Goal: Task Accomplishment & Management: Manage account settings

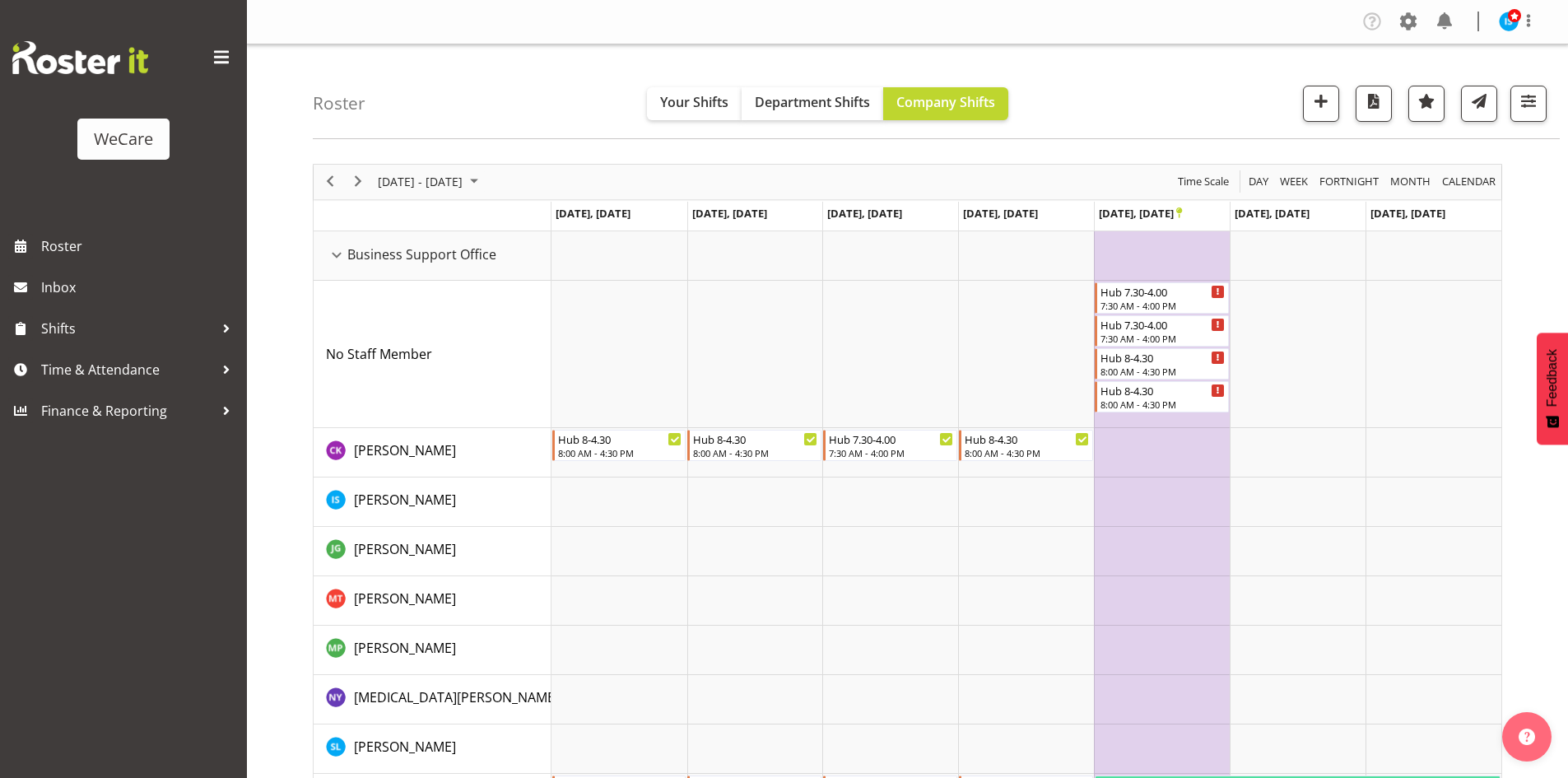
select select "location"
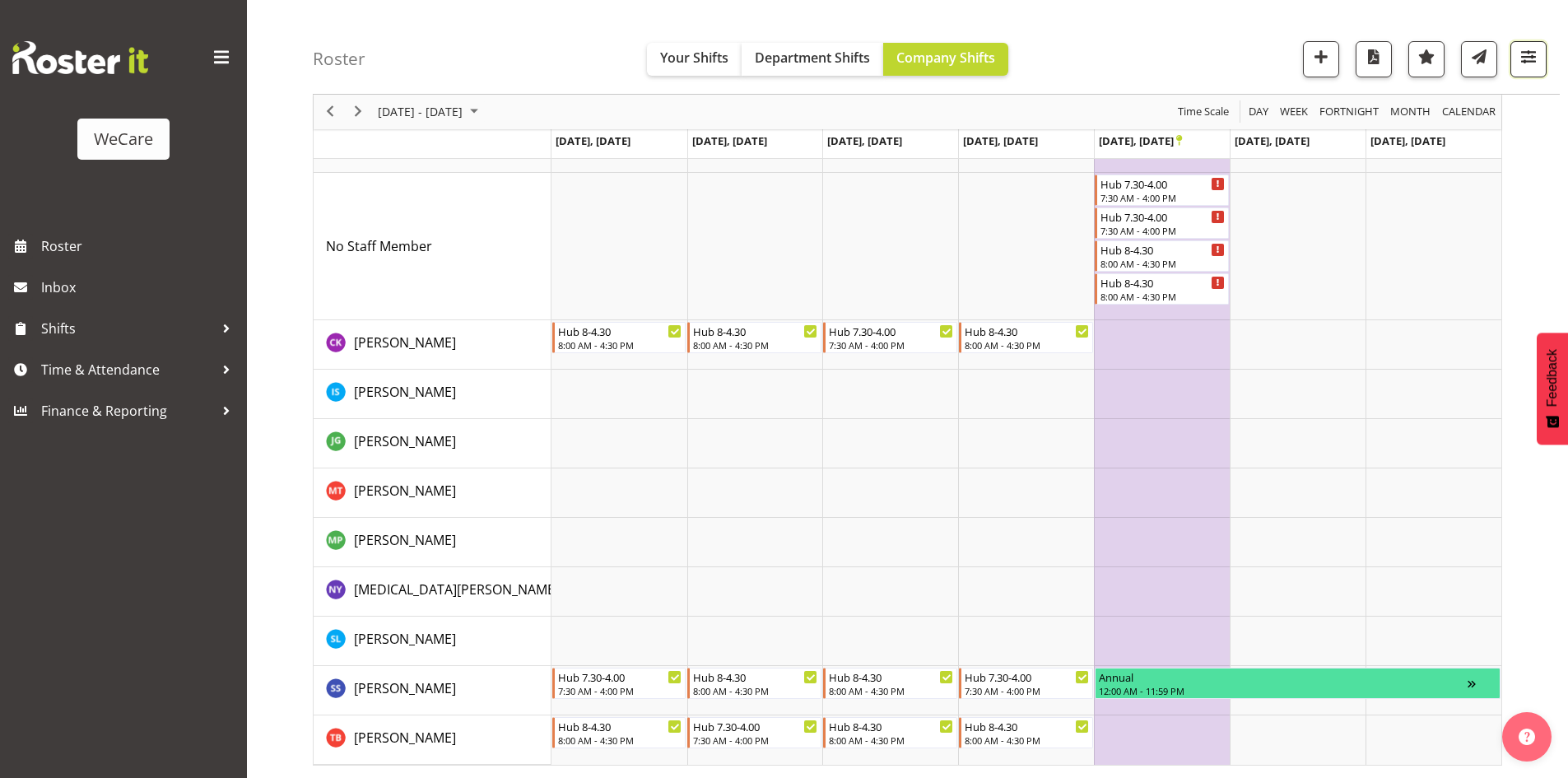
click at [1526, 56] on span "button" at bounding box center [1528, 57] width 22 height 22
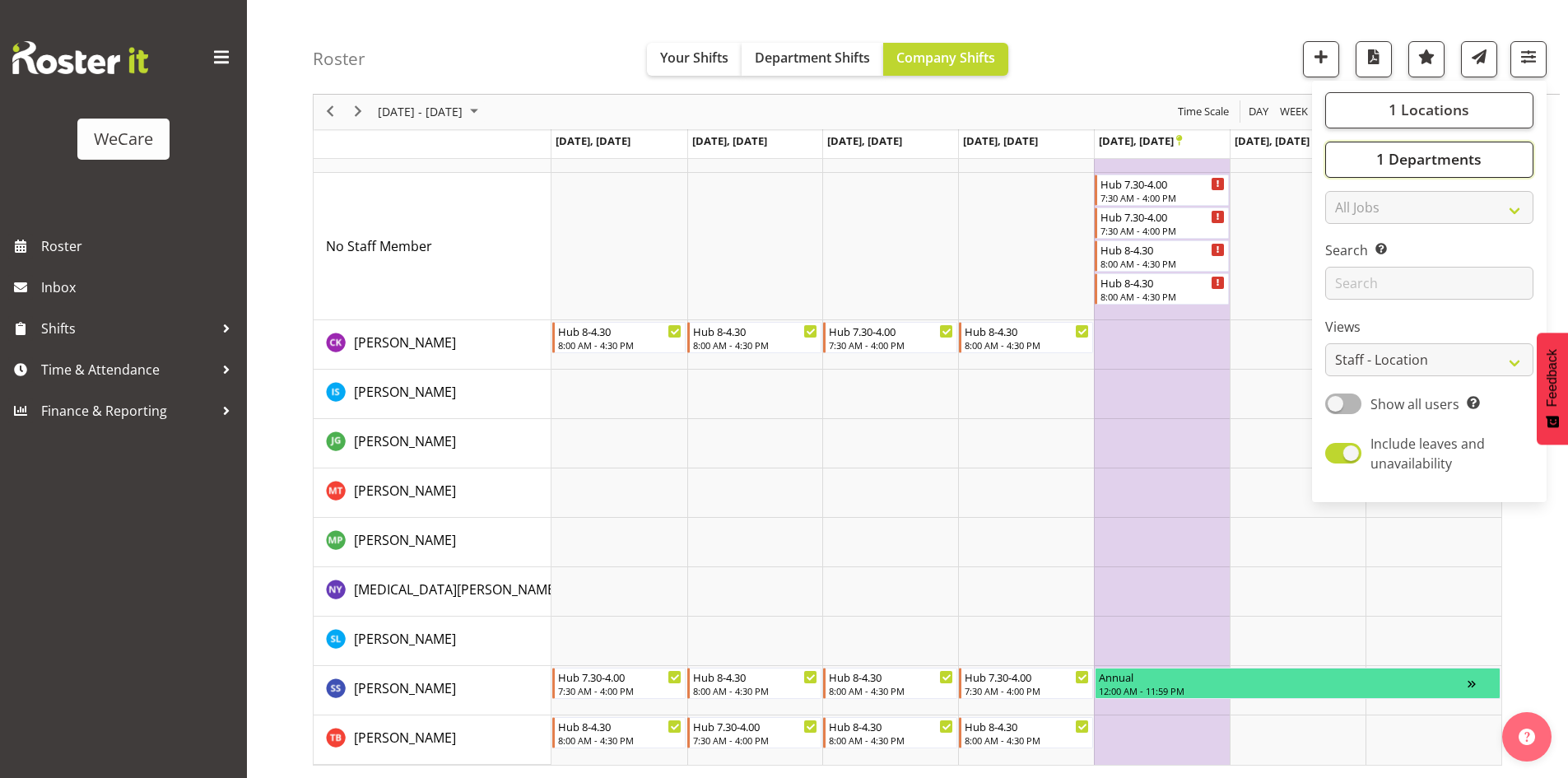
click at [1394, 173] on button "1 Departments" at bounding box center [1429, 160] width 209 height 36
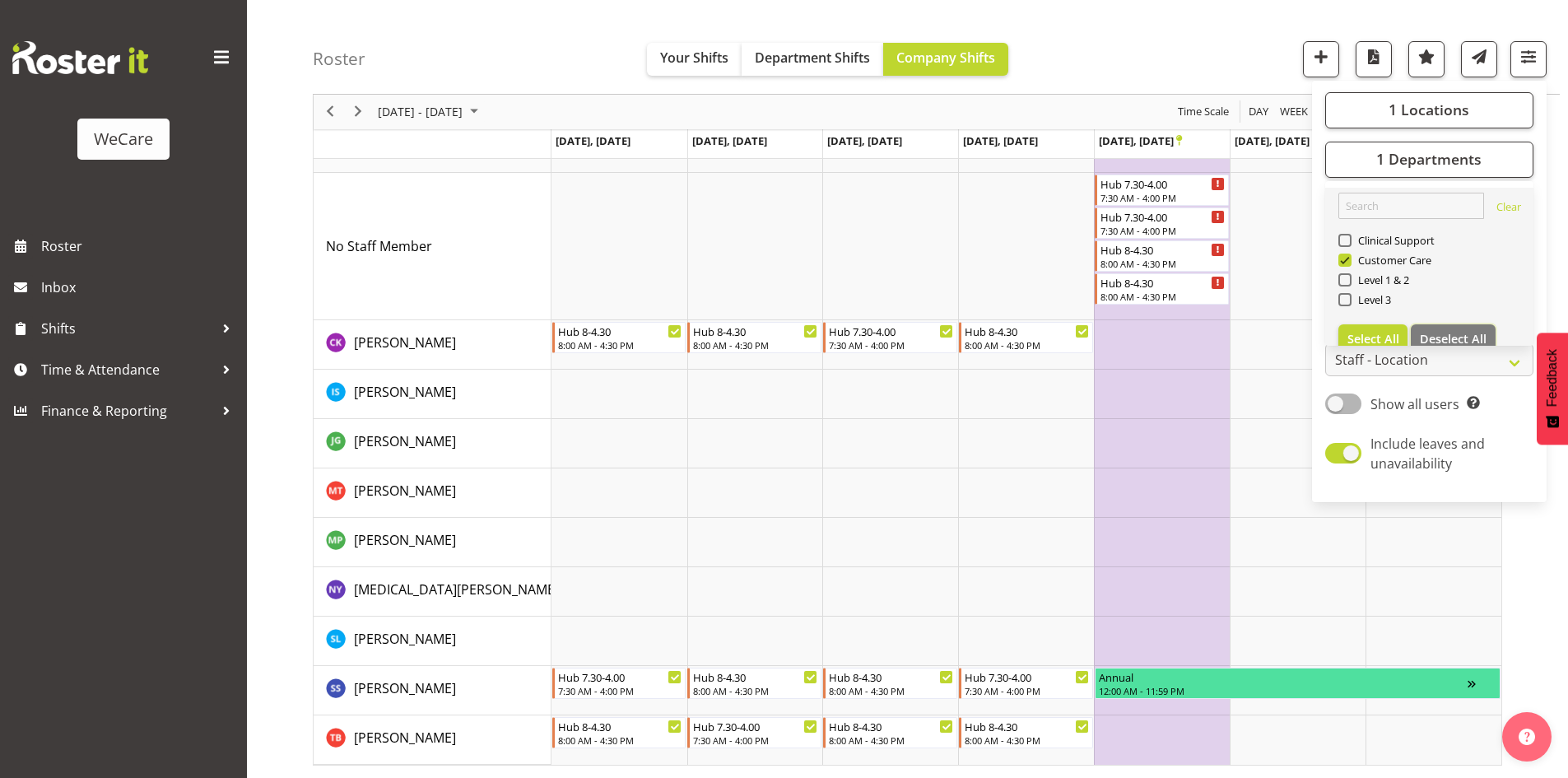
drag, startPoint x: 1479, startPoint y: 325, endPoint x: 1450, endPoint y: 311, distance: 32.2
click at [1479, 326] on button "Deselect All" at bounding box center [1453, 340] width 84 height 30
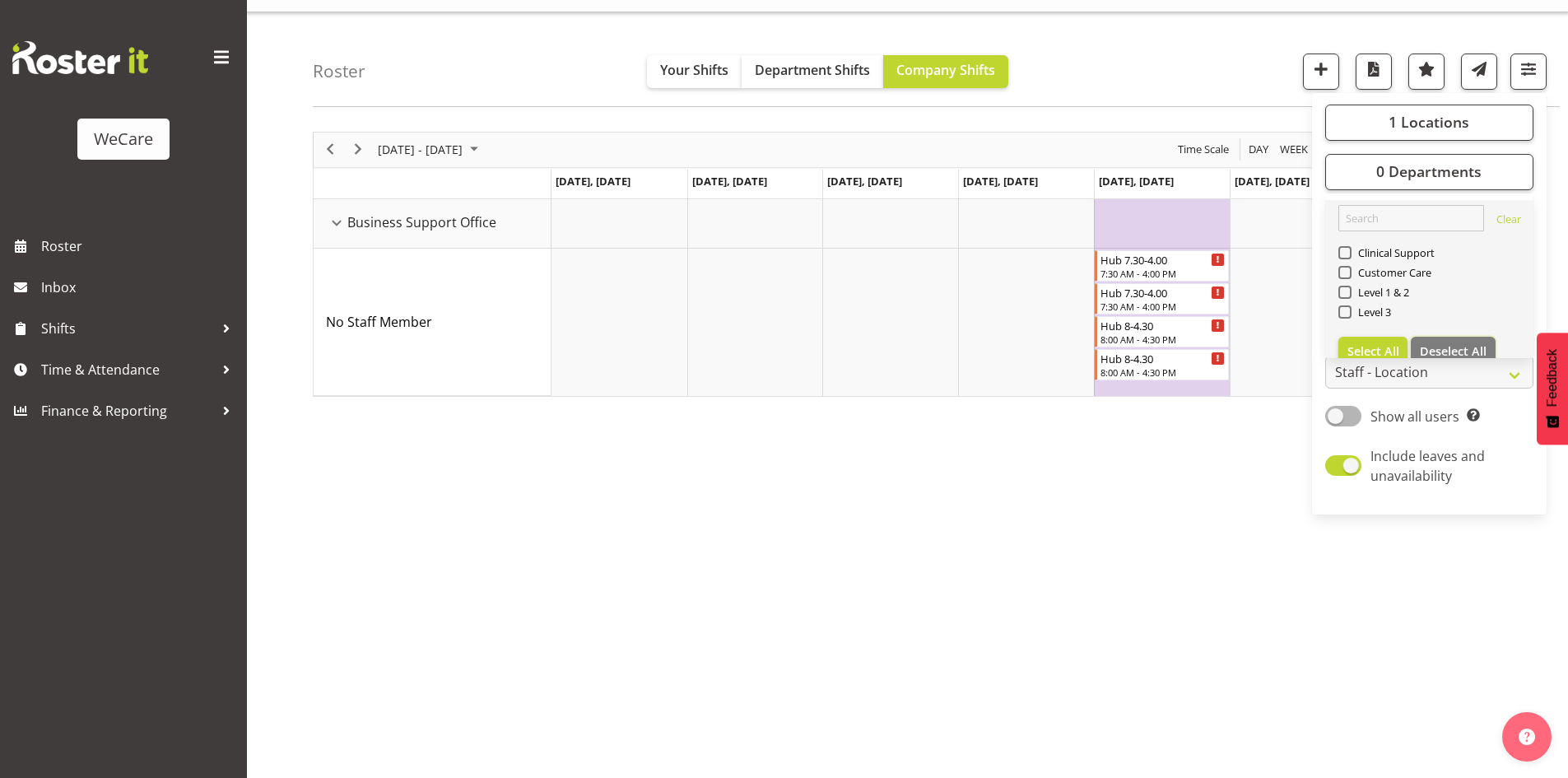
scroll to position [32, 0]
click at [1392, 272] on span "Customer Care" at bounding box center [1391, 272] width 80 height 13
click at [1349, 272] on input "Customer Care" at bounding box center [1344, 272] width 11 height 11
checkbox input "true"
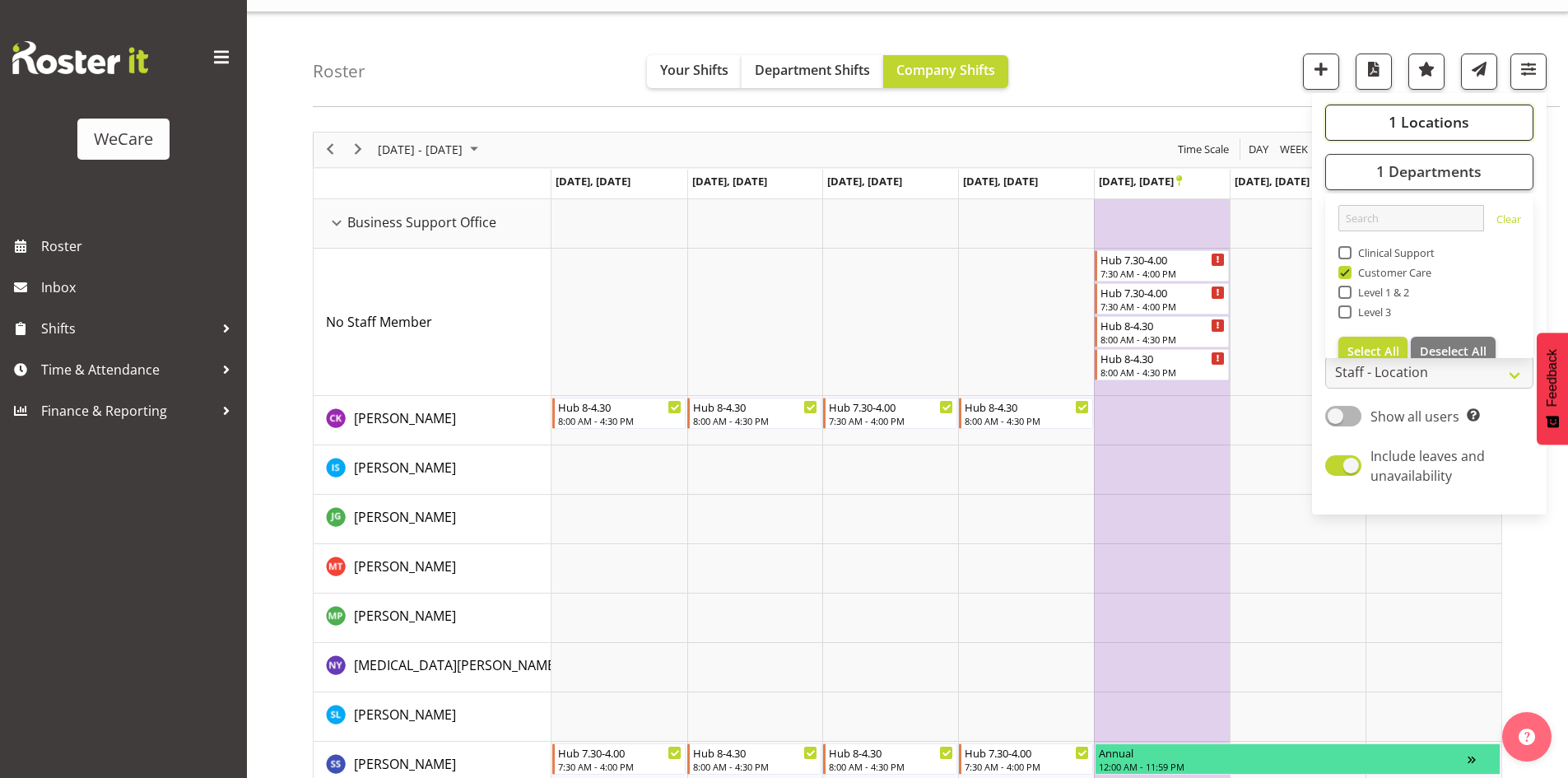
click at [1457, 113] on span "1 Locations" at bounding box center [1428, 122] width 80 height 20
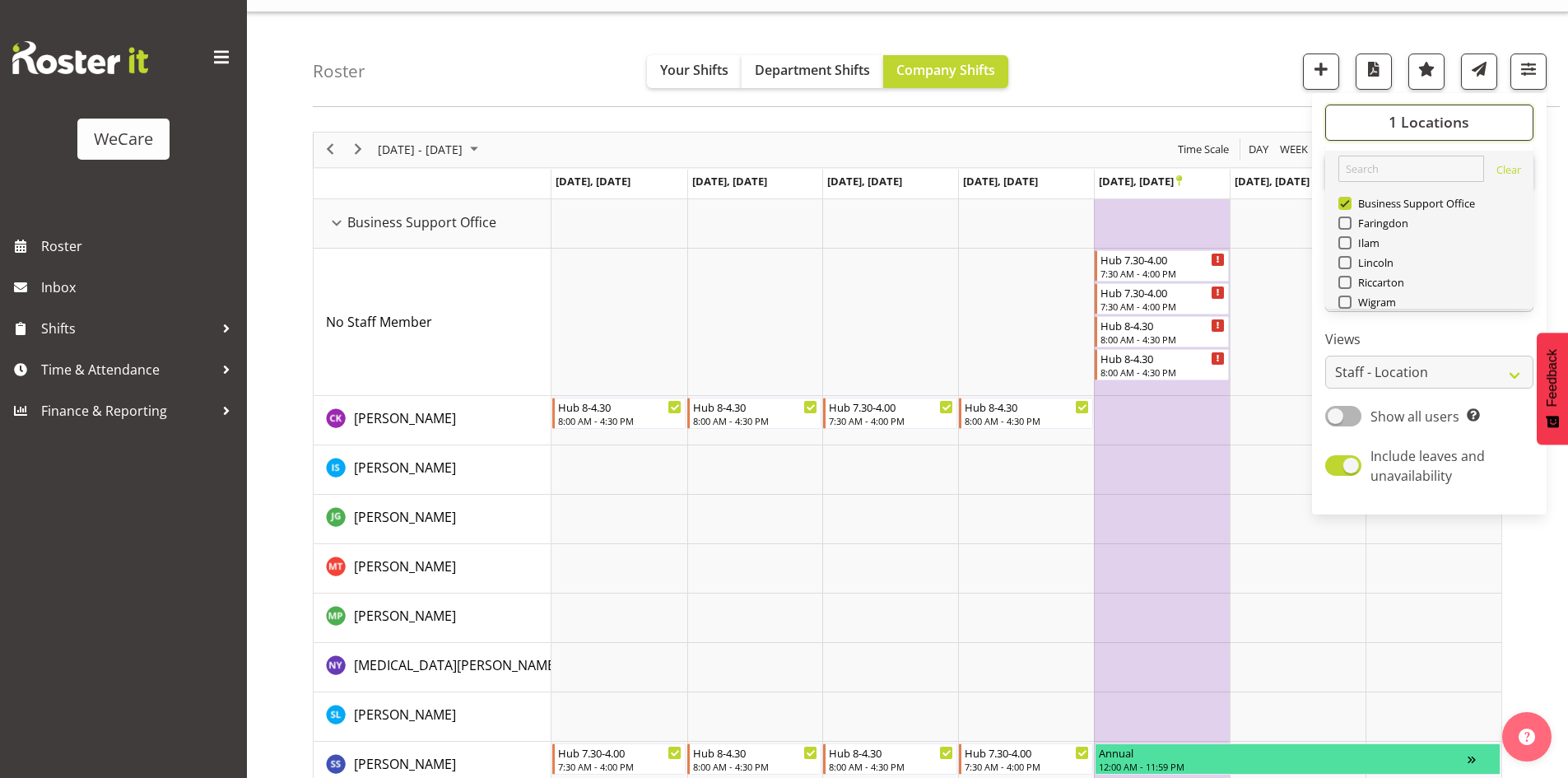
scroll to position [60, 0]
click at [1459, 288] on span "Deselect All" at bounding box center [1453, 282] width 67 height 16
checkbox input "false"
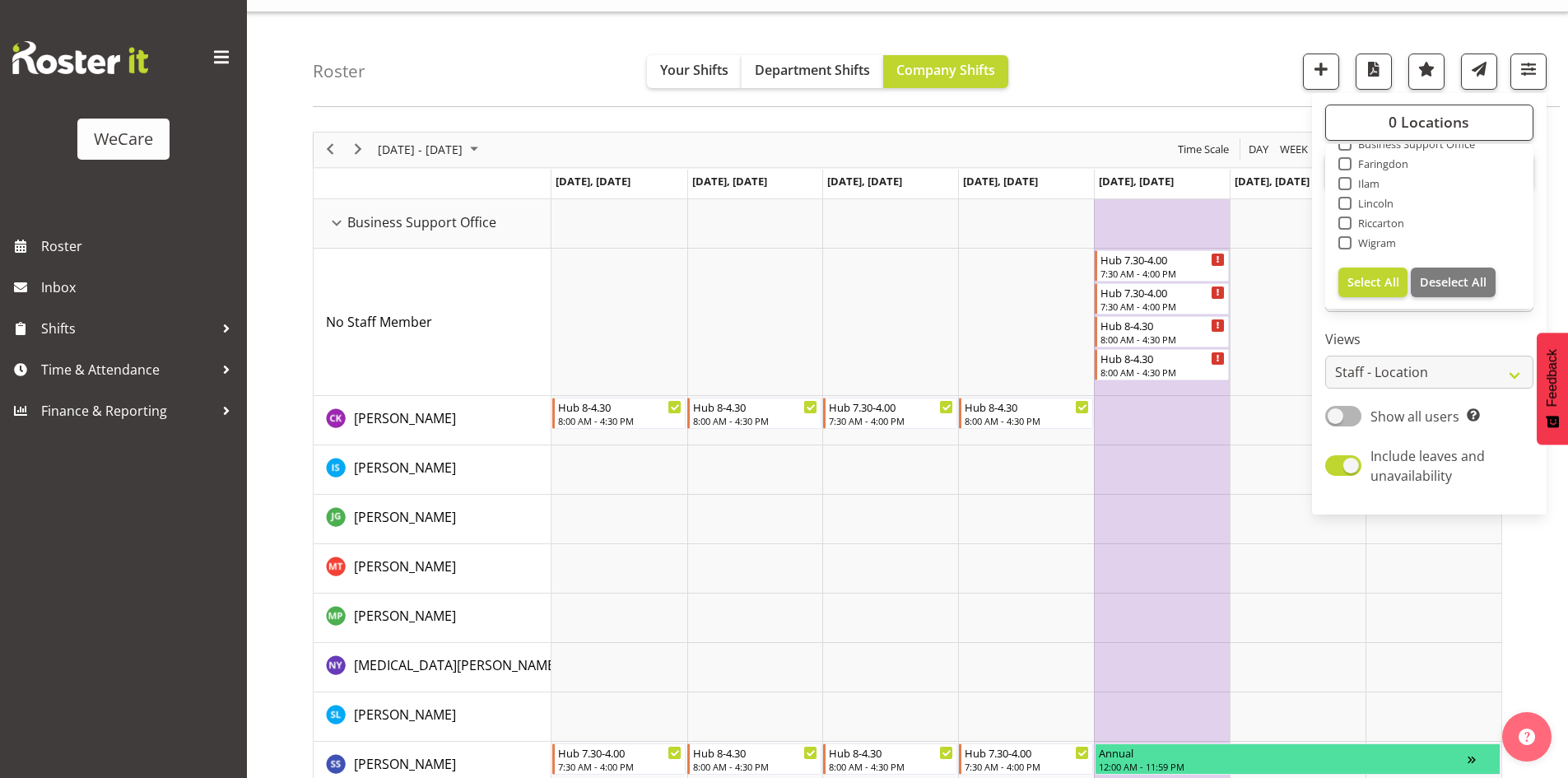
click at [1377, 209] on span "Lincoln" at bounding box center [1372, 203] width 43 height 13
click at [1349, 209] on input "Lincoln" at bounding box center [1344, 203] width 11 height 11
checkbox input "true"
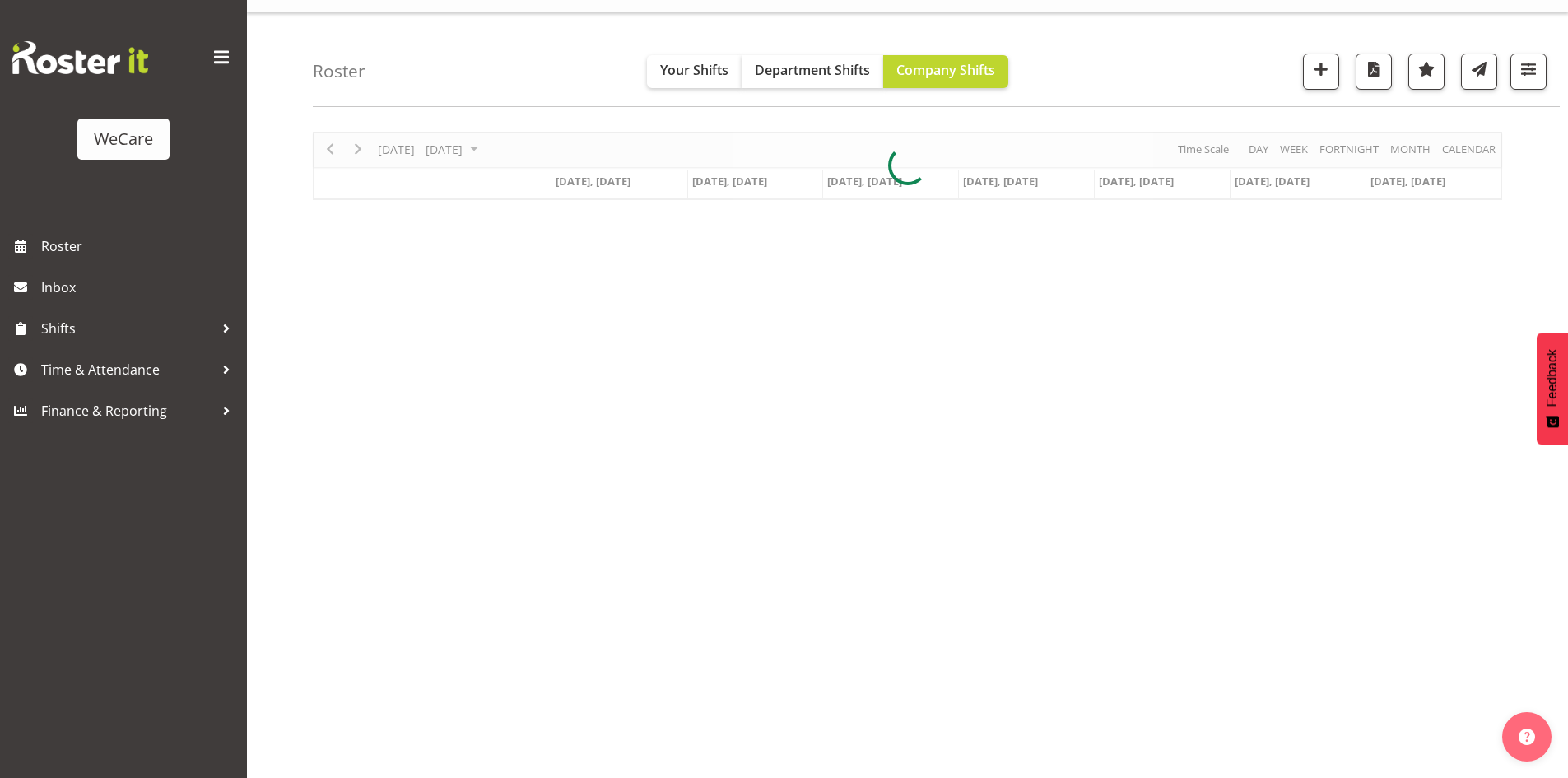
scroll to position [32, 0]
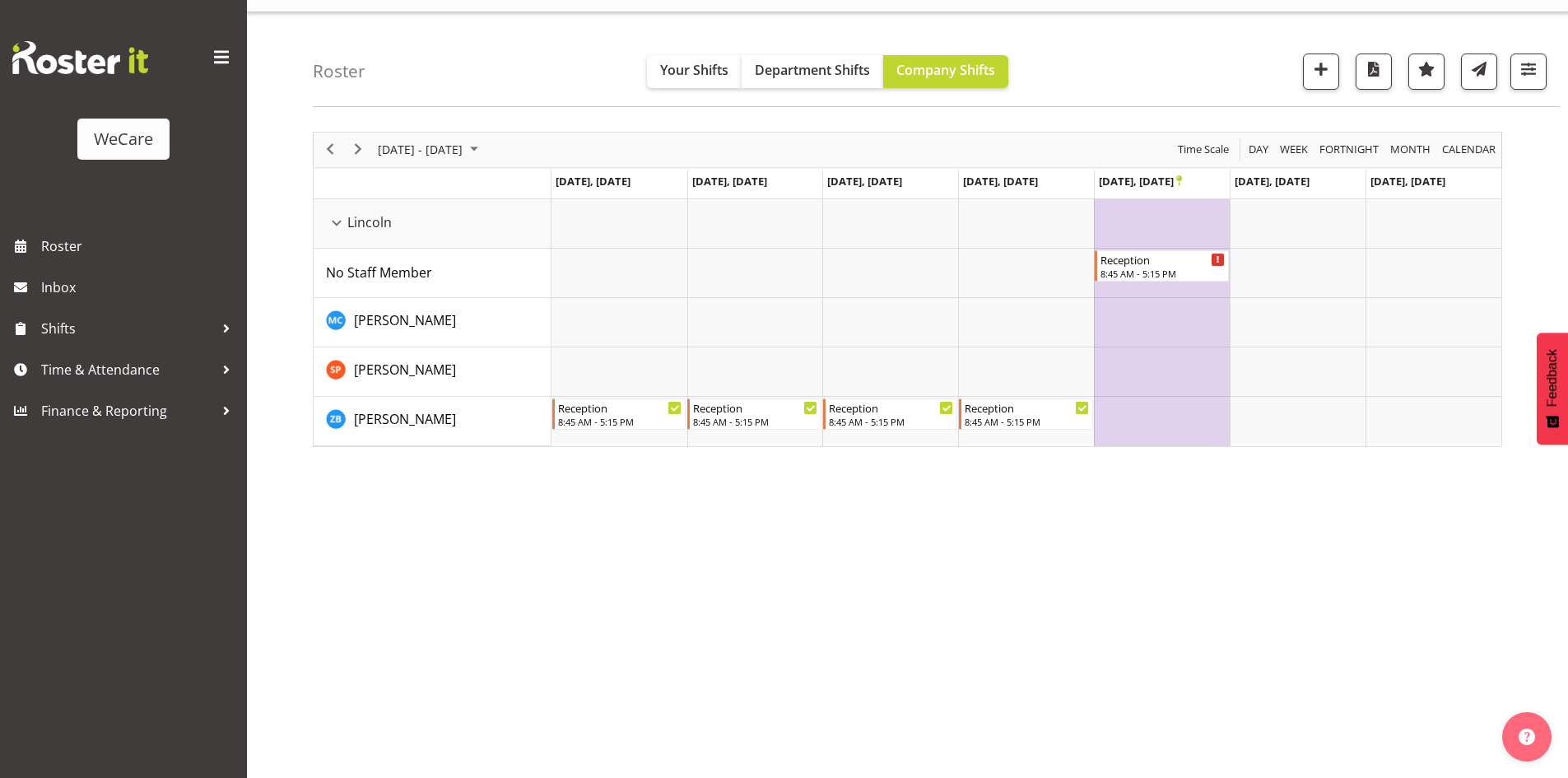
click at [1047, 643] on div "[DATE] - [DATE] [DATE] Day Week Fortnight Month calendar Month Agenda Time Scal…" at bounding box center [940, 448] width 1255 height 659
click at [360, 142] on span "Next" at bounding box center [358, 149] width 20 height 21
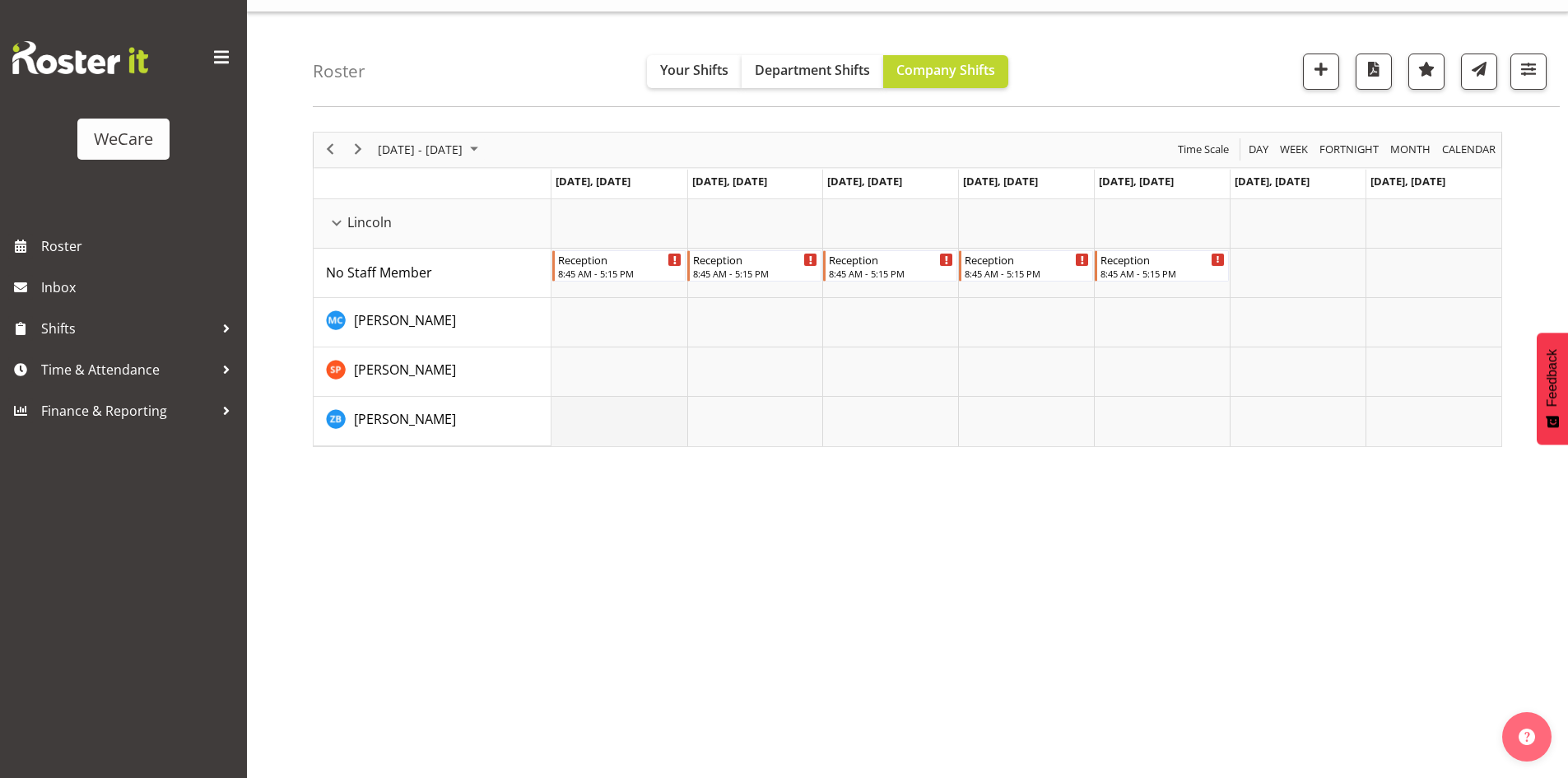
drag, startPoint x: 595, startPoint y: 247, endPoint x: 617, endPoint y: 411, distance: 165.5
click at [617, 411] on tbody "Timeline Week of November 17, 2025" at bounding box center [1026, 323] width 949 height 247
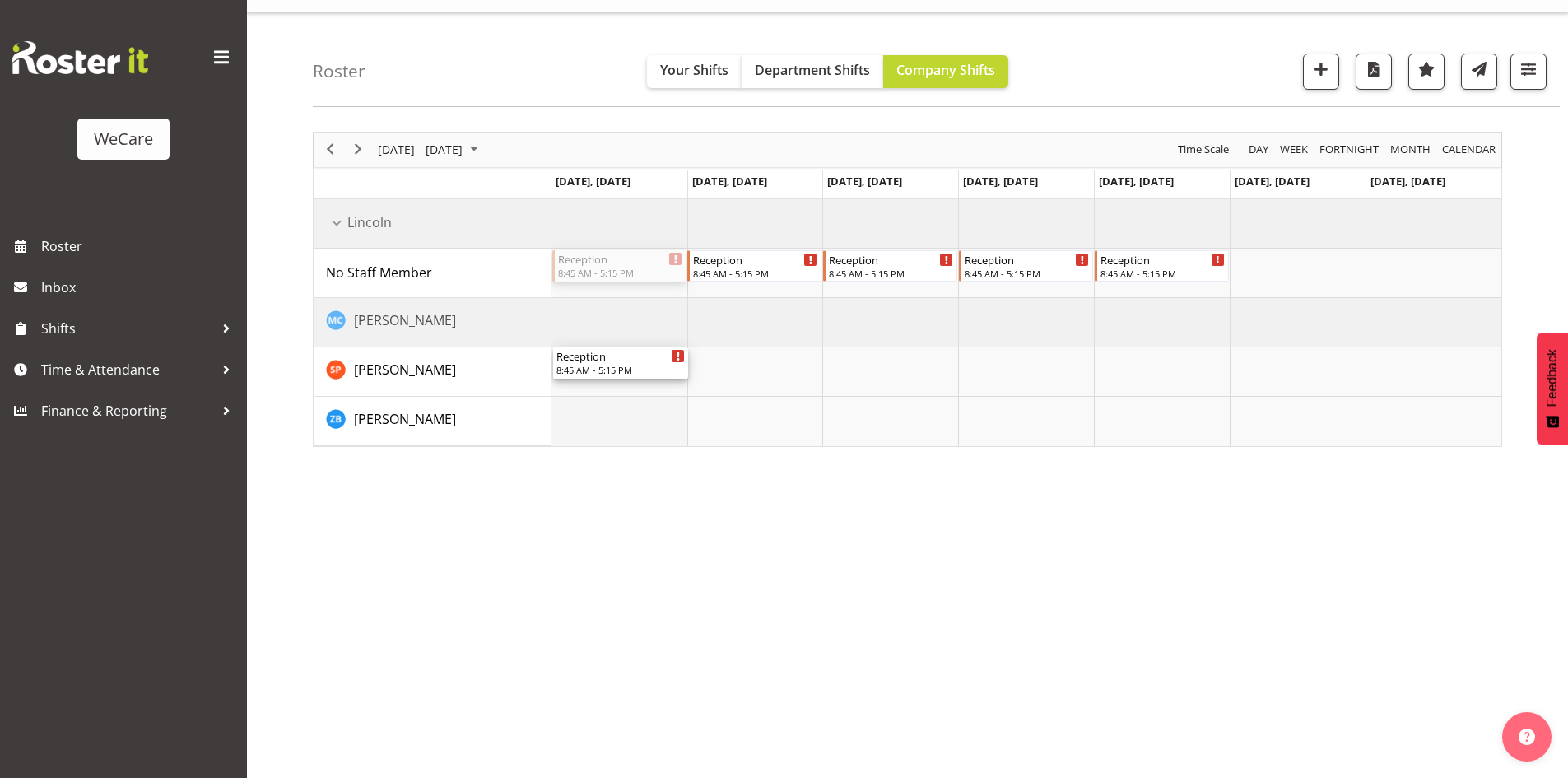
drag, startPoint x: 606, startPoint y: 269, endPoint x: 608, endPoint y: 434, distance: 165.0
click at [608, 434] on div "Reception 8:45 AM - 5:15 PM Reception 8:45 AM - 5:15 PM Reception 8:45 AM - 5:1…" at bounding box center [1026, 323] width 949 height 247
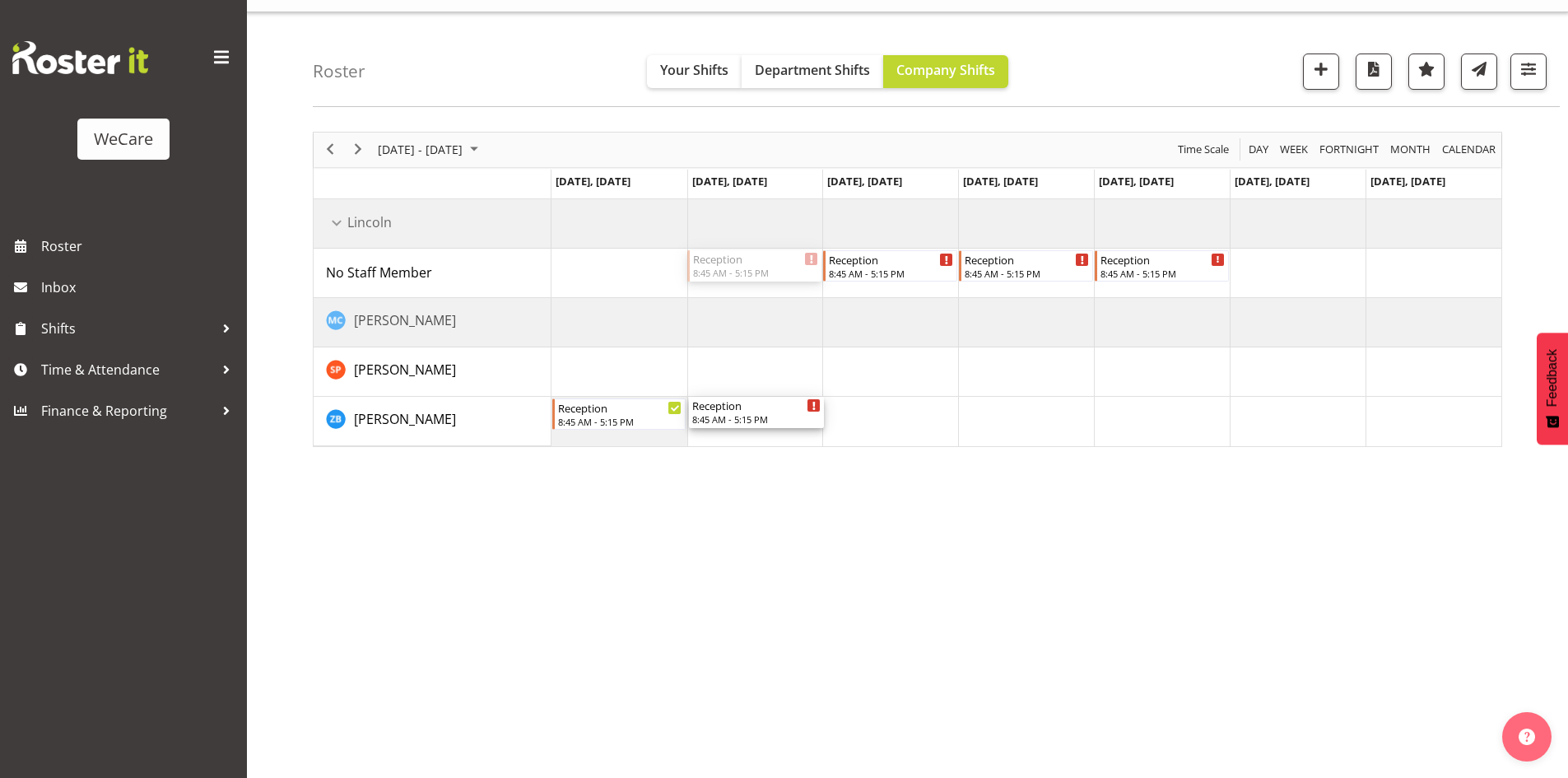
drag, startPoint x: 762, startPoint y: 259, endPoint x: 744, endPoint y: 428, distance: 170.0
click at [744, 428] on div "Reception 8:45 AM - 5:15 PM Reception 8:45 AM - 5:15 PM Reception 8:45 AM - 5:1…" at bounding box center [1026, 323] width 949 height 247
drag, startPoint x: 924, startPoint y: 359, endPoint x: 927, endPoint y: 425, distance: 66.1
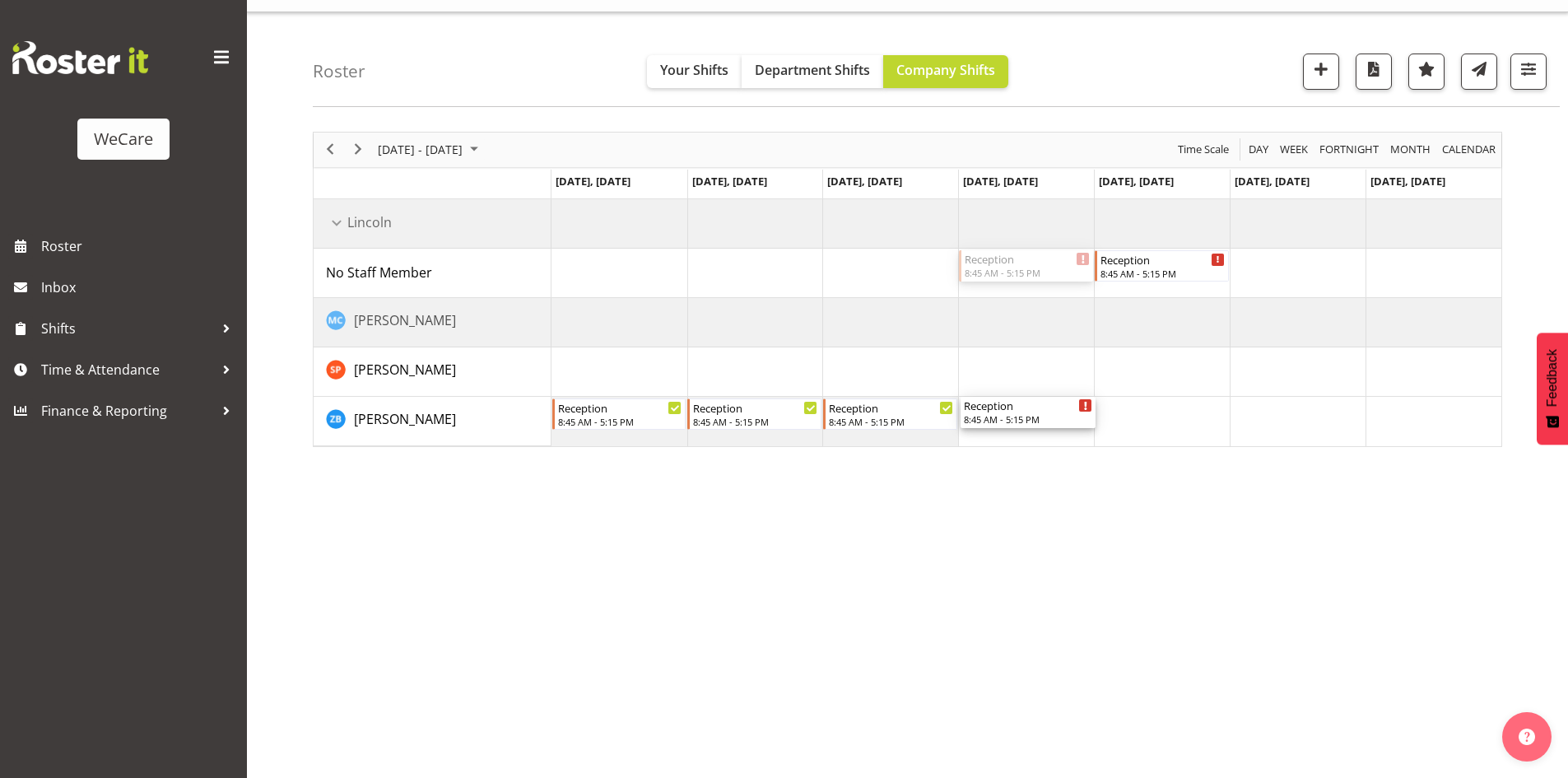
drag, startPoint x: 1013, startPoint y: 269, endPoint x: 1025, endPoint y: 431, distance: 162.4
click at [1025, 431] on div "Reception 8:45 AM - 5:15 PM Reception 8:45 AM - 5:15 PM Reception 8:45 AM - 5:1…" at bounding box center [1026, 323] width 949 height 247
drag, startPoint x: 1154, startPoint y: 283, endPoint x: 1138, endPoint y: 429, distance: 146.9
click at [1138, 429] on div "Reception 8:45 AM - 5:15 PM Reception 8:45 AM - 5:15 PM Reception 8:45 AM - 5:1…" at bounding box center [1026, 323] width 949 height 247
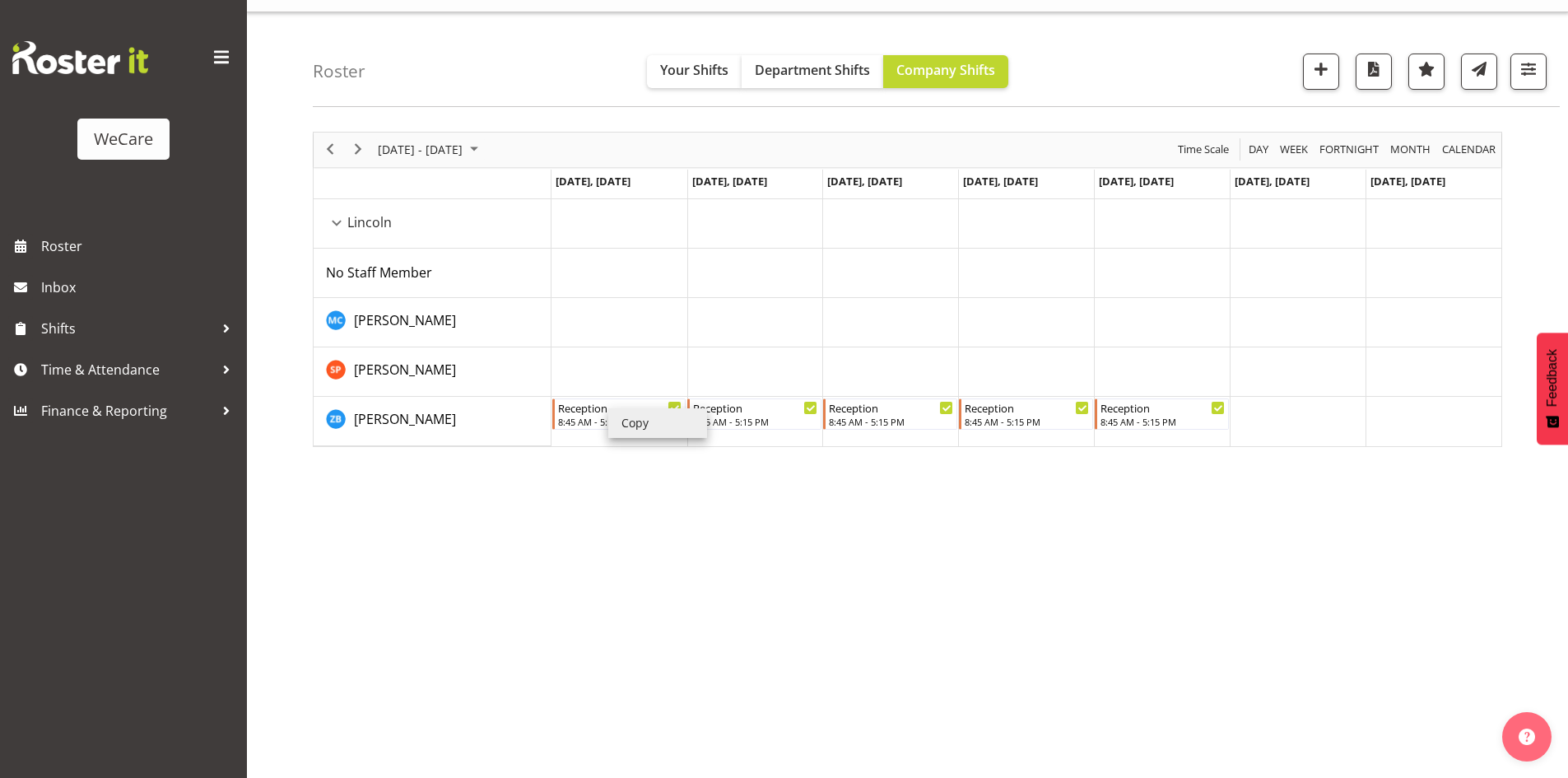
click at [629, 418] on li "Copy" at bounding box center [656, 423] width 98 height 30
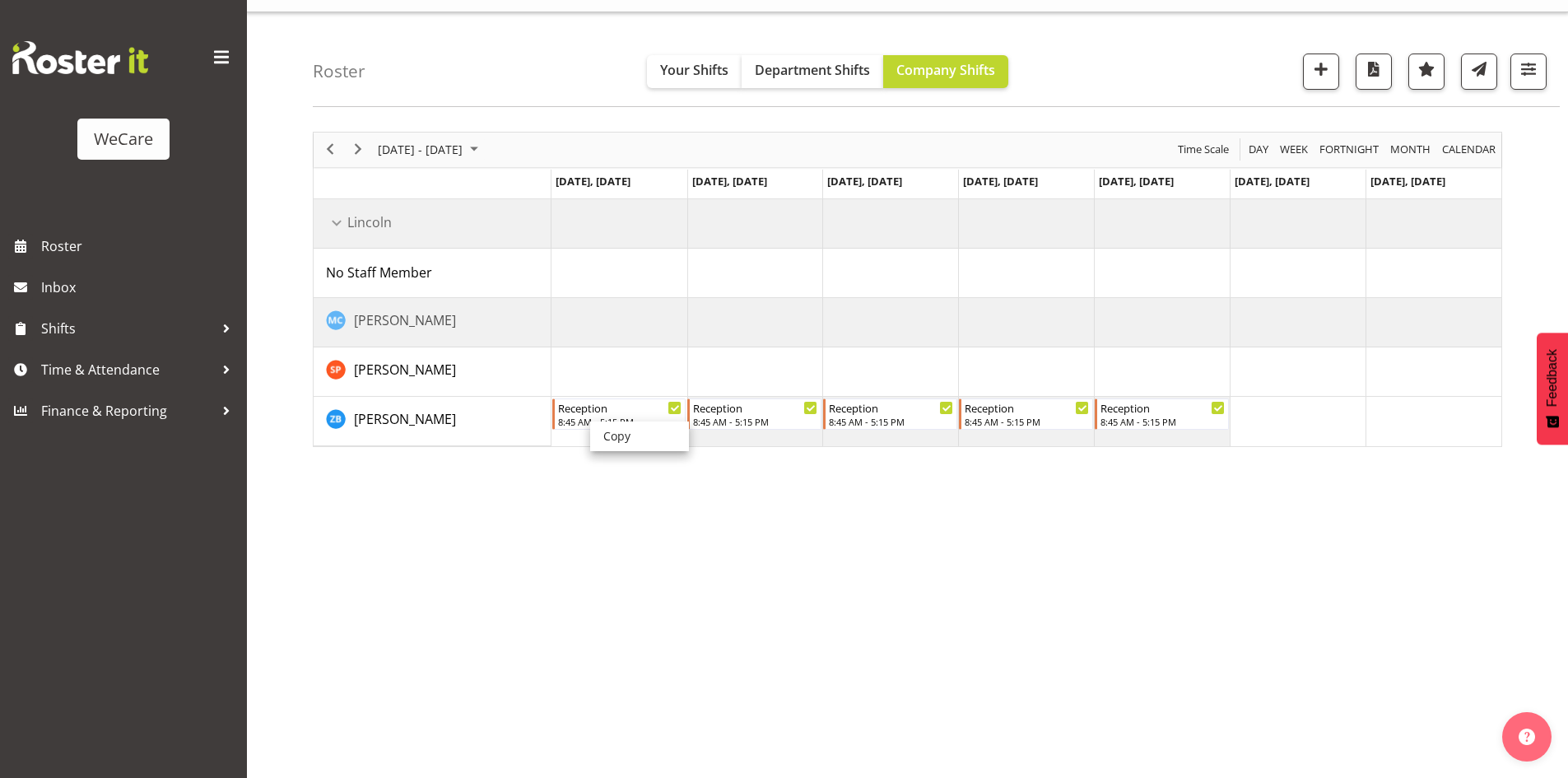
click at [612, 429] on li "Copy" at bounding box center [639, 436] width 98 height 30
click at [619, 383] on li "Paste" at bounding box center [649, 388] width 98 height 30
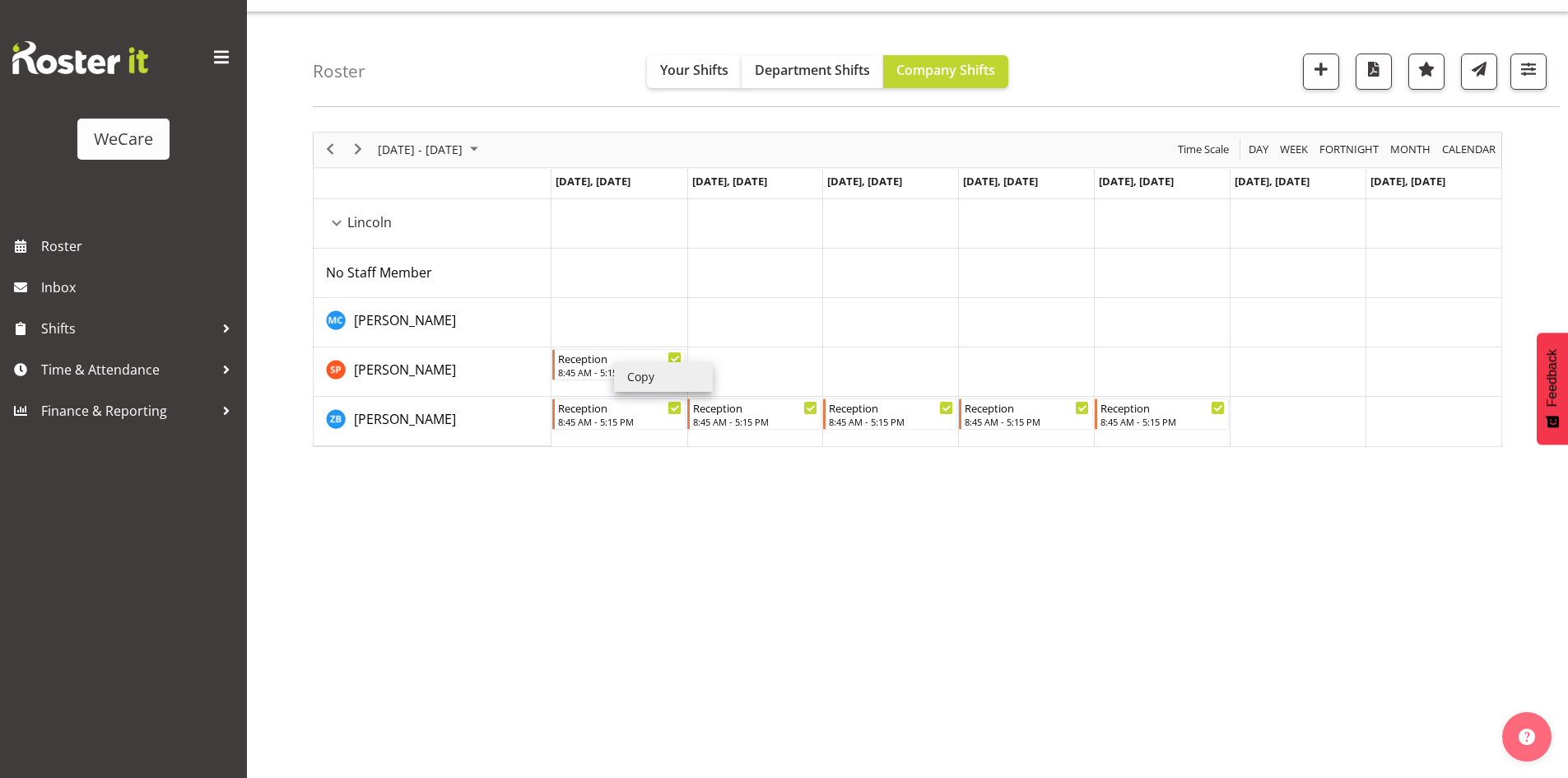
click at [635, 378] on li "Copy" at bounding box center [662, 378] width 98 height 30
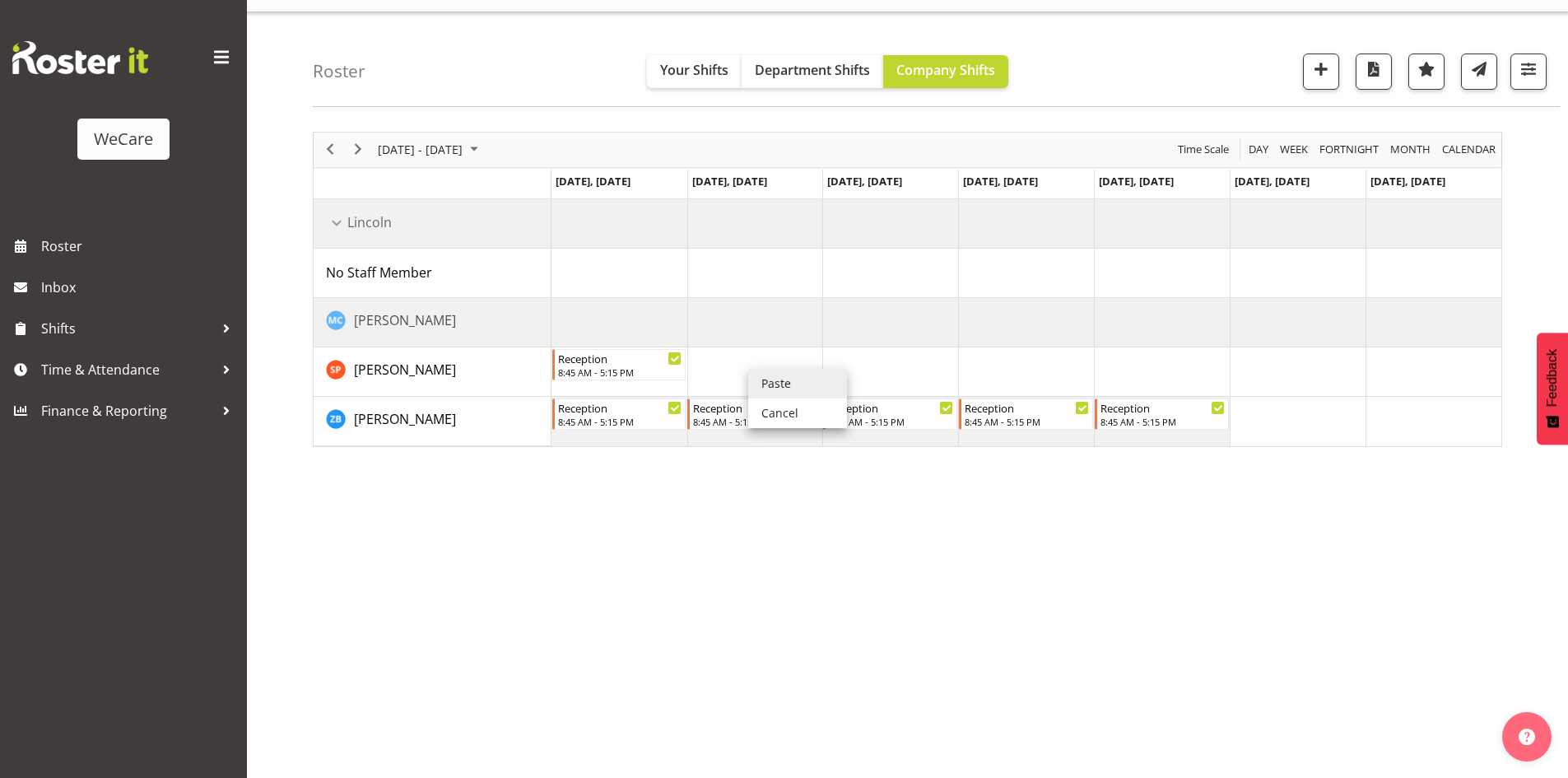
click at [779, 382] on li "Paste" at bounding box center [796, 384] width 98 height 30
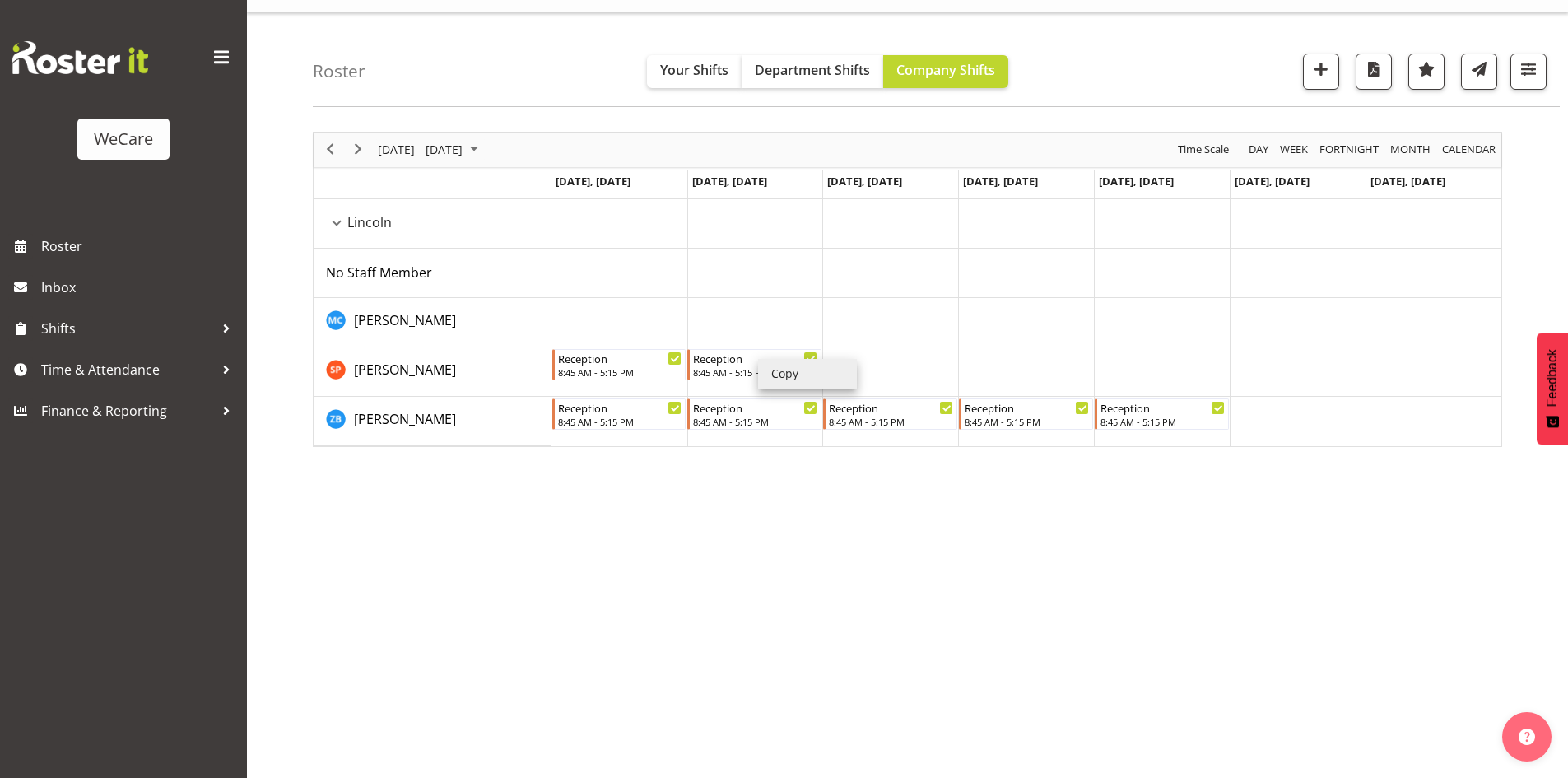
click at [780, 374] on li "Copy" at bounding box center [806, 374] width 98 height 30
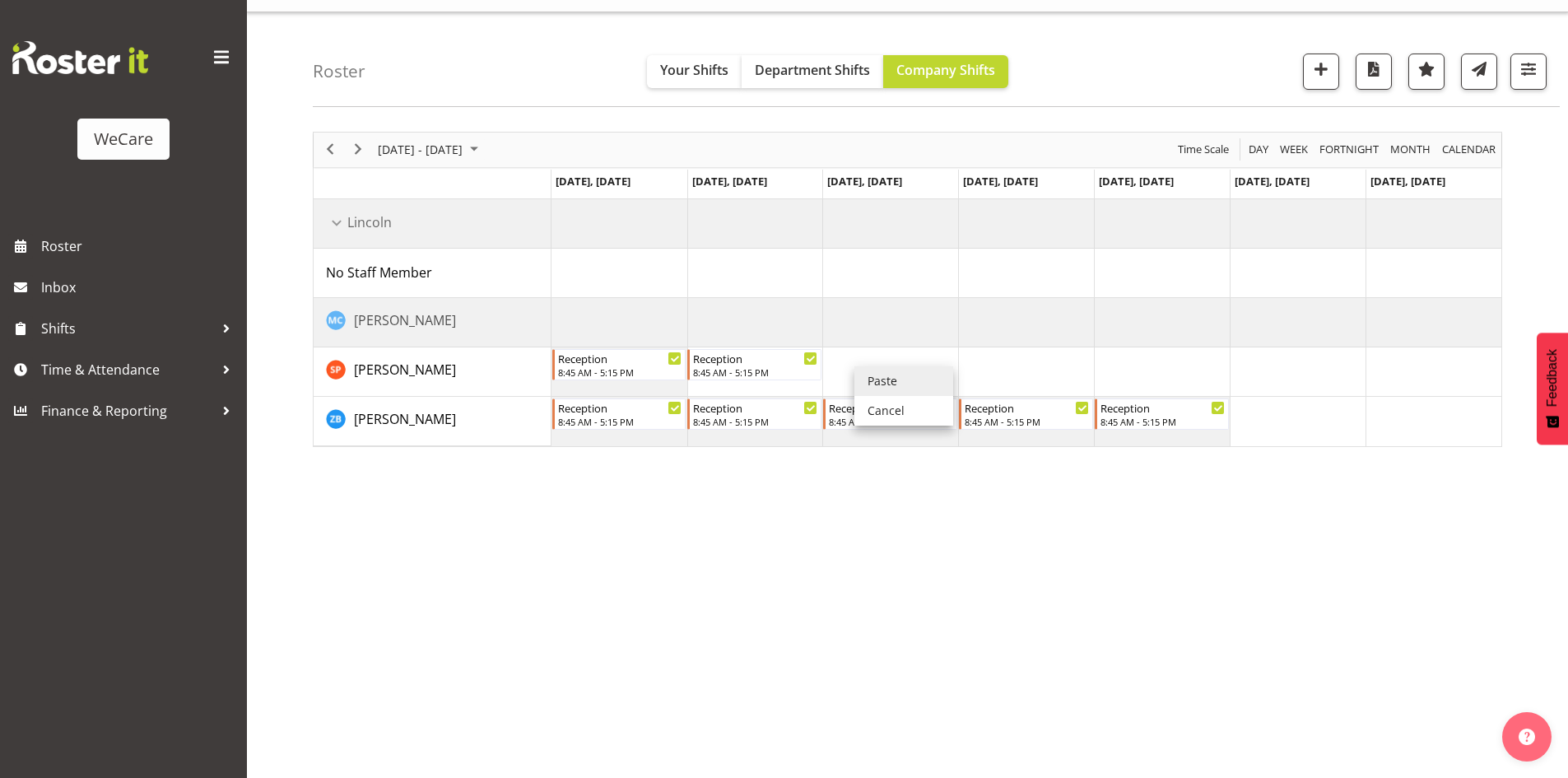
click at [870, 373] on li "Paste" at bounding box center [903, 382] width 98 height 30
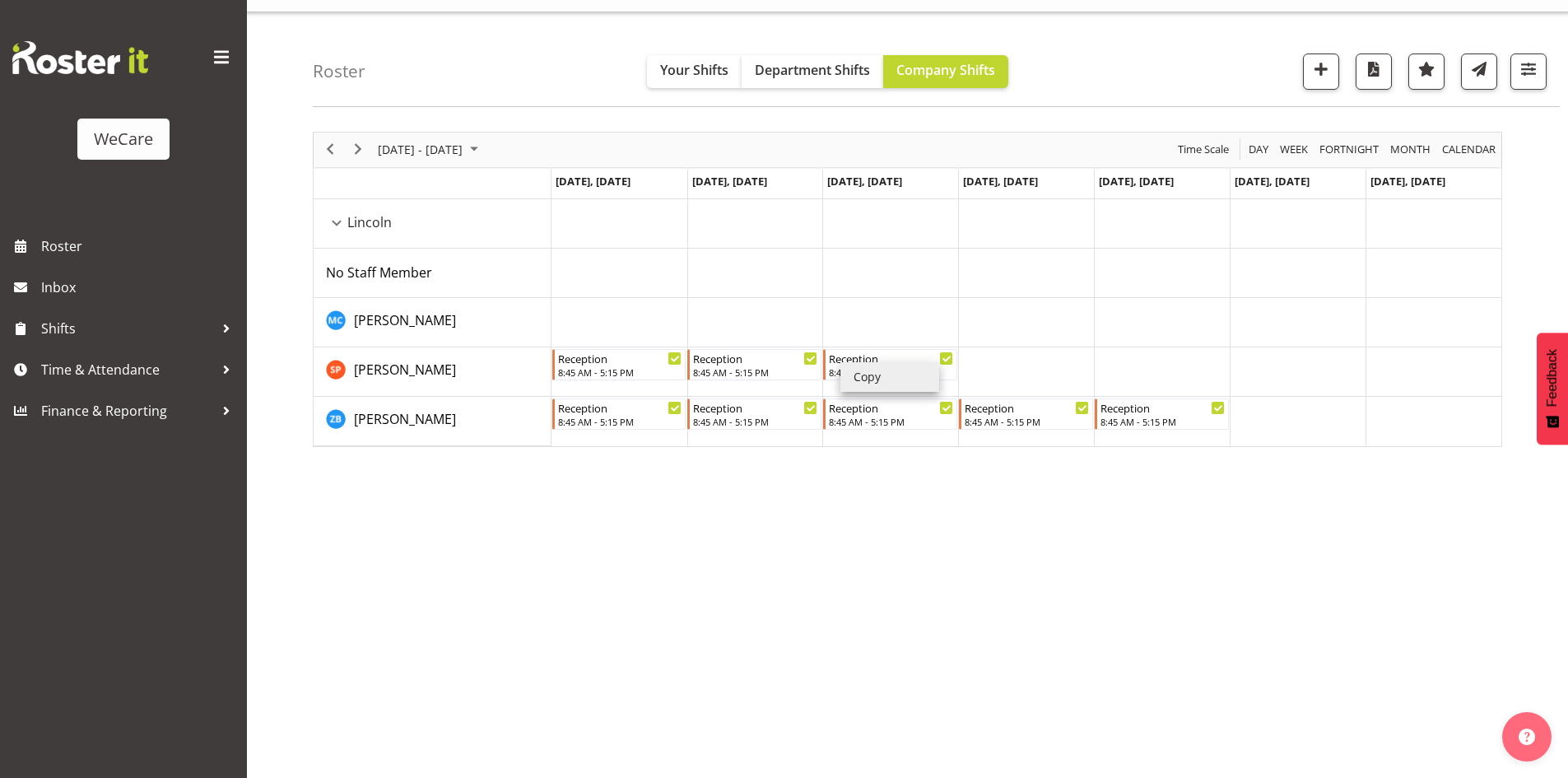
click at [850, 368] on li "Copy" at bounding box center [889, 378] width 98 height 30
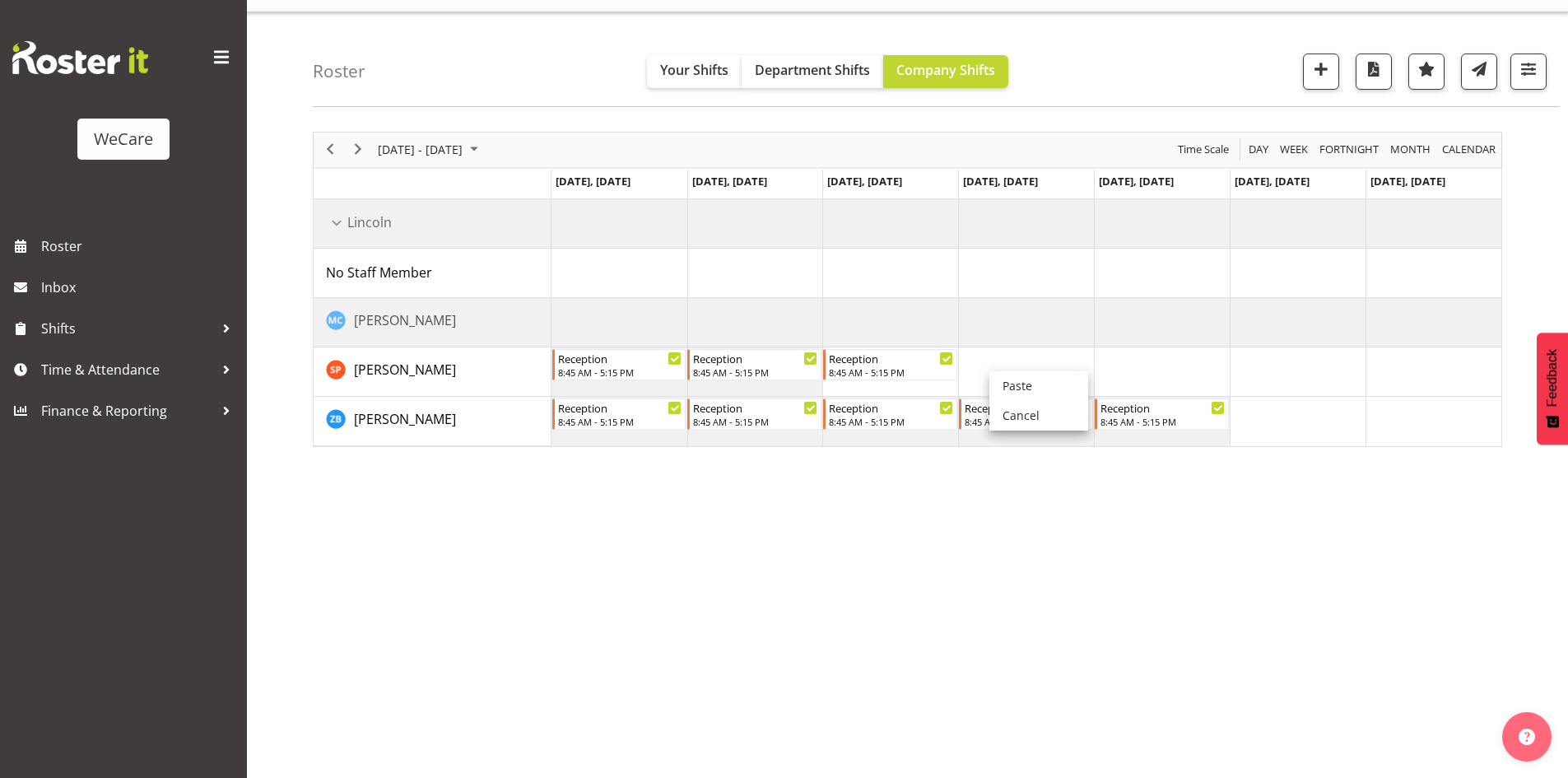
click at [999, 370] on td "Timeline Week of November 17, 2025" at bounding box center [1026, 373] width 136 height 50
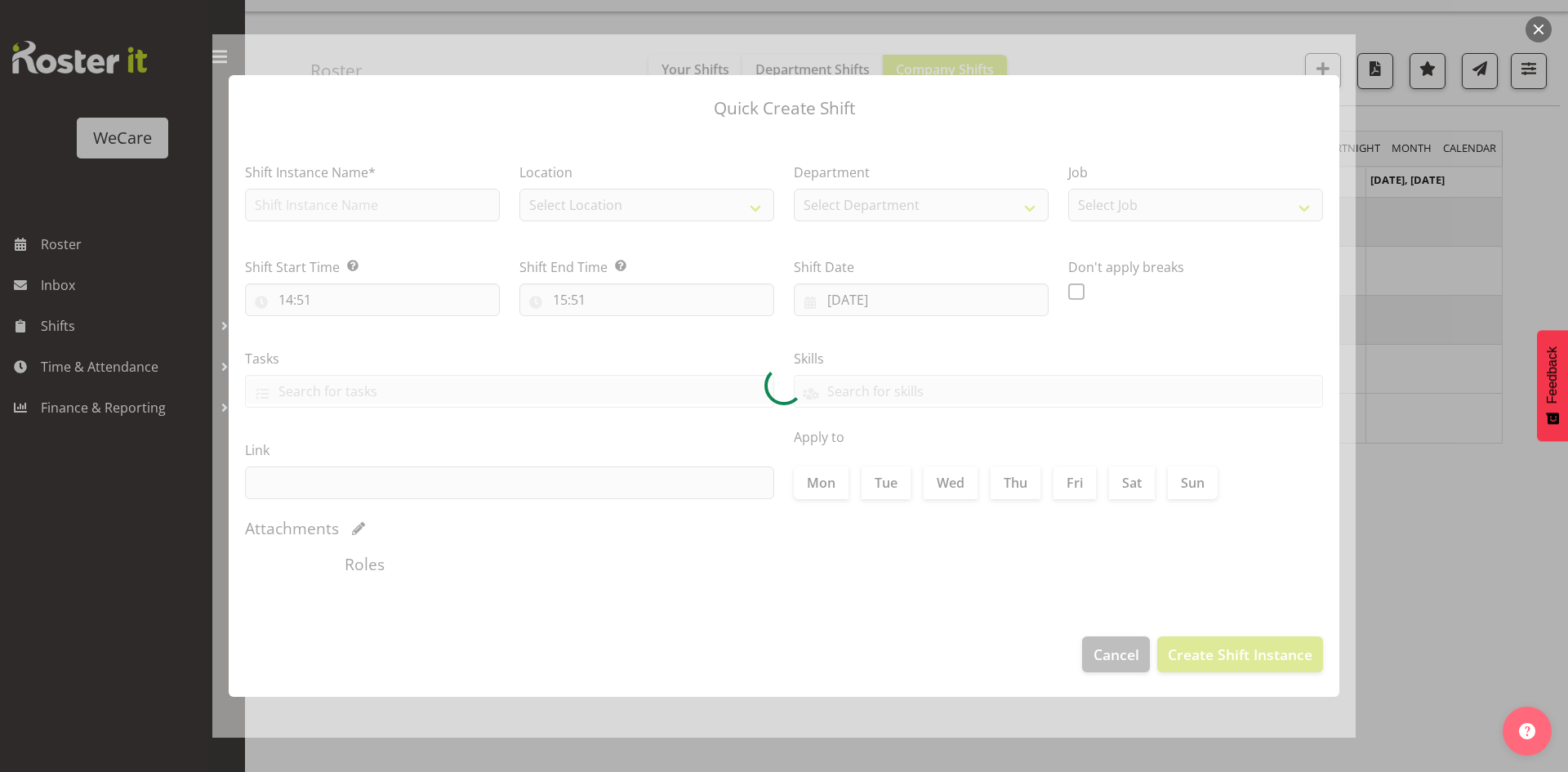
click at [1402, 361] on div at bounding box center [784, 386] width 1568 height 772
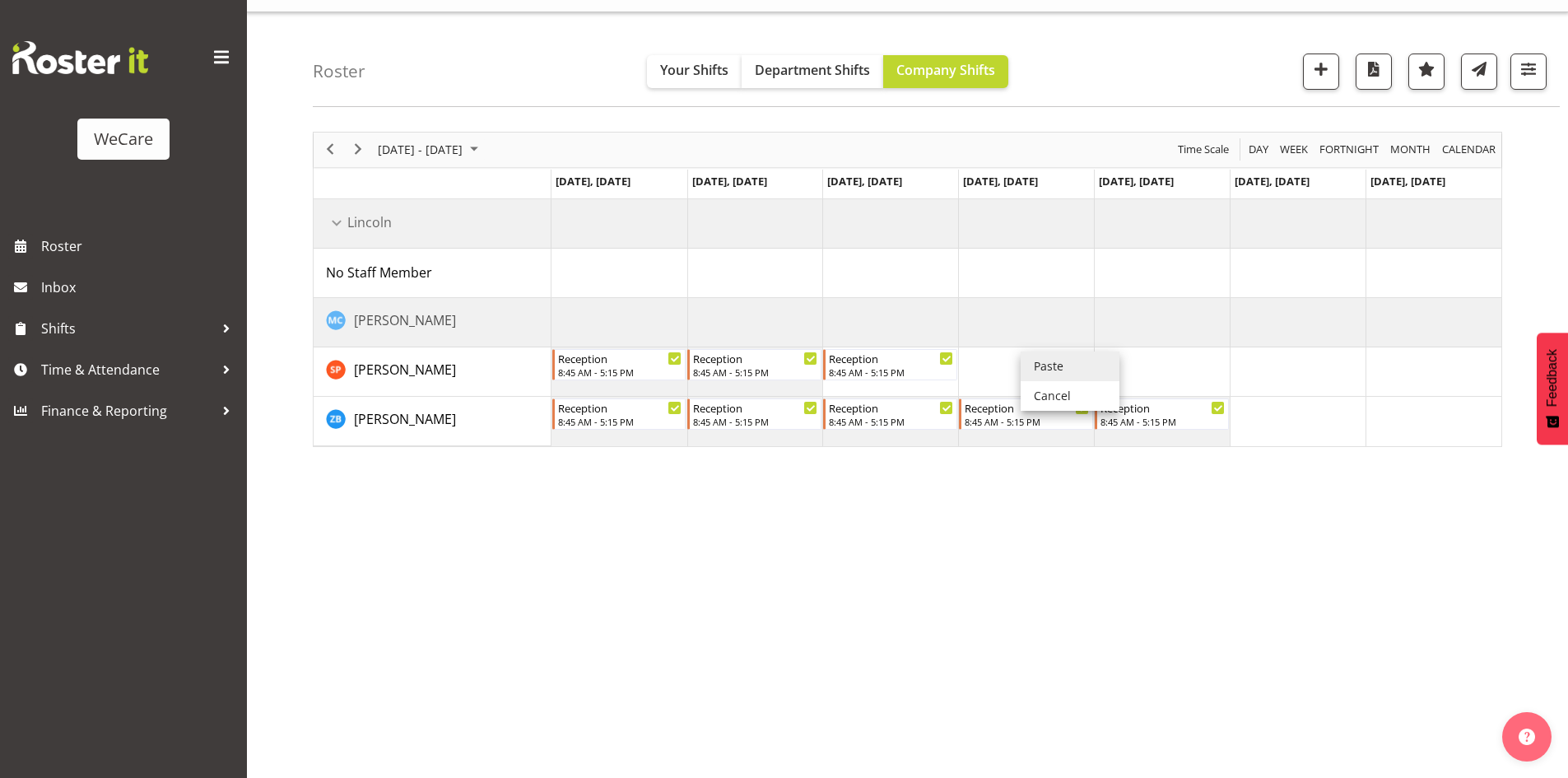
click at [1028, 356] on li "Paste" at bounding box center [1069, 367] width 98 height 30
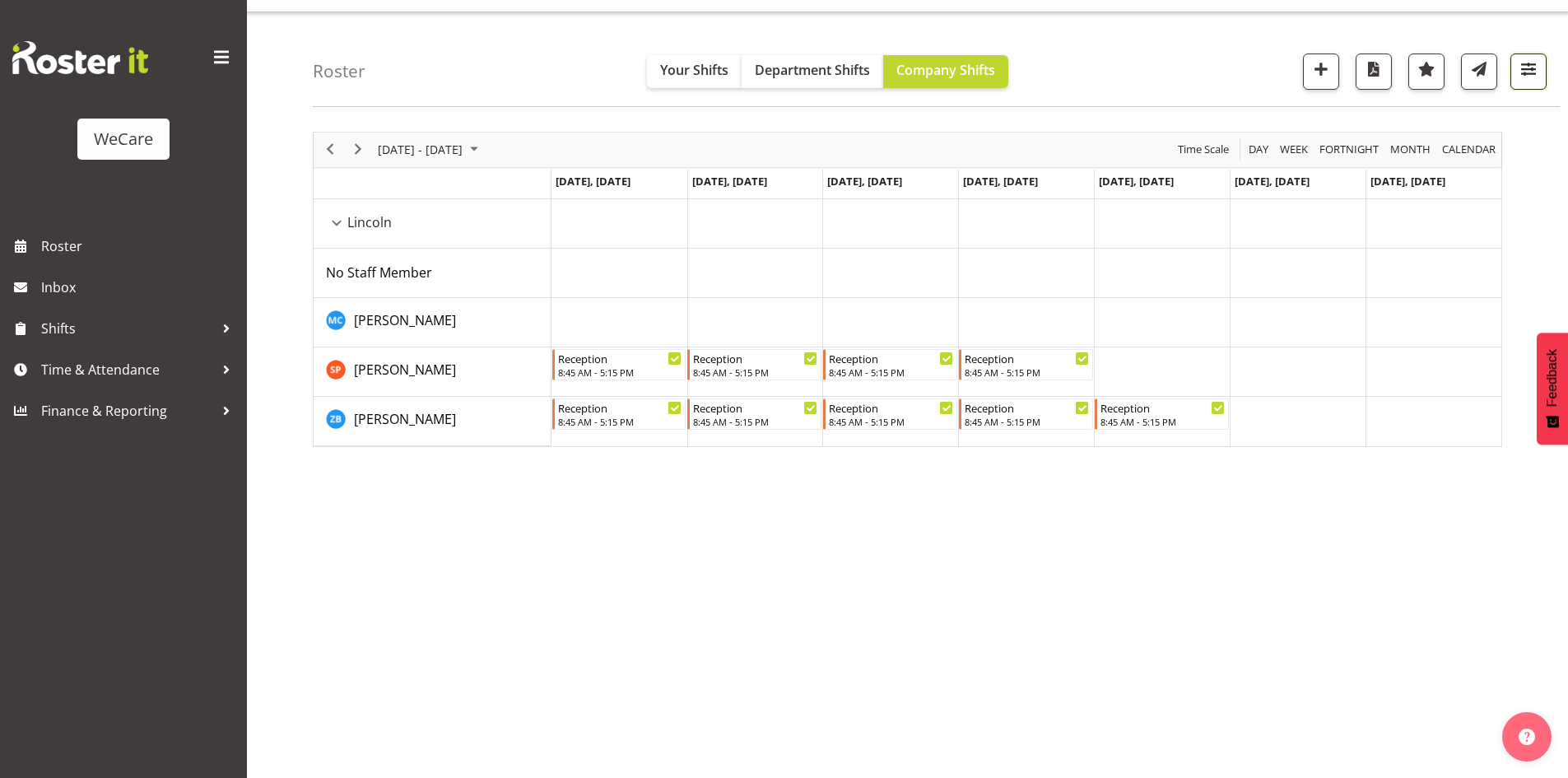
click at [1525, 79] on span "button" at bounding box center [1528, 70] width 22 height 22
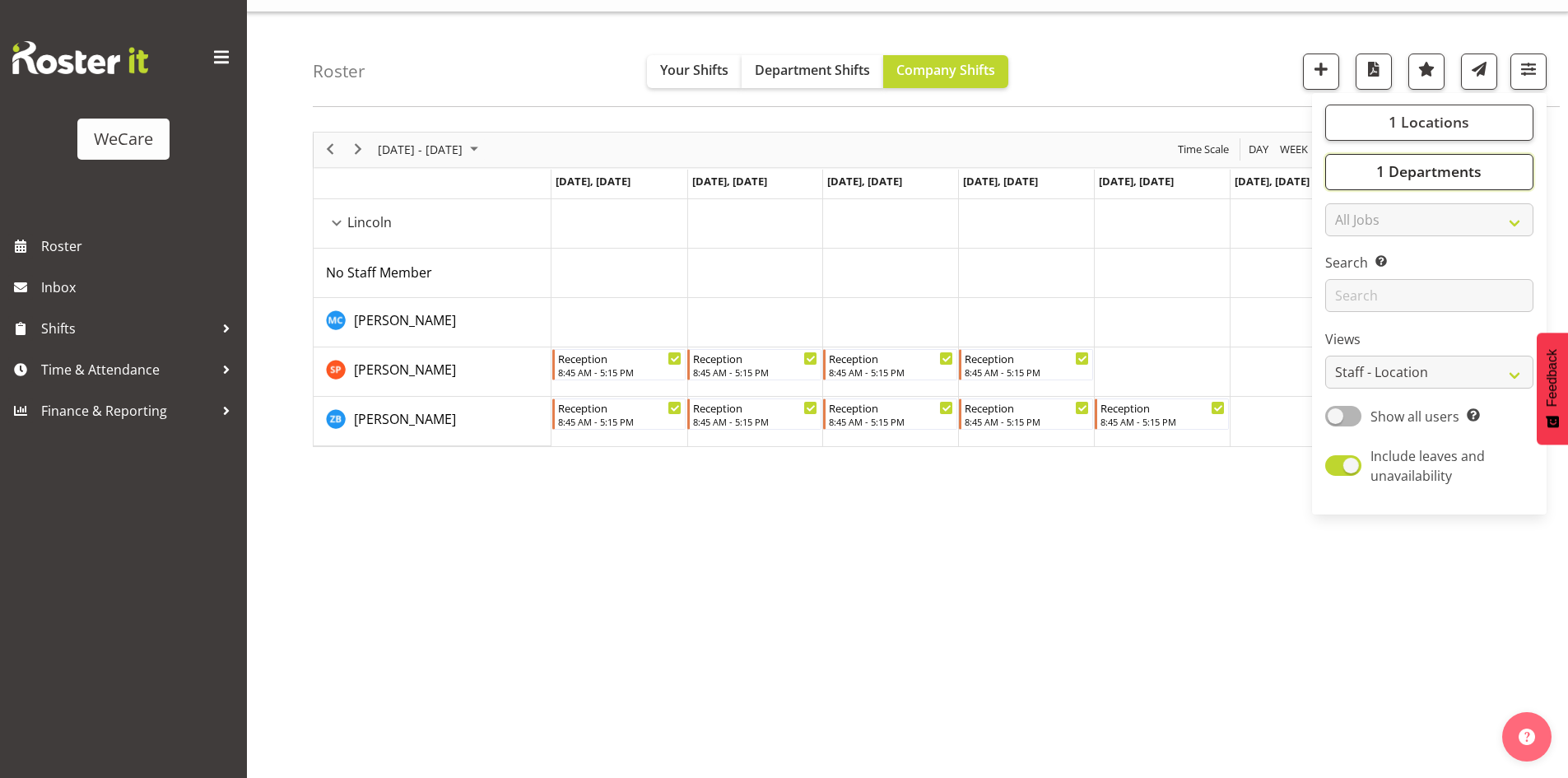
click at [1411, 179] on span "1 Departments" at bounding box center [1429, 171] width 105 height 20
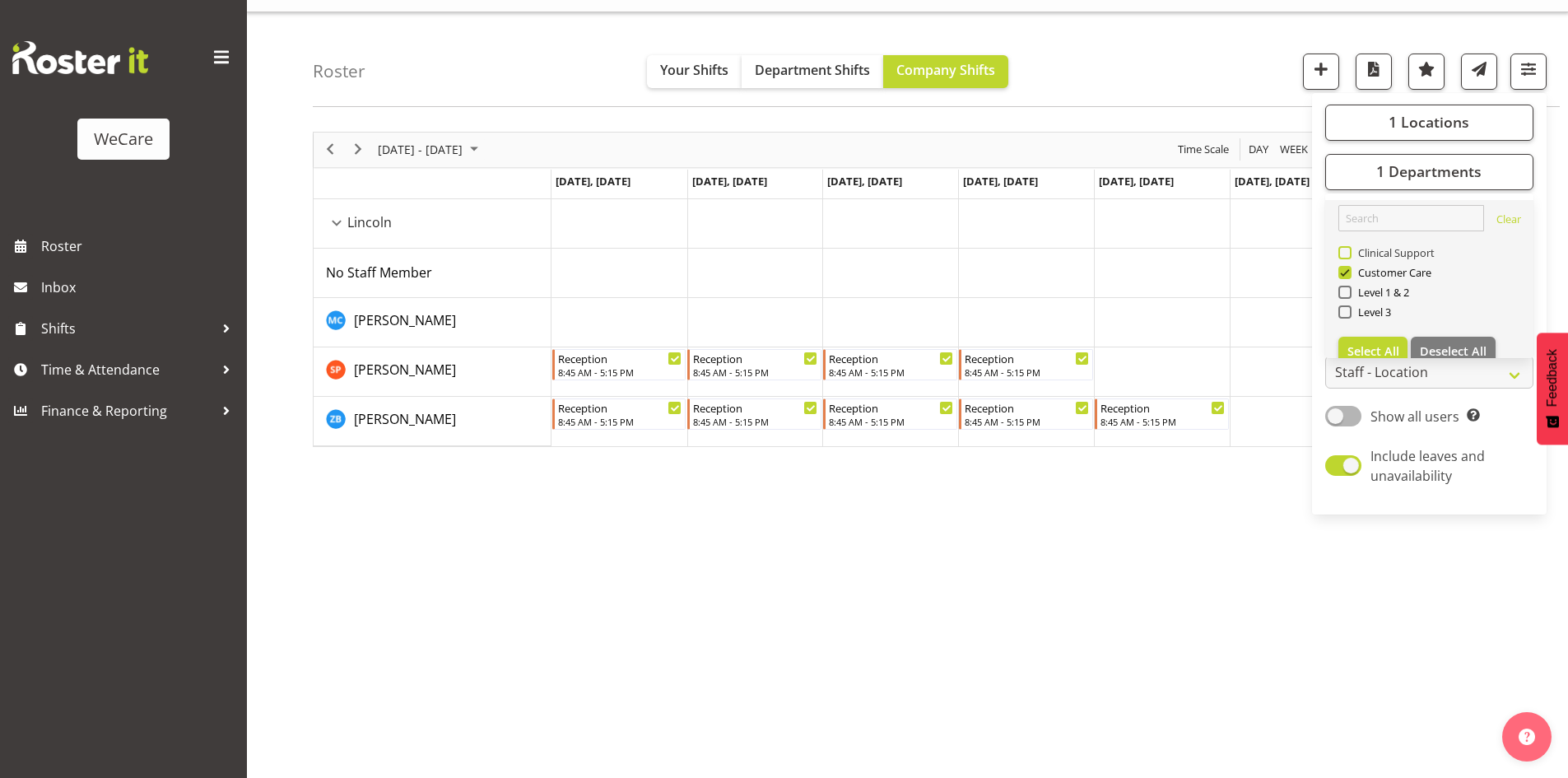
drag, startPoint x: 1392, startPoint y: 269, endPoint x: 1384, endPoint y: 256, distance: 15.3
click at [1392, 268] on span "Customer Care" at bounding box center [1391, 272] width 80 height 13
click at [1349, 268] on input "Customer Care" at bounding box center [1344, 272] width 11 height 11
checkbox input "false"
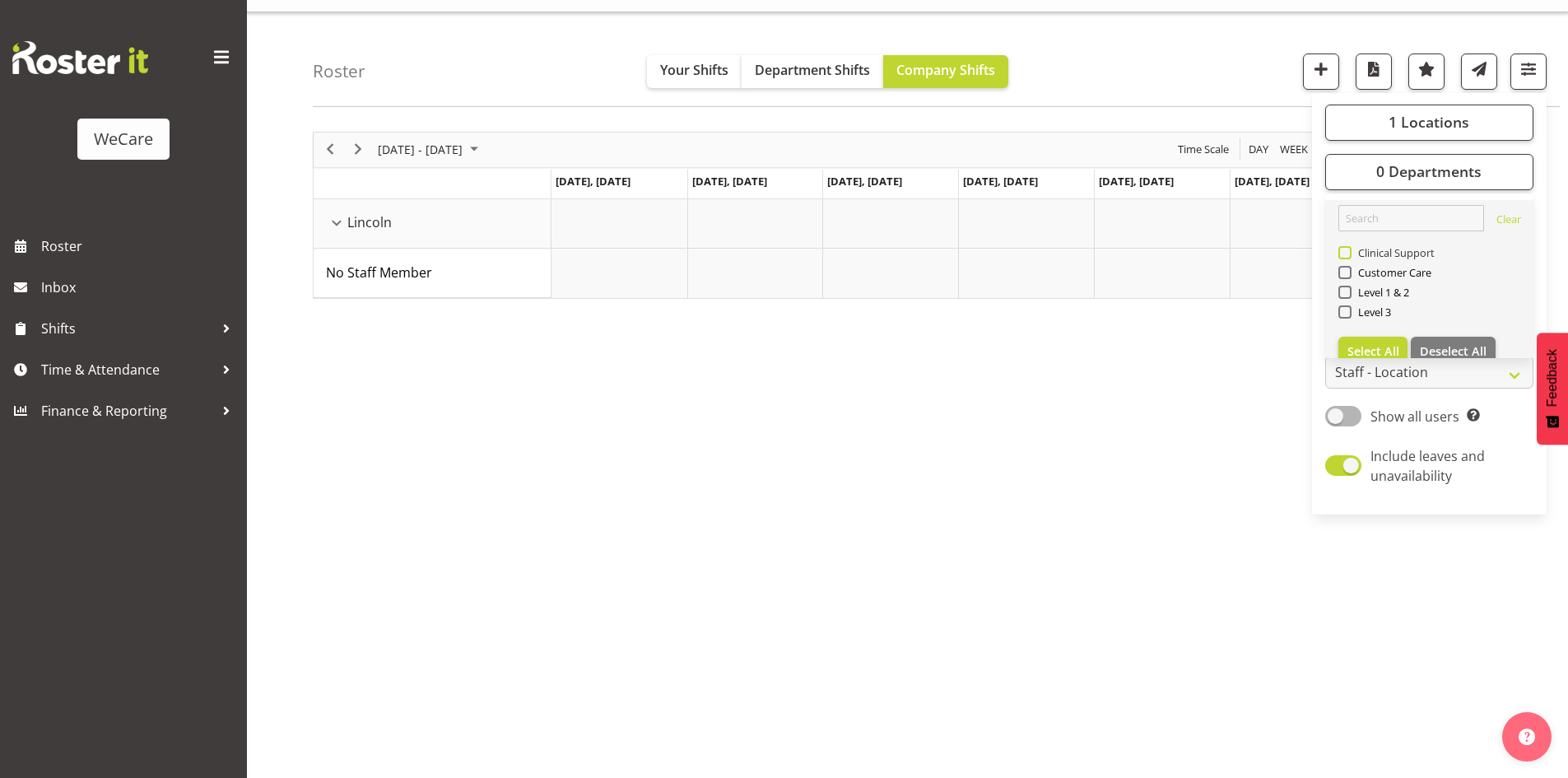
click at [1384, 256] on span "Clinical Support" at bounding box center [1393, 252] width 84 height 13
click at [1349, 256] on input "Clinical Support" at bounding box center [1344, 252] width 11 height 11
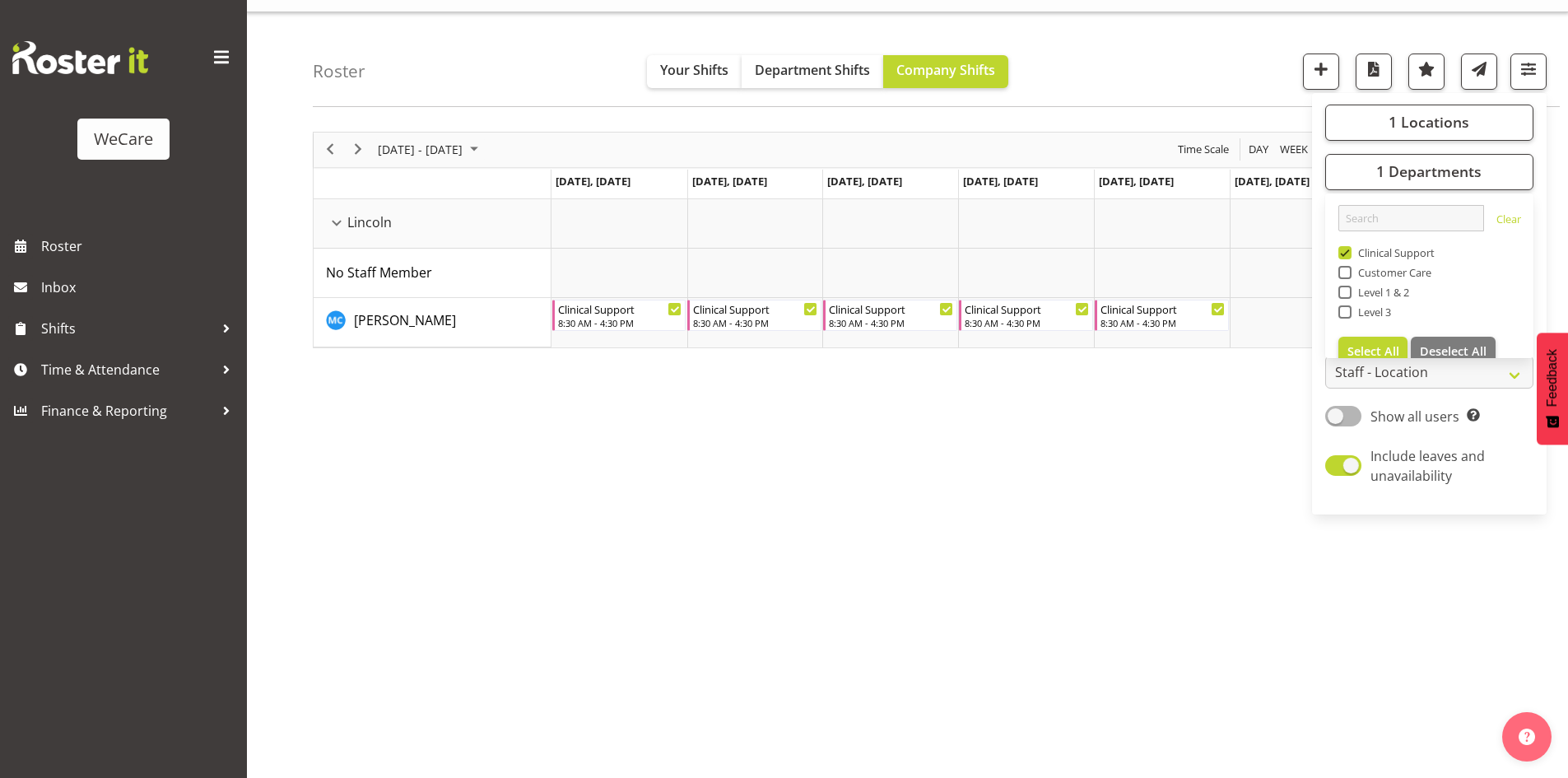
click at [507, 56] on div "Roster Your Shifts Department Shifts Company Shifts 1 Locations Clear Business …" at bounding box center [936, 59] width 1247 height 94
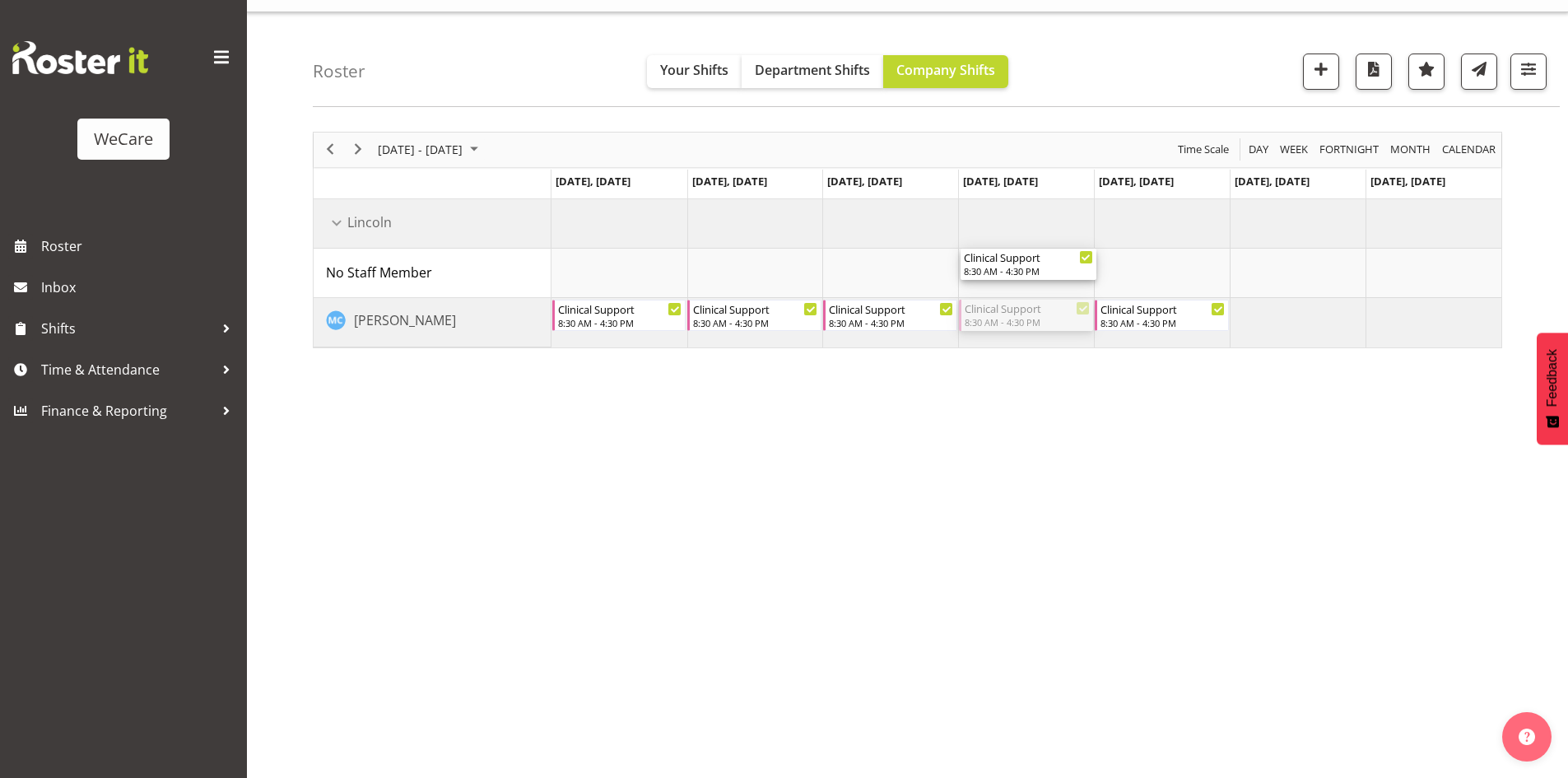
drag, startPoint x: 1036, startPoint y: 317, endPoint x: 1036, endPoint y: 277, distance: 40.0
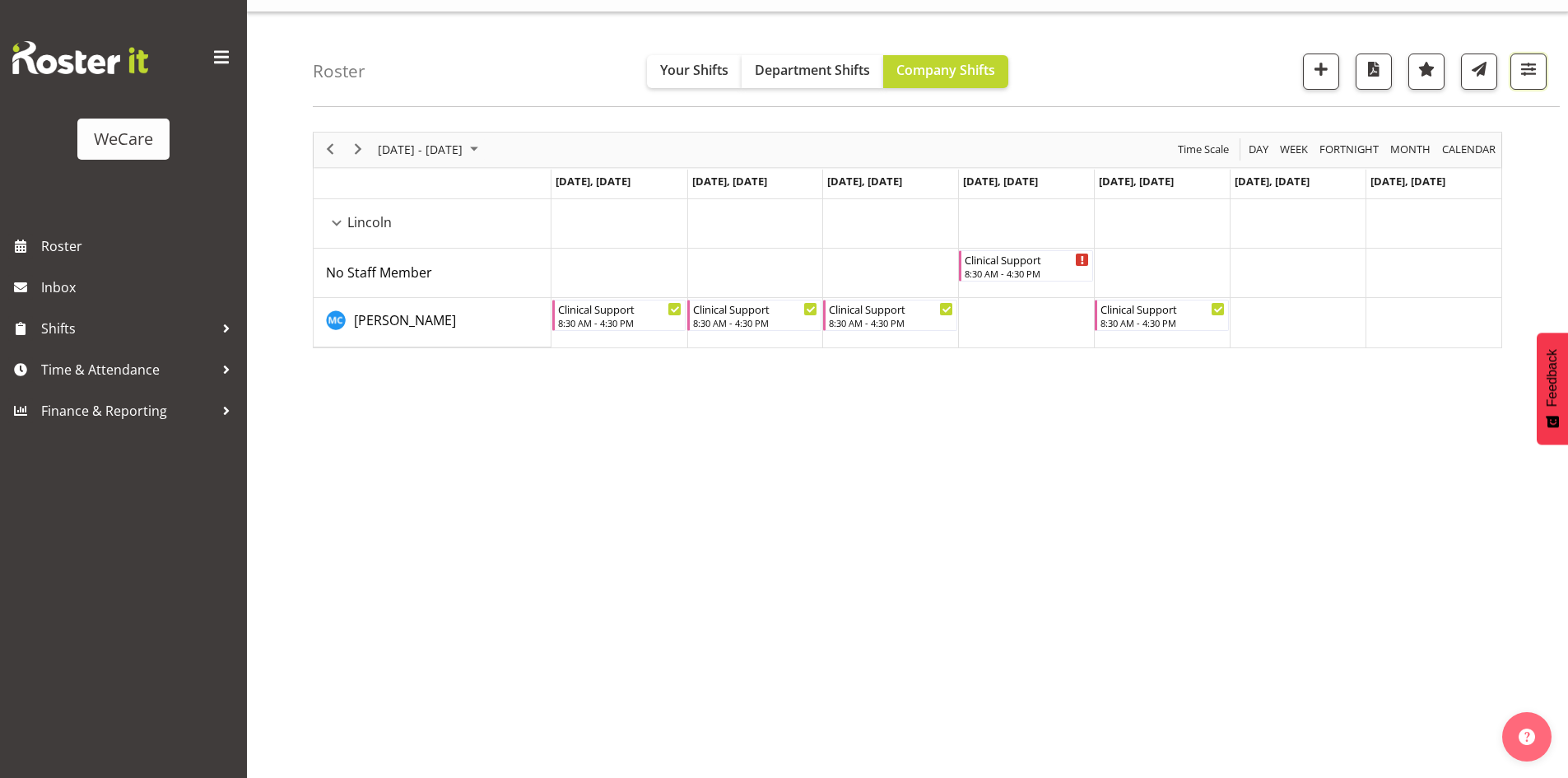
drag, startPoint x: 1537, startPoint y: 69, endPoint x: 1548, endPoint y: 65, distance: 11.7
click at [1540, 69] on button "button" at bounding box center [1528, 72] width 36 height 36
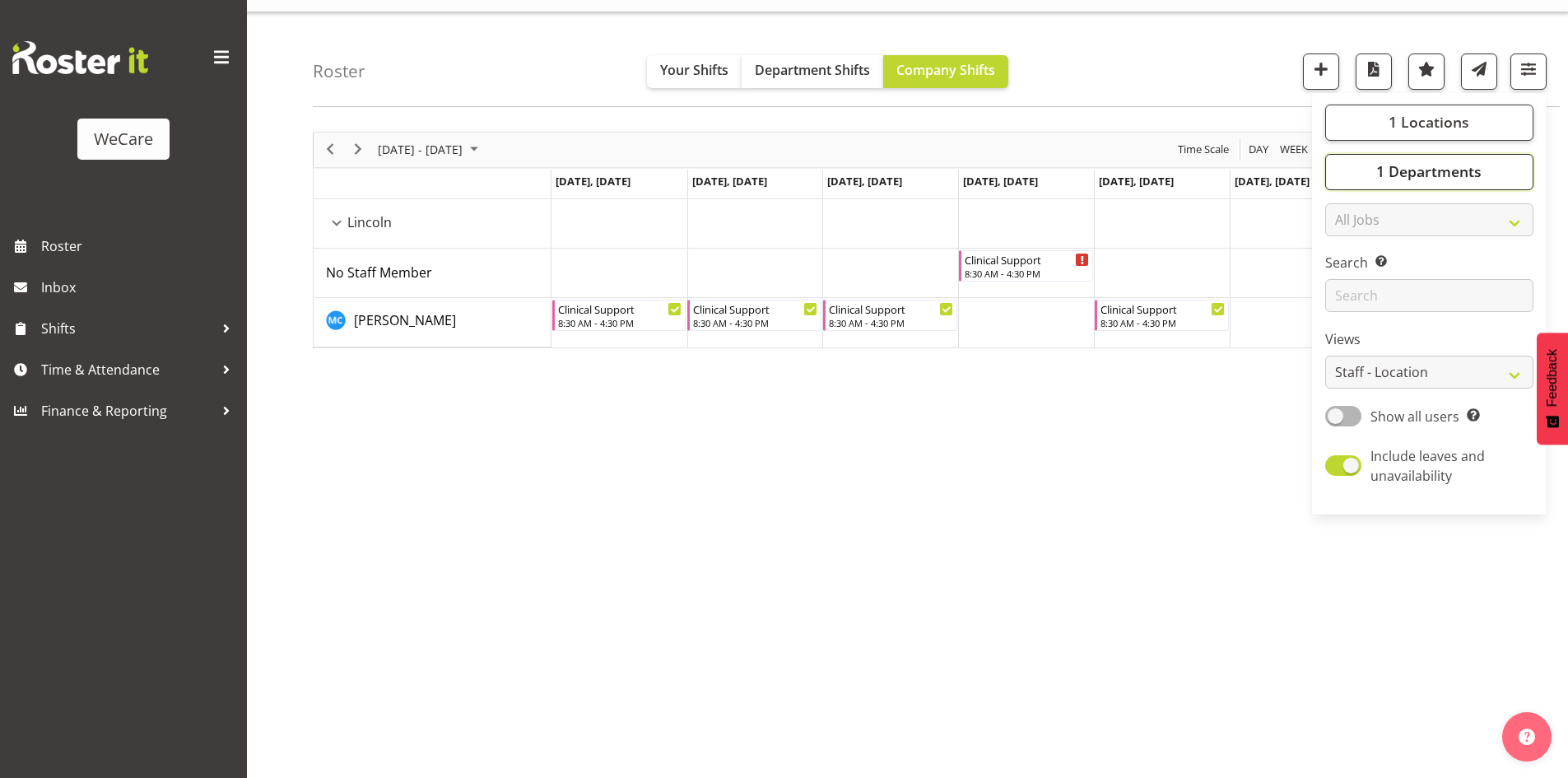
click at [1380, 166] on span "1 Departments" at bounding box center [1429, 171] width 105 height 20
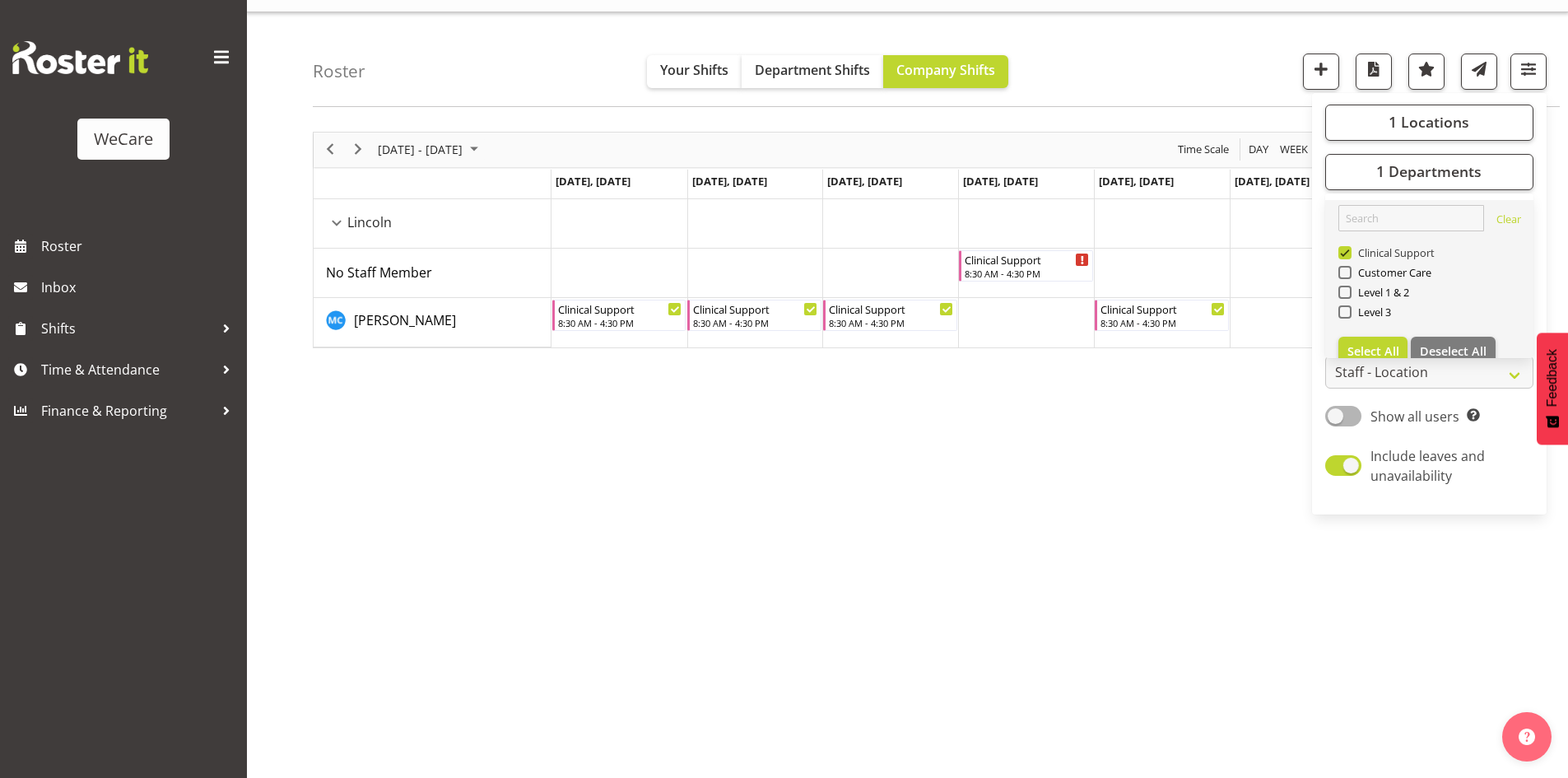
click at [1380, 251] on span "Clinical Support" at bounding box center [1393, 252] width 84 height 13
click at [1349, 251] on input "Clinical Support" at bounding box center [1344, 252] width 11 height 11
checkbox input "false"
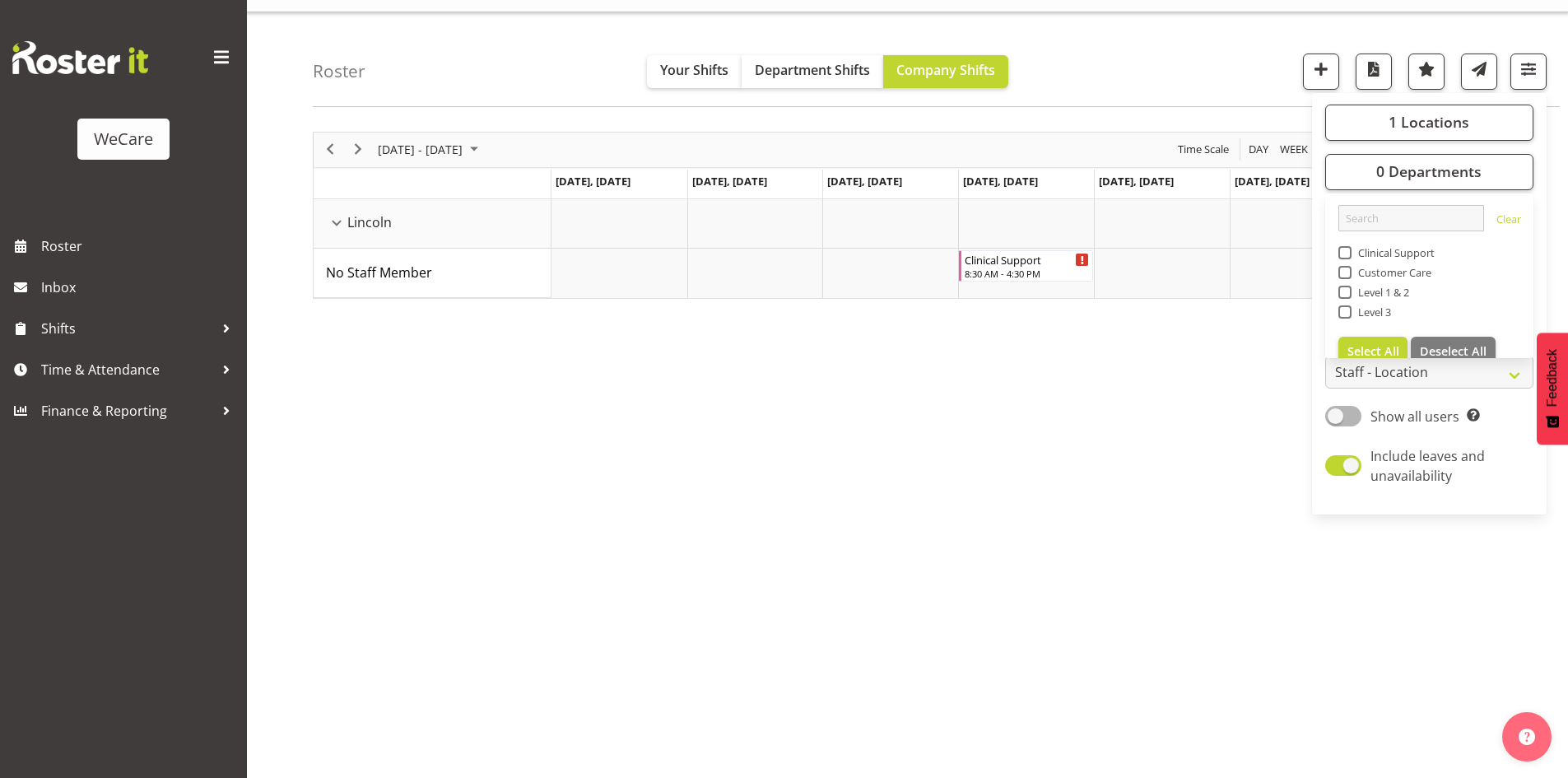
click at [1376, 296] on span "Level 1 & 2" at bounding box center [1380, 292] width 59 height 13
click at [1349, 296] on input "Level 1 & 2" at bounding box center [1344, 291] width 11 height 11
checkbox input "true"
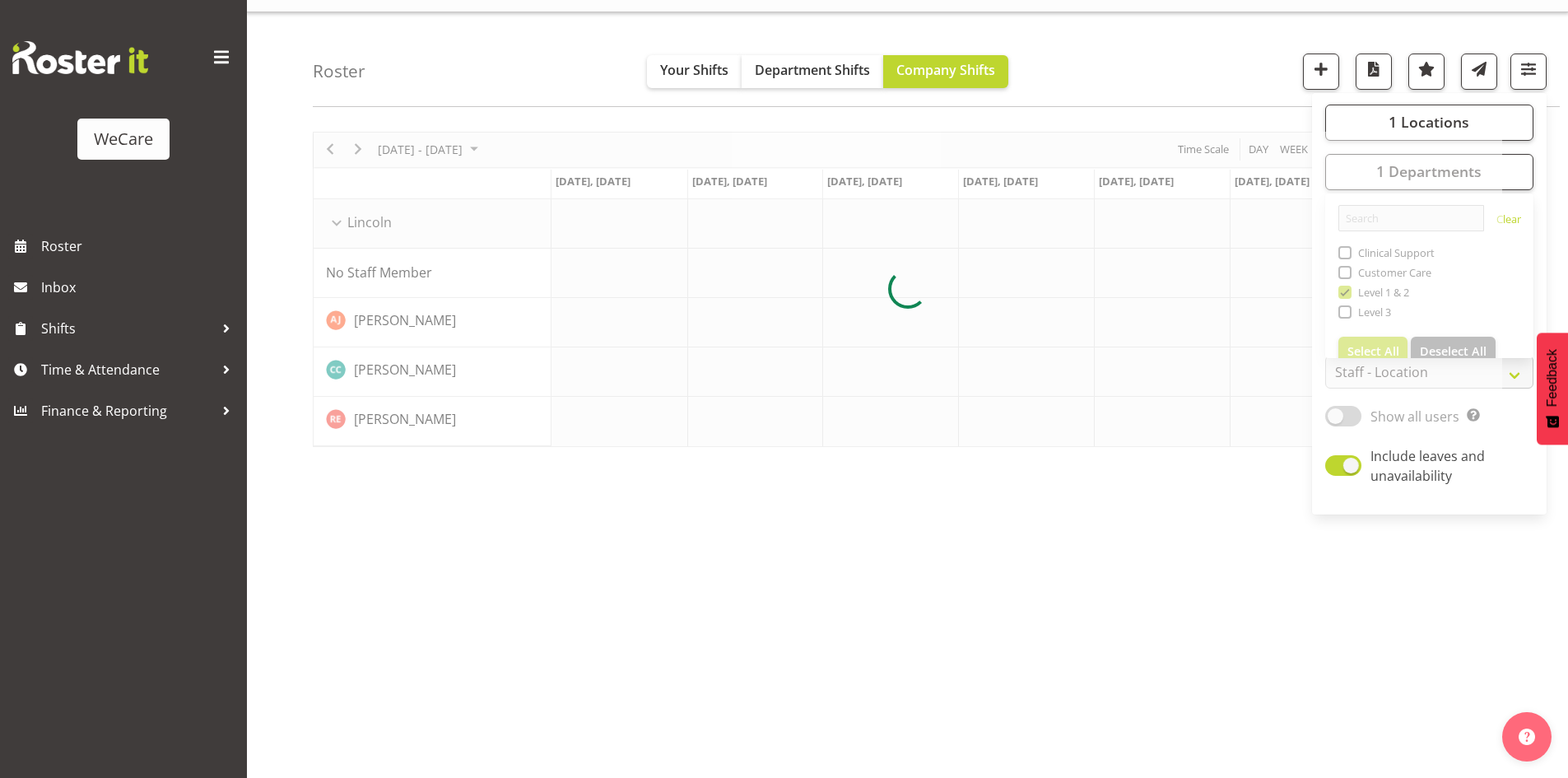
click at [1134, 85] on div "Roster Your Shifts Department Shifts Company Shifts 1 Locations Clear Business …" at bounding box center [936, 59] width 1247 height 94
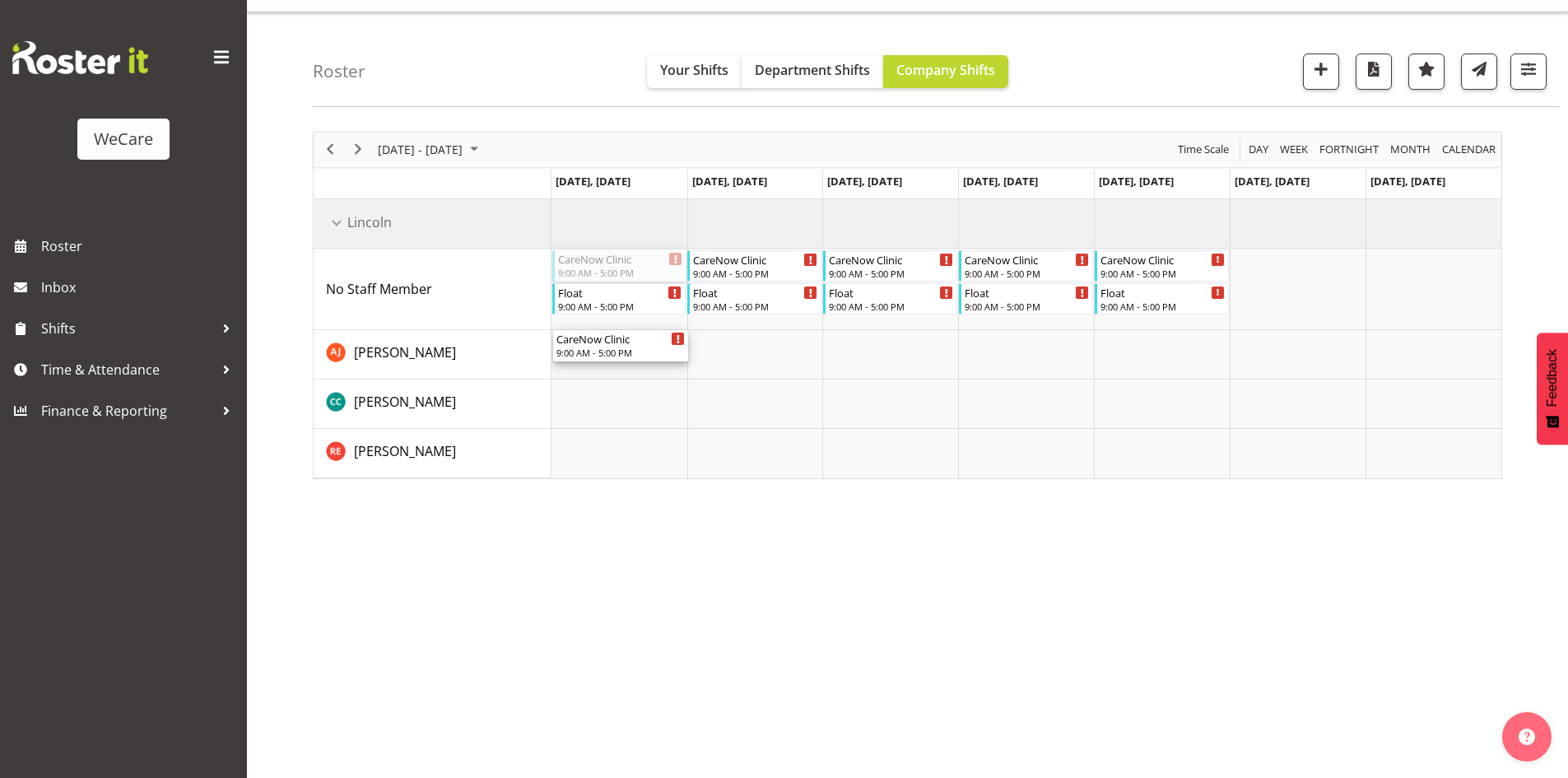
drag, startPoint x: 596, startPoint y: 264, endPoint x: 603, endPoint y: 335, distance: 71.3
drag, startPoint x: 765, startPoint y: 275, endPoint x: 772, endPoint y: 341, distance: 66.4
drag, startPoint x: 725, startPoint y: 359, endPoint x: 728, endPoint y: 388, distance: 29.2
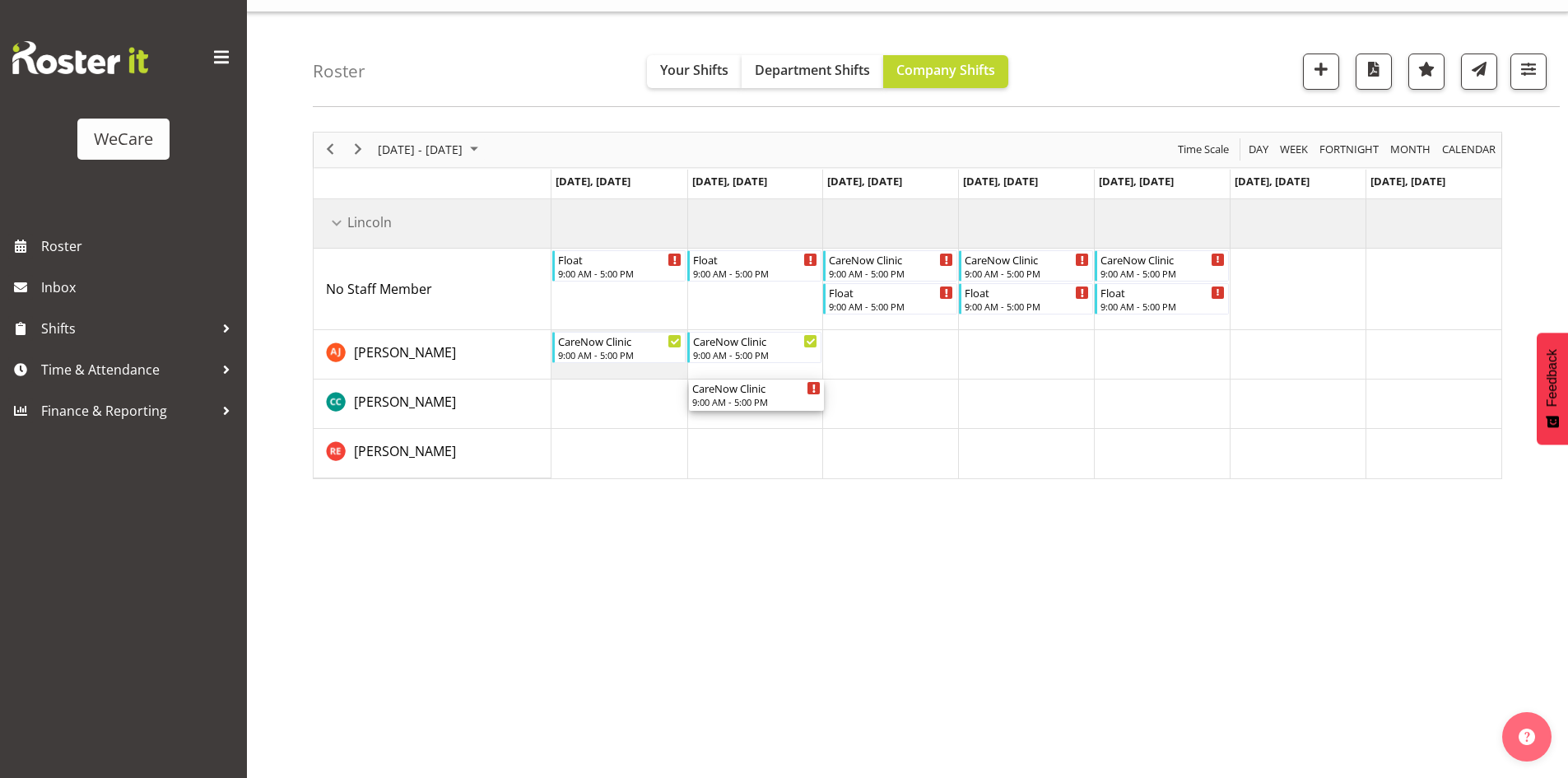
click at [779, 391] on div "CareNow Clinic" at bounding box center [757, 388] width 129 height 17
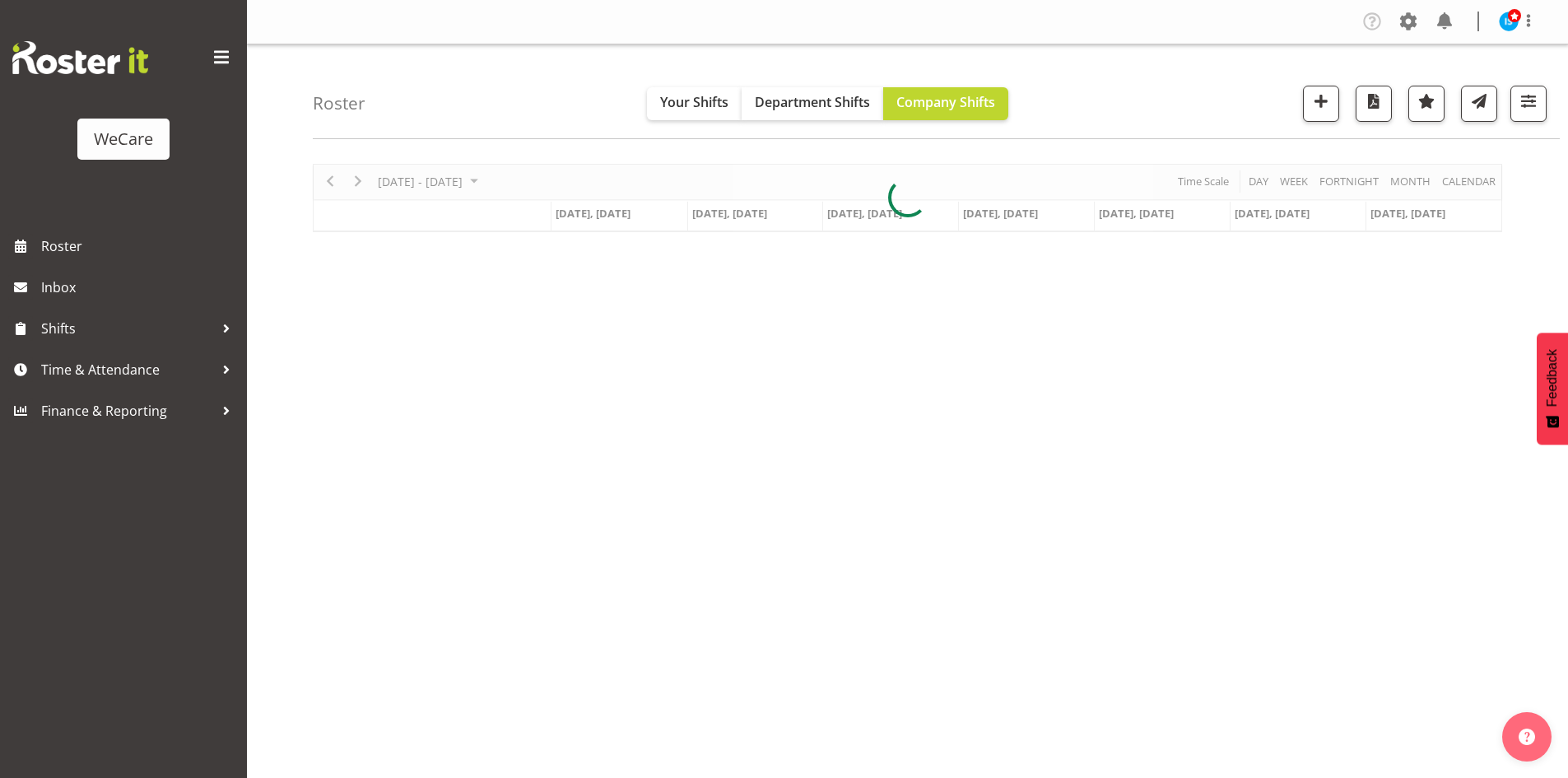
scroll to position [32, 0]
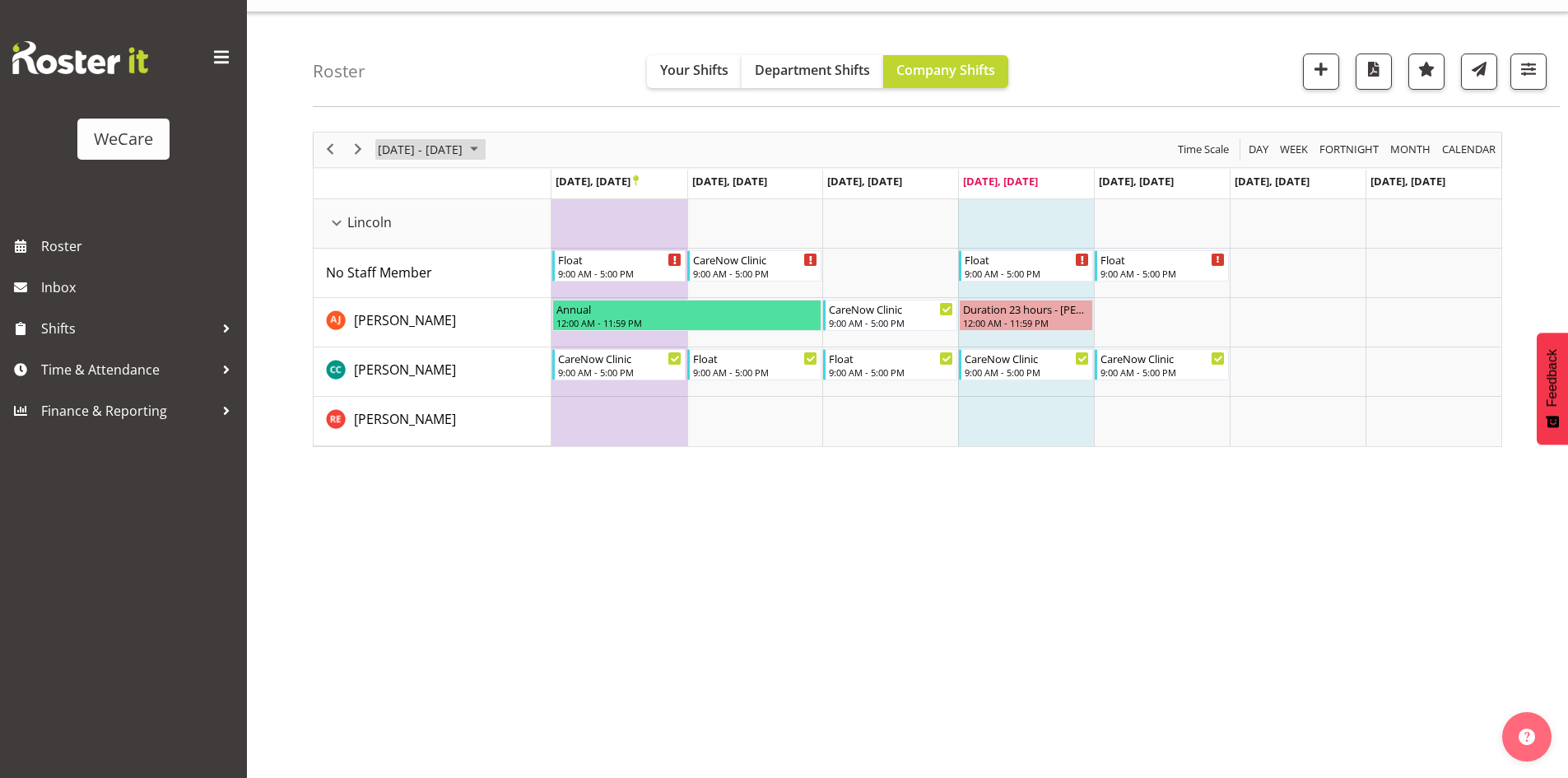
click at [464, 149] on span "September 22 - 28, 2025" at bounding box center [420, 149] width 88 height 21
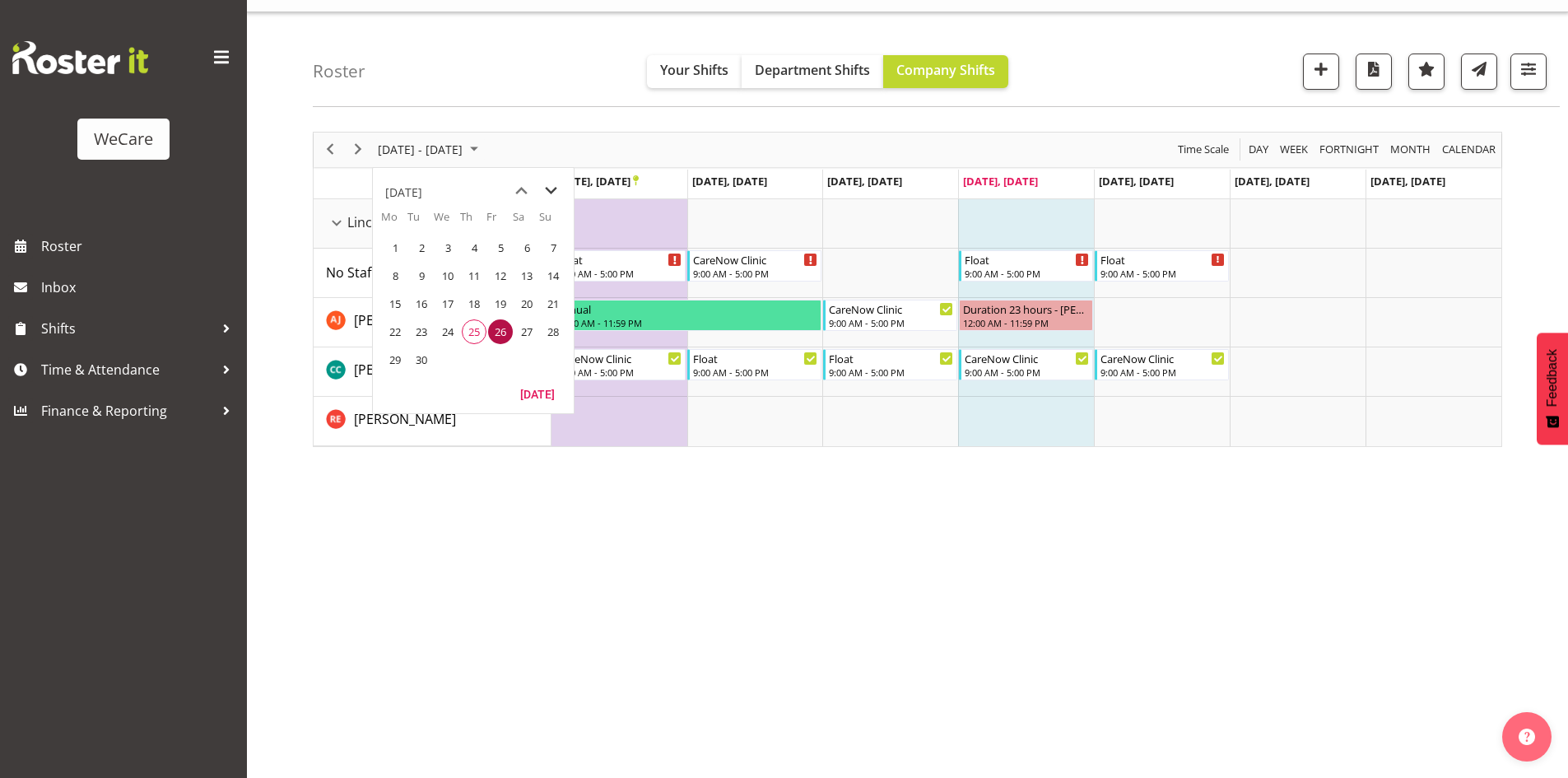
click at [541, 184] on span "next month" at bounding box center [550, 191] width 29 height 30
click at [401, 320] on td "17" at bounding box center [394, 332] width 27 height 28
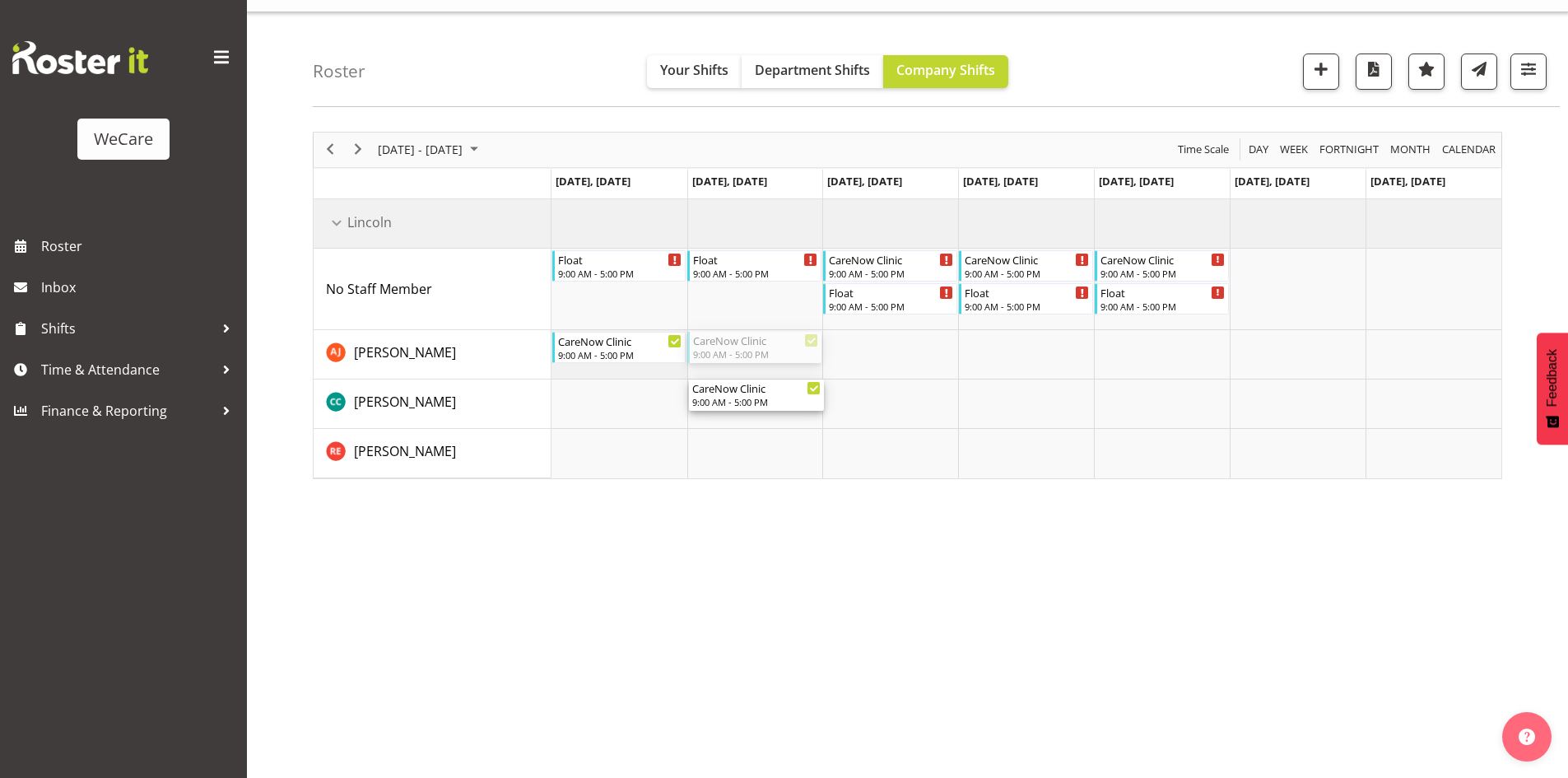
drag, startPoint x: 753, startPoint y: 337, endPoint x: 753, endPoint y: 382, distance: 45.0
drag, startPoint x: 882, startPoint y: 271, endPoint x: 879, endPoint y: 391, distance: 120.0
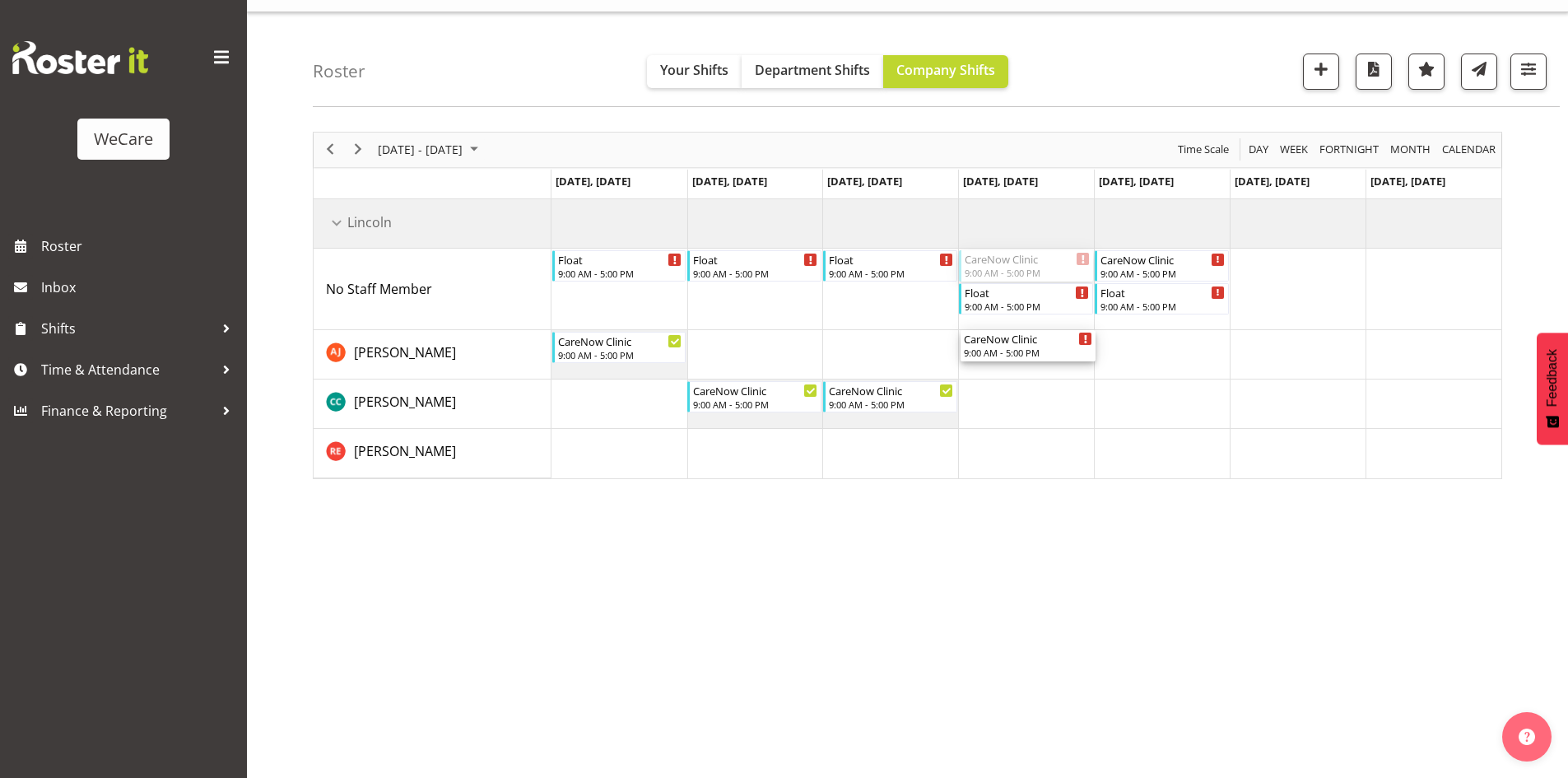
drag, startPoint x: 1022, startPoint y: 260, endPoint x: 1021, endPoint y: 394, distance: 134.0
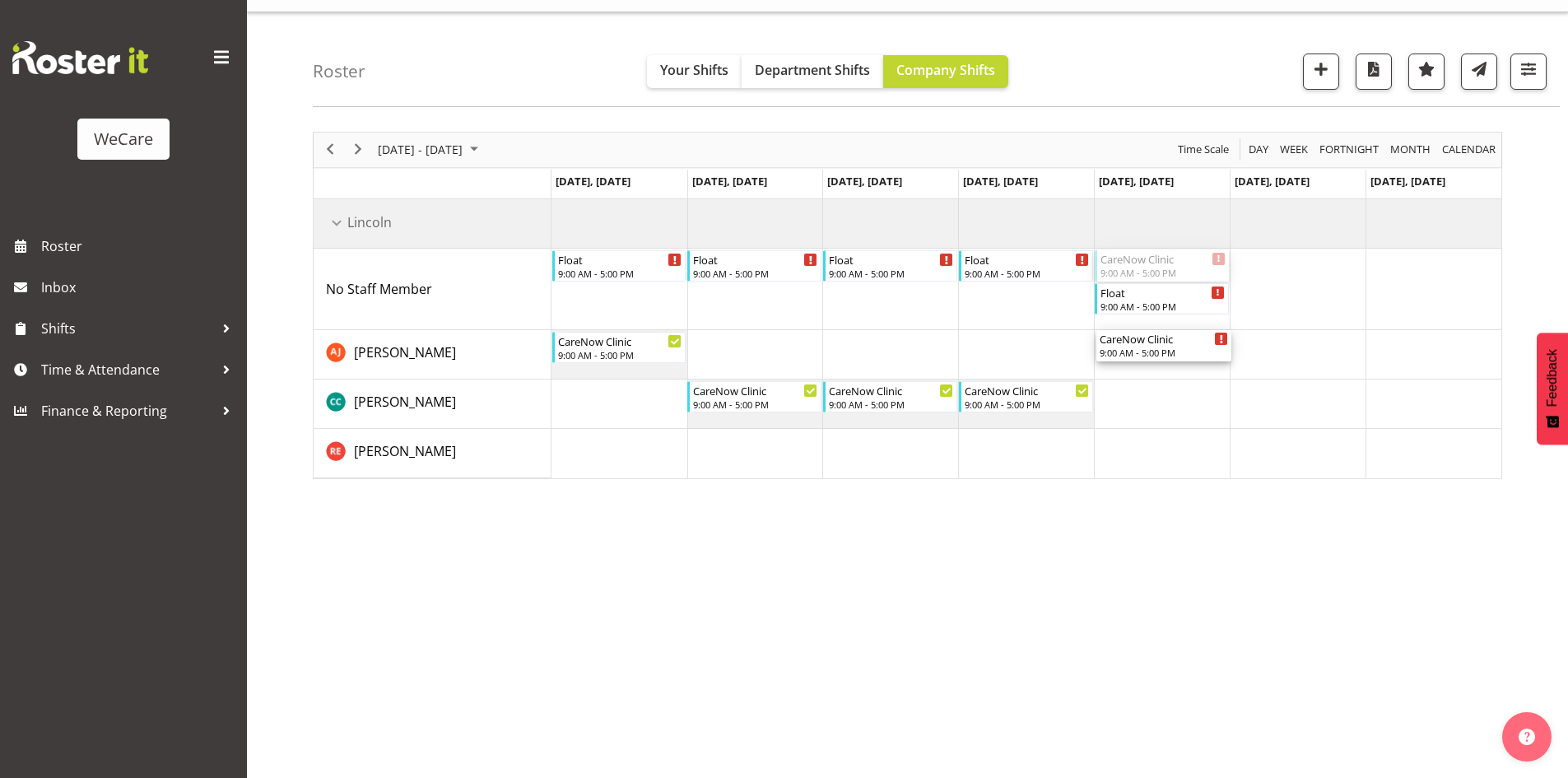
drag, startPoint x: 1166, startPoint y: 334, endPoint x: 1169, endPoint y: 383, distance: 49.1
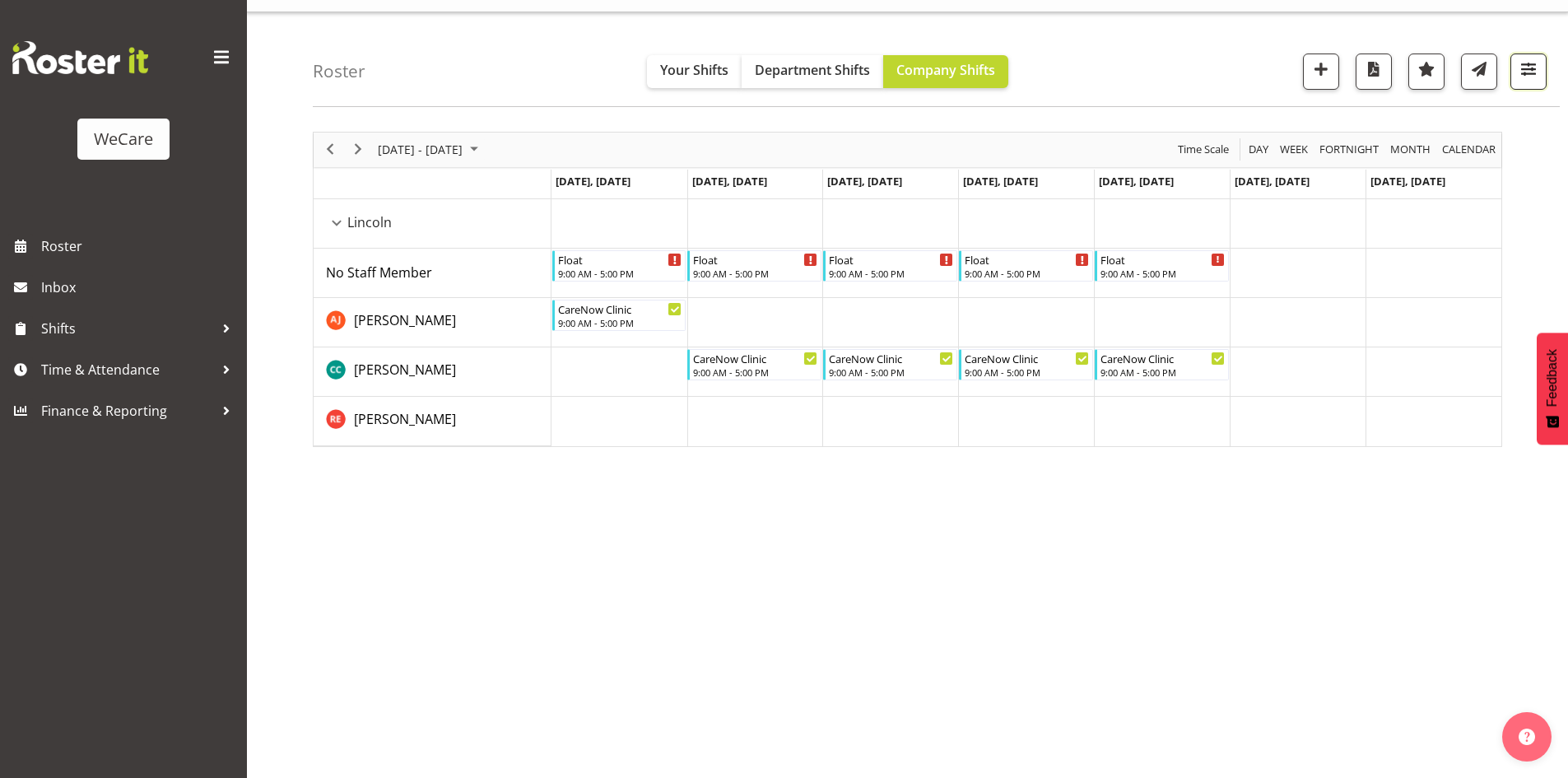
click at [1534, 65] on span "button" at bounding box center [1528, 70] width 22 height 22
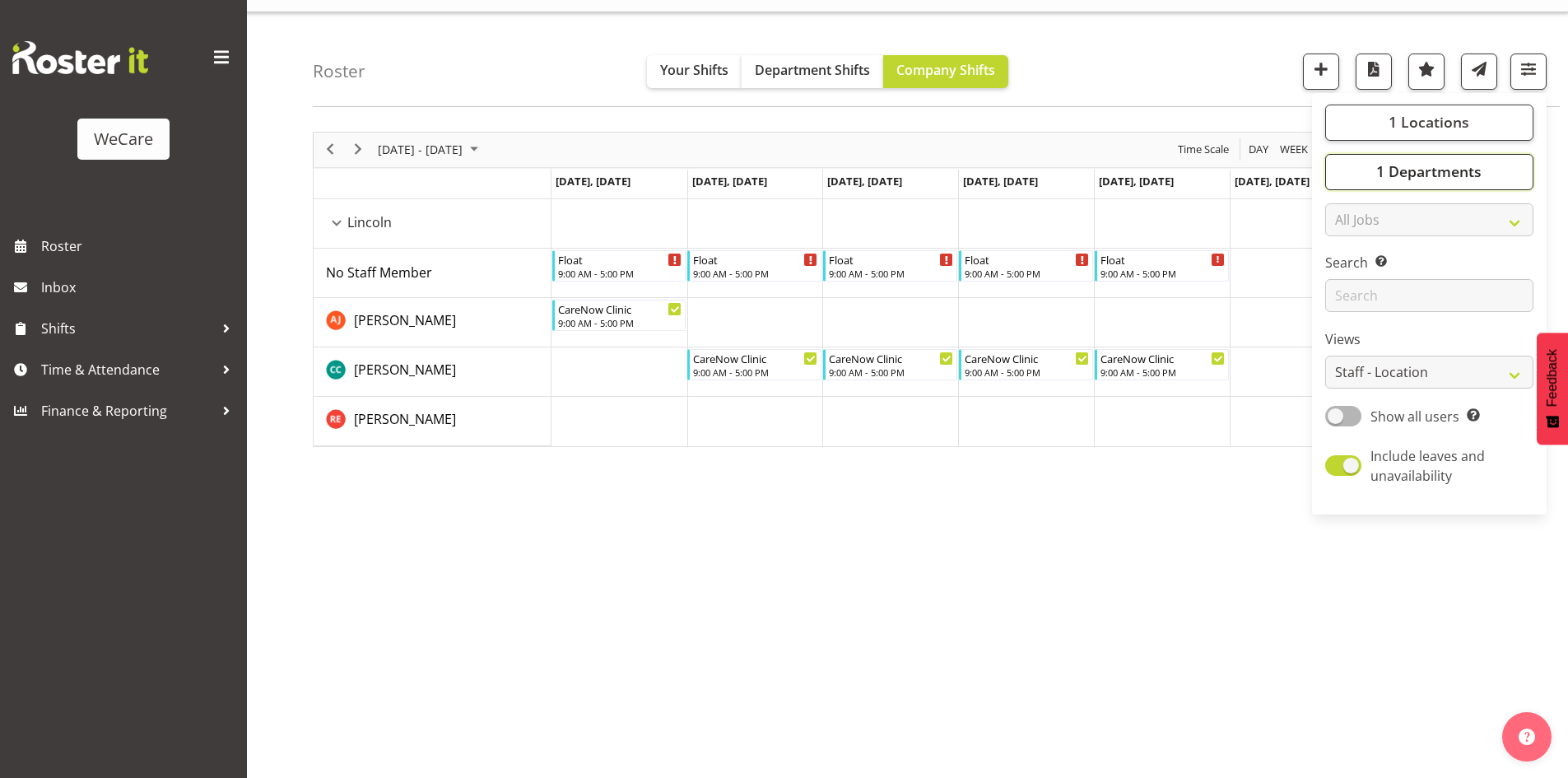
click at [1442, 186] on button "1 Departments" at bounding box center [1429, 172] width 209 height 36
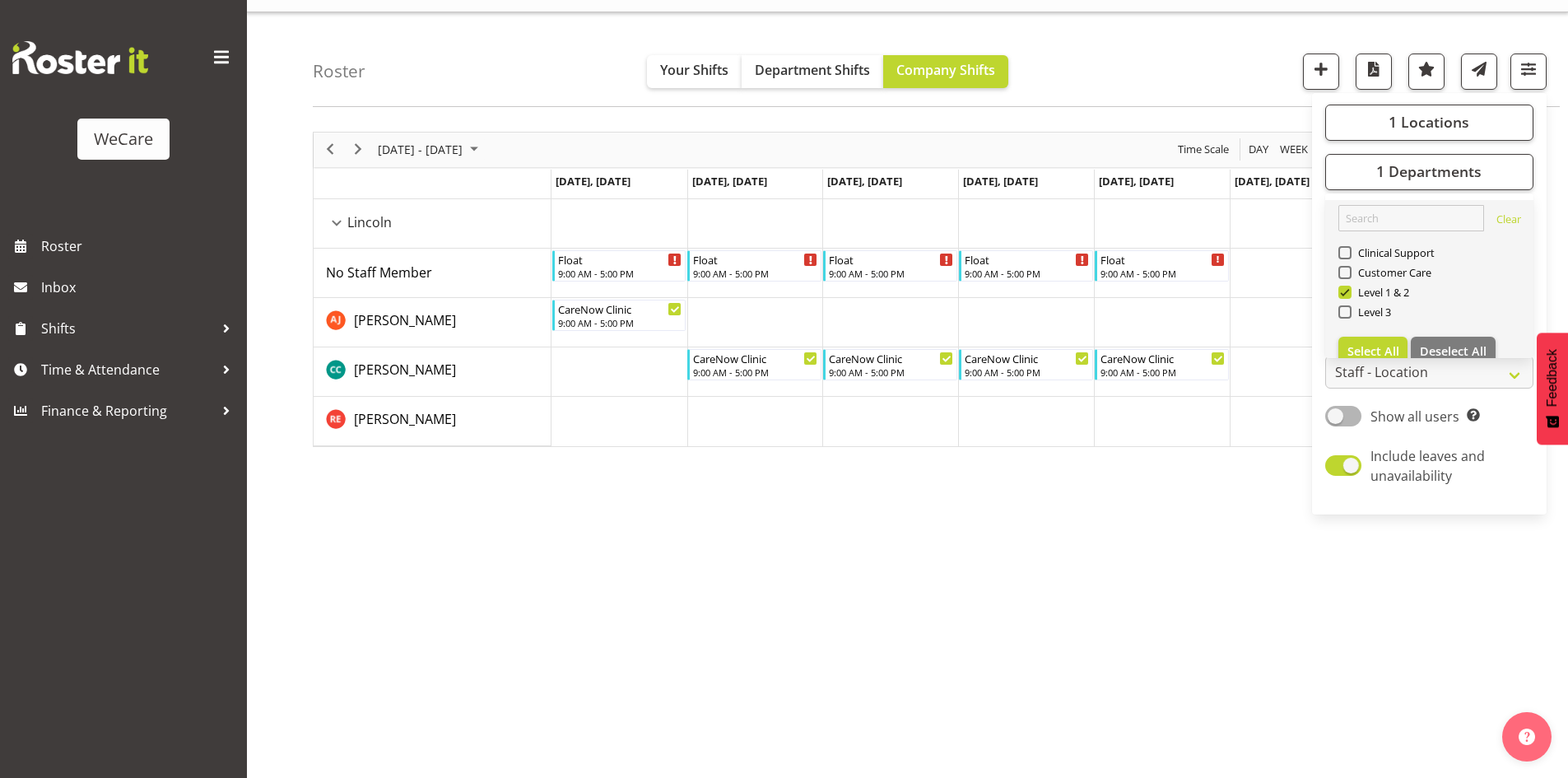
drag, startPoint x: 1365, startPoint y: 296, endPoint x: 1339, endPoint y: 331, distance: 43.6
click at [1365, 296] on span "Level 1 & 2" at bounding box center [1380, 292] width 59 height 13
click at [1349, 296] on input "Level 1 & 2" at bounding box center [1344, 291] width 11 height 11
checkbox input "false"
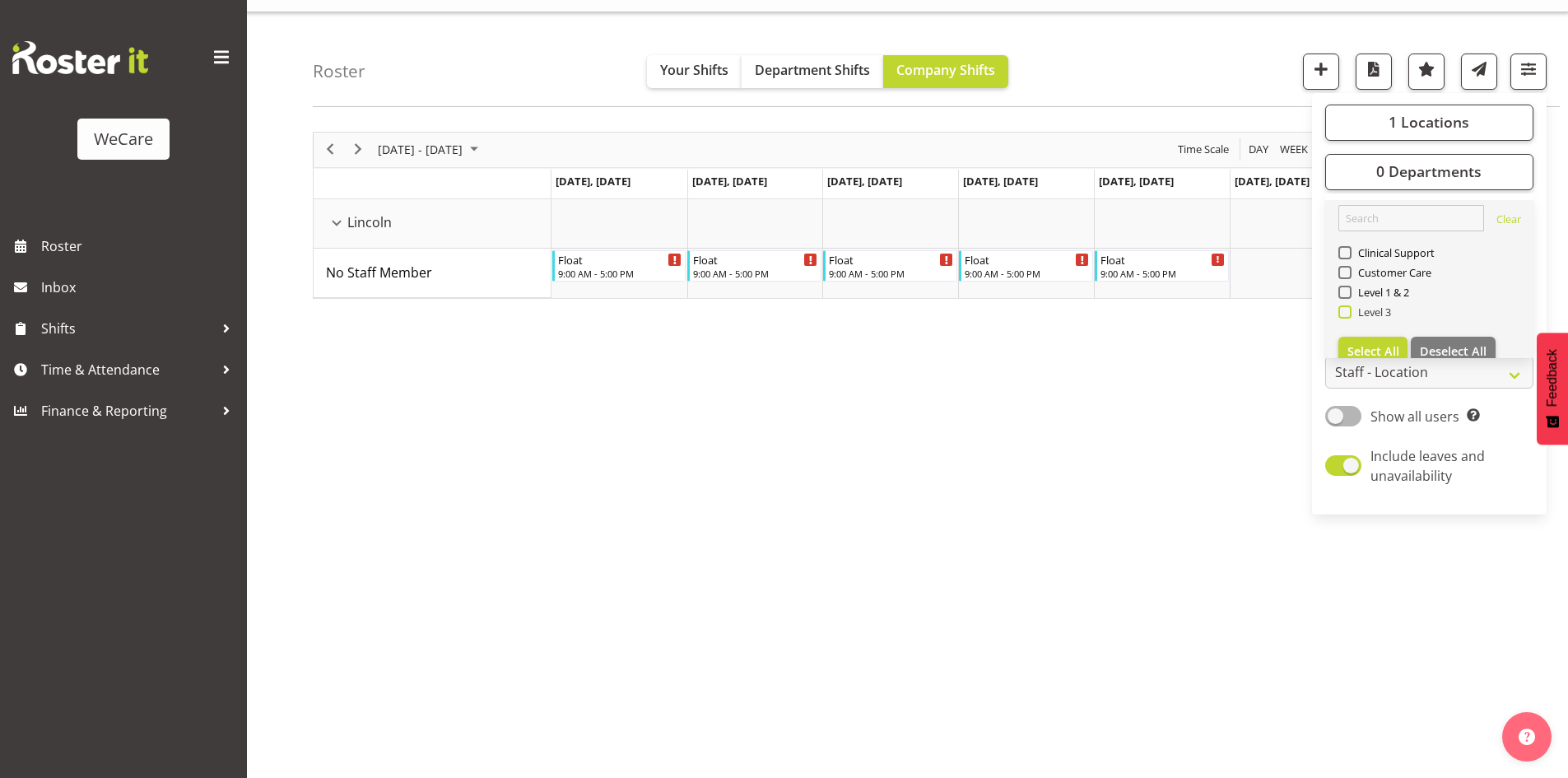
click at [1358, 310] on span "Level 3" at bounding box center [1371, 311] width 41 height 13
click at [1349, 310] on input "Level 3" at bounding box center [1344, 311] width 11 height 11
checkbox input "true"
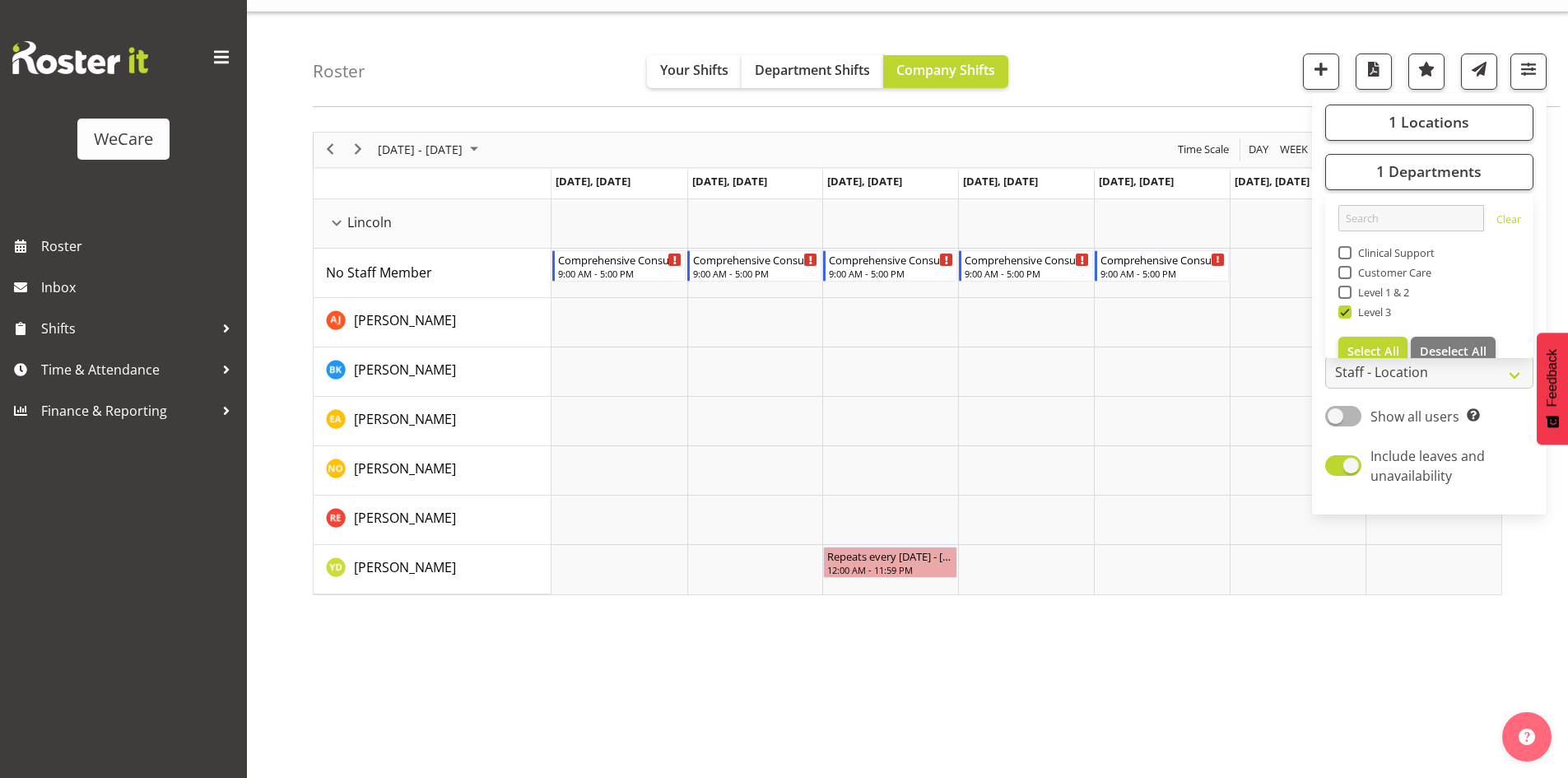
click at [1007, 676] on div "November 17 - 23, 2025 Today Day Week Fortnight Month calendar Month Agenda Tim…" at bounding box center [940, 448] width 1255 height 659
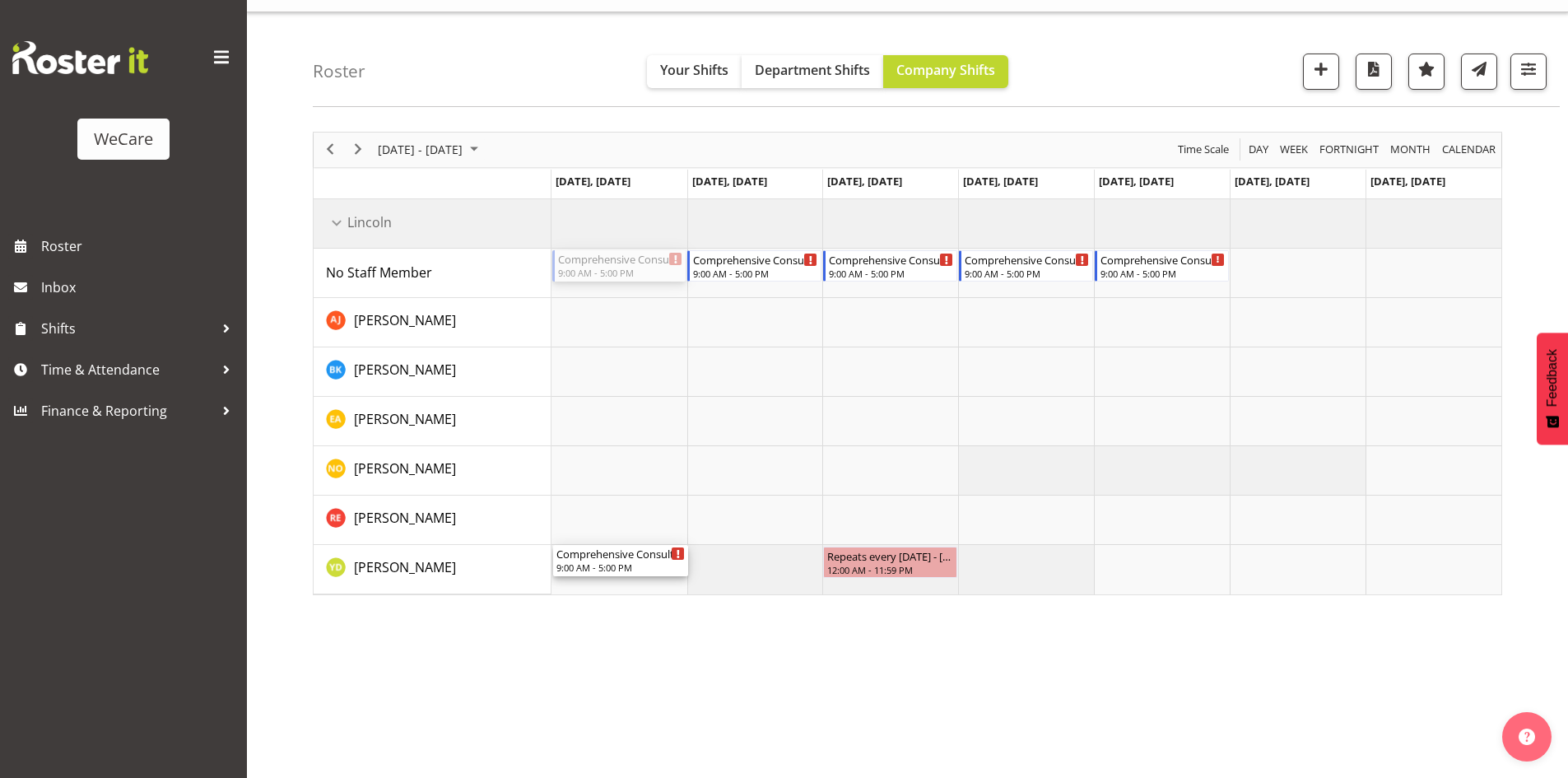
drag, startPoint x: 662, startPoint y: 266, endPoint x: 684, endPoint y: 559, distance: 293.8
drag, startPoint x: 1184, startPoint y: 266, endPoint x: 1200, endPoint y: 550, distance: 284.5
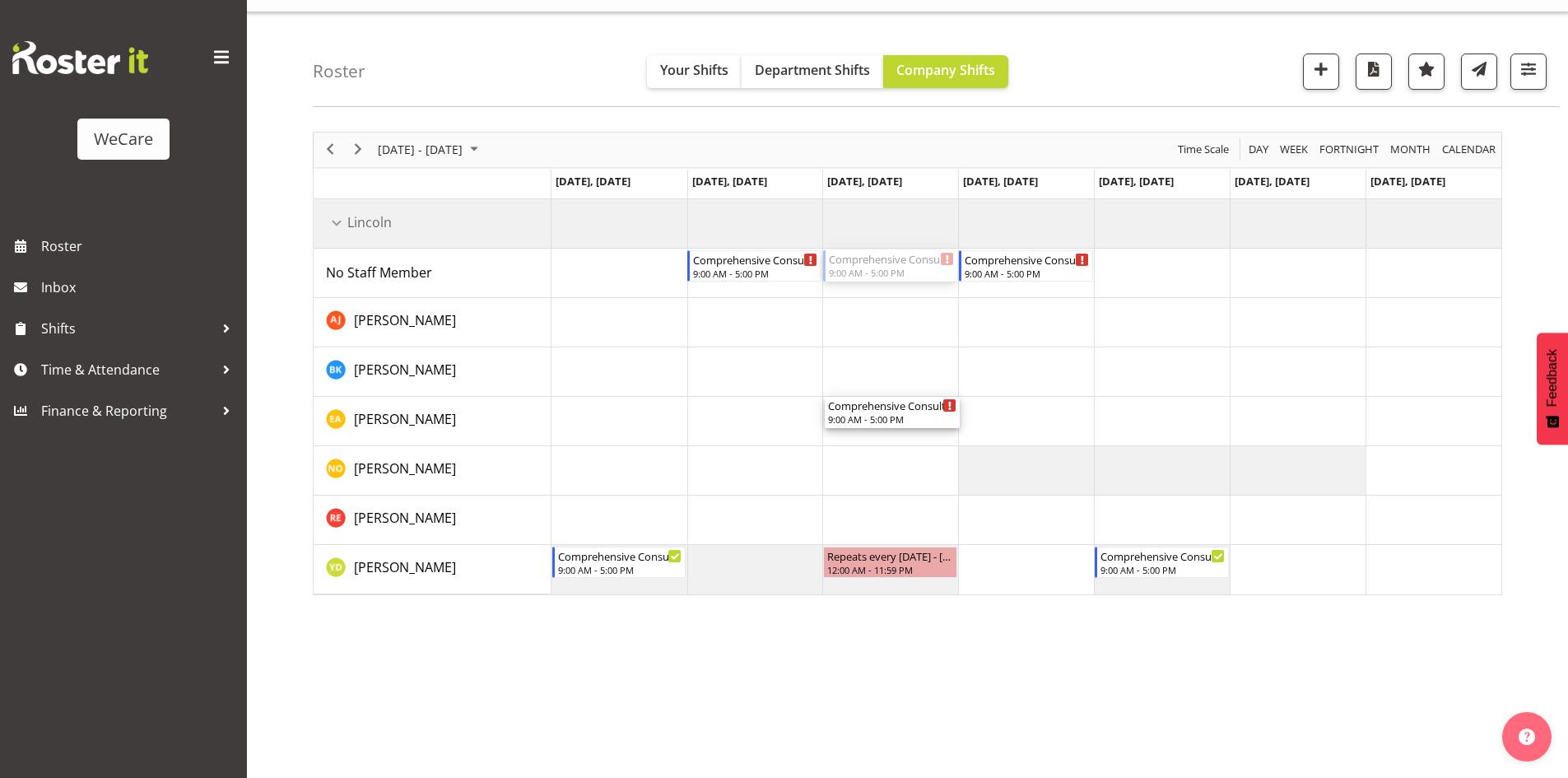
drag, startPoint x: 907, startPoint y: 252, endPoint x: 925, endPoint y: 431, distance: 179.9
click at [925, 431] on div "Comprehensive Consult 9:00 AM - 5:00 PM Comprehensive Consult 9:00 AM - 5:00 PM…" at bounding box center [1026, 397] width 949 height 395
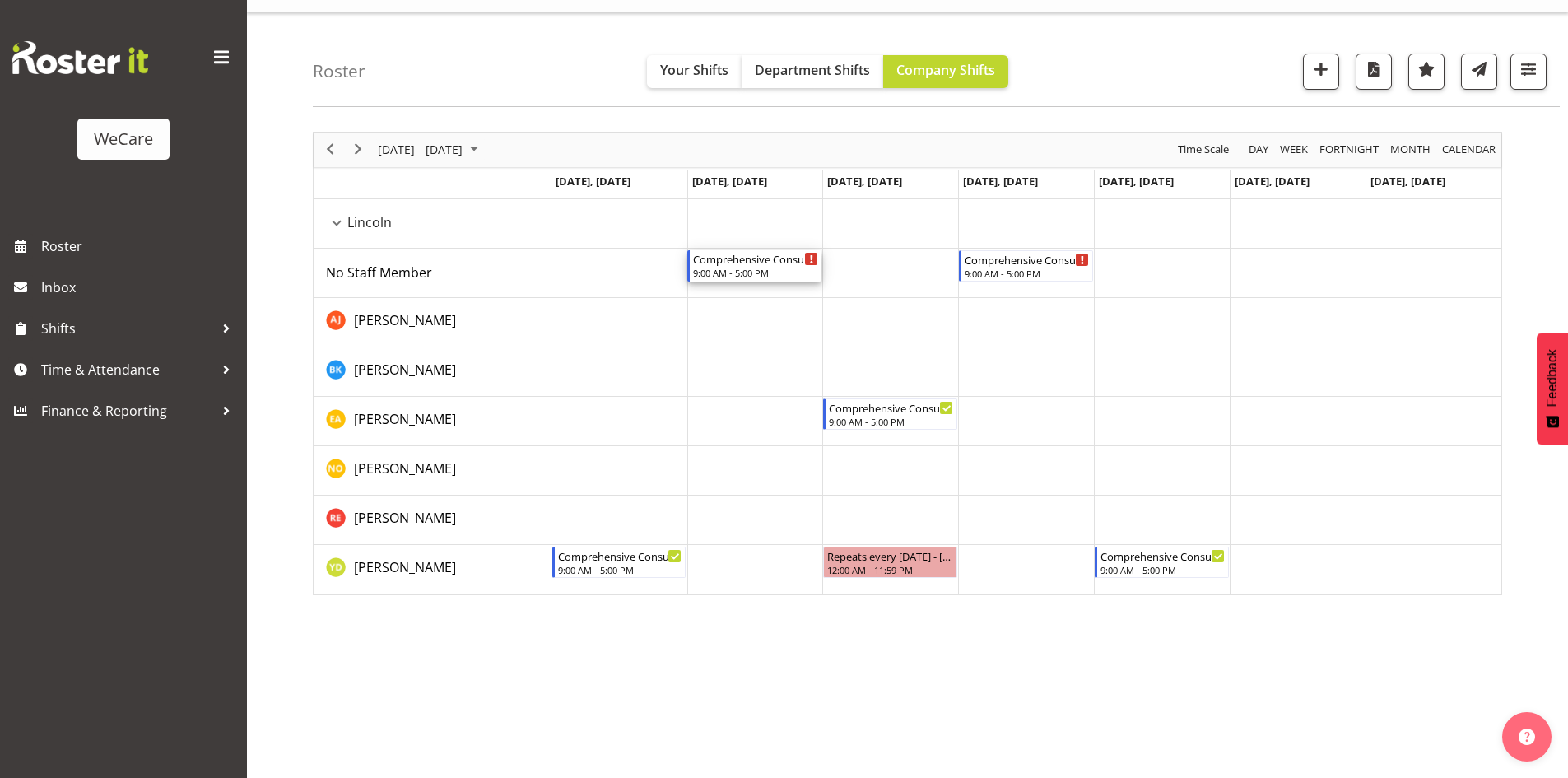
click at [740, 266] on div "Comprehensive Consult" at bounding box center [756, 258] width 125 height 17
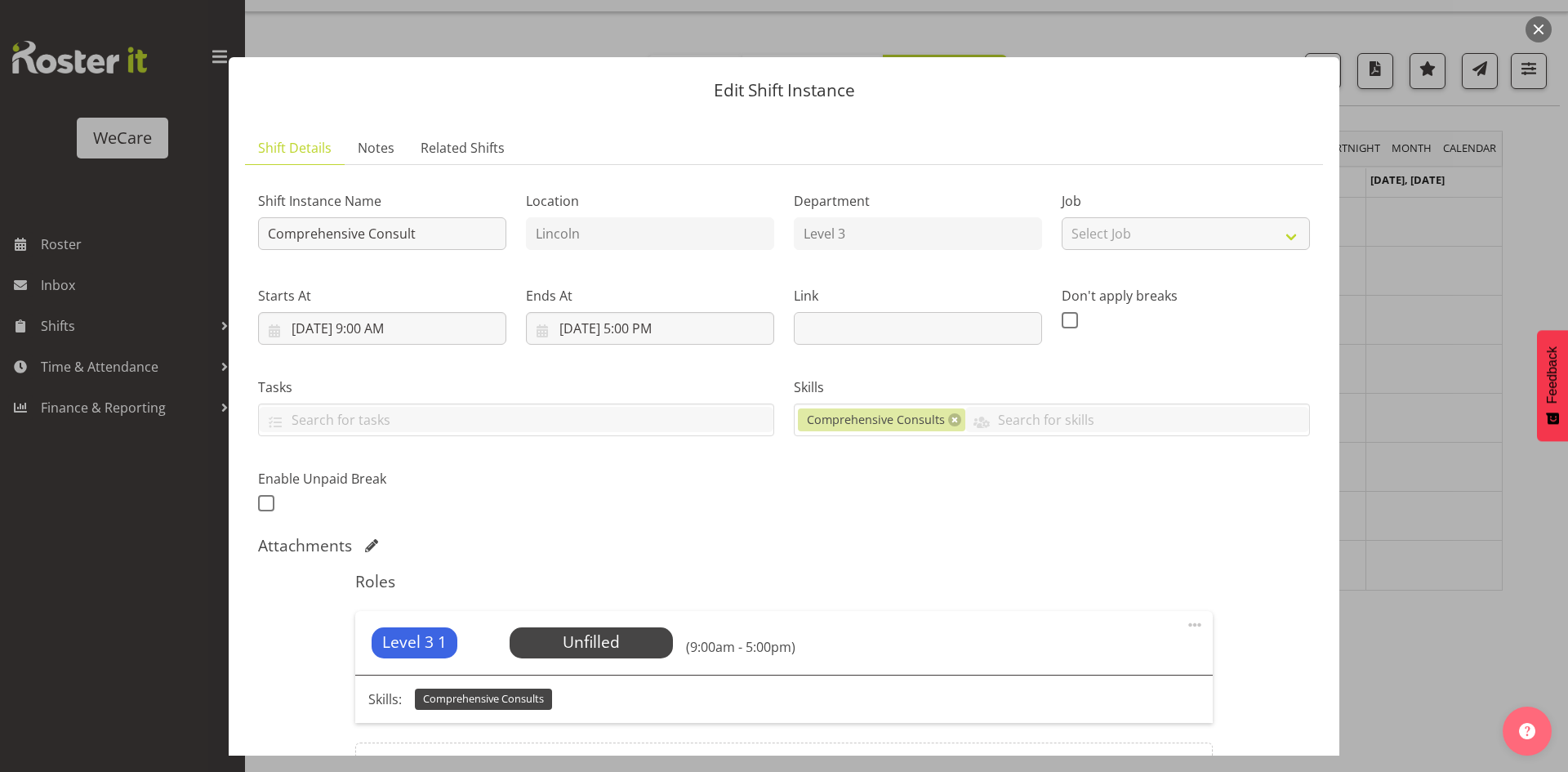
click at [594, 625] on div "Level 3 1 Unfilled Select Employee (9:00am - 5:00pm)" at bounding box center [784, 643] width 856 height 64
click at [597, 632] on span "Select Employee" at bounding box center [590, 643] width 121 height 24
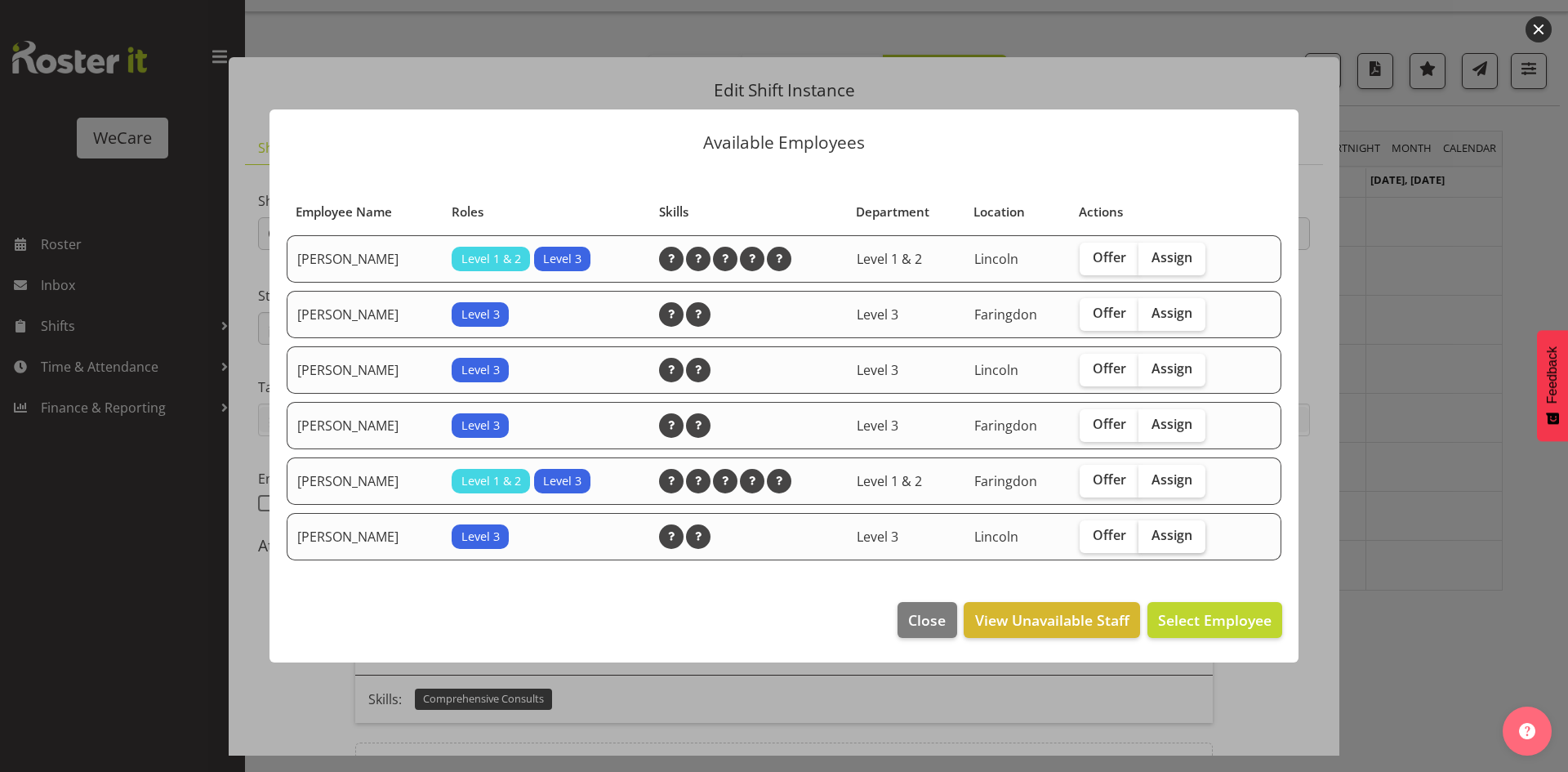
click at [1193, 532] on label "Assign" at bounding box center [1172, 536] width 67 height 33
click at [1149, 532] on input "Assign" at bounding box center [1143, 535] width 11 height 11
checkbox input "true"
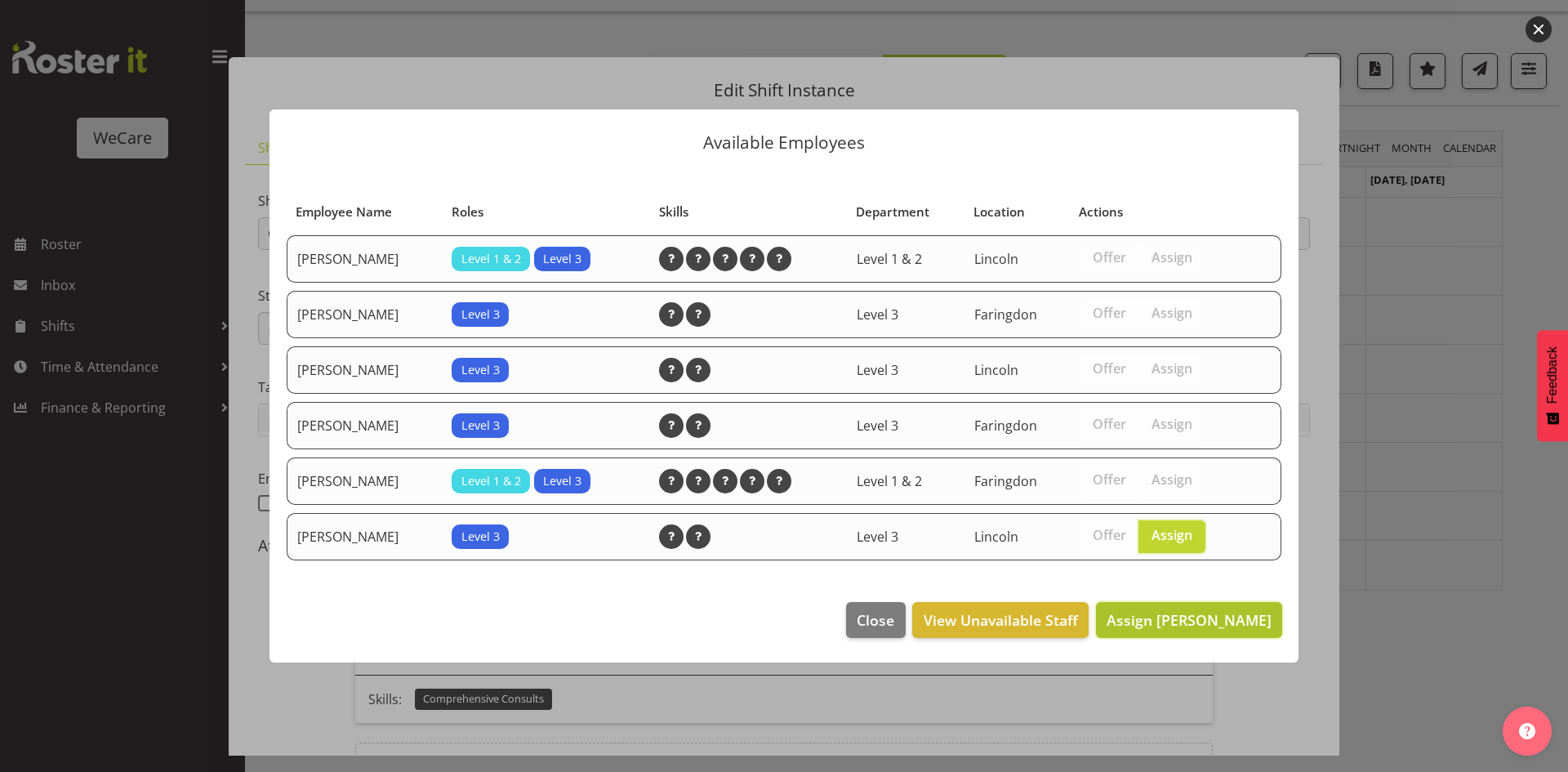
click at [1209, 618] on span "Assign Yvonne Denny" at bounding box center [1189, 620] width 165 height 20
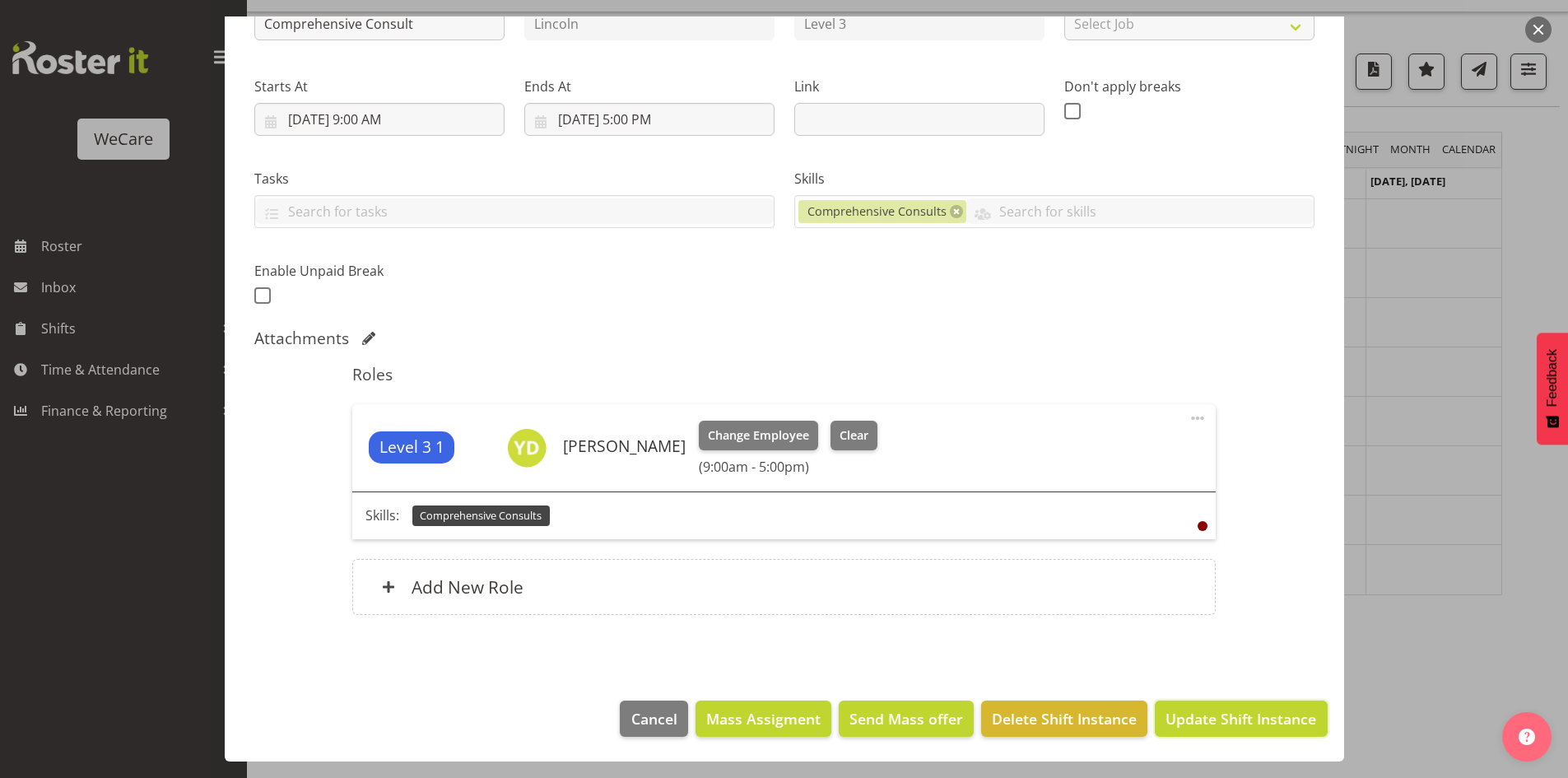
click at [1258, 706] on button "Update Shift Instance" at bounding box center [1240, 718] width 172 height 36
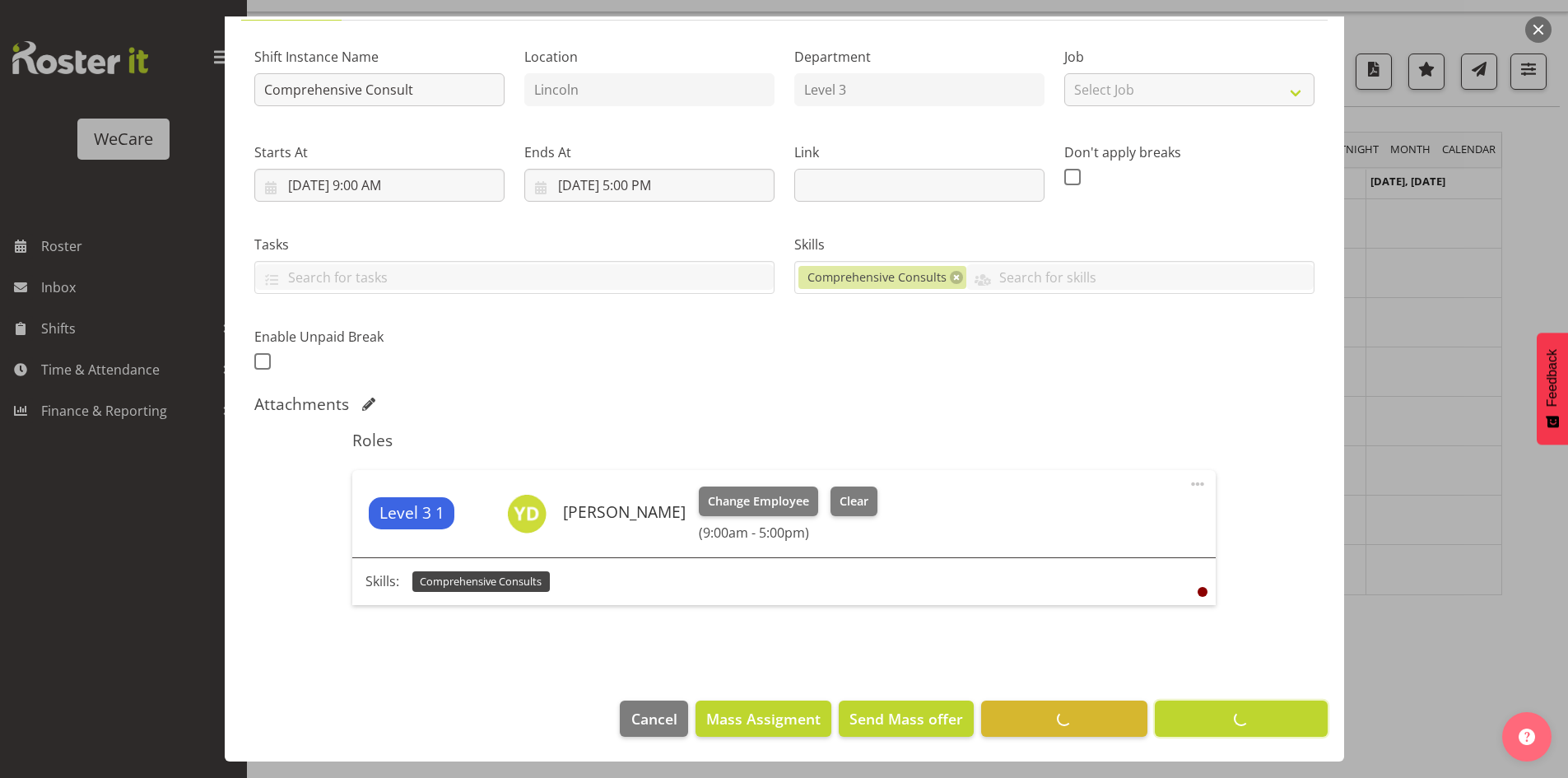
scroll to position [146, 0]
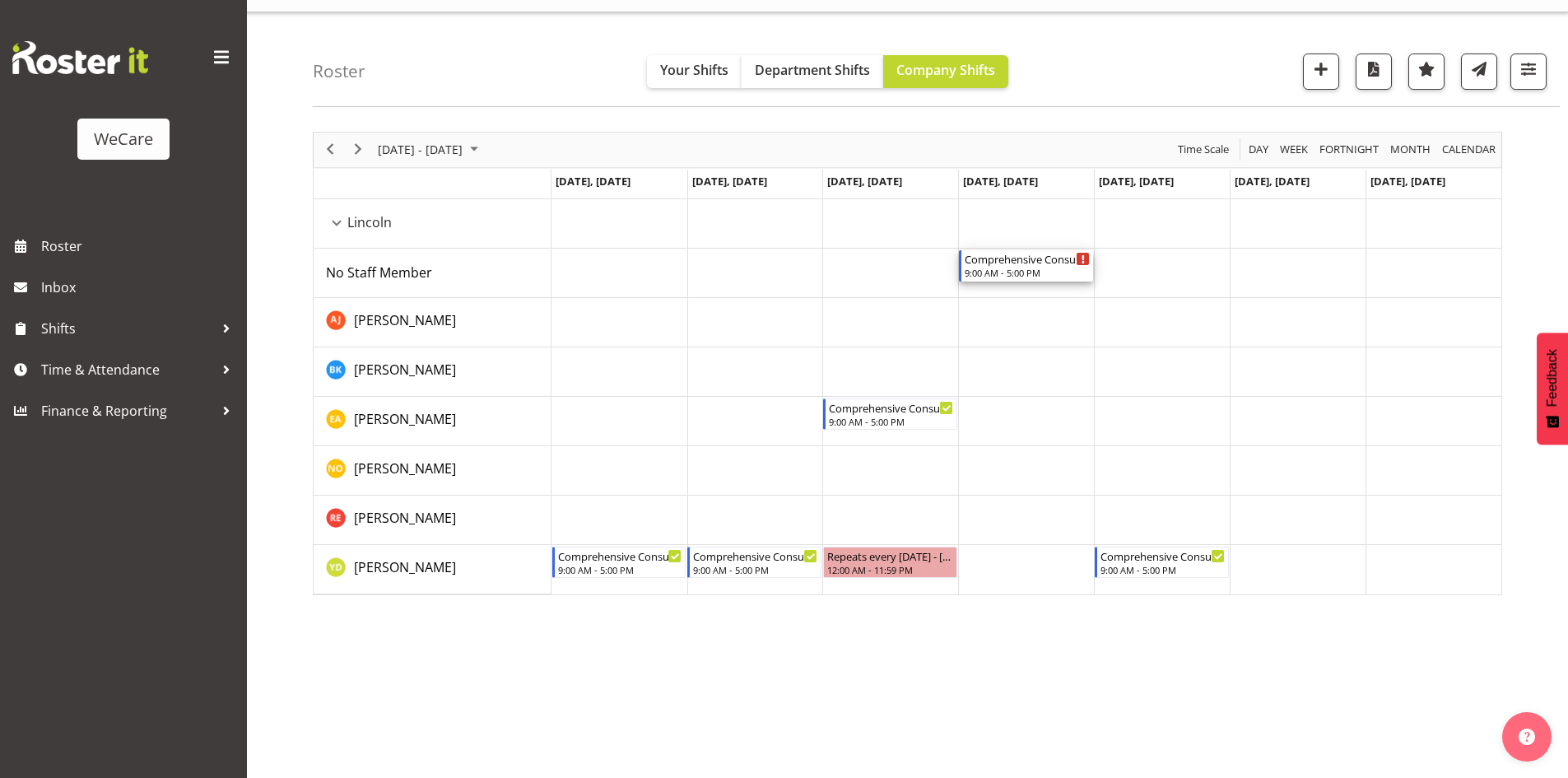
click at [1063, 264] on div "Comprehensive Consult" at bounding box center [1027, 258] width 125 height 17
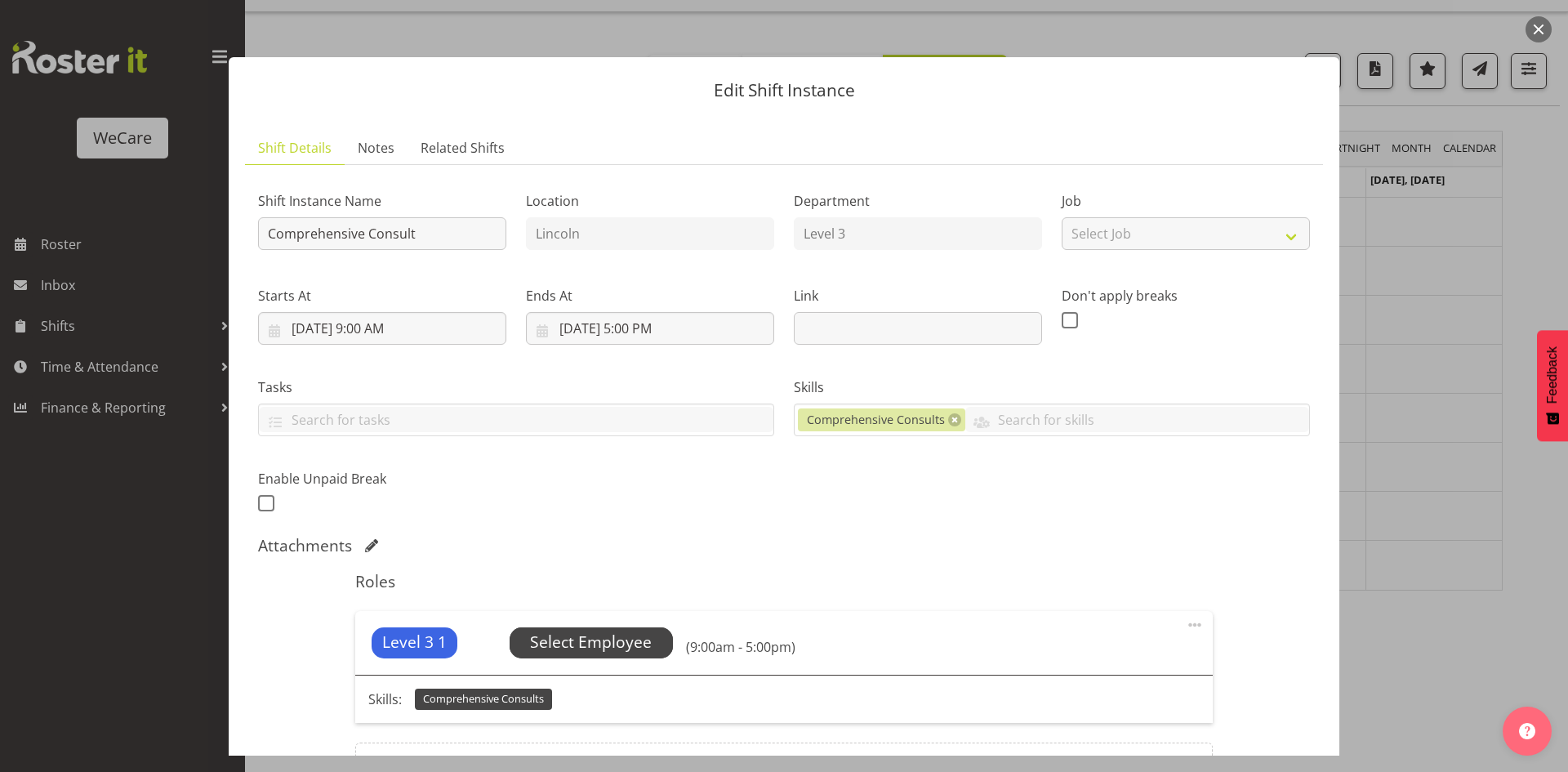
click at [631, 651] on span "Select Employee" at bounding box center [590, 643] width 121 height 24
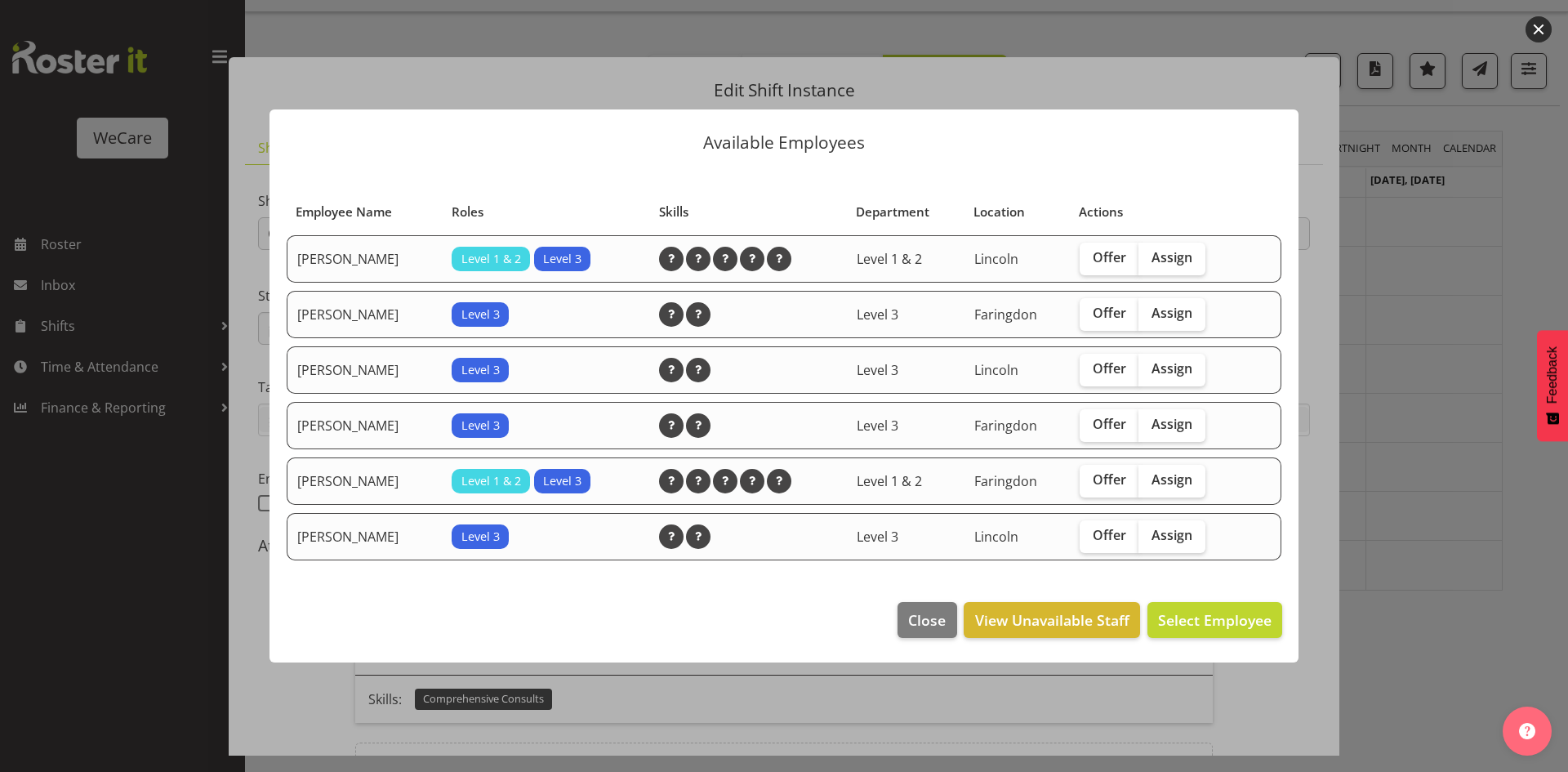
click at [1172, 546] on label "Assign" at bounding box center [1172, 536] width 67 height 33
click at [1149, 541] on input "Assign" at bounding box center [1143, 535] width 11 height 11
checkbox input "true"
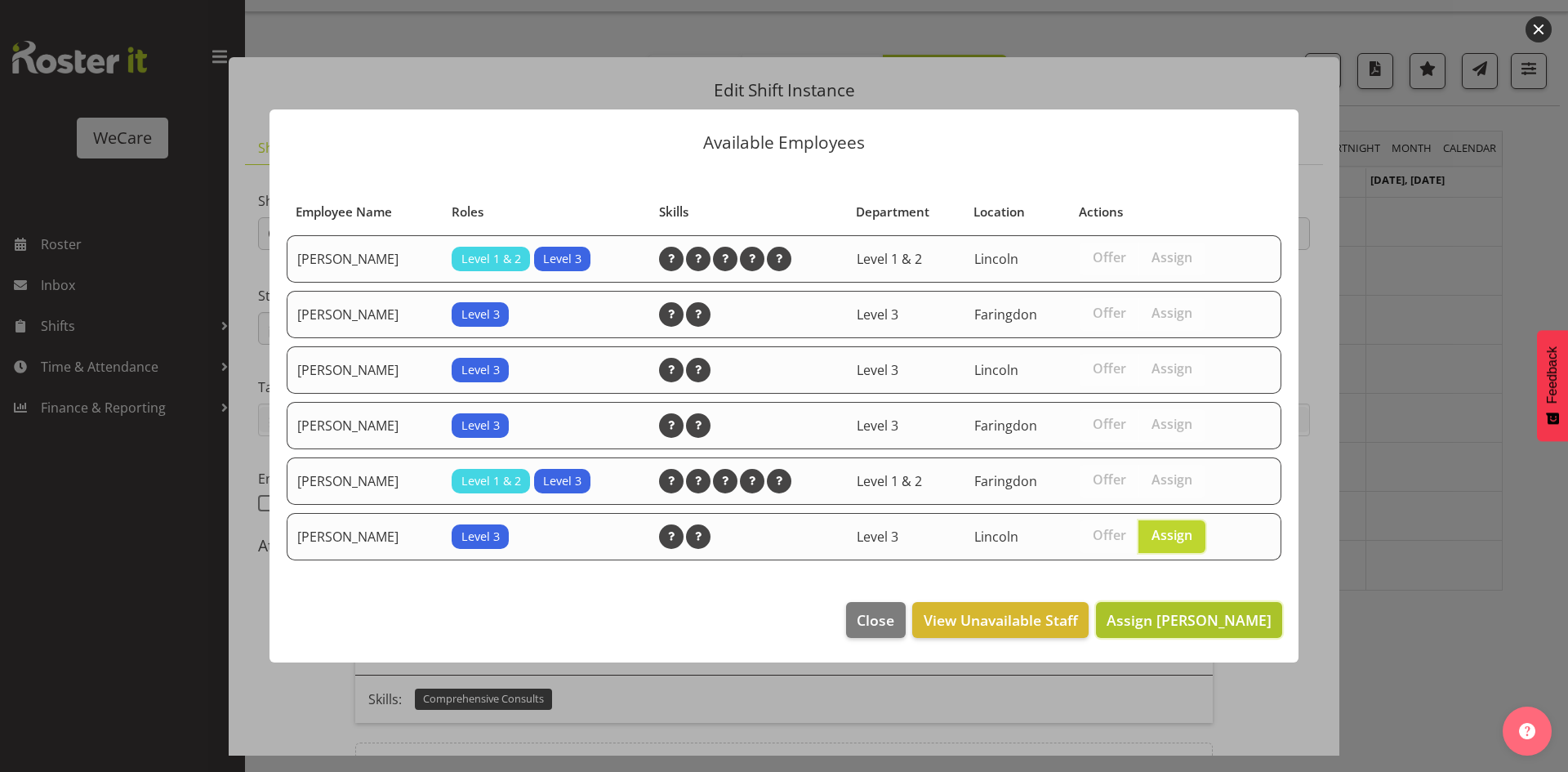
click at [1224, 632] on button "Assign Yvonne Denny" at bounding box center [1189, 620] width 186 height 35
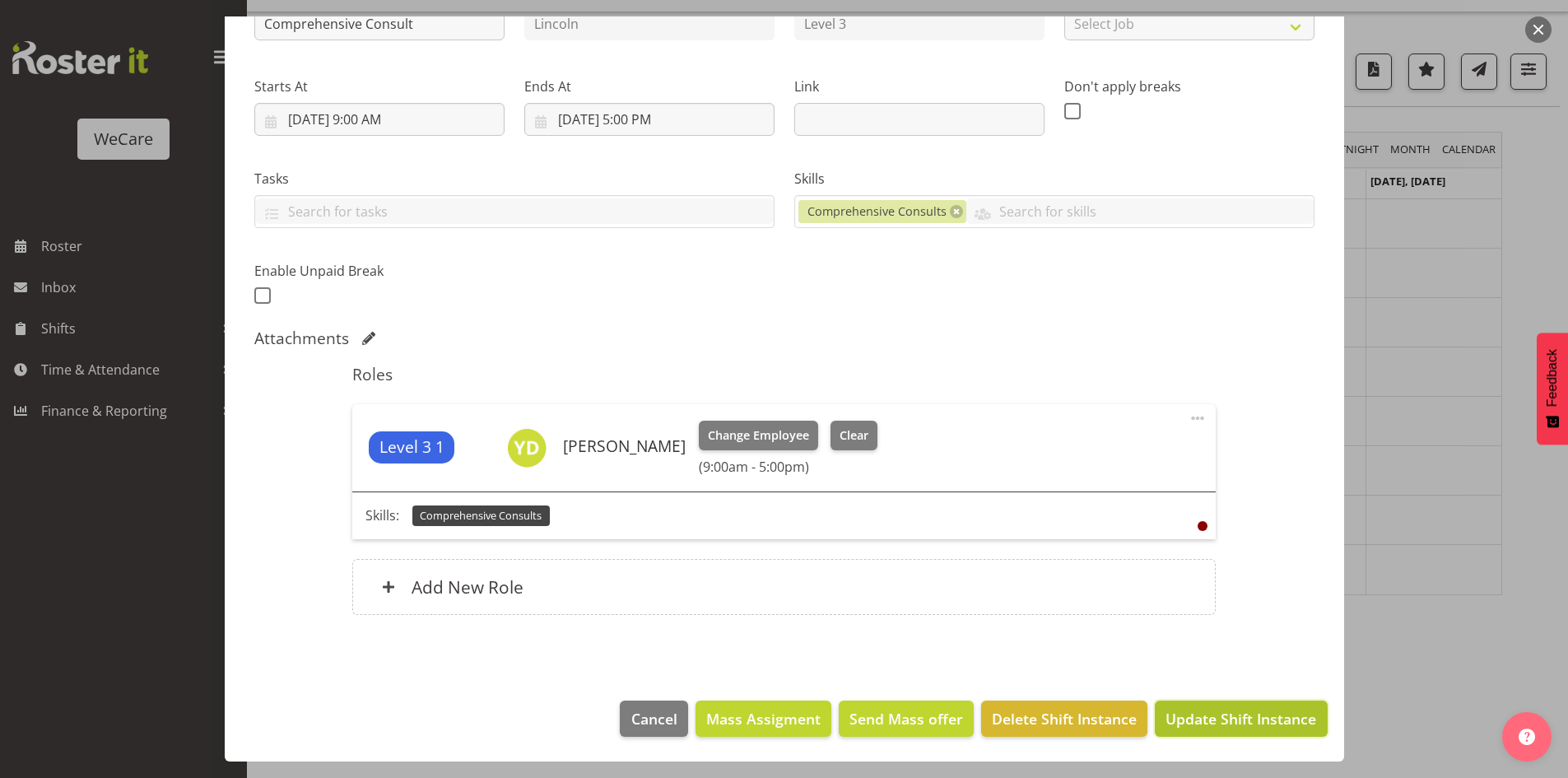
click at [1263, 717] on span "Update Shift Instance" at bounding box center [1241, 719] width 151 height 22
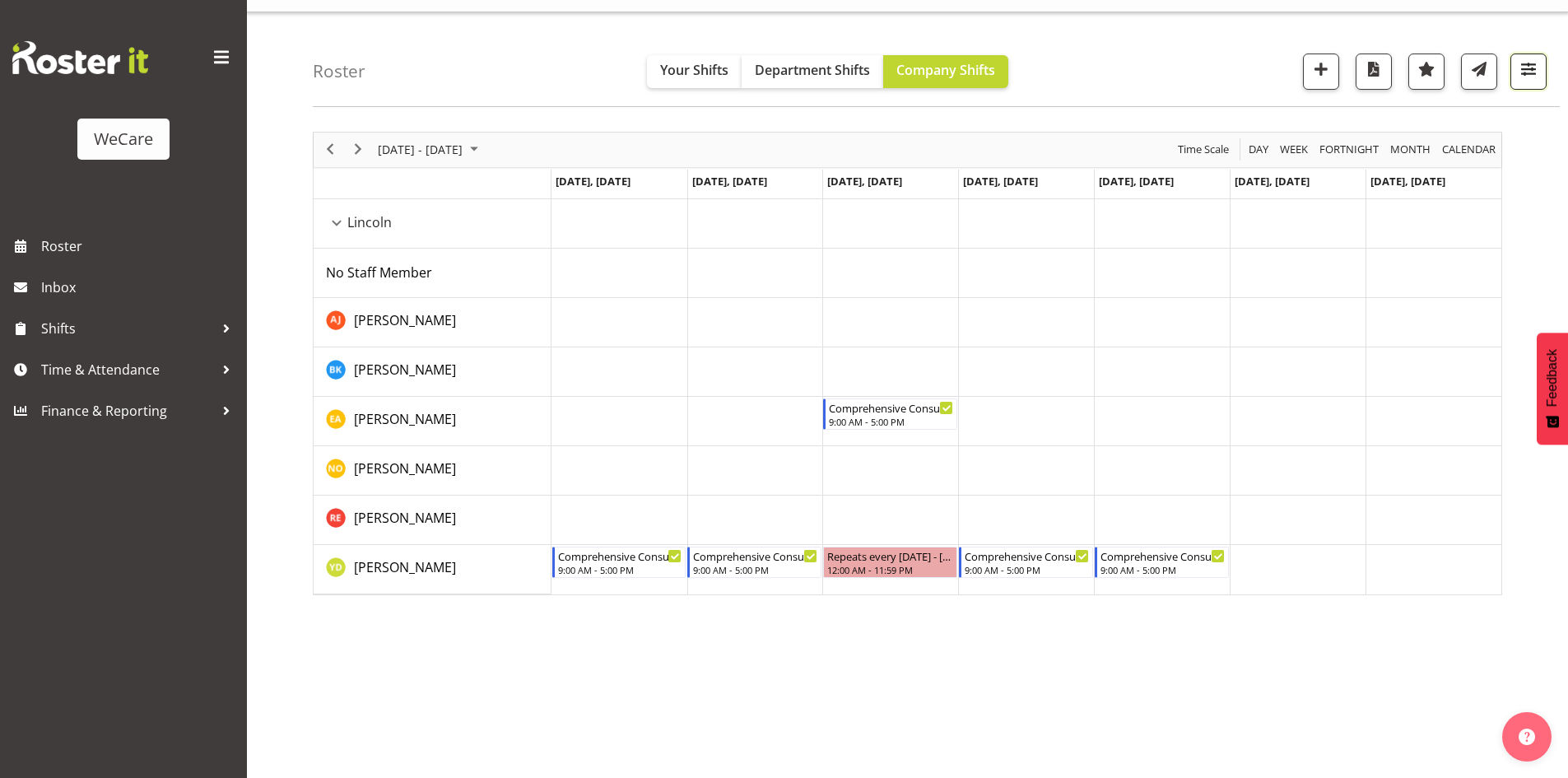
click at [1541, 70] on button "button" at bounding box center [1528, 72] width 36 height 36
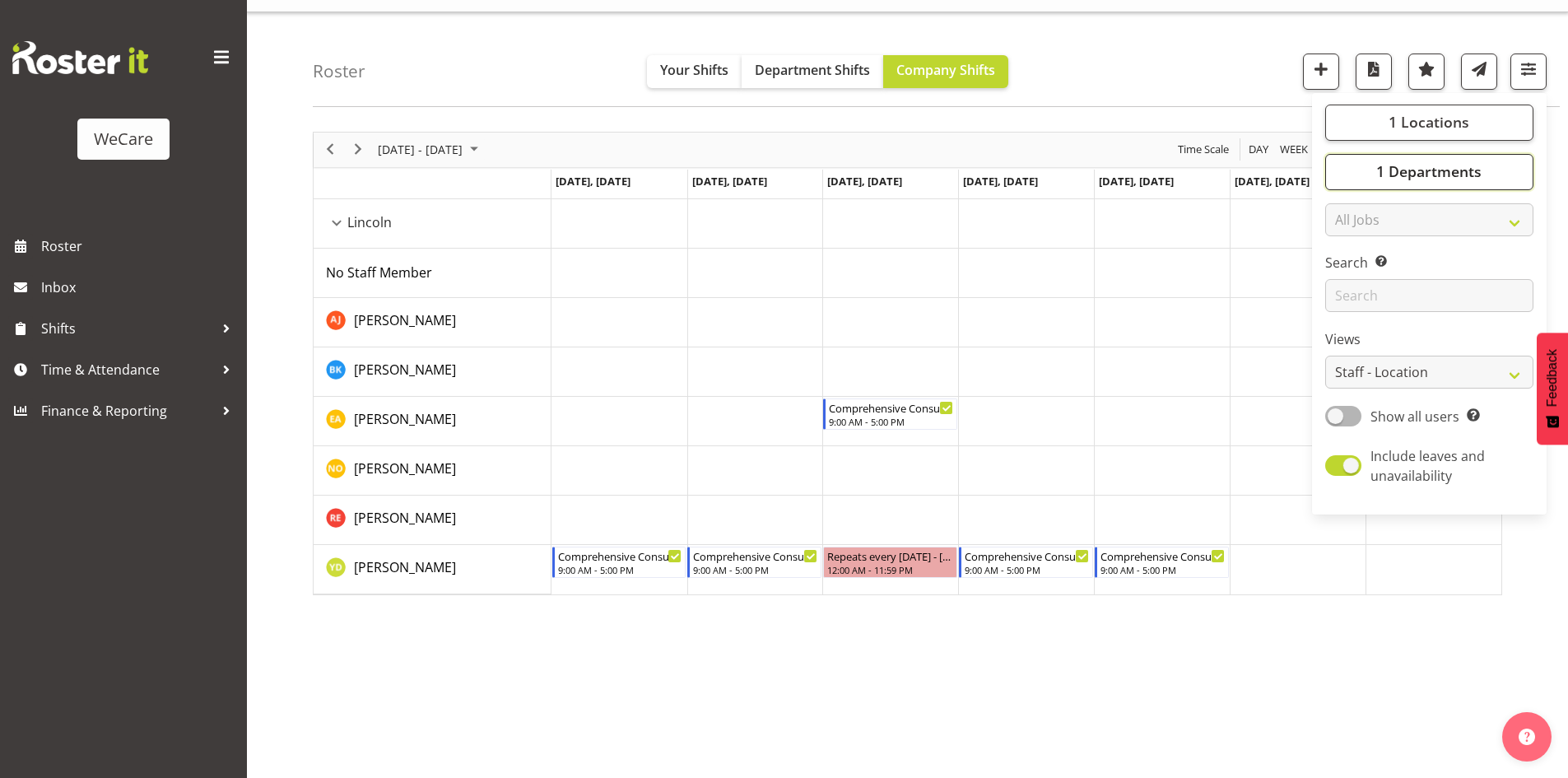
click at [1501, 158] on button "1 Departments" at bounding box center [1429, 172] width 209 height 36
click at [1459, 106] on button "1 Locations" at bounding box center [1429, 122] width 209 height 36
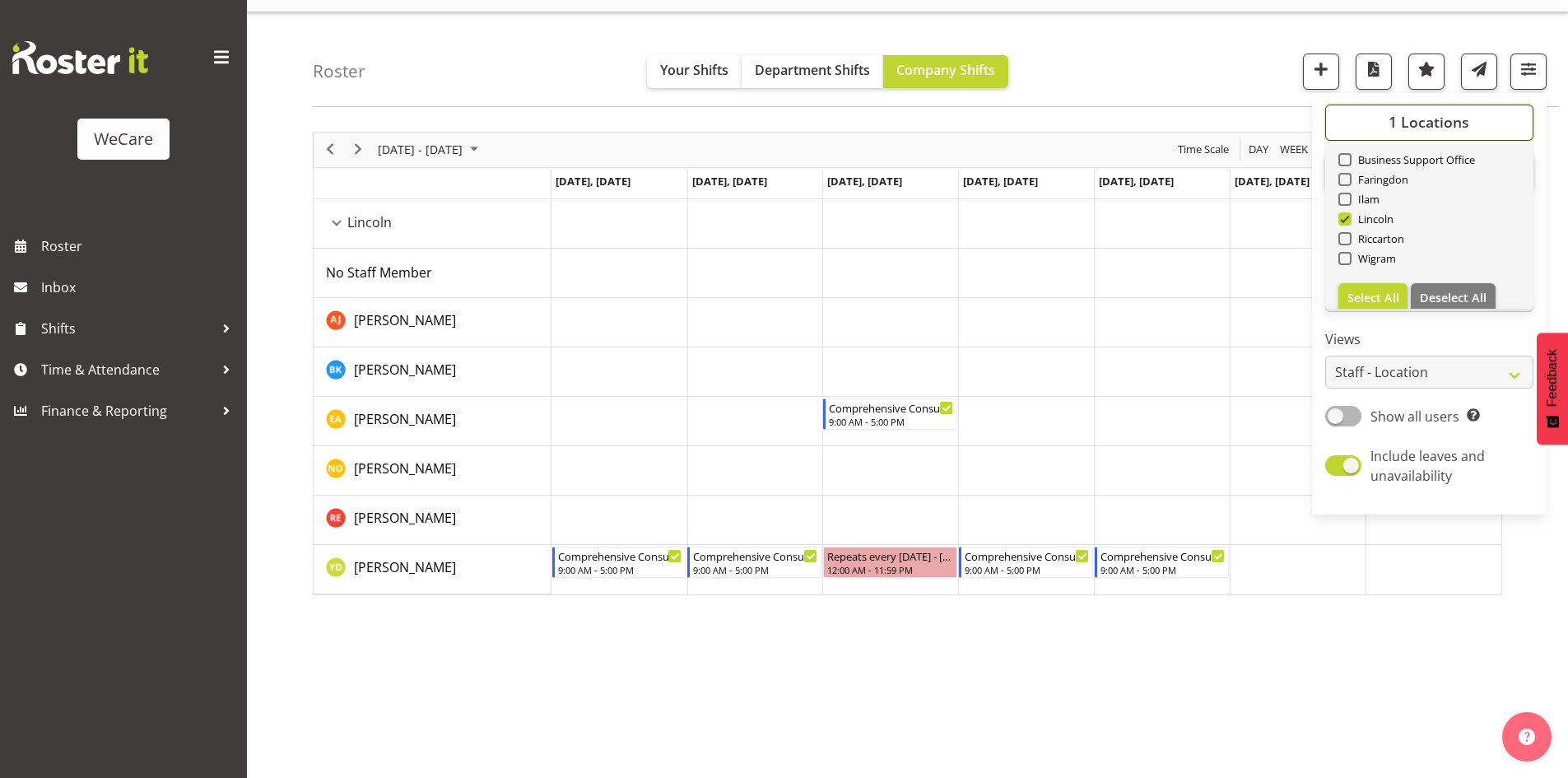
scroll to position [60, 0]
click at [1475, 274] on span "Deselect All" at bounding box center [1453, 282] width 67 height 16
checkbox input "false"
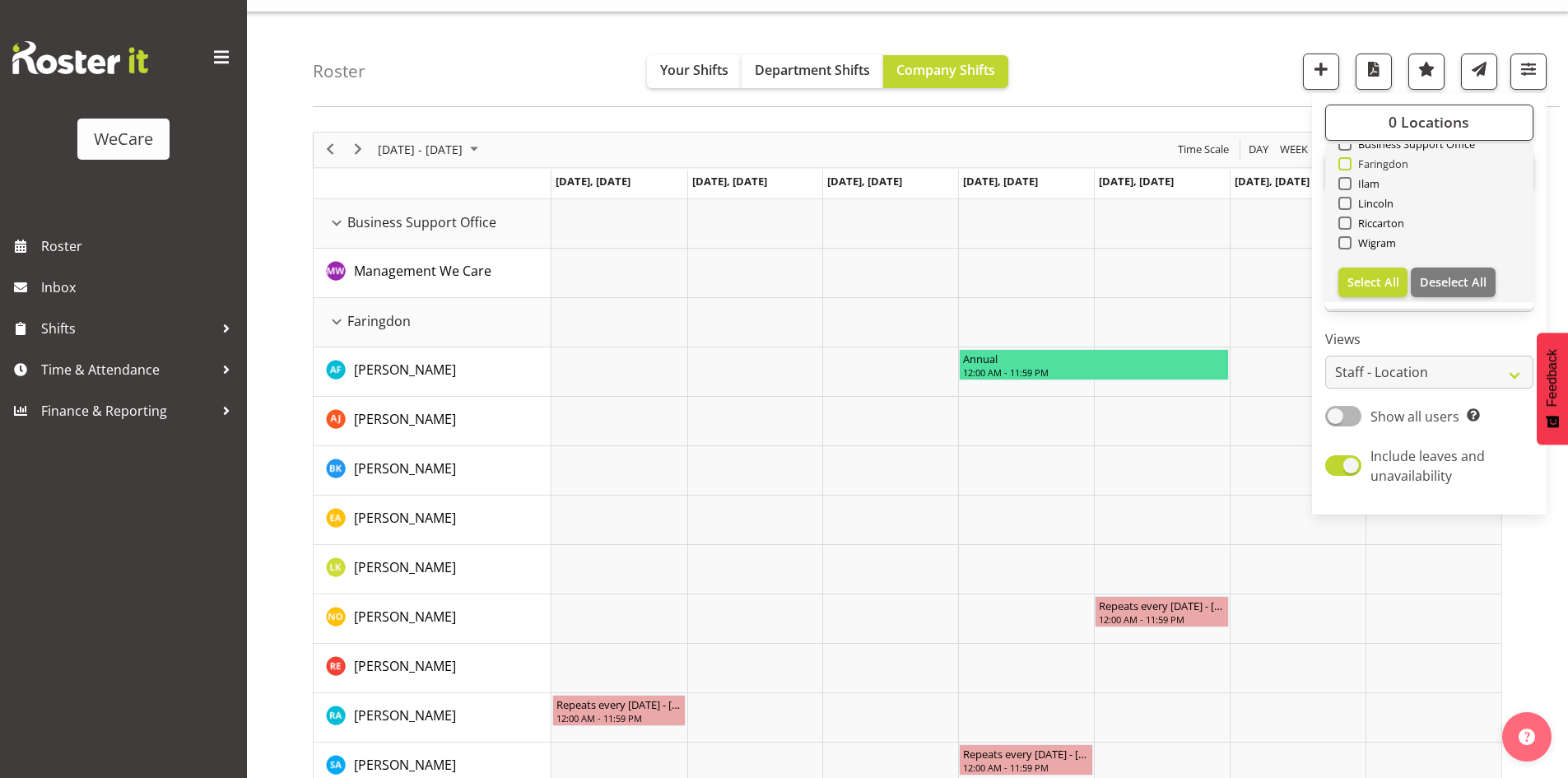
click at [1368, 162] on span "Faringdon" at bounding box center [1380, 163] width 58 height 13
click at [1349, 162] on input "Faringdon" at bounding box center [1344, 163] width 11 height 11
checkbox input "true"
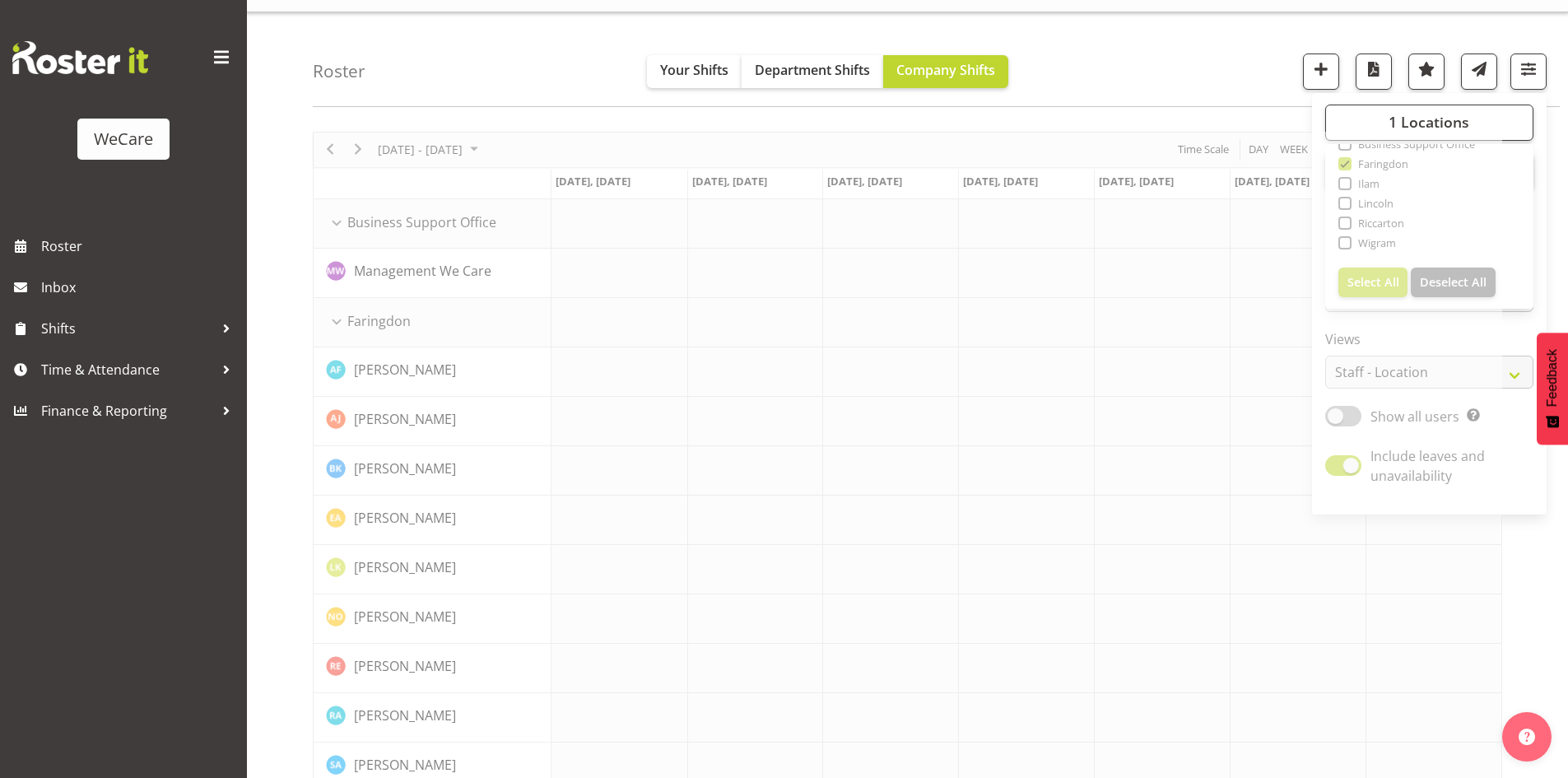
click at [1188, 50] on div "Roster Your Shifts Department Shifts Company Shifts 1 Locations Clear Business …" at bounding box center [936, 59] width 1247 height 94
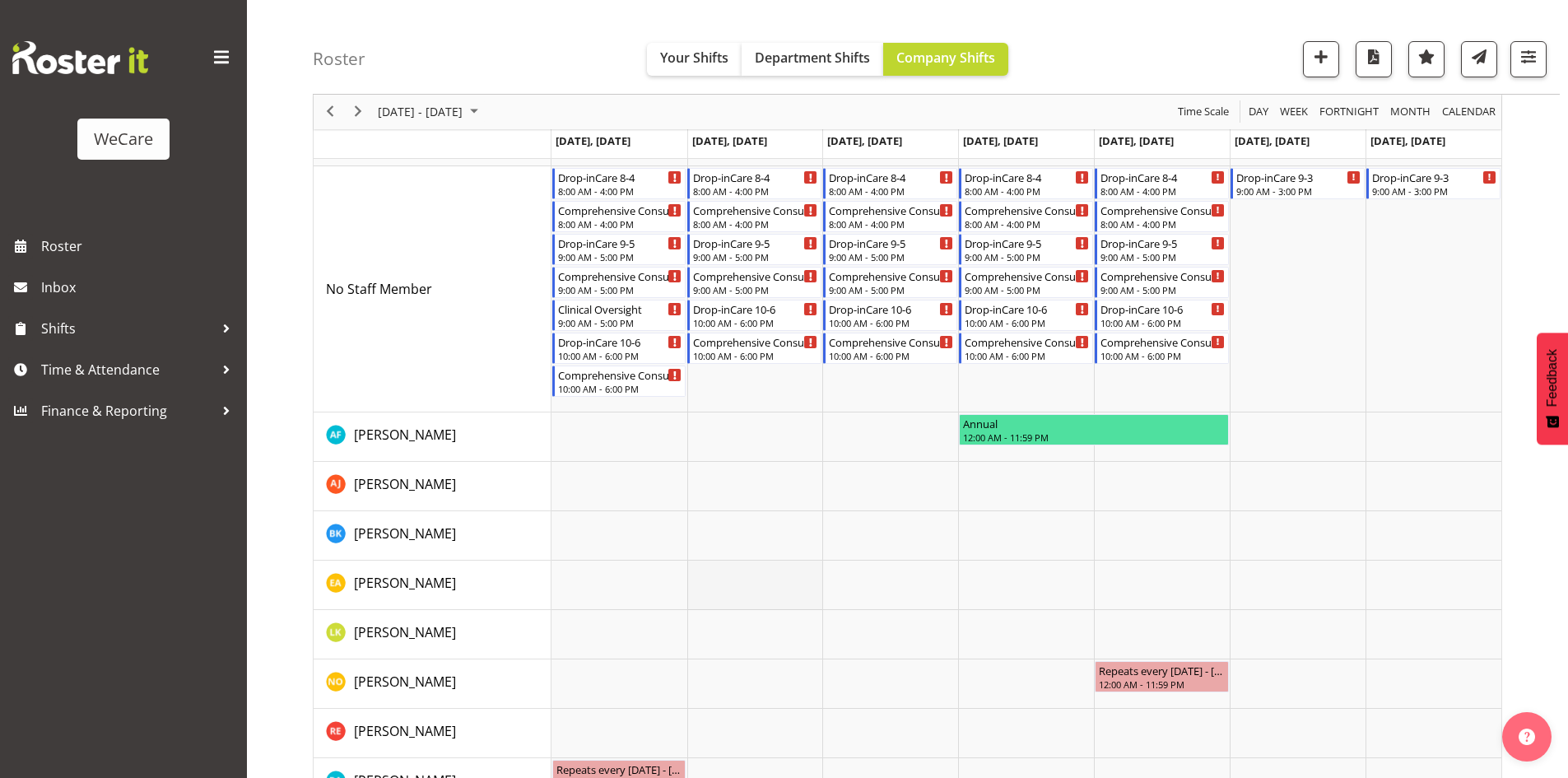
scroll to position [91, 0]
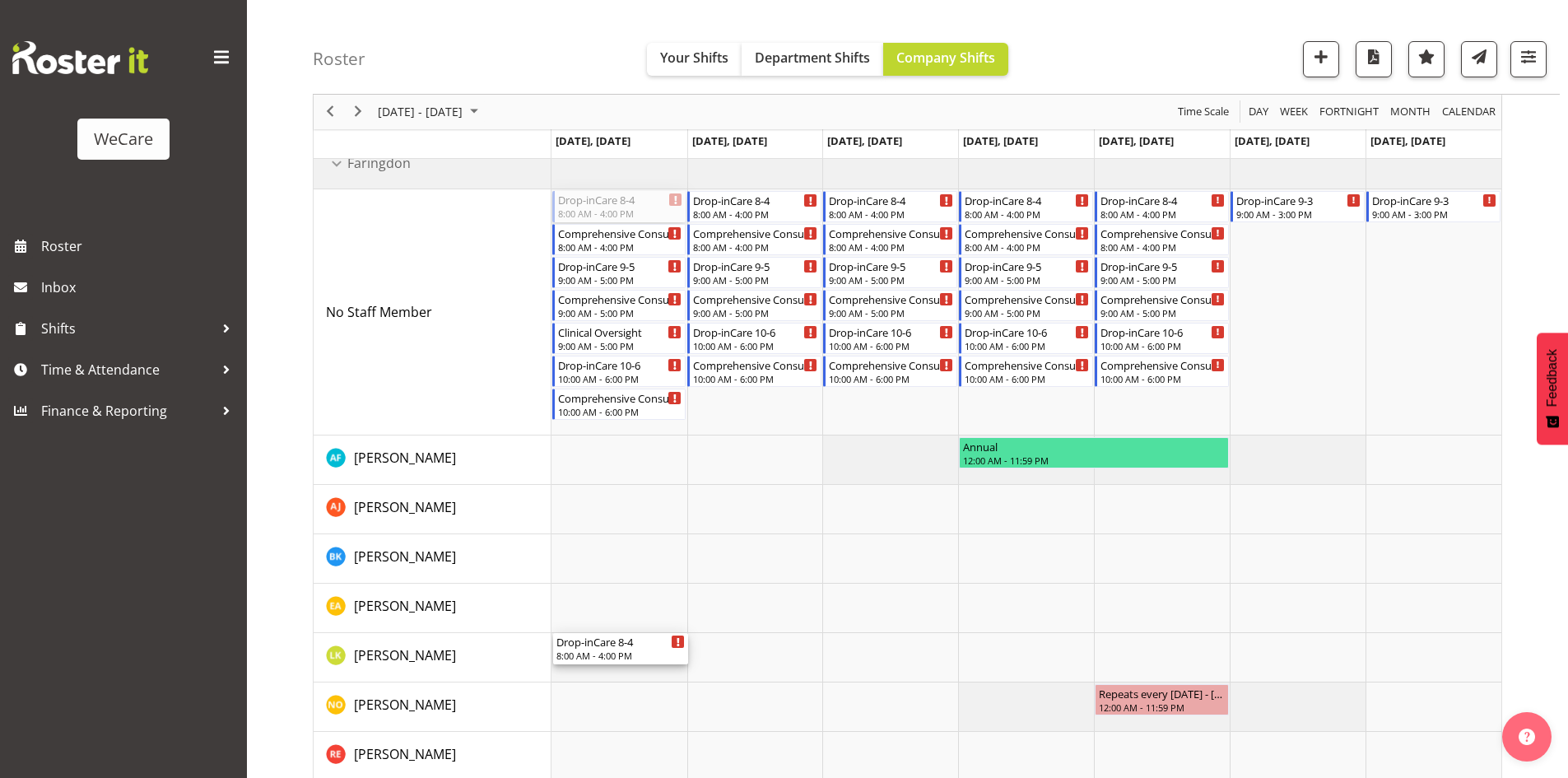
drag, startPoint x: 594, startPoint y: 208, endPoint x: 637, endPoint y: 681, distance: 475.0
click at [637, 681] on div "Drop-inCare 8-4 8:00 AM - 4:00 PM Comprehensive Consult 8-4 8:00 AM - 4:00 PM D…" at bounding box center [1026, 535] width 949 height 790
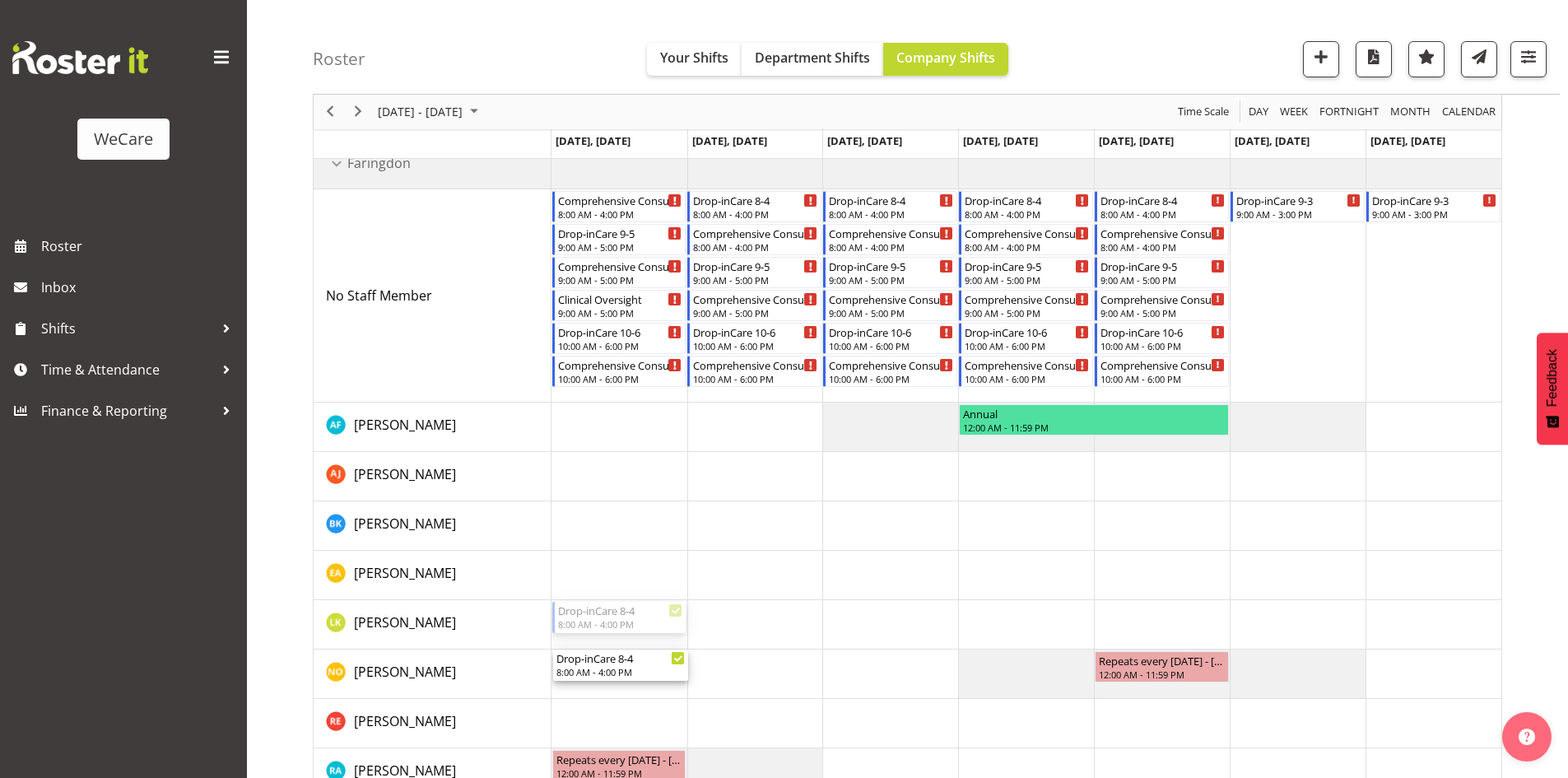
drag, startPoint x: 608, startPoint y: 620, endPoint x: 608, endPoint y: 650, distance: 30.0
drag, startPoint x: 742, startPoint y: 319, endPoint x: 769, endPoint y: 665, distance: 347.1
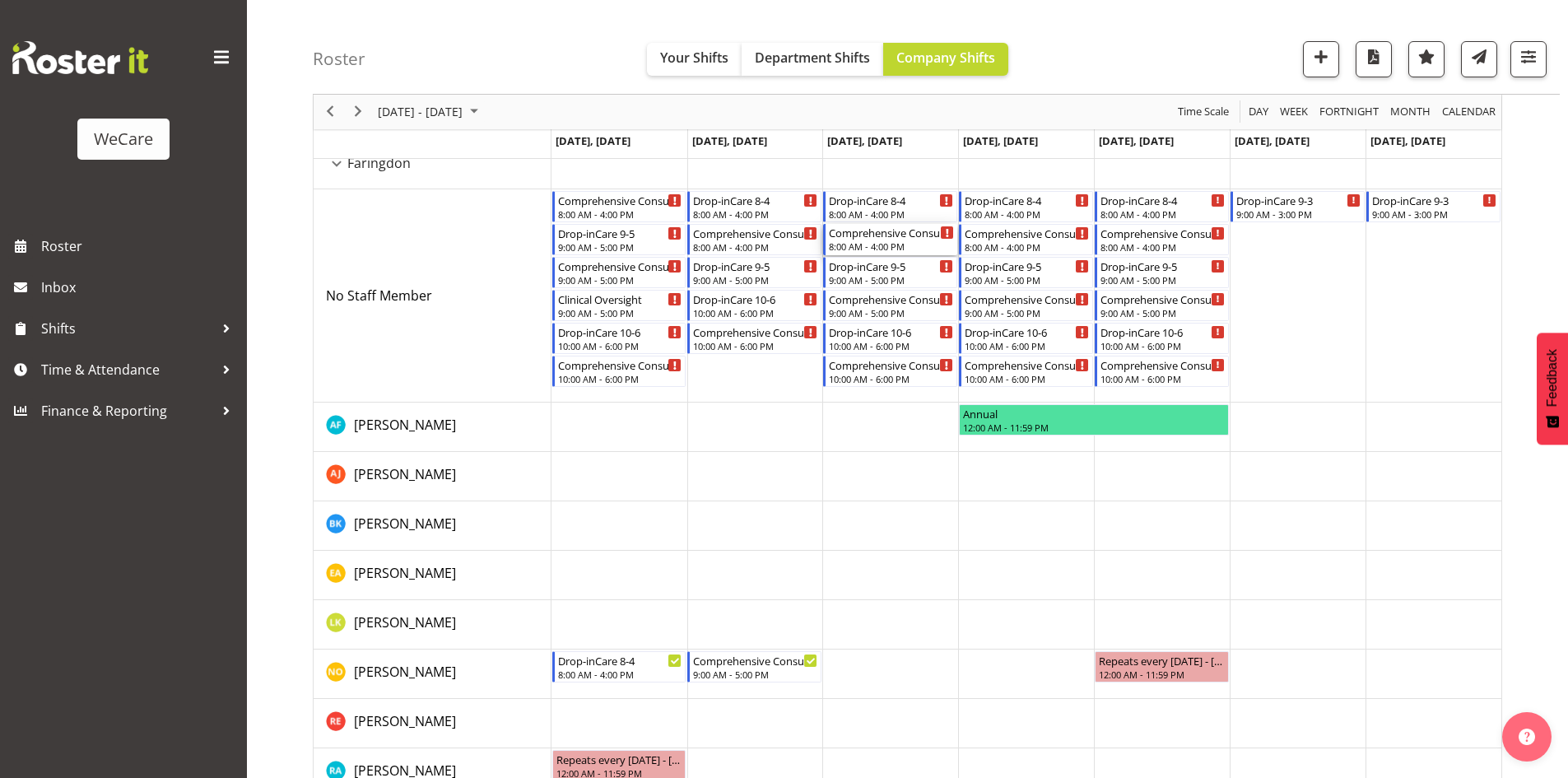
click at [833, 240] on div "Comprehensive Consult 8-4 8:00 AM - 4:00 PM" at bounding box center [892, 238] width 125 height 31
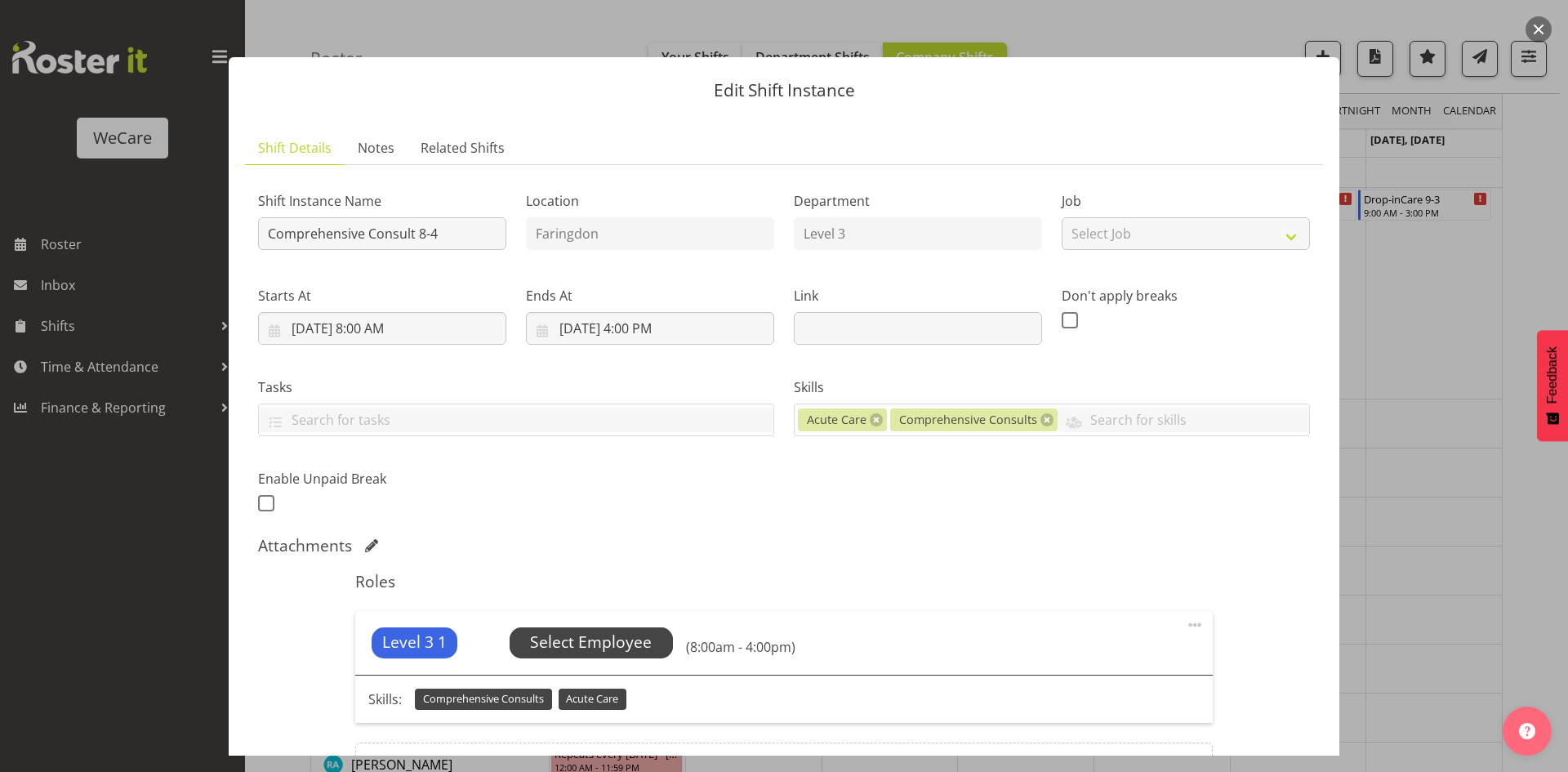
click at [620, 642] on span "Select Employee" at bounding box center [590, 643] width 121 height 24
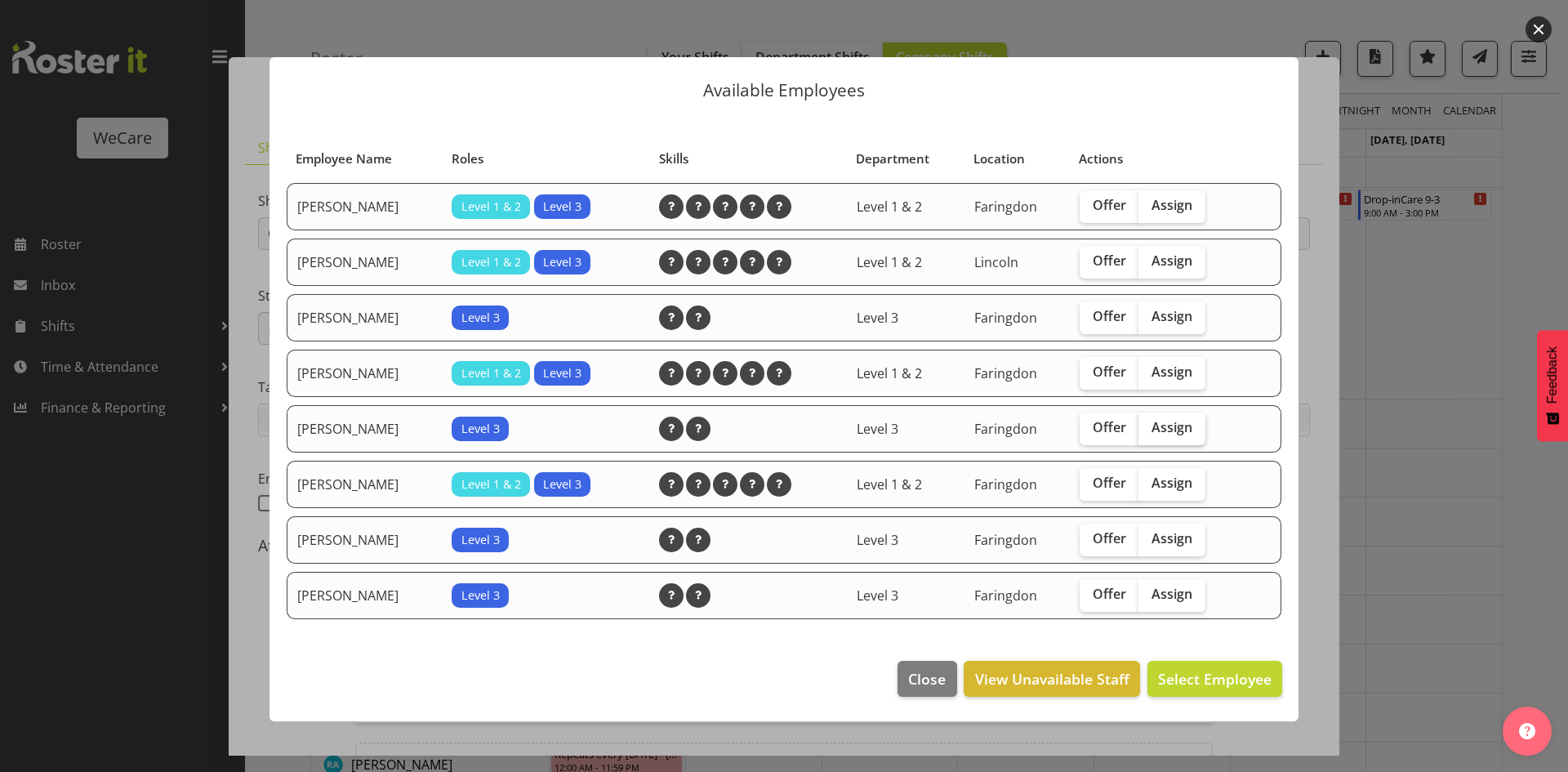
click at [1173, 439] on label "Assign" at bounding box center [1172, 429] width 67 height 33
click at [1149, 433] on input "Assign" at bounding box center [1143, 427] width 11 height 11
checkbox input "true"
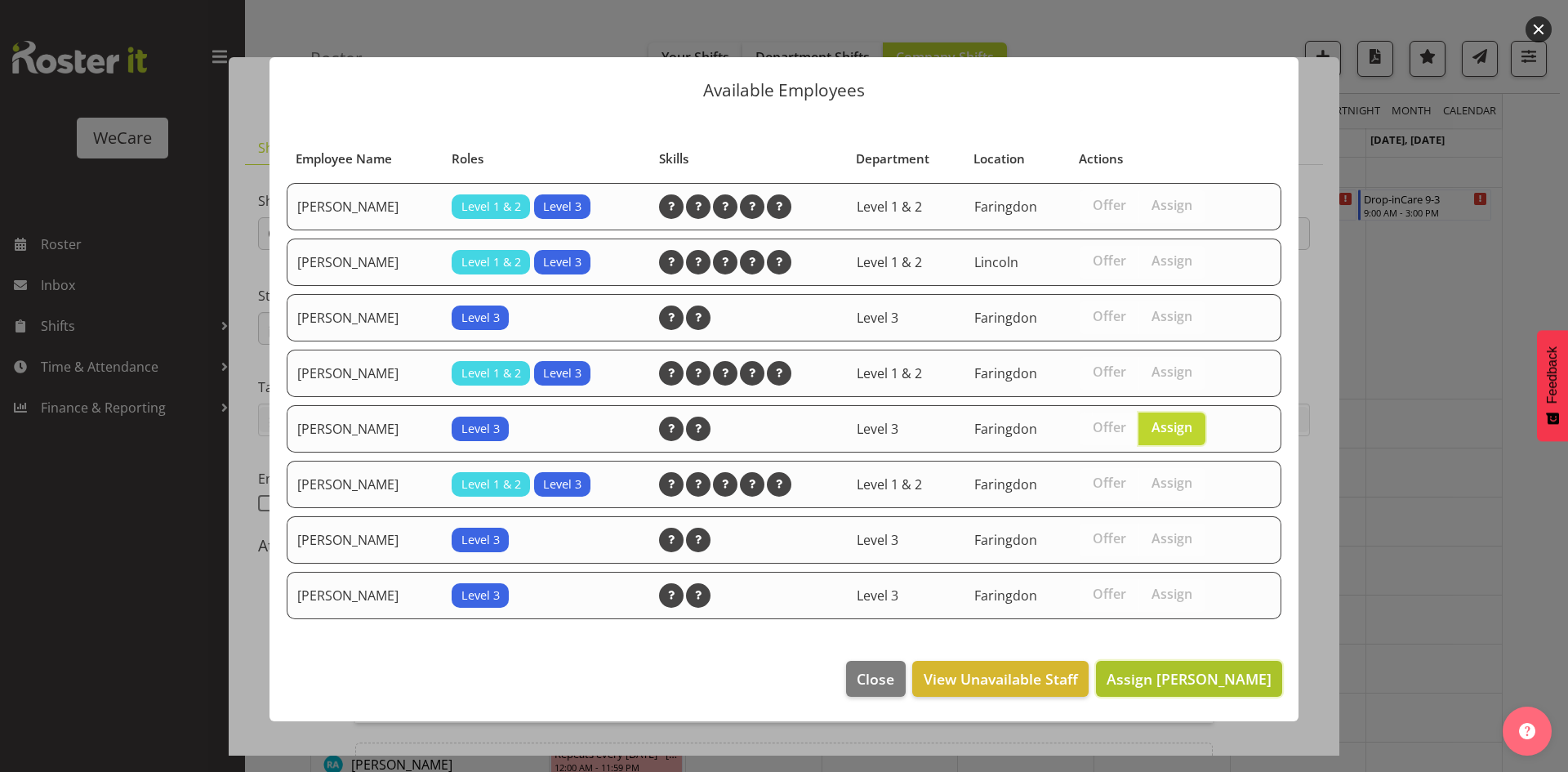
click at [1183, 676] on span "Assign Natasha Ottley" at bounding box center [1189, 679] width 165 height 20
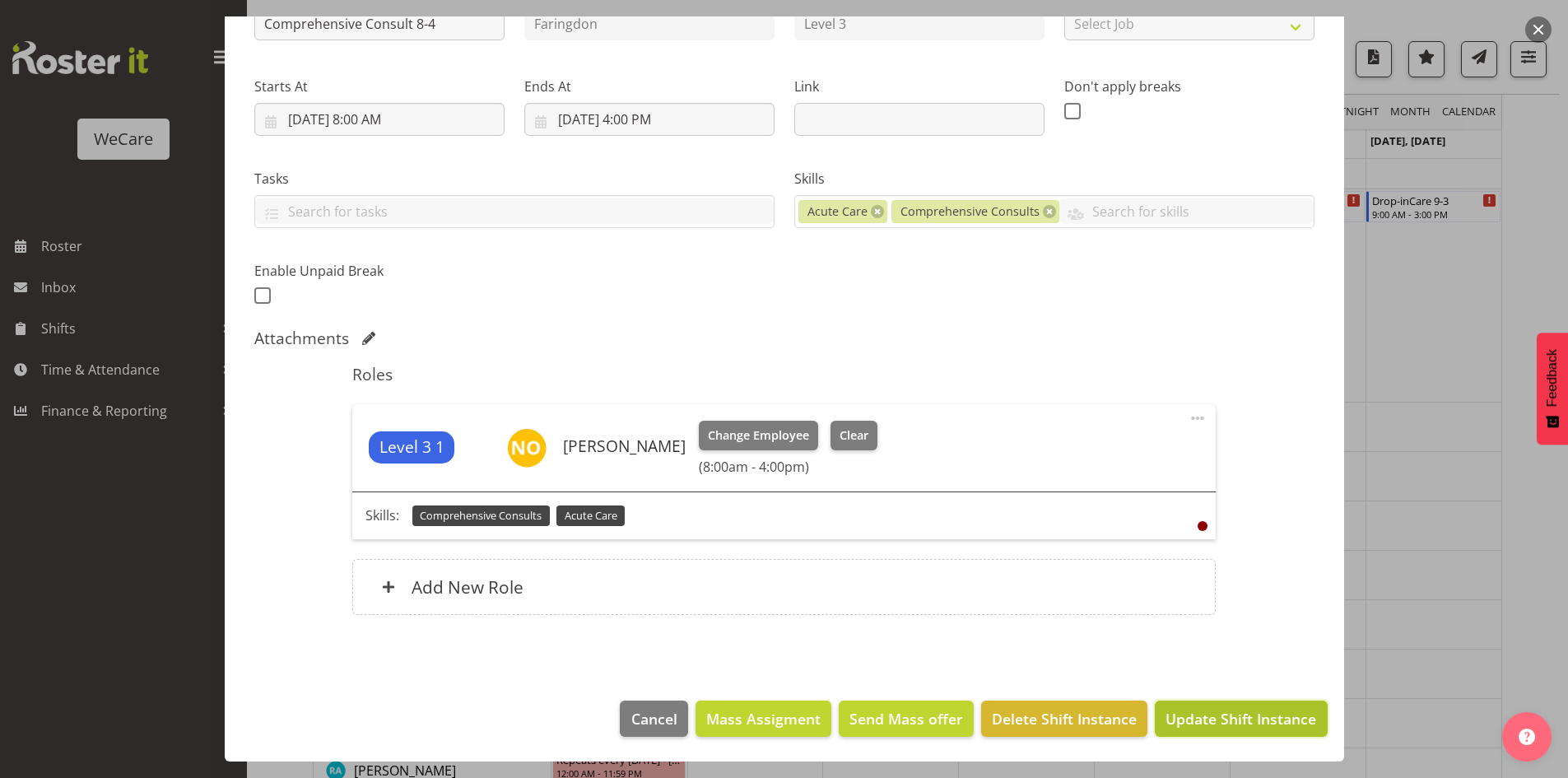
click at [1200, 723] on span "Update Shift Instance" at bounding box center [1241, 719] width 151 height 22
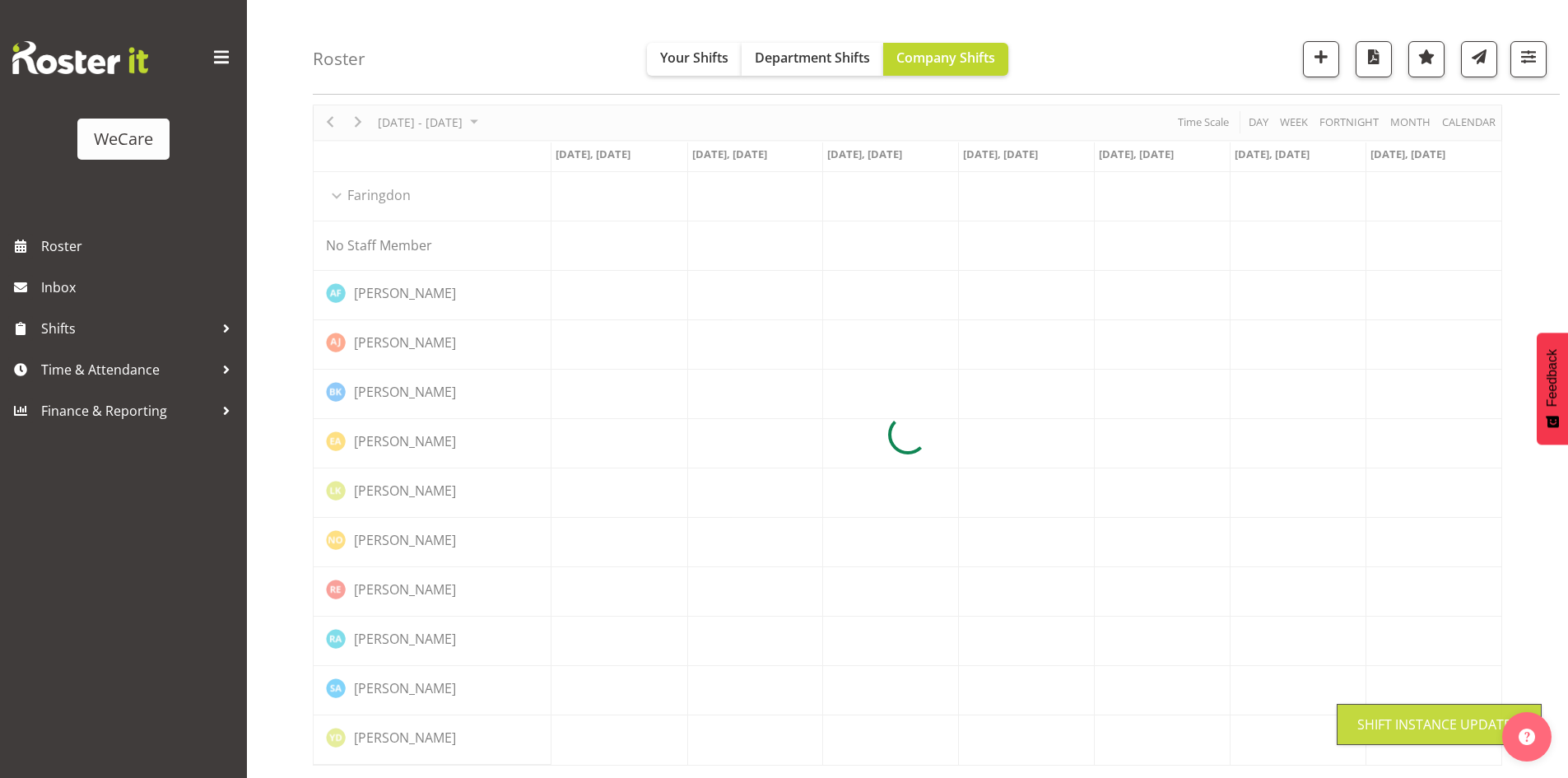
scroll to position [60, 0]
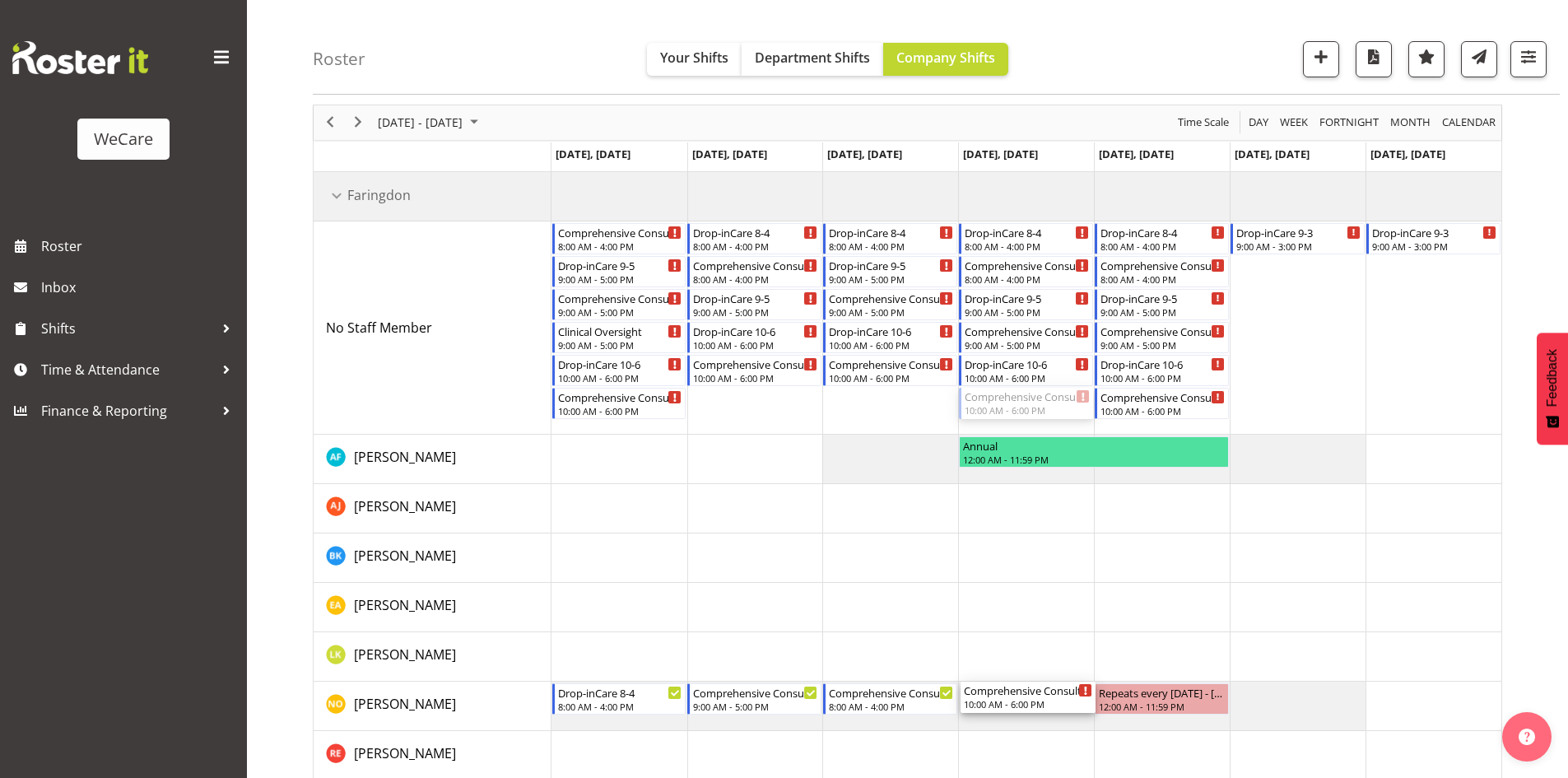
drag, startPoint x: 1029, startPoint y: 416, endPoint x: 1056, endPoint y: 608, distance: 193.9
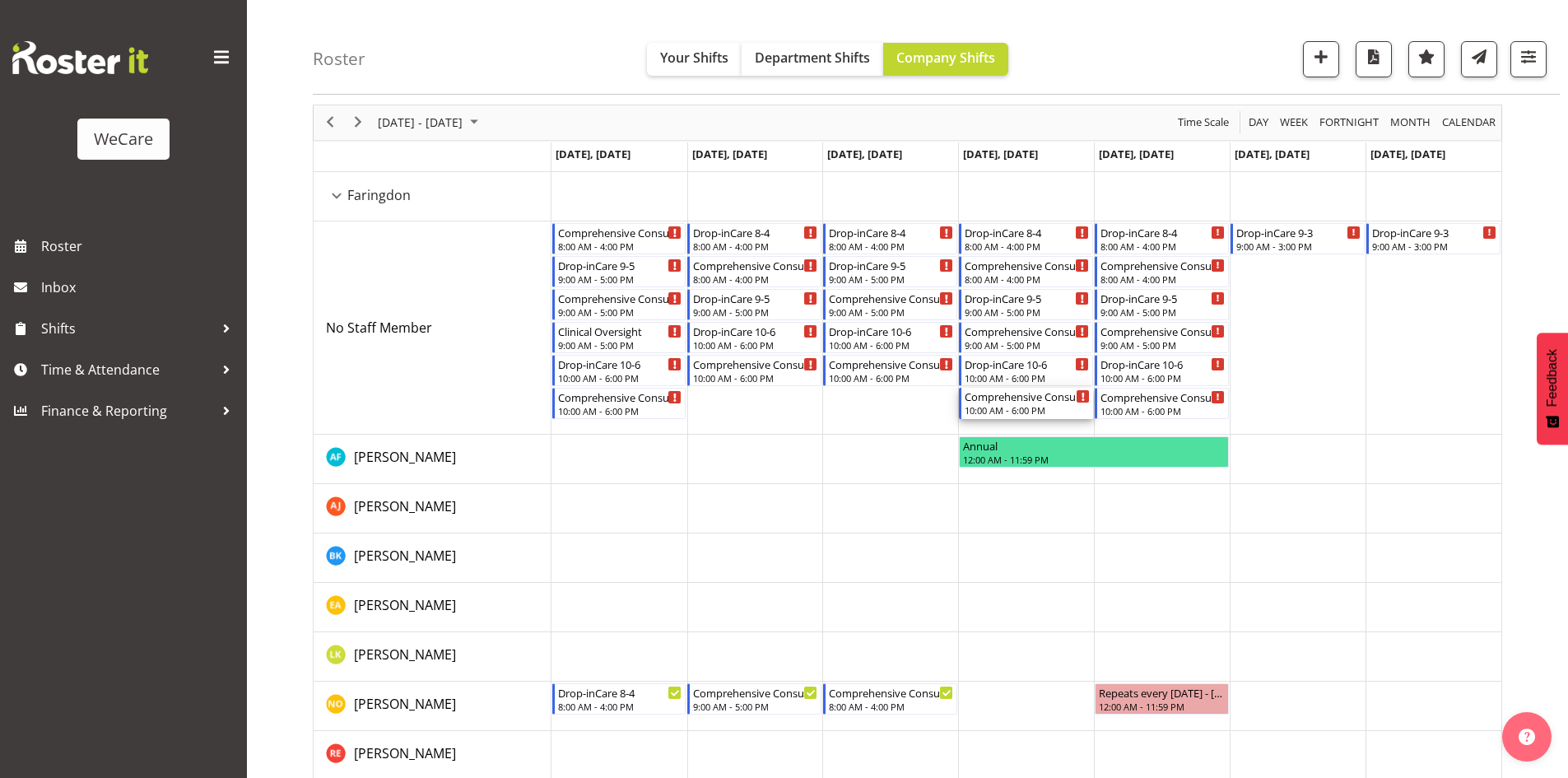
click at [1042, 396] on div "Comprehensive Consult 10-6" at bounding box center [1027, 395] width 125 height 17
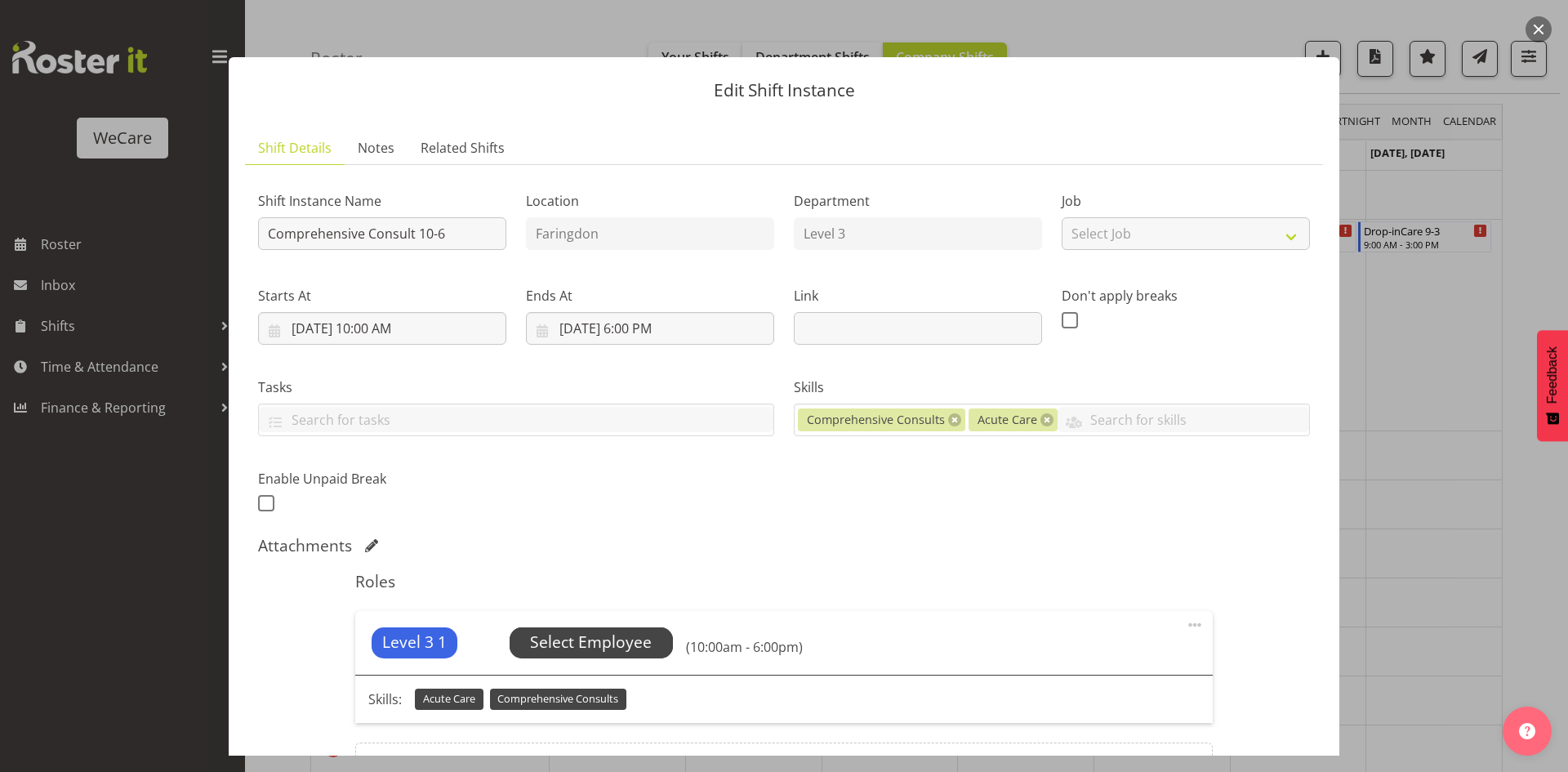
click at [561, 650] on span "Select Employee" at bounding box center [590, 643] width 121 height 24
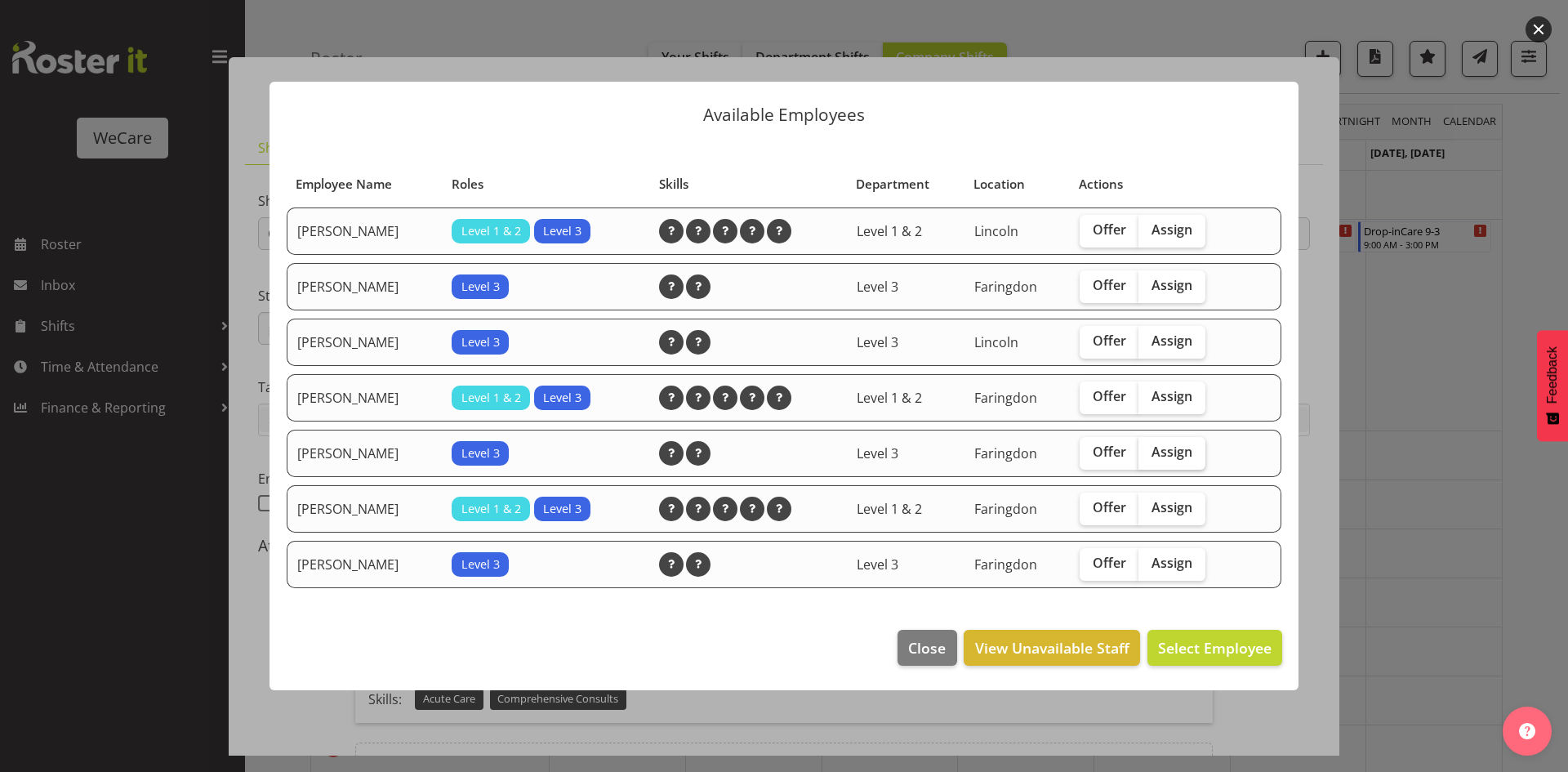
click at [1167, 454] on span "Assign" at bounding box center [1172, 452] width 40 height 17
click at [1149, 454] on input "Assign" at bounding box center [1143, 452] width 11 height 11
checkbox input "true"
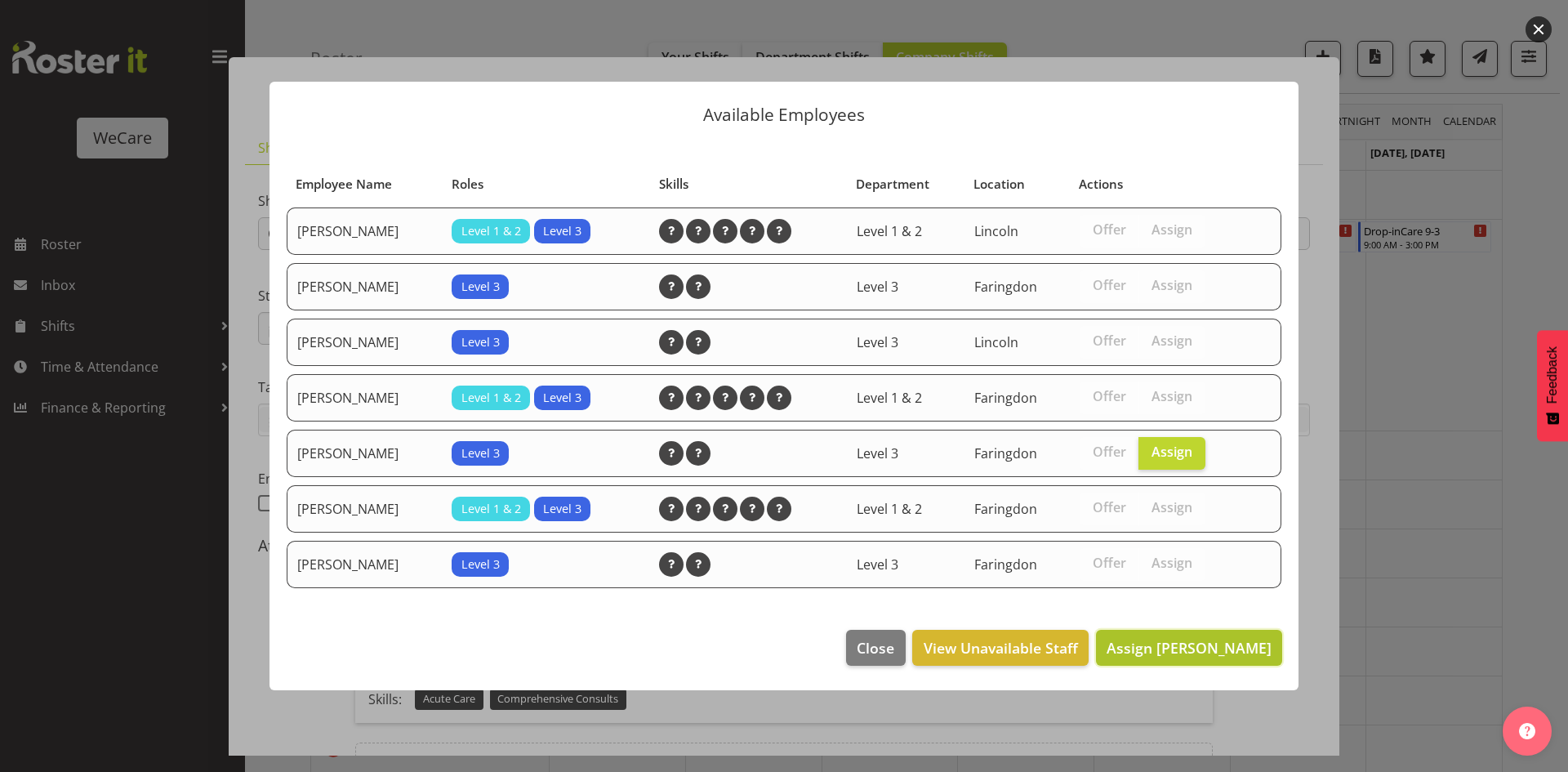
click at [1211, 659] on span "Assign Natasha Ottley" at bounding box center [1189, 648] width 165 height 22
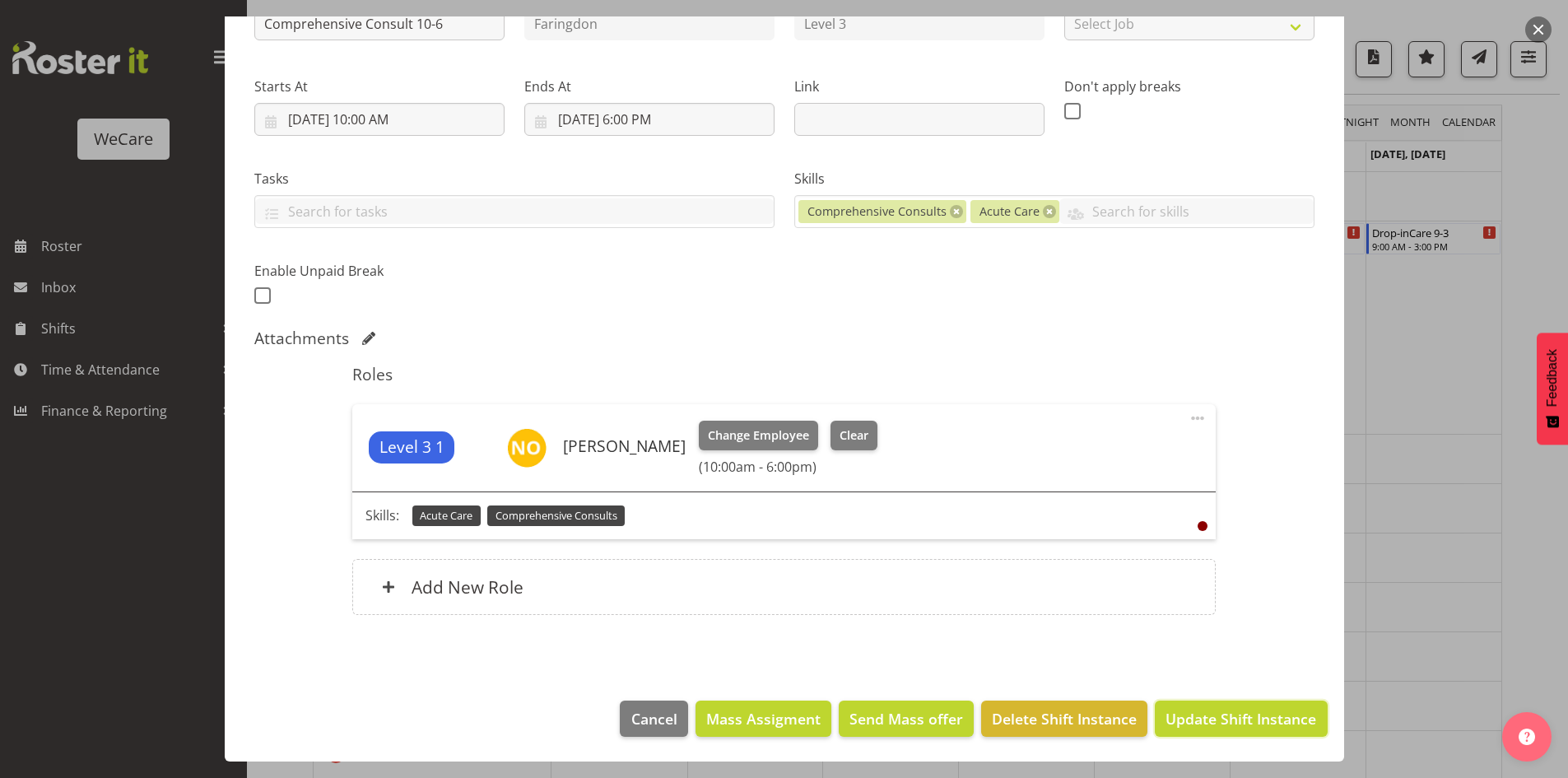
click at [1238, 732] on button "Update Shift Instance" at bounding box center [1240, 718] width 172 height 36
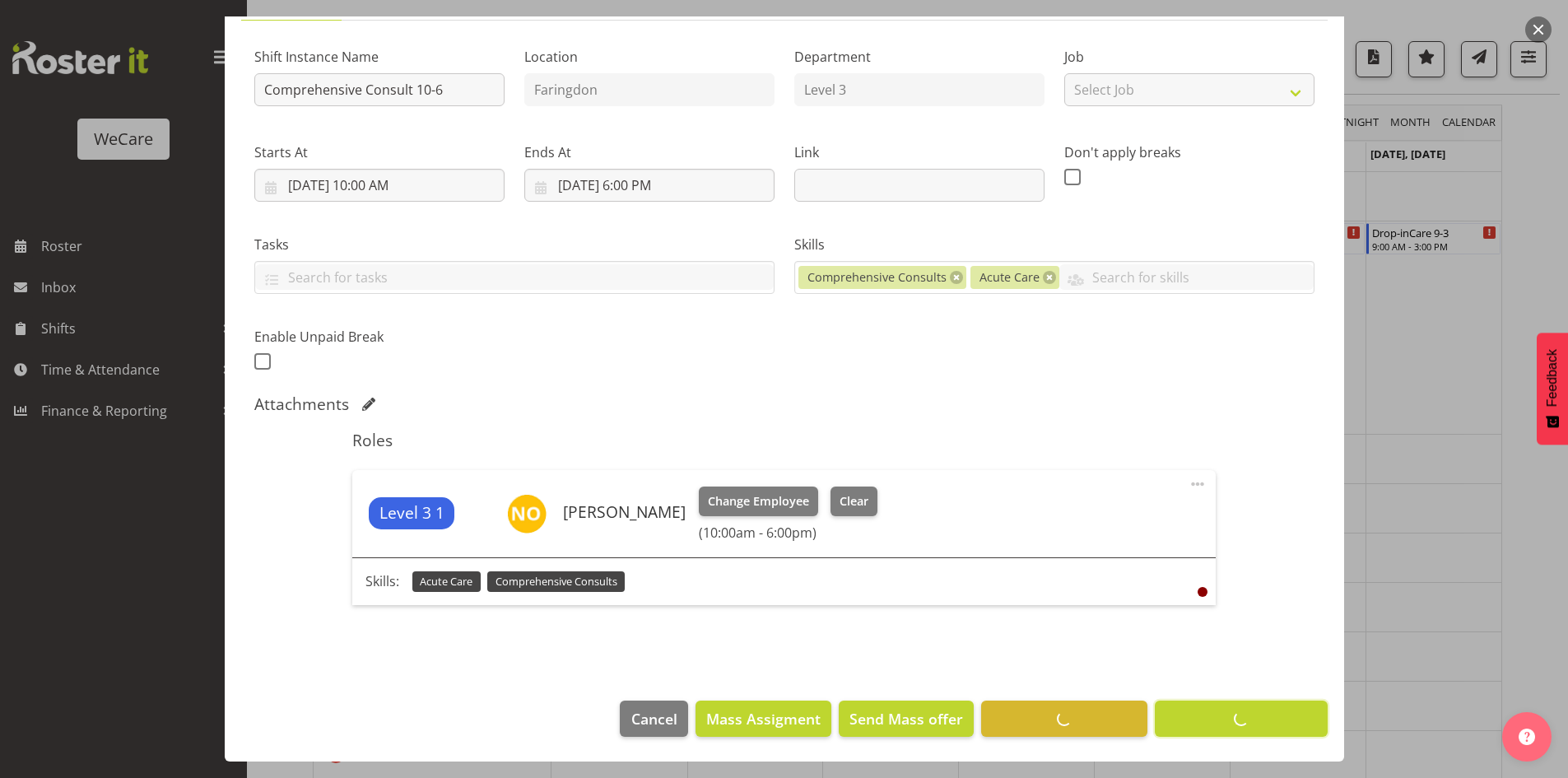
scroll to position [146, 0]
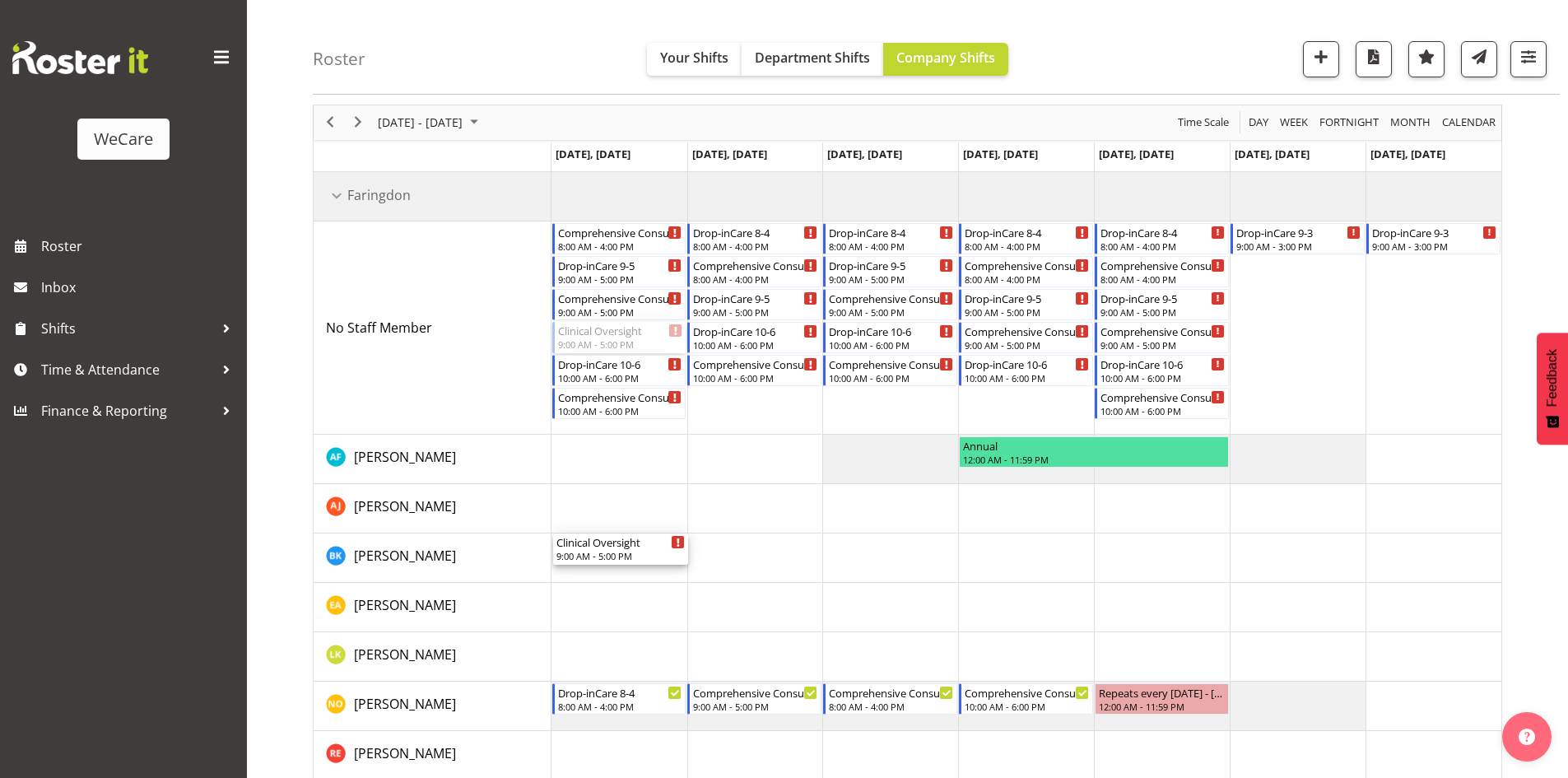
drag, startPoint x: 607, startPoint y: 332, endPoint x: 632, endPoint y: 580, distance: 249.3
click at [632, 580] on div "Comprehensive Consult 8-4 8:00 AM - 4:00 PM Drop-inCare 9-5 9:00 AM - 5:00 PM C…" at bounding box center [1026, 550] width 949 height 757
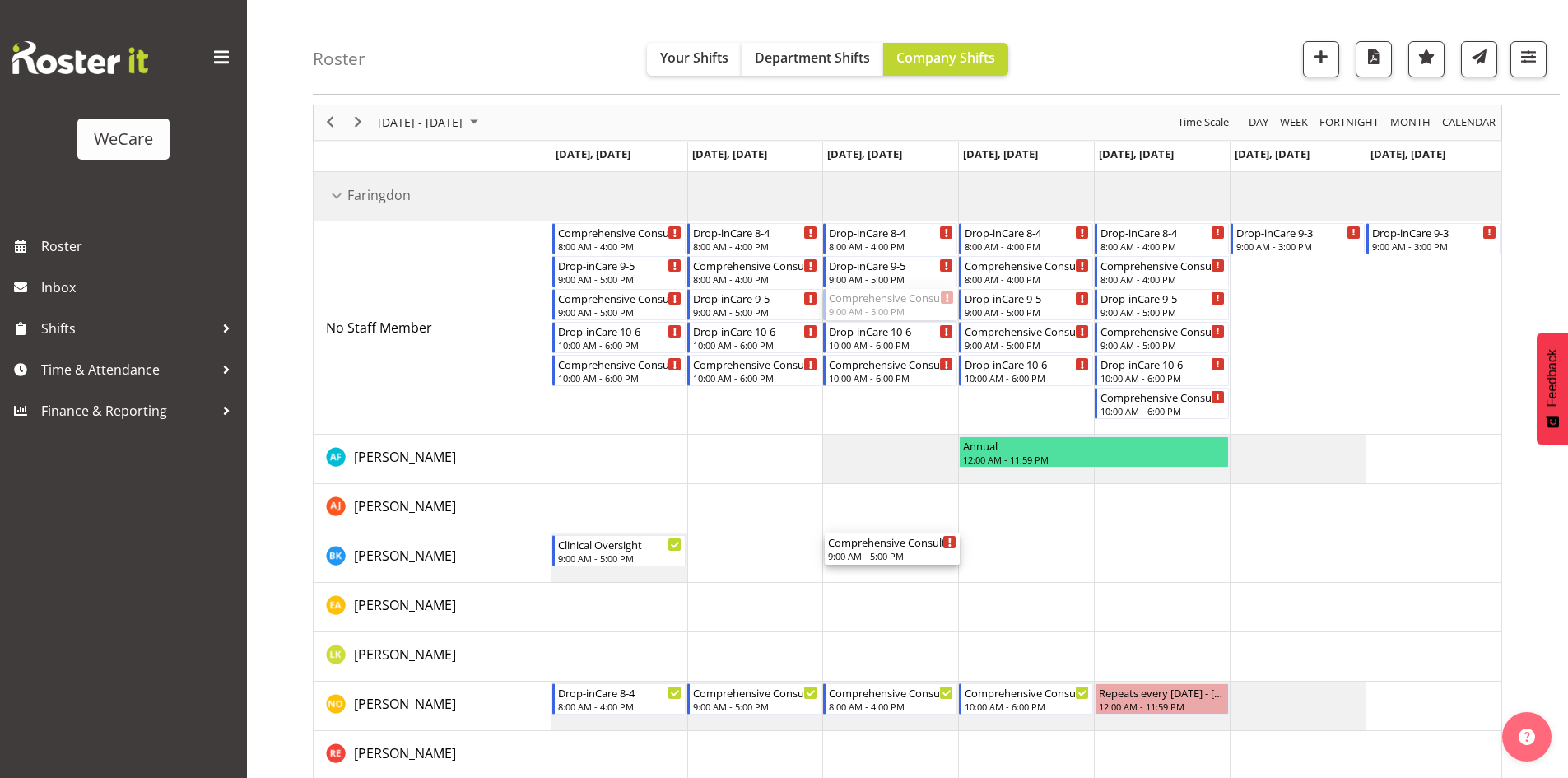
drag, startPoint x: 883, startPoint y: 300, endPoint x: 909, endPoint y: 535, distance: 236.4
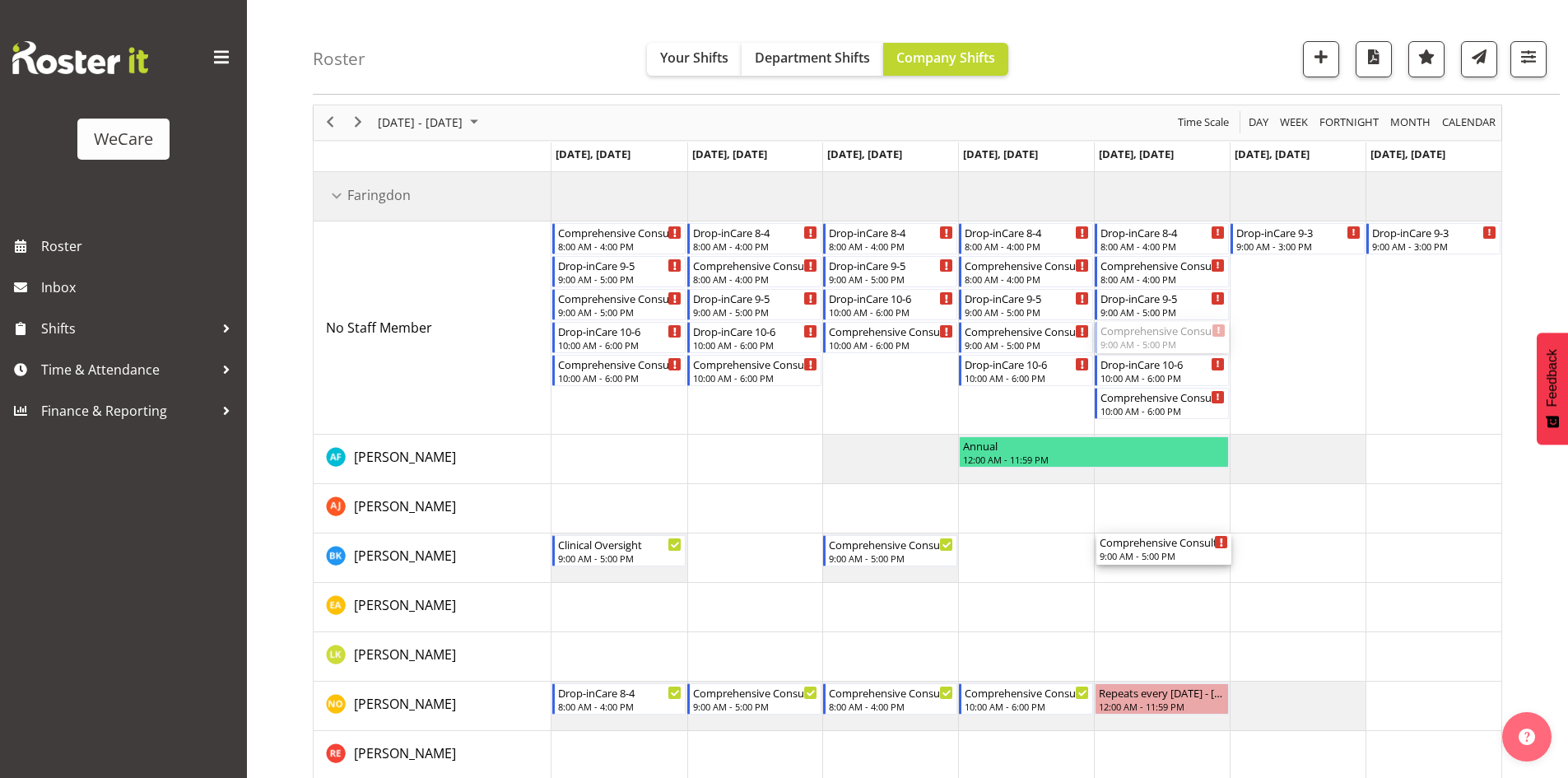
drag, startPoint x: 1130, startPoint y: 345, endPoint x: 1127, endPoint y: 547, distance: 202.0
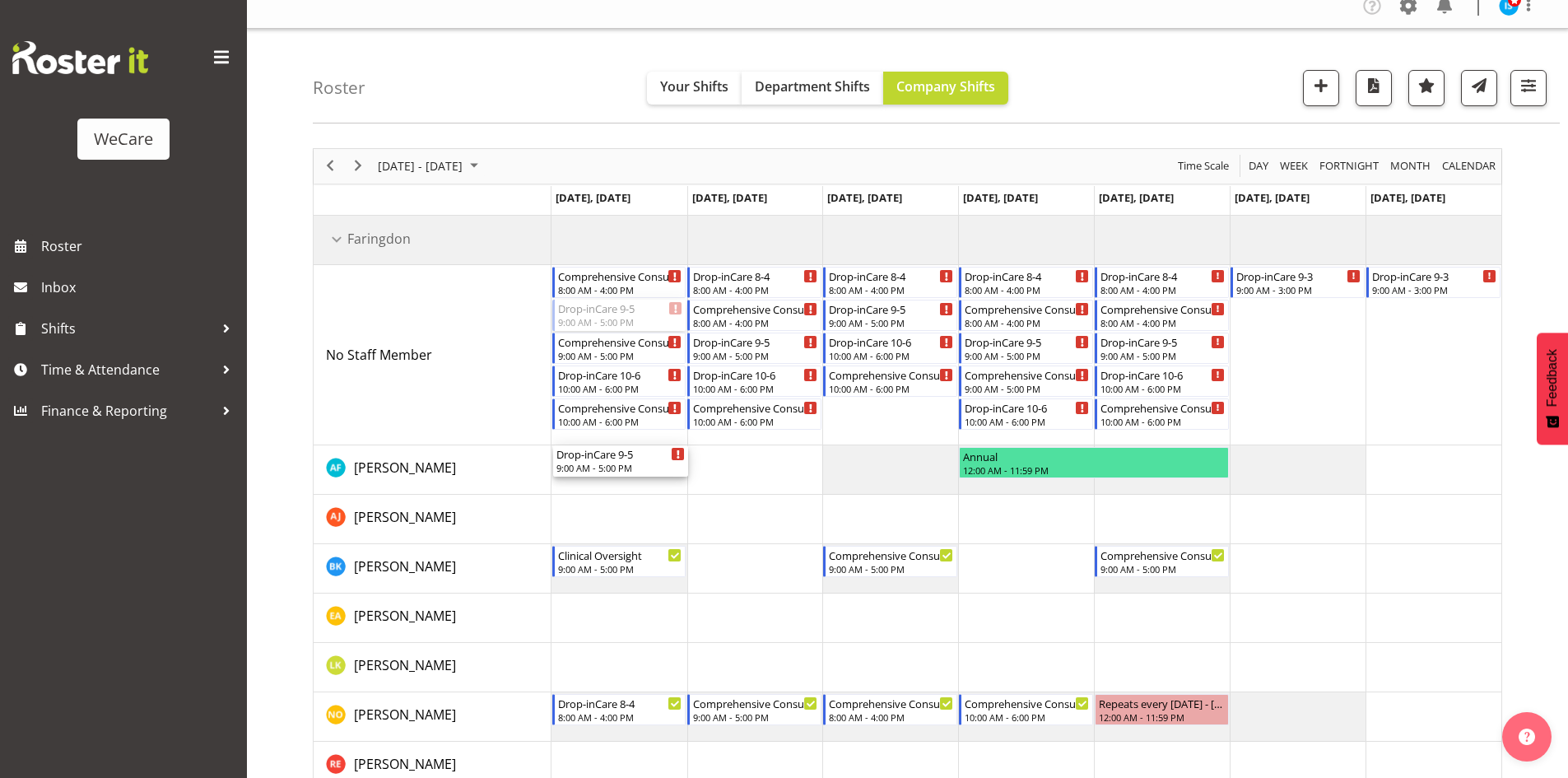
scroll to position [0, 0]
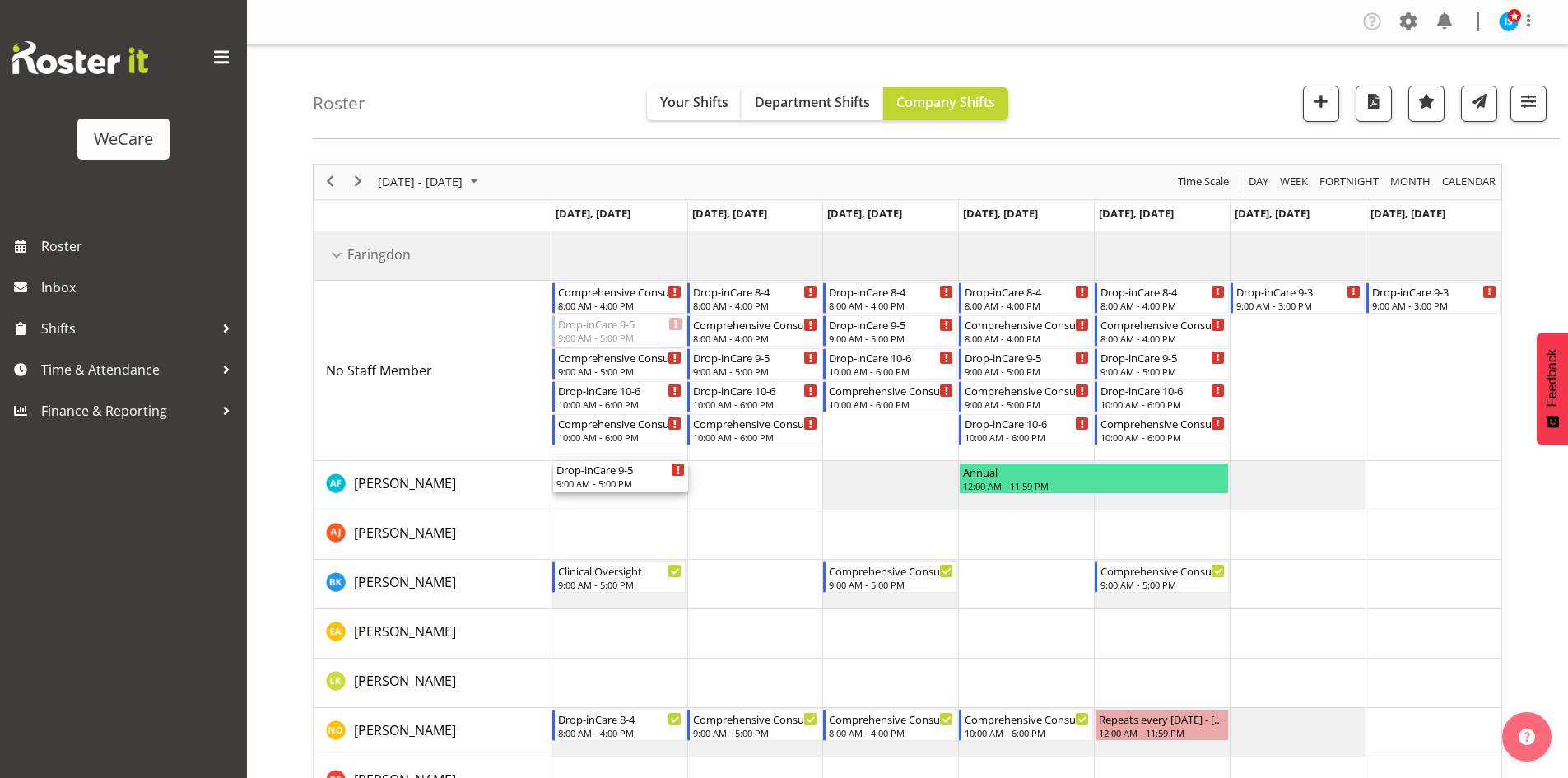
drag, startPoint x: 616, startPoint y: 277, endPoint x: 640, endPoint y: 334, distance: 61.8
click at [640, 334] on div "Comprehensive Consult 8-4 8:00 AM - 4:00 PM Drop-inCare 9-5 9:00 AM - 5:00 PM C…" at bounding box center [1026, 593] width 949 height 724
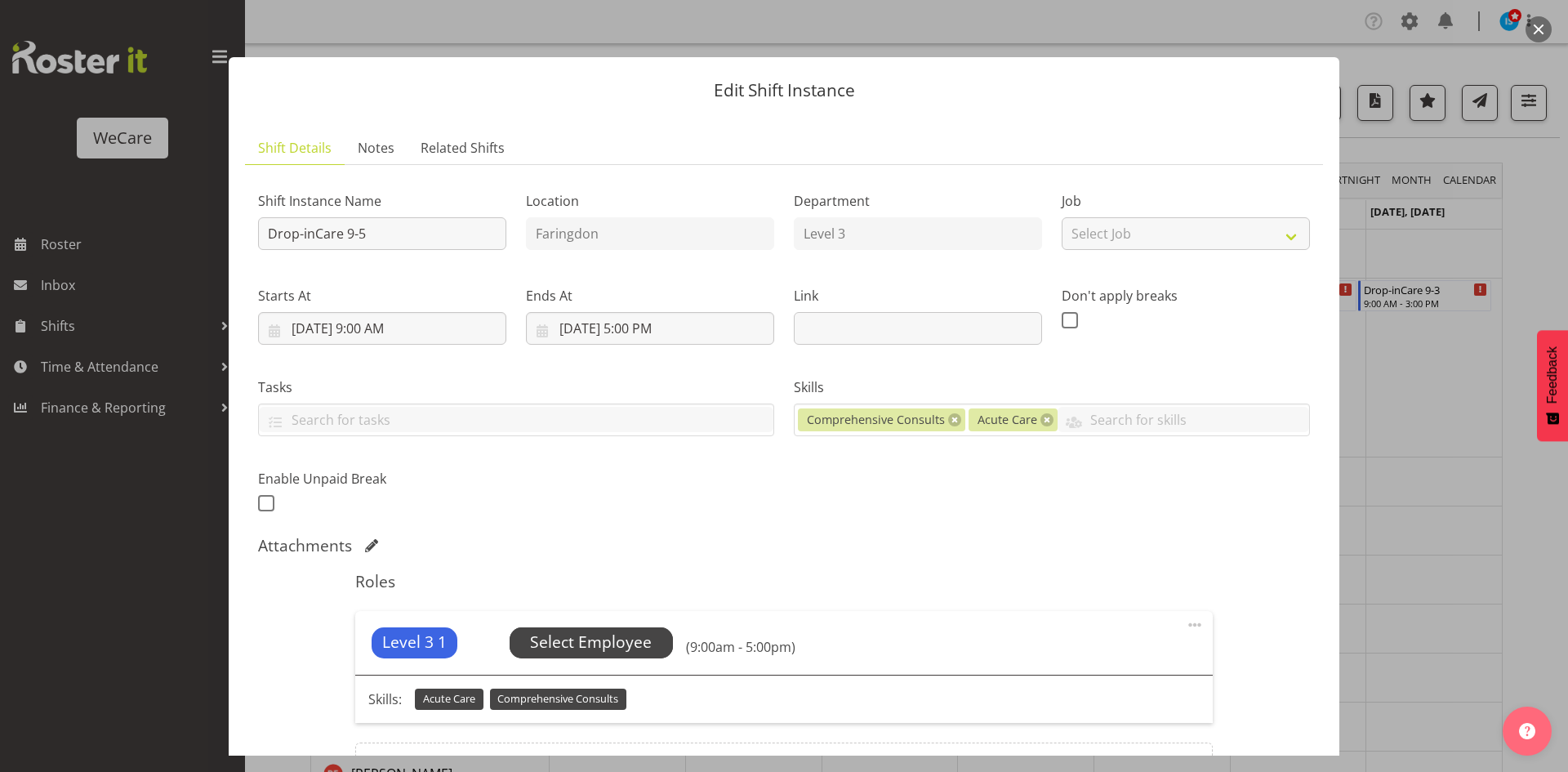
click at [580, 636] on span "Select Employee" at bounding box center [590, 643] width 121 height 24
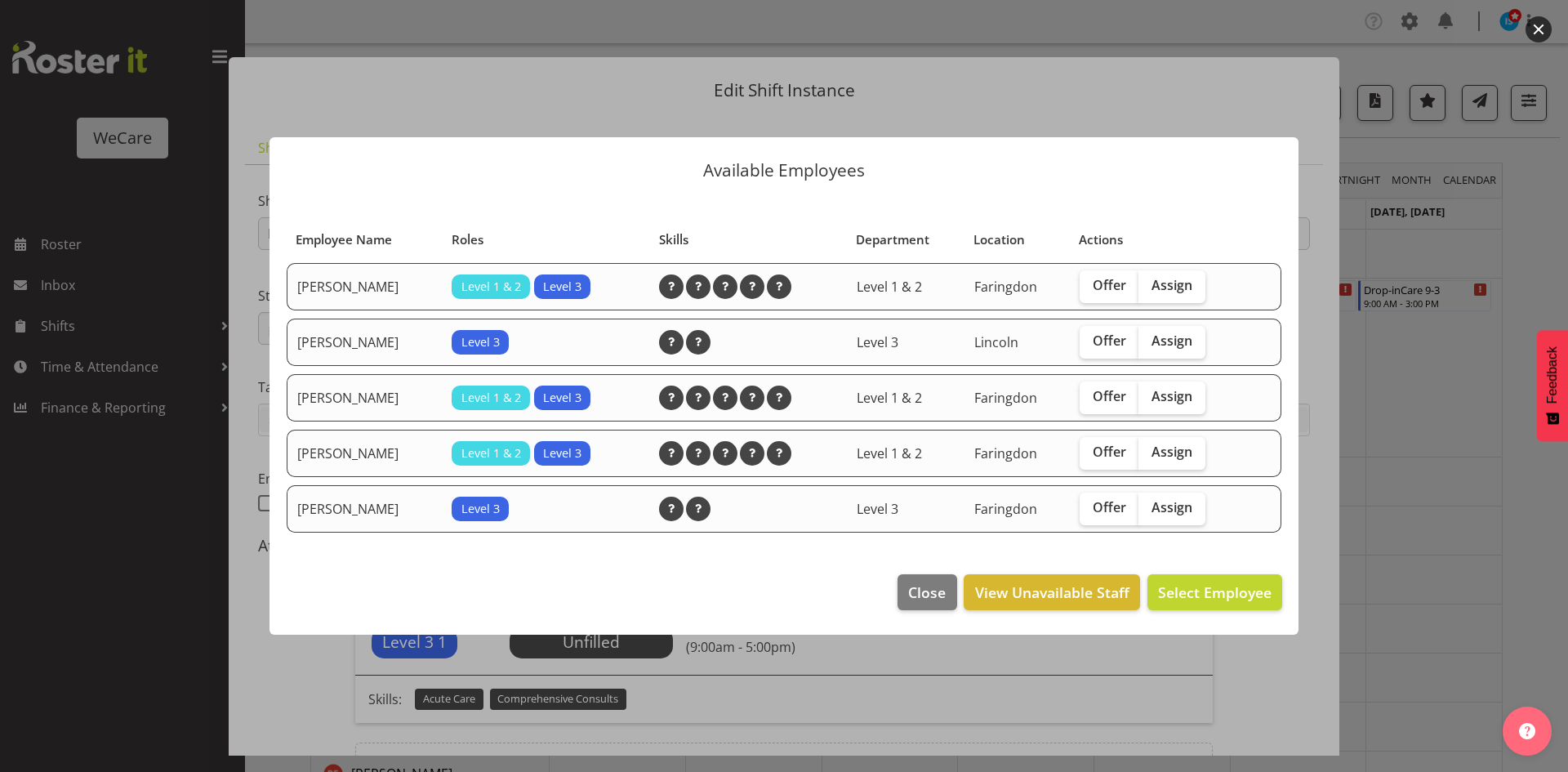
click at [1400, 337] on div at bounding box center [784, 386] width 1568 height 772
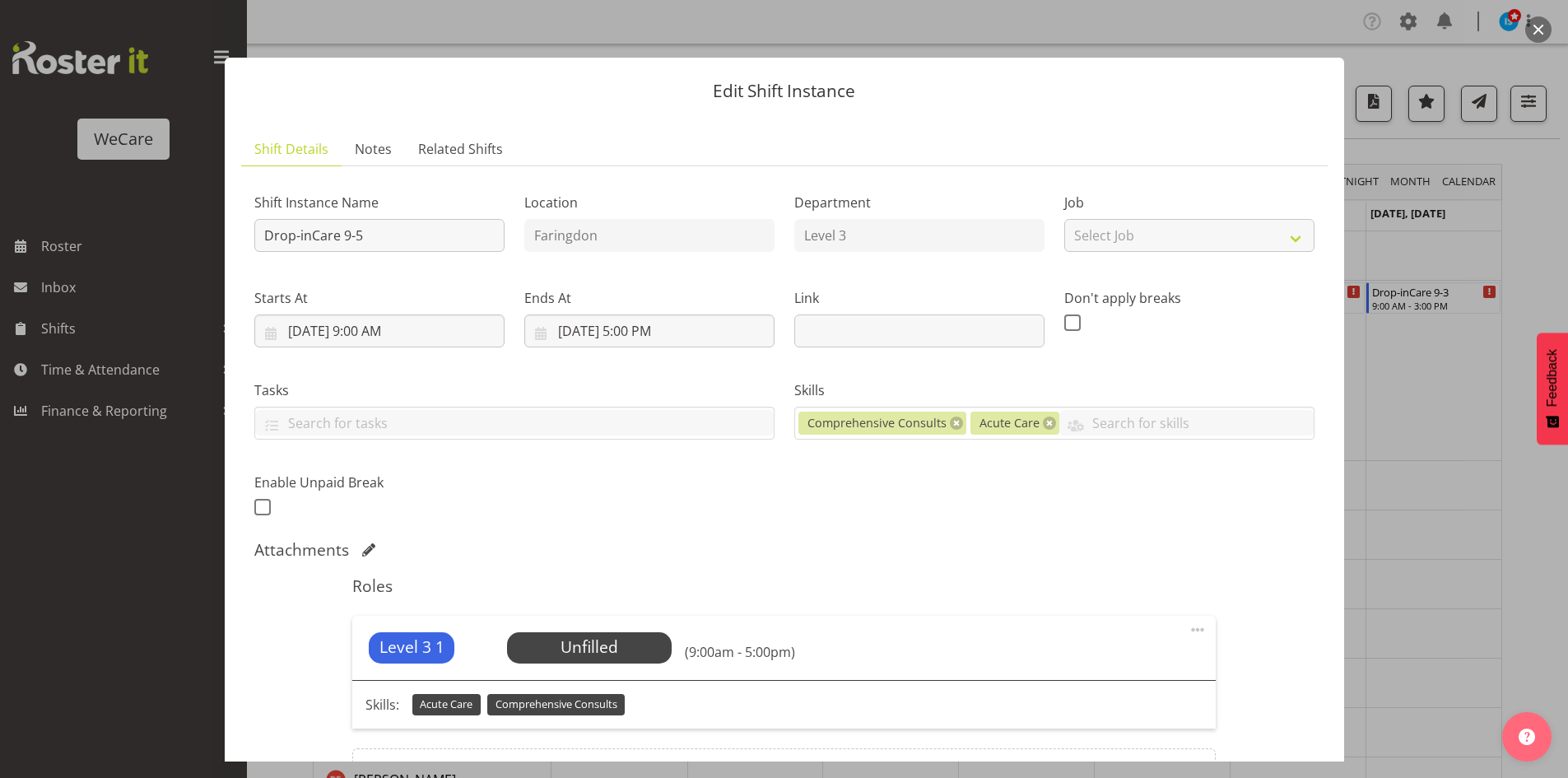
click at [1412, 343] on div at bounding box center [784, 389] width 1568 height 778
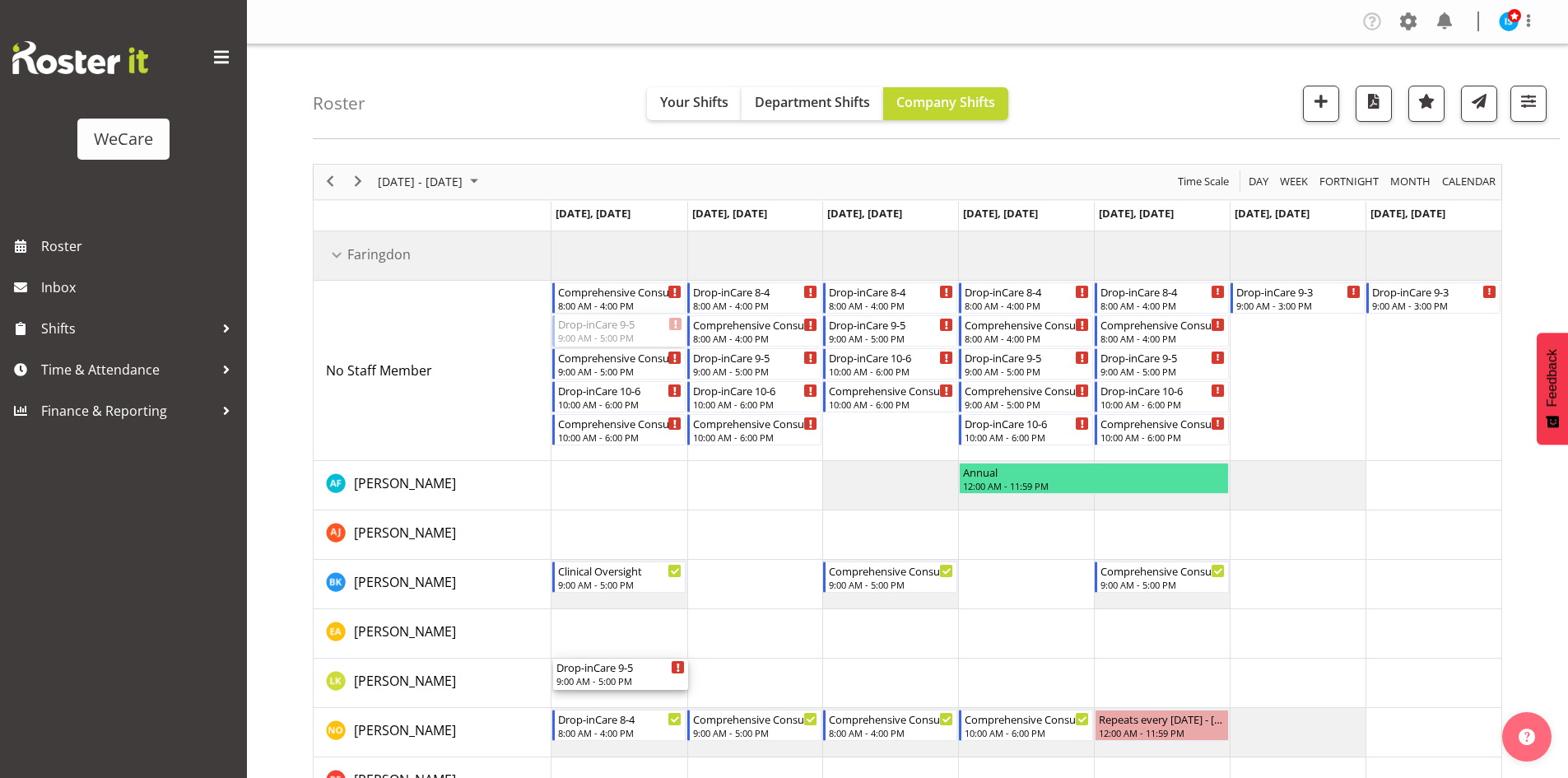
drag, startPoint x: 618, startPoint y: 325, endPoint x: 643, endPoint y: 664, distance: 339.9
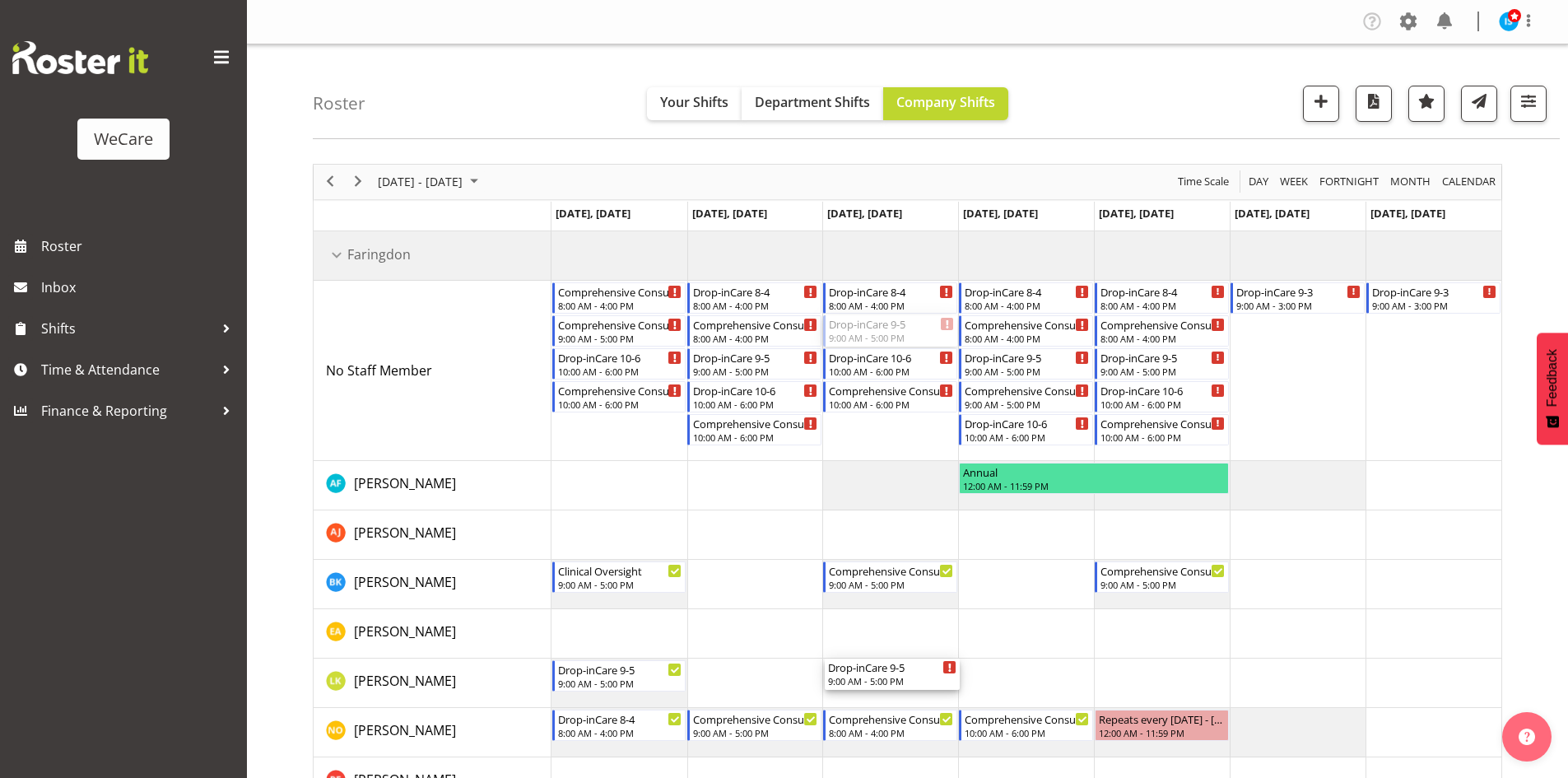
drag, startPoint x: 881, startPoint y: 327, endPoint x: 911, endPoint y: 695, distance: 369.2
click at [911, 695] on div "Comprehensive Consult 8-4 8:00 AM - 4:00 PM Comprehensive Consult 9-5 9:00 AM -…" at bounding box center [1026, 593] width 949 height 724
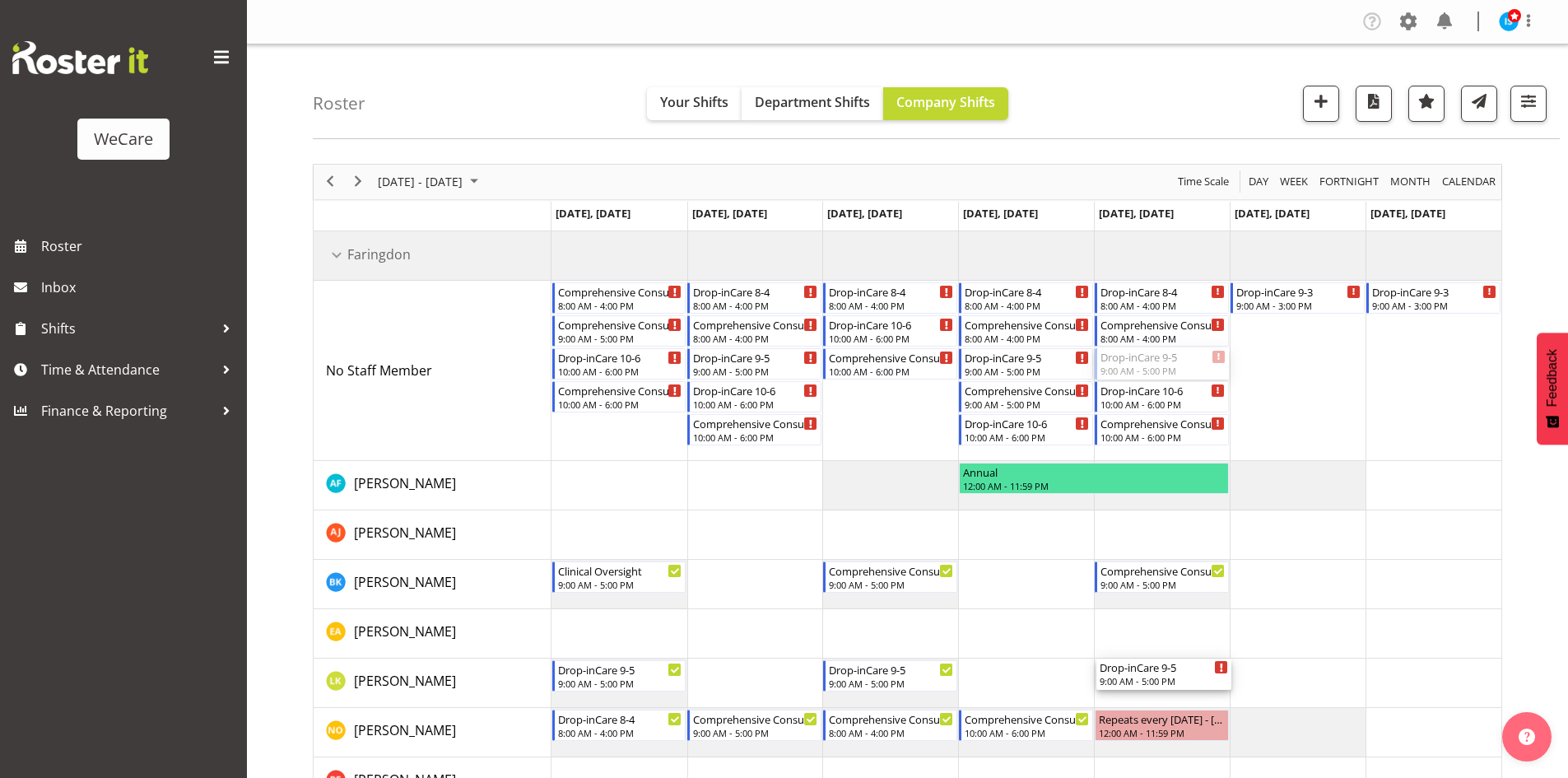
drag, startPoint x: 1178, startPoint y: 373, endPoint x: 1182, endPoint y: 686, distance: 313.0
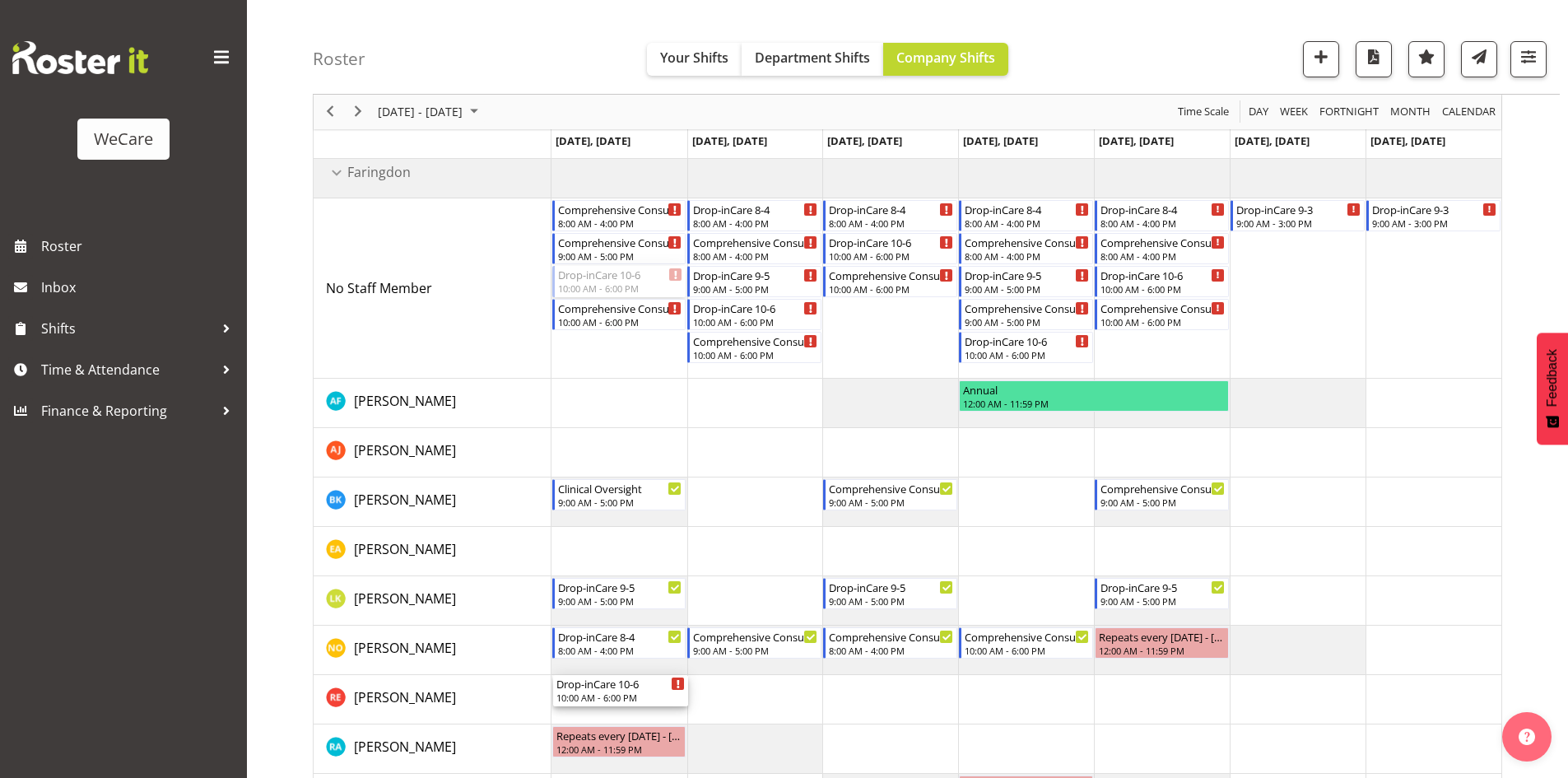
drag, startPoint x: 589, startPoint y: 372, endPoint x: 633, endPoint y: 681, distance: 312.1
drag, startPoint x: 767, startPoint y: 238, endPoint x: 799, endPoint y: 704, distance: 467.1
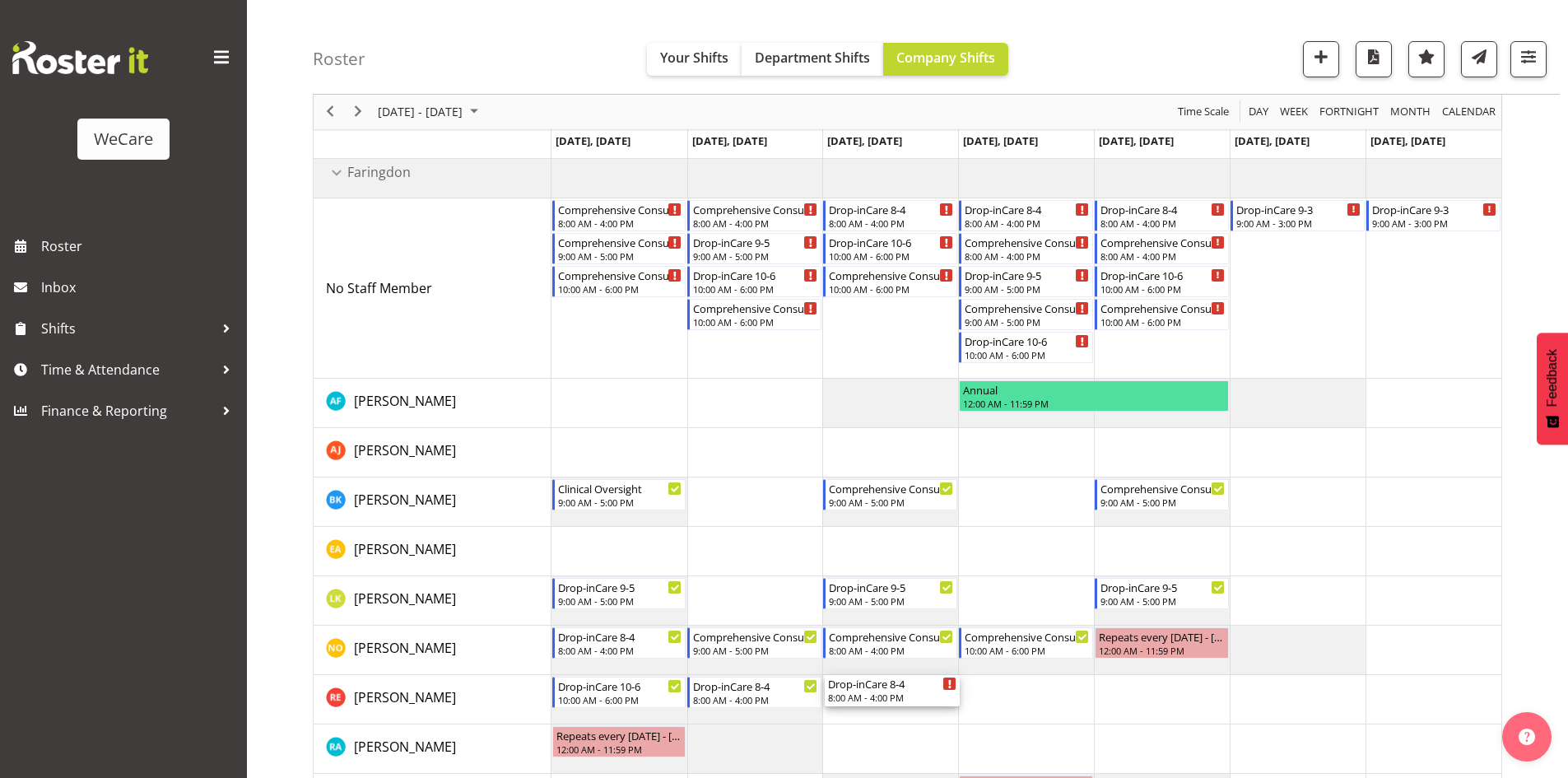
drag, startPoint x: 904, startPoint y: 209, endPoint x: 925, endPoint y: 676, distance: 467.5
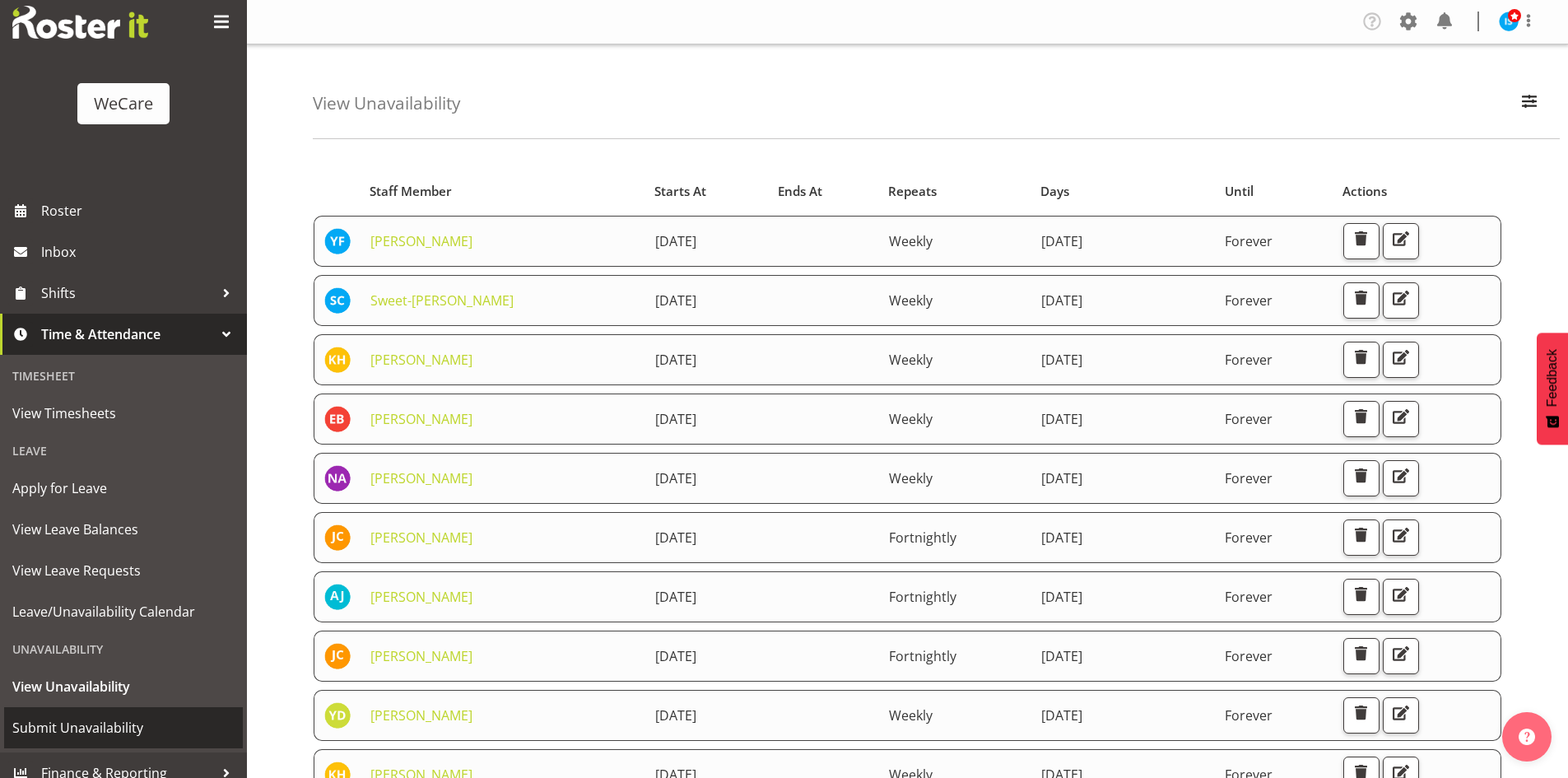
scroll to position [51, 0]
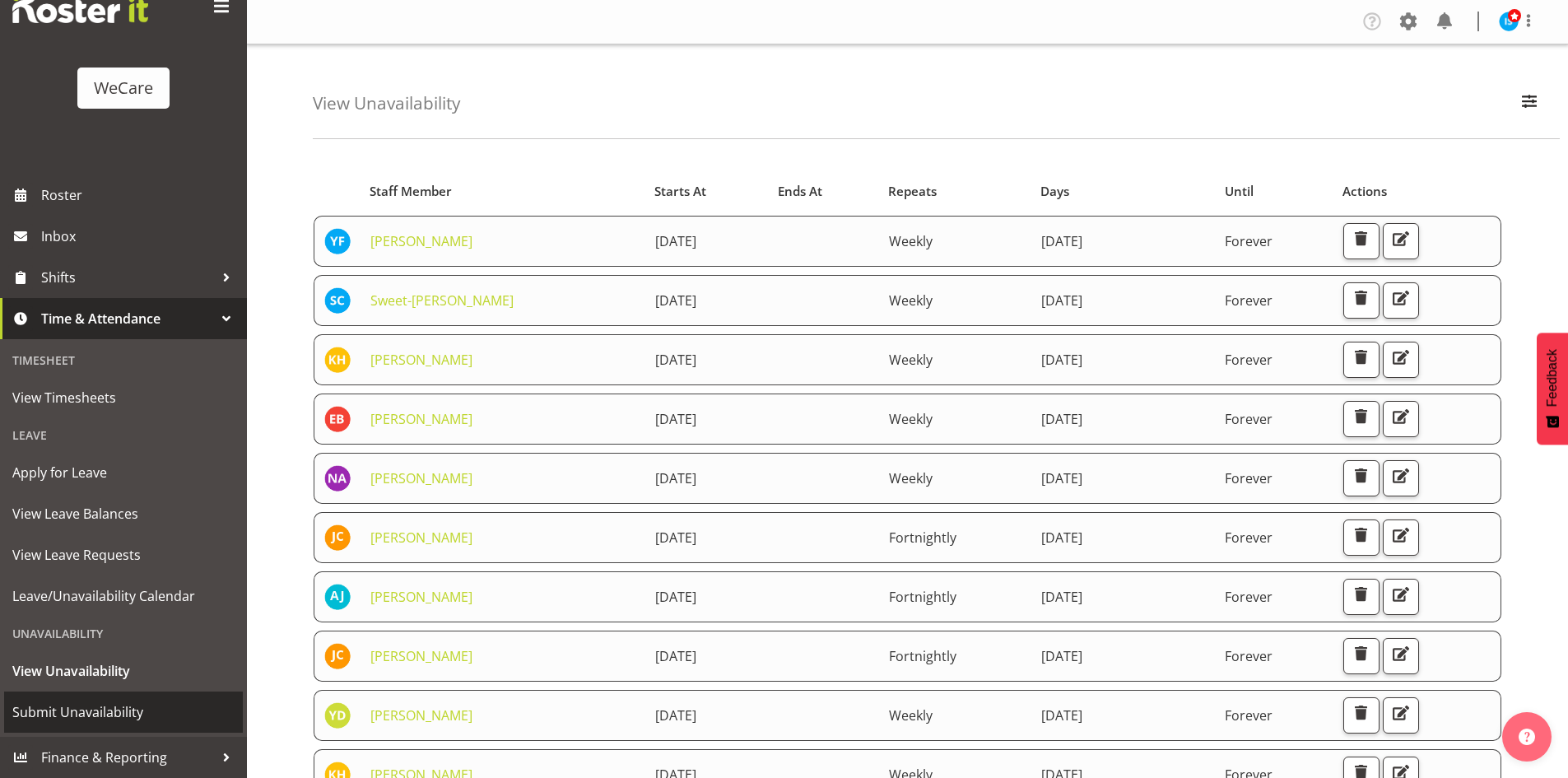
click at [136, 730] on link "Submit Unavailability" at bounding box center [123, 711] width 238 height 41
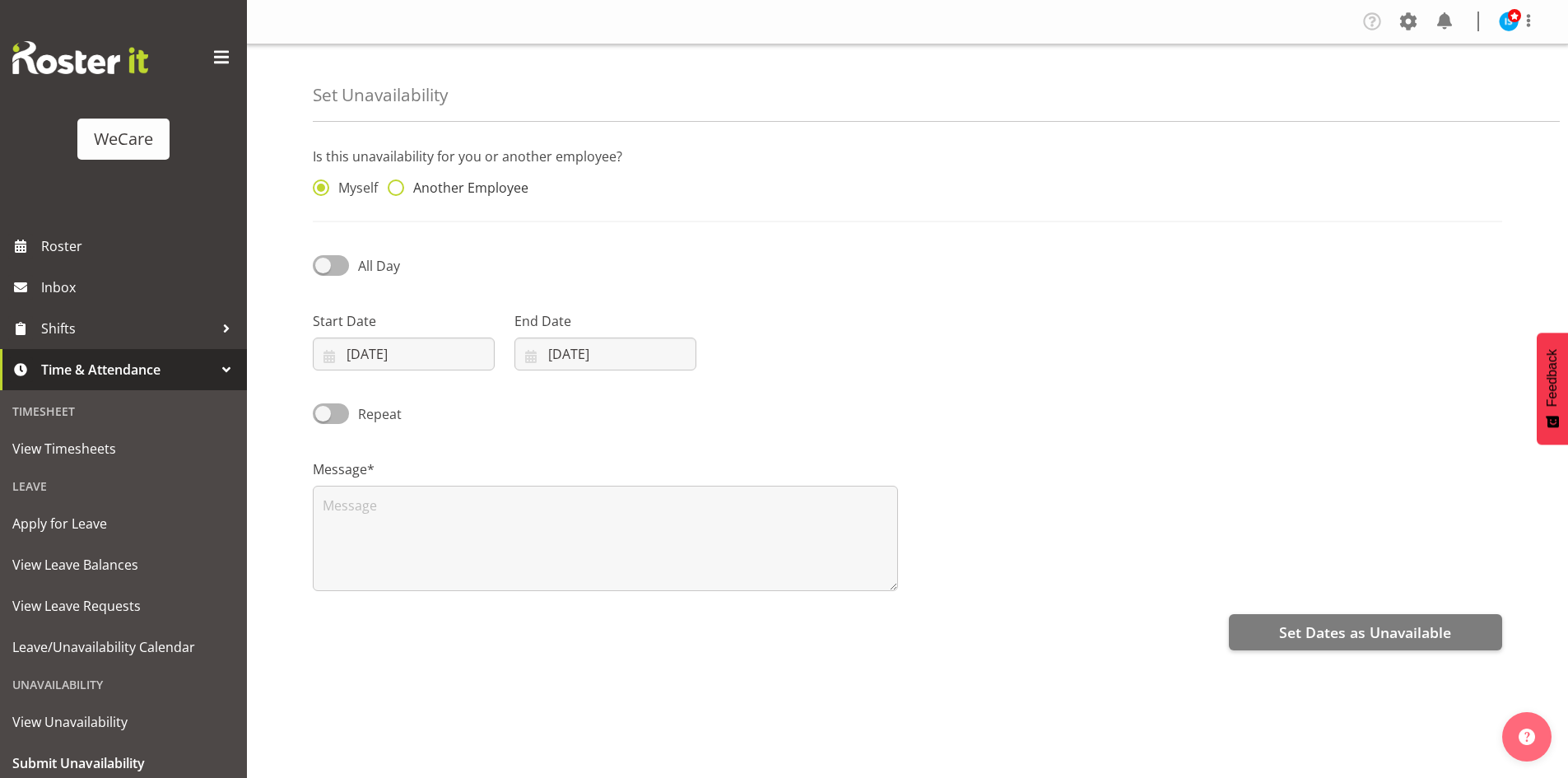
click at [488, 185] on span "Another Employee" at bounding box center [466, 188] width 124 height 17
click at [398, 185] on input "Another Employee" at bounding box center [392, 188] width 11 height 11
radio input "true"
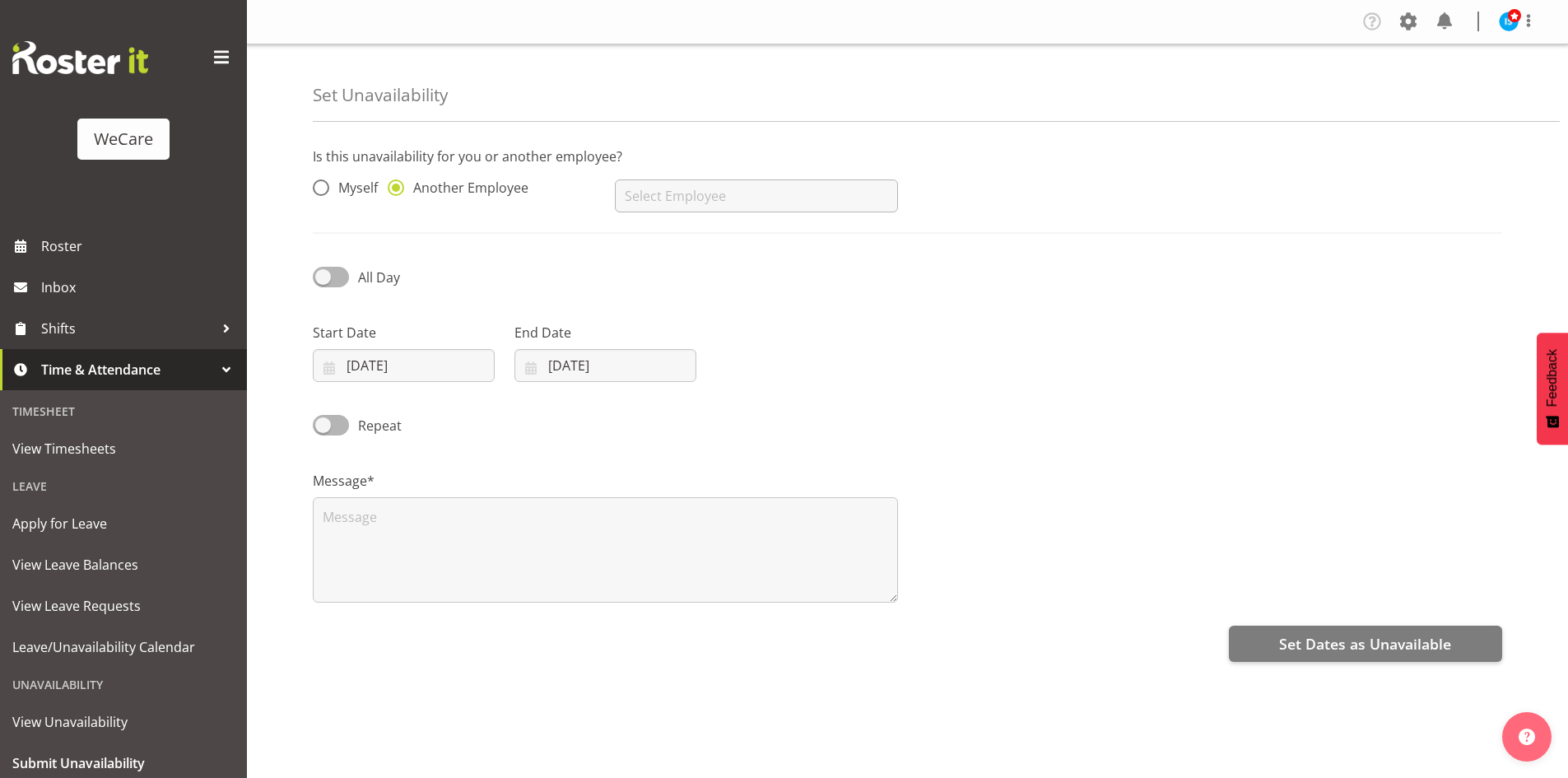
drag, startPoint x: 773, startPoint y: 230, endPoint x: 743, endPoint y: 202, distance: 41.0
click at [767, 227] on div "Is this unavailability for you or another employee? Myself Another Employee [PE…" at bounding box center [908, 191] width 1190 height 87
click at [729, 187] on input "text" at bounding box center [756, 196] width 282 height 33
click at [753, 239] on link "Charlotte Courtney" at bounding box center [756, 237] width 282 height 30
type input "Charlotte Courtney"
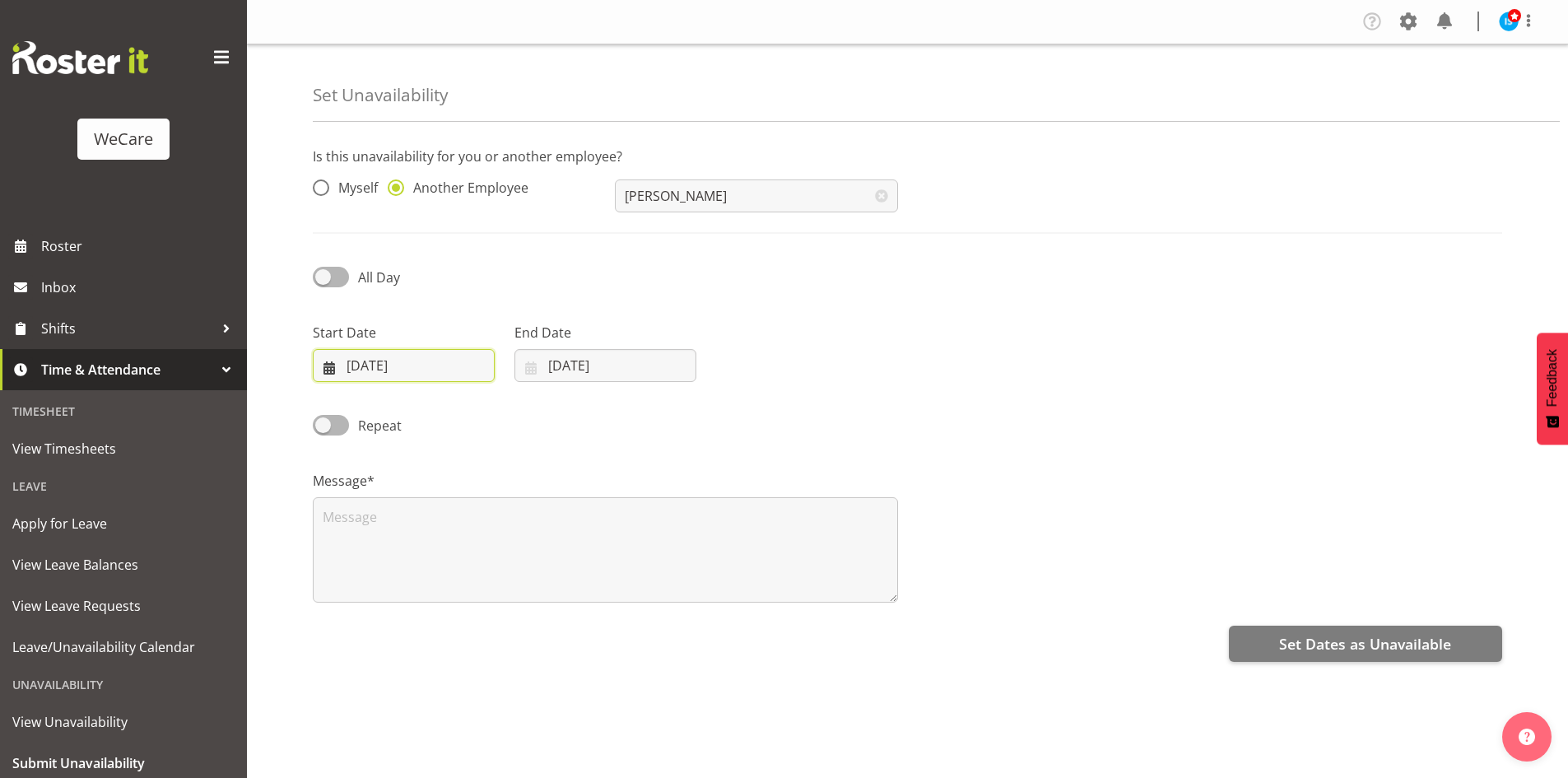
click at [450, 364] on input "25/09/2025" at bounding box center [403, 365] width 182 height 33
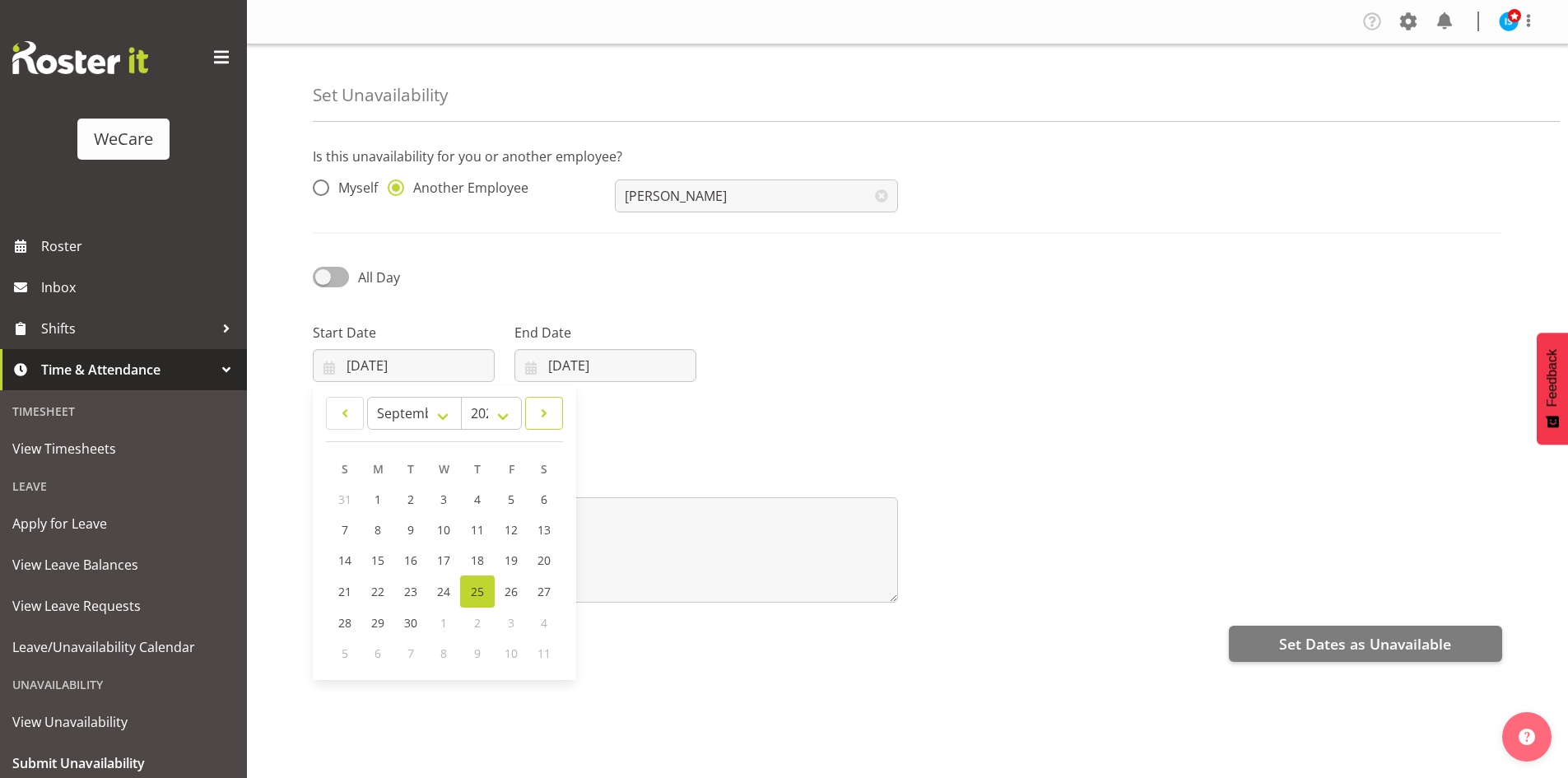
click at [544, 410] on span at bounding box center [544, 413] width 17 height 20
select select "10"
click at [387, 593] on link "17" at bounding box center [378, 590] width 33 height 31
type input "17/11/2025"
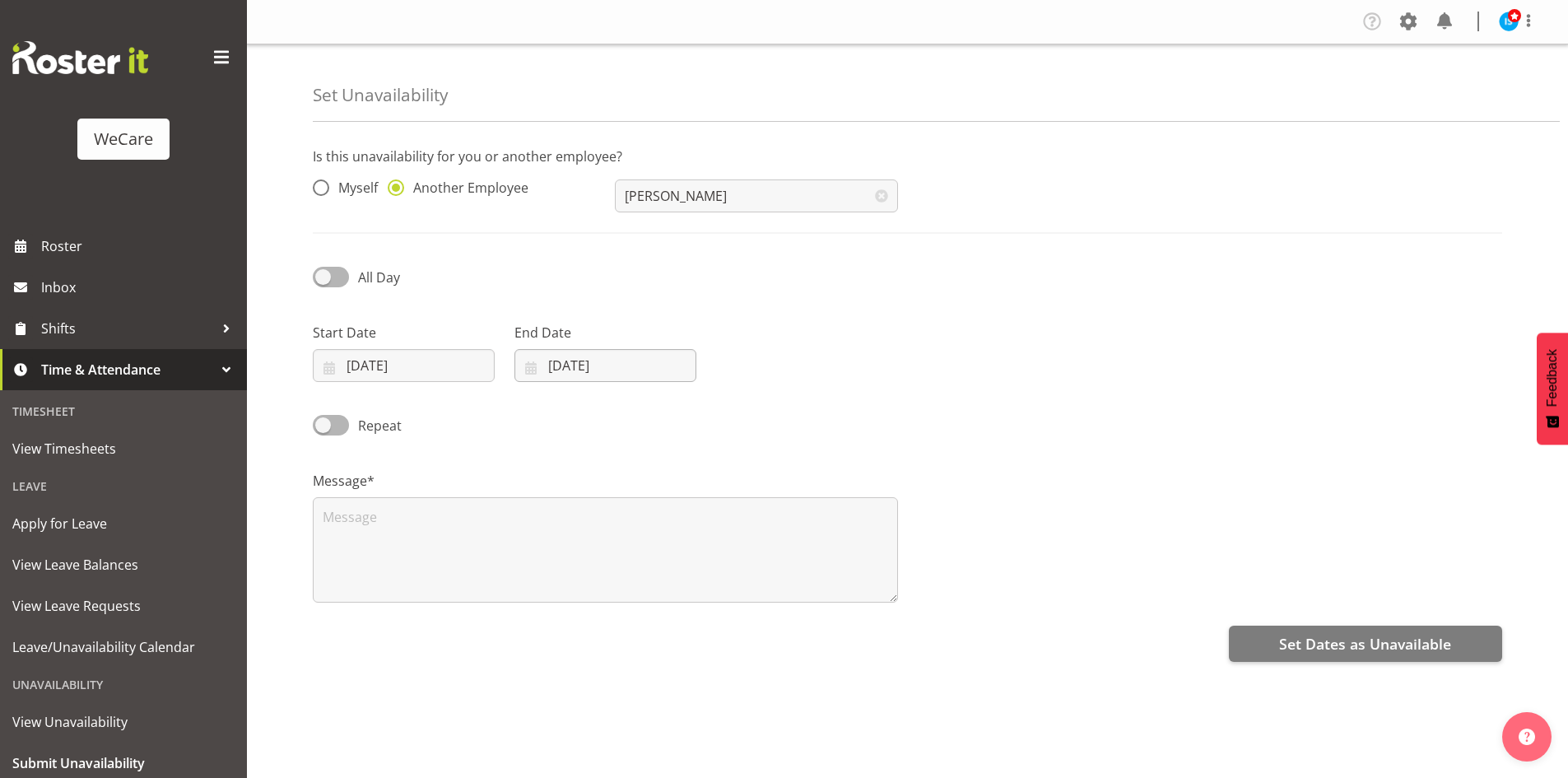
drag, startPoint x: 585, startPoint y: 350, endPoint x: 586, endPoint y: 369, distance: 19.0
click at [586, 350] on div "End Date 25/09/2025 January February March April May June July August September…" at bounding box center [605, 353] width 182 height 60
click at [591, 370] on input "25/09/2025" at bounding box center [605, 365] width 182 height 33
click at [728, 411] on link at bounding box center [744, 412] width 41 height 33
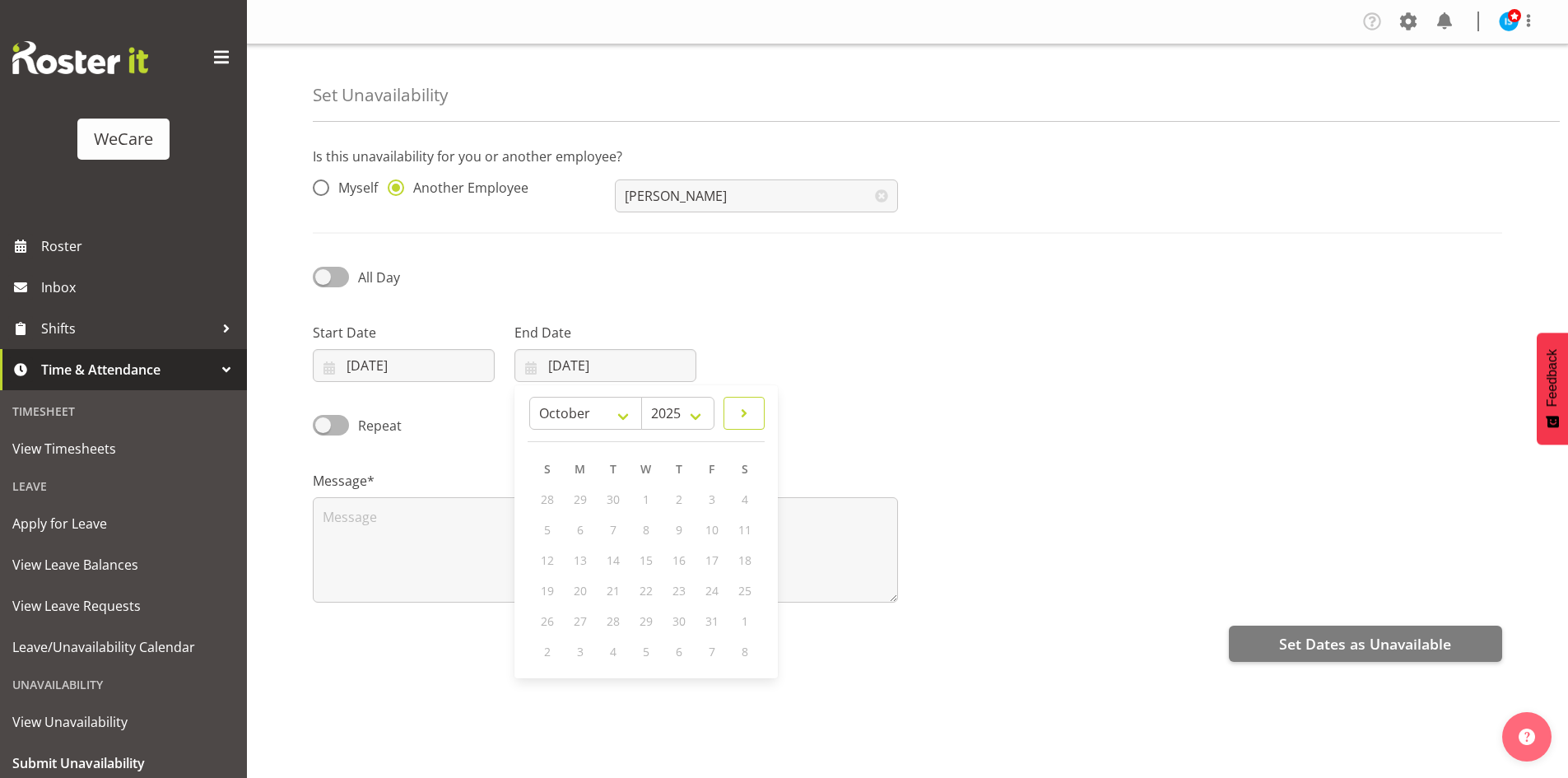
select select "10"
click at [575, 594] on span "17" at bounding box center [580, 591] width 13 height 16
type input "17/11/2025"
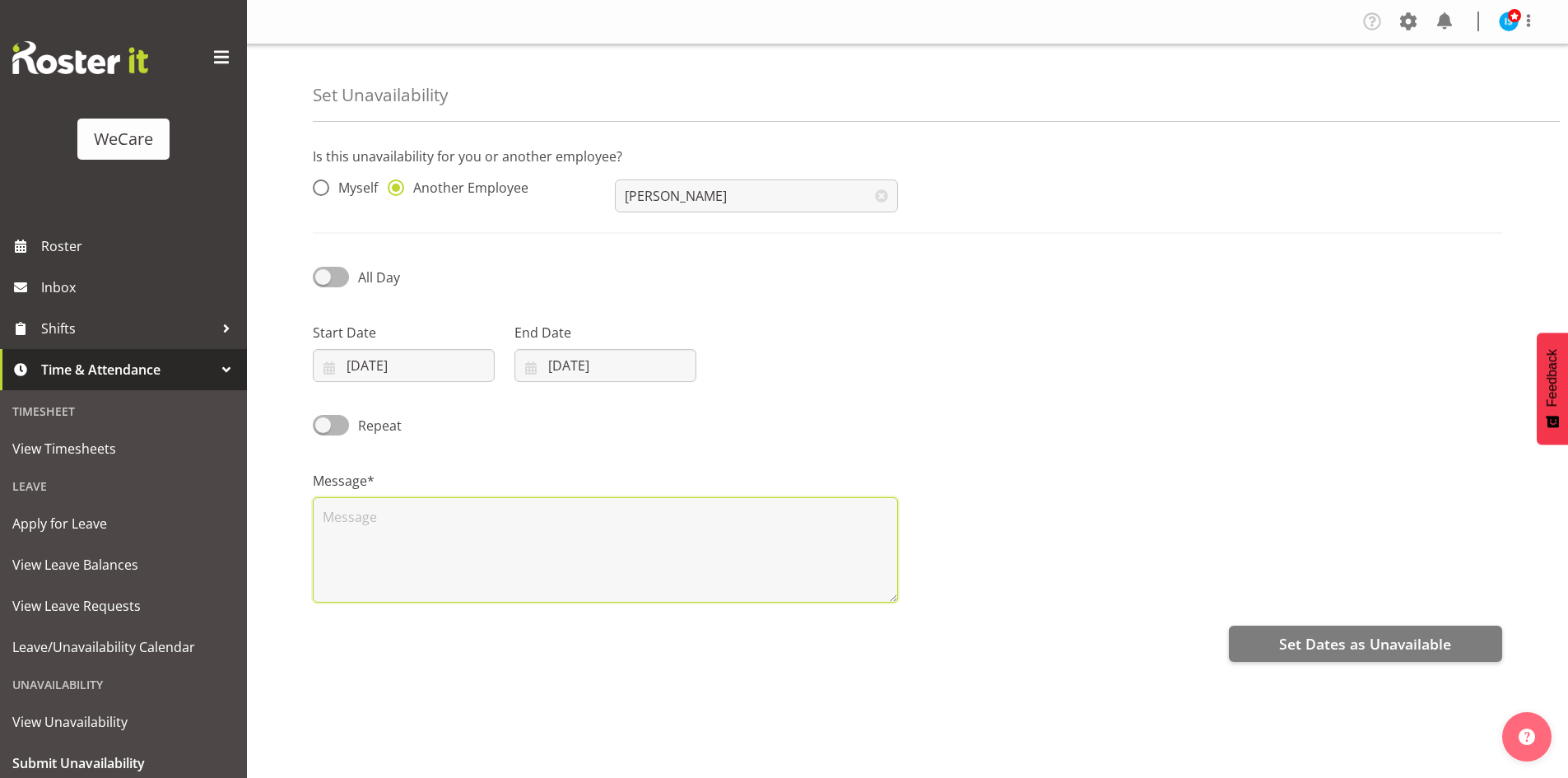
click at [411, 527] on textarea at bounding box center [605, 550] width 585 height 105
type textarea "RDO"
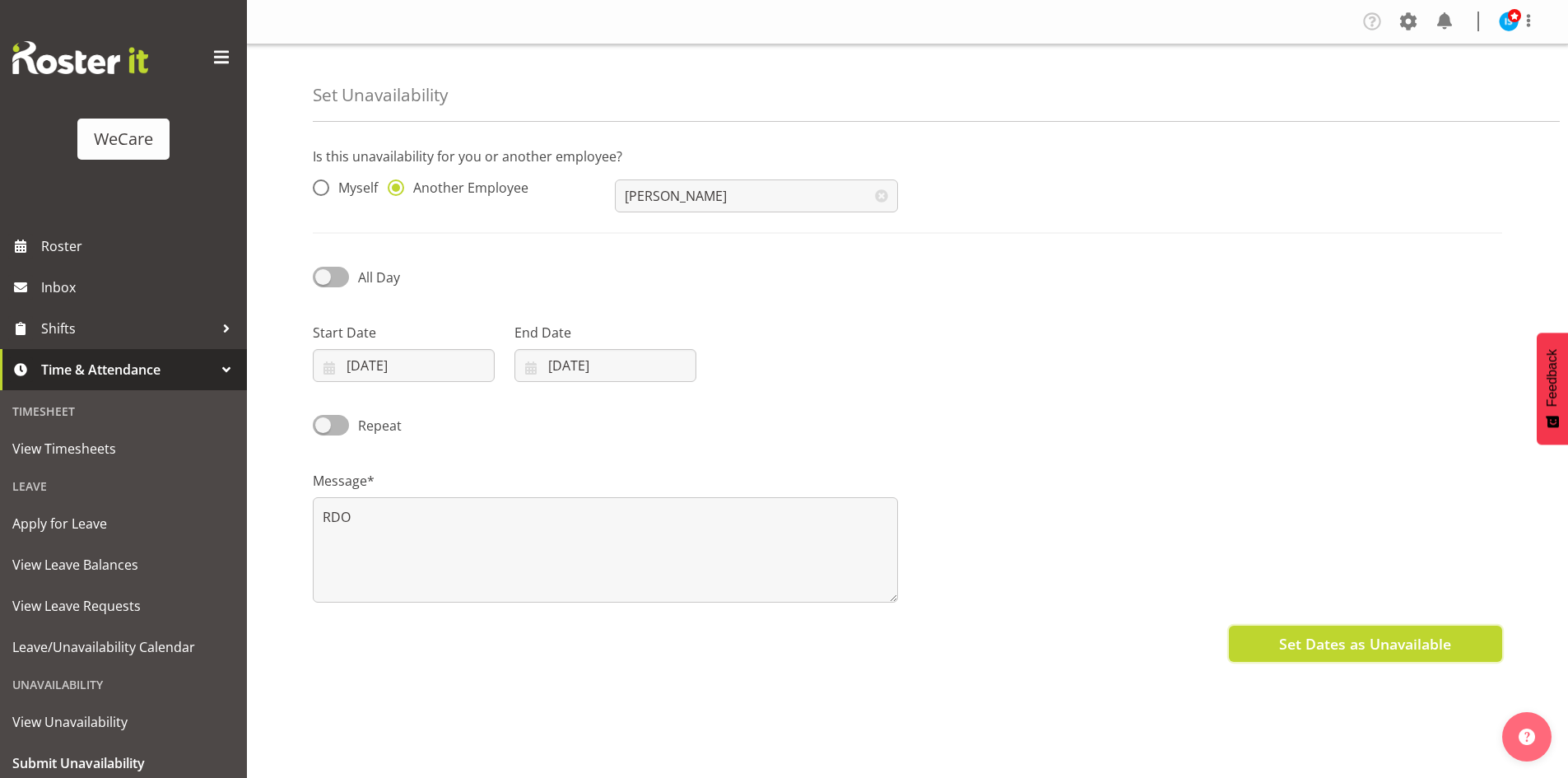
click at [1344, 635] on span "Set Dates as Unavailable" at bounding box center [1364, 644] width 172 height 22
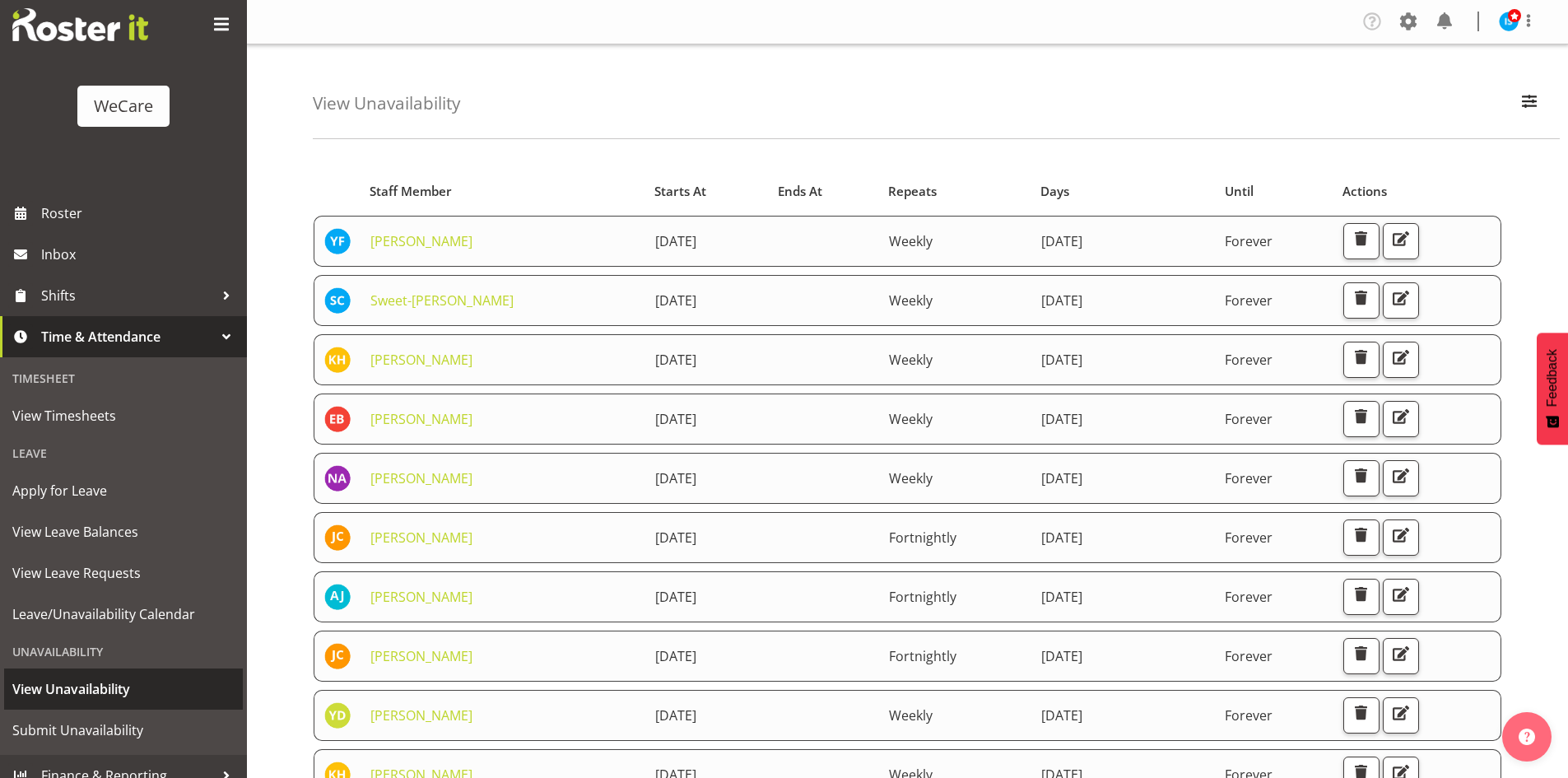
scroll to position [51, 0]
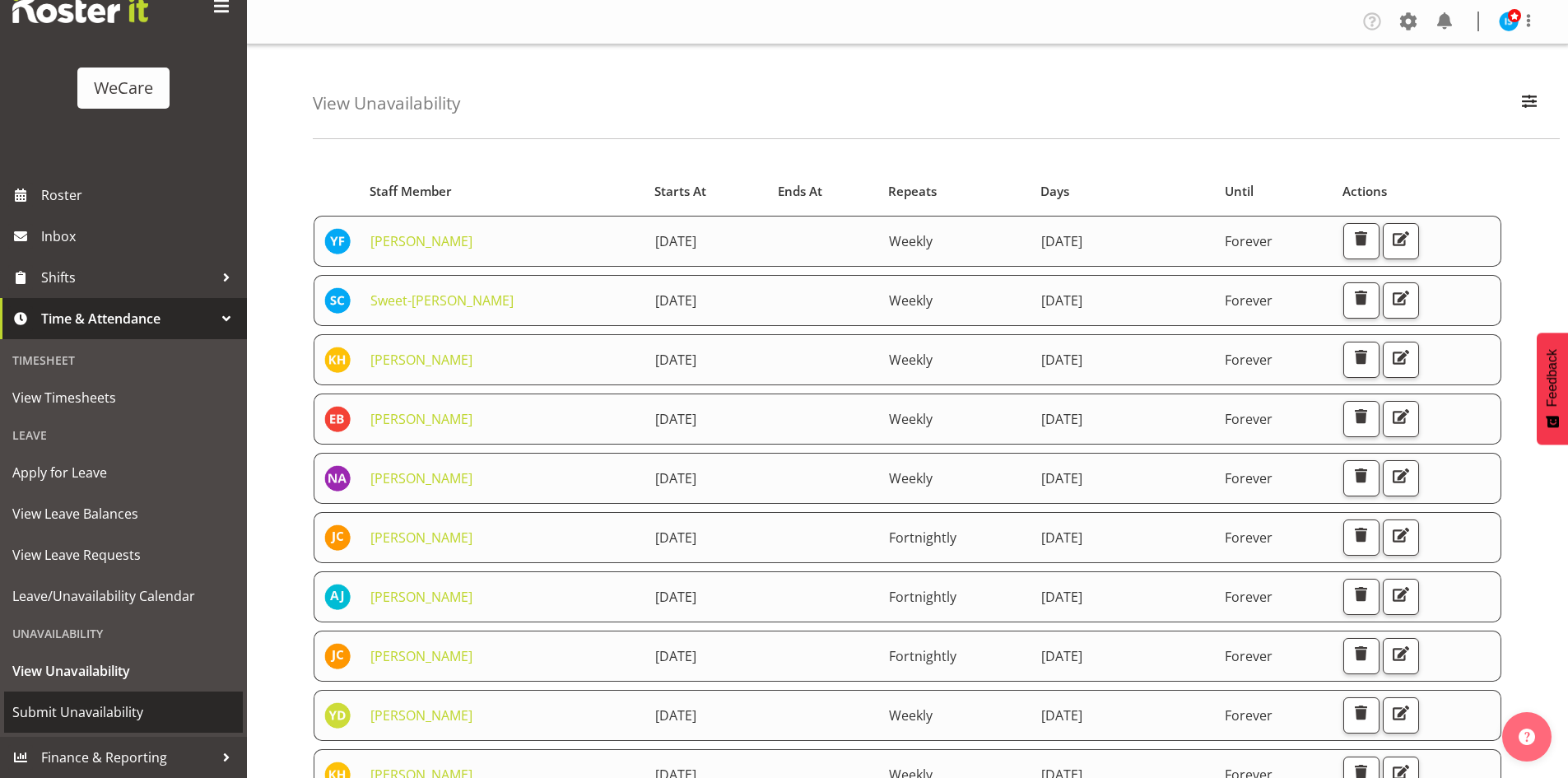
click at [123, 705] on span "Submit Unavailability" at bounding box center [123, 711] width 222 height 25
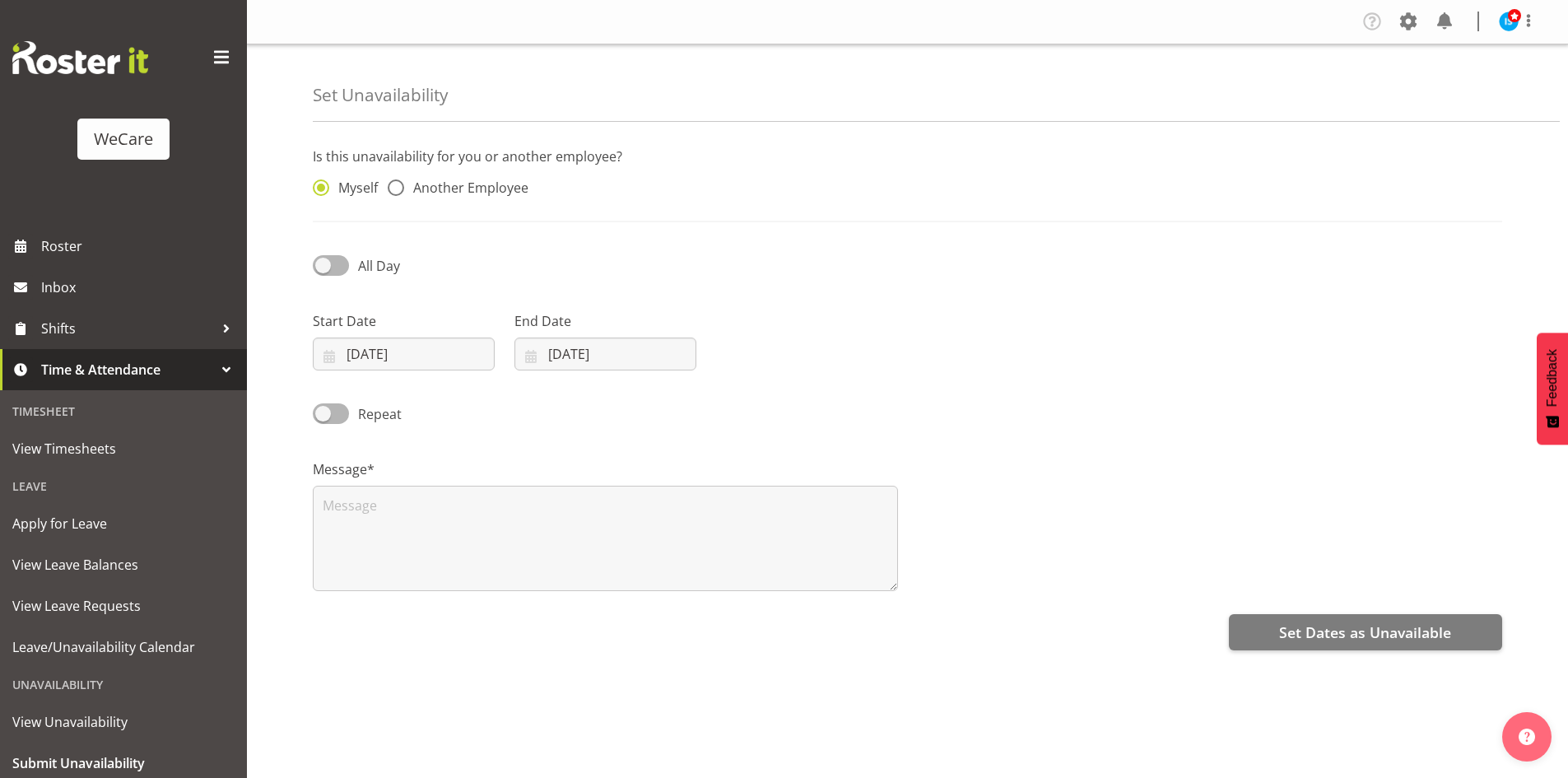
click at [498, 178] on div "Myself Another Employee" at bounding box center [454, 183] width 302 height 55
click at [497, 184] on span "Another Employee" at bounding box center [466, 188] width 124 height 17
click at [398, 184] on input "Another Employee" at bounding box center [392, 188] width 11 height 11
radio input "true"
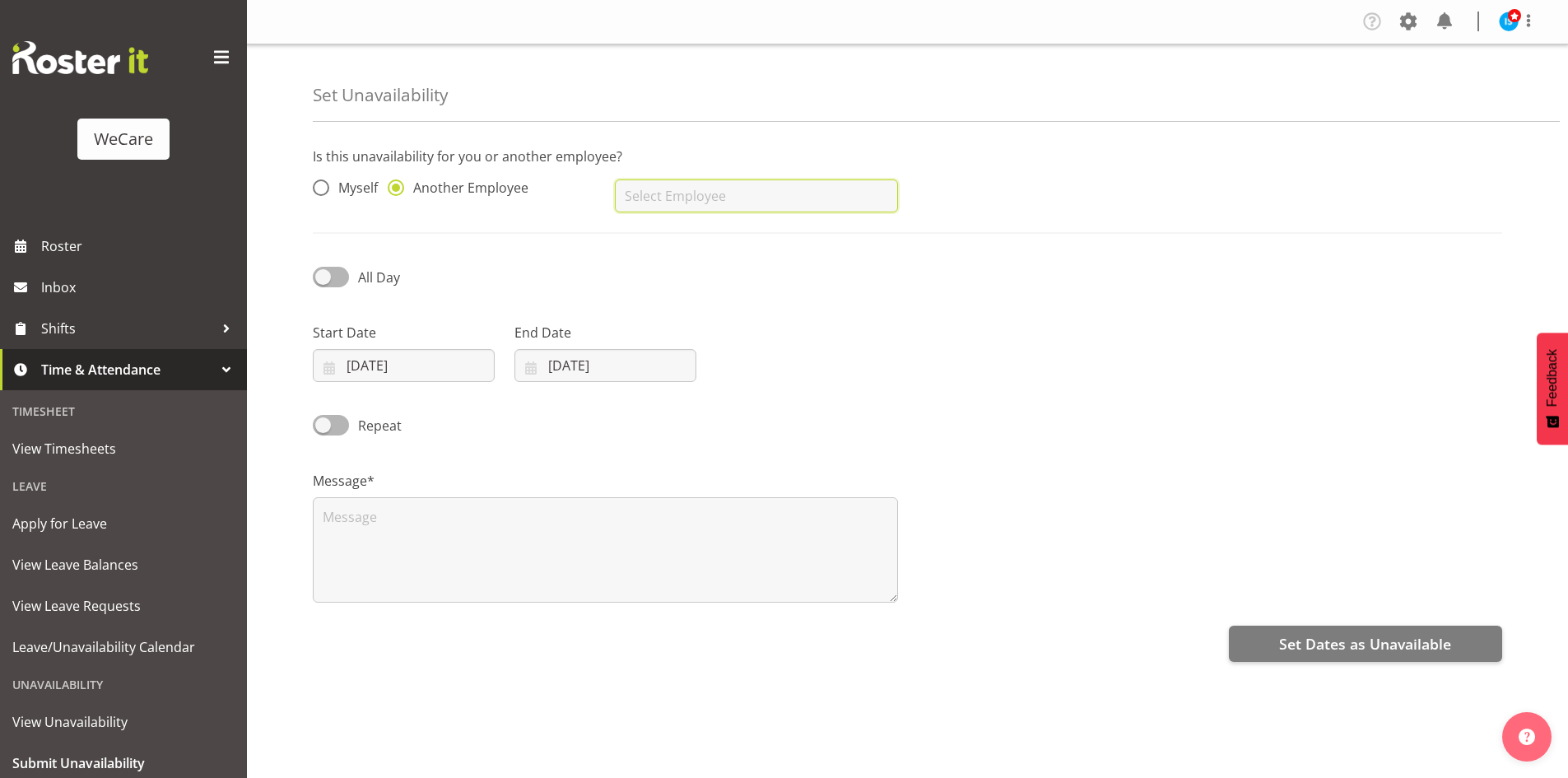
click at [805, 208] on input "text" at bounding box center [756, 196] width 282 height 33
click at [730, 235] on link "Mary Childs" at bounding box center [756, 237] width 282 height 30
type input "Mary Childs"
click at [341, 373] on input "25/09/2025" at bounding box center [403, 365] width 182 height 33
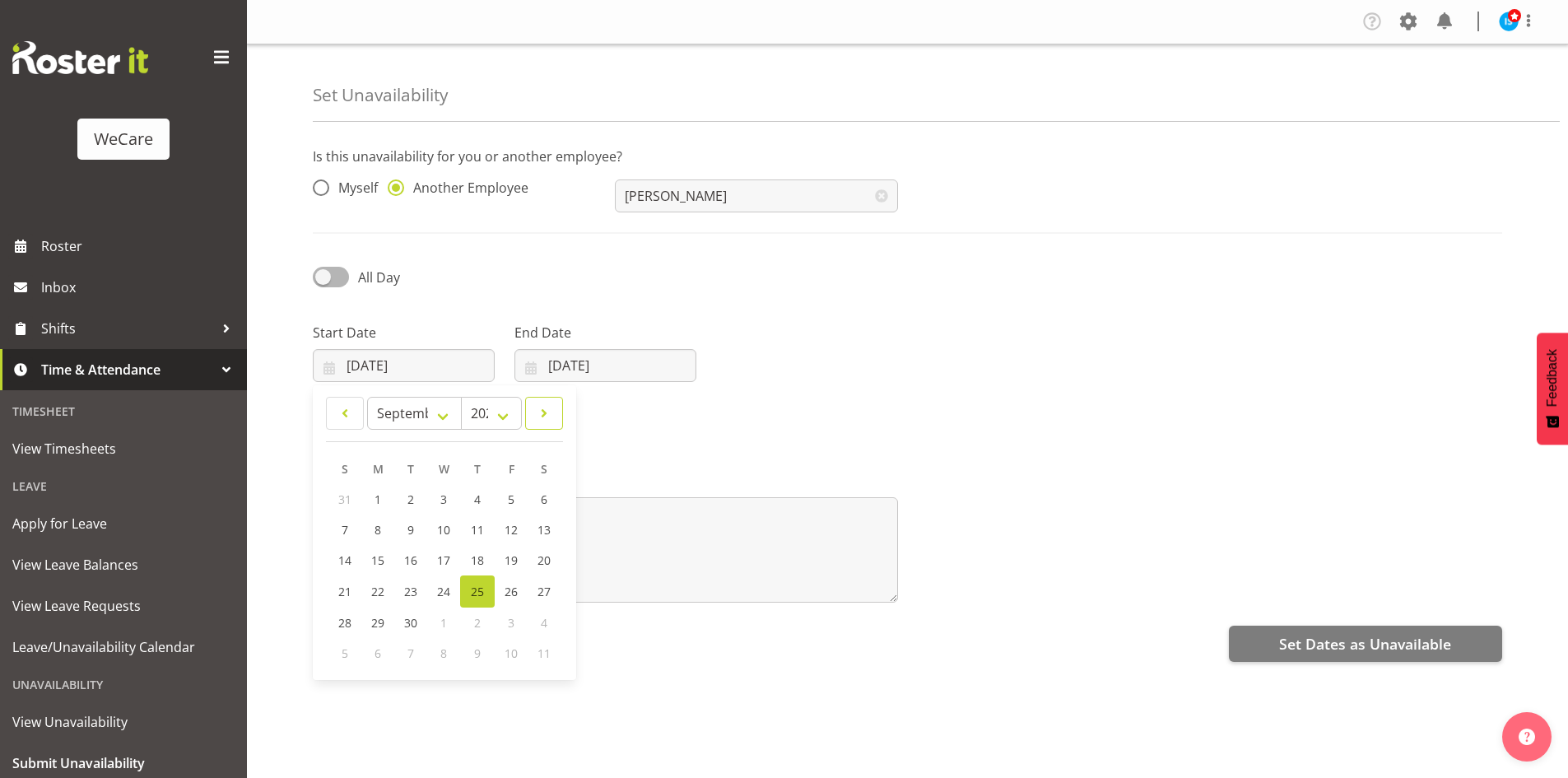
click at [550, 405] on span at bounding box center [544, 413] width 17 height 20
select select "10"
click at [484, 586] on span "20" at bounding box center [477, 591] width 13 height 16
type input "[DATE]"
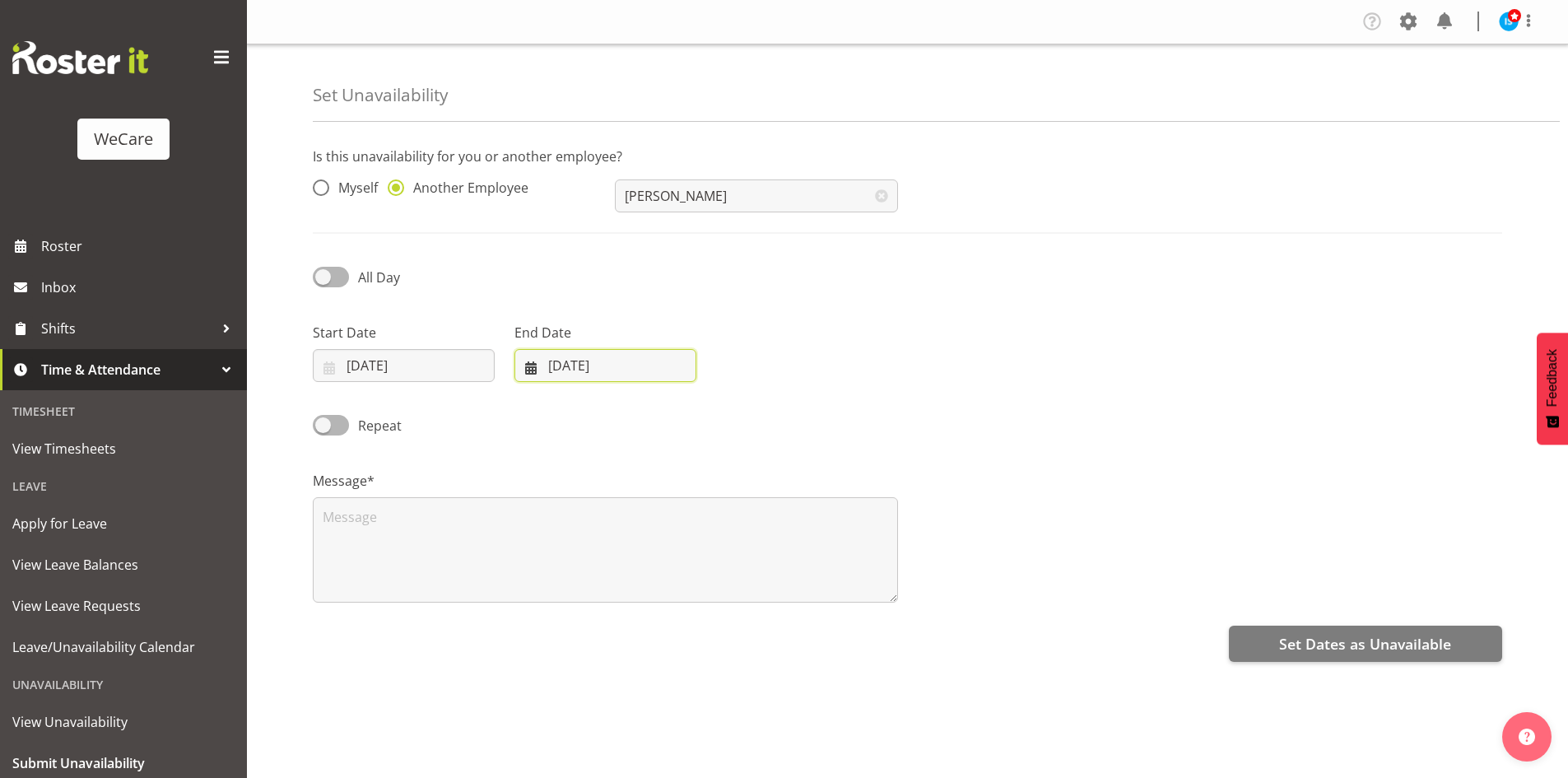
click at [619, 354] on input "[DATE]" at bounding box center [605, 365] width 182 height 33
click at [733, 414] on link at bounding box center [744, 412] width 41 height 33
select select "10"
click at [676, 585] on span "20" at bounding box center [678, 591] width 13 height 16
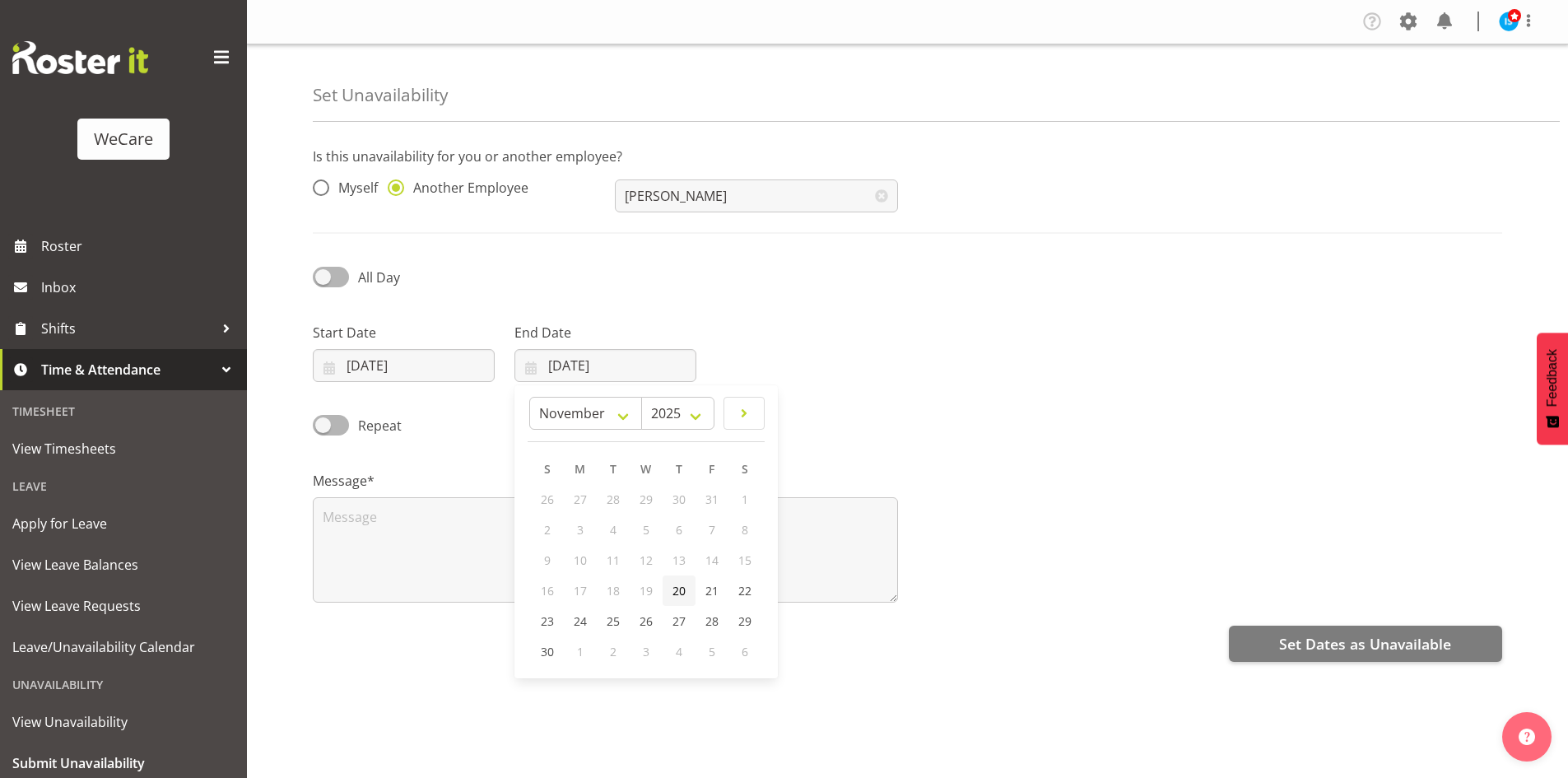
type input "[DATE]"
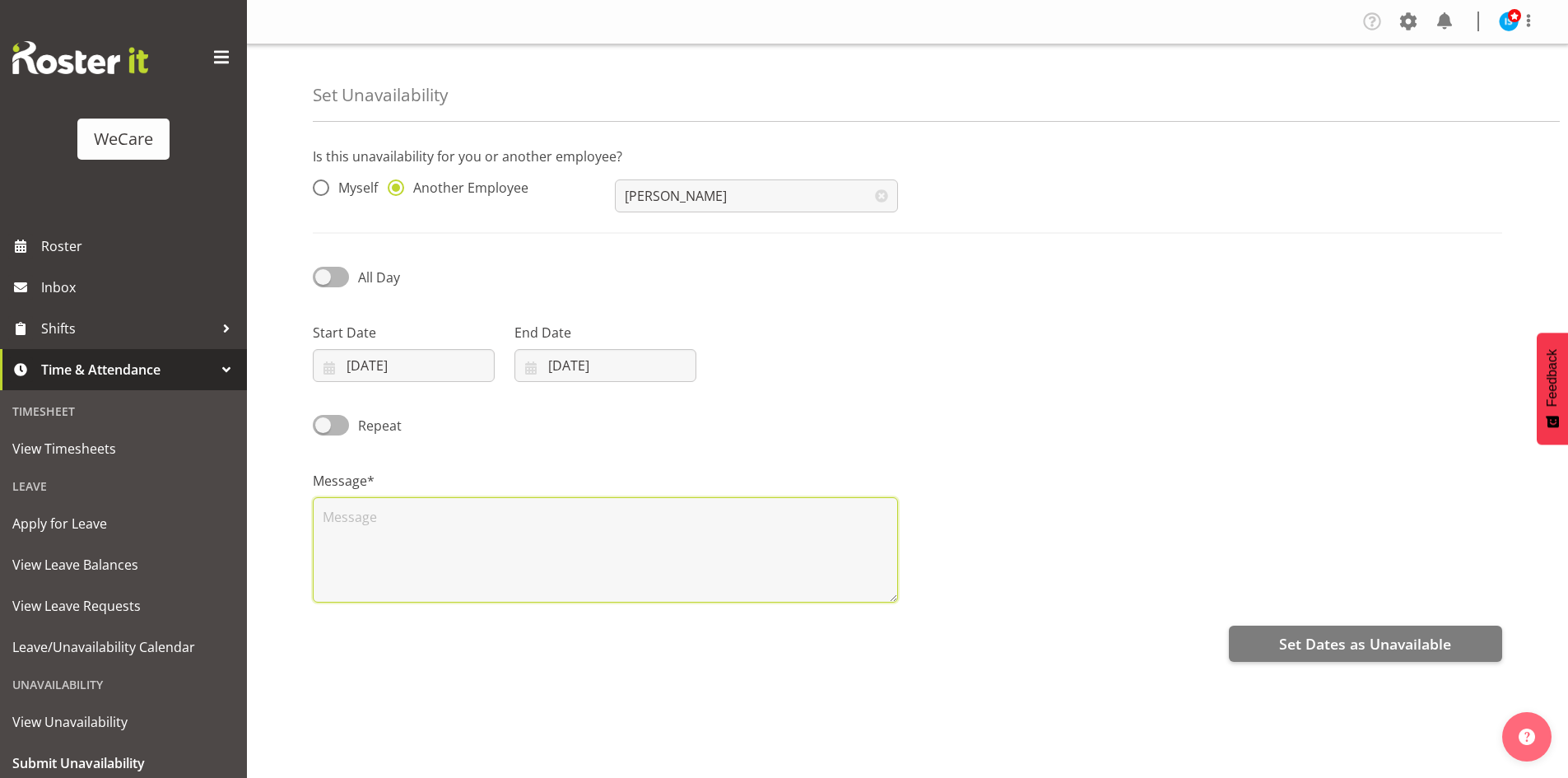
click at [535, 557] on textarea at bounding box center [605, 550] width 585 height 105
type textarea "RDO"
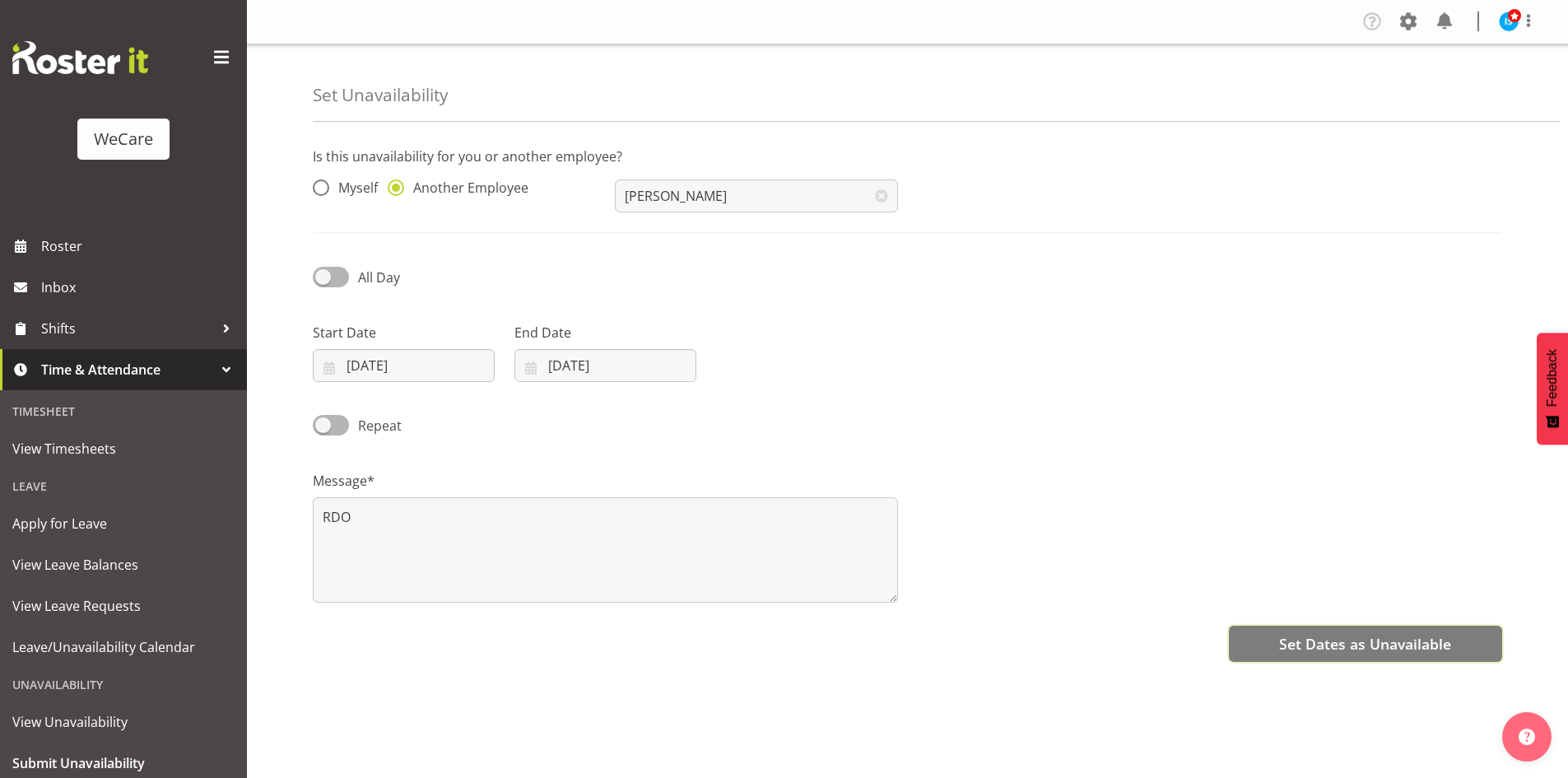
click at [1332, 632] on button "Set Dates as Unavailable" at bounding box center [1364, 644] width 273 height 36
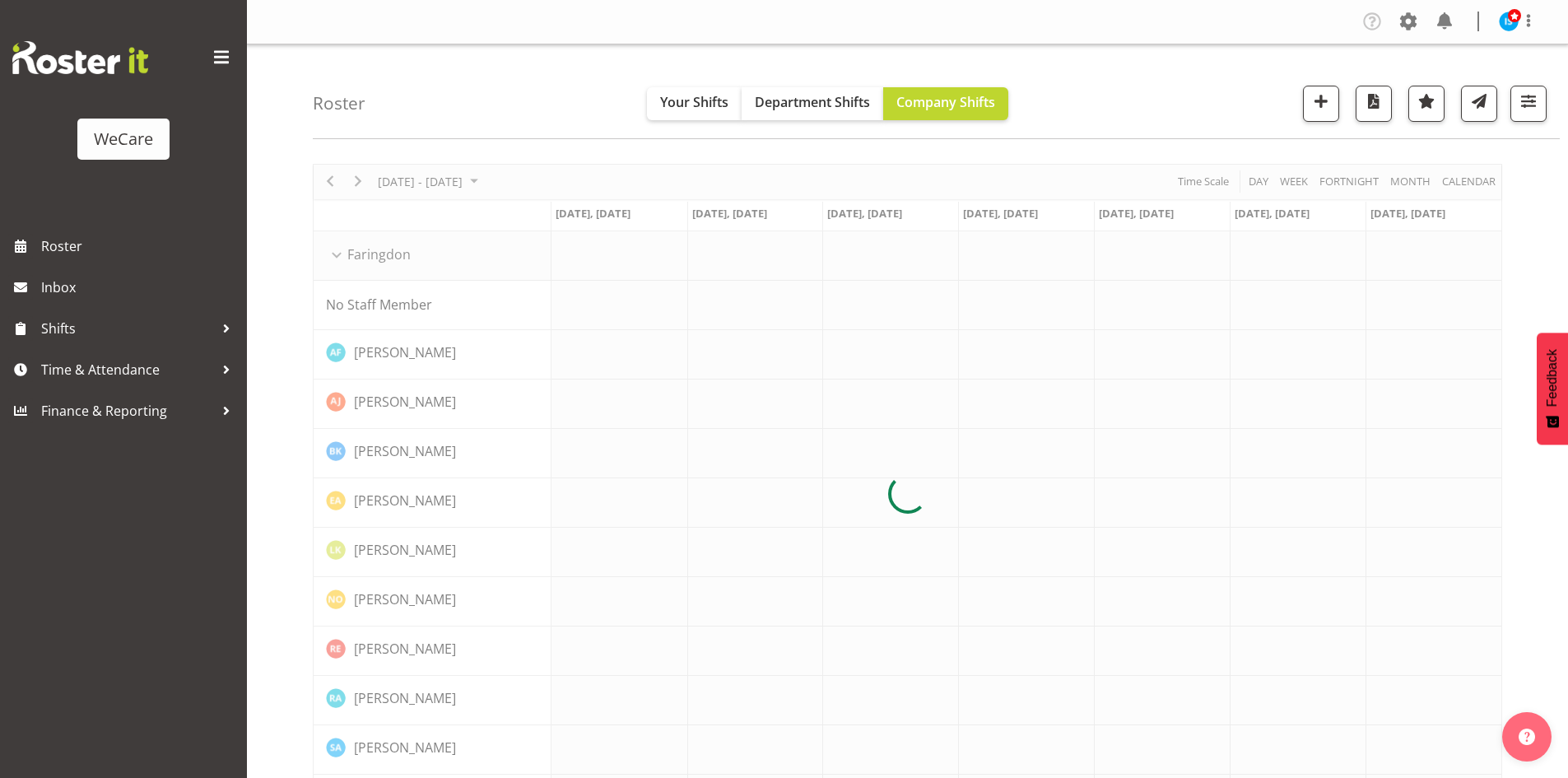
scroll to position [60, 0]
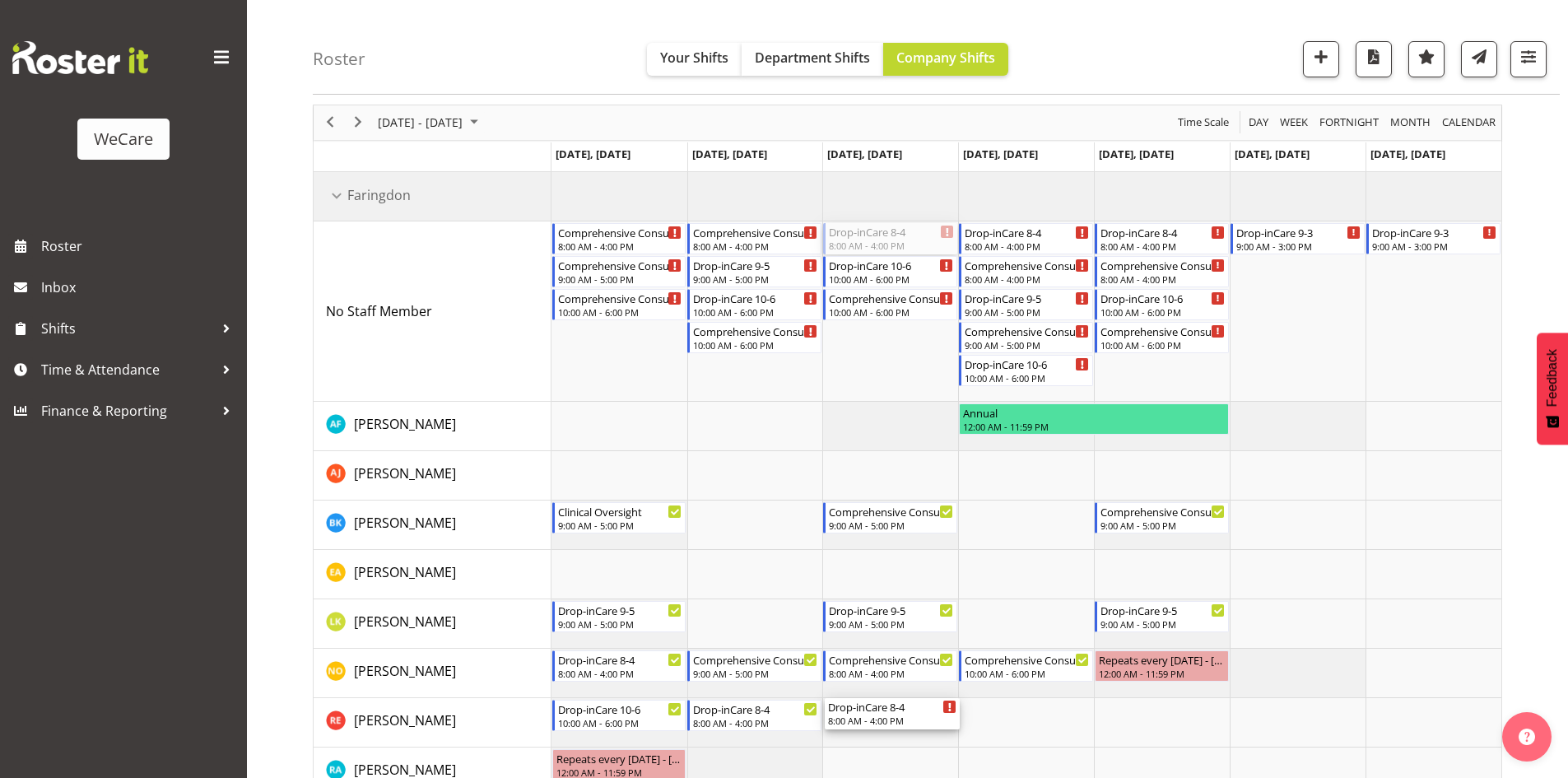
drag, startPoint x: 899, startPoint y: 233, endPoint x: 905, endPoint y: 736, distance: 503.0
click at [905, 736] on div "Comprehensive Consult [DATE] 8:00 AM - 4:00 PM Comprehensive Consult [DATE] 9:0…" at bounding box center [1026, 534] width 949 height 724
drag, startPoint x: 1045, startPoint y: 374, endPoint x: 1070, endPoint y: 700, distance: 327.0
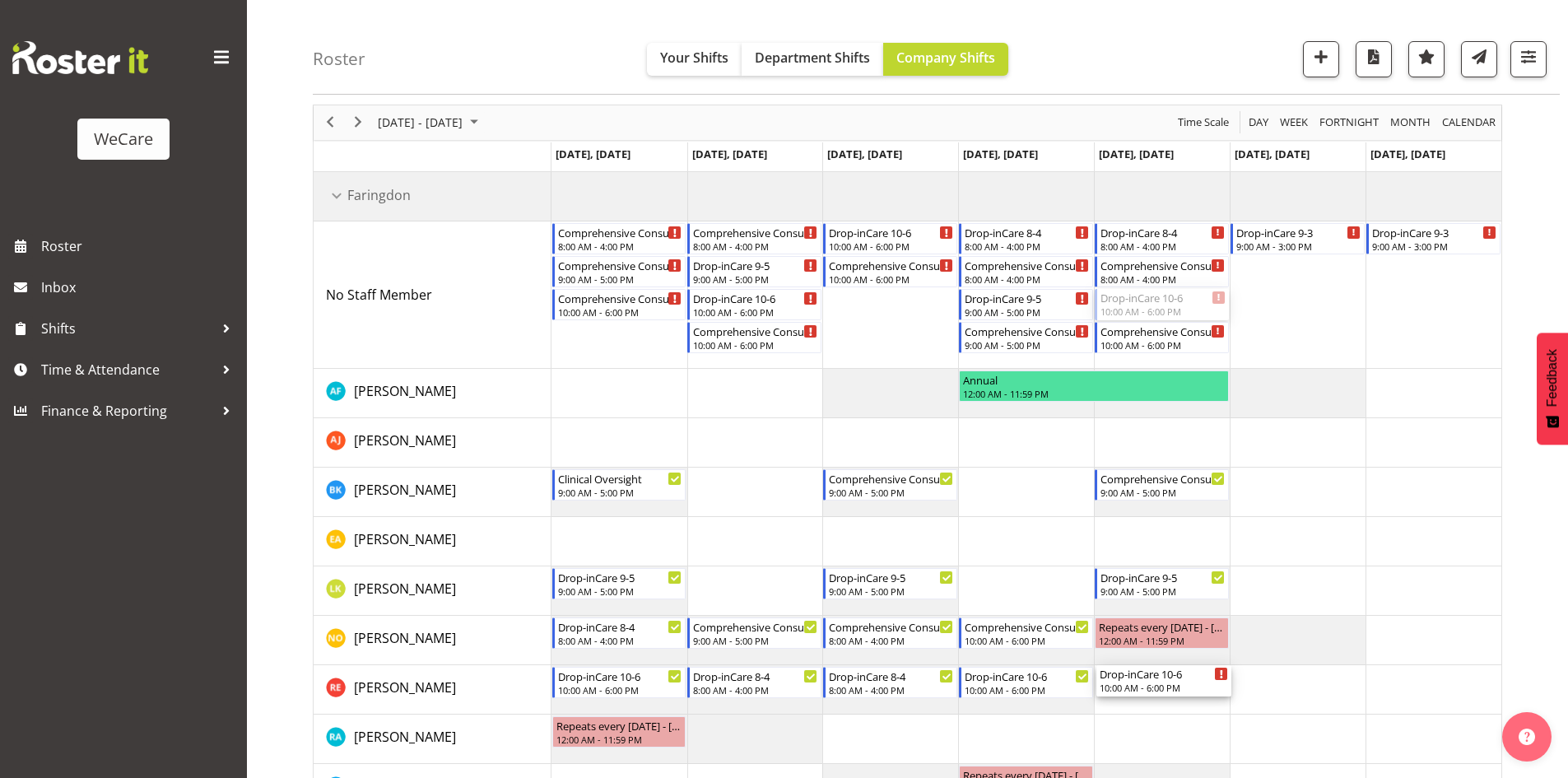
drag, startPoint x: 1166, startPoint y: 302, endPoint x: 1193, endPoint y: 676, distance: 375.0
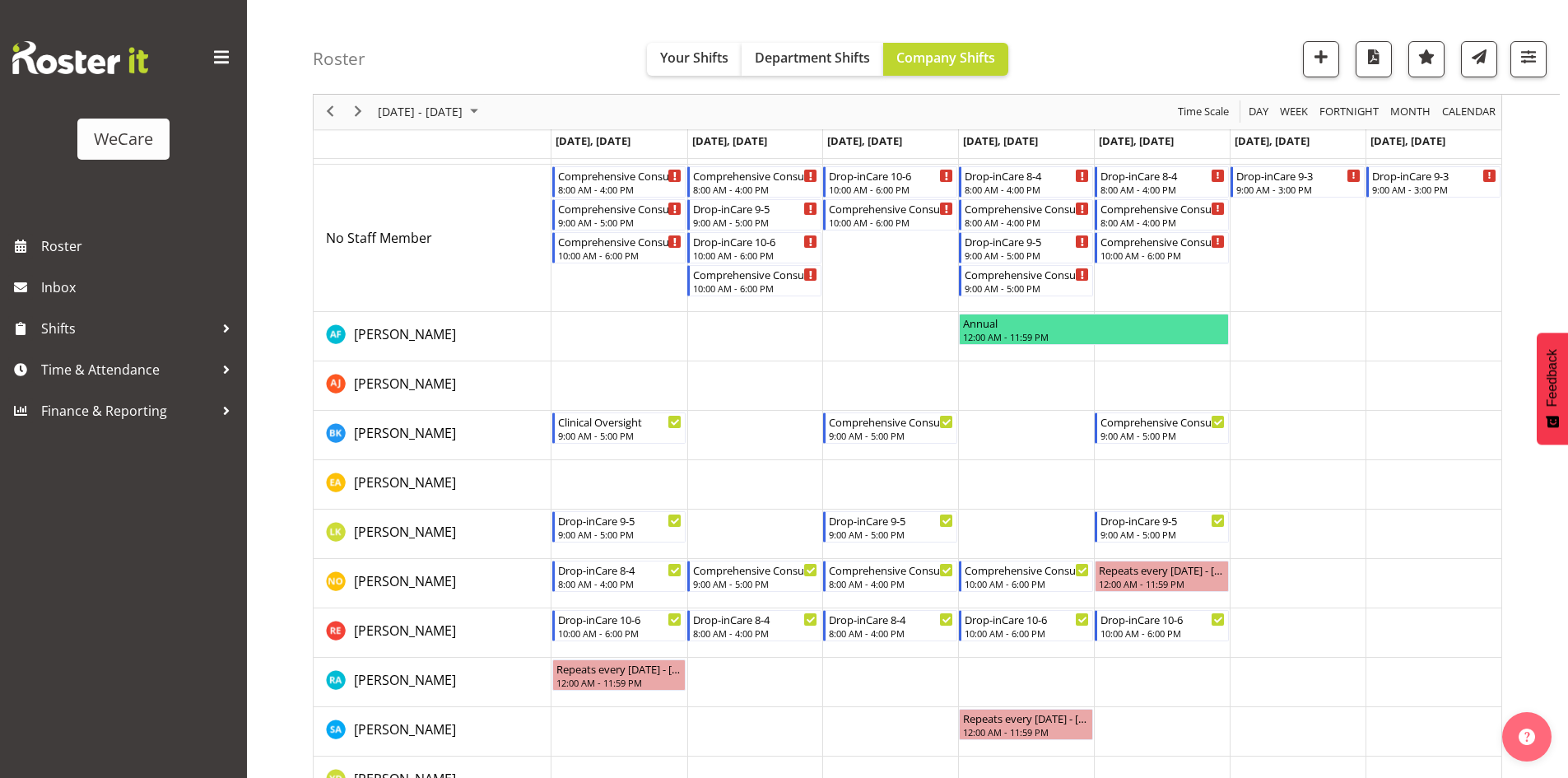
scroll to position [142, 0]
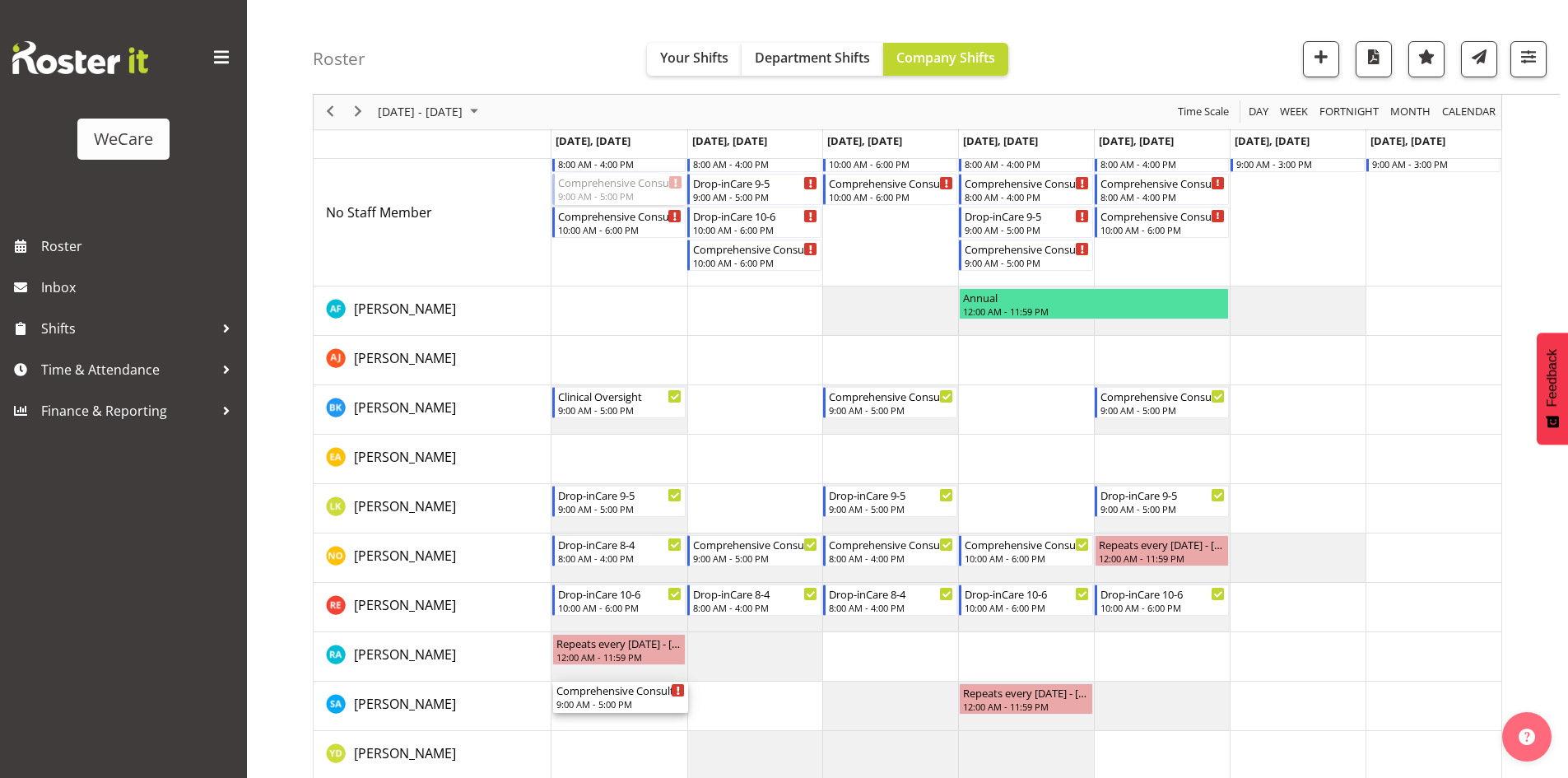
drag, startPoint x: 585, startPoint y: 187, endPoint x: 584, endPoint y: 711, distance: 524.0
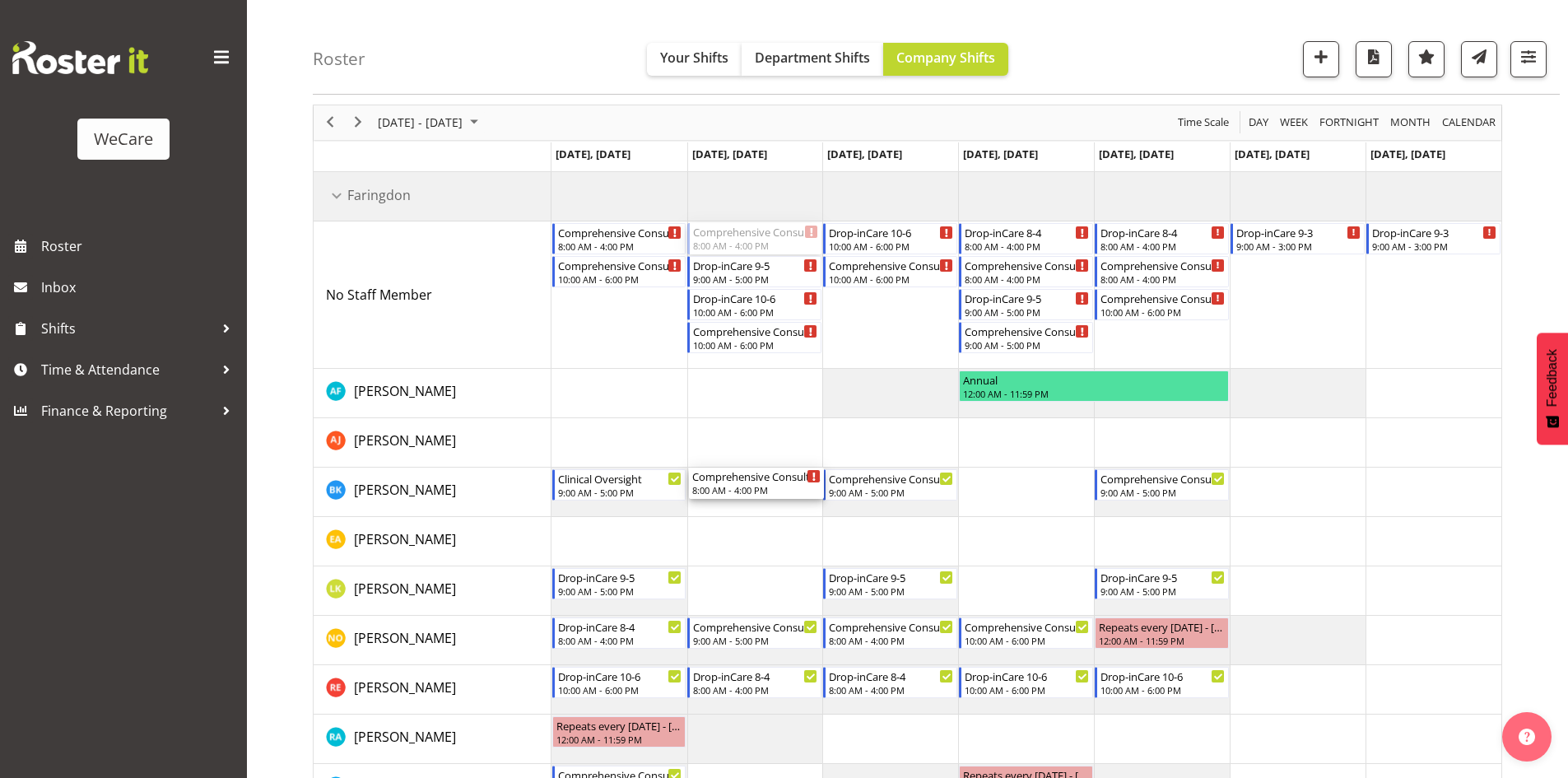
scroll to position [157, 0]
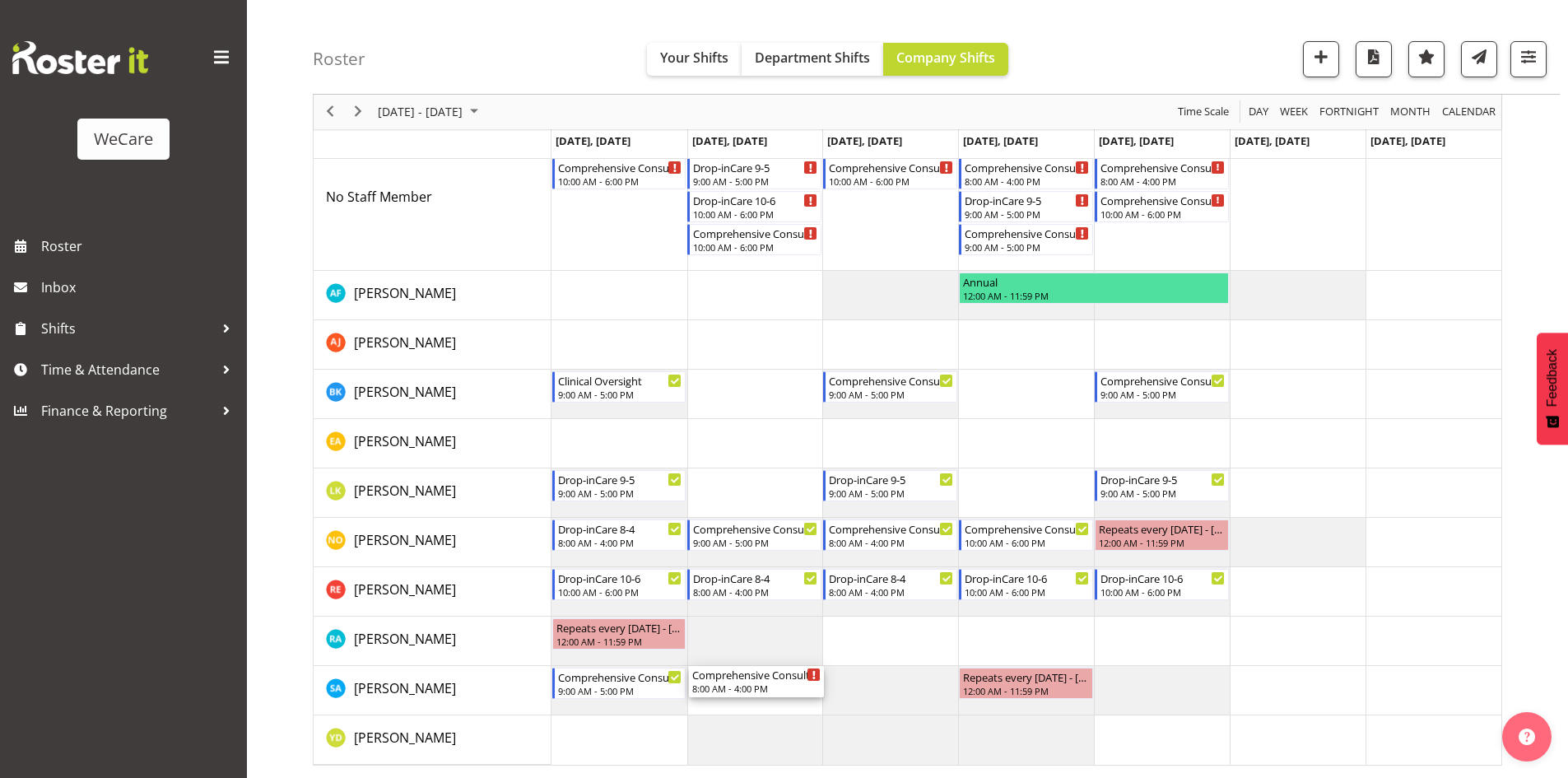
drag, startPoint x: 735, startPoint y: 243, endPoint x: 758, endPoint y: 696, distance: 453.6
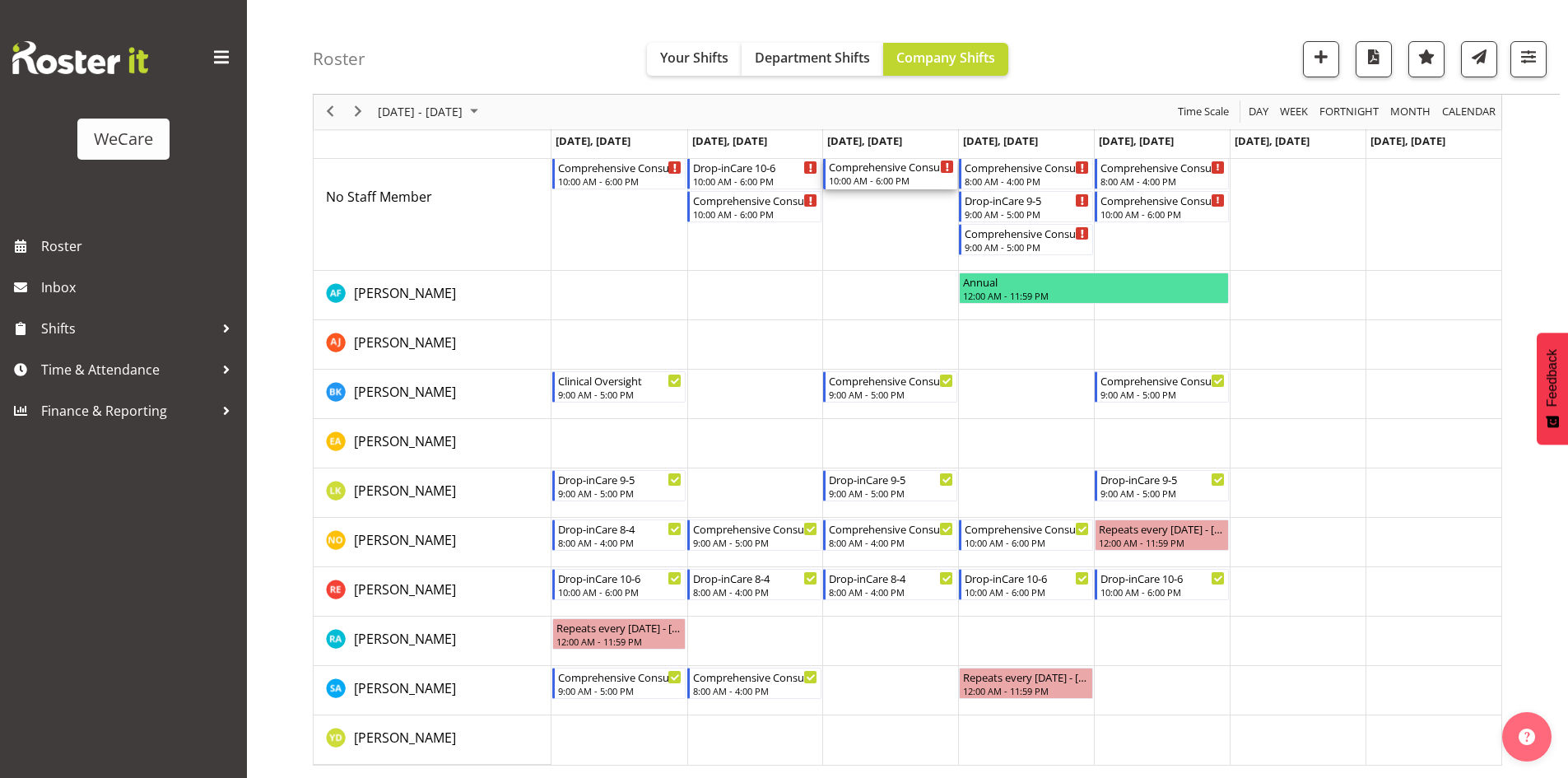
click at [877, 164] on div "Comprehensive Consult 10-6" at bounding box center [892, 166] width 125 height 17
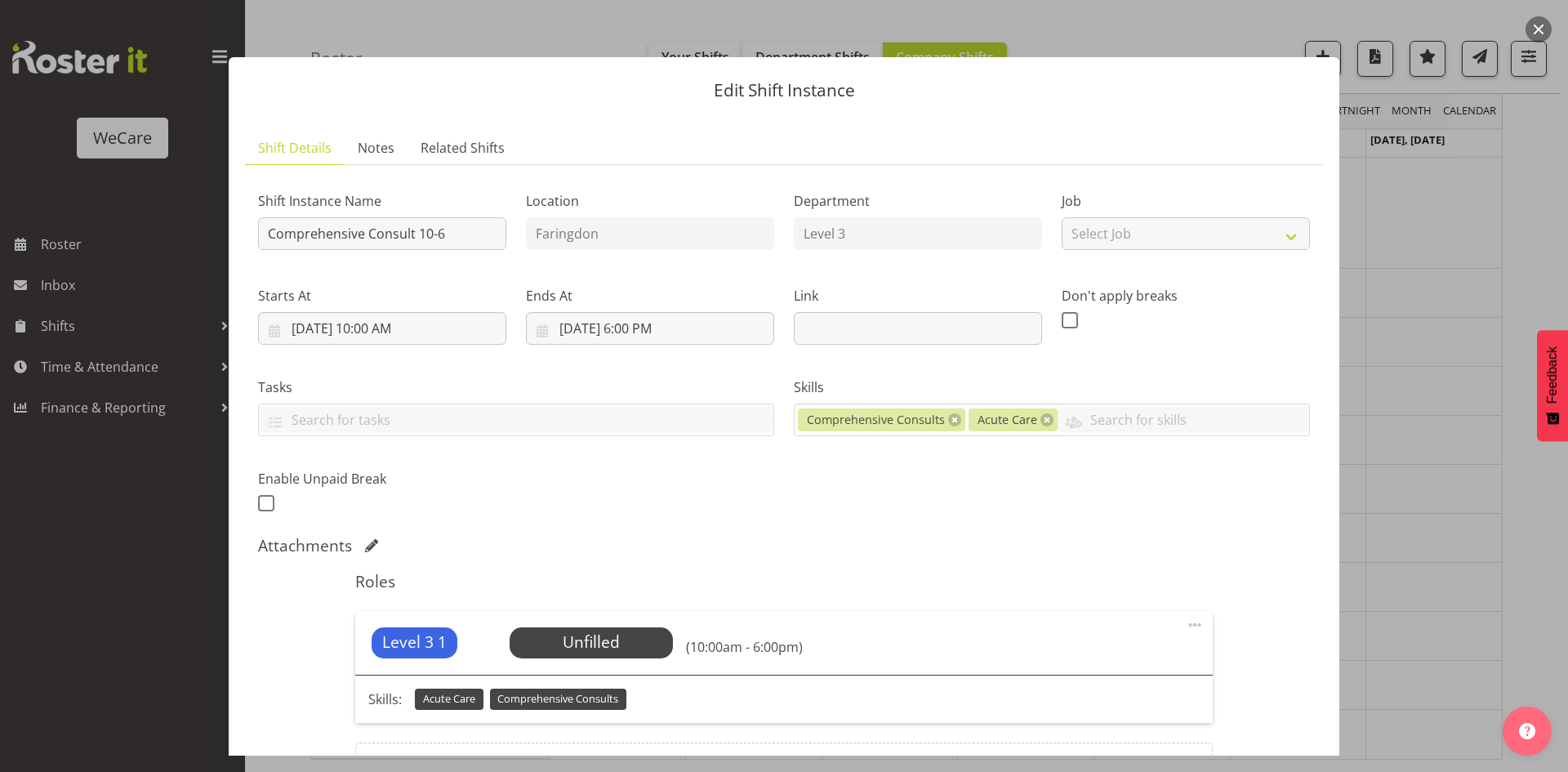
click at [579, 623] on div "Level 3 1 Unfilled Select Employee (10:00am - 6:00pm)" at bounding box center [784, 643] width 856 height 64
click at [576, 631] on span "Select Employee" at bounding box center [590, 643] width 121 height 24
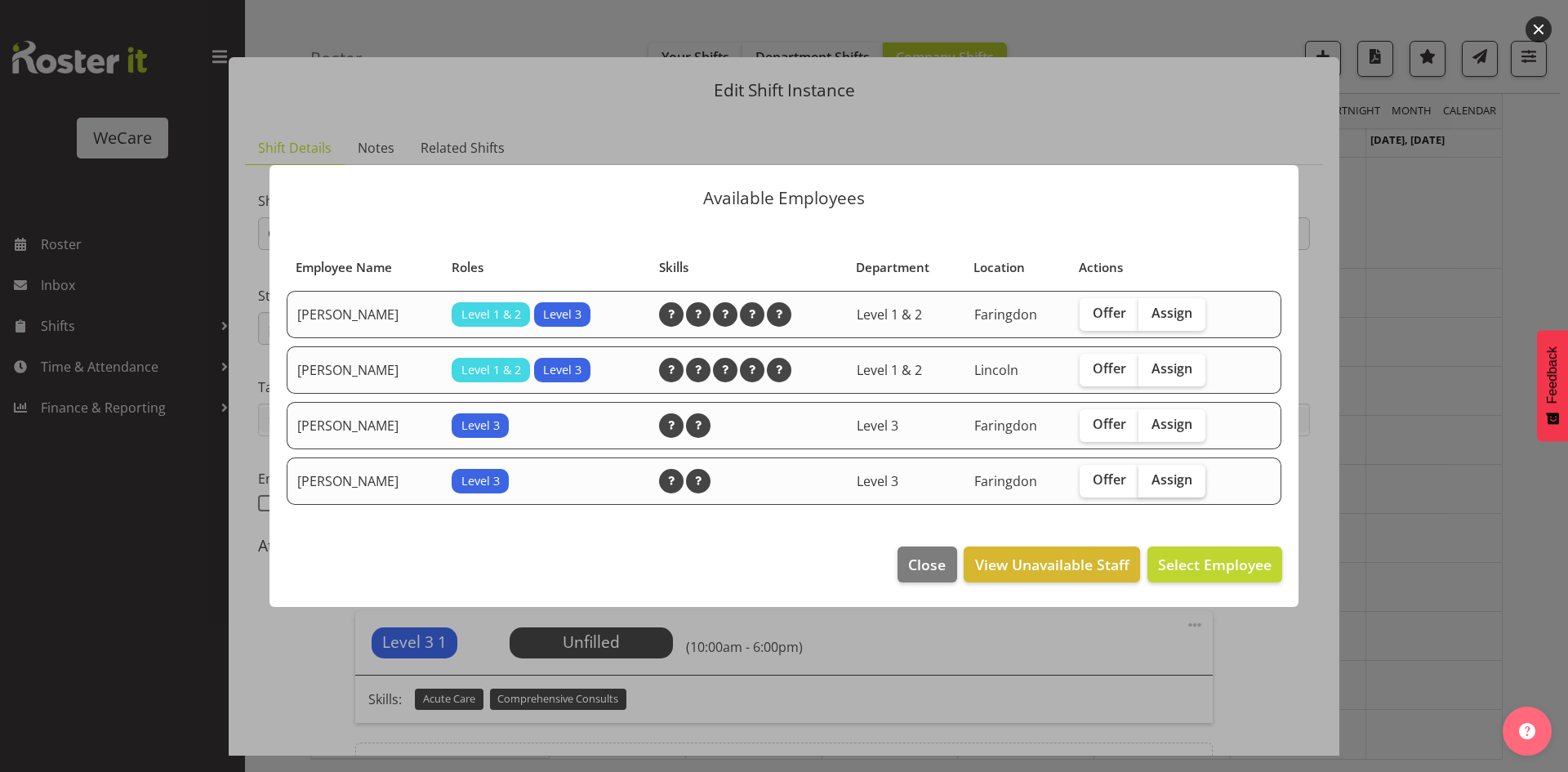
click at [1176, 487] on span "Assign" at bounding box center [1172, 479] width 40 height 17
click at [1149, 485] on input "Assign" at bounding box center [1143, 480] width 11 height 11
checkbox input "true"
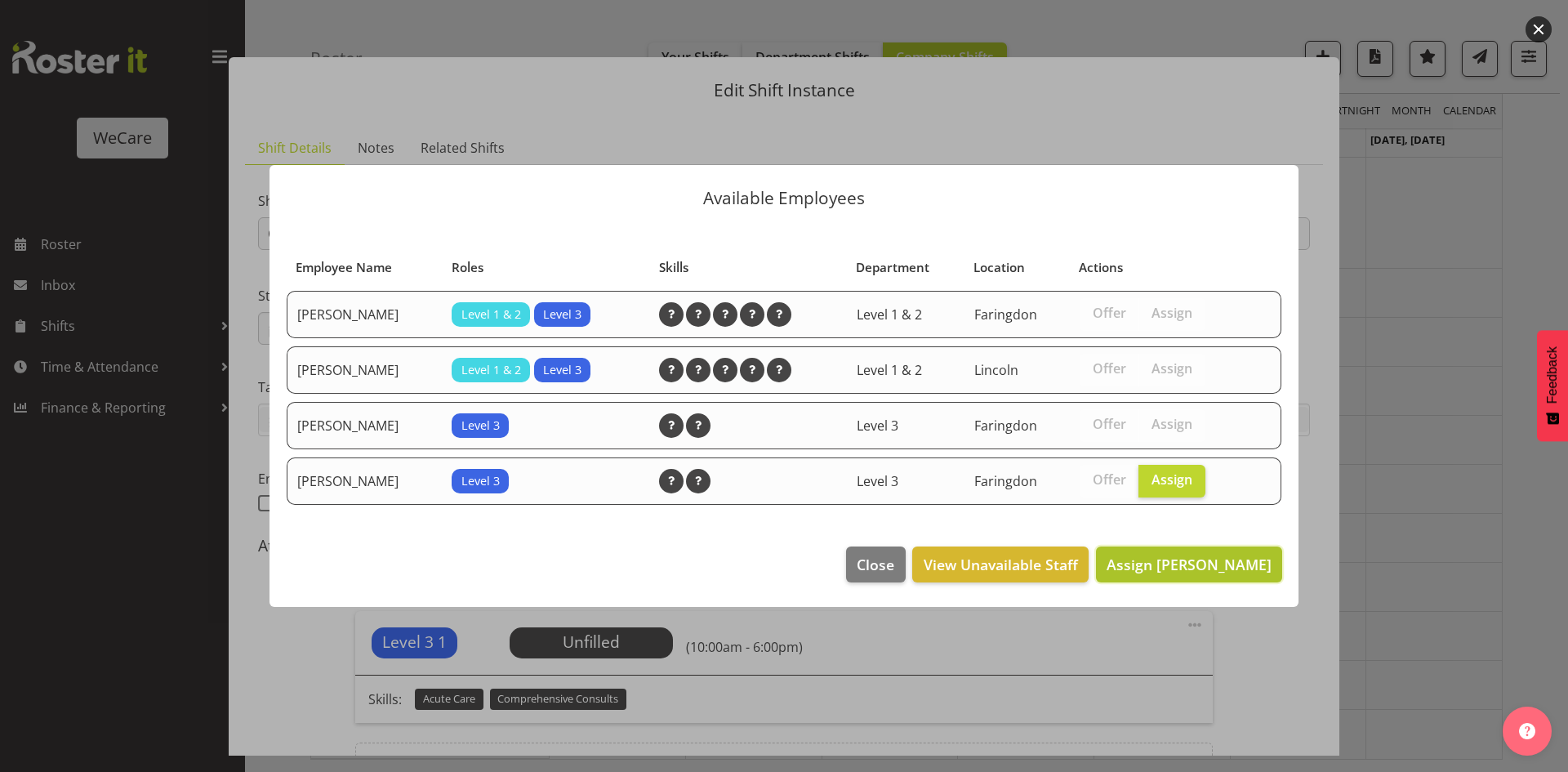
click at [1171, 573] on span "Assign Sarah Abbott" at bounding box center [1189, 565] width 165 height 20
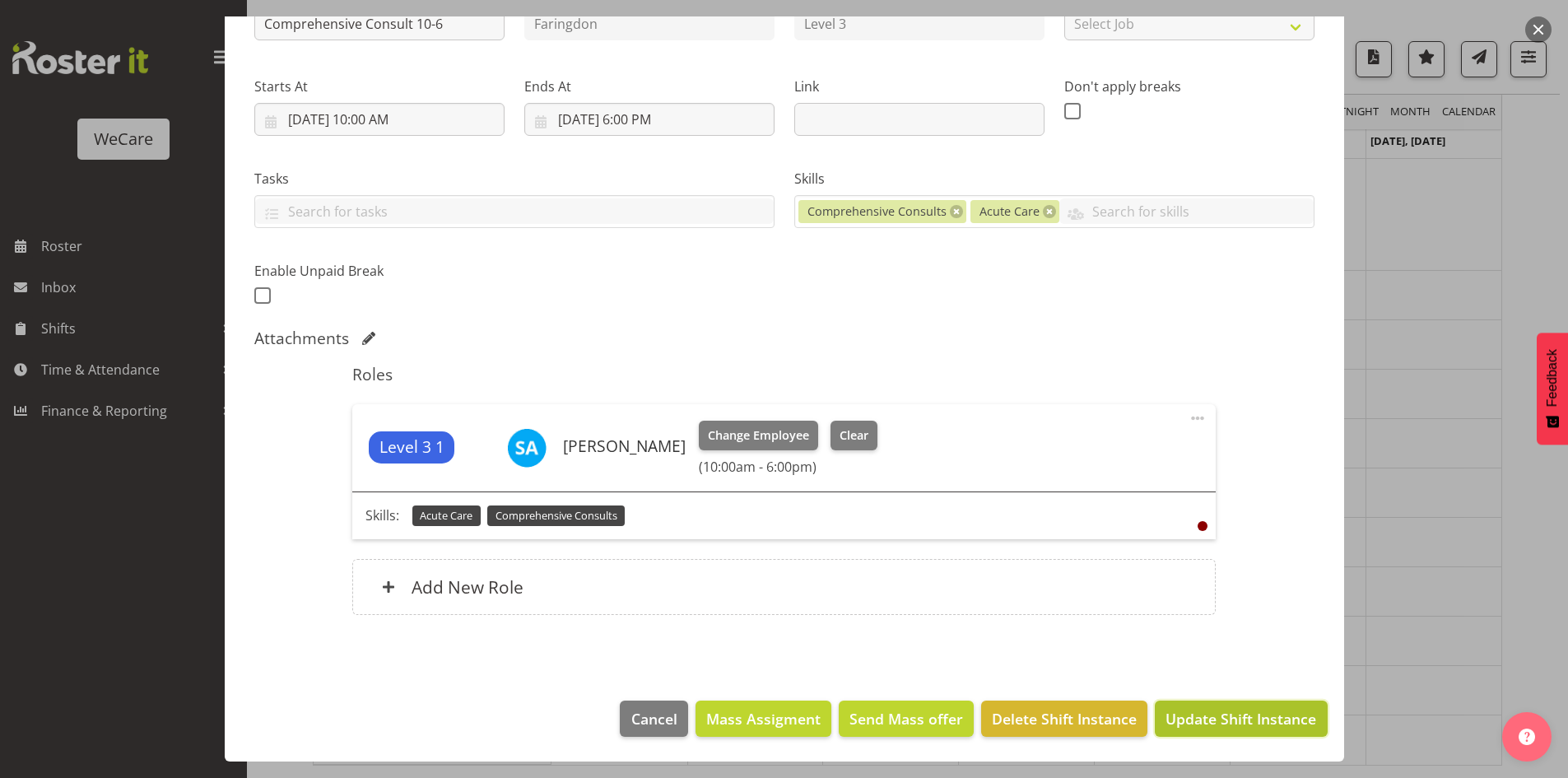
click at [1233, 709] on span "Update Shift Instance" at bounding box center [1241, 719] width 151 height 22
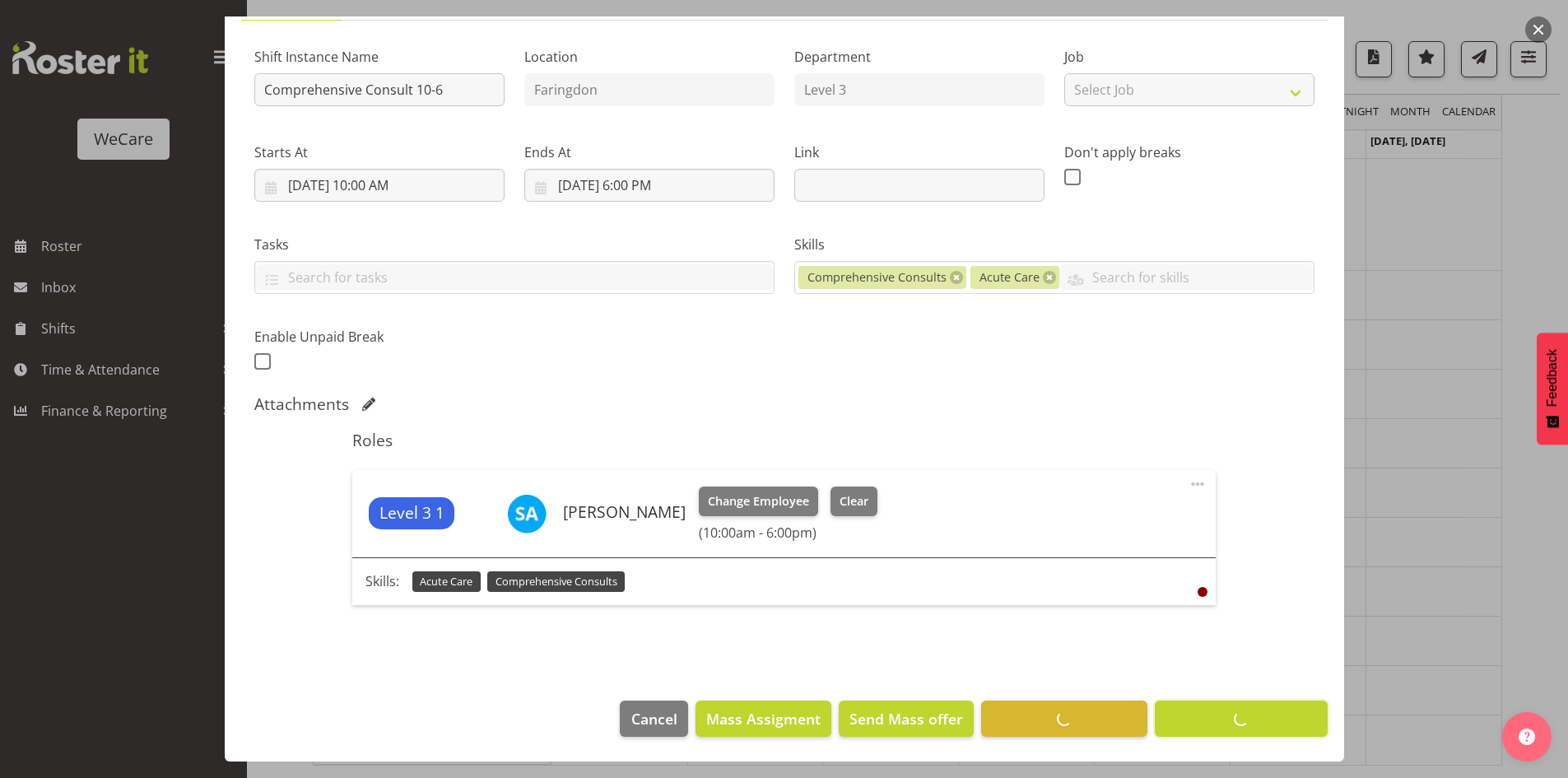
scroll to position [60, 0]
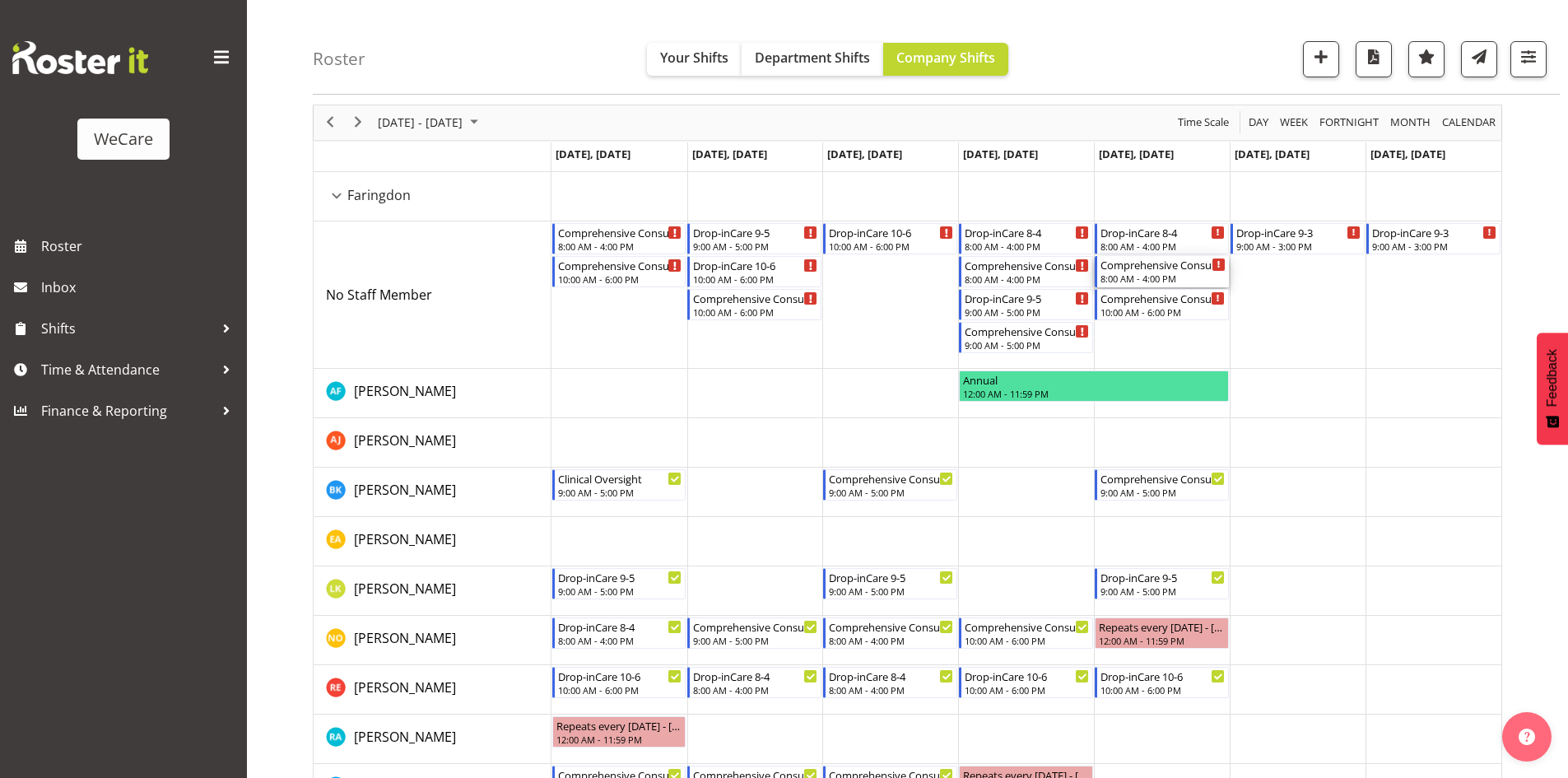
click at [1185, 272] on div "Comprehensive Consult 8-4 8:00 AM - 4:00 PM" at bounding box center [1163, 271] width 125 height 31
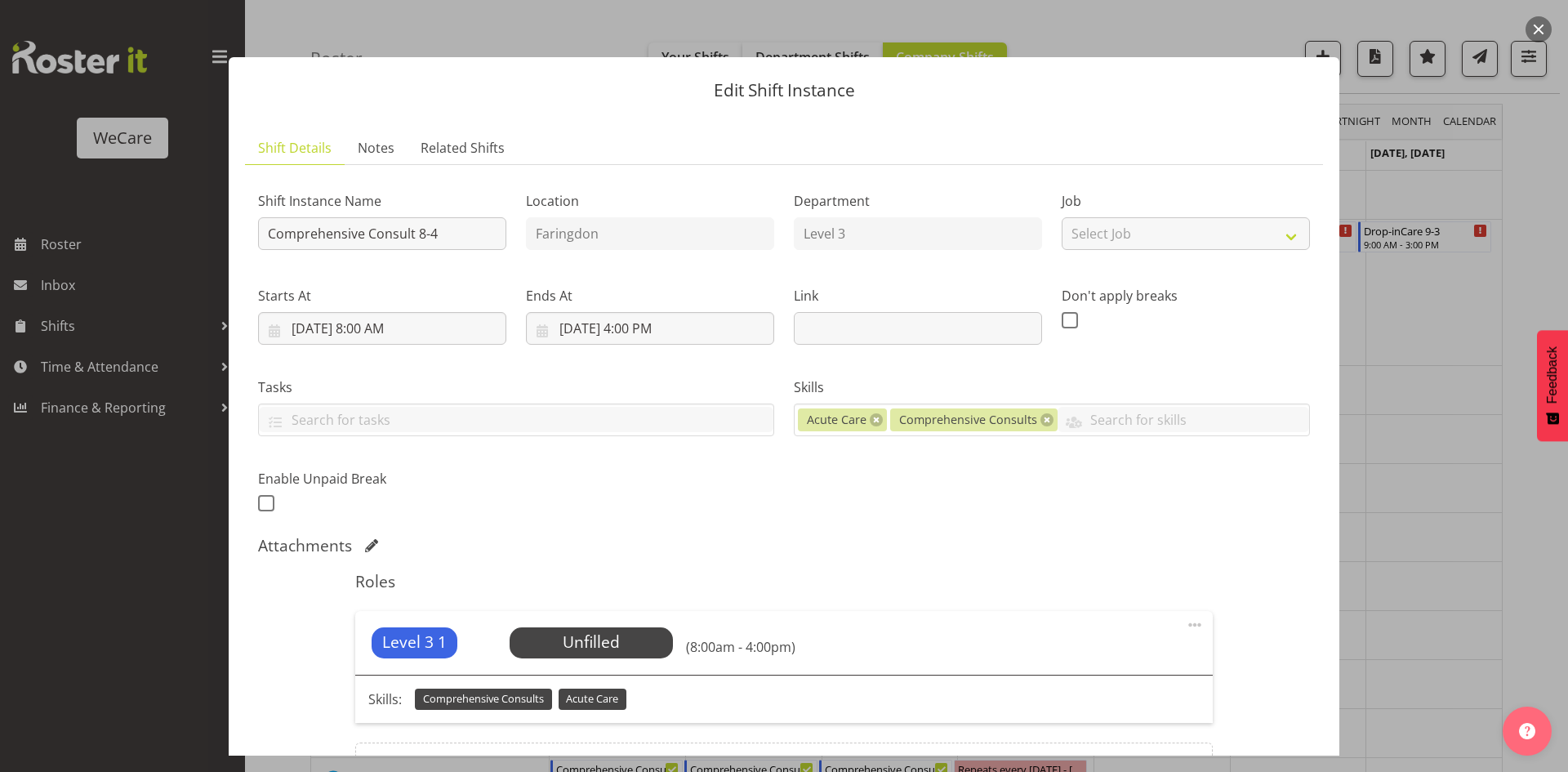
click at [556, 661] on div "Level 3 1 Unfilled Select Employee (8:00am - 4:00pm)" at bounding box center [784, 643] width 856 height 64
click at [571, 645] on span "Select Employee" at bounding box center [590, 643] width 121 height 24
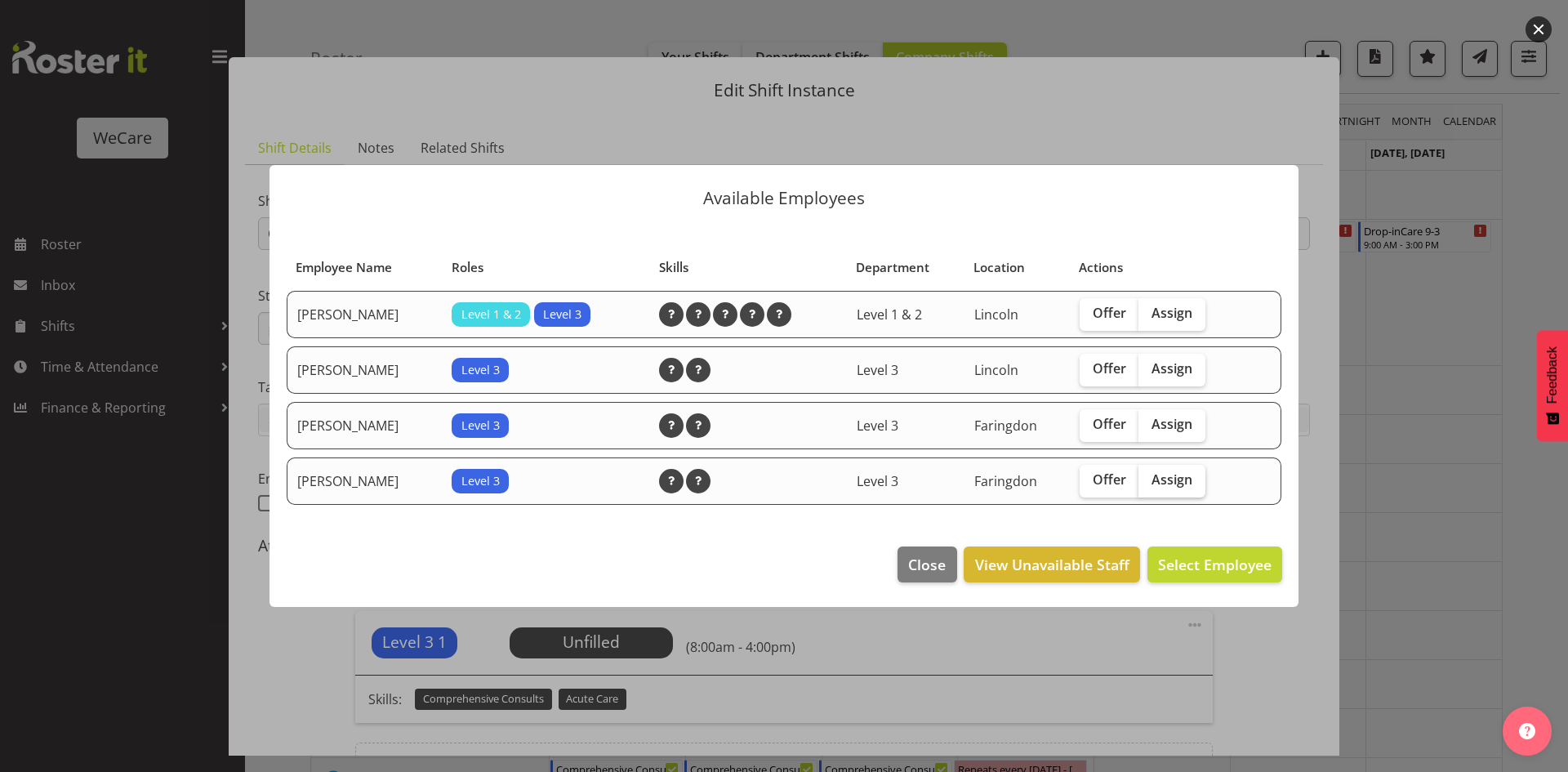
click at [1172, 470] on label "Assign" at bounding box center [1172, 481] width 67 height 33
click at [1149, 475] on input "Assign" at bounding box center [1143, 480] width 11 height 11
checkbox input "true"
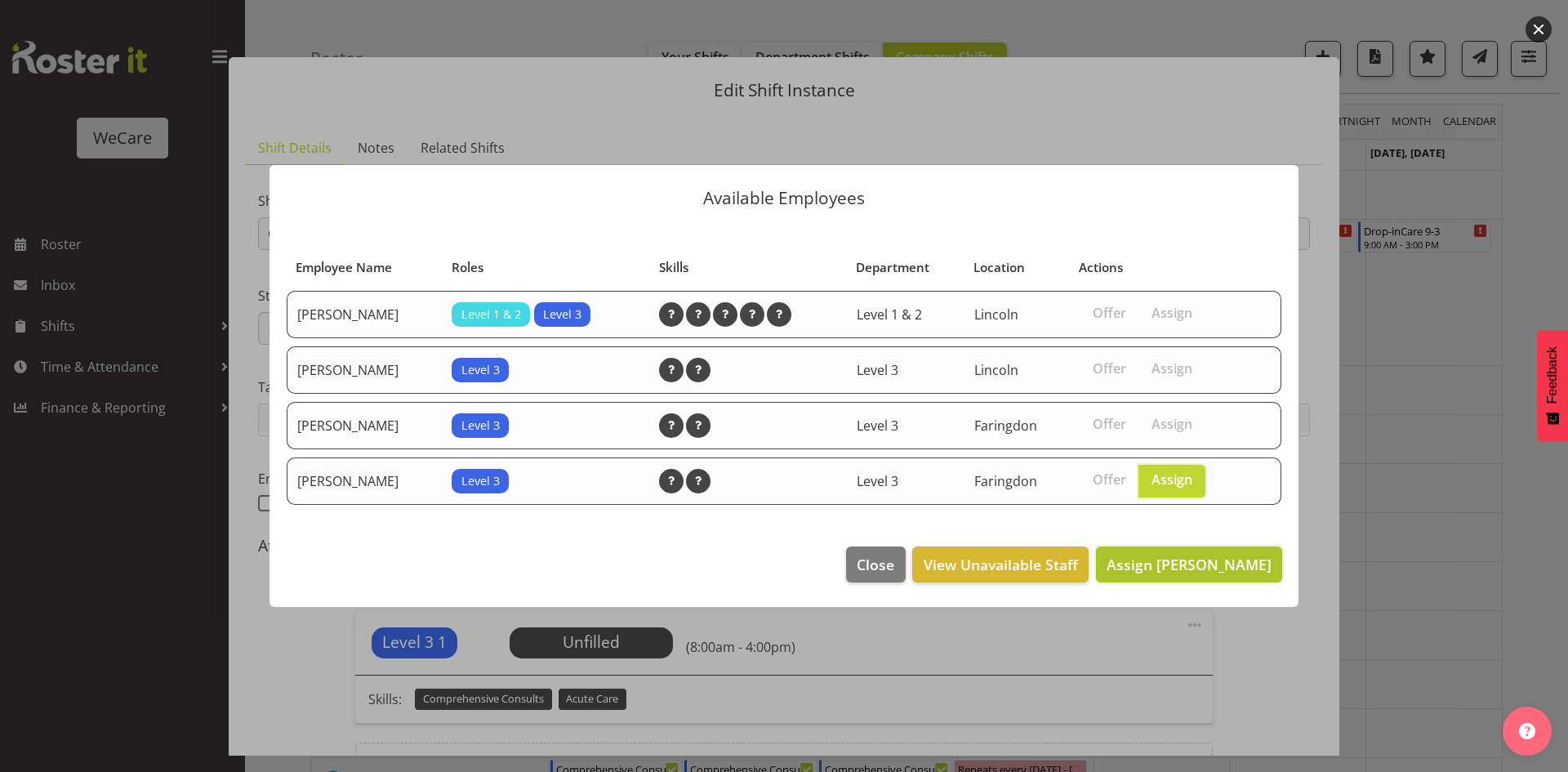
click at [1226, 567] on span "Assign Sarah Abbott" at bounding box center [1189, 565] width 165 height 20
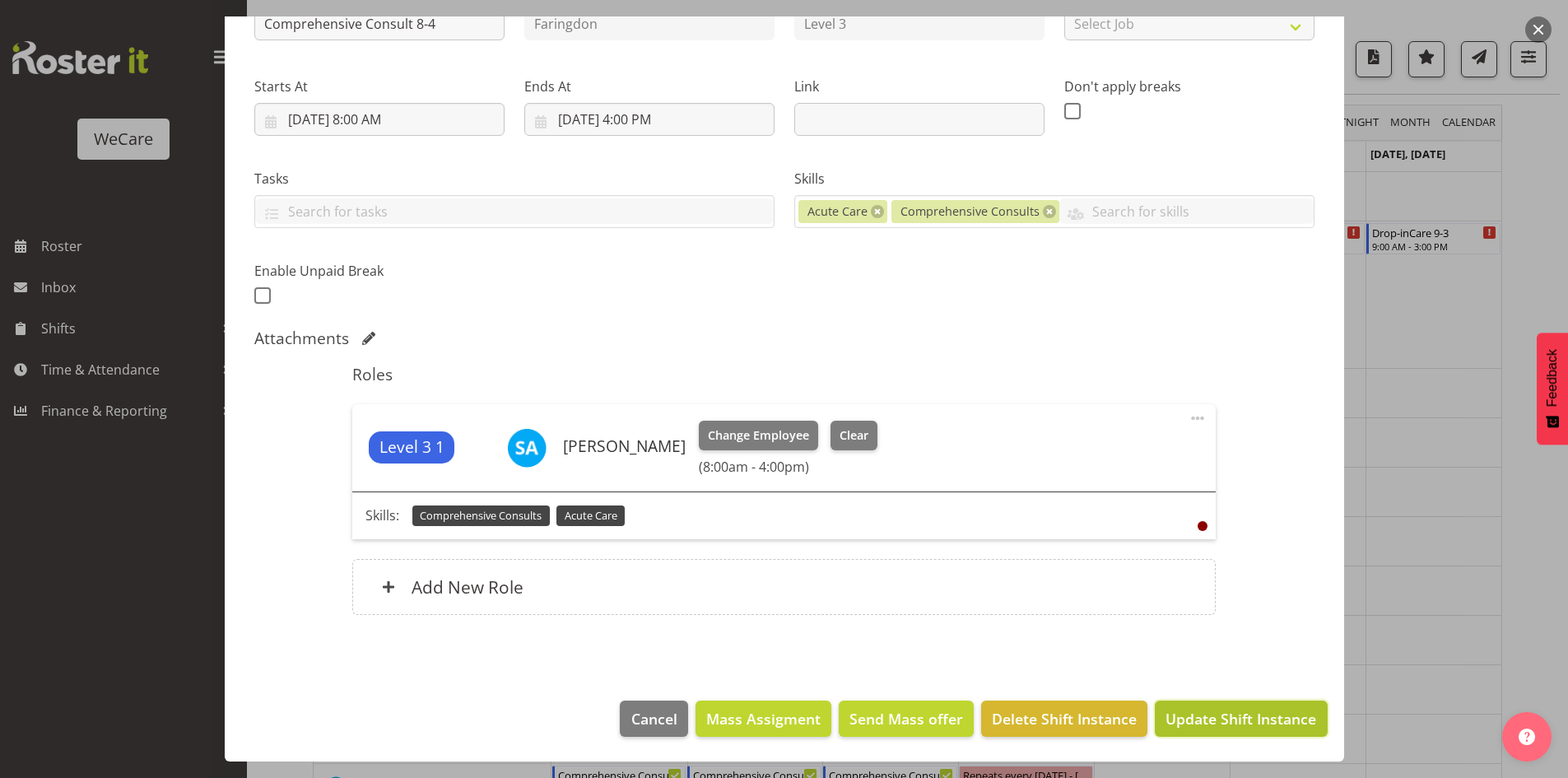
click at [1224, 714] on span "Update Shift Instance" at bounding box center [1241, 719] width 151 height 22
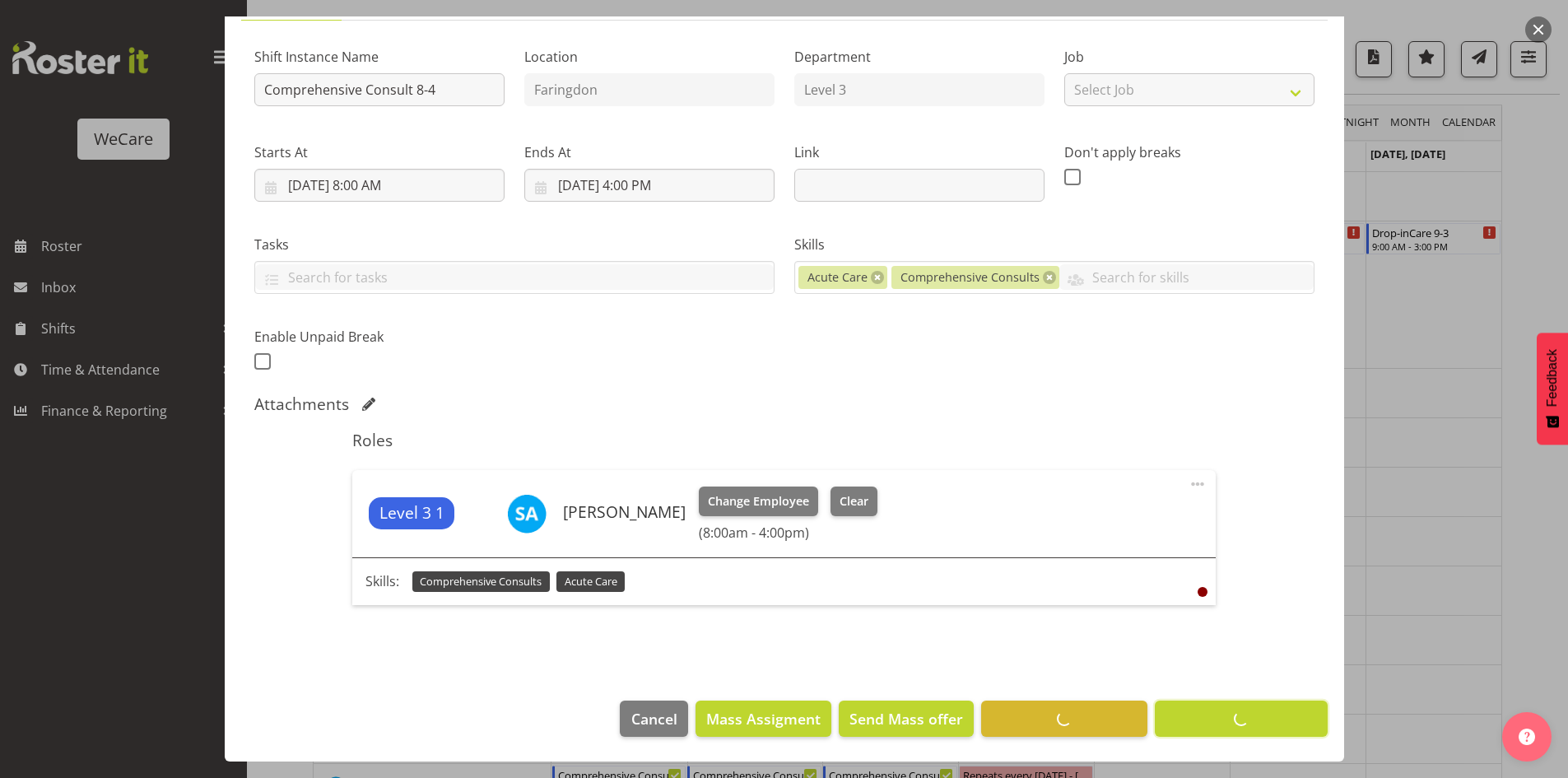
scroll to position [146, 0]
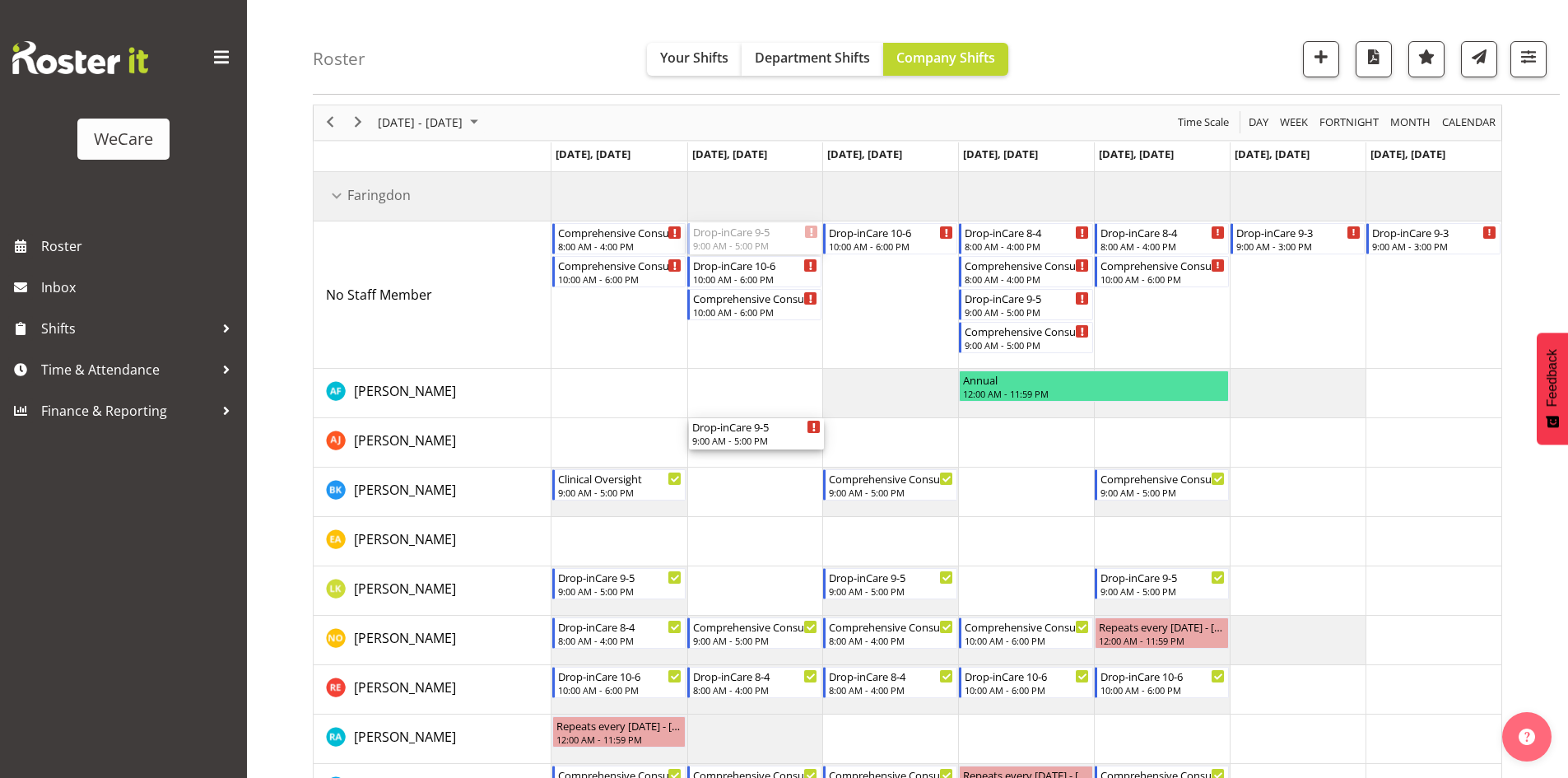
drag, startPoint x: 729, startPoint y: 246, endPoint x: 721, endPoint y: 452, distance: 206.2
click at [721, 452] on div "Comprehensive Consult 8-4 8:00 AM - 4:00 PM Comprehensive Consult 10-6 10:00 AM…" at bounding box center [1026, 517] width 949 height 691
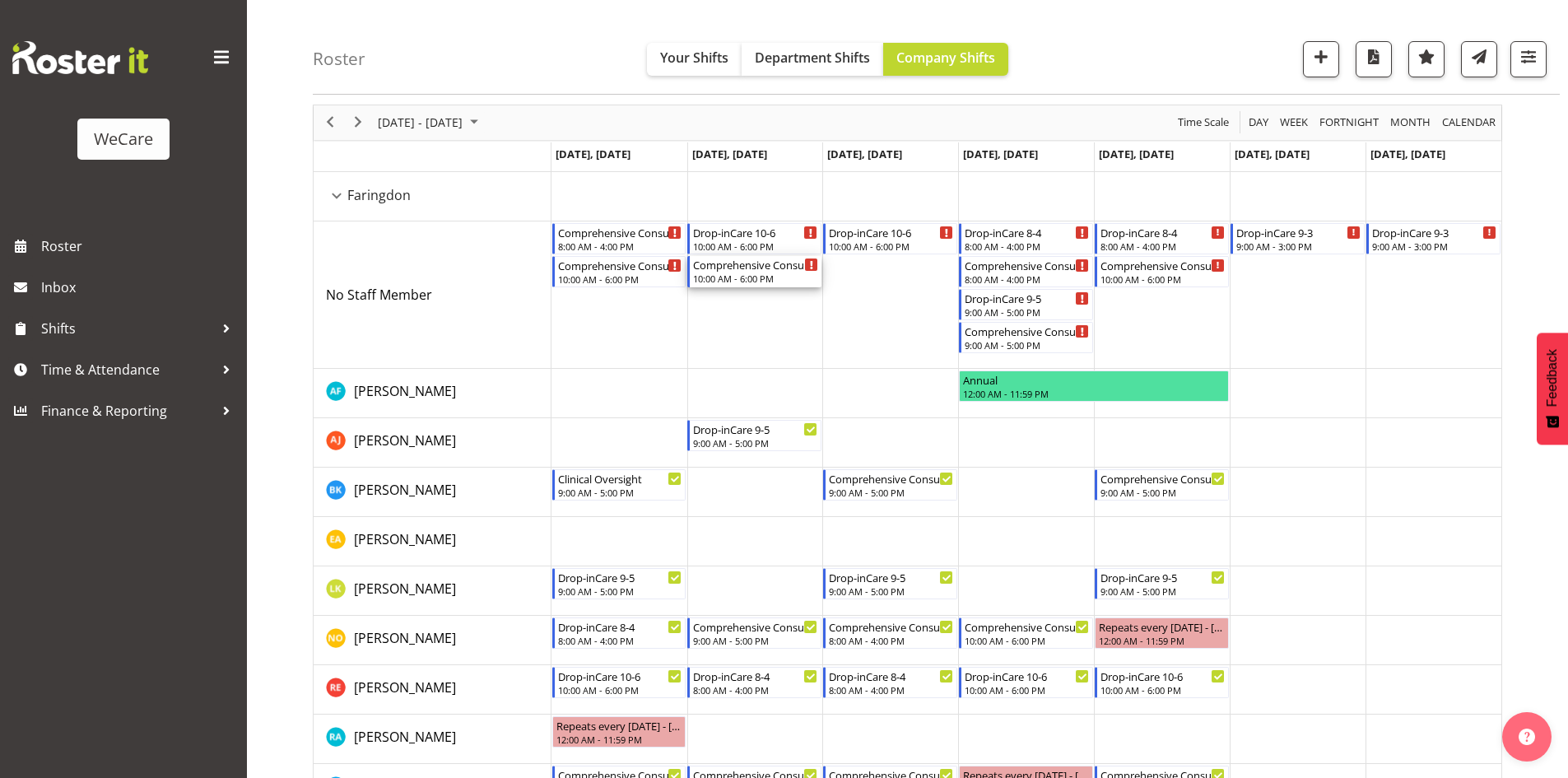
click at [750, 271] on div "Comprehensive Consult 10-6" at bounding box center [756, 264] width 125 height 17
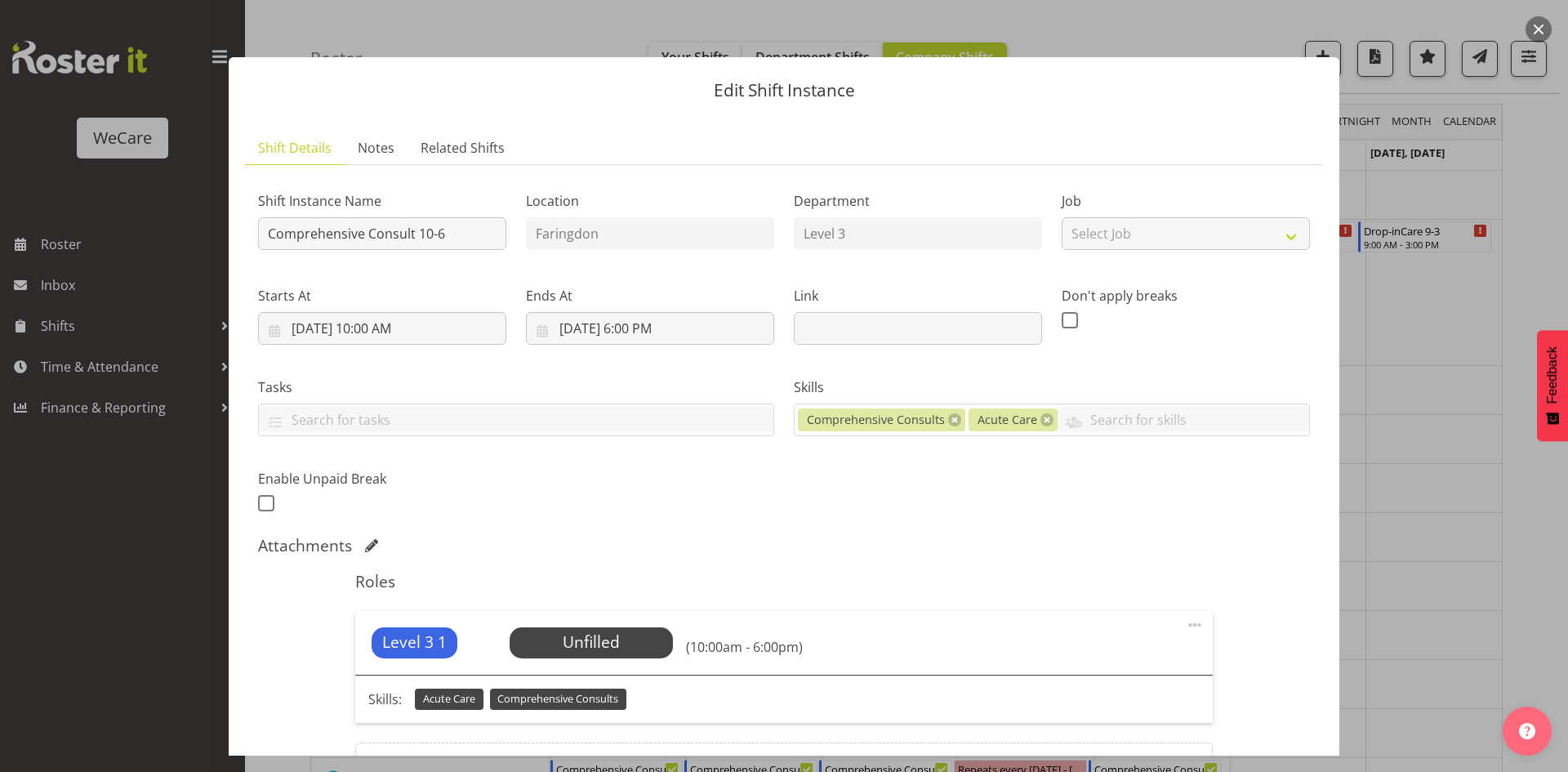
click at [1439, 266] on div at bounding box center [784, 386] width 1568 height 772
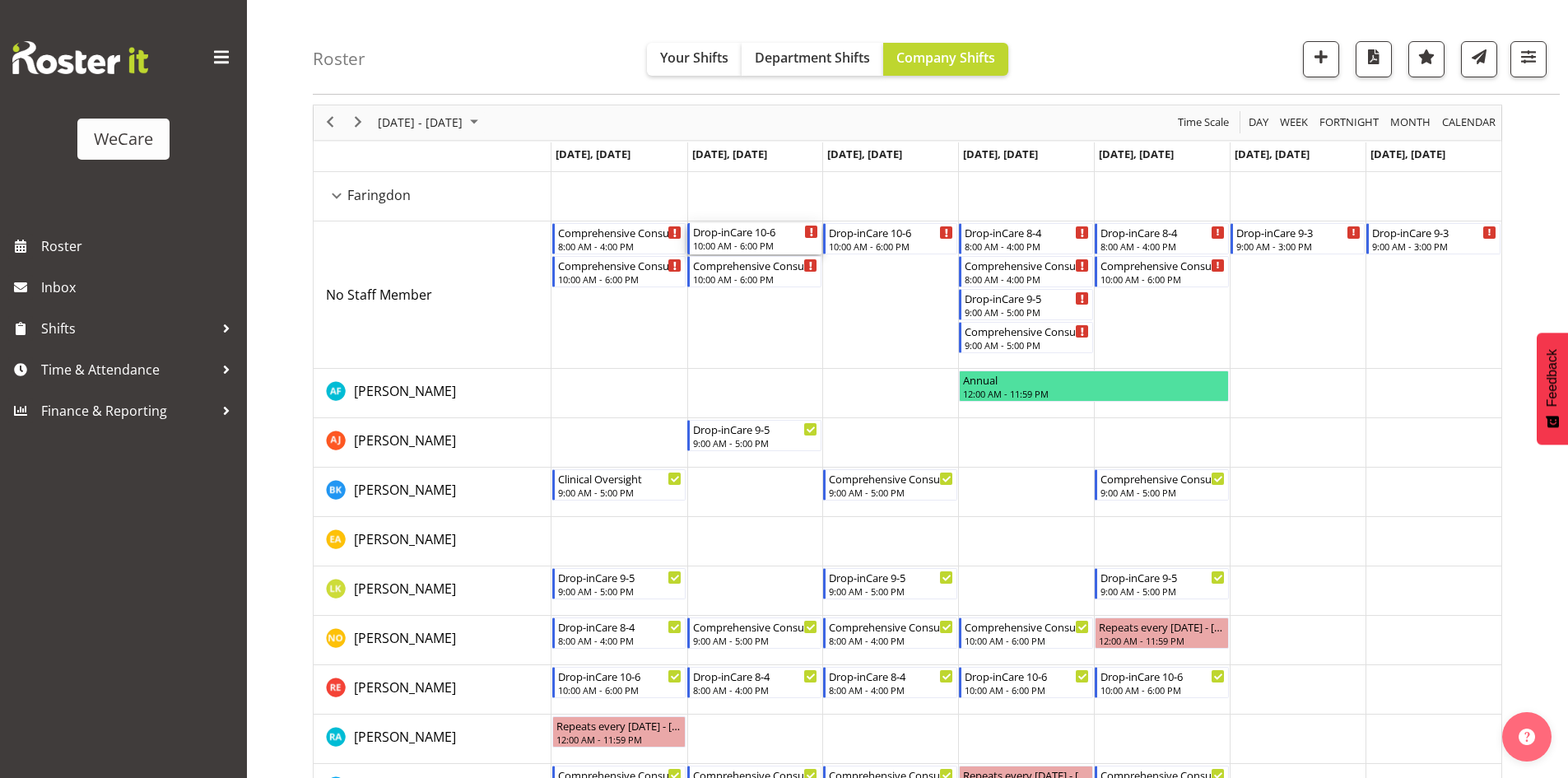
click at [784, 244] on div "10:00 AM - 6:00 PM" at bounding box center [756, 244] width 125 height 13
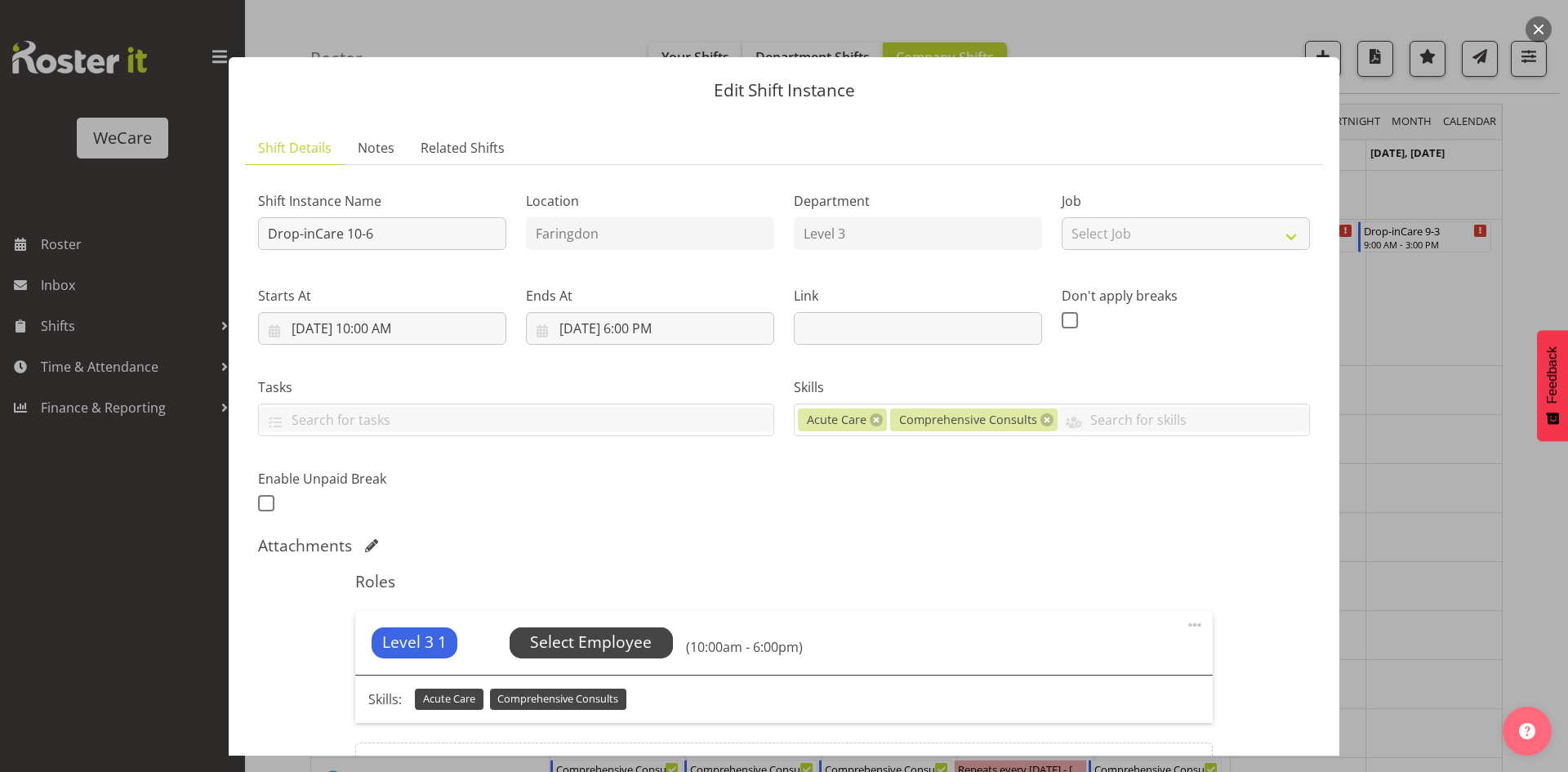
click at [593, 636] on span "Select Employee" at bounding box center [590, 643] width 121 height 24
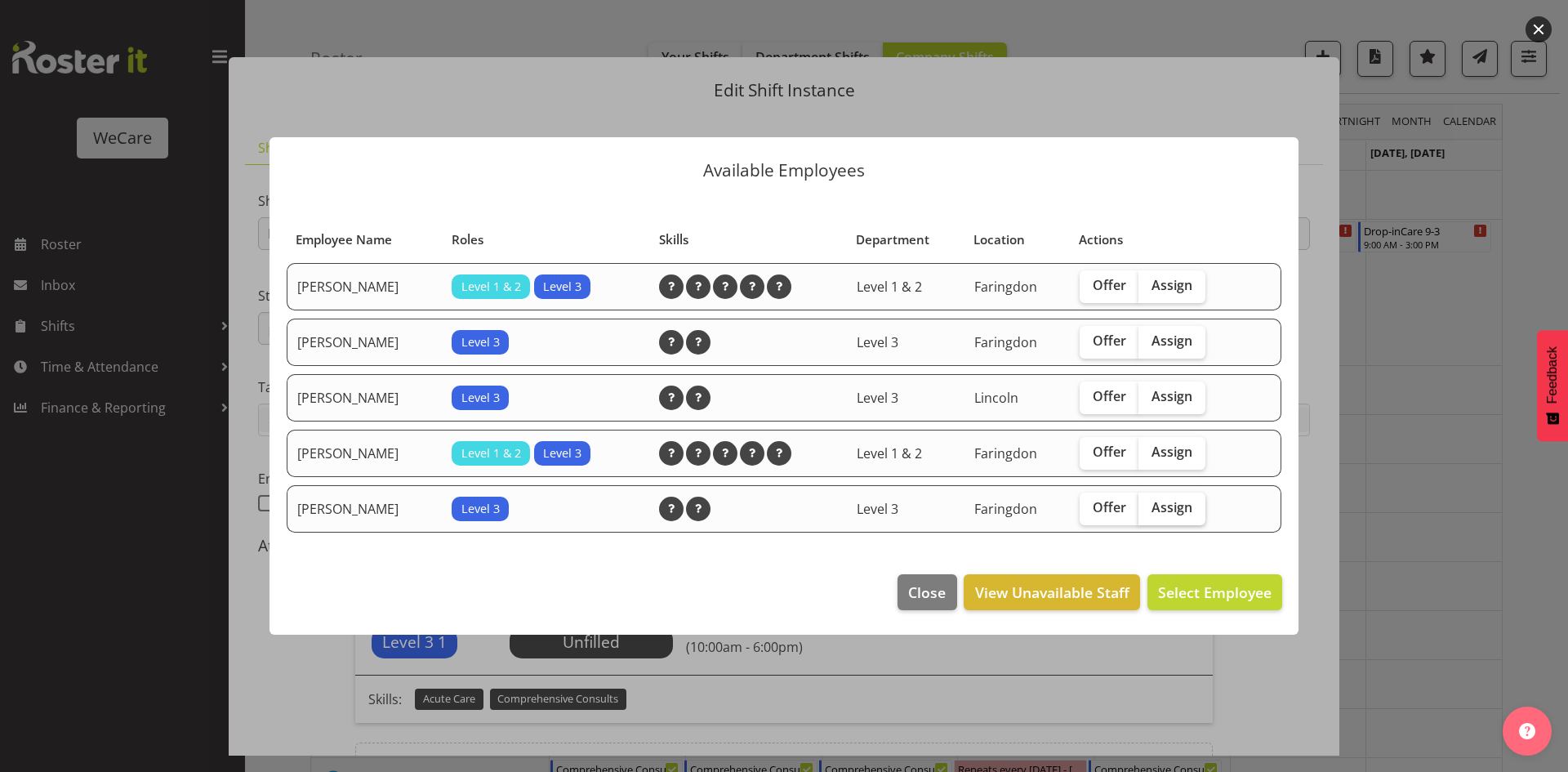
click at [1181, 522] on label "Assign" at bounding box center [1172, 509] width 67 height 33
click at [1149, 513] on input "Assign" at bounding box center [1143, 508] width 11 height 11
checkbox input "true"
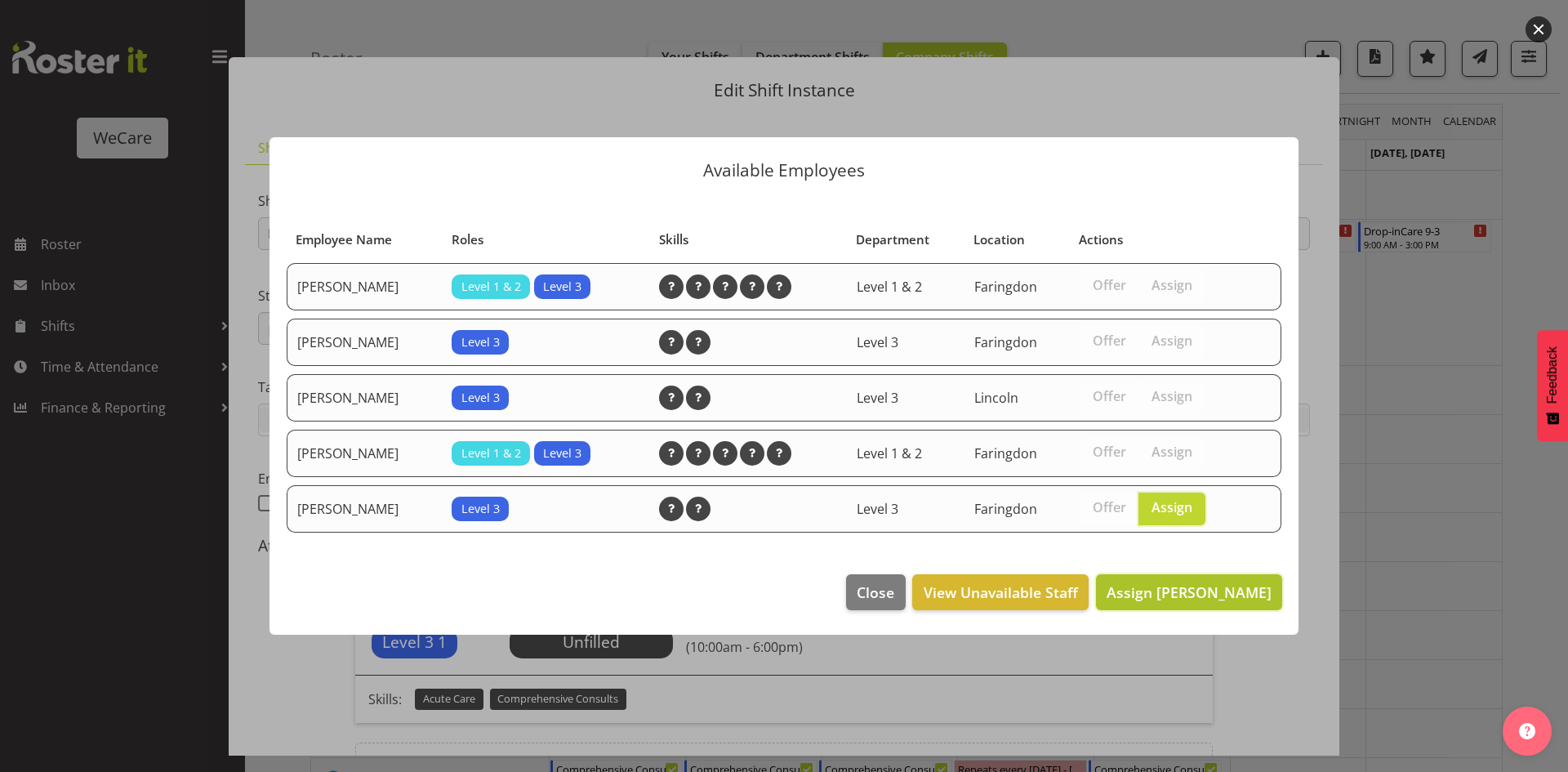
click at [1195, 606] on button "Assign Rachna Anderson" at bounding box center [1189, 593] width 186 height 35
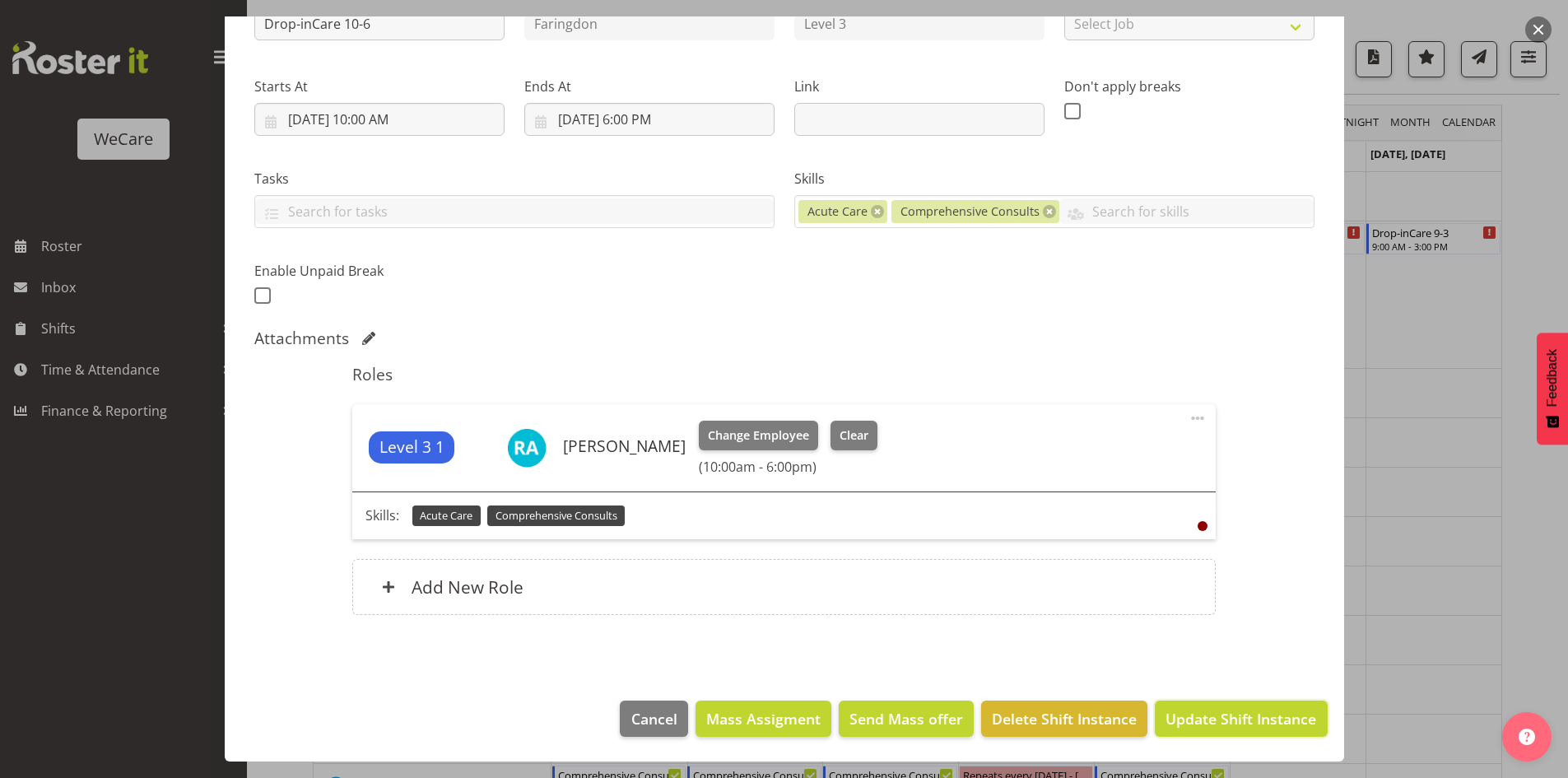
click at [1222, 719] on span "Update Shift Instance" at bounding box center [1241, 719] width 151 height 22
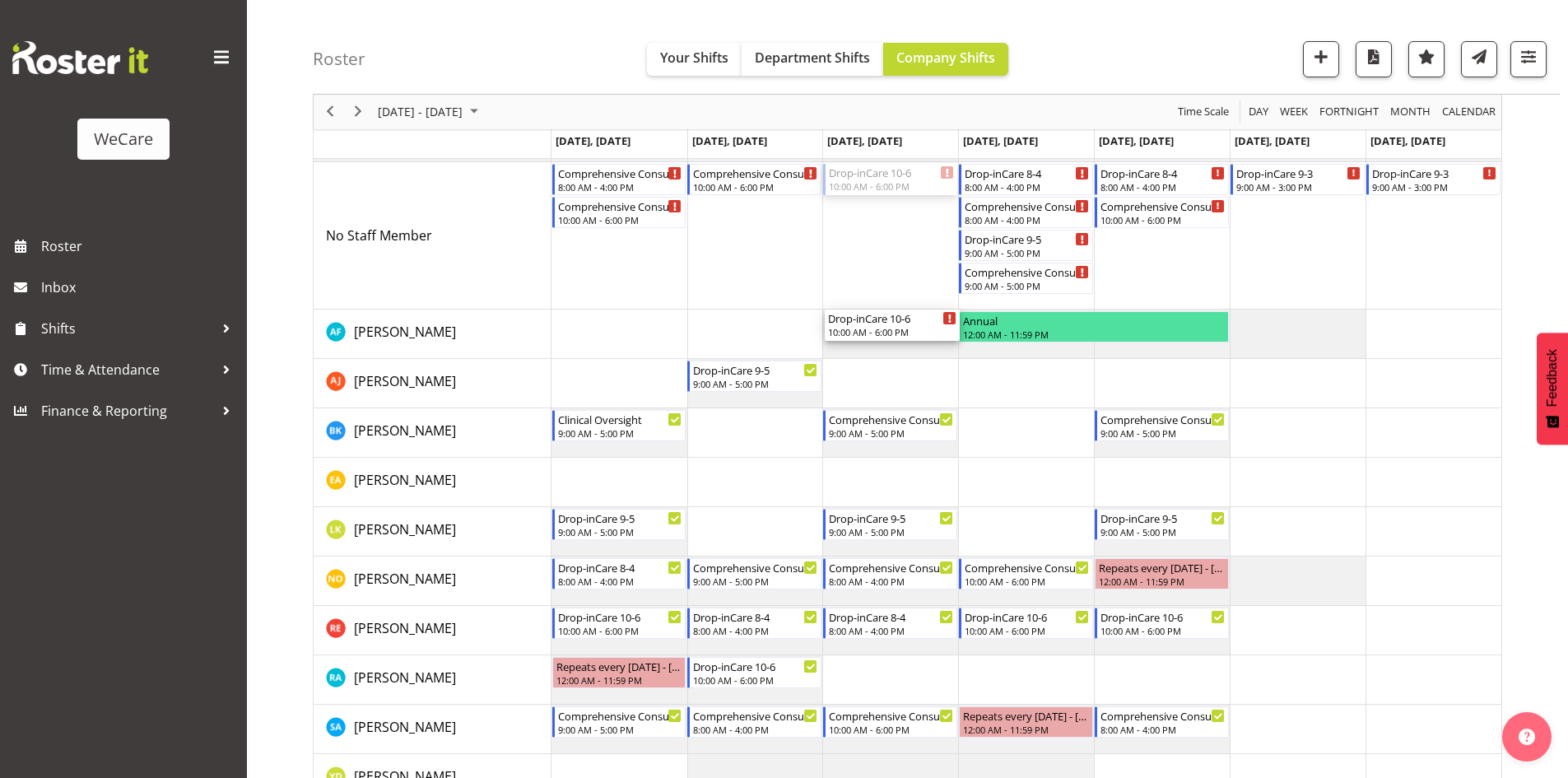
scroll to position [142, 0]
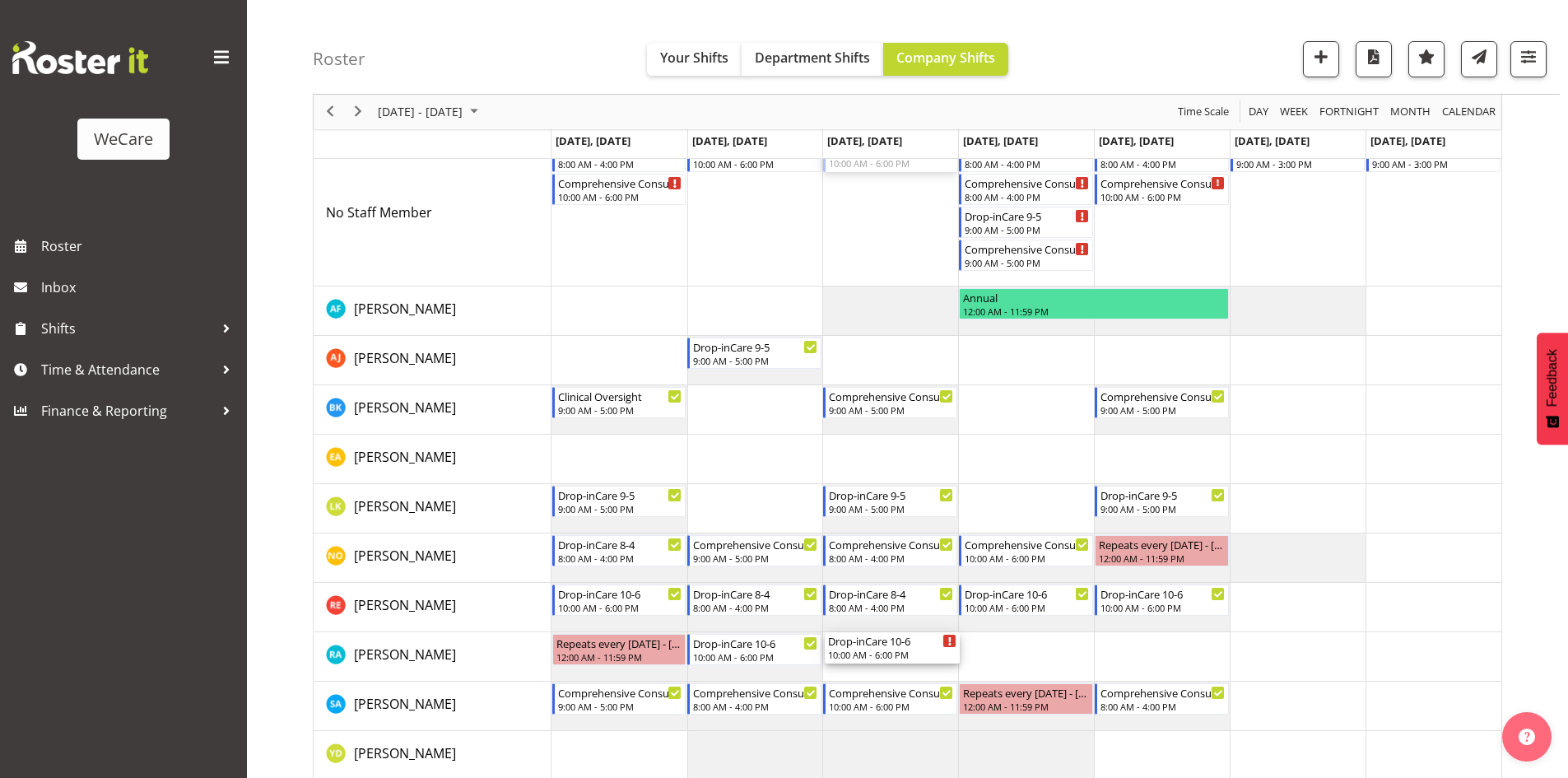
drag, startPoint x: 868, startPoint y: 235, endPoint x: 875, endPoint y: 634, distance: 399.1
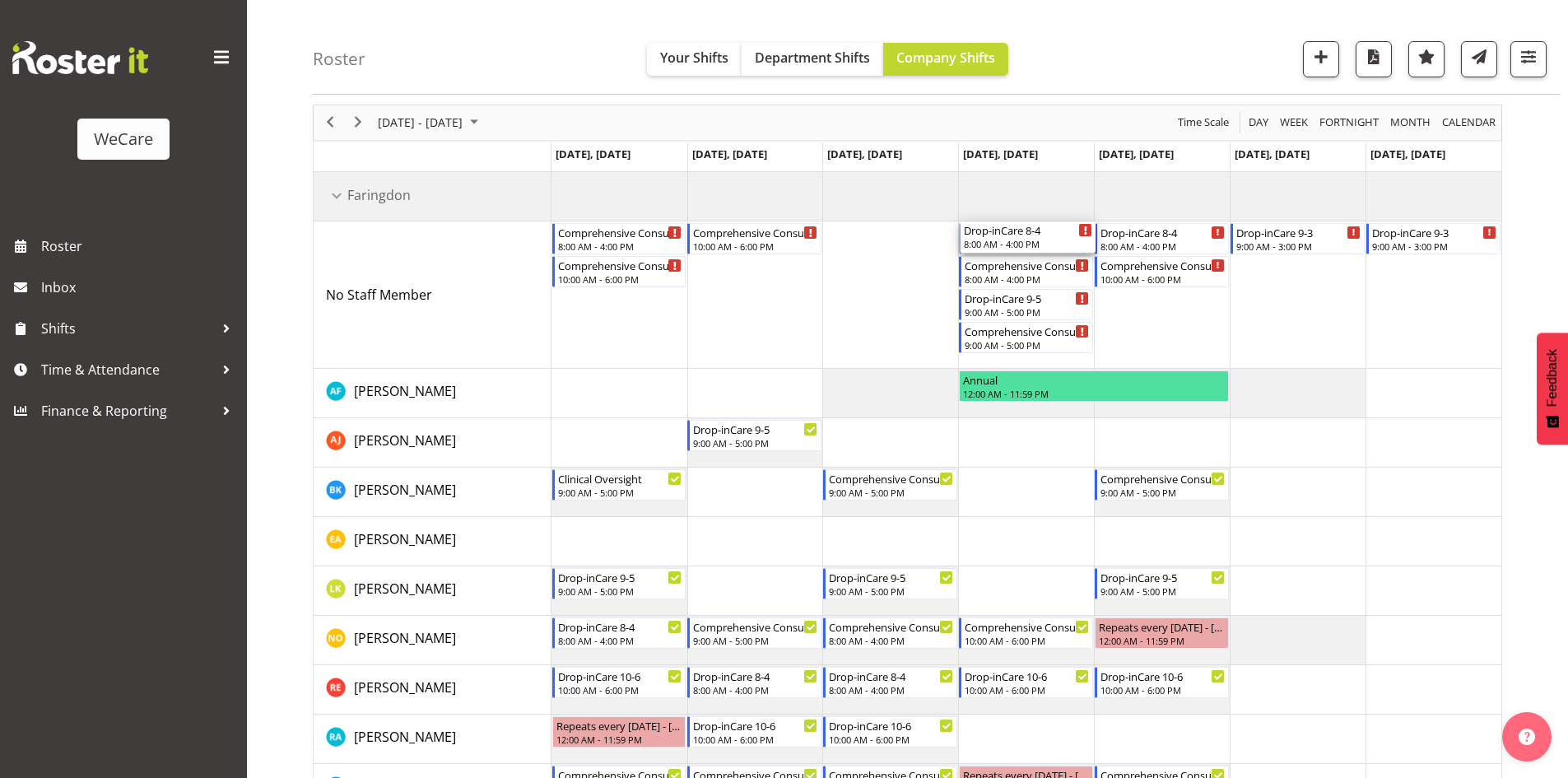
scroll to position [157, 0]
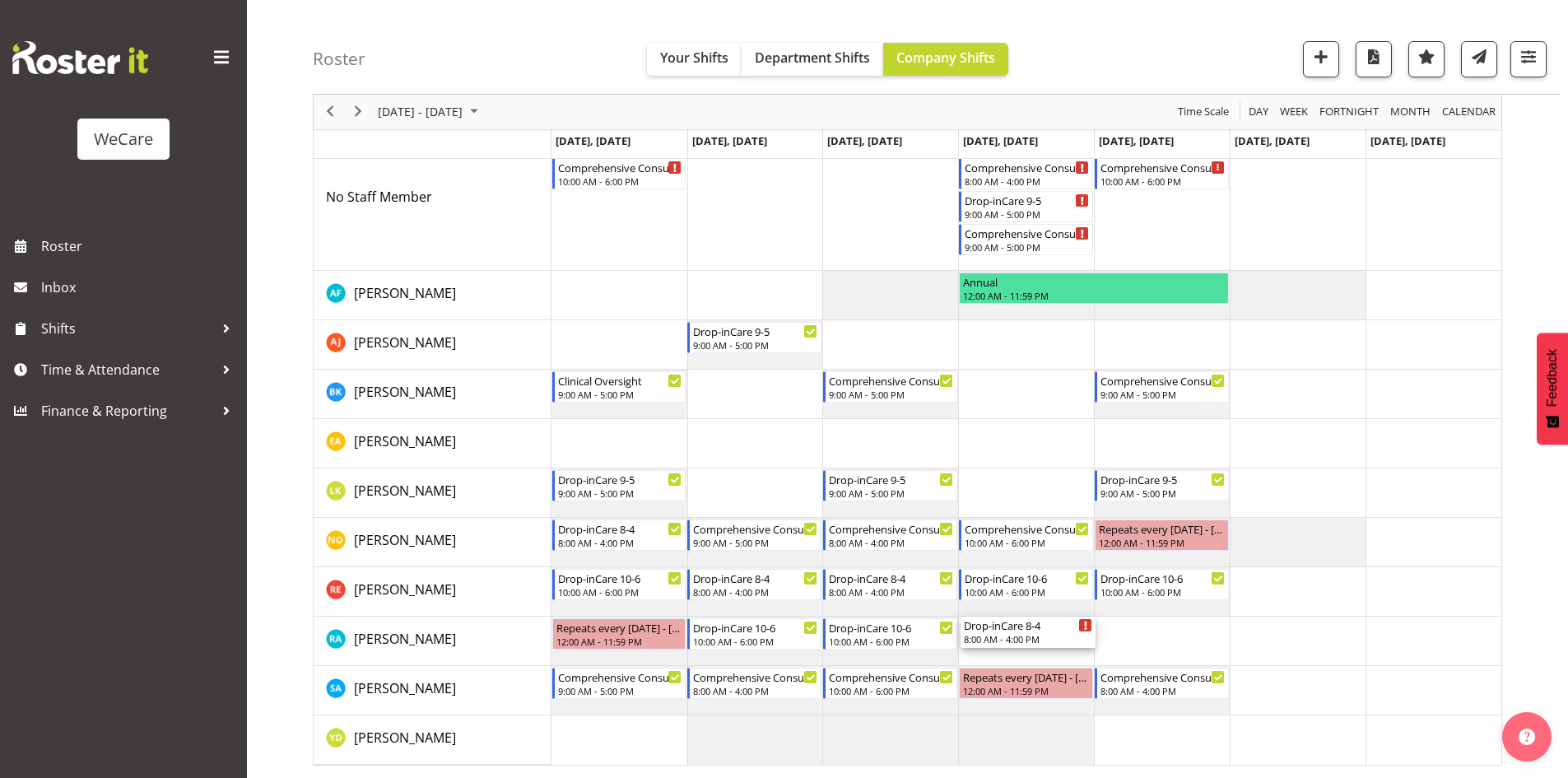
drag, startPoint x: 1024, startPoint y: 234, endPoint x: 1068, endPoint y: 649, distance: 417.3
click at [1069, 649] on div "Comprehensive Consult 8-4 8:00 AM - 4:00 PM Comprehensive Consult 10-6 10:00 AM…" at bounding box center [1026, 419] width 949 height 691
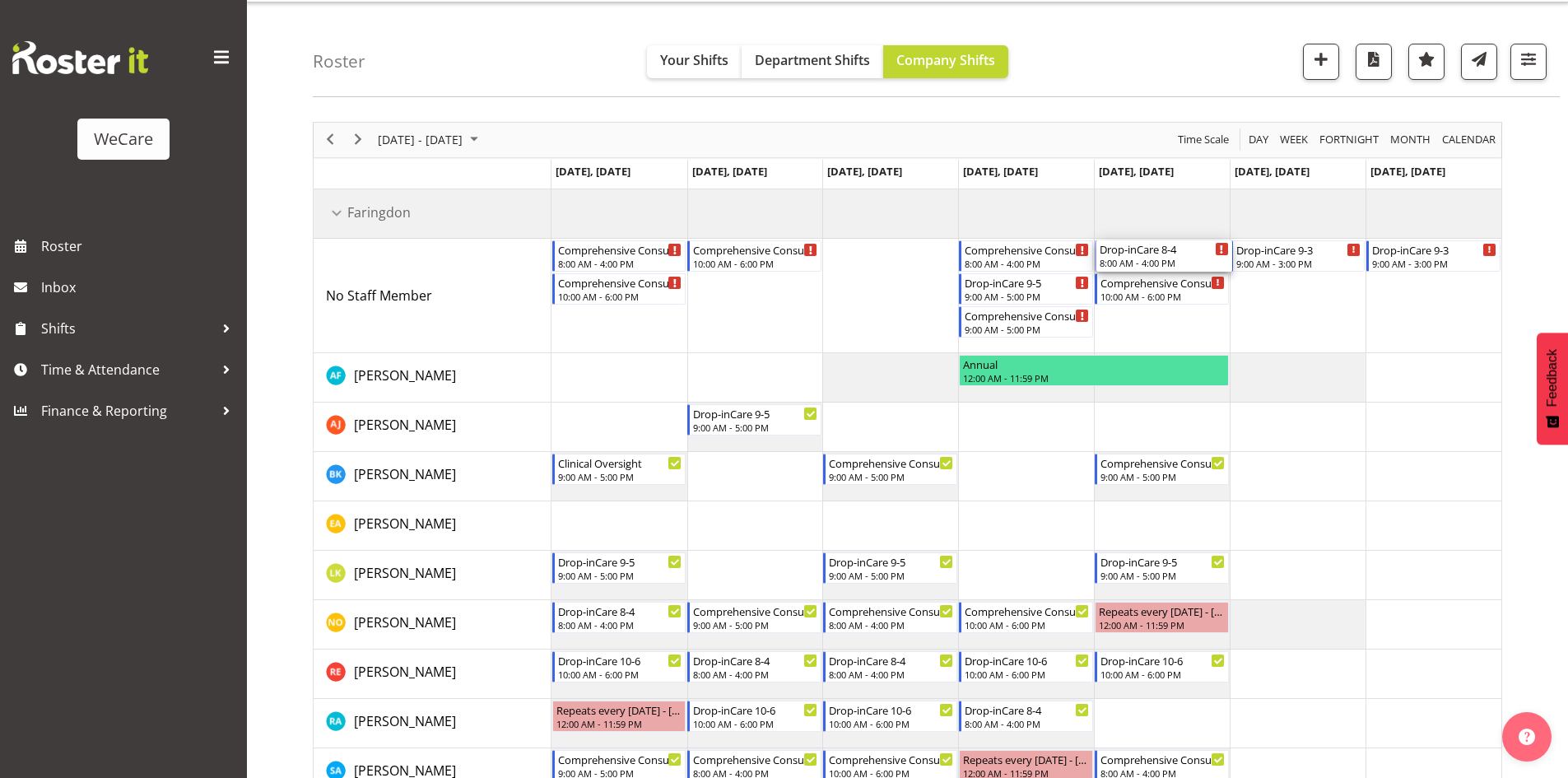
scroll to position [124, 0]
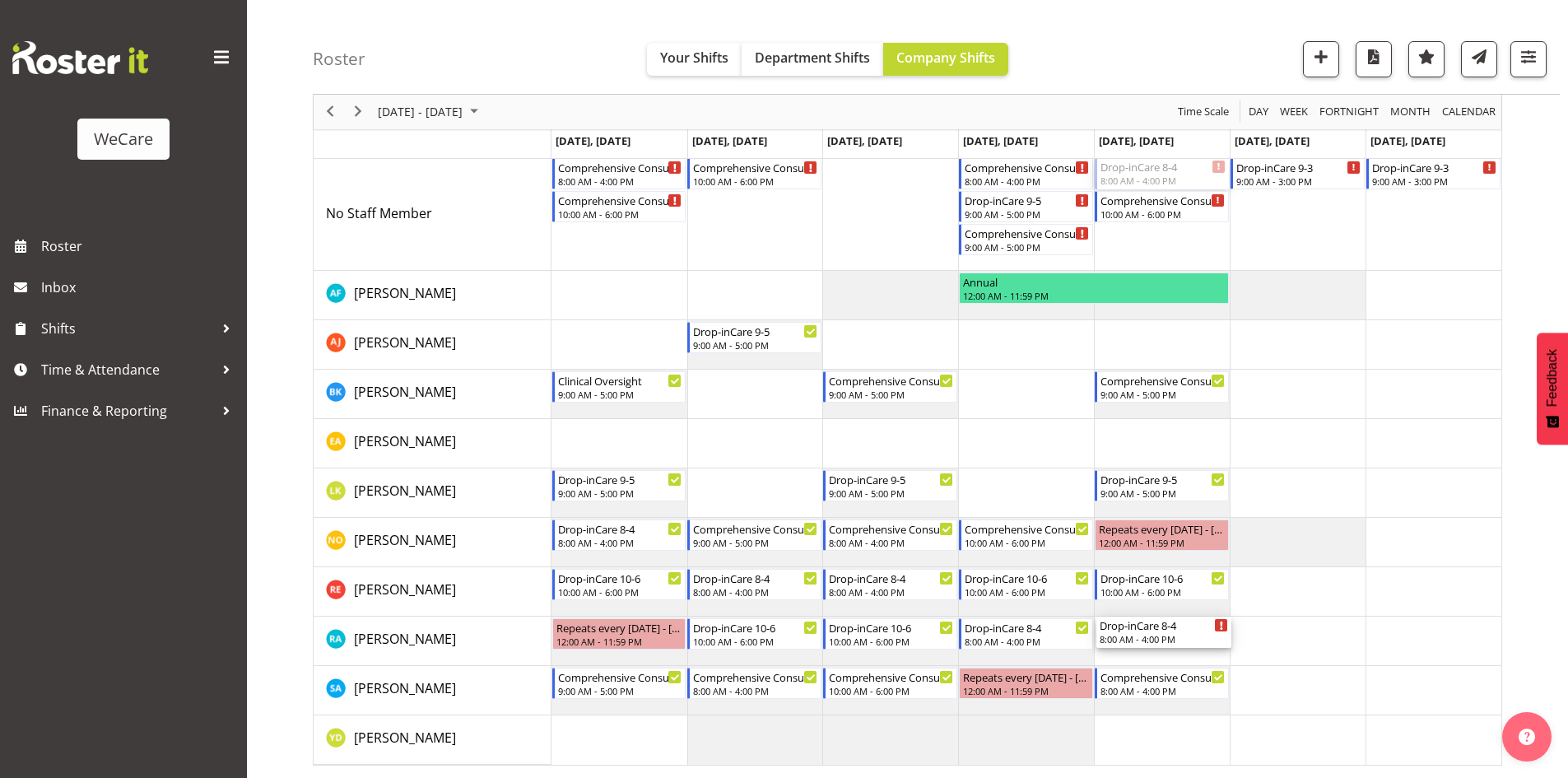
drag, startPoint x: 1149, startPoint y: 255, endPoint x: 1180, endPoint y: 656, distance: 402.2
click at [1192, 657] on div "Comprehensive Consult 8-4 8:00 AM - 4:00 PM Comprehensive Consult 10-6 10:00 AM…" at bounding box center [1026, 436] width 949 height 658
drag, startPoint x: 737, startPoint y: 177, endPoint x: 743, endPoint y: 417, distance: 240.1
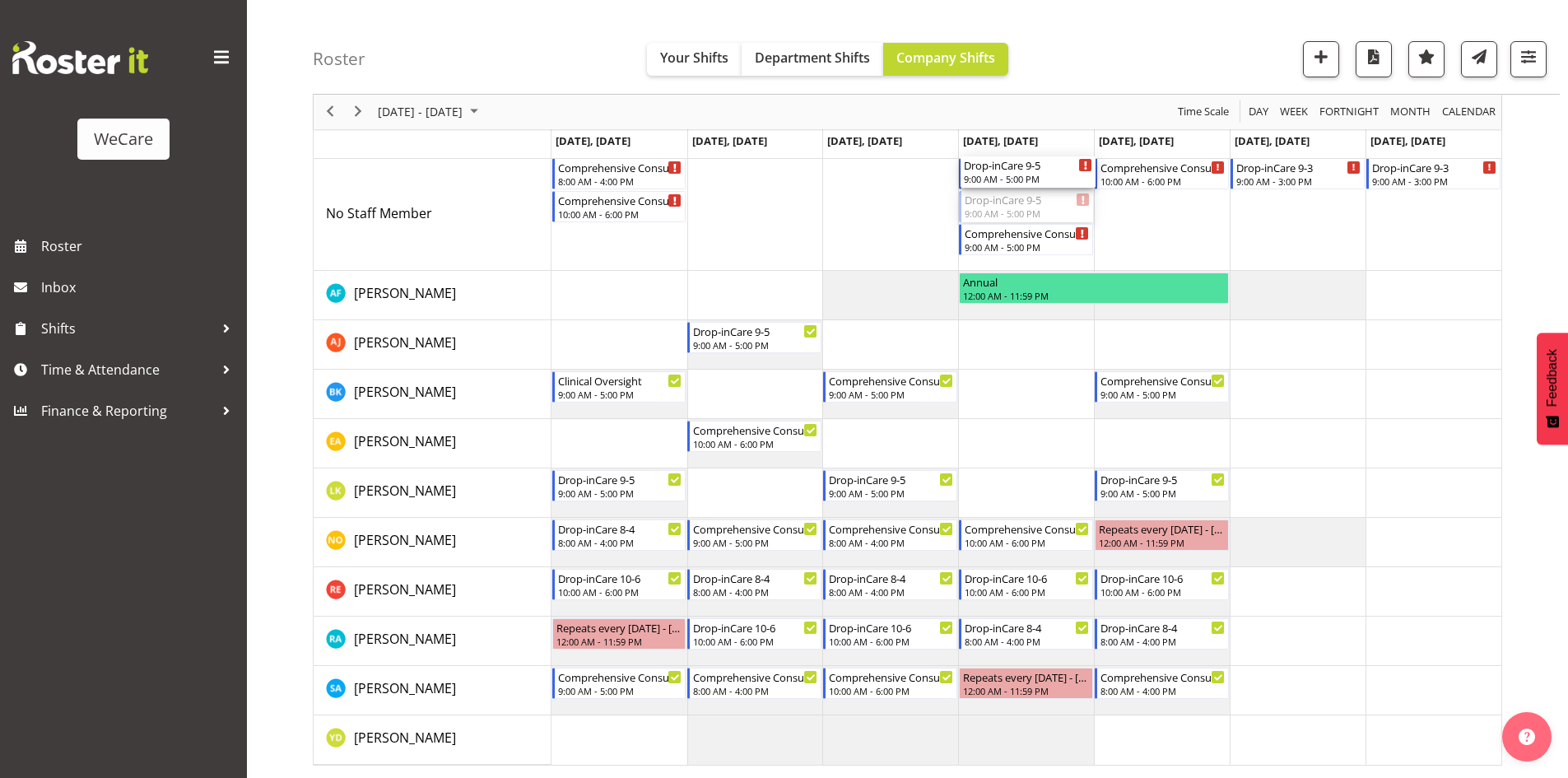
drag, startPoint x: 1007, startPoint y: 210, endPoint x: 1006, endPoint y: 229, distance: 19.0
click at [1005, 233] on div "Comprehensive Consult 8-4 8:00 AM - 4:00 PM Comprehensive Consult 10-6 10:00 AM…" at bounding box center [1026, 436] width 949 height 658
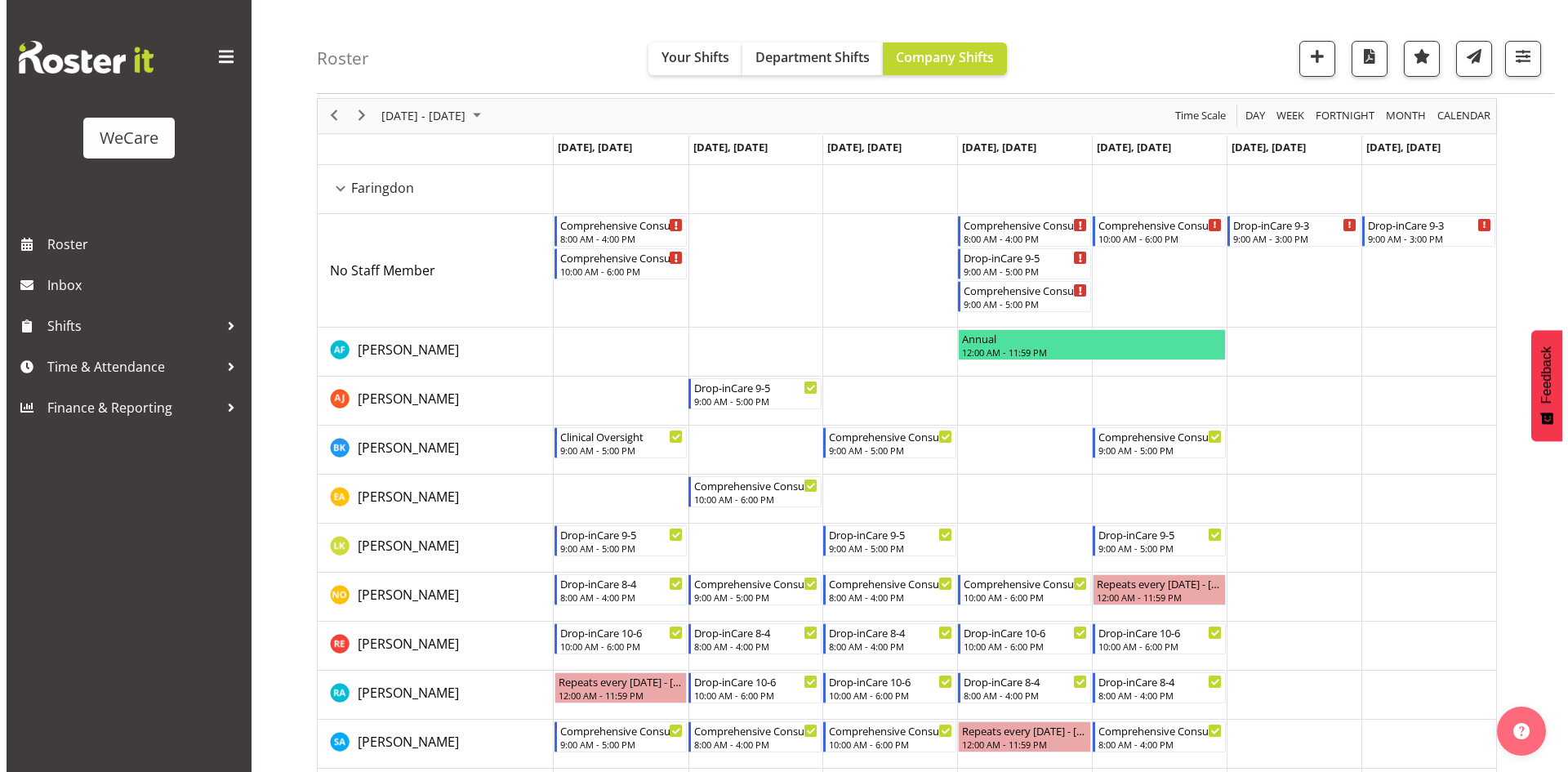
scroll to position [41, 0]
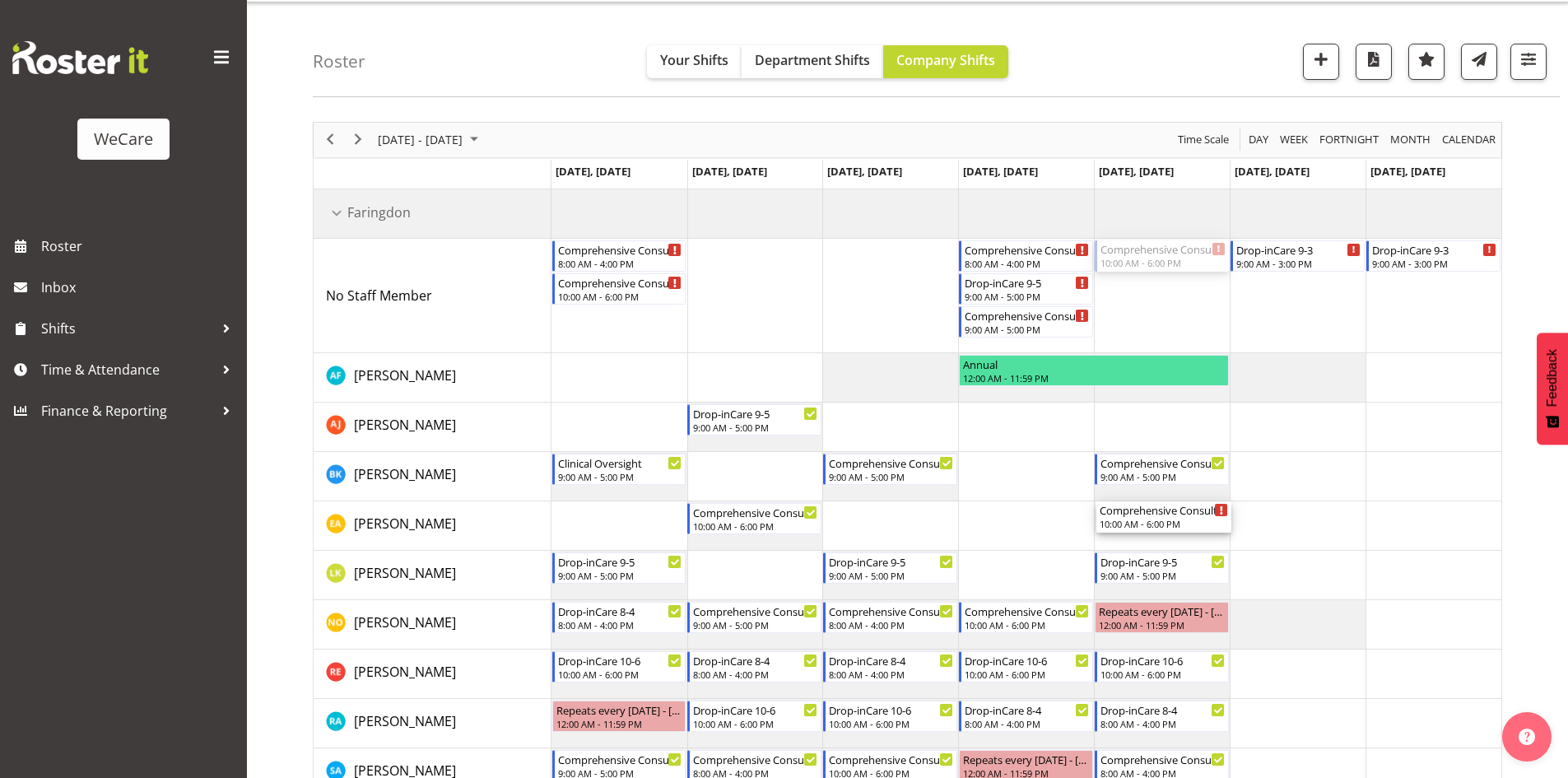
drag, startPoint x: 1170, startPoint y: 239, endPoint x: 1140, endPoint y: 486, distance: 248.8
drag, startPoint x: 1014, startPoint y: 317, endPoint x: 1019, endPoint y: 532, distance: 215.1
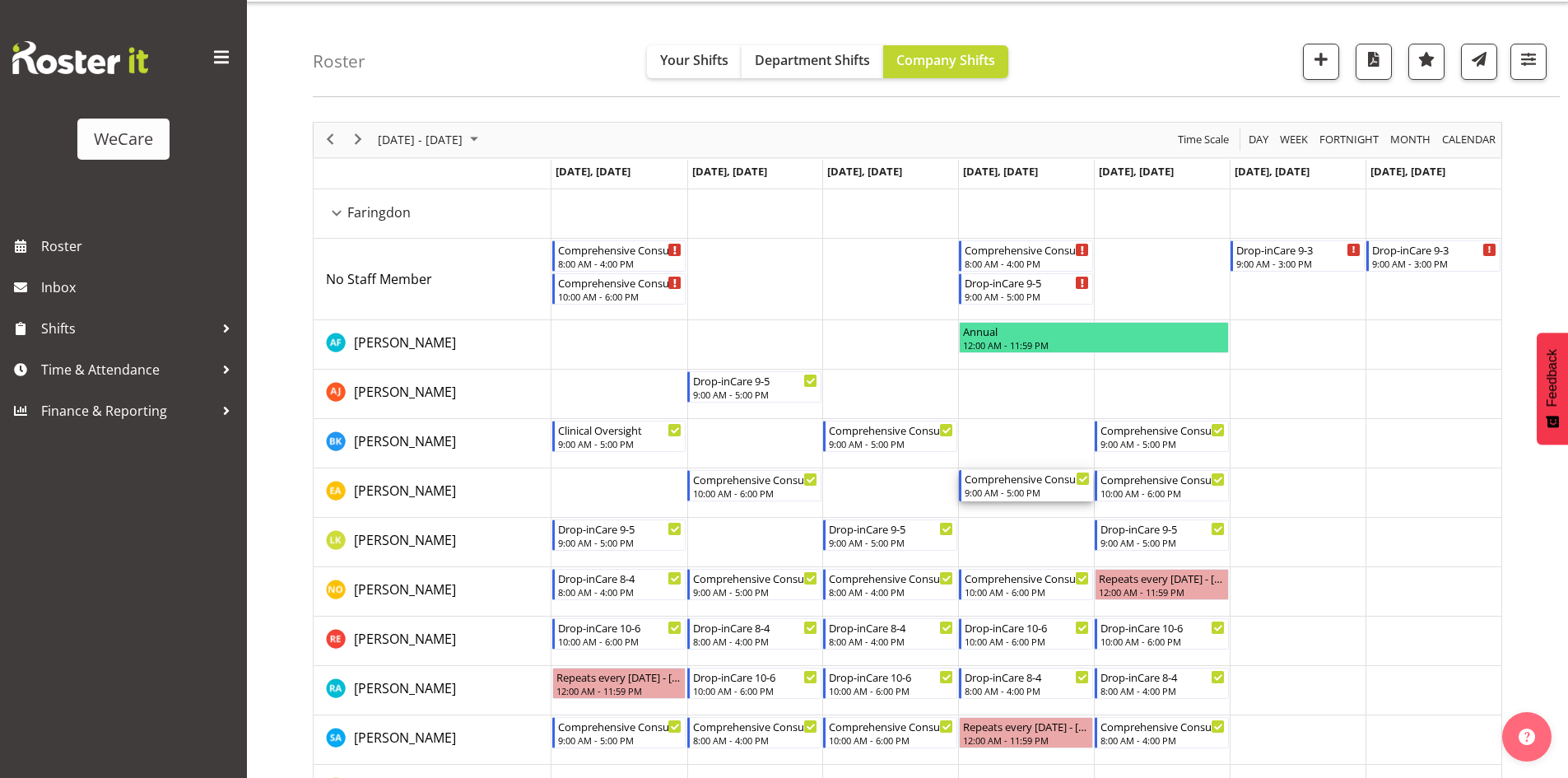
click at [1002, 489] on div "9:00 AM - 5:00 PM" at bounding box center [1027, 492] width 125 height 13
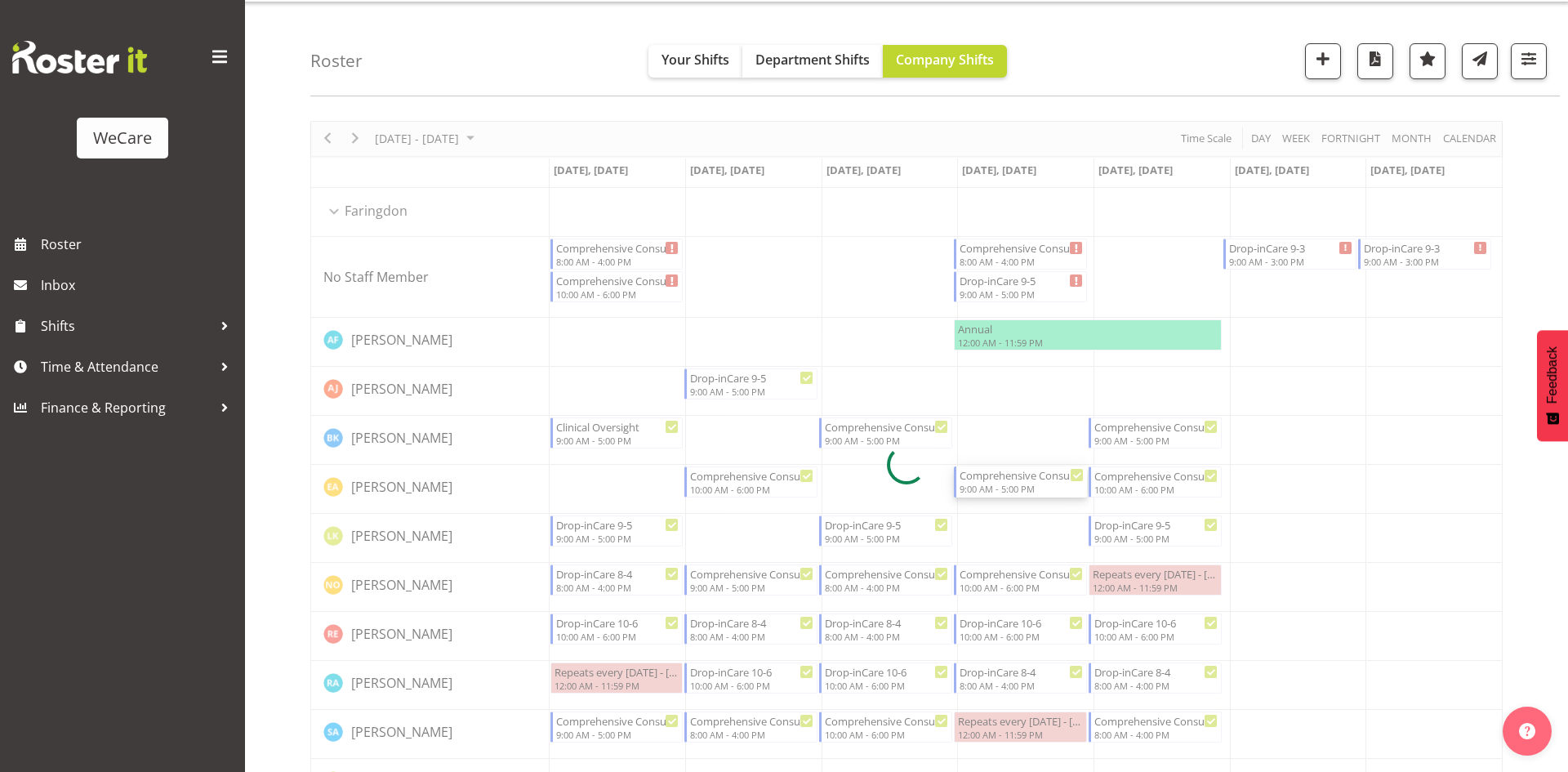
select select "10"
select select "2025"
select select "17"
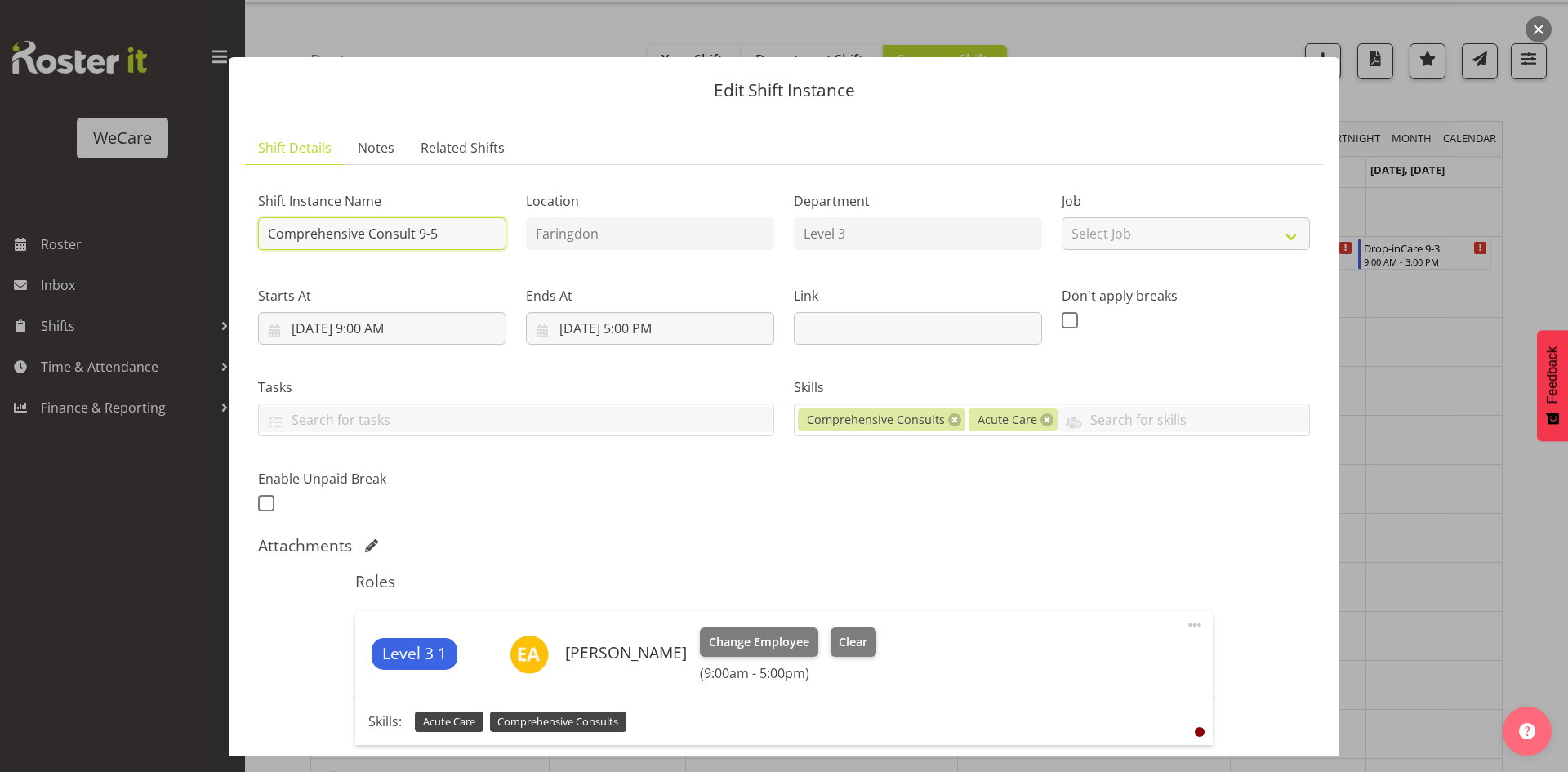
click at [465, 238] on input "Comprehensive Consult 9-5" at bounding box center [382, 233] width 248 height 33
type input "Comprehensive Consult 9-1"
click at [635, 322] on input "11/20/2025, 5:00 PM" at bounding box center [650, 328] width 248 height 33
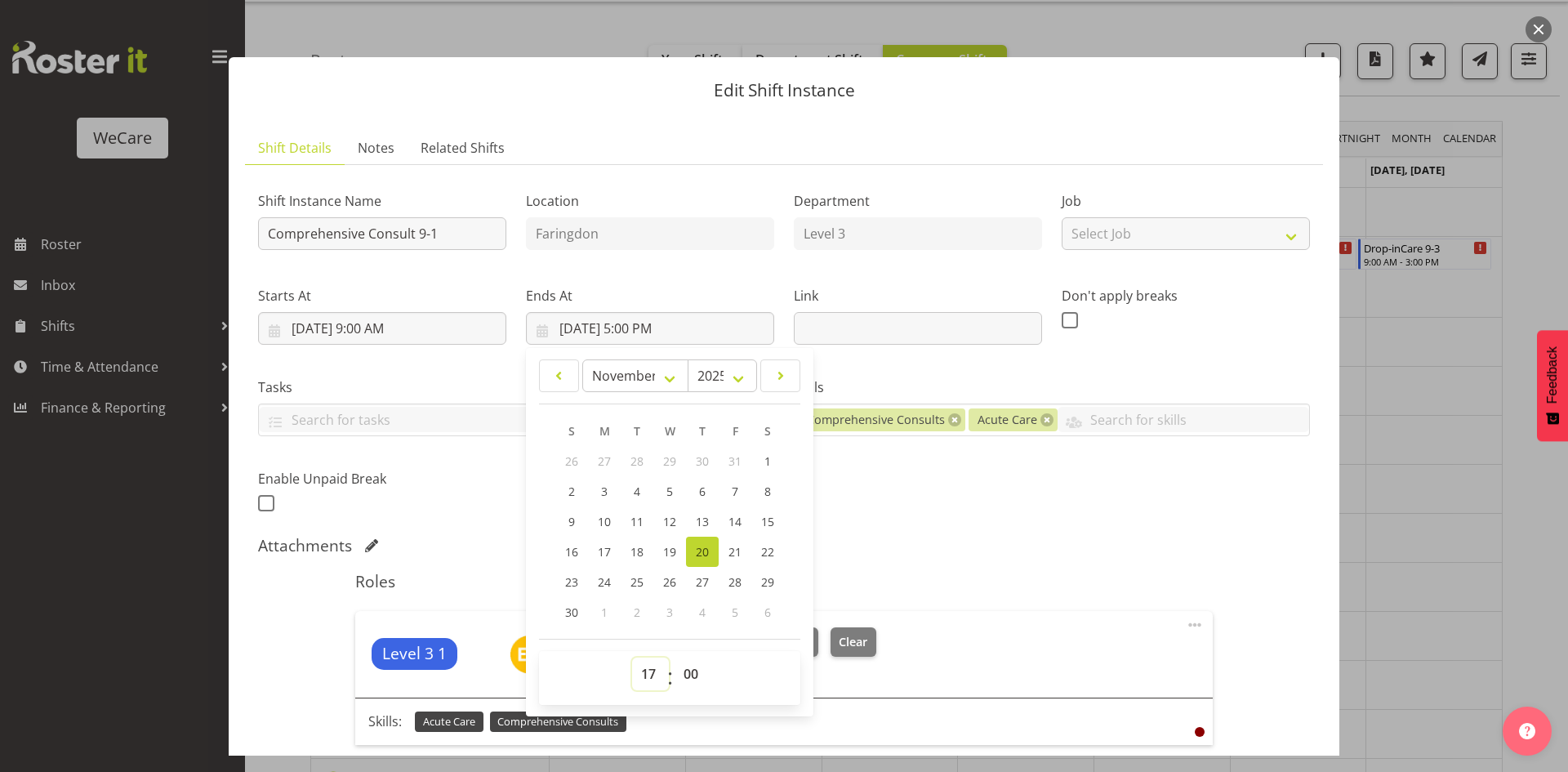
click at [643, 666] on select "00 01 02 03 04 05 06 07 08 09 10 11 12 13 14 15 16 17 18 19 20 21 22 23" at bounding box center [650, 673] width 36 height 33
select select "13"
click at [928, 514] on div "Shift Instance Name Comprehensive Consult 9-1 Location Faringdon Department Lev…" at bounding box center [784, 347] width 1071 height 358
type input "11/20/2025, 1:00 PM"
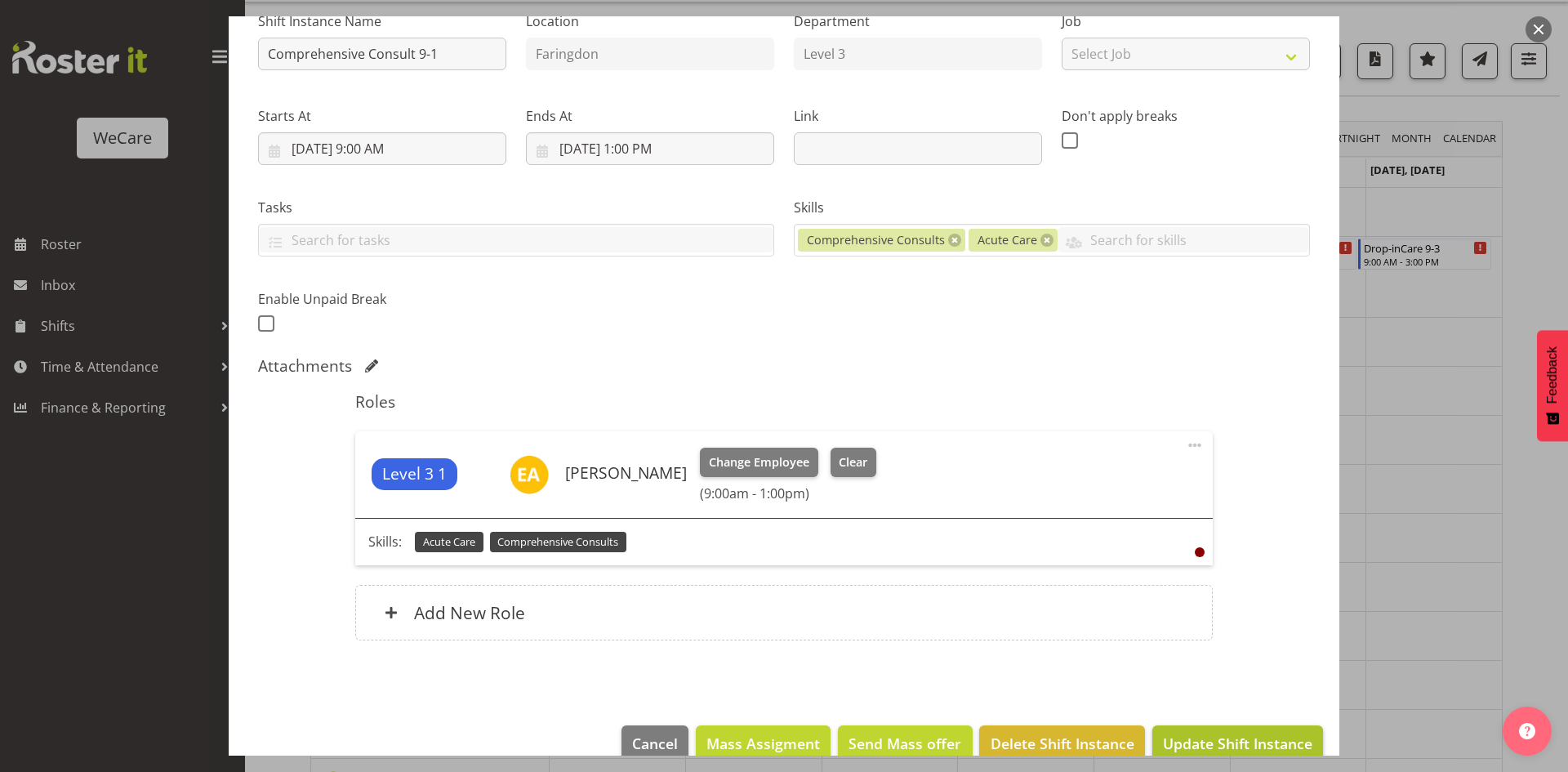
scroll to position [210, 0]
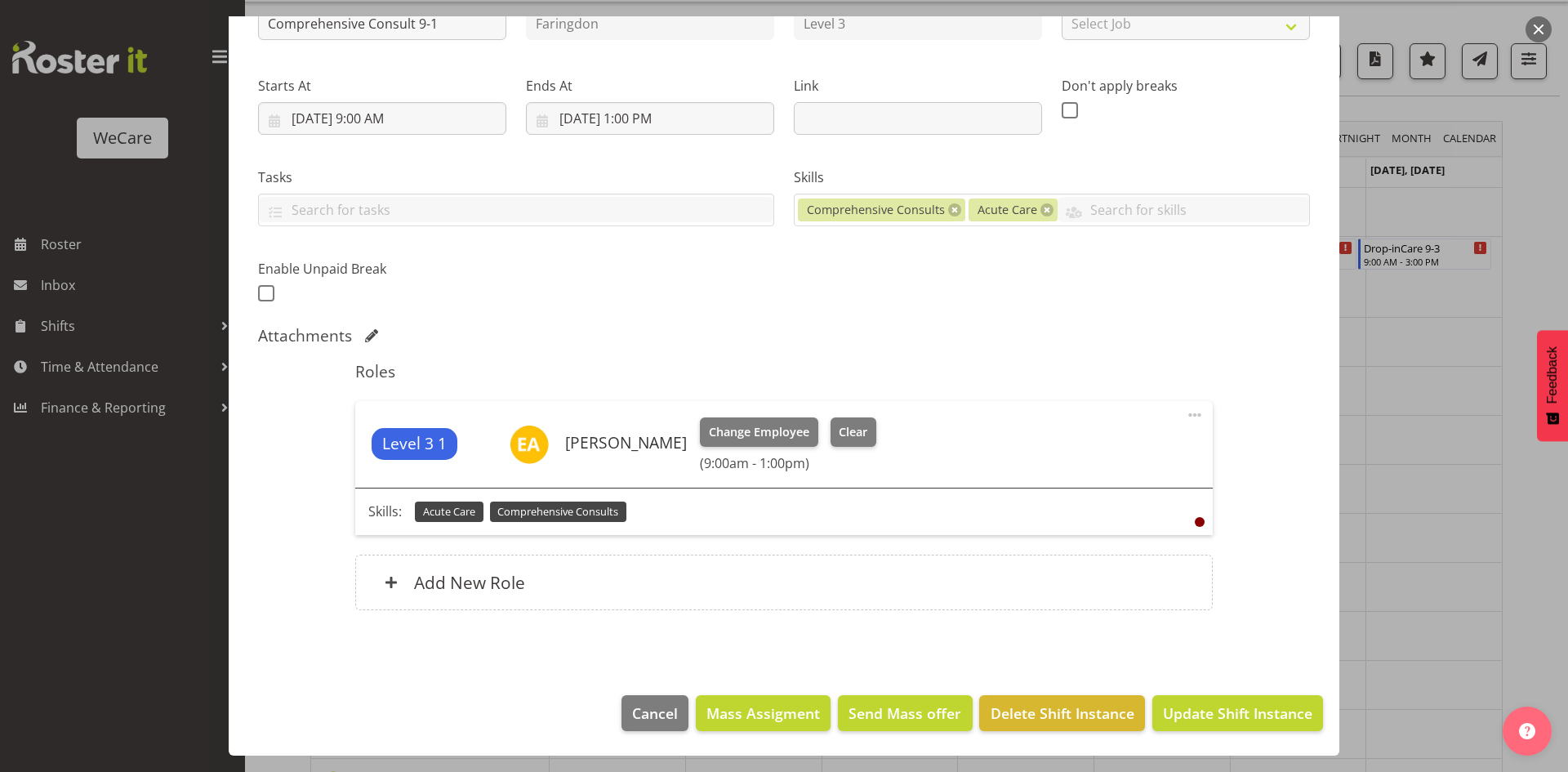
click at [1289, 694] on footer "Cancel Mass Assigment Send Mass offer Delete Shift Instance Update Shift Instan…" at bounding box center [784, 718] width 1111 height 77
click at [1291, 707] on span "Update Shift Instance" at bounding box center [1238, 714] width 150 height 22
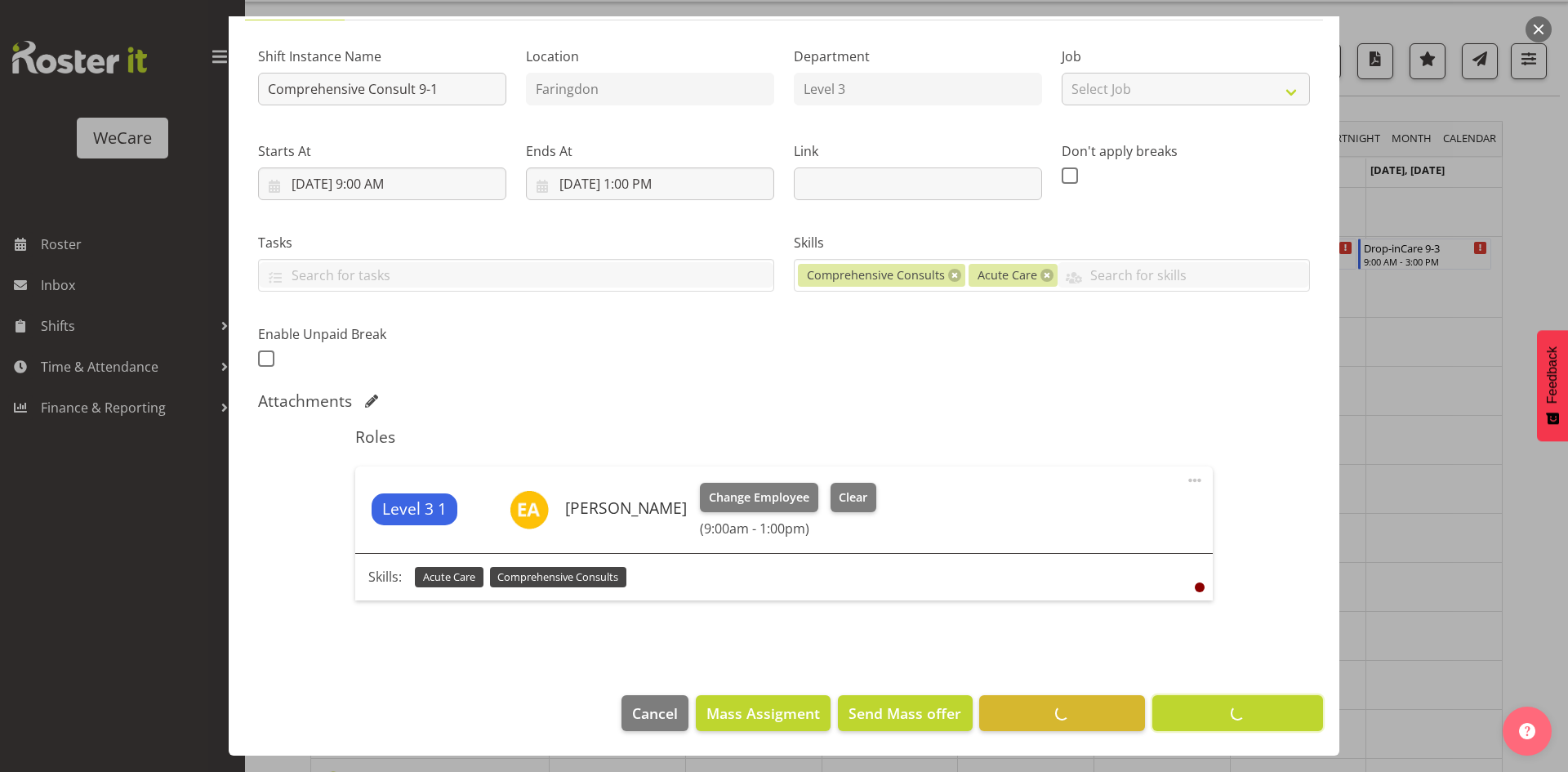
scroll to position [145, 0]
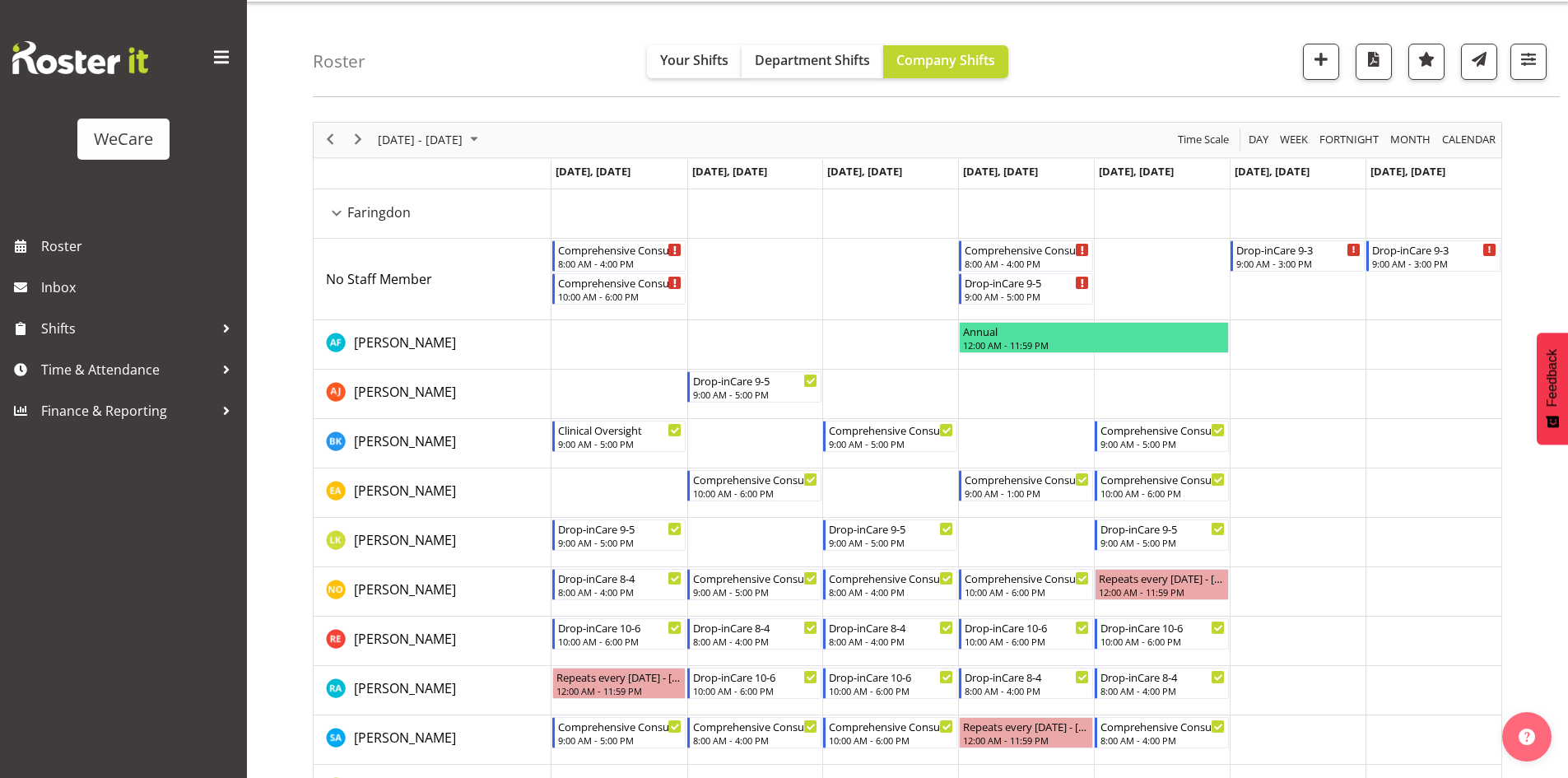
click at [1022, 505] on td "Timeline Week of November 17, 2025" at bounding box center [1026, 494] width 136 height 50
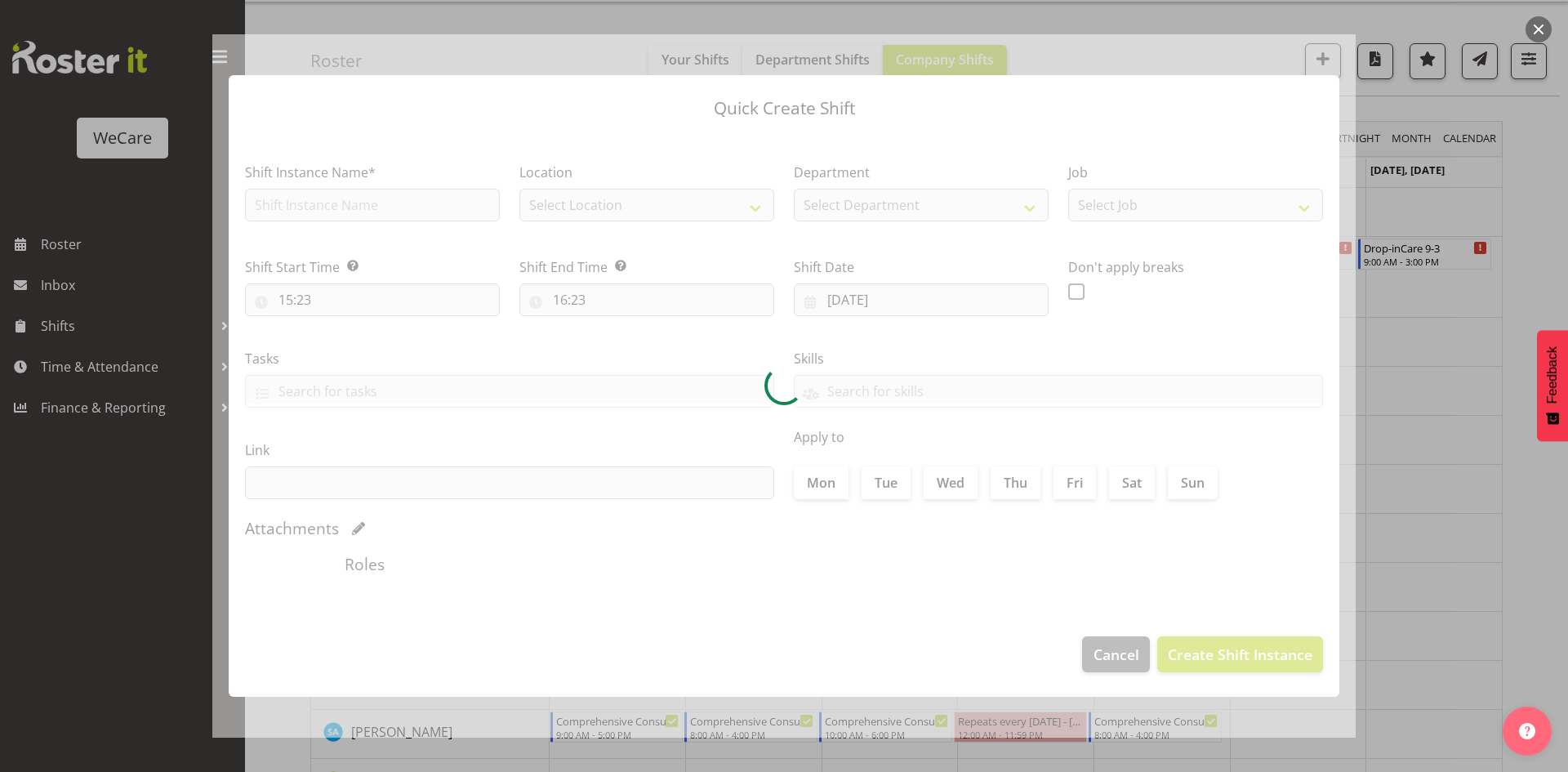
type input "20/11/2025"
checkbox input "true"
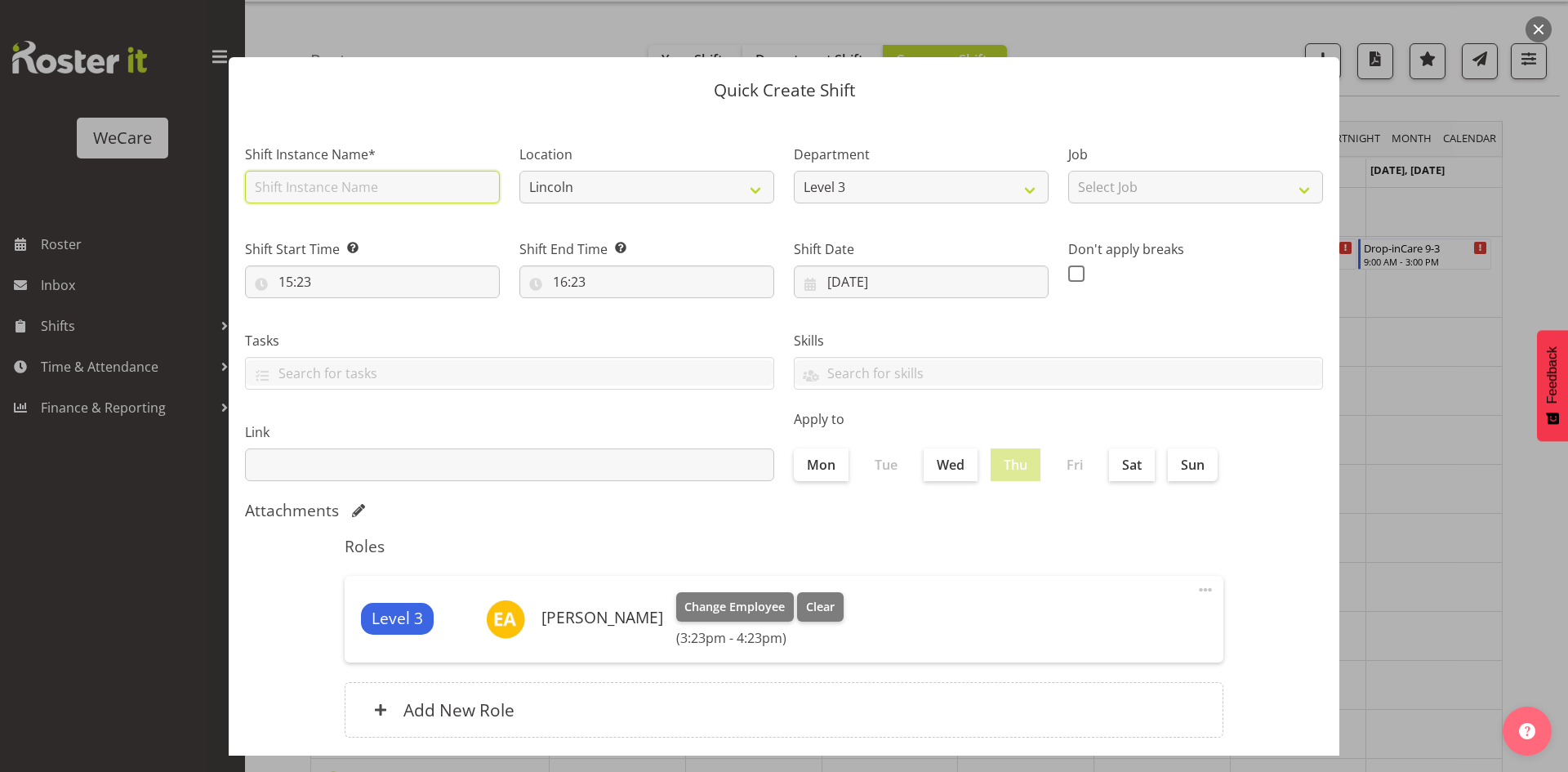
click at [357, 175] on input "text" at bounding box center [373, 186] width 255 height 33
type input "Non Clinic Time 1-5"
click at [316, 274] on input "15:23" at bounding box center [373, 281] width 255 height 33
click at [561, 195] on select "Lincoln [GEOGRAPHIC_DATA]" at bounding box center [647, 186] width 255 height 33
select select "1281"
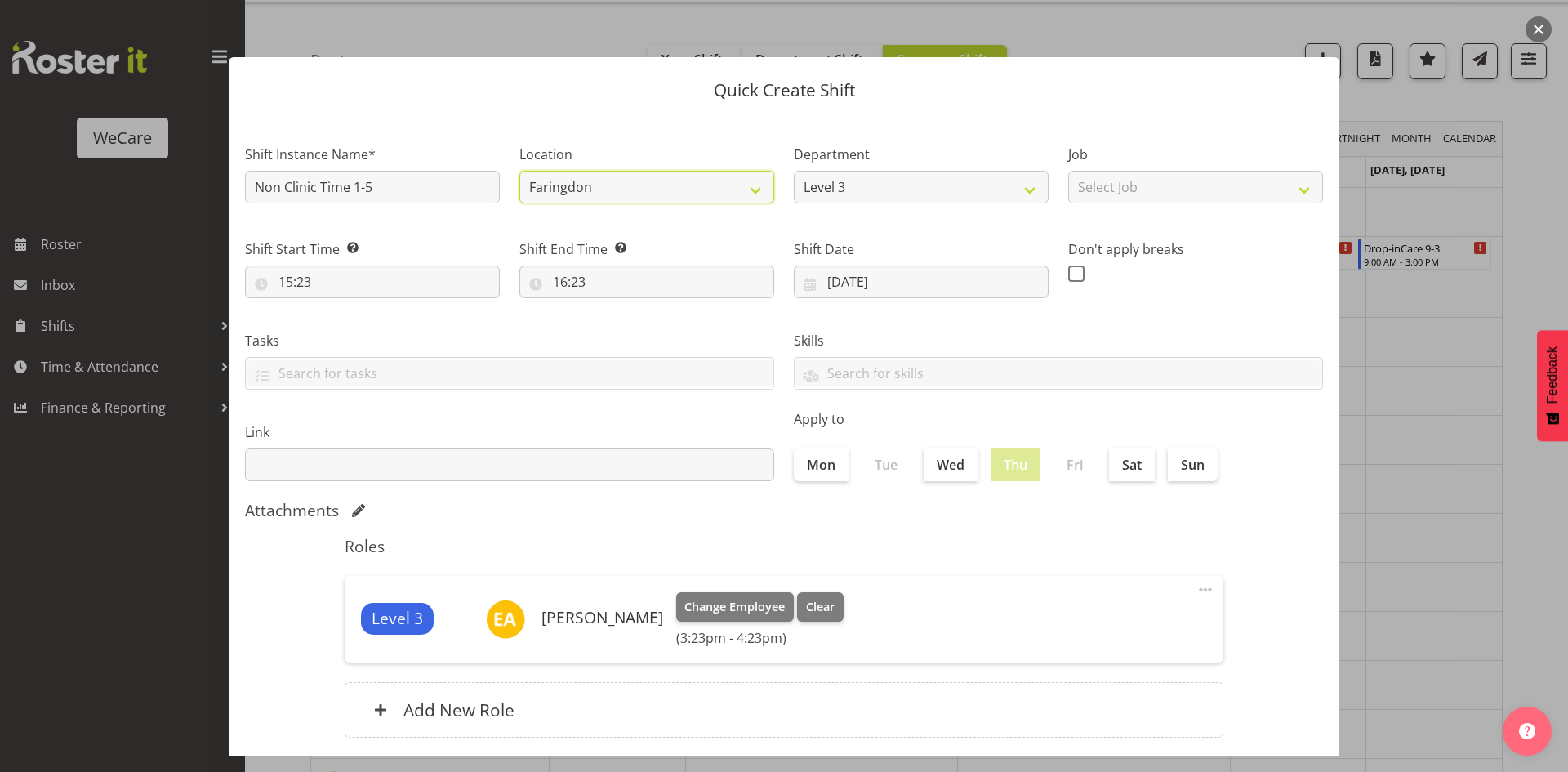
click at [519, 171] on select "Lincoln [GEOGRAPHIC_DATA]" at bounding box center [647, 186] width 255 height 33
click at [295, 289] on input "15:23" at bounding box center [373, 281] width 255 height 33
select select "16"
type input "16:23"
select select "13"
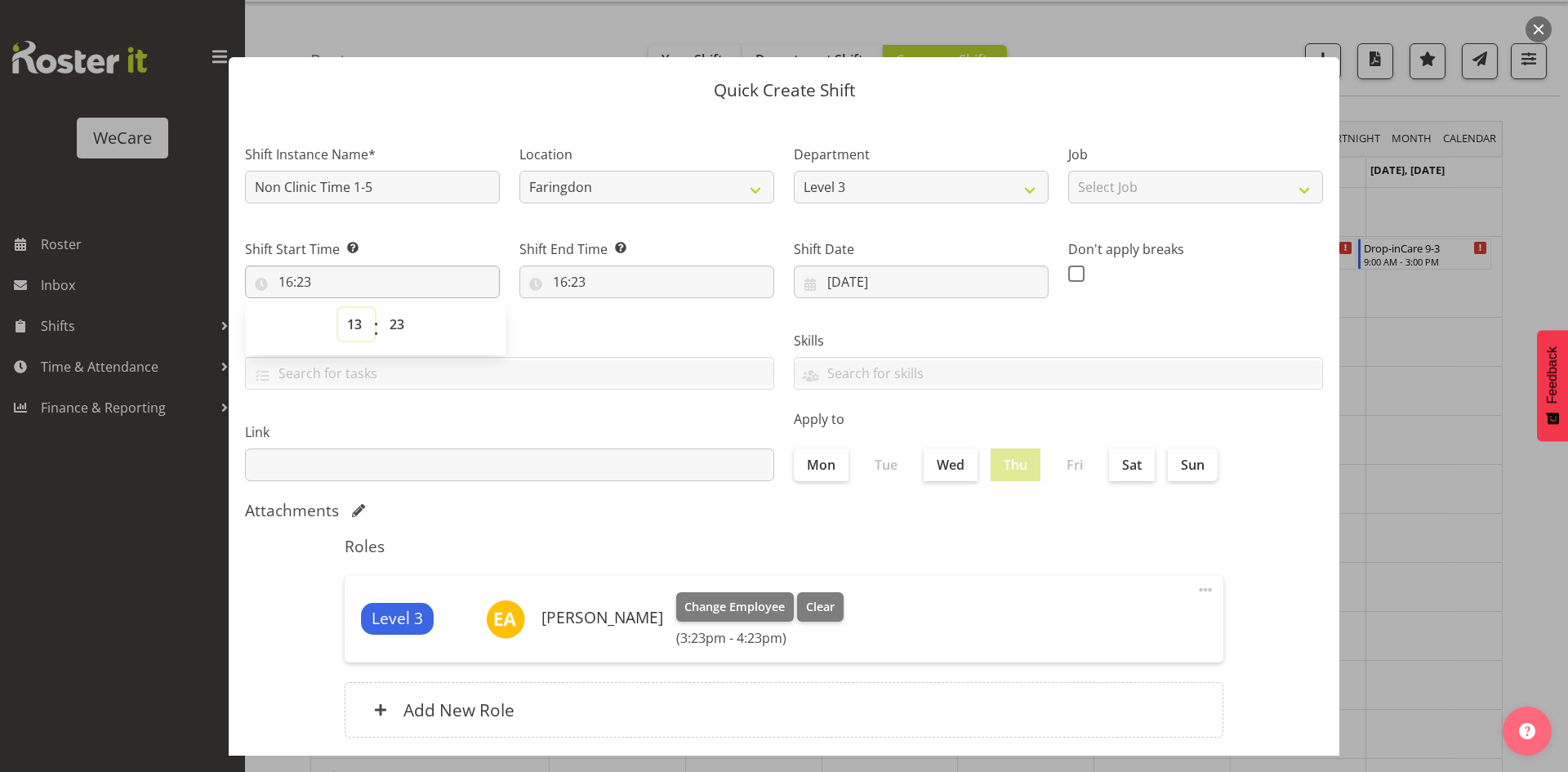
type input "13:23"
select select "0"
type input "13:00"
click at [558, 283] on input "16:23" at bounding box center [647, 281] width 255 height 33
click at [622, 328] on select "00 01 02 03 04 05 06 07 08 09 10 11 12 13 14 15 16 17 18 19 20 21 22 23" at bounding box center [631, 323] width 36 height 33
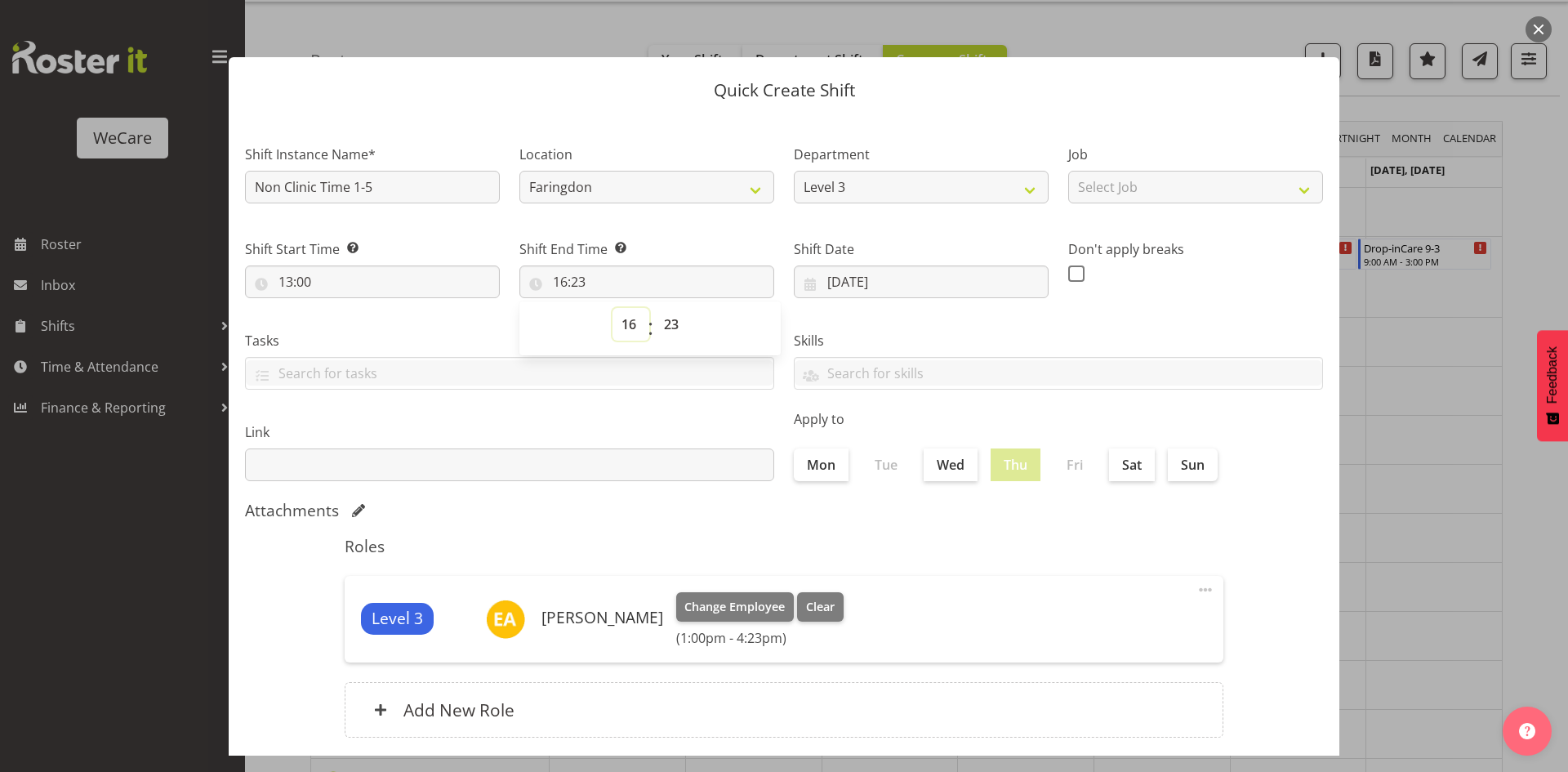
select select "17"
click at [613, 308] on select "00 01 02 03 04 05 06 07 08 09 10 11 12 13 14 15 16 17 18 19 20 21 22 23" at bounding box center [631, 323] width 36 height 33
type input "17:23"
select select "10"
type input "17:10"
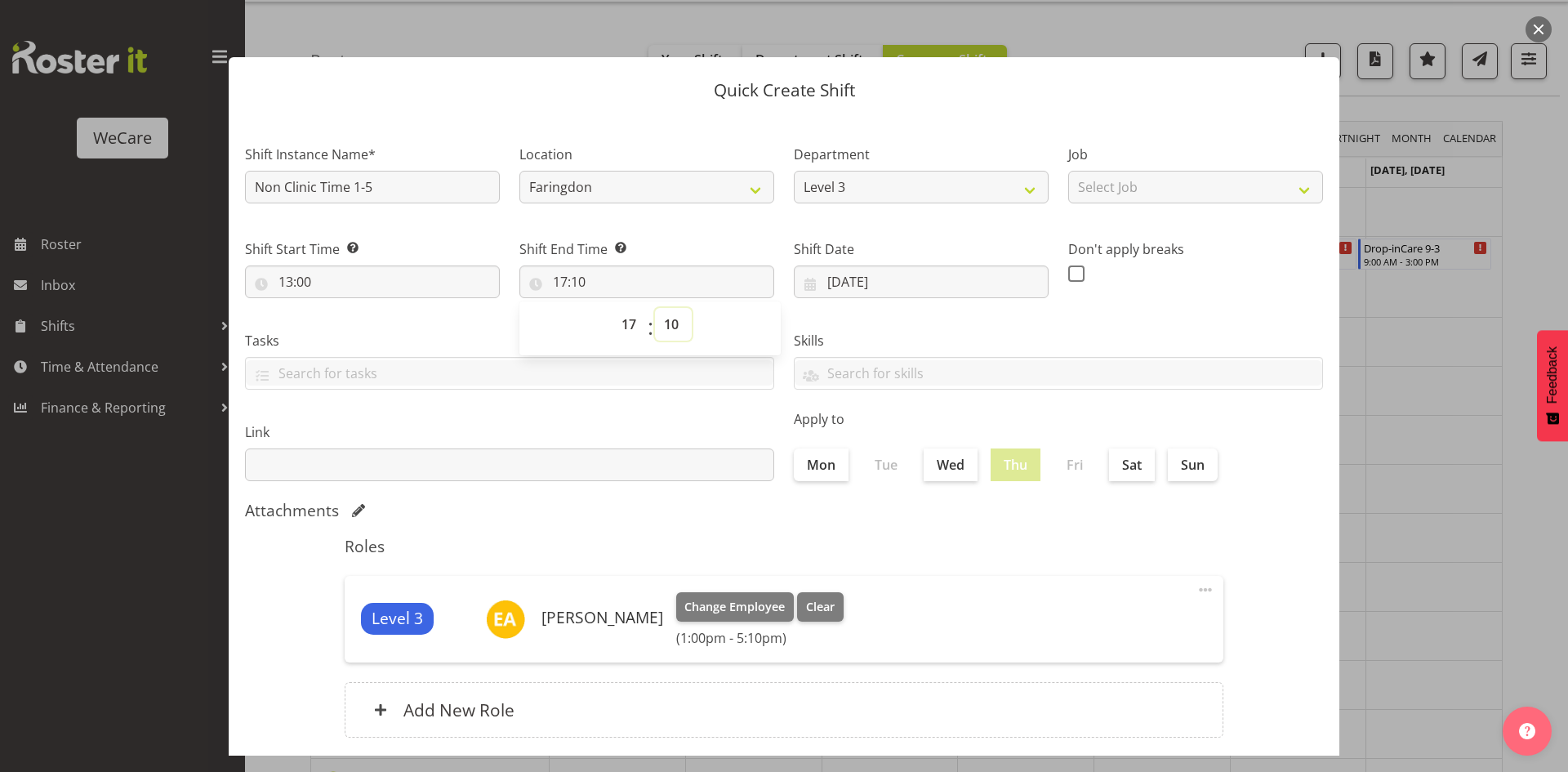
click at [688, 332] on select "00 01 02 03 04 05 06 07 08 09 10 11 12 13 14 15 16 17 18 19 20 21 22 23 24 25 2…" at bounding box center [673, 323] width 36 height 33
select select "0"
type input "17:00"
click at [802, 508] on div "Attachments" at bounding box center [784, 511] width 1078 height 20
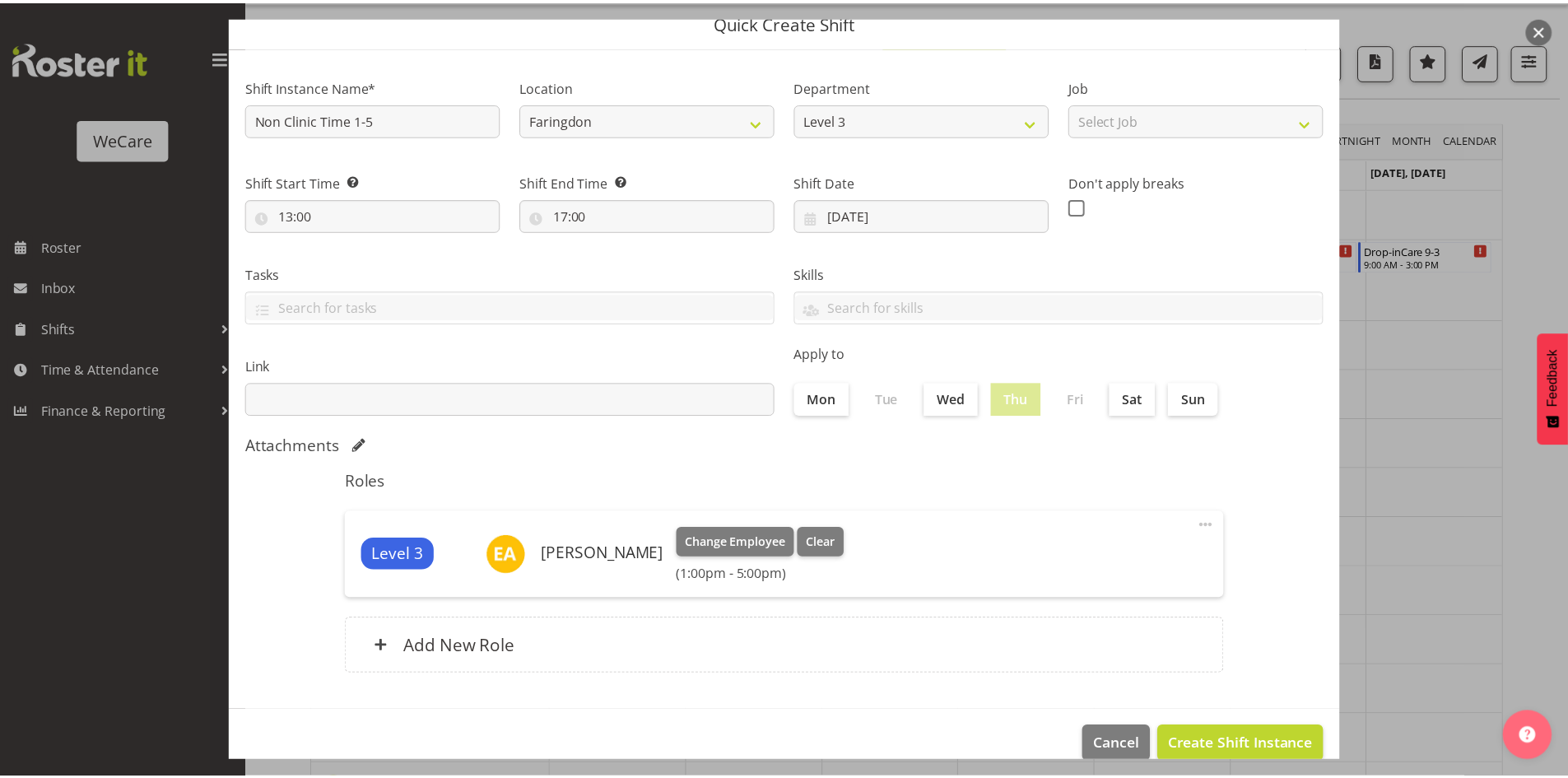
scroll to position [95, 0]
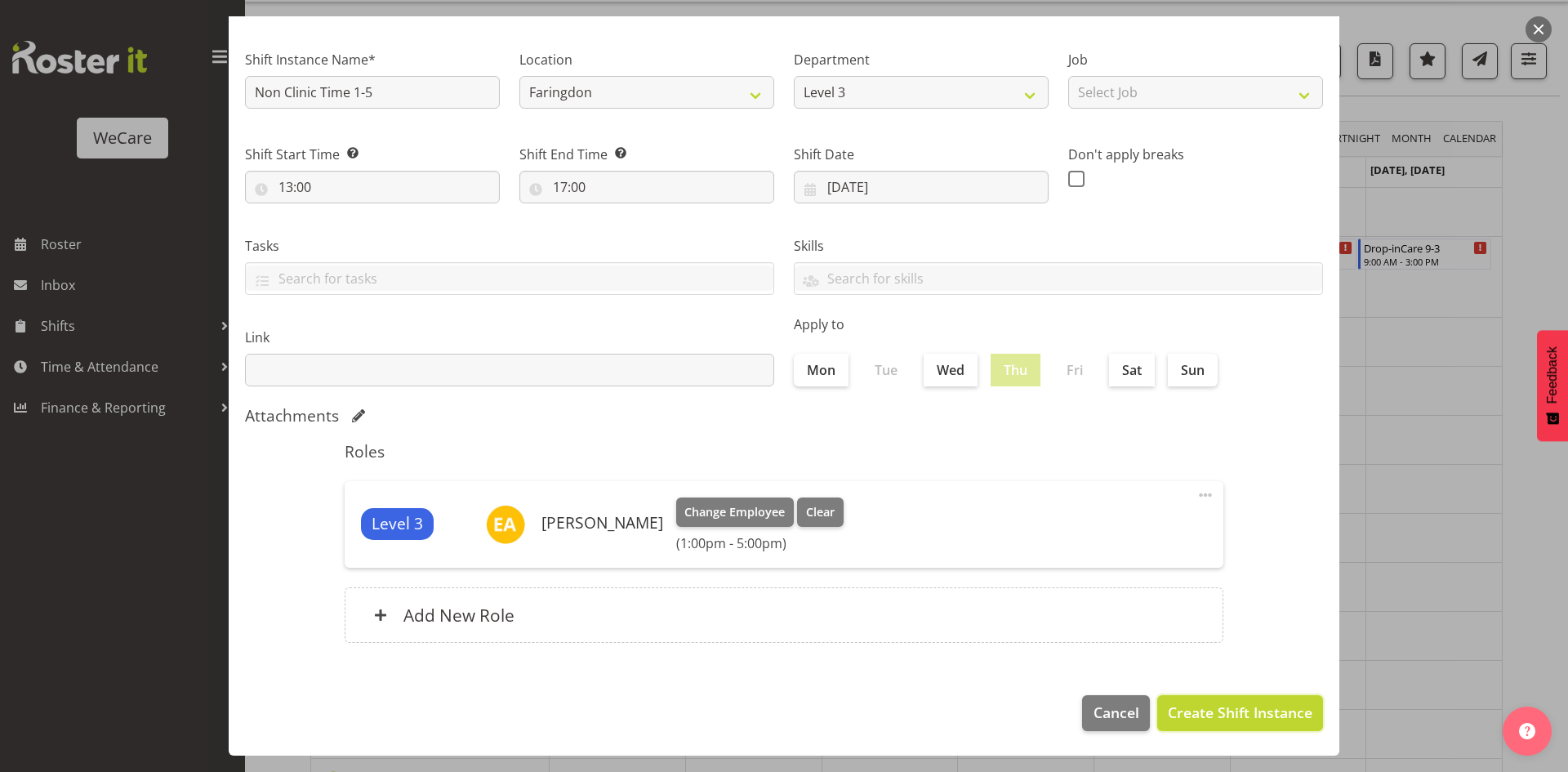
click at [1234, 719] on span "Create Shift Instance" at bounding box center [1240, 713] width 145 height 22
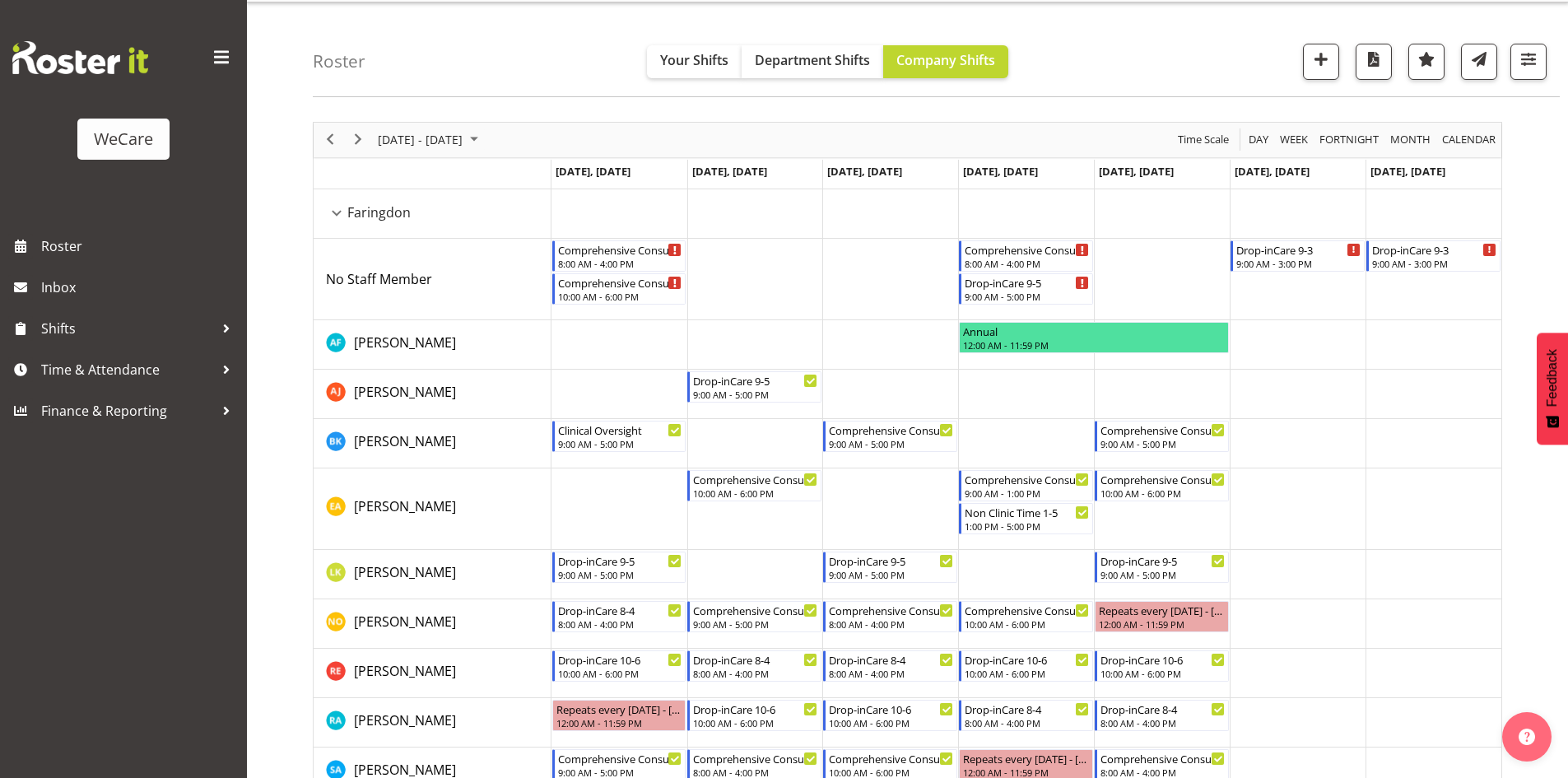
scroll to position [123, 0]
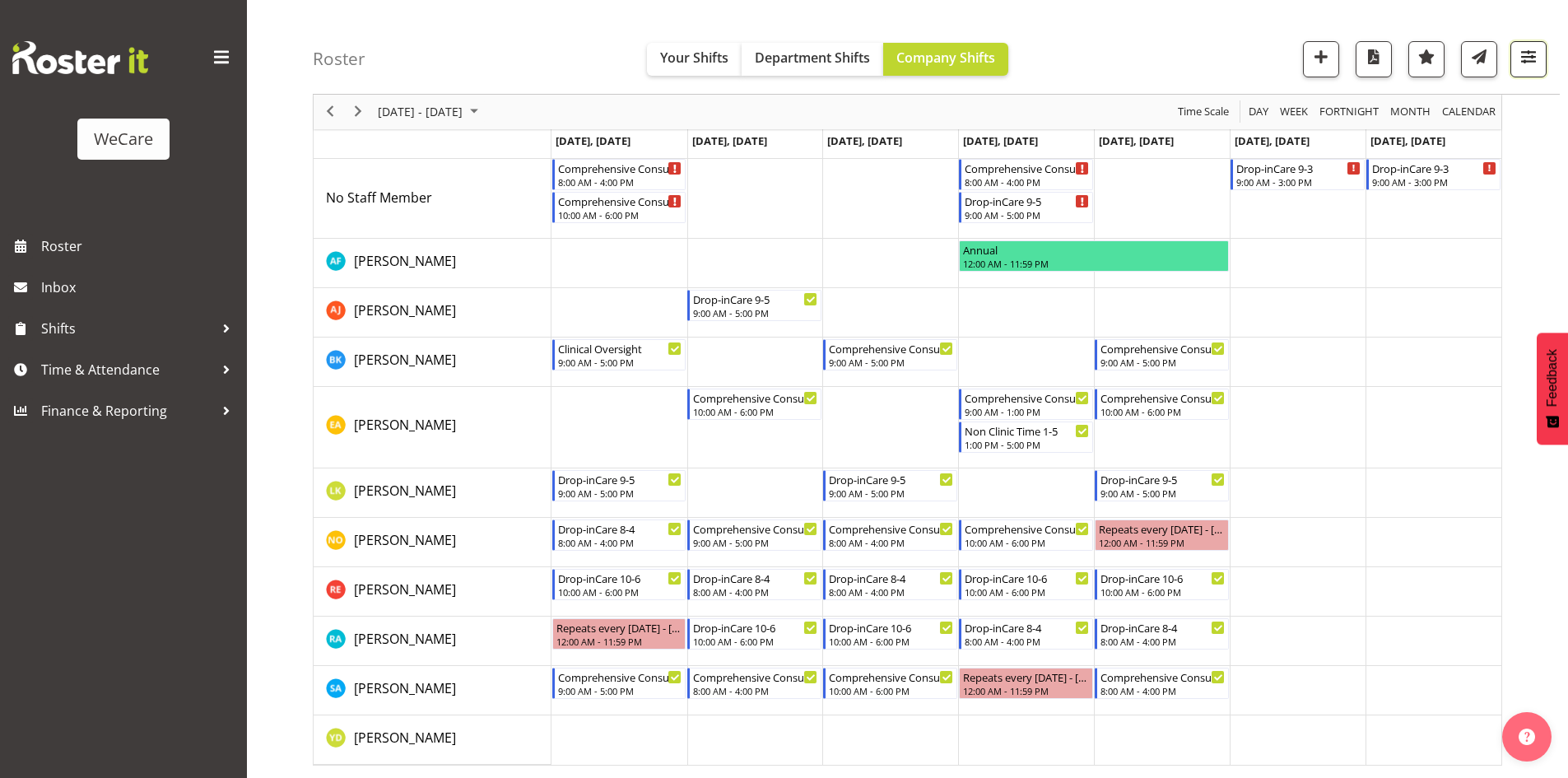
click at [1531, 46] on span "button" at bounding box center [1528, 57] width 22 height 22
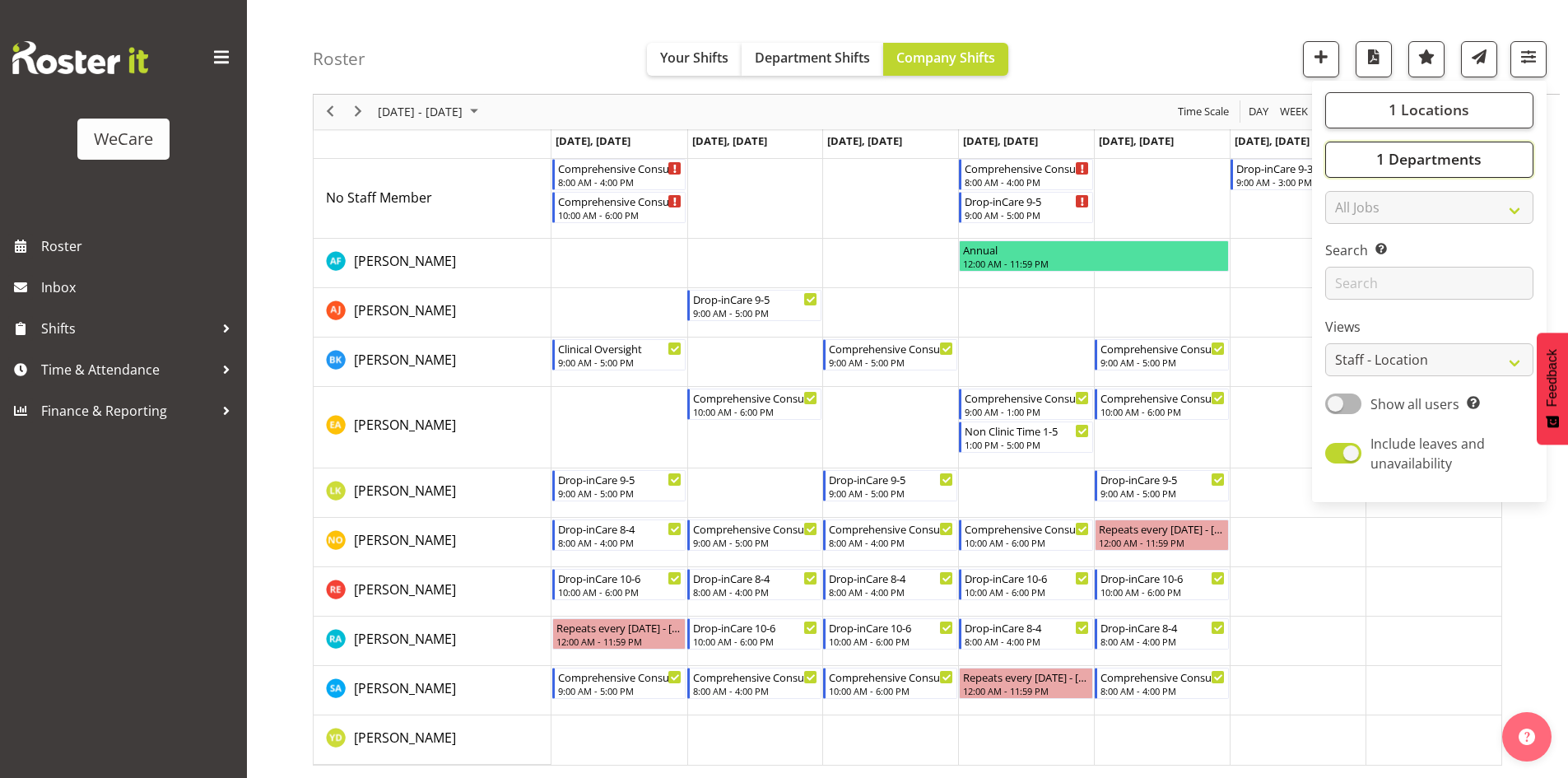
click at [1486, 165] on button "1 Departments" at bounding box center [1429, 160] width 209 height 36
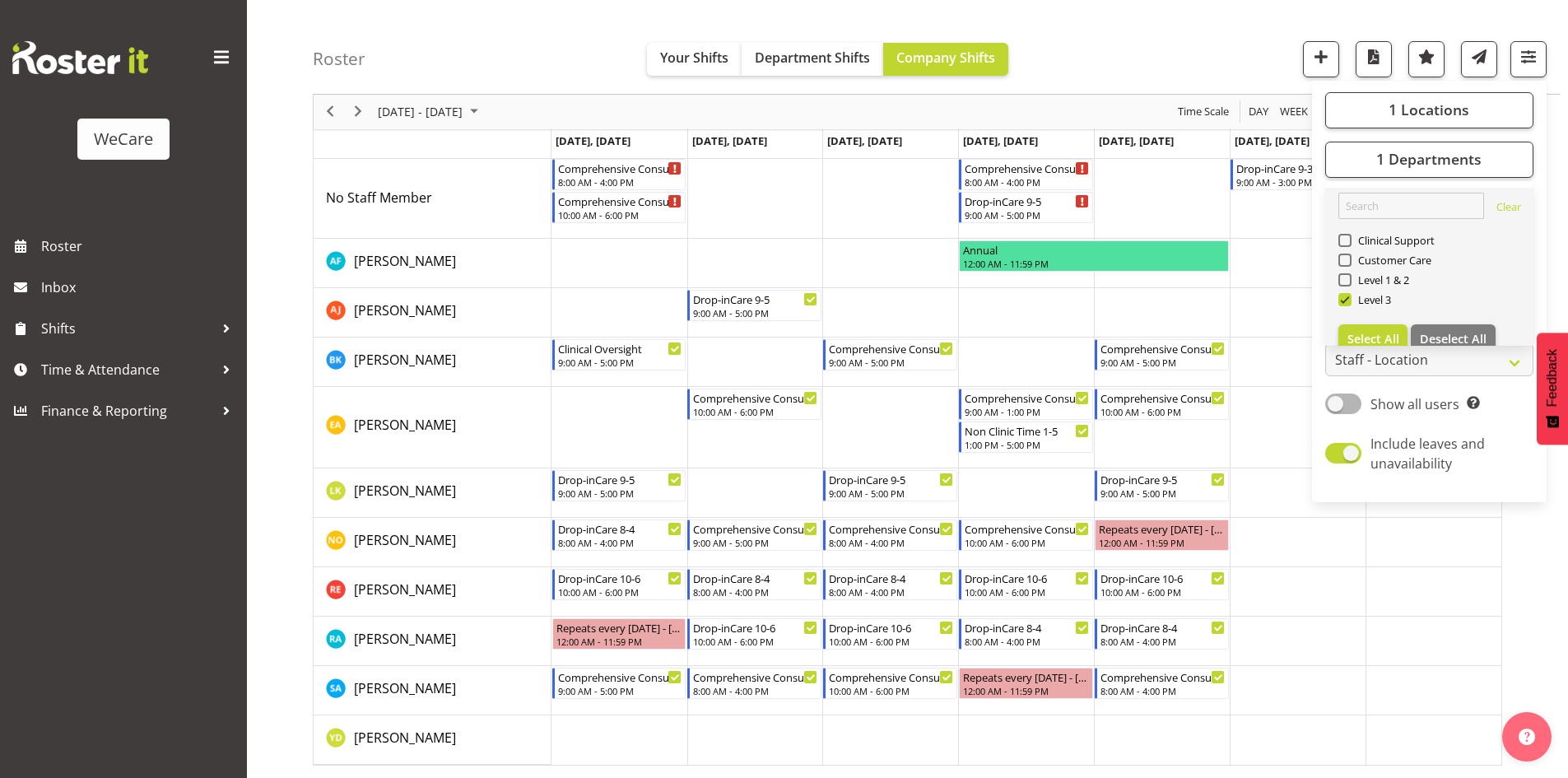
click at [1366, 304] on span "Level 3" at bounding box center [1371, 299] width 41 height 13
click at [1349, 304] on input "Level 3" at bounding box center [1344, 300] width 11 height 11
checkbox input "false"
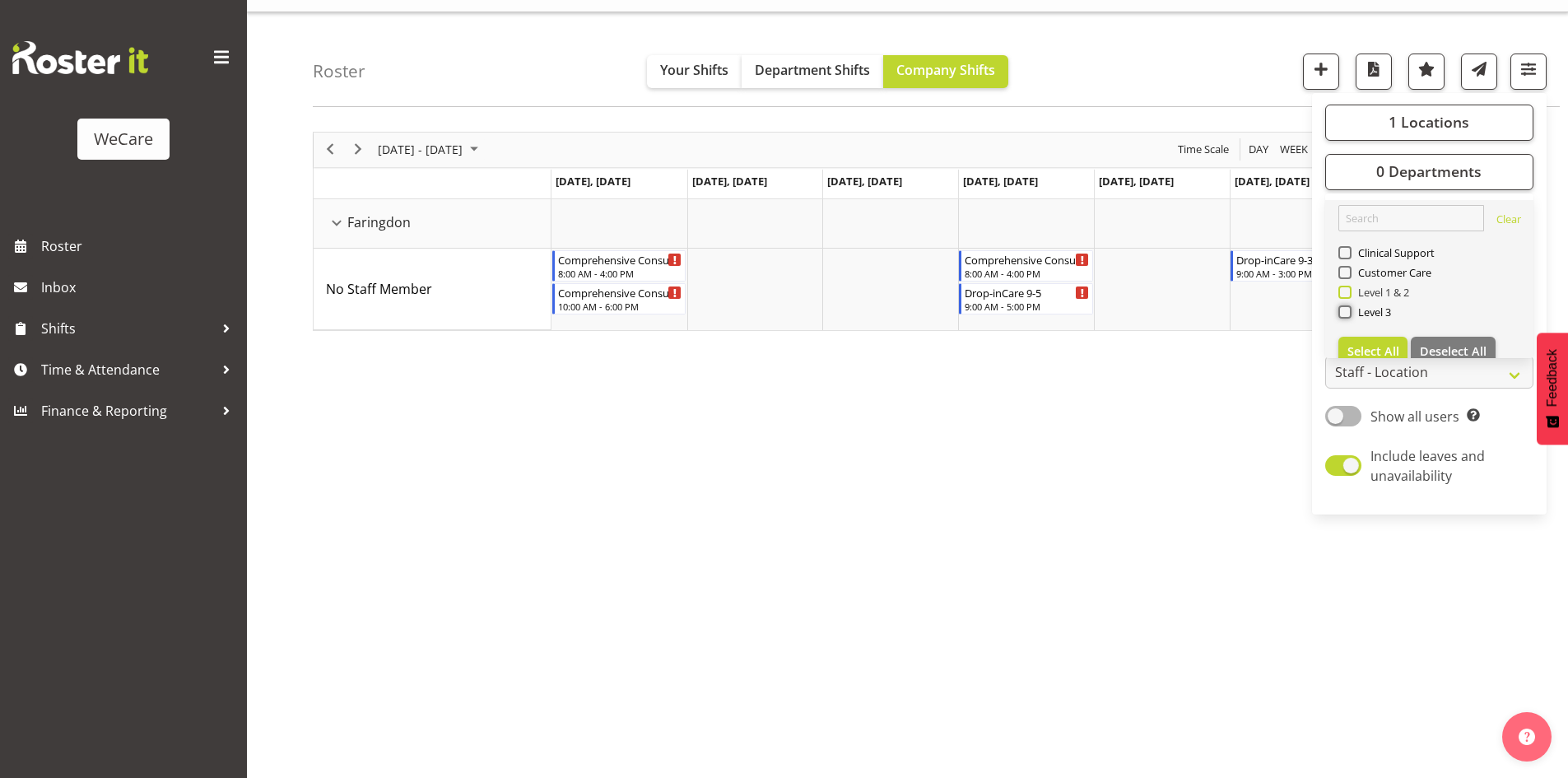
scroll to position [32, 0]
click at [1366, 294] on span "Level 1 & 2" at bounding box center [1380, 292] width 59 height 13
click at [1349, 294] on input "Level 1 & 2" at bounding box center [1344, 291] width 11 height 11
checkbox input "true"
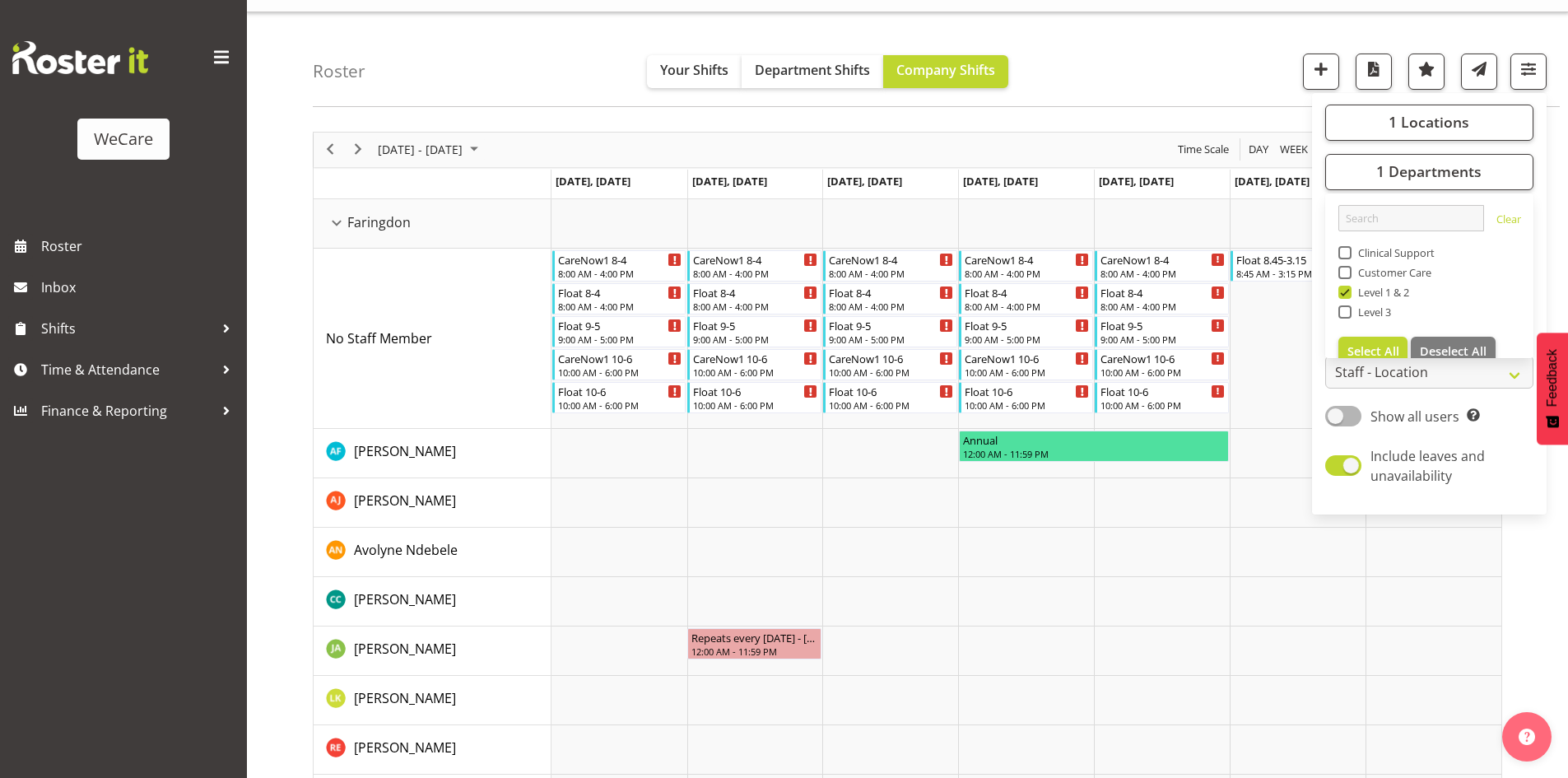
click at [501, 78] on div "Roster Your Shifts Department Shifts Company Shifts 1 Locations Clear Business …" at bounding box center [936, 59] width 1247 height 94
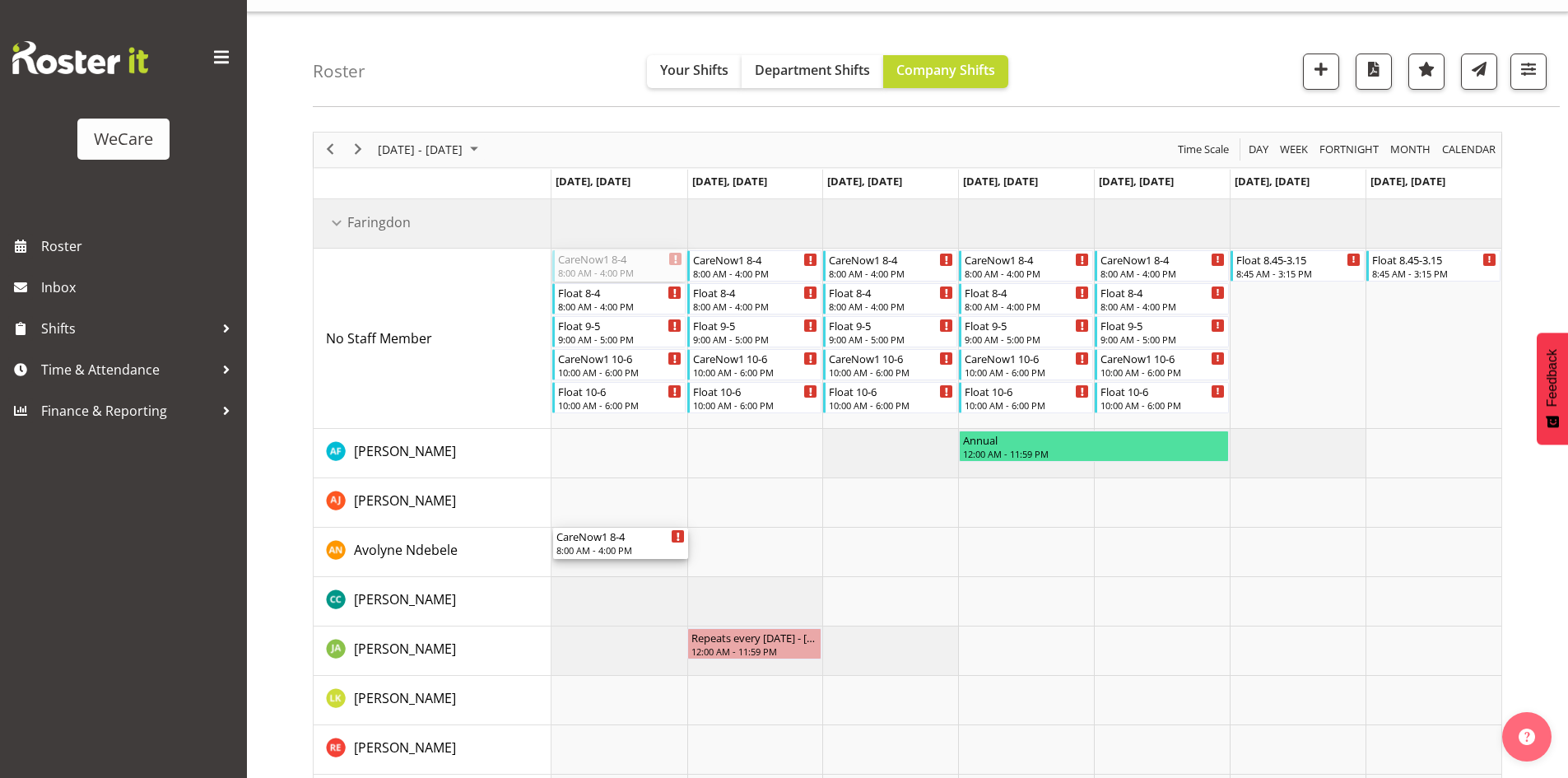
drag, startPoint x: 617, startPoint y: 251, endPoint x: 629, endPoint y: 546, distance: 295.2
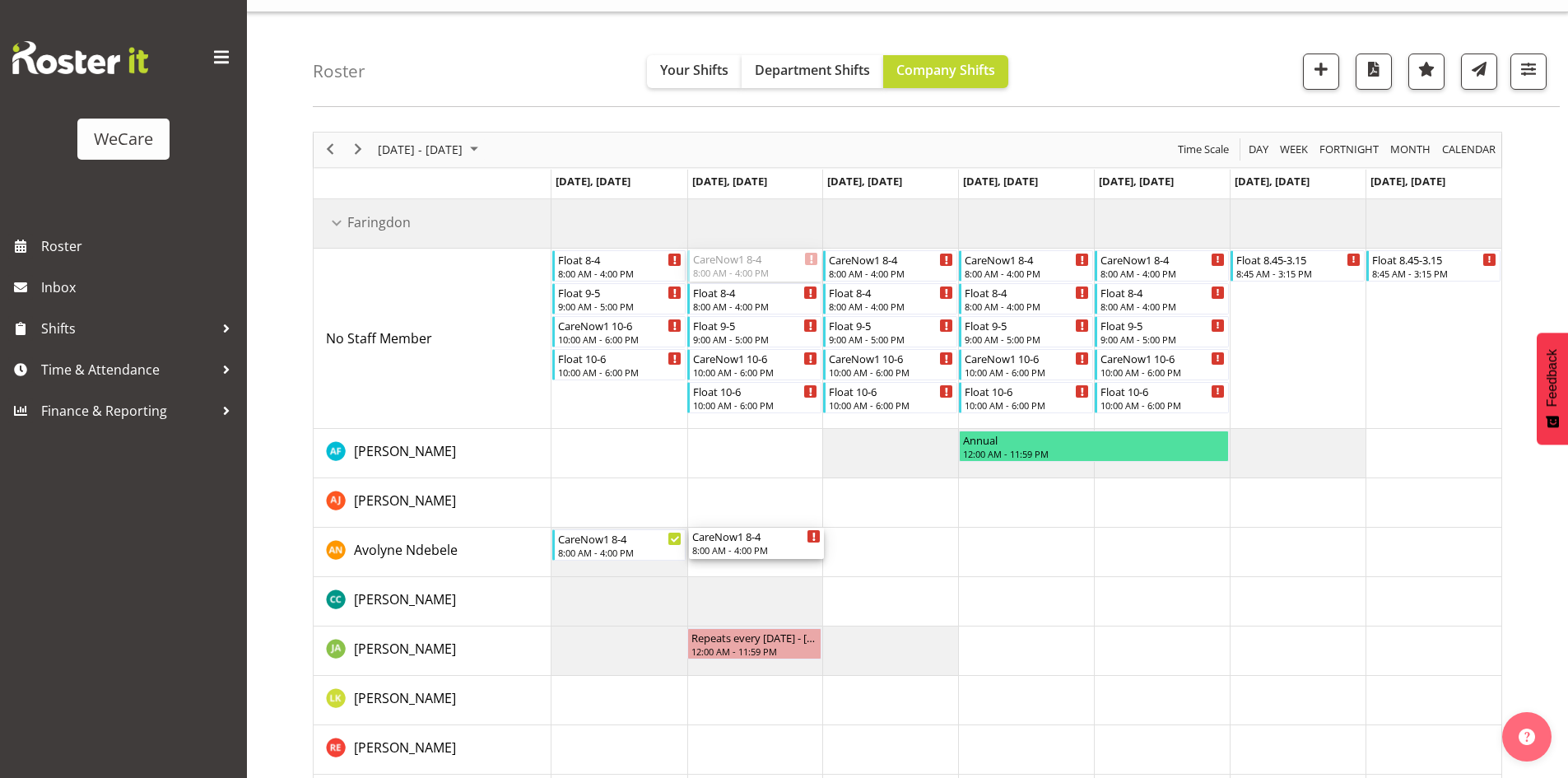
drag, startPoint x: 738, startPoint y: 267, endPoint x: 741, endPoint y: 533, distance: 266.0
drag, startPoint x: 911, startPoint y: 268, endPoint x: 884, endPoint y: 535, distance: 268.4
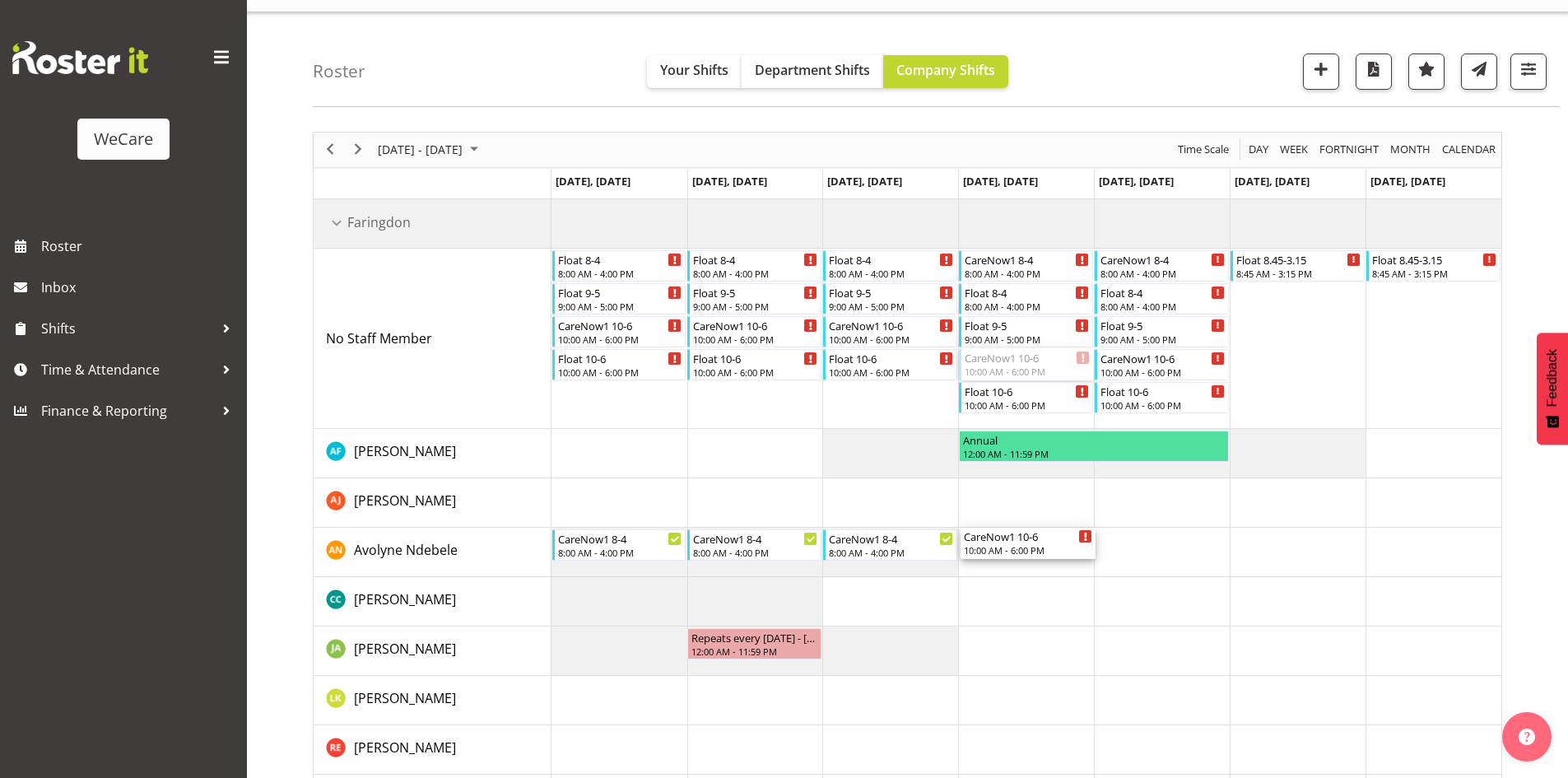
drag, startPoint x: 1026, startPoint y: 366, endPoint x: 1017, endPoint y: 536, distance: 170.2
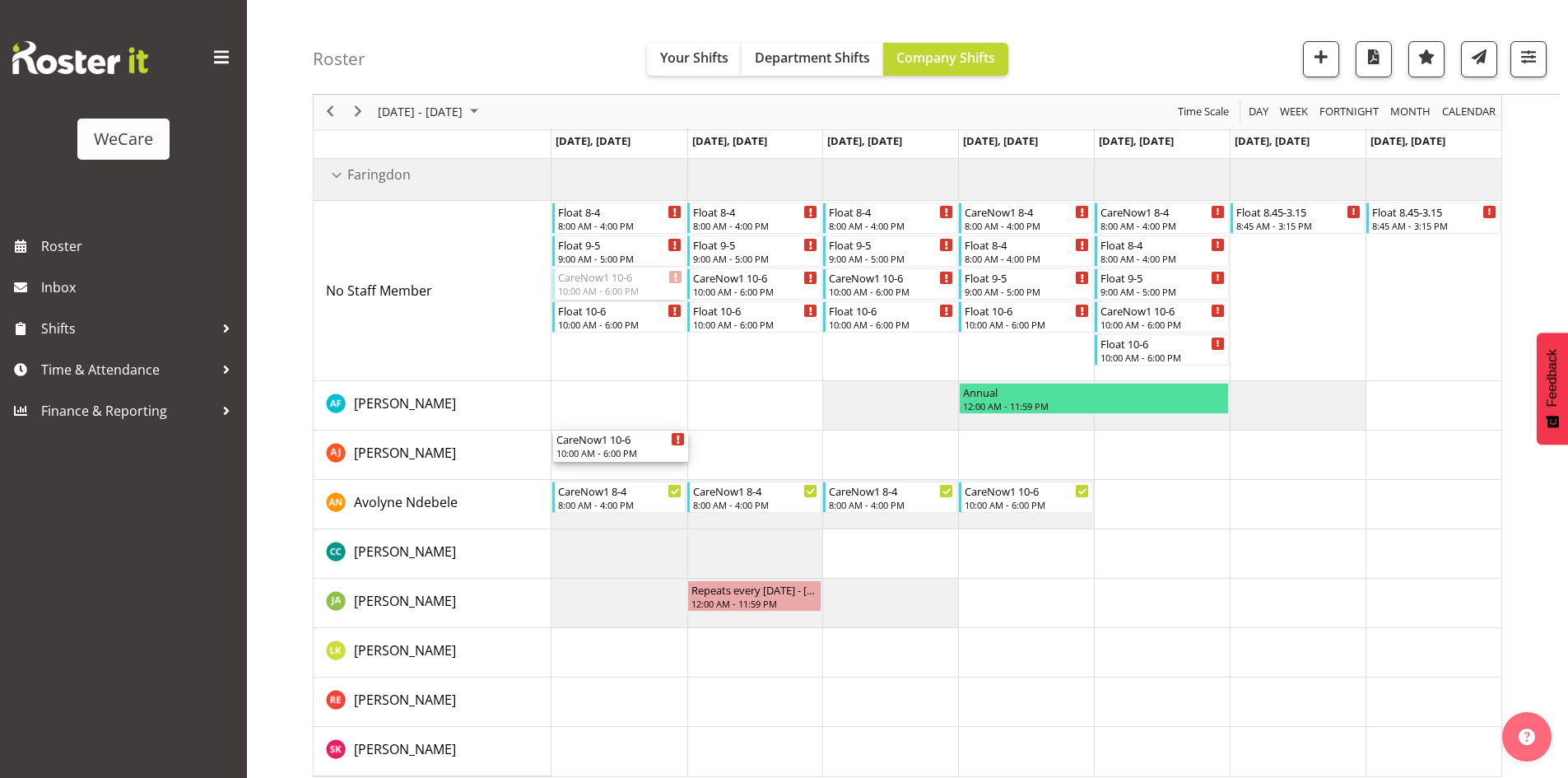
scroll to position [91, 0]
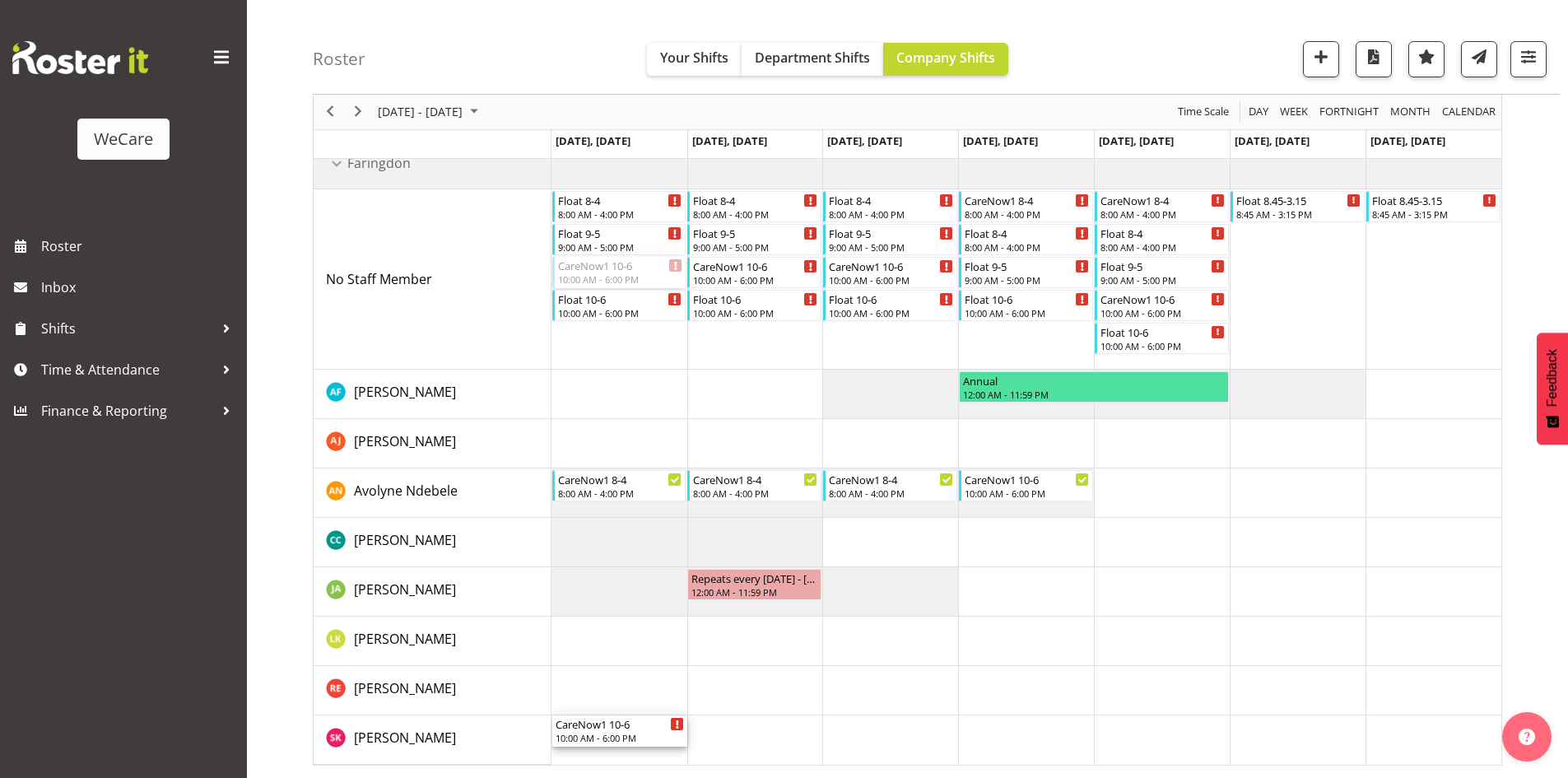
drag, startPoint x: 611, startPoint y: 339, endPoint x: 623, endPoint y: 746, distance: 407.2
drag, startPoint x: 738, startPoint y: 265, endPoint x: 759, endPoint y: 726, distance: 461.5
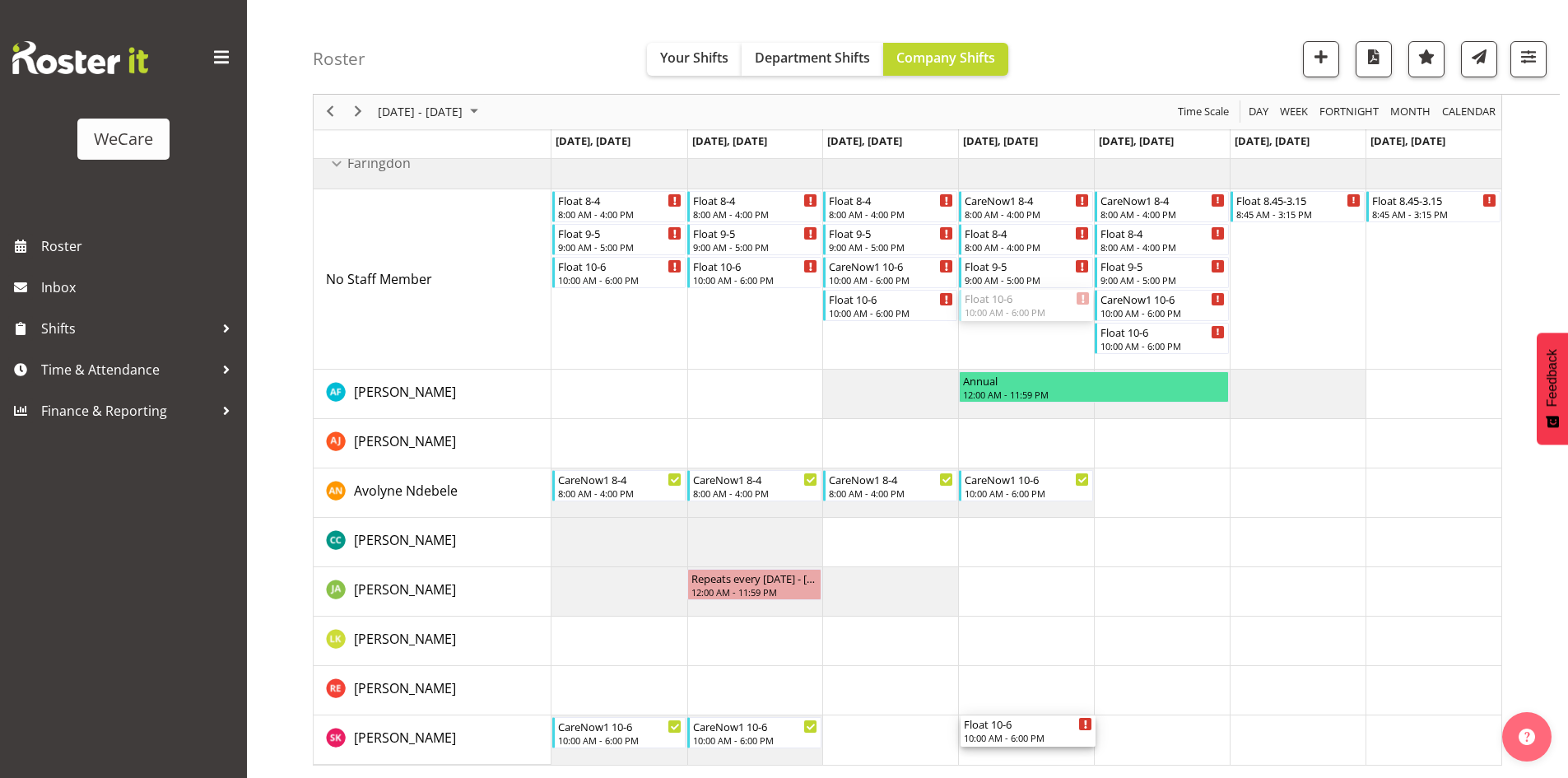
drag, startPoint x: 1024, startPoint y: 306, endPoint x: 1080, endPoint y: 737, distance: 434.6
drag, startPoint x: 1142, startPoint y: 215, endPoint x: 1179, endPoint y: 735, distance: 521.3
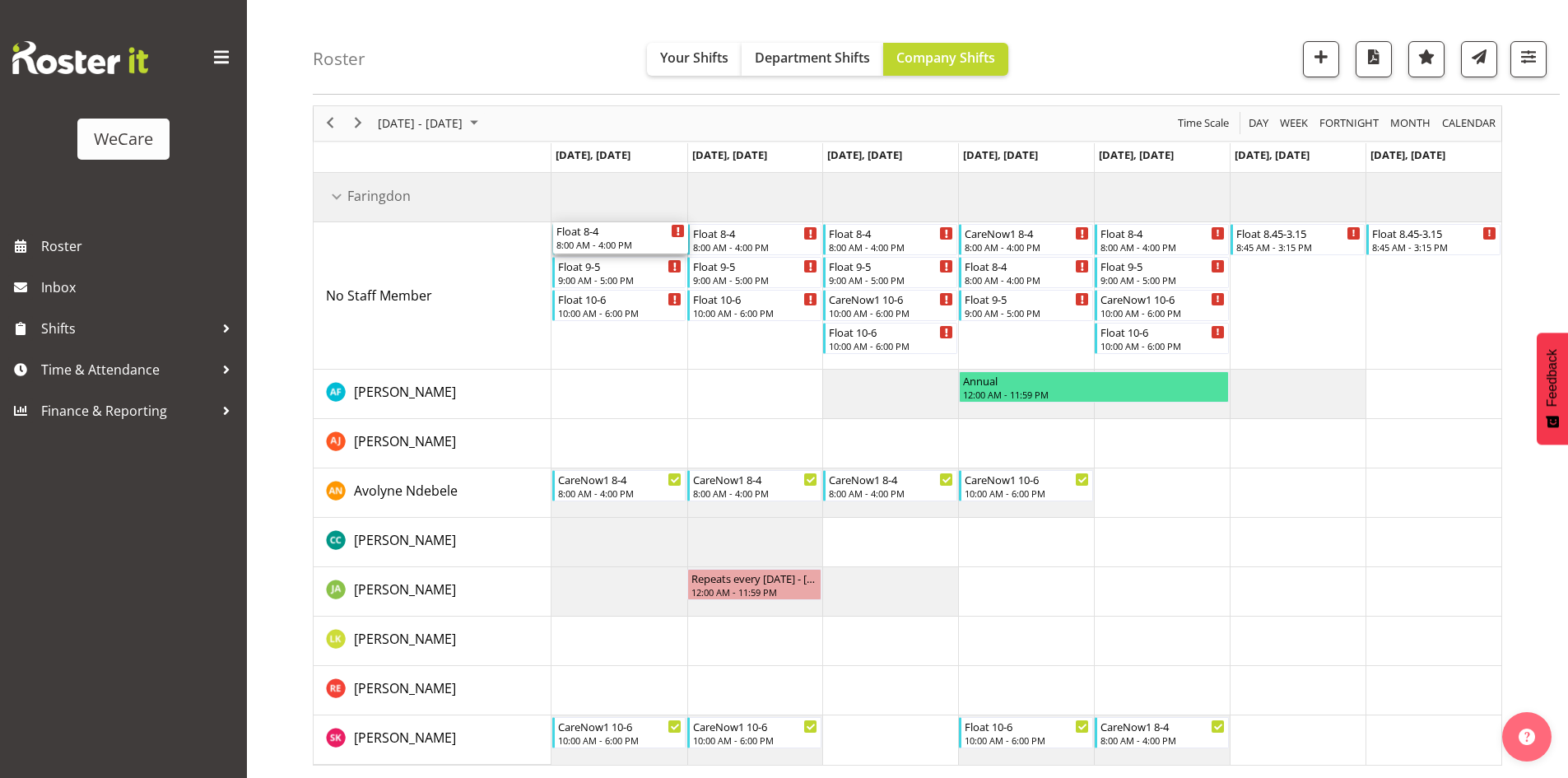
drag, startPoint x: 599, startPoint y: 231, endPoint x: 592, endPoint y: 304, distance: 73.3
click at [592, 304] on div "Float 8-4 8:00 AM - 4:00 PM Float 9-5 9:00 AM - 5:00 PM Float 10-6 10:00 AM - 6…" at bounding box center [1026, 469] width 949 height 592
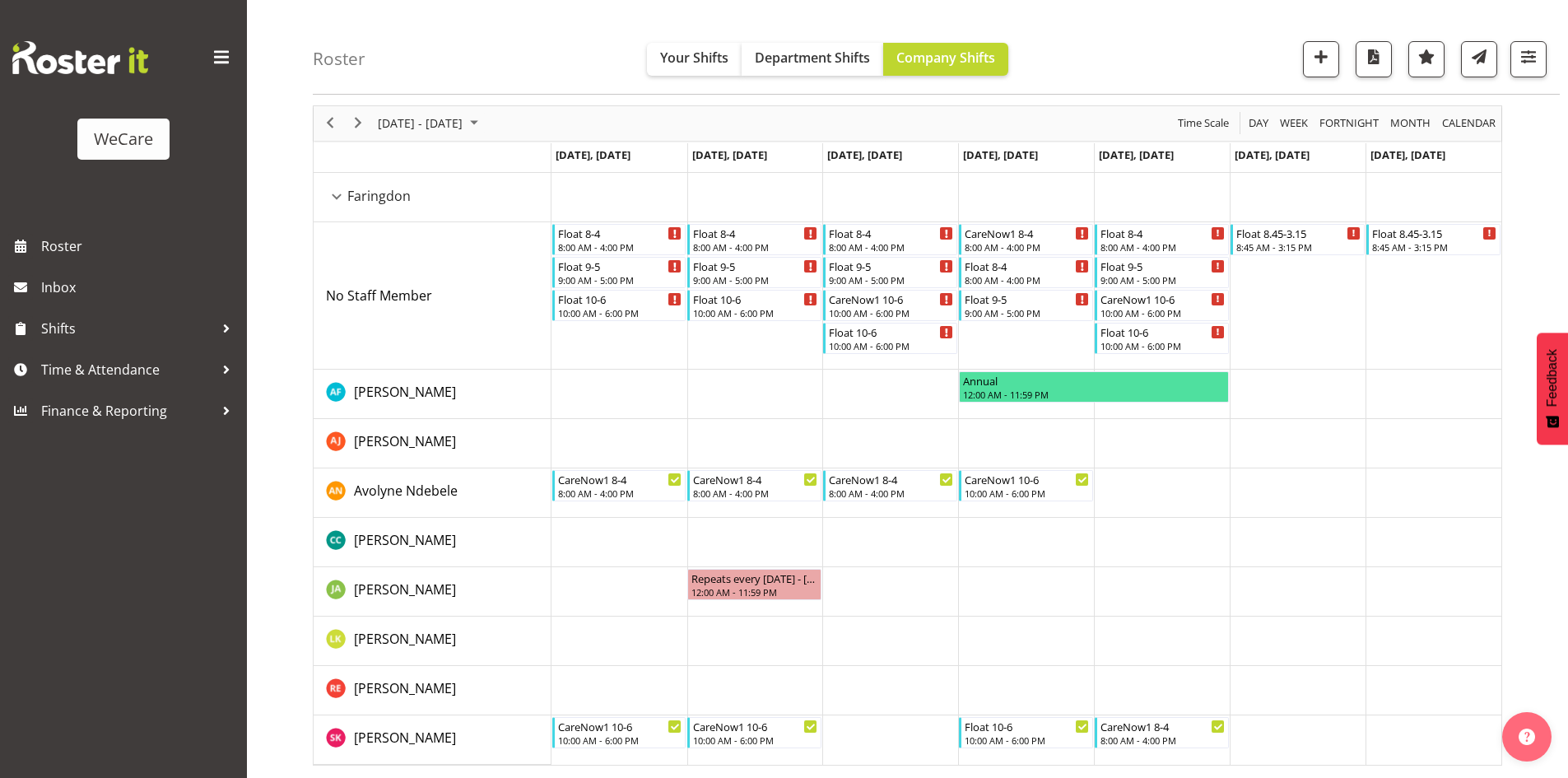
click at [594, 244] on div "8:00 AM - 4:00 PM" at bounding box center [620, 246] width 124 height 13
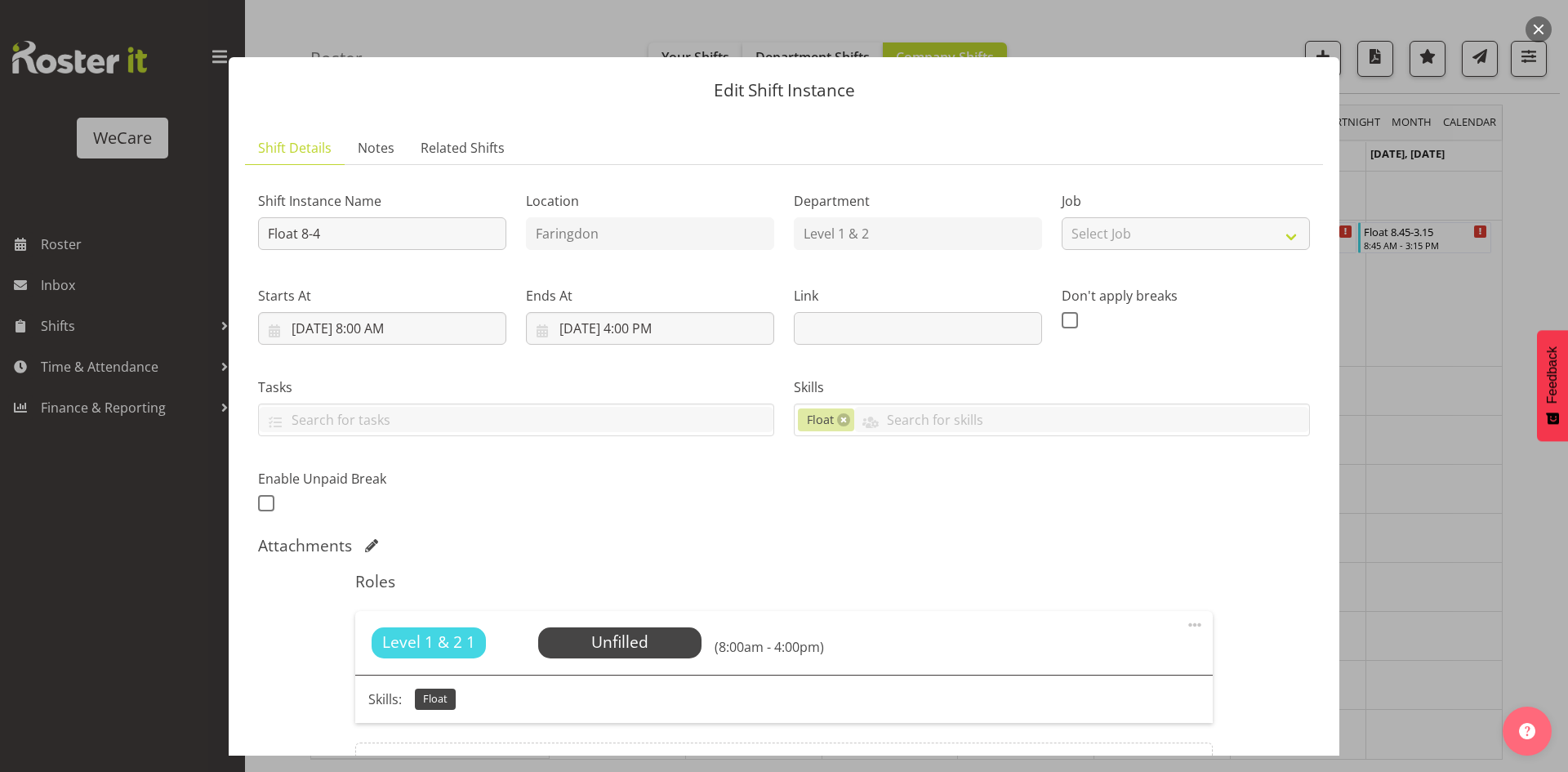
click at [618, 626] on div "Level 1 & 2 1 Unfilled Select Employee (8:00am - 4:00pm)" at bounding box center [784, 643] width 856 height 64
click at [603, 637] on span "Select Employee" at bounding box center [619, 643] width 121 height 24
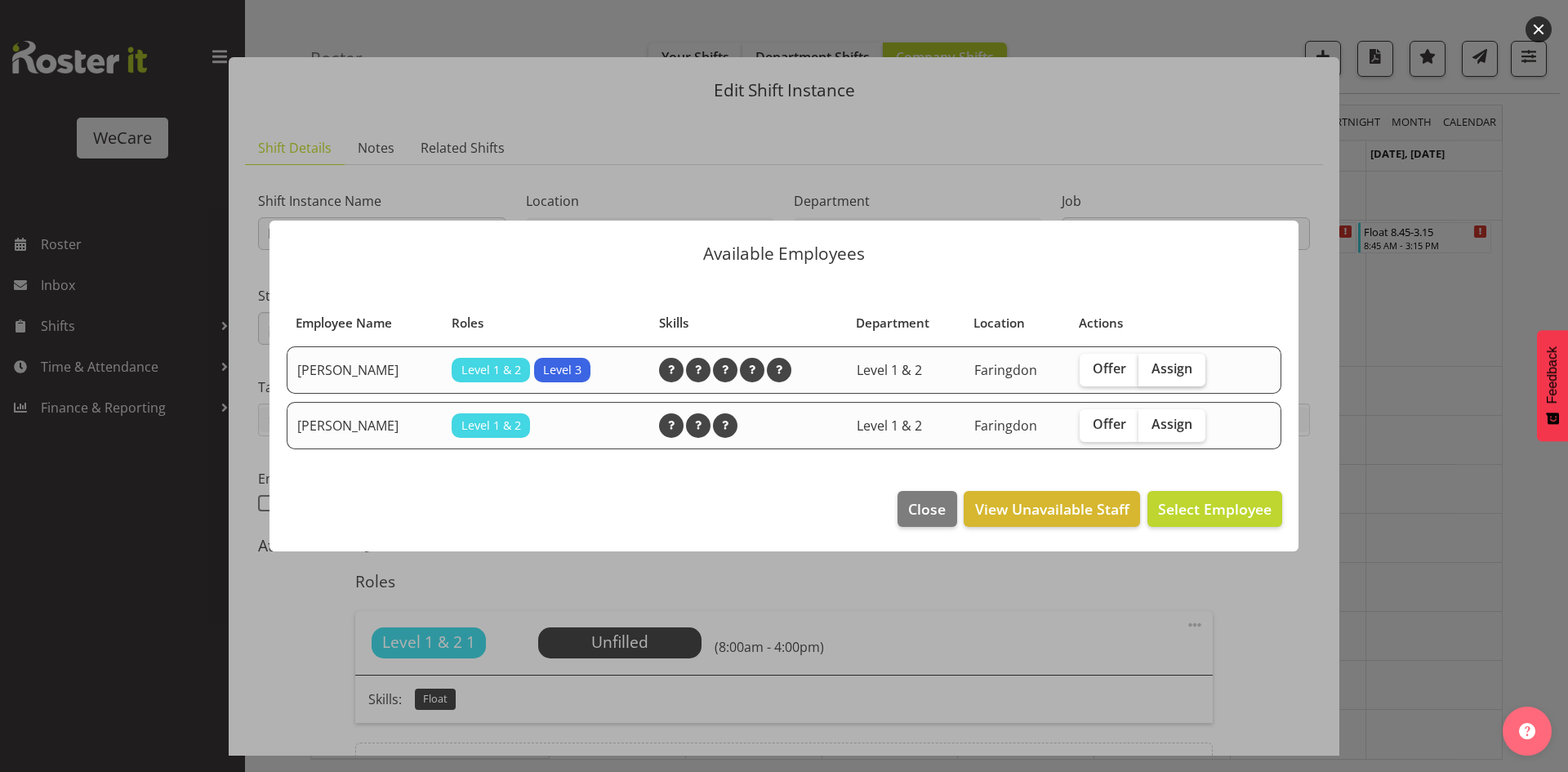
click at [1172, 376] on span "Assign" at bounding box center [1172, 369] width 40 height 17
click at [1149, 375] on input "Assign" at bounding box center [1143, 369] width 11 height 11
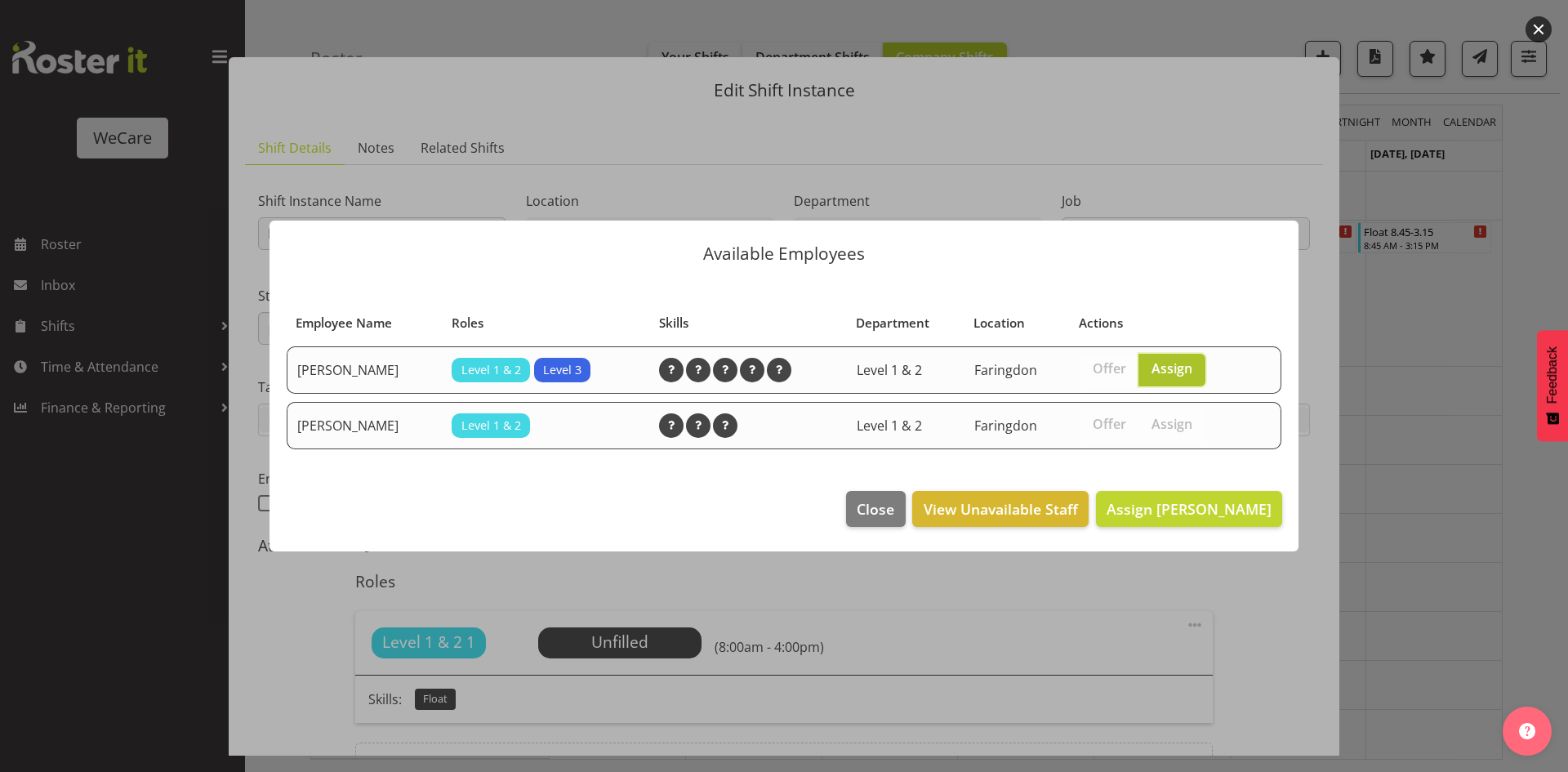
click at [1168, 355] on label "Assign" at bounding box center [1172, 370] width 67 height 33
click at [1149, 364] on input "Assign" at bounding box center [1143, 369] width 11 height 11
checkbox input "false"
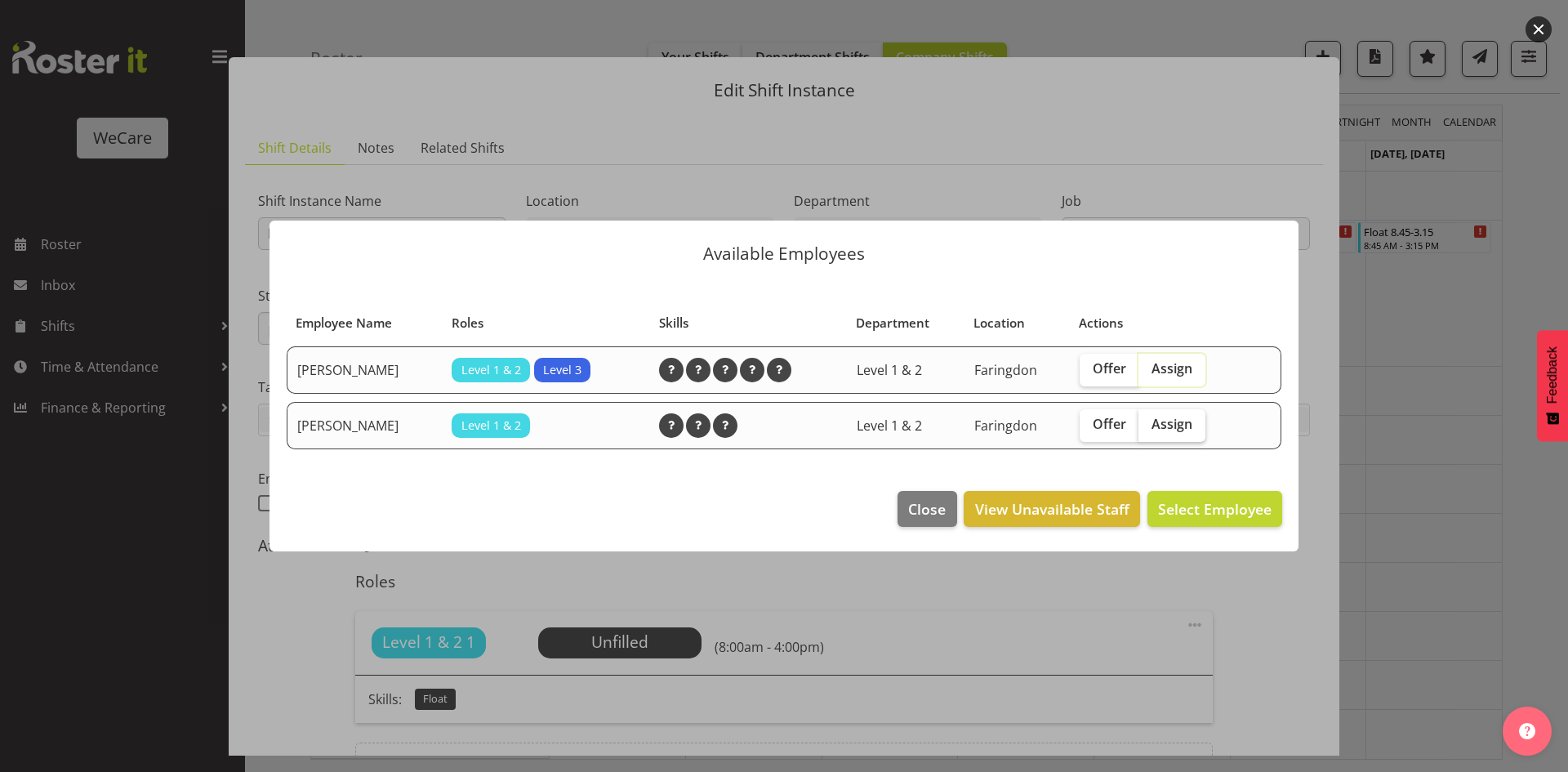
click at [1176, 422] on span "Assign" at bounding box center [1172, 424] width 40 height 17
click at [1149, 422] on input "Assign" at bounding box center [1143, 424] width 11 height 11
checkbox input "true"
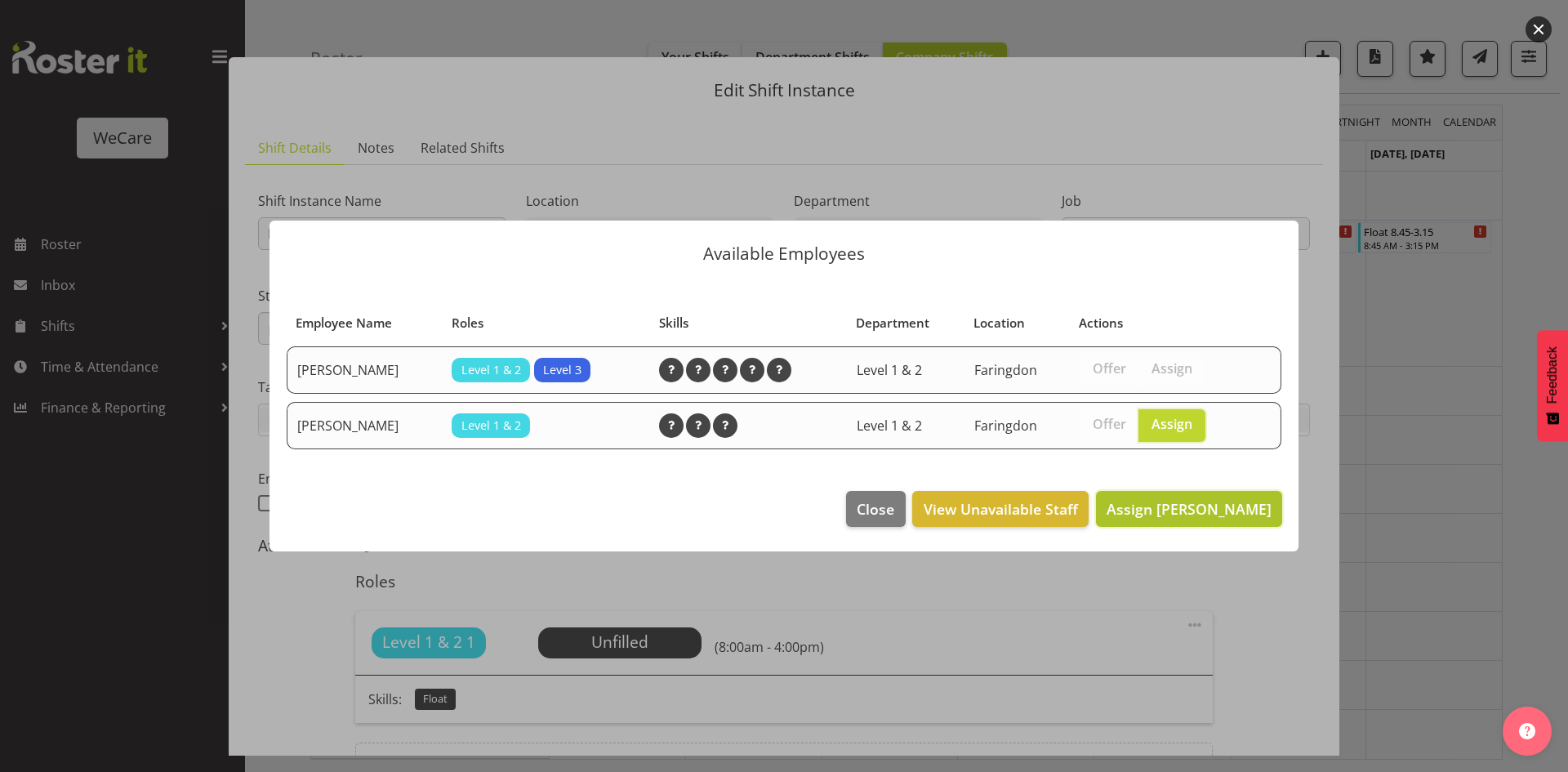
click at [1181, 510] on span "Assign Jane Arps" at bounding box center [1189, 509] width 165 height 20
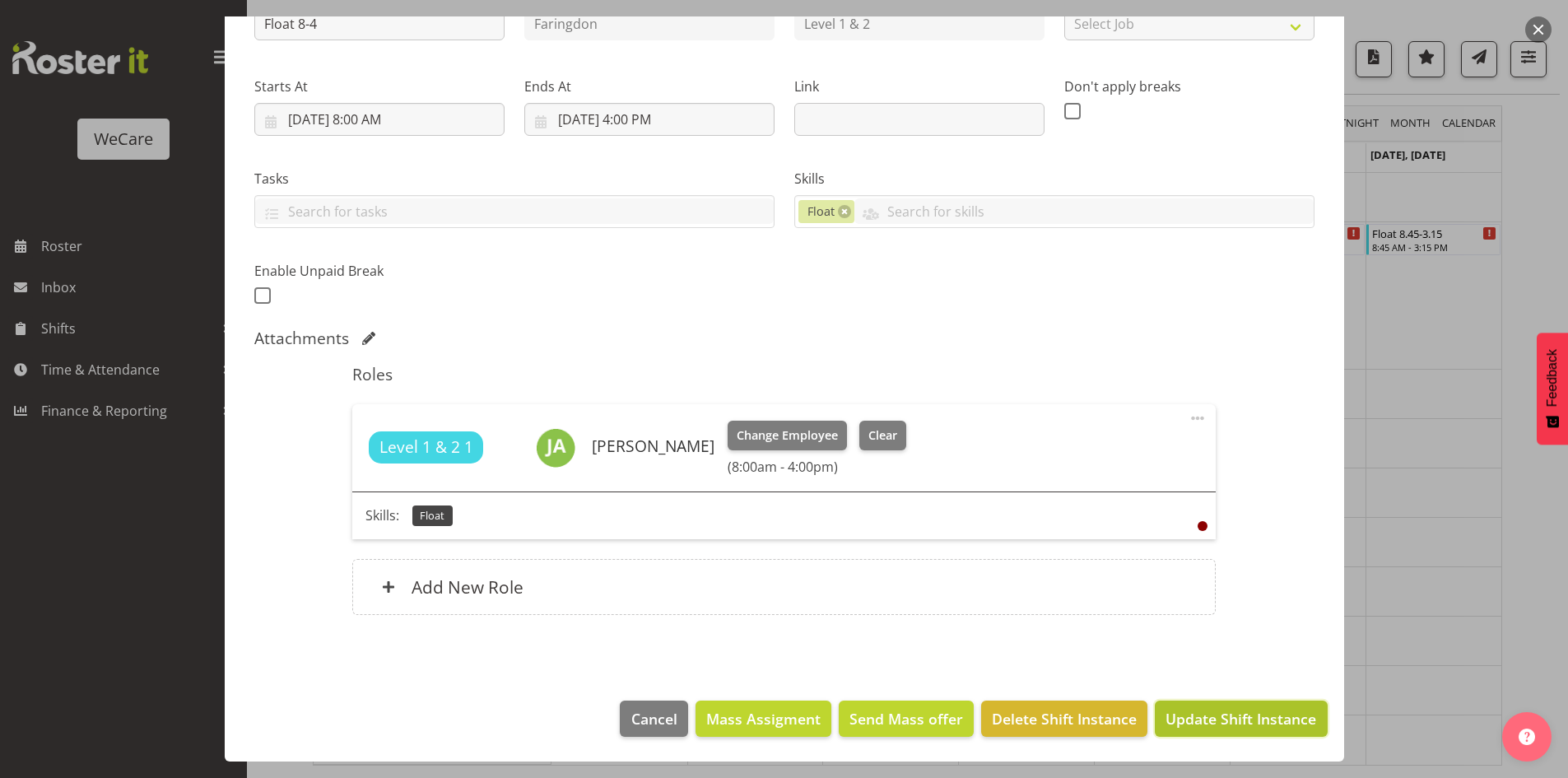
click at [1218, 721] on span "Update Shift Instance" at bounding box center [1241, 719] width 151 height 22
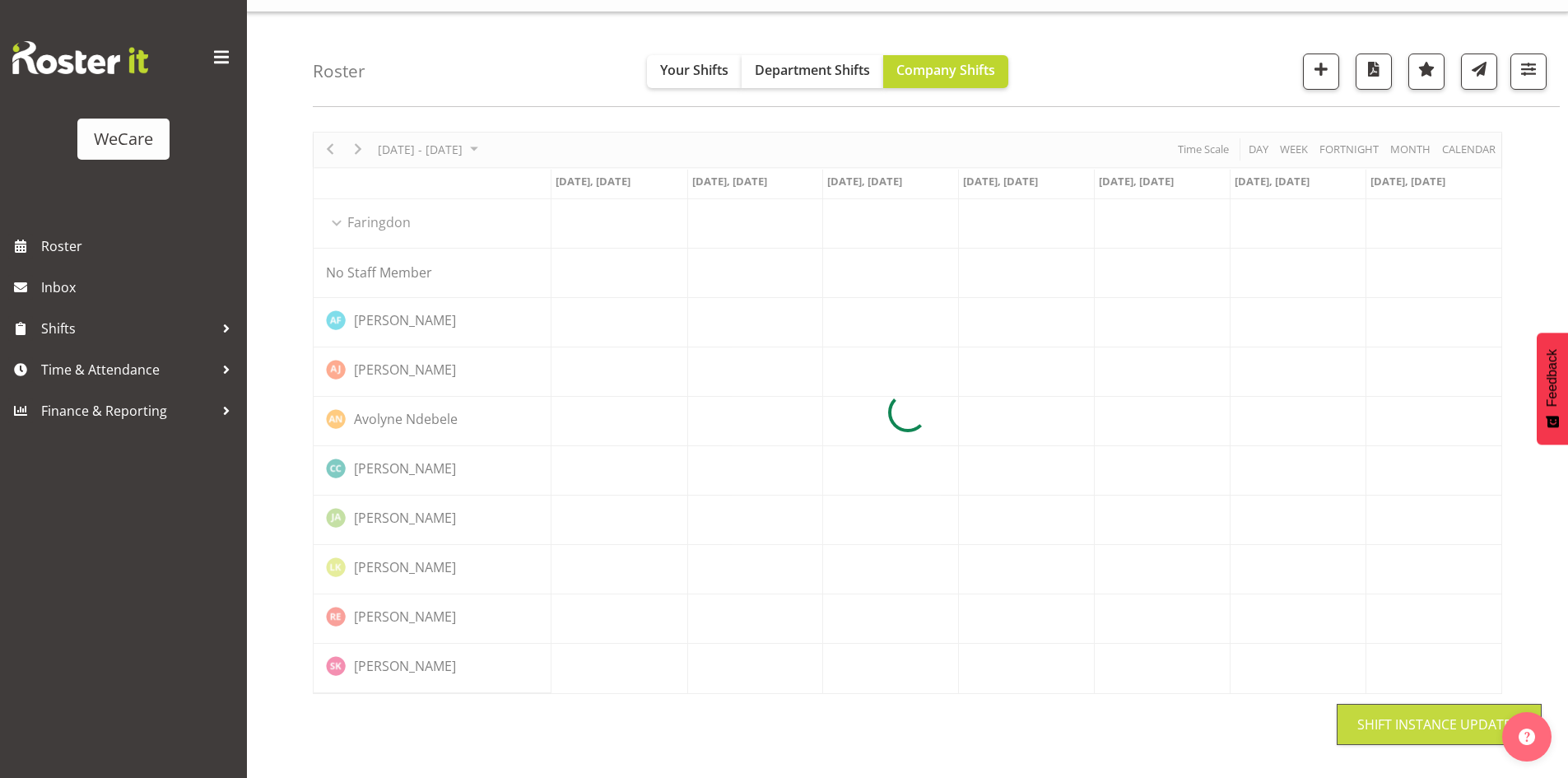
scroll to position [32, 0]
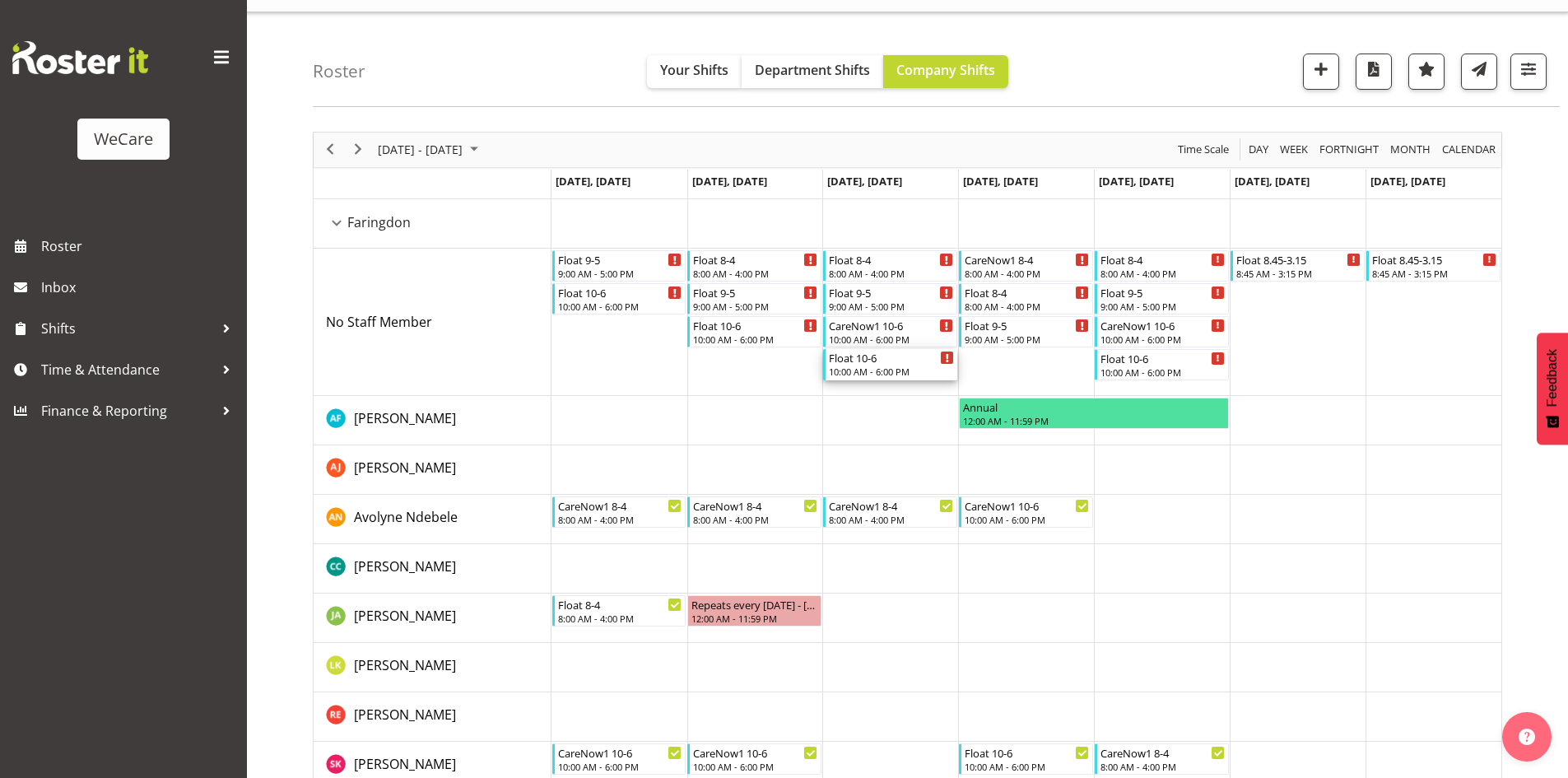
click at [894, 362] on div "Float 10-6" at bounding box center [892, 357] width 125 height 17
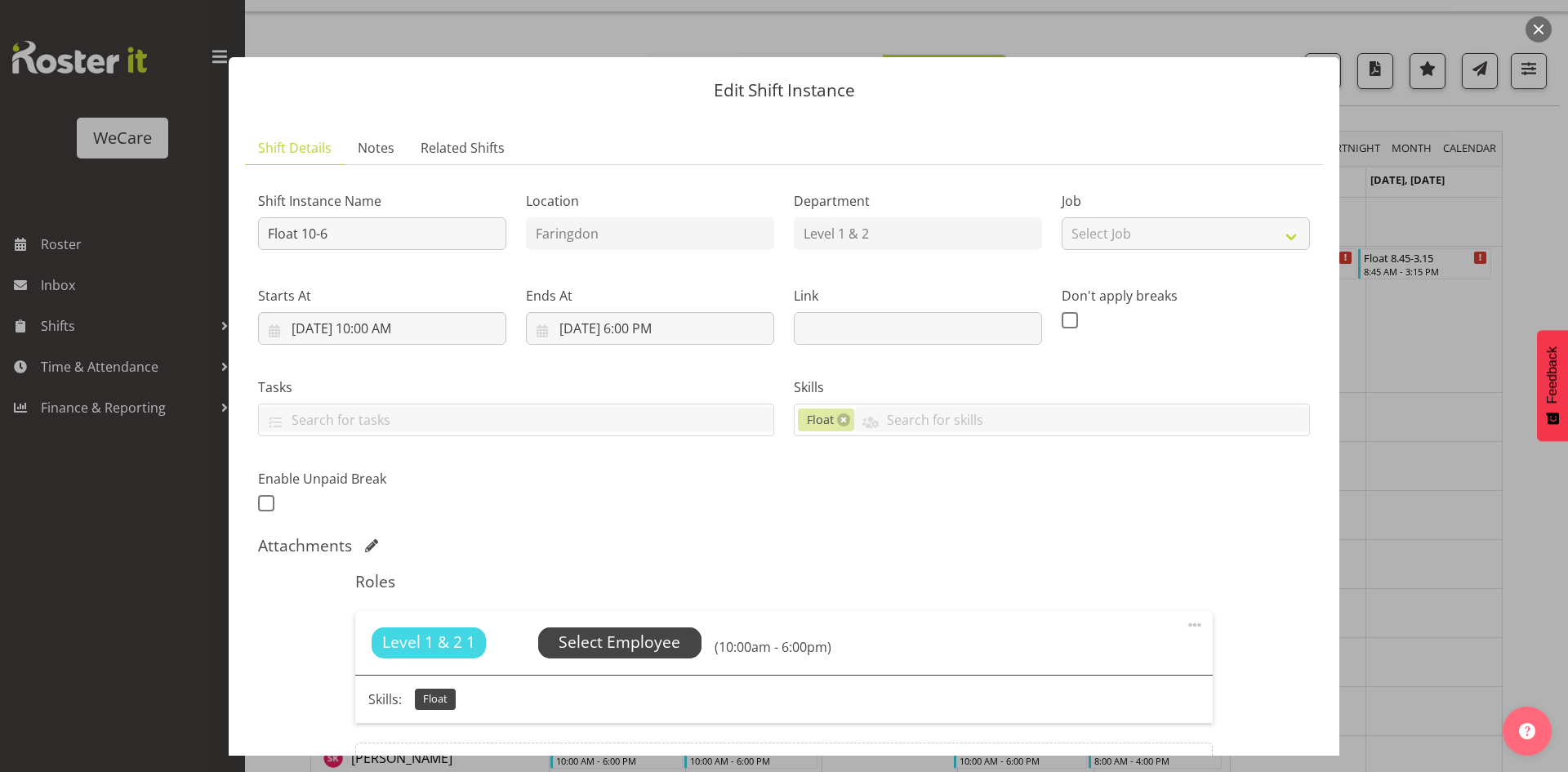
click at [644, 635] on span "Select Employee" at bounding box center [619, 643] width 121 height 24
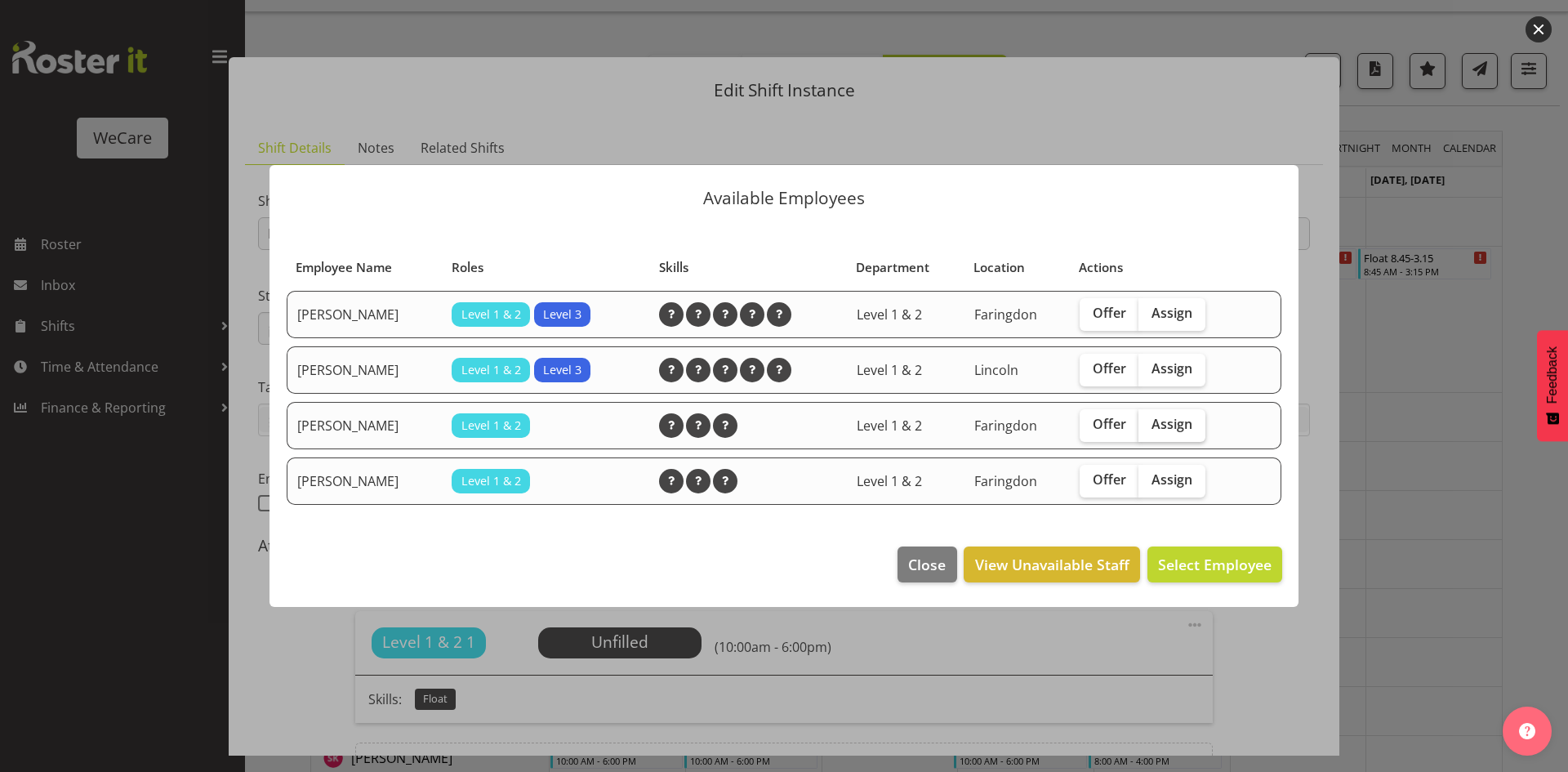
click at [1140, 418] on label "Assign" at bounding box center [1172, 425] width 67 height 33
click at [1140, 419] on input "Assign" at bounding box center [1143, 424] width 11 height 11
checkbox input "true"
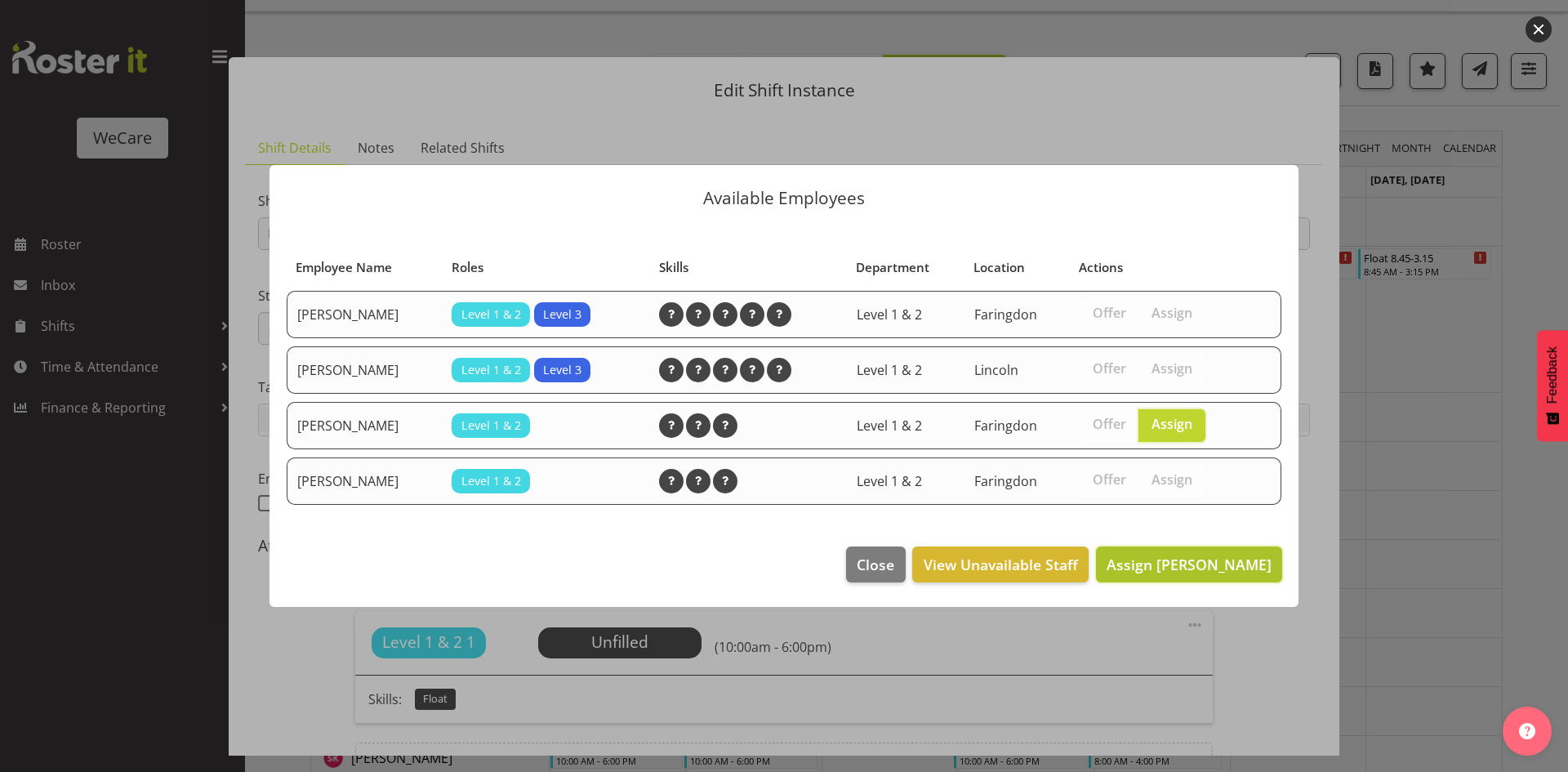
click at [1201, 549] on button "Assign Jane Arps" at bounding box center [1189, 564] width 186 height 35
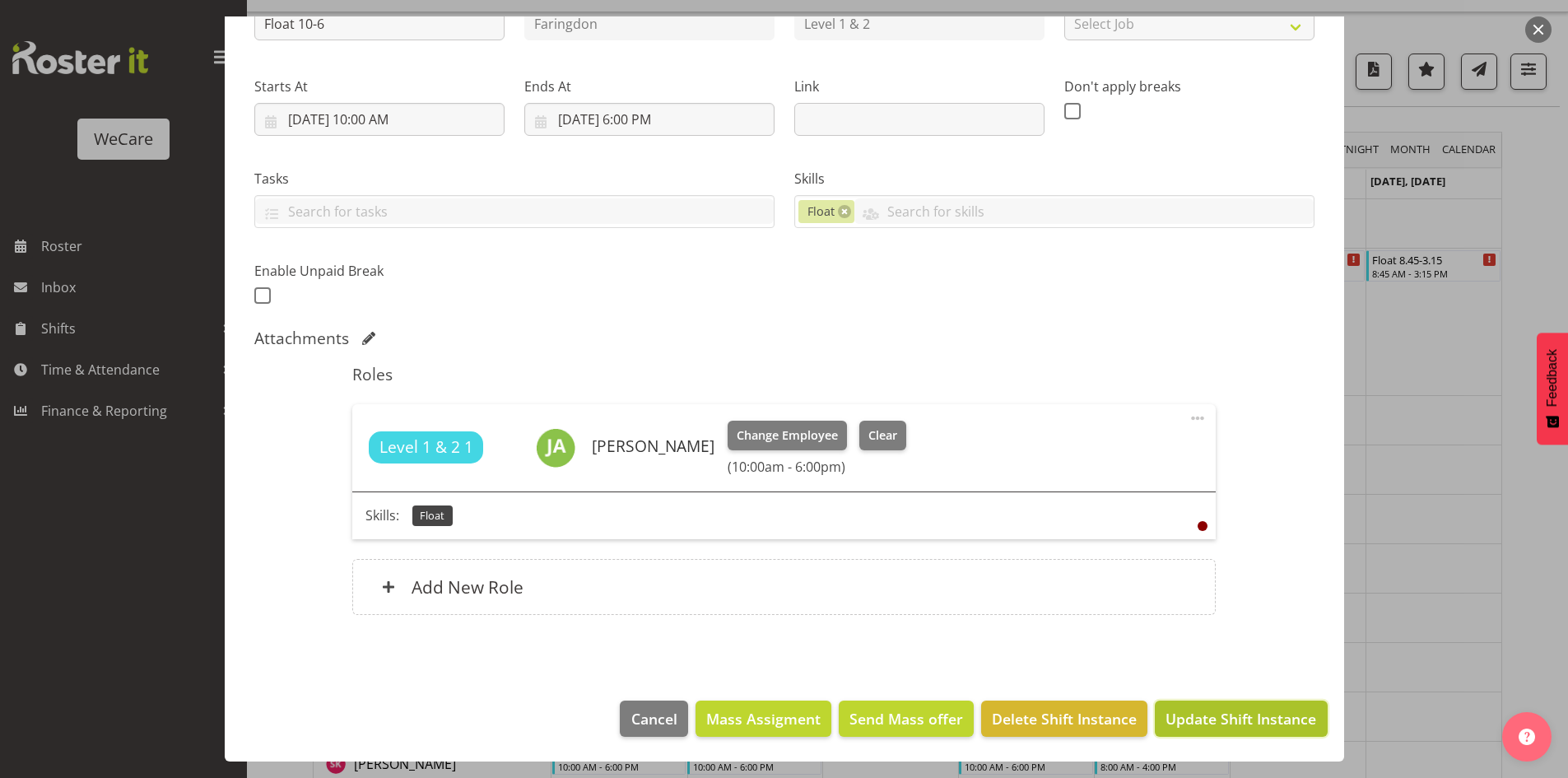
click at [1214, 728] on span "Update Shift Instance" at bounding box center [1241, 719] width 151 height 22
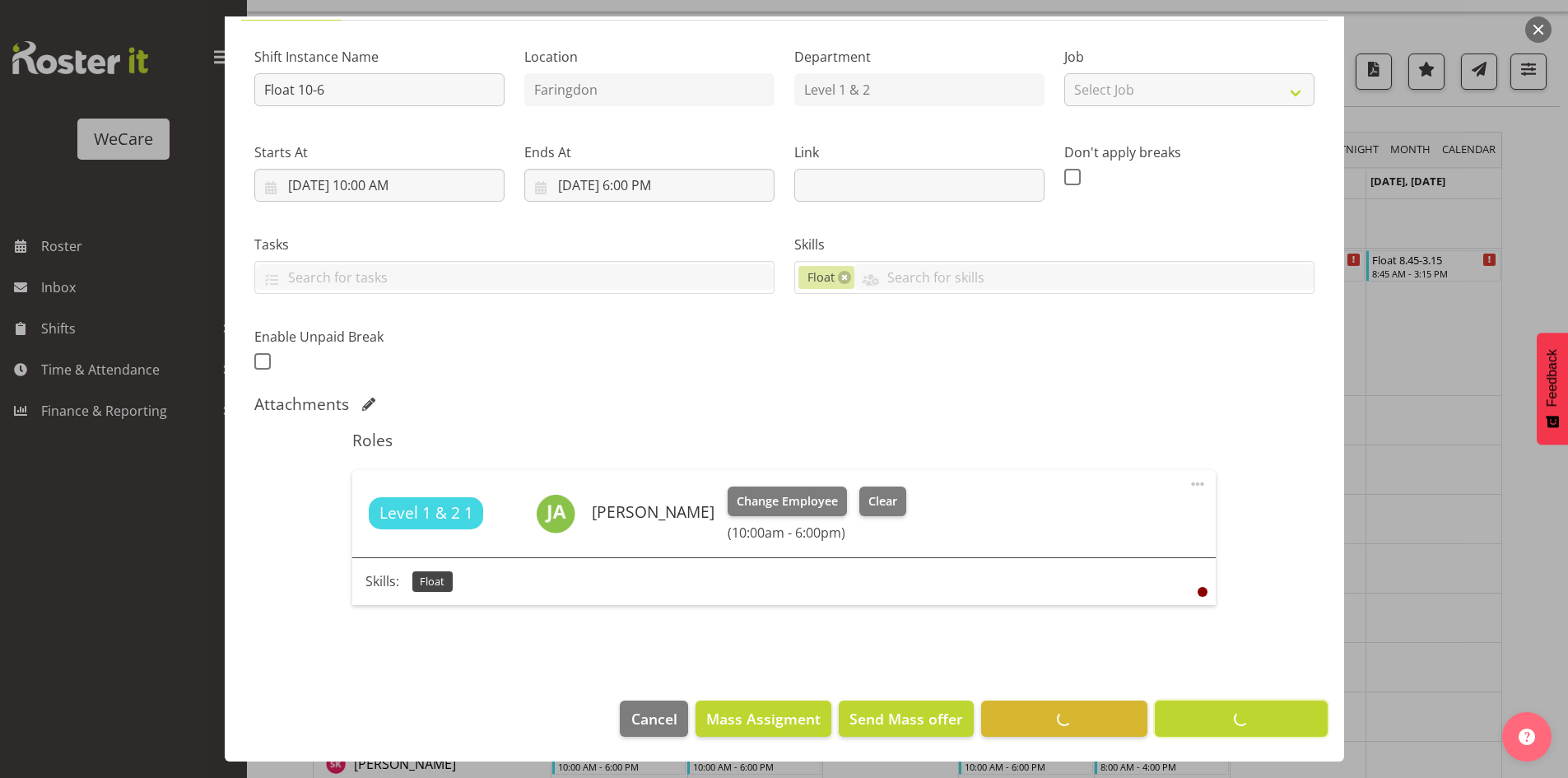
scroll to position [146, 0]
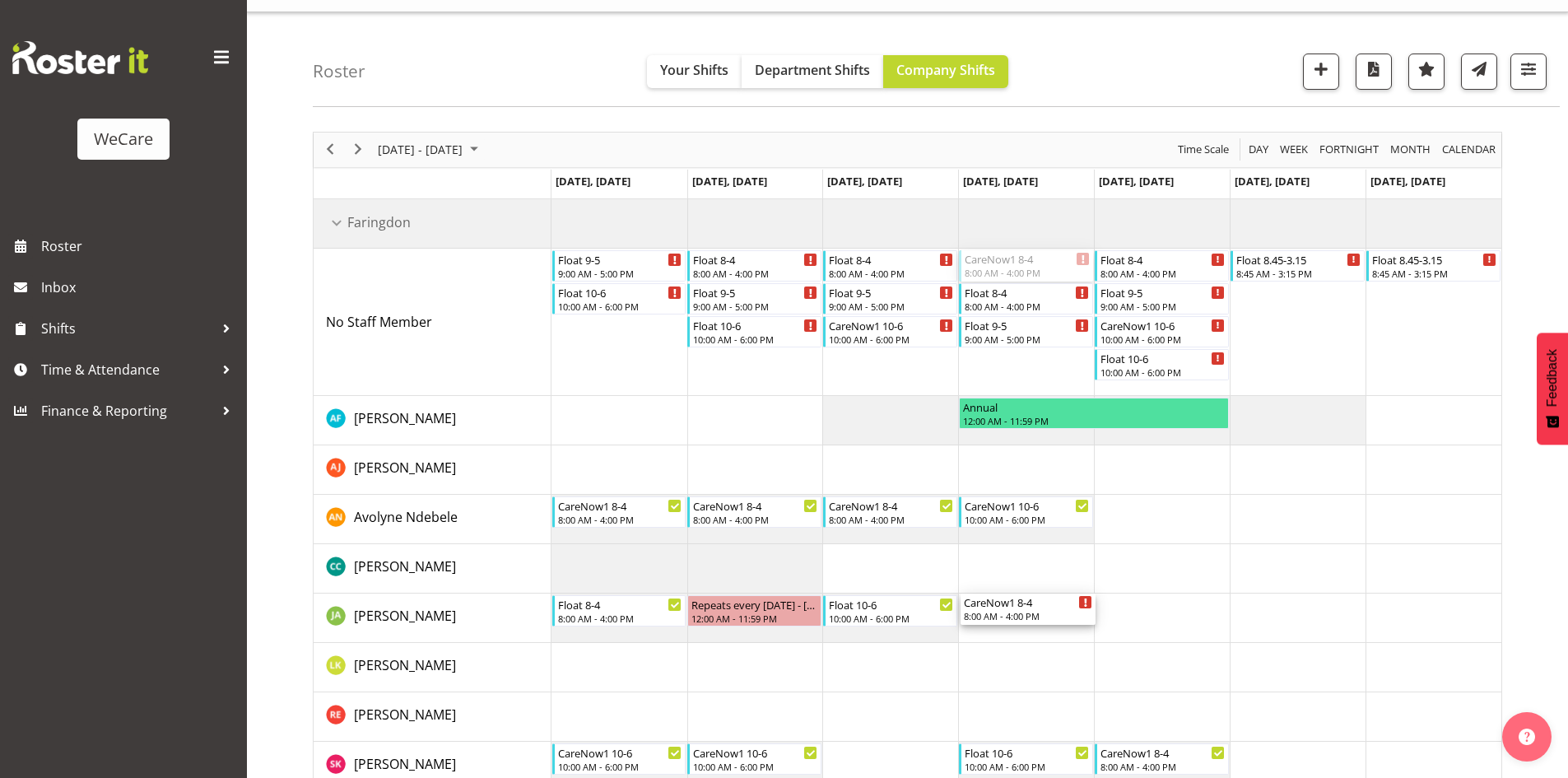
drag, startPoint x: 1027, startPoint y: 264, endPoint x: 1058, endPoint y: 637, distance: 374.3
click at [1058, 637] on div "Float 9-5 9:00 AM - 5:00 PM Float 10-6 10:00 AM - 6:00 PM Float 8-4 8:00 AM - 4…" at bounding box center [1026, 496] width 949 height 592
drag, startPoint x: 1174, startPoint y: 483, endPoint x: 1167, endPoint y: 623, distance: 140.2
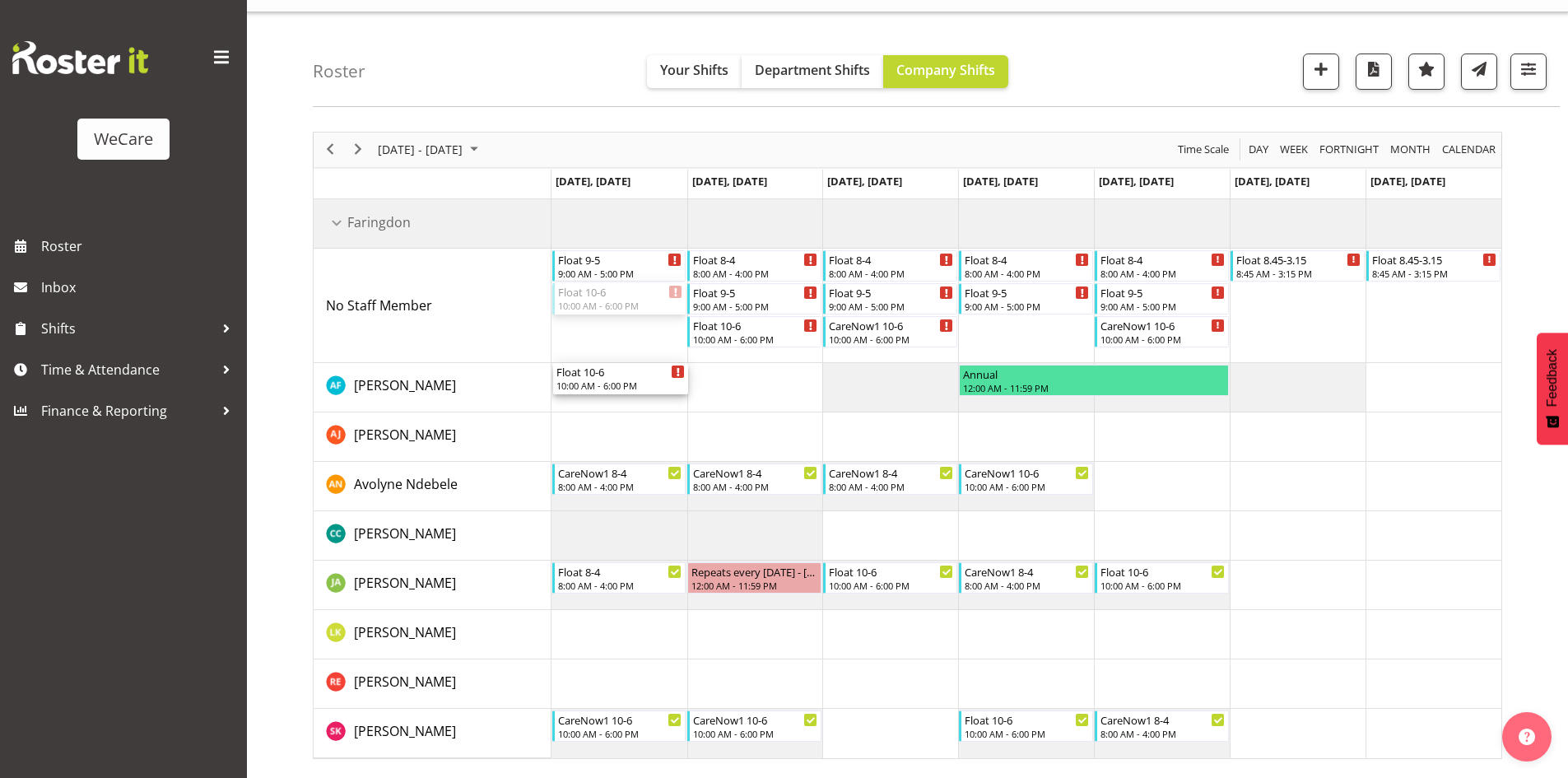
drag, startPoint x: 594, startPoint y: 322, endPoint x: 582, endPoint y: 397, distance: 76.0
click at [582, 397] on div "Float 9-5 9:00 AM - 5:00 PM Float 10-6 10:00 AM - 6:00 PM Float 8-4 8:00 AM - 4…" at bounding box center [1026, 479] width 949 height 559
drag, startPoint x: 742, startPoint y: 268, endPoint x: 736, endPoint y: 364, distance: 96.2
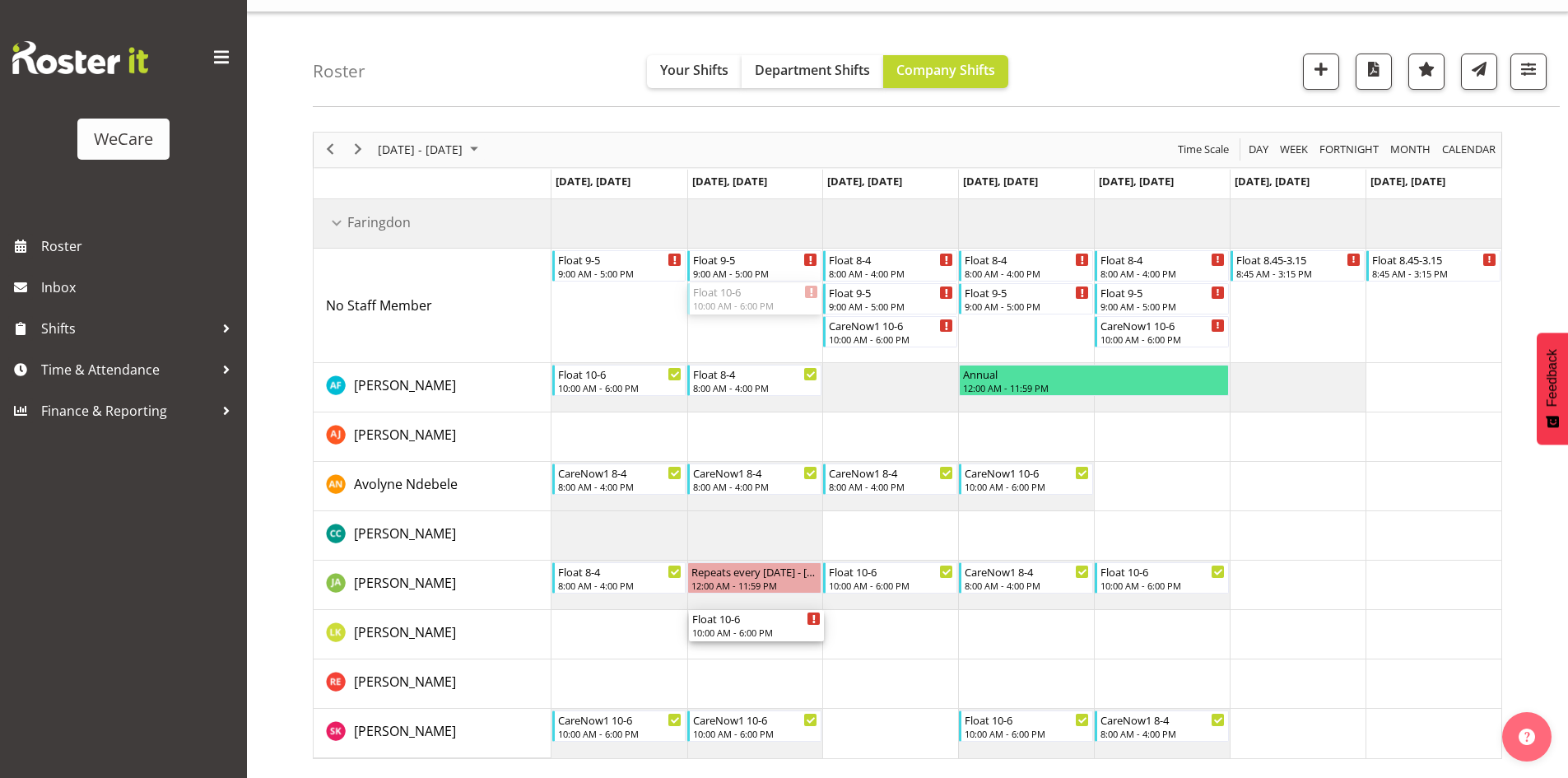
drag, startPoint x: 743, startPoint y: 296, endPoint x: 754, endPoint y: 622, distance: 326.2
drag, startPoint x: 1027, startPoint y: 260, endPoint x: 1006, endPoint y: 627, distance: 367.6
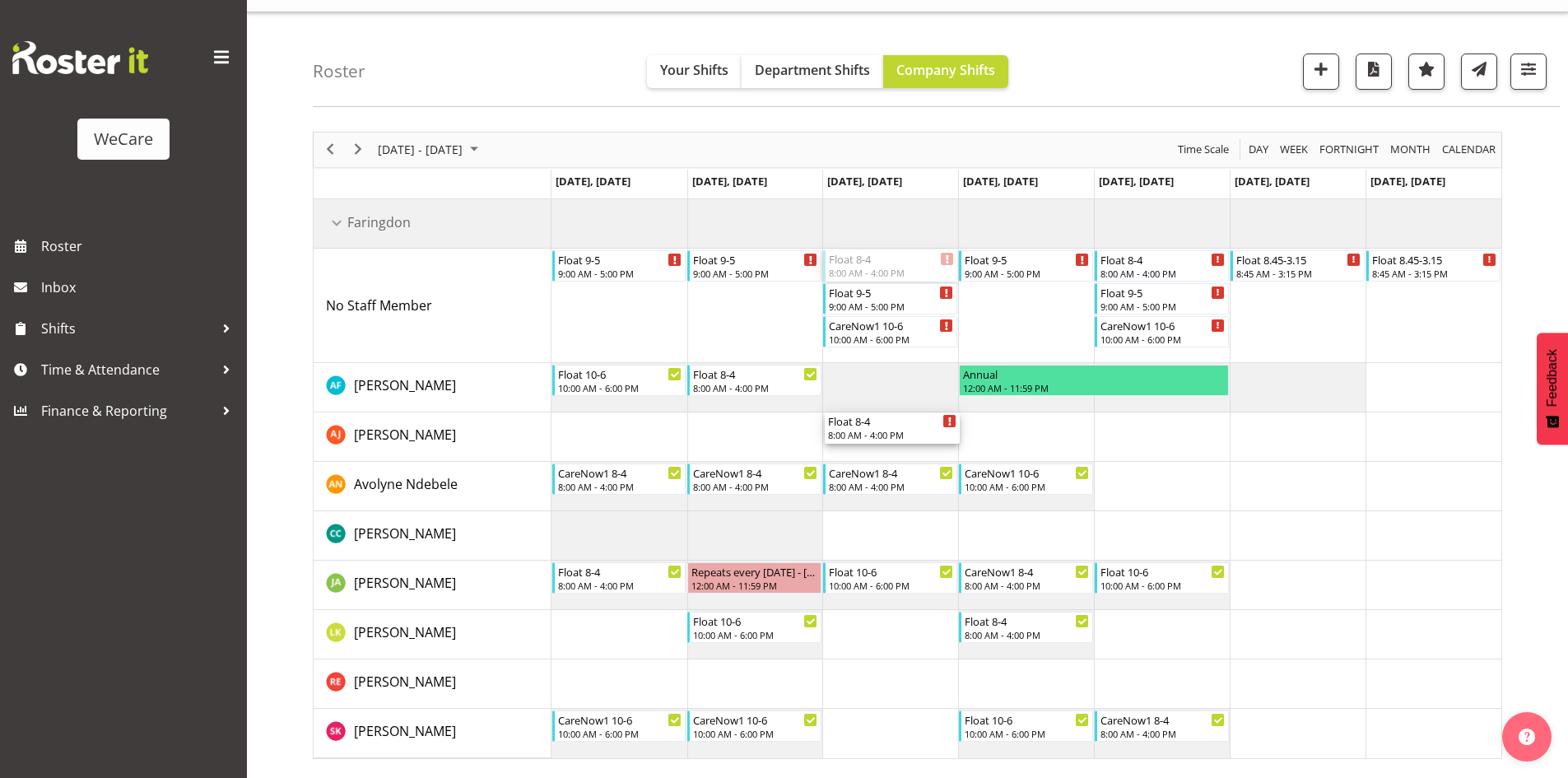
drag, startPoint x: 869, startPoint y: 263, endPoint x: 870, endPoint y: 455, distance: 192.0
click at [870, 455] on div "Float 9-5 9:00 AM - 5:00 PM Float 9-5 9:00 AM - 5:00 PM Float 8-4 8:00 AM - 4:0…" at bounding box center [1026, 479] width 949 height 559
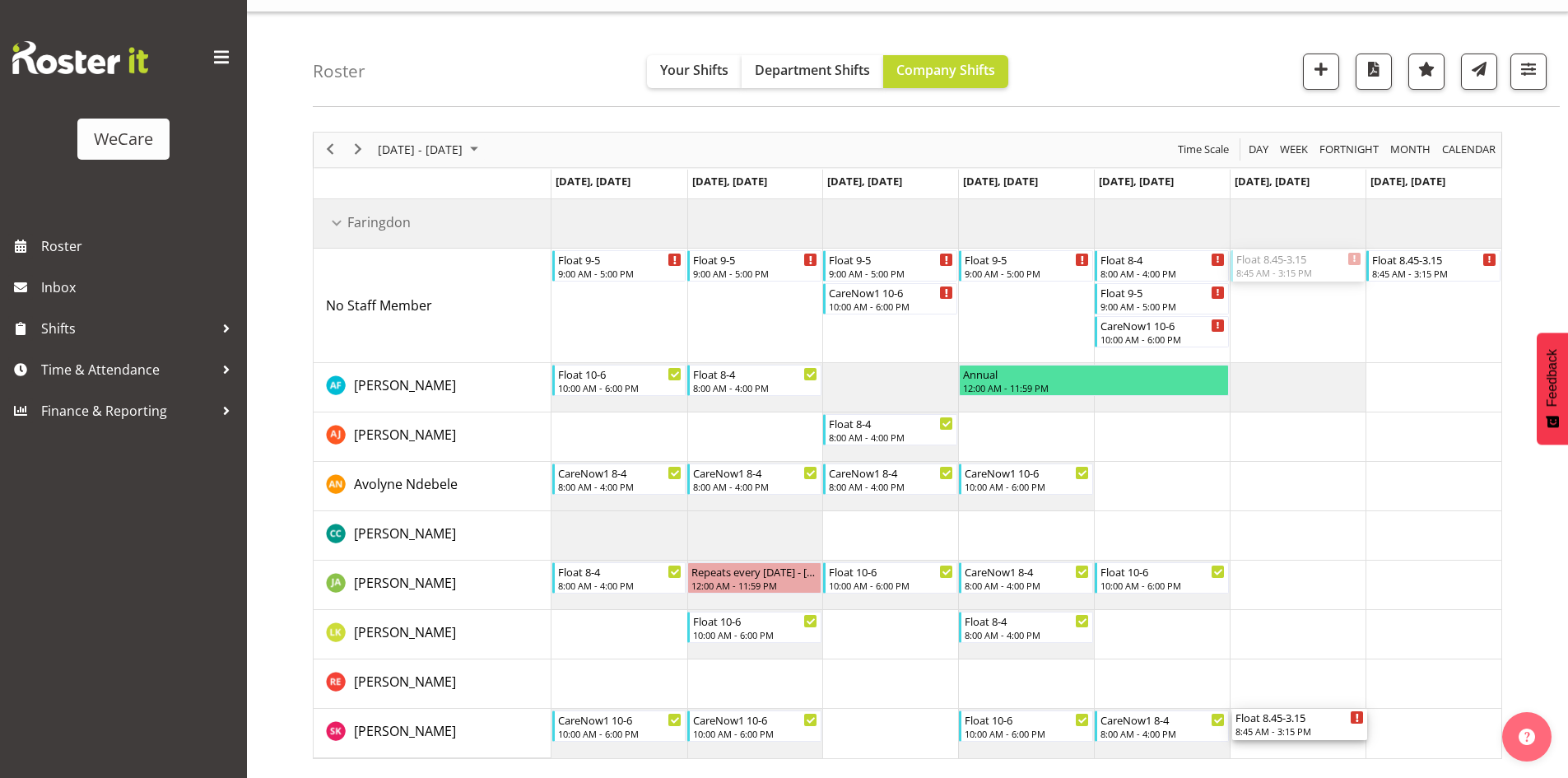
drag, startPoint x: 1269, startPoint y: 264, endPoint x: 1306, endPoint y: 722, distance: 459.5
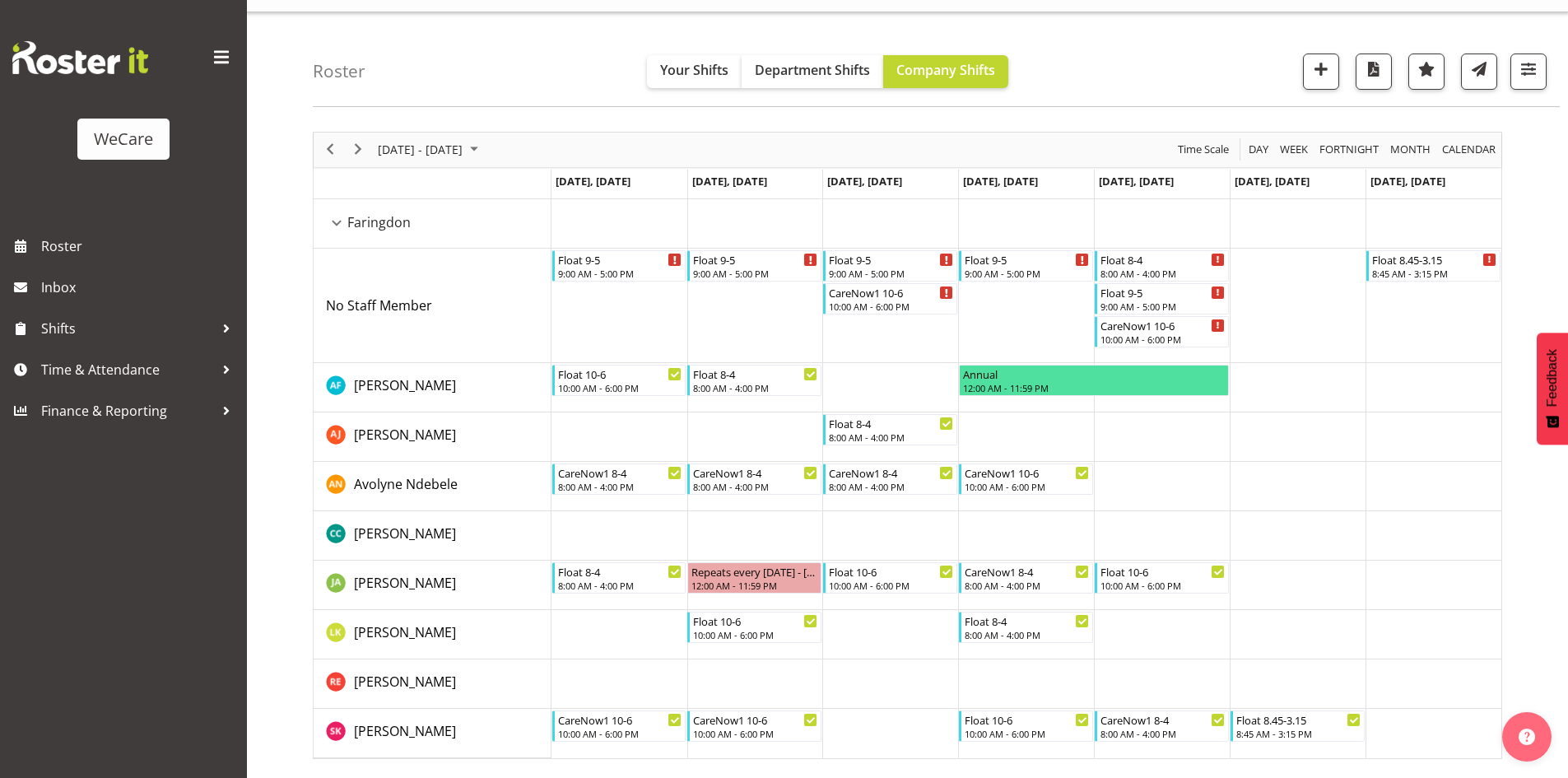
drag, startPoint x: 1422, startPoint y: 236, endPoint x: 1440, endPoint y: 477, distance: 241.7
click at [1445, 484] on tbody "Timeline Week of November 17, 2025" at bounding box center [1026, 479] width 949 height 559
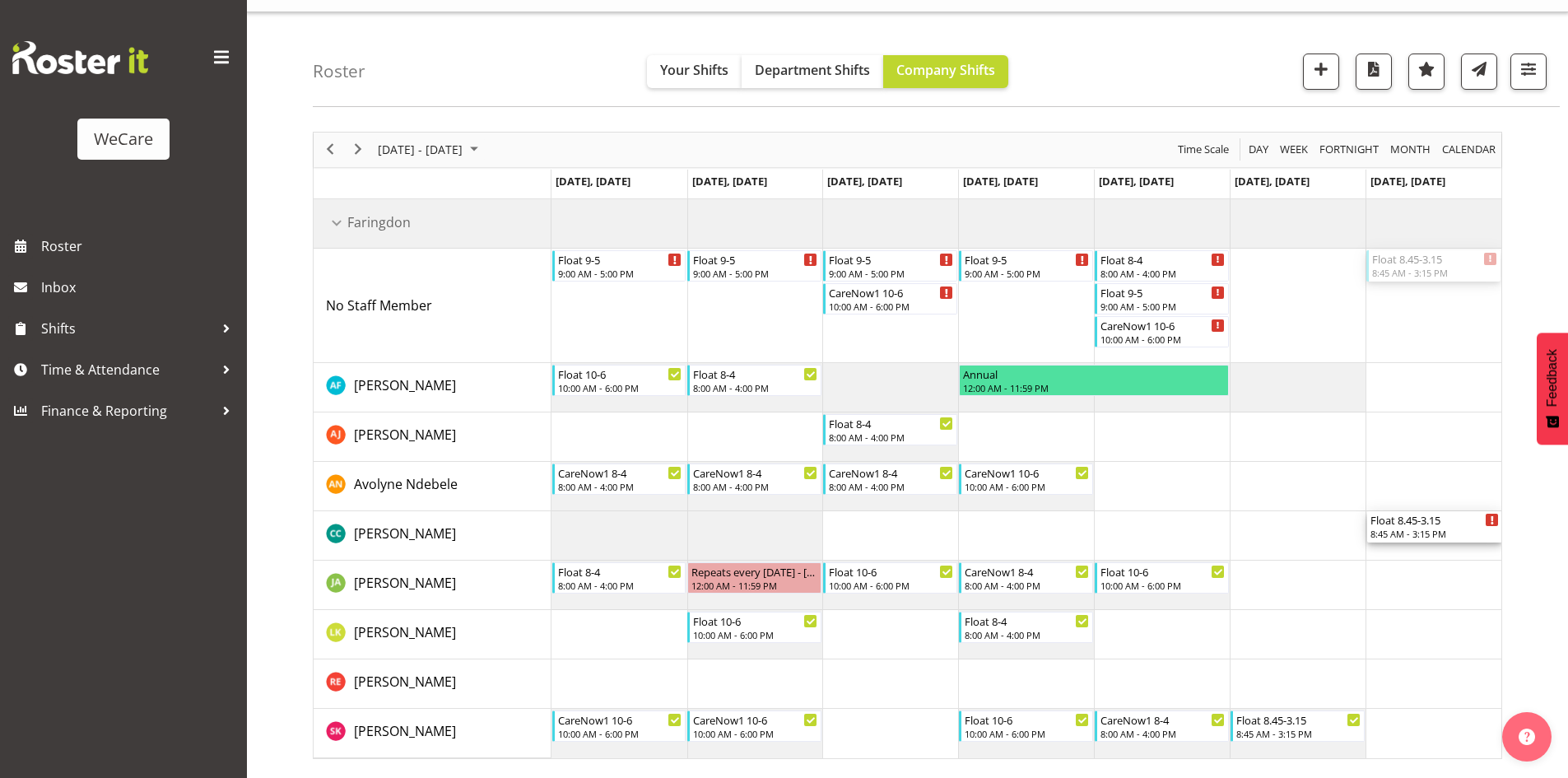
drag, startPoint x: 1413, startPoint y: 256, endPoint x: 1425, endPoint y: 535, distance: 279.3
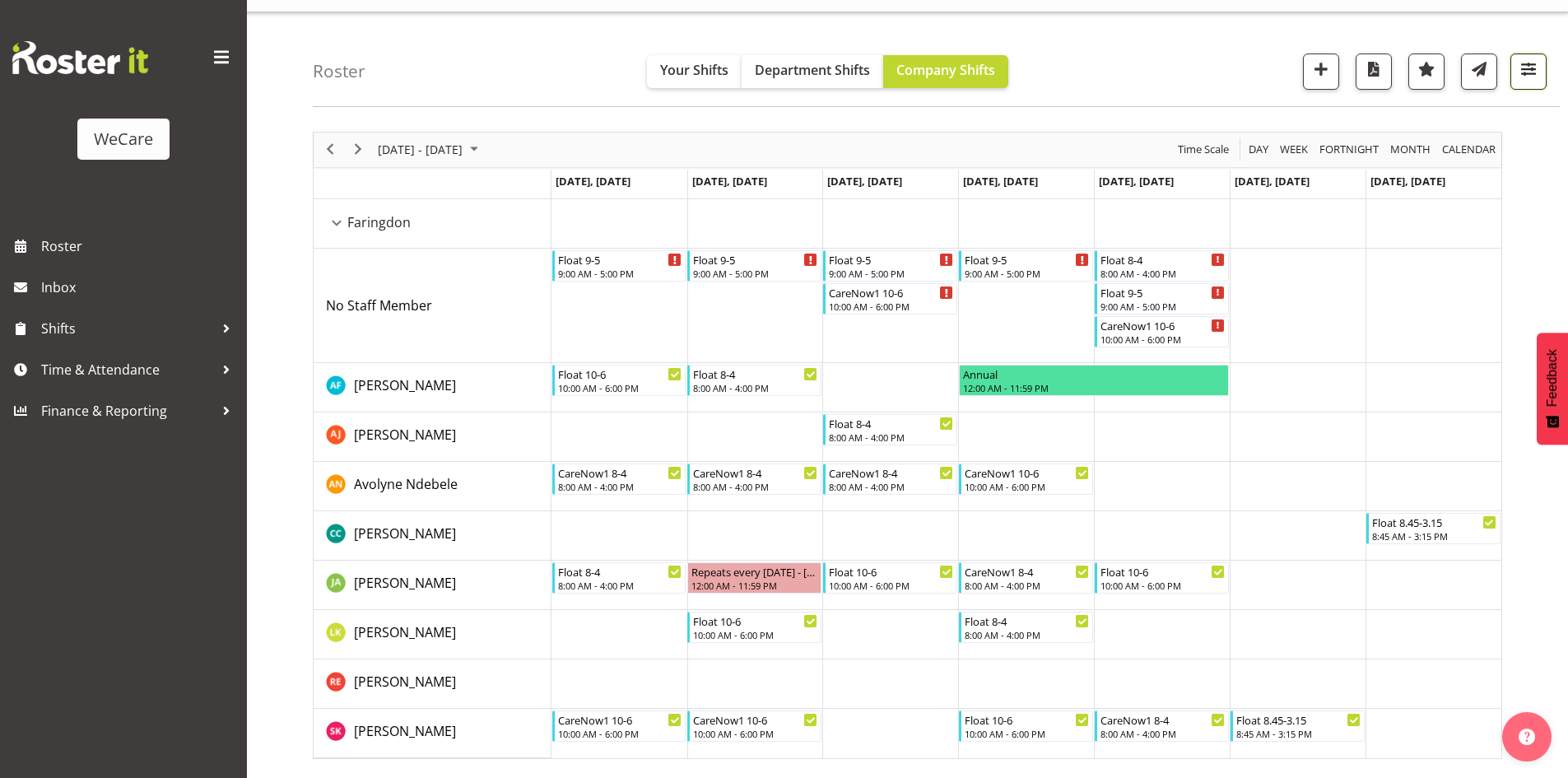
click at [1530, 72] on span "button" at bounding box center [1528, 70] width 22 height 22
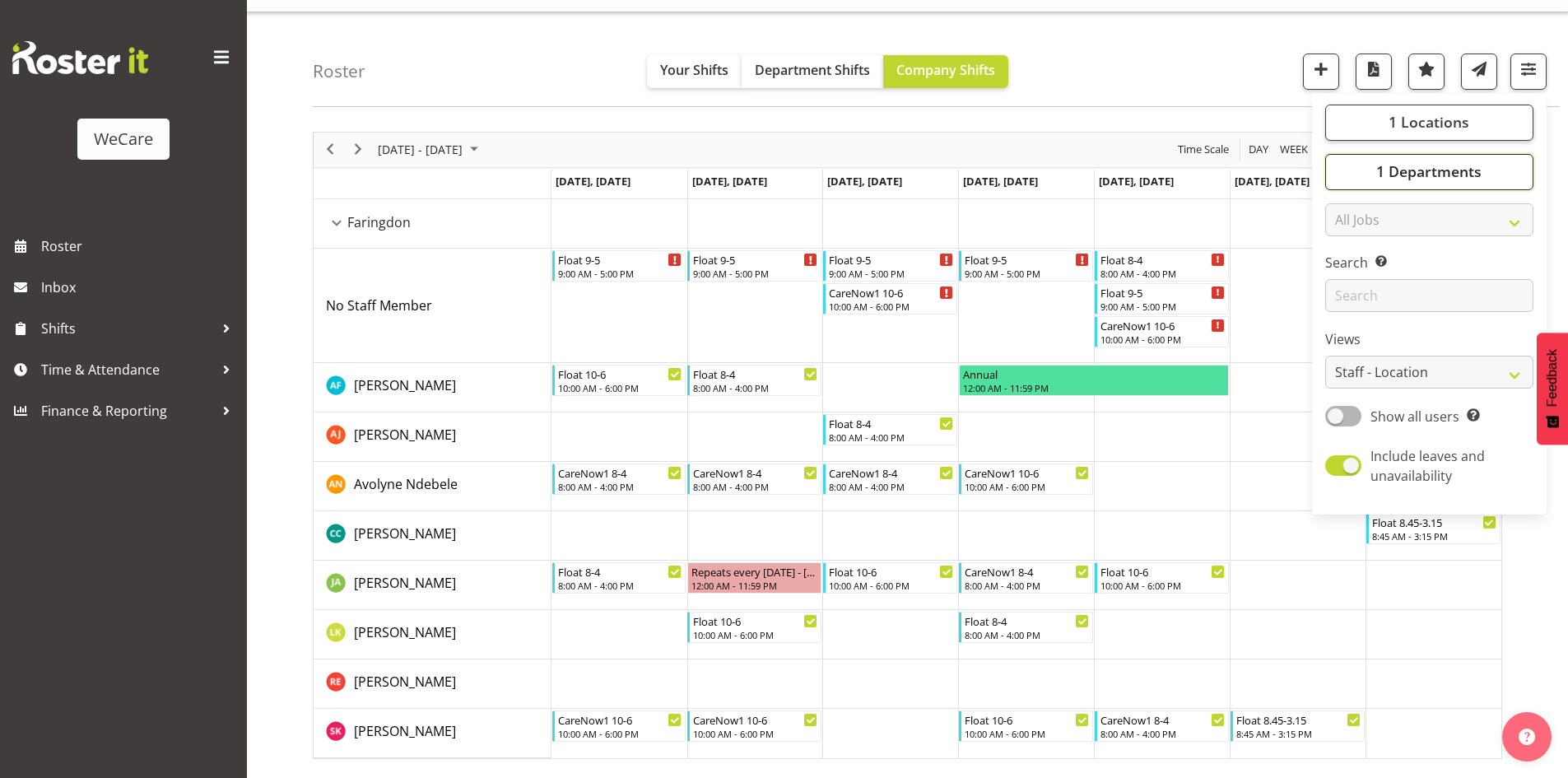
click at [1418, 170] on span "1 Departments" at bounding box center [1429, 171] width 105 height 20
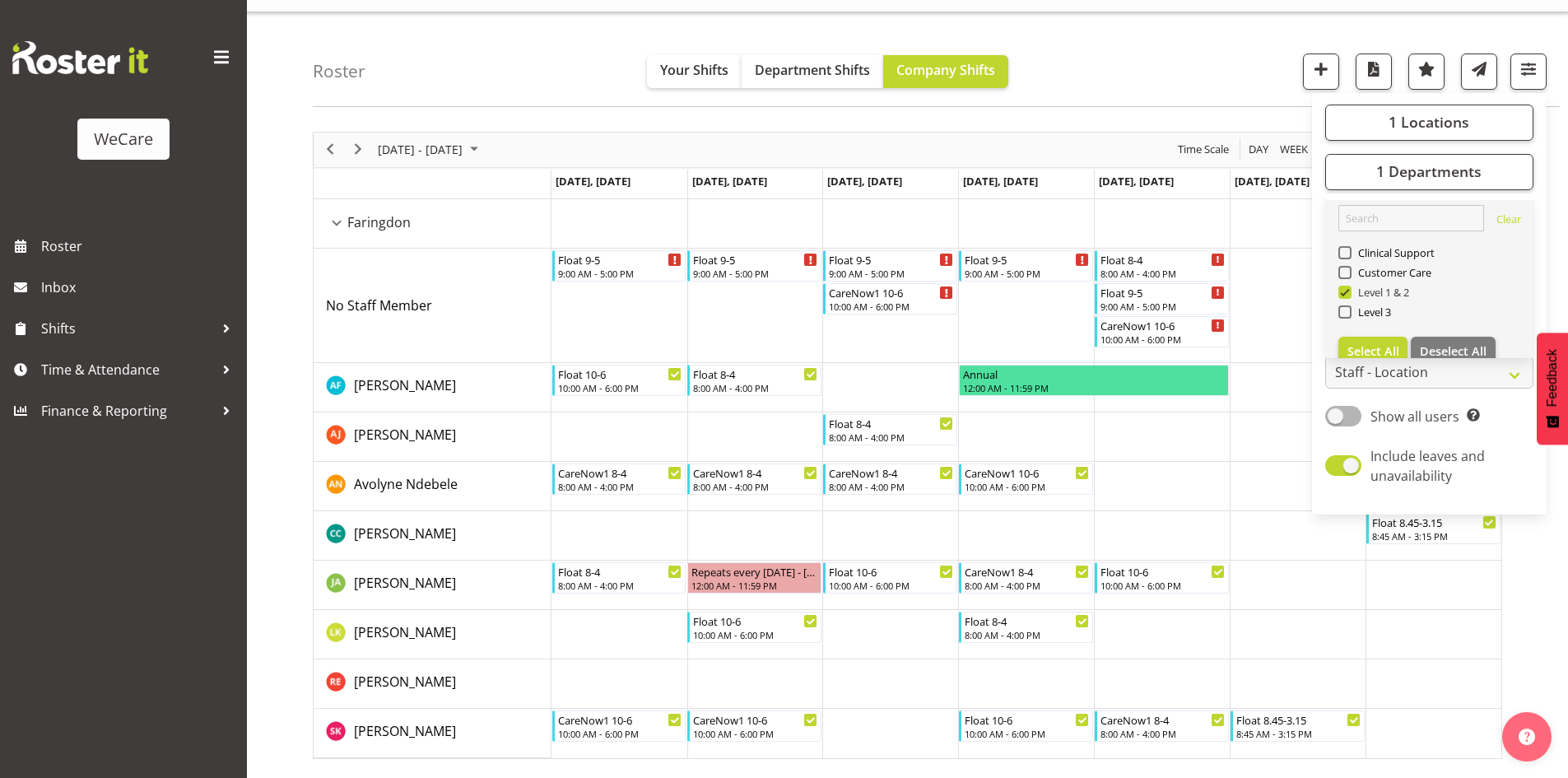
click at [1354, 295] on span "Level 1 & 2" at bounding box center [1380, 292] width 59 height 13
click at [1349, 295] on input "Level 1 & 2" at bounding box center [1344, 291] width 11 height 11
checkbox input "false"
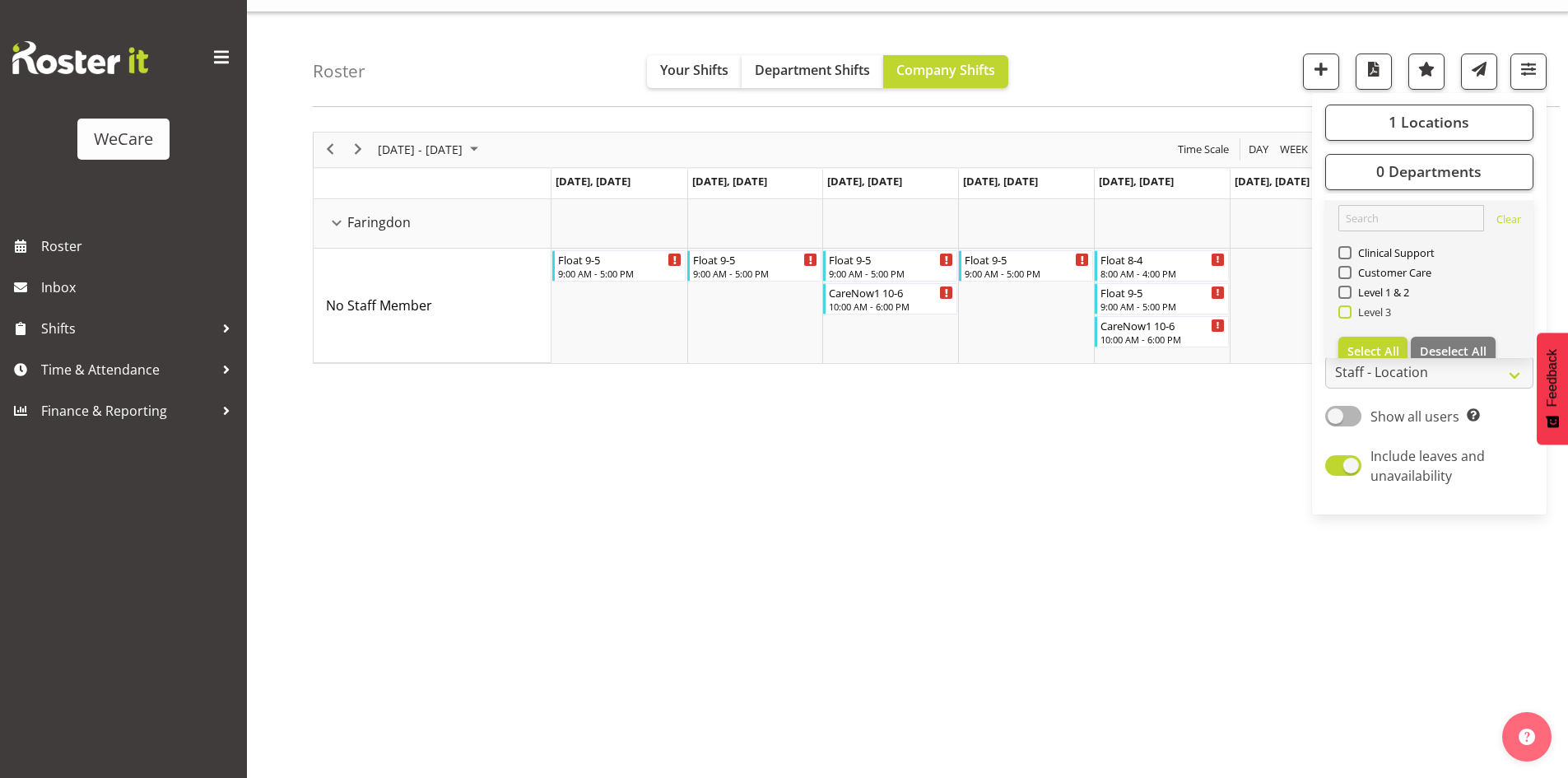
click at [1352, 312] on span "Level 3" at bounding box center [1371, 311] width 41 height 13
click at [1349, 312] on input "Level 3" at bounding box center [1344, 311] width 11 height 11
checkbox input "true"
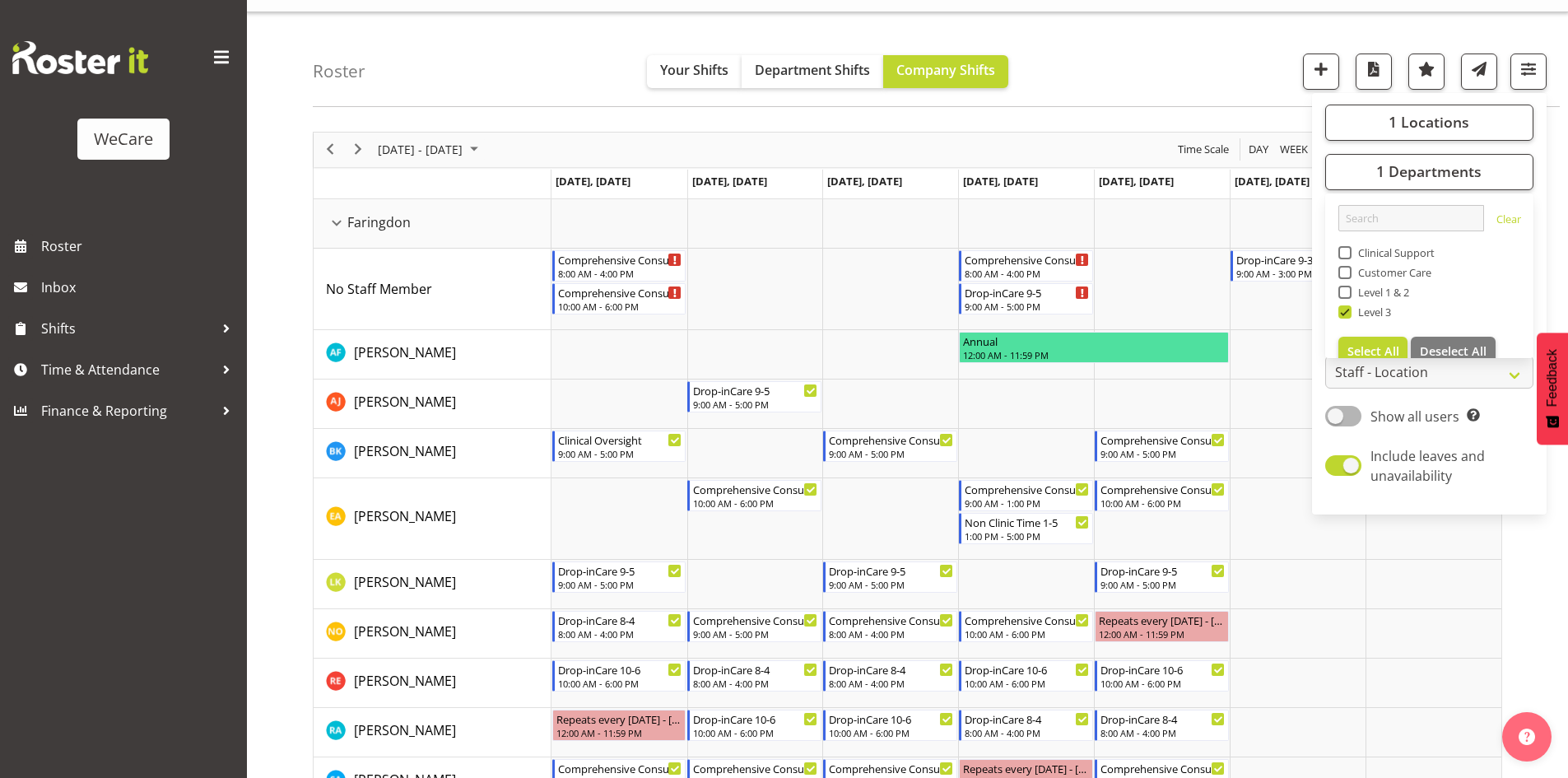
click at [512, 72] on div "Roster Your Shifts Department Shifts Company Shifts 1 Locations Clear Business …" at bounding box center [936, 59] width 1247 height 94
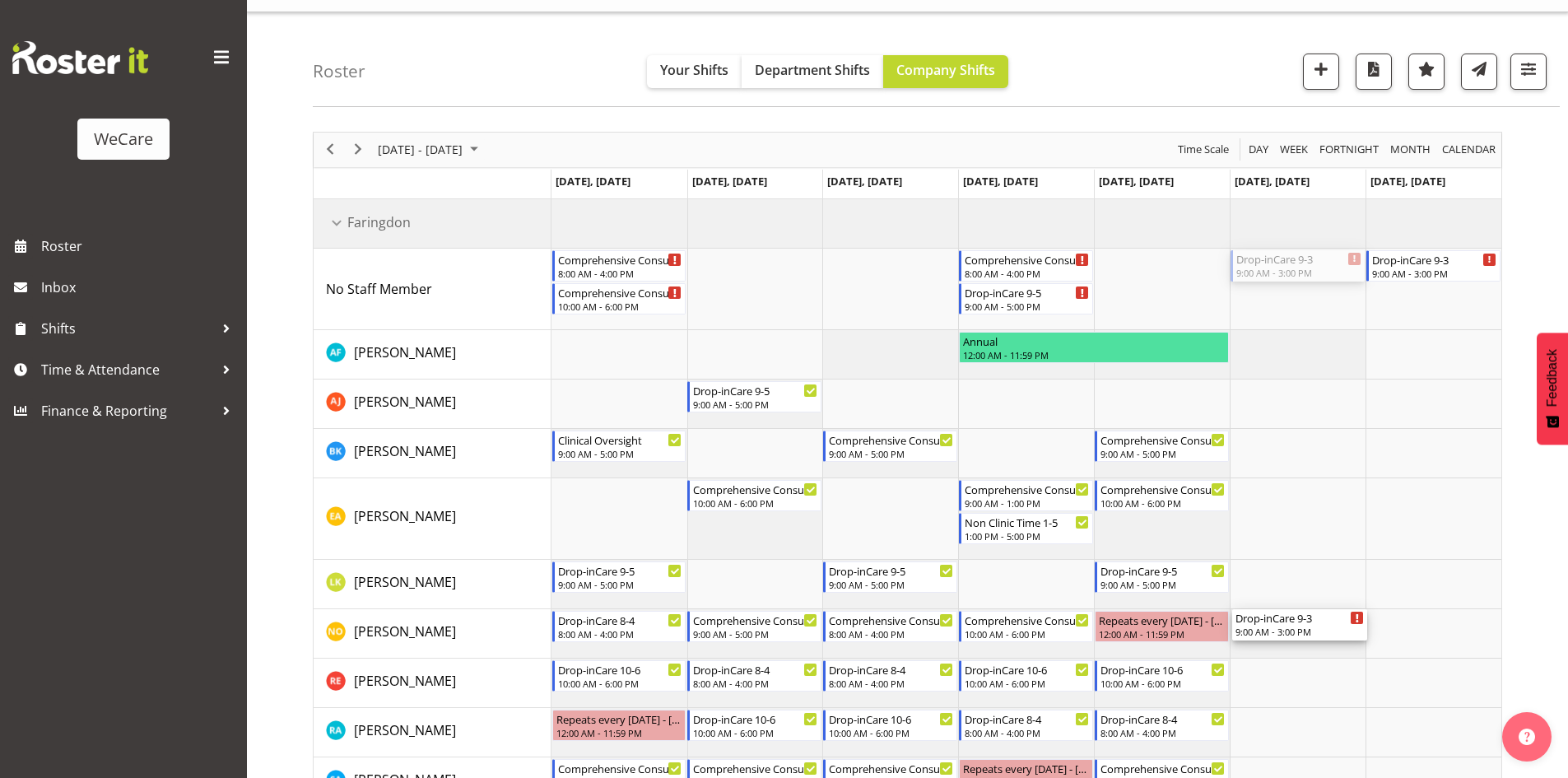
scroll to position [114, 0]
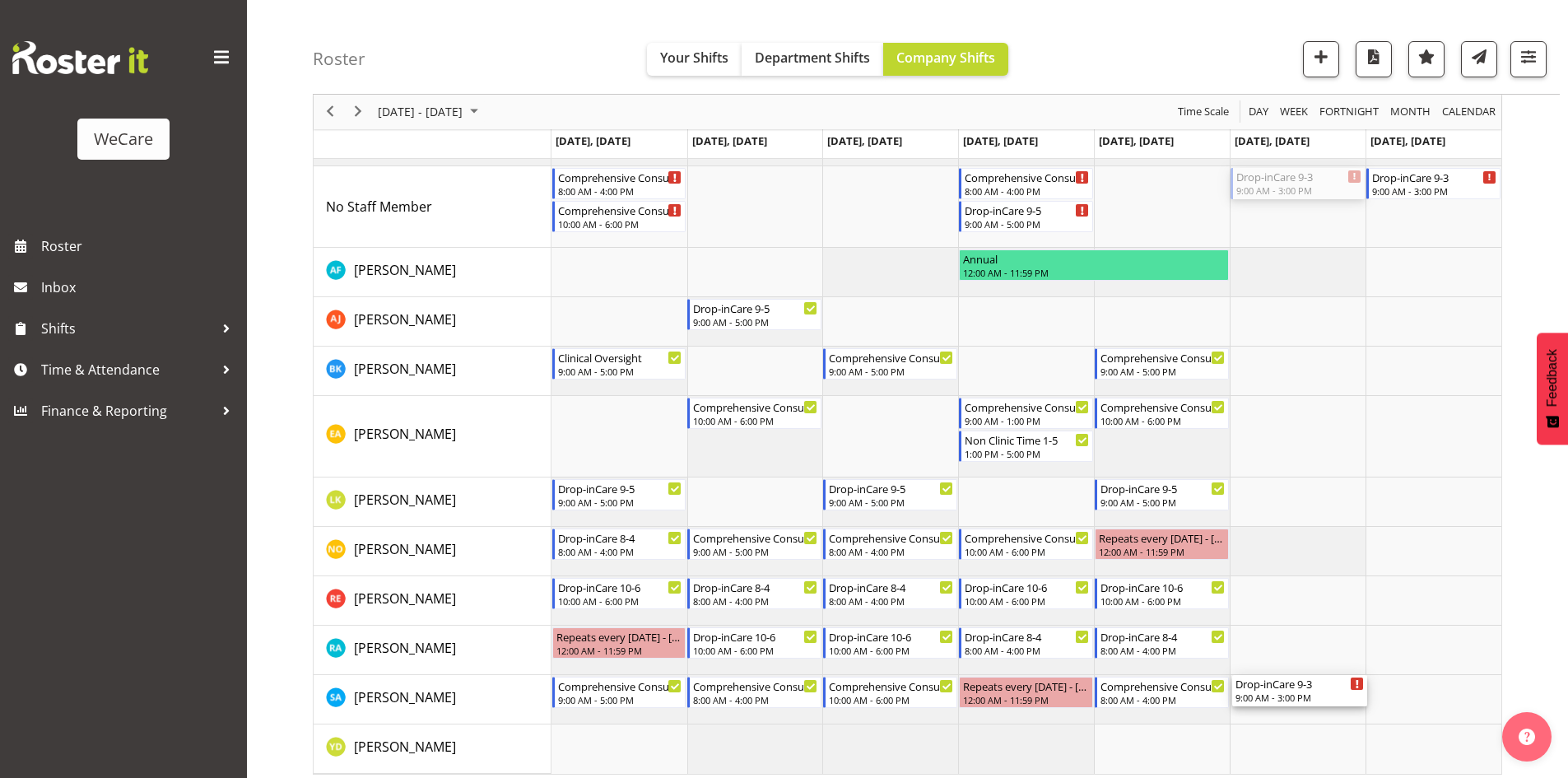
drag, startPoint x: 1287, startPoint y: 255, endPoint x: 1327, endPoint y: 682, distance: 428.9
drag, startPoint x: 1435, startPoint y: 188, endPoint x: 1446, endPoint y: 369, distance: 181.3
click at [1435, 358] on div "Drop-inCare 9-3" at bounding box center [1434, 355] width 129 height 17
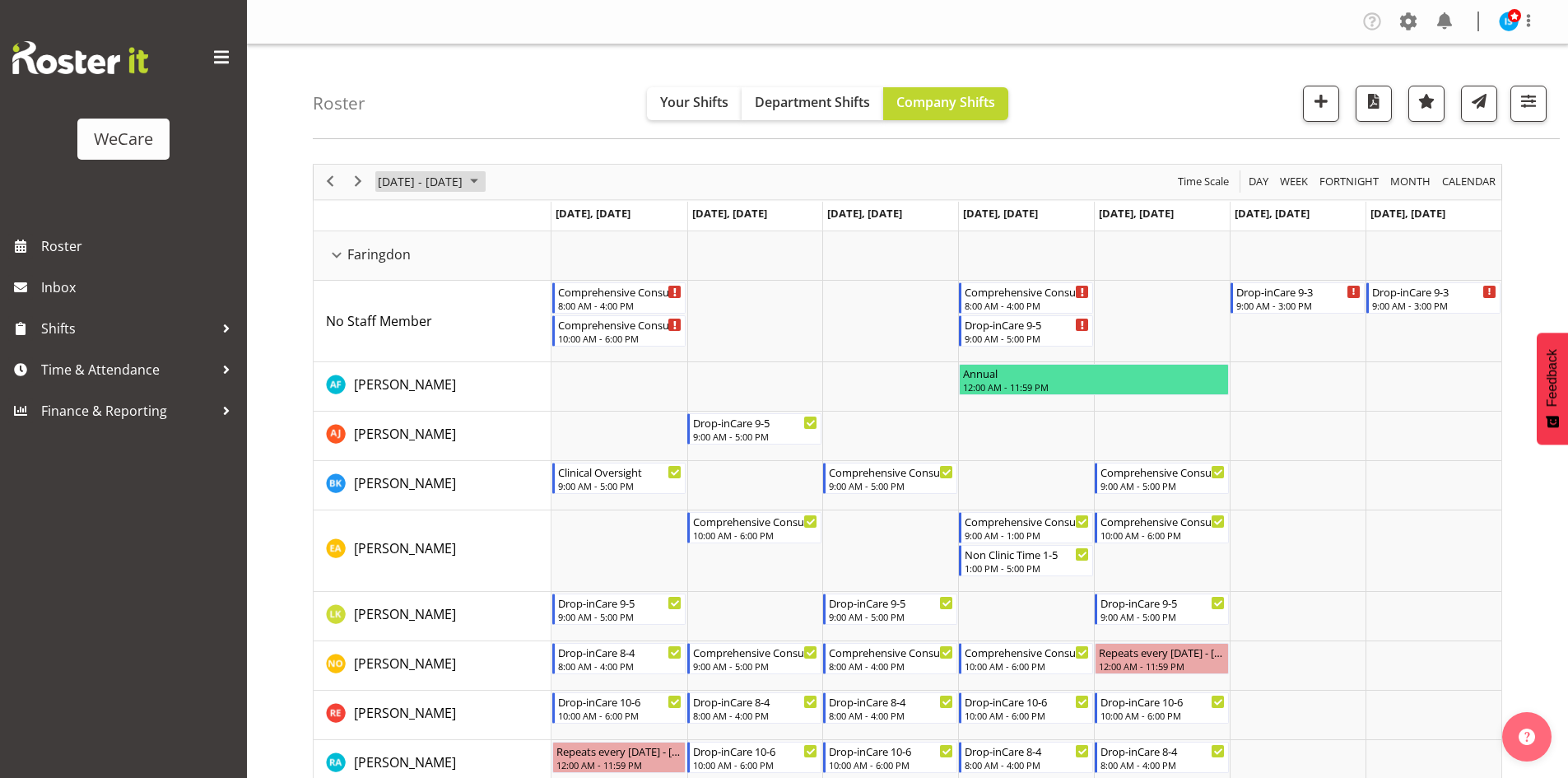
scroll to position [42, 0]
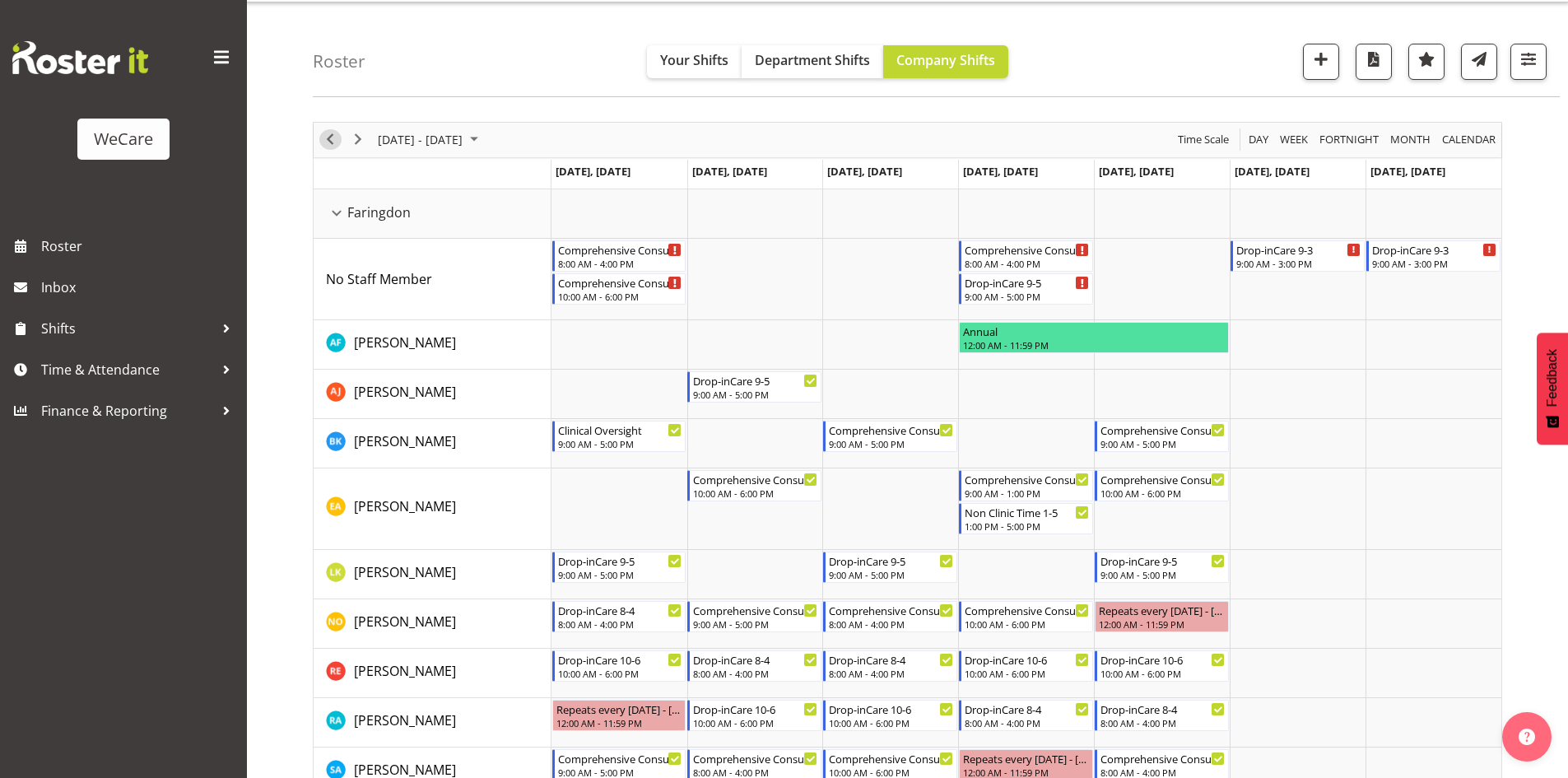
click at [331, 132] on span "Previous" at bounding box center [330, 139] width 20 height 21
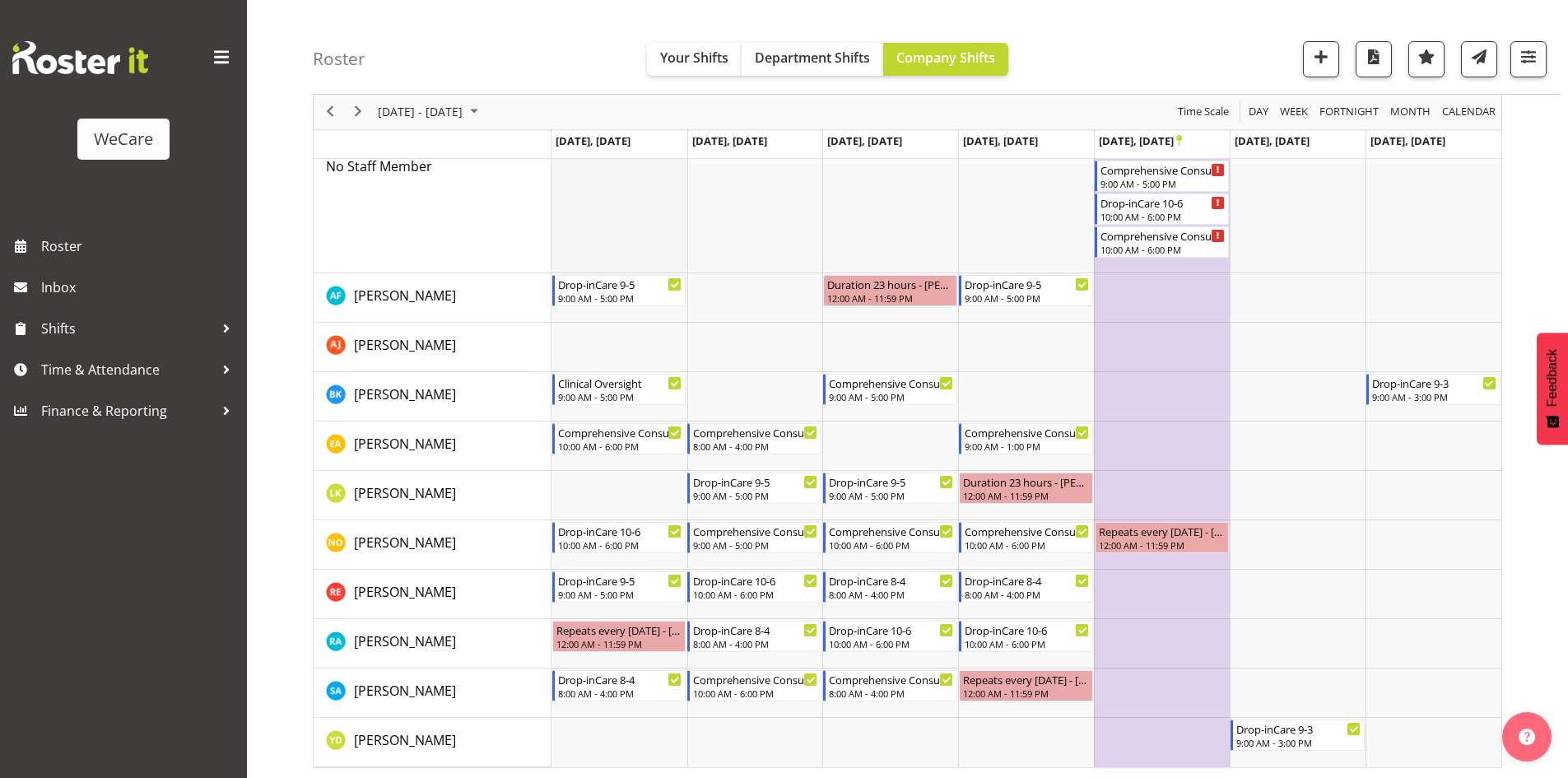
scroll to position [224, 0]
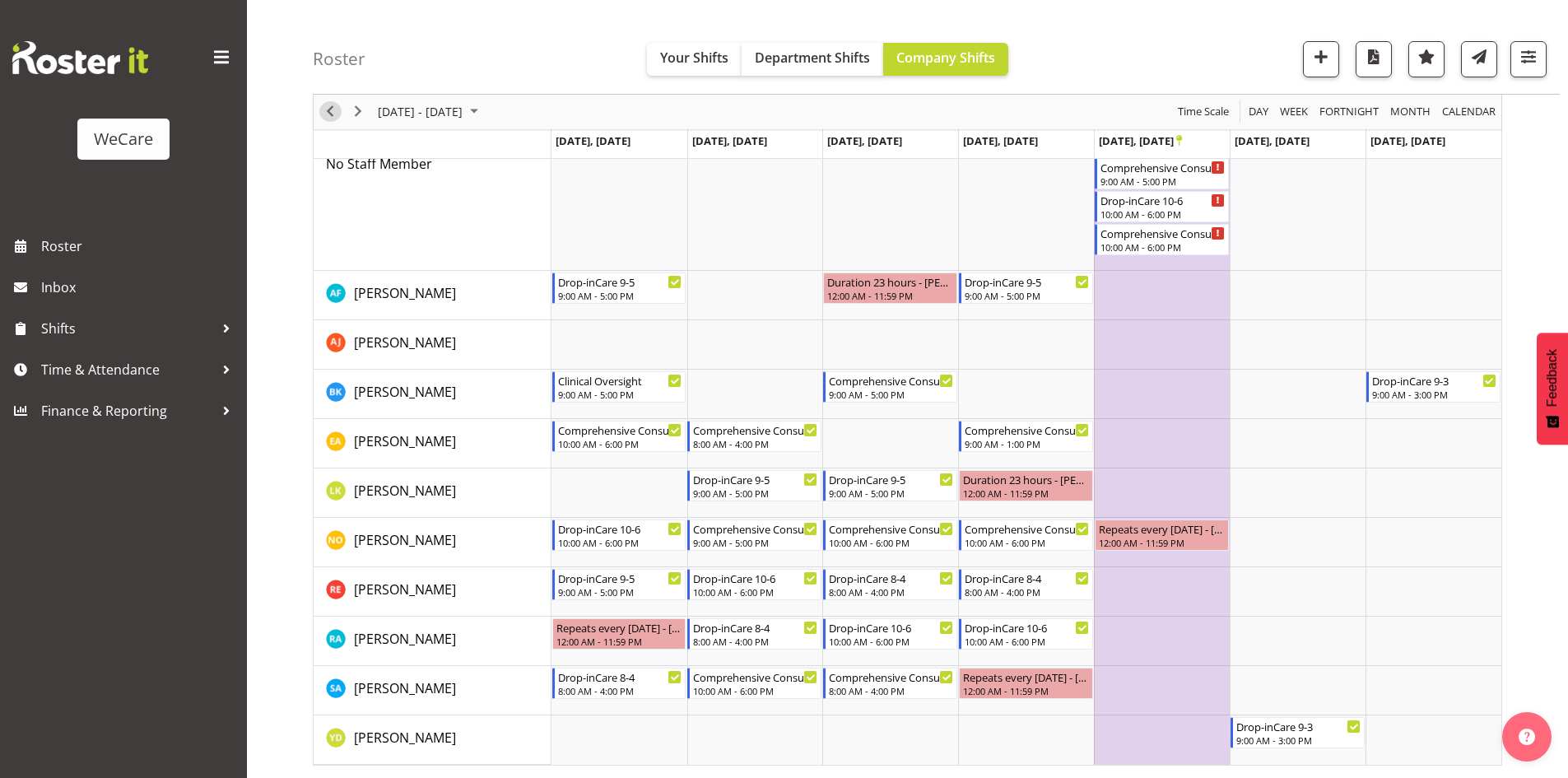
click at [323, 108] on span "Previous" at bounding box center [330, 112] width 20 height 21
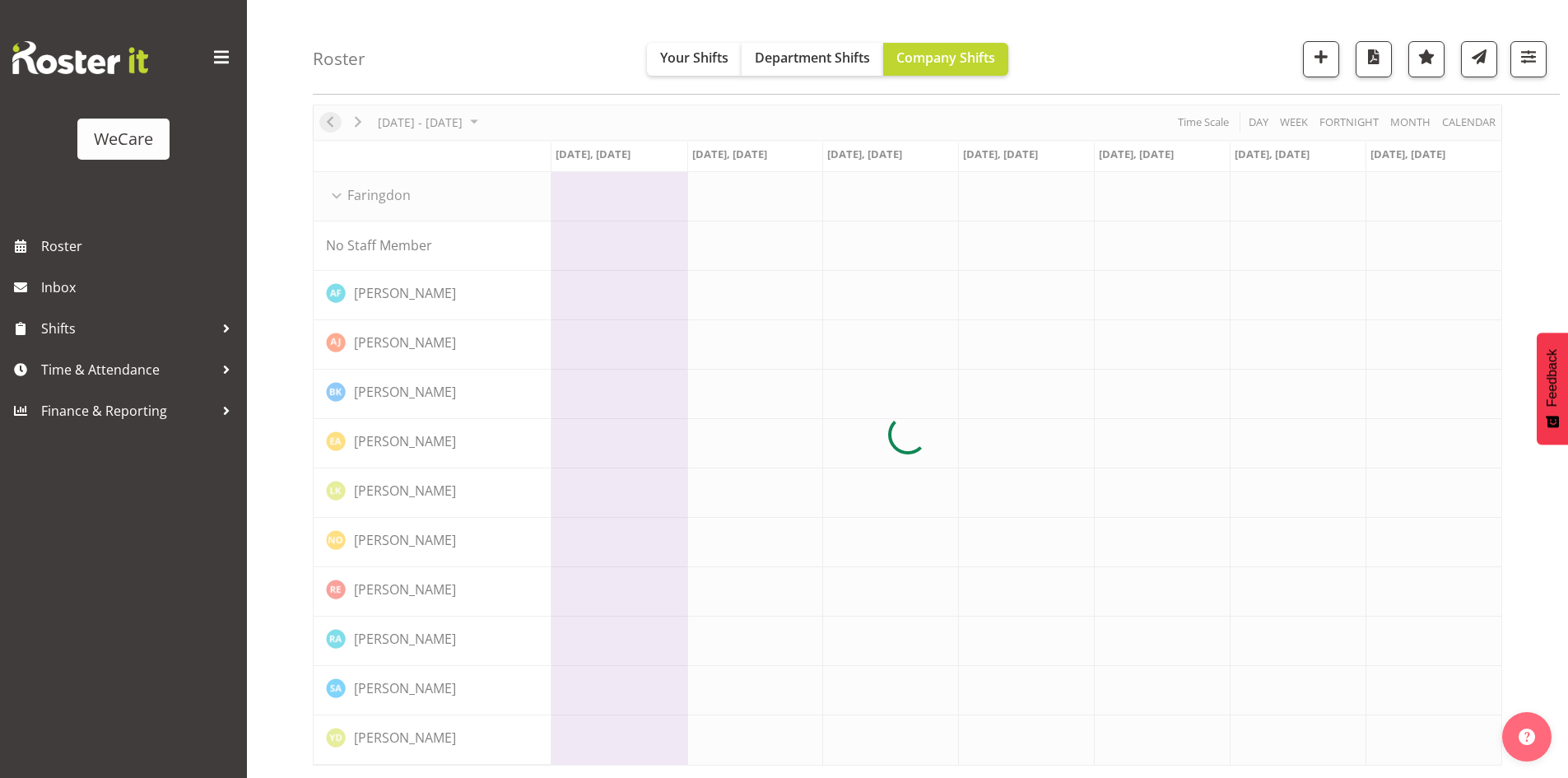
scroll to position [60, 0]
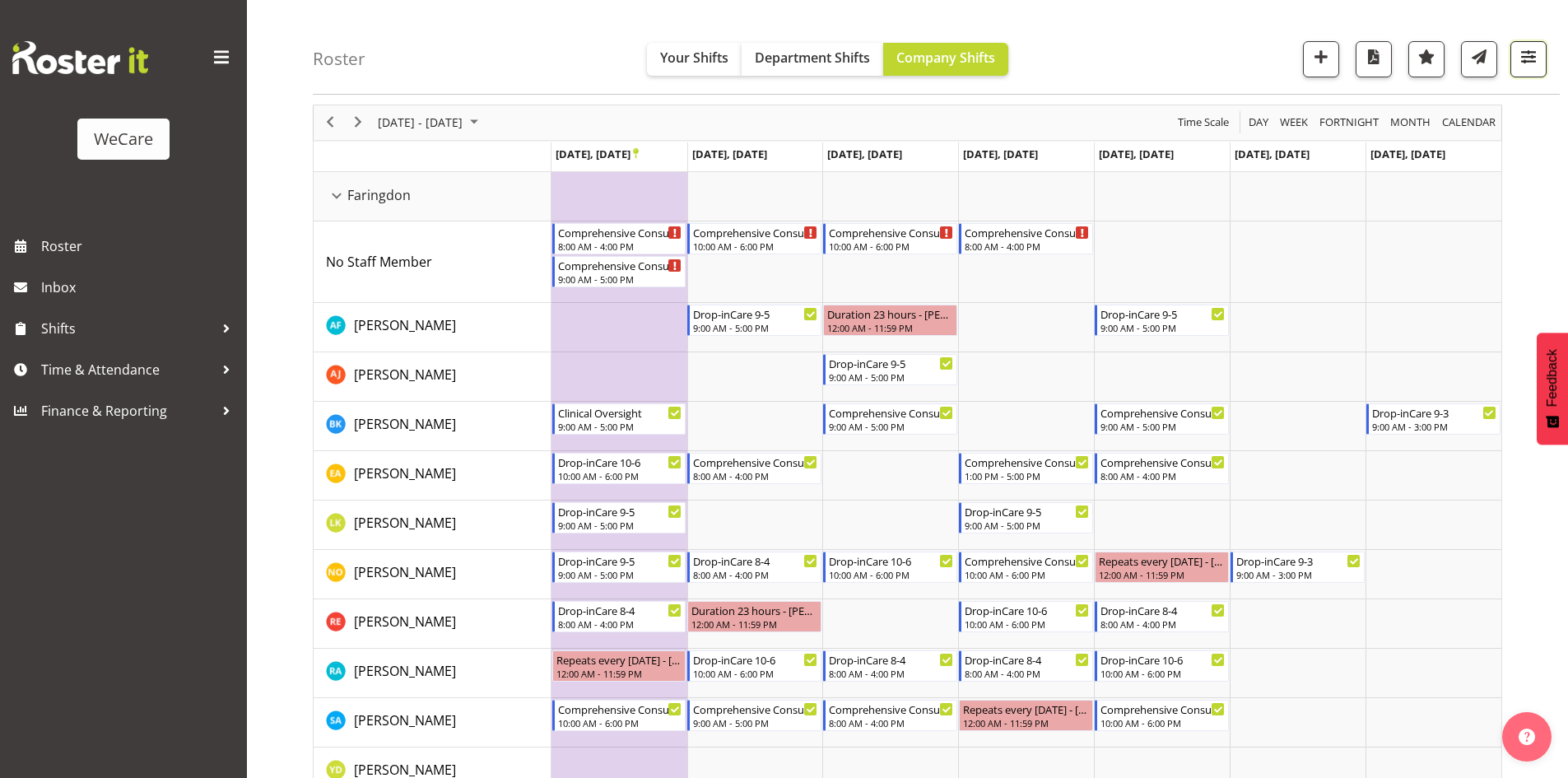
click at [1540, 53] on button "button" at bounding box center [1528, 59] width 36 height 36
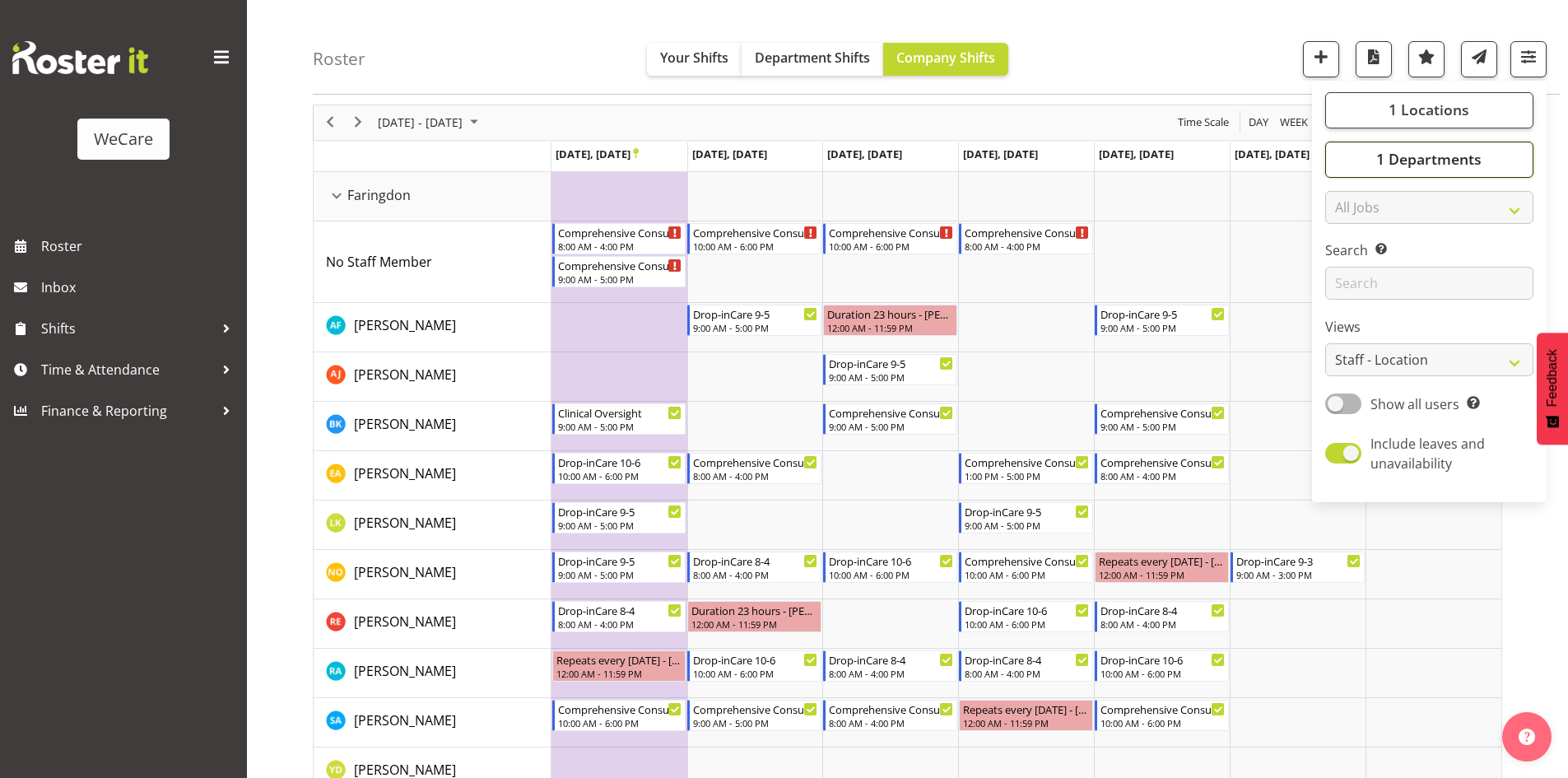
click at [1449, 164] on span "1 Departments" at bounding box center [1429, 160] width 105 height 20
click at [1423, 111] on span "1 Locations" at bounding box center [1428, 110] width 80 height 20
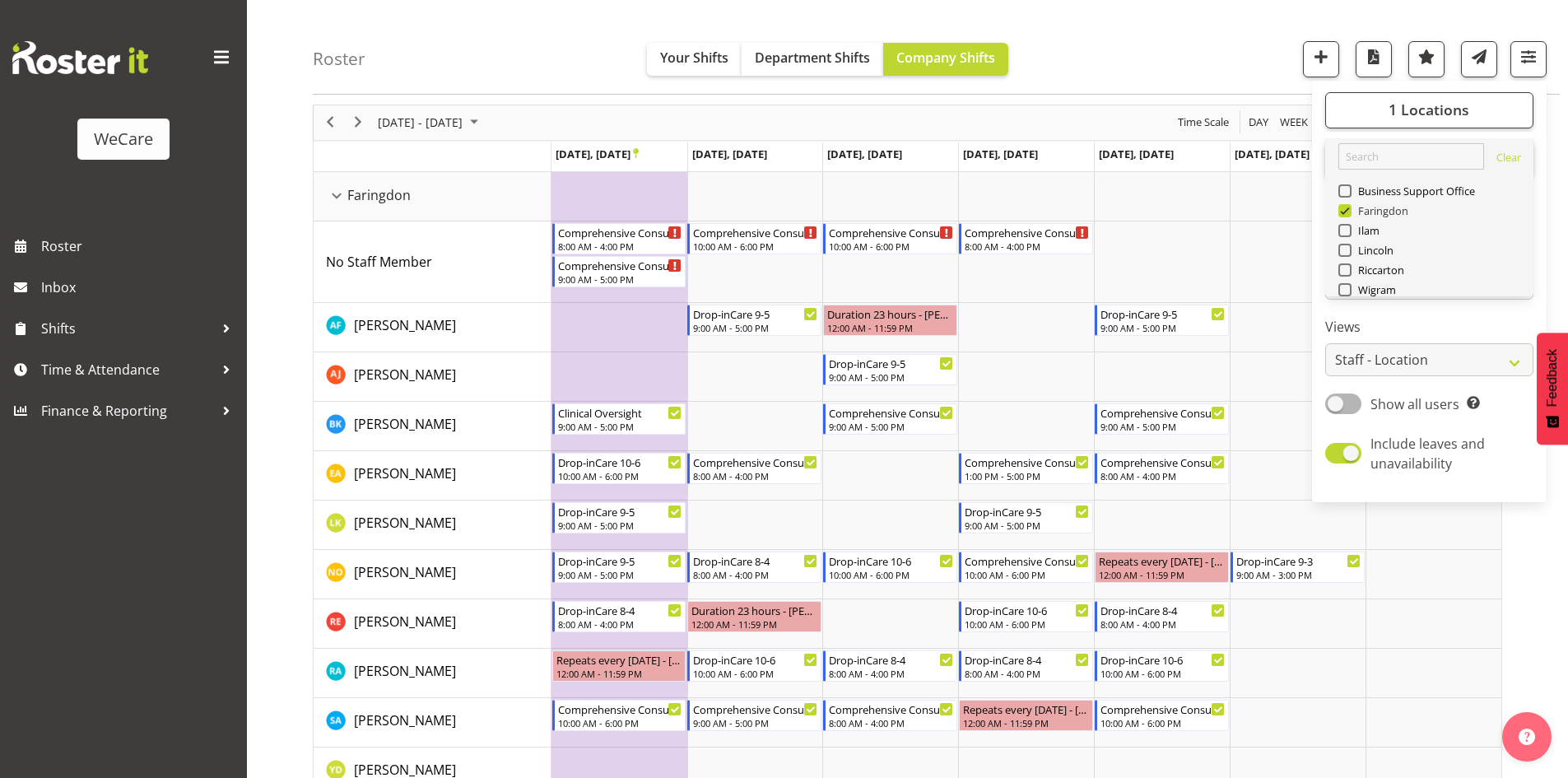
click at [1359, 209] on span "Faringdon" at bounding box center [1380, 211] width 58 height 13
click at [1349, 209] on input "Faringdon" at bounding box center [1344, 211] width 11 height 11
checkbox input "false"
click at [1364, 251] on span "Lincoln" at bounding box center [1372, 249] width 43 height 13
click at [1349, 251] on input "Lincoln" at bounding box center [1344, 250] width 11 height 11
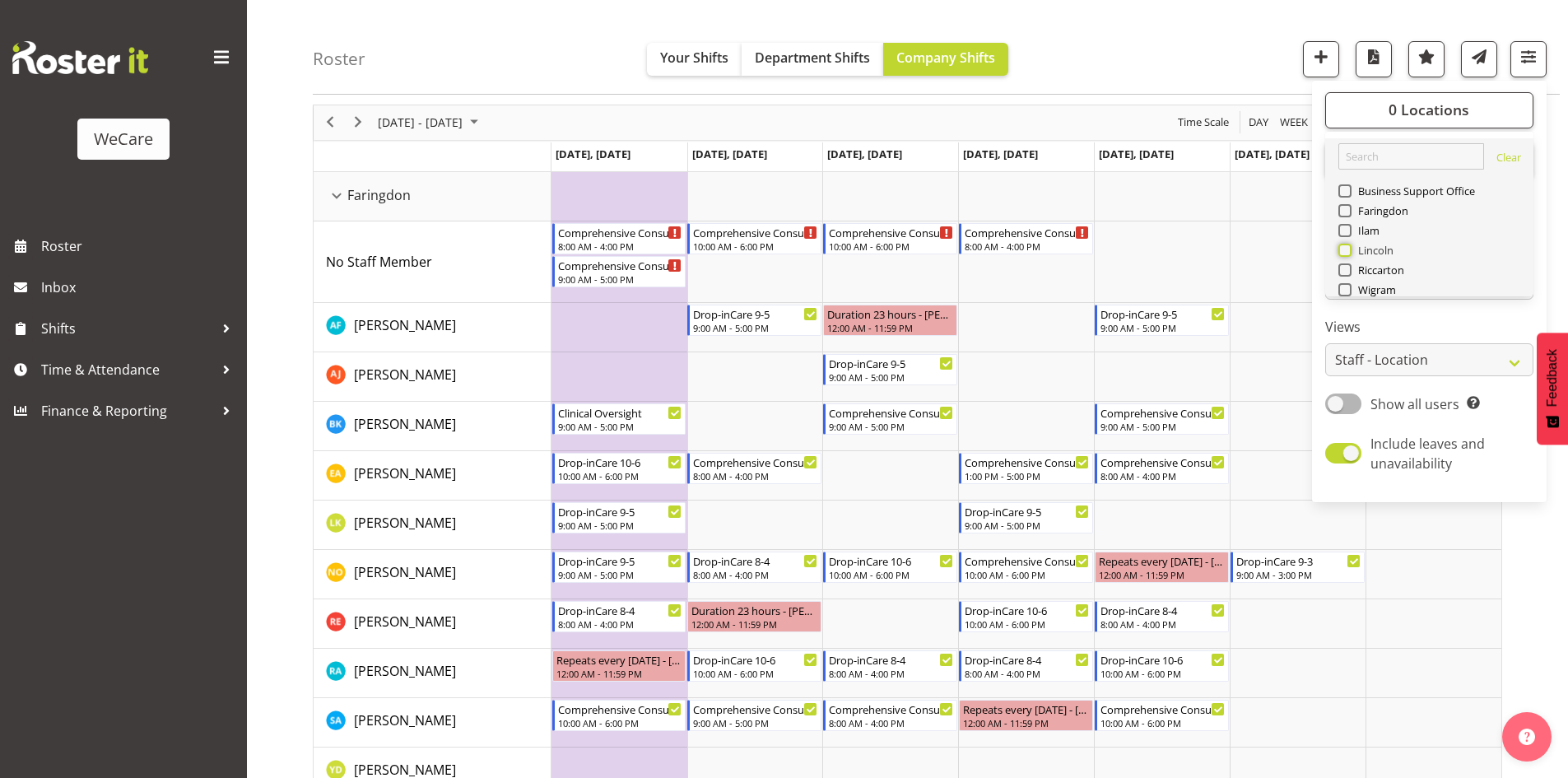
checkbox input "true"
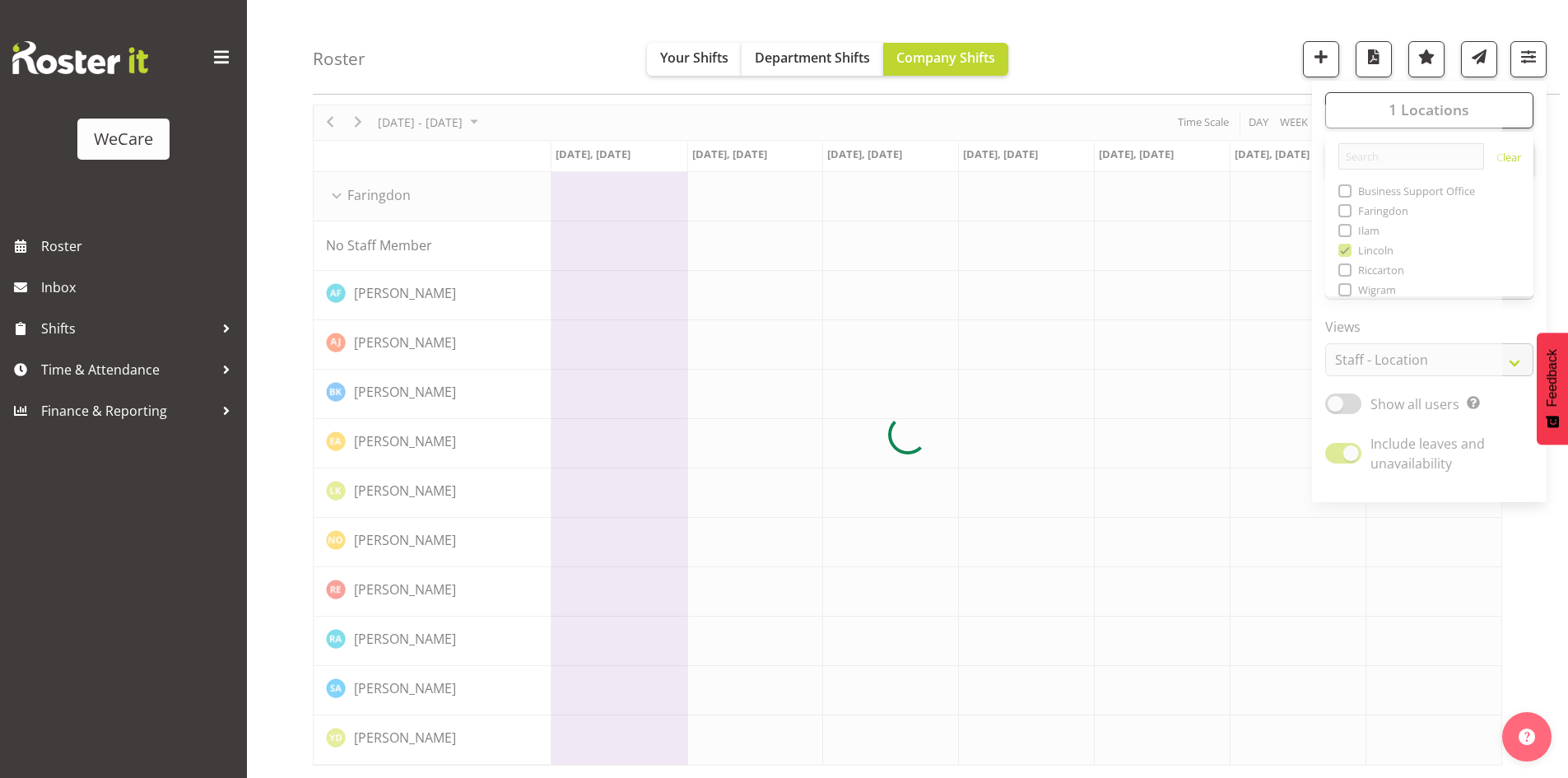
click at [1141, 60] on div "Roster Your Shifts Department Shifts Company Shifts 1 Locations Clear Business …" at bounding box center [936, 47] width 1247 height 94
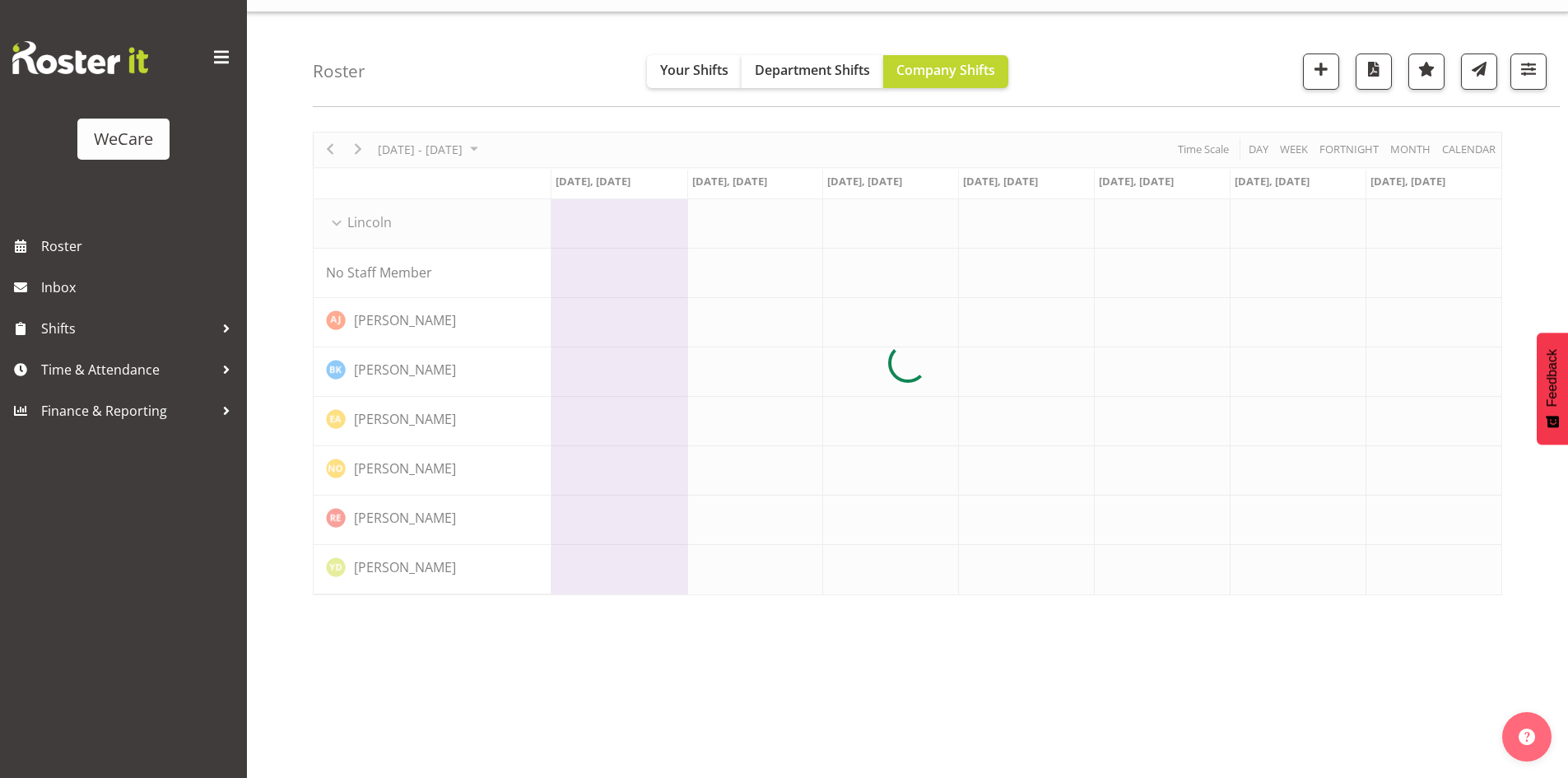
scroll to position [32, 0]
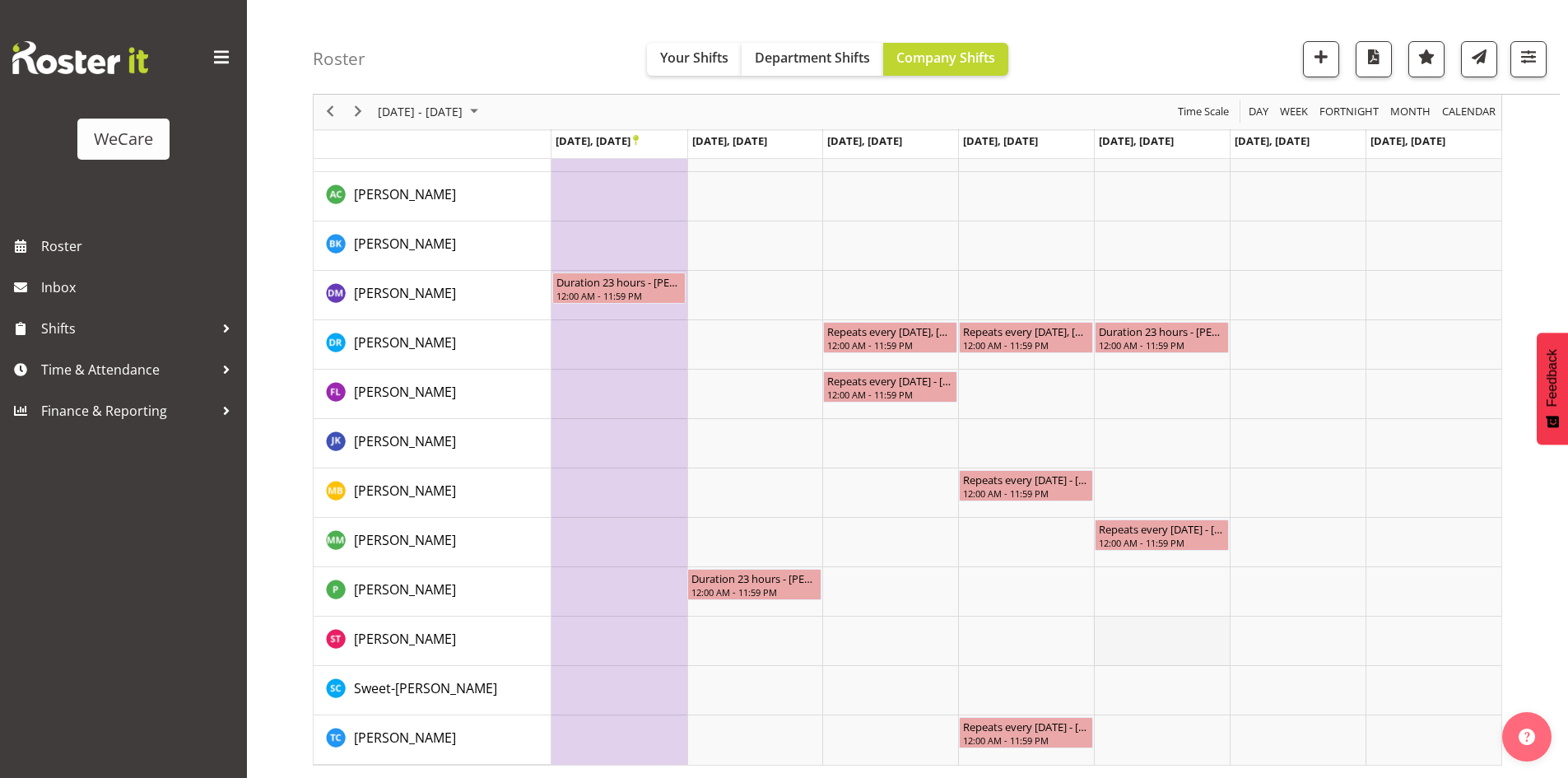
scroll to position [1229, 0]
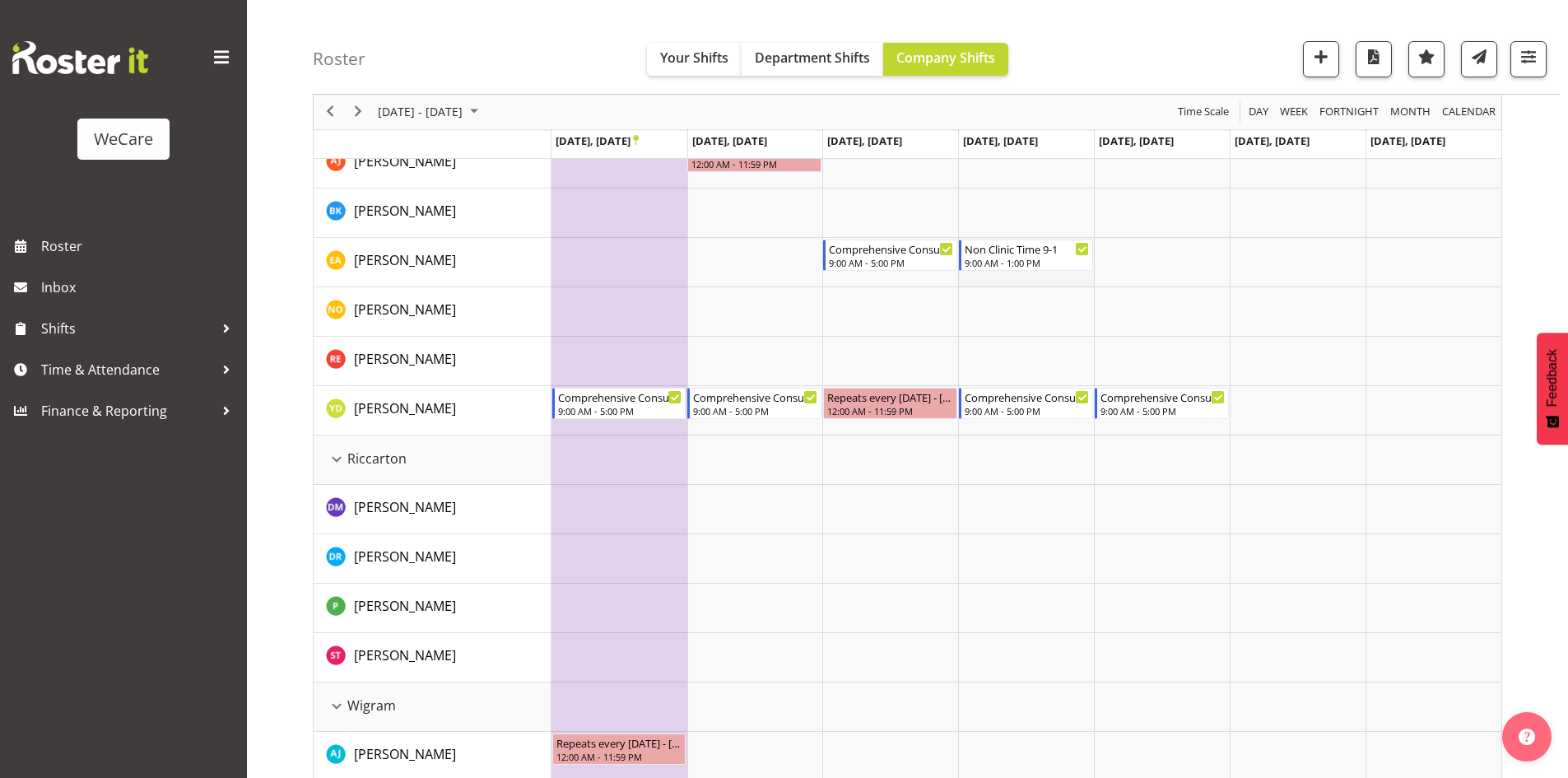
click at [999, 282] on td "Timeline Week of November 3, 2025" at bounding box center [1026, 263] width 136 height 50
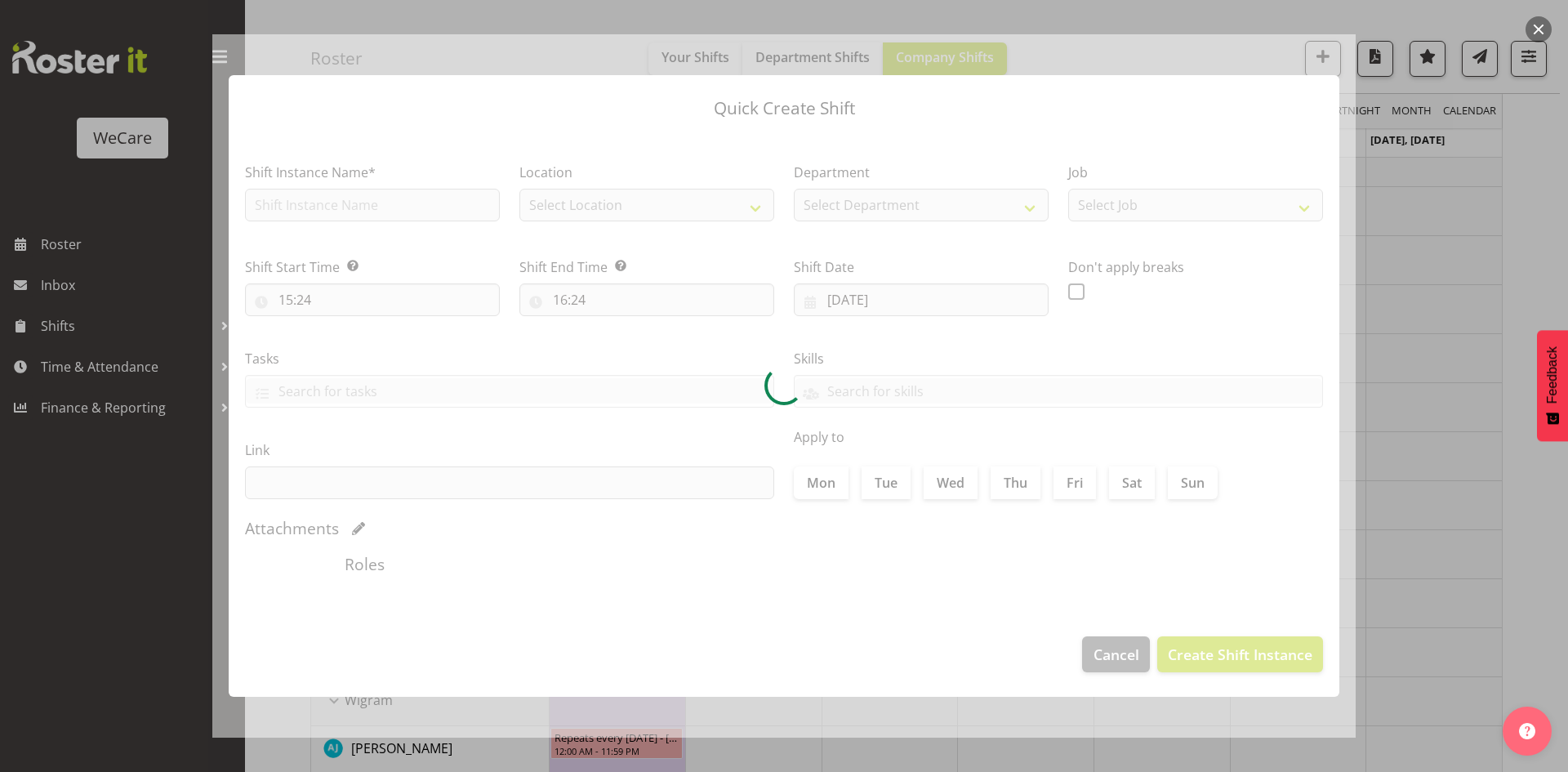
type input "[DATE]"
checkbox input "true"
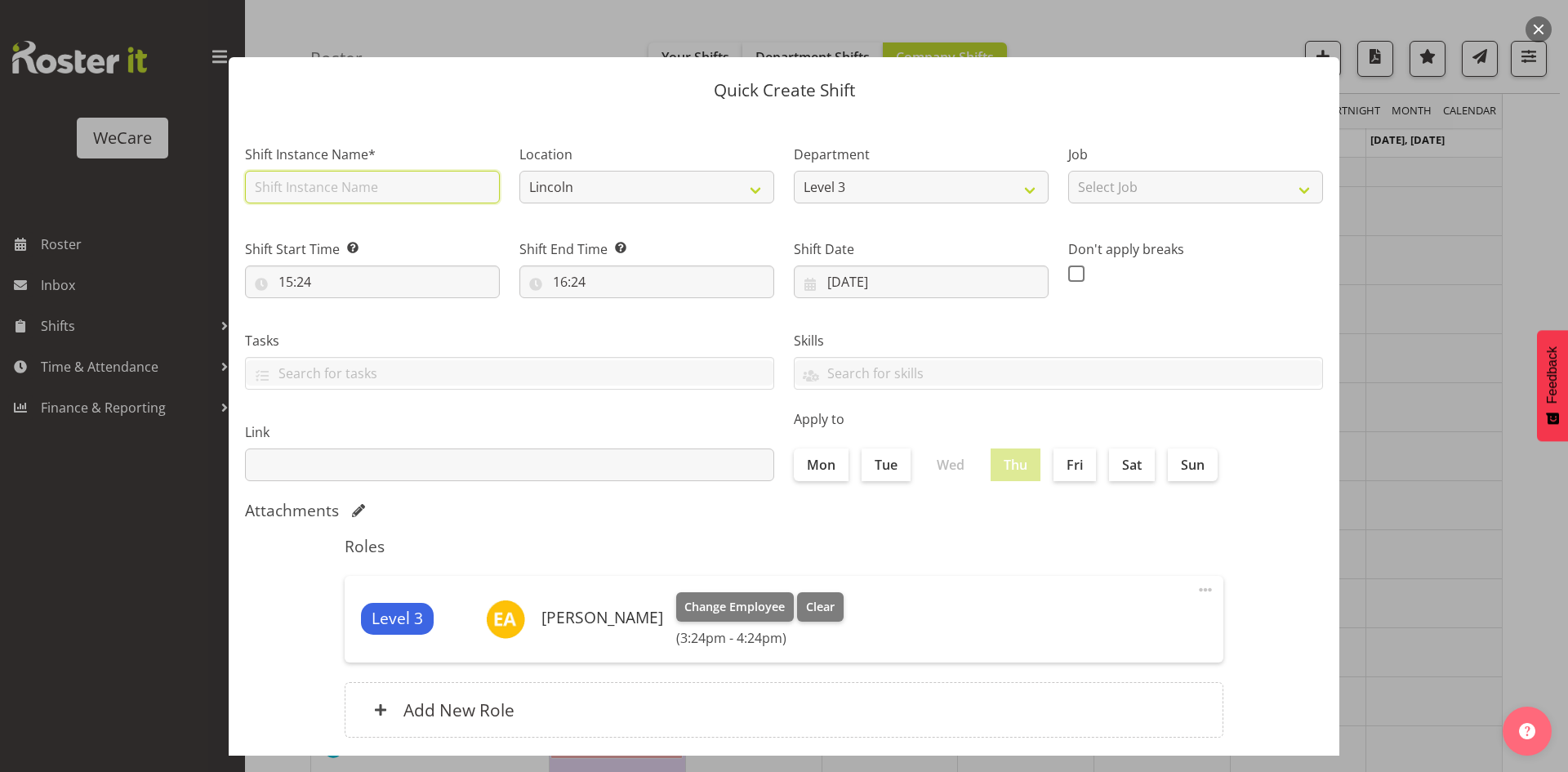
click at [310, 184] on input "text" at bounding box center [373, 186] width 255 height 33
type input "Non Clinic Time 1-5"
click at [585, 176] on select "Lincoln [GEOGRAPHIC_DATA]" at bounding box center [647, 186] width 255 height 33
select select "1281"
click at [519, 171] on select "Lincoln [GEOGRAPHIC_DATA]" at bounding box center [647, 186] width 255 height 33
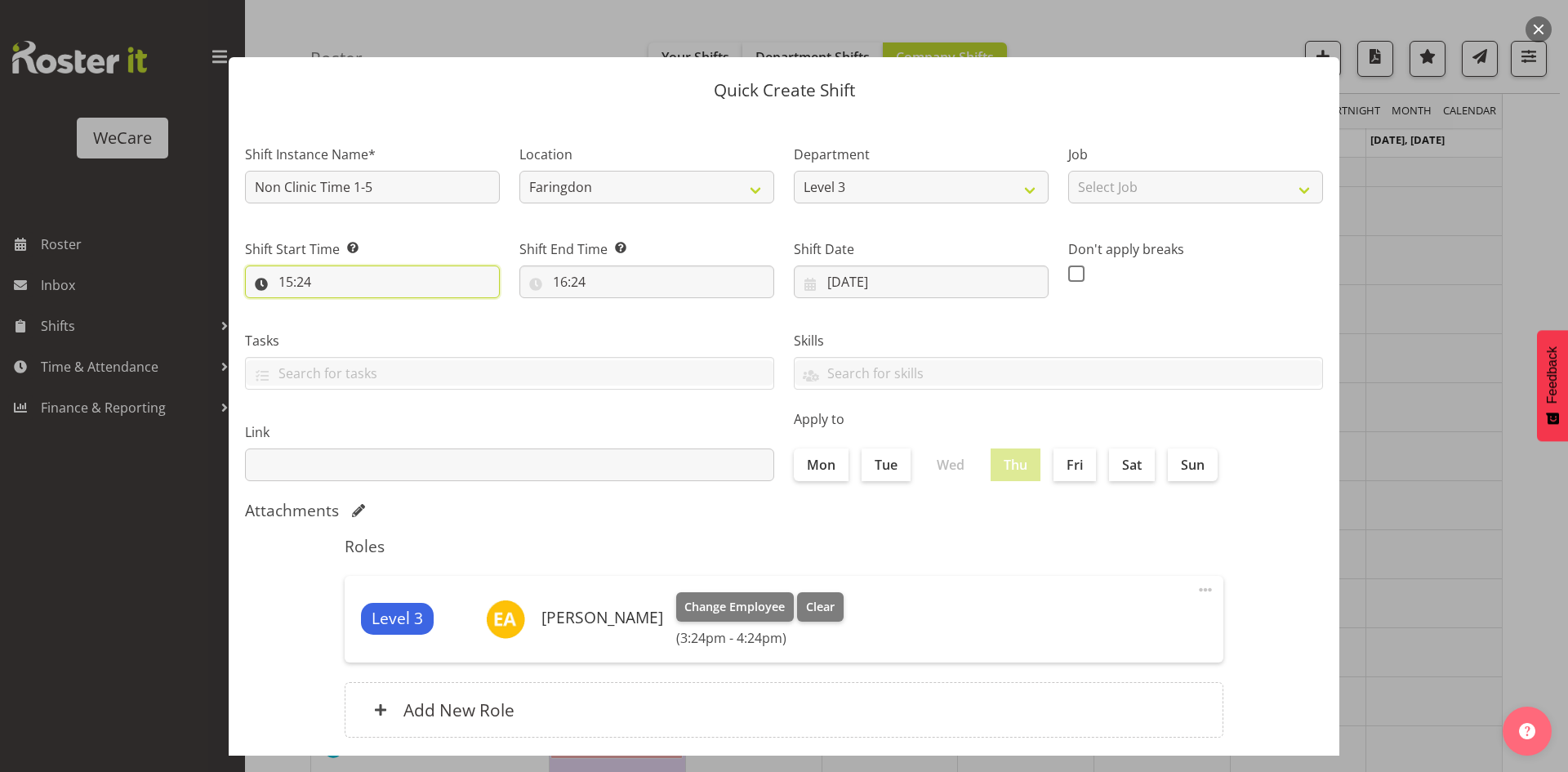
click at [305, 280] on input "15:24" at bounding box center [373, 281] width 255 height 33
click at [365, 332] on select "00 01 02 03 04 05 06 07 08 09 10 11 12 13 14 15 16 17 18 19 20 21 22 23" at bounding box center [356, 323] width 36 height 33
select select "13"
click at [338, 308] on select "00 01 02 03 04 05 06 07 08 09 10 11 12 13 14 15 16 17 18 19 20 21 22 23" at bounding box center [356, 323] width 36 height 33
type input "13:24"
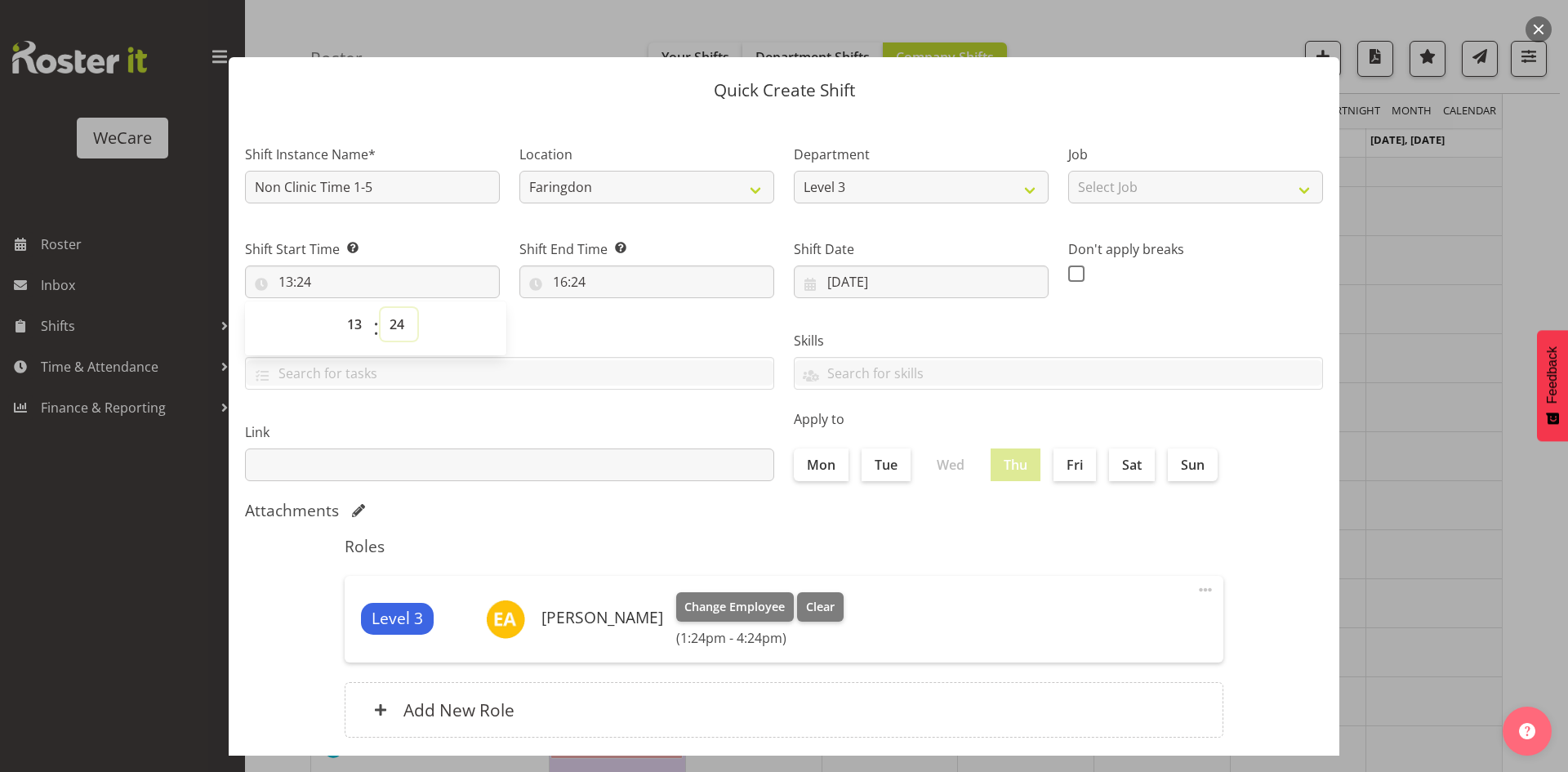
select select "0"
type input "13:00"
click at [557, 283] on input "16:24" at bounding box center [647, 281] width 255 height 33
click at [648, 326] on span ":" at bounding box center [650, 327] width 6 height 40
click at [642, 326] on select "00 01 02 03 04 05 06 07 08 09 10 11 12 13 14 15 16 17 18 19 20 21 22 23" at bounding box center [631, 323] width 36 height 33
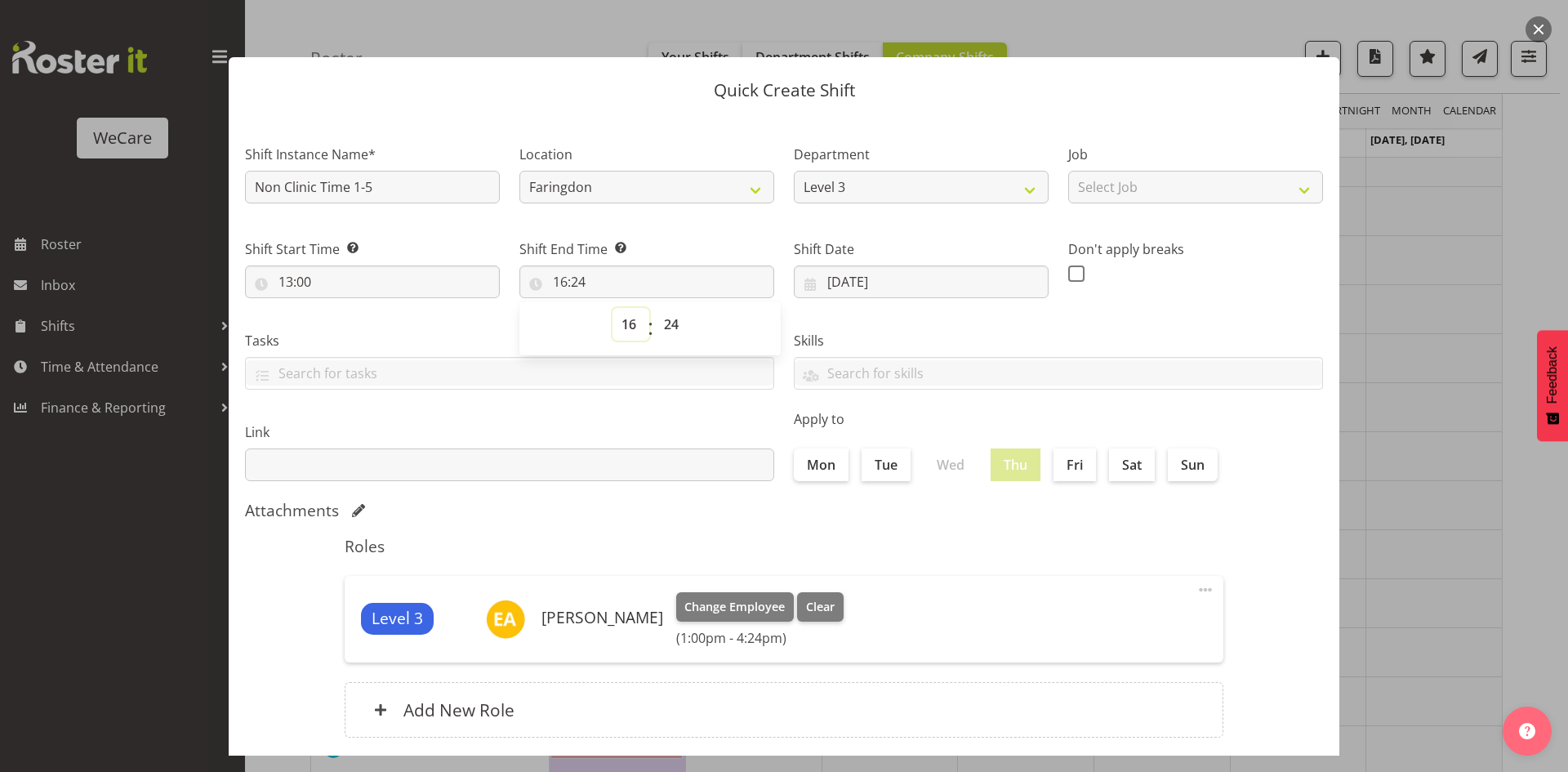
select select "17"
click at [613, 308] on select "00 01 02 03 04 05 06 07 08 09 10 11 12 13 14 15 16 17 18 19 20 21 22 23" at bounding box center [631, 323] width 36 height 33
type input "17:24"
select select "0"
type input "17:00"
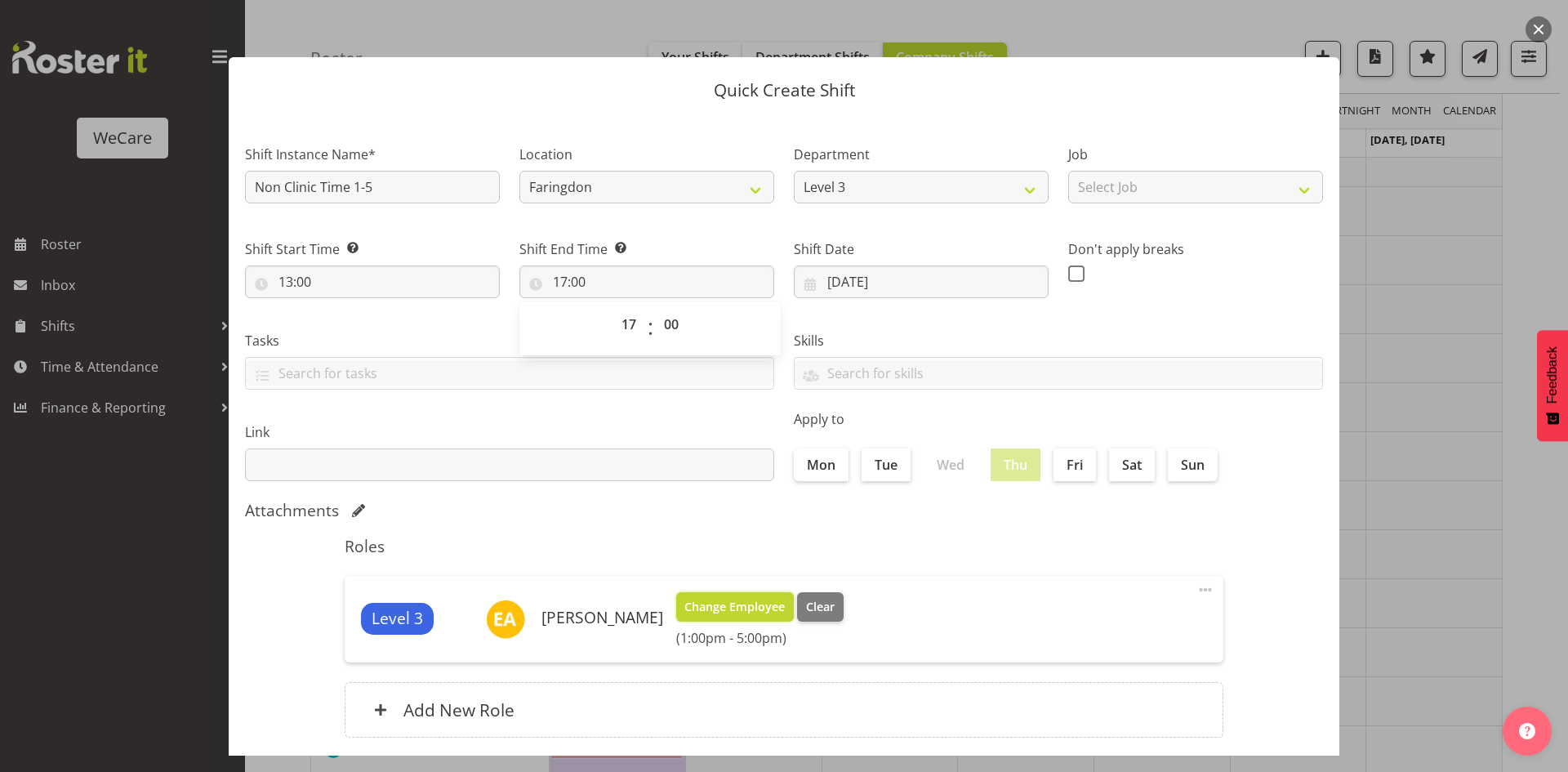
click at [765, 620] on button "Change Employee" at bounding box center [735, 607] width 118 height 30
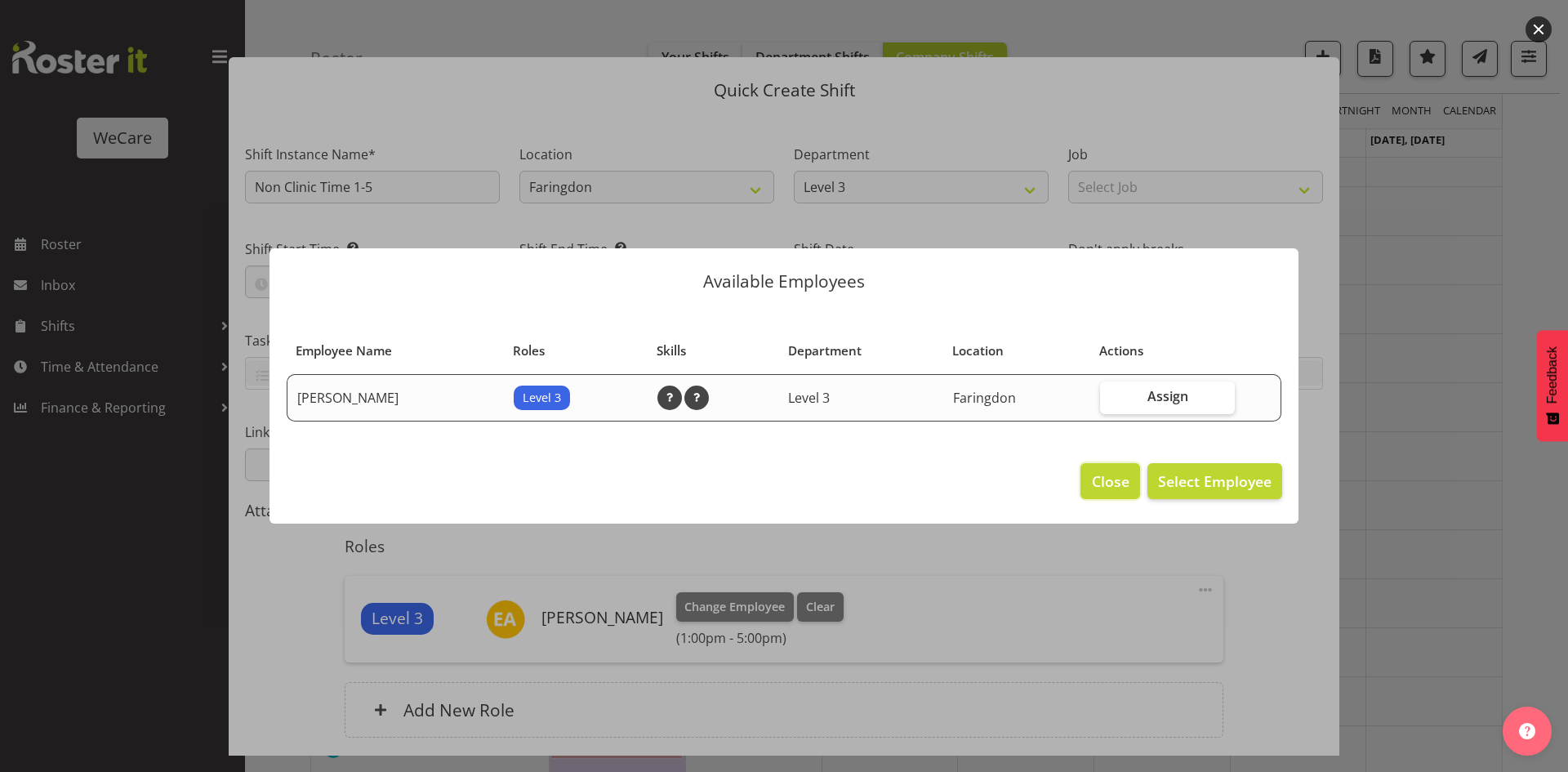
click at [1097, 484] on span "Close" at bounding box center [1111, 481] width 37 height 22
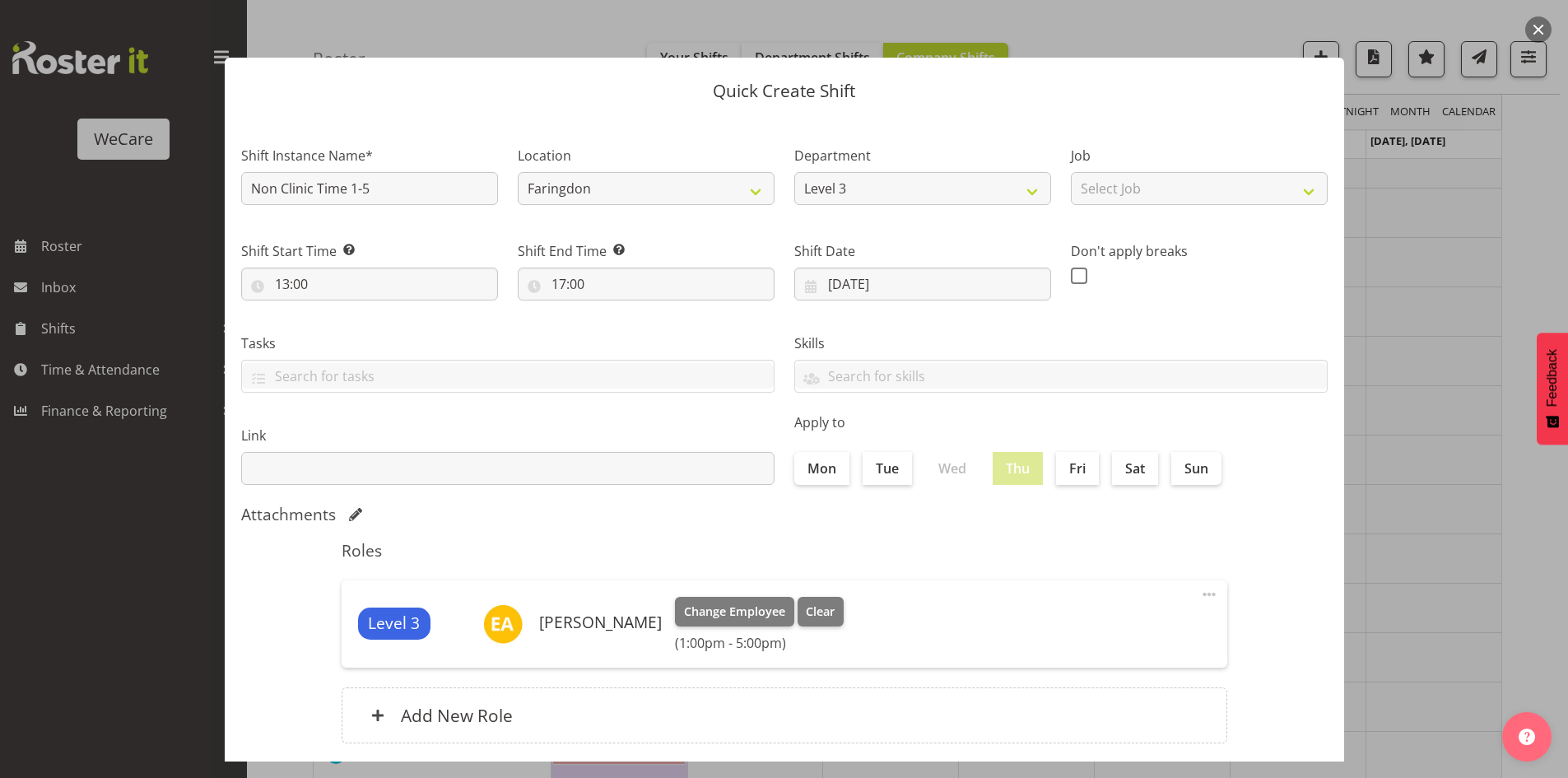
click at [882, 514] on div "Attachments" at bounding box center [784, 515] width 1086 height 20
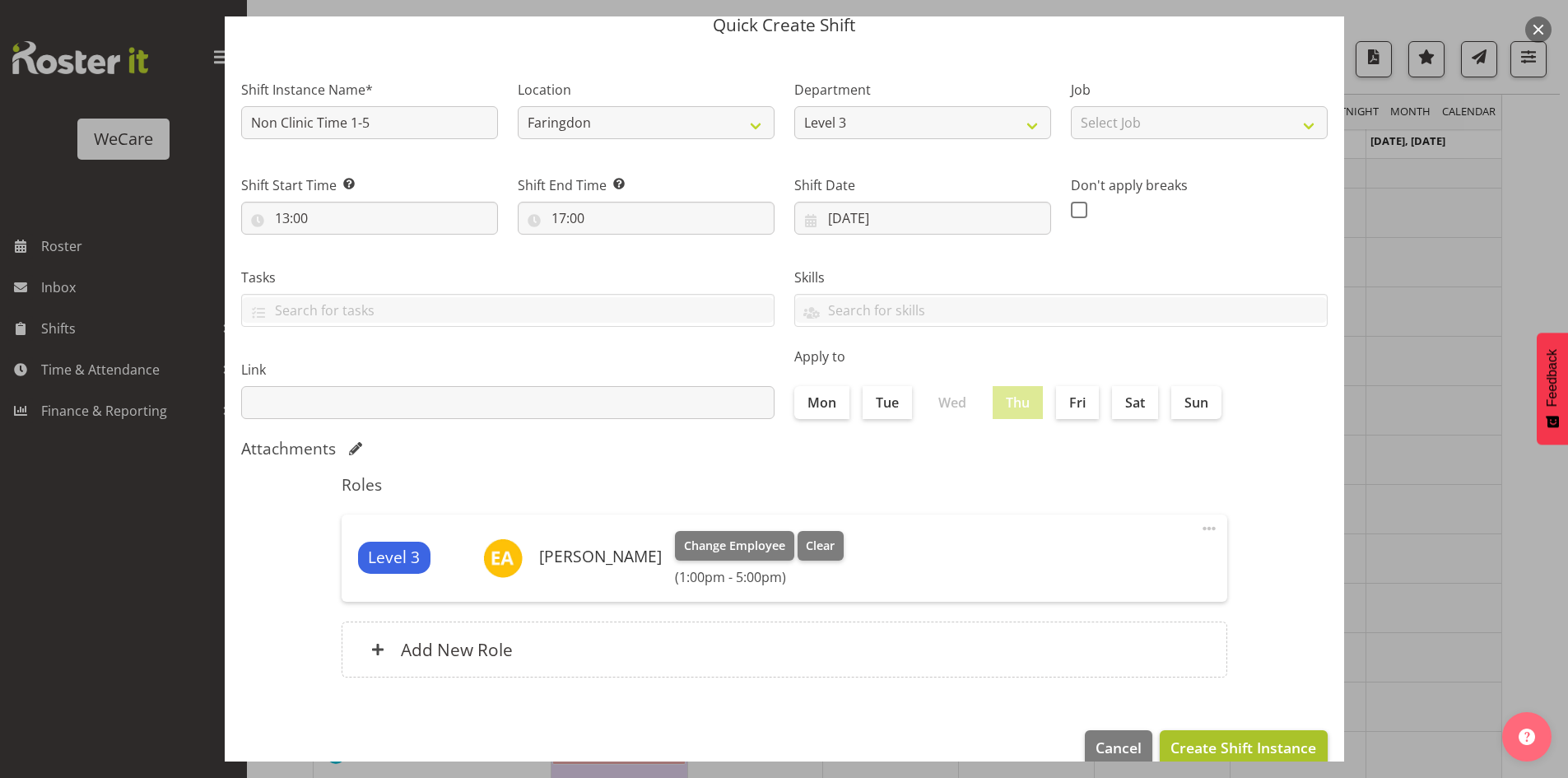
scroll to position [95, 0]
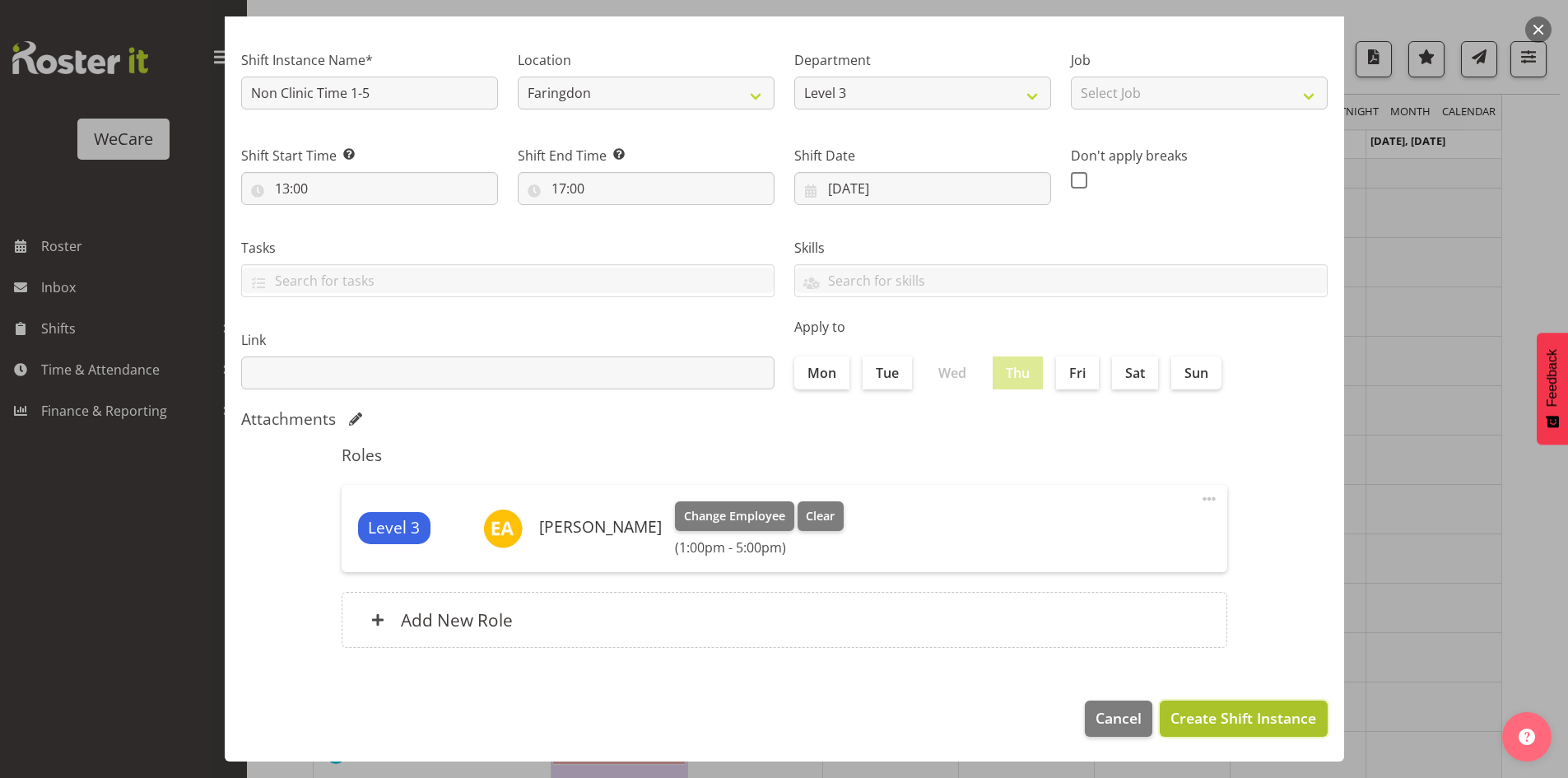
click at [1252, 711] on span "Create Shift Instance" at bounding box center [1243, 718] width 146 height 22
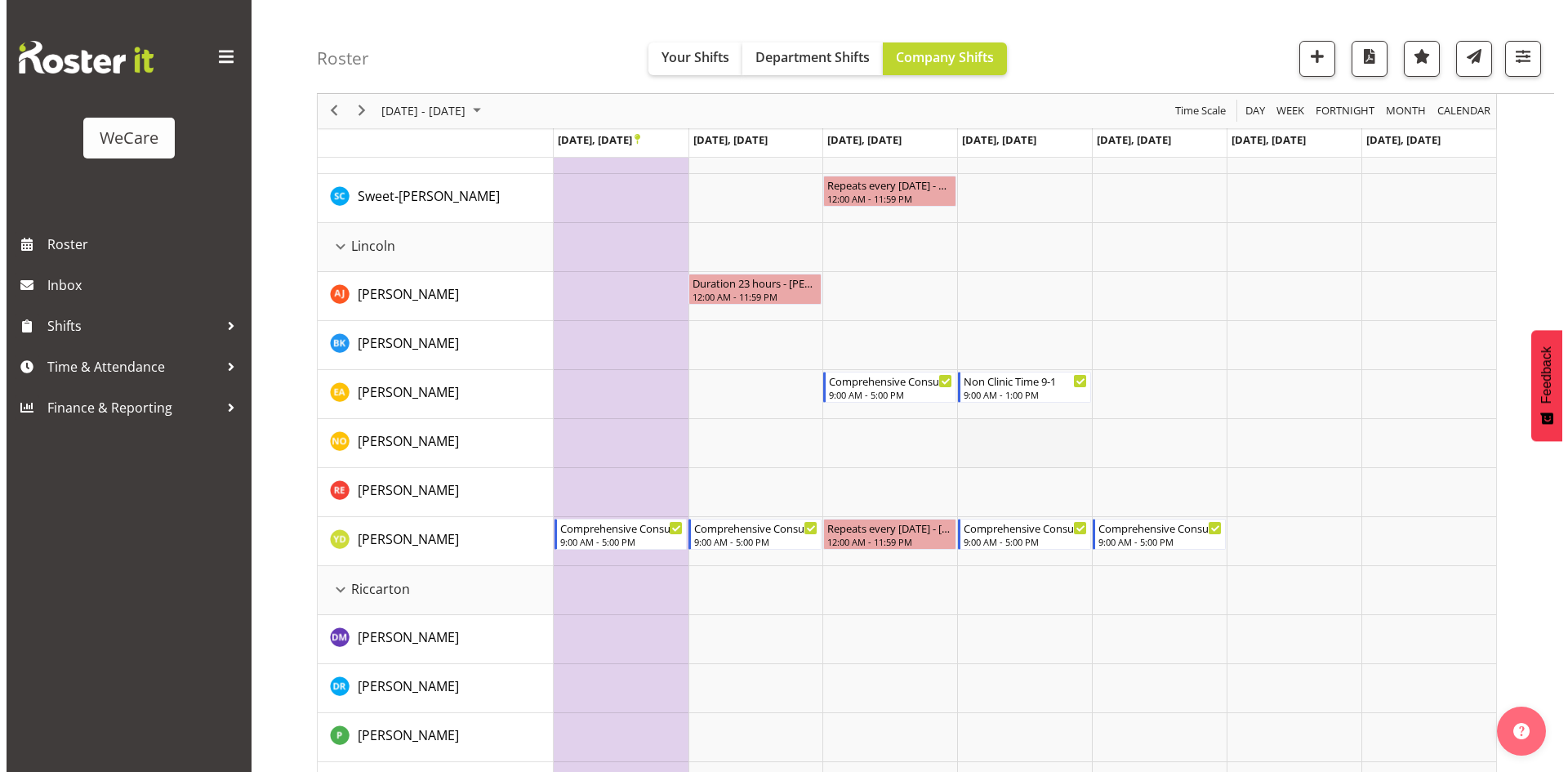
scroll to position [1056, 0]
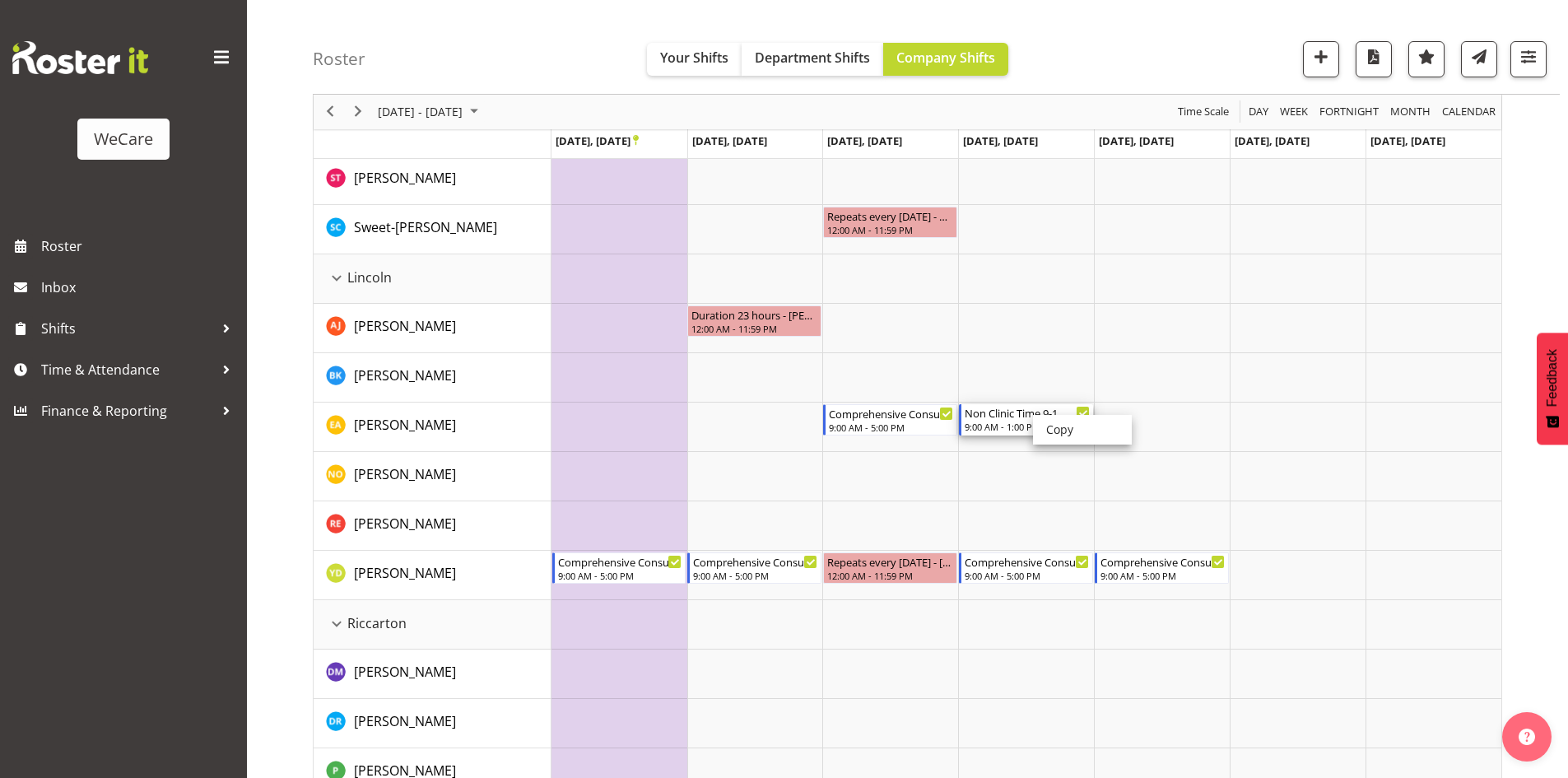
click at [1009, 415] on div "Non Clinic Time 9-1" at bounding box center [1027, 412] width 125 height 17
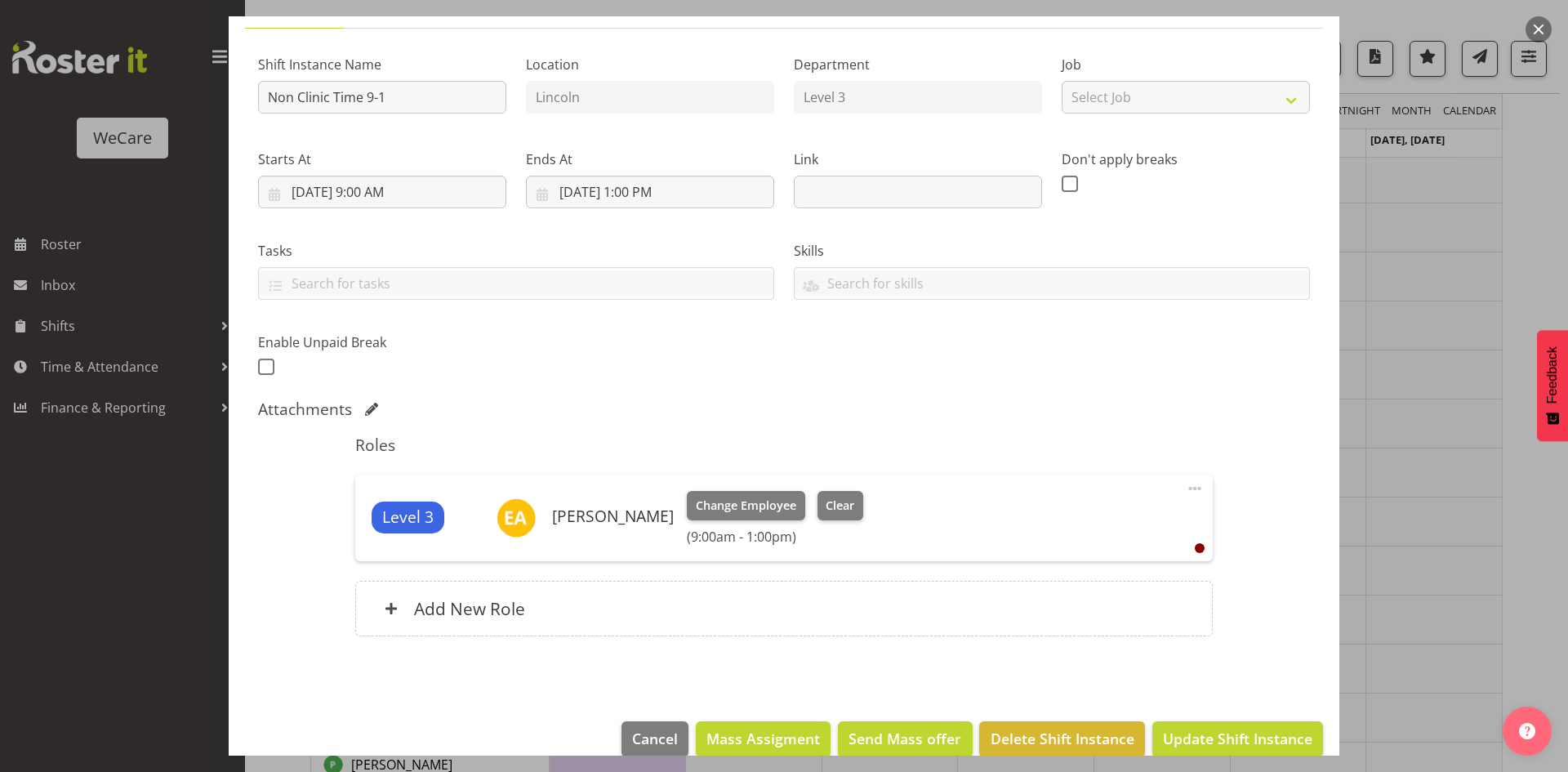
scroll to position [163, 0]
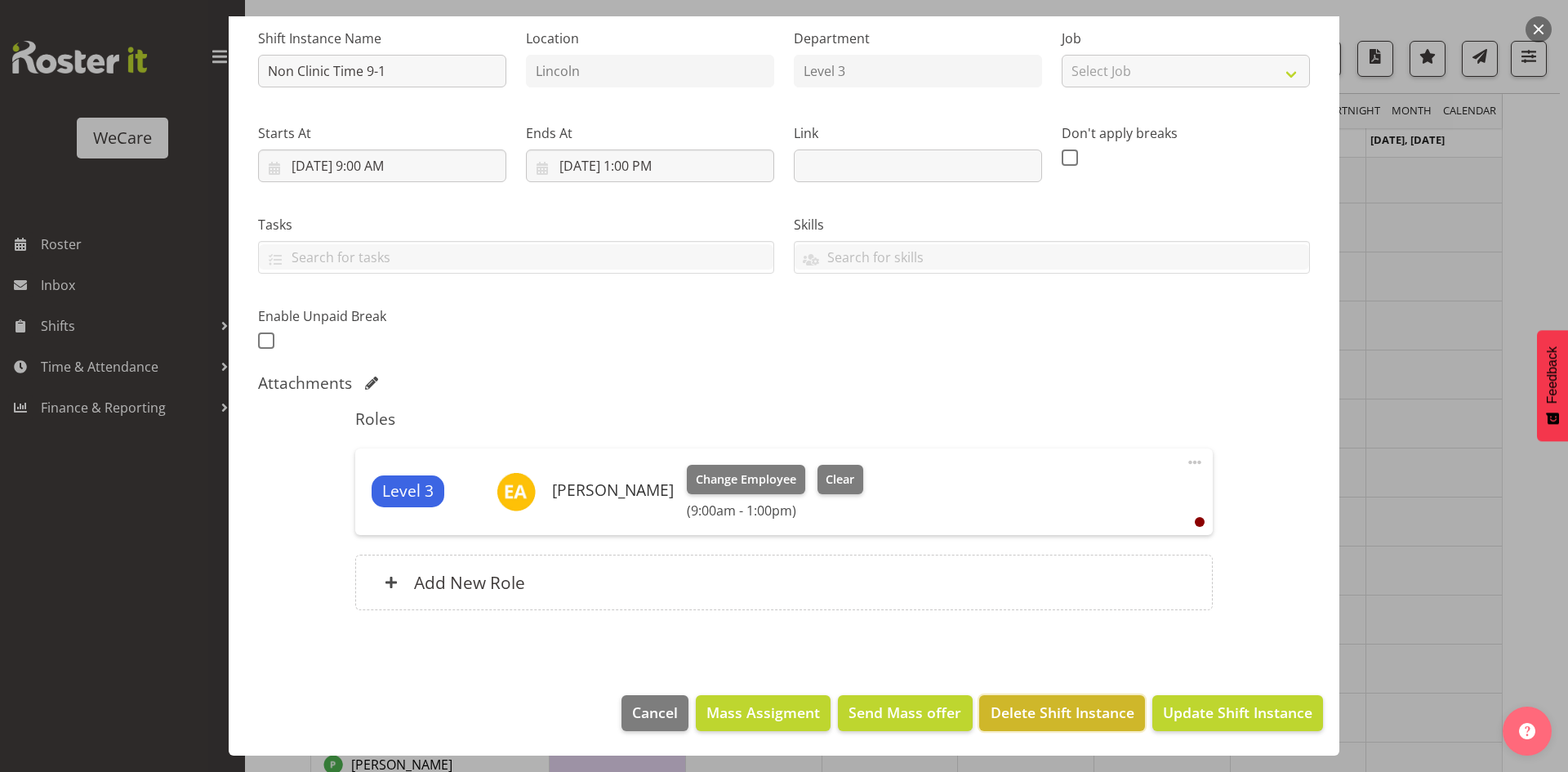
click at [1088, 708] on span "Delete Shift Instance" at bounding box center [1062, 713] width 144 height 22
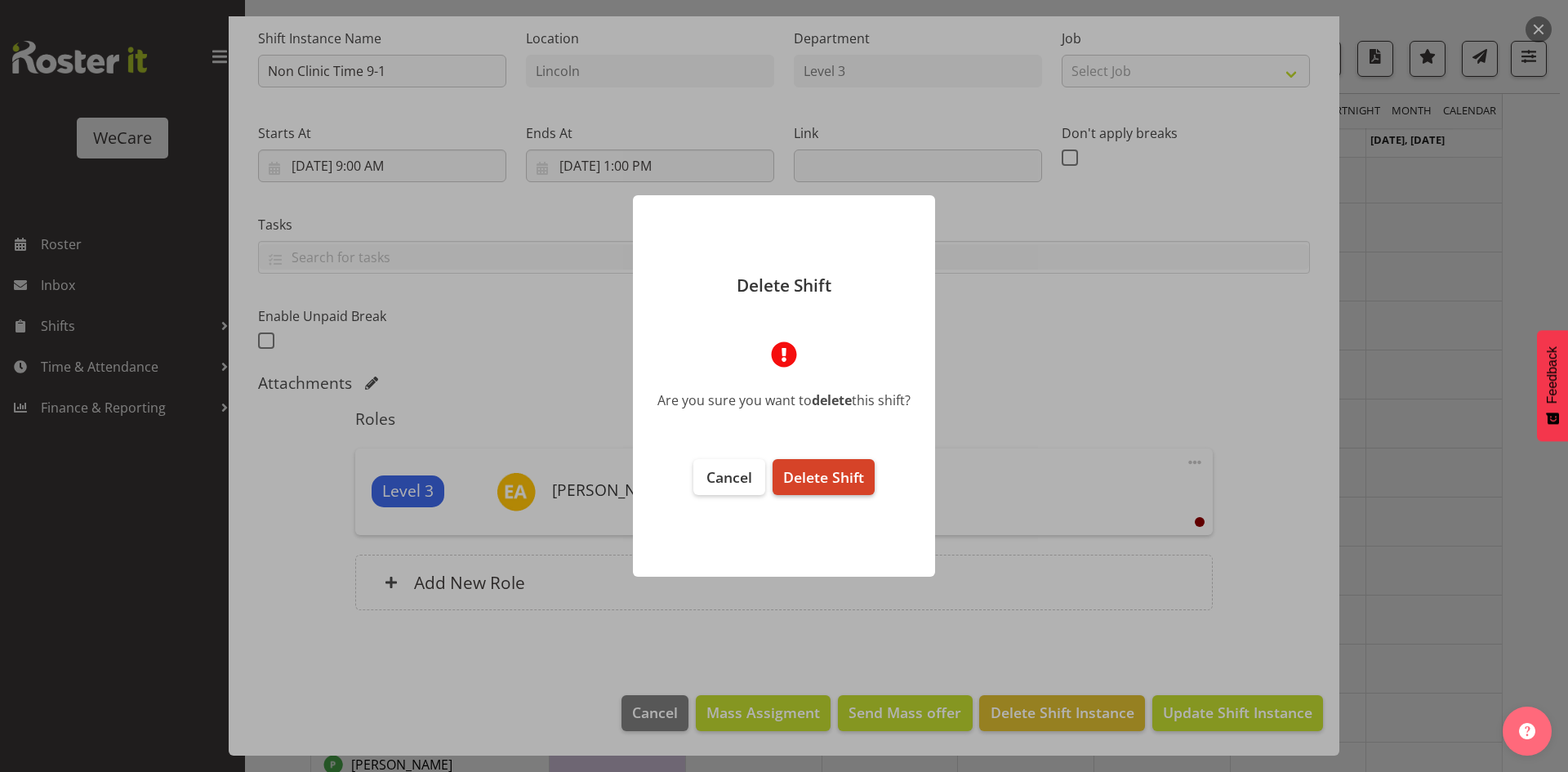
click at [794, 488] on button "Delete Shift" at bounding box center [824, 477] width 102 height 35
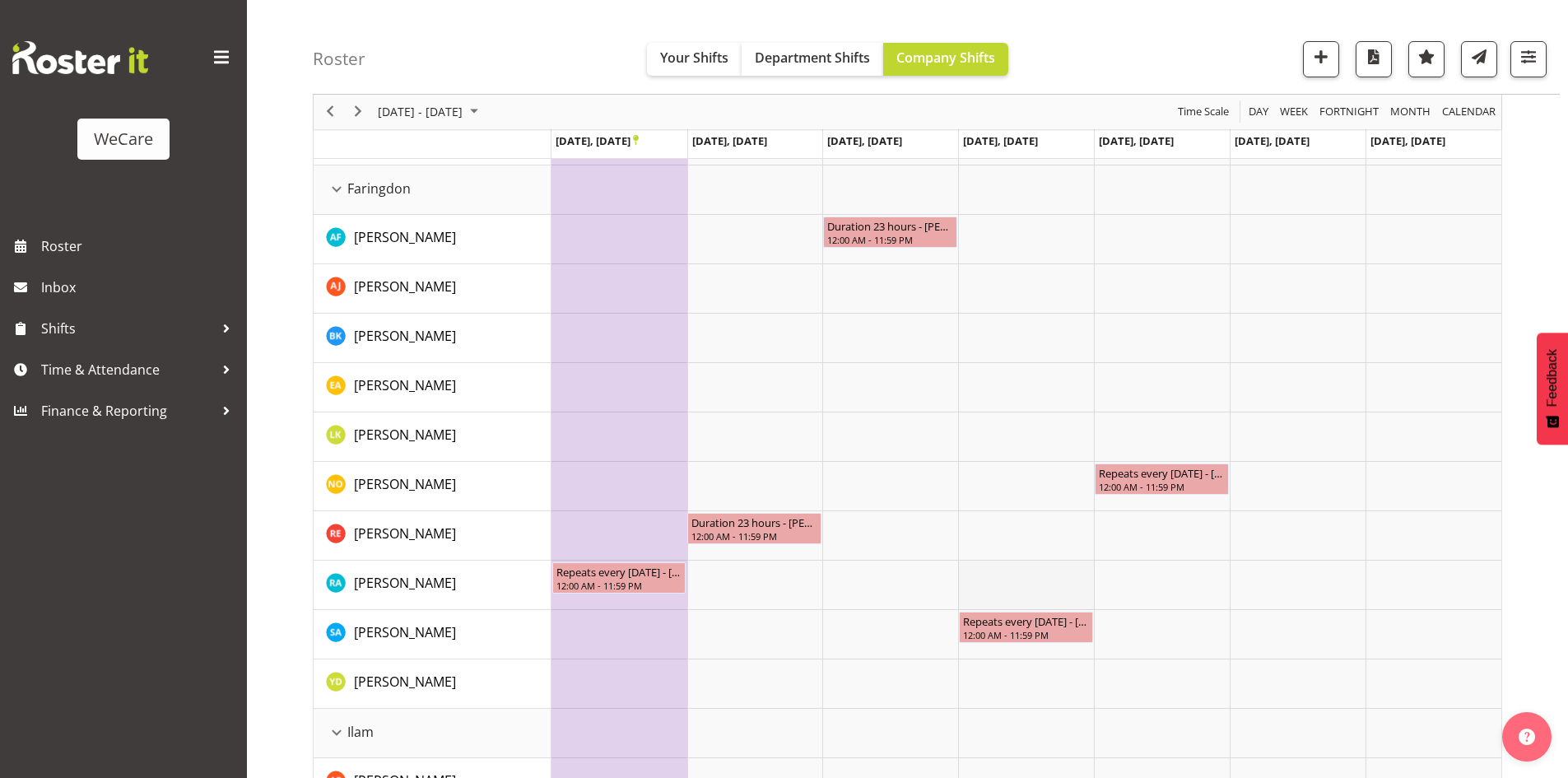
scroll to position [0, 0]
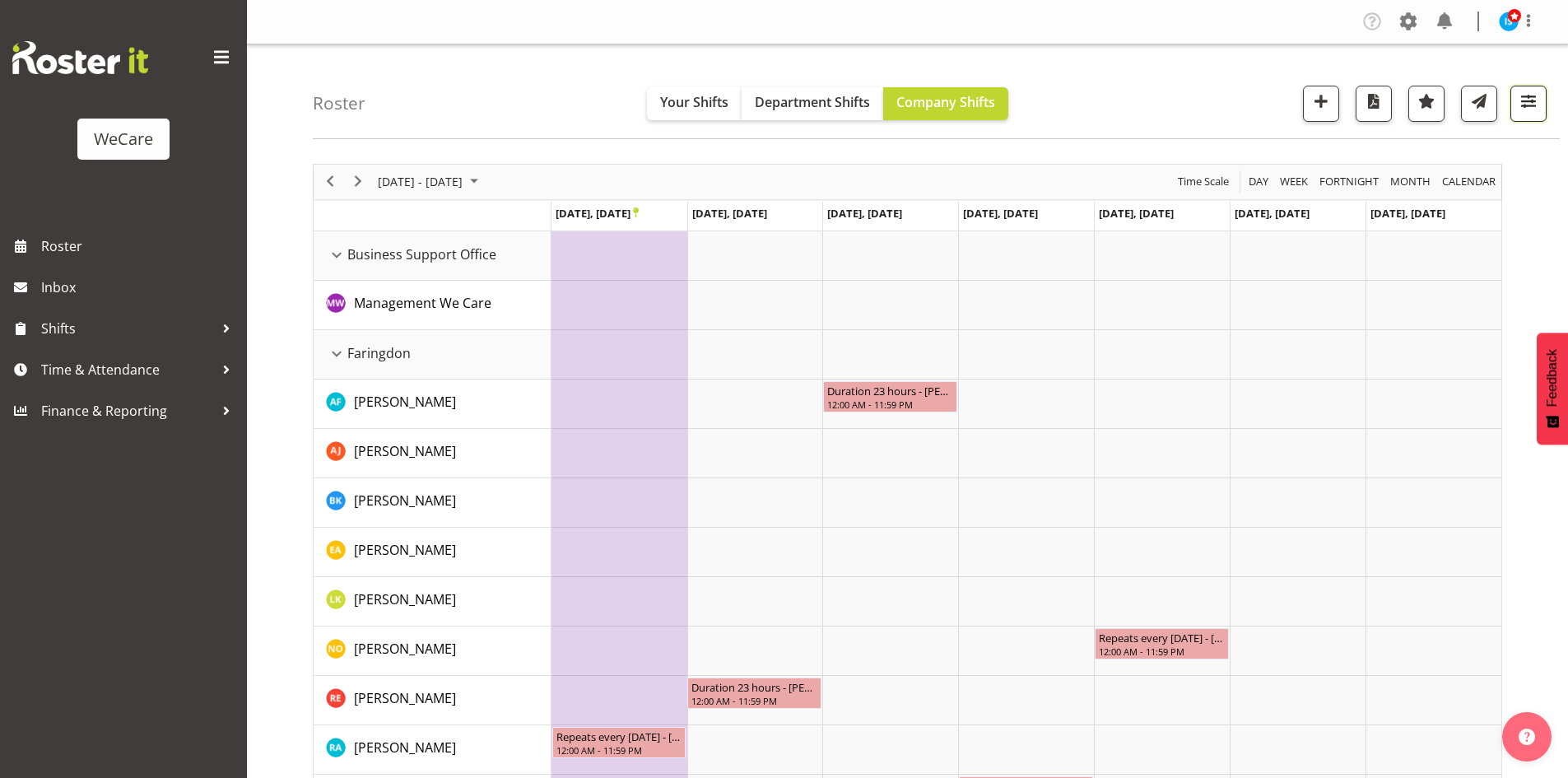
drag, startPoint x: 1542, startPoint y: 103, endPoint x: 1533, endPoint y: 99, distance: 9.8
click at [1542, 102] on button "button" at bounding box center [1528, 103] width 36 height 36
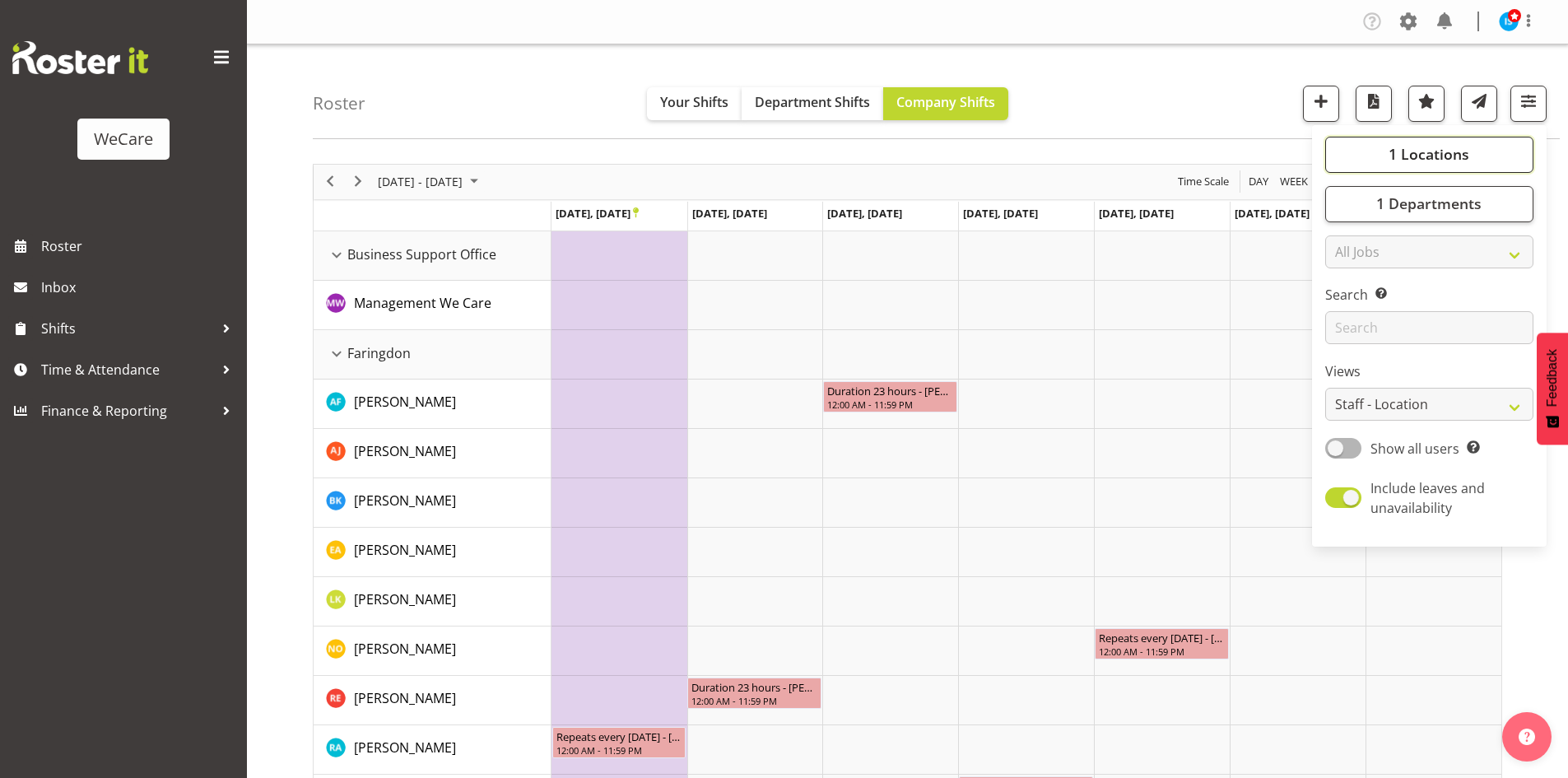
click at [1410, 156] on span "1 Locations" at bounding box center [1428, 154] width 80 height 20
click at [1357, 259] on span "Faringdon" at bounding box center [1380, 254] width 58 height 13
click at [1349, 259] on input "Faringdon" at bounding box center [1344, 254] width 11 height 11
checkbox input "true"
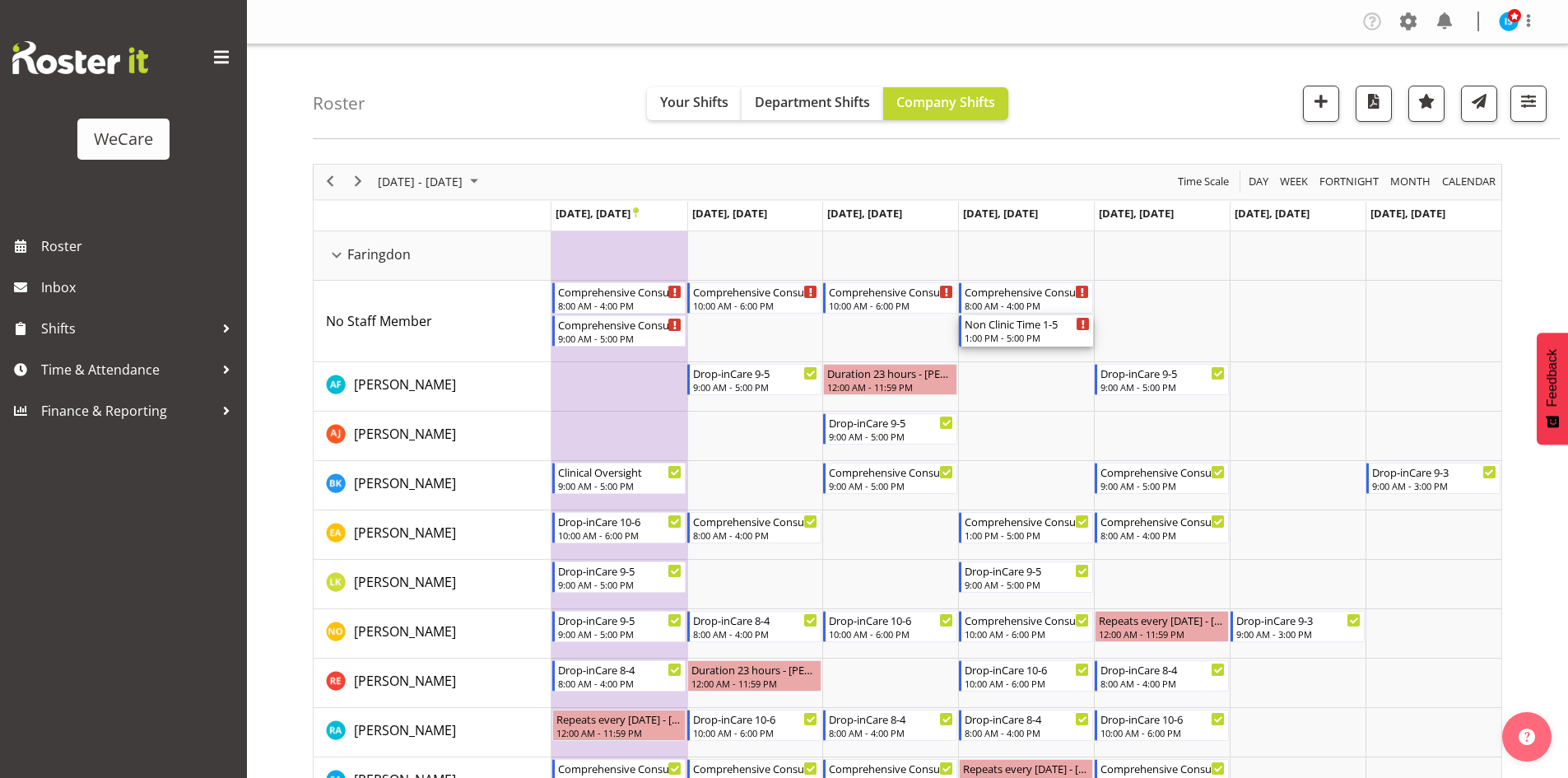
click at [1007, 334] on div "1:00 PM - 5:00 PM" at bounding box center [1027, 337] width 125 height 13
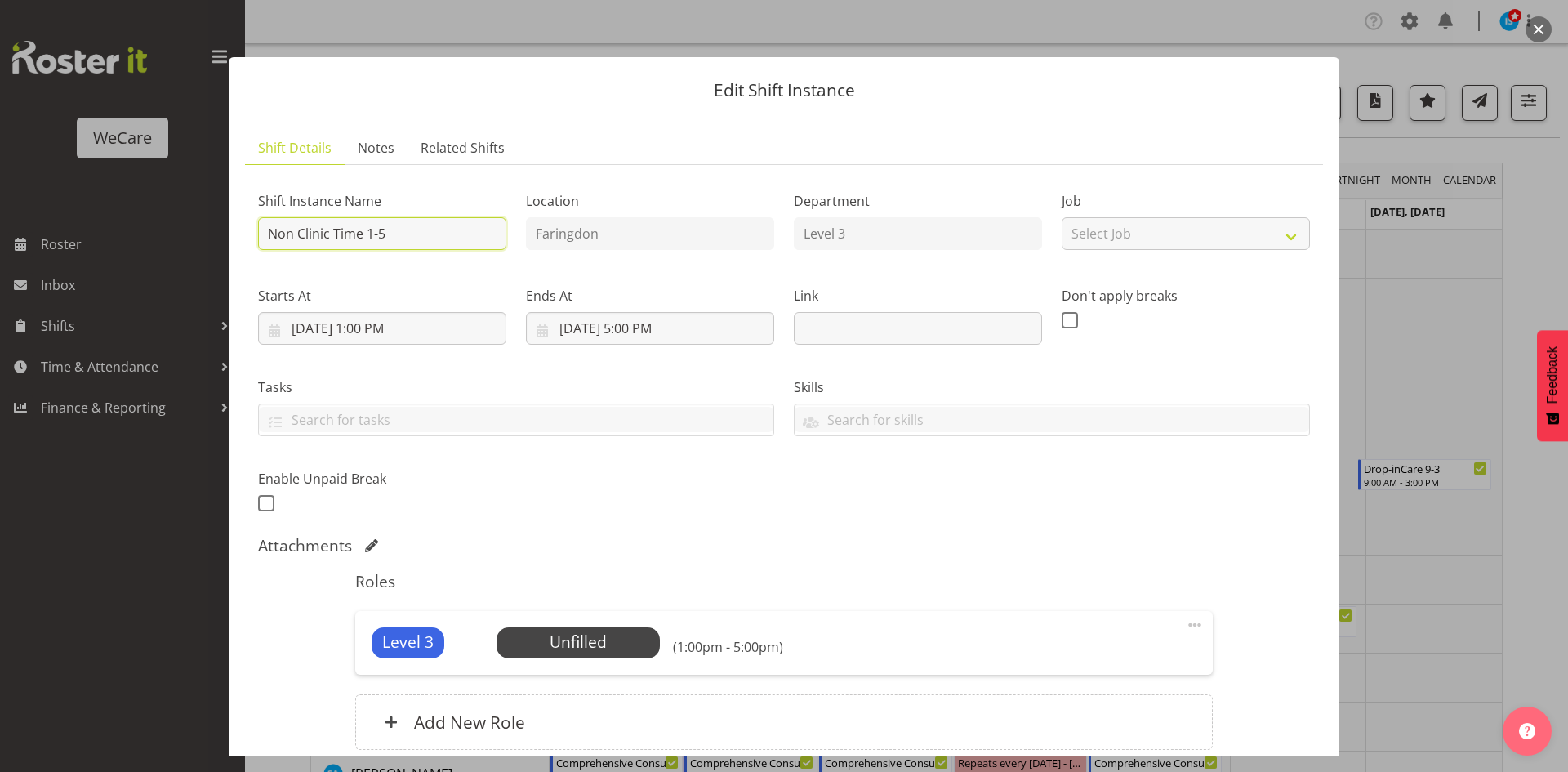
click at [443, 225] on input "Non Clinic Time 1-5" at bounding box center [382, 233] width 248 height 33
type input "Non Clinic Time 9-1"
click at [1487, 252] on div at bounding box center [784, 386] width 1568 height 772
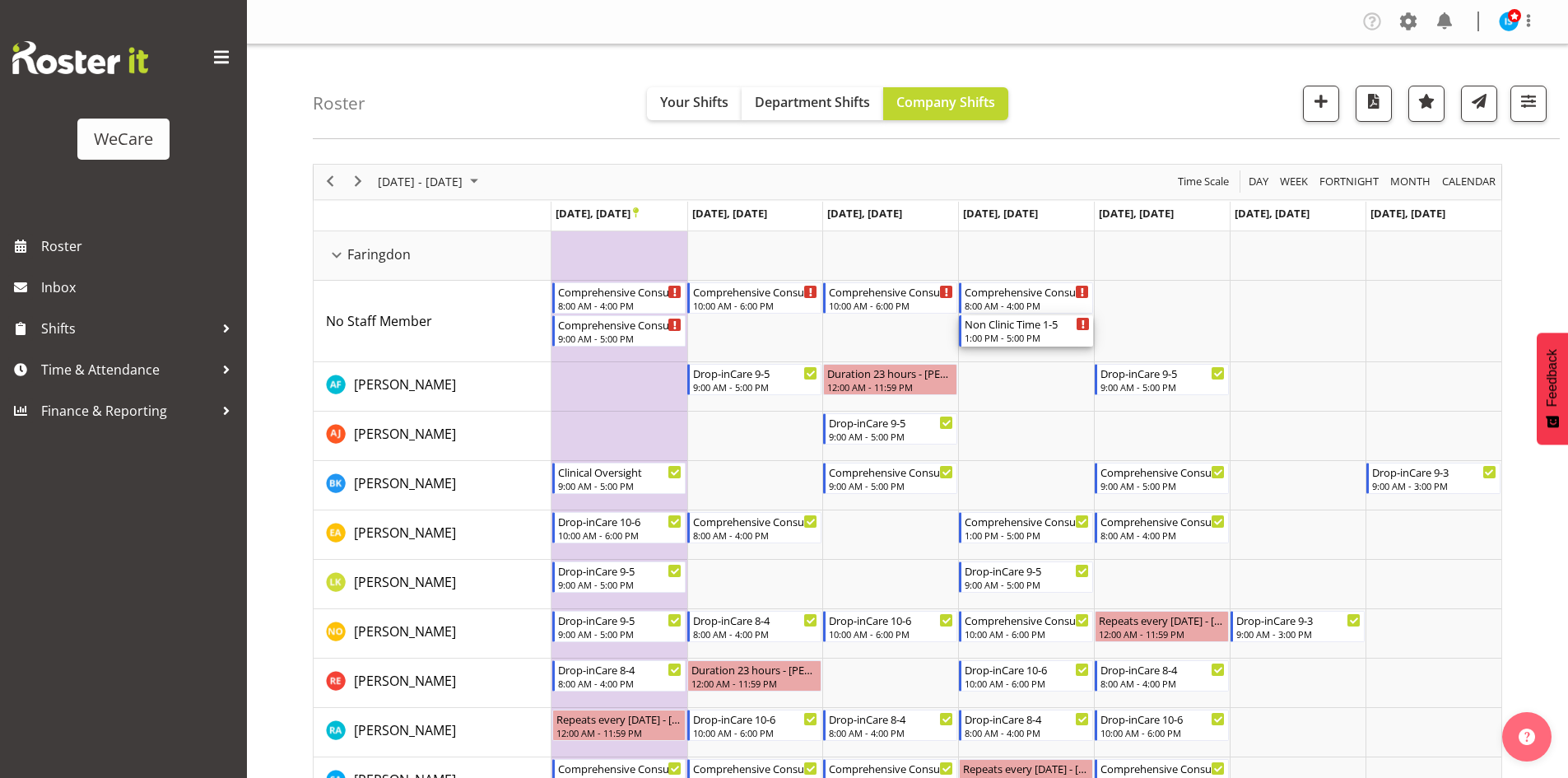
click at [1013, 336] on div "1:00 PM - 5:00 PM" at bounding box center [1027, 337] width 125 height 13
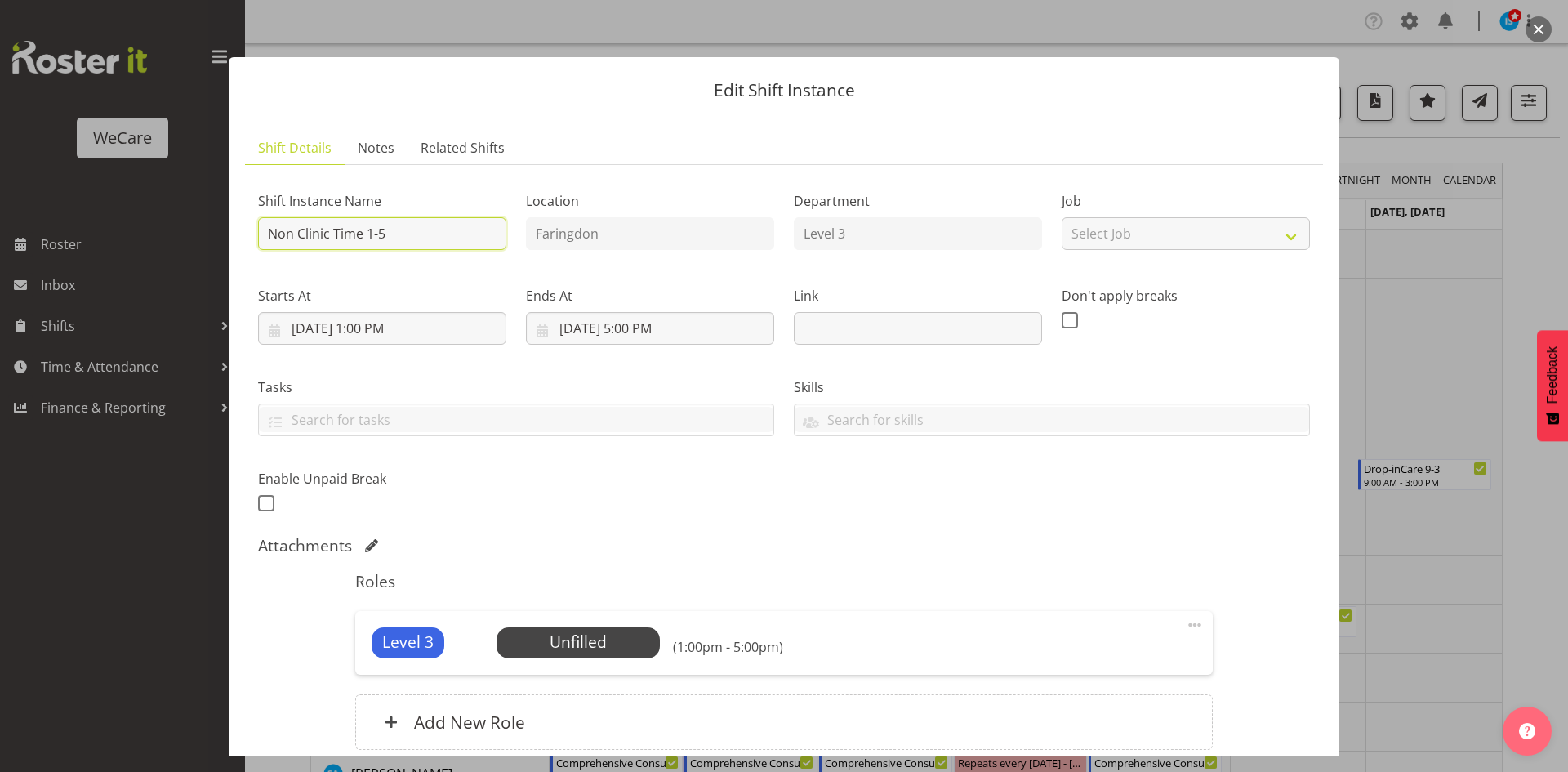
click at [394, 234] on input "Non Clinic Time 1-5" at bounding box center [382, 233] width 248 height 33
type input "Non Clinic Time 9-1"
click at [462, 423] on input "text" at bounding box center [516, 420] width 514 height 26
click at [388, 327] on input "[DATE] 1:00 PM" at bounding box center [382, 328] width 248 height 33
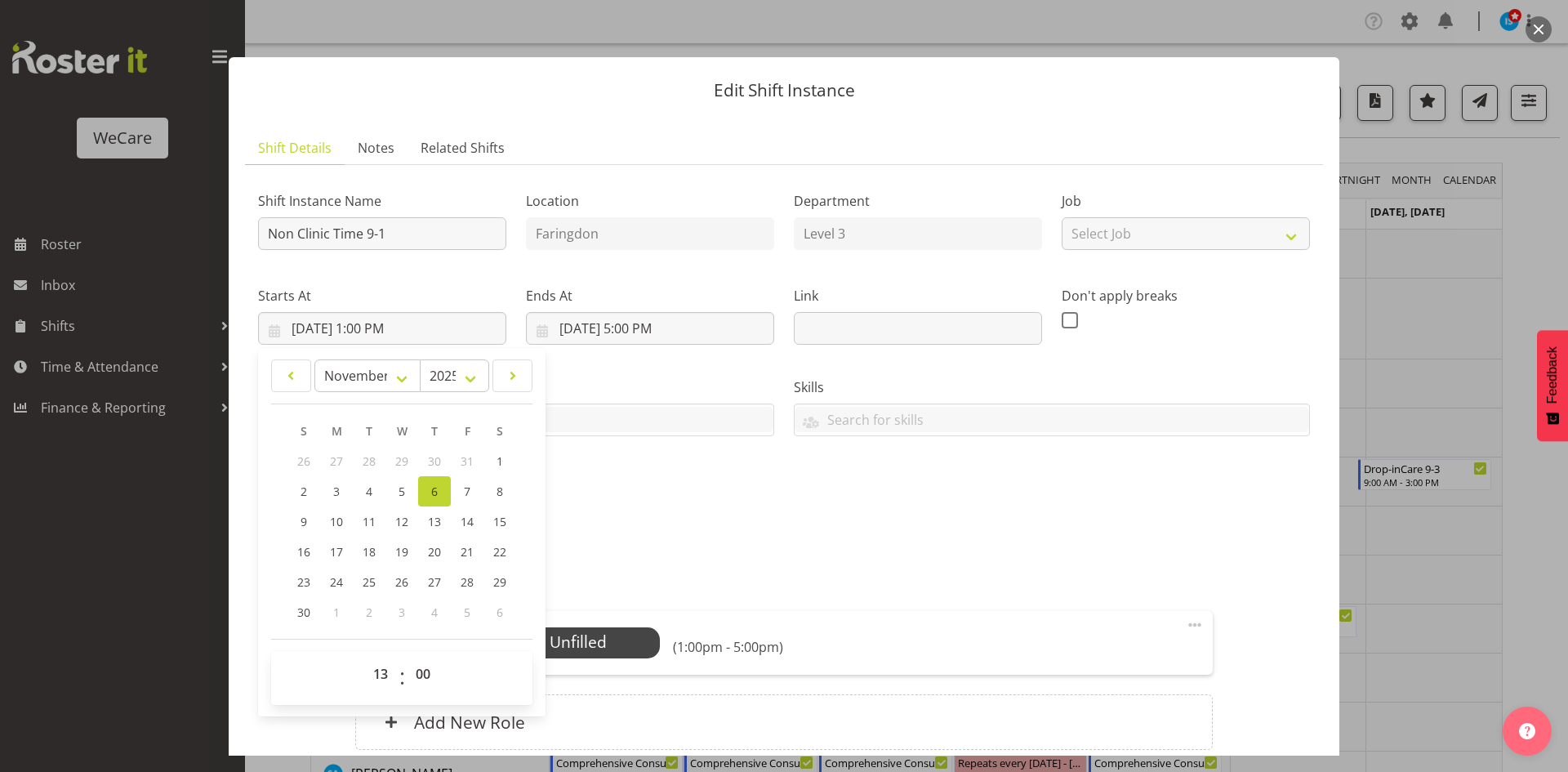
click at [386, 658] on div "00 01 02 03 04 05 06 07 08 09 10 11 12 13 14 15 16 17 18 19 20 21 22 23 : 00 01…" at bounding box center [401, 678] width 261 height 54
click at [384, 662] on select "00 01 02 03 04 05 06 07 08 09 10 11 12 13 14 15 16 17 18 19 20 21 22 23" at bounding box center [382, 673] width 36 height 33
select select "9"
type input "[DATE] 9:00 AM"
click at [635, 320] on input "[DATE] 5:00 PM" at bounding box center [650, 328] width 248 height 33
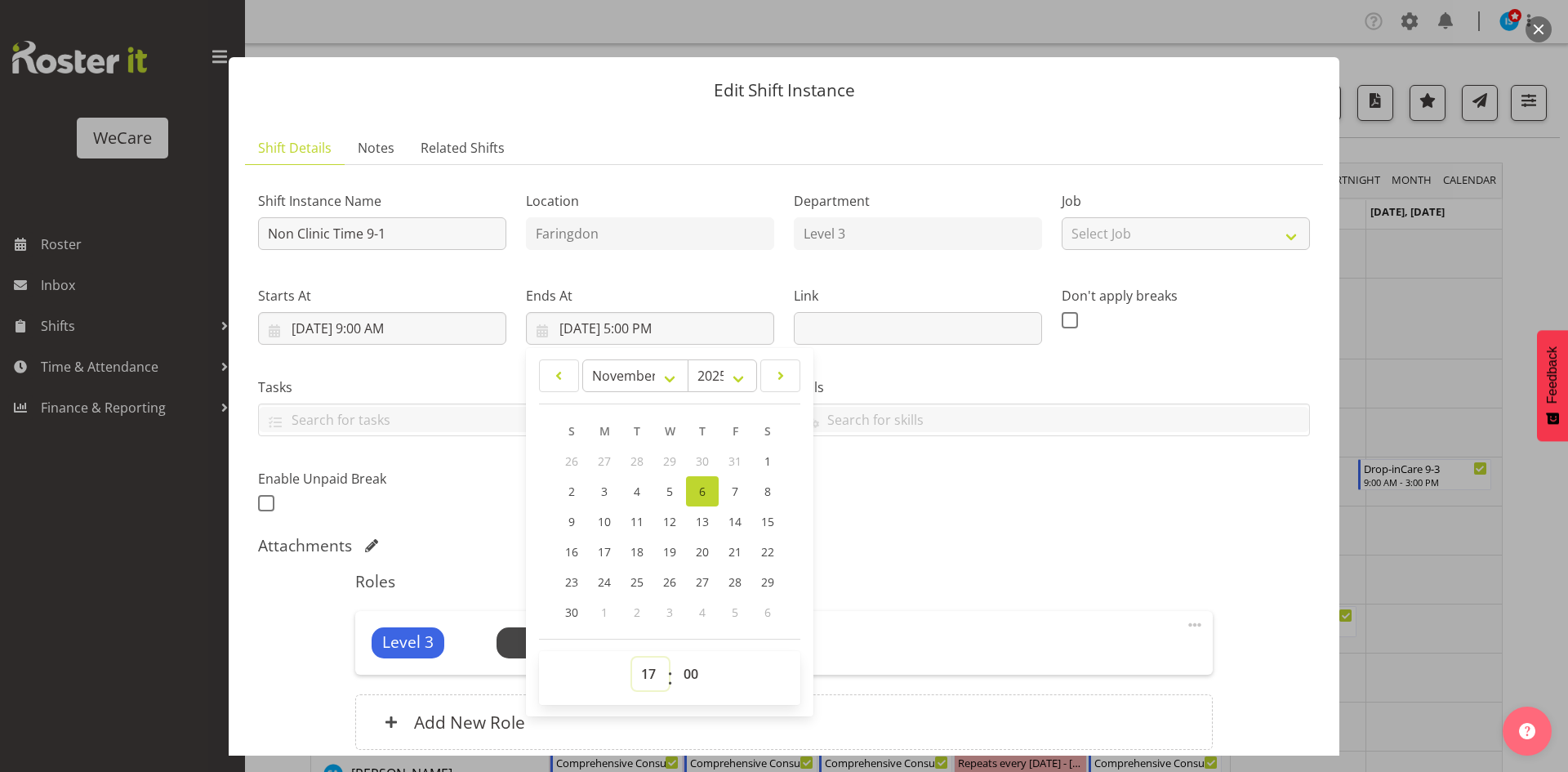
click at [643, 670] on select "00 01 02 03 04 05 06 07 08 09 10 11 12 13 14 15 16 17 18 19 20 21 22 23" at bounding box center [650, 673] width 36 height 33
select select "13"
type input "[DATE] 1:00 PM"
click at [981, 549] on div "Attachments" at bounding box center [784, 546] width 1053 height 20
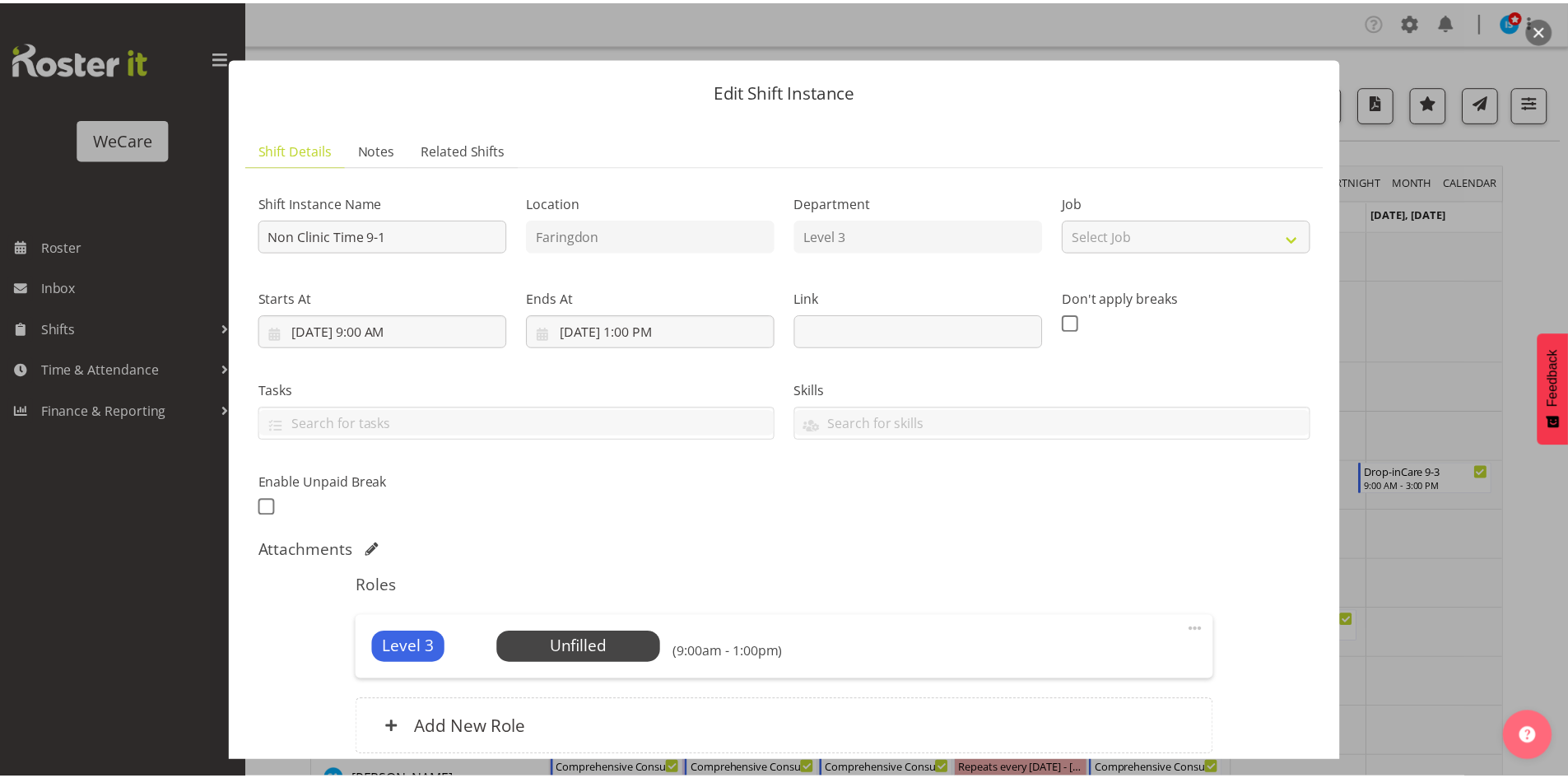
scroll to position [141, 0]
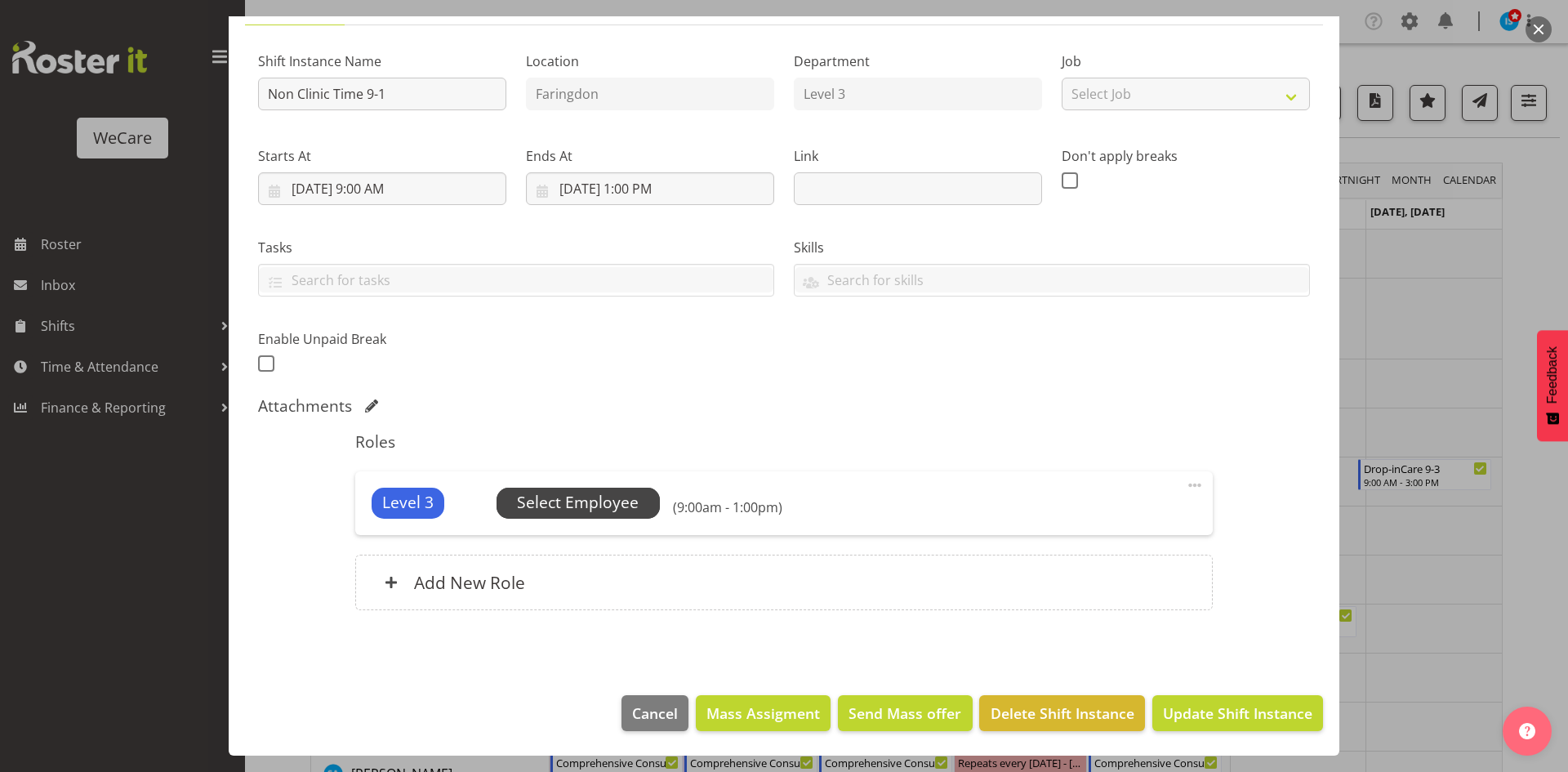
click at [622, 495] on span "Select Employee" at bounding box center [578, 503] width 121 height 24
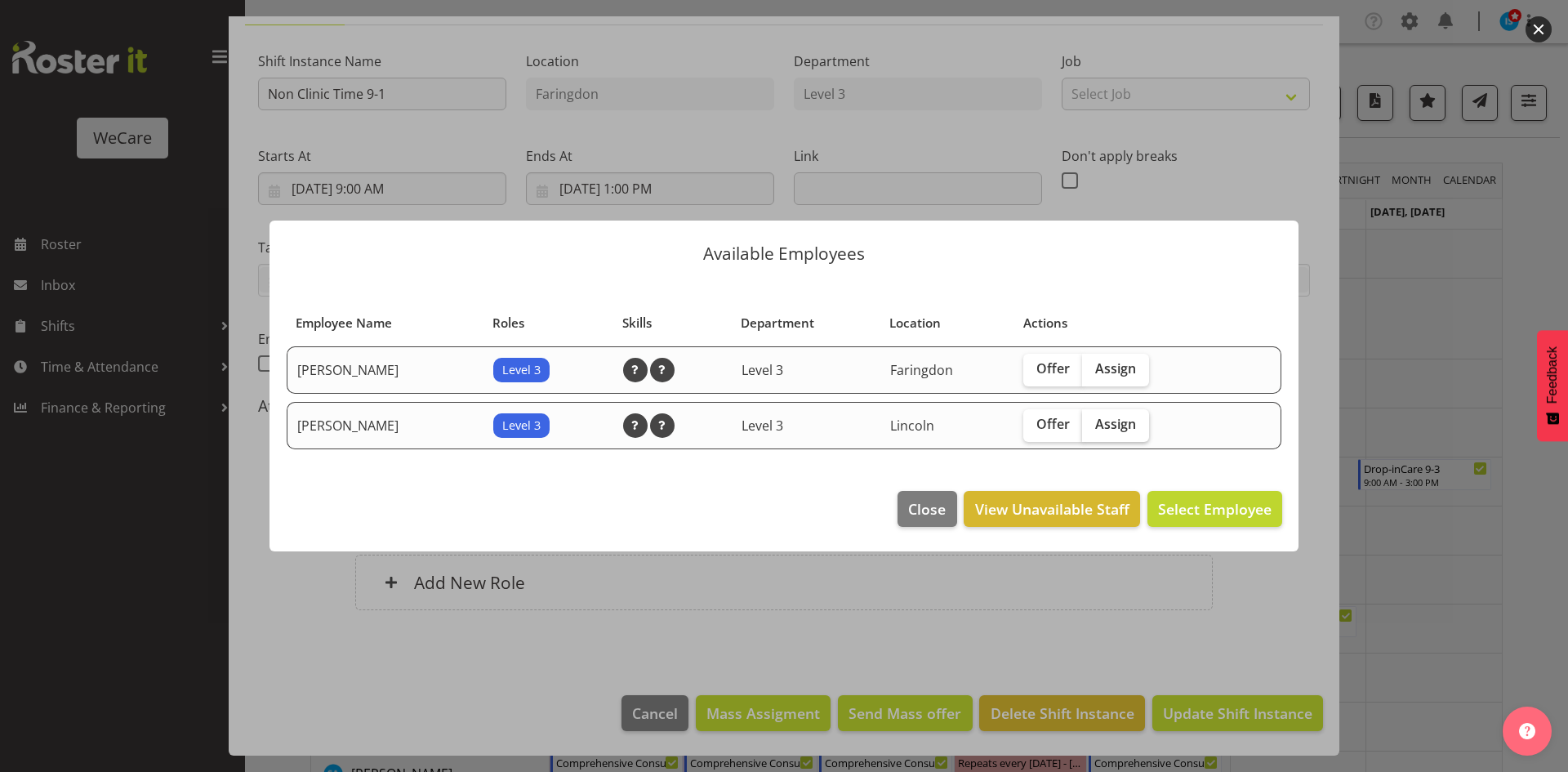
click at [1128, 430] on span "Assign" at bounding box center [1115, 424] width 40 height 17
click at [1093, 430] on input "Assign" at bounding box center [1087, 424] width 11 height 11
checkbox input "true"
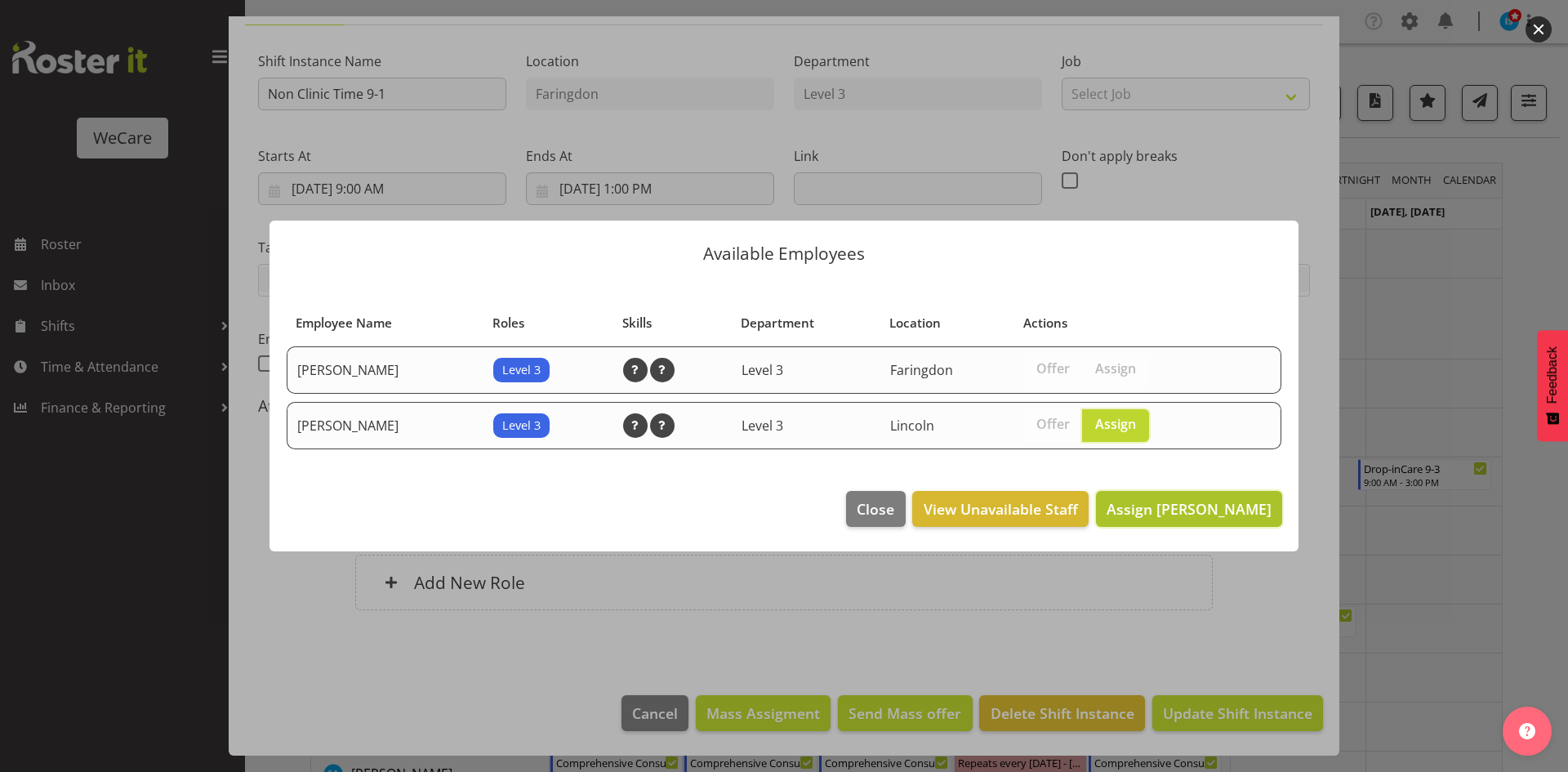
click at [1203, 502] on span "Assign Ena Advincula" at bounding box center [1189, 509] width 165 height 20
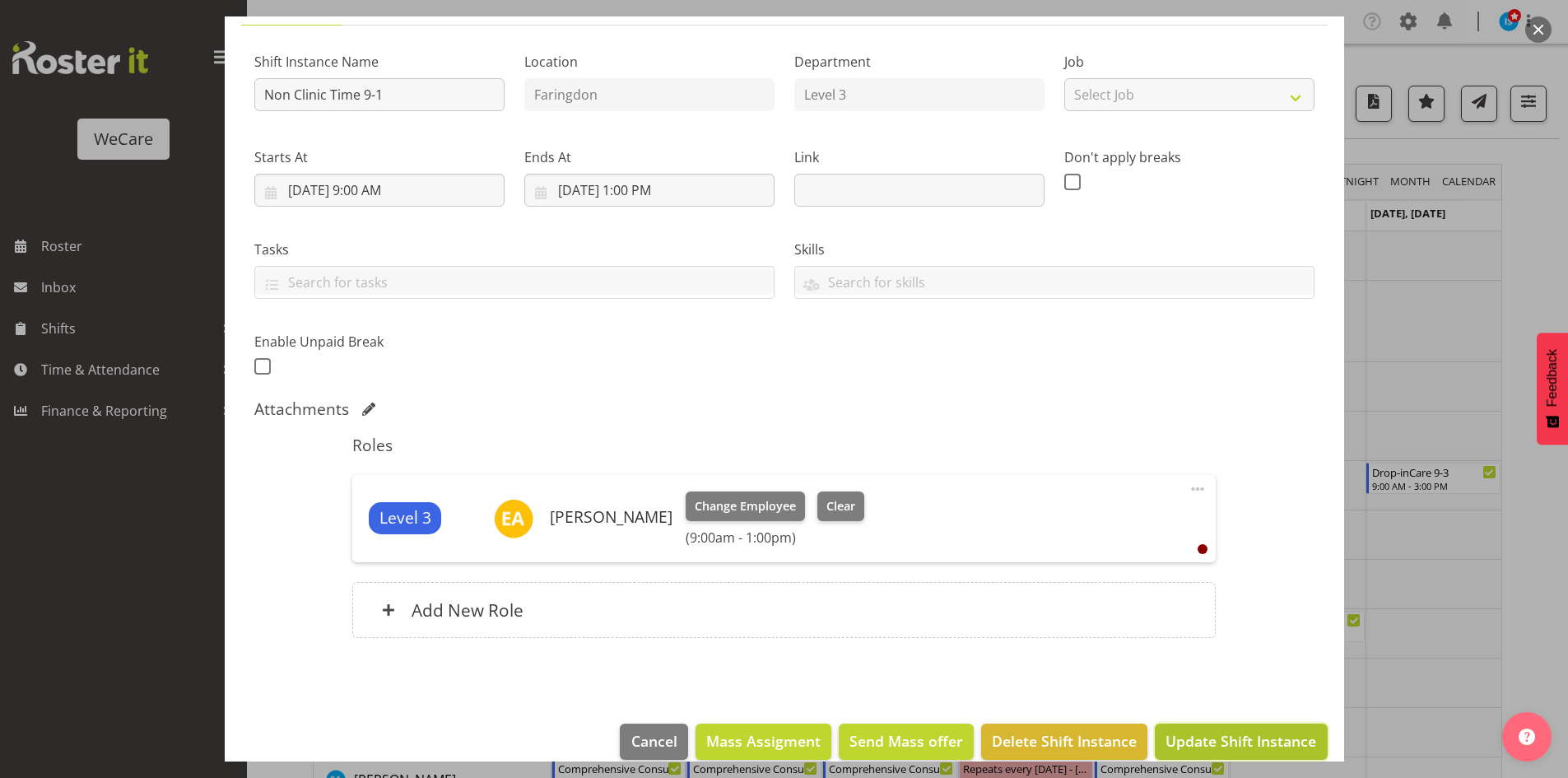
click at [1212, 742] on span "Update Shift Instance" at bounding box center [1241, 741] width 151 height 22
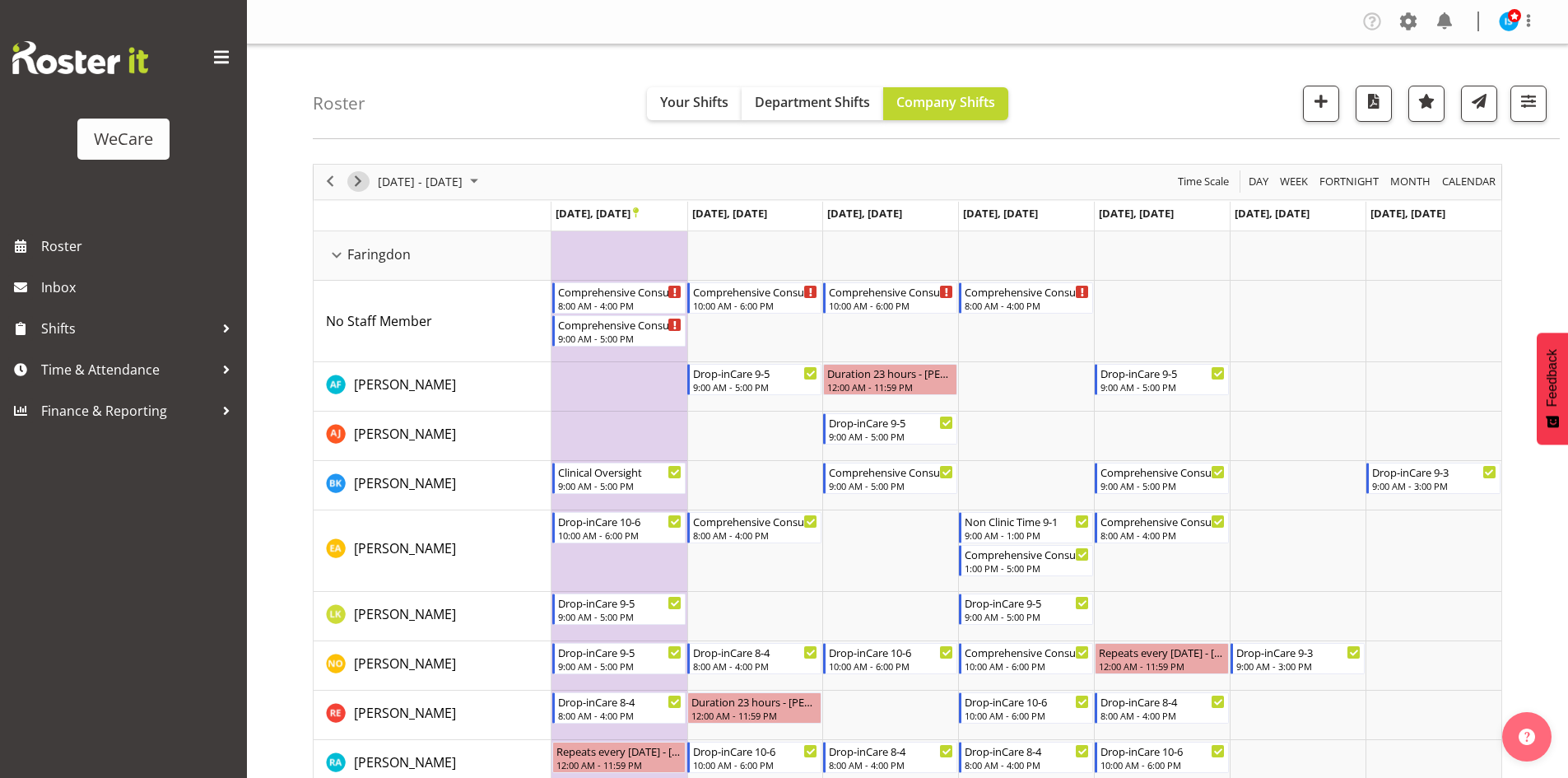
click at [348, 185] on button "Next" at bounding box center [358, 181] width 22 height 21
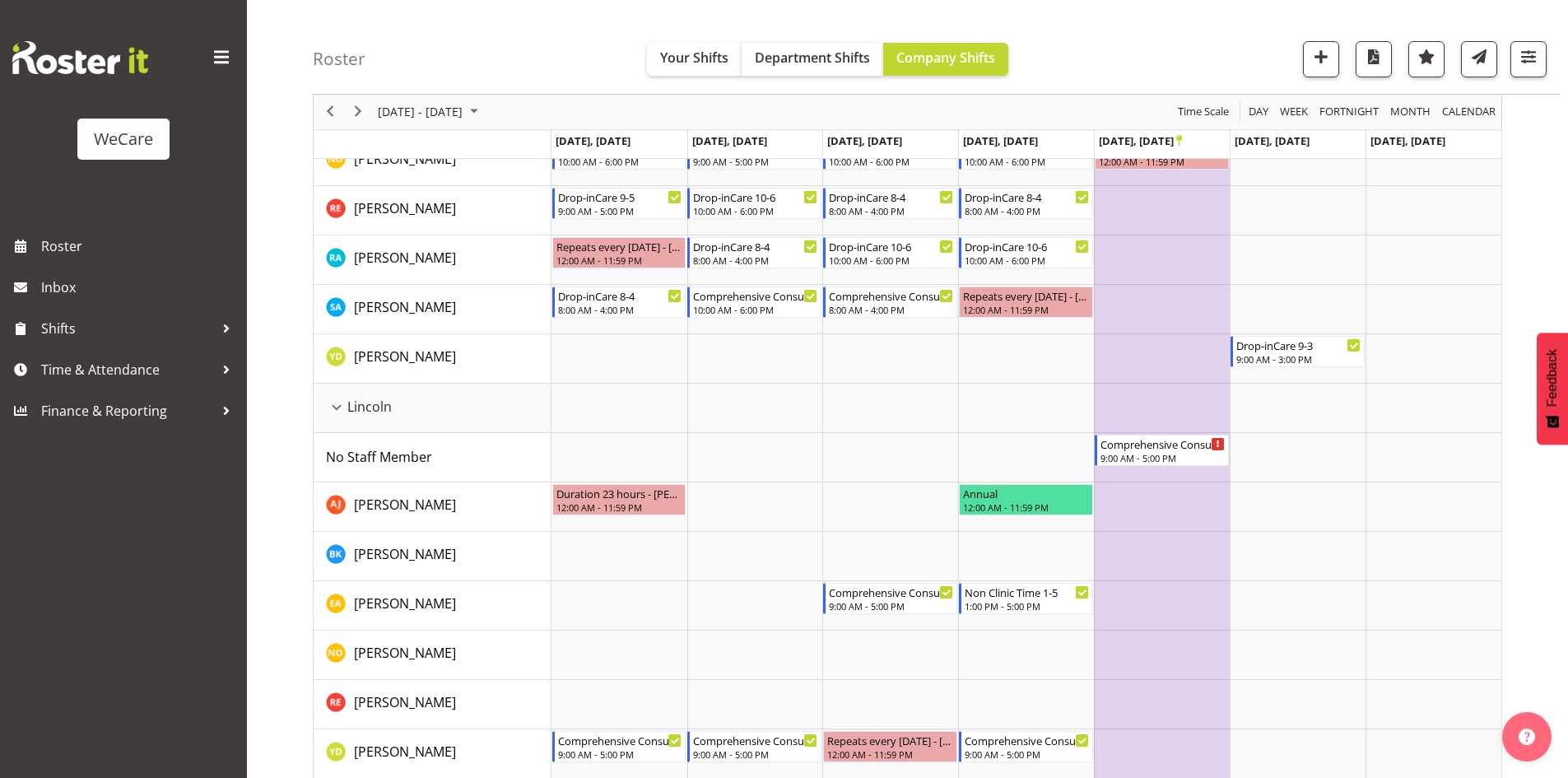
scroll to position [618, 0]
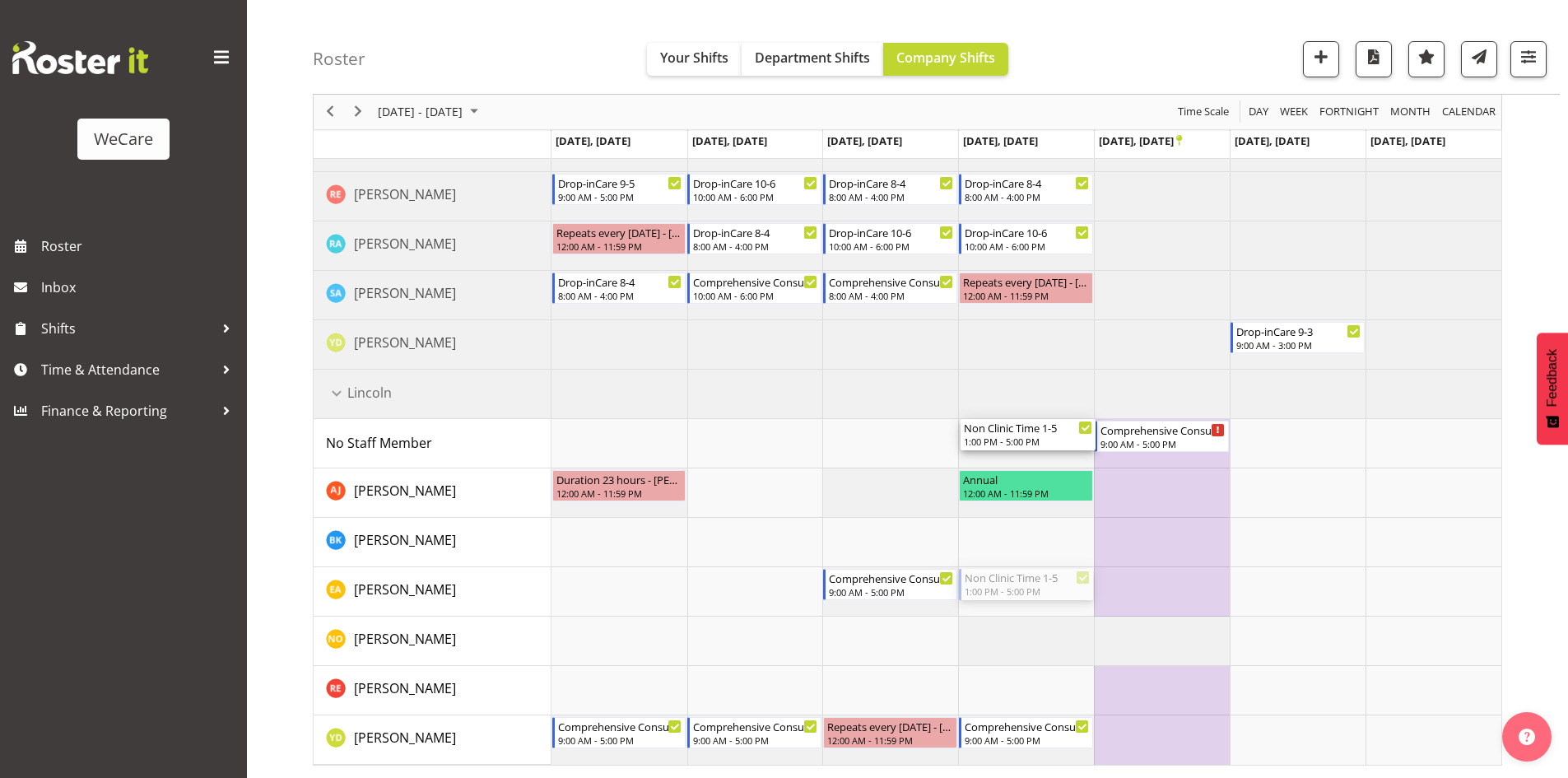
drag, startPoint x: 1024, startPoint y: 596, endPoint x: 1022, endPoint y: 463, distance: 133.0
click at [1022, 463] on div "Comprehensive Consult 8-4 8:00 AM - 4:00 PM Comprehensive Consult 9-5 9:00 AM -…" at bounding box center [1026, 189] width 949 height 1153
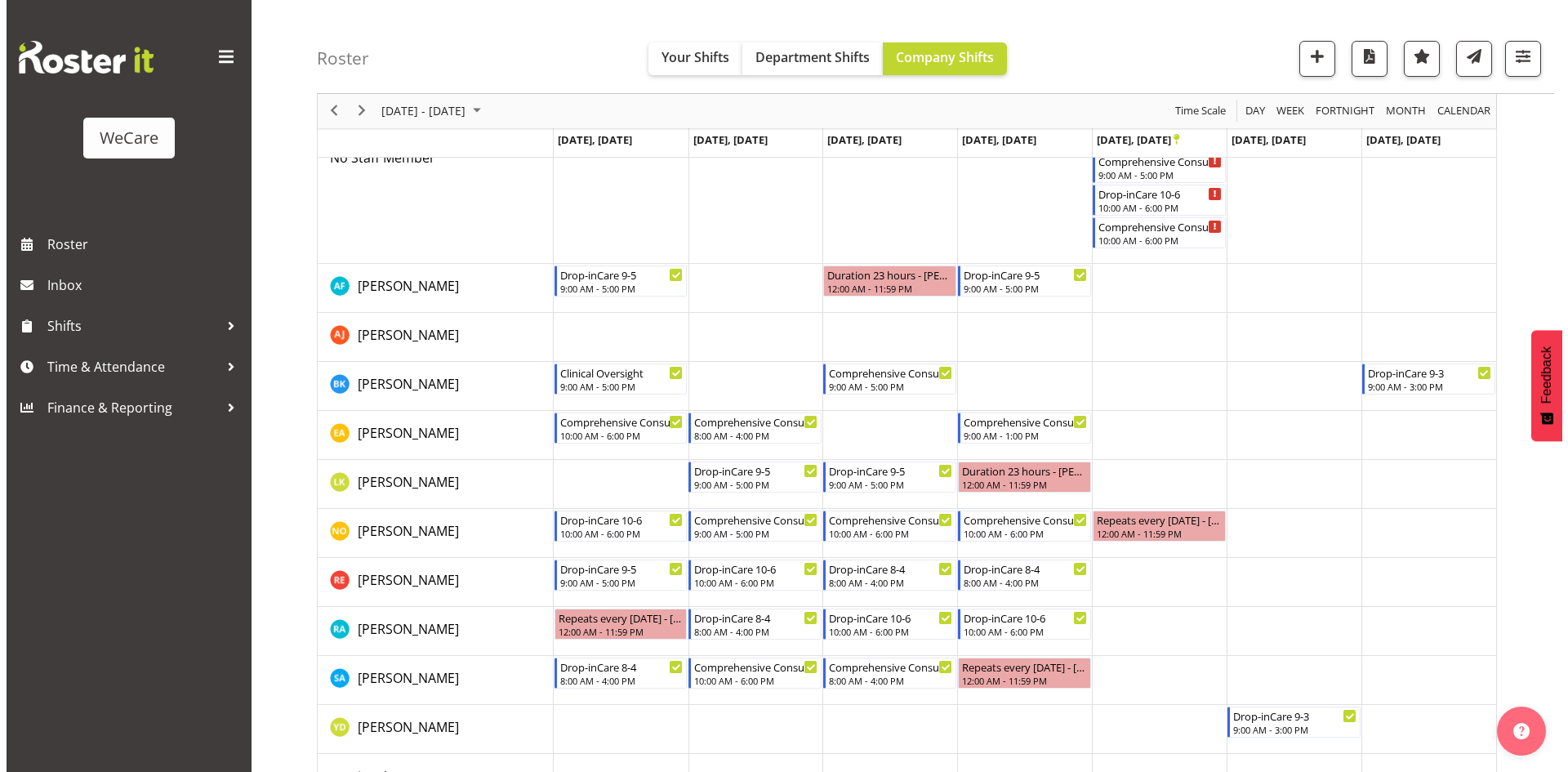
scroll to position [123, 0]
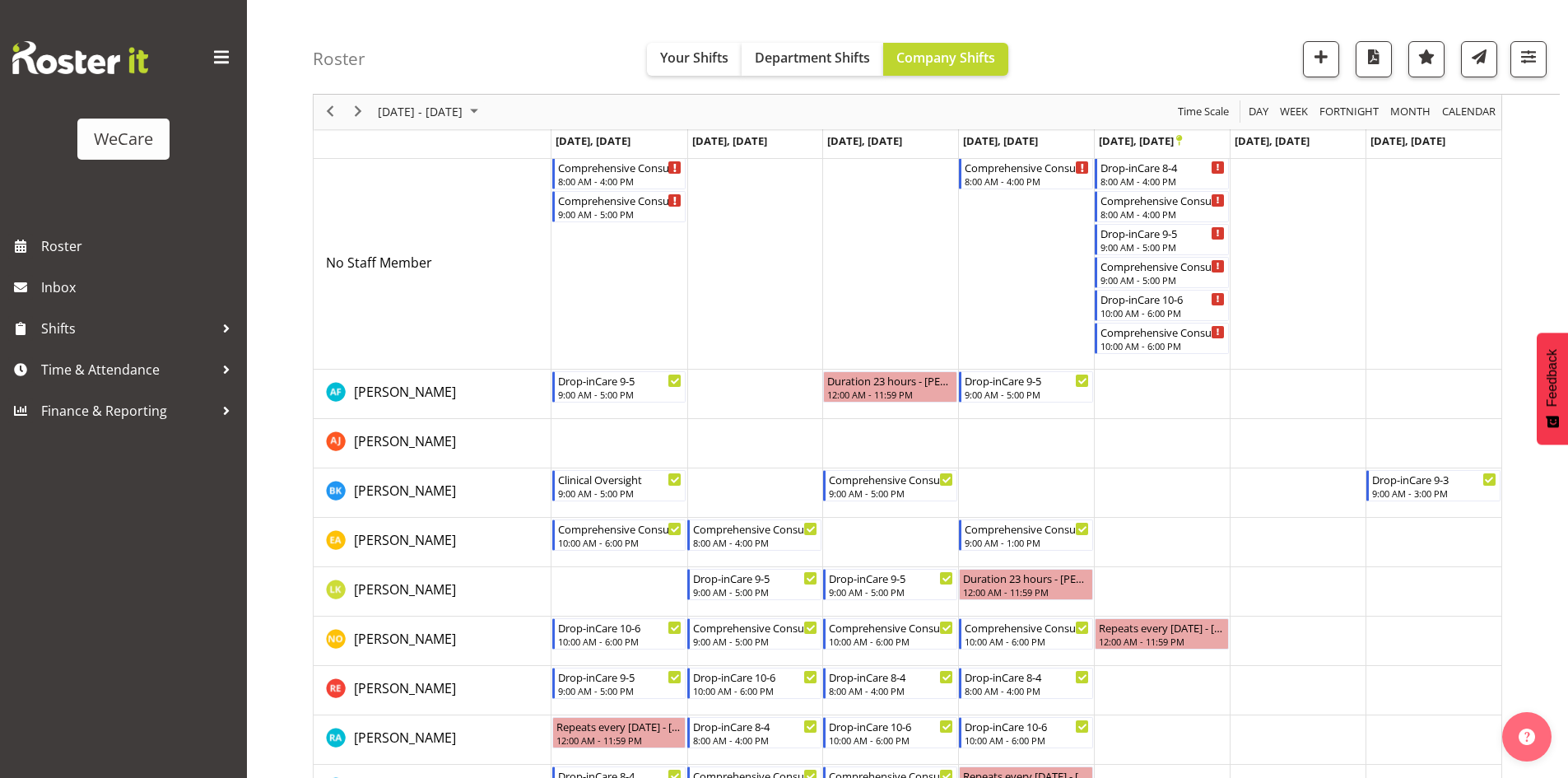
click at [979, 550] on td "Timeline Week of November 10, 2025" at bounding box center [1026, 543] width 136 height 50
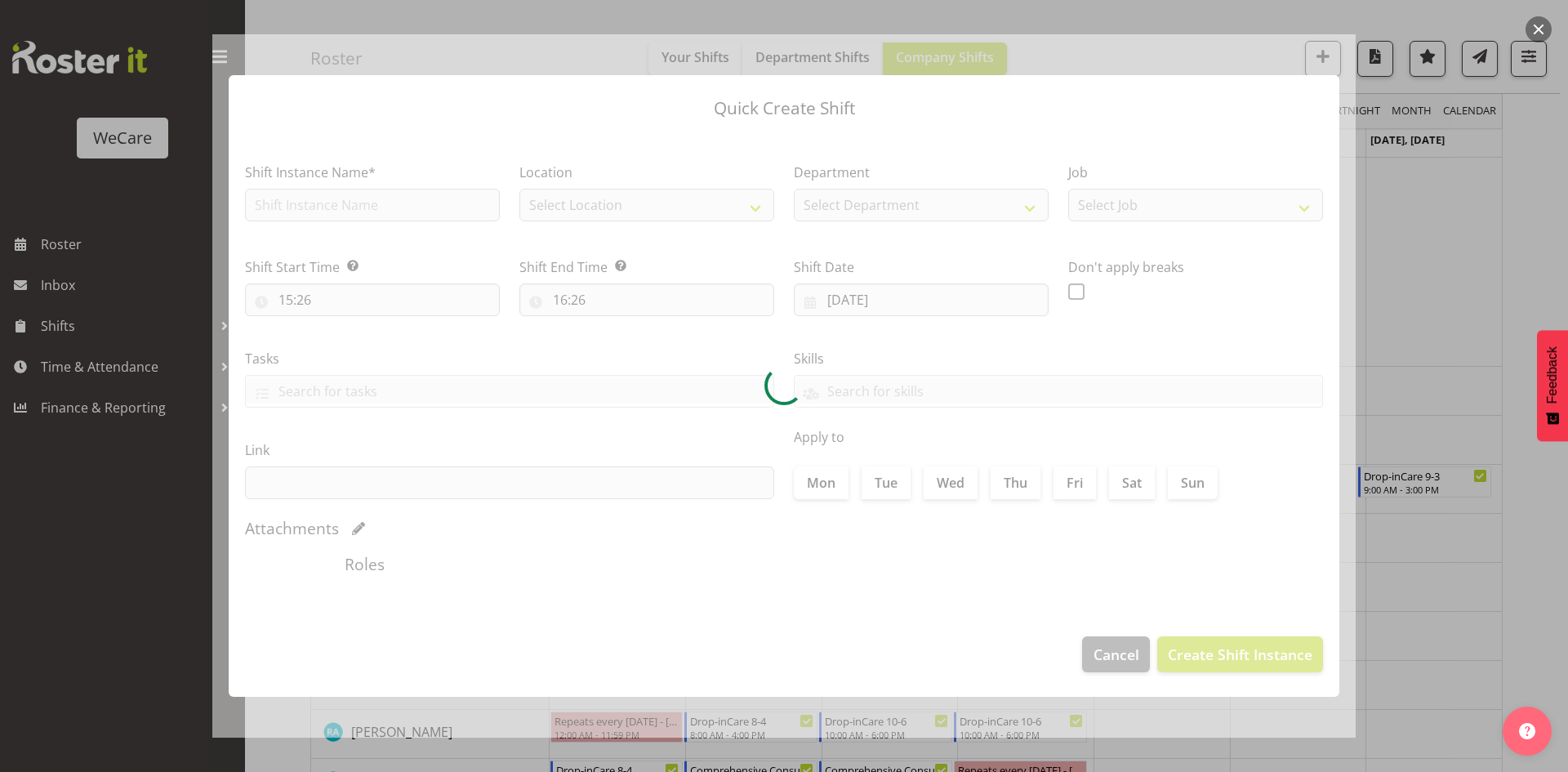
type input "[DATE]"
checkbox input "true"
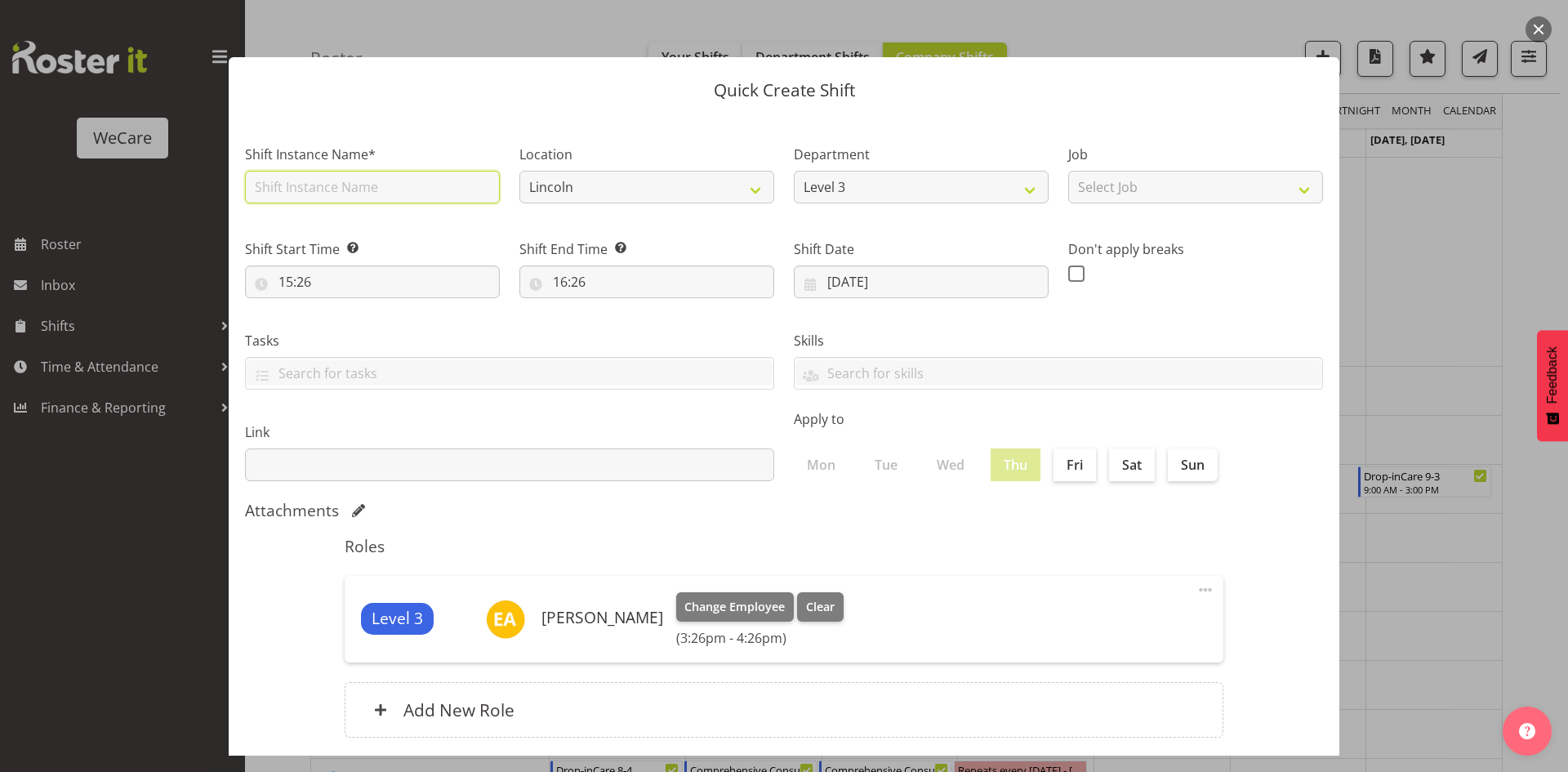
click at [327, 203] on input "text" at bounding box center [373, 186] width 255 height 33
type input "Non Clinic Time 1-5"
click at [283, 271] on input "15:26" at bounding box center [373, 281] width 255 height 33
click at [336, 329] on div "00 01 02 03 04 05 06 07 08 09 10 11 12 13 14 15 16 17 18 19 20 21 22 23" at bounding box center [354, 327] width 36 height 40
click at [341, 327] on select "00 01 02 03 04 05 06 07 08 09 10 11 12 13 14 15 16 17 18 19 20 21 22 23" at bounding box center [356, 323] width 36 height 33
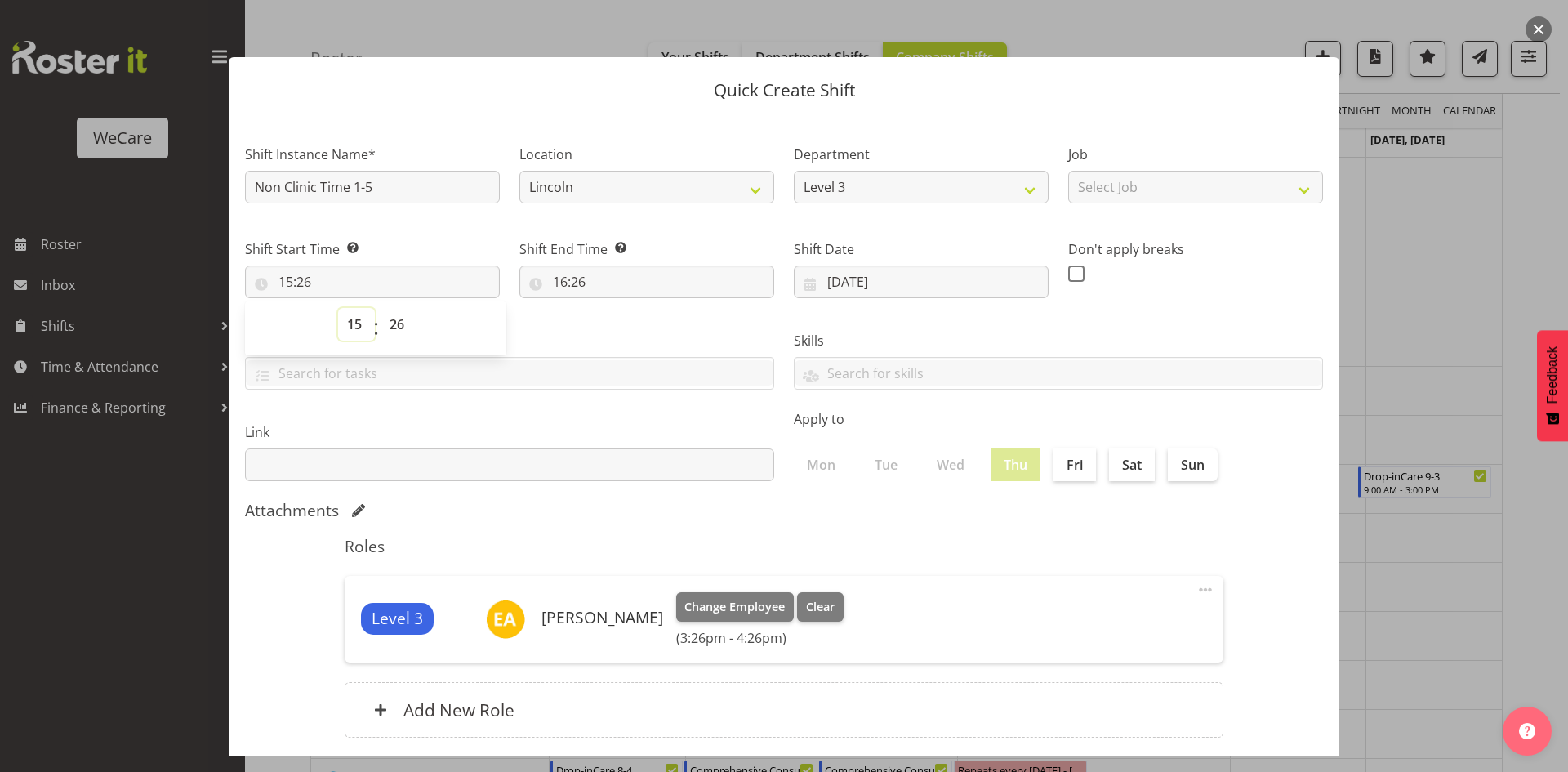
select select "13"
click at [338, 308] on select "00 01 02 03 04 05 06 07 08 09 10 11 12 13 14 15 16 17 18 19 20 21 22 23" at bounding box center [356, 323] width 36 height 33
type input "13:26"
select select "0"
type input "13:00"
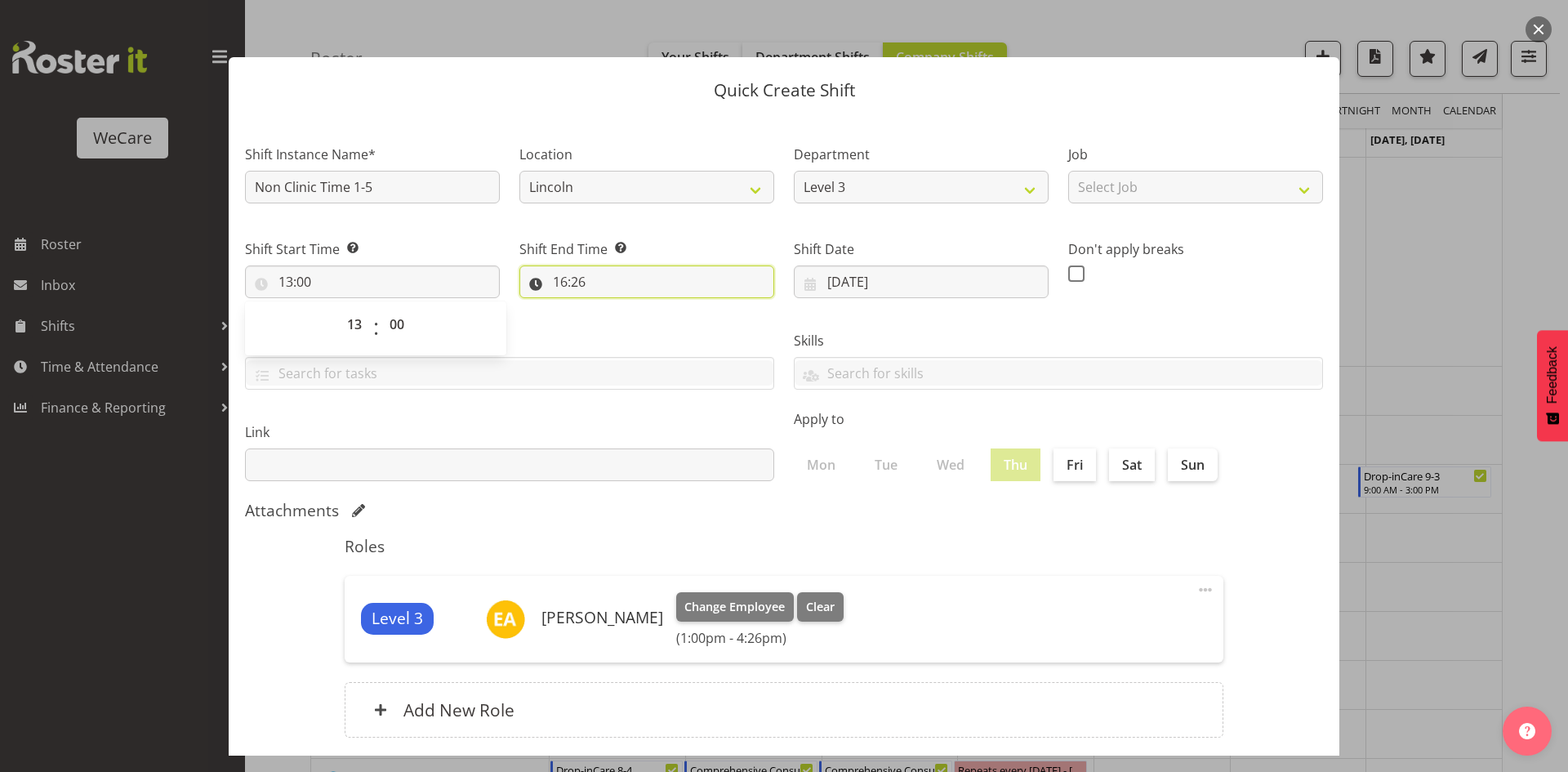
click at [567, 279] on input "16:26" at bounding box center [647, 281] width 255 height 33
click at [628, 333] on select "00 01 02 03 04 05 06 07 08 09 10 11 12 13 14 15 16 17 18 19 20 21 22 23" at bounding box center [631, 323] width 36 height 33
select select "17"
click at [613, 308] on select "00 01 02 03 04 05 06 07 08 09 10 11 12 13 14 15 16 17 18 19 20 21 22 23" at bounding box center [631, 323] width 36 height 33
type input "17:26"
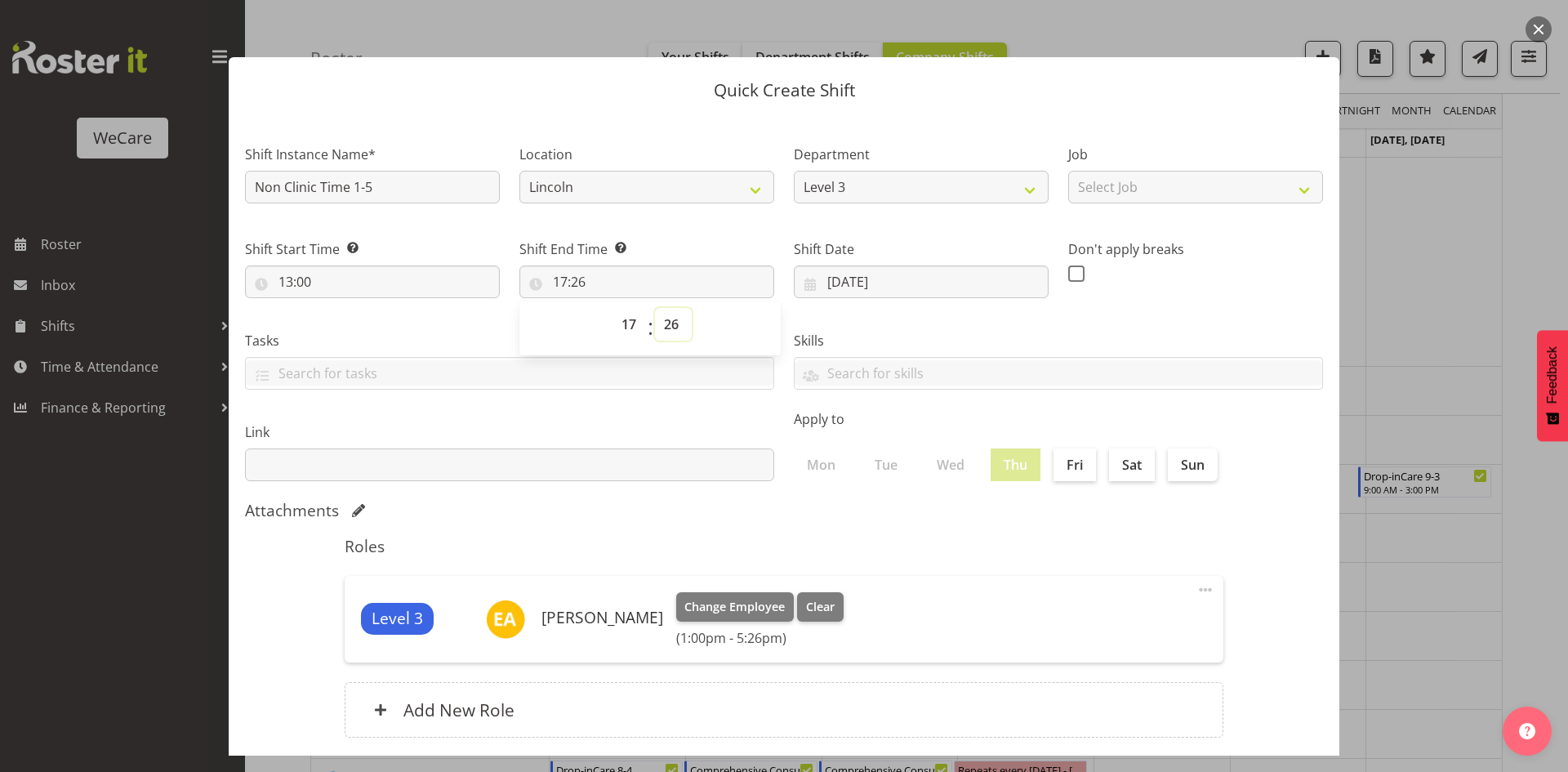
select select "0"
type input "17:00"
click at [695, 532] on div "Roles Level 3 Ena Advincula Change Employee Clear (1:00pm - 5:00pm) Edit Delete…" at bounding box center [784, 643] width 899 height 231
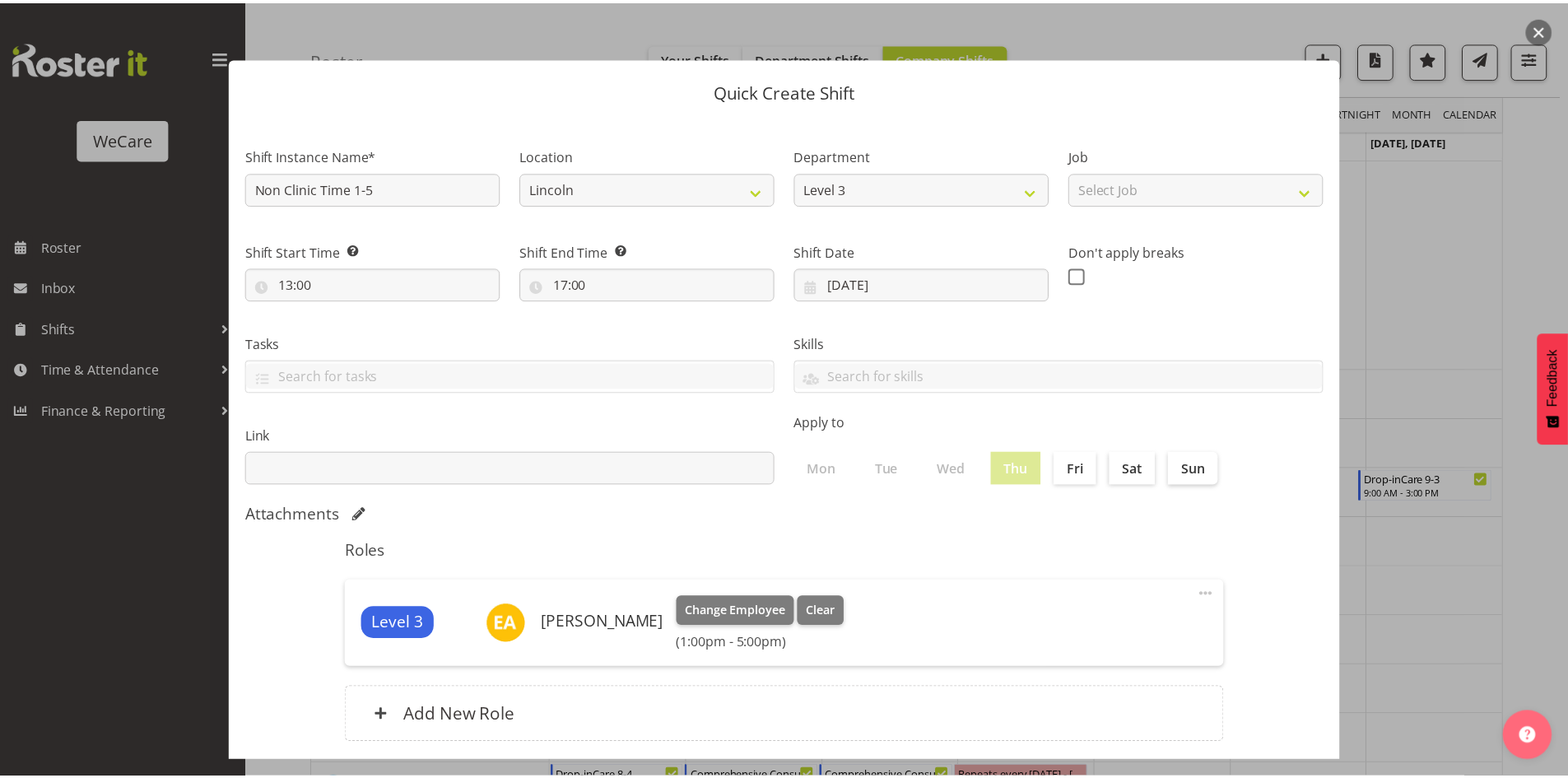
scroll to position [95, 0]
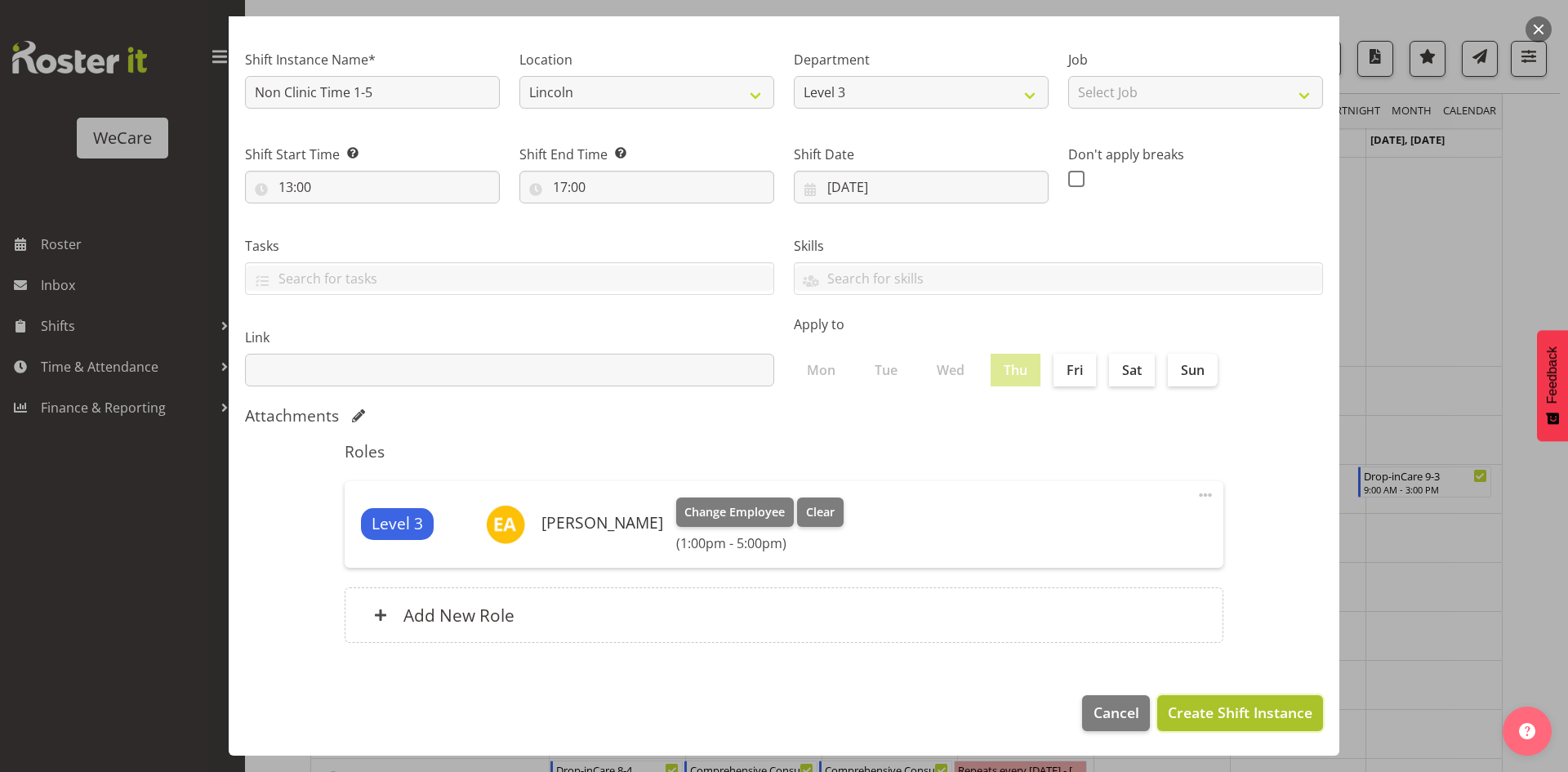
click at [1253, 714] on span "Create Shift Instance" at bounding box center [1240, 713] width 145 height 22
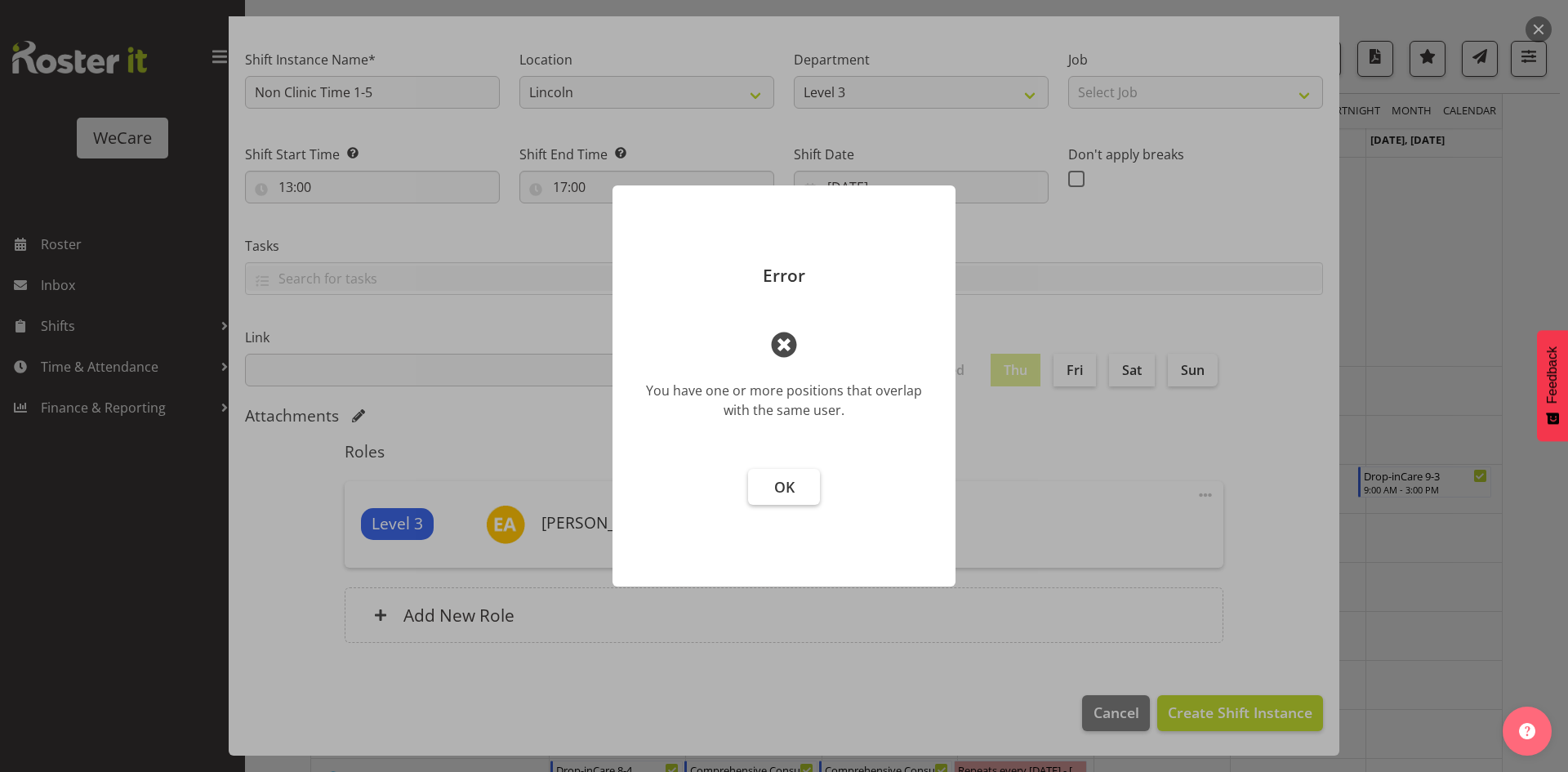
click at [758, 484] on button "OK" at bounding box center [784, 487] width 72 height 35
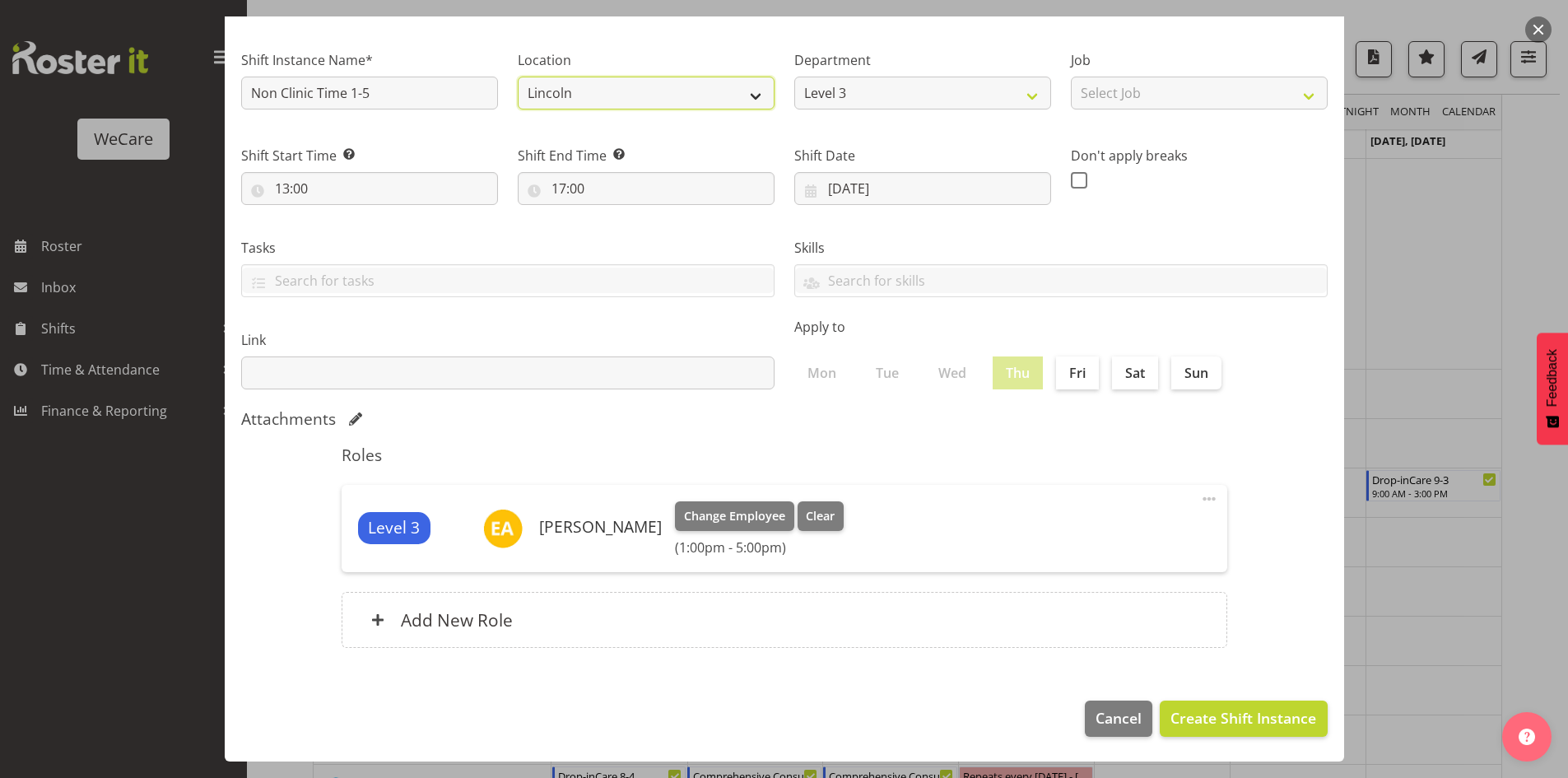
drag, startPoint x: 539, startPoint y: 106, endPoint x: 552, endPoint y: 100, distance: 14.3
click at [539, 106] on select "Lincoln Faringdon" at bounding box center [645, 92] width 257 height 33
select select "1281"
click at [517, 77] on select "Lincoln Faringdon" at bounding box center [645, 92] width 257 height 33
click at [1217, 742] on footer "Cancel Create Shift Instance" at bounding box center [784, 723] width 1119 height 78
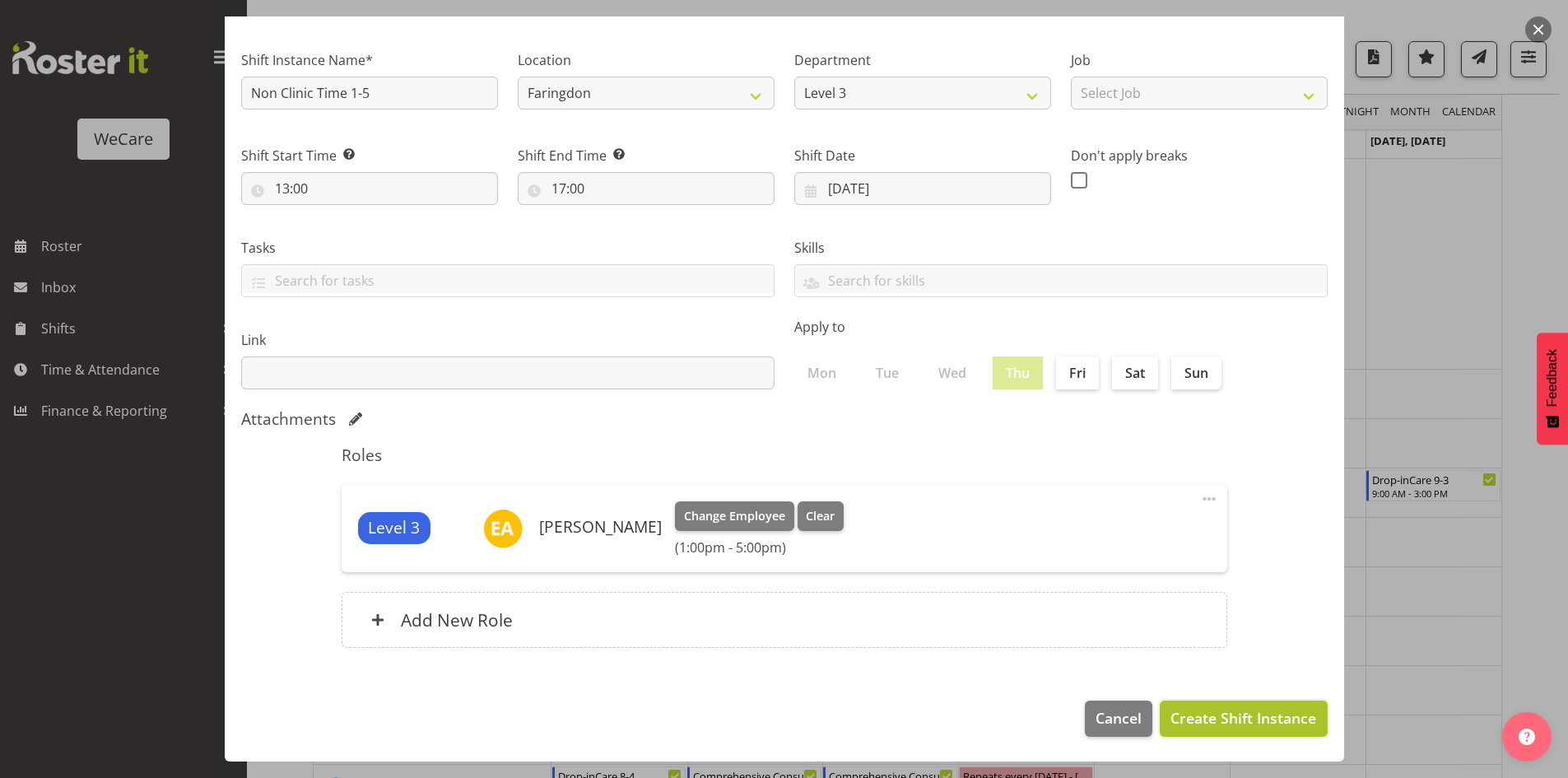
click at [1214, 725] on span "Create Shift Instance" at bounding box center [1243, 718] width 146 height 22
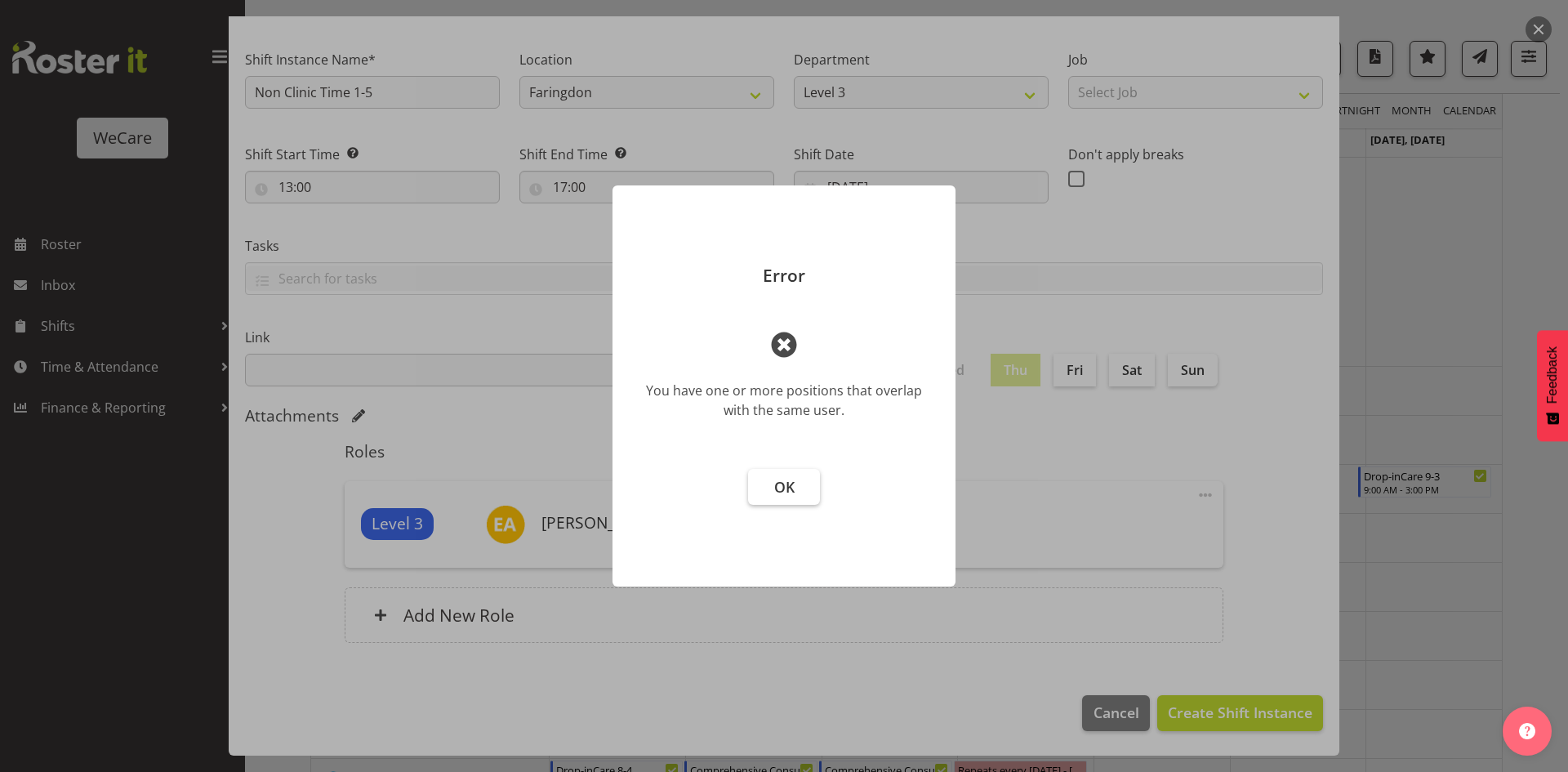
click at [784, 488] on span "OK" at bounding box center [784, 487] width 21 height 20
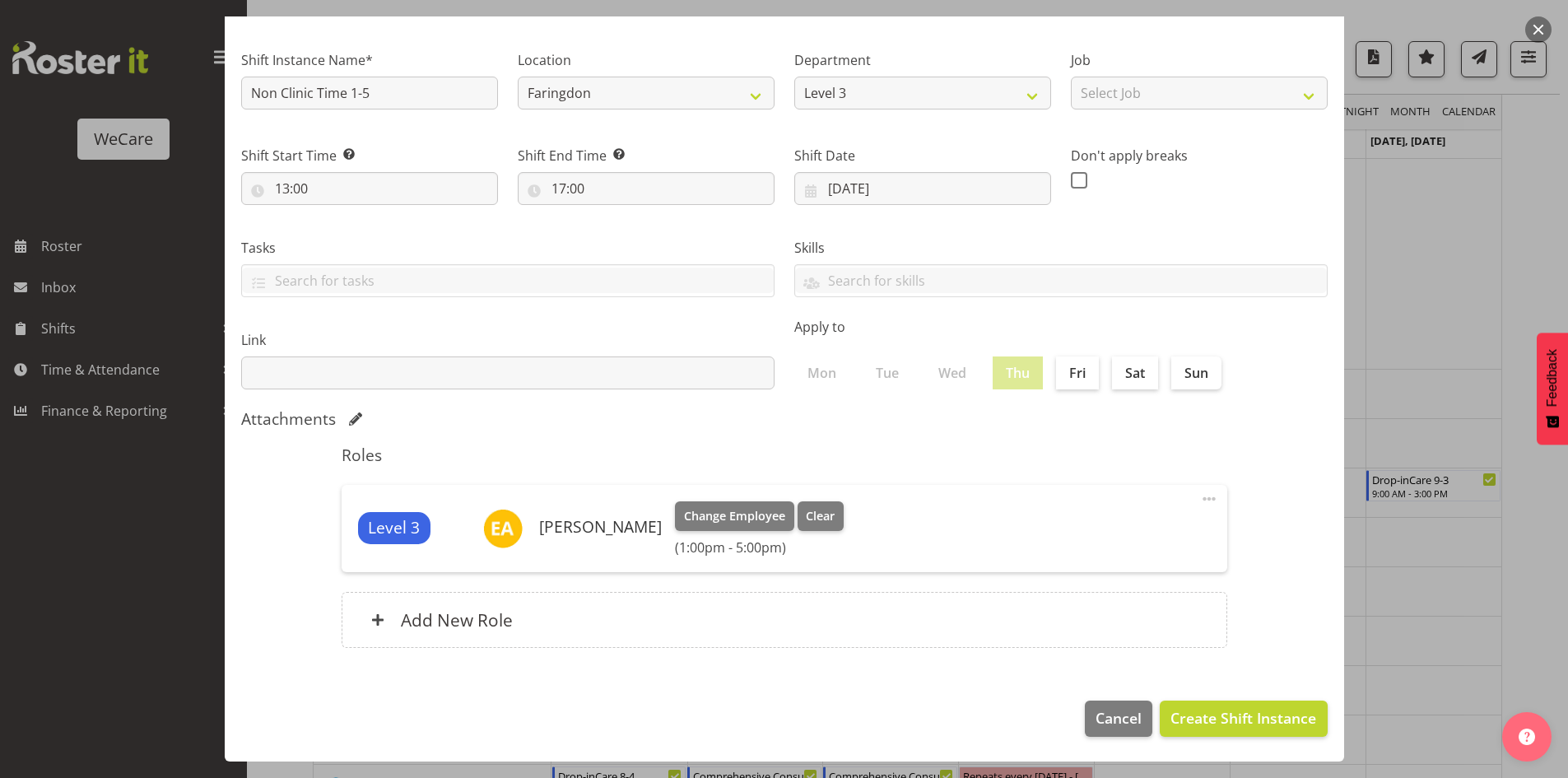
drag, startPoint x: 1463, startPoint y: 403, endPoint x: 1481, endPoint y: 398, distance: 18.7
click at [1479, 399] on div at bounding box center [784, 389] width 1568 height 778
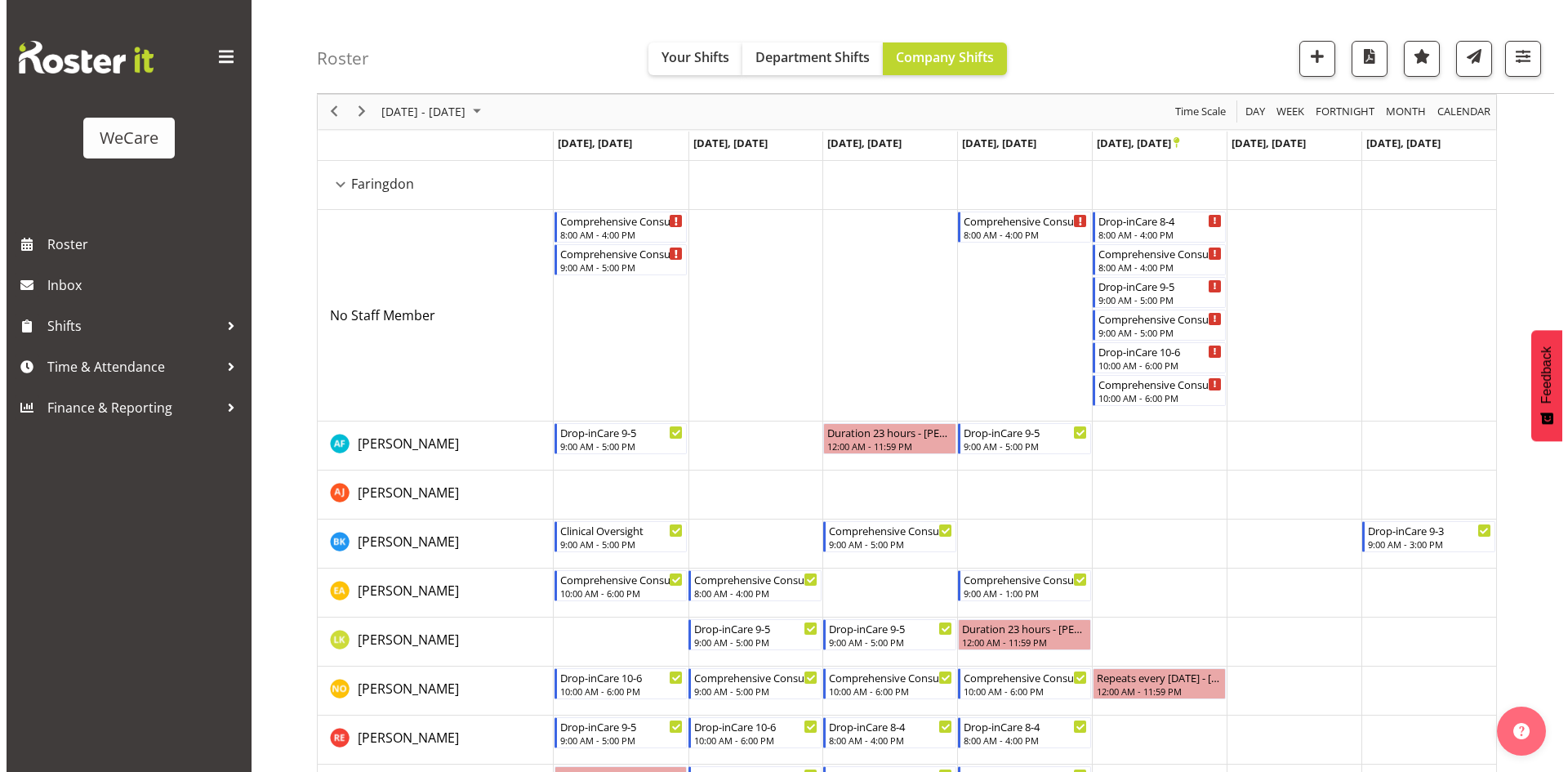
scroll to position [41, 0]
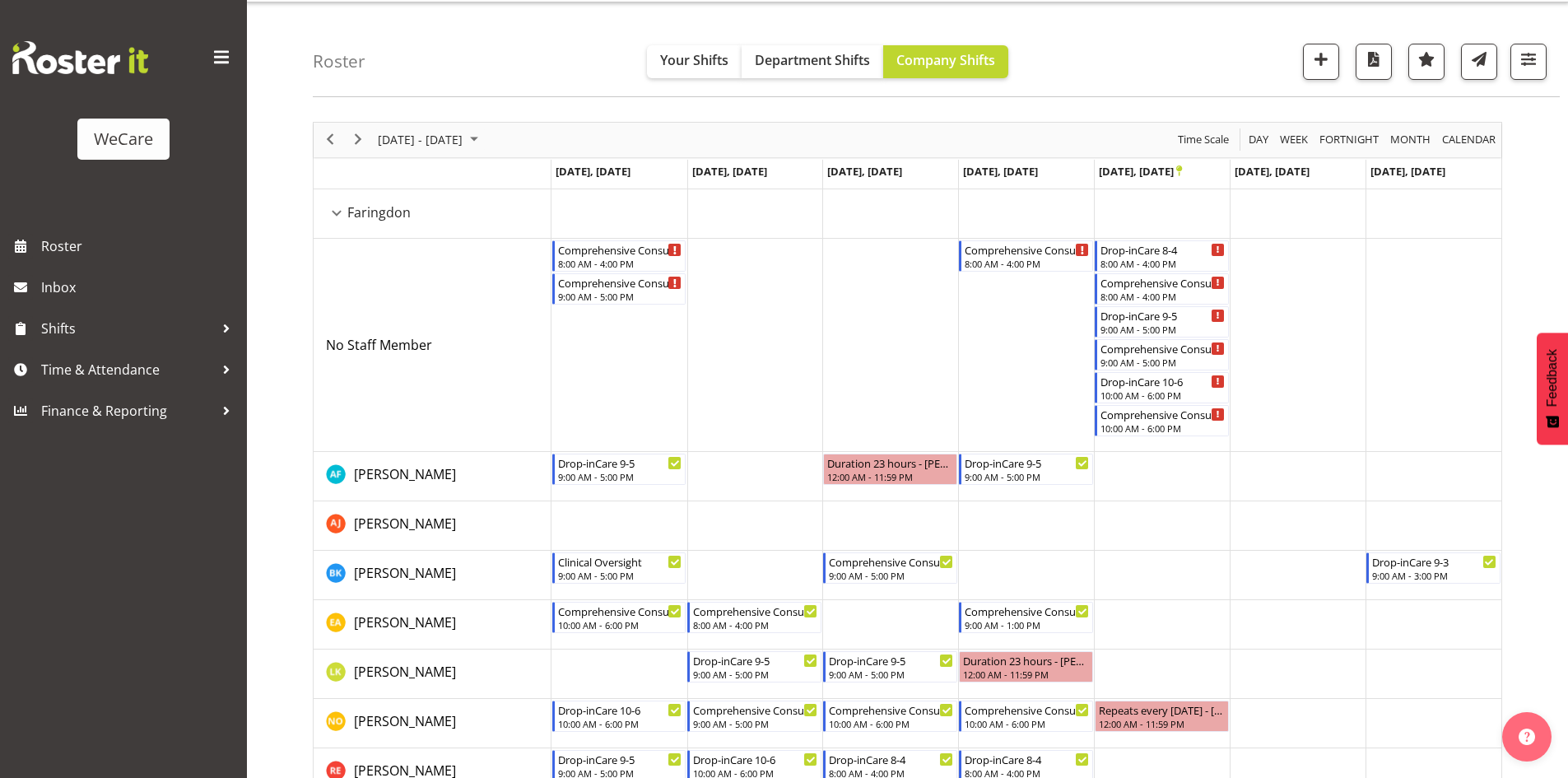
click at [1018, 644] on td "Timeline Week of November 10, 2025" at bounding box center [1026, 625] width 136 height 50
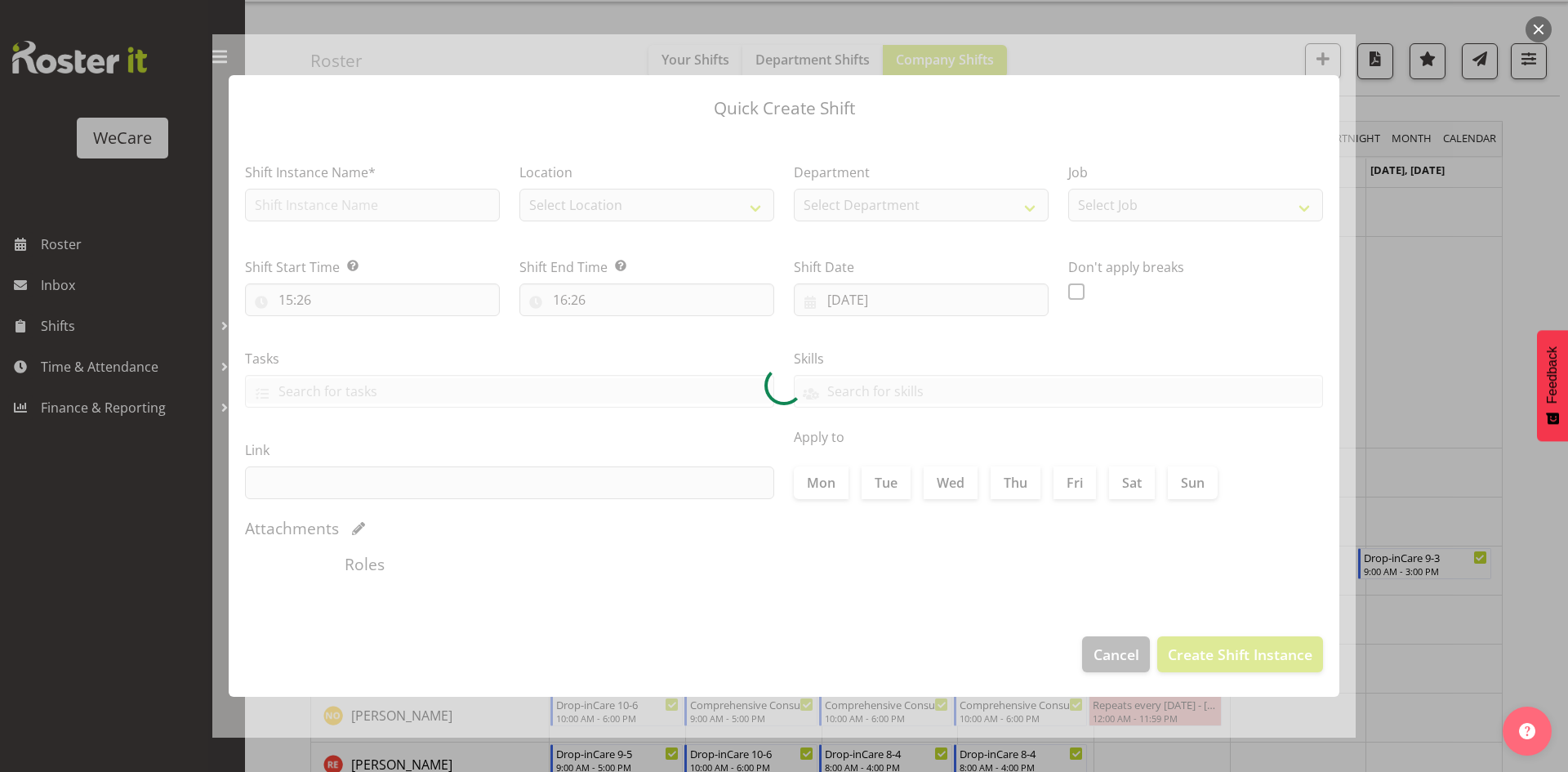
type input "13/11/2025"
checkbox input "true"
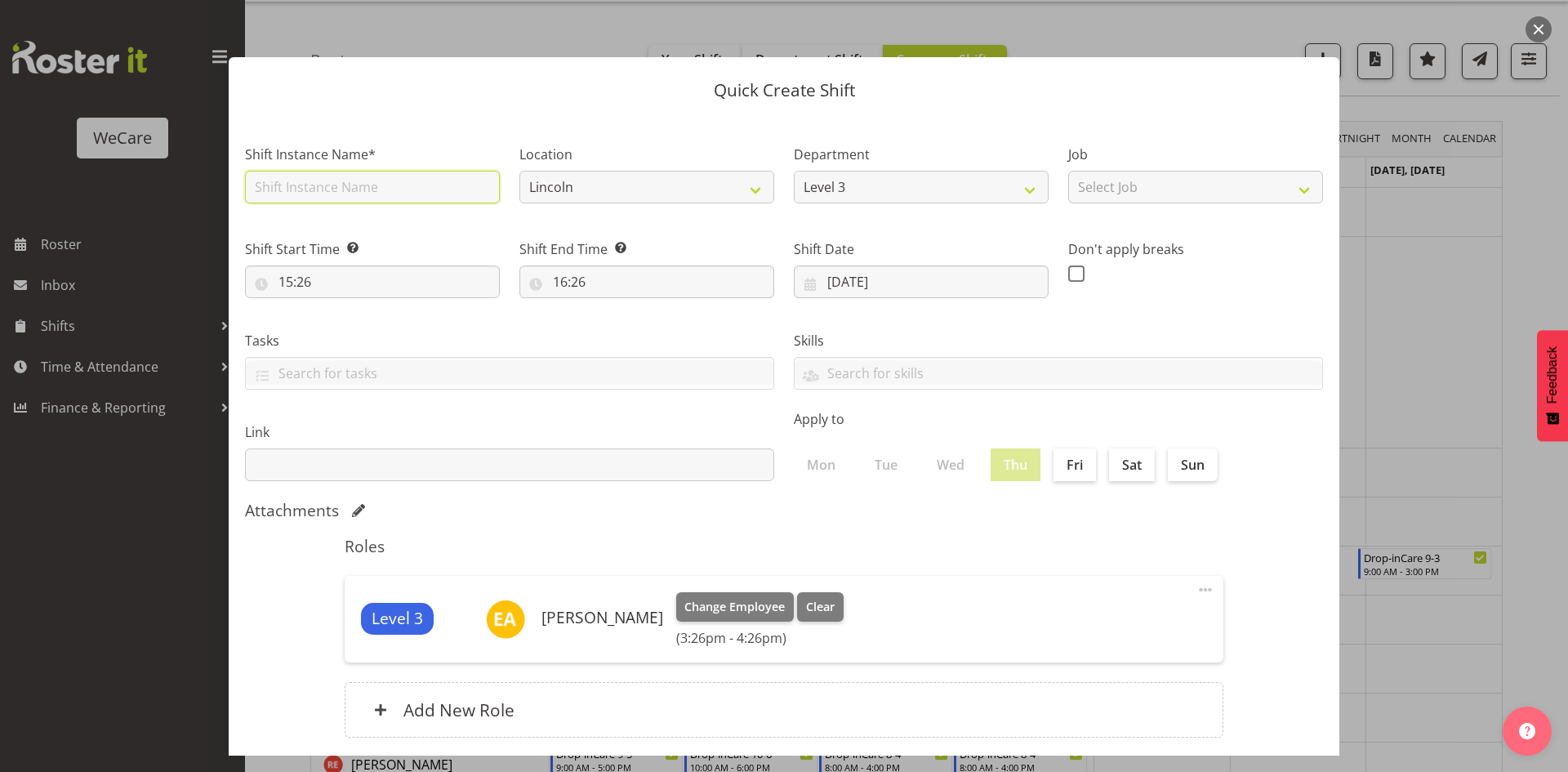
click at [340, 175] on input "text" at bounding box center [373, 186] width 255 height 33
select select "1202"
click at [443, 190] on input "text" at bounding box center [373, 186] width 255 height 33
type input "Non Clinic Time 1-5"
click at [565, 185] on select "Lincoln Faringdon" at bounding box center [647, 186] width 255 height 33
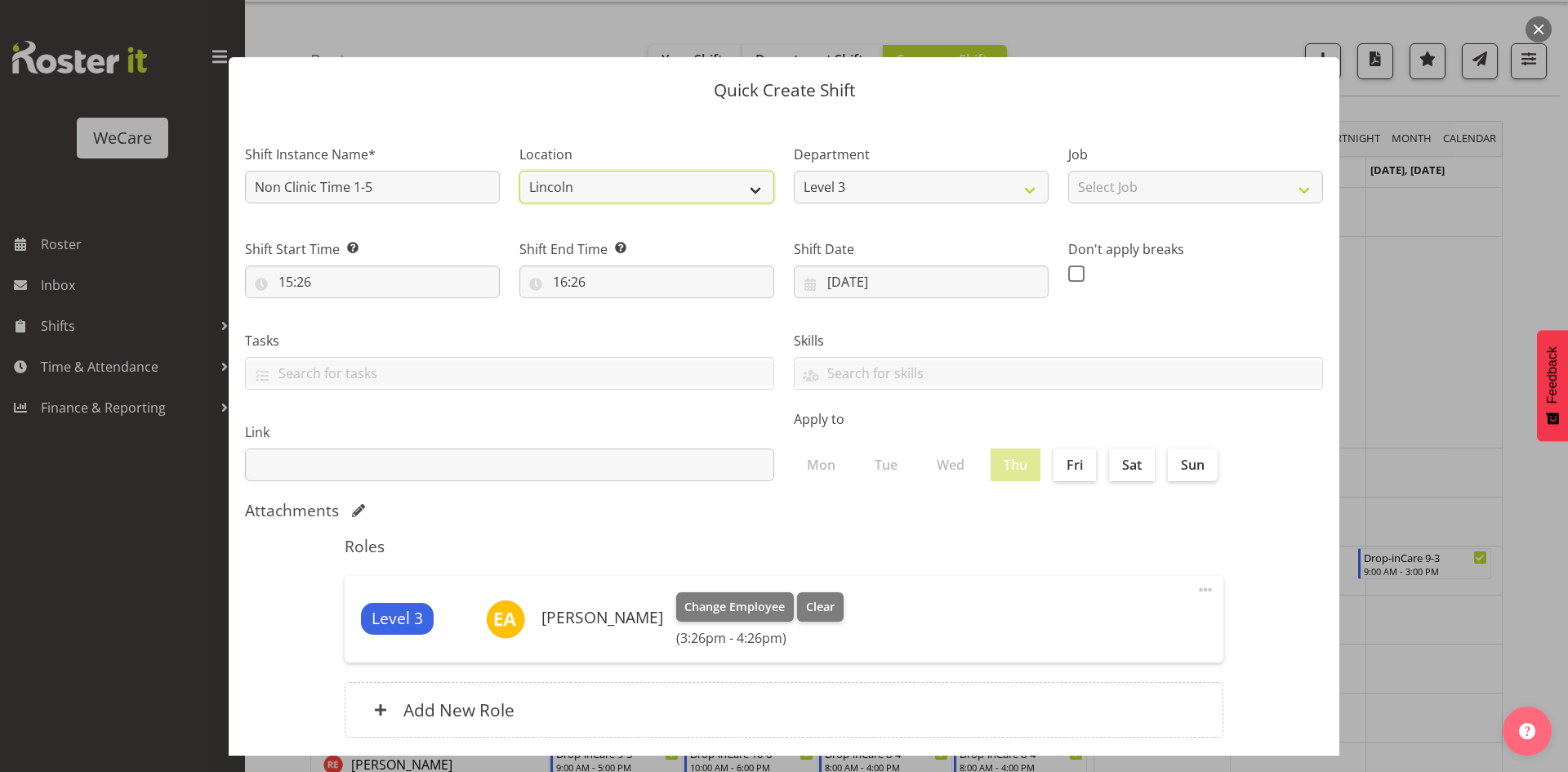
select select "1281"
click at [519, 171] on select "Lincoln Faringdon" at bounding box center [647, 186] width 255 height 33
click at [279, 279] on input "15:26" at bounding box center [373, 281] width 255 height 33
click at [345, 332] on select "00 01 02 03 04 05 06 07 08 09 10 11 12 13 14 15 16 17 18 19 20 21 22 23" at bounding box center [356, 323] width 36 height 33
select select "13"
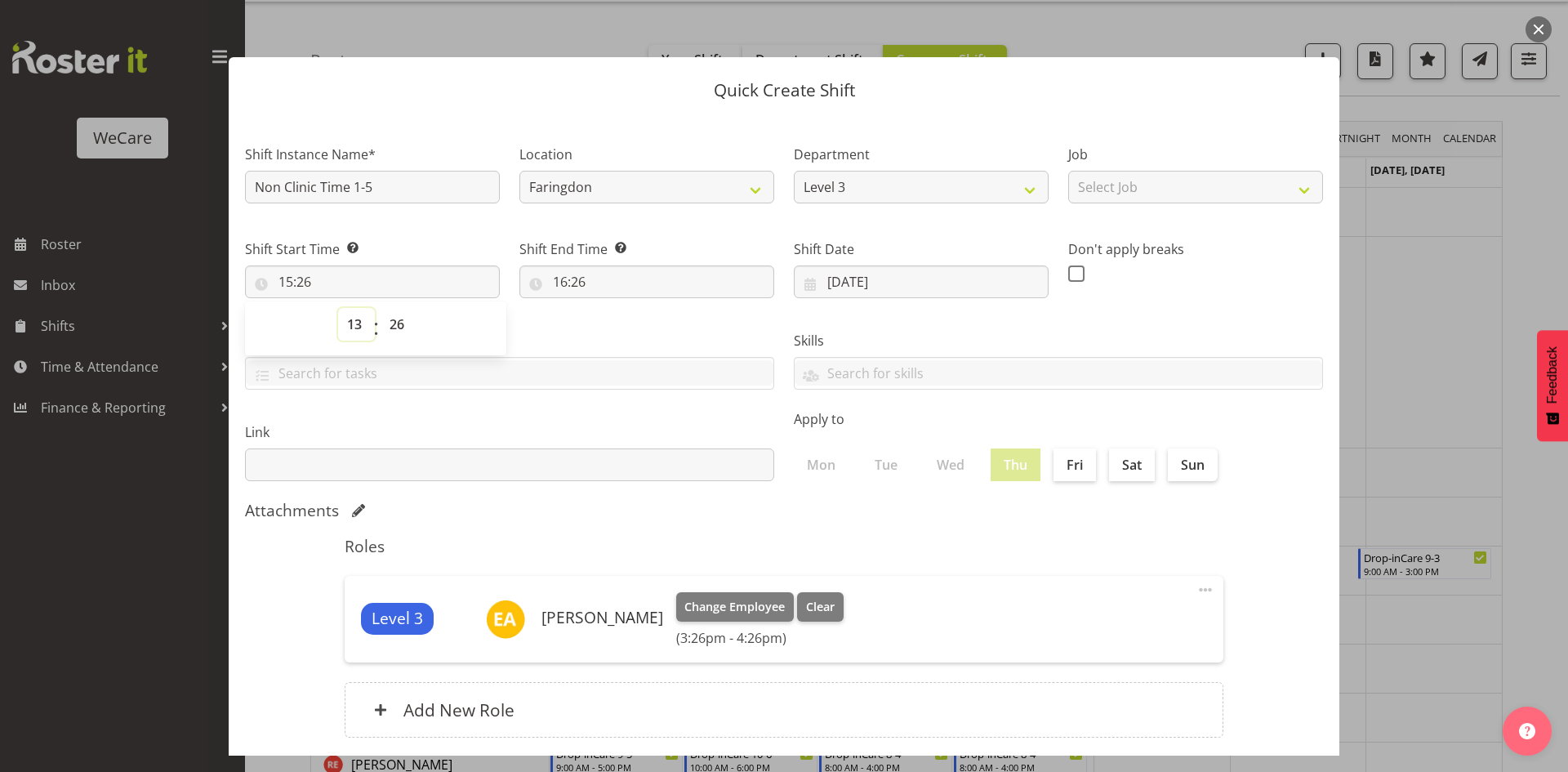
click at [338, 308] on select "00 01 02 03 04 05 06 07 08 09 10 11 12 13 14 15 16 17 18 19 20 21 22 23" at bounding box center [356, 323] width 36 height 33
type input "13:26"
select select "0"
type input "13:00"
click at [566, 280] on input "16:26" at bounding box center [647, 281] width 255 height 33
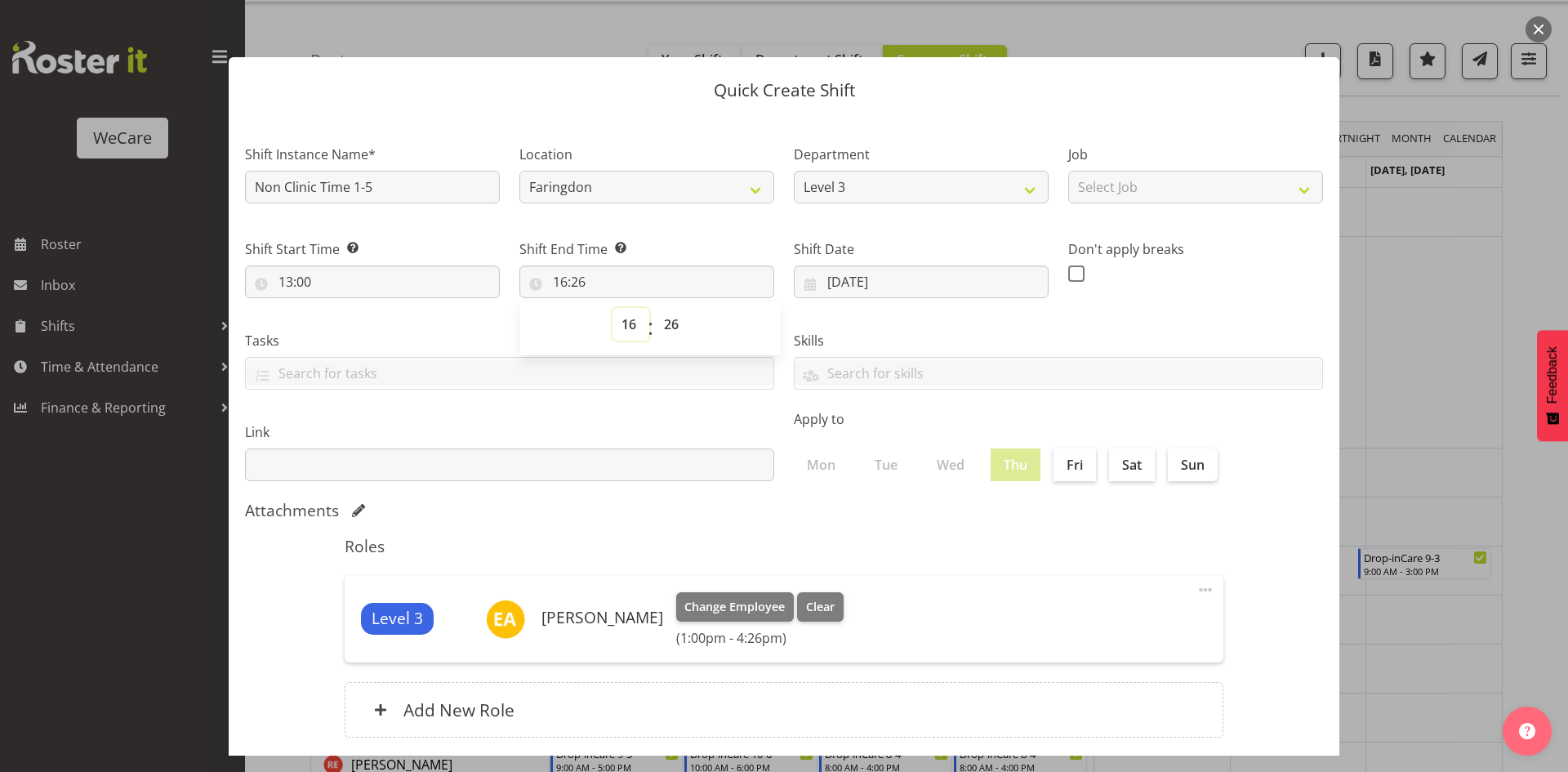
click at [618, 336] on select "00 01 02 03 04 05 06 07 08 09 10 11 12 13 14 15 16 17 18 19 20 21 22 23" at bounding box center [631, 323] width 36 height 33
select select "17"
click at [613, 308] on select "00 01 02 03 04 05 06 07 08 09 10 11 12 13 14 15 16 17 18 19 20 21 22 23" at bounding box center [631, 323] width 36 height 33
type input "17:26"
select select "0"
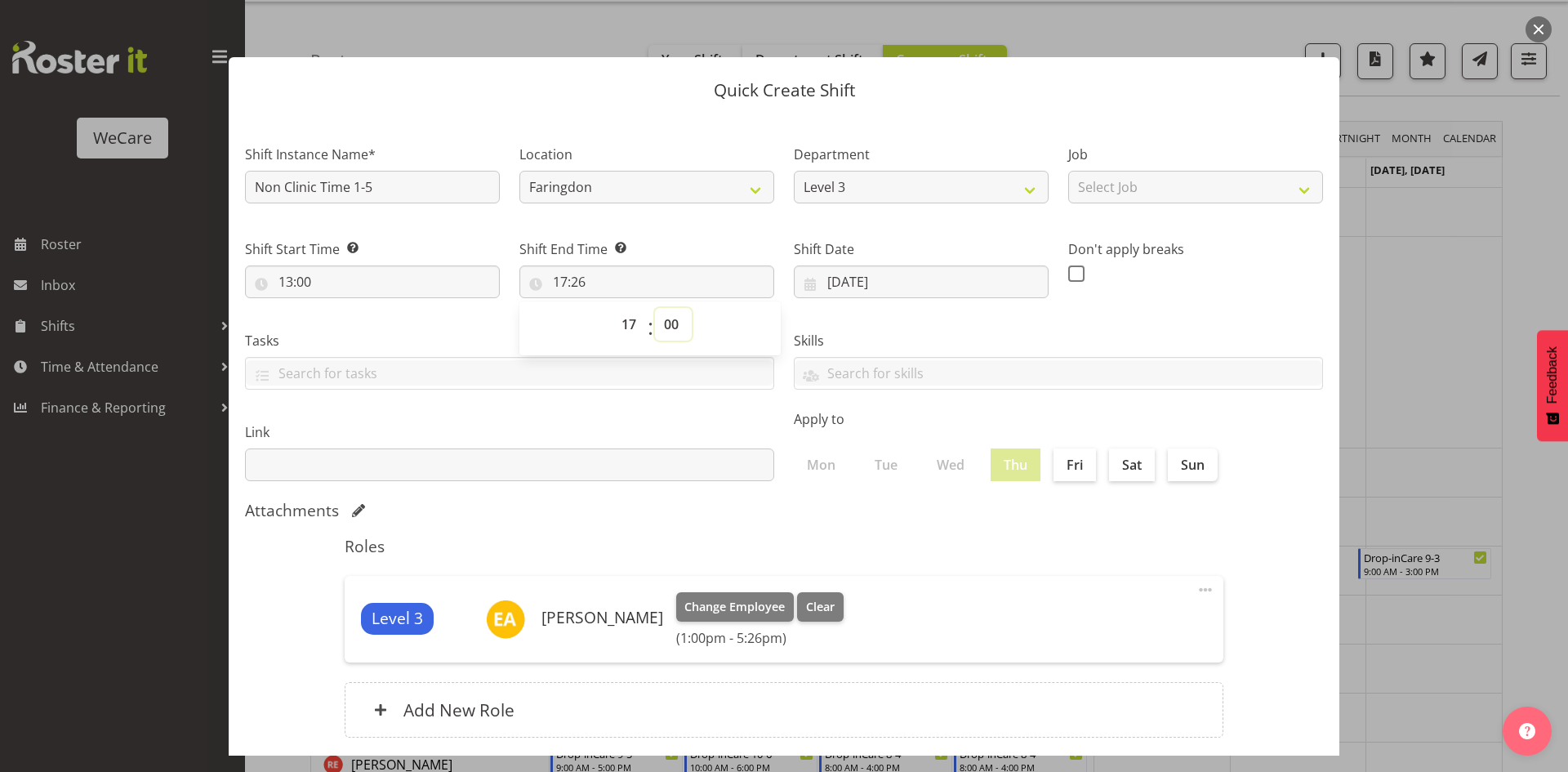
type input "17:00"
click at [682, 525] on section "Shift Instance Name* Non Clinic Time 1-5 Location Lincoln Faringdon Department …" at bounding box center [784, 445] width 1111 height 659
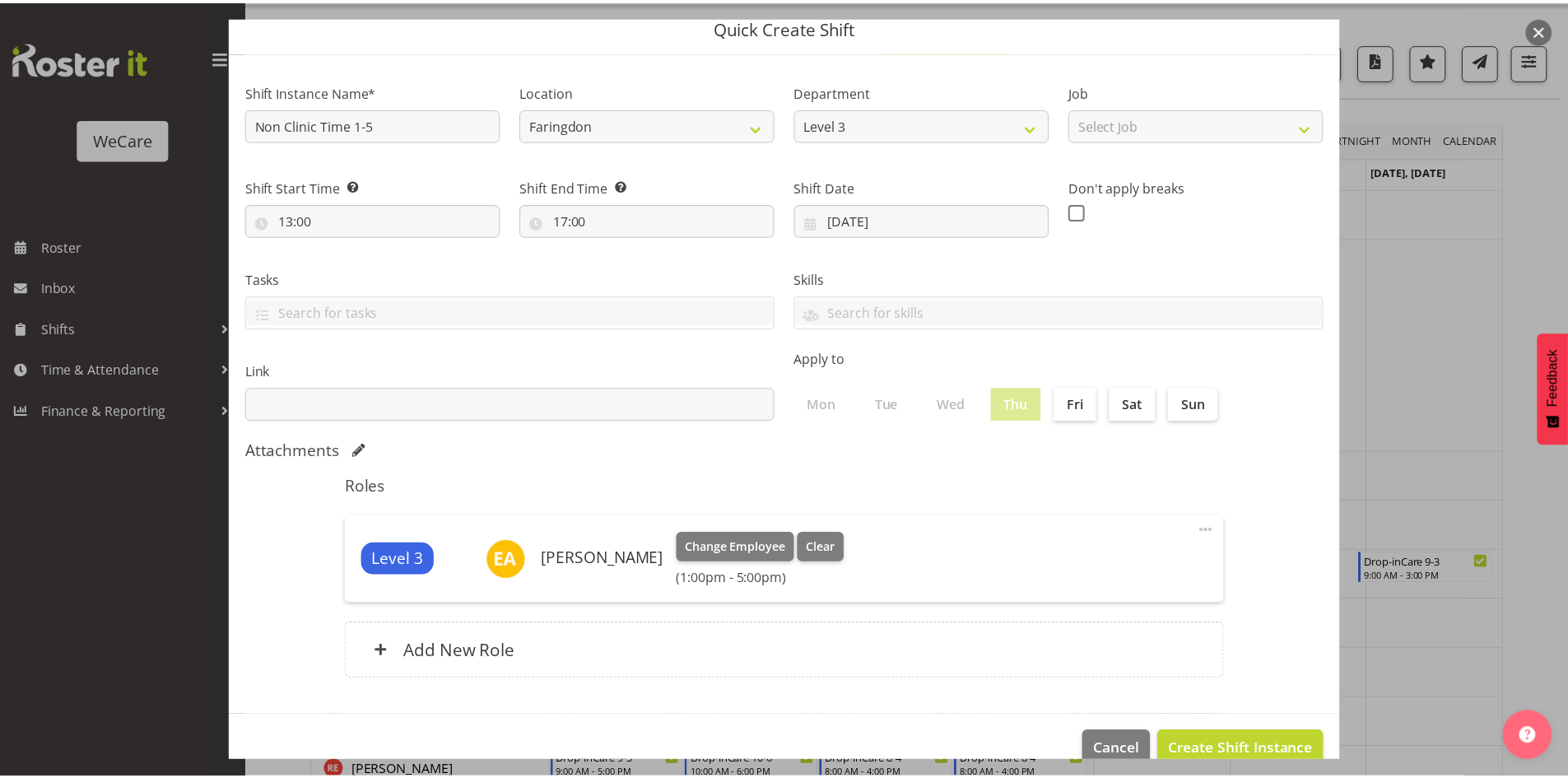
scroll to position [95, 0]
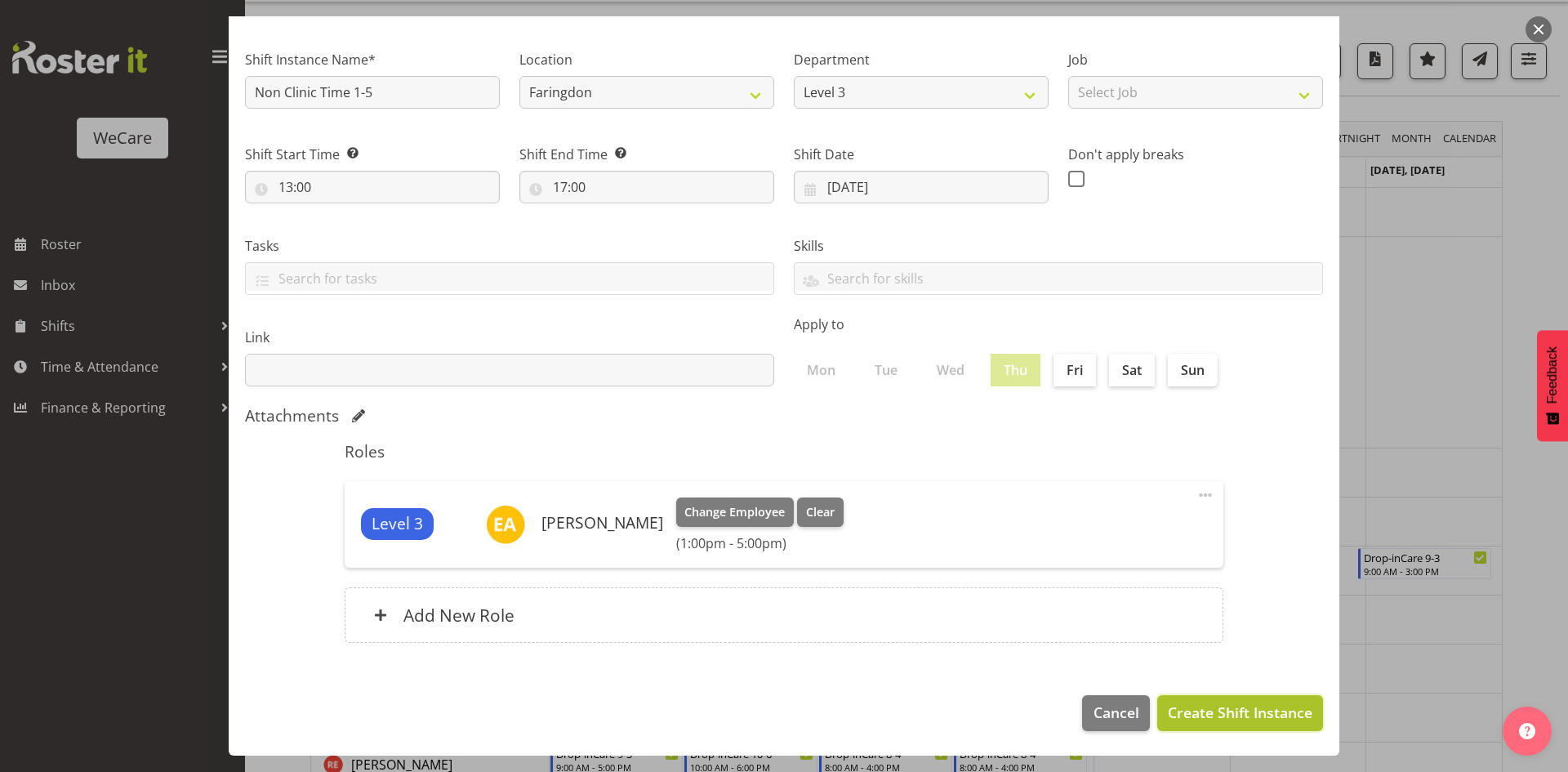
click at [1224, 701] on button "Create Shift Instance" at bounding box center [1240, 713] width 166 height 35
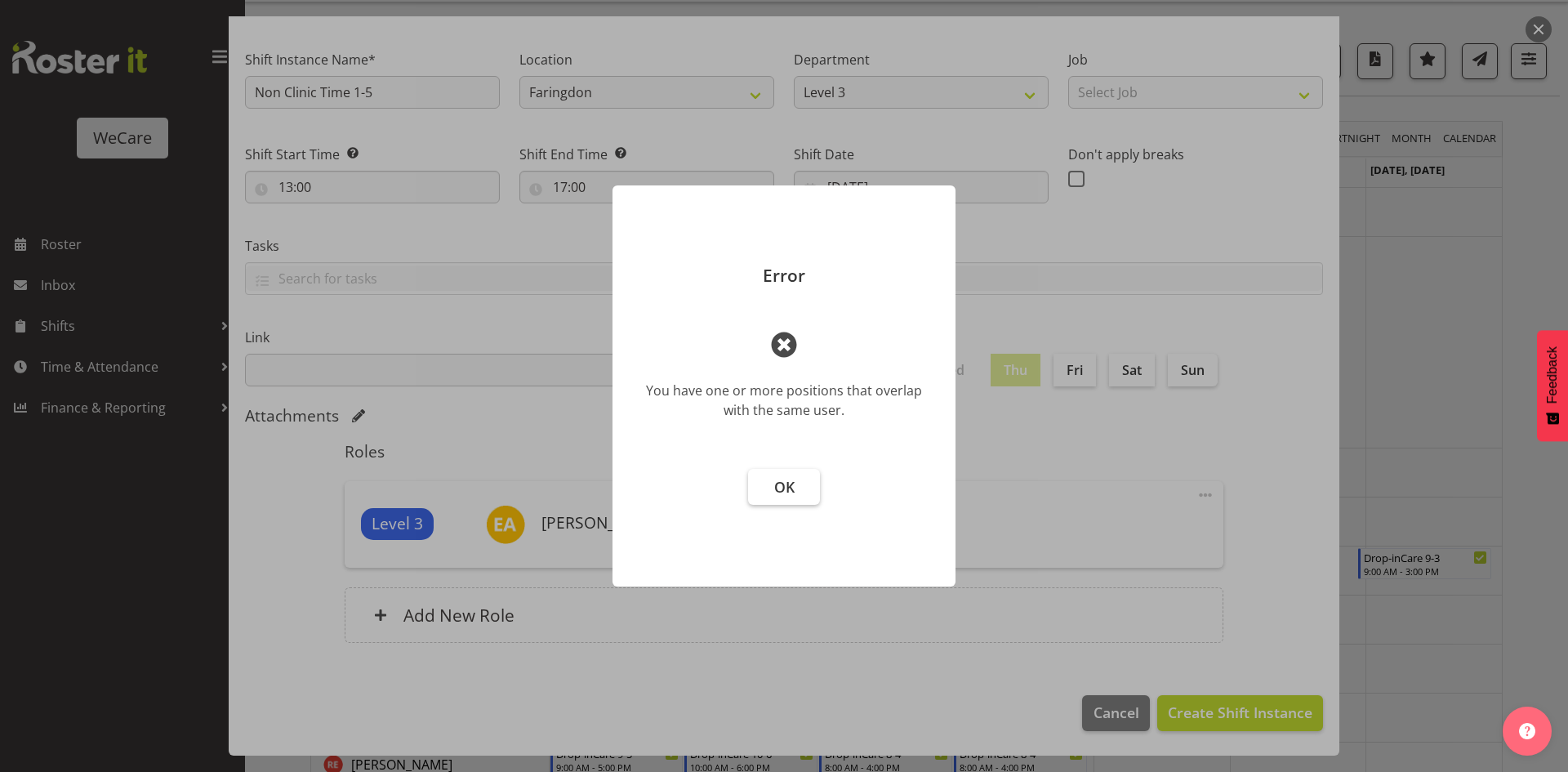
click at [776, 486] on span "OK" at bounding box center [784, 487] width 21 height 20
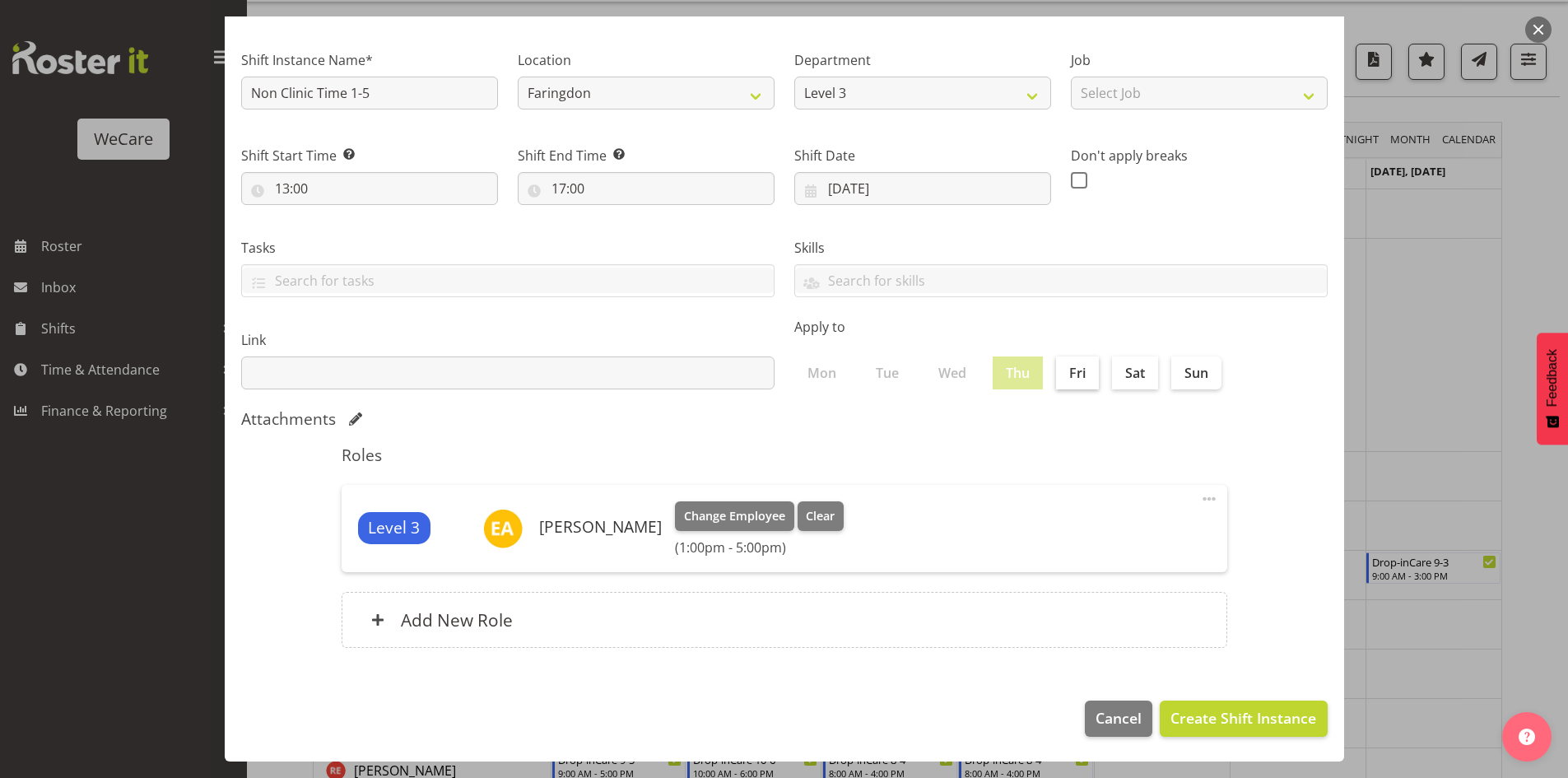
click at [1070, 366] on label "Fri" at bounding box center [1076, 373] width 43 height 33
click at [1067, 368] on input "Fri" at bounding box center [1061, 373] width 11 height 11
checkbox input "true"
click at [1021, 374] on label "Thu" at bounding box center [1018, 373] width 51 height 33
click at [1098, 702] on button "Cancel" at bounding box center [1118, 718] width 68 height 36
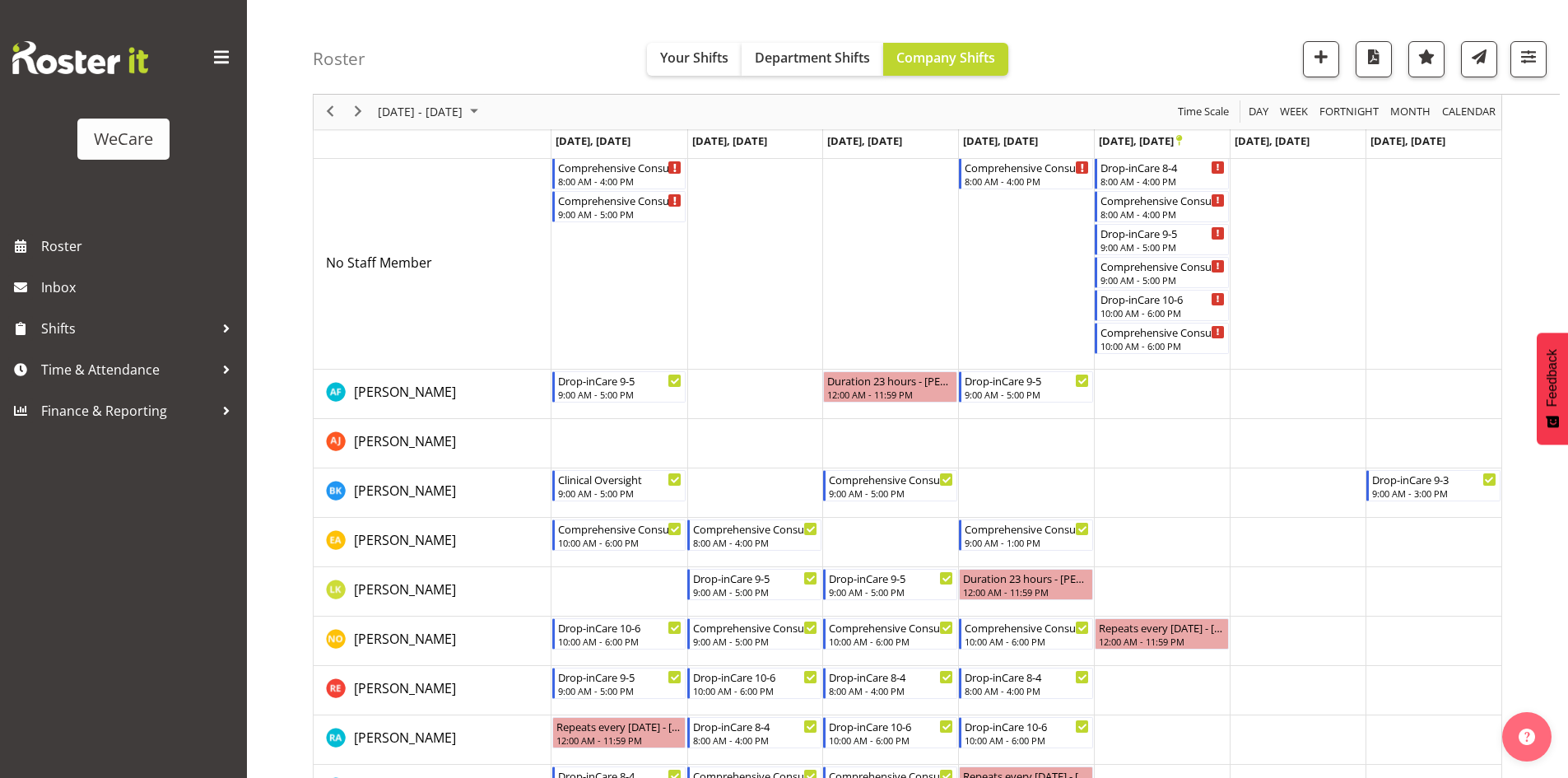
scroll to position [207, 0]
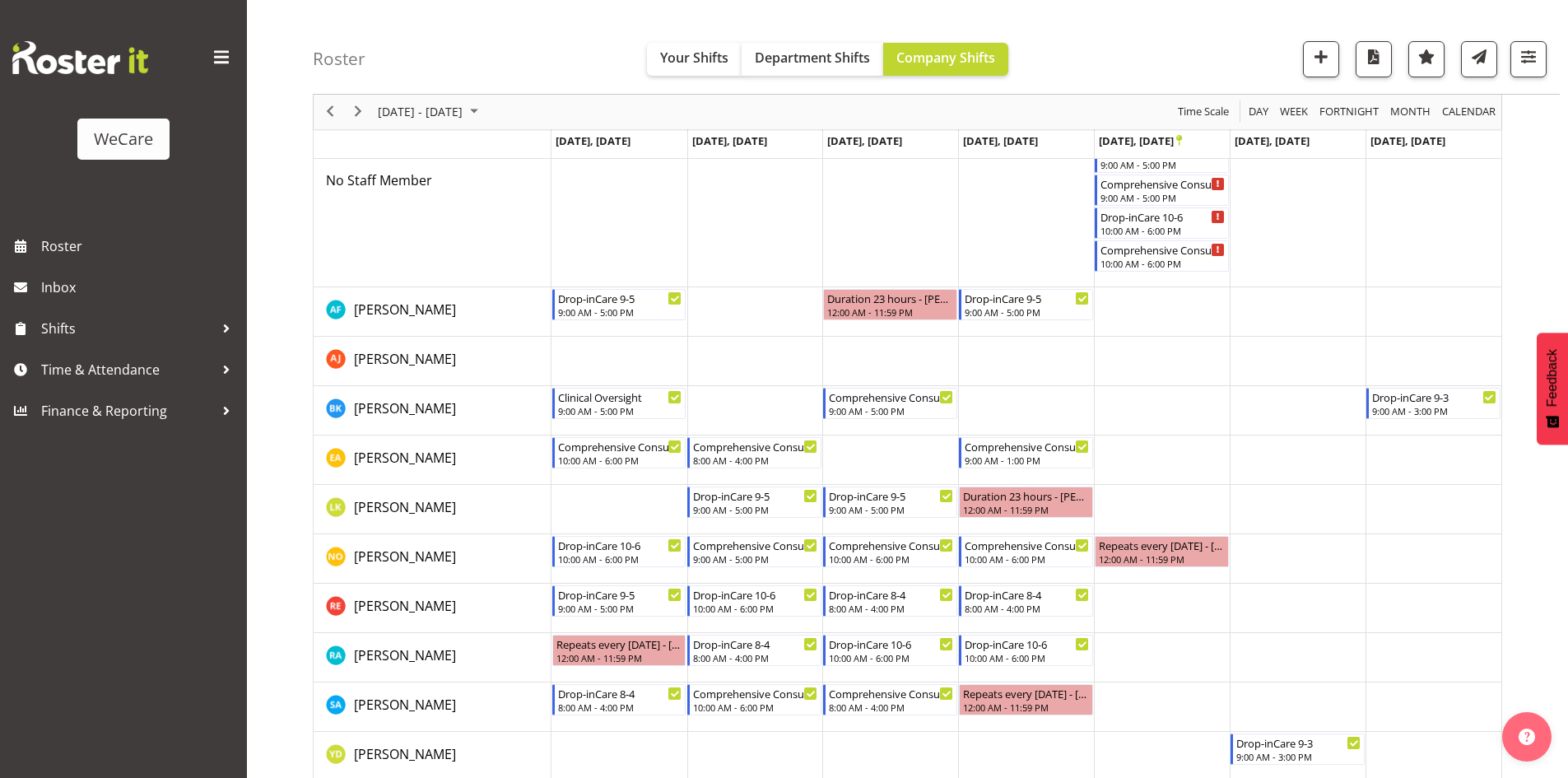
click at [1005, 472] on td "Timeline Week of November 10, 2025" at bounding box center [1026, 460] width 136 height 50
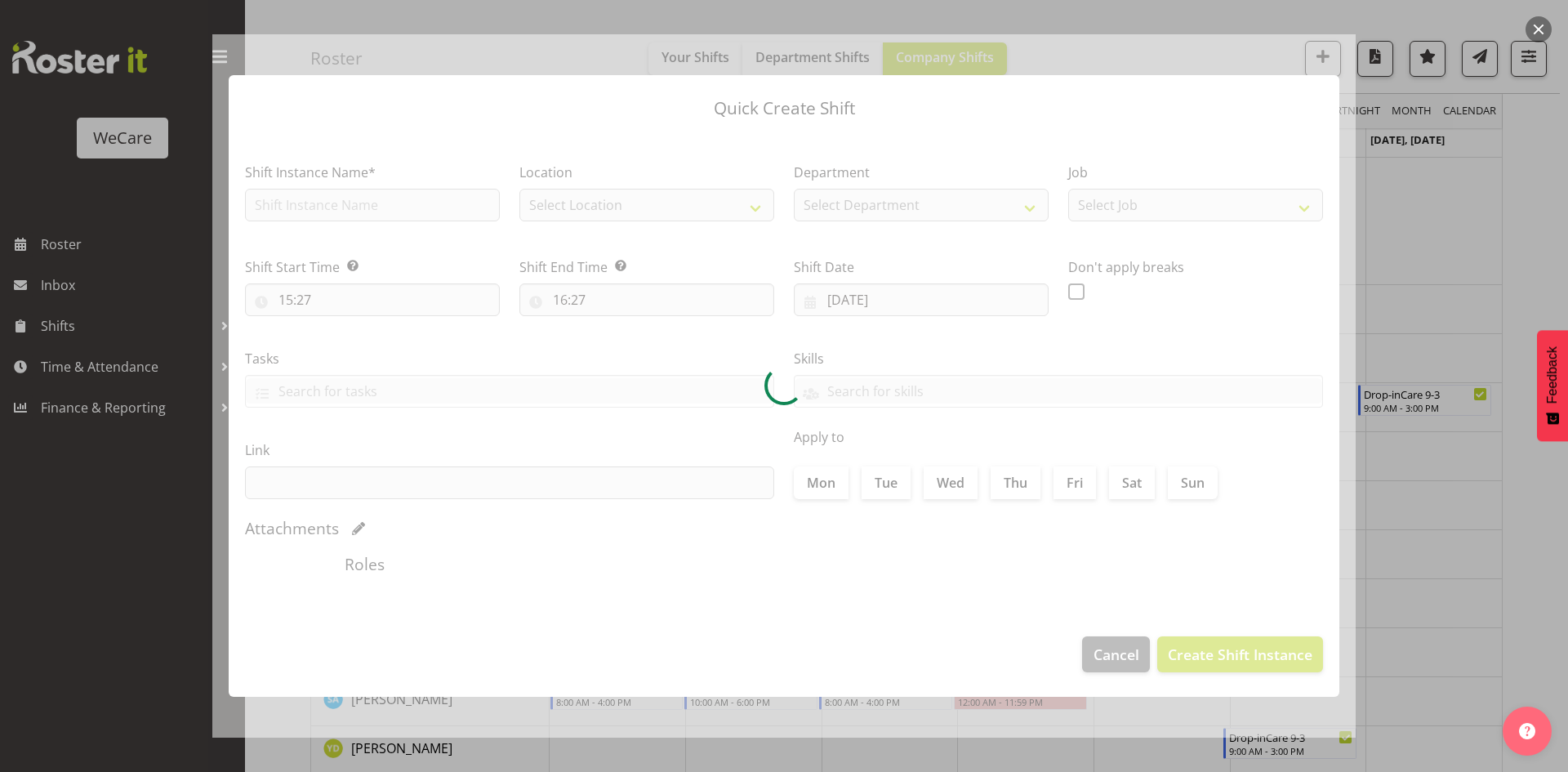
type input "13/11/2025"
checkbox input "true"
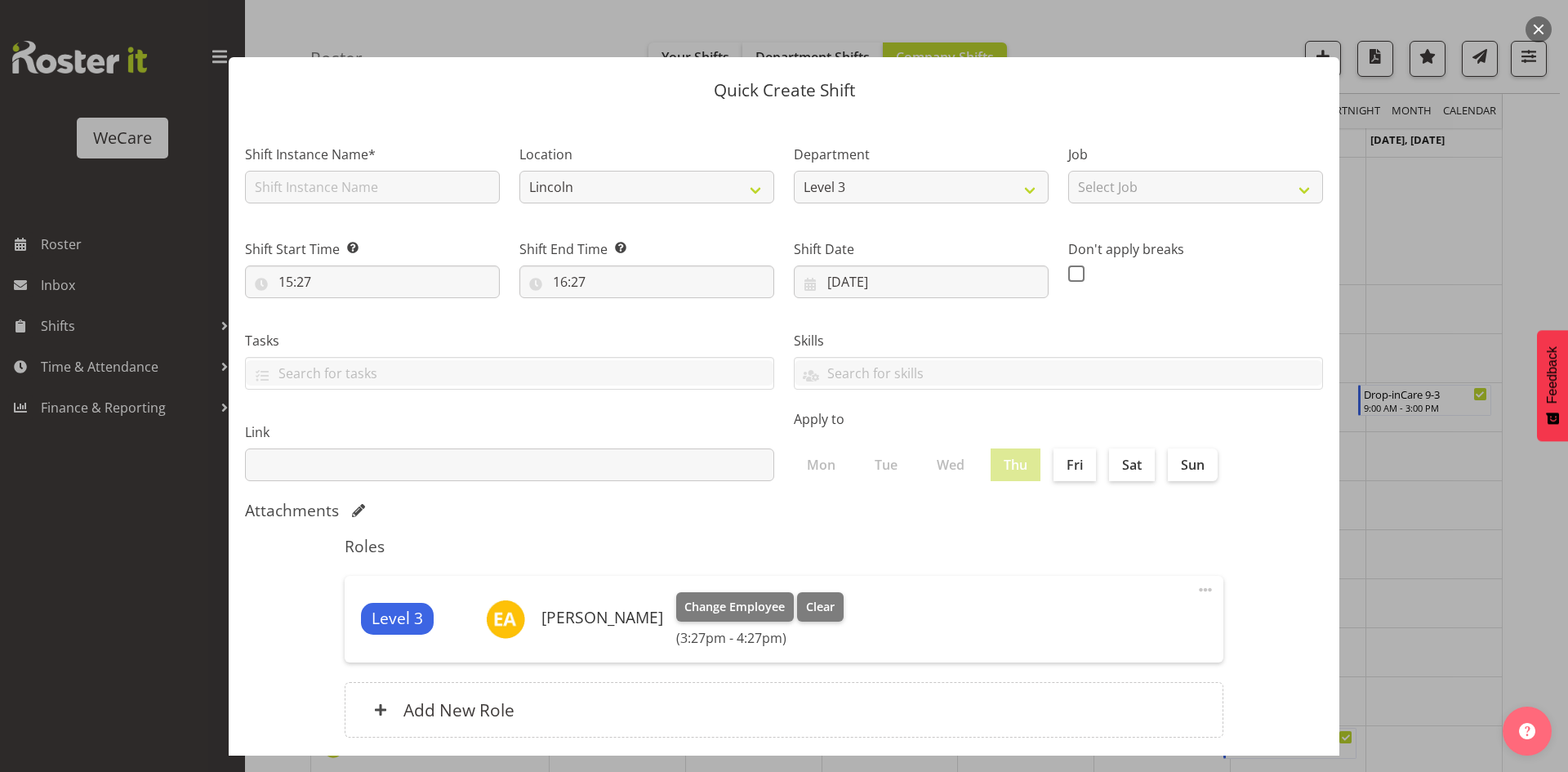
click at [1375, 225] on div at bounding box center [784, 386] width 1568 height 772
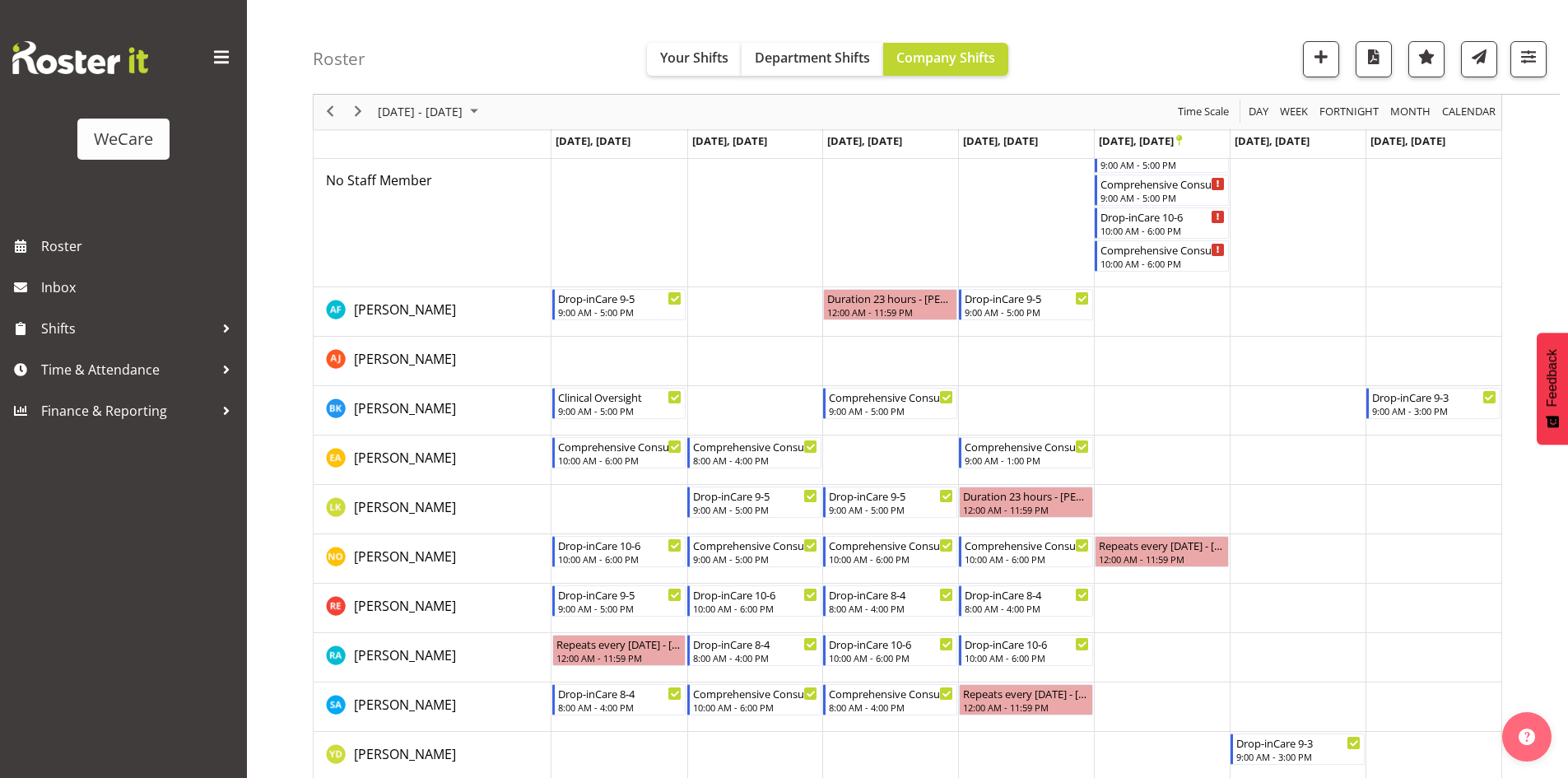
click at [984, 477] on td "Timeline Week of November 10, 2025" at bounding box center [1026, 460] width 136 height 50
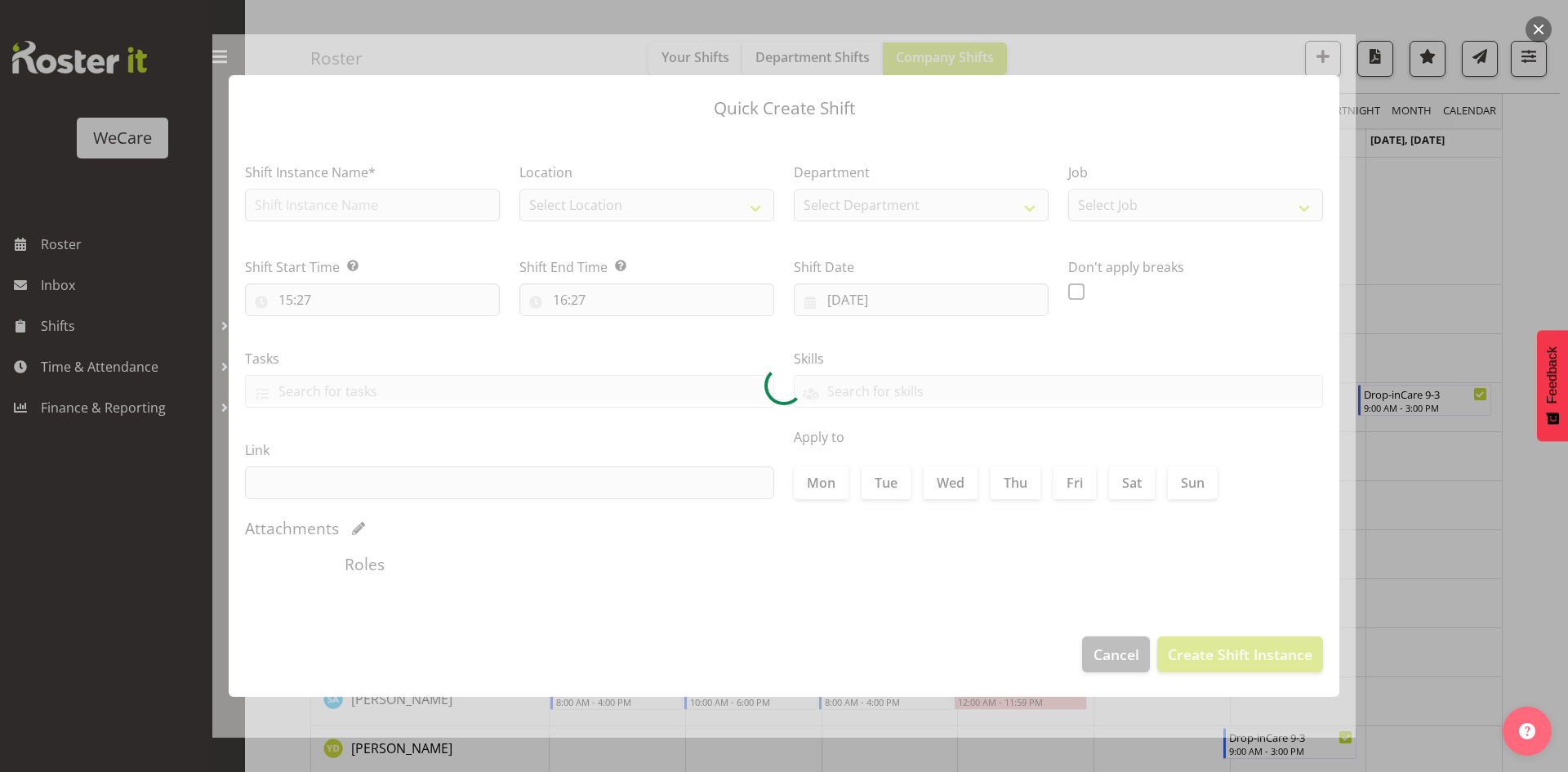
type input "13/11/2025"
checkbox input "true"
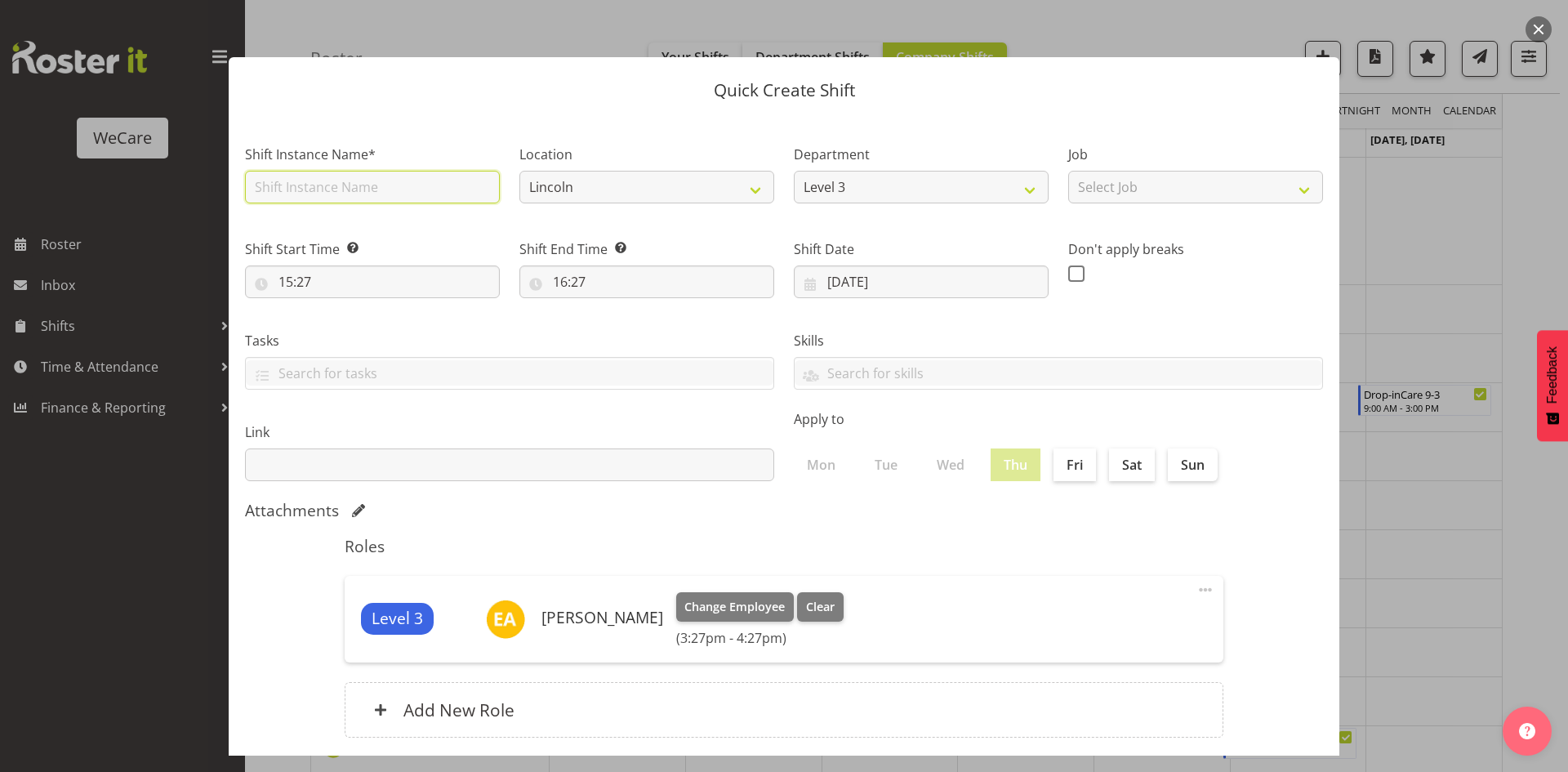
click at [323, 199] on input "text" at bounding box center [373, 186] width 255 height 33
click at [1459, 367] on div at bounding box center [784, 386] width 1568 height 772
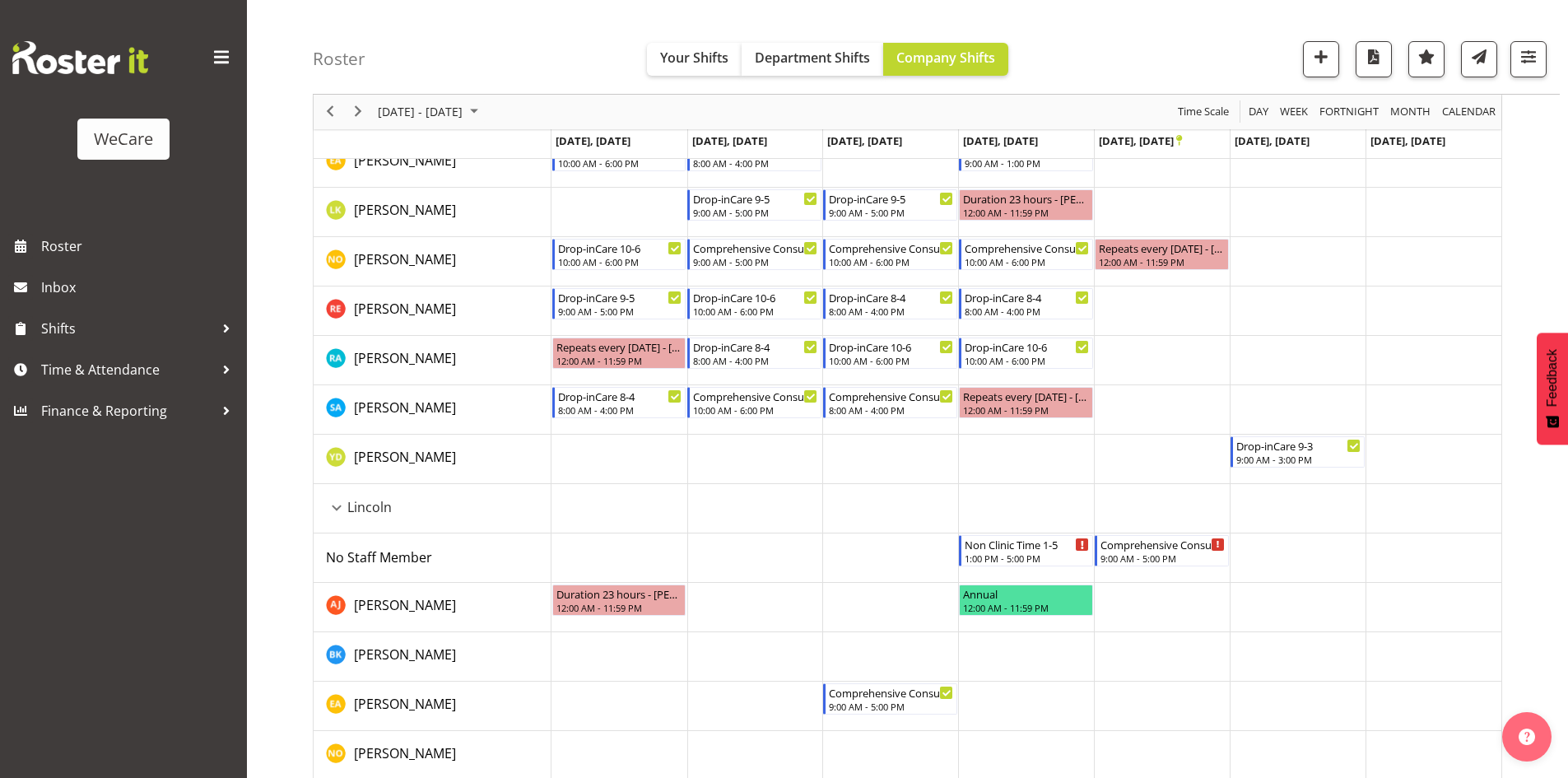
scroll to position [618, 0]
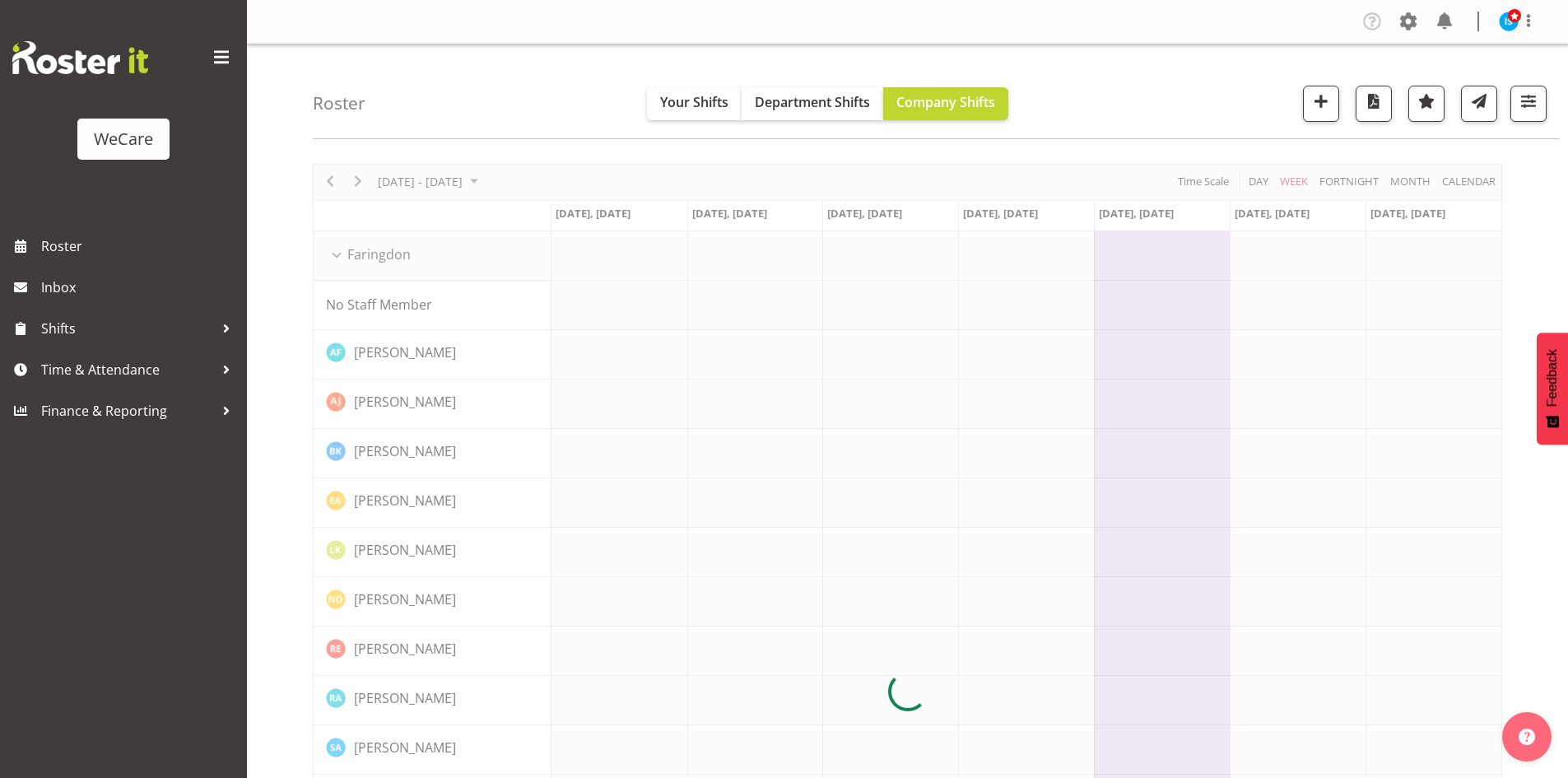
scroll to position [455, 0]
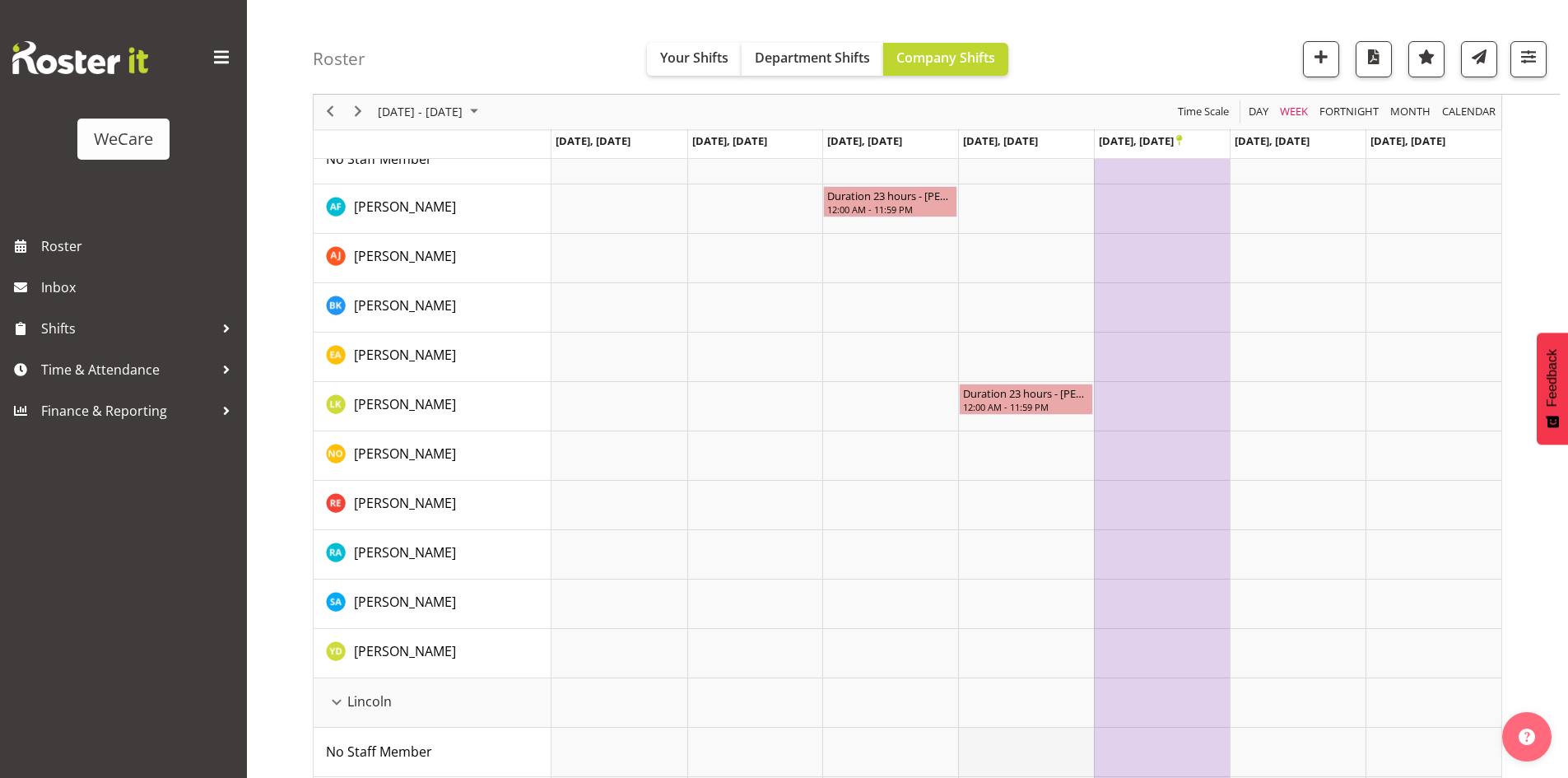
scroll to position [330, 0]
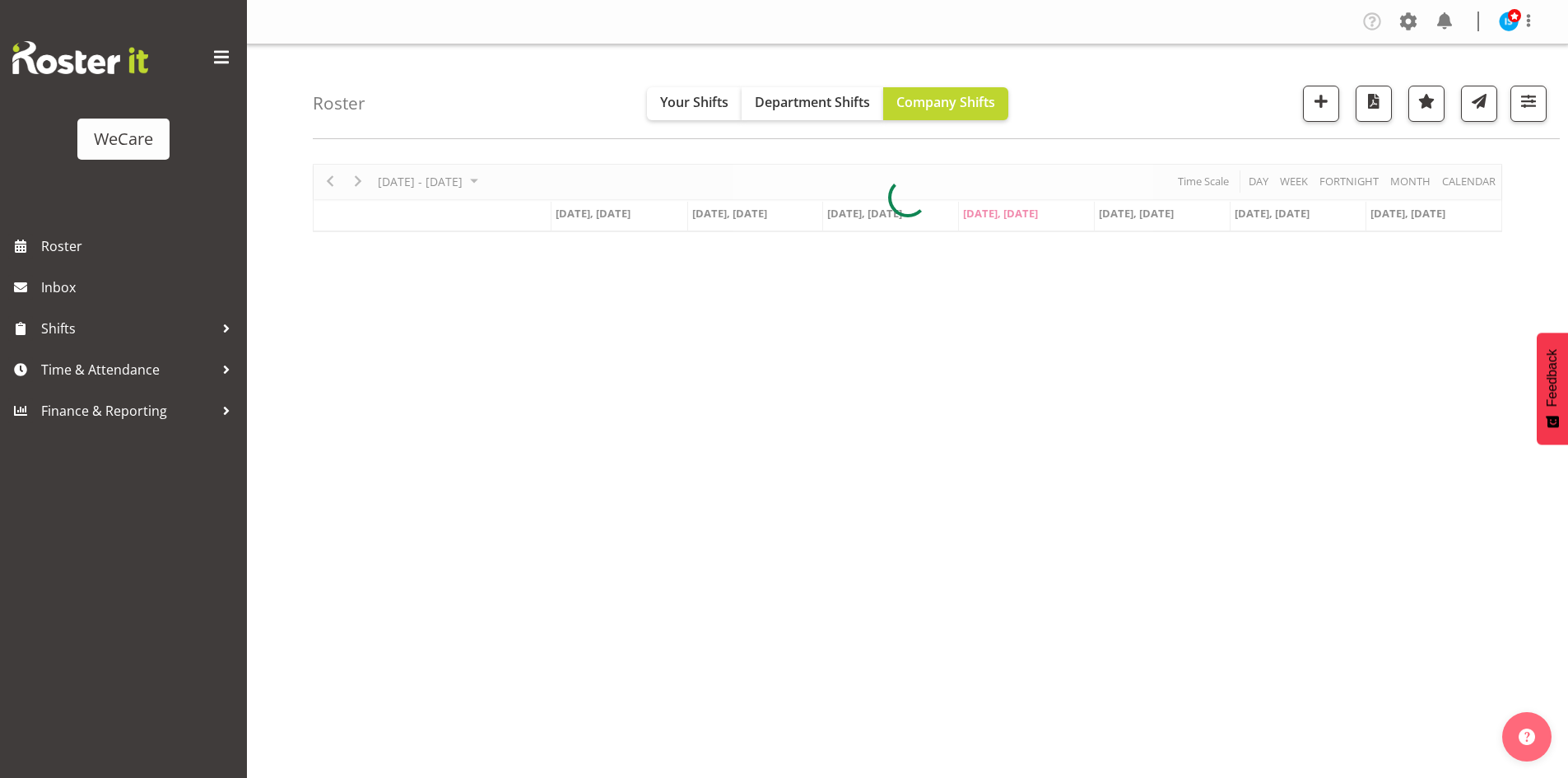
scroll to position [32, 0]
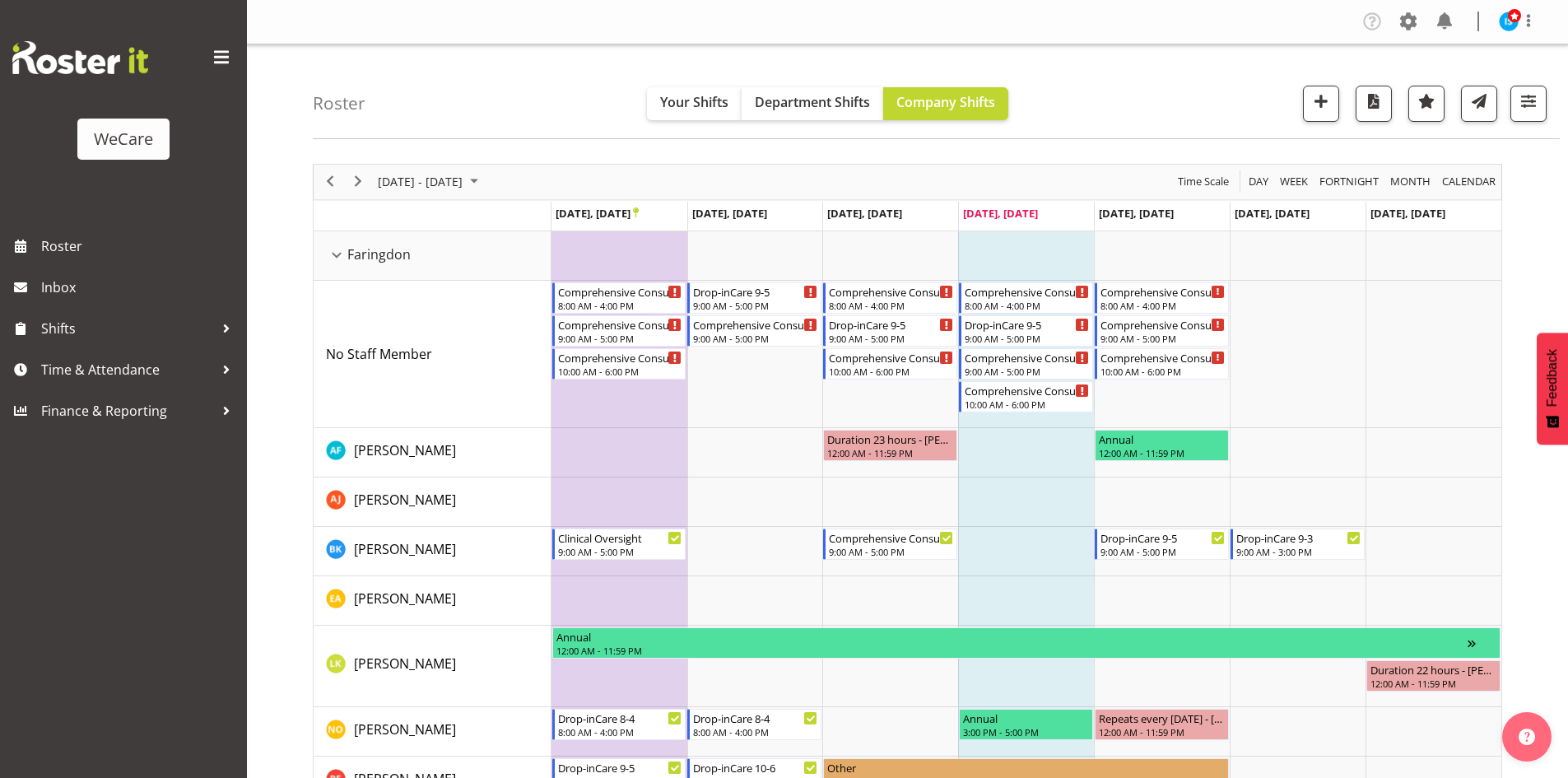
click at [432, 195] on div "[DATE] - [DATE]" at bounding box center [430, 182] width 116 height 35
click at [556, 230] on span "next month" at bounding box center [550, 224] width 29 height 30
click at [419, 335] on span "11" at bounding box center [421, 336] width 25 height 25
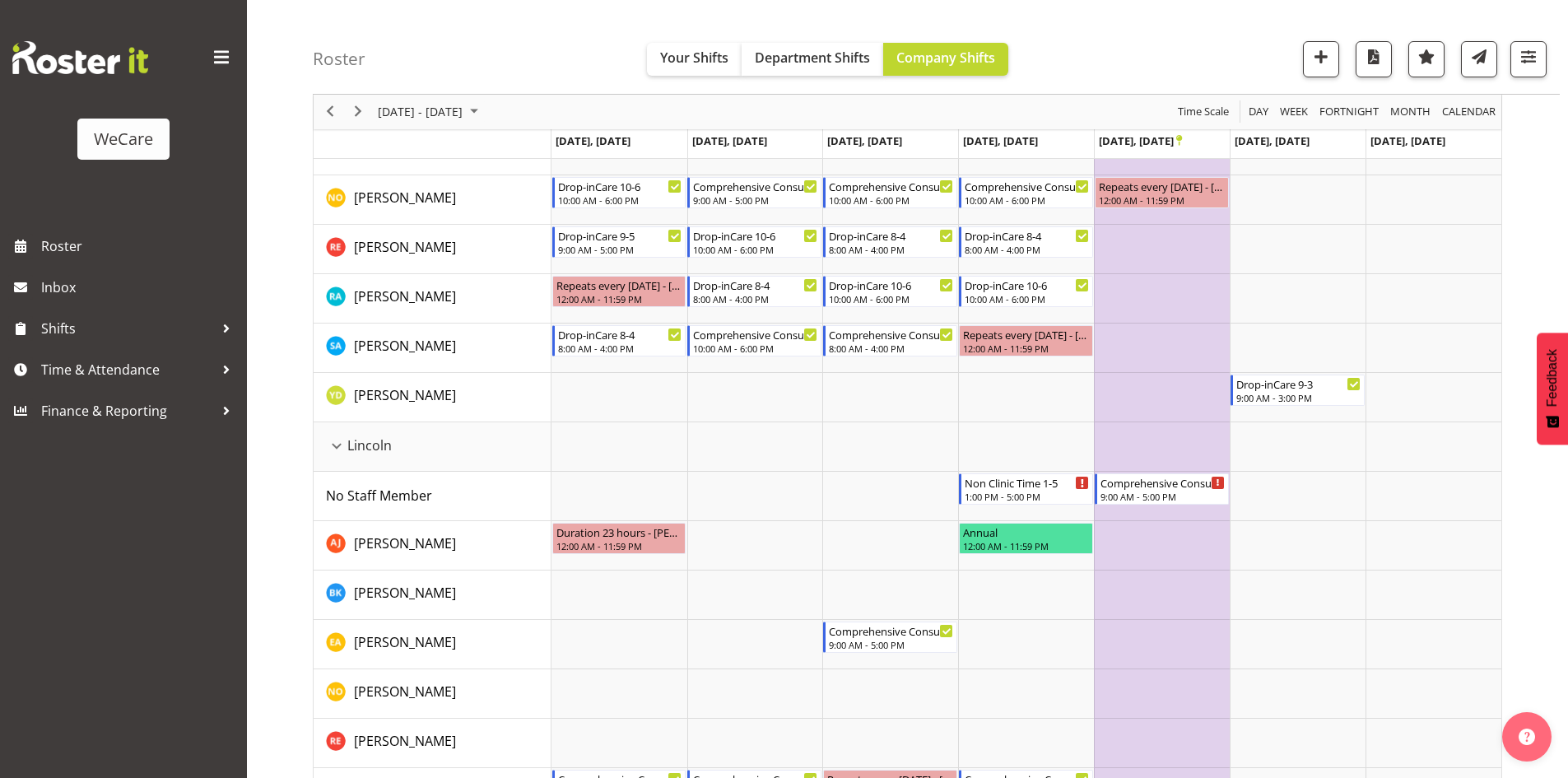
scroll to position [618, 0]
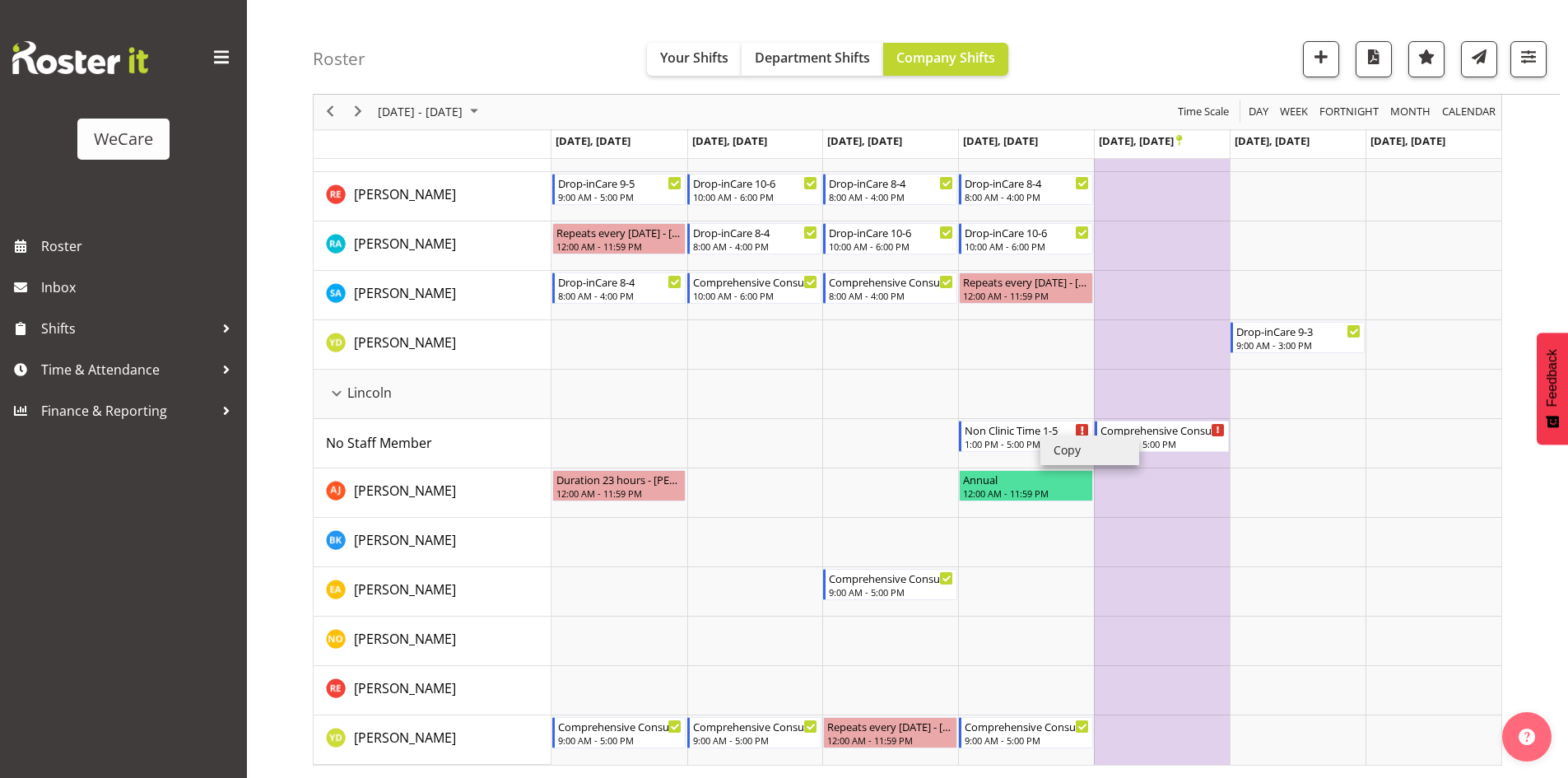
click at [1061, 450] on li "Copy" at bounding box center [1089, 450] width 98 height 30
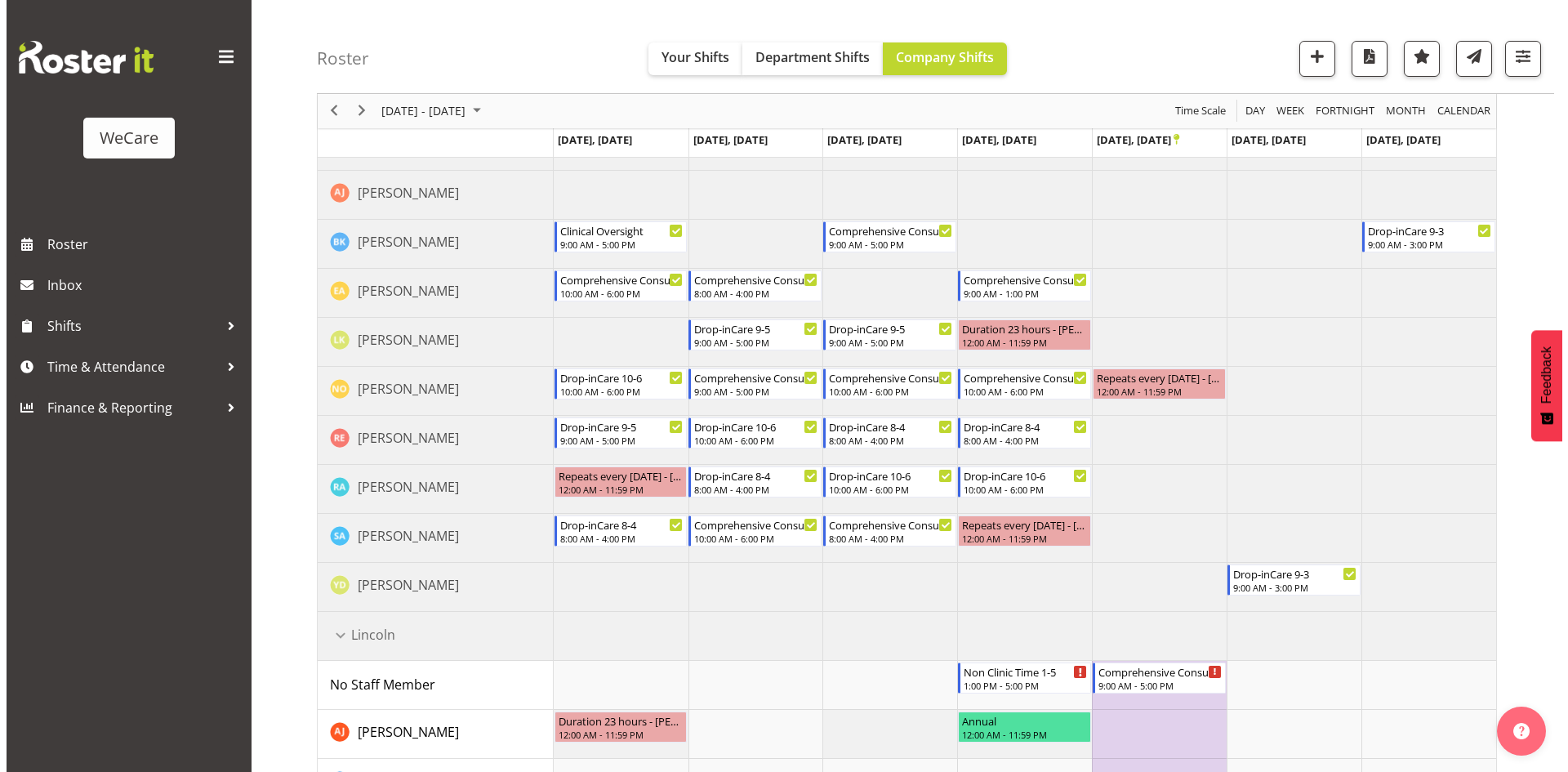
scroll to position [41, 0]
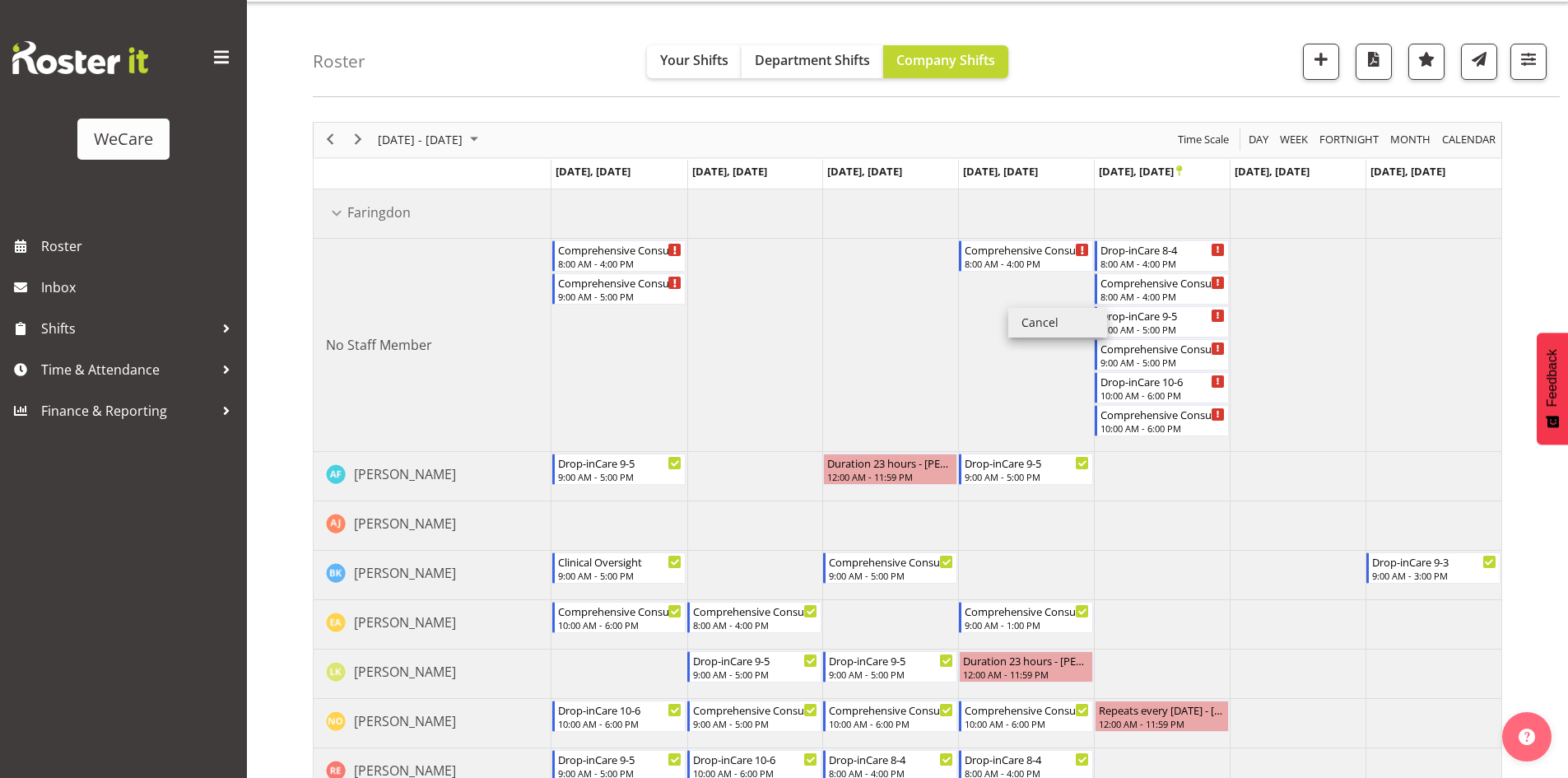
click at [1048, 331] on li "Cancel" at bounding box center [1057, 323] width 98 height 30
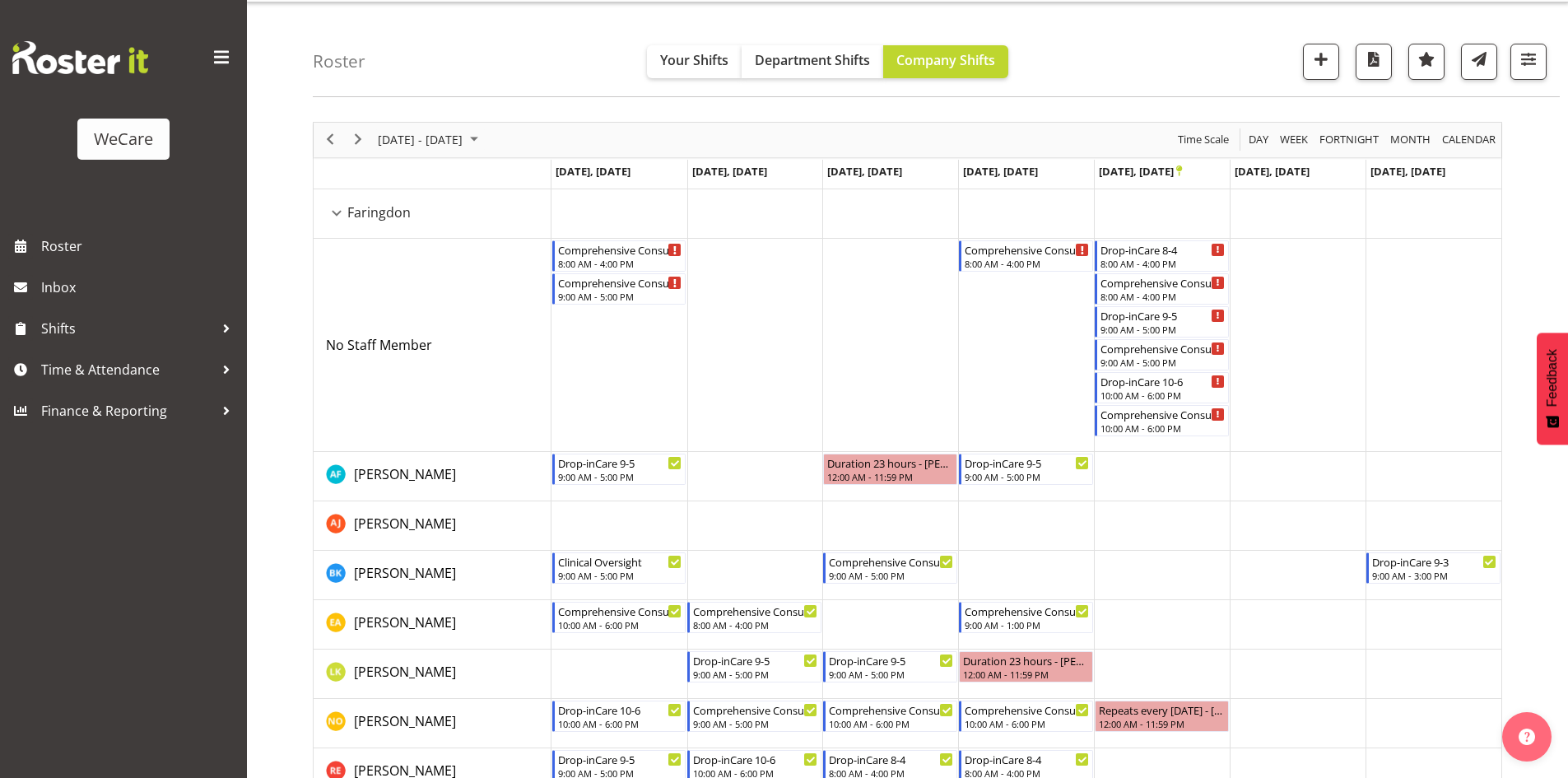
click at [986, 641] on td "Timeline Week of November 11, 2025" at bounding box center [1026, 625] width 136 height 50
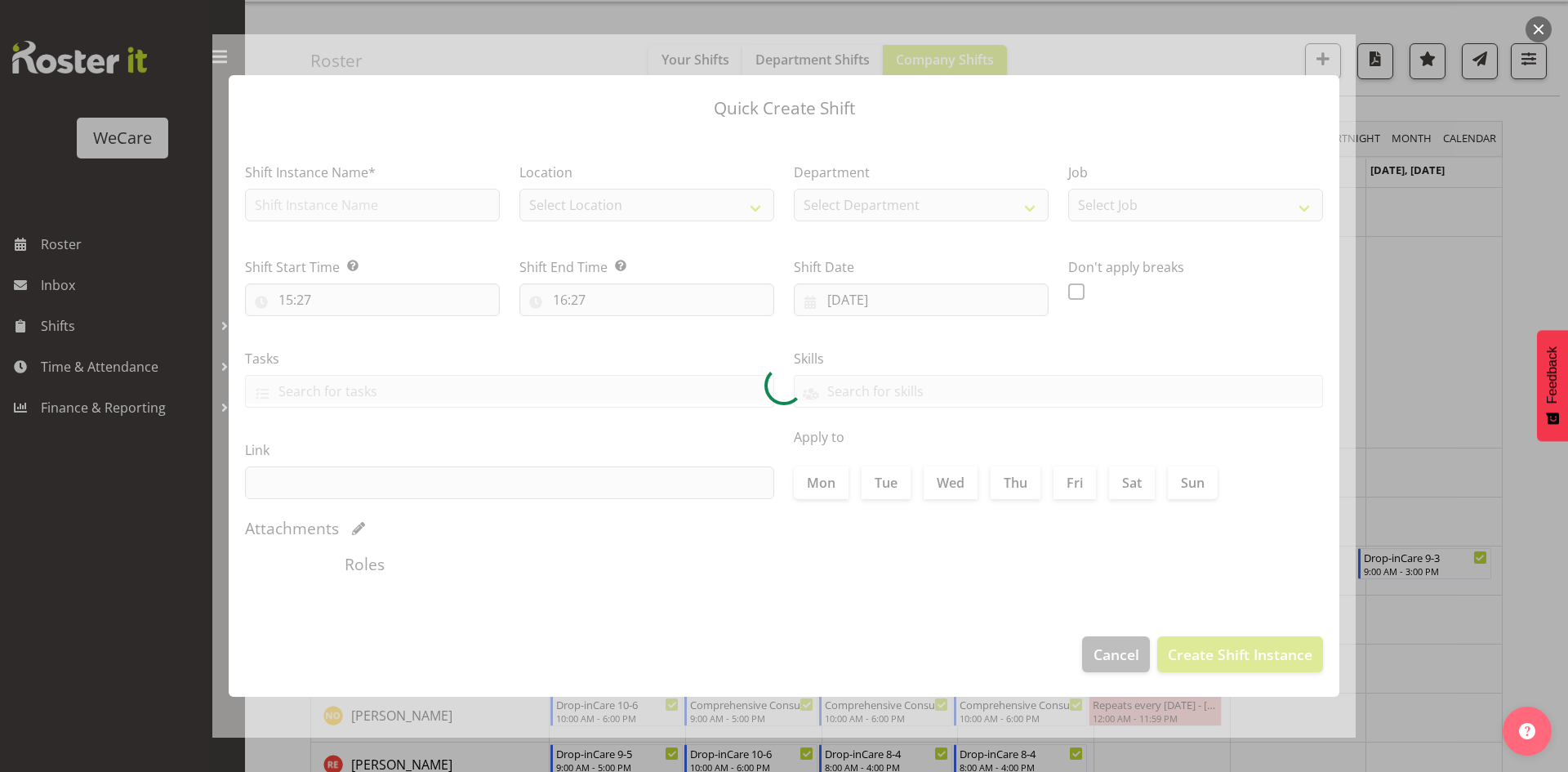
type input "[DATE]"
checkbox input "true"
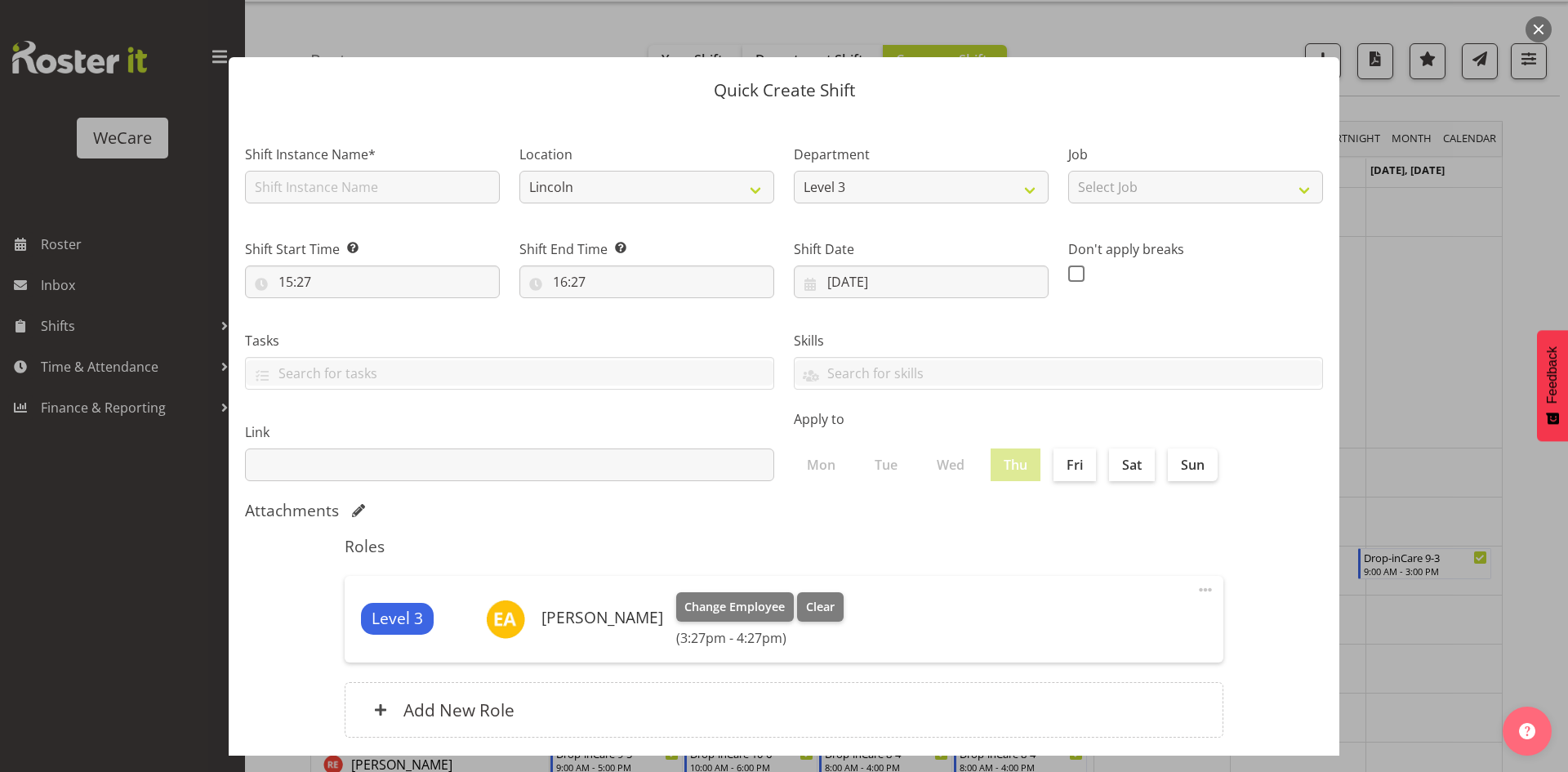
click at [367, 205] on div "Shift Instance Name*" at bounding box center [373, 169] width 274 height 95
click at [367, 200] on input "text" at bounding box center [373, 186] width 255 height 33
type input "Non Clinic Time 1-5"
drag, startPoint x: 582, startPoint y: 177, endPoint x: 586, endPoint y: 200, distance: 23.3
click at [582, 177] on select "Lincoln [GEOGRAPHIC_DATA]" at bounding box center [647, 186] width 255 height 33
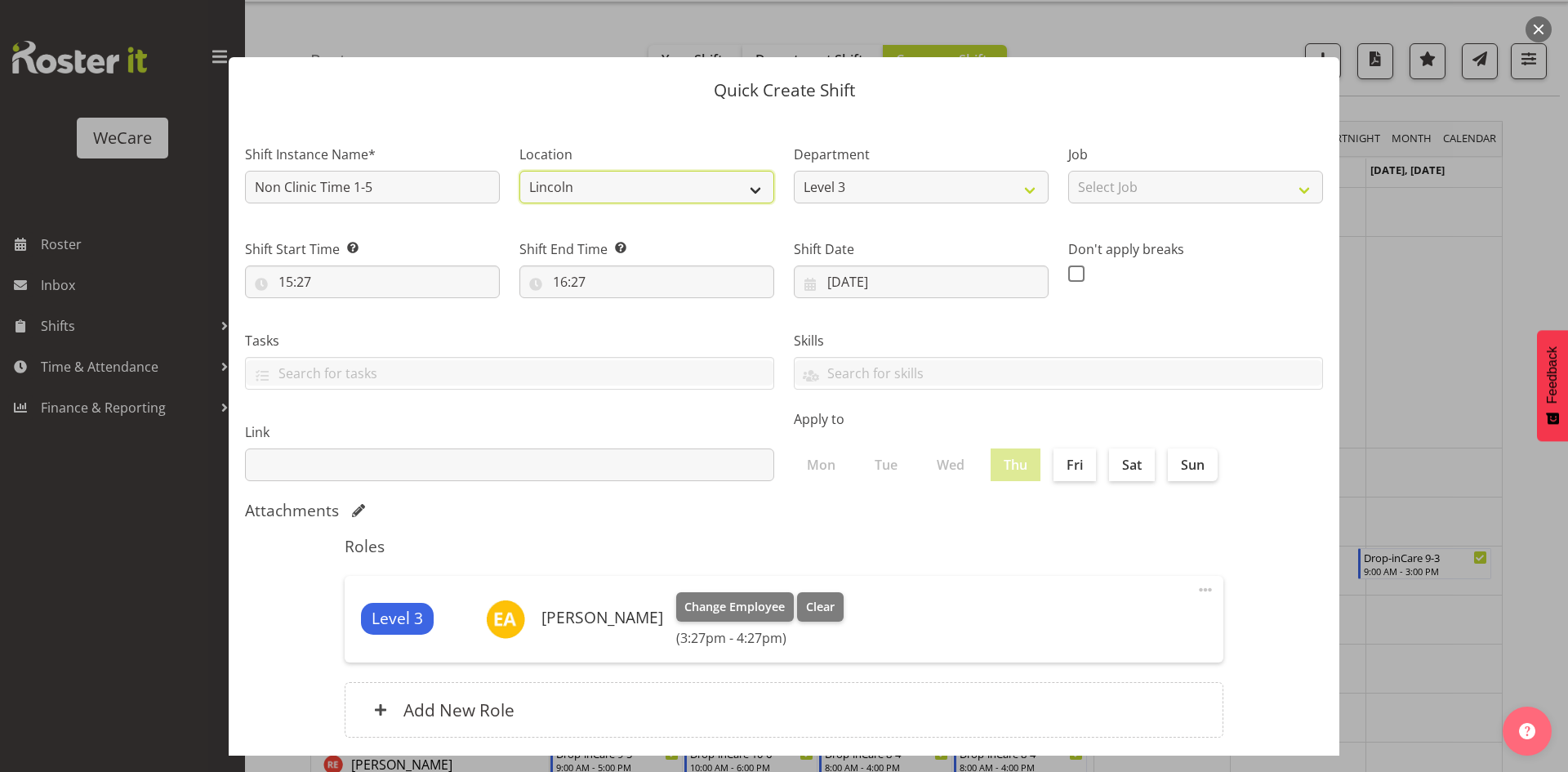
select select "1281"
click at [519, 171] on select "Lincoln [GEOGRAPHIC_DATA]" at bounding box center [647, 186] width 255 height 33
click at [270, 292] on input "15:27" at bounding box center [373, 281] width 255 height 33
click at [348, 327] on select "00 01 02 03 04 05 06 07 08 09 10 11 12 13 14 15 16 17 18 19 20 21 22 23" at bounding box center [356, 323] width 36 height 33
select select "13"
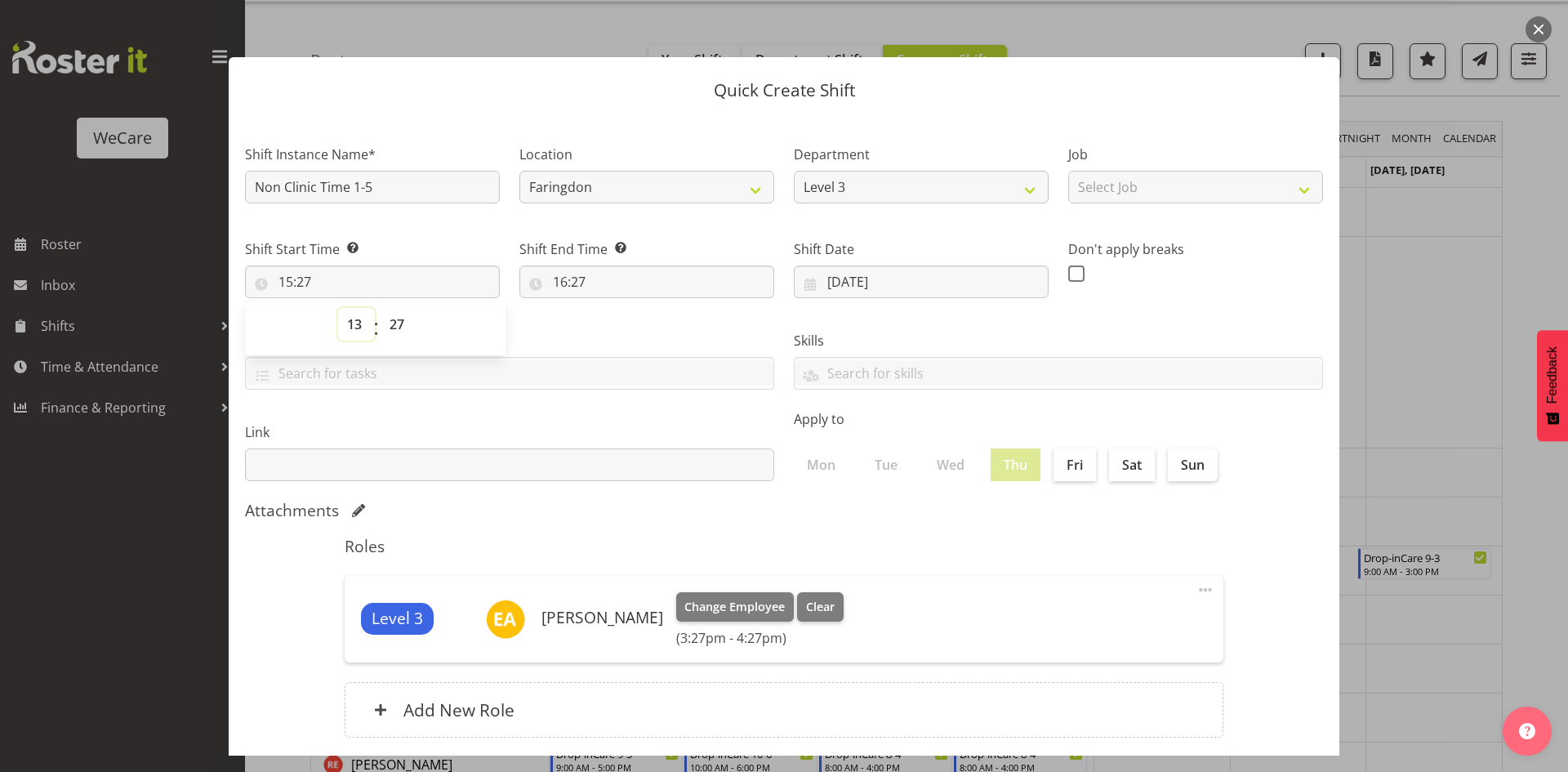
click at [338, 308] on select "00 01 02 03 04 05 06 07 08 09 10 11 12 13 14 15 16 17 18 19 20 21 22 23" at bounding box center [356, 323] width 36 height 33
type input "13:27"
select select "0"
type input "13:00"
click at [577, 280] on input "16:27" at bounding box center [647, 281] width 255 height 33
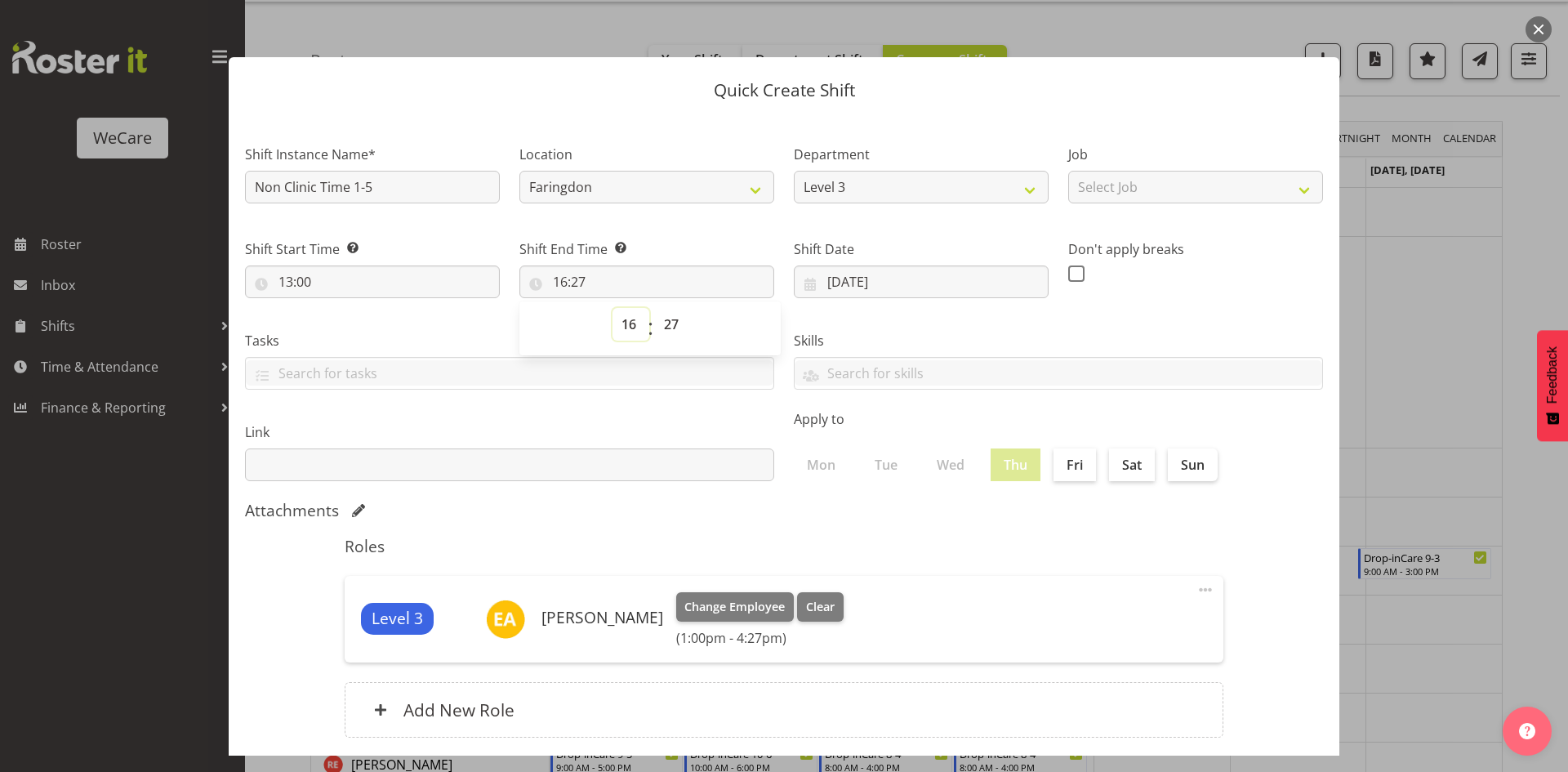
click at [643, 335] on select "00 01 02 03 04 05 06 07 08 09 10 11 12 13 14 15 16 17 18 19 20 21 22 23" at bounding box center [631, 323] width 36 height 33
select select "17"
click at [613, 308] on select "00 01 02 03 04 05 06 07 08 09 10 11 12 13 14 15 16 17 18 19 20 21 22 23" at bounding box center [631, 323] width 36 height 33
type input "17:27"
select select "0"
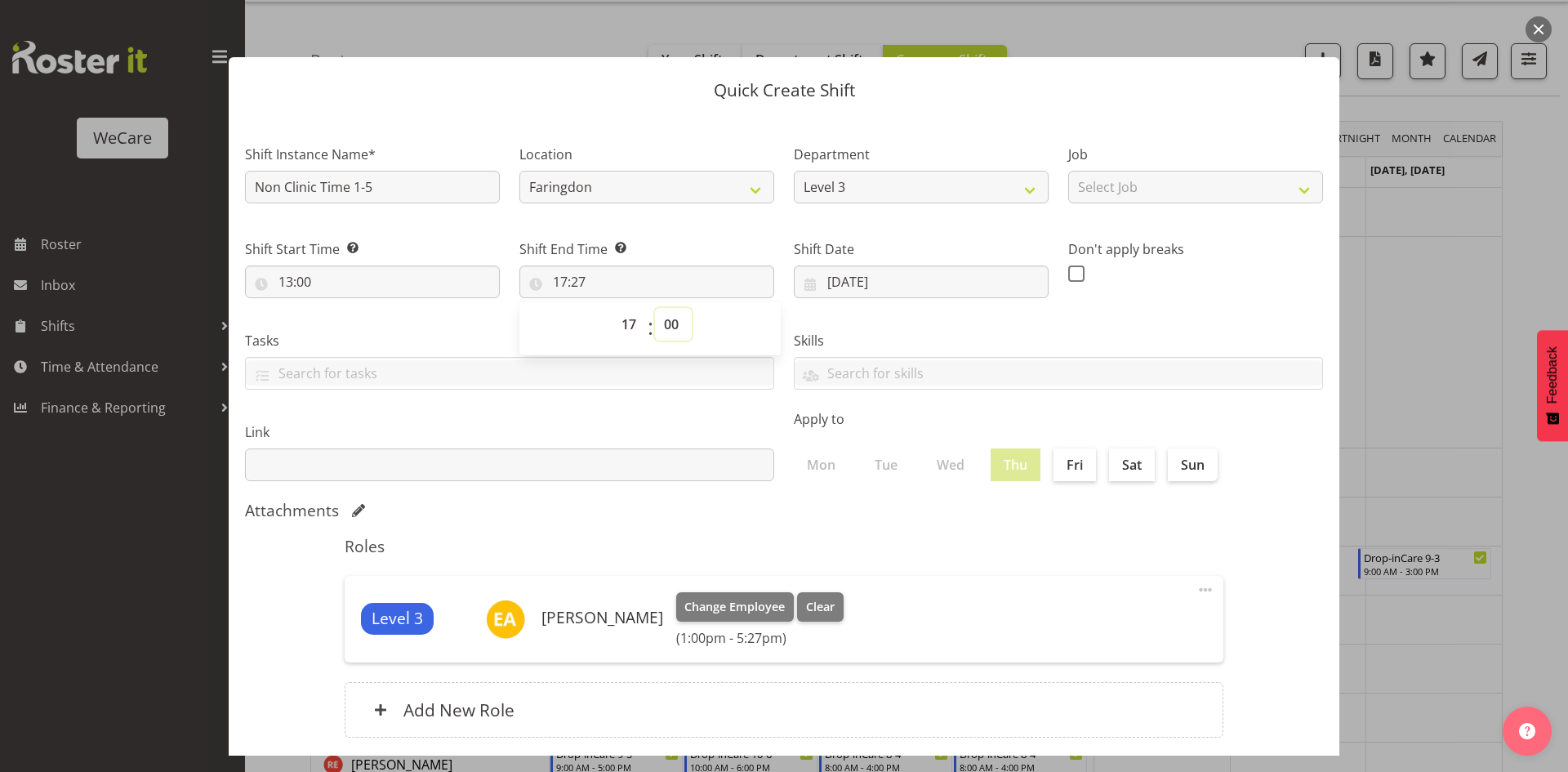
type input "17:00"
drag, startPoint x: 867, startPoint y: 549, endPoint x: 885, endPoint y: 519, distance: 35.0
click at [865, 546] on h5 "Roles" at bounding box center [784, 547] width 879 height 20
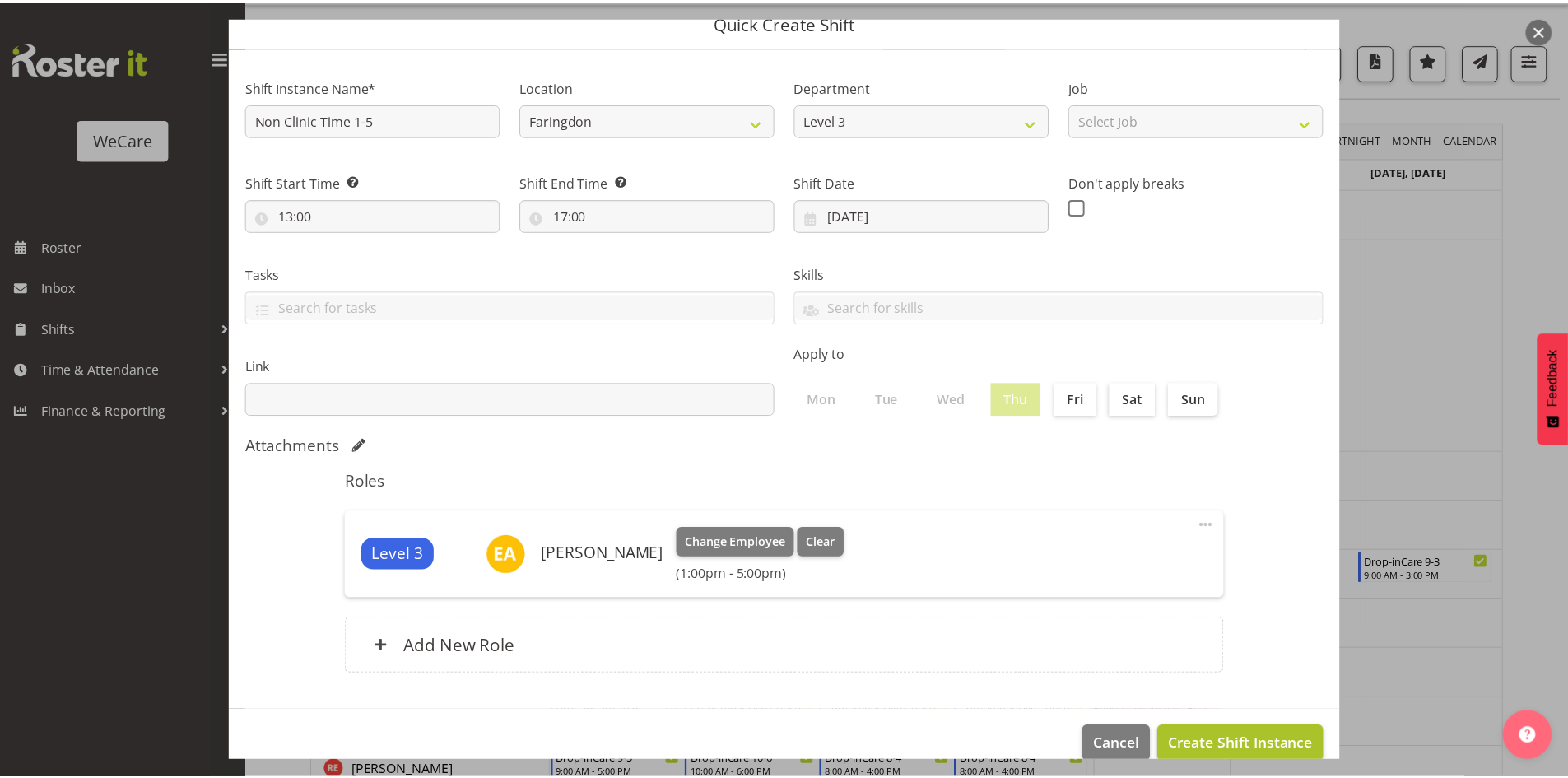
scroll to position [95, 0]
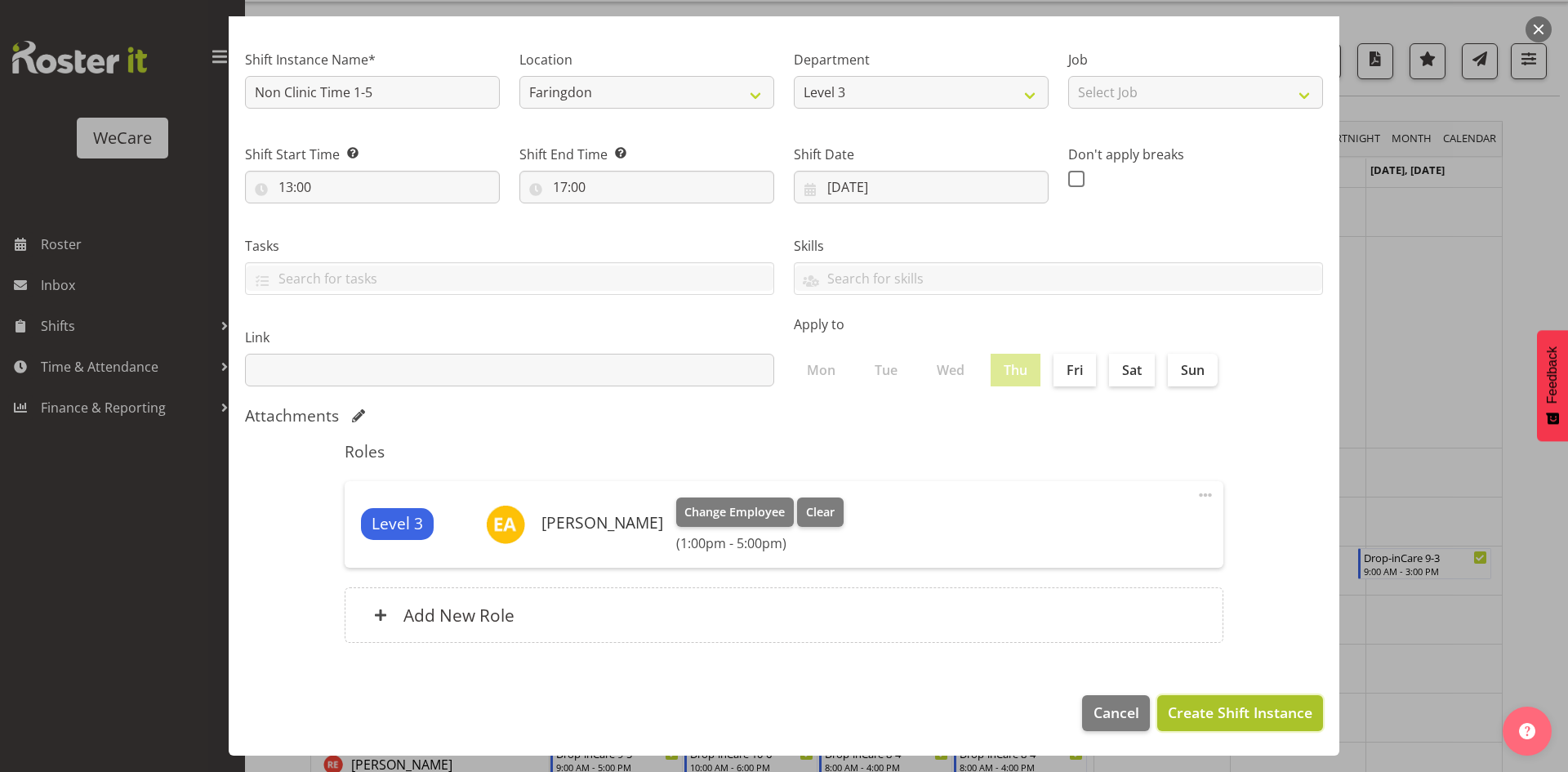
click at [1261, 706] on span "Create Shift Instance" at bounding box center [1240, 713] width 145 height 22
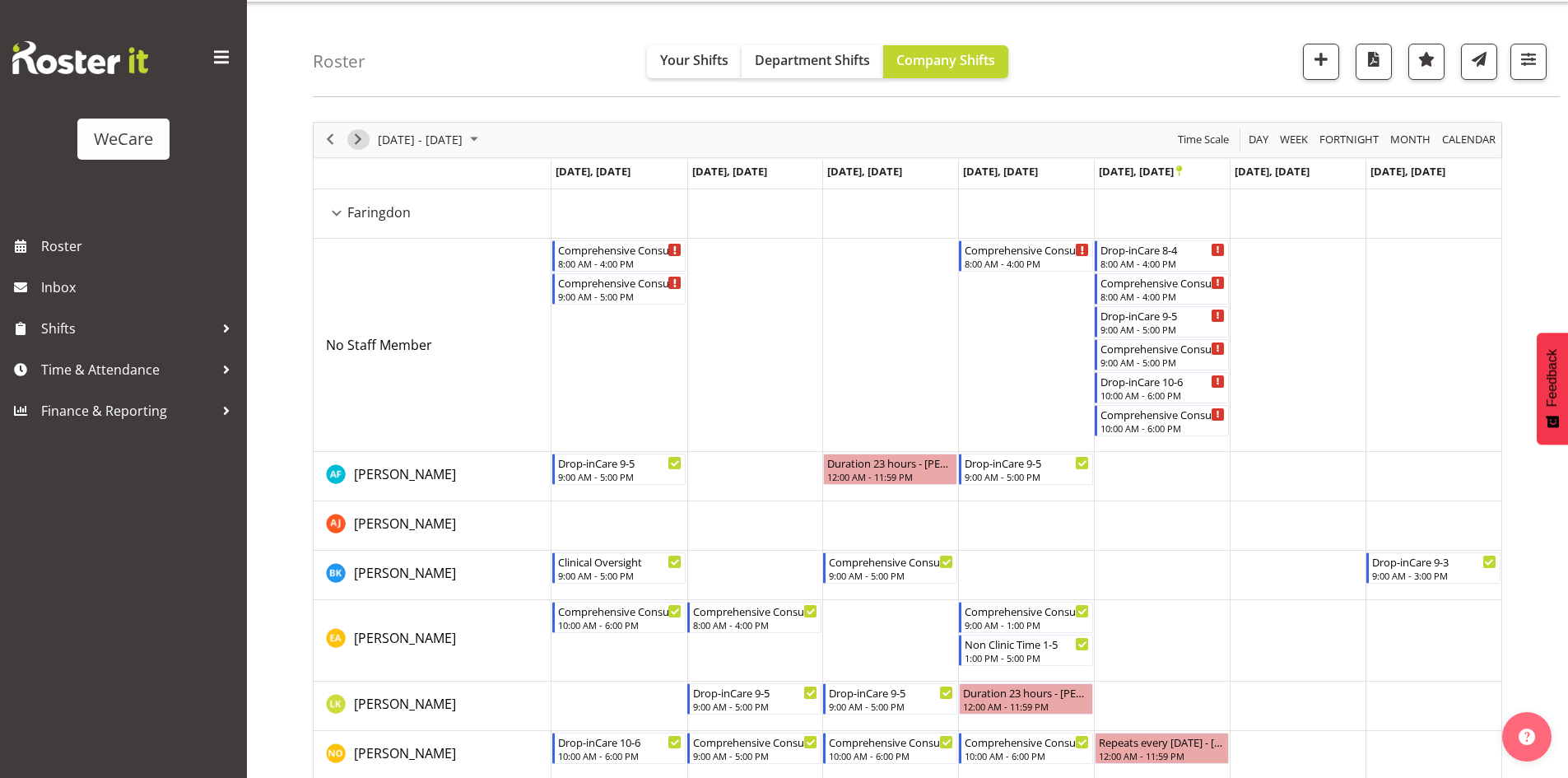
click at [349, 140] on span "Next" at bounding box center [358, 139] width 20 height 21
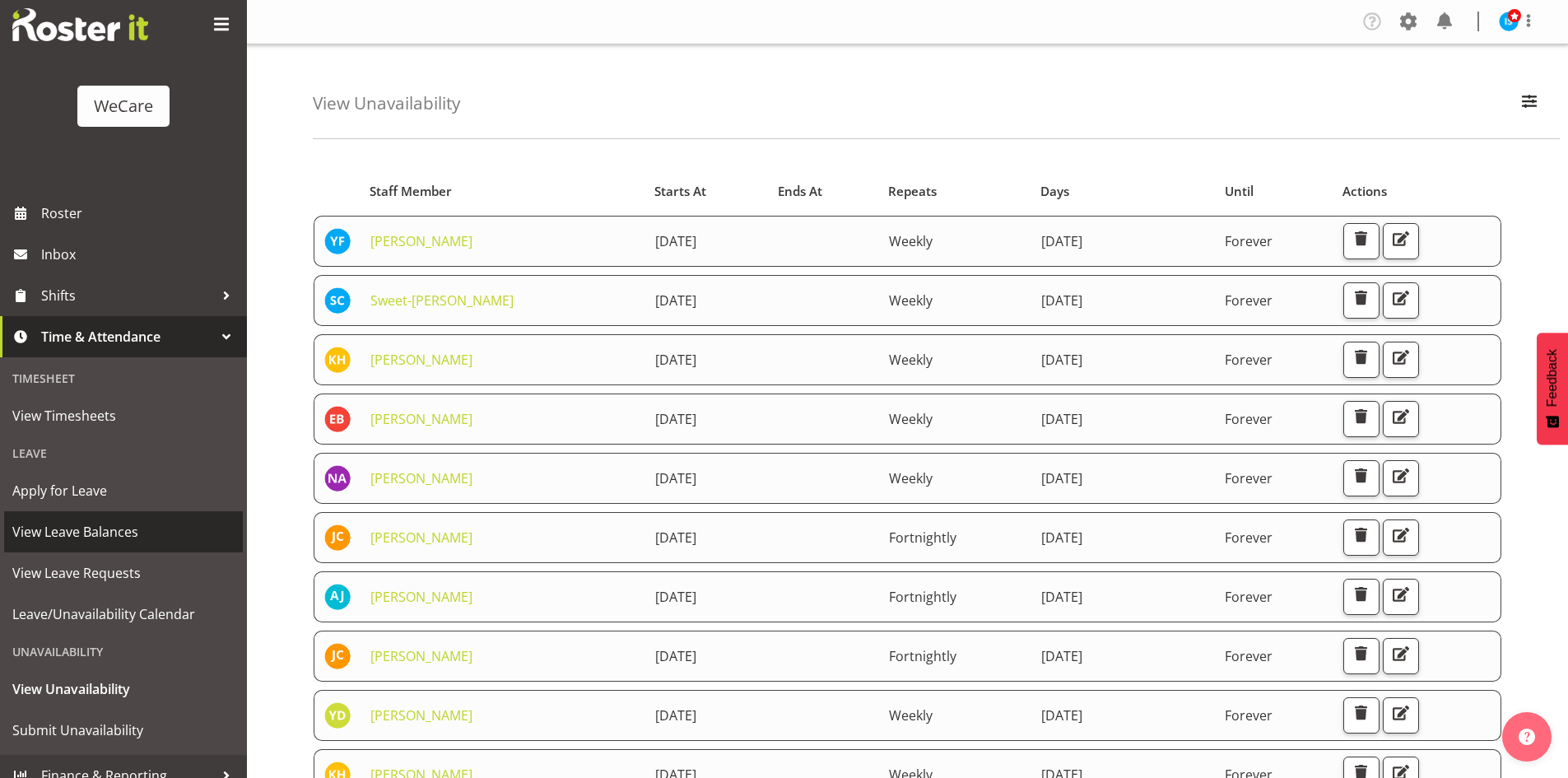
scroll to position [51, 0]
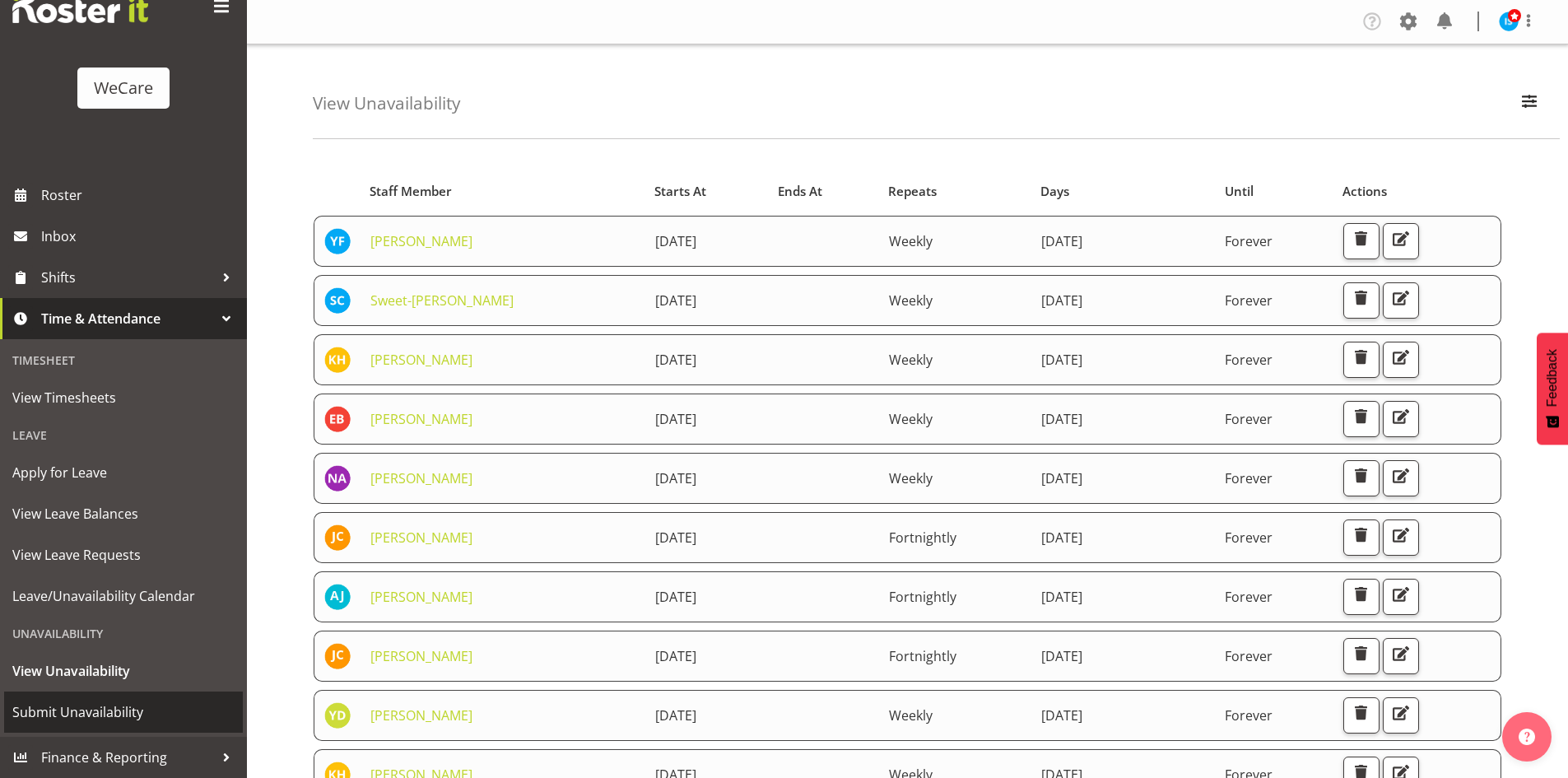
click at [155, 697] on link "Submit Unavailability" at bounding box center [123, 711] width 238 height 41
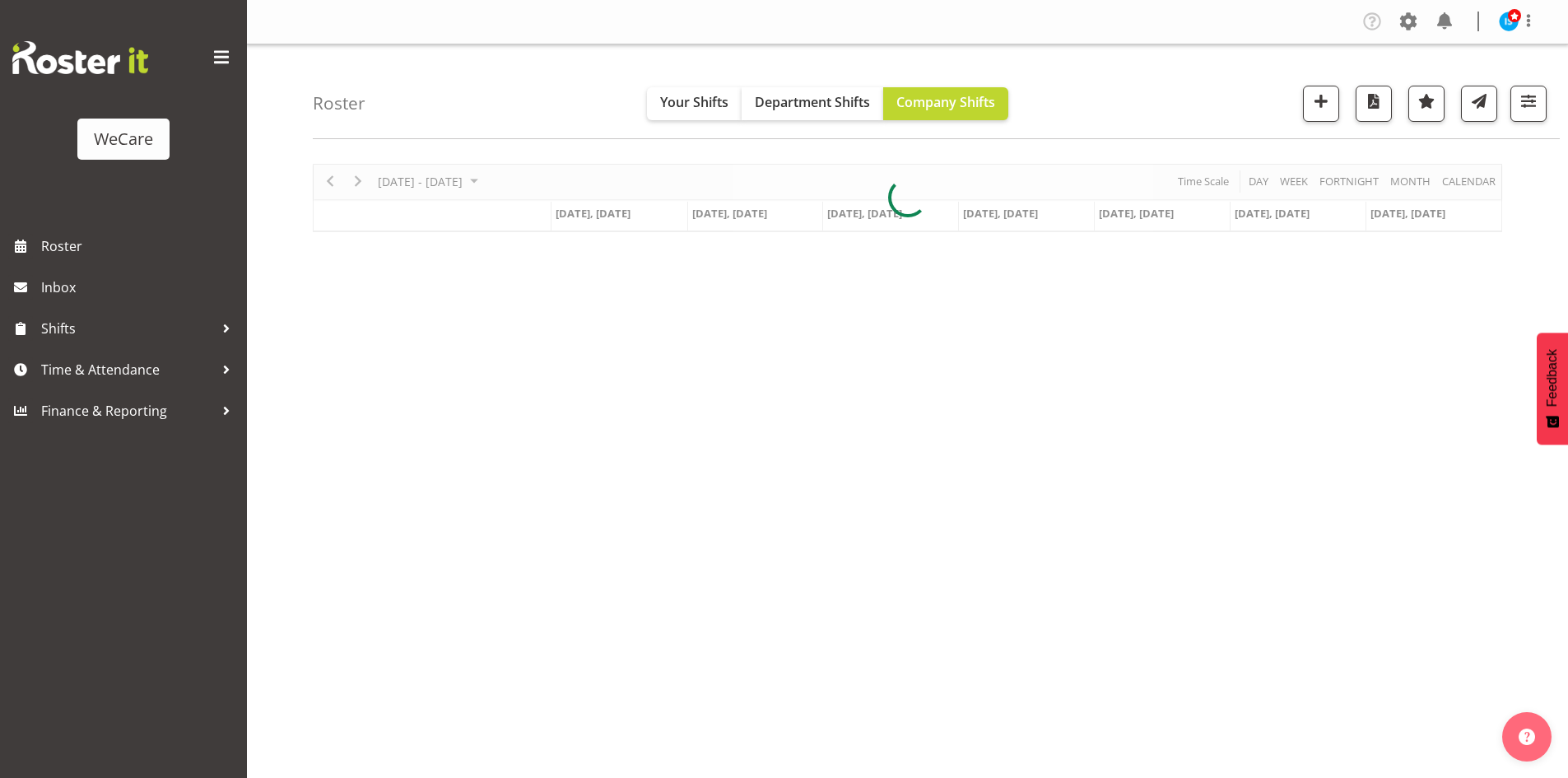
scroll to position [32, 0]
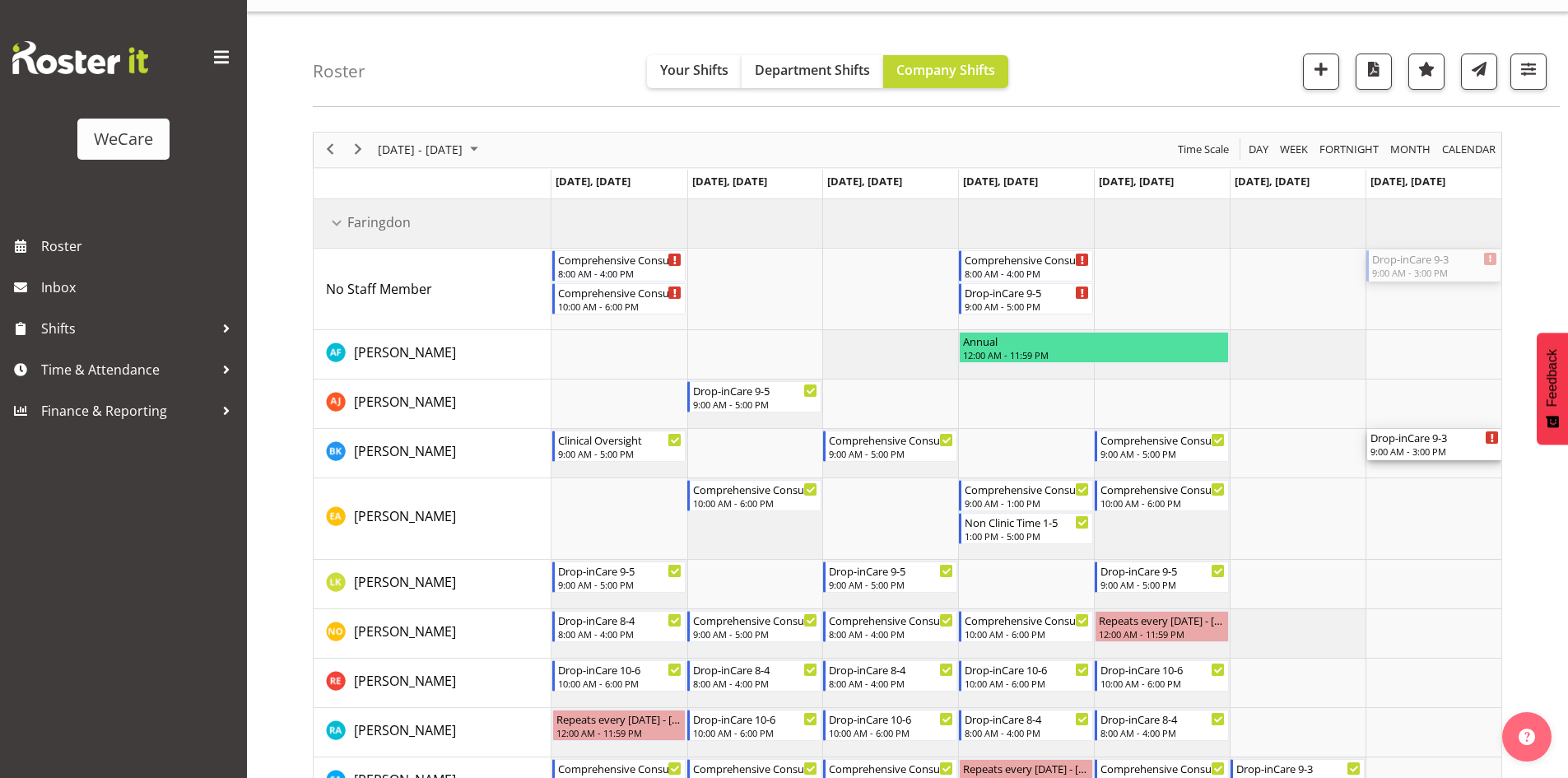
drag, startPoint x: 1417, startPoint y: 261, endPoint x: 1430, endPoint y: 453, distance: 192.4
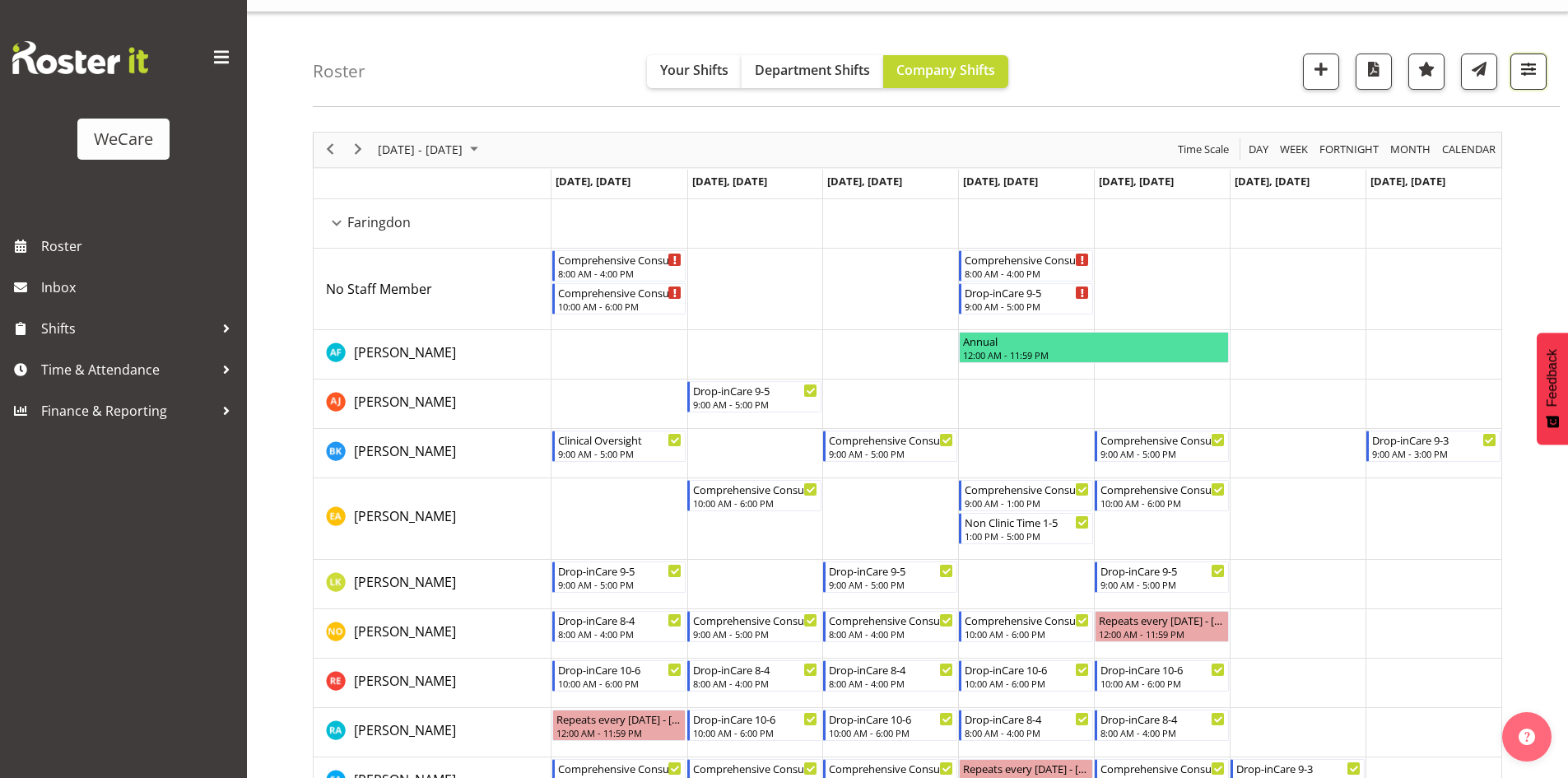
click at [1519, 63] on span "button" at bounding box center [1528, 70] width 22 height 22
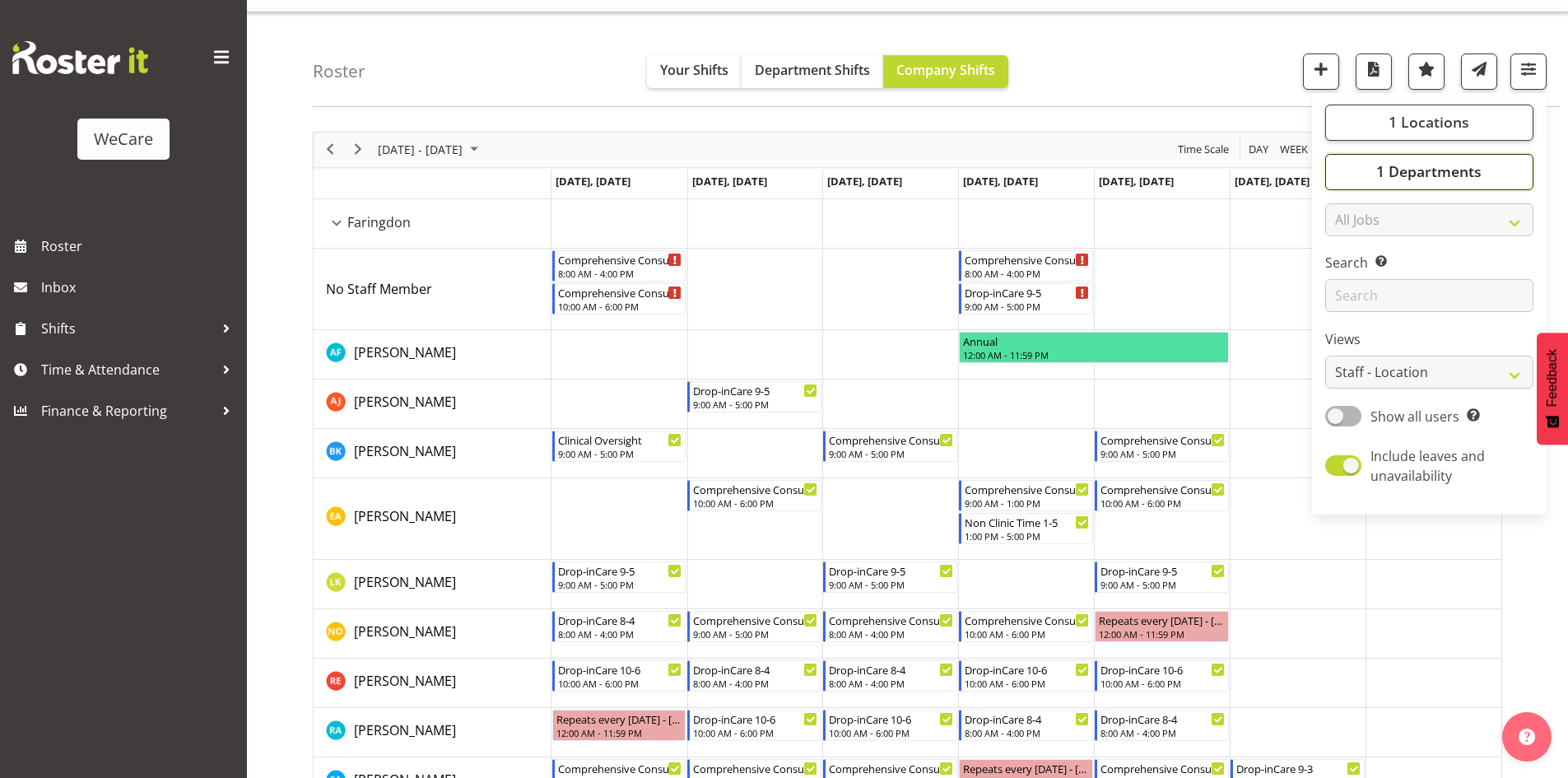
click at [1478, 167] on span "1 Departments" at bounding box center [1429, 171] width 105 height 20
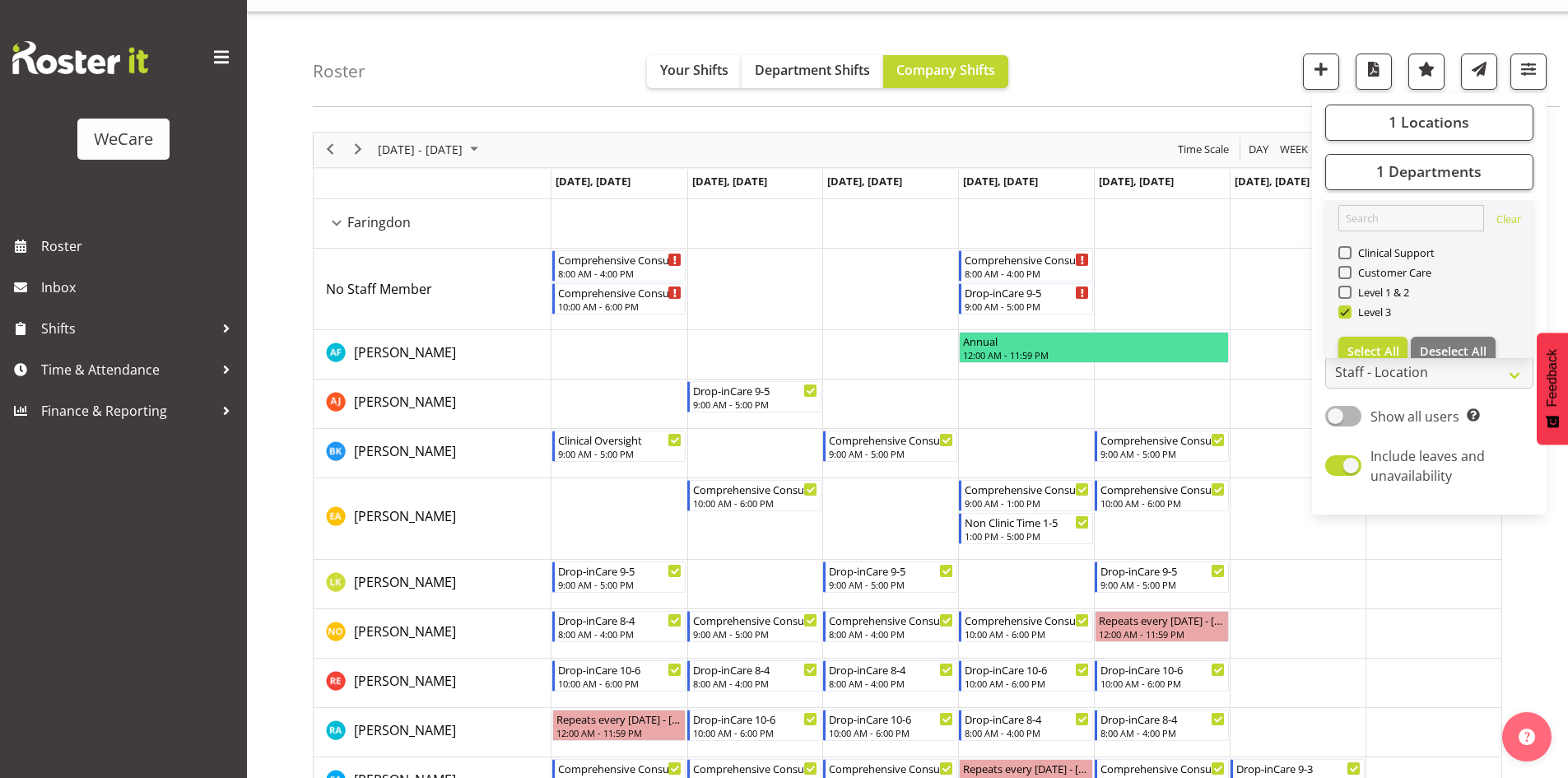
drag, startPoint x: 1367, startPoint y: 329, endPoint x: 1365, endPoint y: 319, distance: 10.2
click at [1367, 327] on link "Clear Clinical Support Customer Care Level 1 & 2 Level 3 Select All Deselect All" at bounding box center [1429, 285] width 209 height 171
click at [1369, 317] on span "Level 3" at bounding box center [1371, 311] width 41 height 13
click at [1349, 317] on input "Level 3" at bounding box center [1344, 311] width 11 height 11
checkbox input "false"
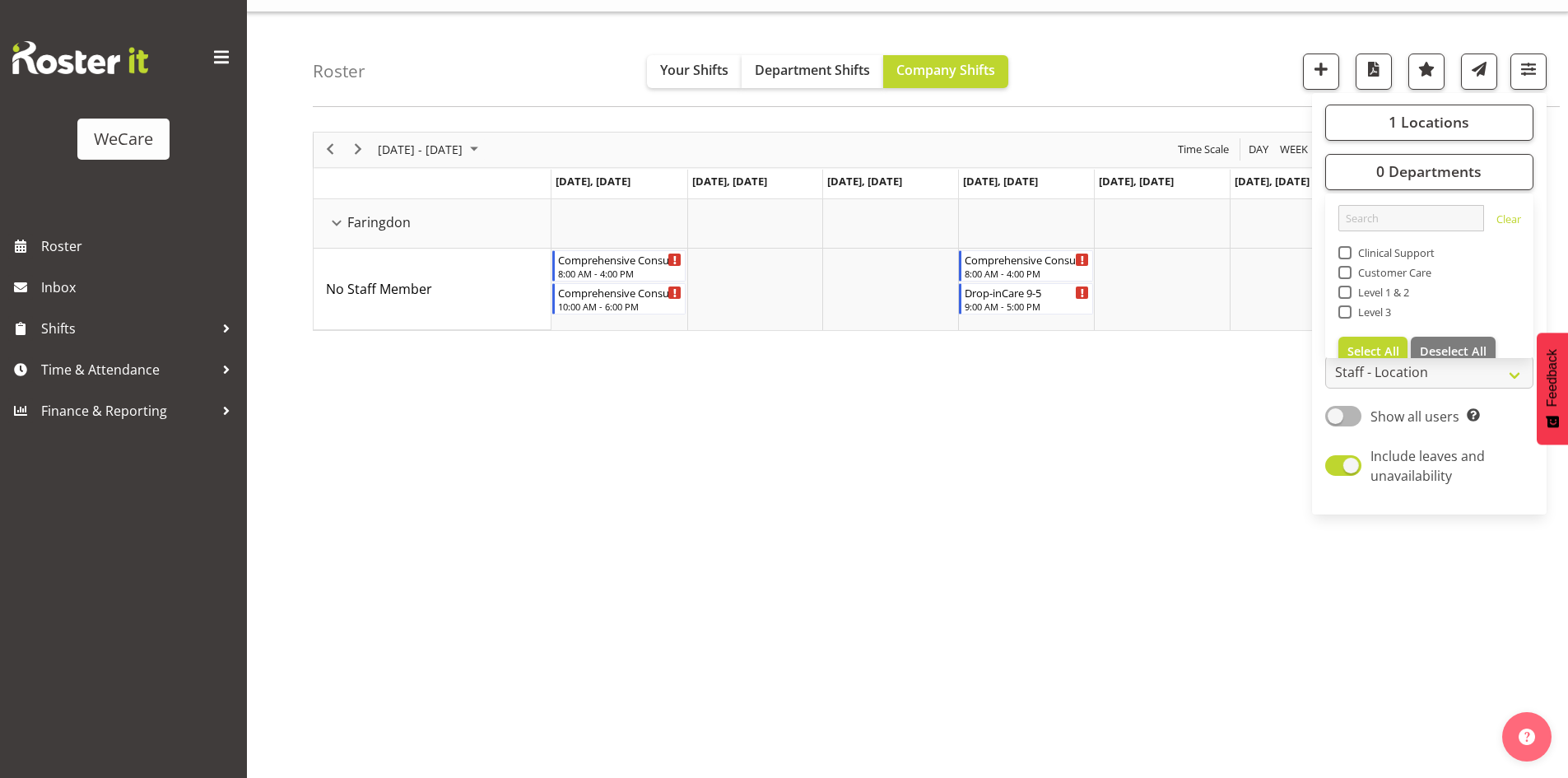
click at [1367, 252] on span "Clinical Support" at bounding box center [1393, 252] width 84 height 13
click at [1349, 252] on input "Clinical Support" at bounding box center [1344, 252] width 11 height 11
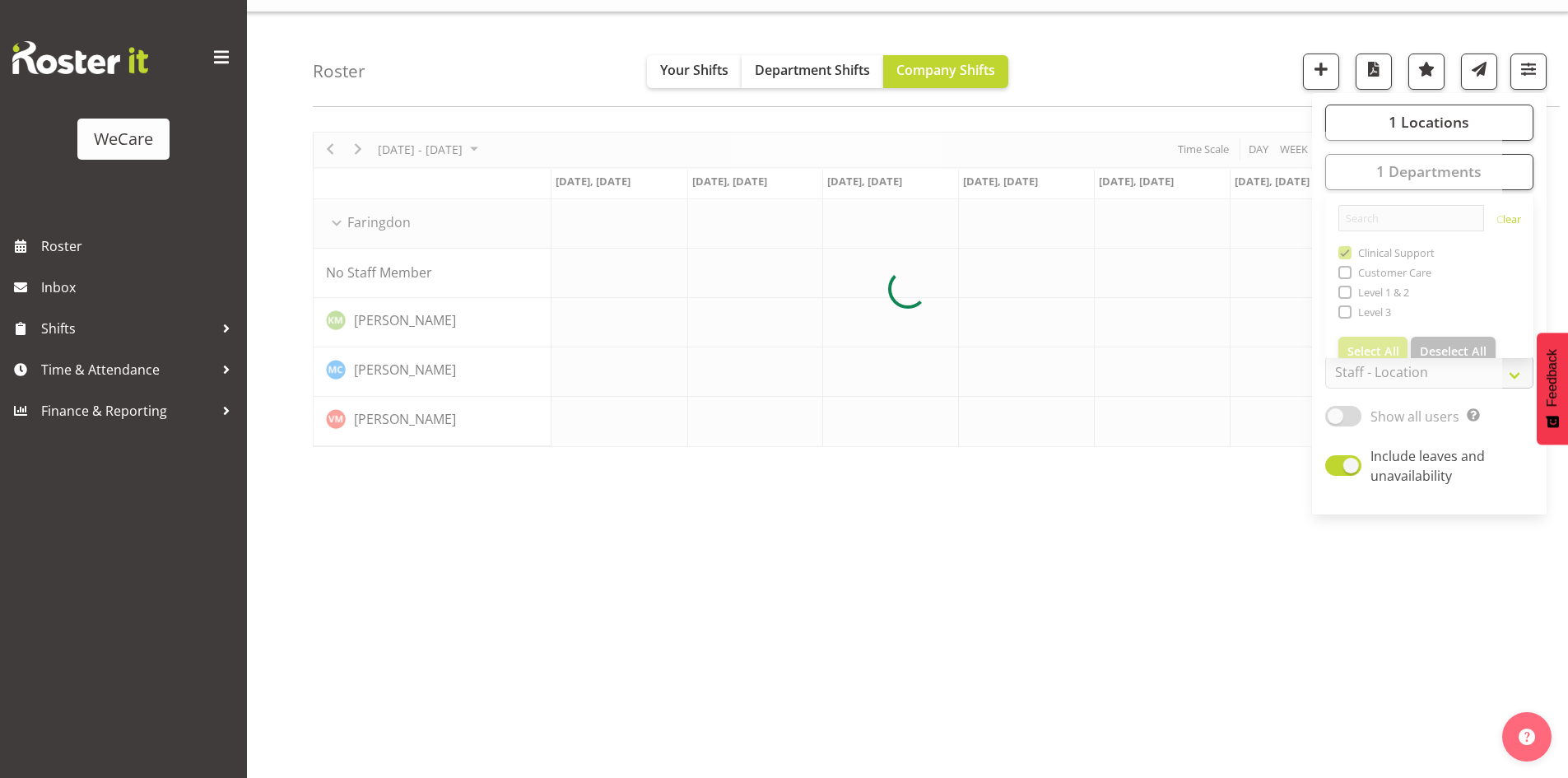
click at [411, 58] on div "Roster Your Shifts Department Shifts Company Shifts 1 Locations Clear Business …" at bounding box center [936, 59] width 1247 height 94
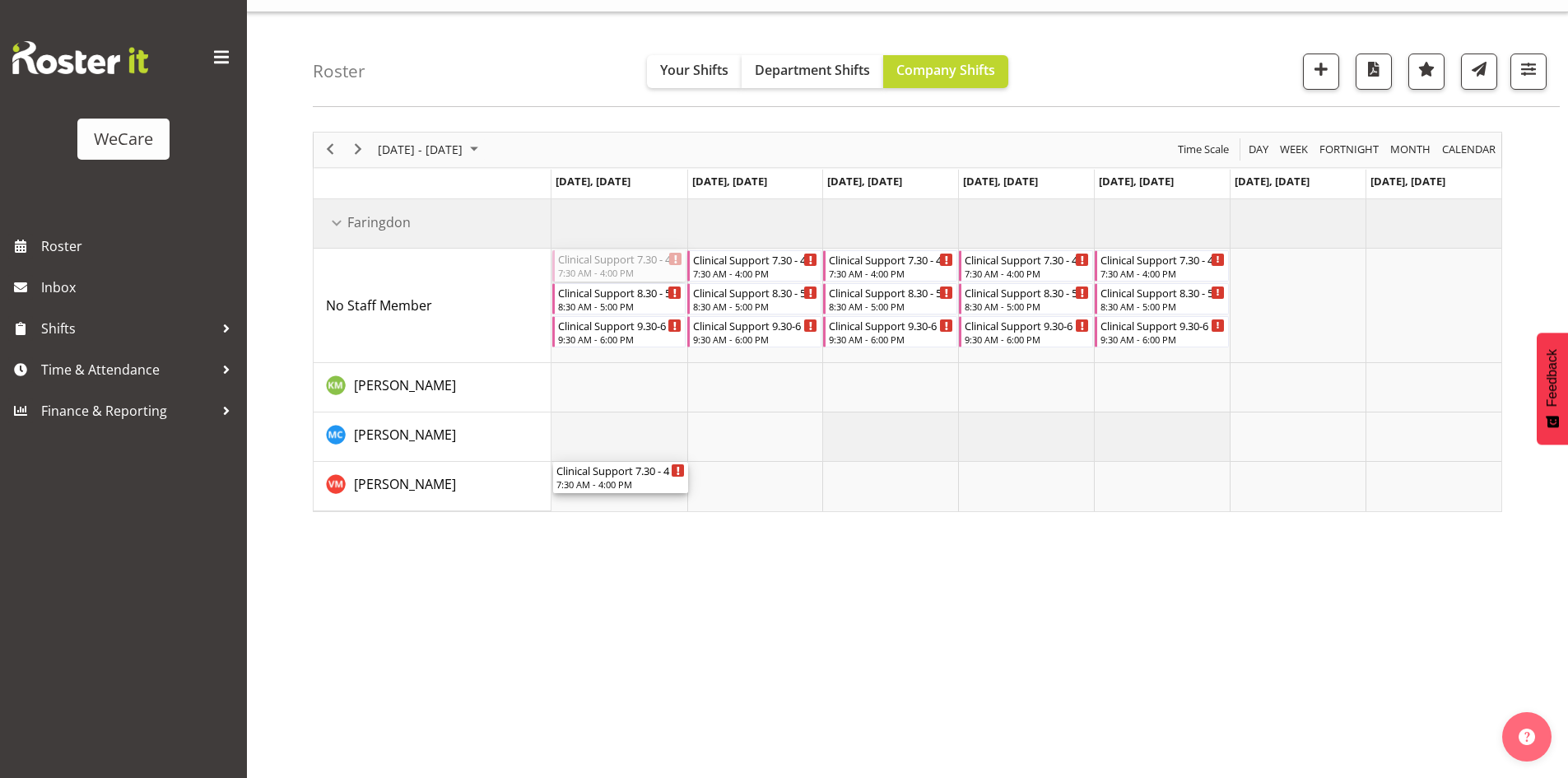
drag, startPoint x: 634, startPoint y: 267, endPoint x: 634, endPoint y: 449, distance: 182.0
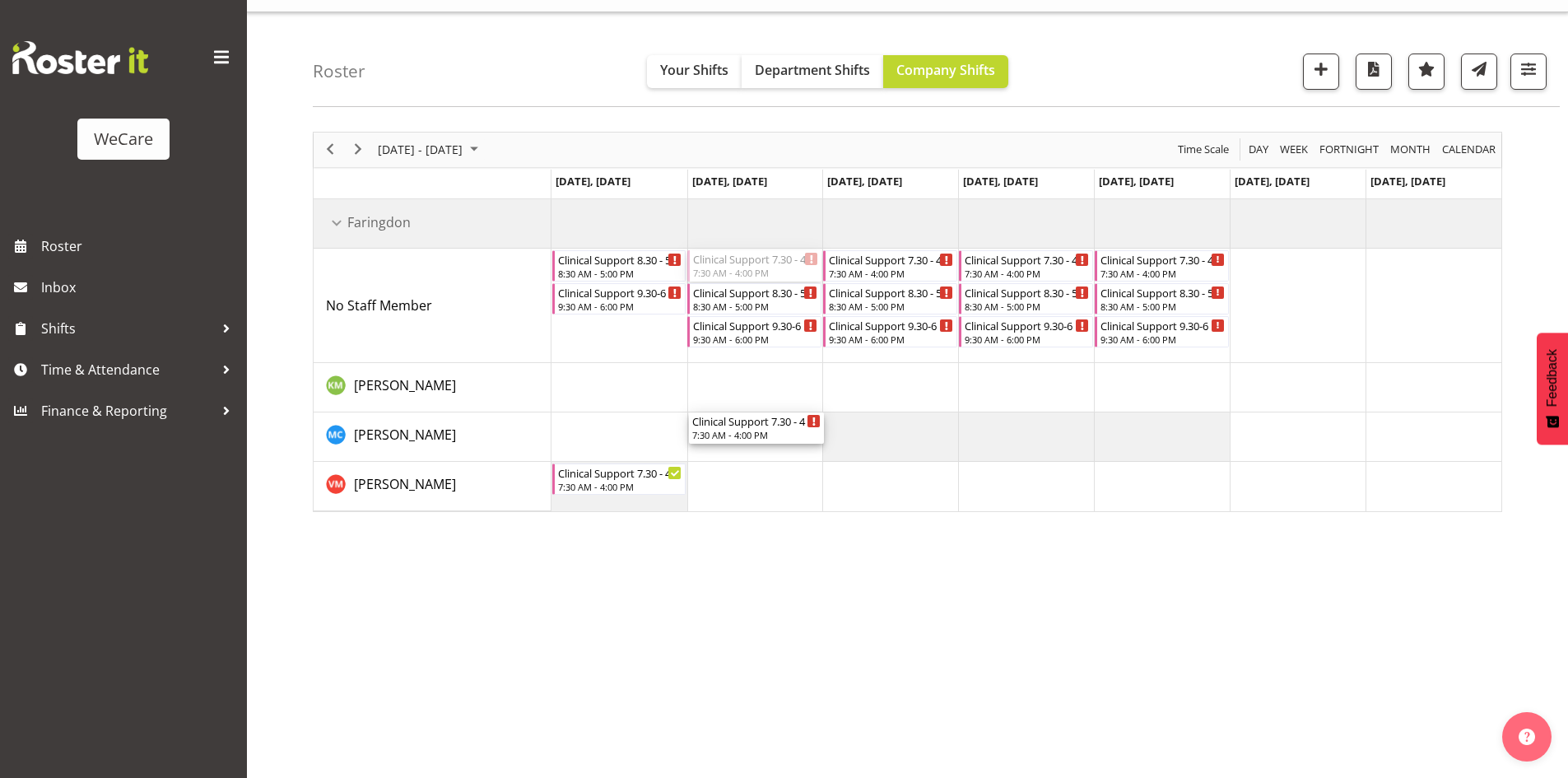
drag, startPoint x: 753, startPoint y: 270, endPoint x: 754, endPoint y: 483, distance: 213.0
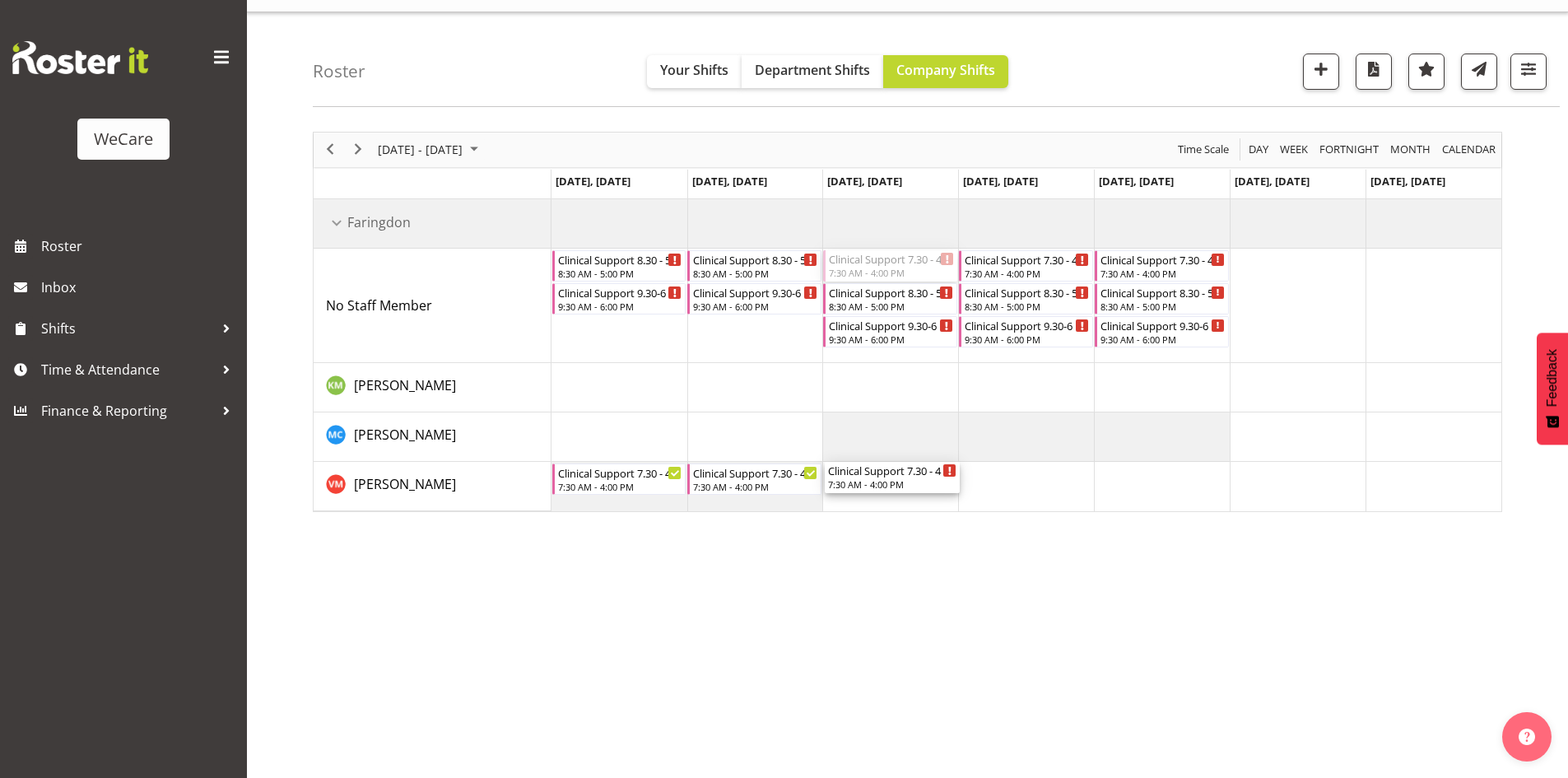
drag, startPoint x: 858, startPoint y: 270, endPoint x: 868, endPoint y: 482, distance: 212.2
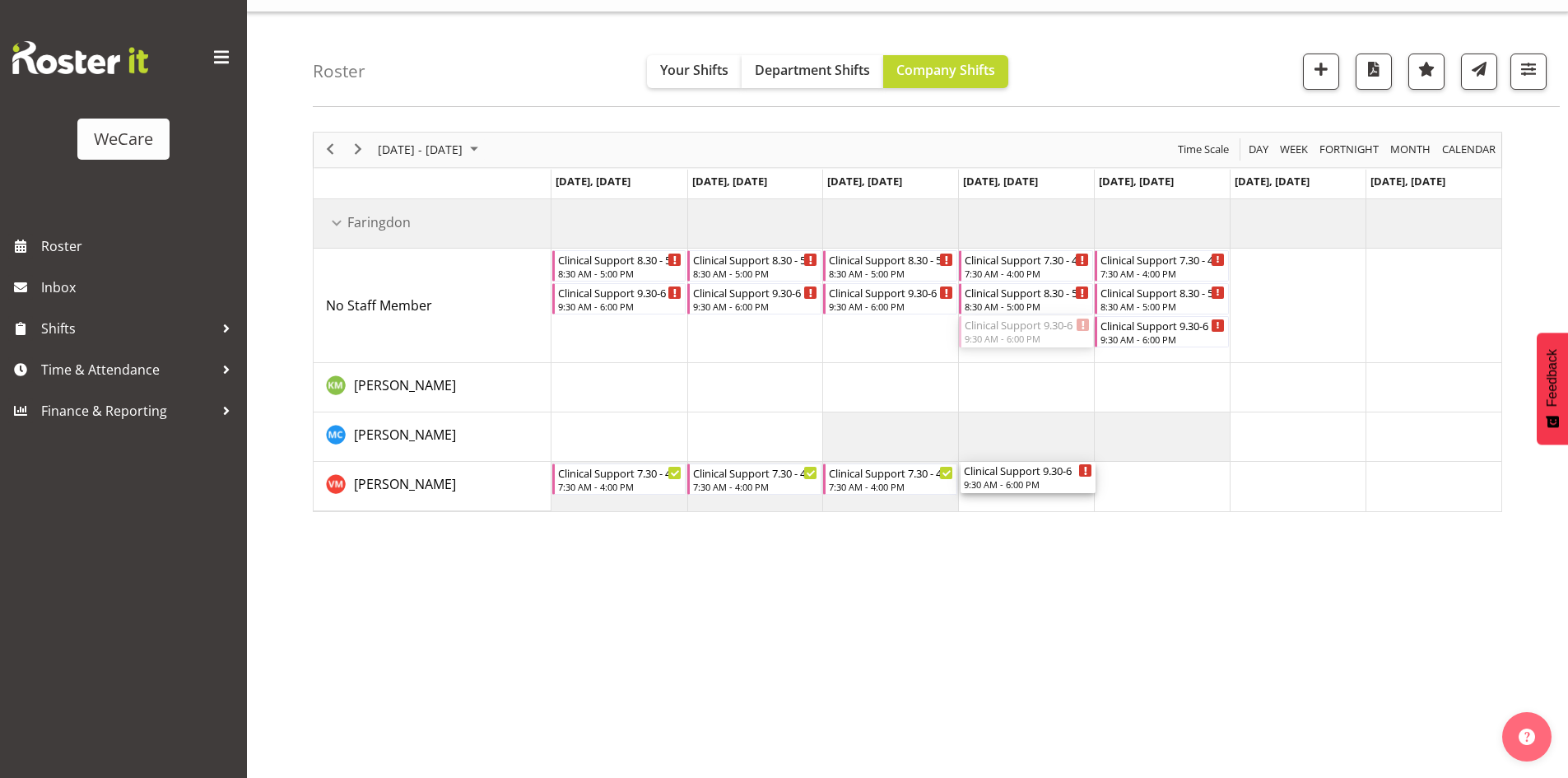
drag, startPoint x: 1042, startPoint y: 331, endPoint x: 1048, endPoint y: 510, distance: 179.1
click at [1048, 510] on div "Clinical Support 8.30 - 5 8:30 AM - 5:00 PM Clinical Support 9.30-6 9:30 AM - 6…" at bounding box center [1026, 356] width 949 height 312
drag, startPoint x: 1171, startPoint y: 321, endPoint x: 1180, endPoint y: 493, distance: 172.2
click at [1181, 493] on div "Clinical Support 8.30 - 5 8:30 AM - 5:00 PM Clinical Support 9.30-6 9:30 AM - 6…" at bounding box center [1026, 356] width 949 height 312
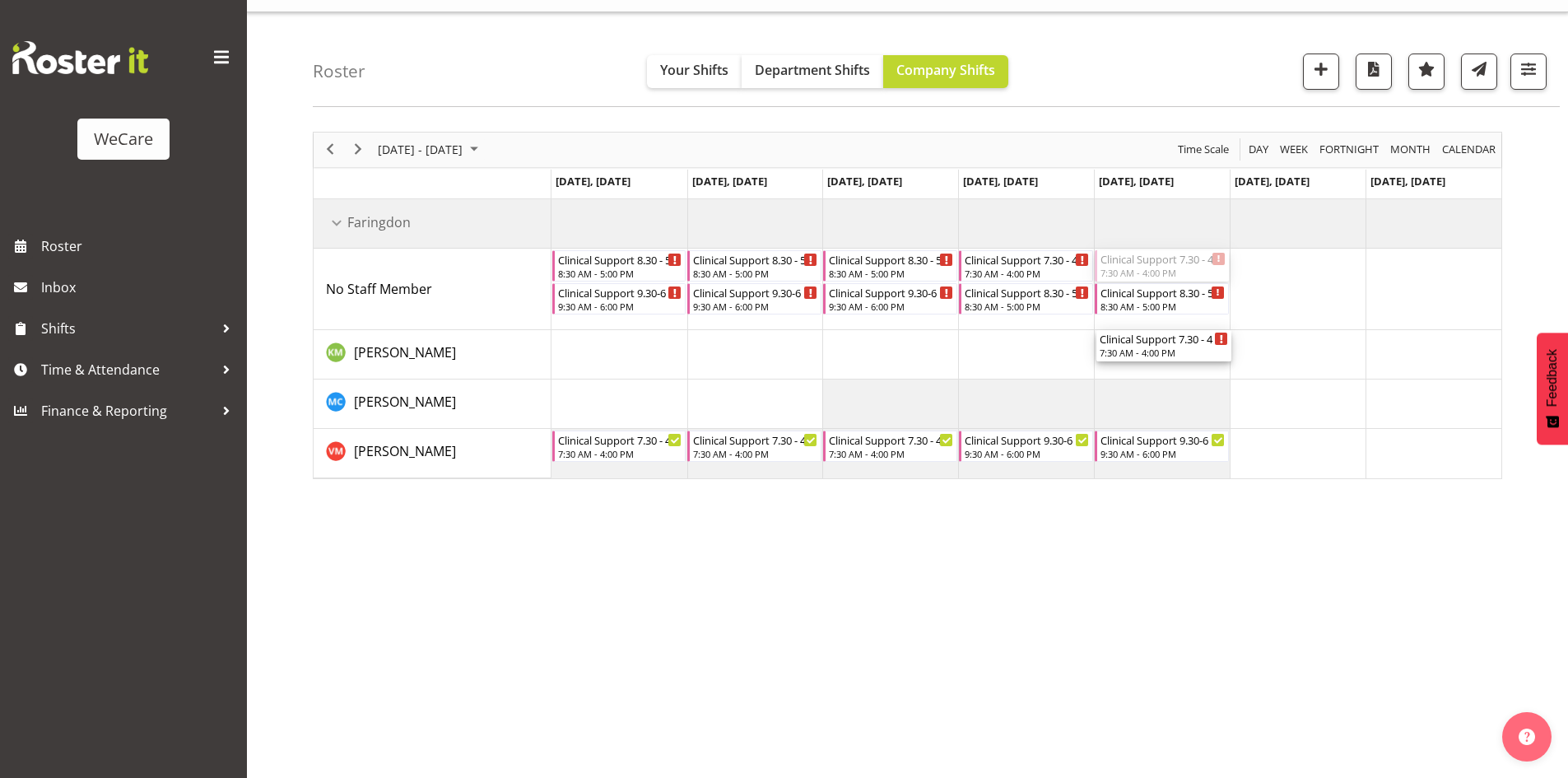
drag, startPoint x: 1170, startPoint y: 276, endPoint x: 1173, endPoint y: 369, distance: 93.0
click at [1173, 369] on div "Clinical Support 8.30 - 5 8:30 AM - 5:00 PM Clinical Support 9.30-6 9:30 AM - 6…" at bounding box center [1026, 339] width 949 height 279
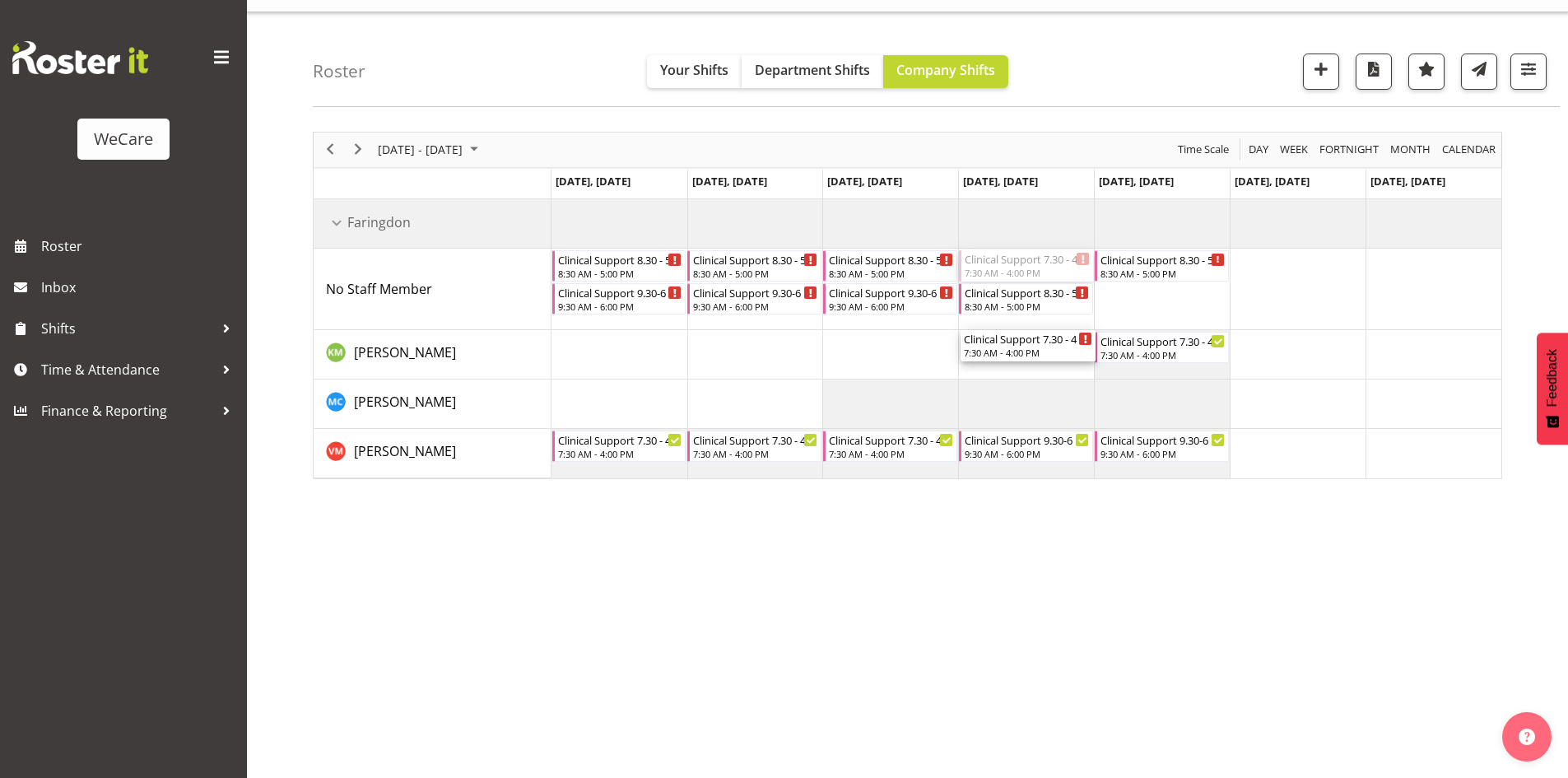
drag, startPoint x: 1055, startPoint y: 280, endPoint x: 1033, endPoint y: 366, distance: 88.8
click at [1034, 367] on div "Clinical Support 8.30 - 5 8:30 AM - 5:00 PM Clinical Support 9.30-6 9:30 AM - 6…" at bounding box center [1026, 339] width 949 height 279
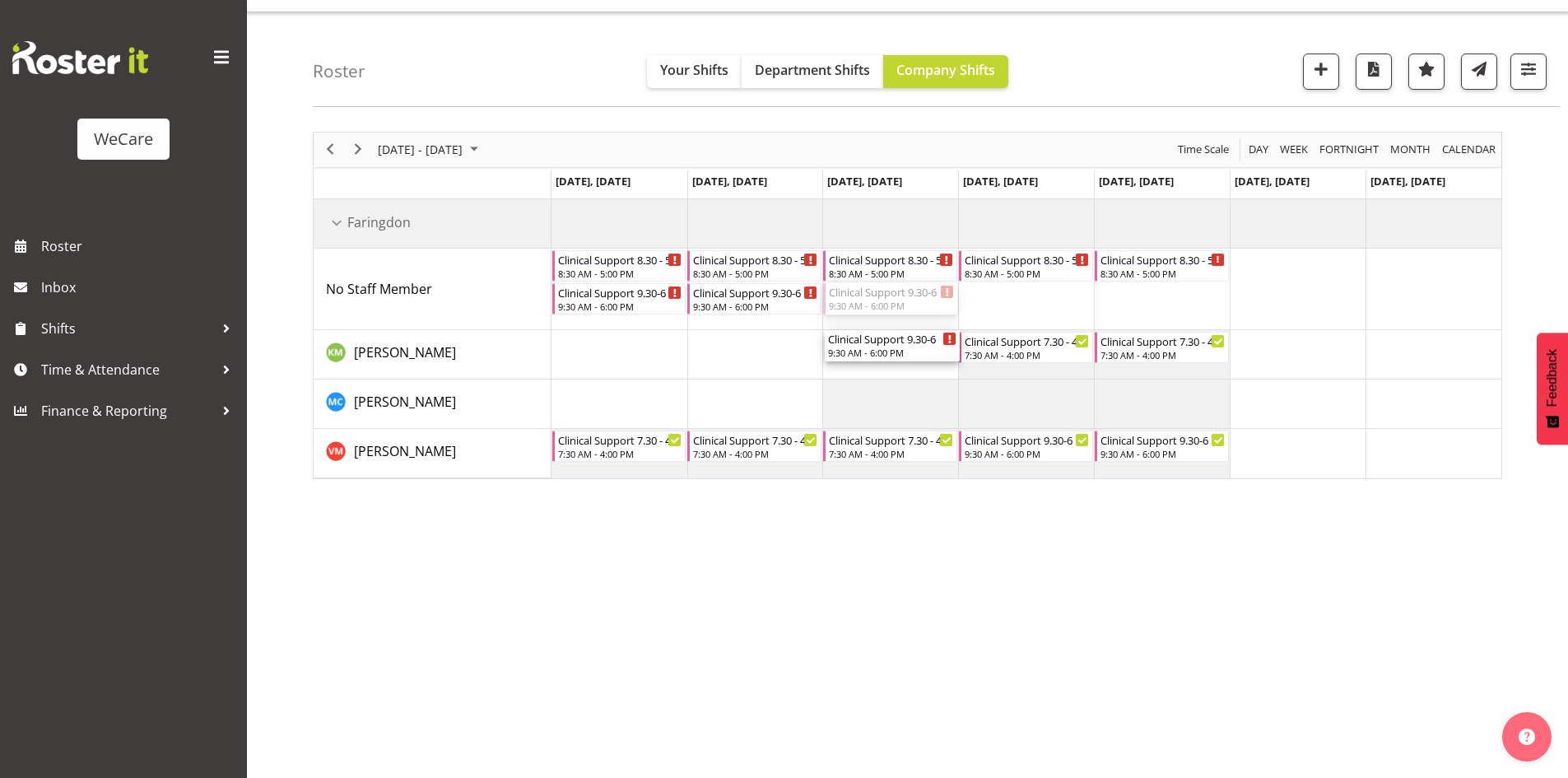
drag, startPoint x: 902, startPoint y: 296, endPoint x: 881, endPoint y: 354, distance: 61.7
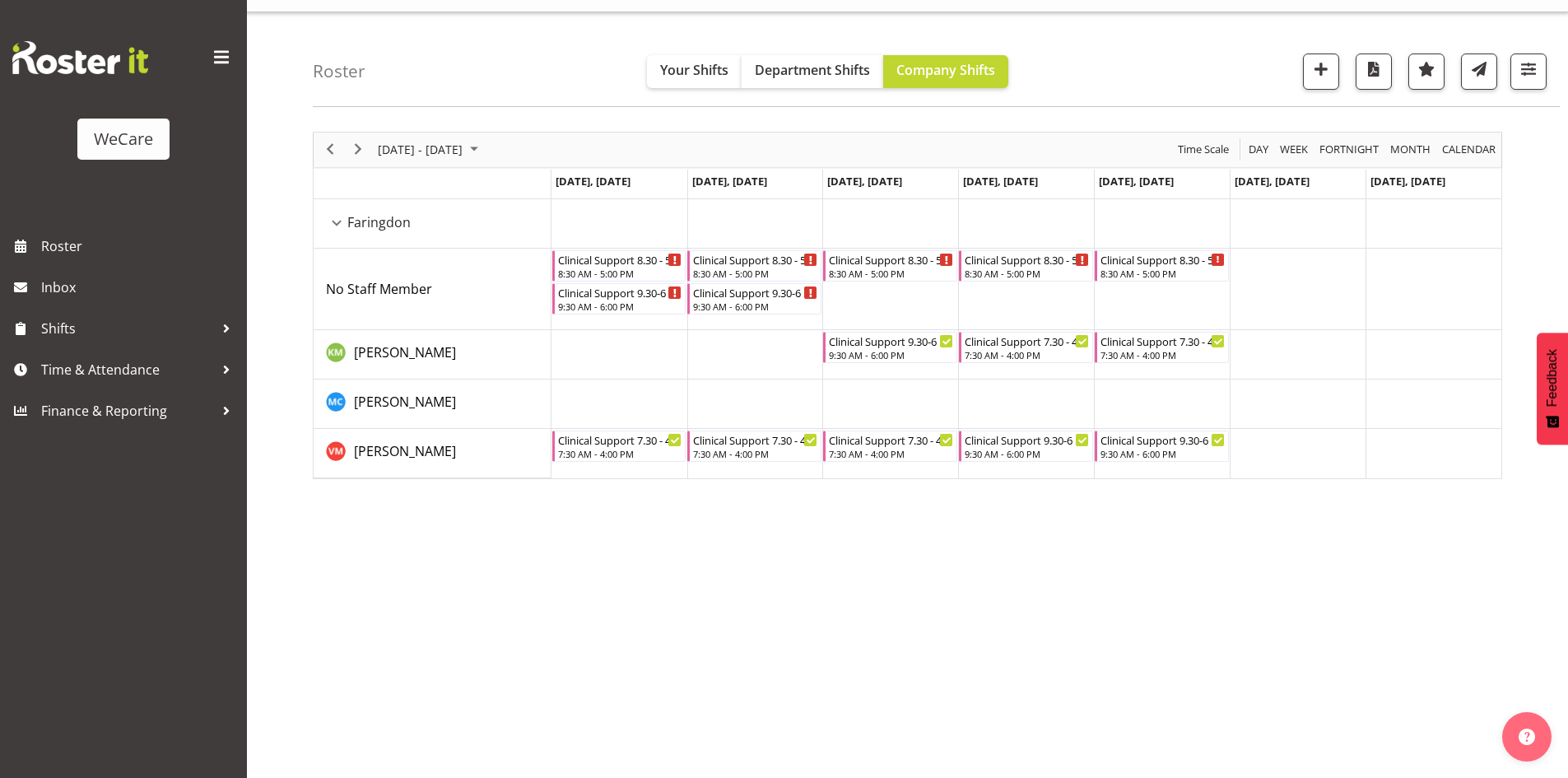
drag, startPoint x: 759, startPoint y: 306, endPoint x: 746, endPoint y: 324, distance: 22.2
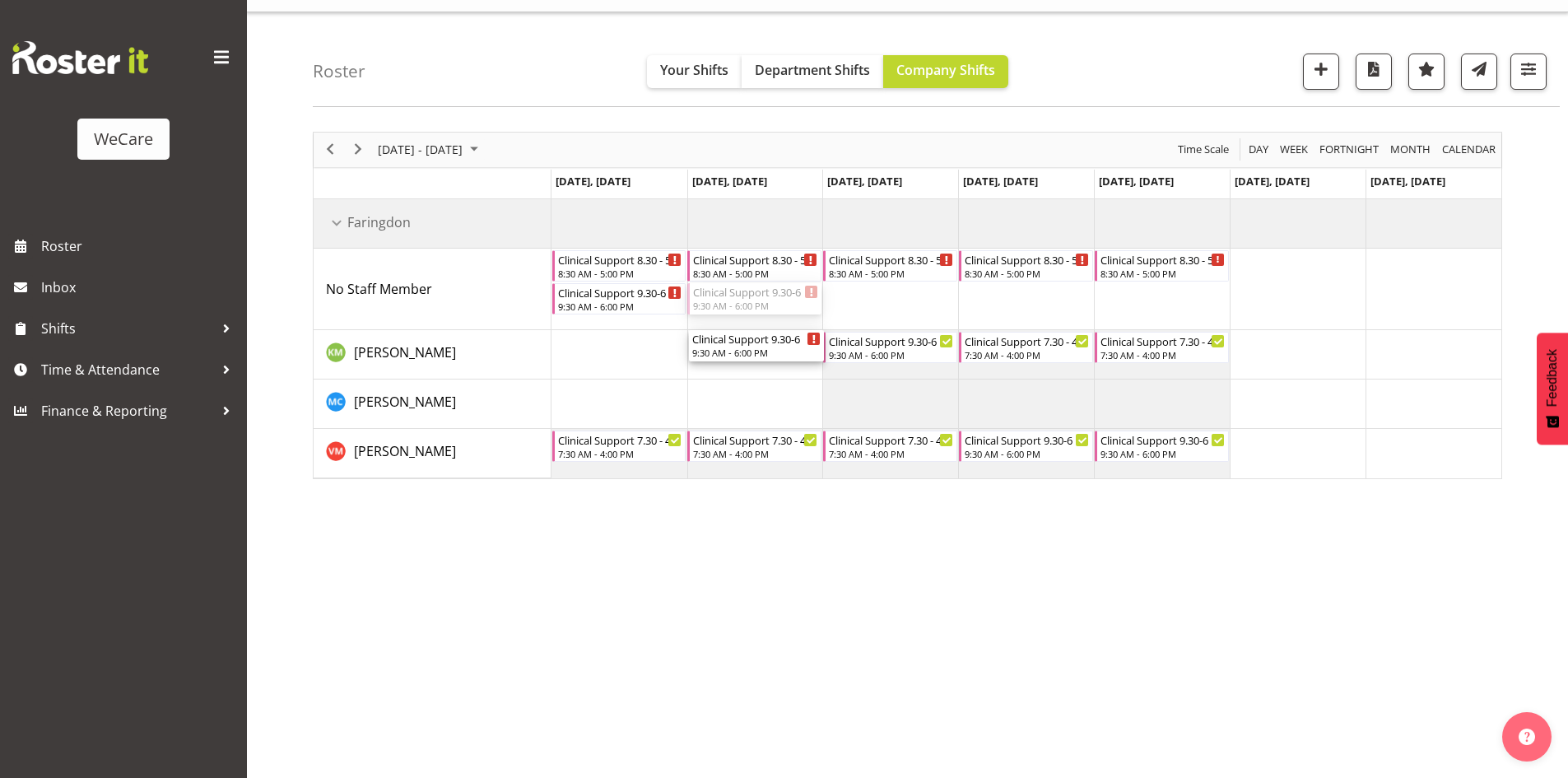
drag, startPoint x: 744, startPoint y: 311, endPoint x: 746, endPoint y: 349, distance: 38.1
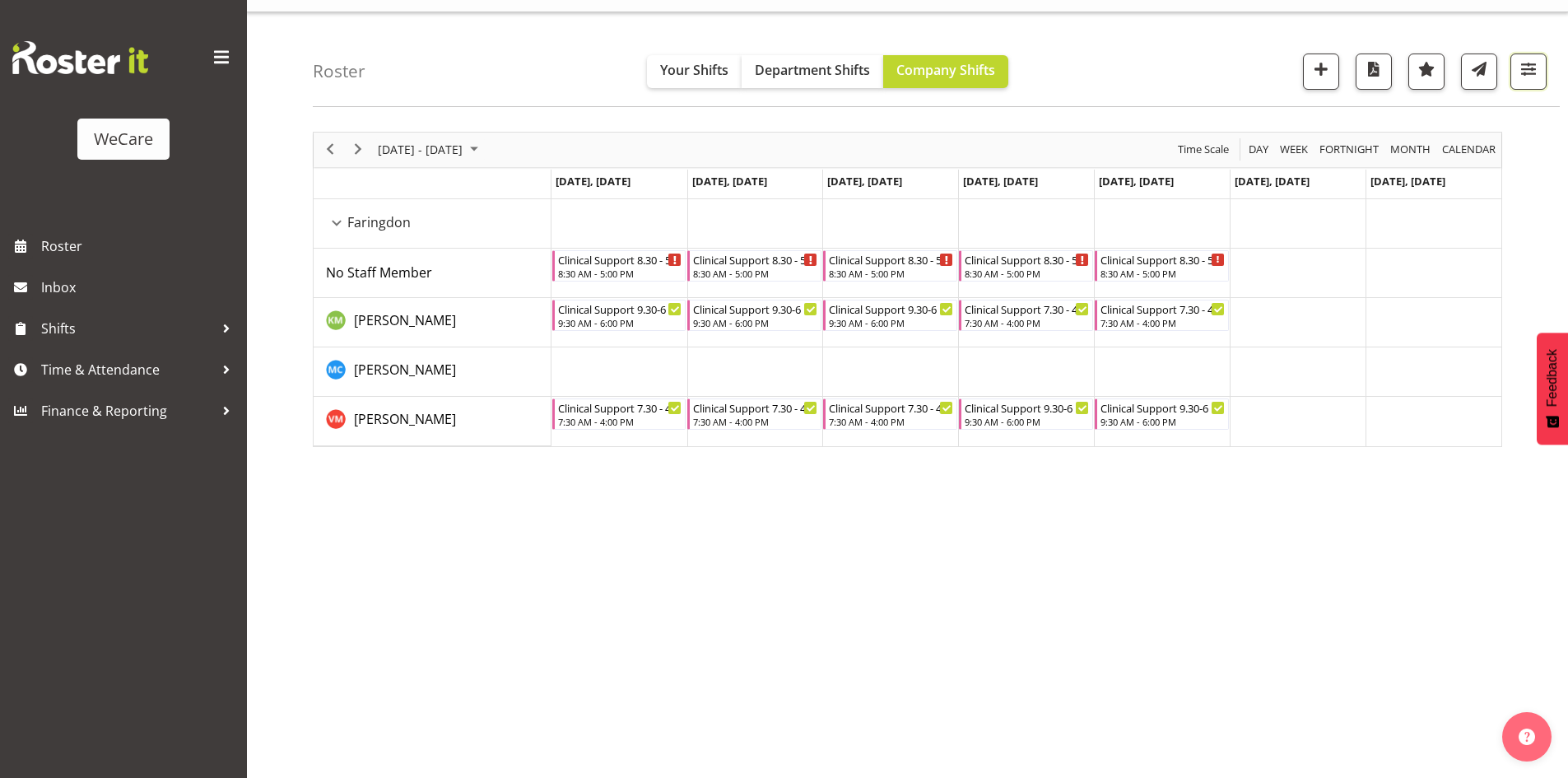
drag, startPoint x: 1537, startPoint y: 59, endPoint x: 1478, endPoint y: 187, distance: 140.9
click at [1537, 59] on span "button" at bounding box center [1528, 70] width 22 height 22
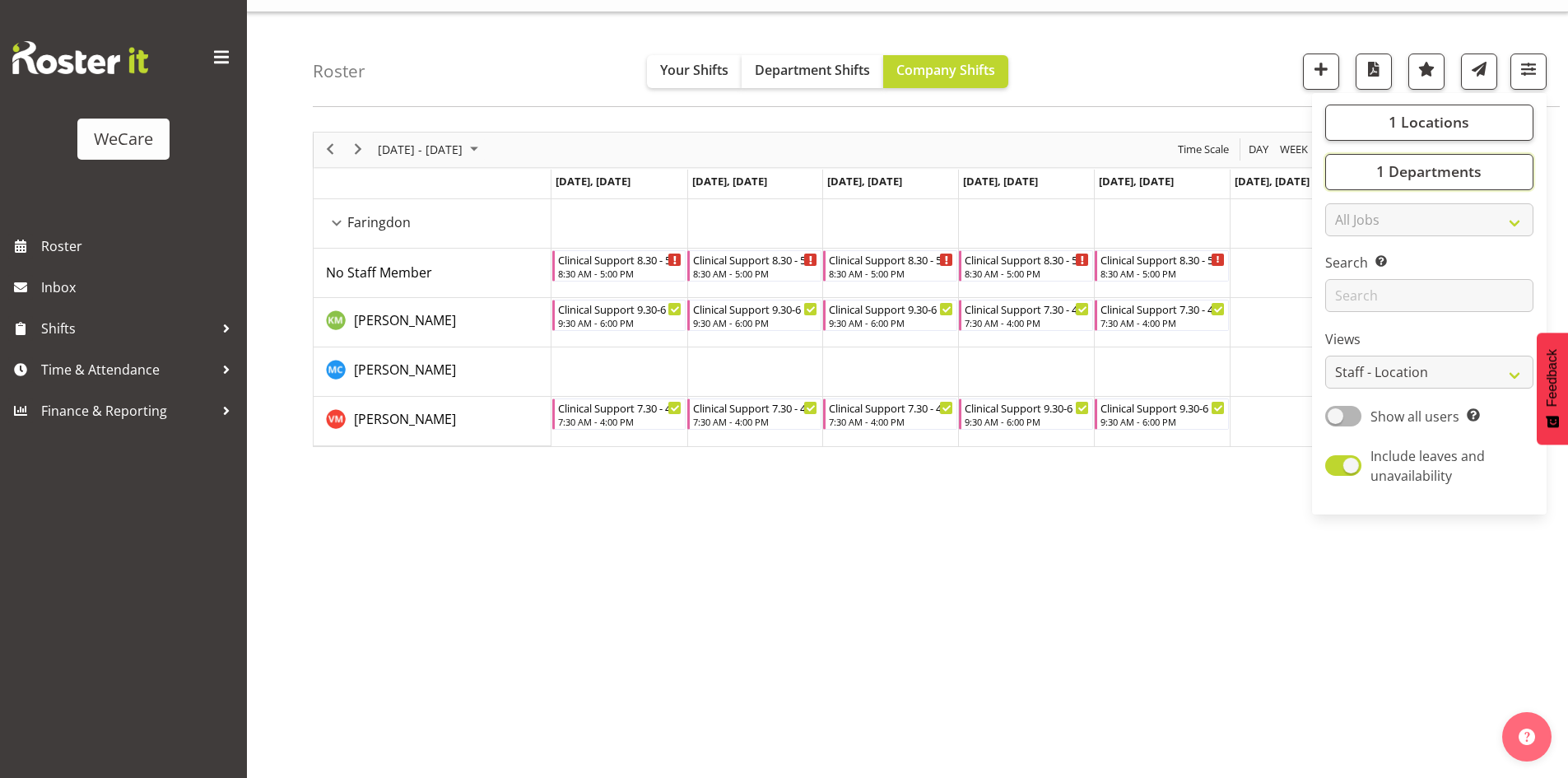
click at [1442, 177] on span "1 Departments" at bounding box center [1429, 171] width 105 height 20
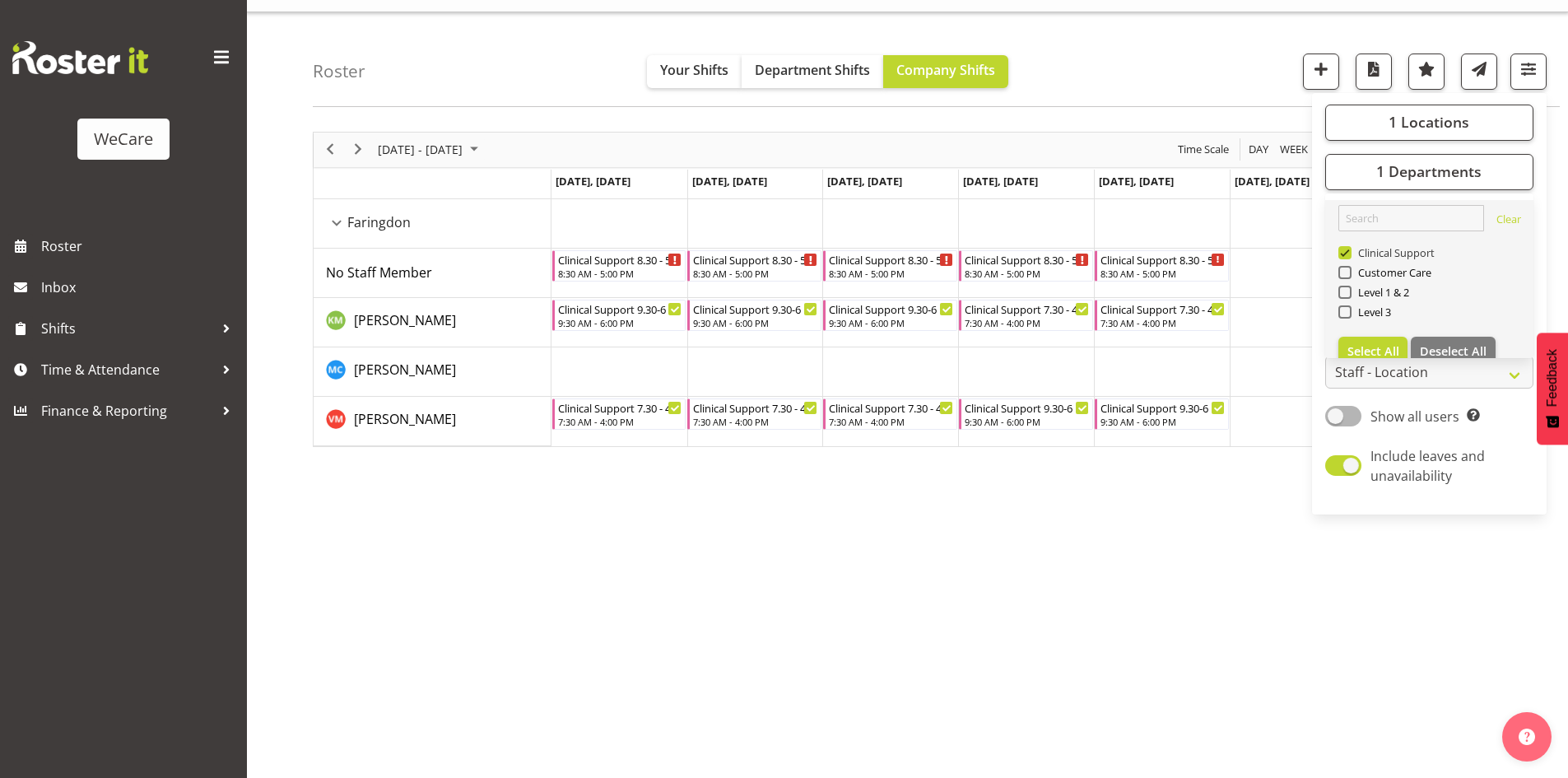
click at [1374, 255] on span "Clinical Support" at bounding box center [1393, 252] width 84 height 13
click at [1349, 255] on input "Clinical Support" at bounding box center [1344, 252] width 11 height 11
checkbox input "false"
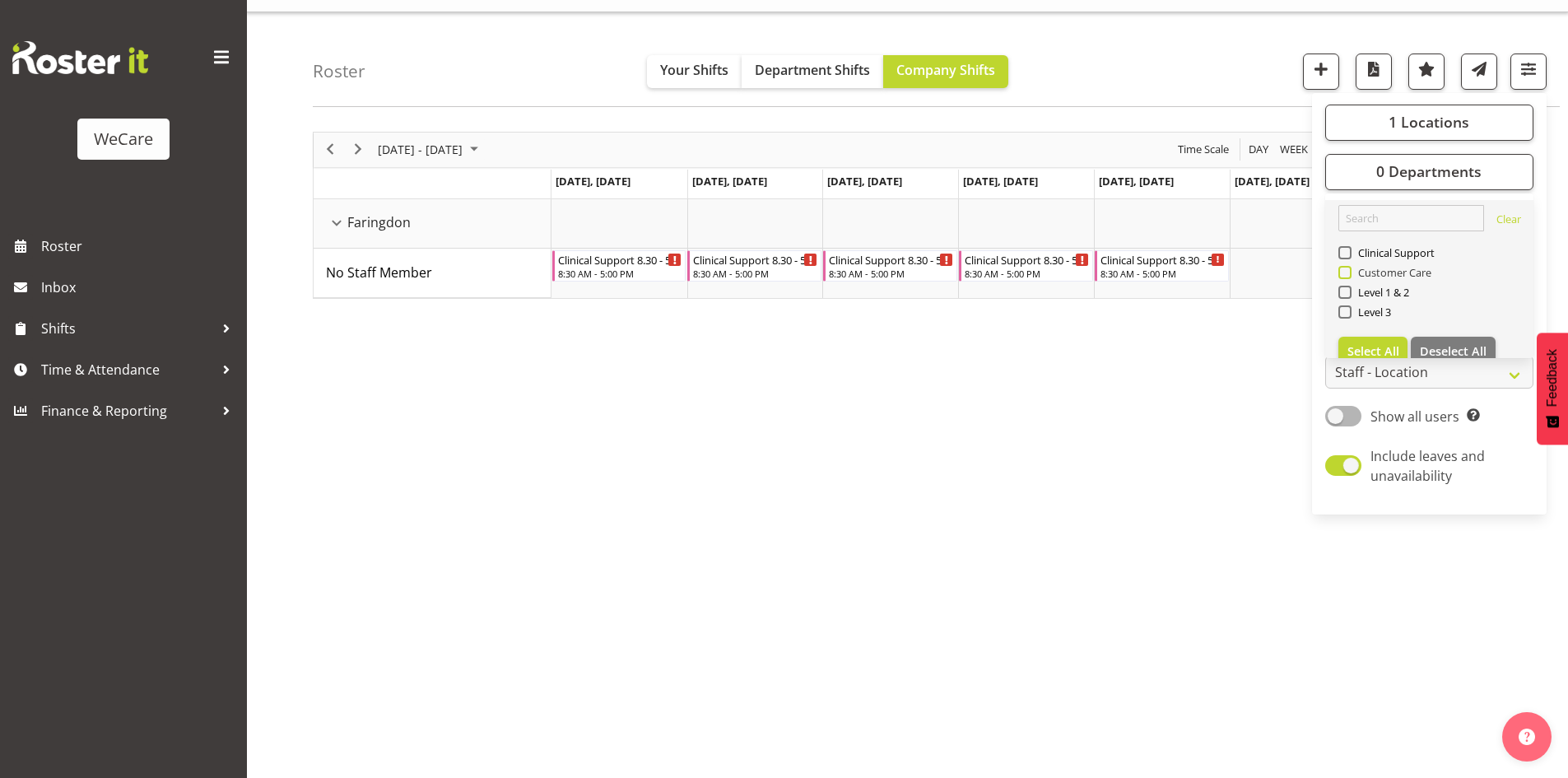
click at [1378, 271] on span "Customer Care" at bounding box center [1391, 272] width 80 height 13
click at [1349, 271] on input "Customer Care" at bounding box center [1344, 272] width 11 height 11
checkbox input "true"
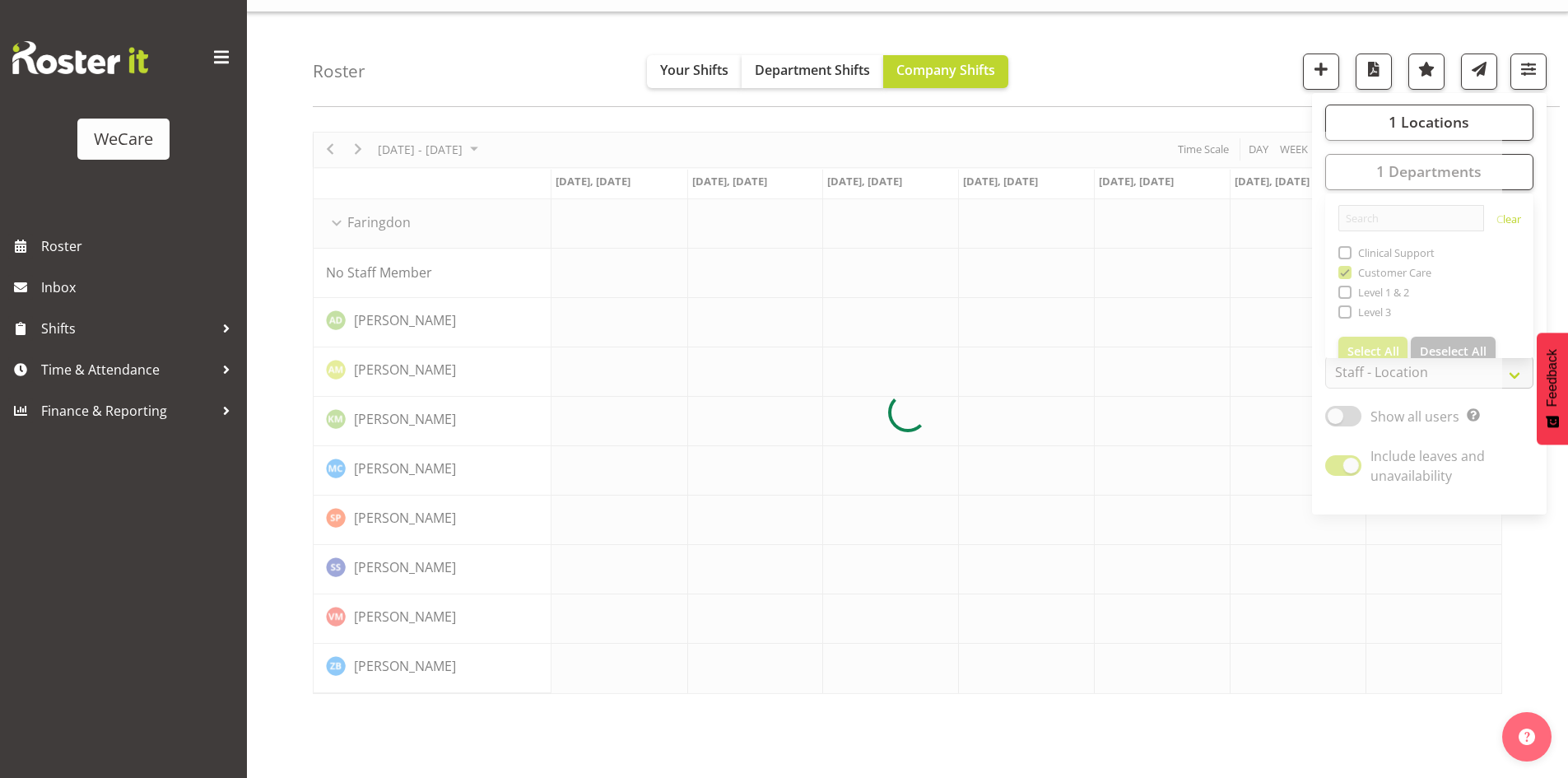
click at [479, 63] on div "Roster Your Shifts Department Shifts Company Shifts 1 Locations Clear Business …" at bounding box center [936, 59] width 1247 height 94
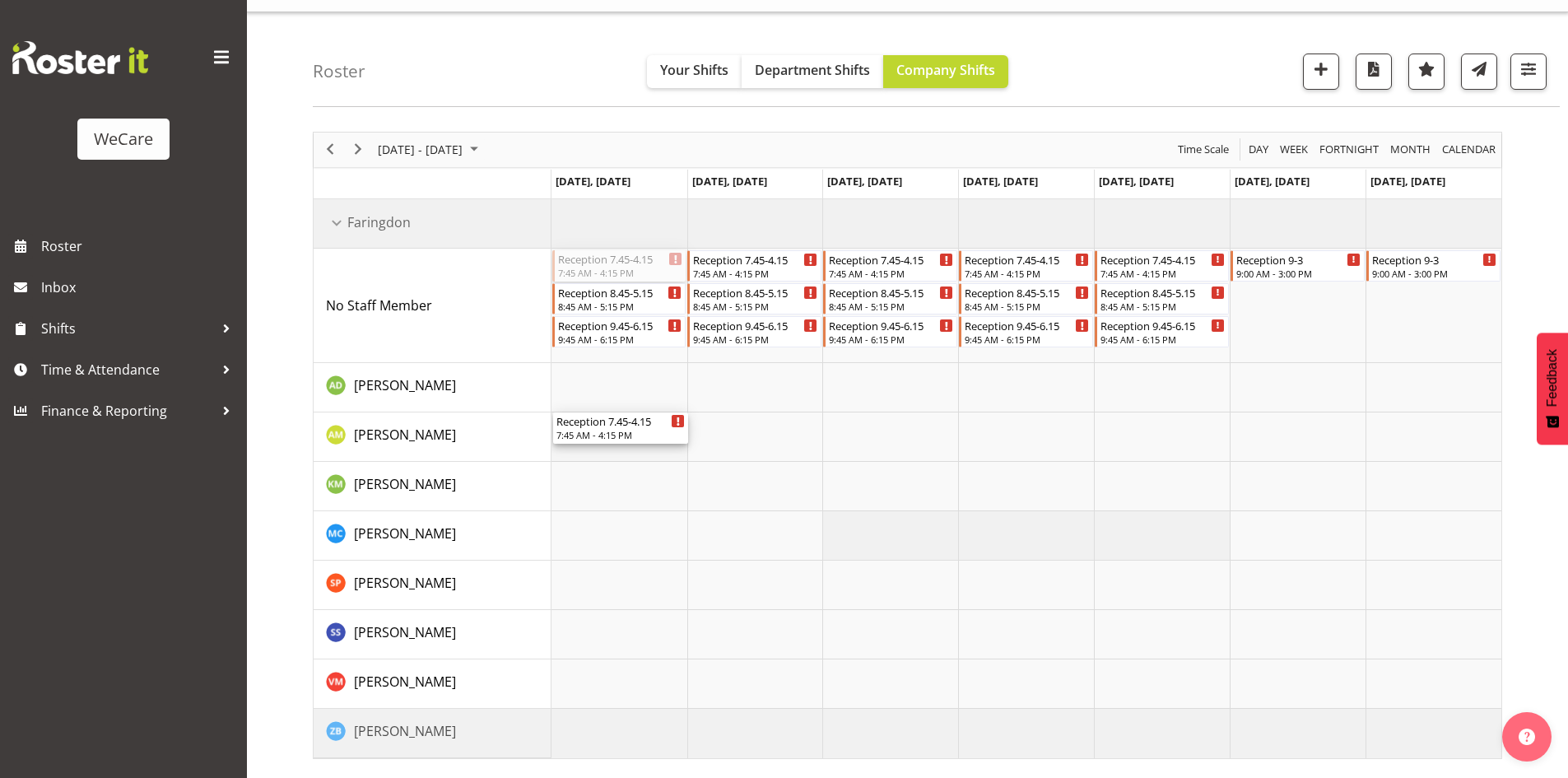
drag, startPoint x: 625, startPoint y: 260, endPoint x: 636, endPoint y: 433, distance: 173.3
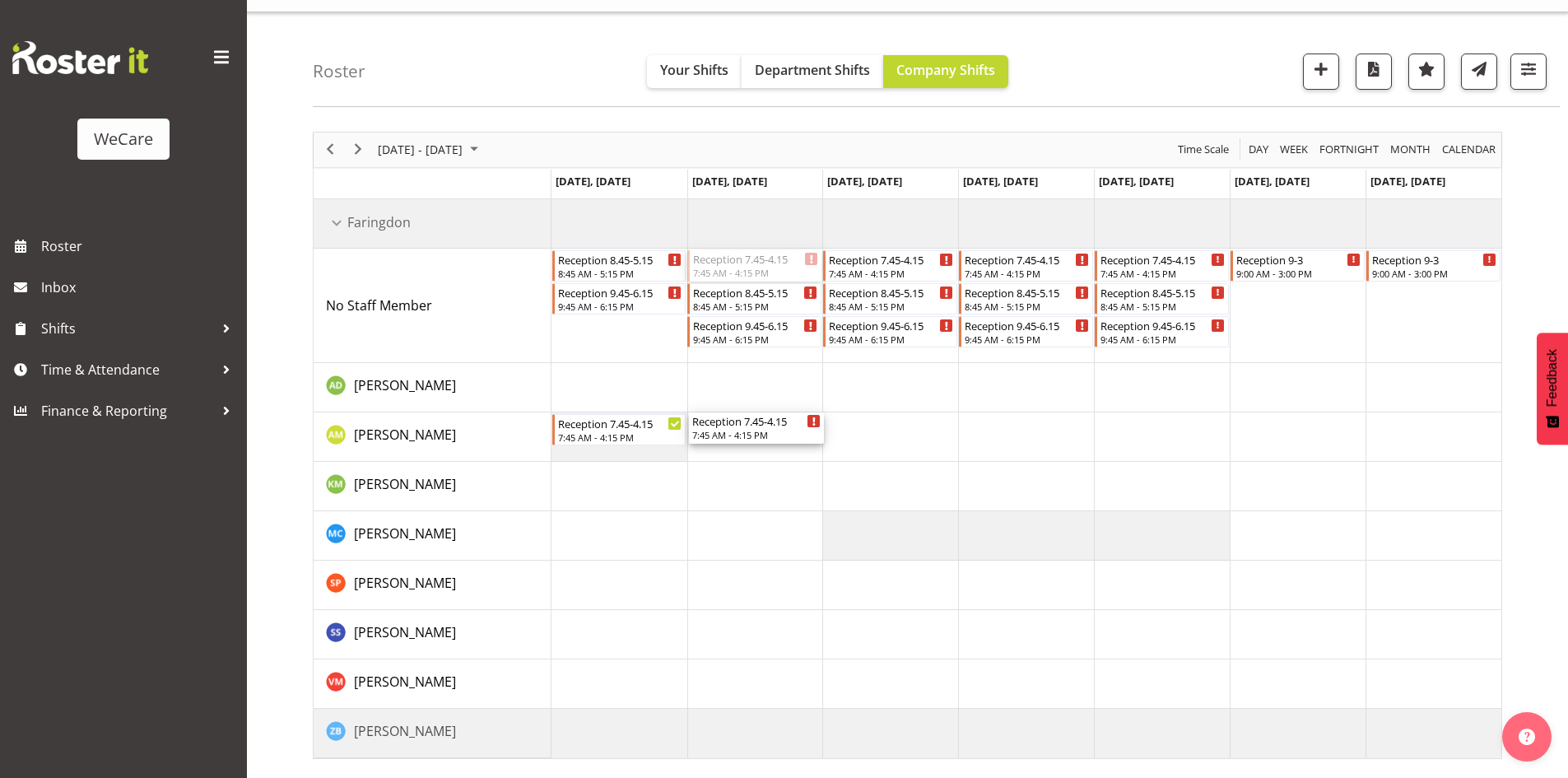
drag, startPoint x: 774, startPoint y: 258, endPoint x: 770, endPoint y: 429, distance: 171.0
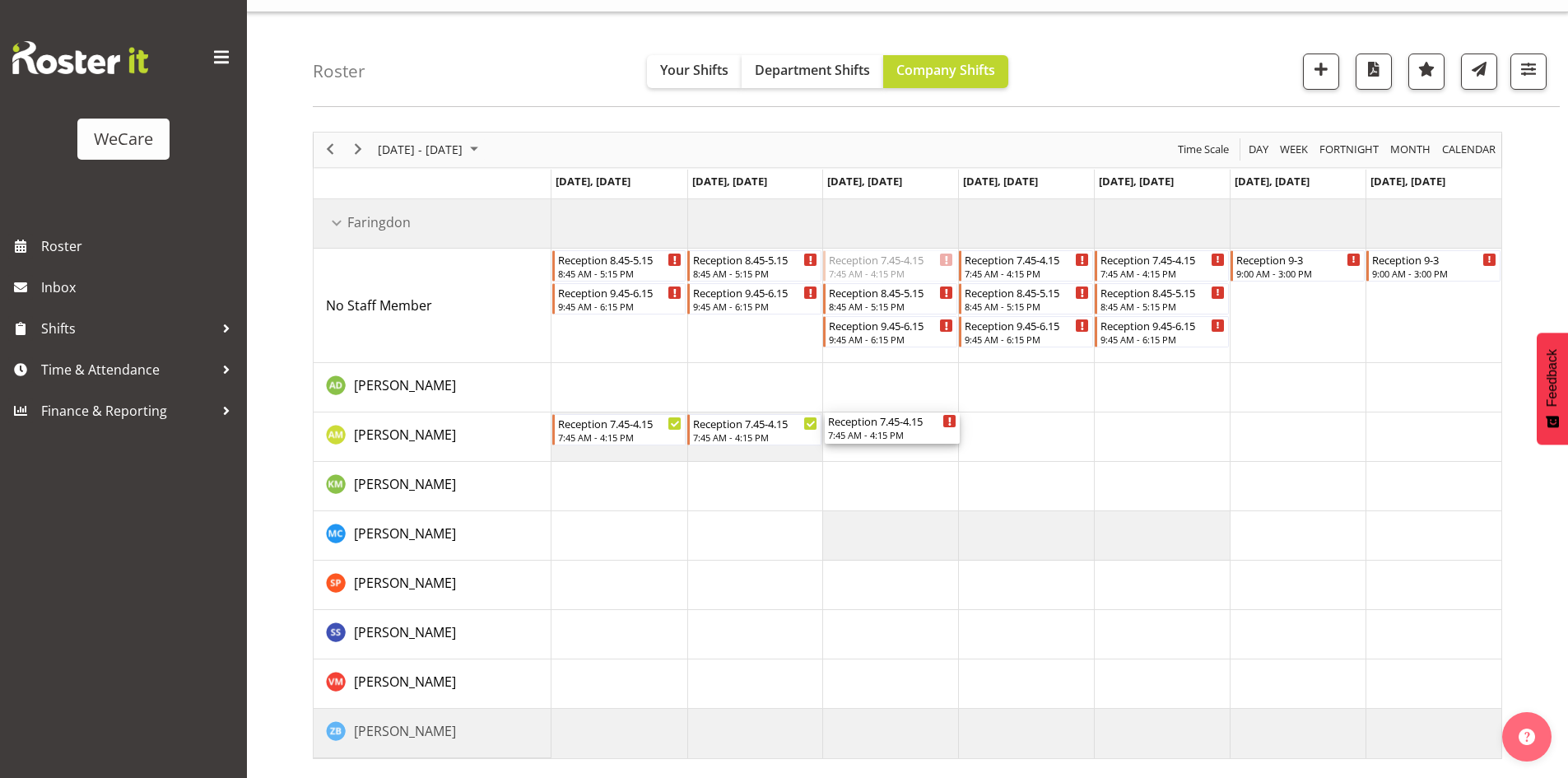
click at [882, 445] on div "Reception 8.45-5.15 8:45 AM - 5:15 PM Reception 9.45-6.15 9:45 AM - 6:15 PM Rec…" at bounding box center [1026, 479] width 949 height 559
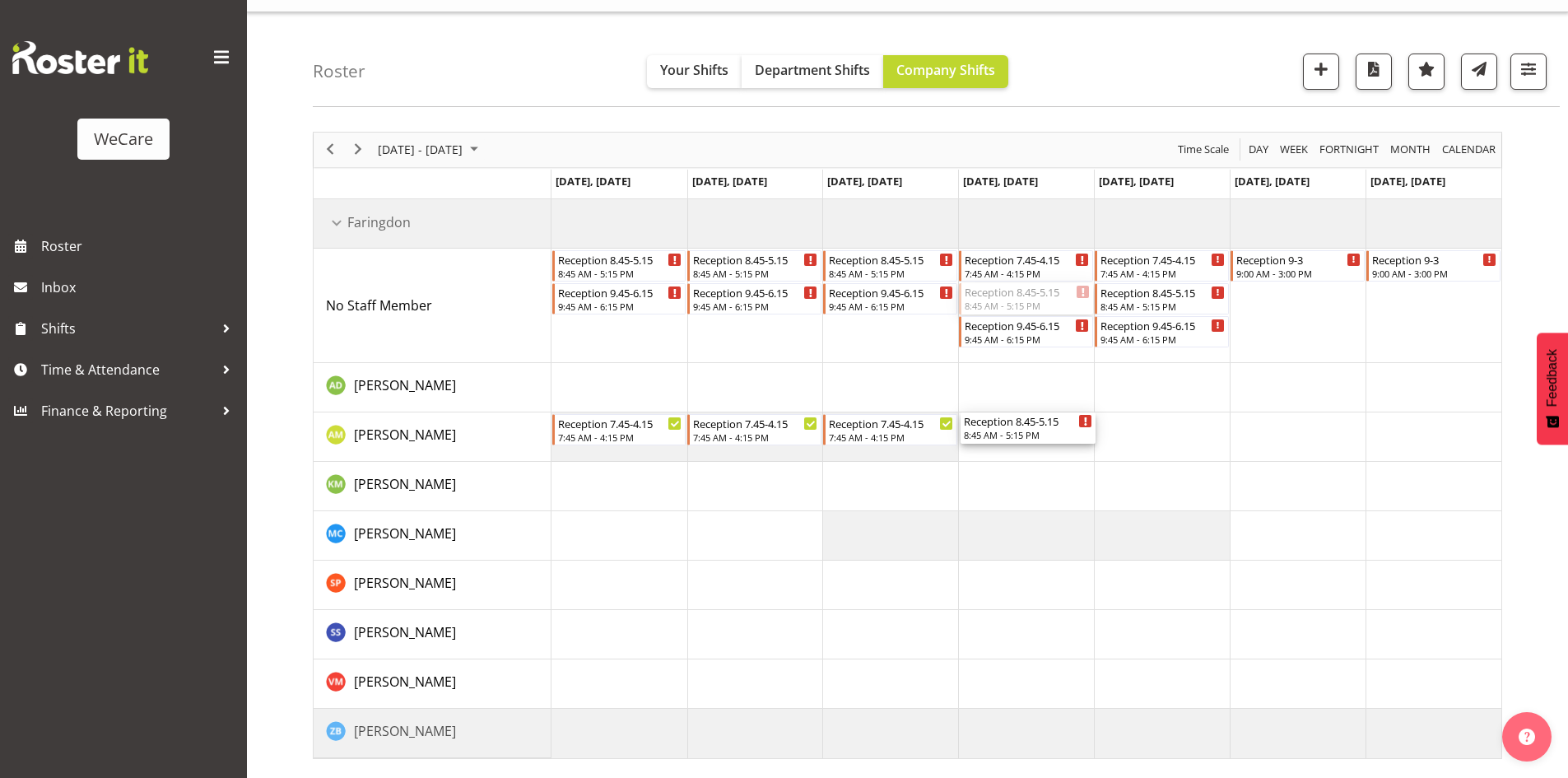
drag, startPoint x: 1061, startPoint y: 376, endPoint x: 1063, endPoint y: 435, distance: 59.0
drag, startPoint x: 1172, startPoint y: 349, endPoint x: 1174, endPoint y: 438, distance: 89.0
click at [1205, 434] on div "9:45 AM - 6:15 PM" at bounding box center [1164, 434] width 129 height 13
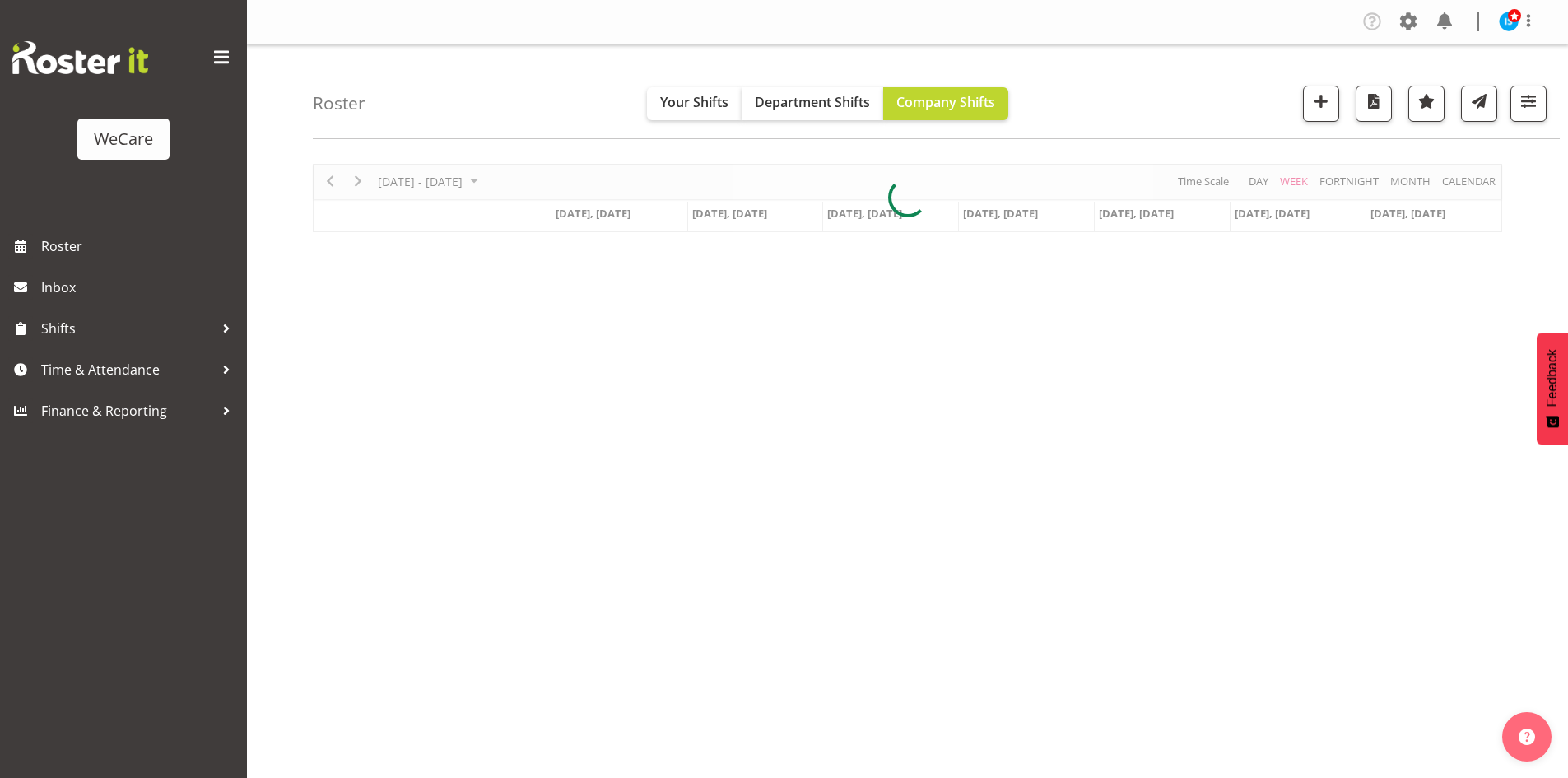
scroll to position [32, 0]
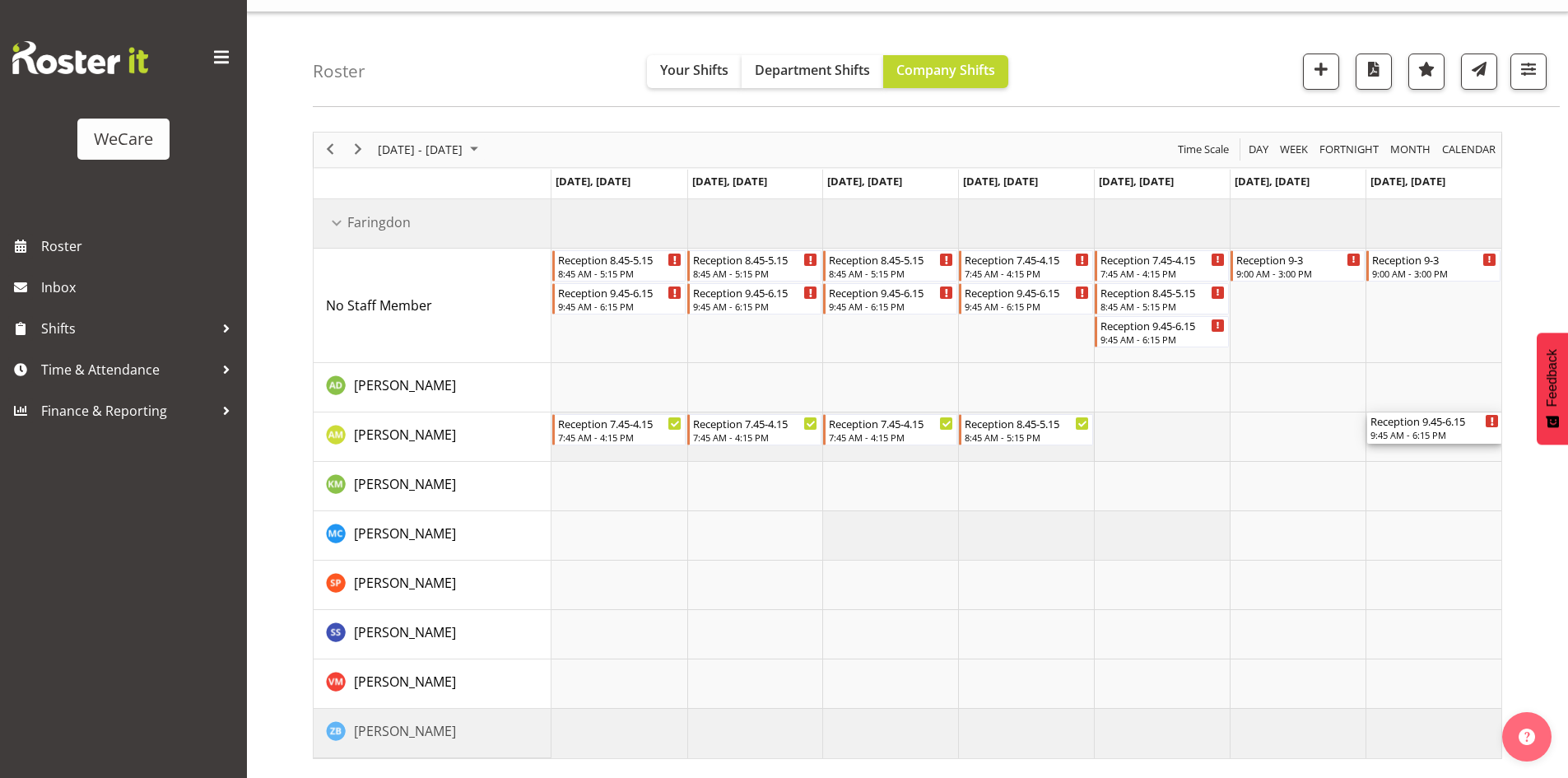
drag, startPoint x: 1192, startPoint y: 333, endPoint x: 1200, endPoint y: 440, distance: 107.3
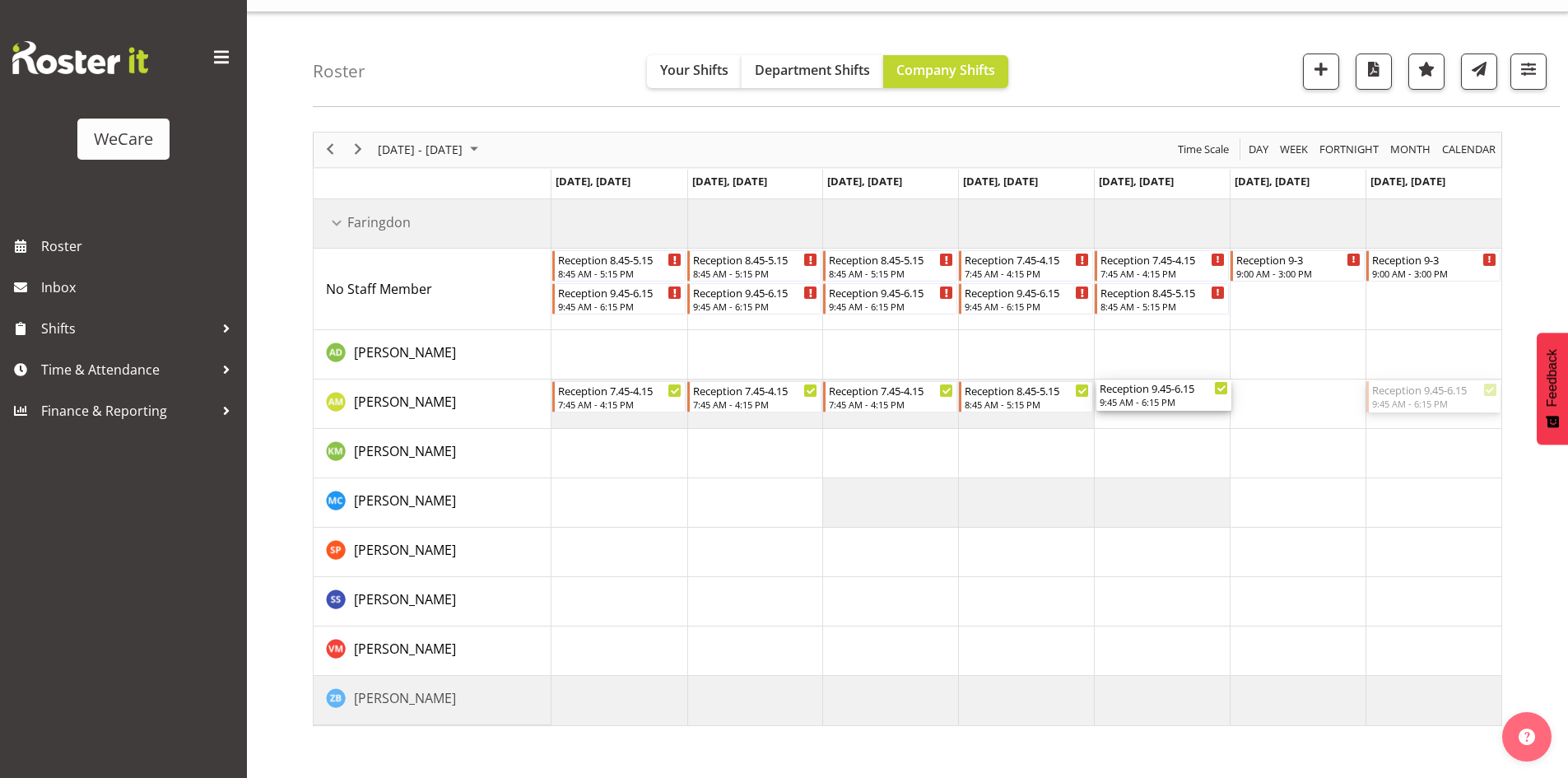
drag, startPoint x: 1231, startPoint y: 414, endPoint x: 1168, endPoint y: 409, distance: 63.2
drag, startPoint x: 1055, startPoint y: 388, endPoint x: 1053, endPoint y: 324, distance: 64.0
click at [1053, 329] on div "Reception 8.45-5.15 8:45 AM - 5:15 PM Reception 9.45-6.15 9:45 AM - 6:15 PM Rec…" at bounding box center [1026, 463] width 949 height 527
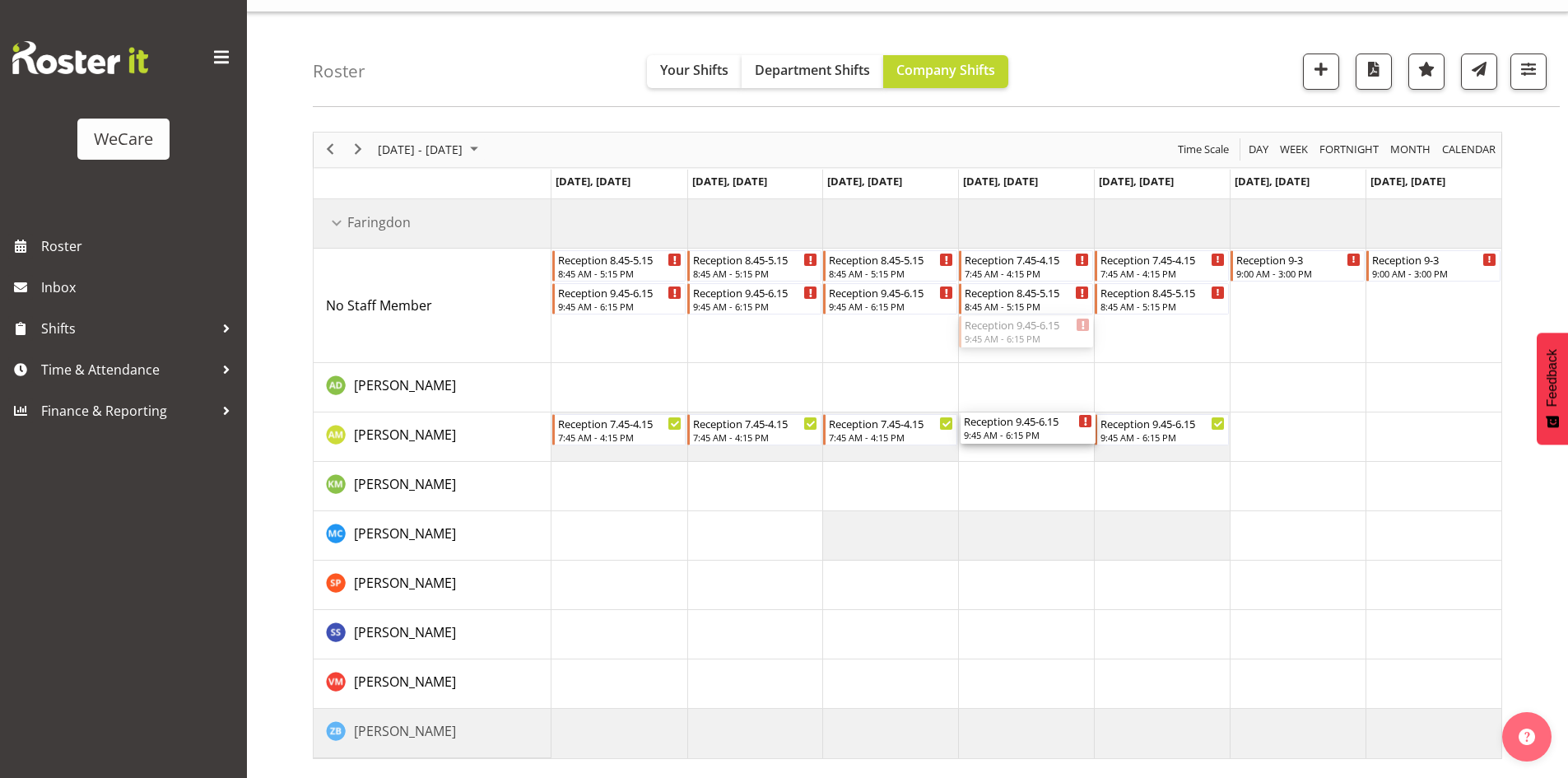
drag, startPoint x: 1043, startPoint y: 400, endPoint x: 1037, endPoint y: 434, distance: 34.5
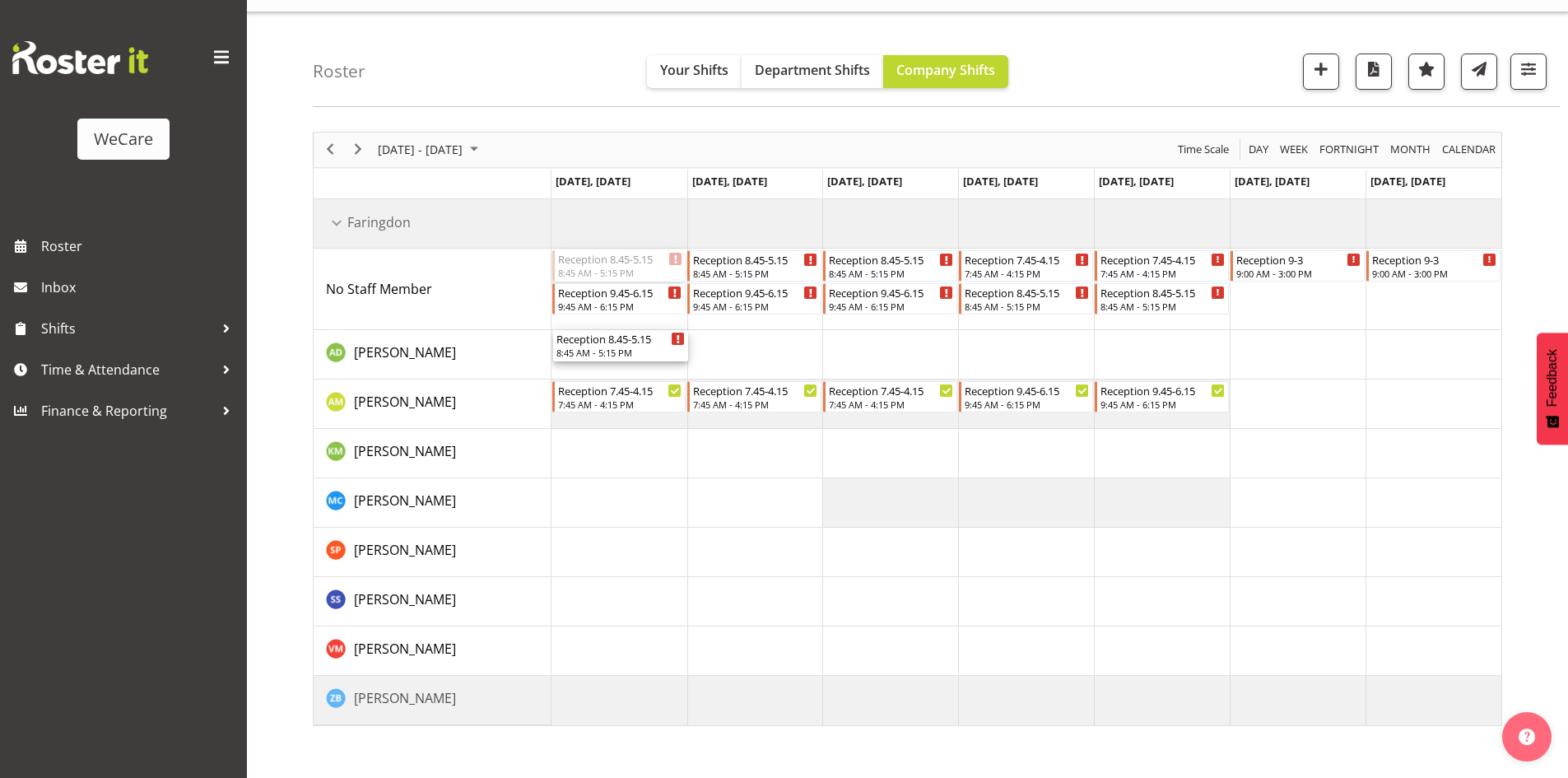
drag, startPoint x: 633, startPoint y: 263, endPoint x: 619, endPoint y: 336, distance: 74.3
drag, startPoint x: 774, startPoint y: 266, endPoint x: 762, endPoint y: 350, distance: 84.9
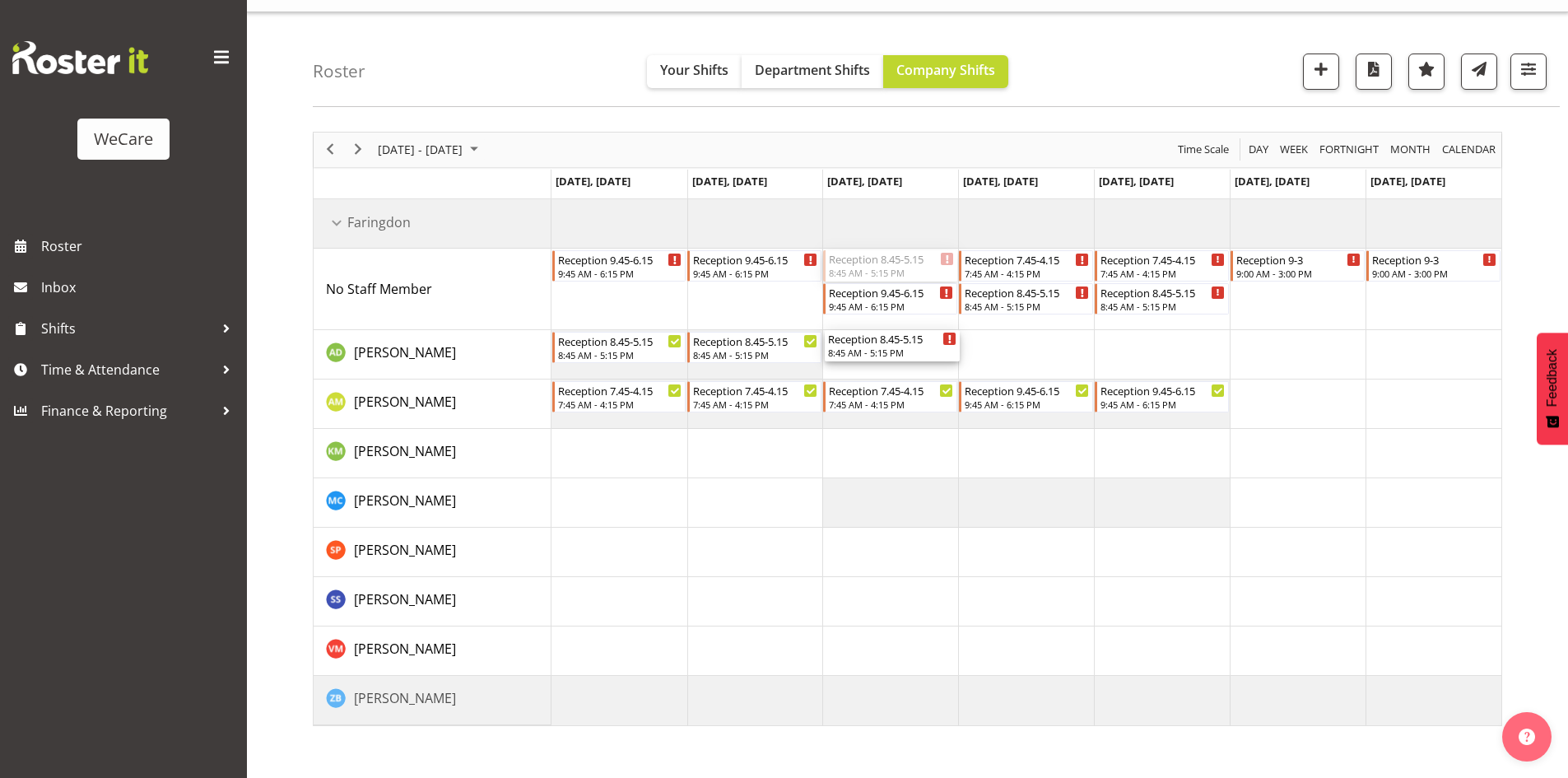
drag, startPoint x: 892, startPoint y: 261, endPoint x: 890, endPoint y: 340, distance: 79.0
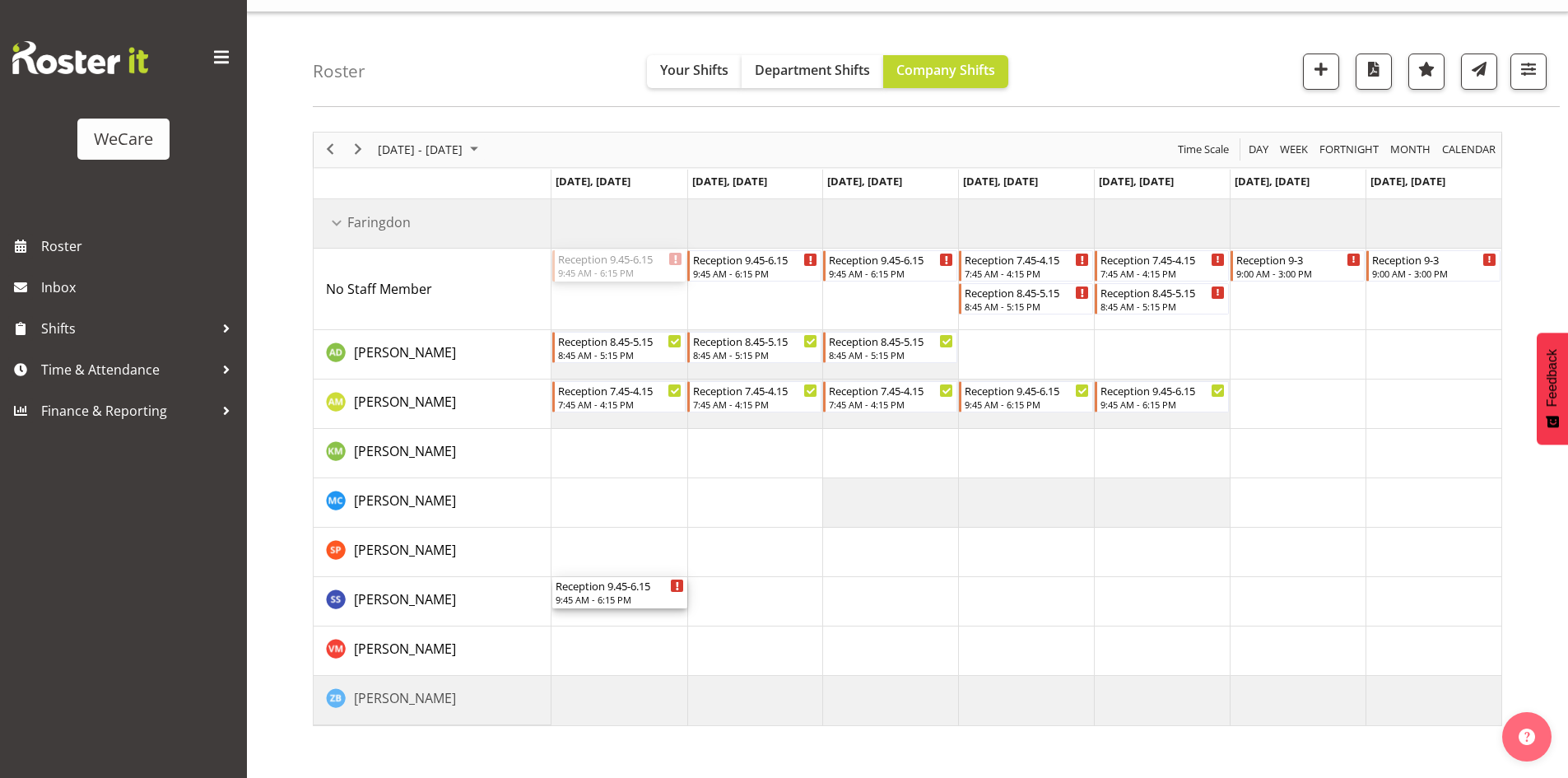
drag, startPoint x: 601, startPoint y: 258, endPoint x: 567, endPoint y: 589, distance: 332.7
drag, startPoint x: 751, startPoint y: 277, endPoint x: 729, endPoint y: 613, distance: 336.7
click at [729, 613] on div "Reception 9.45-6.15 9:45 AM - 6:15 PM Reception 9.45-6.15 9:45 AM - 6:15 PM Rec…" at bounding box center [1026, 463] width 949 height 527
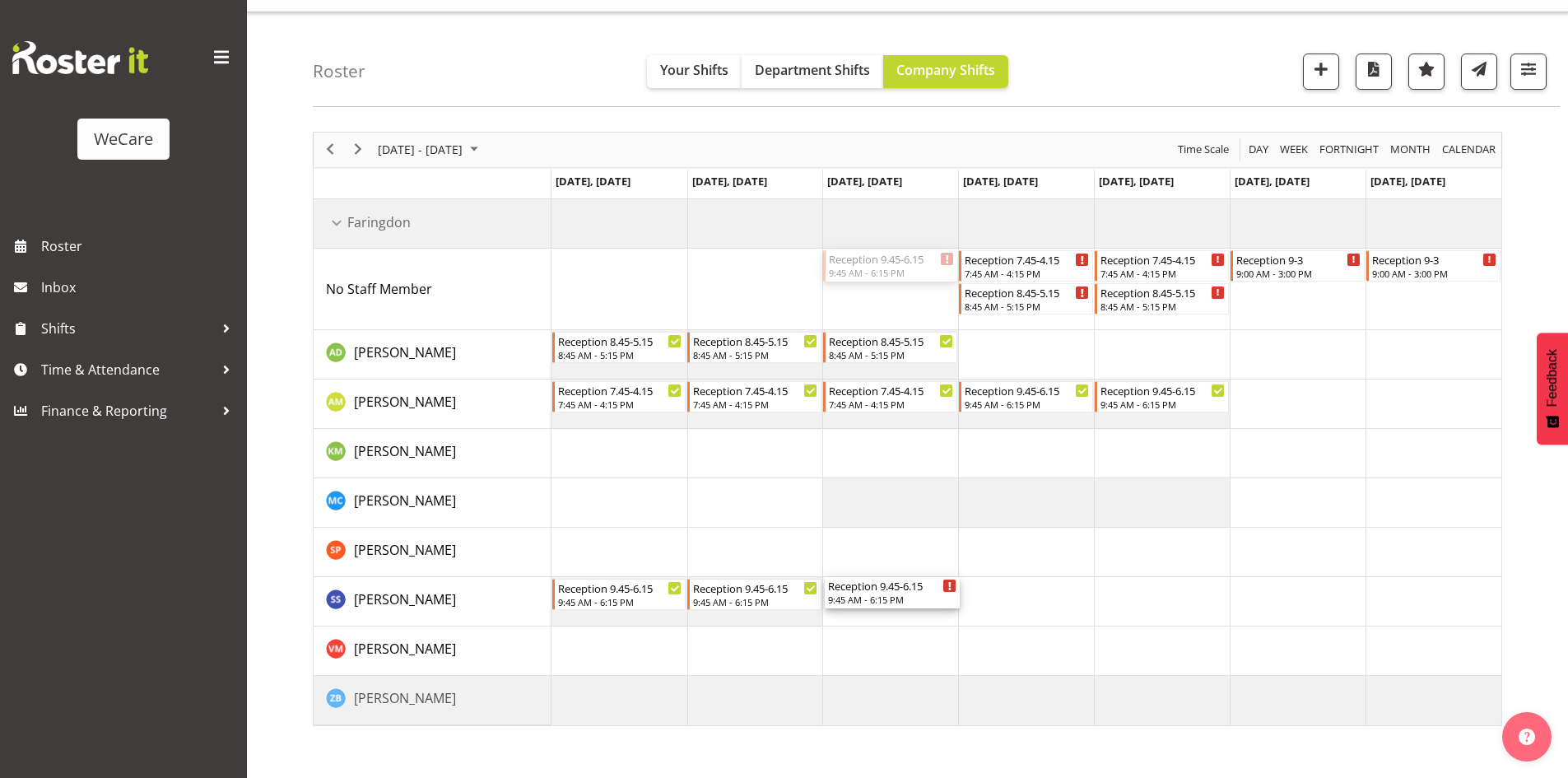
drag, startPoint x: 888, startPoint y: 305, endPoint x: 870, endPoint y: 587, distance: 282.6
drag, startPoint x: 1056, startPoint y: 257, endPoint x: 1017, endPoint y: 613, distance: 358.1
click at [1017, 613] on div "Reception 7.45-4.15 7:45 AM - 4:15 PM Reception 8.45-5.15 8:45 AM - 5:15 PM Rec…" at bounding box center [1026, 463] width 949 height 527
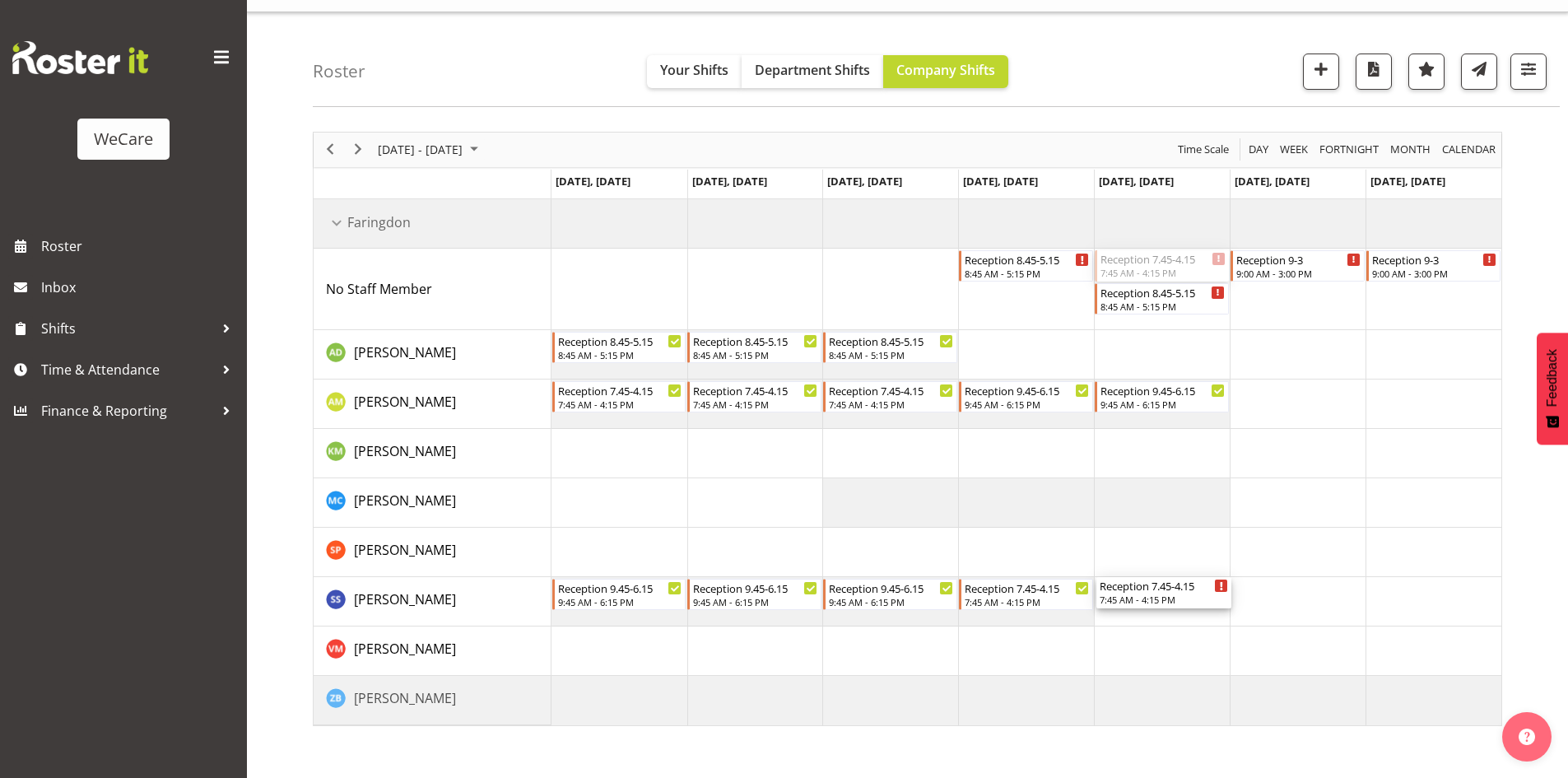
drag, startPoint x: 1154, startPoint y: 259, endPoint x: 1186, endPoint y: 594, distance: 336.5
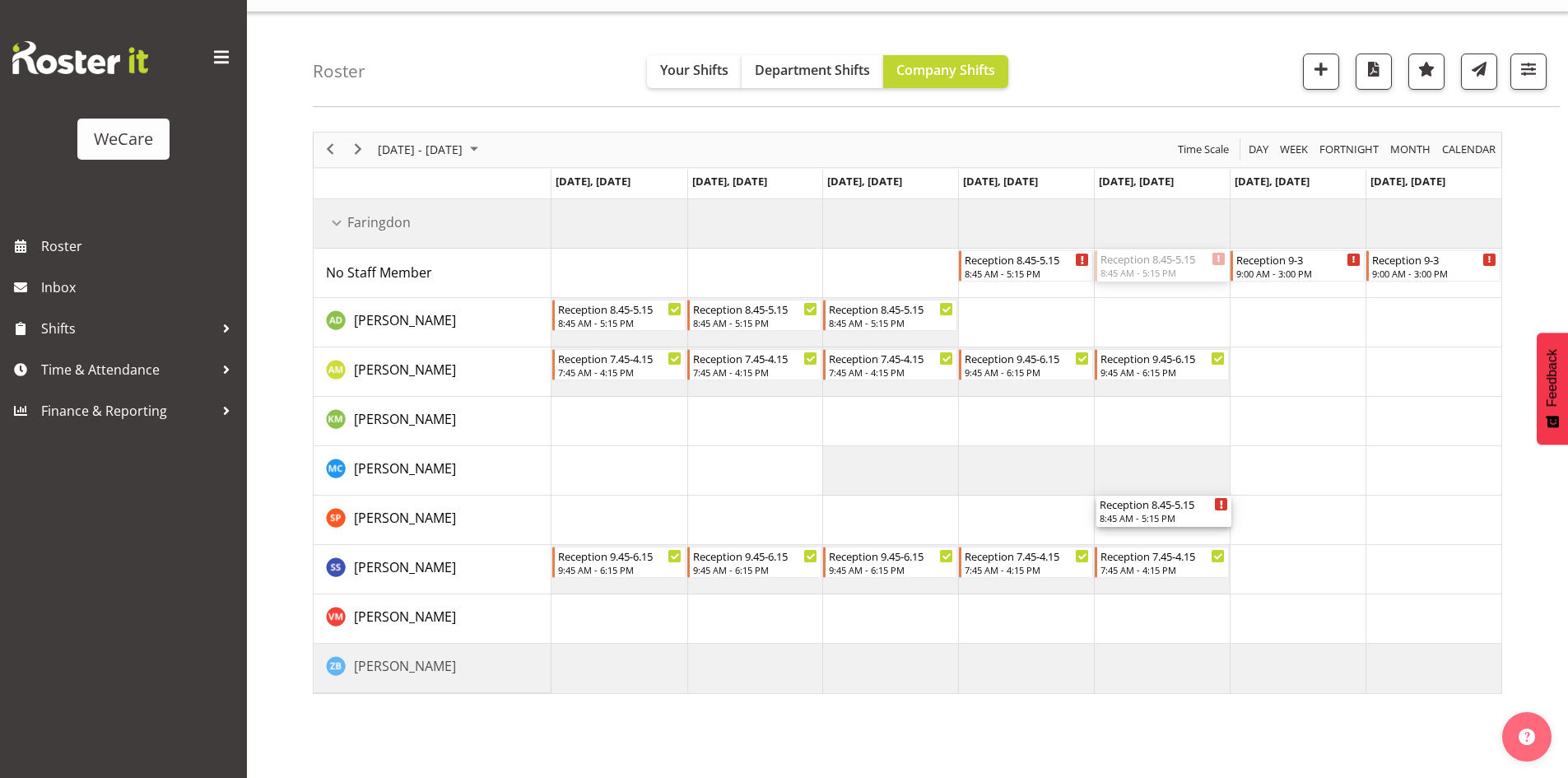
drag, startPoint x: 1173, startPoint y: 265, endPoint x: 1181, endPoint y: 503, distance: 238.1
drag, startPoint x: 1306, startPoint y: 257, endPoint x: 1329, endPoint y: 469, distance: 213.2
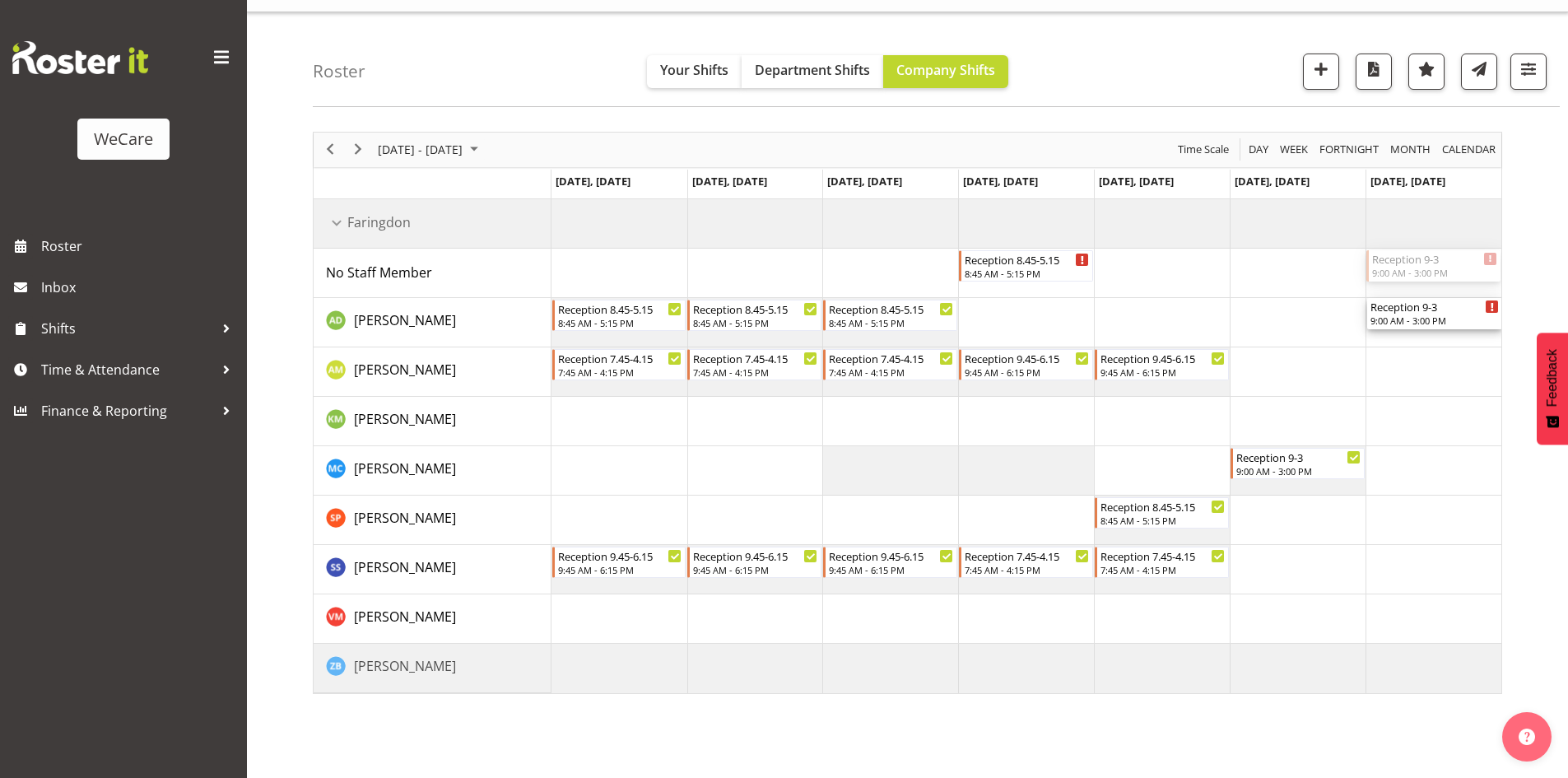
drag, startPoint x: 1420, startPoint y: 268, endPoint x: 1421, endPoint y: 339, distance: 71.0
click at [1421, 339] on div "Reception 8.45-5.15 8:45 AM - 5:15 PM Reception [DATE] 9:00 AM - 3:00 PM Recept…" at bounding box center [1026, 446] width 949 height 494
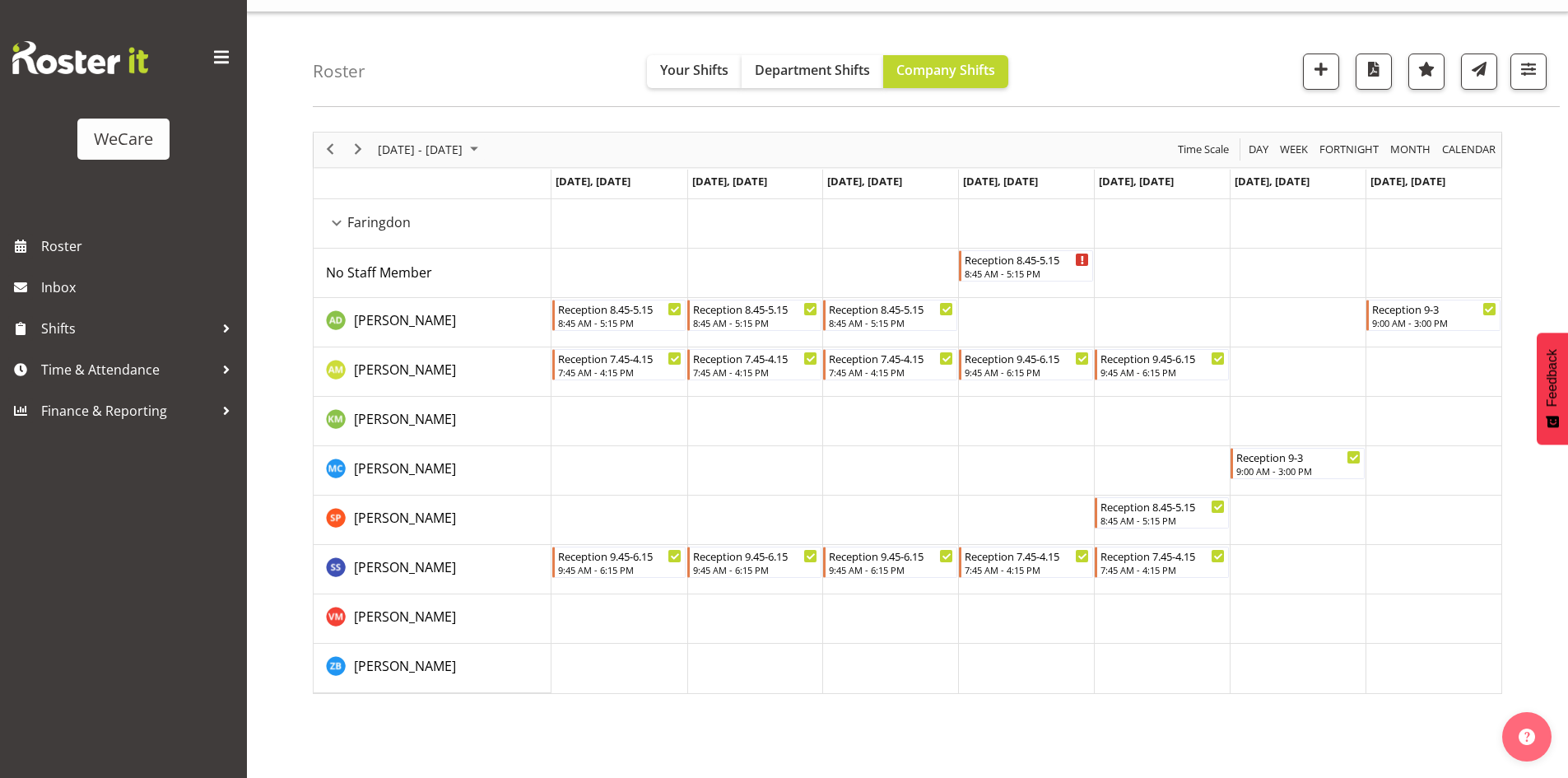
click at [1508, 78] on div at bounding box center [1522, 72] width 50 height 36
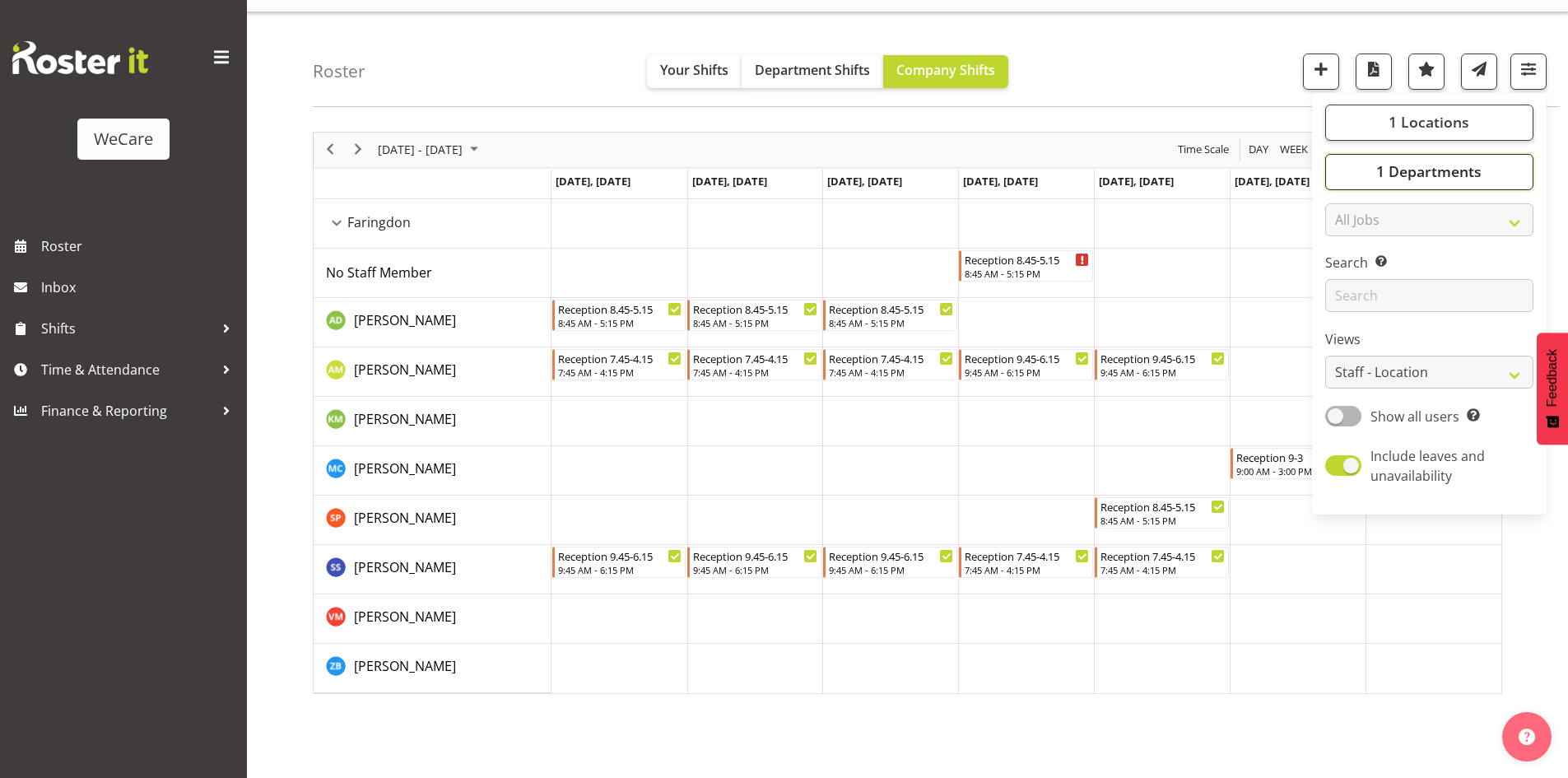
click at [1423, 173] on span "1 Departments" at bounding box center [1429, 171] width 105 height 20
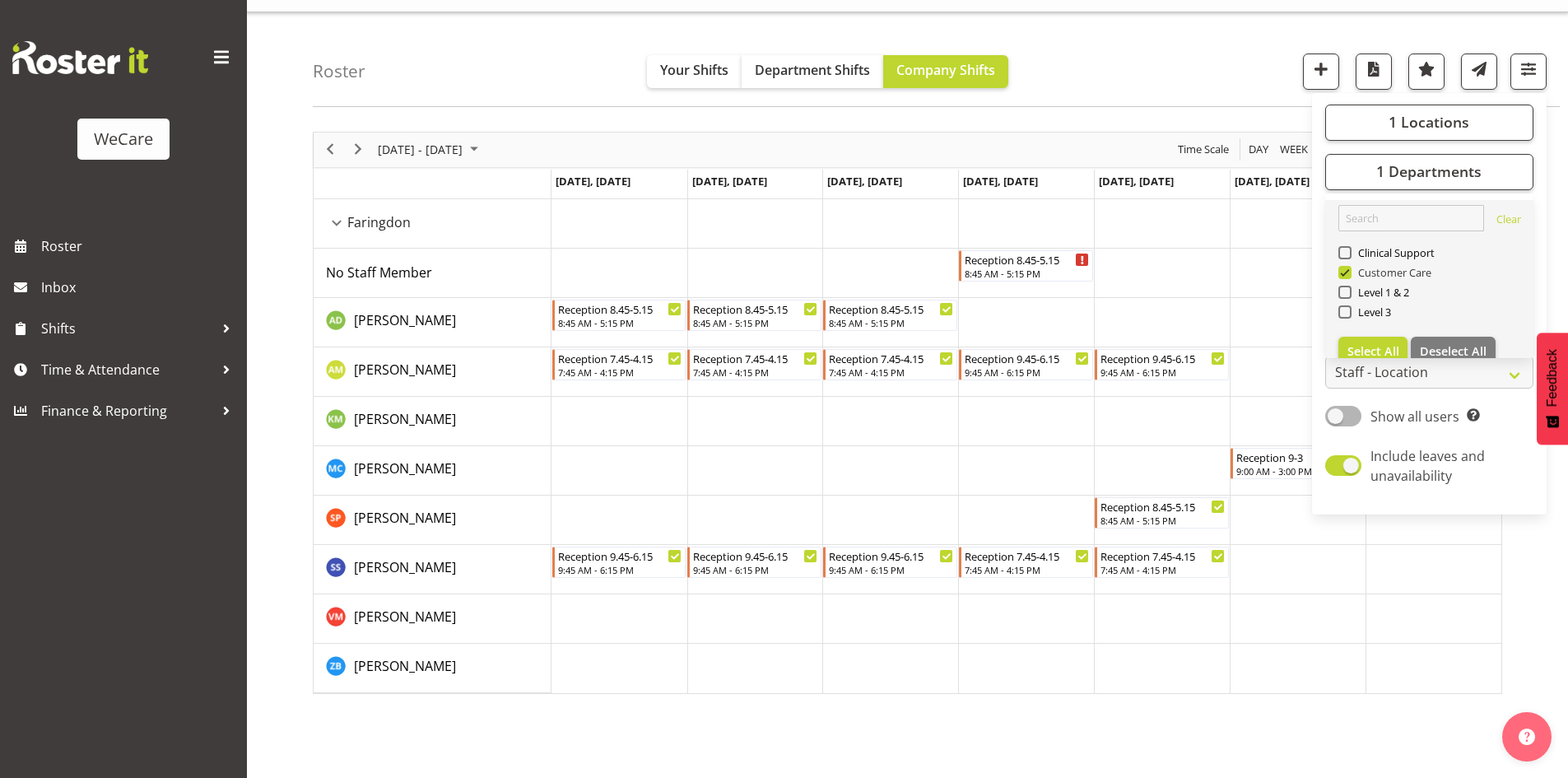
click at [1371, 267] on span "Customer Care" at bounding box center [1391, 272] width 80 height 13
click at [1349, 267] on input "Customer Care" at bounding box center [1344, 272] width 11 height 11
checkbox input "false"
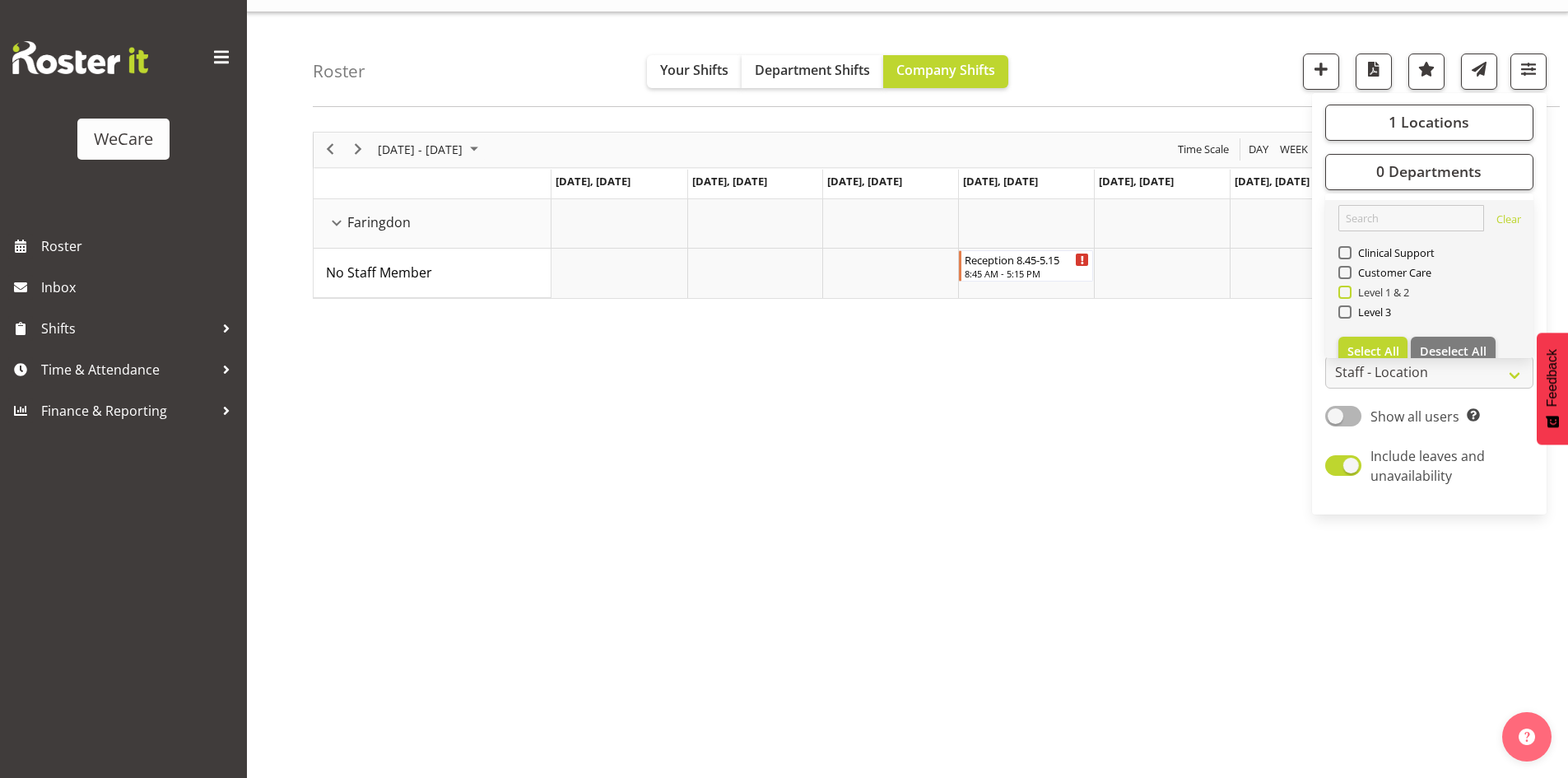
click at [1369, 296] on span "Level 1 & 2" at bounding box center [1380, 292] width 59 height 13
click at [1349, 296] on input "Level 1 & 2" at bounding box center [1344, 291] width 11 height 11
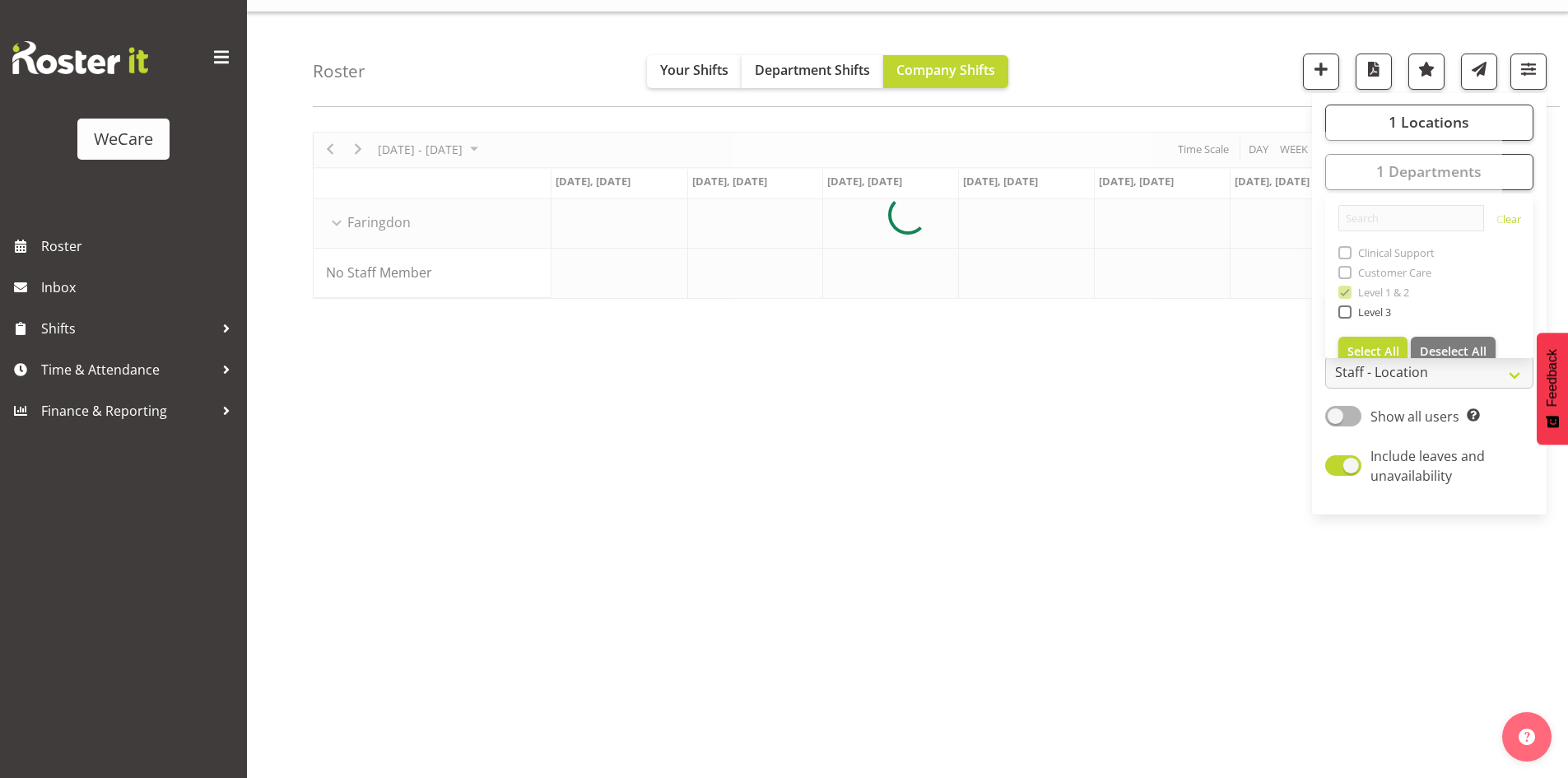
click at [1089, 81] on div "Roster Your Shifts Department Shifts Company Shifts 1 Locations Clear Business …" at bounding box center [936, 59] width 1247 height 94
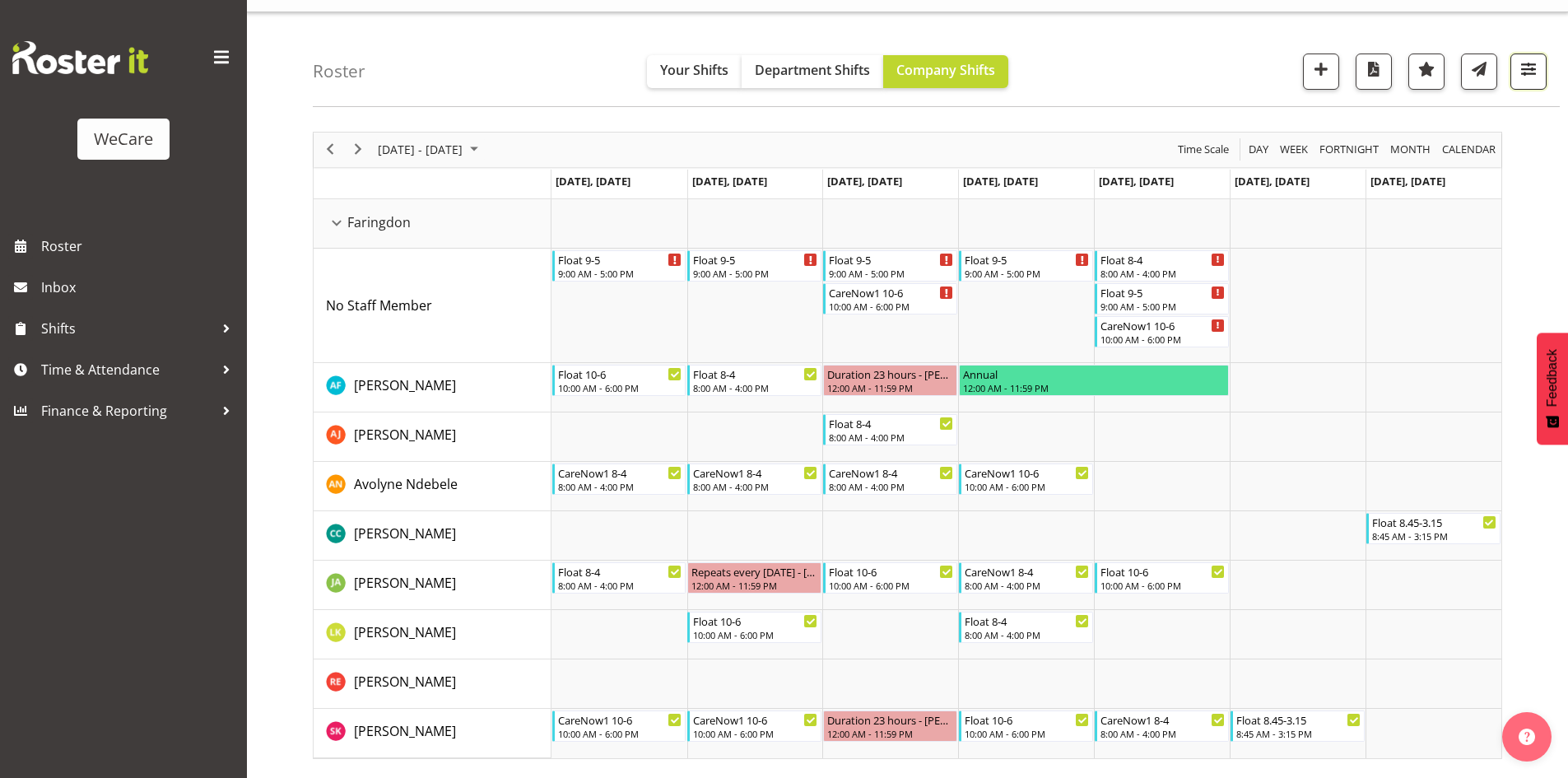
click at [1541, 72] on button "button" at bounding box center [1528, 72] width 36 height 36
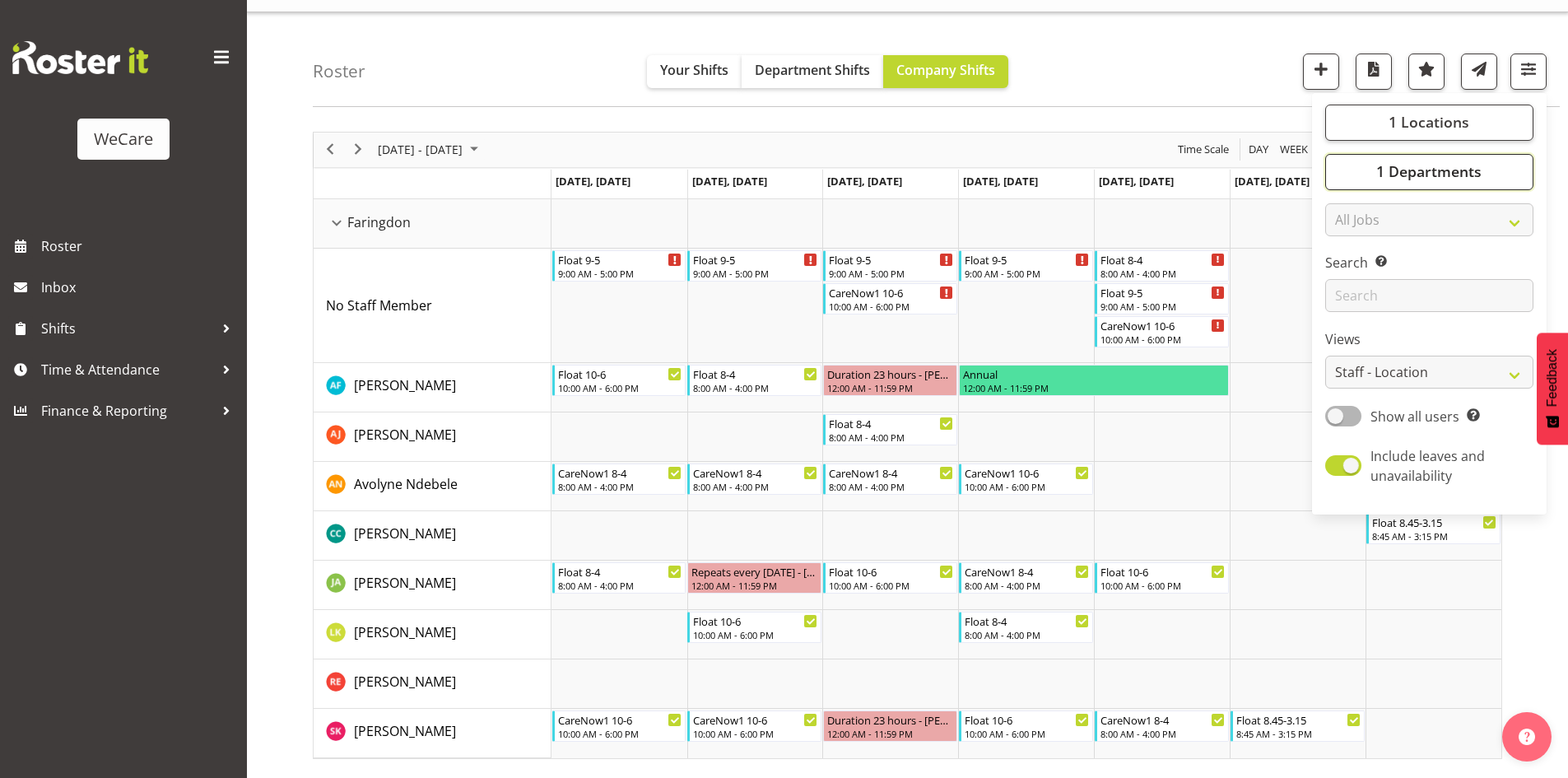
click at [1416, 165] on span "1 Departments" at bounding box center [1429, 171] width 105 height 20
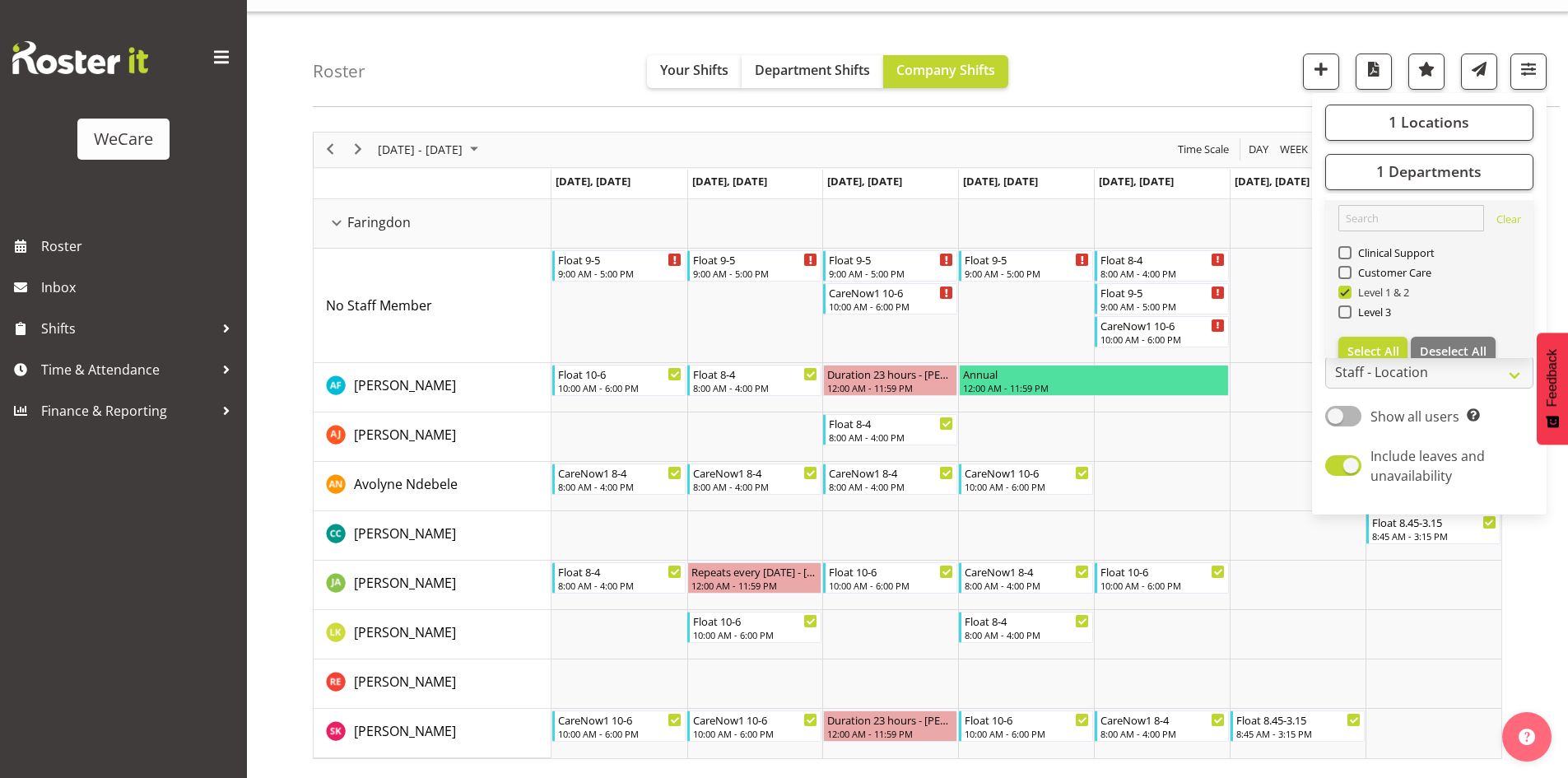
drag, startPoint x: 1367, startPoint y: 295, endPoint x: 1364, endPoint y: 312, distance: 17.3
click at [1367, 297] on span "Level 1 & 2" at bounding box center [1380, 292] width 59 height 13
click at [1349, 297] on input "Level 1 & 2" at bounding box center [1344, 291] width 11 height 11
checkbox input "false"
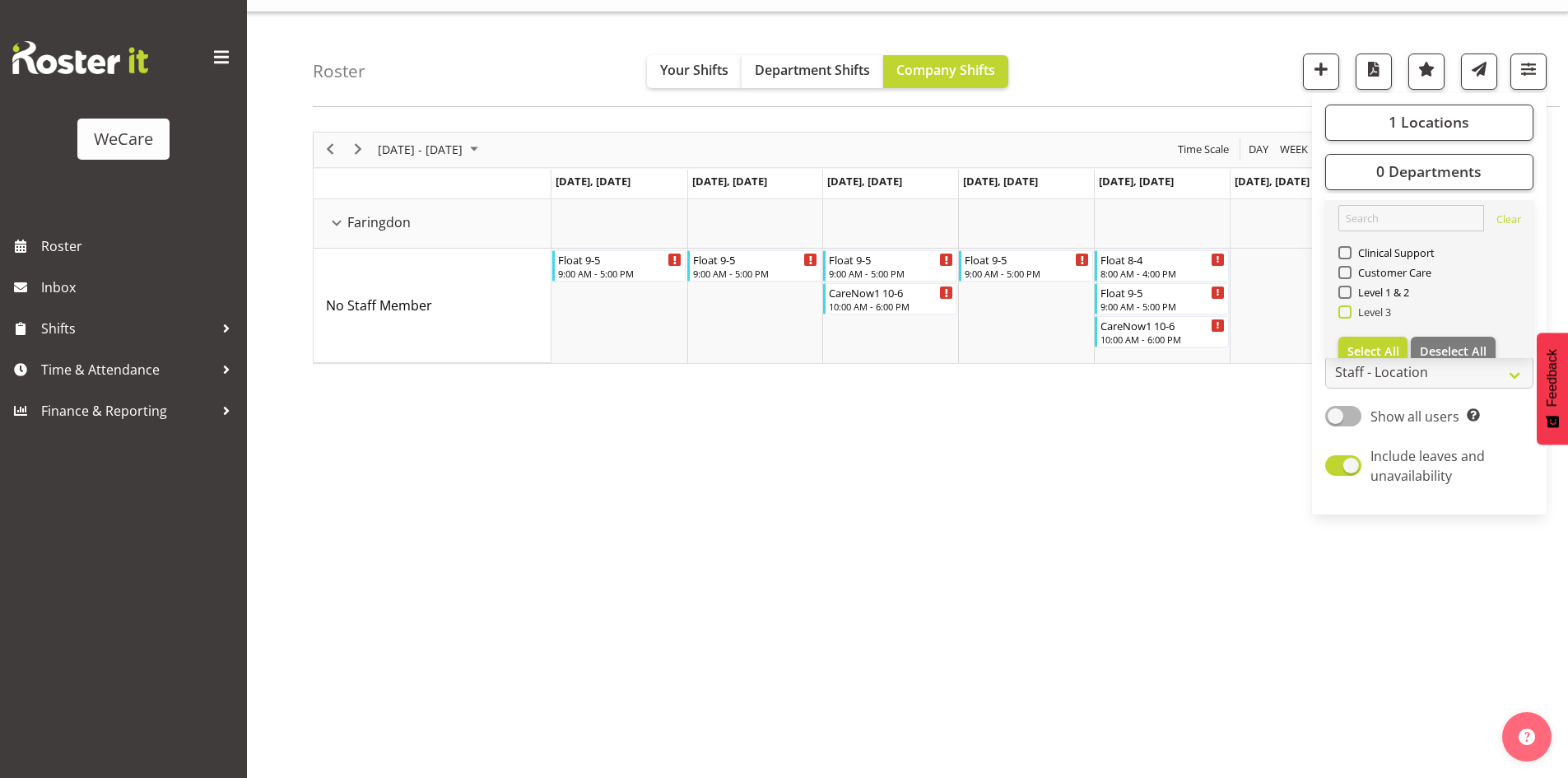
click at [1364, 312] on span "Level 3" at bounding box center [1371, 311] width 41 height 13
click at [1349, 312] on input "Level 3" at bounding box center [1344, 311] width 11 height 11
checkbox input "true"
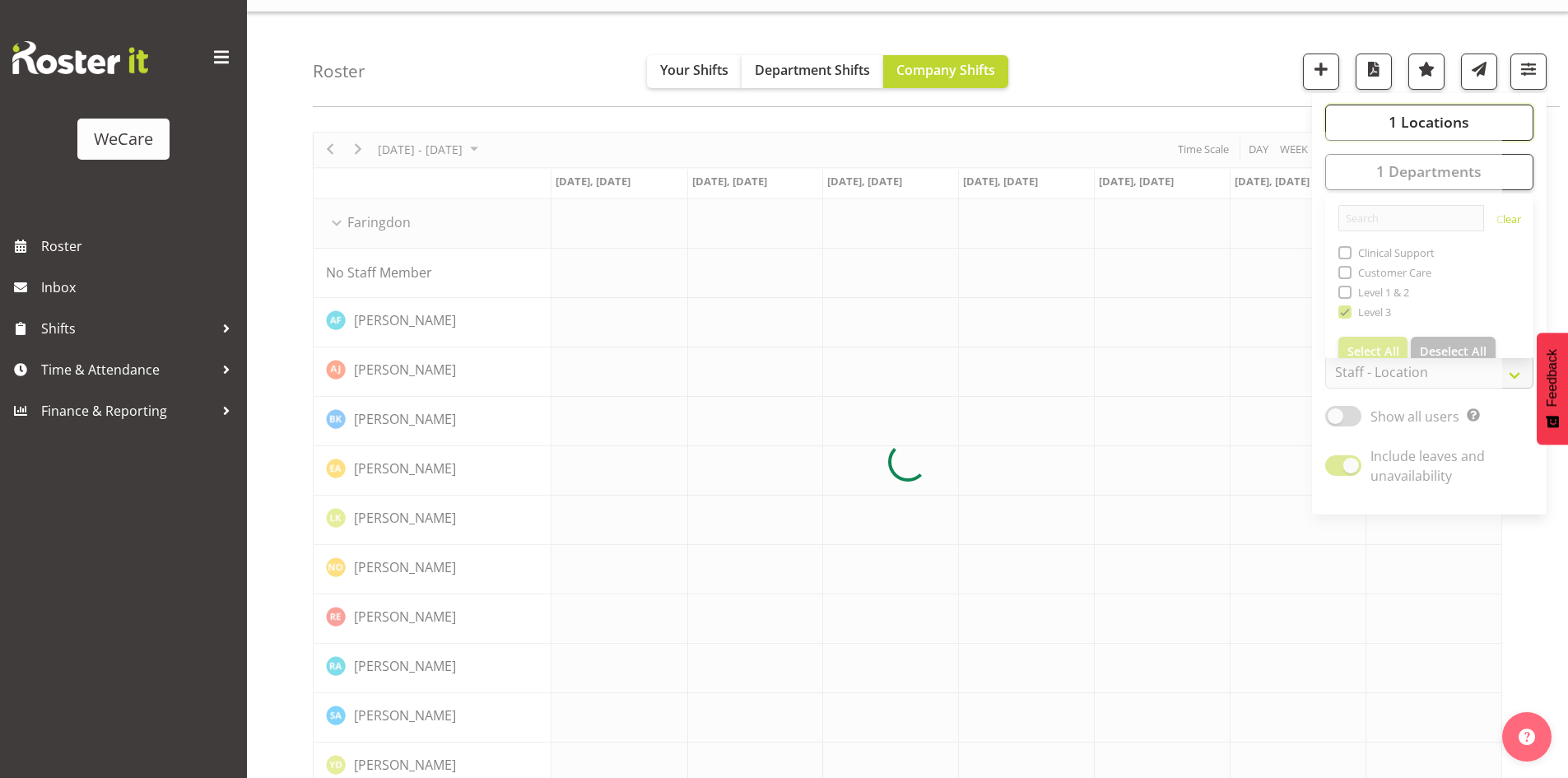
click at [1427, 124] on span "1 Locations" at bounding box center [1428, 122] width 80 height 20
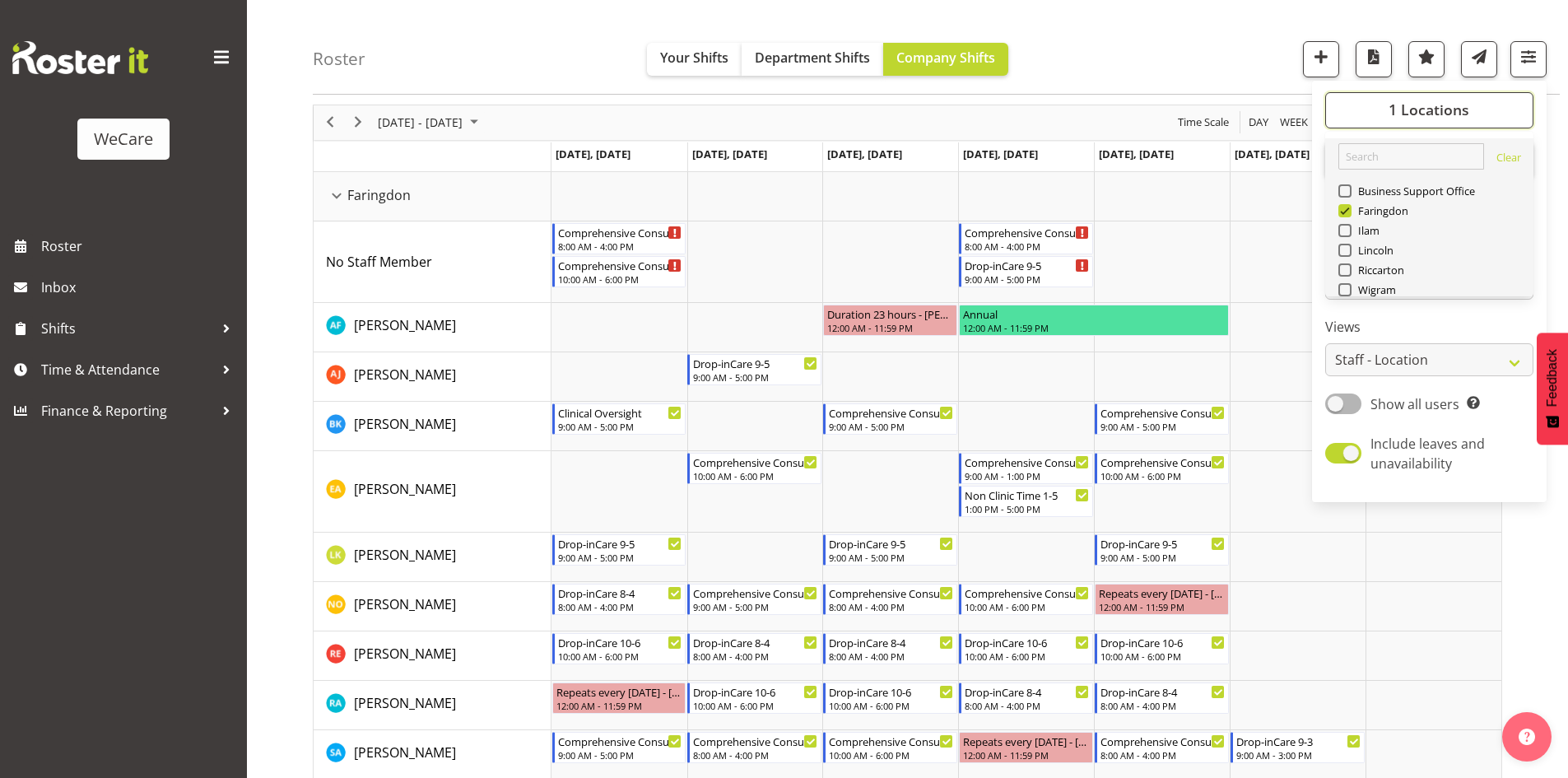
scroll to position [60, 0]
click at [1438, 259] on button "Deselect All" at bounding box center [1453, 270] width 84 height 30
checkbox input "false"
click at [1392, 231] on span "Wigram" at bounding box center [1374, 230] width 46 height 13
click at [1349, 231] on input "Wigram" at bounding box center [1344, 231] width 11 height 11
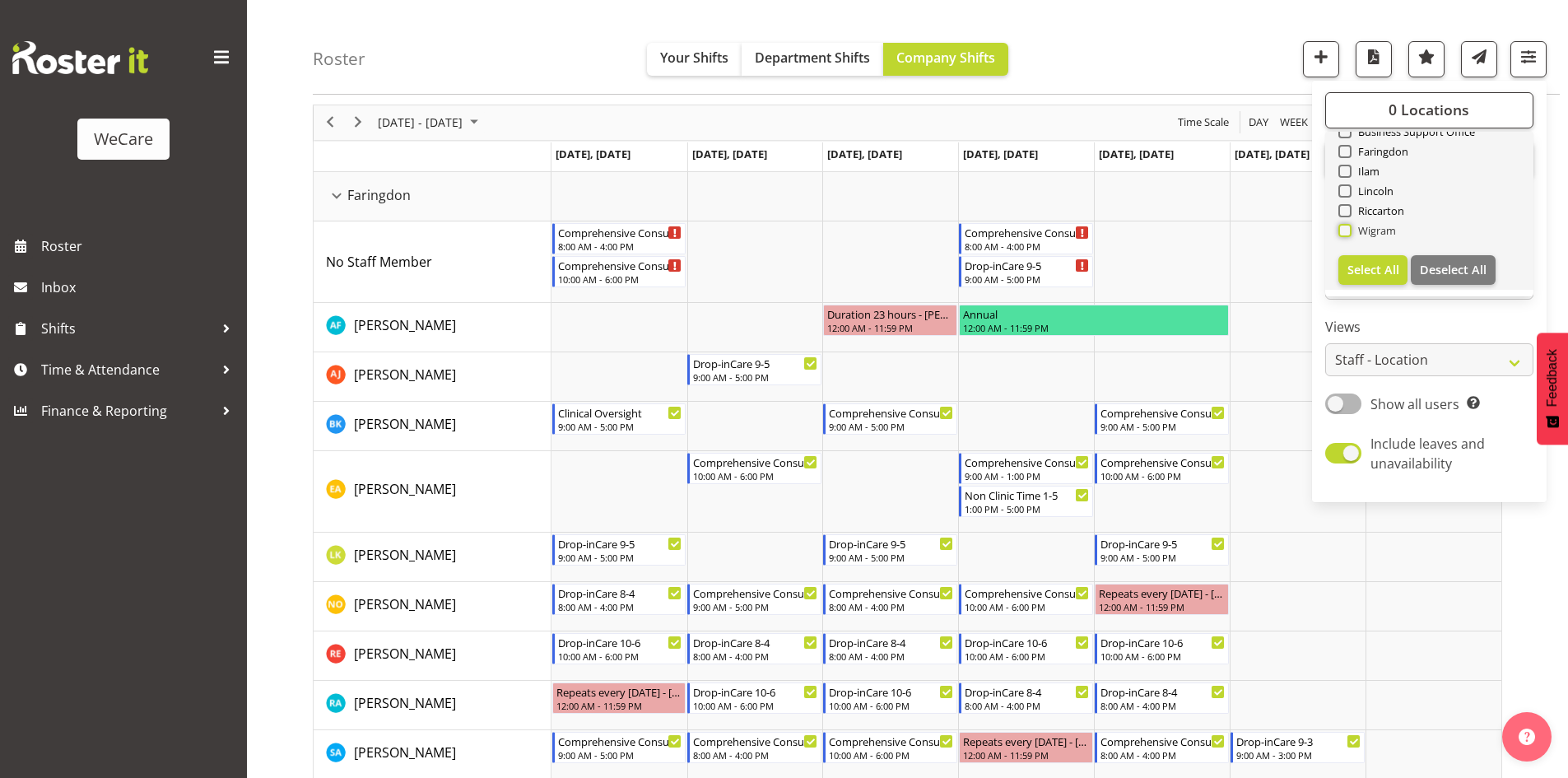
checkbox input "true"
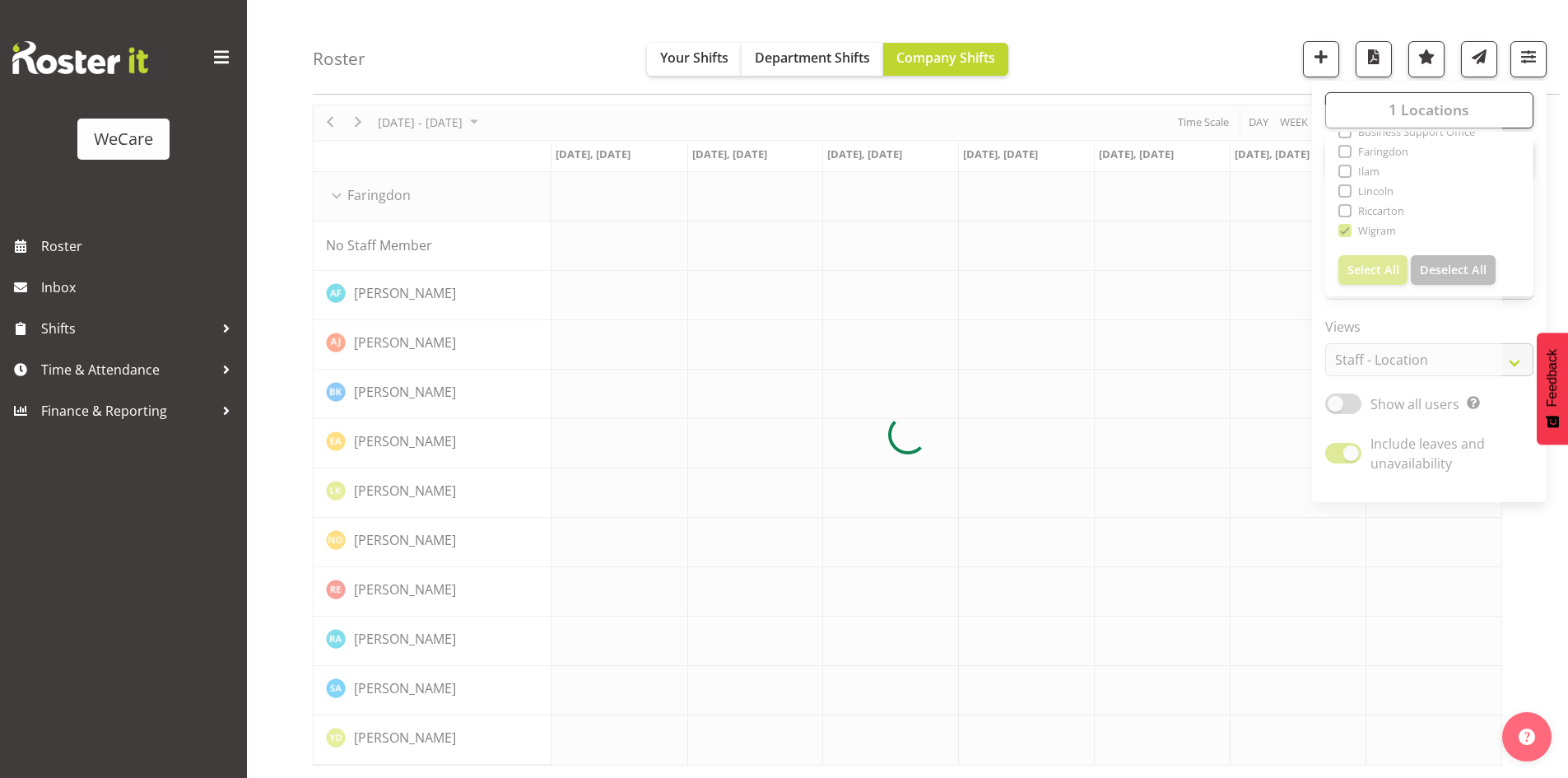
click at [1213, 96] on div "November 17 - 23, 2025 Today Day Week Fortnight Month calendar Month Agenda Tim…" at bounding box center [940, 435] width 1255 height 686
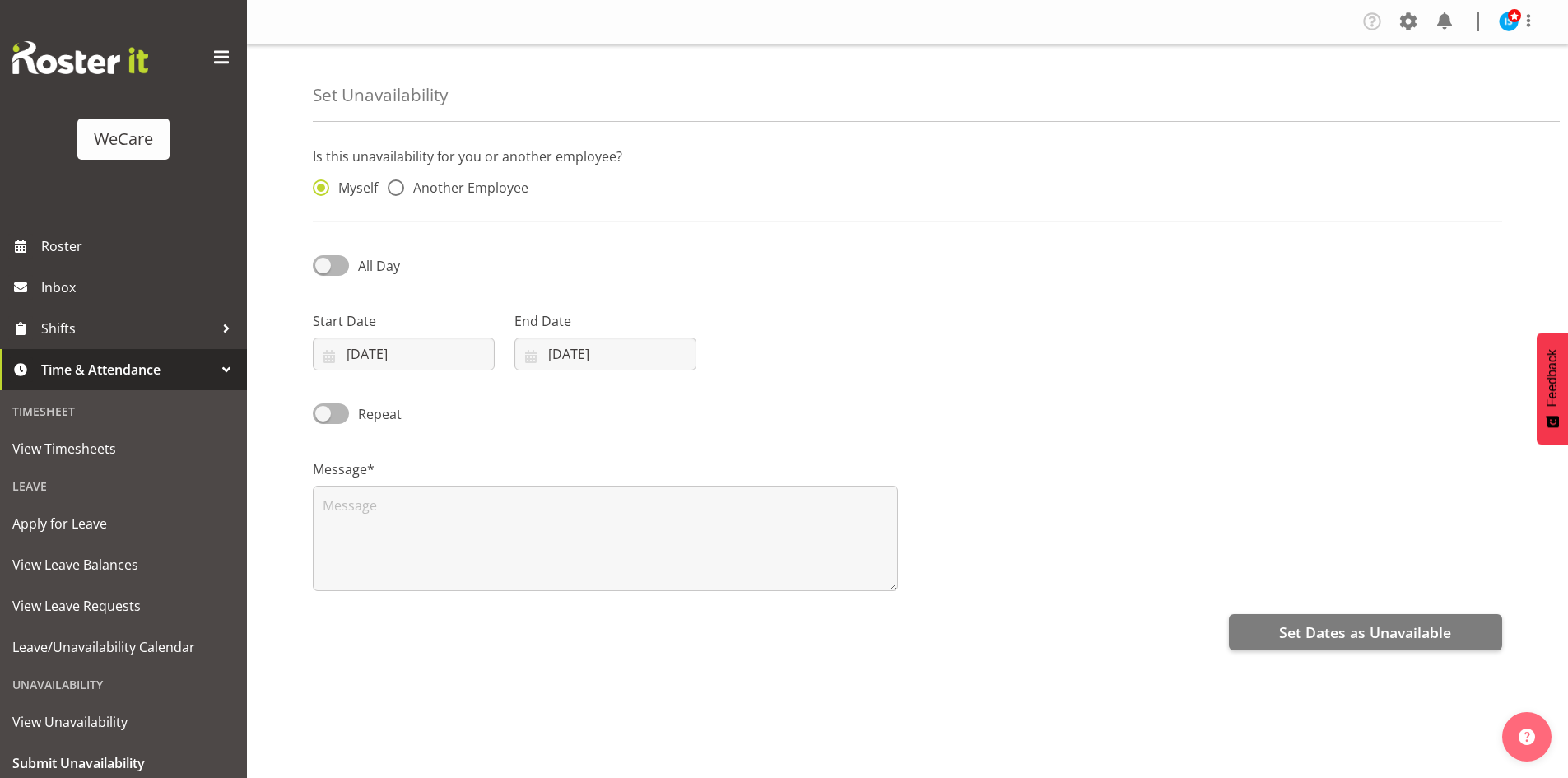
click at [433, 197] on div "Myself Another Employee" at bounding box center [454, 191] width 282 height 22
click at [438, 195] on span "Another Employee" at bounding box center [466, 188] width 124 height 17
click at [398, 194] on input "Another Employee" at bounding box center [392, 188] width 11 height 11
radio input "true"
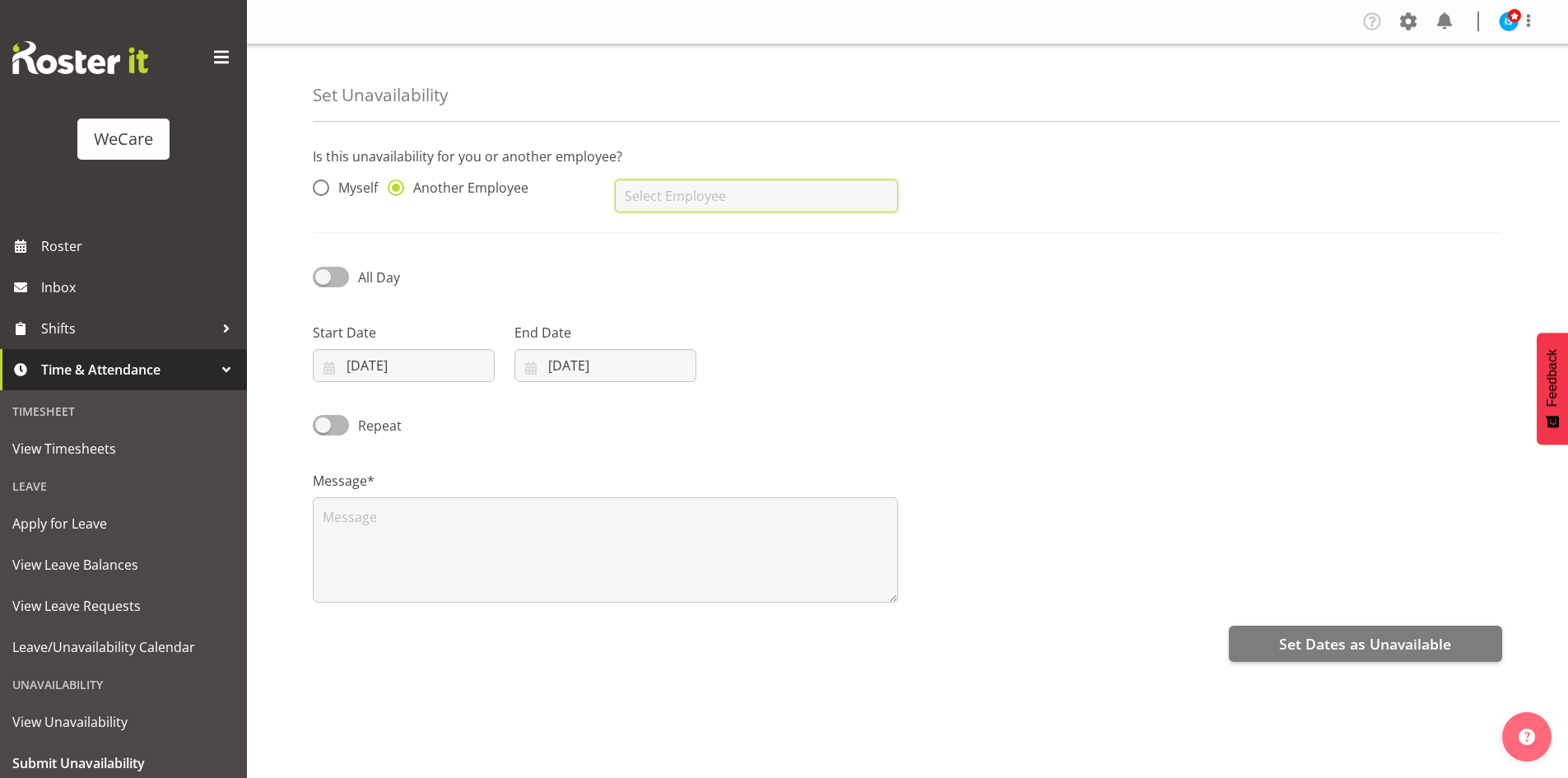
click at [673, 188] on input "text" at bounding box center [756, 196] width 282 height 33
type input "Saahit Kour"
click at [383, 373] on input "25/09/2025" at bounding box center [403, 365] width 182 height 33
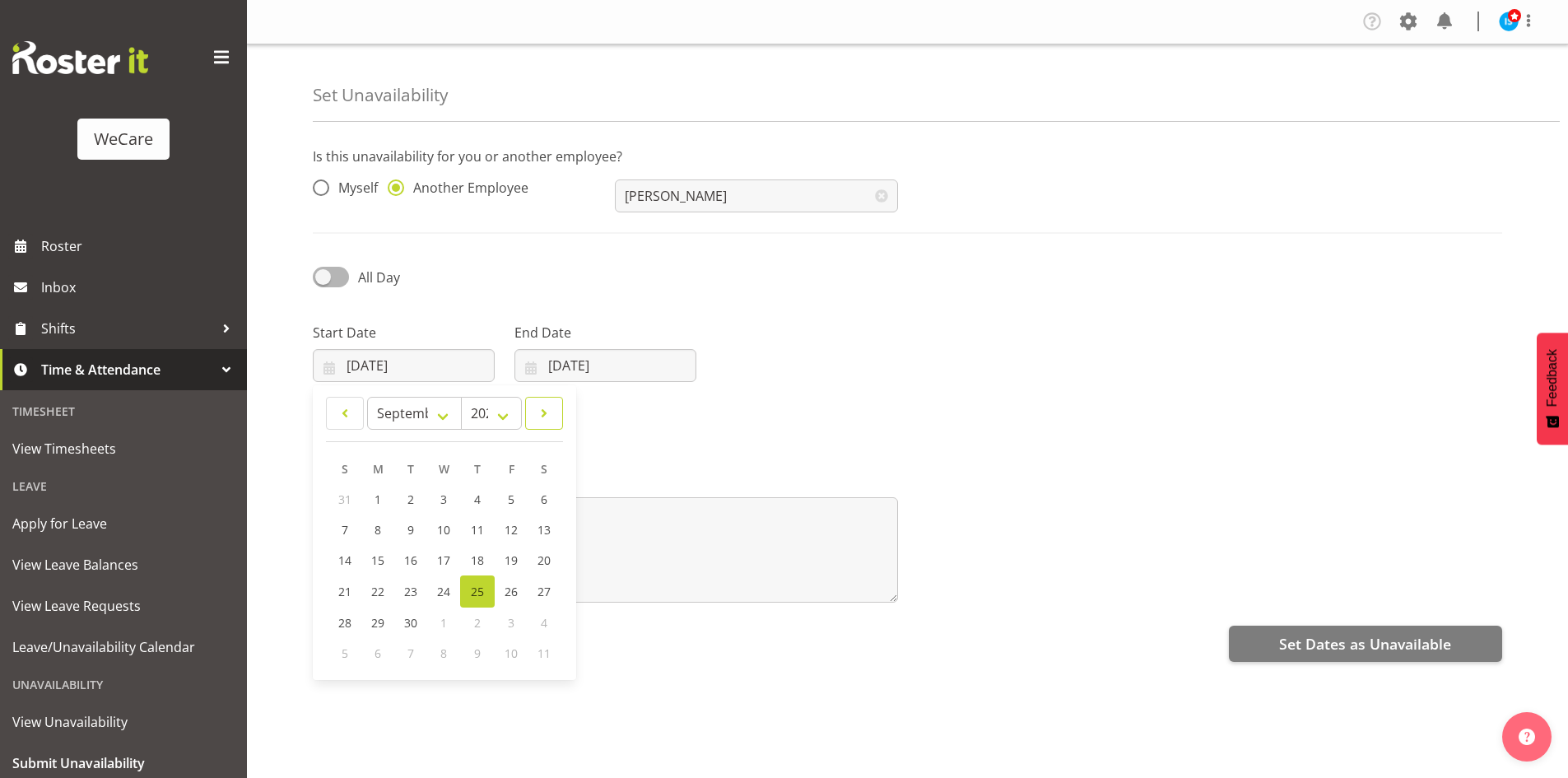
click at [531, 421] on link at bounding box center [544, 412] width 38 height 33
drag, startPoint x: 536, startPoint y: 421, endPoint x: 547, endPoint y: 420, distance: 11.0
click at [537, 421] on span at bounding box center [544, 413] width 17 height 20
select select "10"
click at [445, 601] on link "19" at bounding box center [444, 590] width 33 height 31
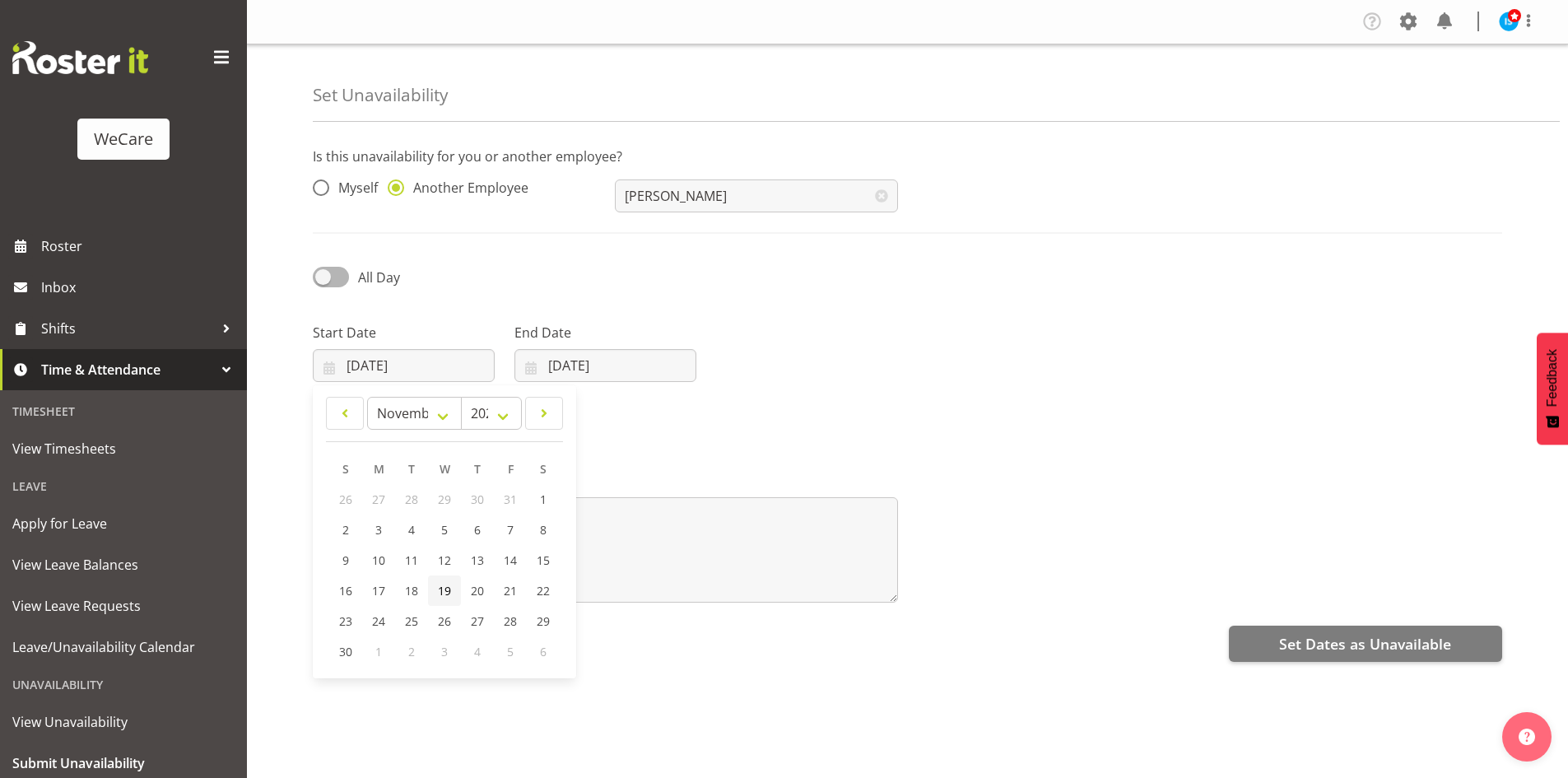
type input "19/11/2025"
click at [599, 358] on input "[DATE]" at bounding box center [605, 365] width 182 height 33
click at [747, 403] on span at bounding box center [744, 413] width 20 height 20
select select "10"
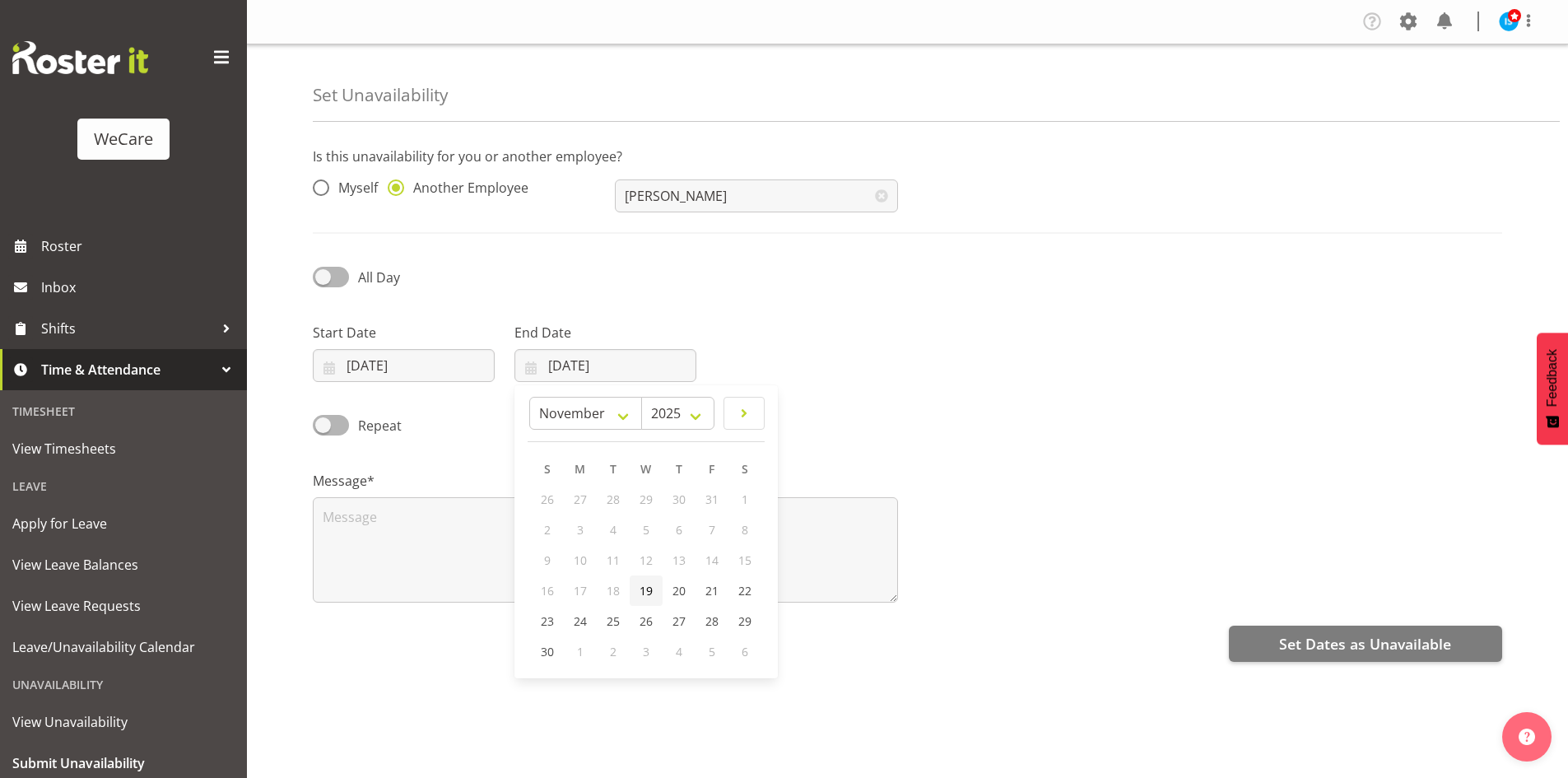
click at [642, 594] on span "19" at bounding box center [645, 591] width 13 height 16
type input "19/11/2025"
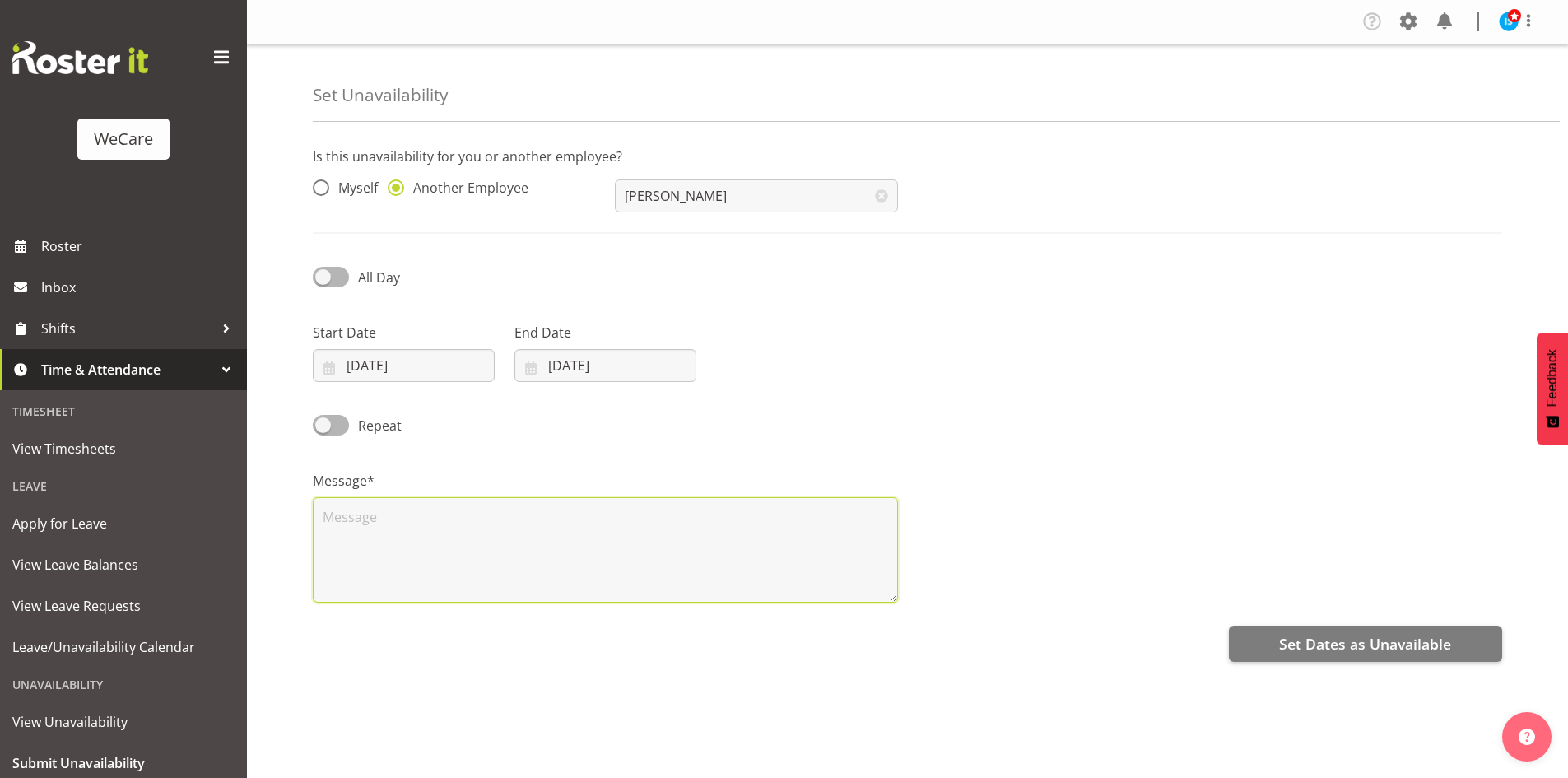
click at [458, 542] on textarea at bounding box center [605, 550] width 585 height 105
type textarea "RDO"
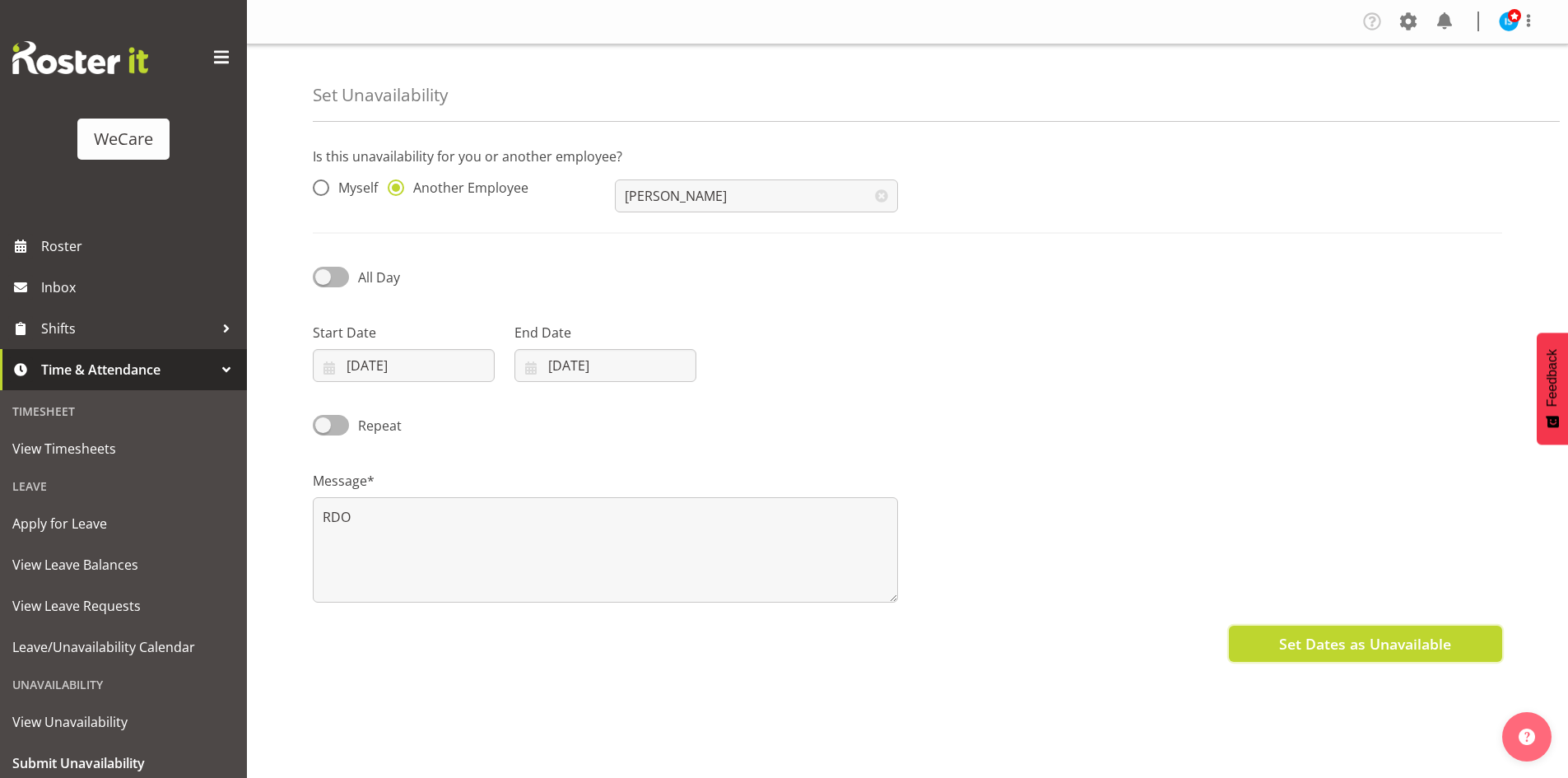
click at [1326, 639] on span "Set Dates as Unavailable" at bounding box center [1364, 644] width 172 height 22
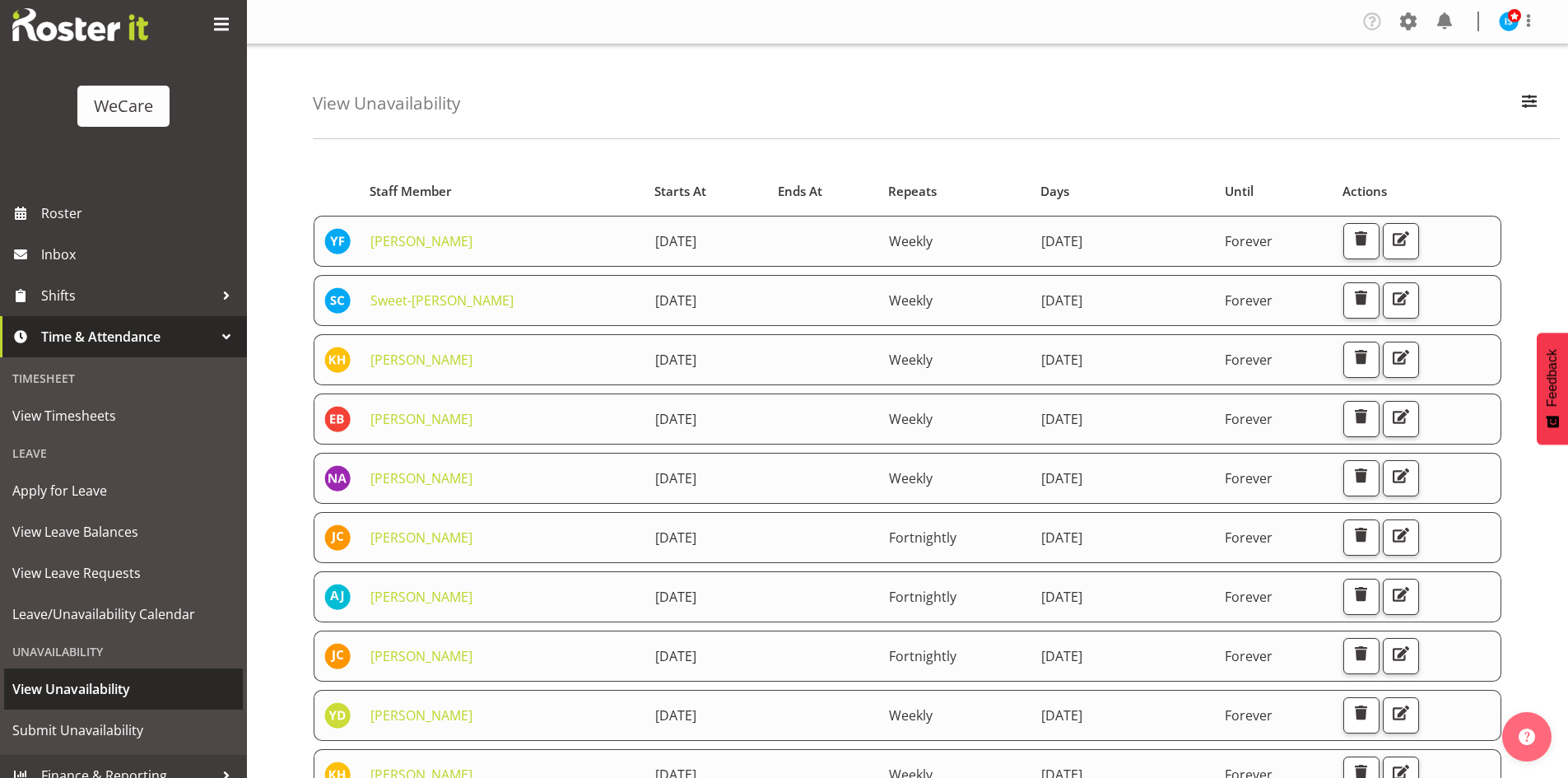
scroll to position [51, 0]
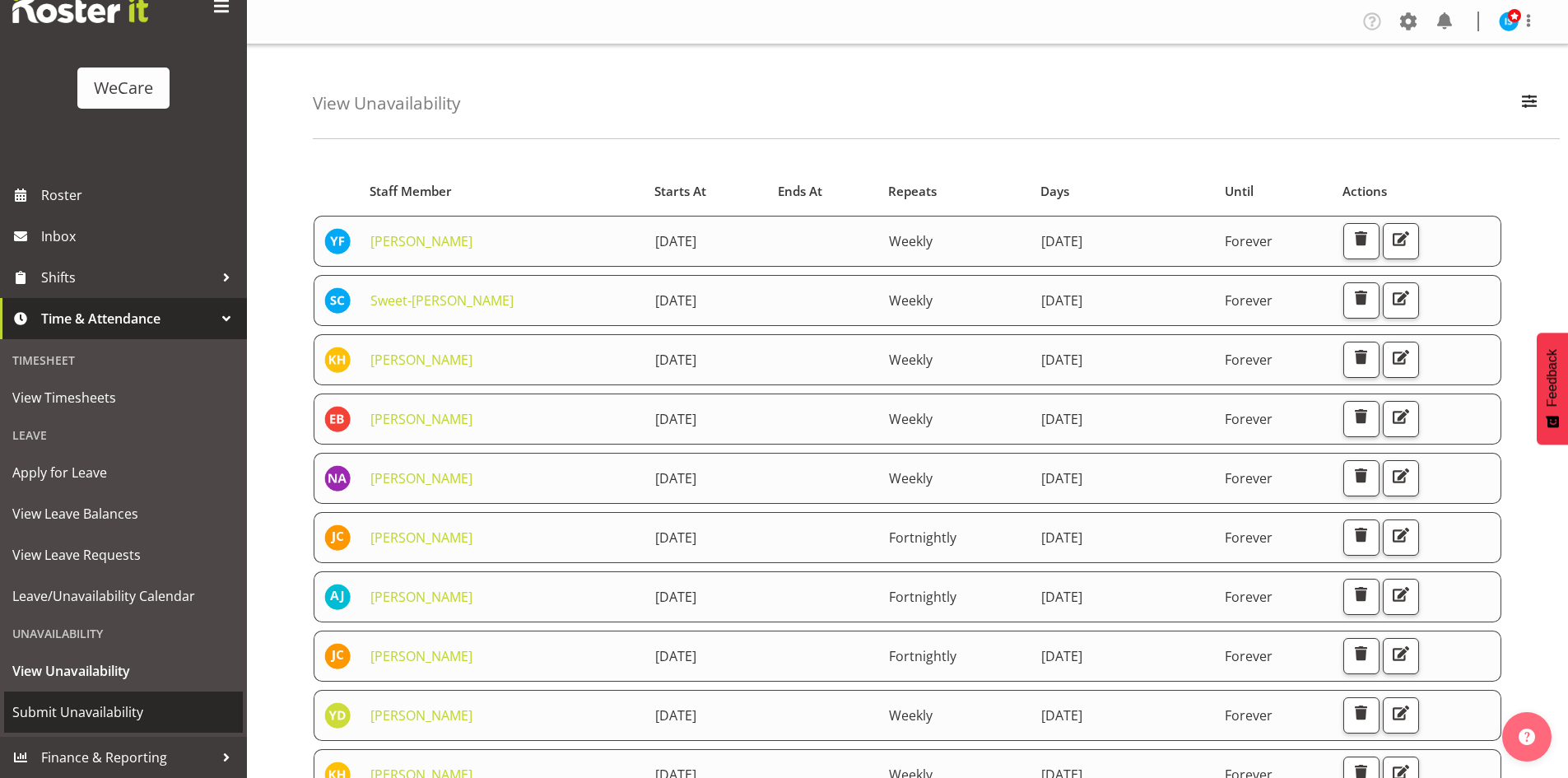
click at [63, 700] on span "Submit Unavailability" at bounding box center [123, 711] width 222 height 25
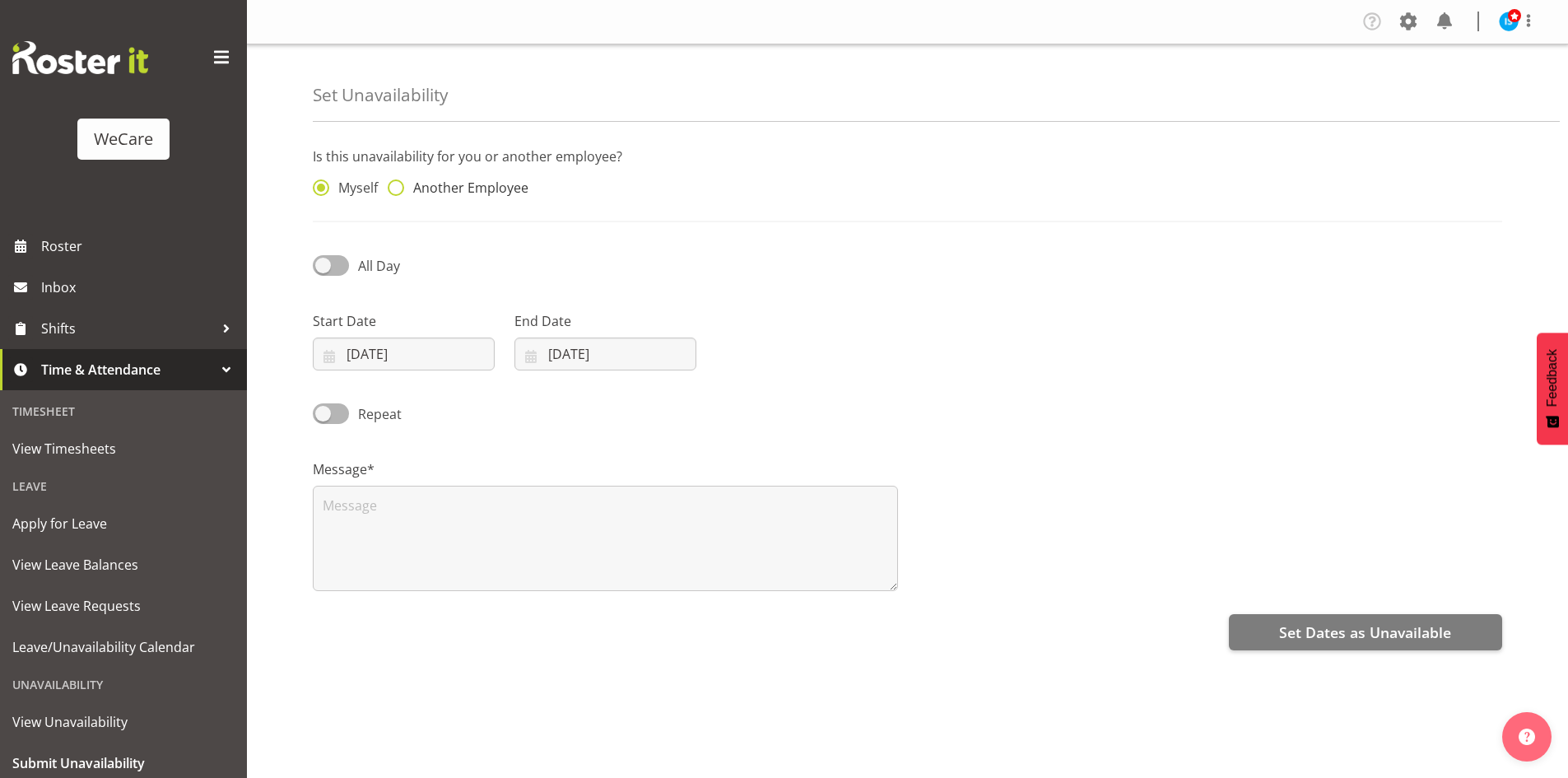
click at [501, 195] on span "Another Employee" at bounding box center [466, 188] width 124 height 17
click at [398, 194] on input "Another Employee" at bounding box center [392, 188] width 11 height 11
radio input "true"
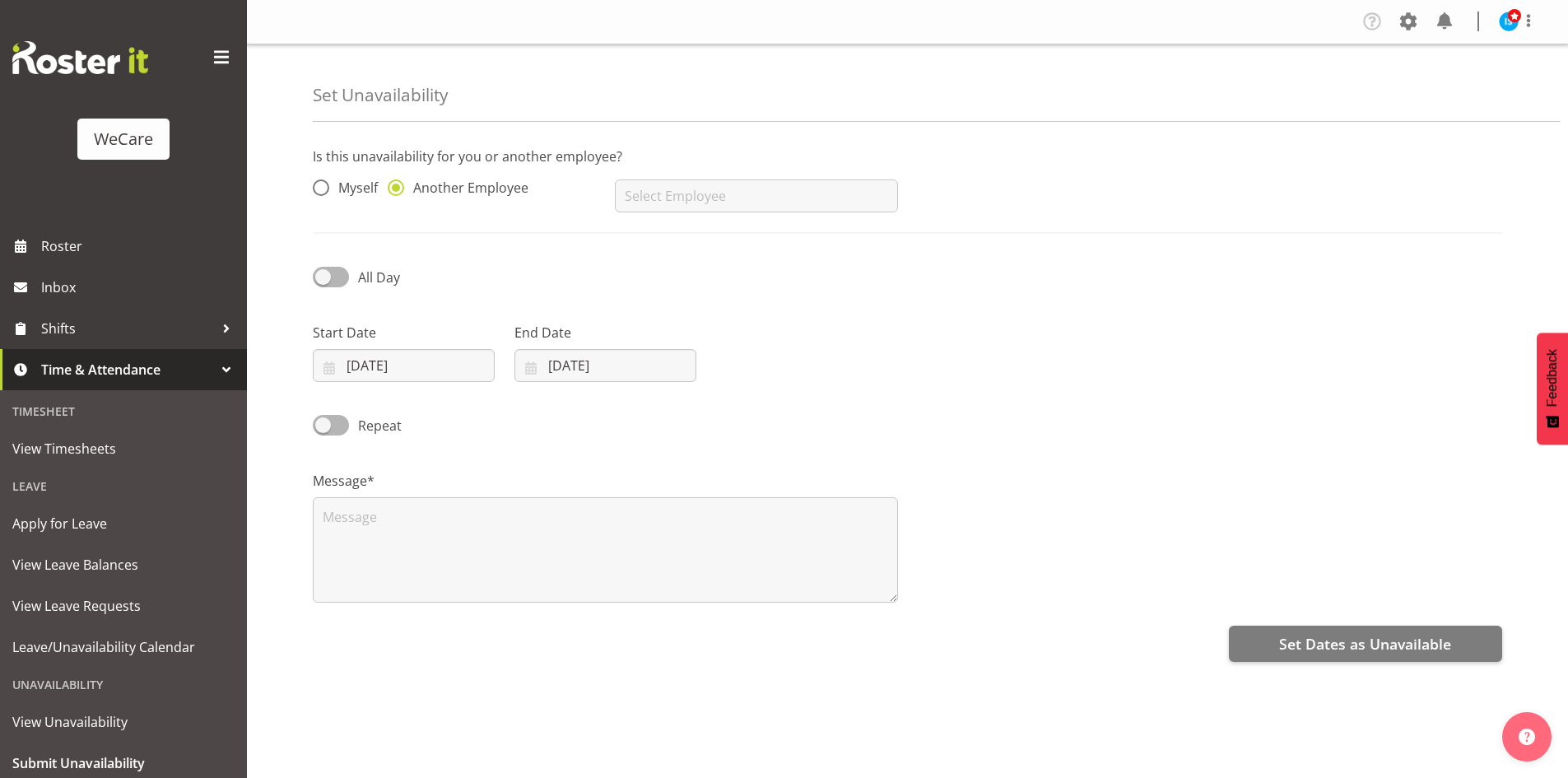
click at [682, 223] on div "[PERSON_NAME] [PERSON_NAME] [PERSON_NAME] [PERSON_NAME] [PERSON_NAME] [PERSON_N…" at bounding box center [756, 189] width 302 height 66
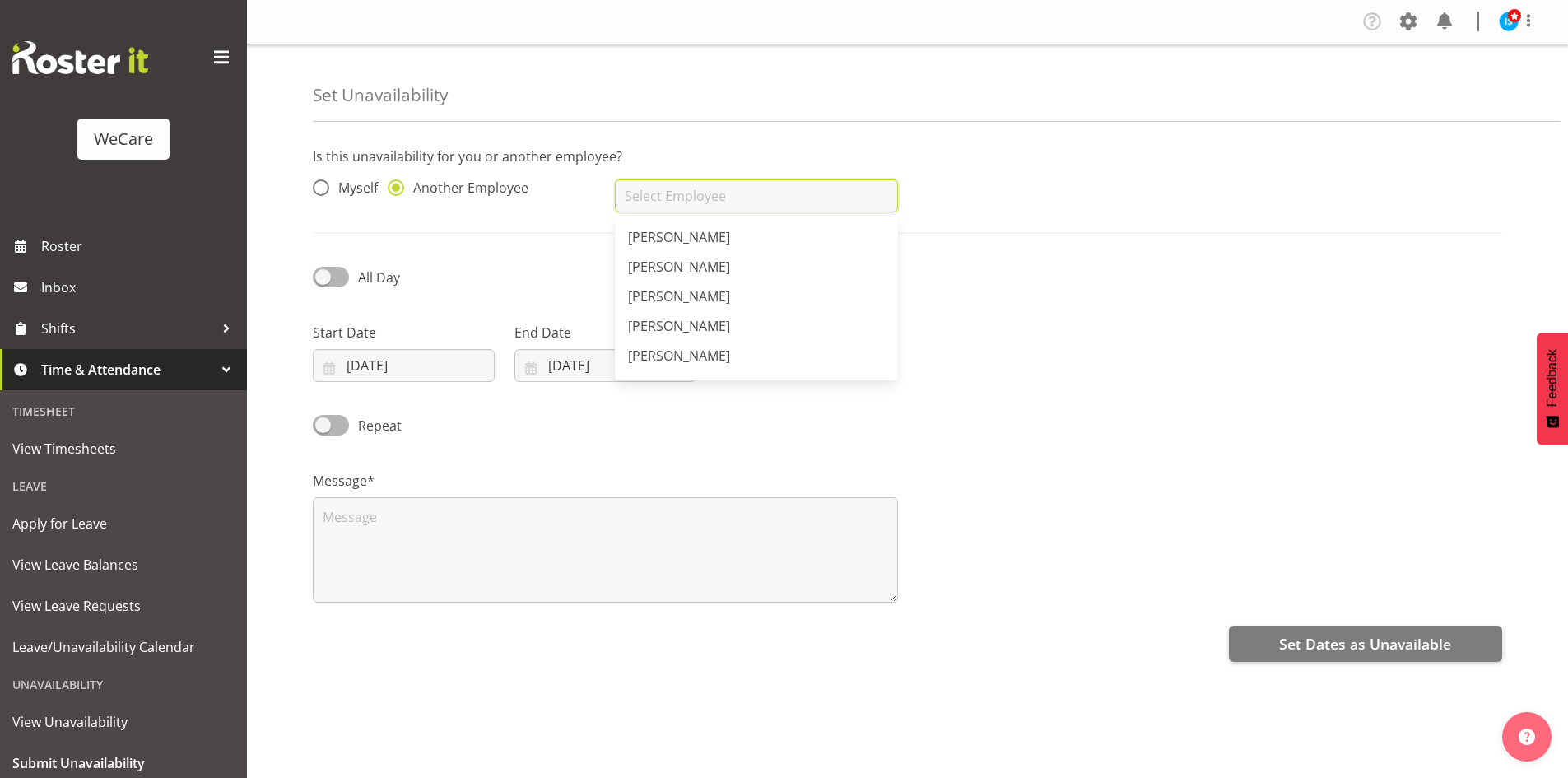
click at [668, 180] on input "text" at bounding box center [756, 196] width 282 height 33
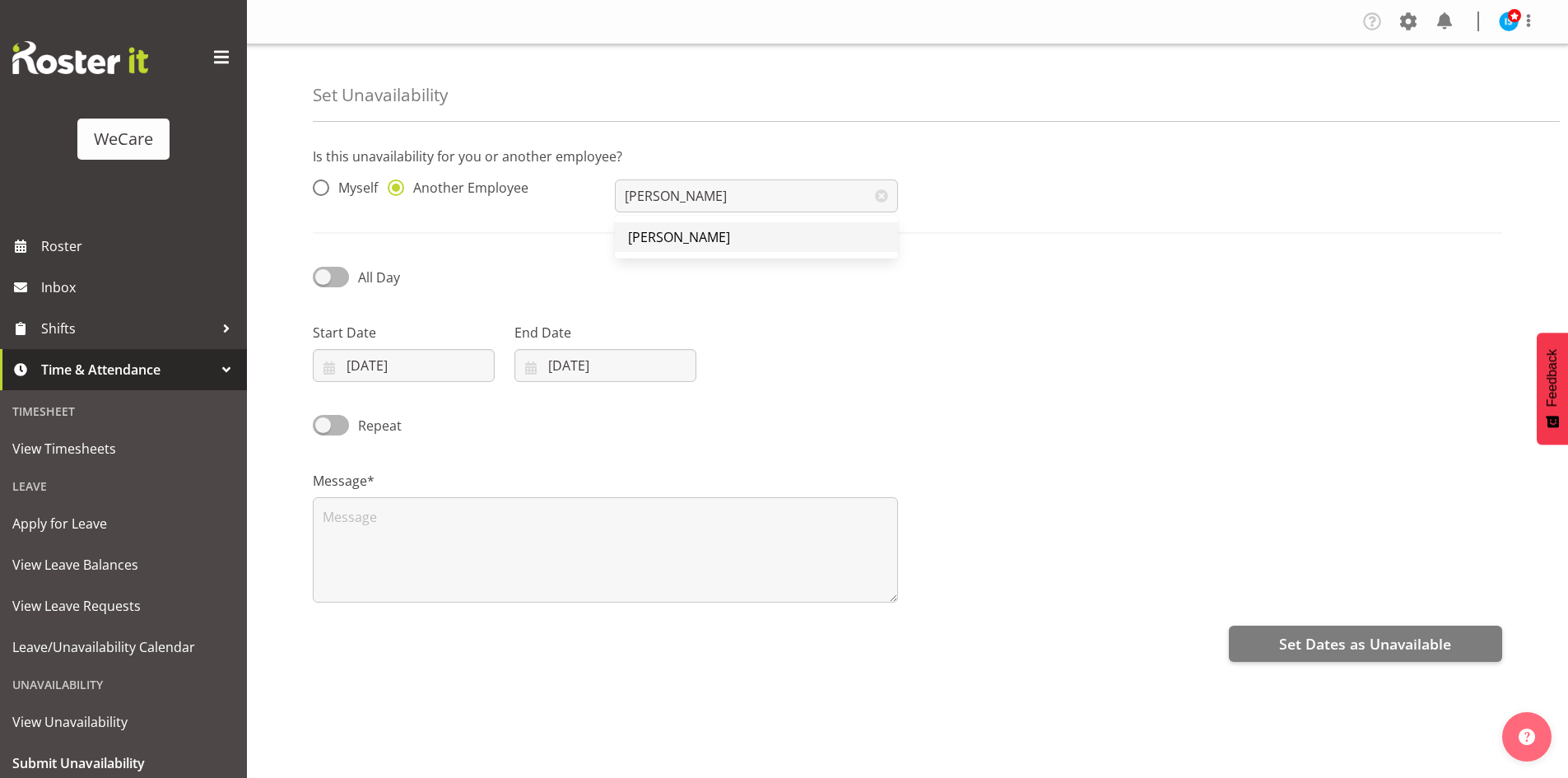
click at [635, 247] on link "[PERSON_NAME]" at bounding box center [756, 237] width 282 height 30
type input "[PERSON_NAME]"
click at [421, 374] on input "[DATE]" at bounding box center [403, 365] width 182 height 33
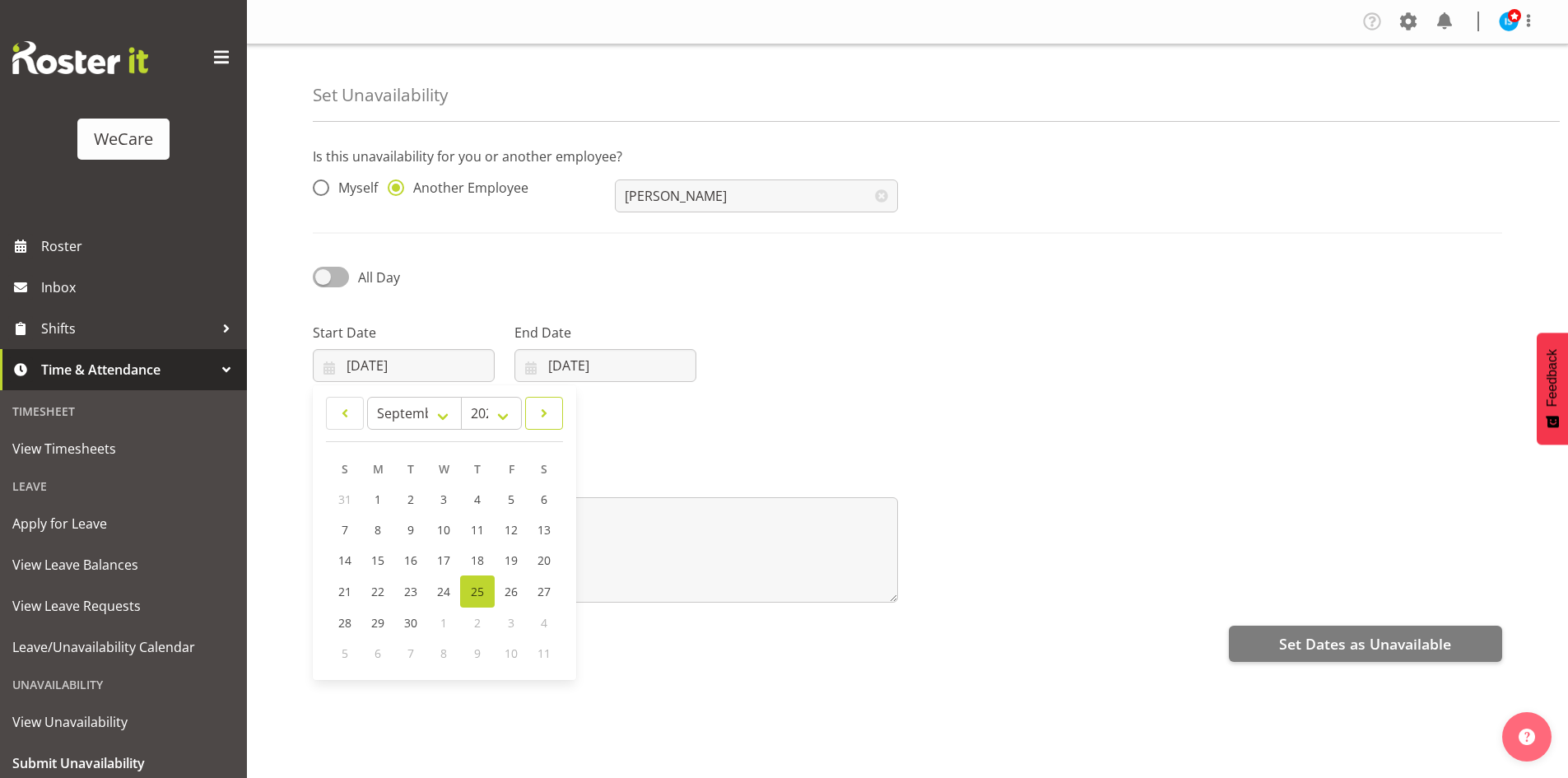
click at [533, 415] on link at bounding box center [544, 412] width 38 height 33
select select "10"
click at [446, 594] on span "19" at bounding box center [444, 591] width 13 height 16
type input "19/11/2025"
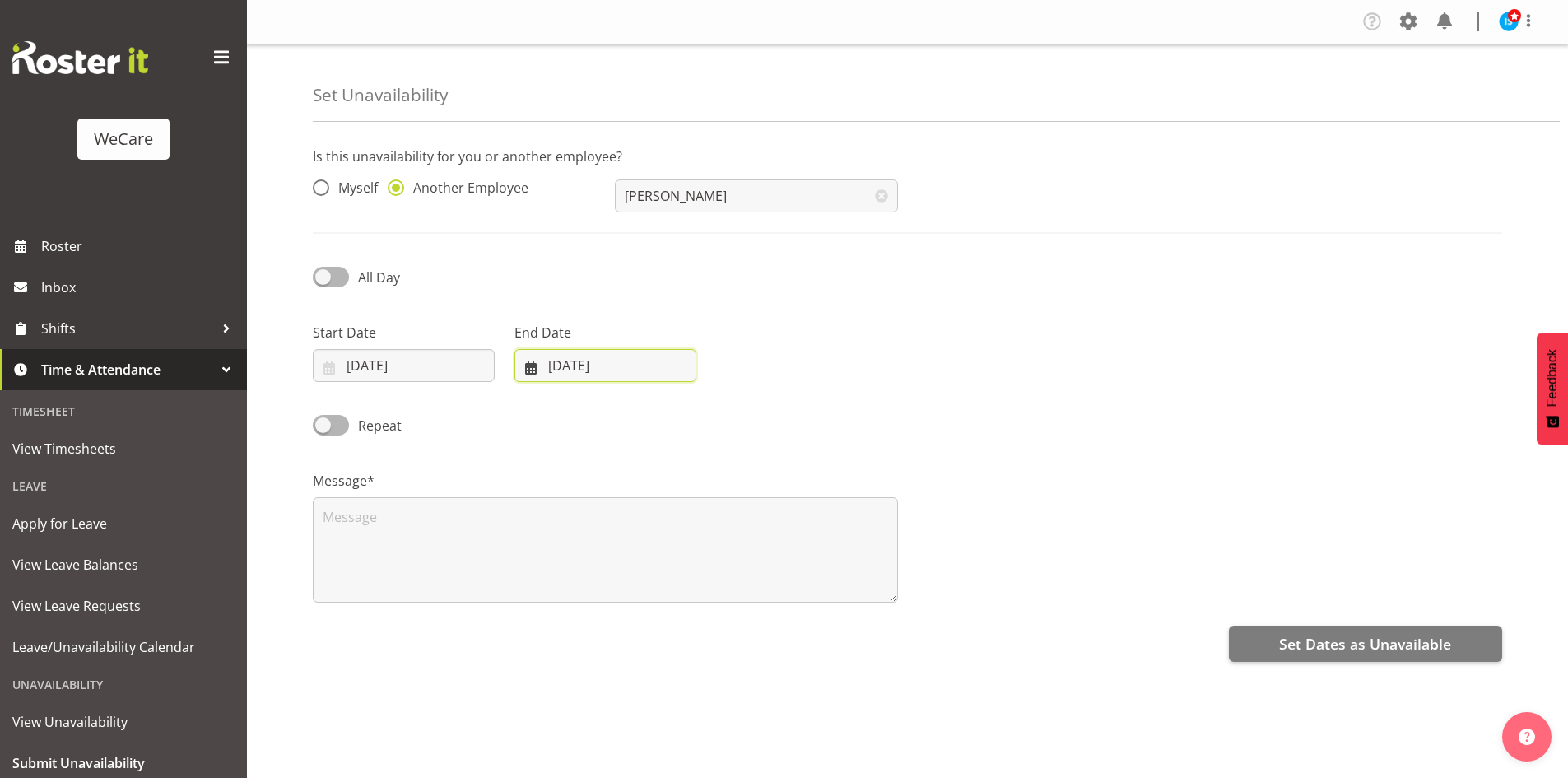
click at [625, 368] on input "25/09/2025" at bounding box center [605, 365] width 182 height 33
click at [755, 408] on link at bounding box center [744, 412] width 41 height 33
select select "10"
click at [646, 585] on span "19" at bounding box center [645, 591] width 13 height 16
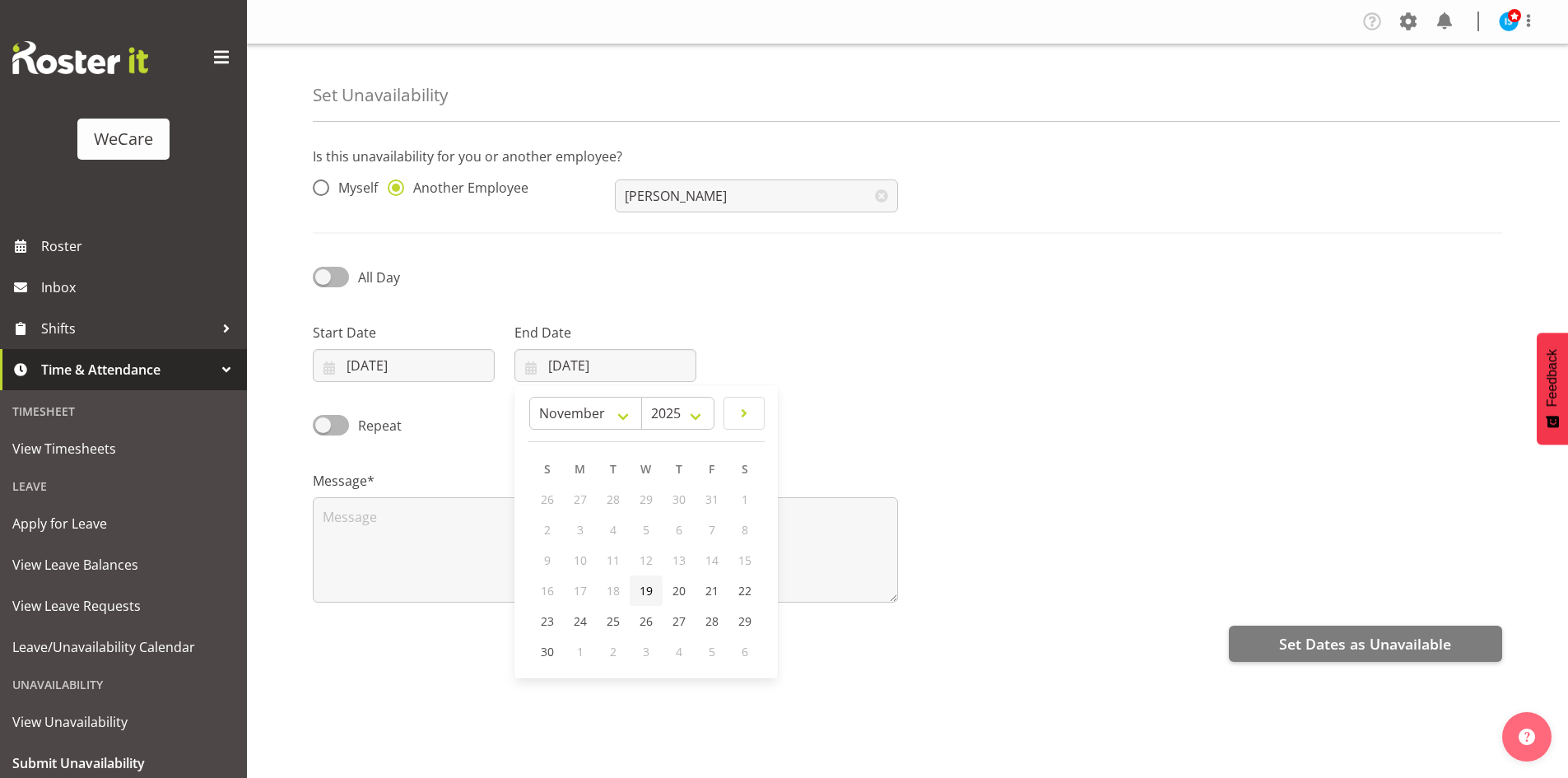
type input "19/11/2025"
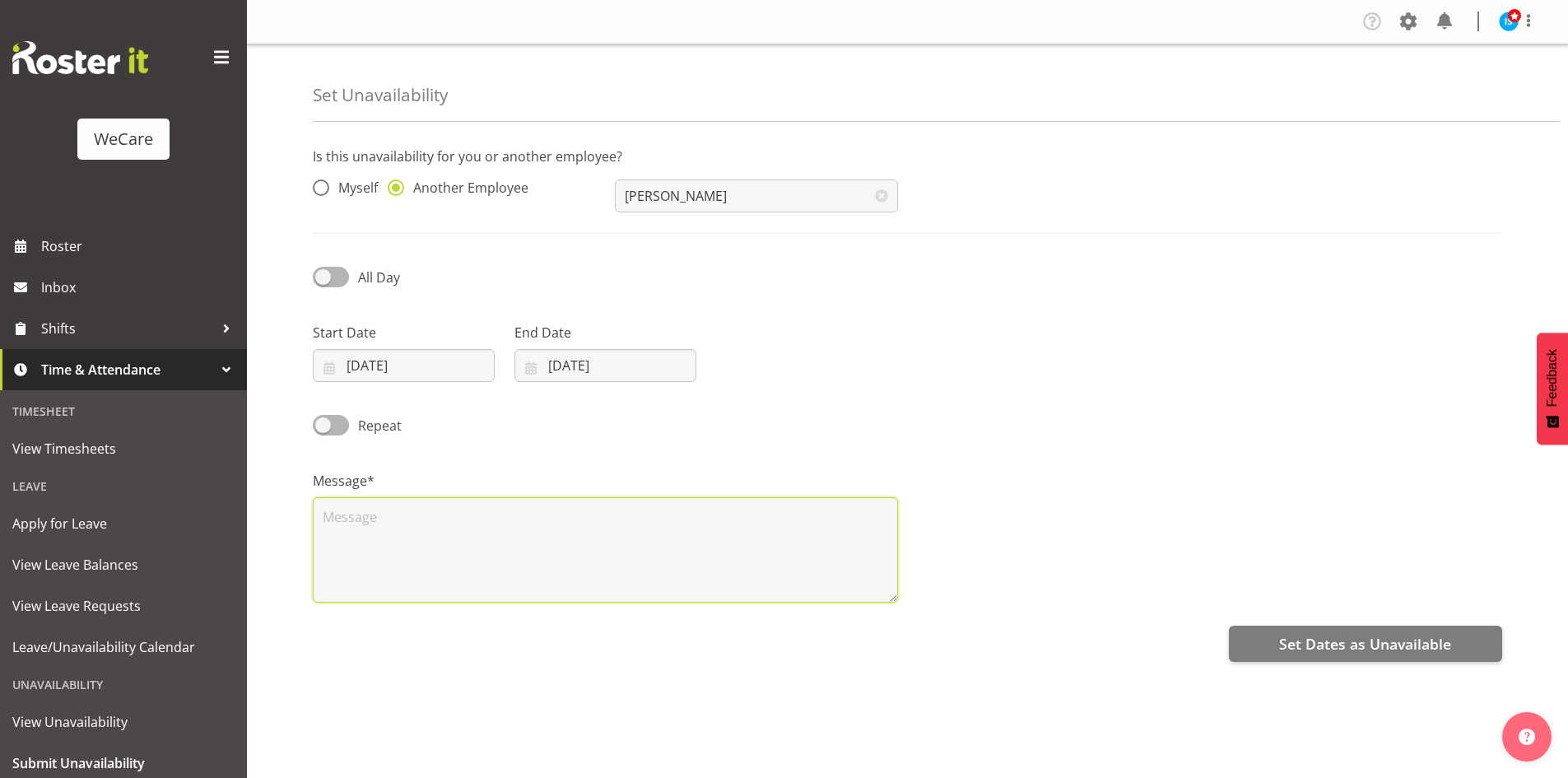
click at [497, 545] on textarea at bounding box center [605, 550] width 585 height 105
type textarea "RDO"
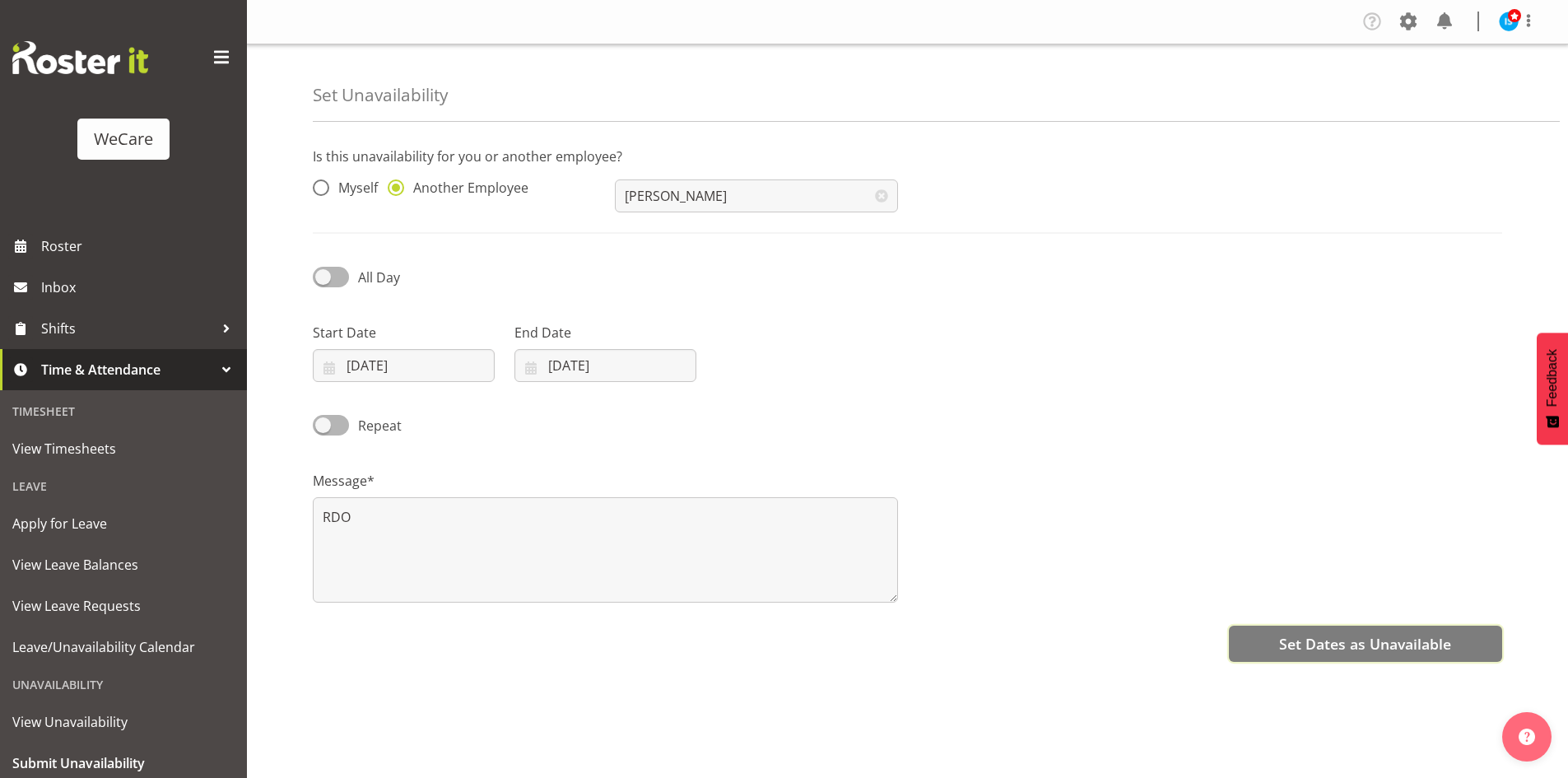
click at [1357, 651] on span "Set Dates as Unavailable" at bounding box center [1364, 644] width 172 height 22
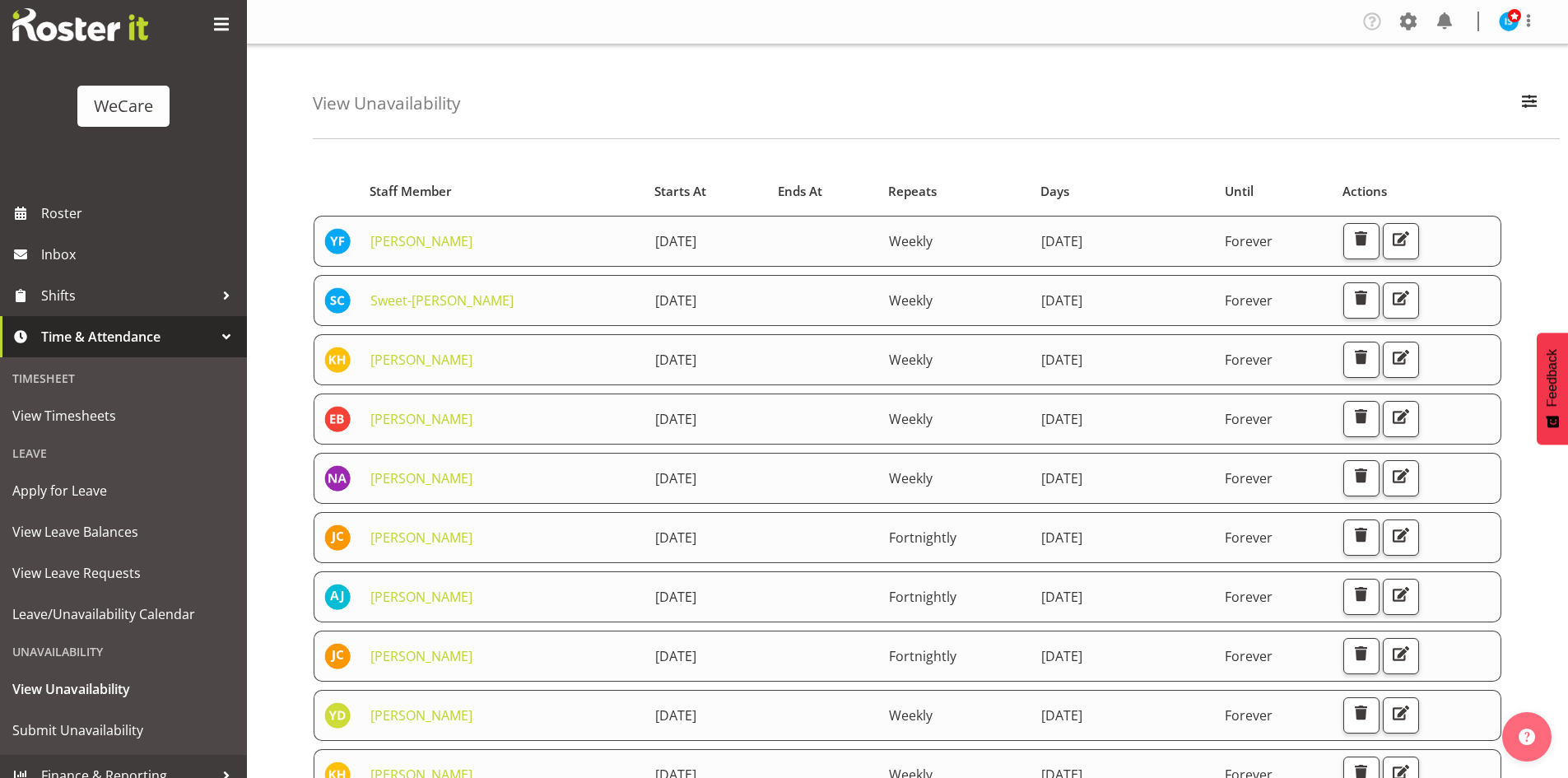
scroll to position [51, 0]
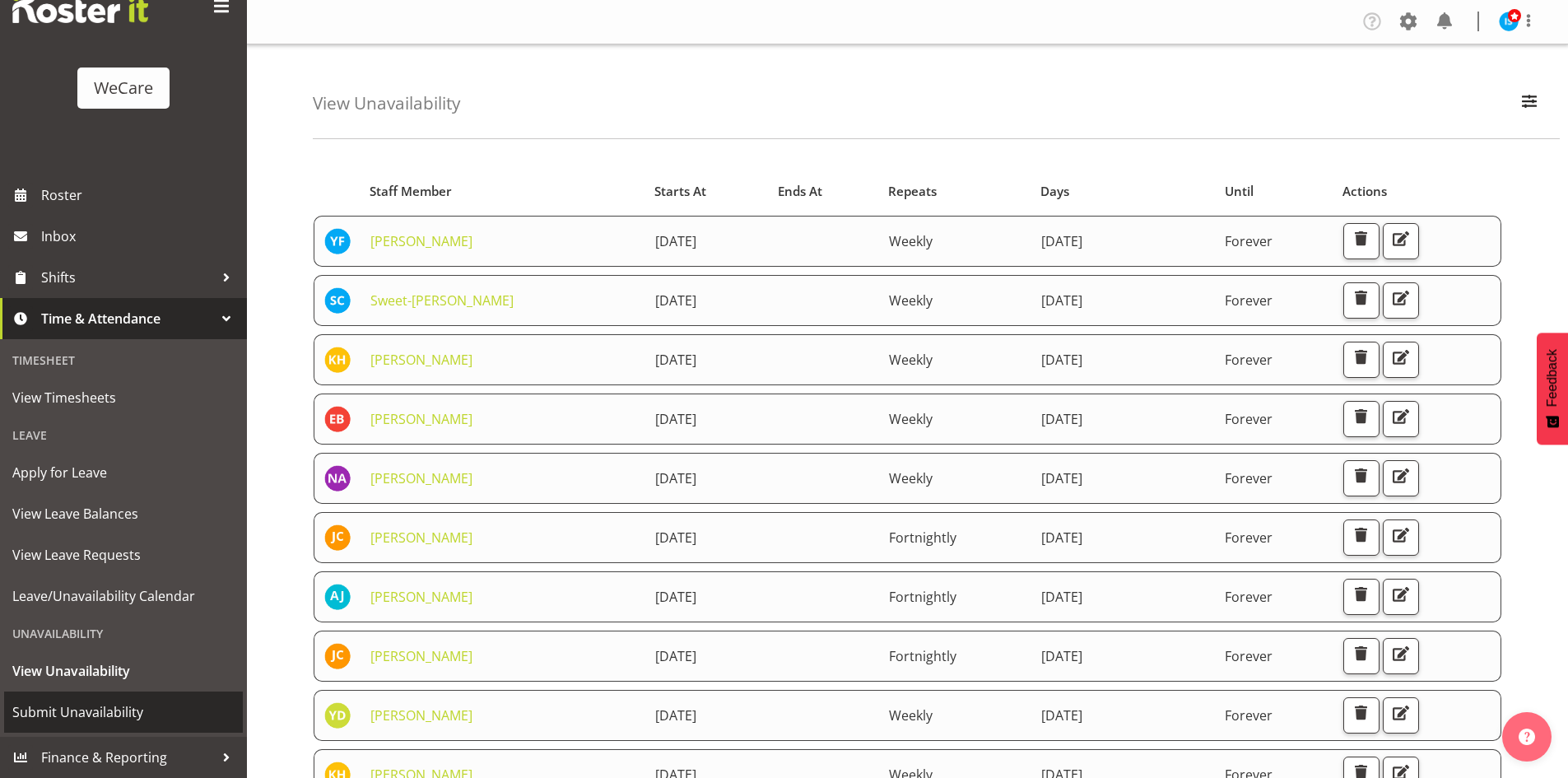
click at [93, 708] on span "Submit Unavailability" at bounding box center [123, 711] width 222 height 25
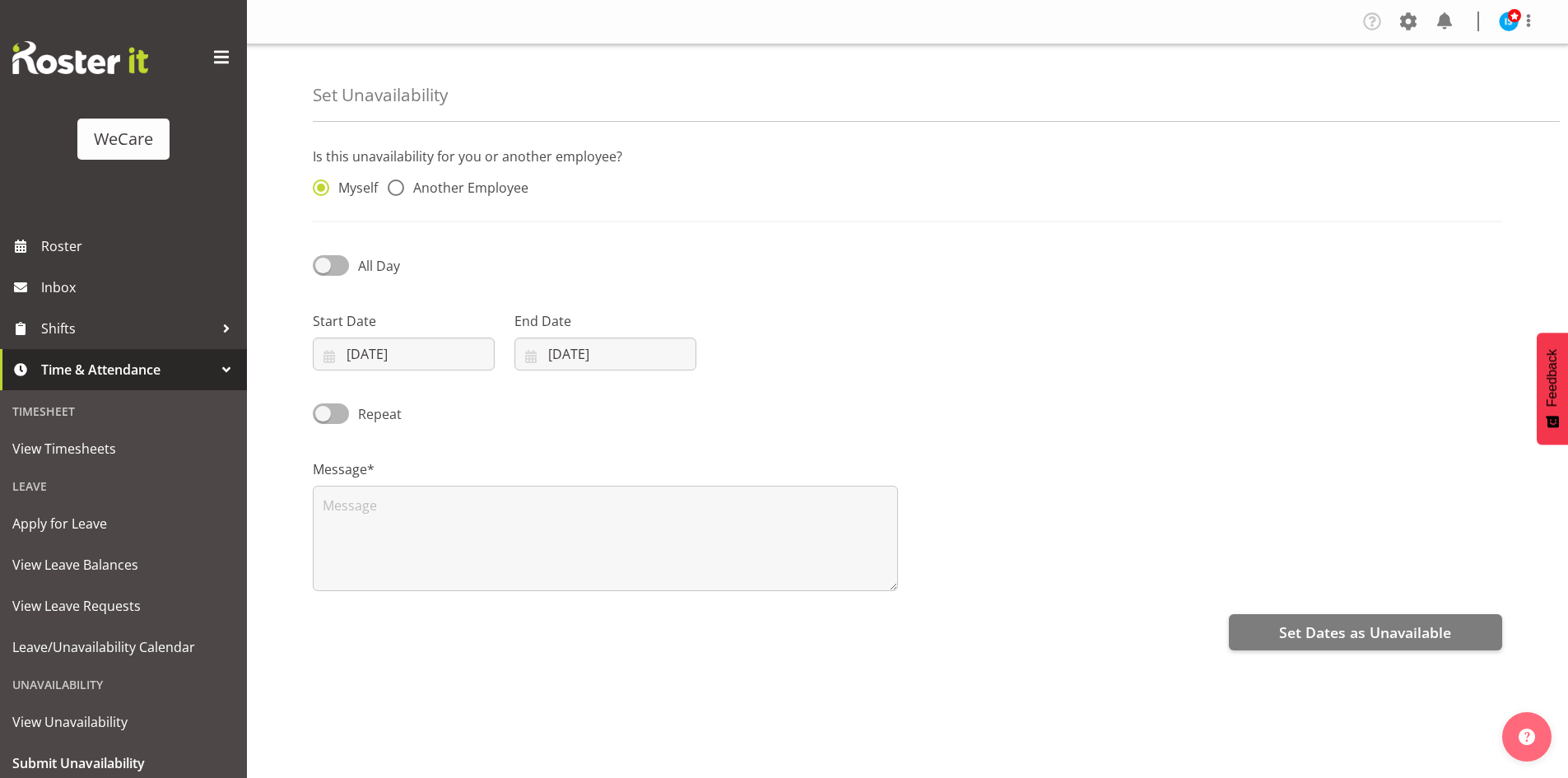
click at [429, 157] on div "Myself Another Employee" at bounding box center [454, 183] width 302 height 55
click at [453, 174] on div "Myself Another Employee" at bounding box center [454, 183] width 302 height 55
drag, startPoint x: 418, startPoint y: 182, endPoint x: 555, endPoint y: 186, distance: 137.1
click at [419, 183] on span "Another Employee" at bounding box center [466, 188] width 124 height 17
click at [398, 183] on input "Another Employee" at bounding box center [392, 188] width 11 height 11
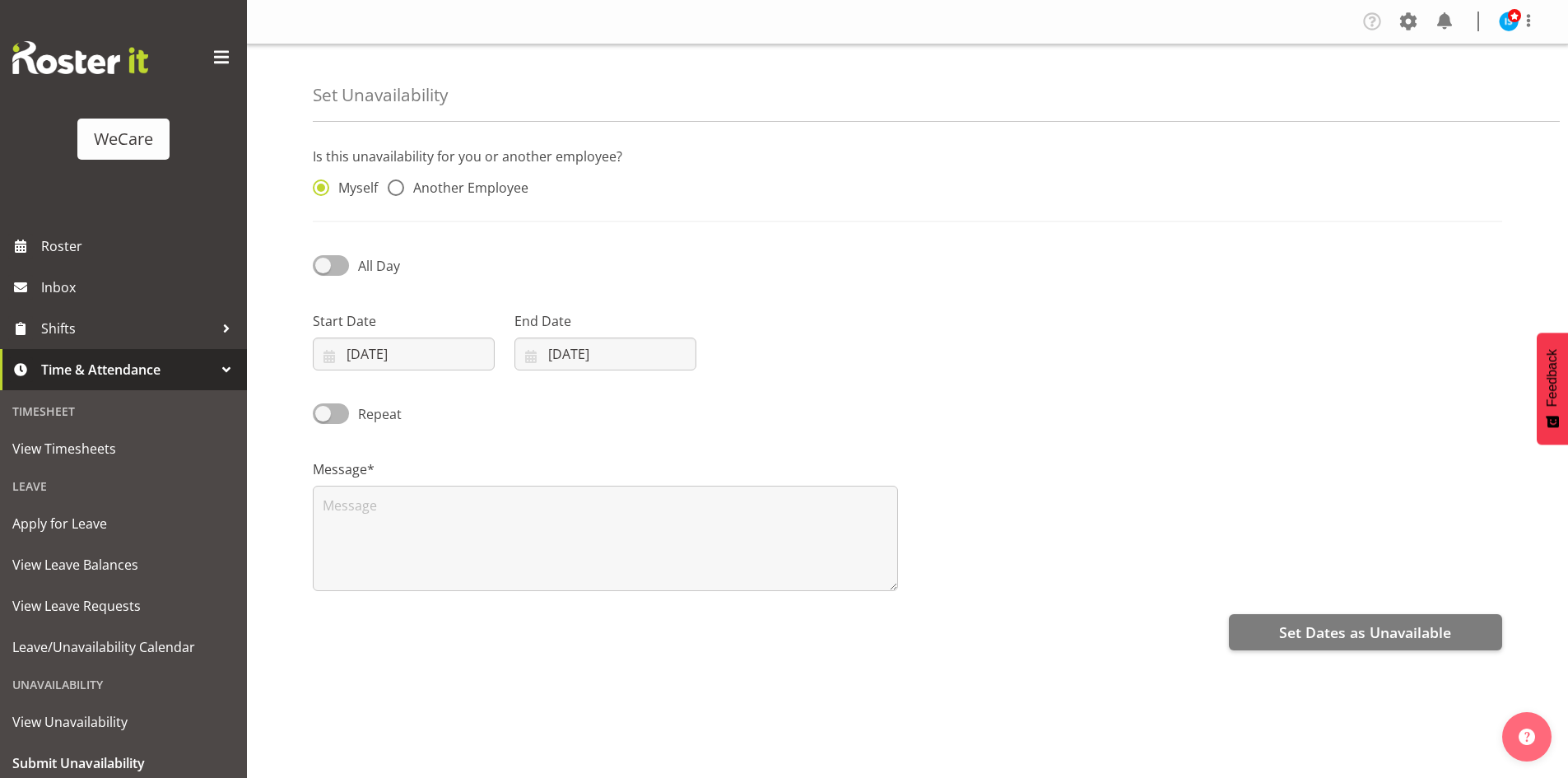
radio input "true"
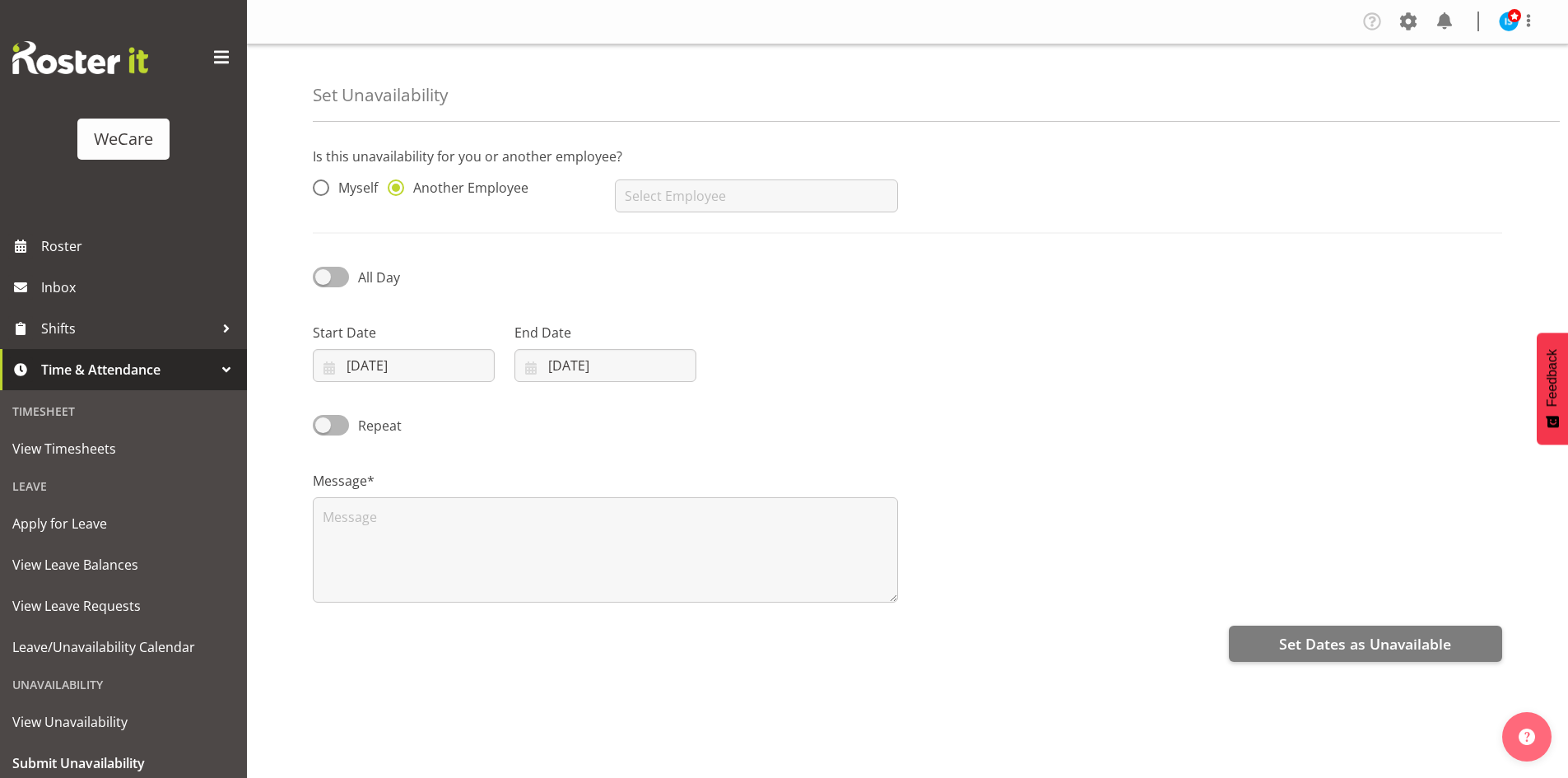
click at [887, 172] on div "AJ Jones Aleea Devenport Alex Ferguson Amy Johannsen Andrea Ramirez Andrew Casb…" at bounding box center [756, 189] width 302 height 66
click at [849, 195] on input "text" at bounding box center [756, 196] width 282 height 33
drag, startPoint x: 709, startPoint y: 223, endPoint x: 674, endPoint y: 236, distance: 37.3
click at [708, 223] on link "Aleea Devenport" at bounding box center [756, 237] width 282 height 30
type input "[PERSON_NAME]"
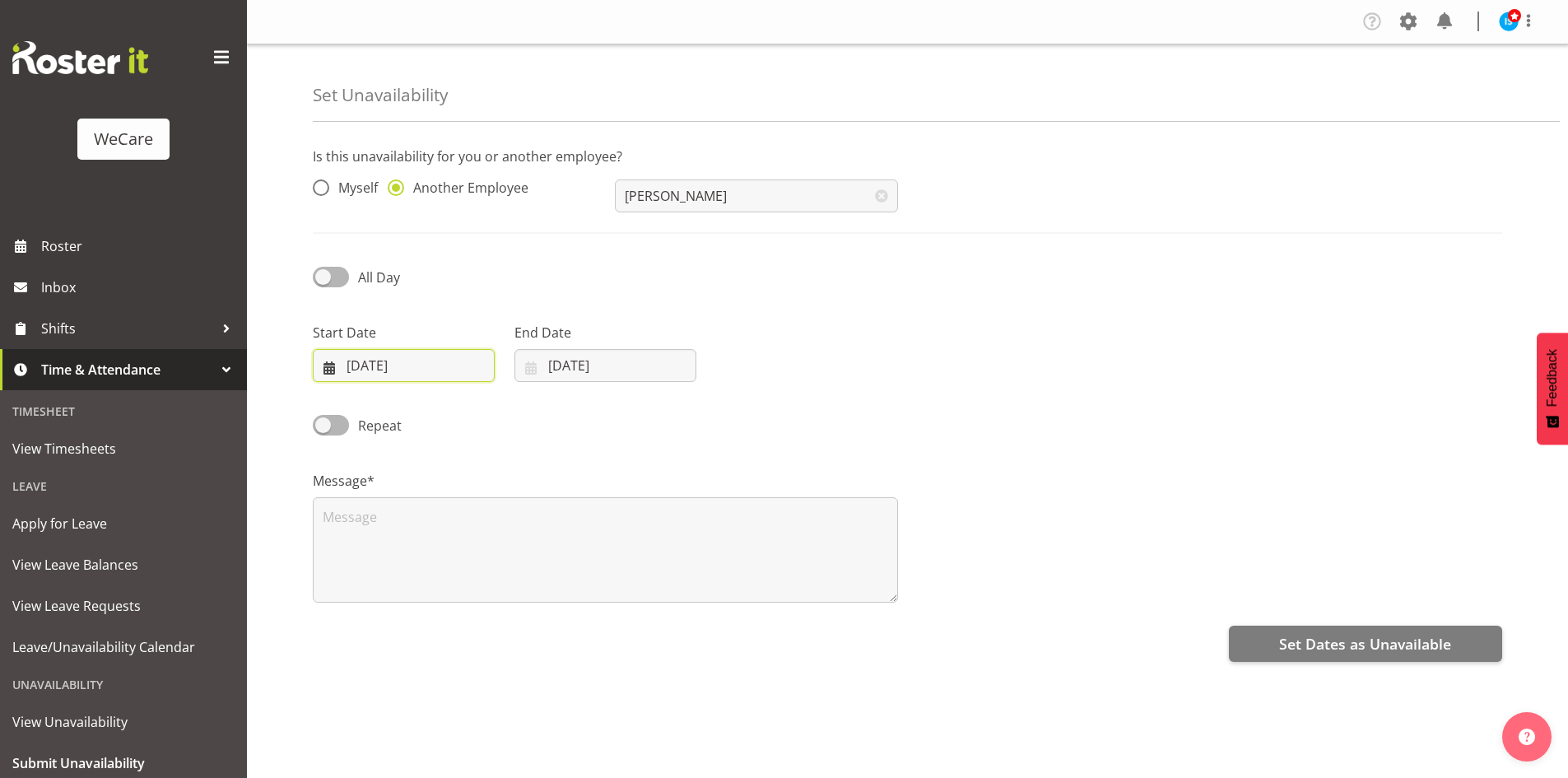
drag, startPoint x: 362, startPoint y: 354, endPoint x: 377, endPoint y: 365, distance: 18.6
click at [362, 354] on input "[DATE]" at bounding box center [403, 365] width 182 height 33
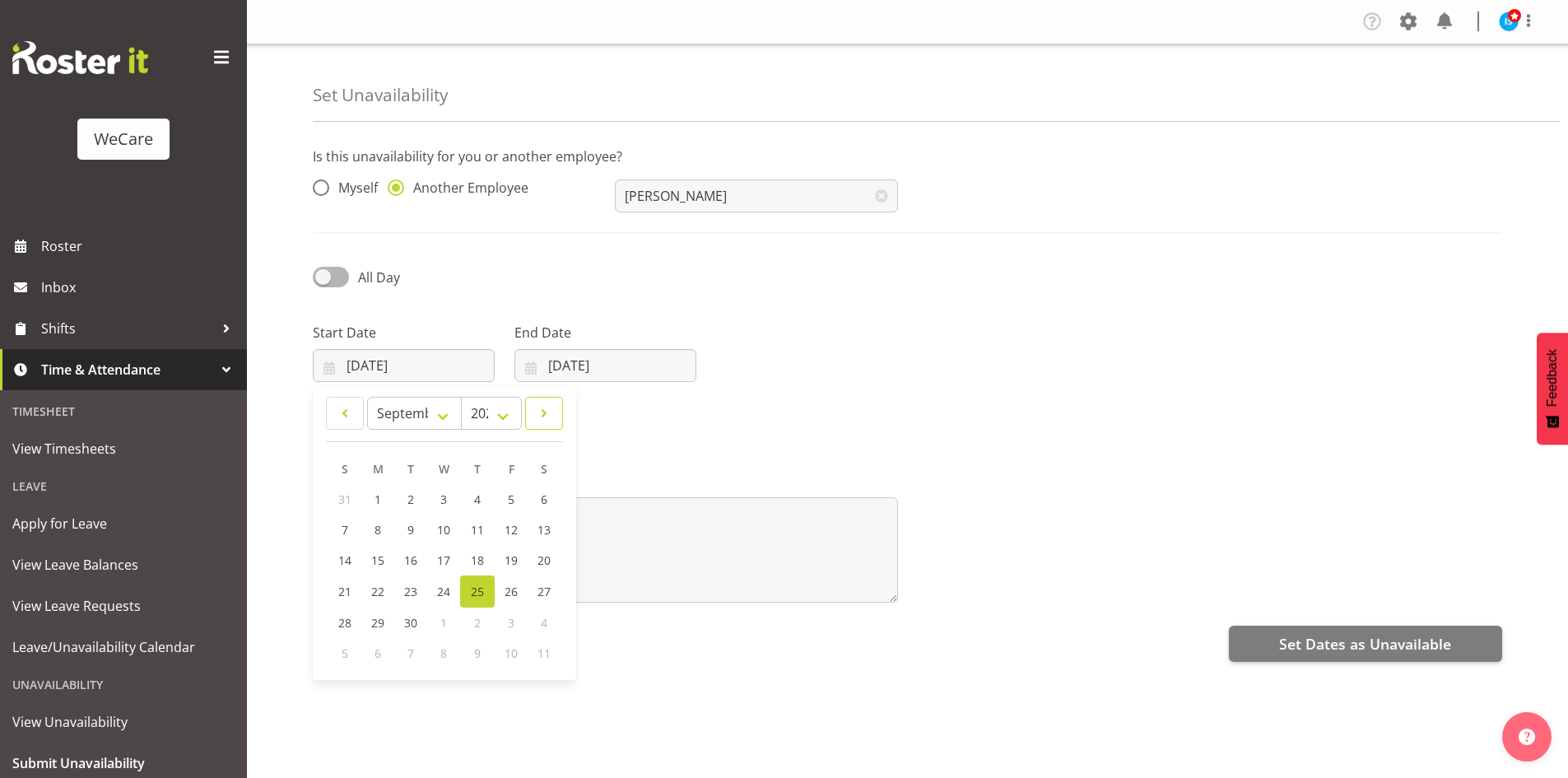
click at [551, 416] on span at bounding box center [544, 413] width 17 height 20
click at [550, 416] on span at bounding box center [544, 413] width 17 height 20
select select "10"
click at [499, 594] on link "21" at bounding box center [509, 590] width 33 height 31
type input "21/11/2025"
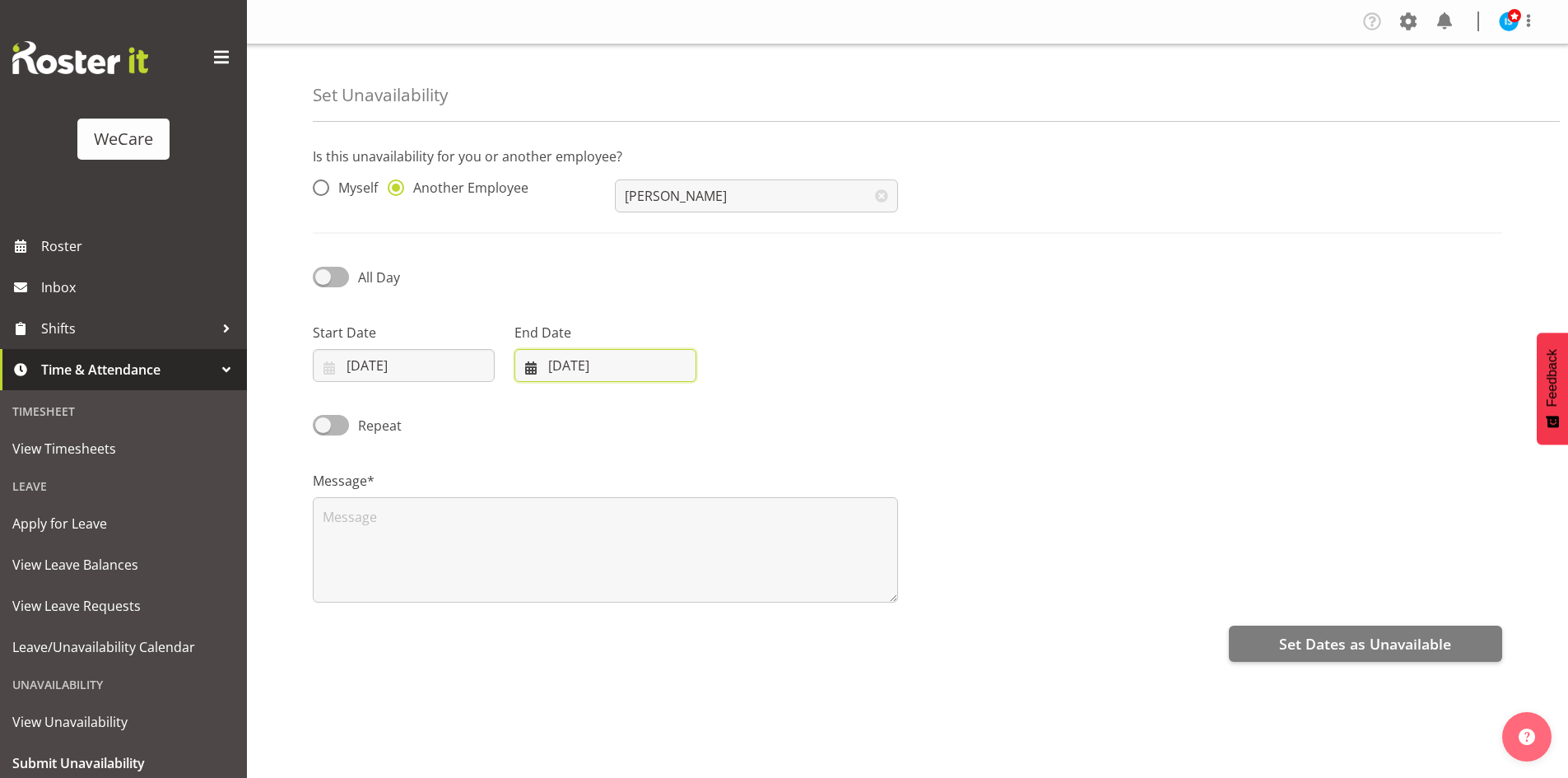
click at [625, 360] on input "25/09/2025" at bounding box center [605, 365] width 182 height 33
click at [735, 415] on span at bounding box center [744, 413] width 20 height 20
select select "10"
click at [696, 586] on link "21" at bounding box center [711, 590] width 33 height 31
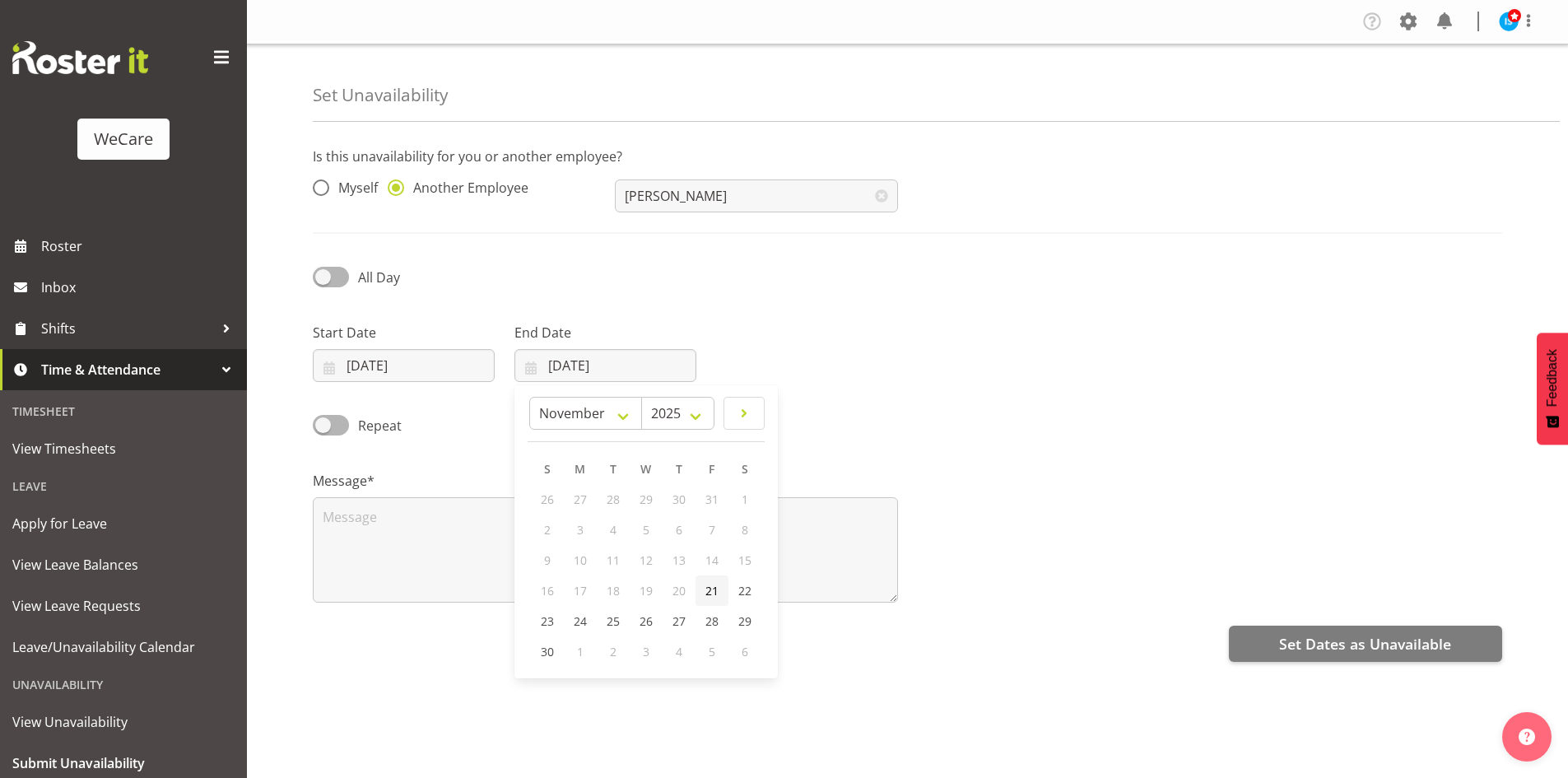
type input "21/11/2025"
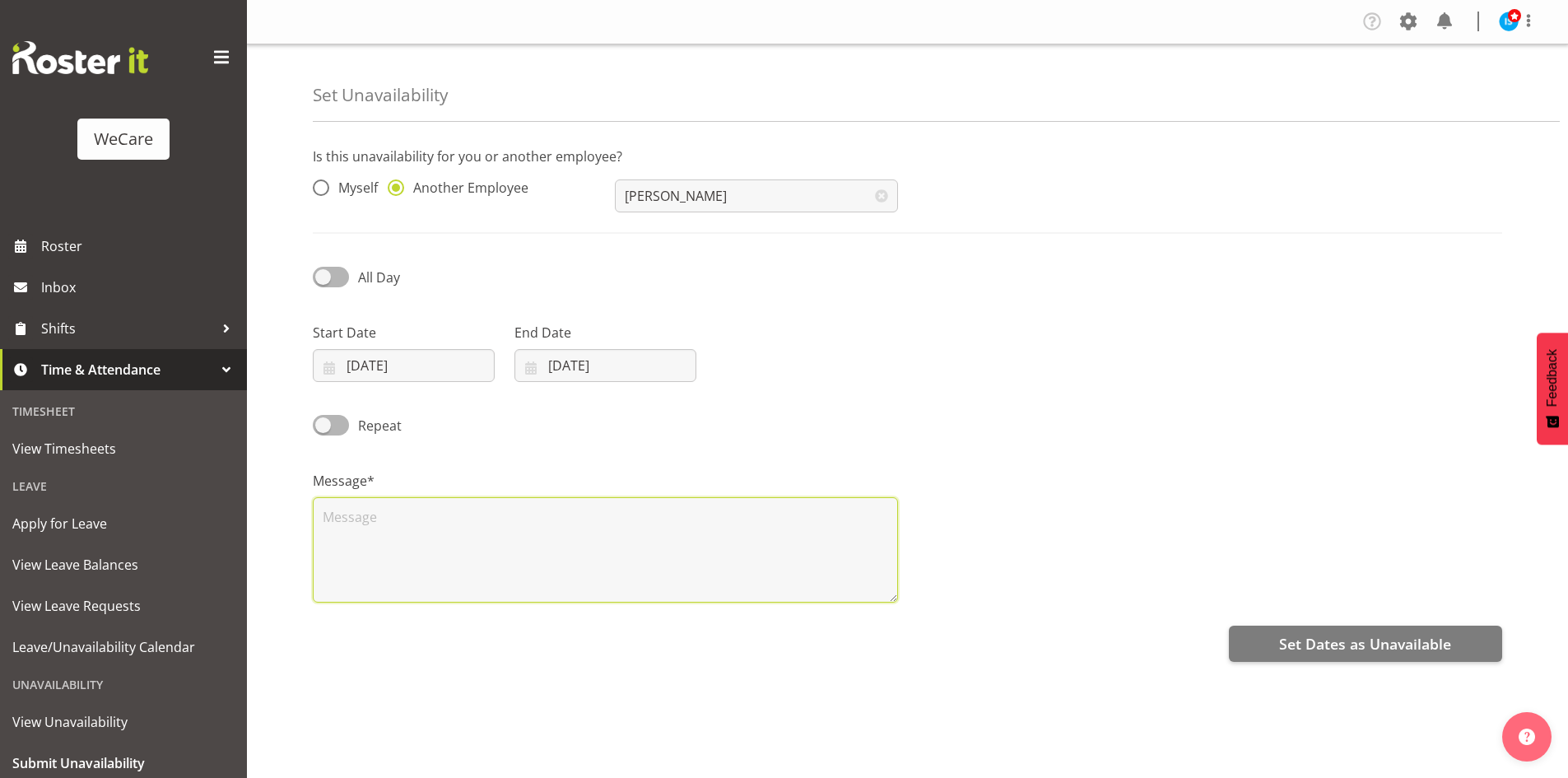
click at [564, 573] on textarea at bounding box center [605, 550] width 585 height 105
type textarea "RDO"
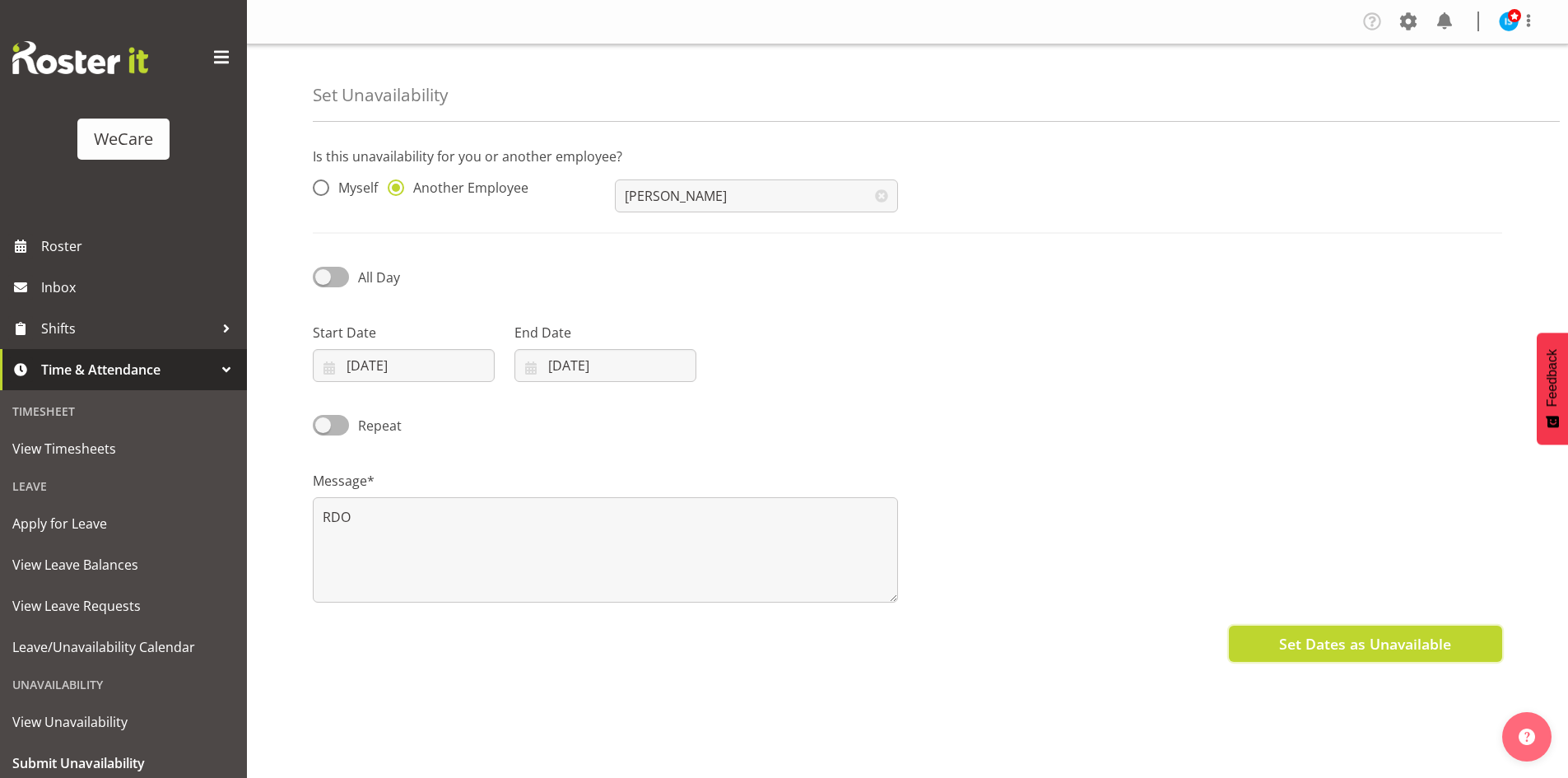
click at [1296, 649] on span "Set Dates as Unavailable" at bounding box center [1364, 644] width 172 height 22
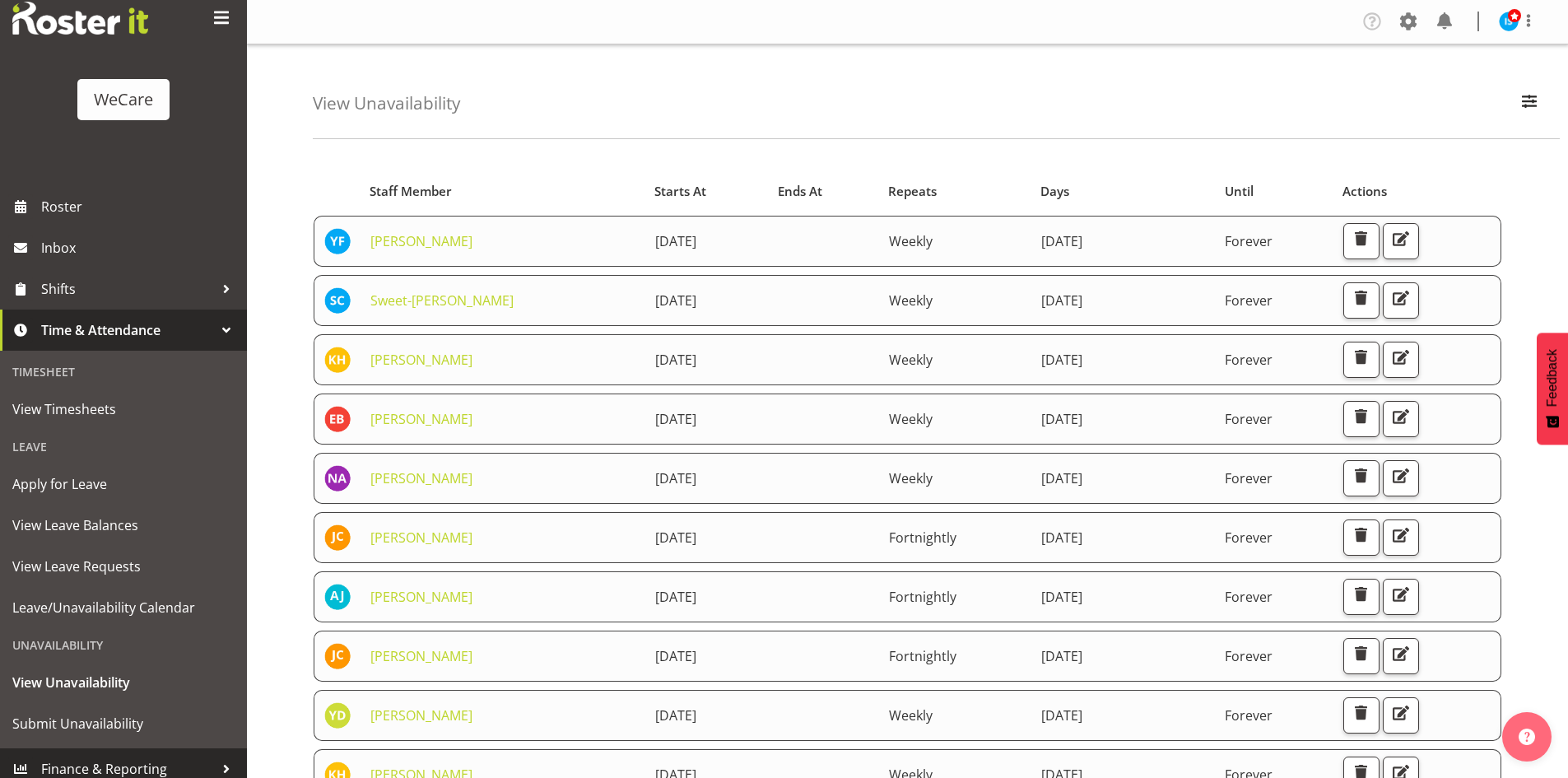
scroll to position [51, 0]
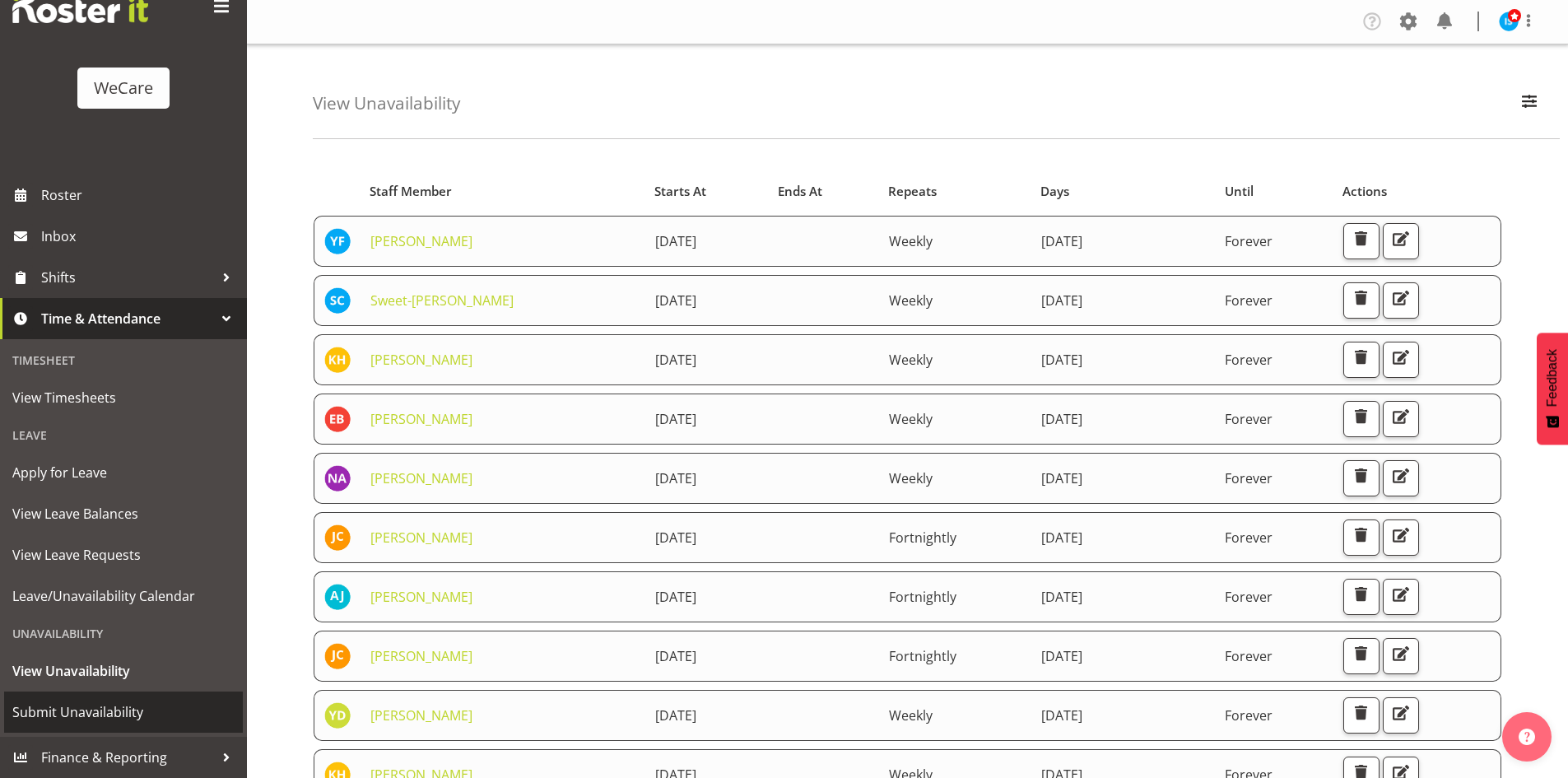
click at [87, 712] on span "Submit Unavailability" at bounding box center [123, 711] width 222 height 25
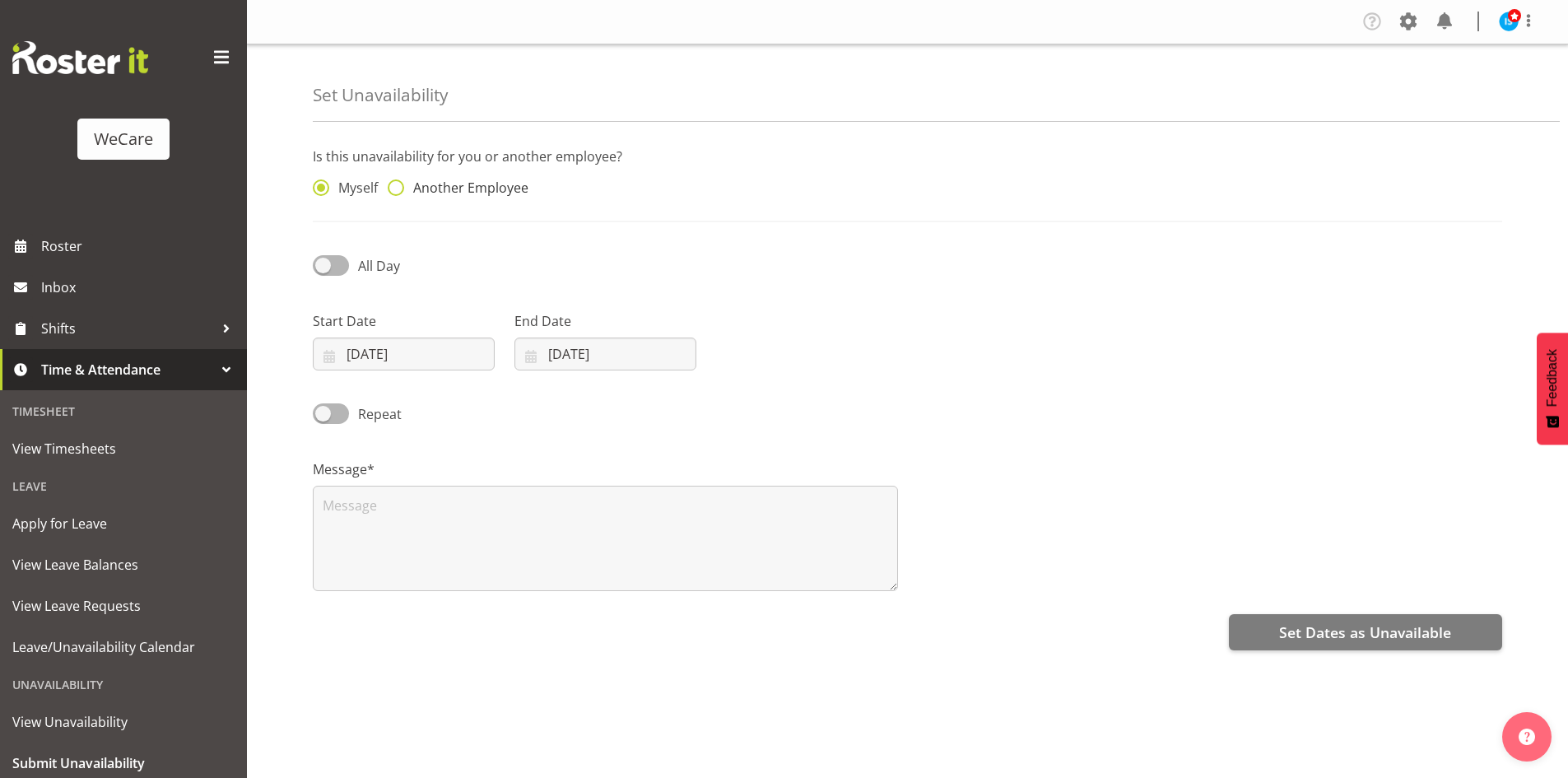
click at [478, 189] on span "Another Employee" at bounding box center [466, 188] width 124 height 17
click at [398, 189] on input "Another Employee" at bounding box center [392, 188] width 11 height 11
radio input "true"
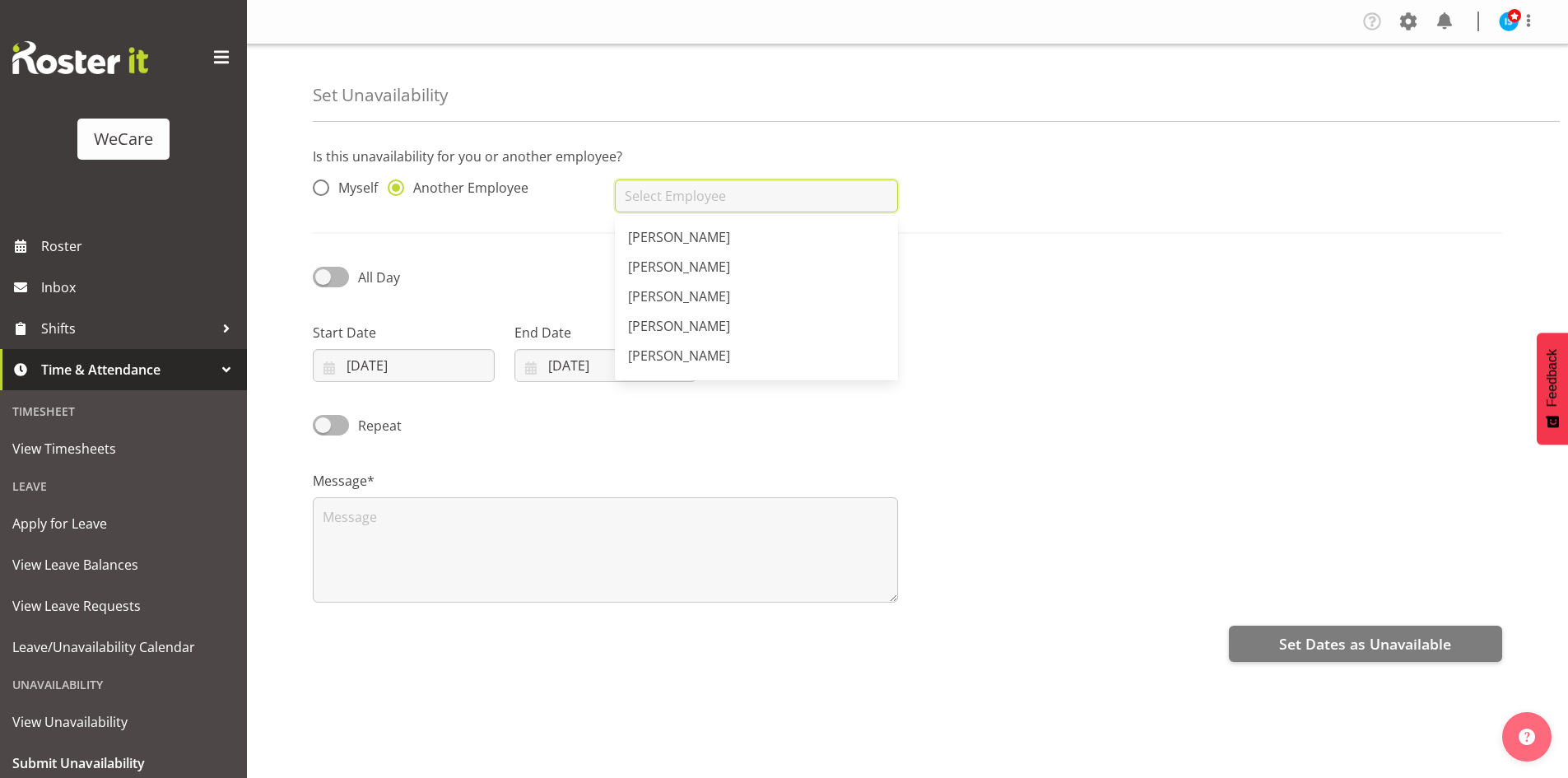
click at [775, 204] on input "text" at bounding box center [756, 196] width 282 height 33
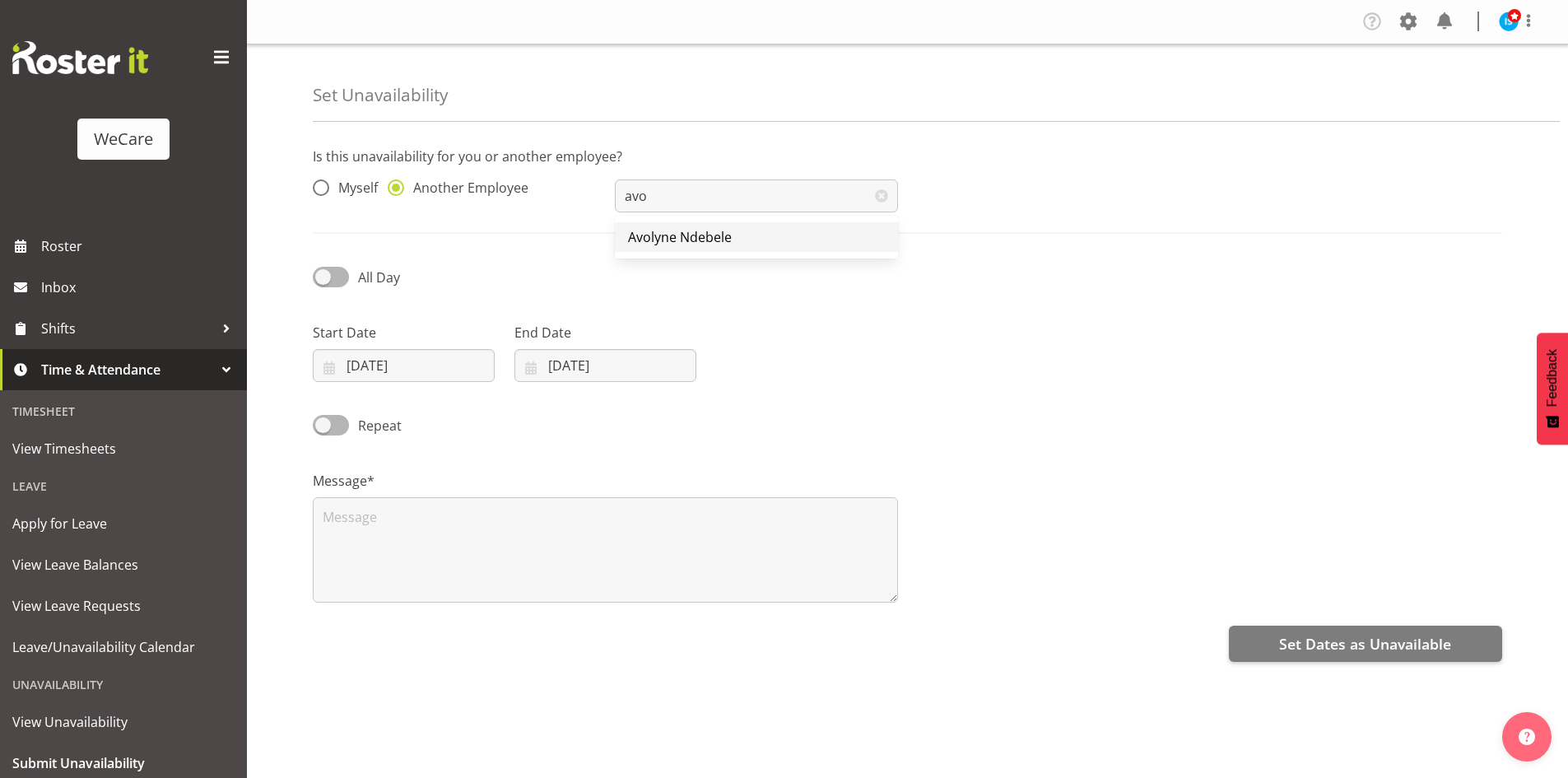
click at [687, 230] on span "Avolyne Ndebele" at bounding box center [679, 237] width 103 height 18
type input "Avolyne Ndebele"
click at [358, 372] on input "[DATE]" at bounding box center [403, 365] width 182 height 33
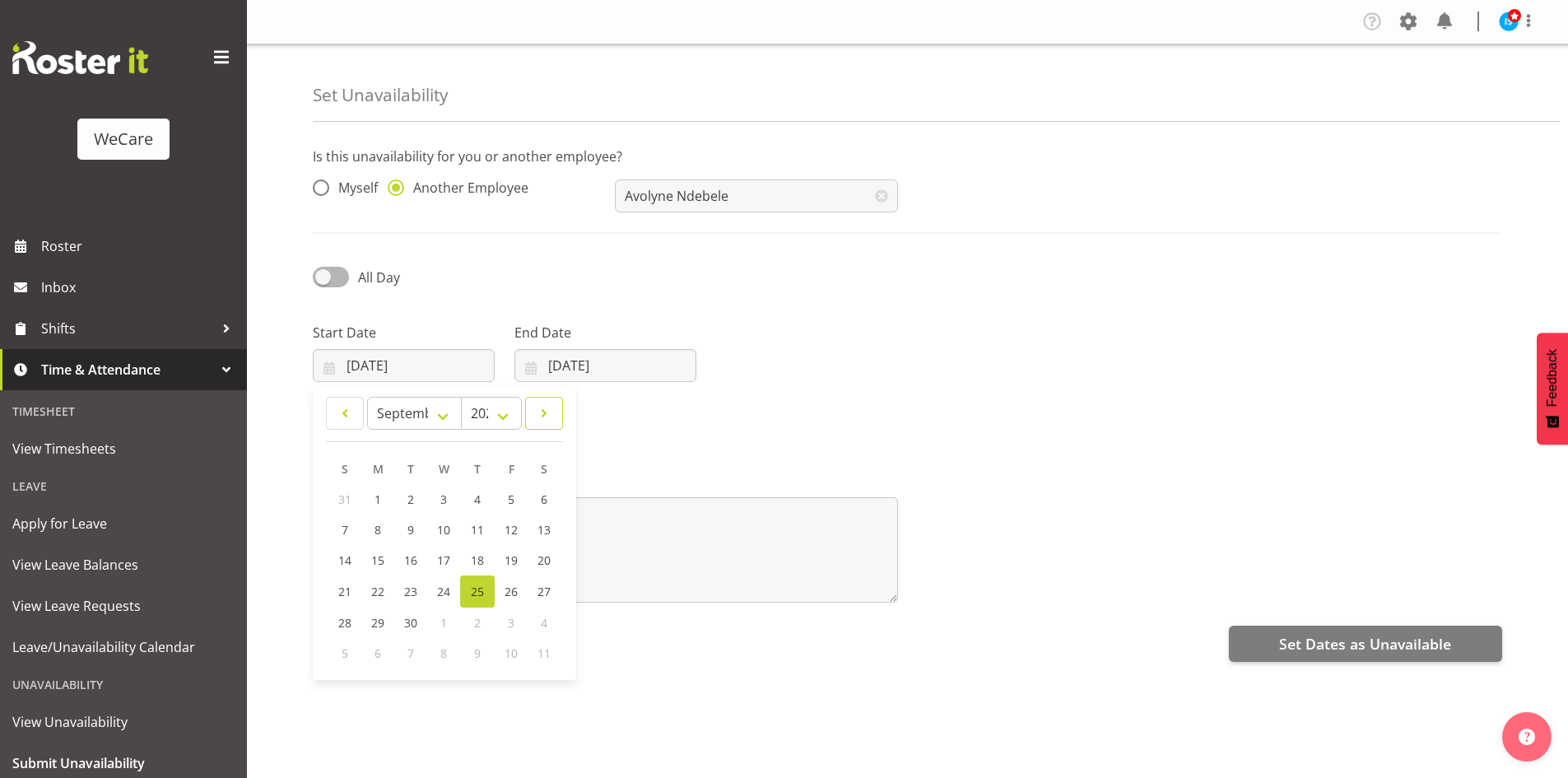
click at [547, 408] on span at bounding box center [544, 413] width 17 height 20
drag, startPoint x: 547, startPoint y: 408, endPoint x: 529, endPoint y: 549, distance: 142.1
click at [546, 408] on span at bounding box center [544, 413] width 17 height 20
select select "10"
click at [506, 589] on span "21" at bounding box center [509, 591] width 13 height 16
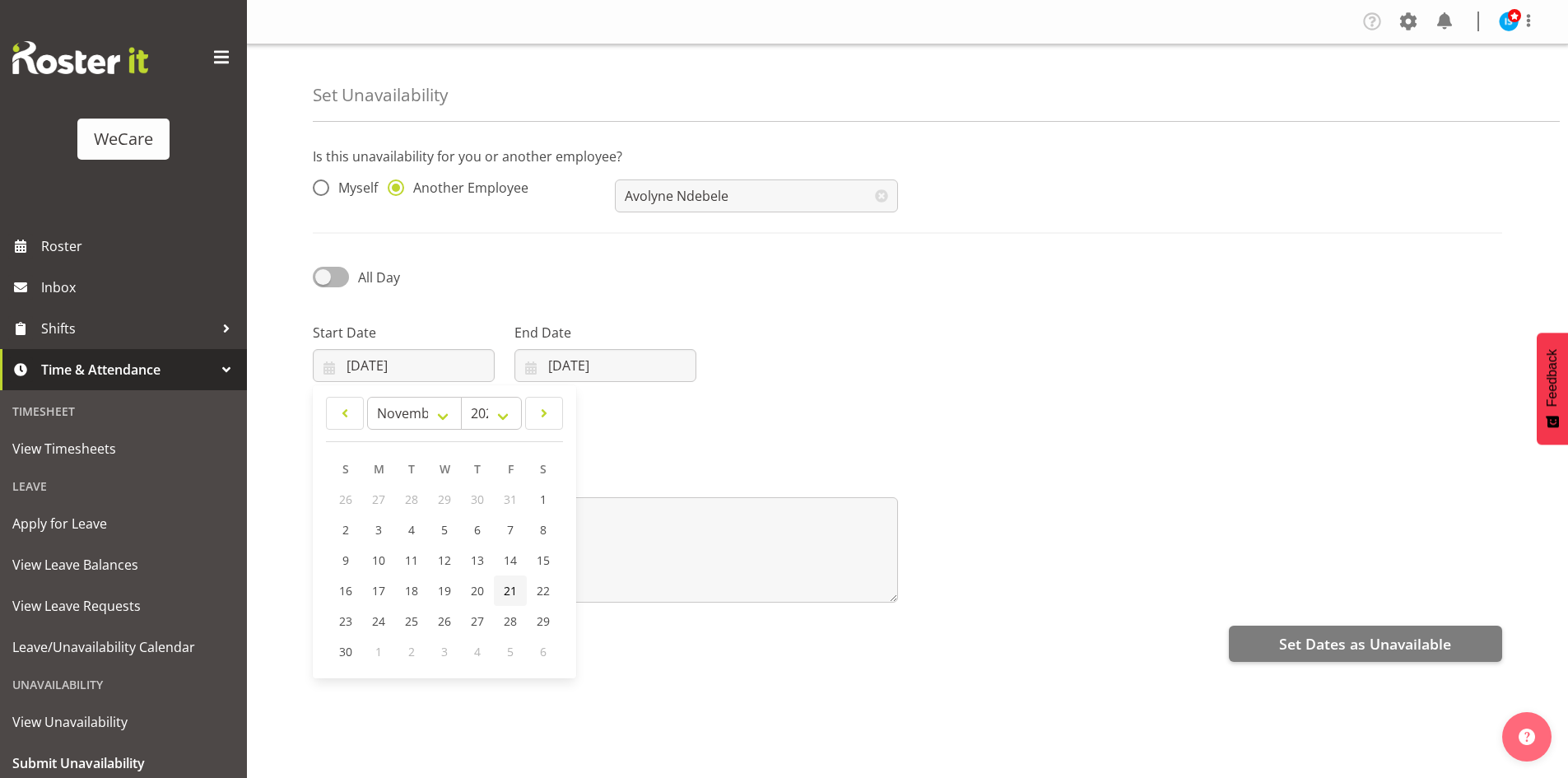
type input "21/11/2025"
click at [679, 353] on input "25/09/2025" at bounding box center [605, 365] width 182 height 33
click at [745, 407] on span at bounding box center [744, 413] width 20 height 20
select select "10"
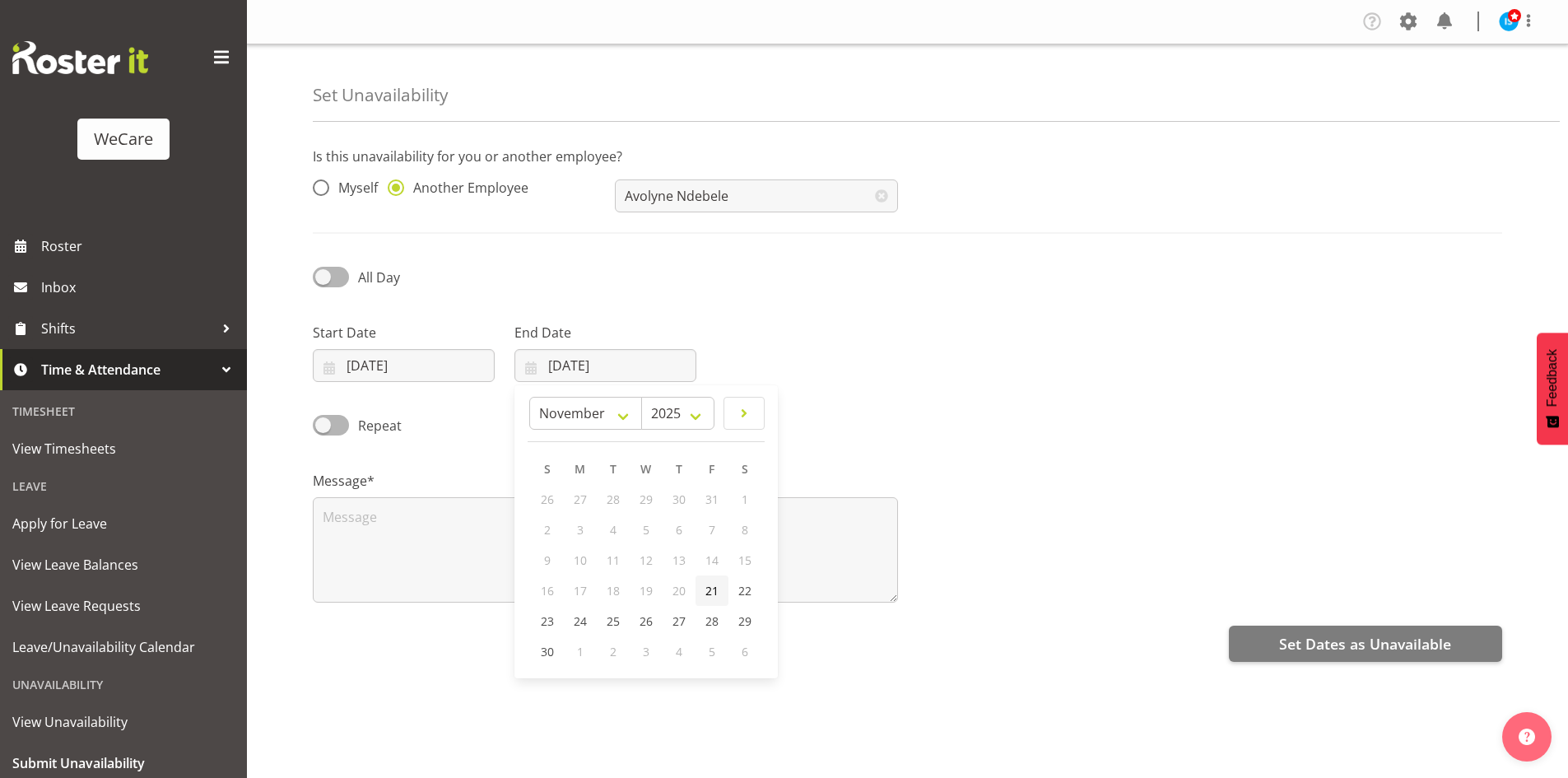
click at [711, 587] on span "21" at bounding box center [711, 591] width 13 height 16
type input "21/11/2025"
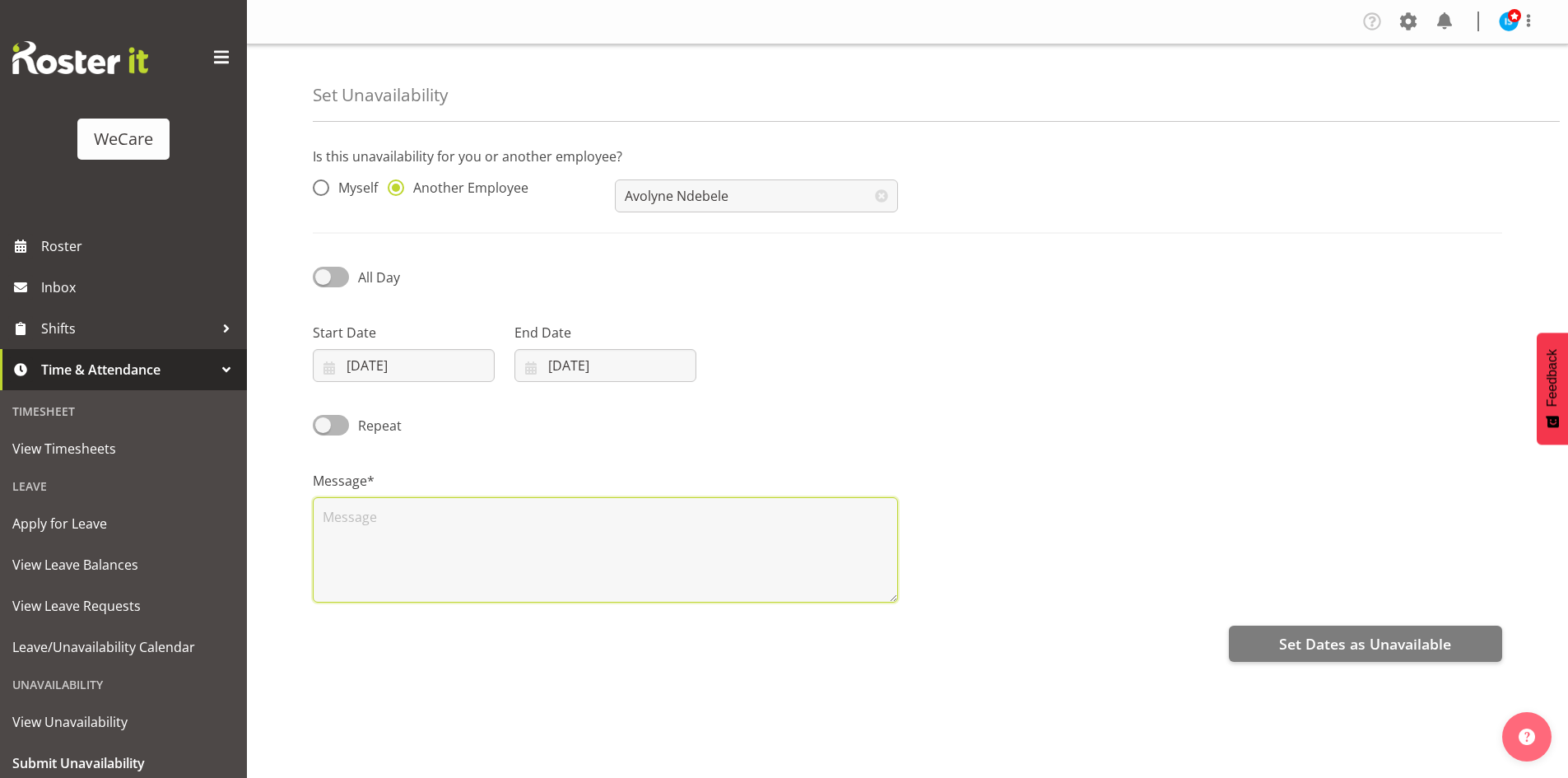
click at [484, 530] on textarea at bounding box center [605, 550] width 585 height 105
type textarea "RDO"
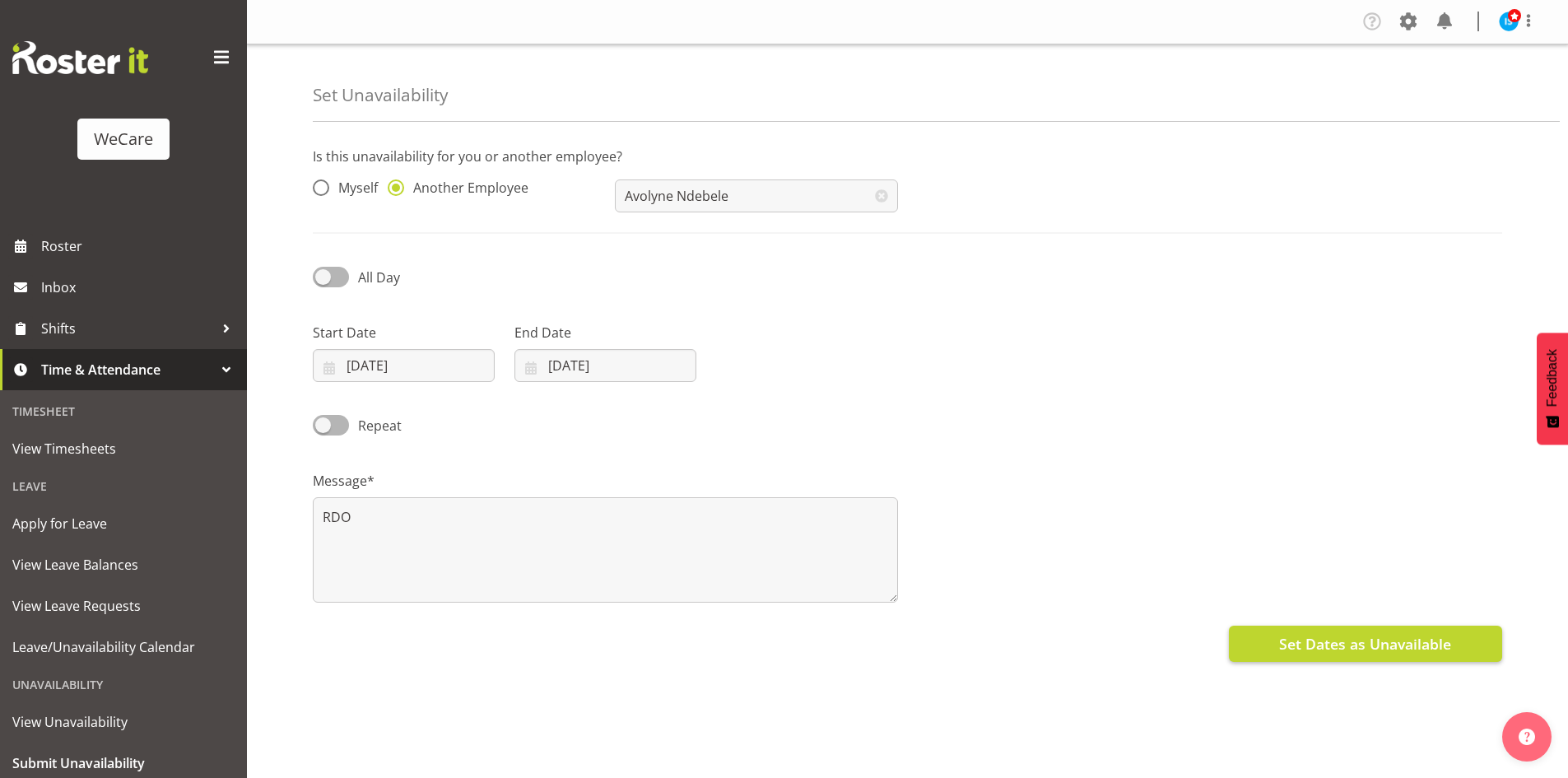
click at [1318, 628] on div "Is this unavailability for you or another employee? Myself Another Employee Avo…" at bounding box center [940, 463] width 1255 height 659
click at [1303, 619] on div "Is this unavailability for you or another employee? Myself Another Employee Avo…" at bounding box center [940, 463] width 1255 height 659
click at [1310, 621] on div "Is this unavailability for you or another employee? Myself Another Employee Avo…" at bounding box center [940, 463] width 1255 height 659
click at [1314, 623] on div "Set Dates as Unavailable" at bounding box center [908, 643] width 1190 height 40
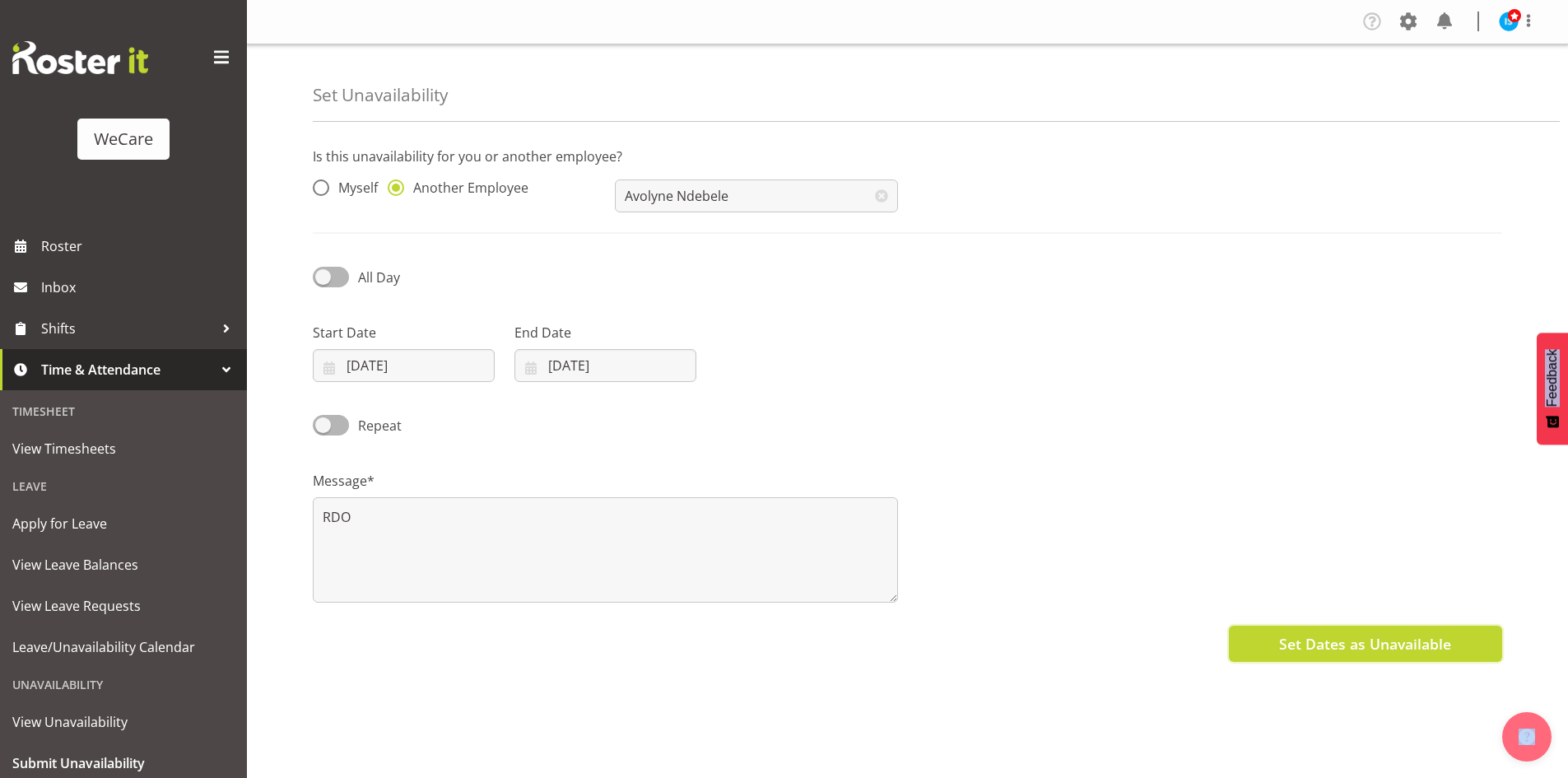
click at [1314, 635] on span "Set Dates as Unavailable" at bounding box center [1364, 644] width 172 height 22
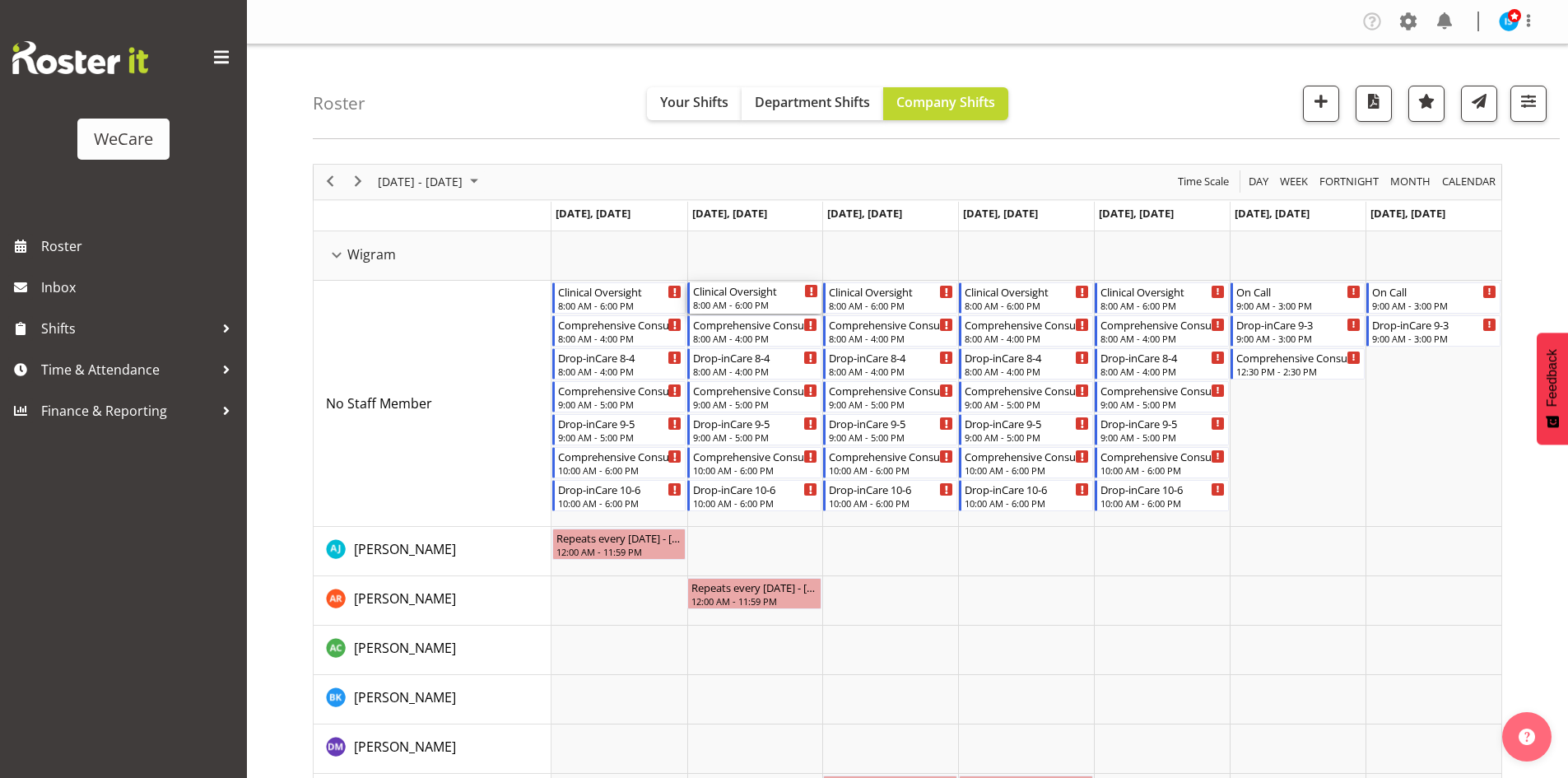
click at [745, 288] on div "Clinical Oversight" at bounding box center [756, 290] width 125 height 17
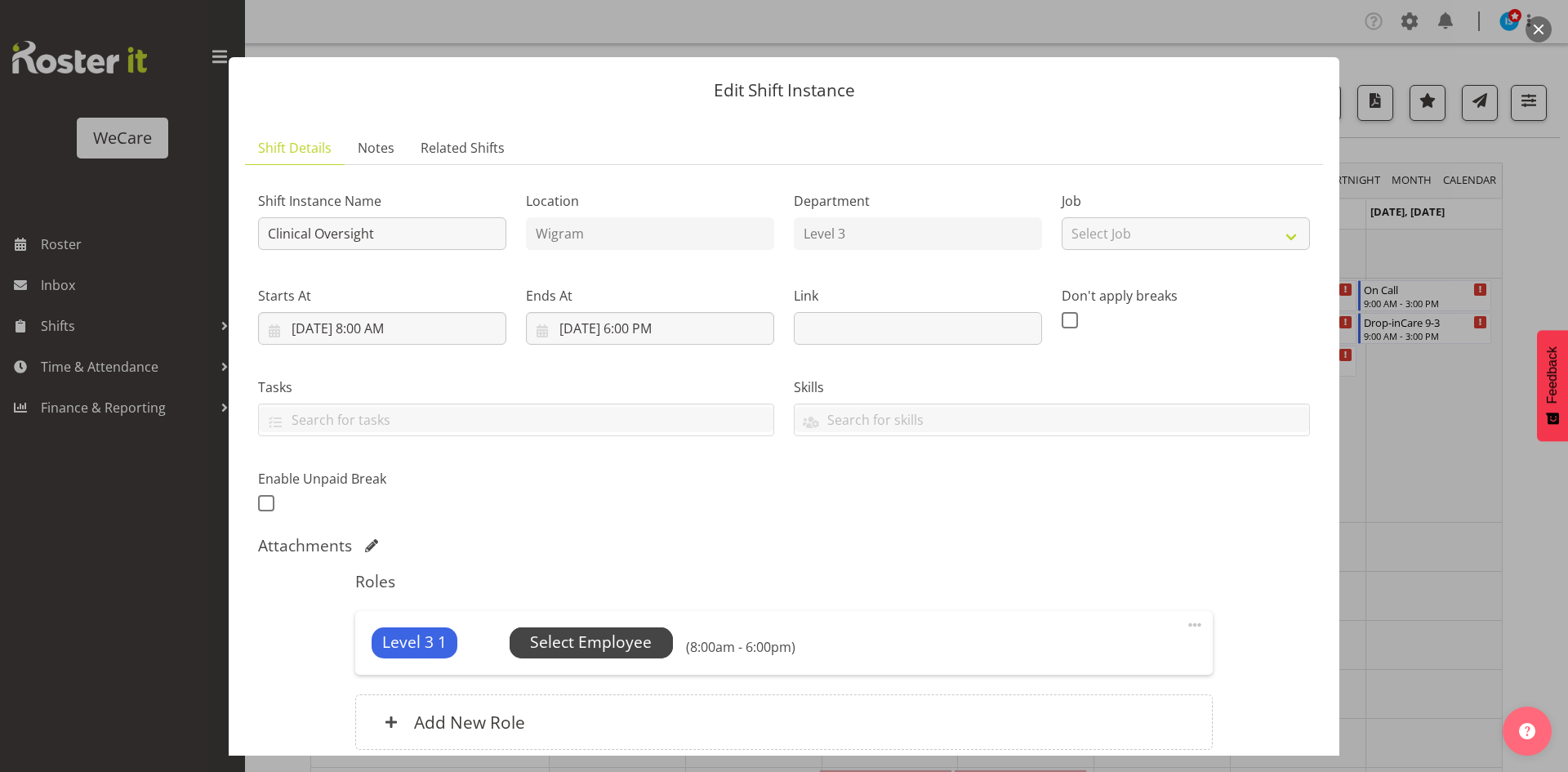
click at [561, 648] on span "Select Employee" at bounding box center [590, 643] width 121 height 24
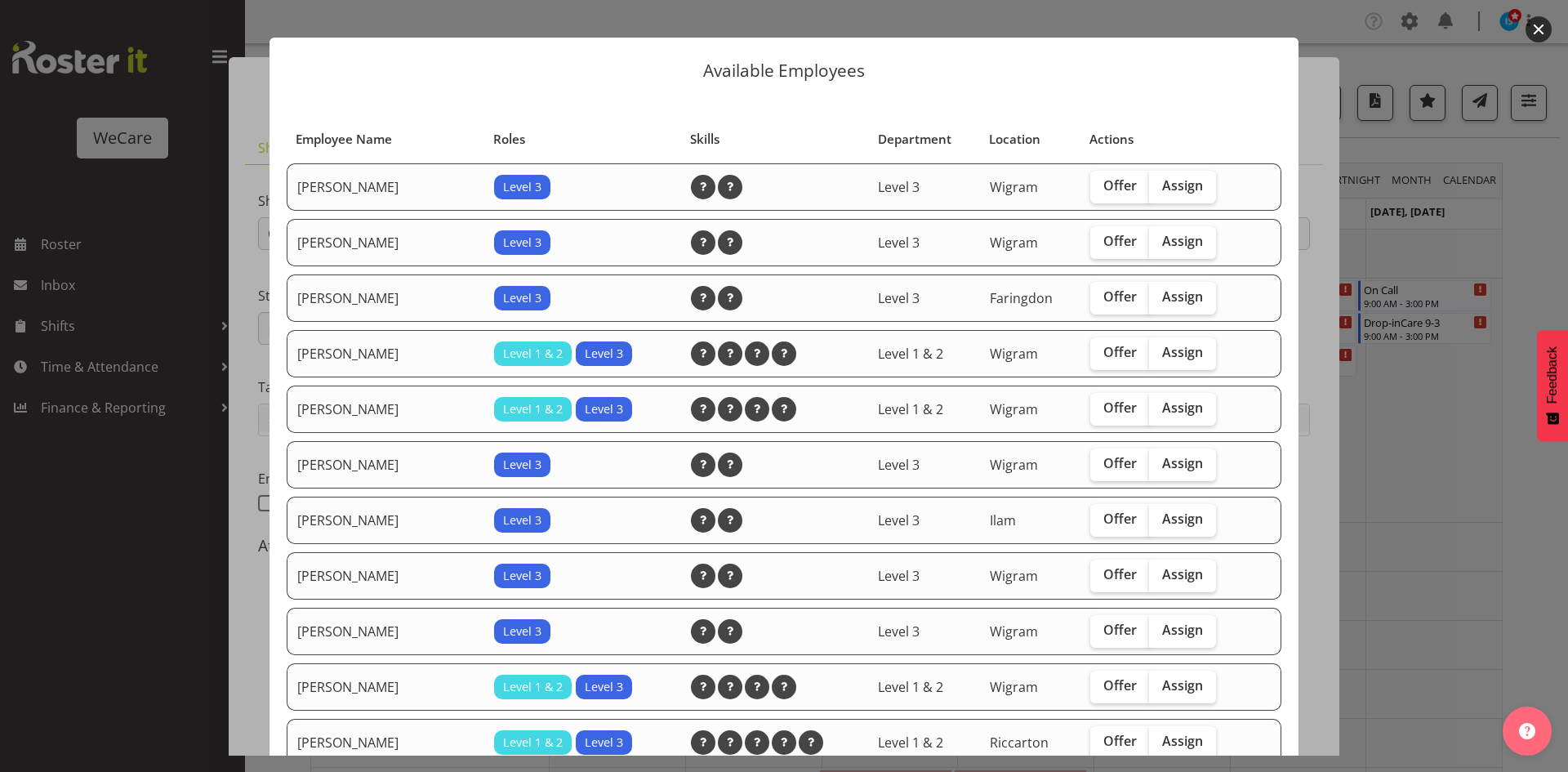
scroll to position [82, 0]
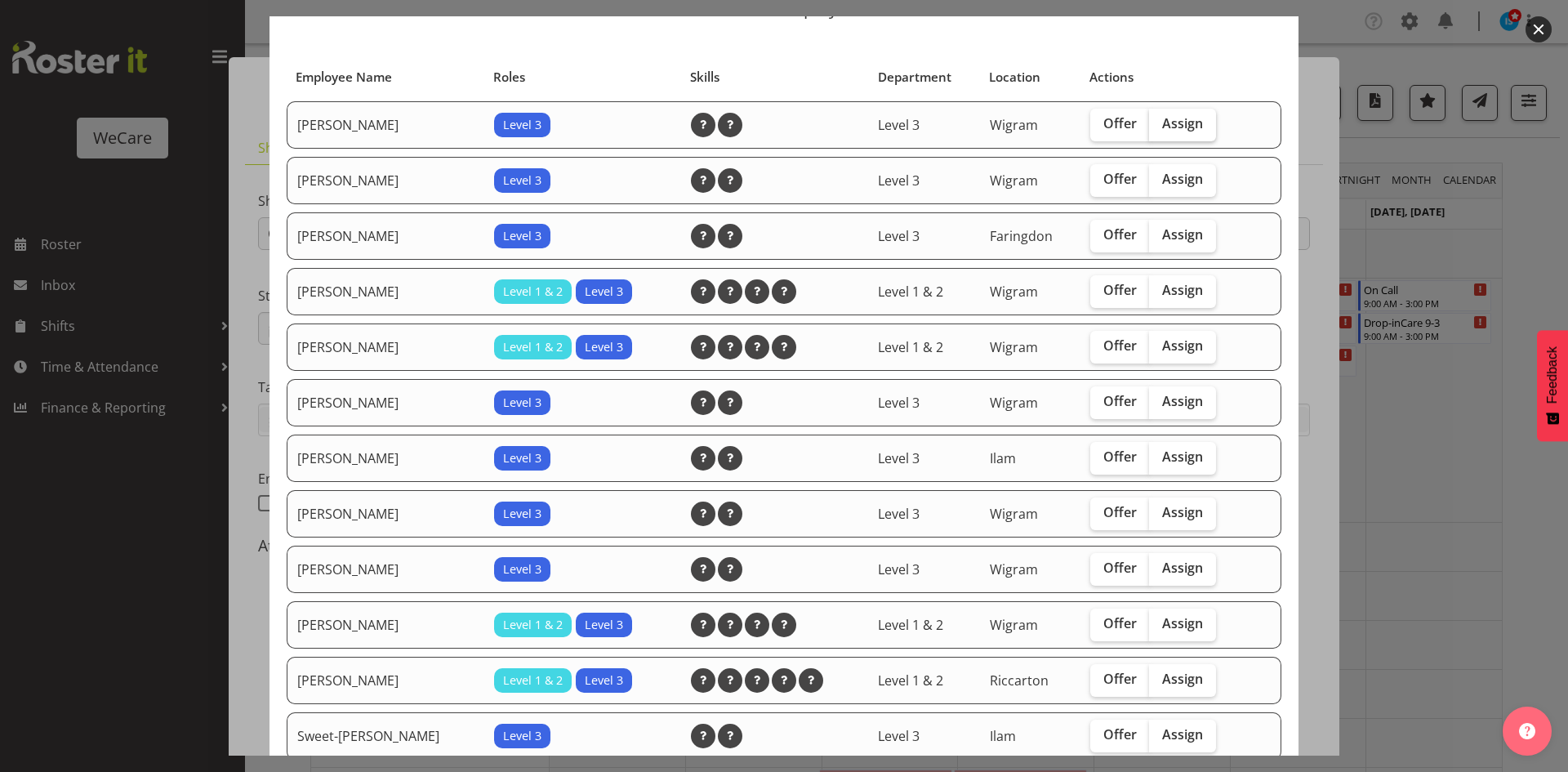
click at [1169, 136] on label "Assign" at bounding box center [1183, 124] width 67 height 33
click at [1160, 129] on input "Assign" at bounding box center [1154, 123] width 11 height 11
checkbox input "true"
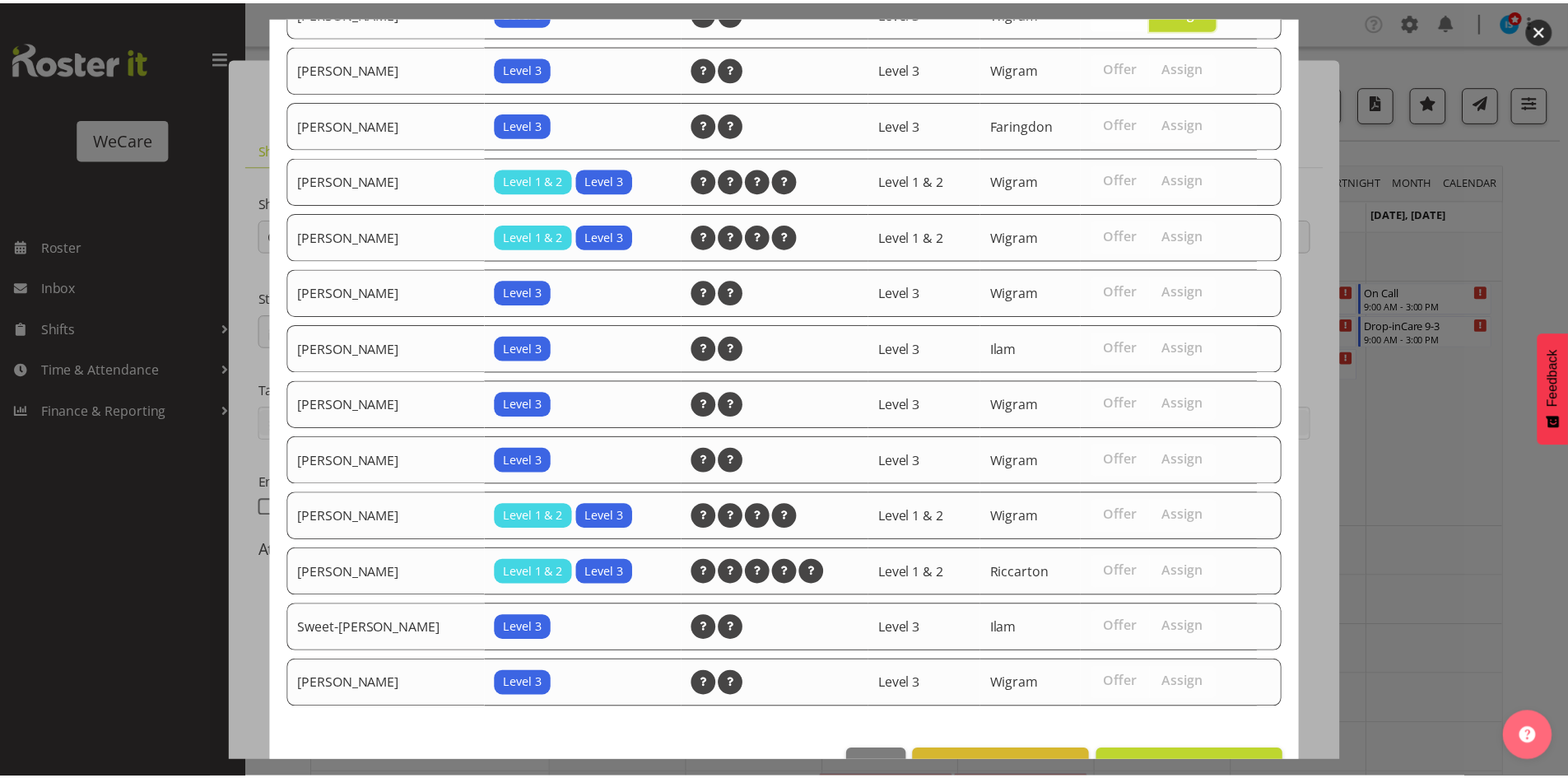
scroll to position [245, 0]
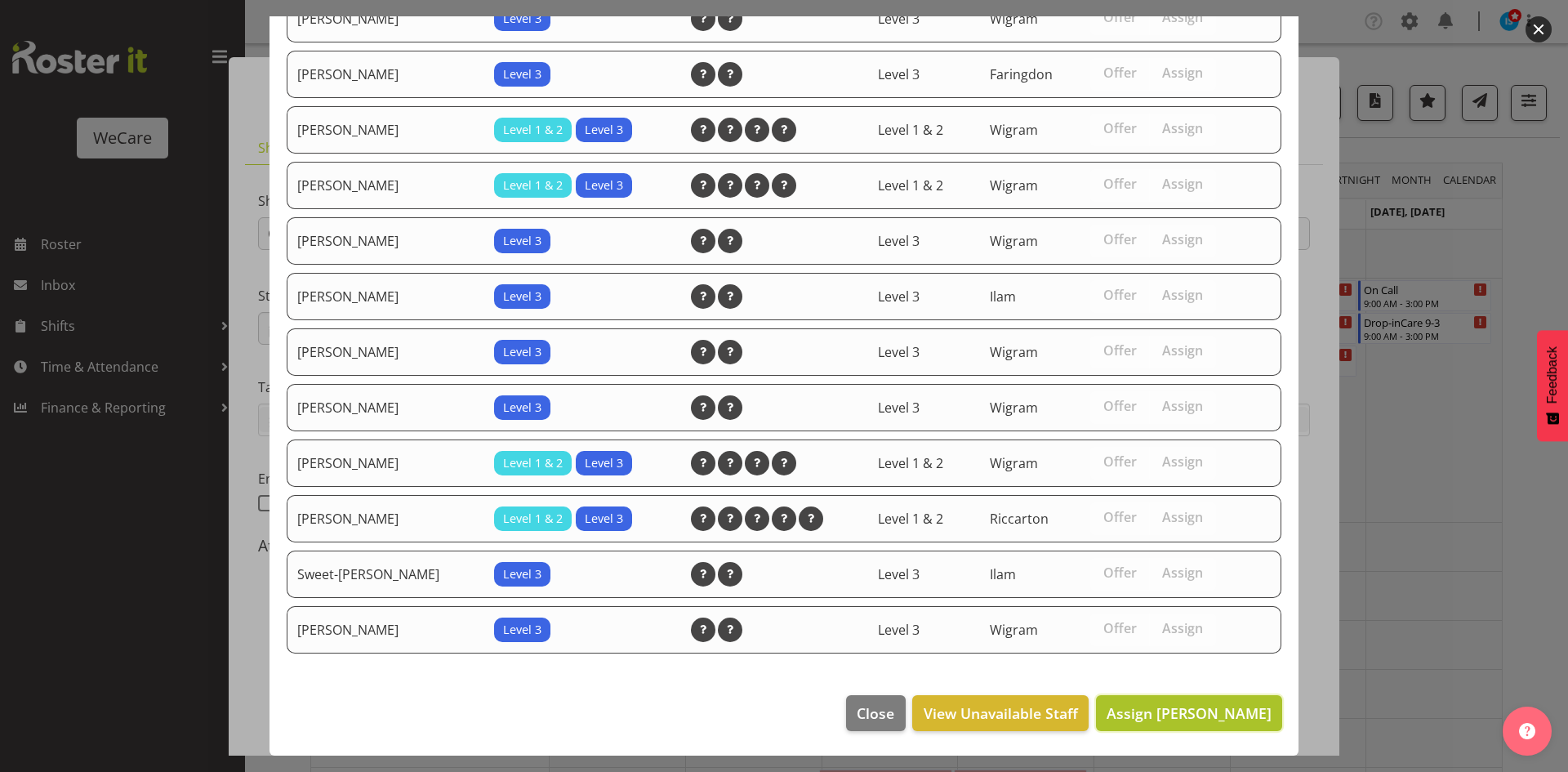
click at [1221, 699] on button "Assign [PERSON_NAME]" at bounding box center [1189, 713] width 186 height 35
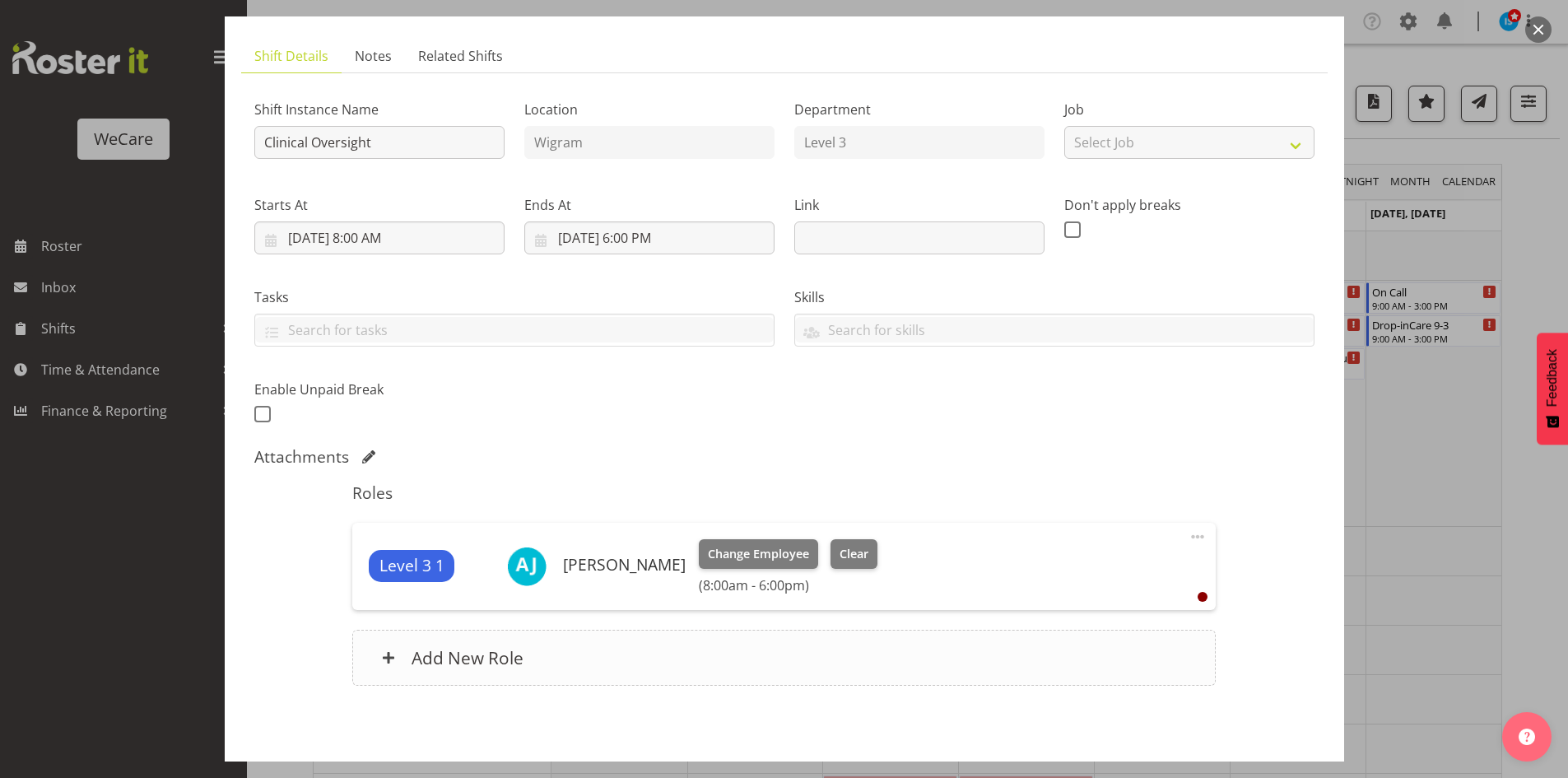
scroll to position [164, 0]
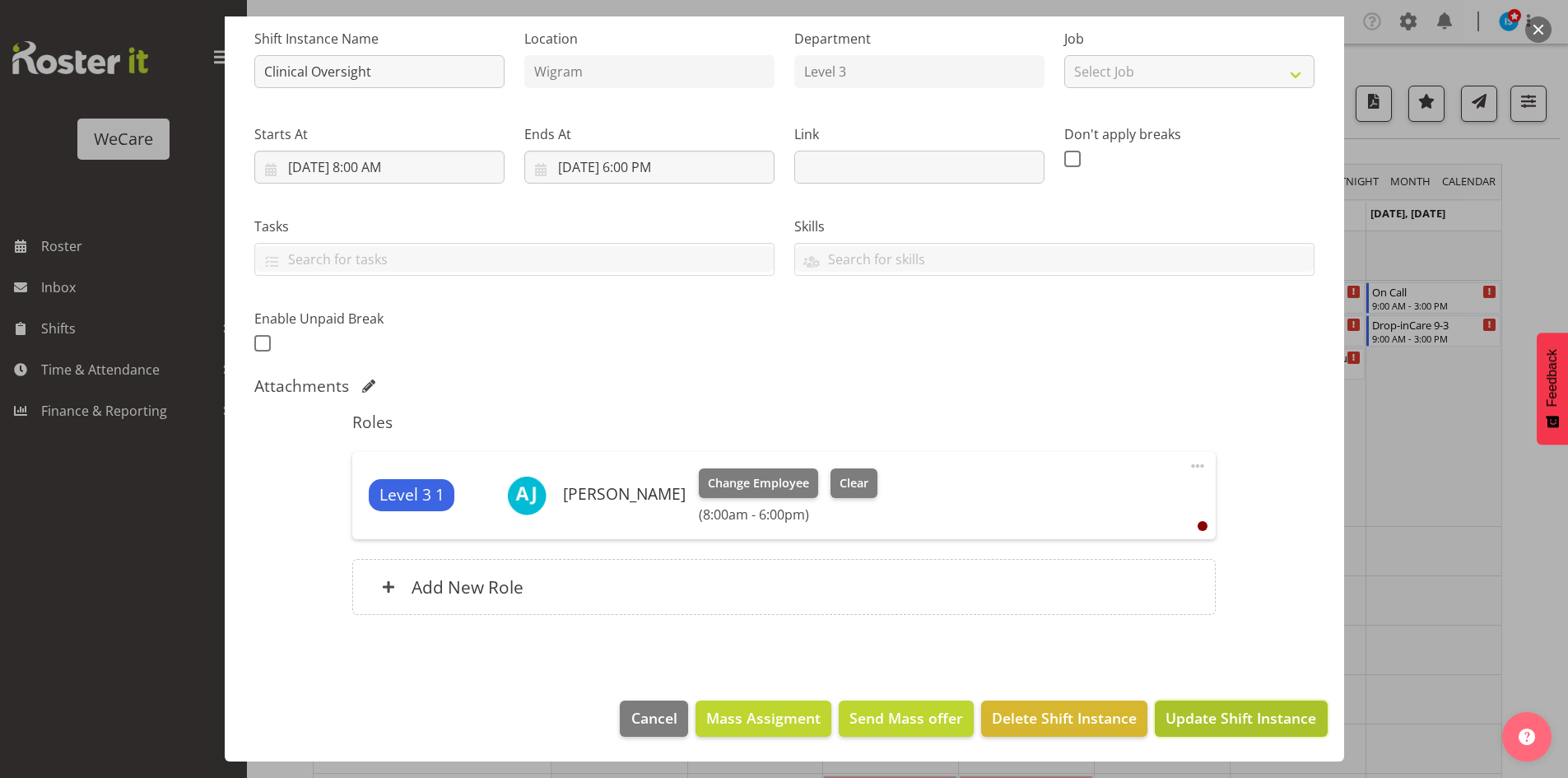
click at [1273, 723] on span "Update Shift Instance" at bounding box center [1241, 718] width 151 height 22
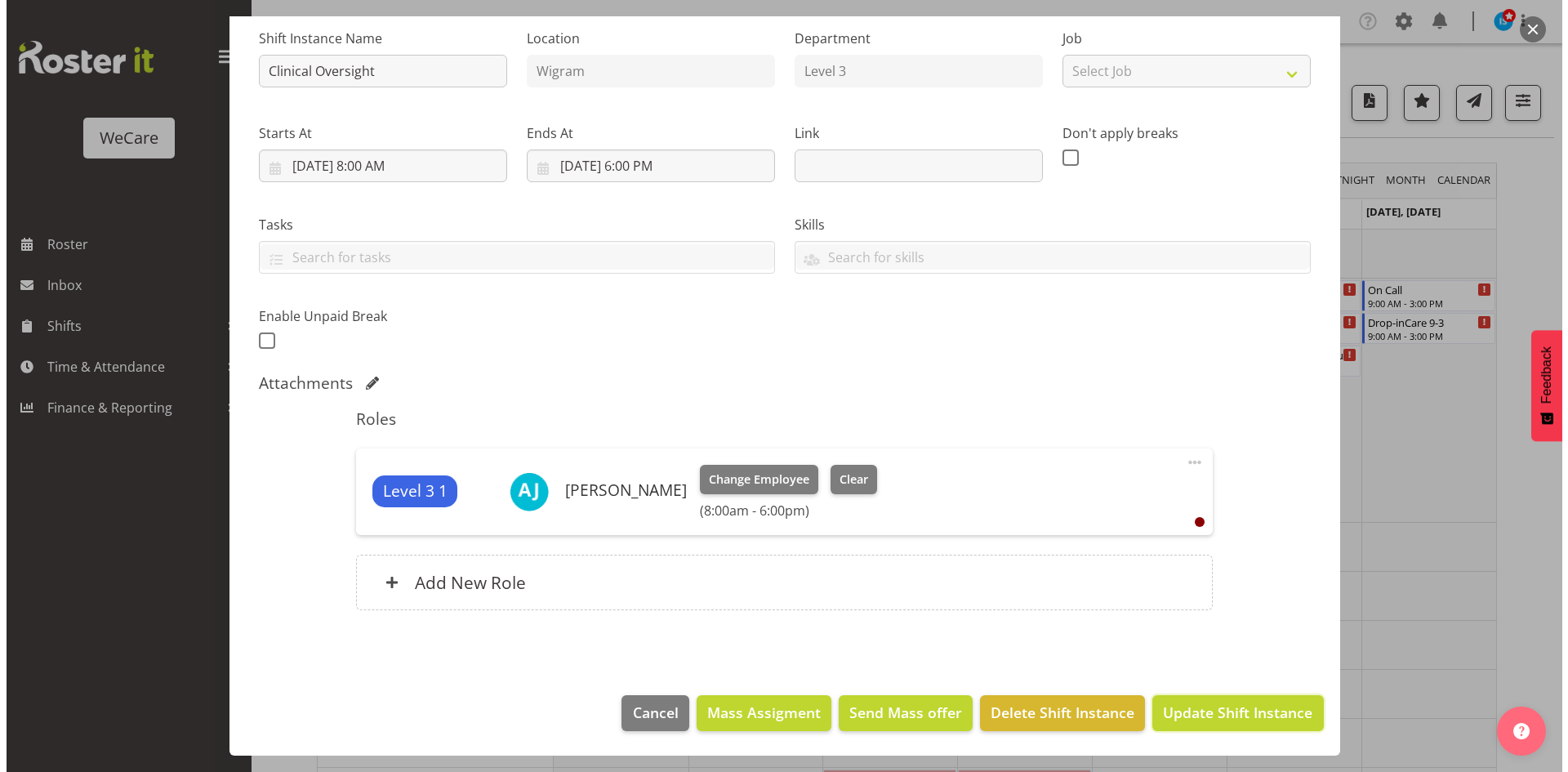
scroll to position [98, 0]
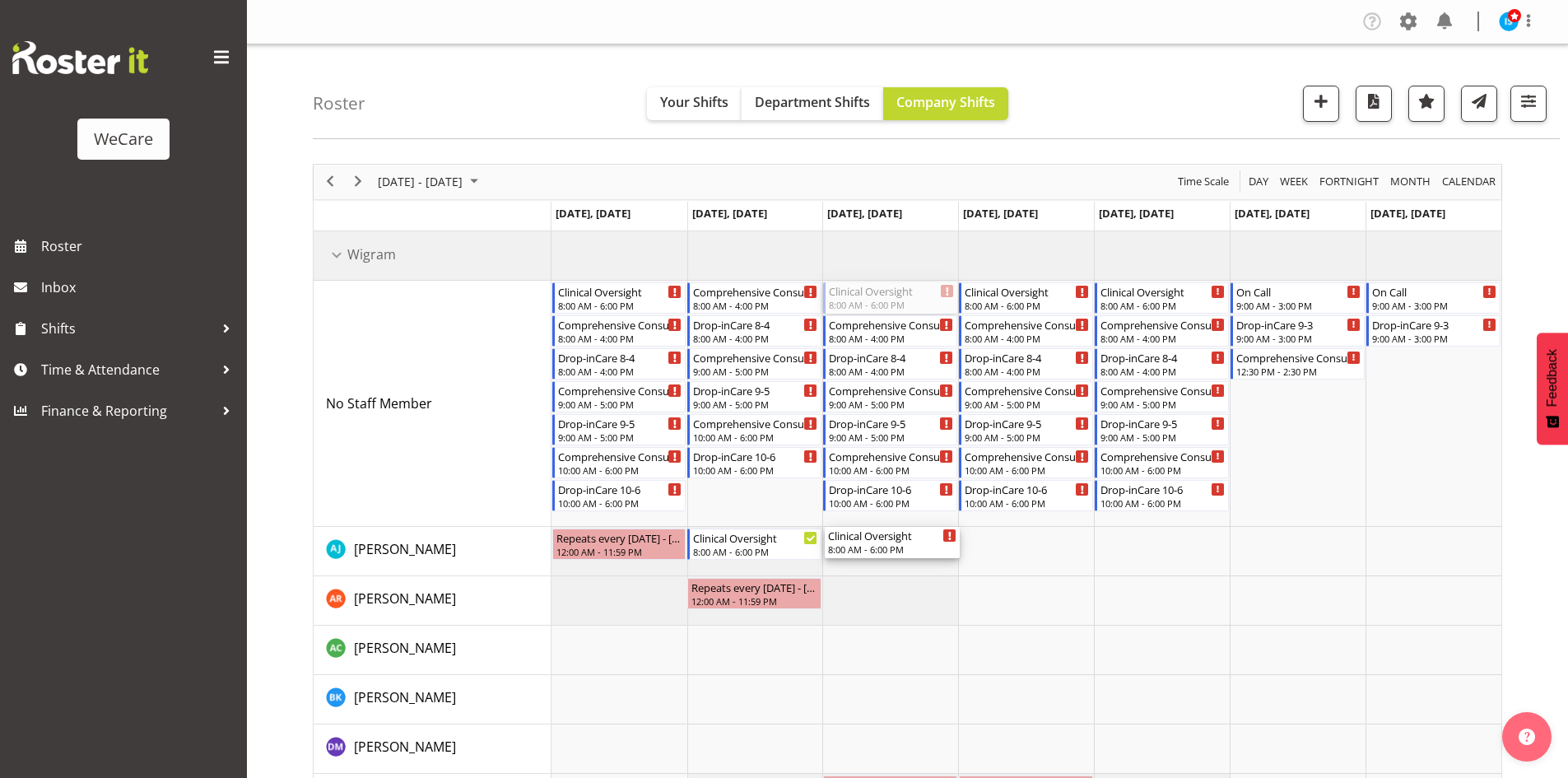
drag, startPoint x: 890, startPoint y: 293, endPoint x: 887, endPoint y: 565, distance: 272.0
click at [887, 565] on div "Clinical Oversight 8:00 AM - 6:00 PM Comprehensive Consult [DATE] 8:00 AM - 4:0…" at bounding box center [1026, 725] width 949 height 988
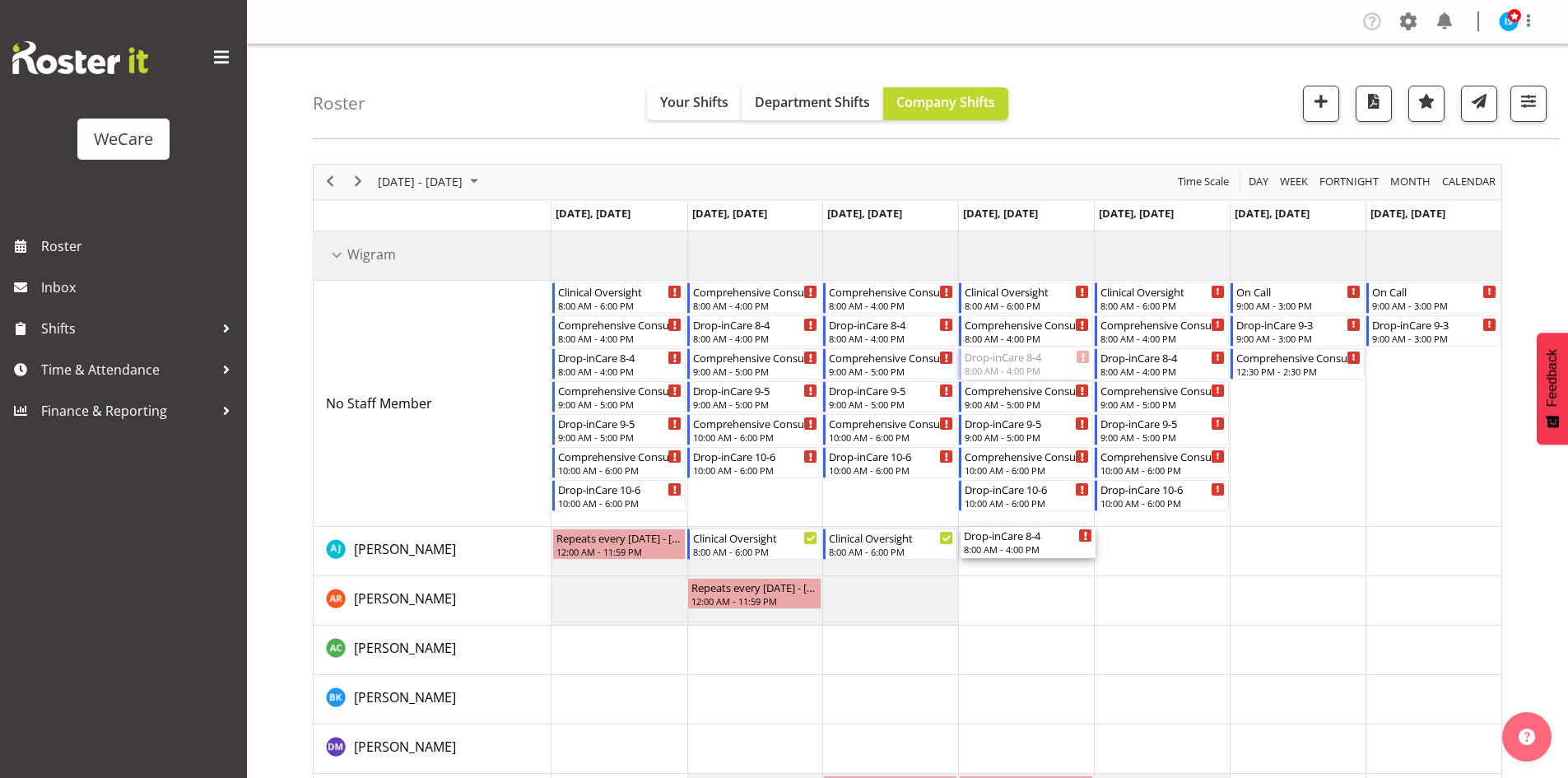
drag, startPoint x: 1045, startPoint y: 368, endPoint x: 1029, endPoint y: 548, distance: 180.7
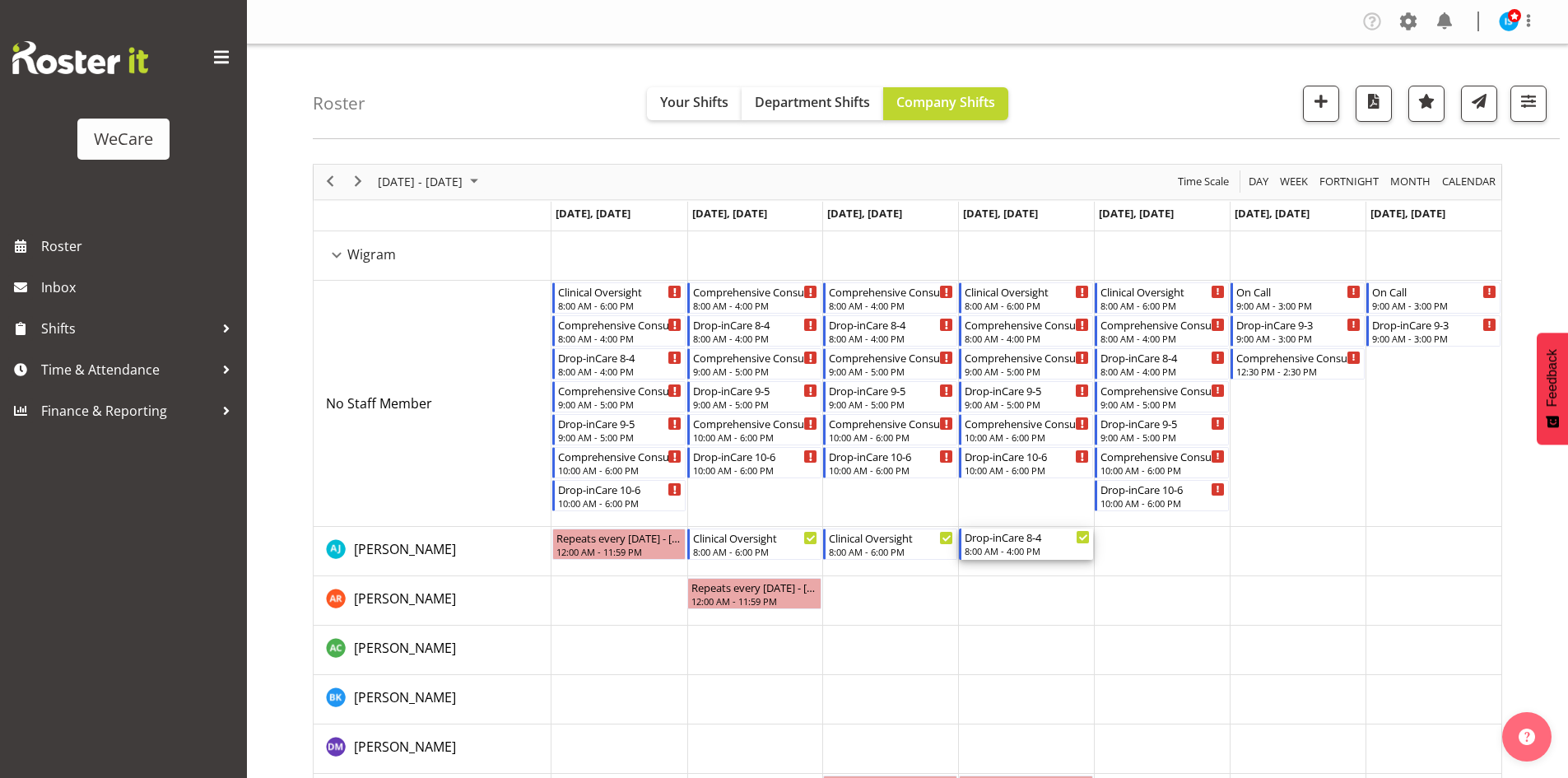
click at [1018, 542] on div "Drop-inCare 8-4" at bounding box center [1027, 537] width 125 height 17
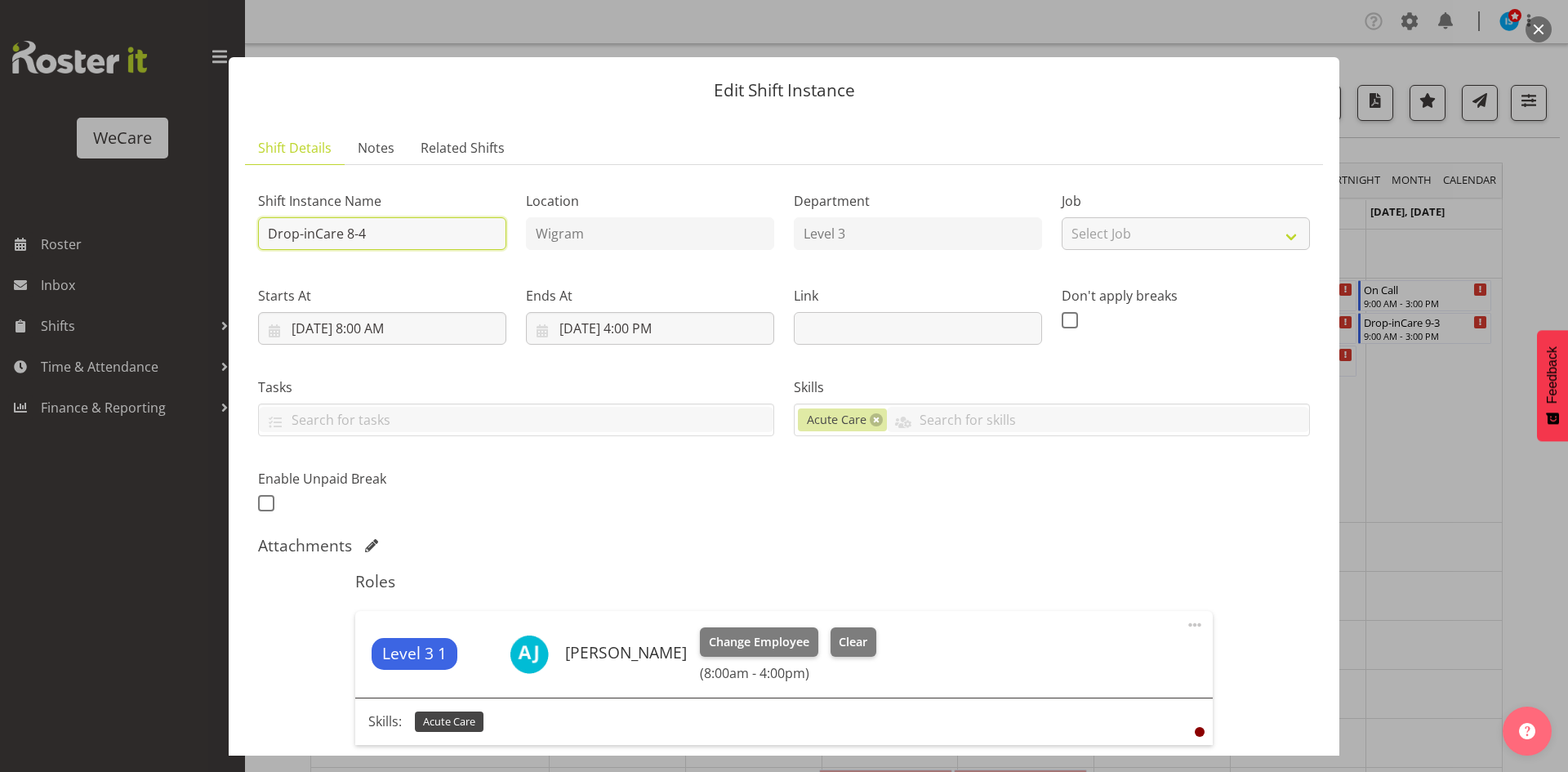
click at [462, 237] on input "Drop-inCare 8-4" at bounding box center [382, 233] width 248 height 33
type input "Drop-inCare 8-6"
click at [642, 322] on input "[DATE] 4:00 PM" at bounding box center [650, 328] width 248 height 33
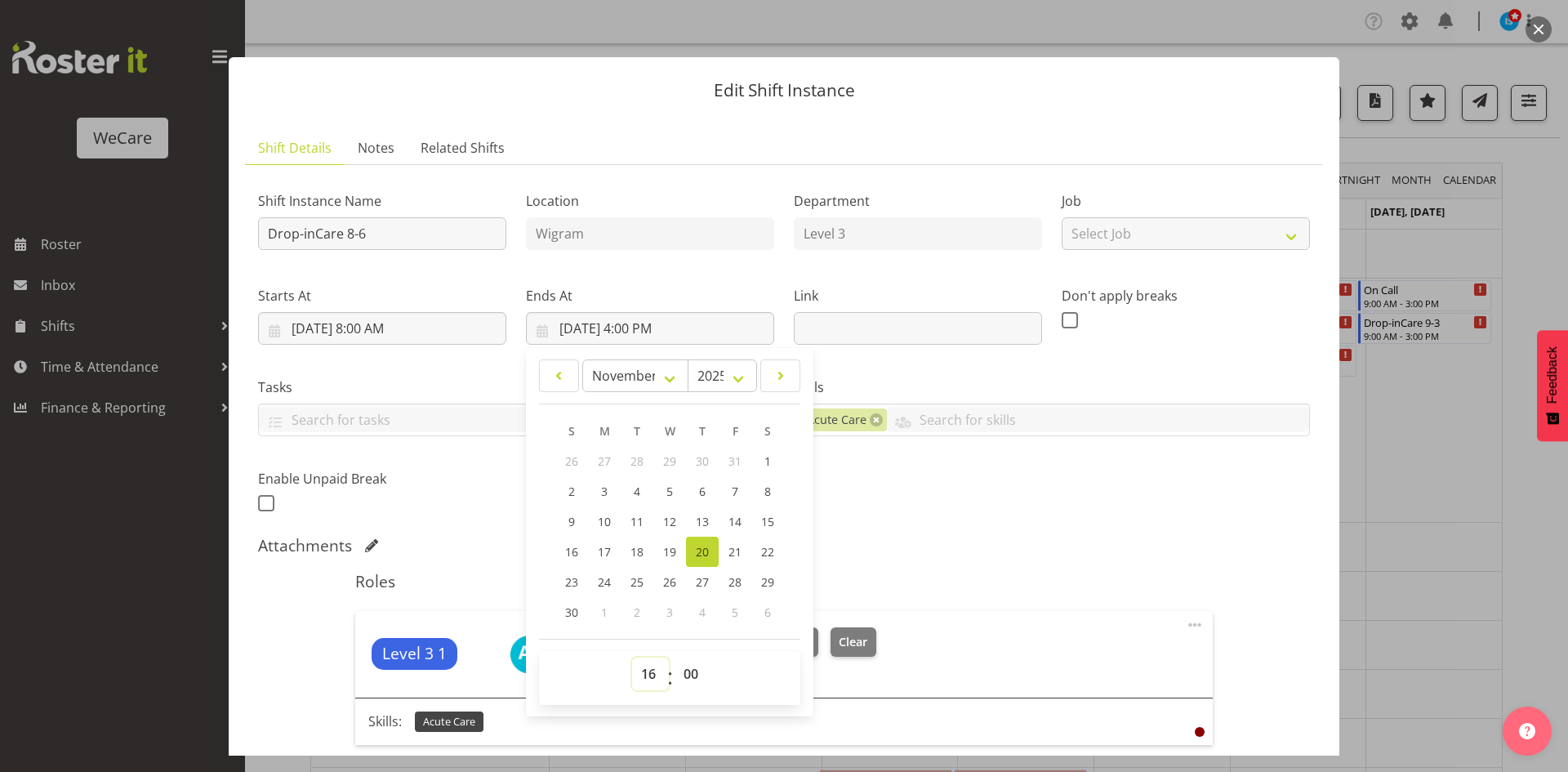
click at [646, 666] on select "00 01 02 03 04 05 06 07 08 09 10 11 12 13 14 15 16 17 18 19 20 21 22 23" at bounding box center [650, 673] width 36 height 33
select select "18"
click at [1129, 500] on div "Shift Instance Name Drop-inCare 8-6 Location Wigram Department Level 3 Job Sele…" at bounding box center [784, 347] width 1071 height 358
type input "[DATE] 6:00 PM"
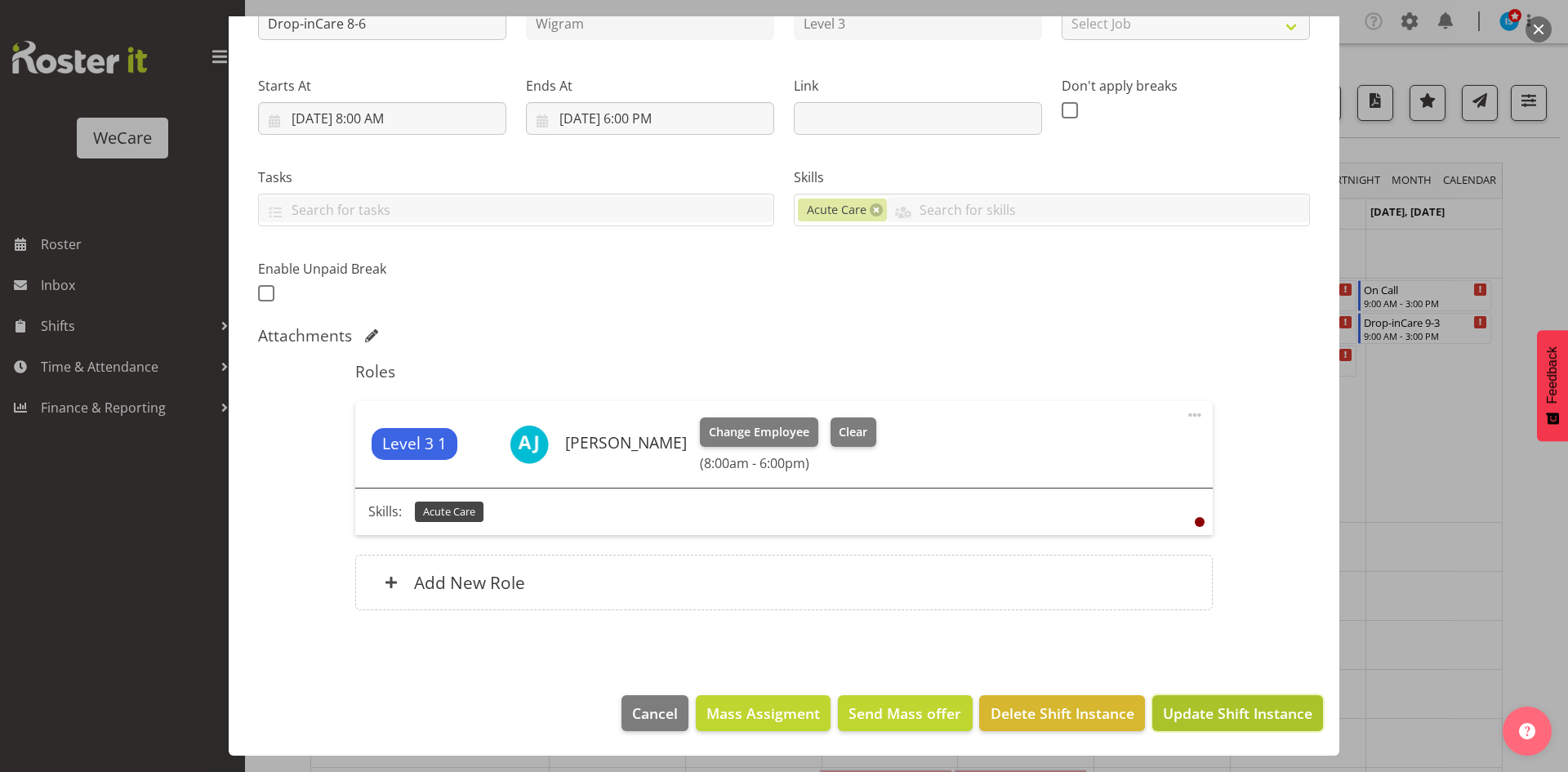
click at [1242, 719] on span "Update Shift Instance" at bounding box center [1238, 714] width 150 height 22
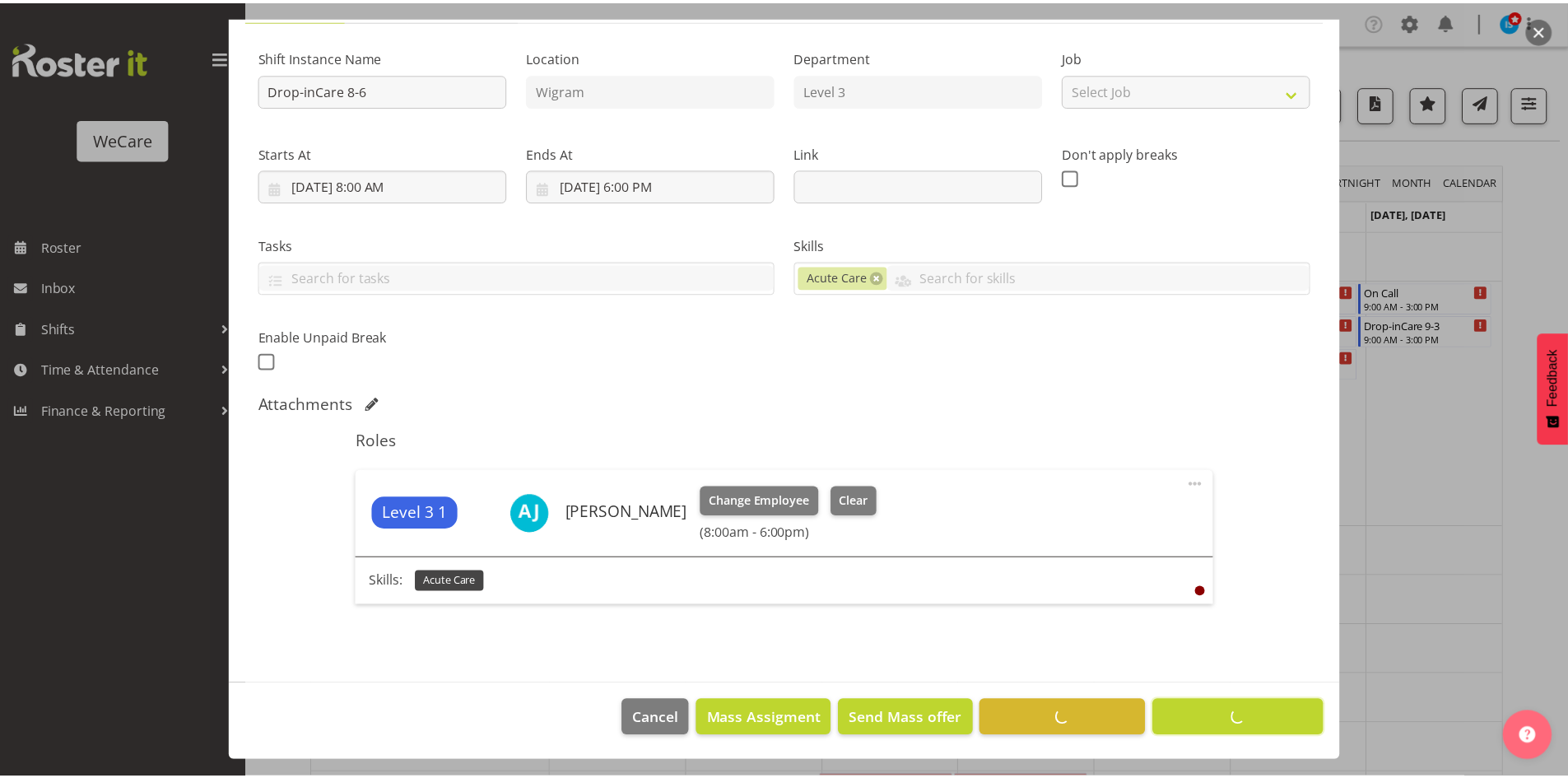
scroll to position [146, 0]
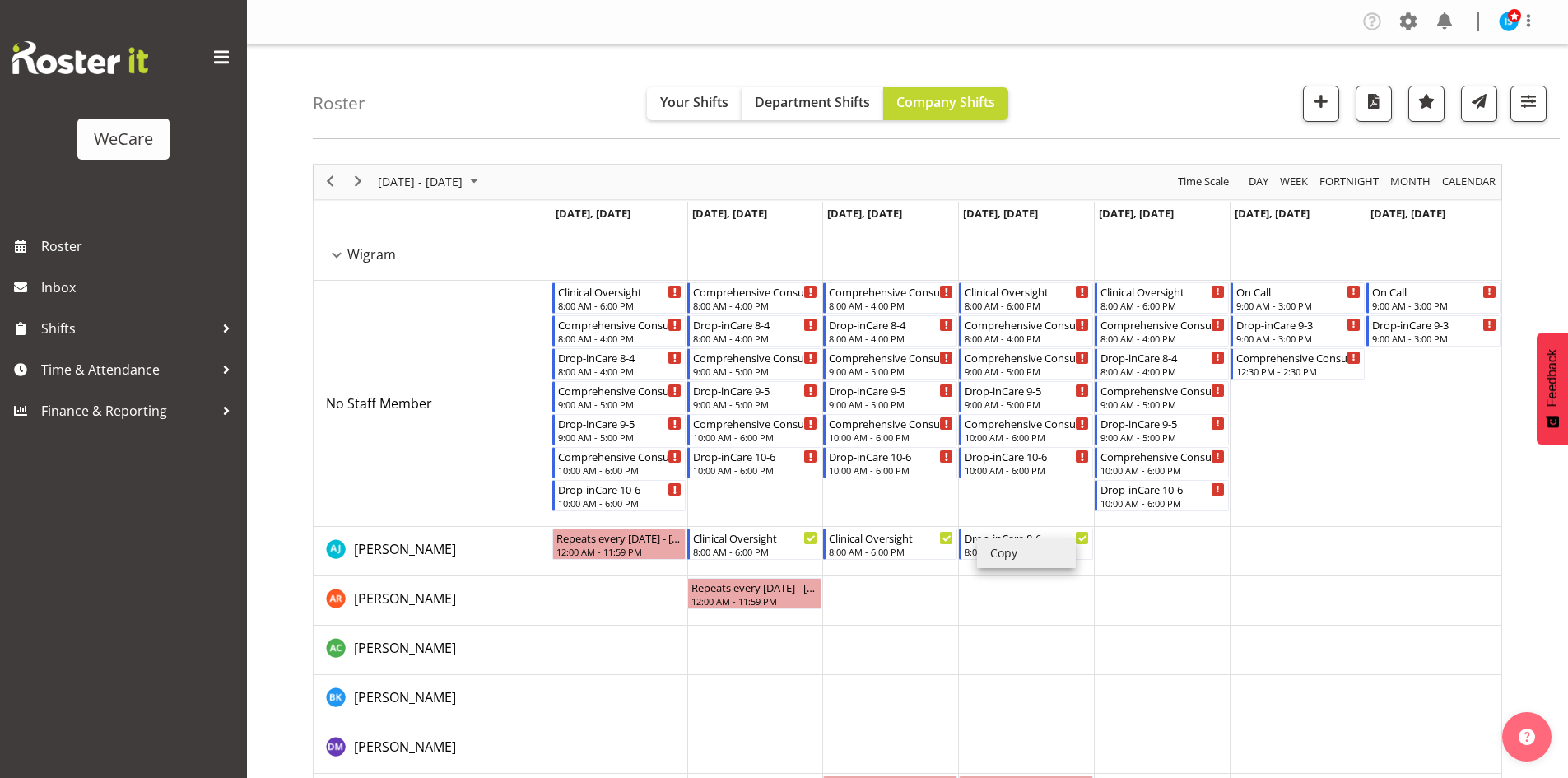
click at [1001, 546] on li "Copy" at bounding box center [1026, 553] width 98 height 30
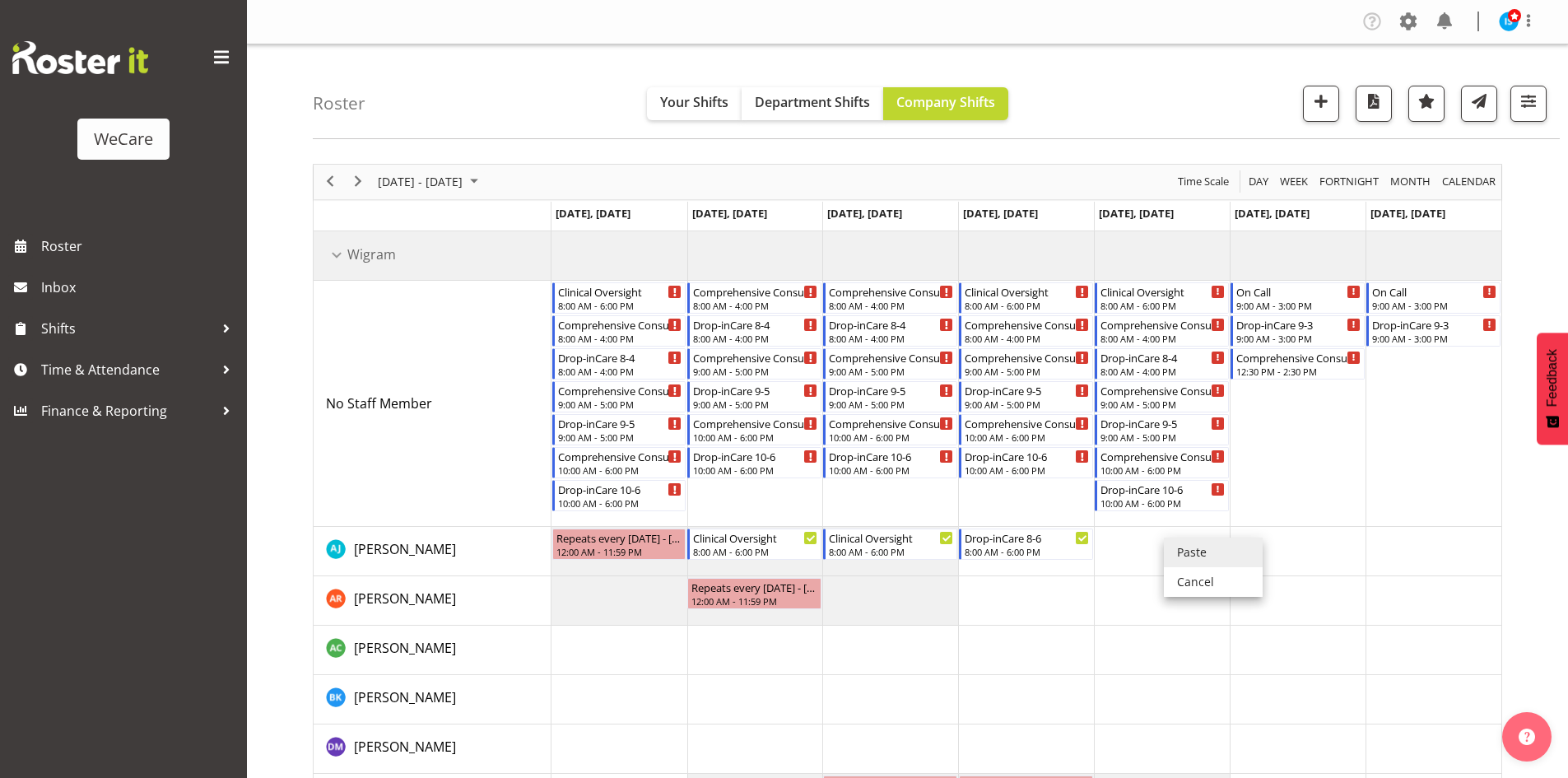
click at [1181, 539] on li "Paste" at bounding box center [1212, 552] width 98 height 30
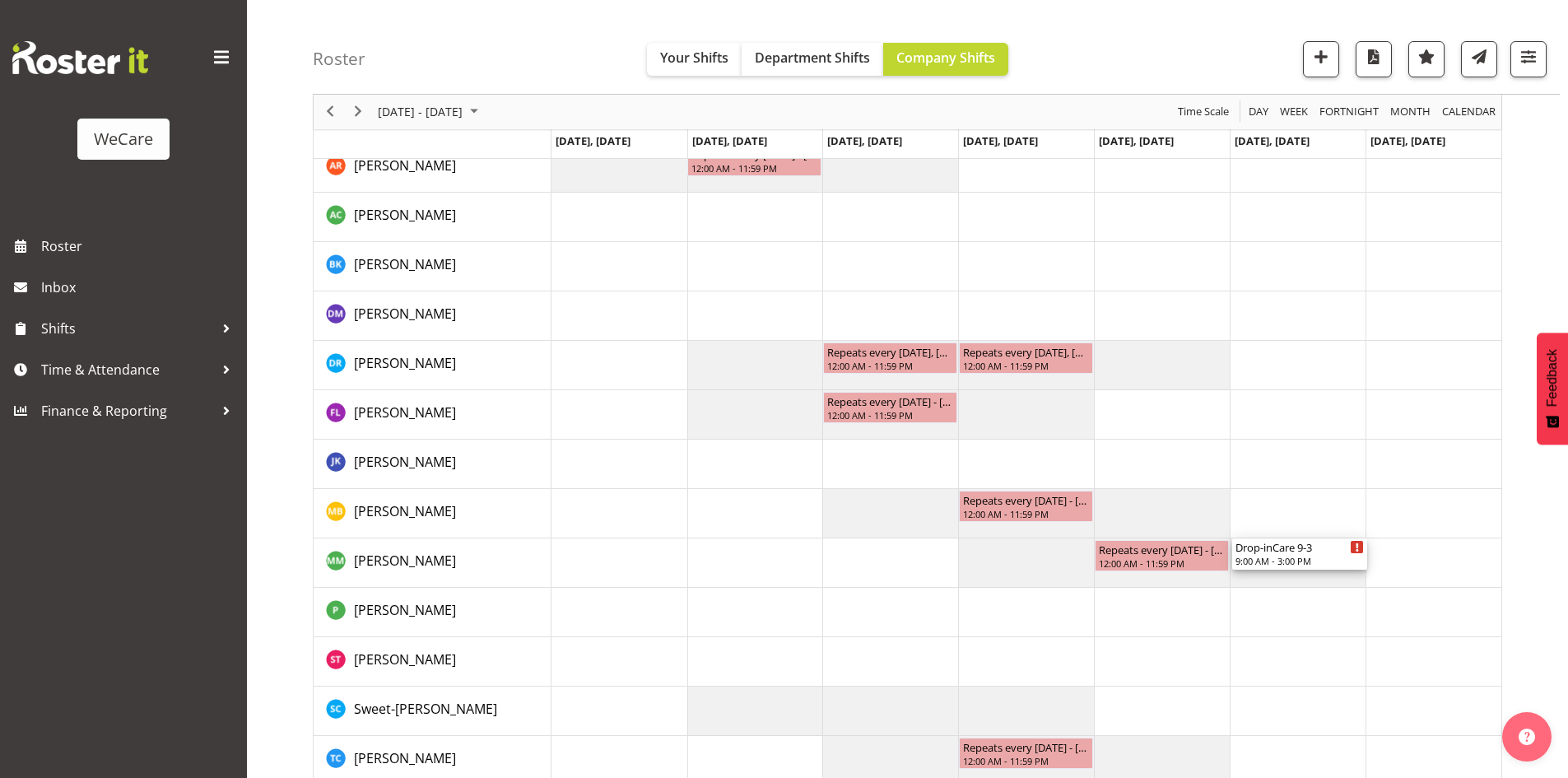
scroll to position [454, 0]
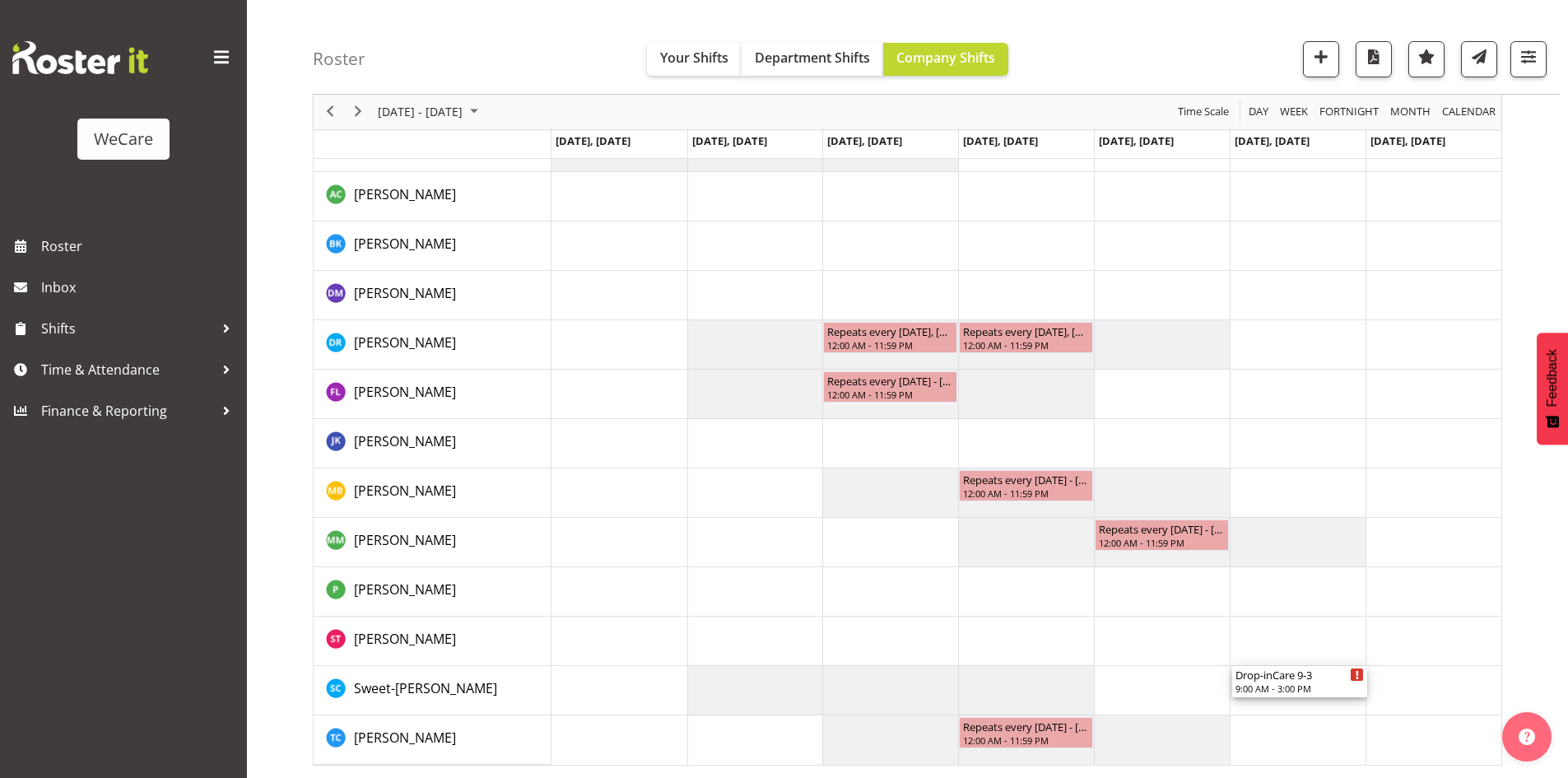
drag, startPoint x: 1297, startPoint y: 330, endPoint x: 1286, endPoint y: 695, distance: 365.2
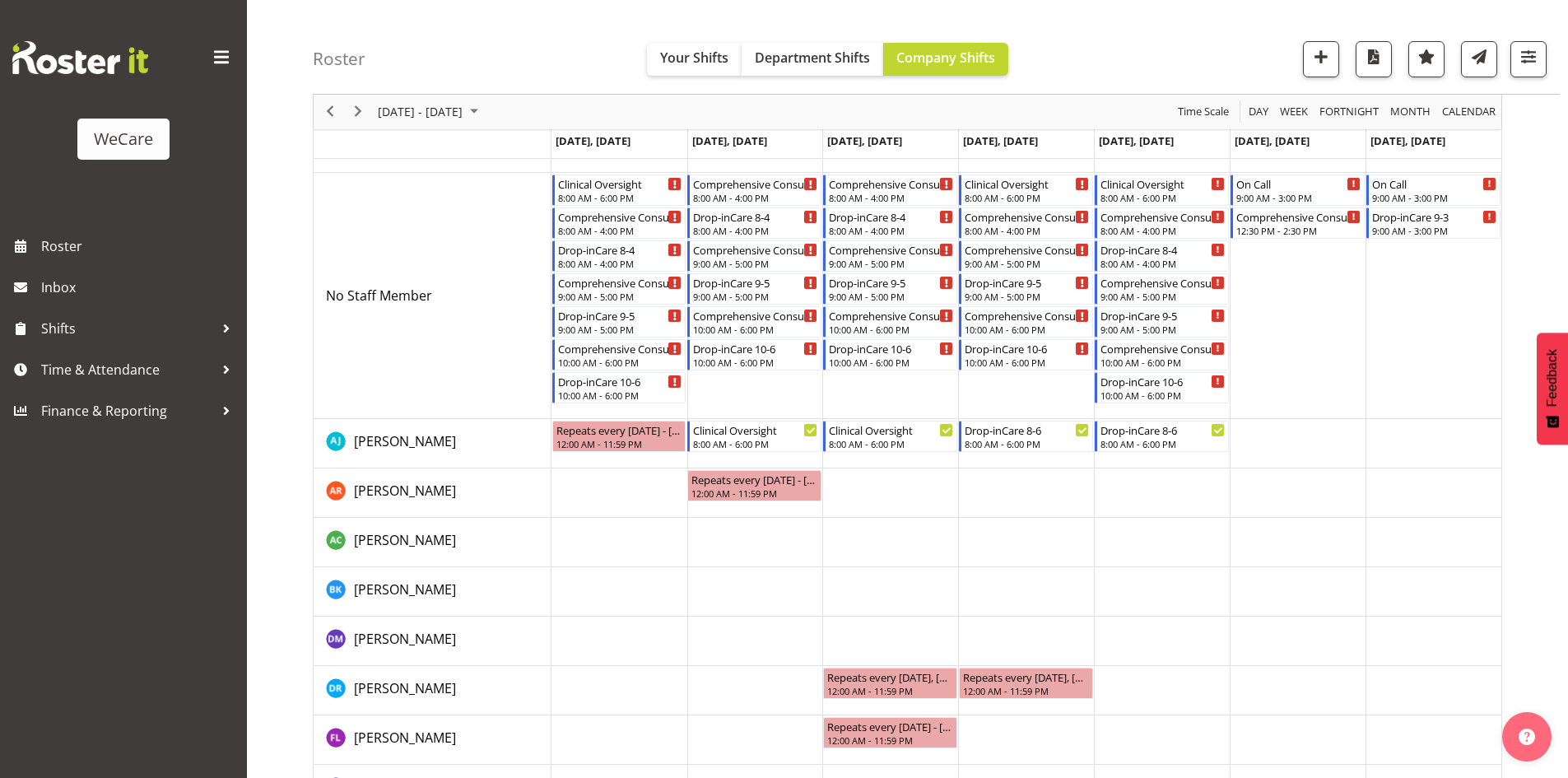
scroll to position [0, 0]
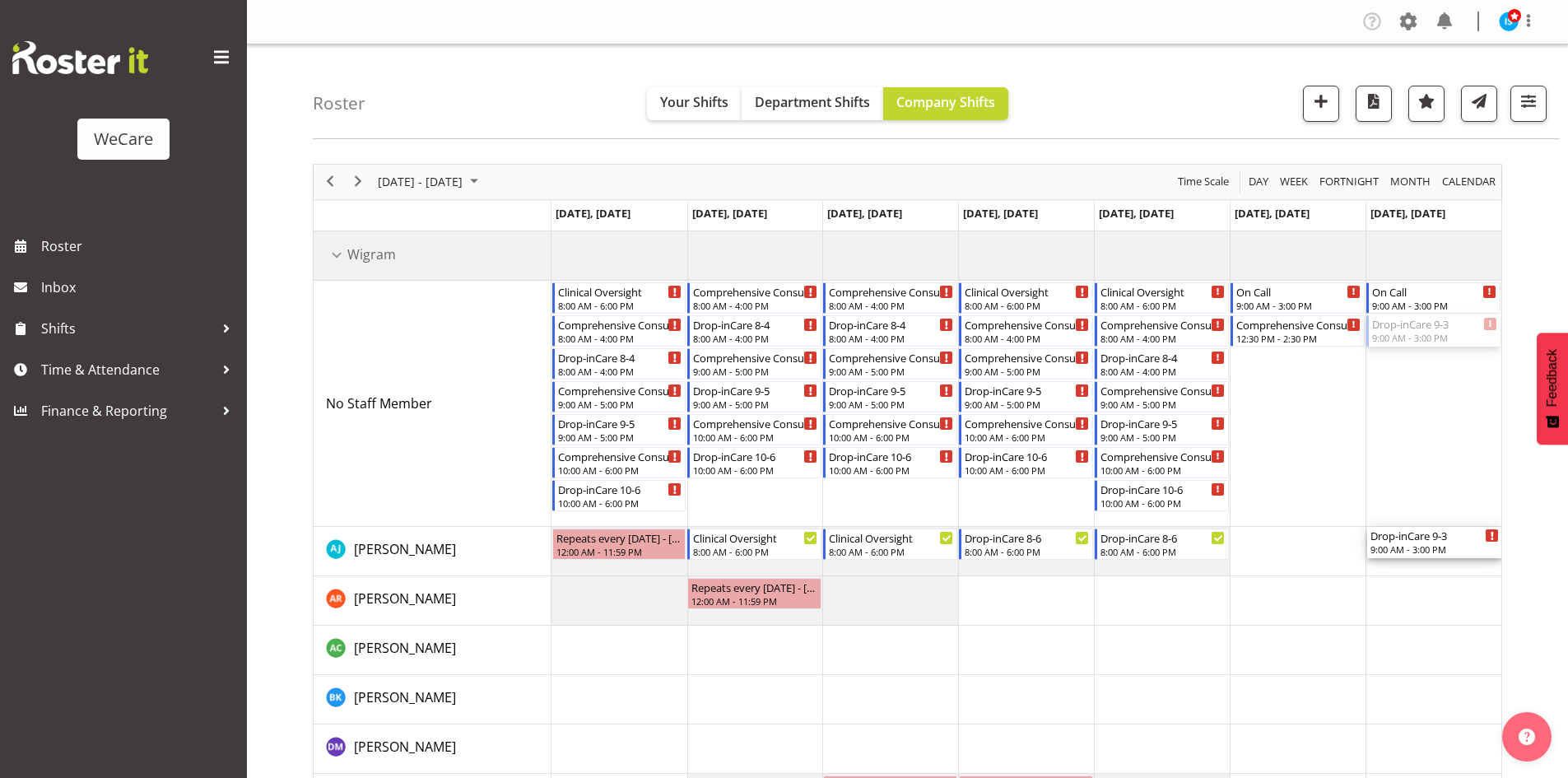
drag, startPoint x: 1429, startPoint y: 342, endPoint x: 1459, endPoint y: 543, distance: 203.2
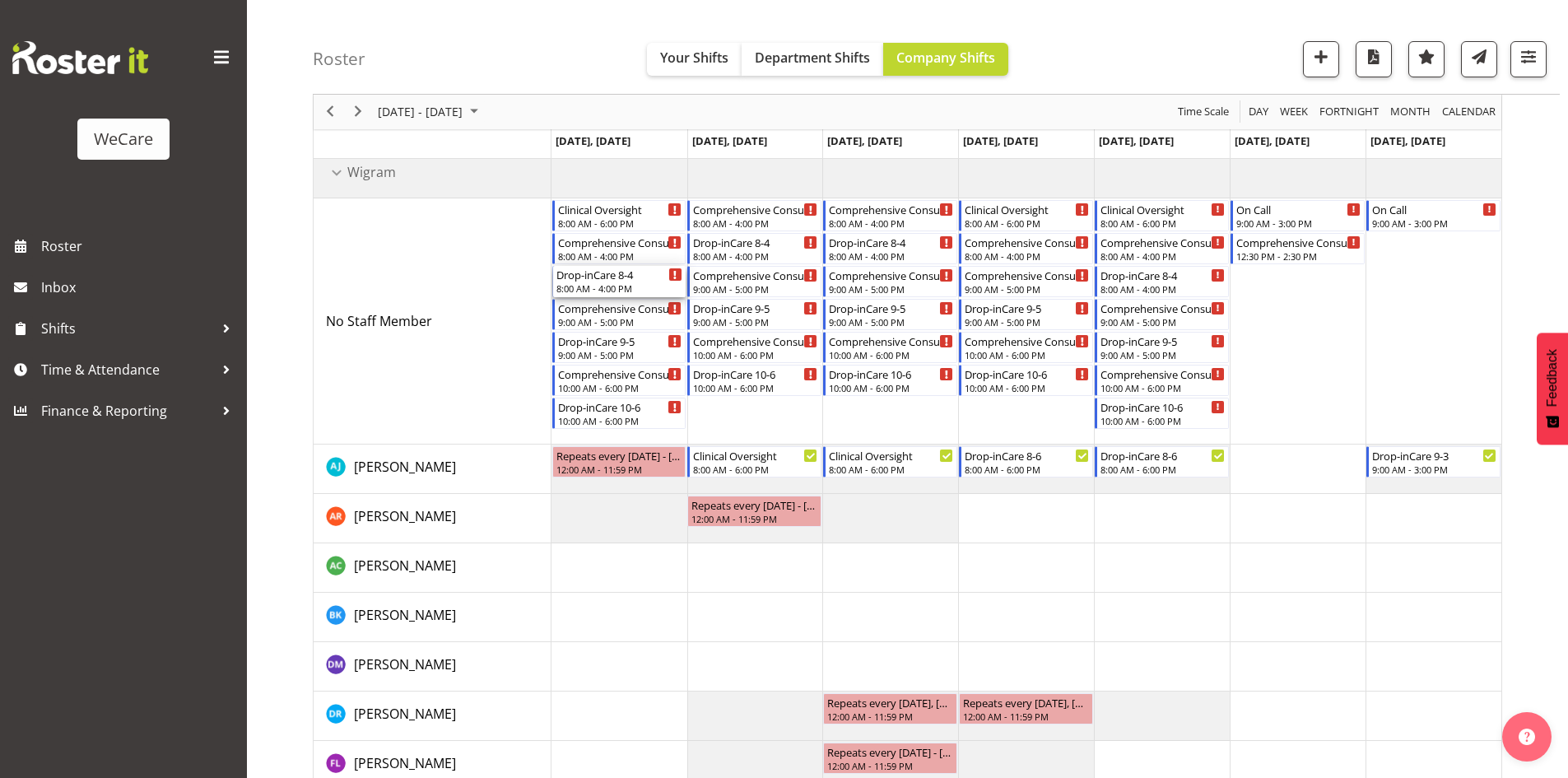
scroll to position [411, 0]
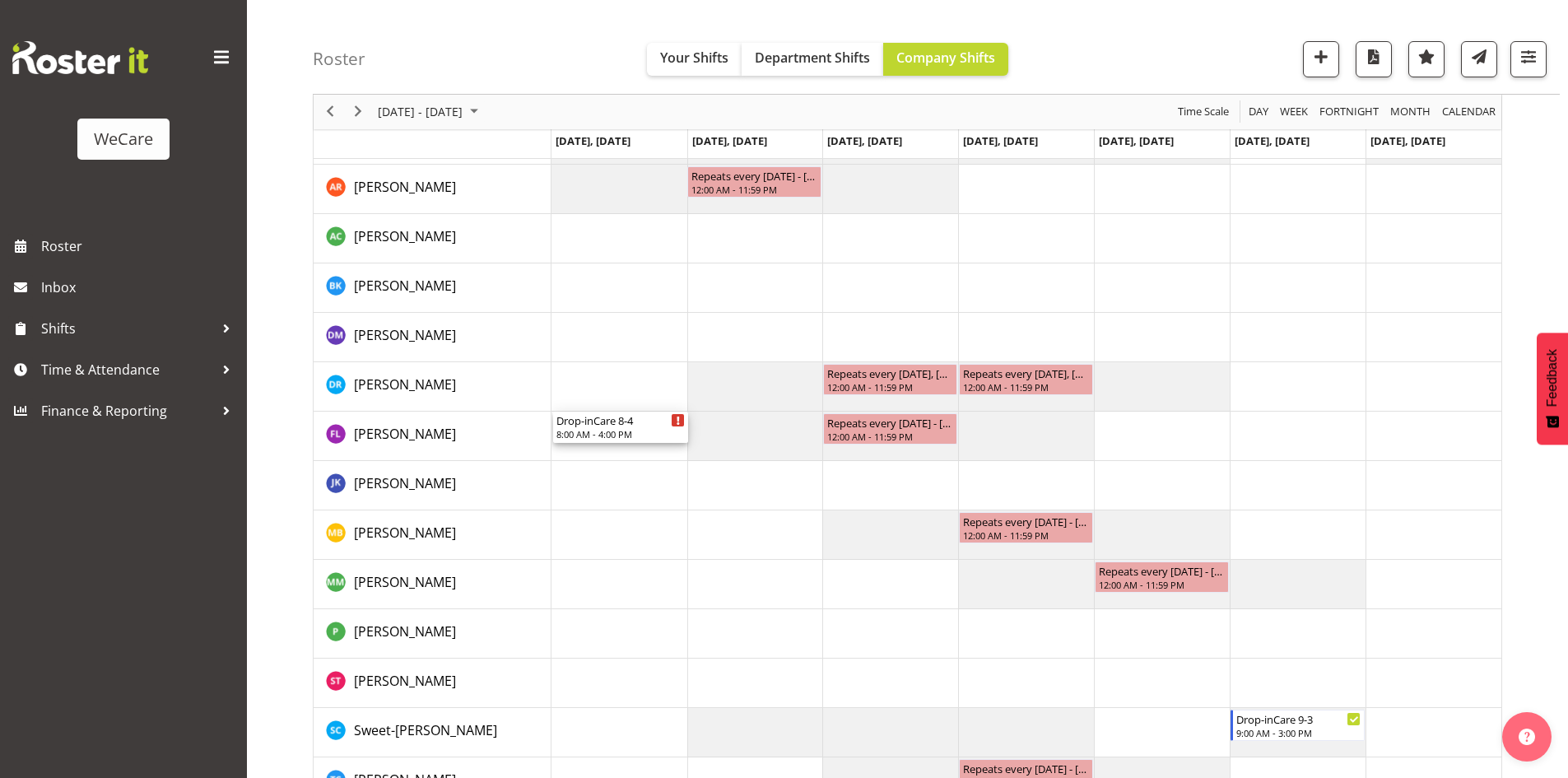
drag, startPoint x: 592, startPoint y: 364, endPoint x: 588, endPoint y: 430, distance: 66.1
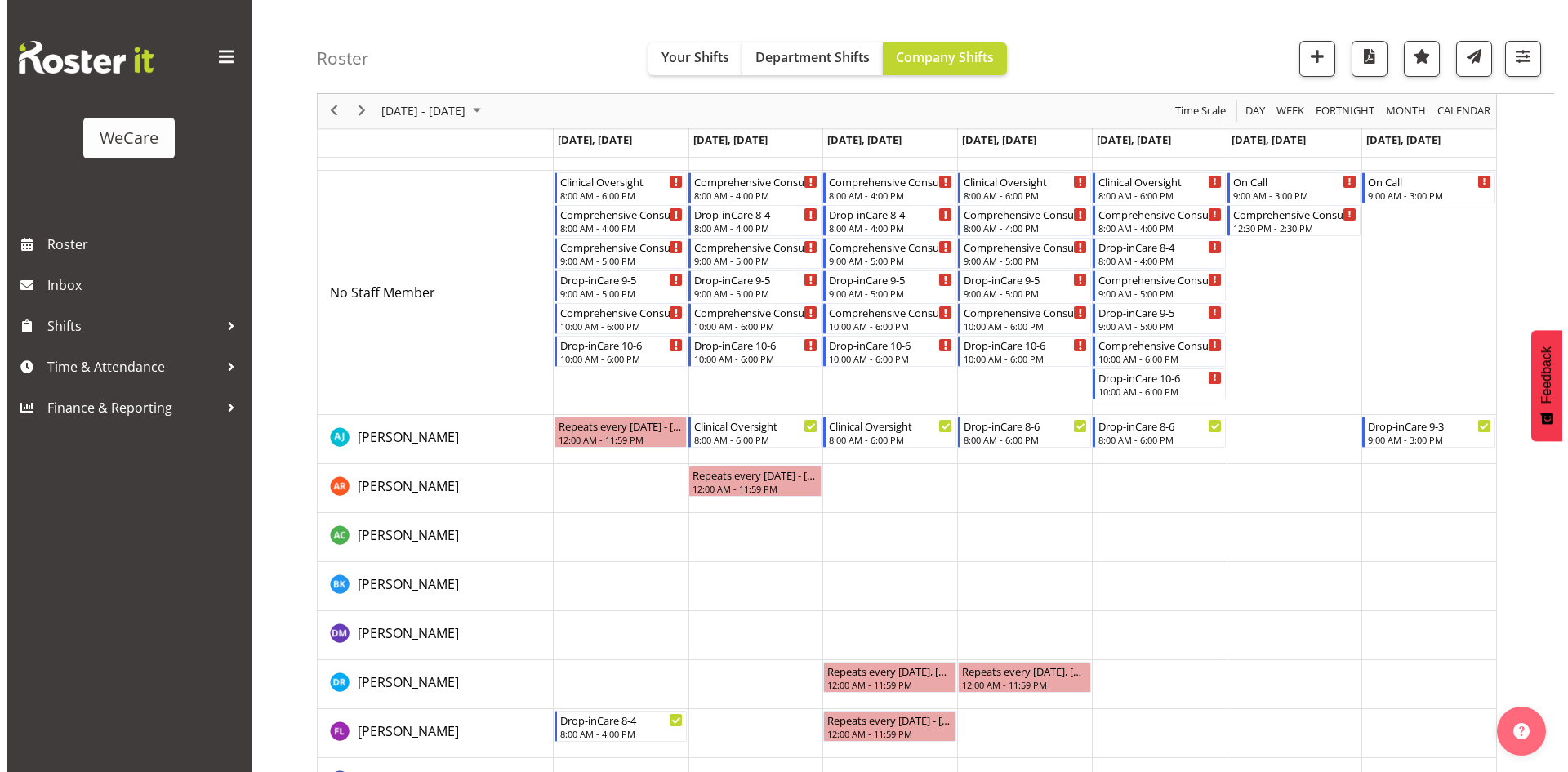
scroll to position [92, 0]
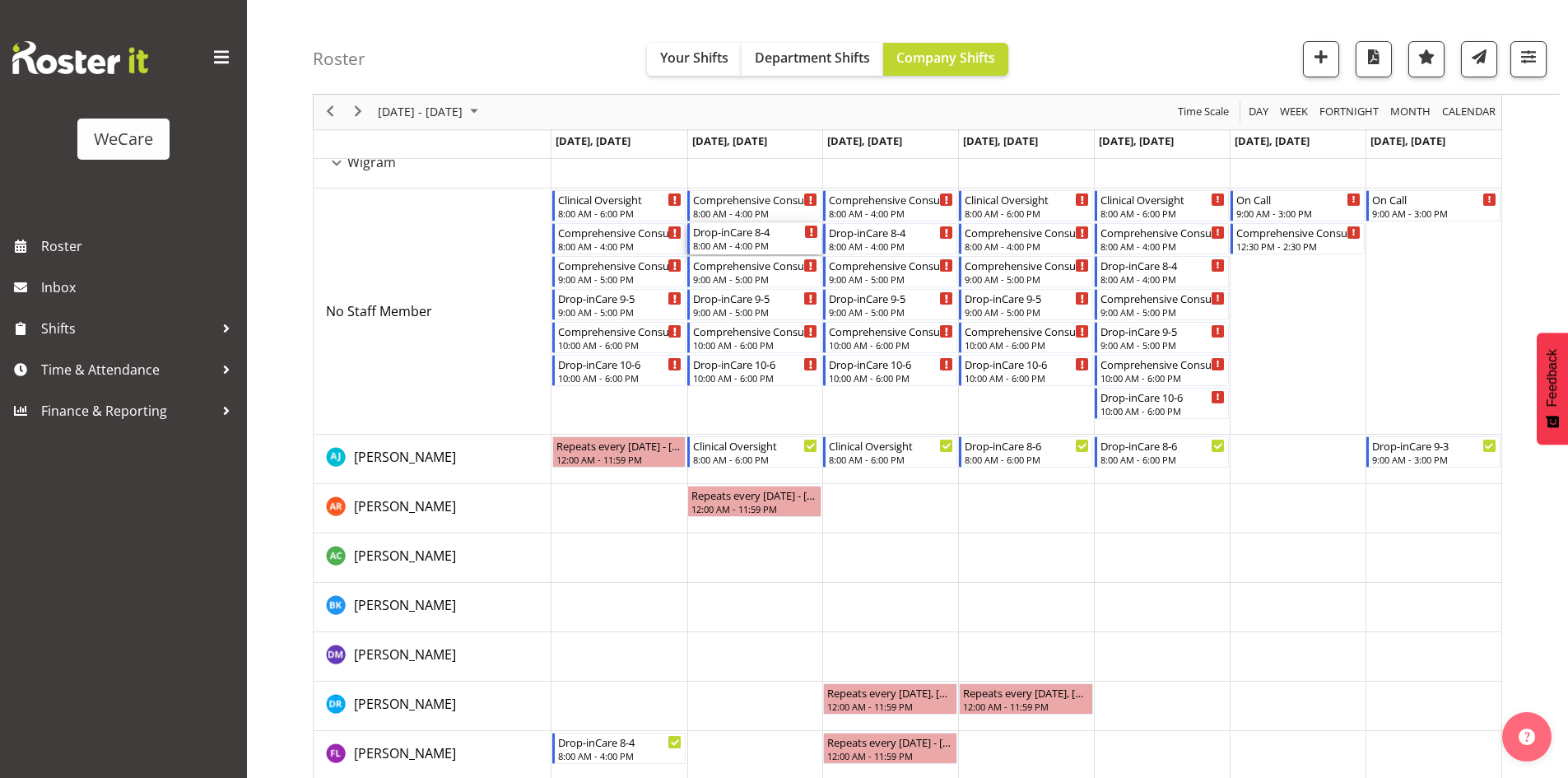
click at [742, 247] on div "8:00 AM - 4:00 PM" at bounding box center [756, 244] width 125 height 13
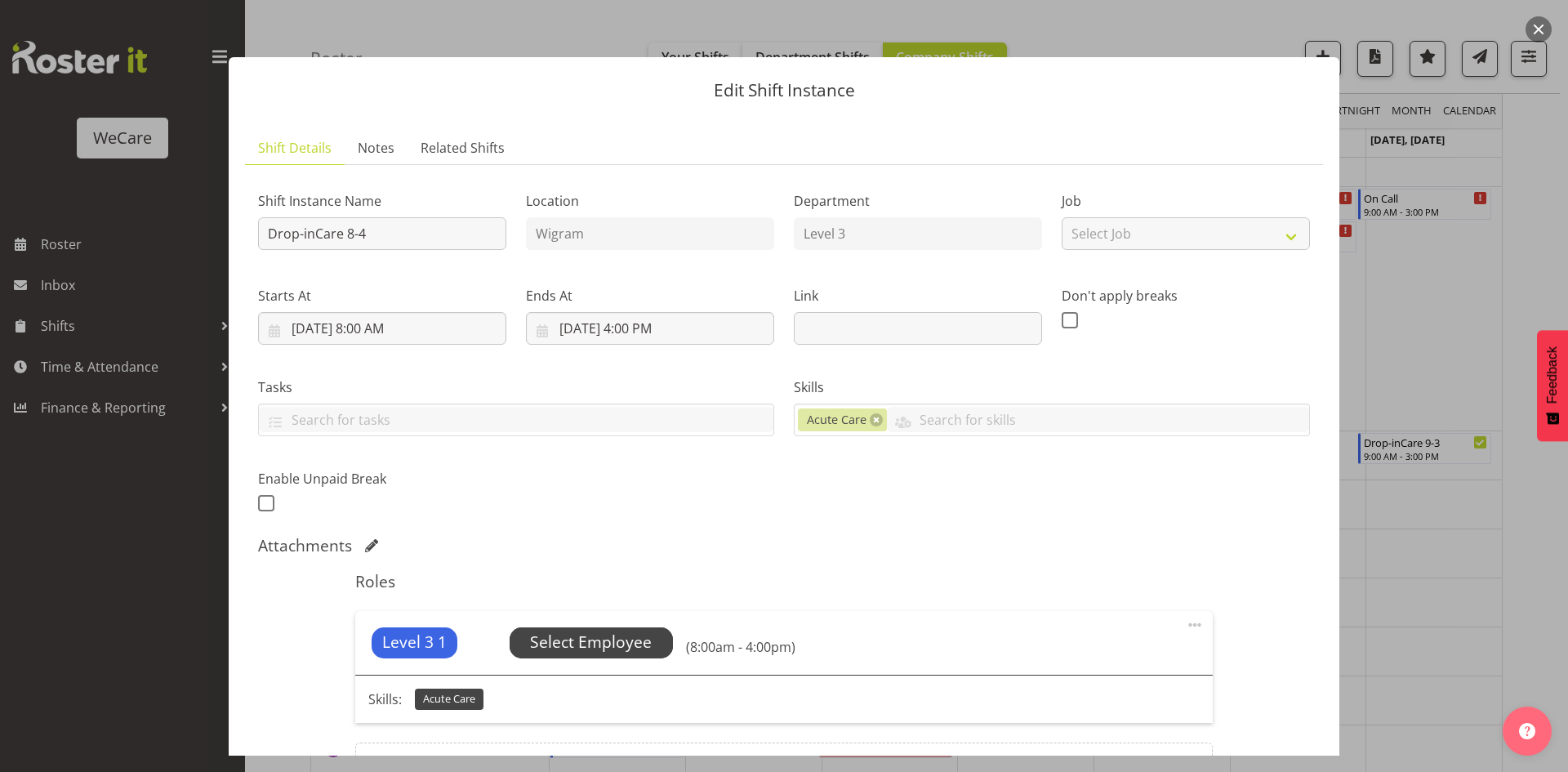
click at [561, 639] on span "Select Employee" at bounding box center [590, 643] width 121 height 24
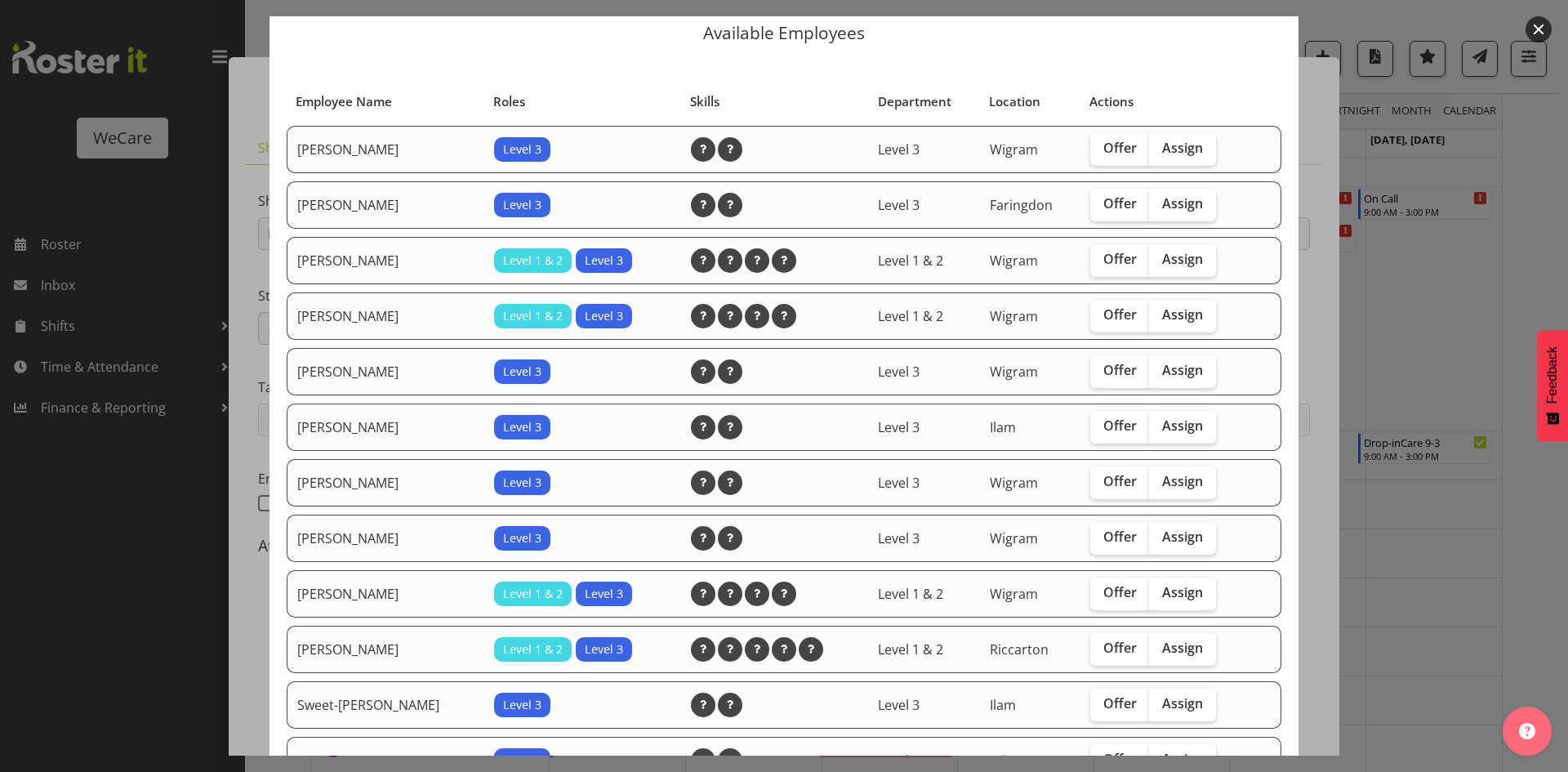
scroll to position [82, 0]
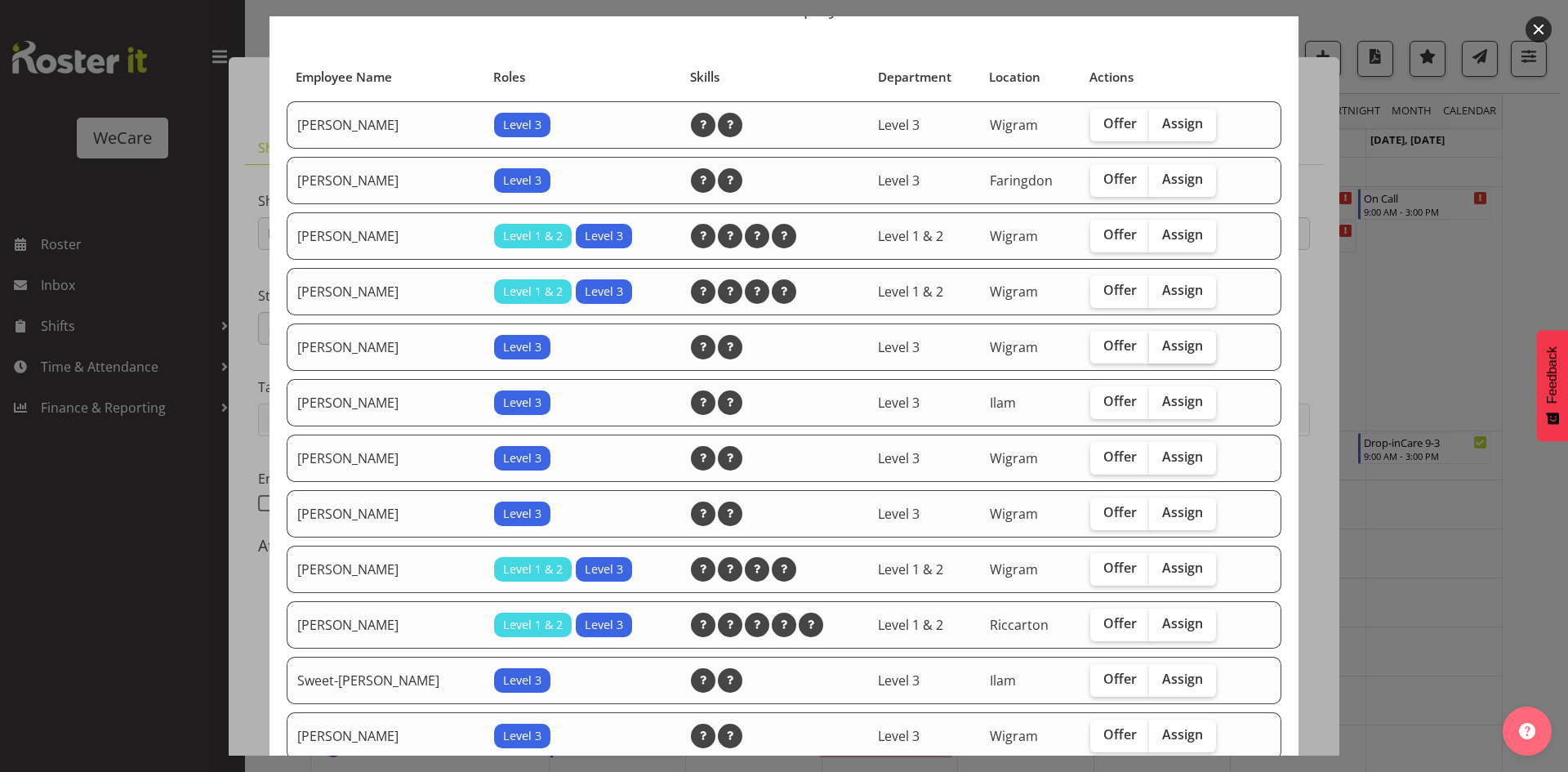
click at [1163, 357] on label "Assign" at bounding box center [1183, 347] width 67 height 33
click at [1160, 351] on input "Assign" at bounding box center [1154, 346] width 11 height 11
checkbox input "true"
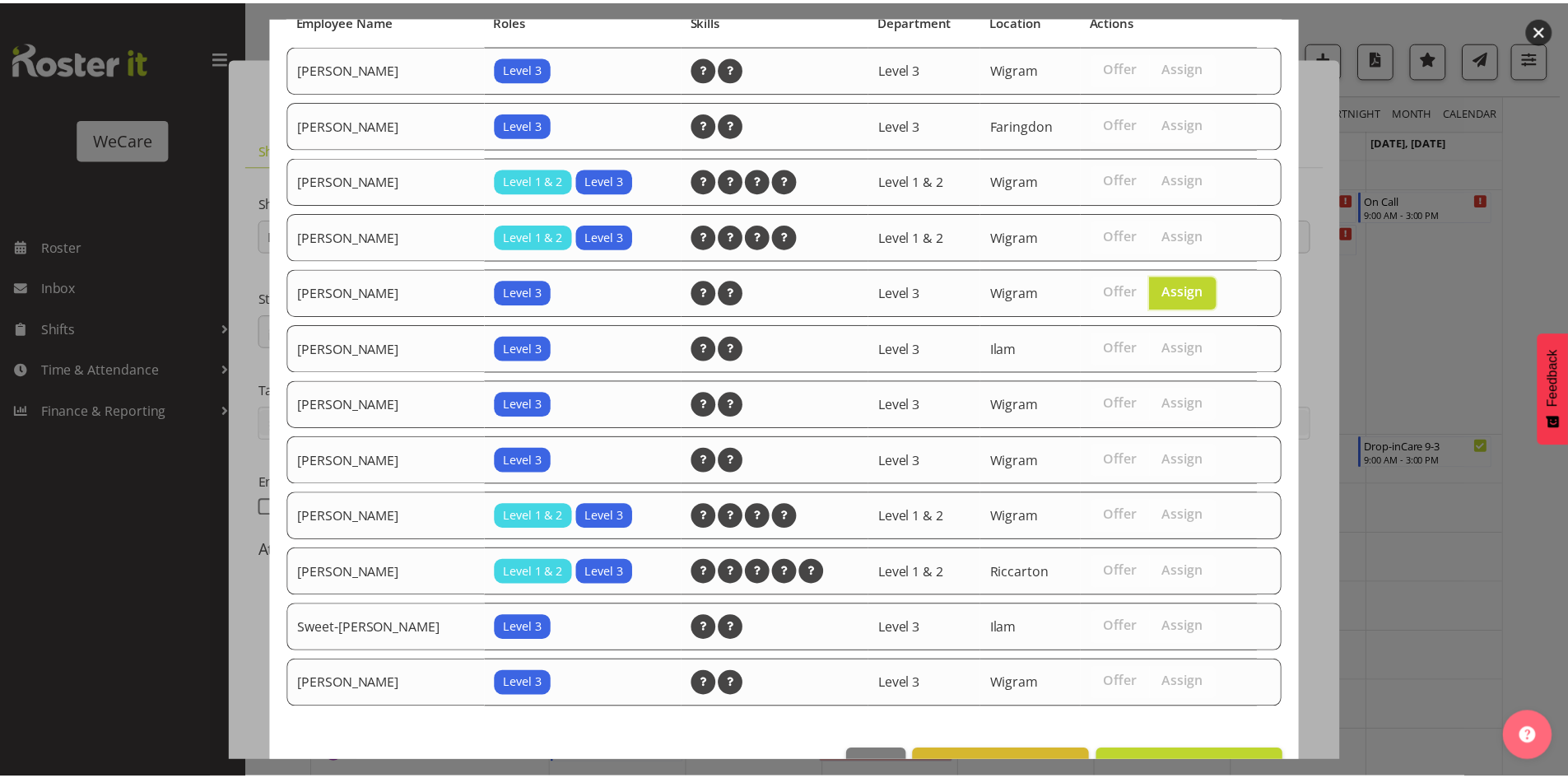
scroll to position [190, 0]
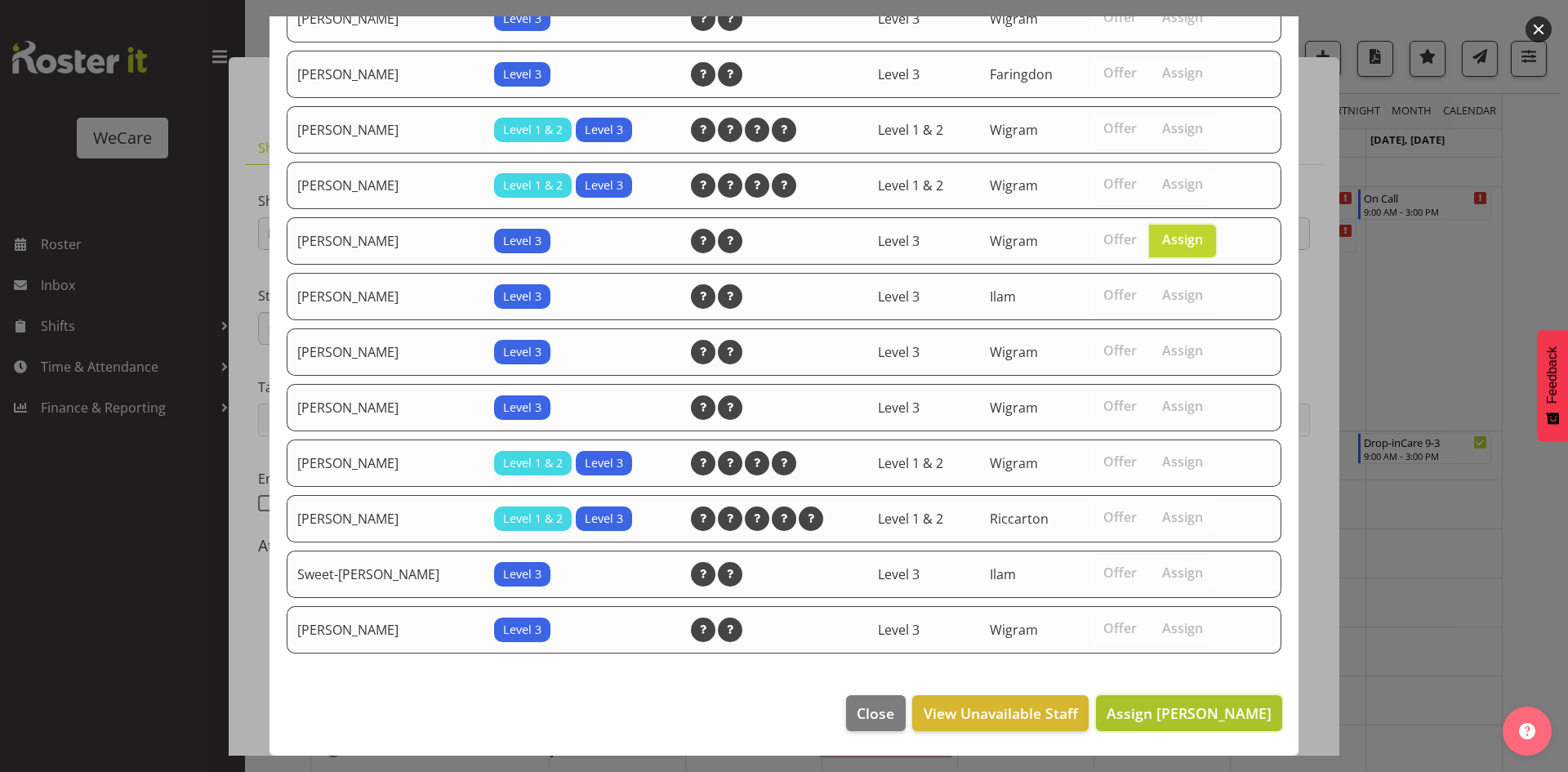
click at [1159, 715] on span "Assign [PERSON_NAME]" at bounding box center [1189, 714] width 165 height 20
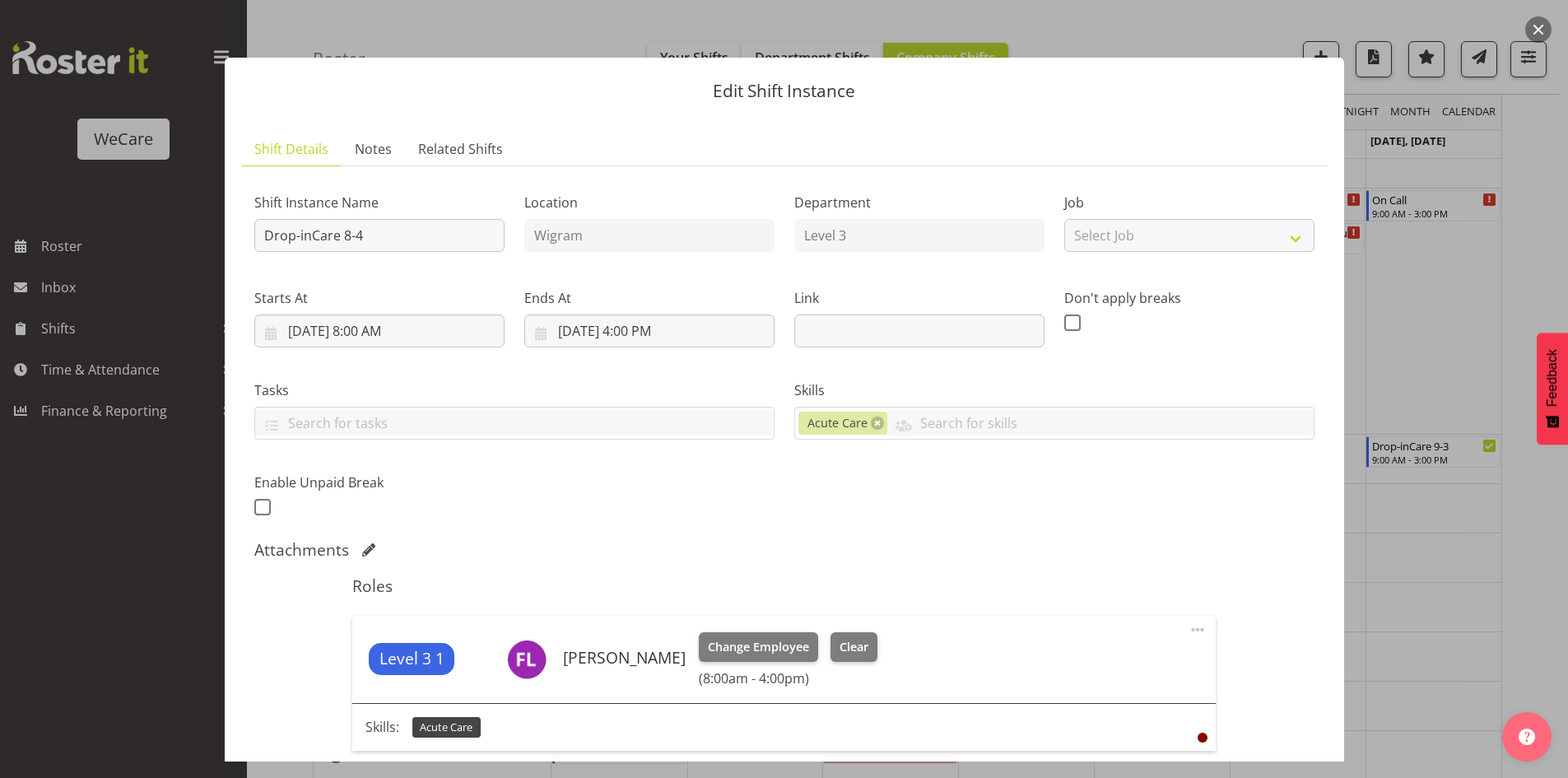
scroll to position [212, 0]
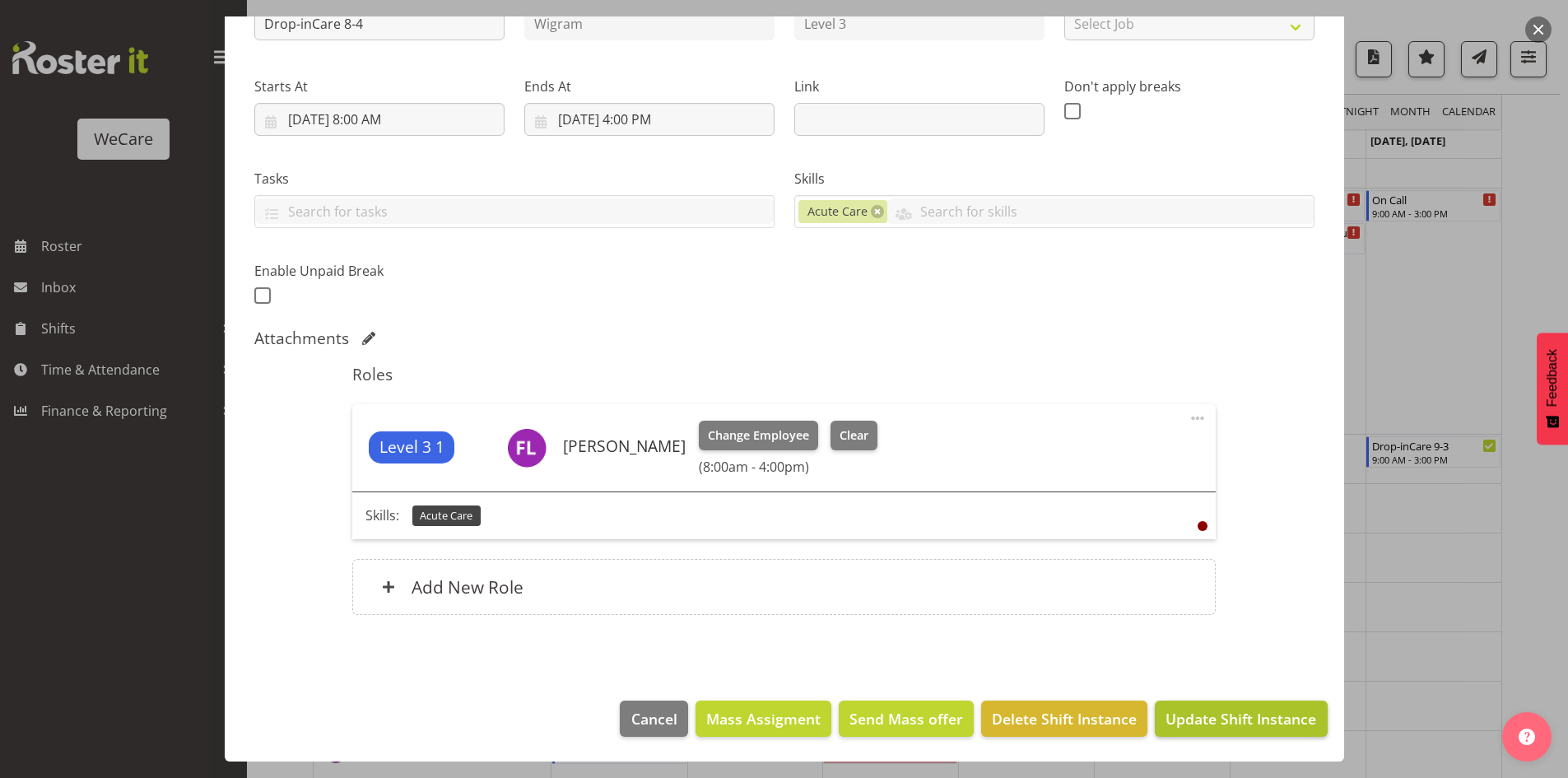
click at [1248, 737] on footer "Cancel Mass Assigment Send Mass offer Delete Shift Instance Update Shift Instan…" at bounding box center [784, 723] width 1119 height 78
click at [1262, 730] on button "Update Shift Instance" at bounding box center [1240, 718] width 172 height 36
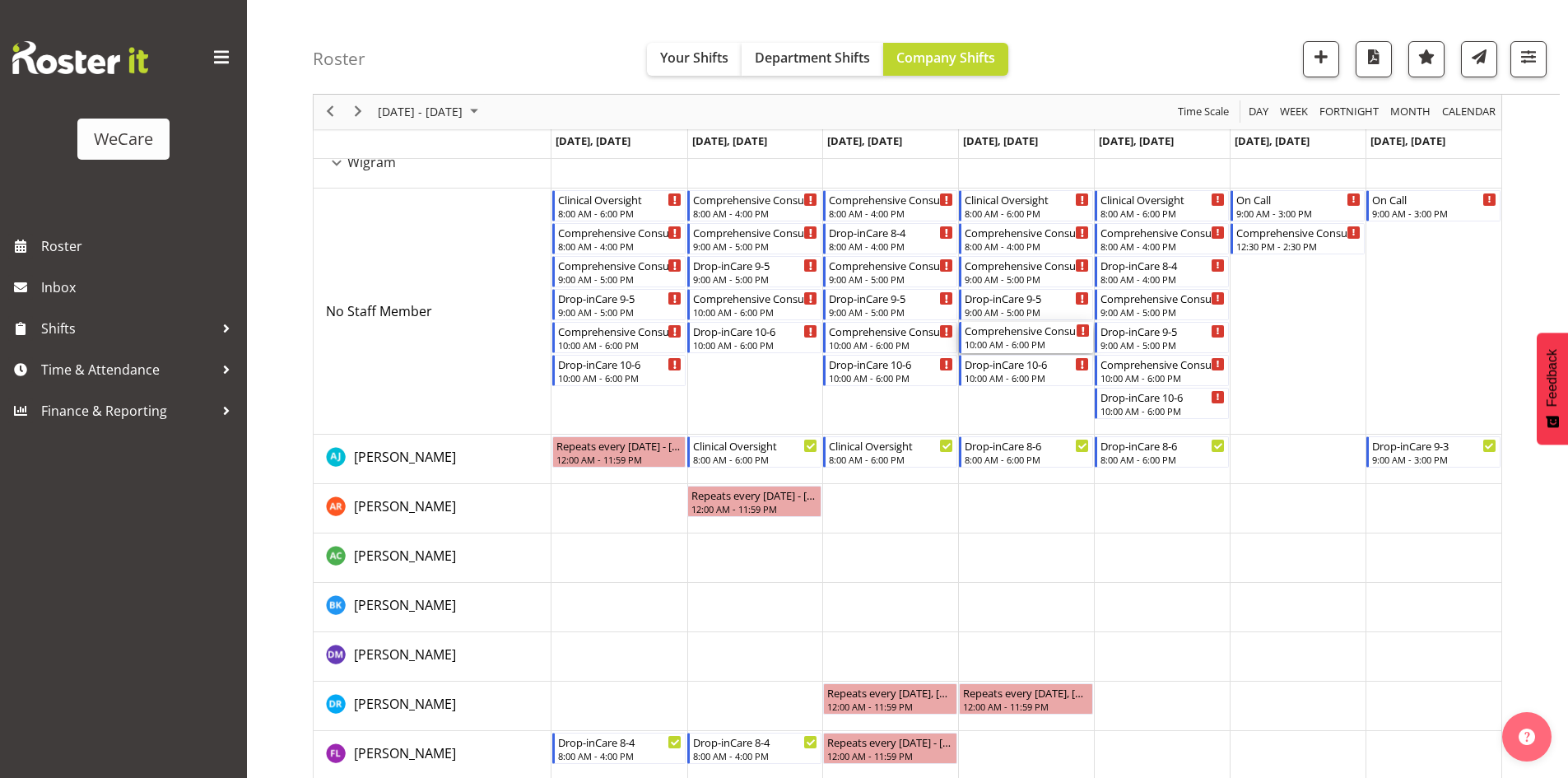
click at [1046, 338] on div "Comprehensive Consult 10-6" at bounding box center [1027, 330] width 125 height 17
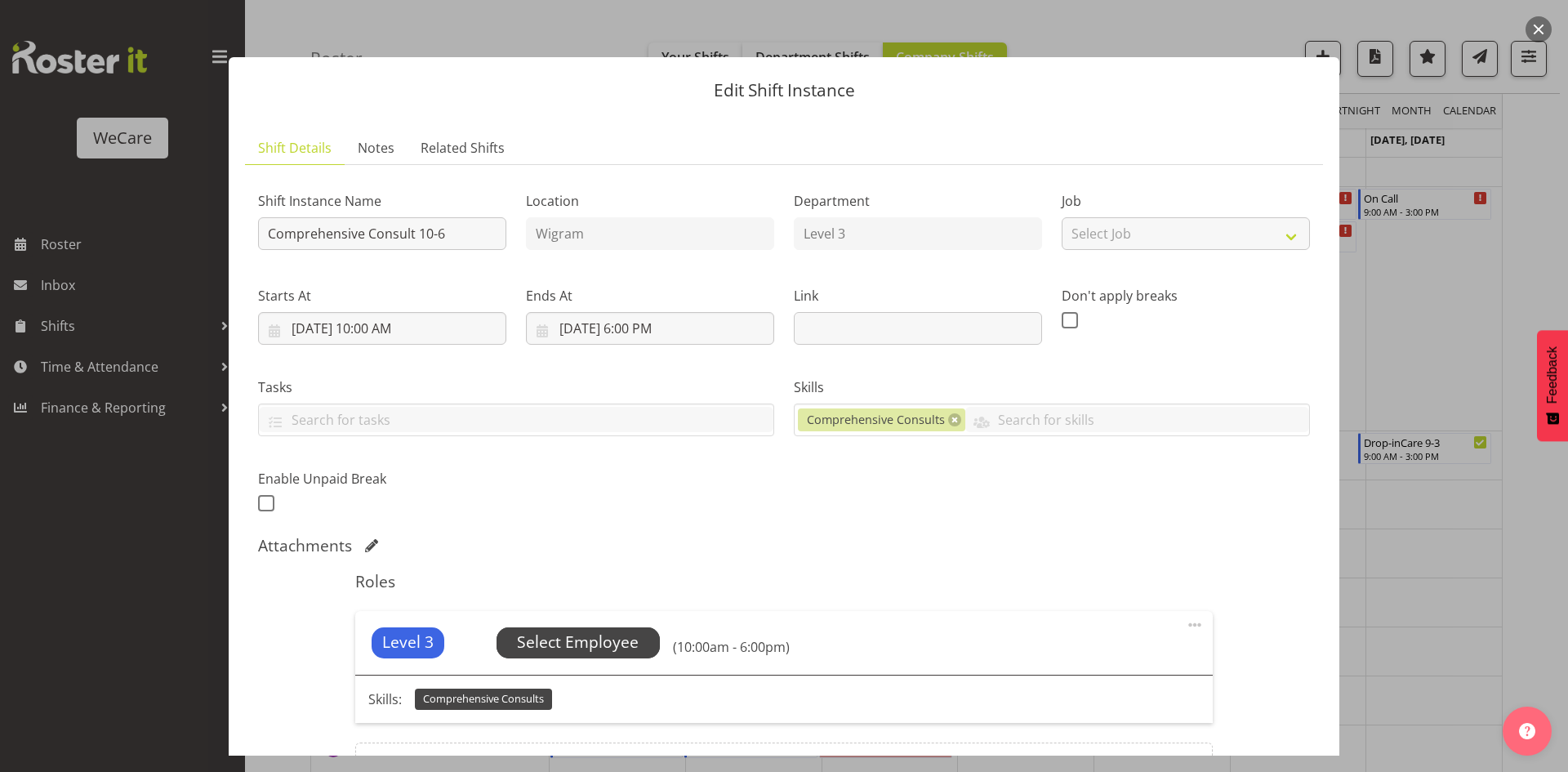
click at [575, 630] on span "Select Employee" at bounding box center [579, 643] width 164 height 31
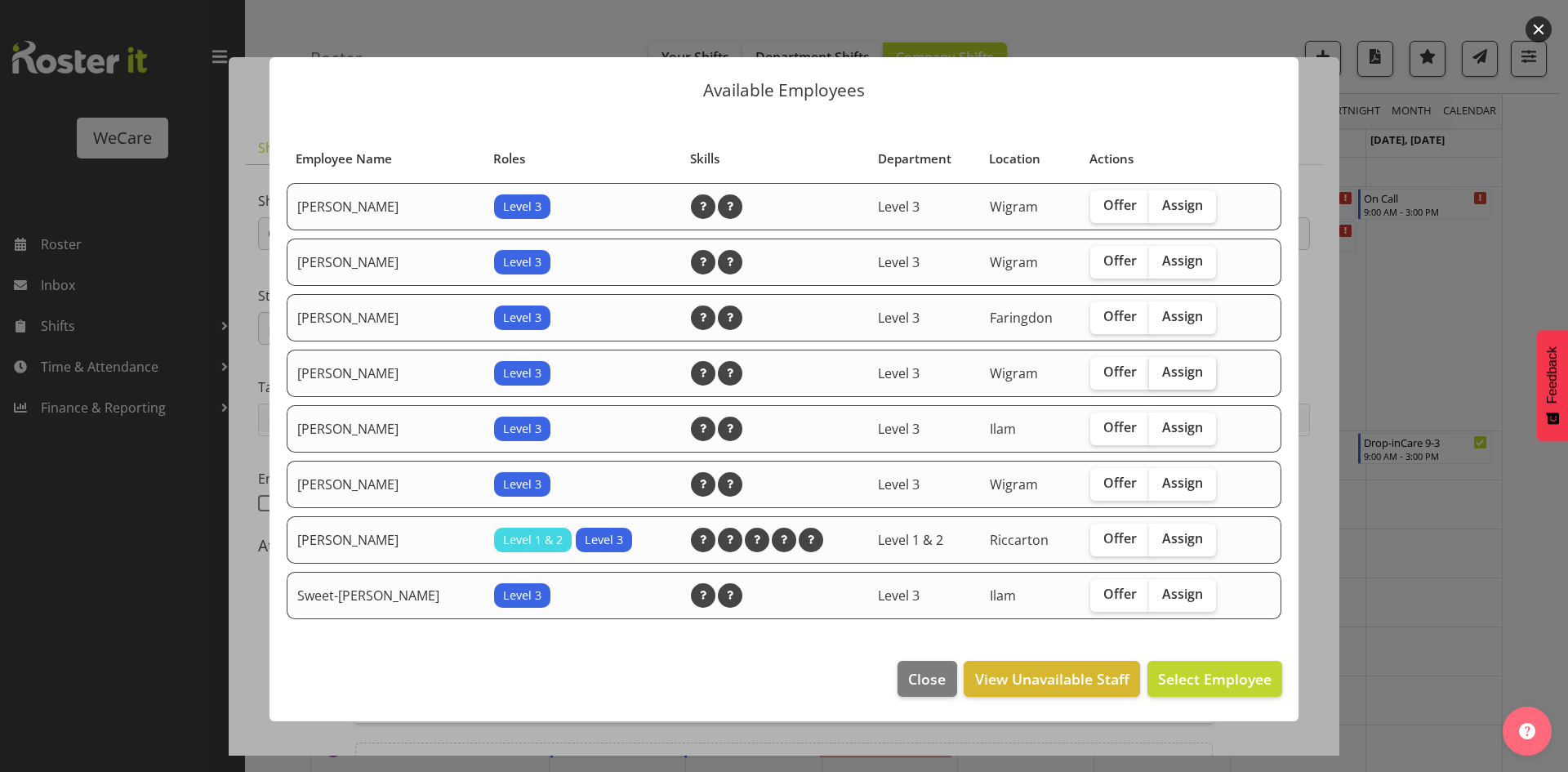
click at [1174, 369] on span "Assign" at bounding box center [1182, 372] width 40 height 17
click at [1160, 369] on input "Assign" at bounding box center [1154, 372] width 11 height 11
checkbox input "true"
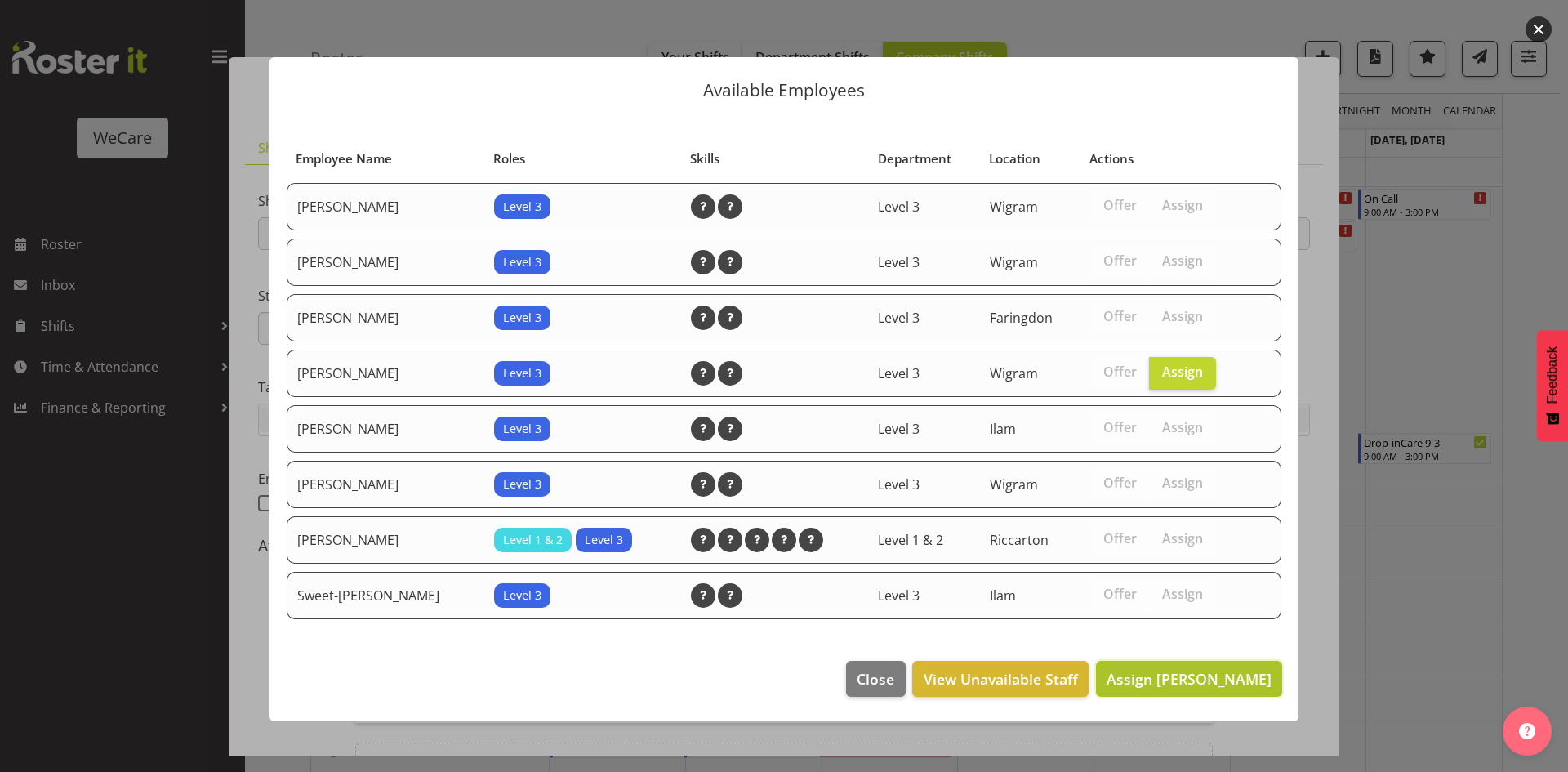
click at [1185, 679] on span "Assign [PERSON_NAME]" at bounding box center [1189, 679] width 165 height 20
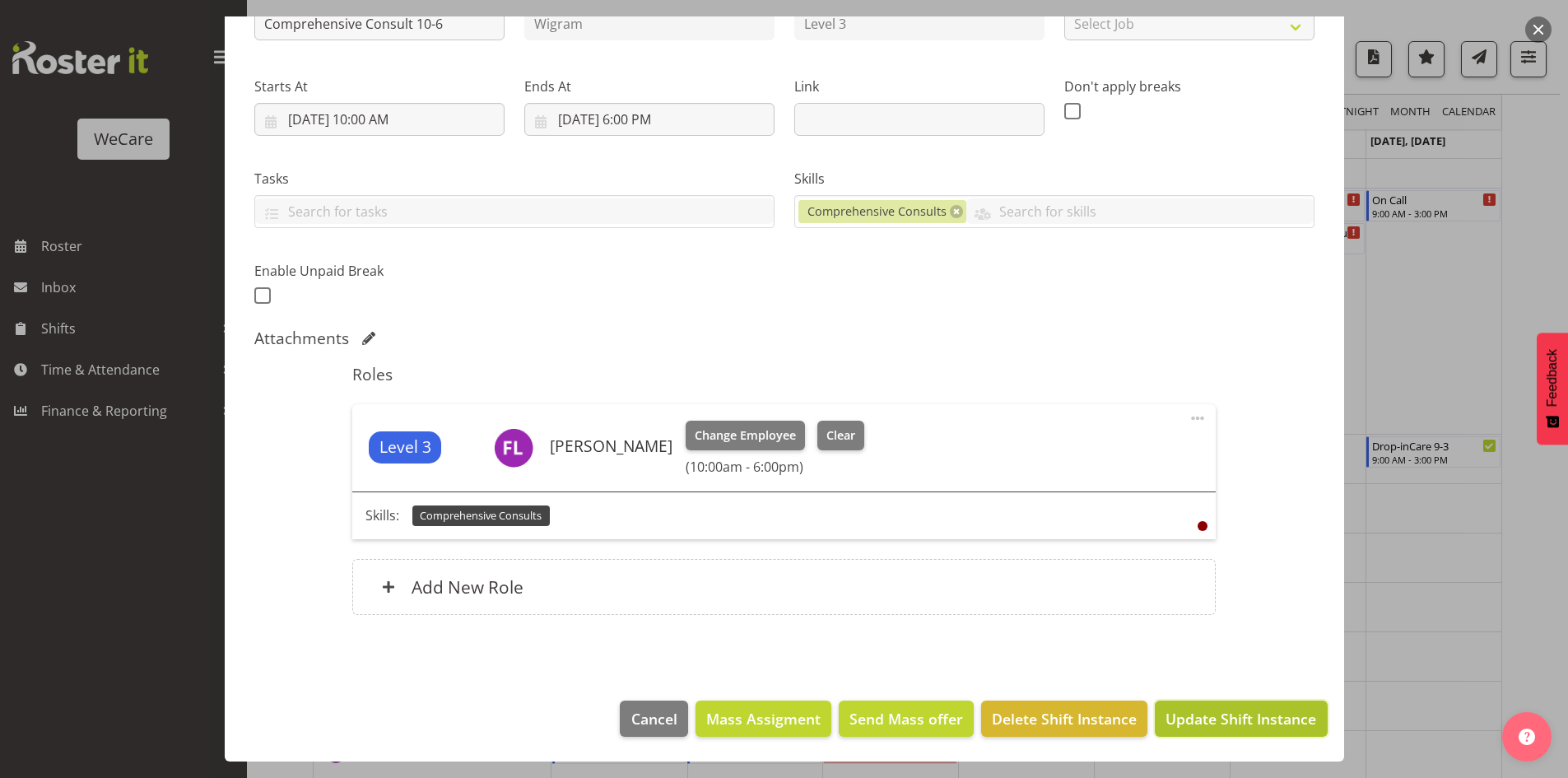
click at [1202, 729] on span "Update Shift Instance" at bounding box center [1241, 719] width 151 height 22
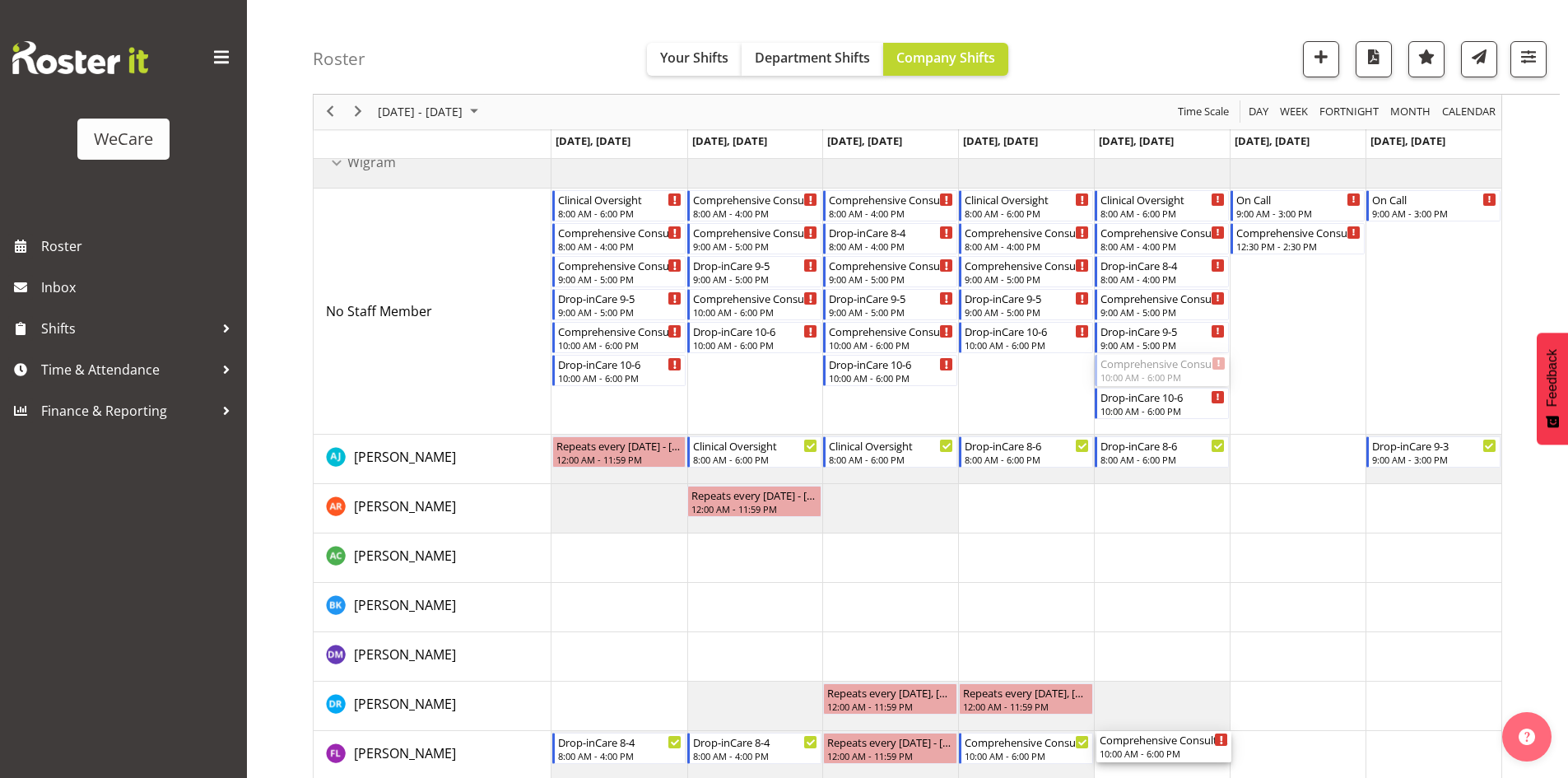
drag, startPoint x: 1164, startPoint y: 422, endPoint x: 1174, endPoint y: 737, distance: 315.2
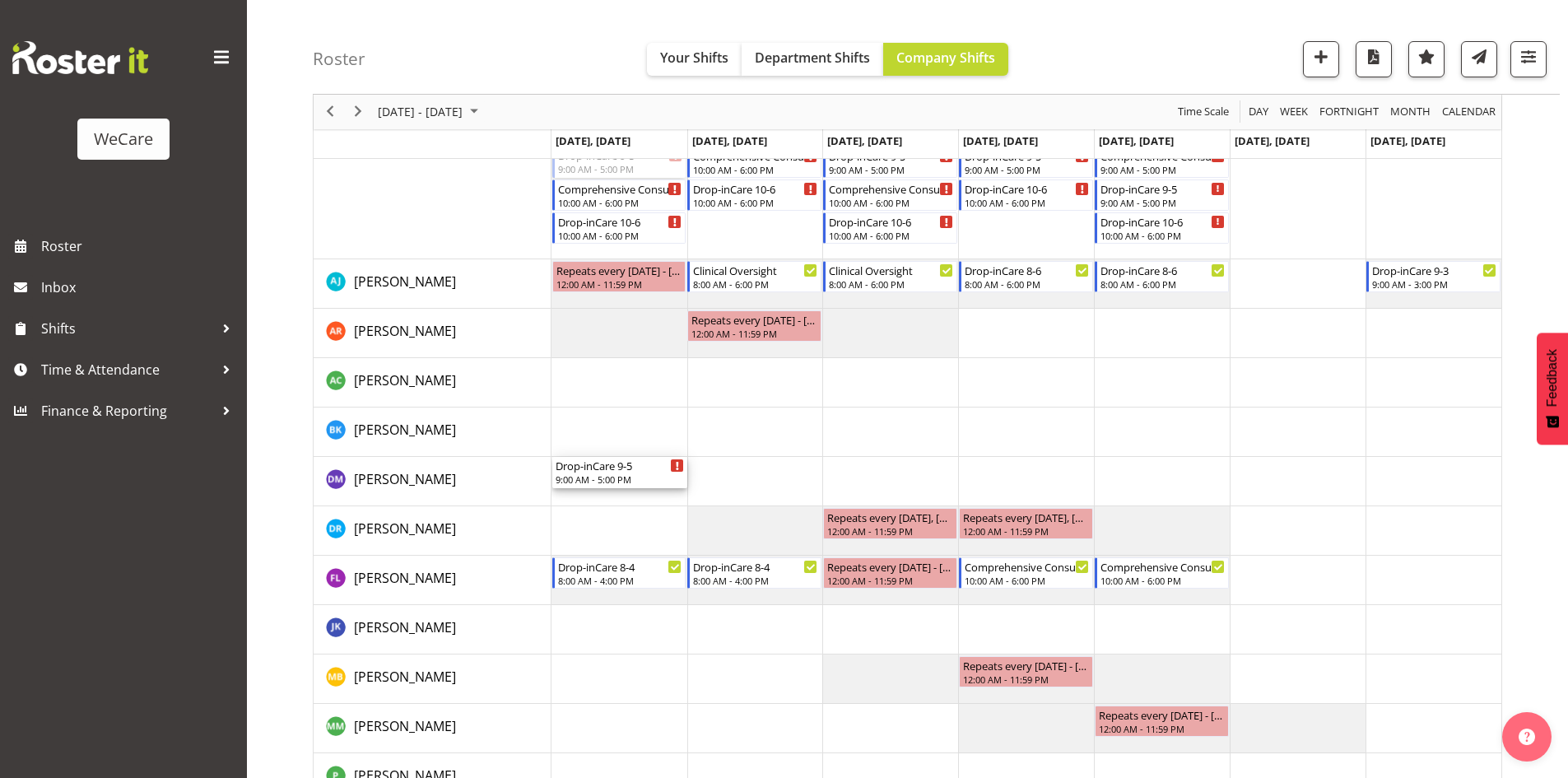
scroll to position [257, 0]
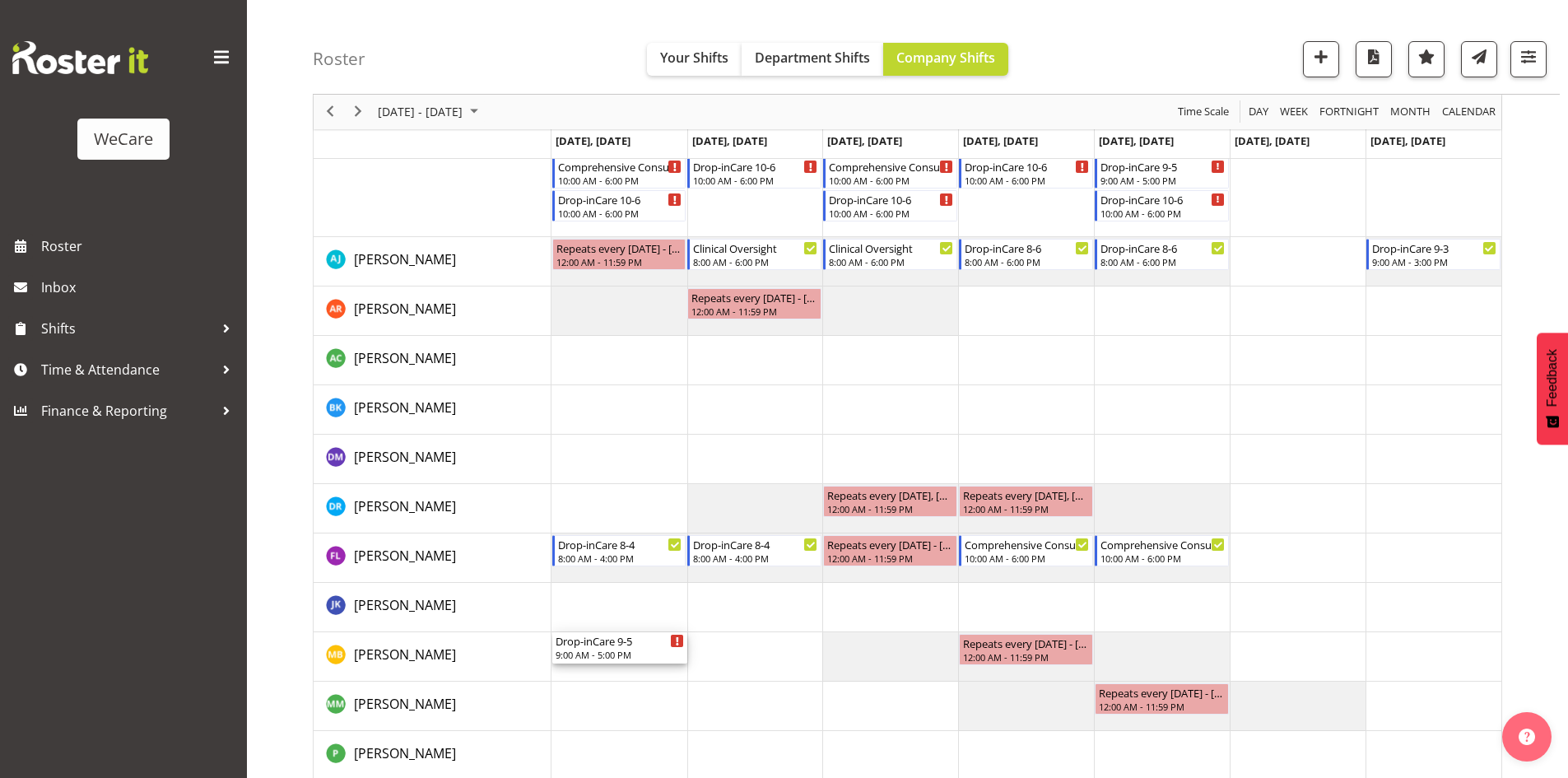
drag, startPoint x: 605, startPoint y: 226, endPoint x: 575, endPoint y: 642, distance: 417.1
drag, startPoint x: 736, startPoint y: 176, endPoint x: 761, endPoint y: 662, distance: 486.6
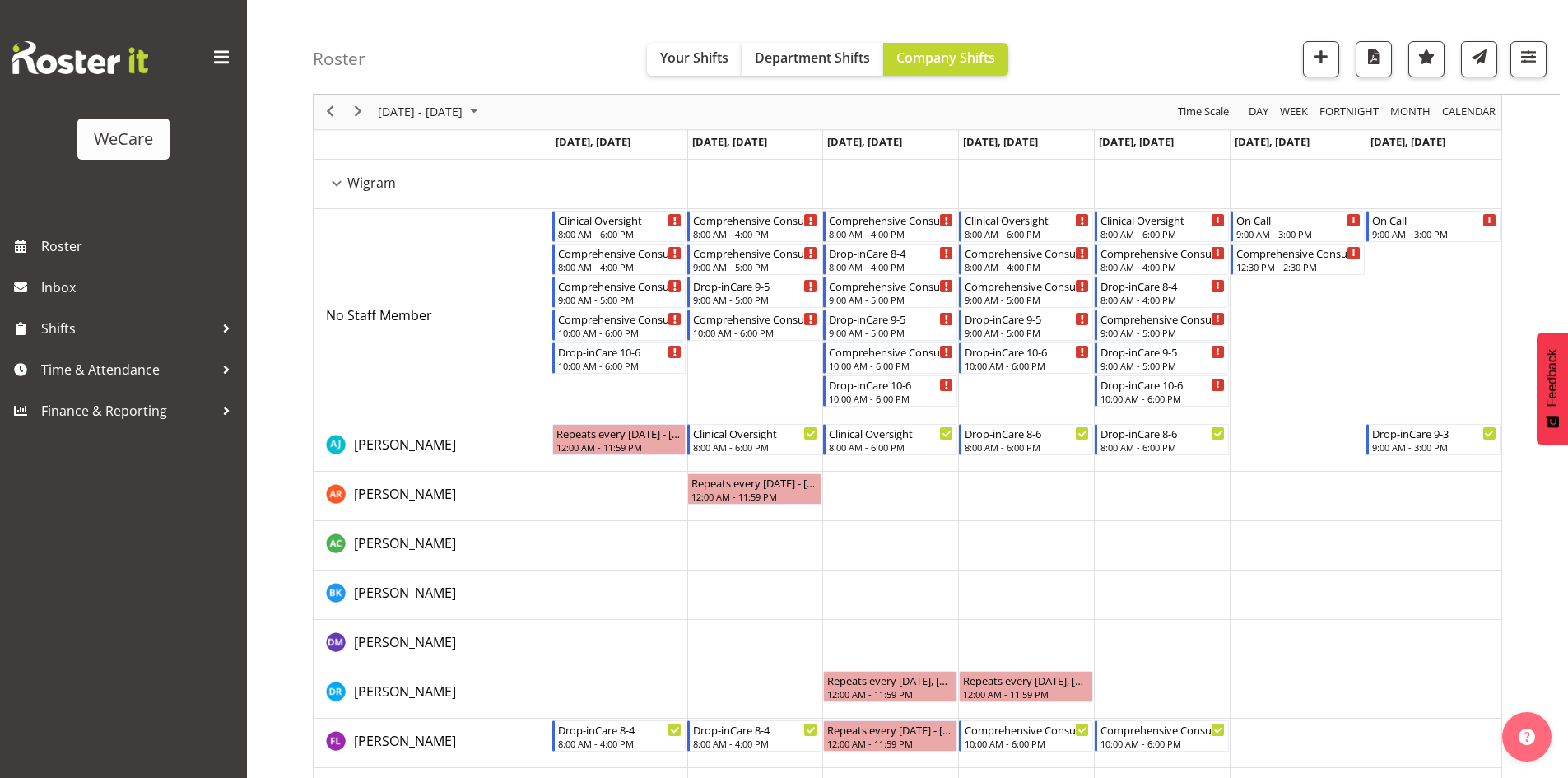
scroll to position [10, 0]
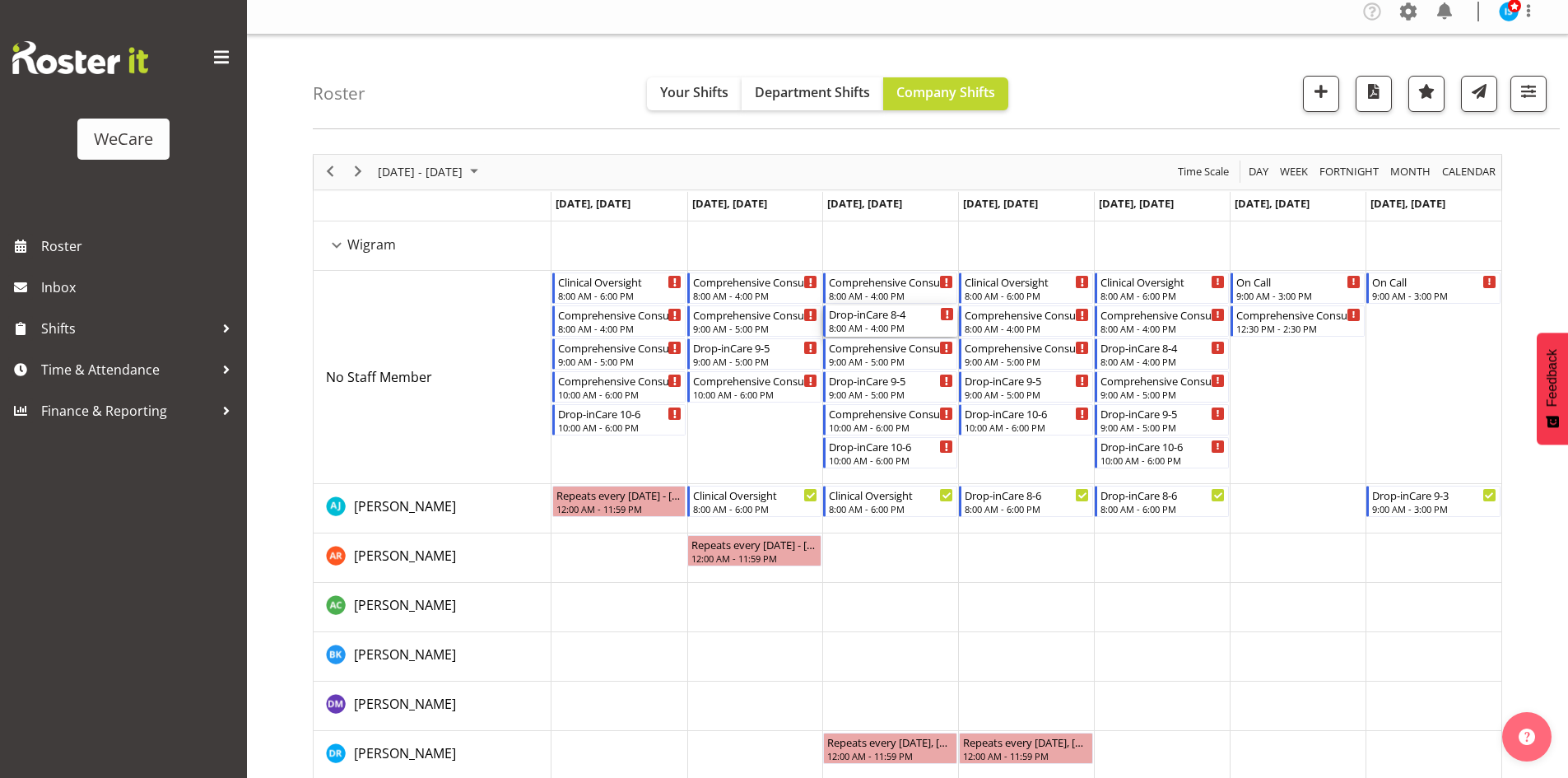
click at [884, 319] on div "Drop-inCare 8-4" at bounding box center [892, 313] width 125 height 17
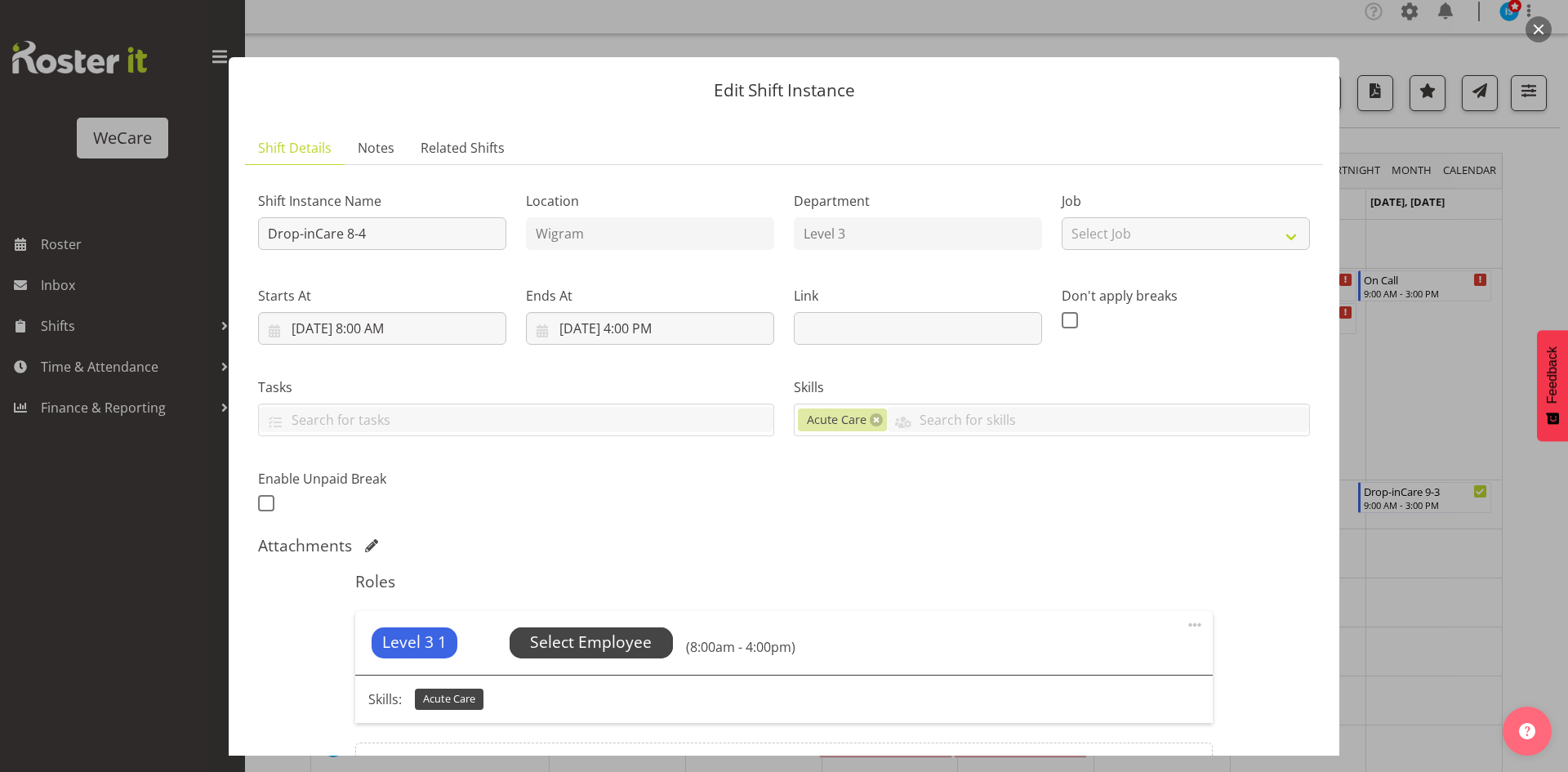
click at [633, 636] on span "Select Employee" at bounding box center [590, 643] width 121 height 24
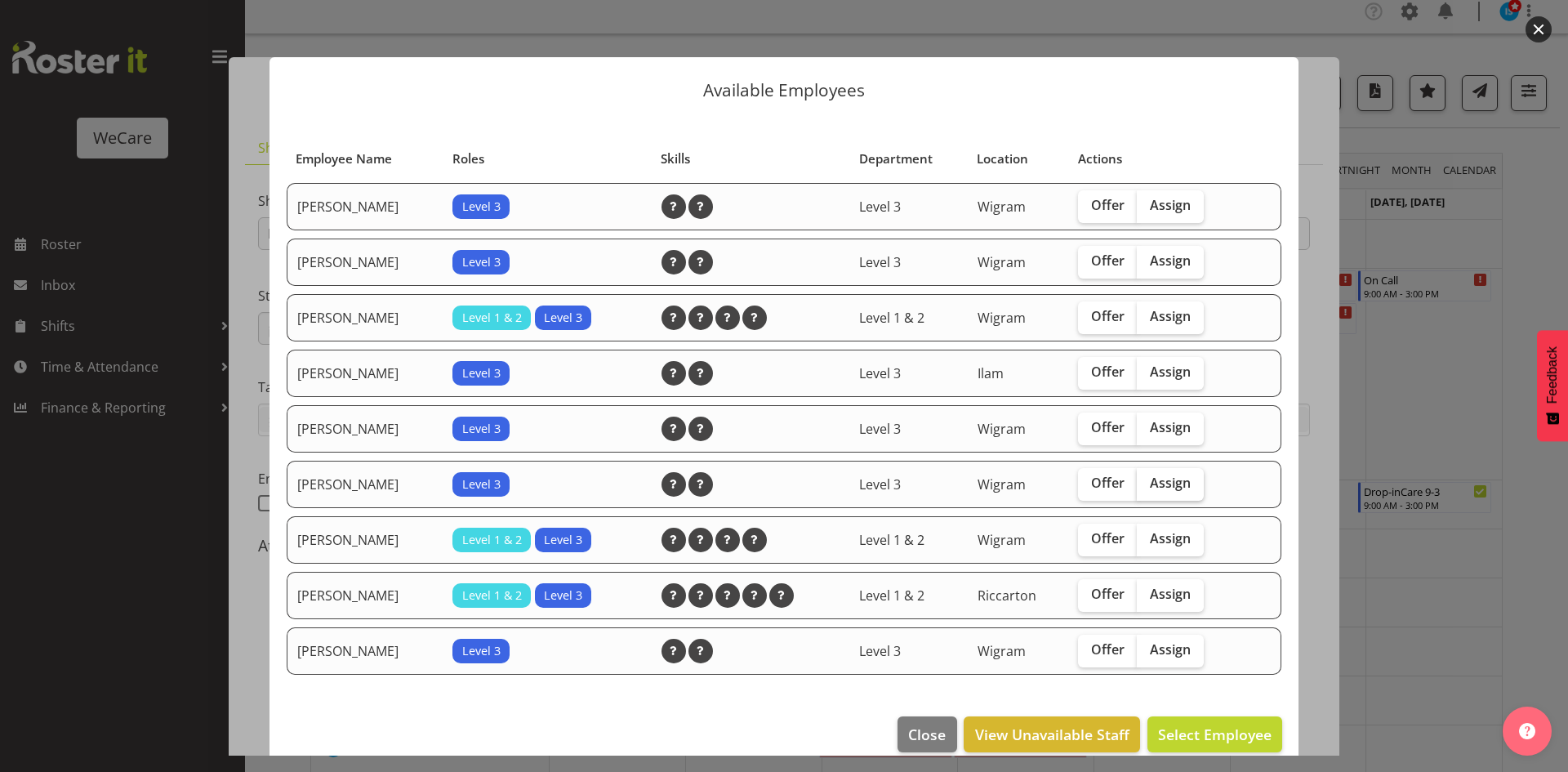
click at [1174, 494] on label "Assign" at bounding box center [1171, 484] width 67 height 33
click at [1147, 489] on input "Assign" at bounding box center [1142, 483] width 11 height 11
checkbox input "true"
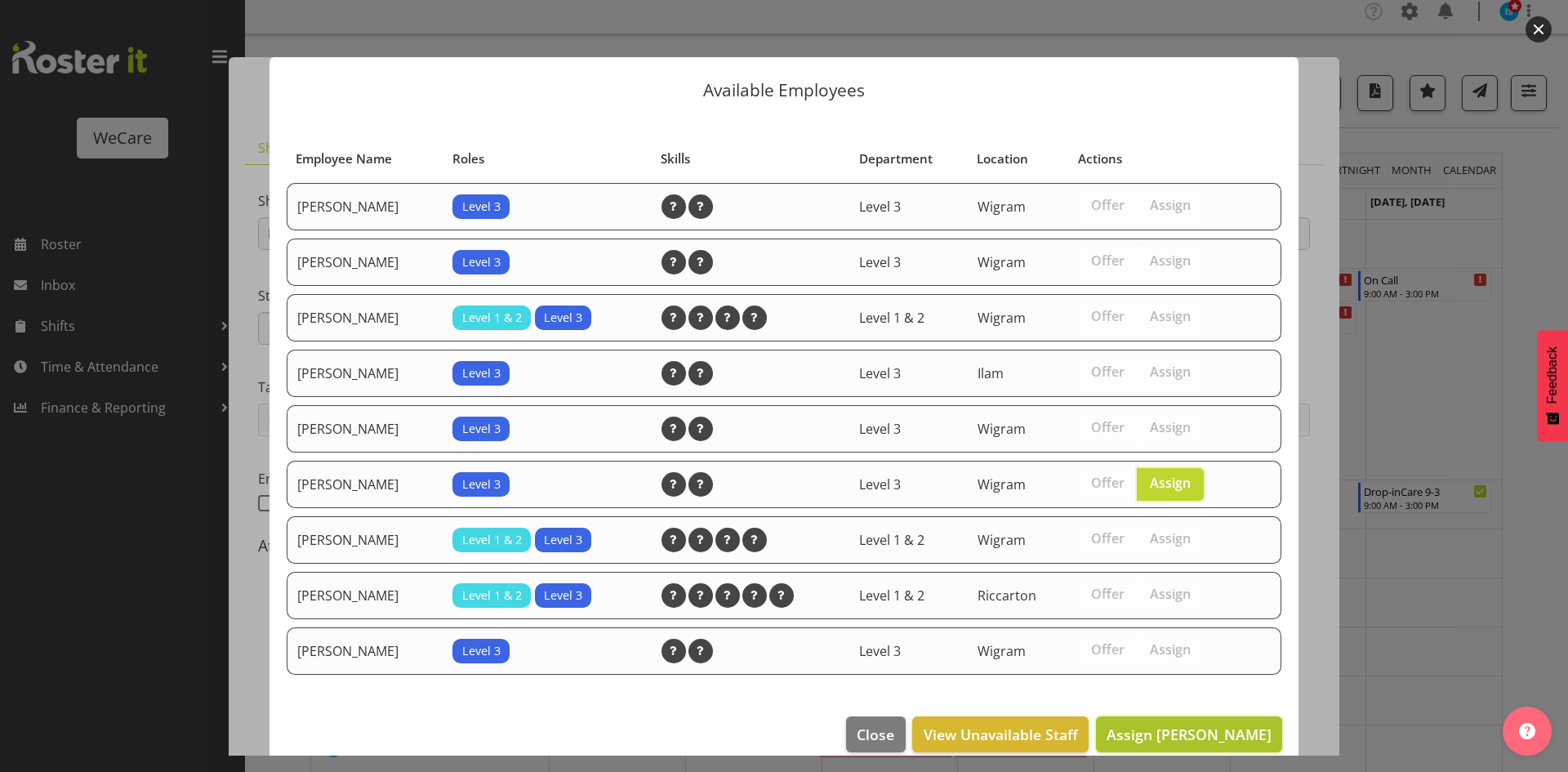
click at [1189, 734] on span "Assign [PERSON_NAME]" at bounding box center [1189, 735] width 165 height 20
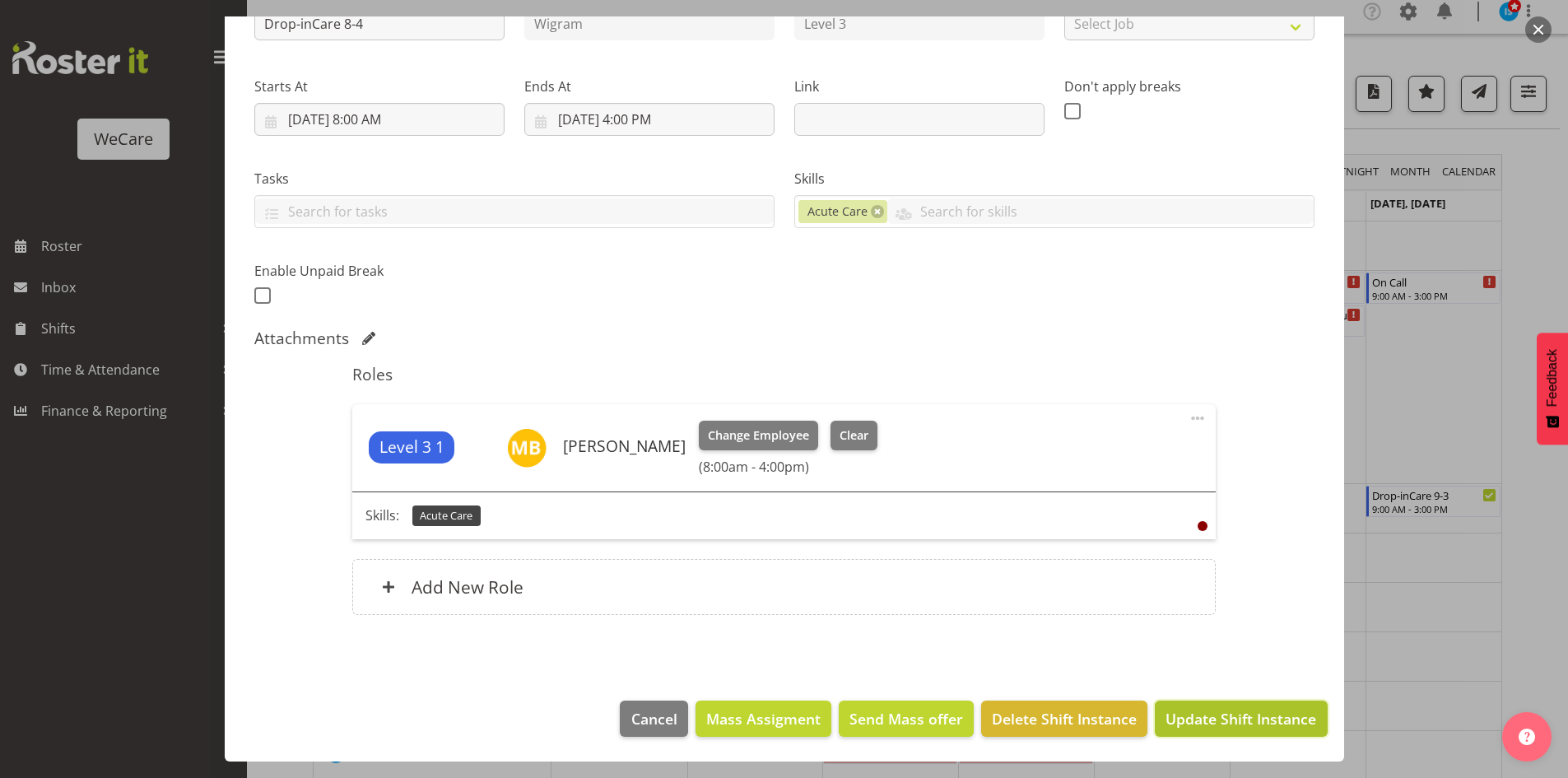
click at [1178, 721] on span "Update Shift Instance" at bounding box center [1241, 719] width 151 height 22
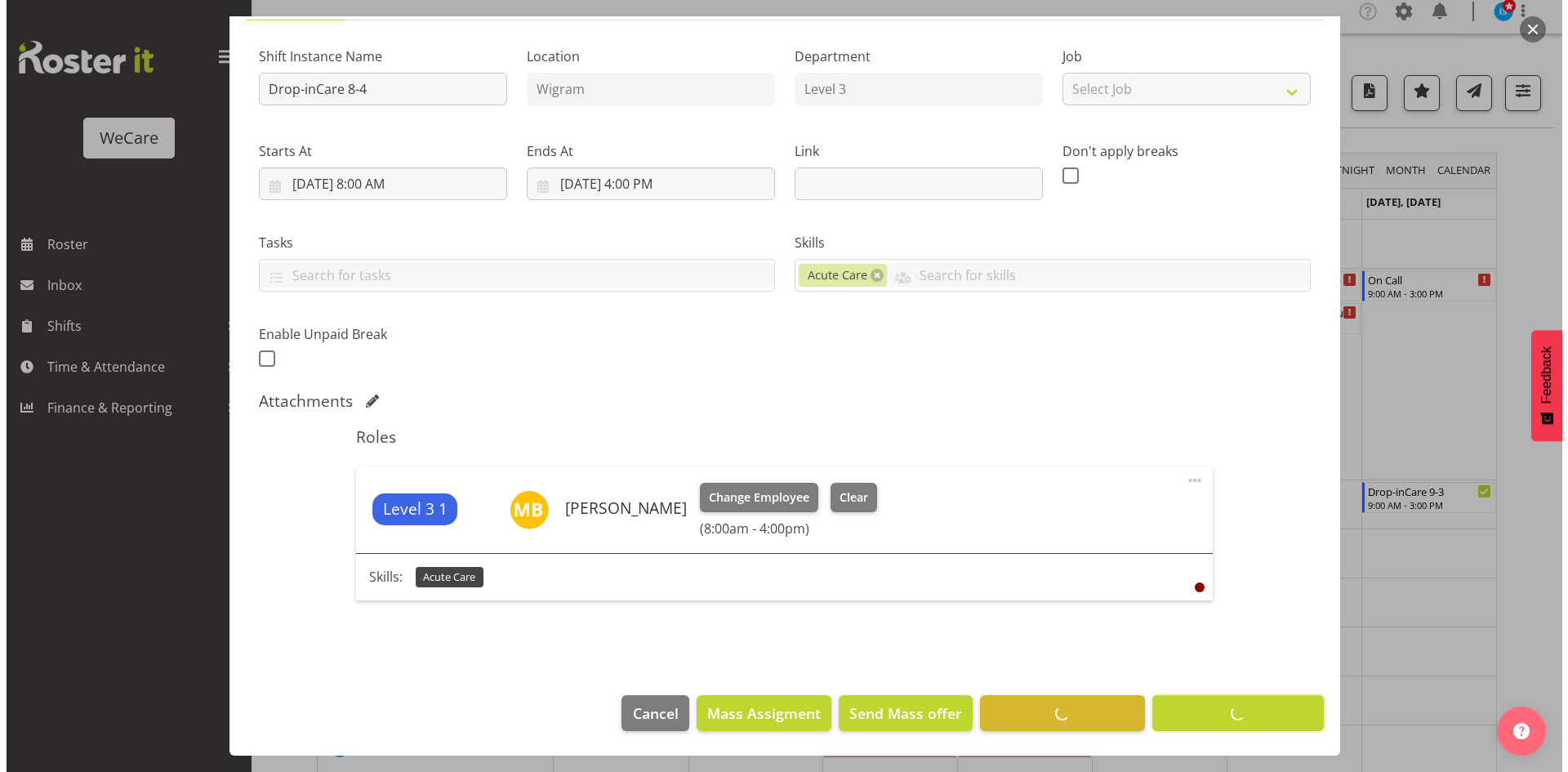
scroll to position [145, 0]
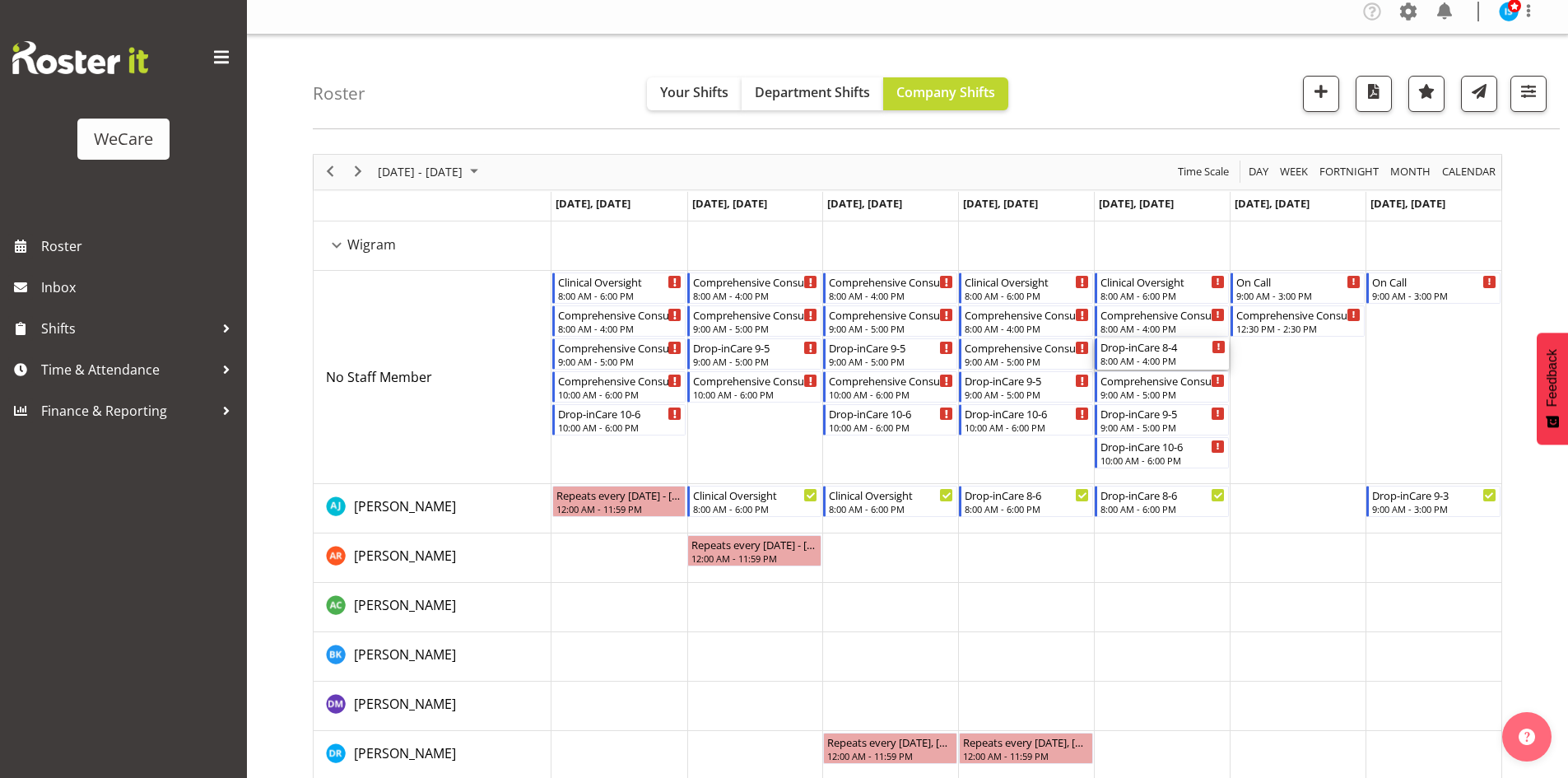
click at [1154, 361] on div "8:00 AM - 4:00 PM" at bounding box center [1163, 360] width 125 height 13
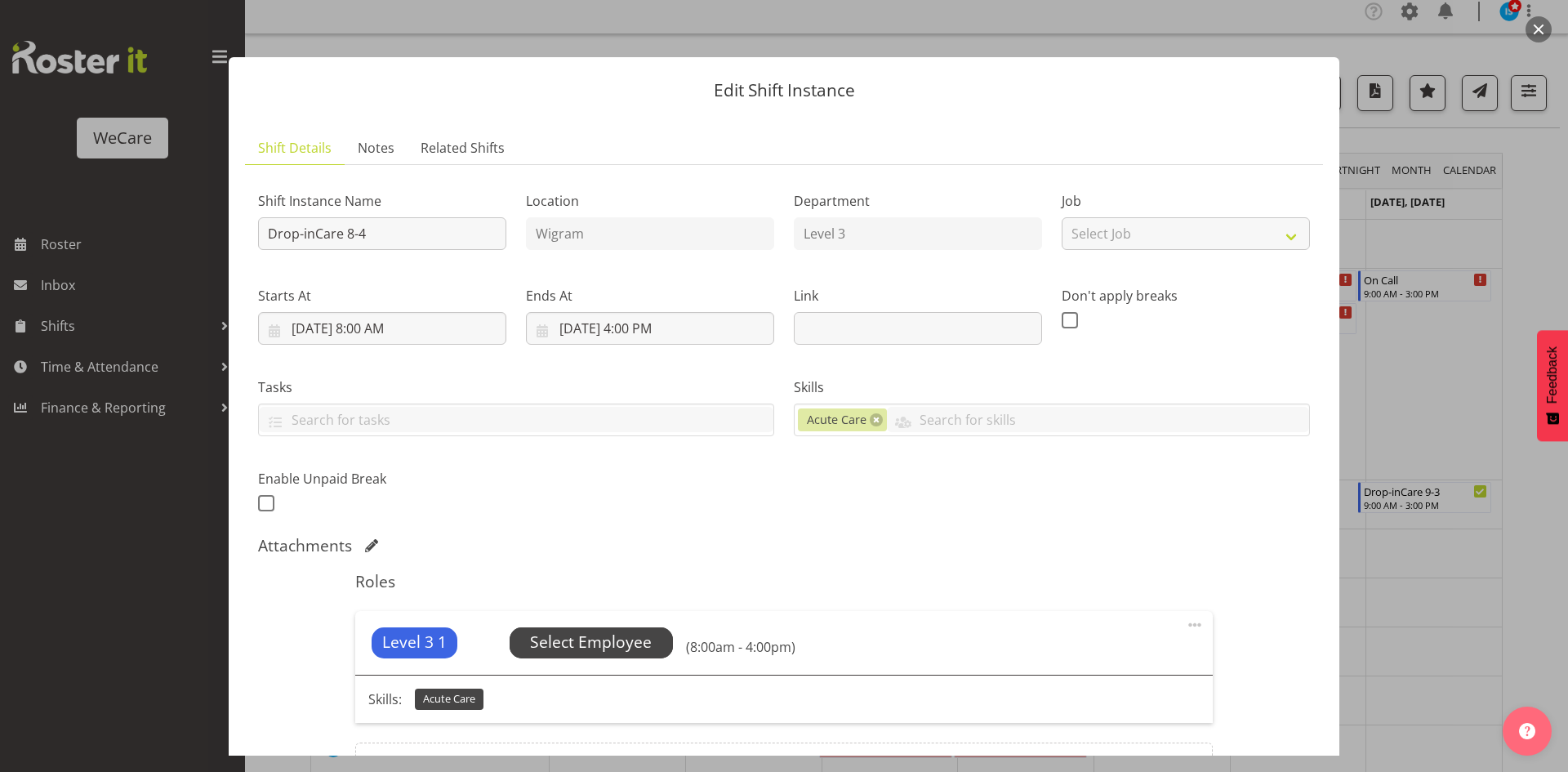
click at [648, 640] on span "Select Employee" at bounding box center [590, 643] width 121 height 24
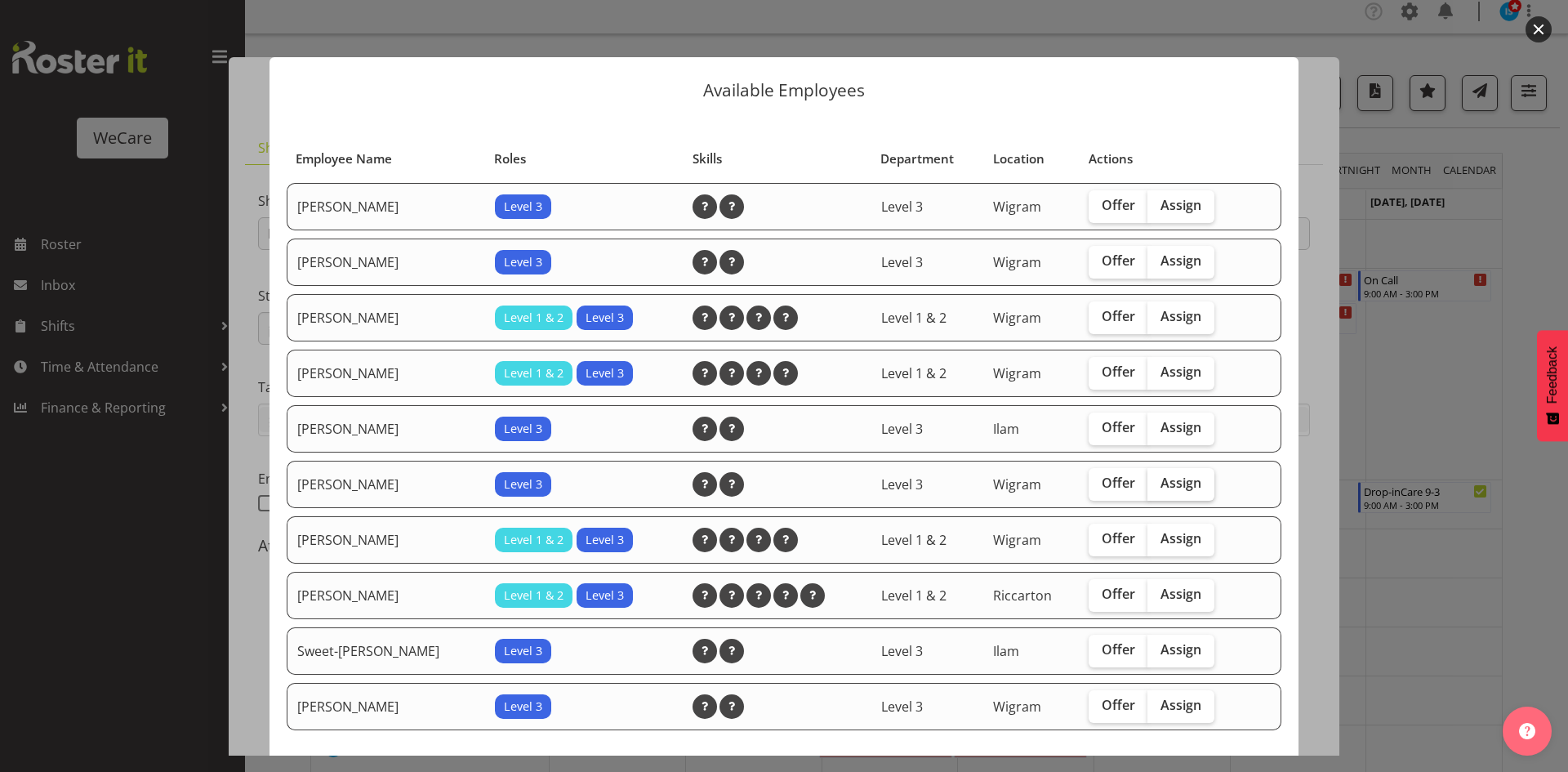
click at [1164, 477] on span "Assign" at bounding box center [1181, 483] width 40 height 17
click at [1158, 478] on input "Assign" at bounding box center [1152, 483] width 11 height 11
checkbox input "true"
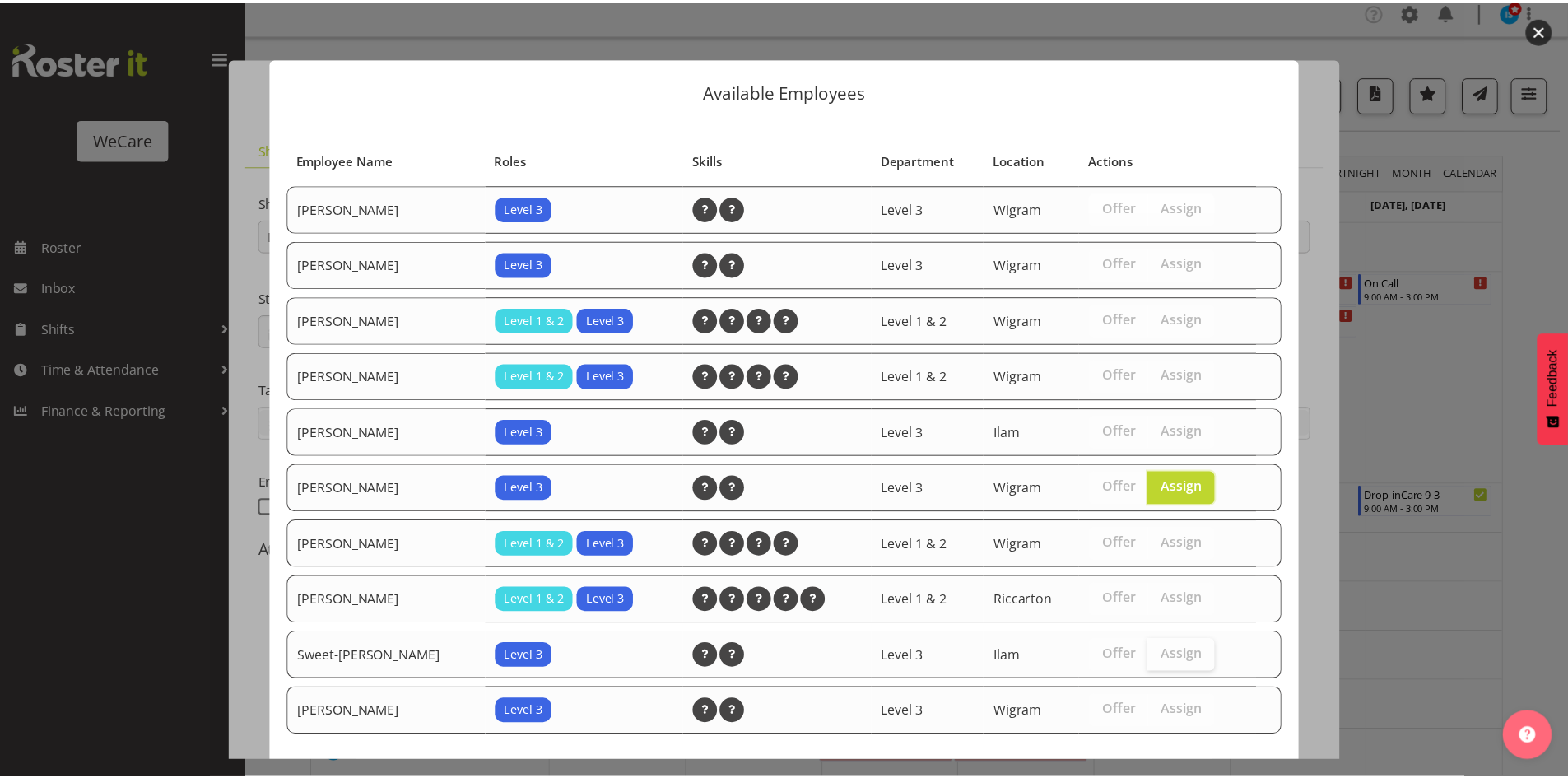
scroll to position [78, 0]
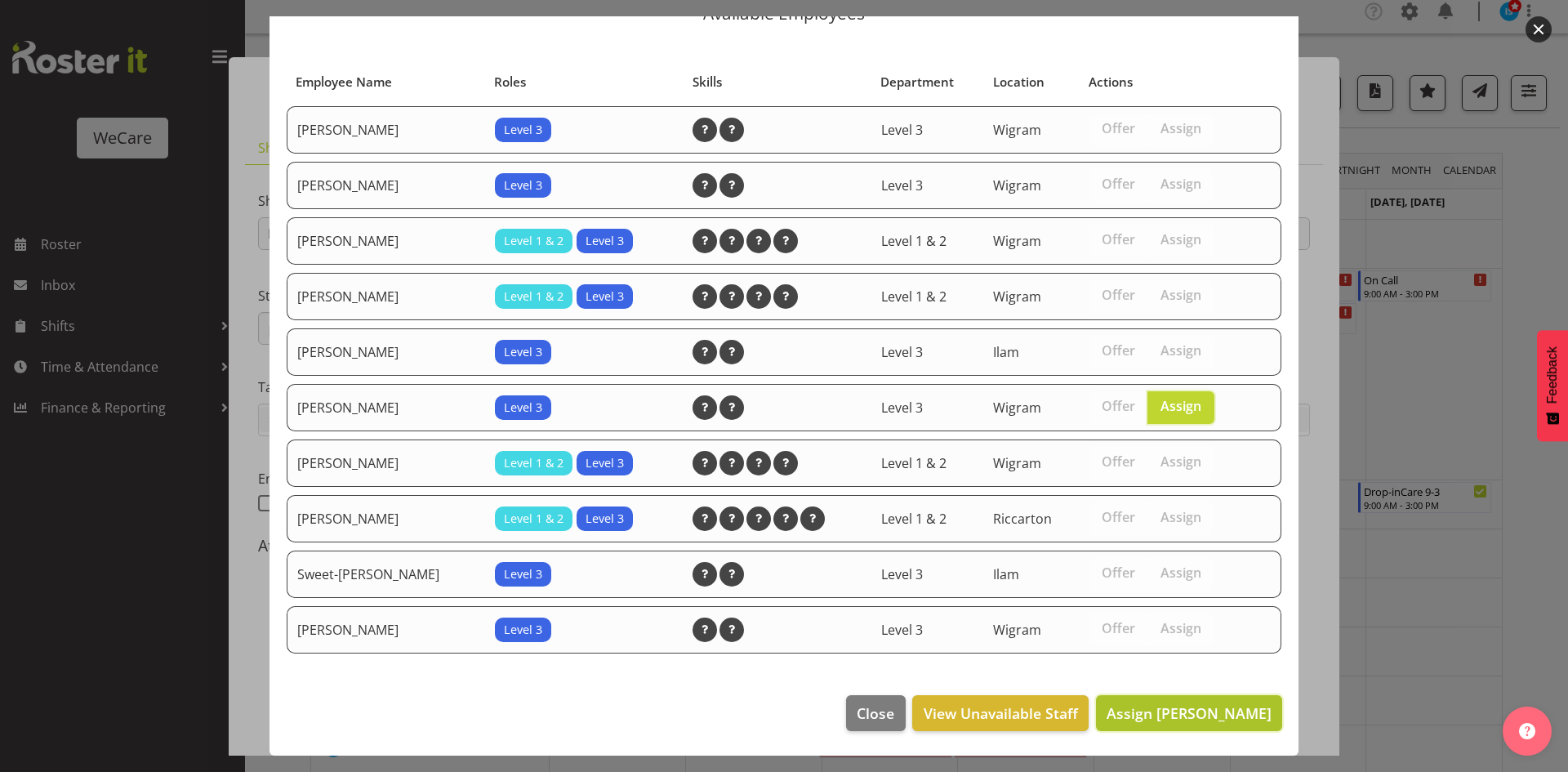
click at [1186, 708] on span "Assign [PERSON_NAME]" at bounding box center [1189, 714] width 165 height 20
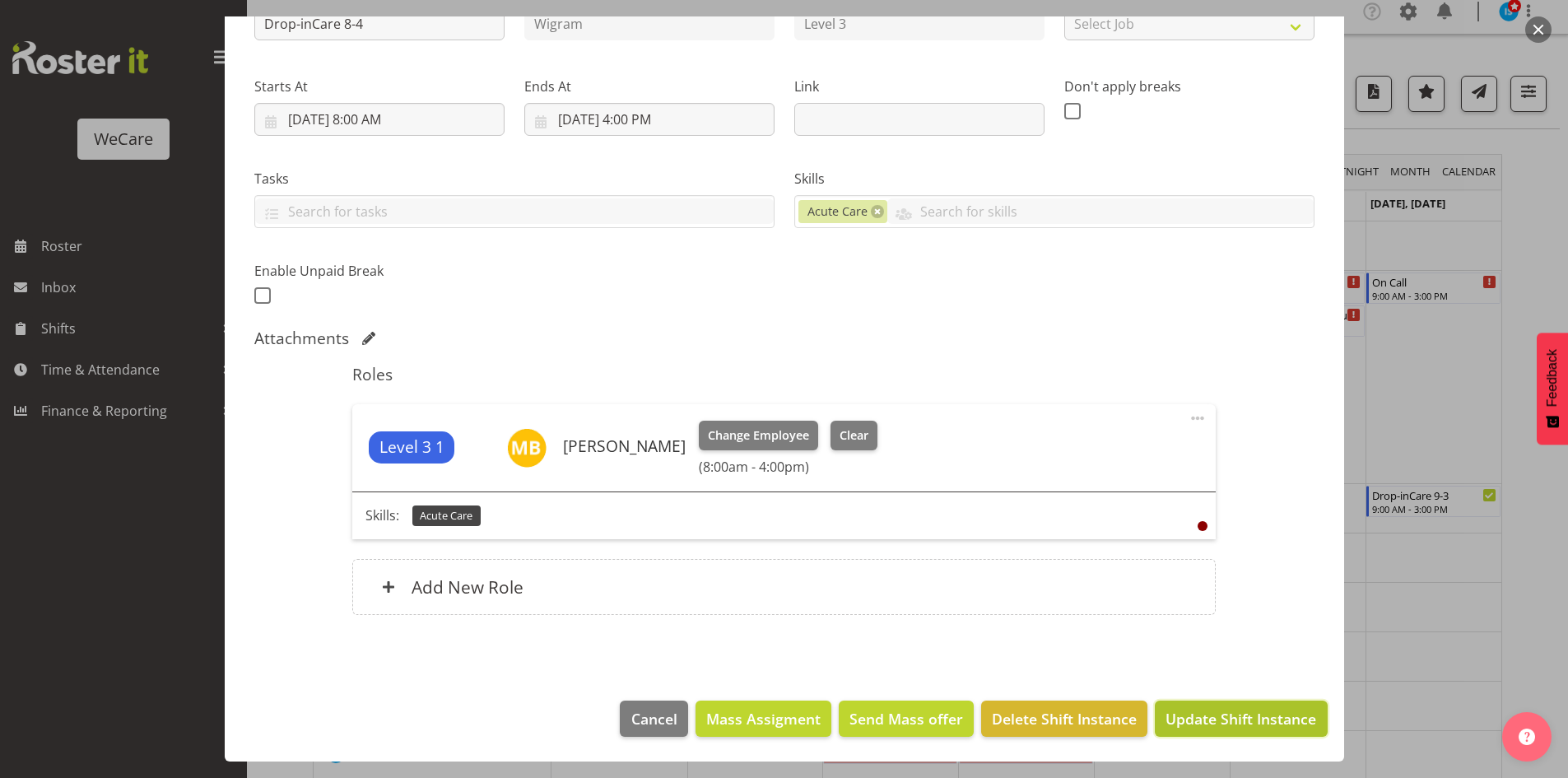
click at [1230, 731] on button "Update Shift Instance" at bounding box center [1240, 718] width 172 height 36
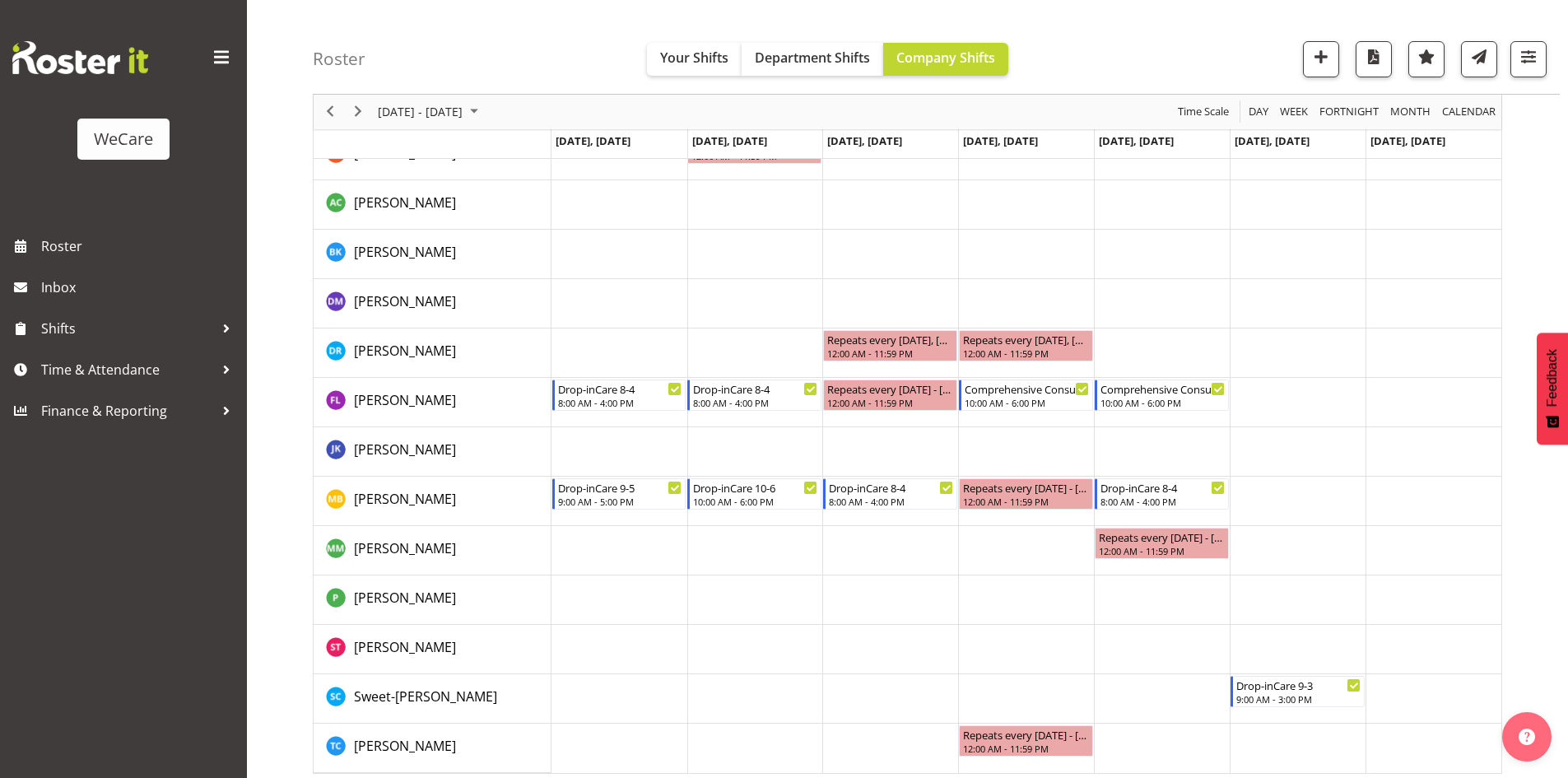
scroll to position [388, 0]
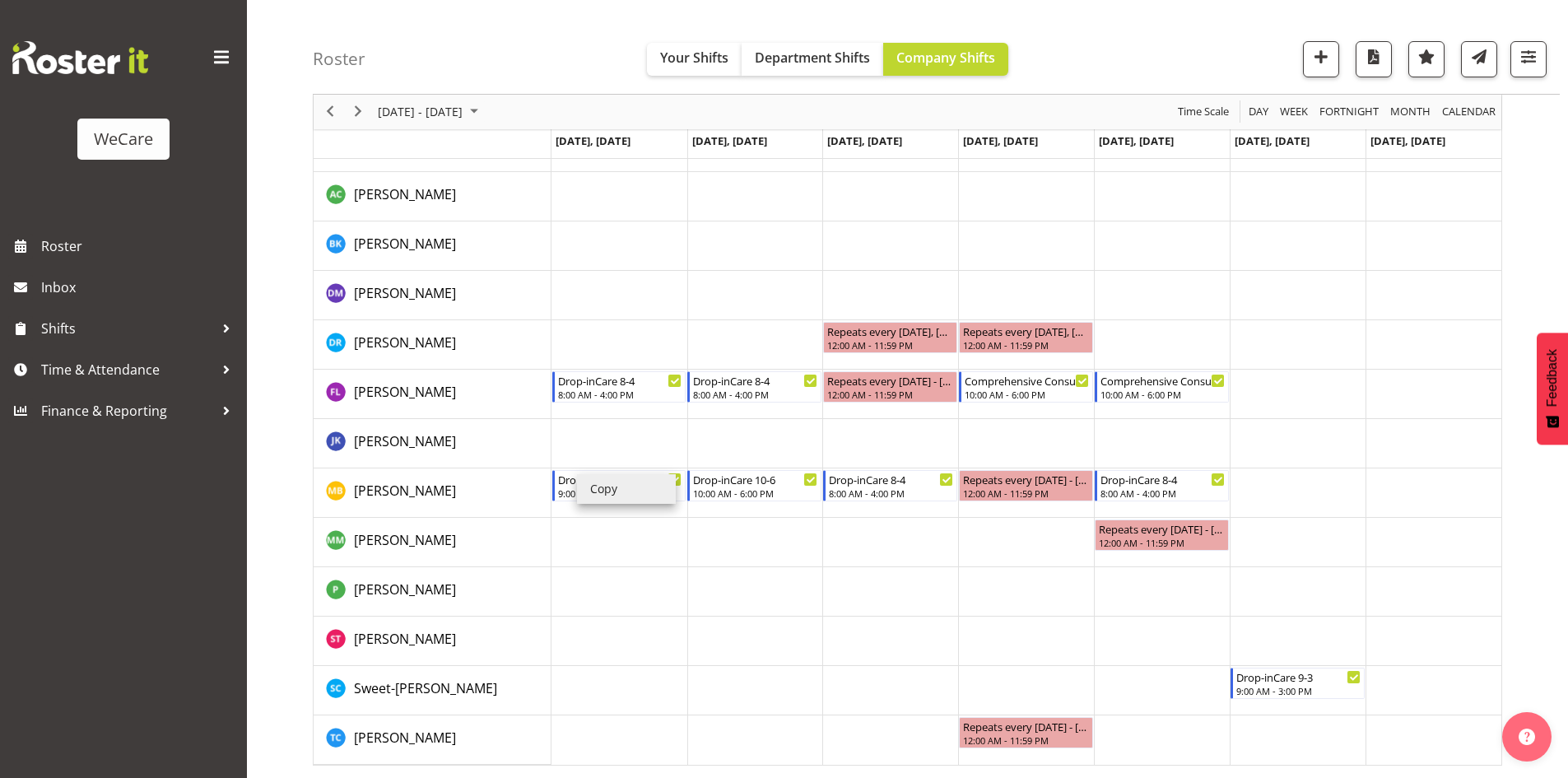
click at [592, 476] on li "Copy" at bounding box center [626, 489] width 98 height 30
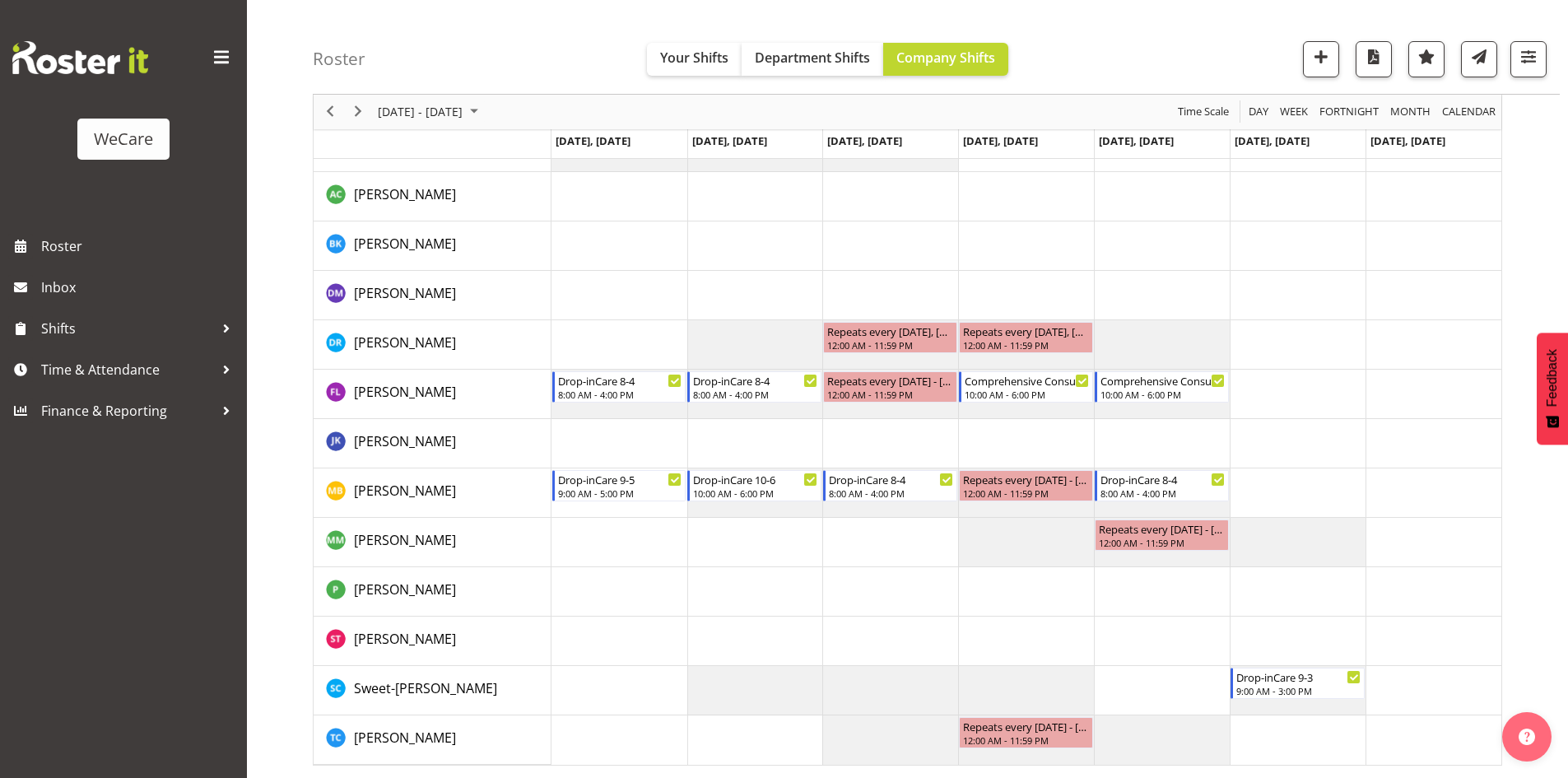
scroll to position [257, 0]
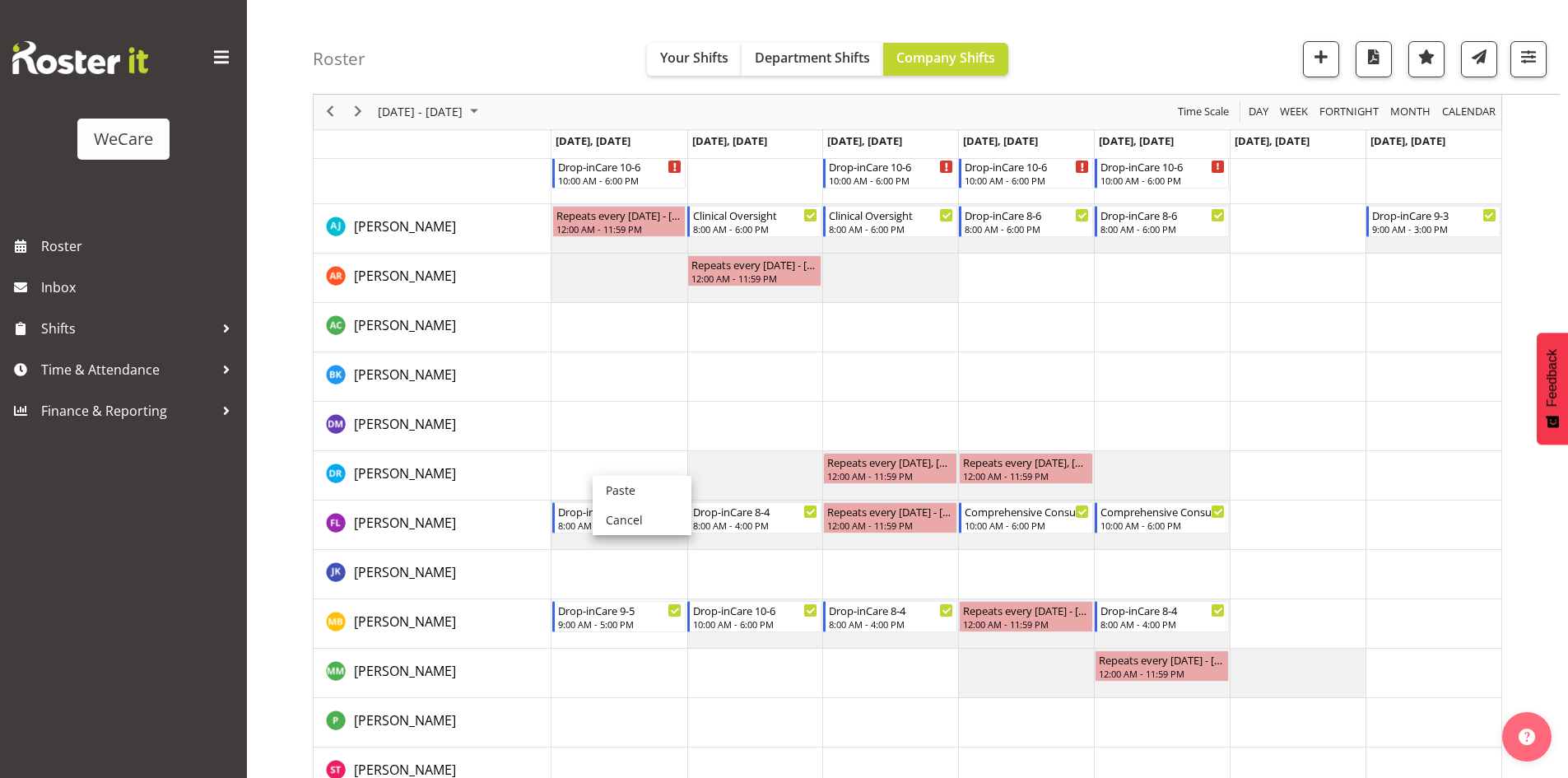
click at [597, 475] on td "Timeline Week of November 17, 2025" at bounding box center [619, 476] width 136 height 50
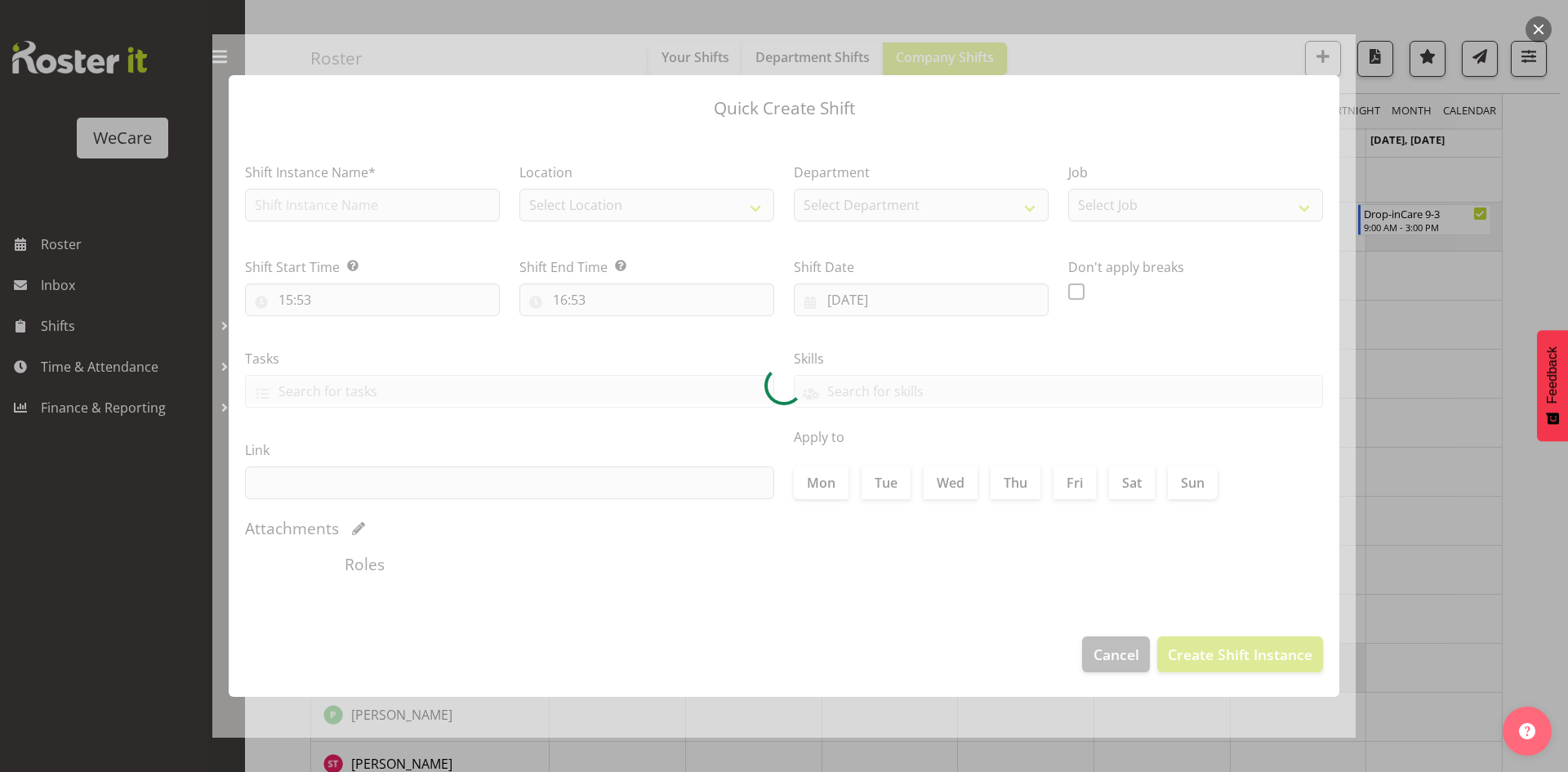
click at [1527, 385] on div at bounding box center [784, 386] width 1568 height 772
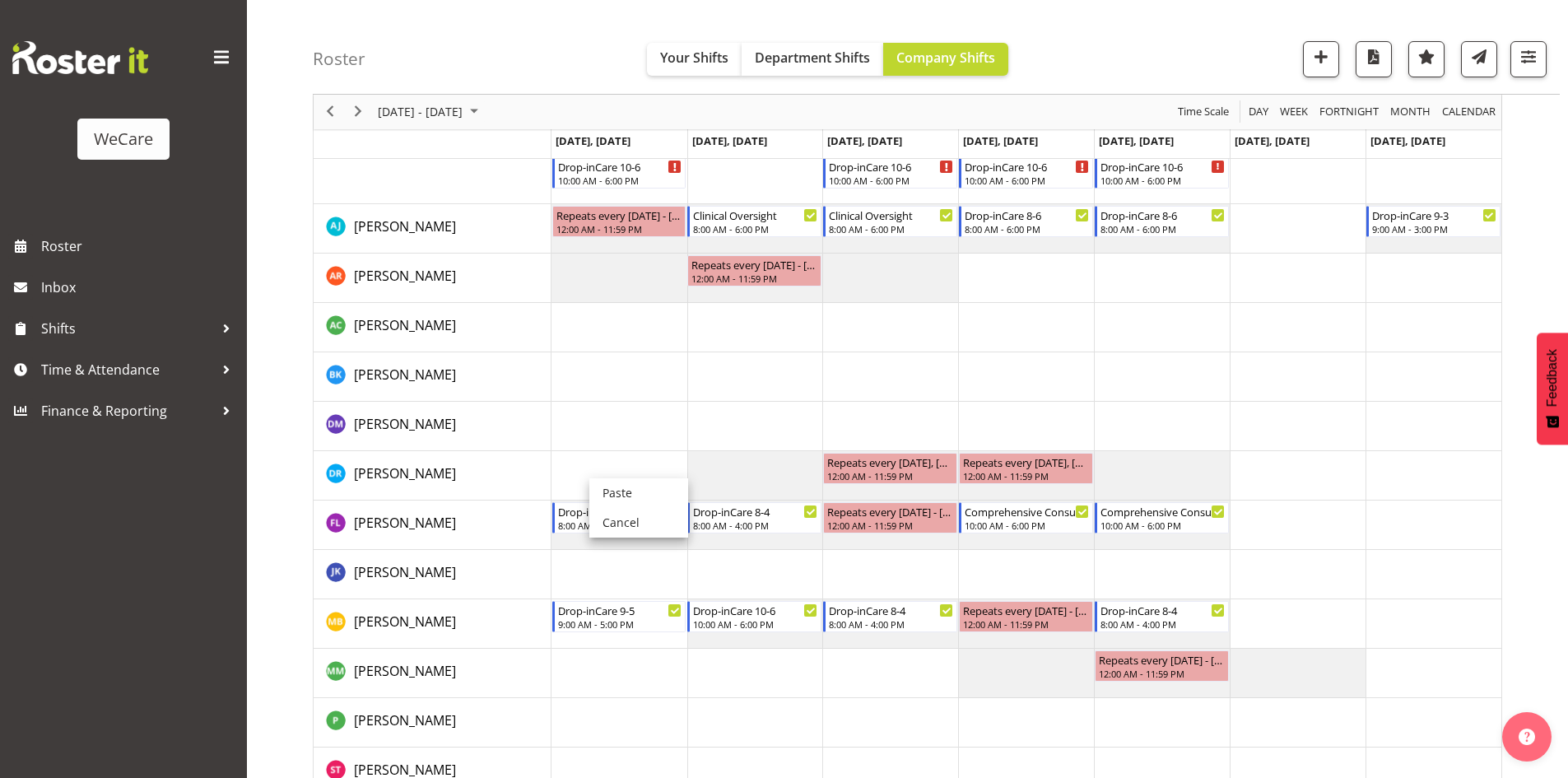
click at [627, 491] on li "Paste" at bounding box center [638, 494] width 98 height 30
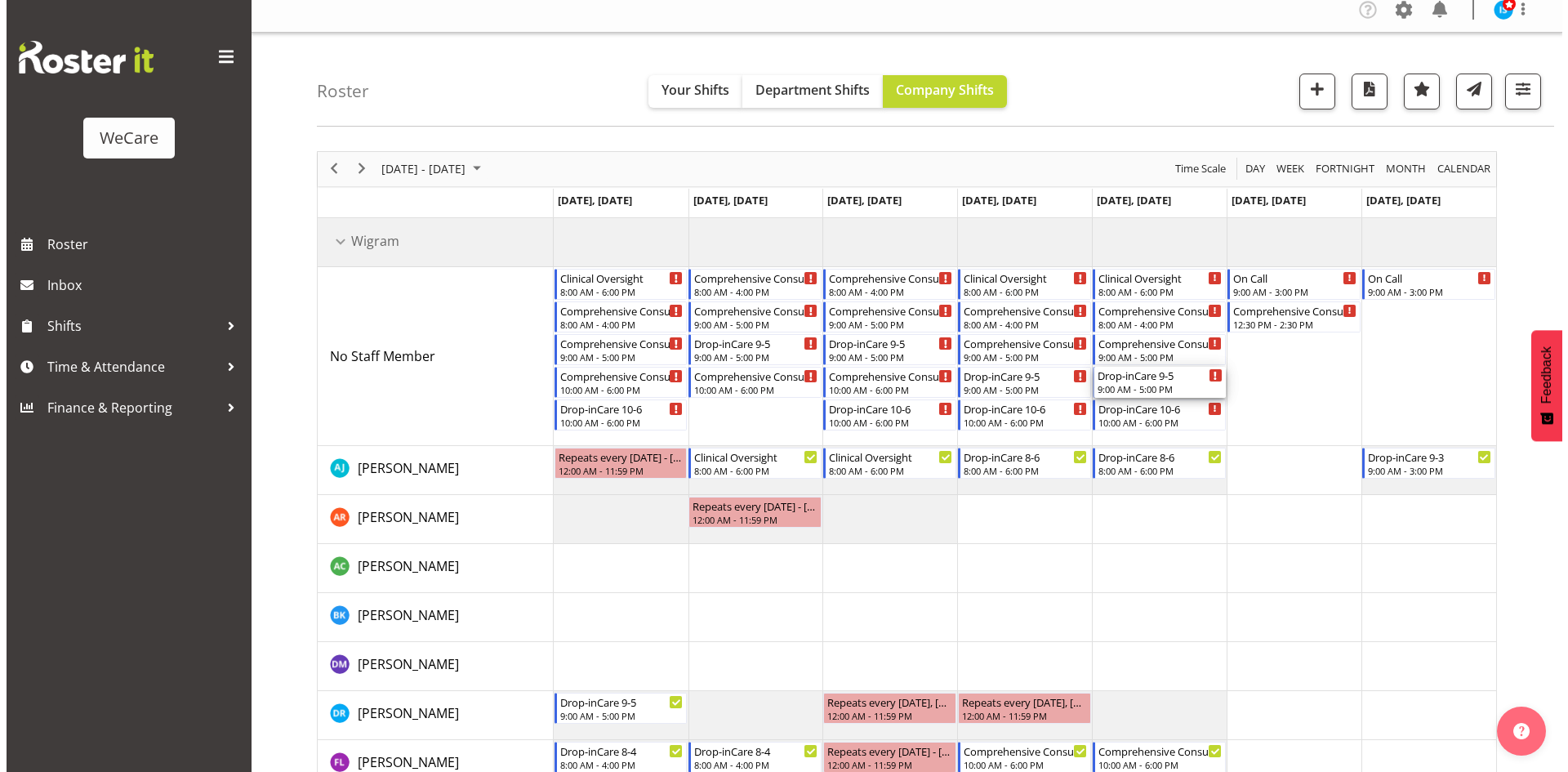
scroll to position [82, 0]
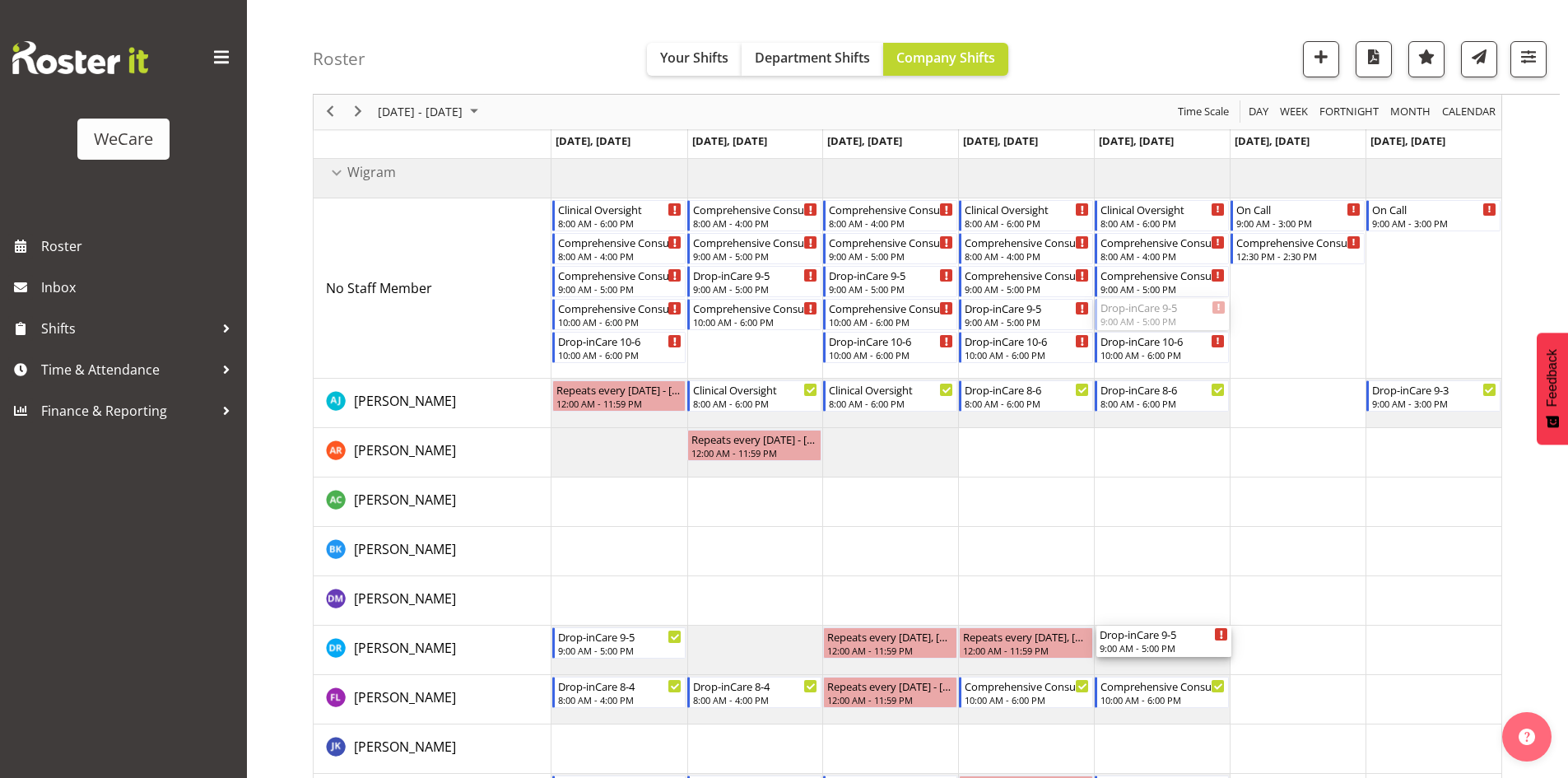
drag, startPoint x: 1195, startPoint y: 395, endPoint x: 1184, endPoint y: 637, distance: 242.2
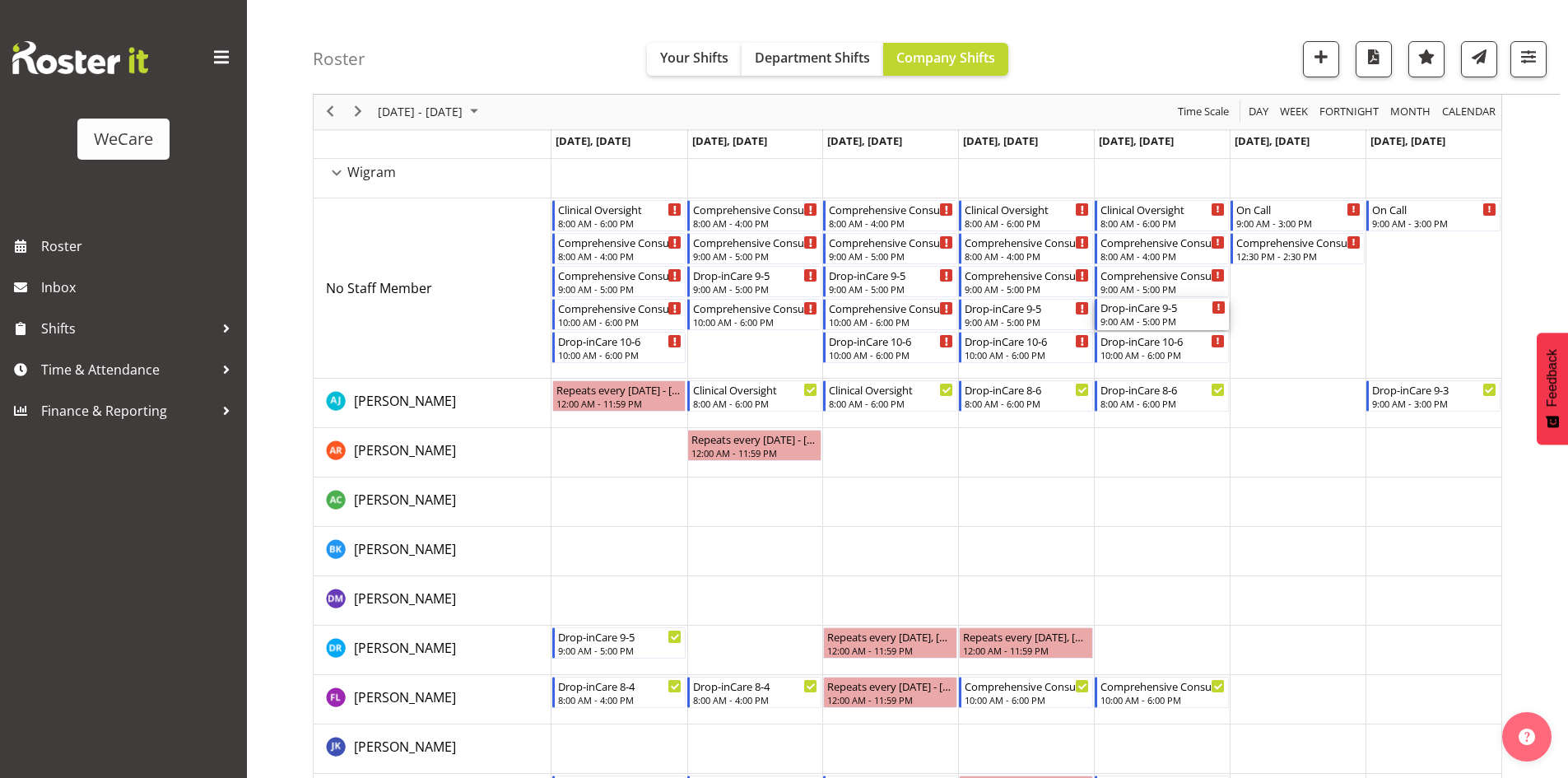
click at [1184, 316] on div "9:00 AM - 5:00 PM" at bounding box center [1163, 321] width 125 height 13
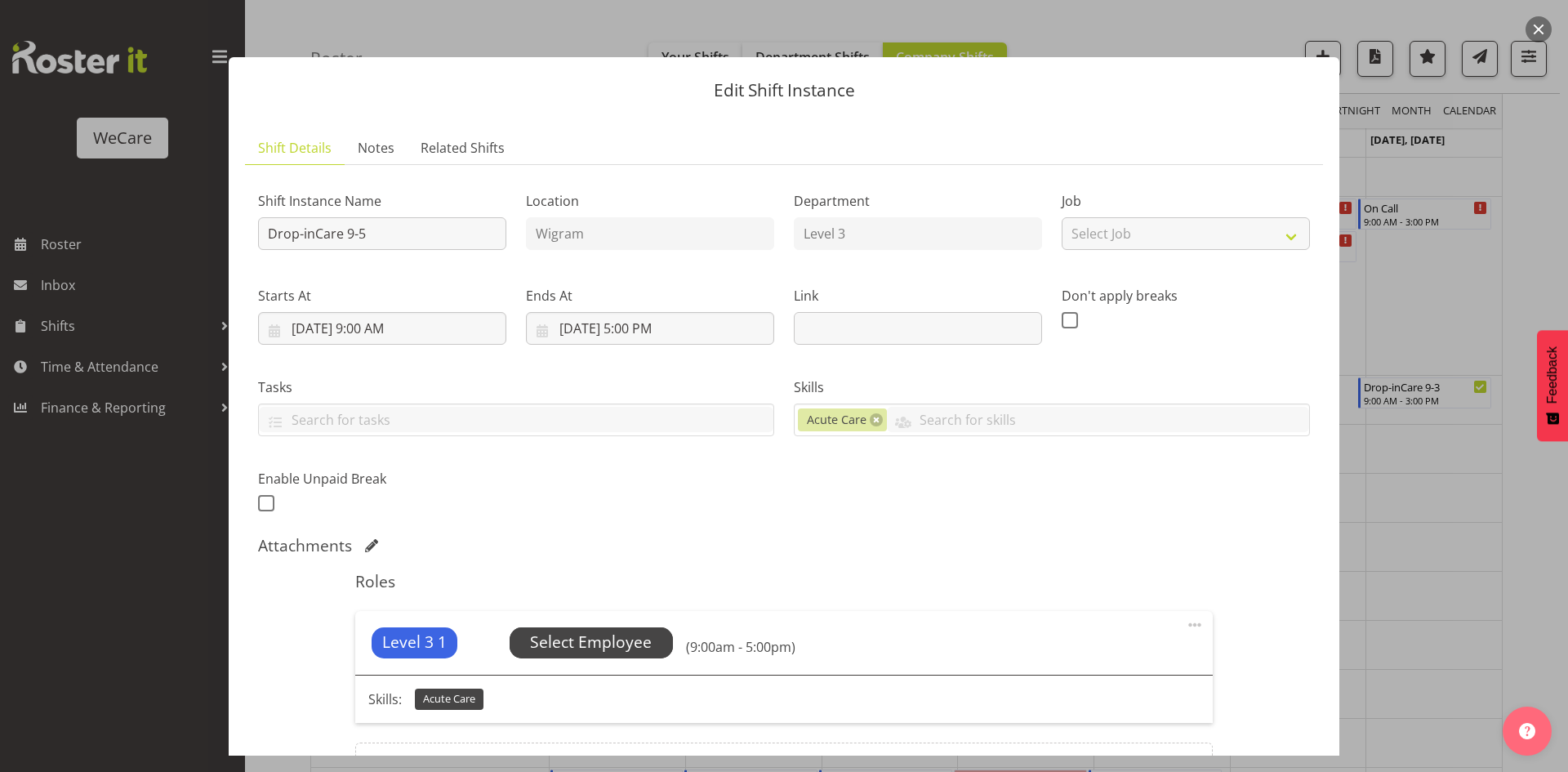
click at [554, 644] on span "Select Employee" at bounding box center [590, 643] width 121 height 24
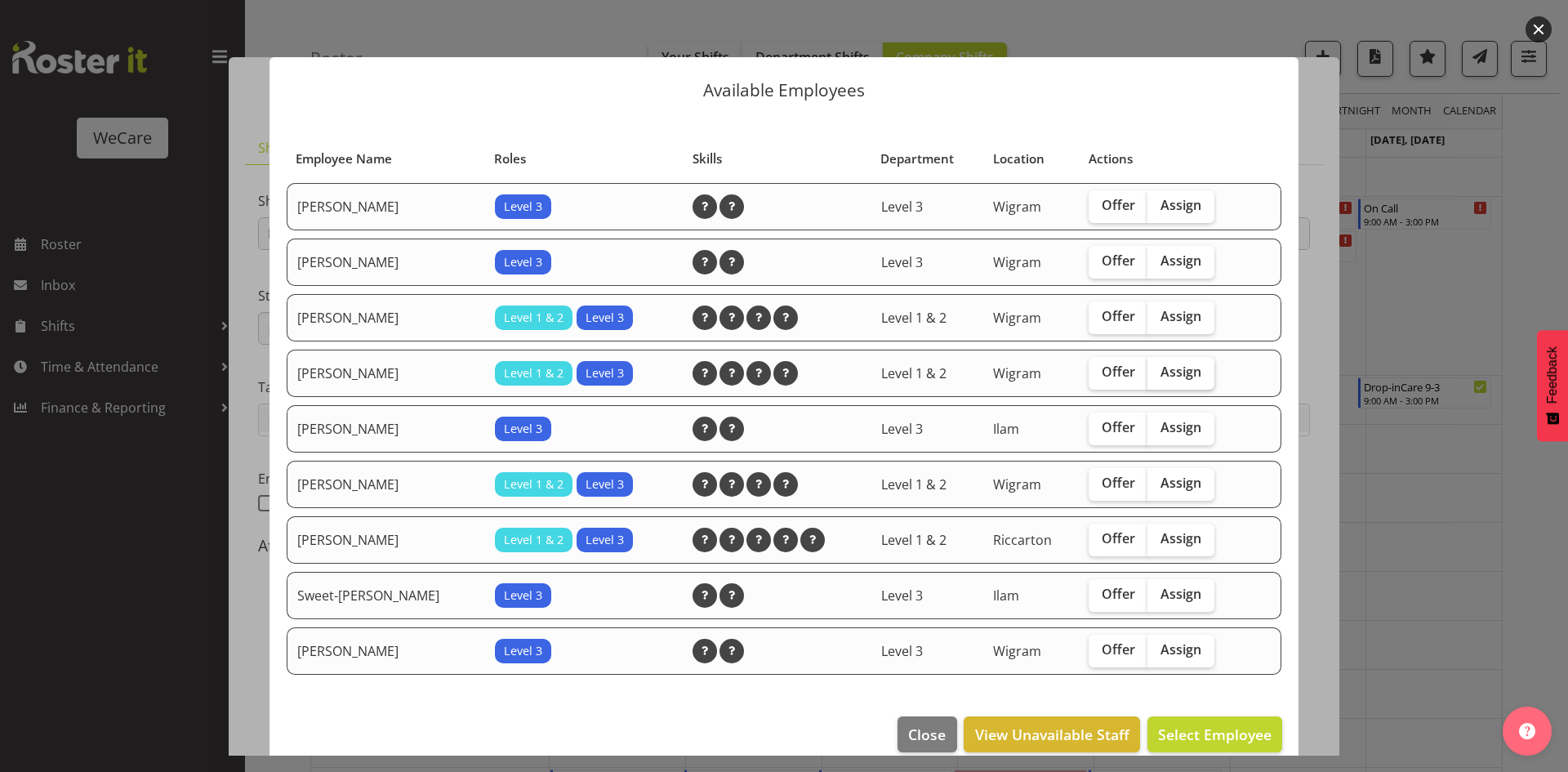
click at [1183, 370] on label "Assign" at bounding box center [1181, 373] width 67 height 33
click at [1158, 370] on input "Assign" at bounding box center [1152, 372] width 11 height 11
checkbox input "true"
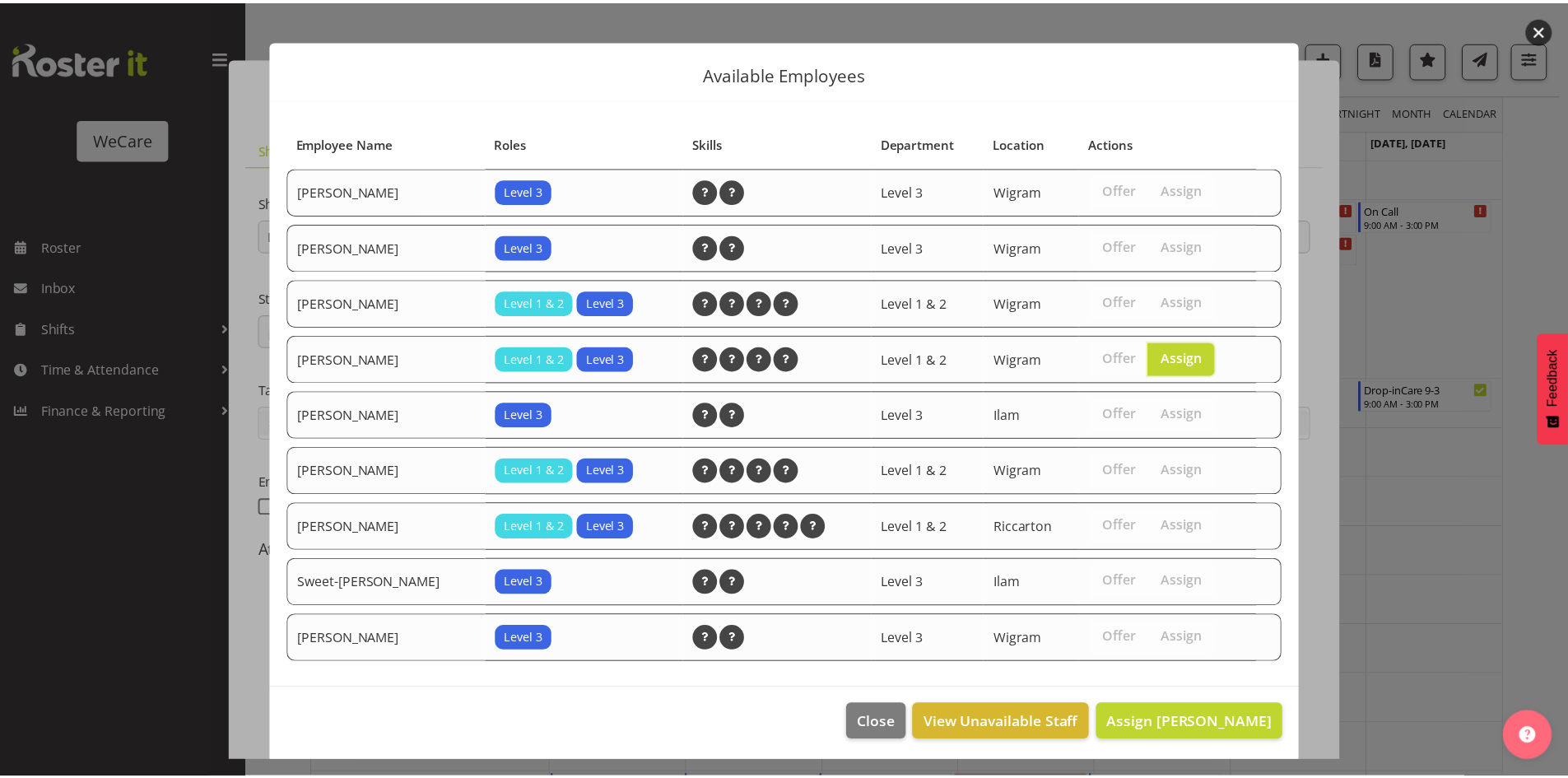
scroll to position [22, 0]
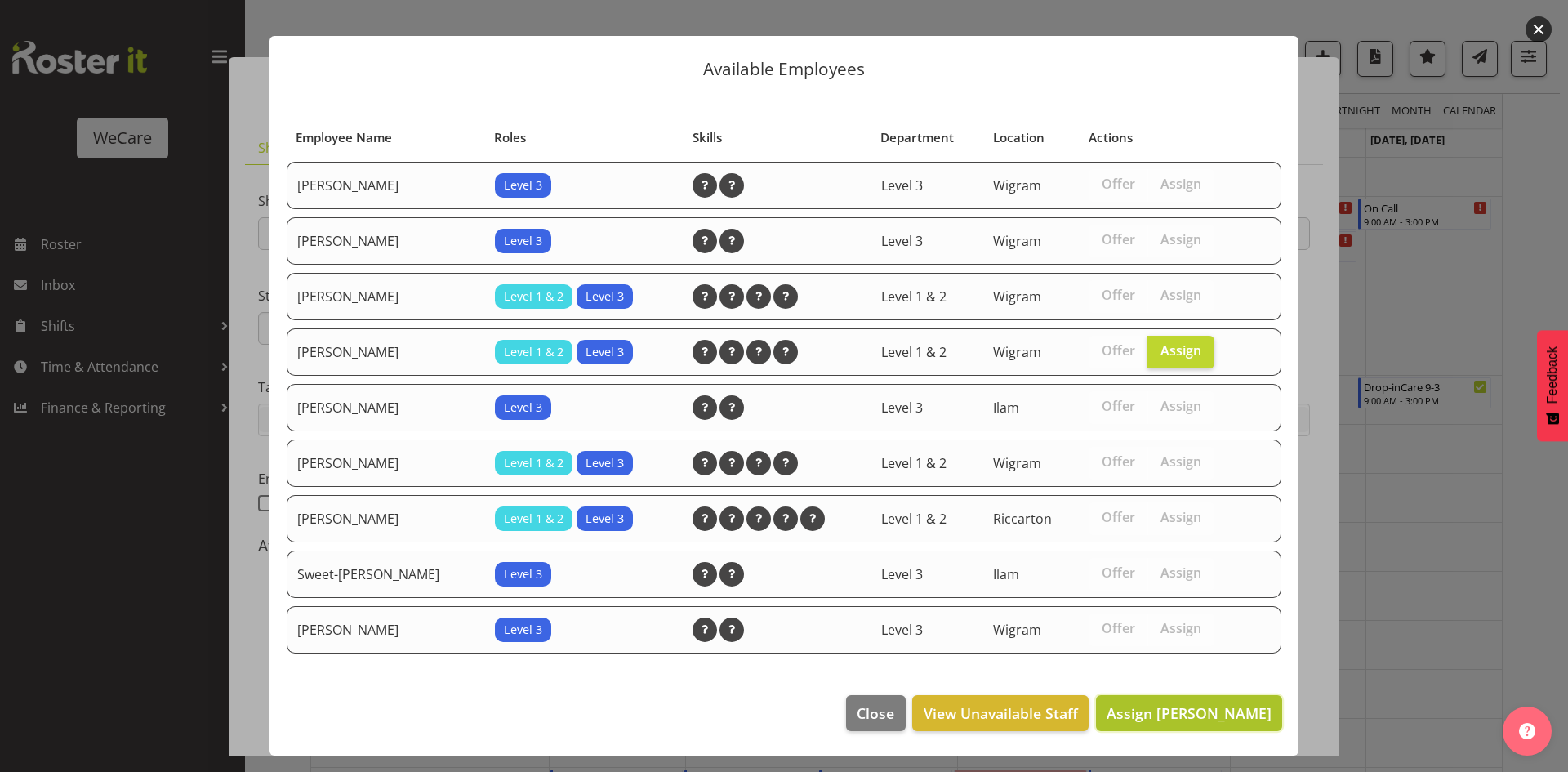
click at [1181, 723] on span "Assign [PERSON_NAME]" at bounding box center [1189, 714] width 165 height 22
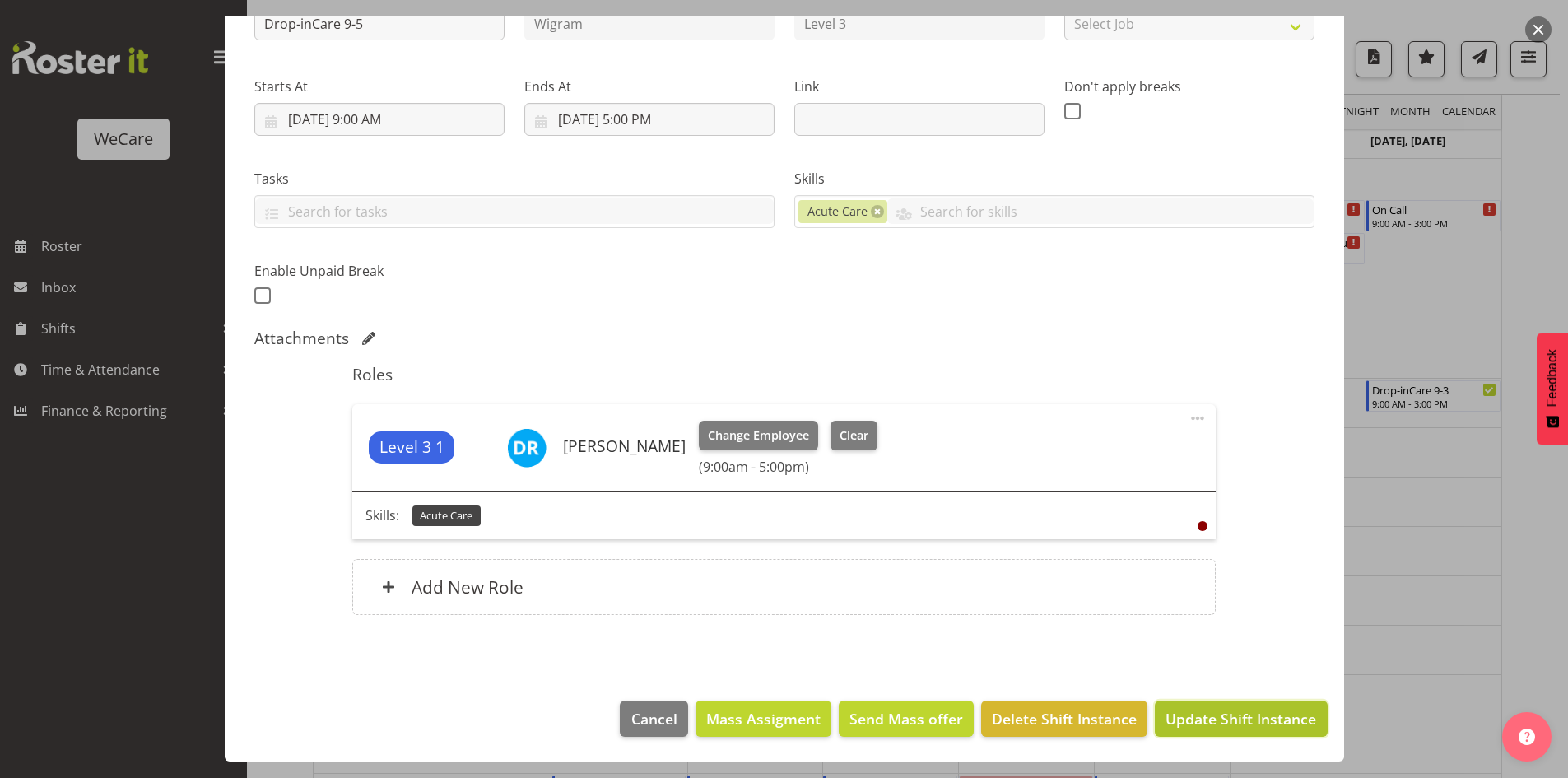
click at [1200, 724] on span "Update Shift Instance" at bounding box center [1241, 719] width 151 height 22
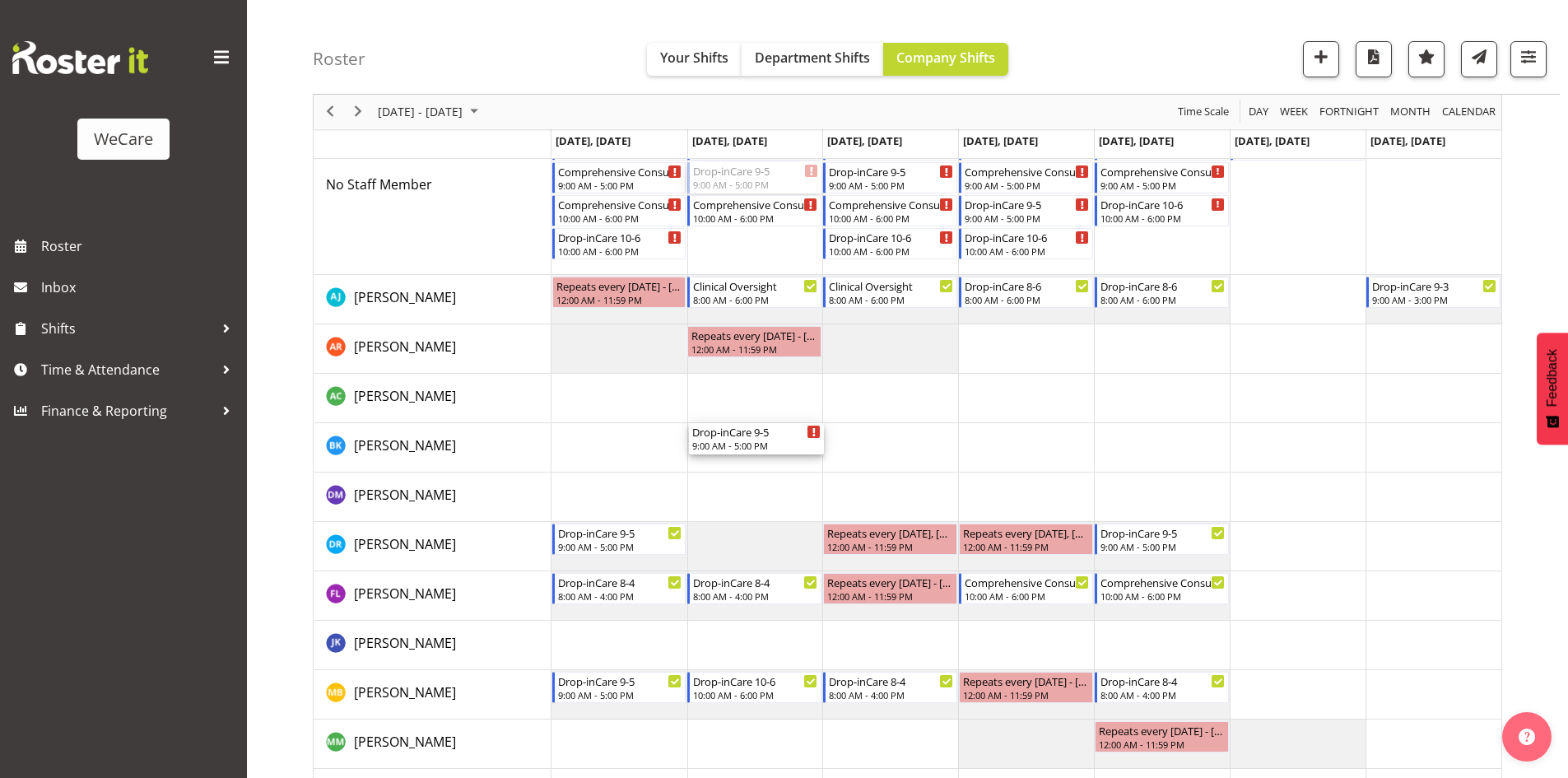
scroll to position [247, 0]
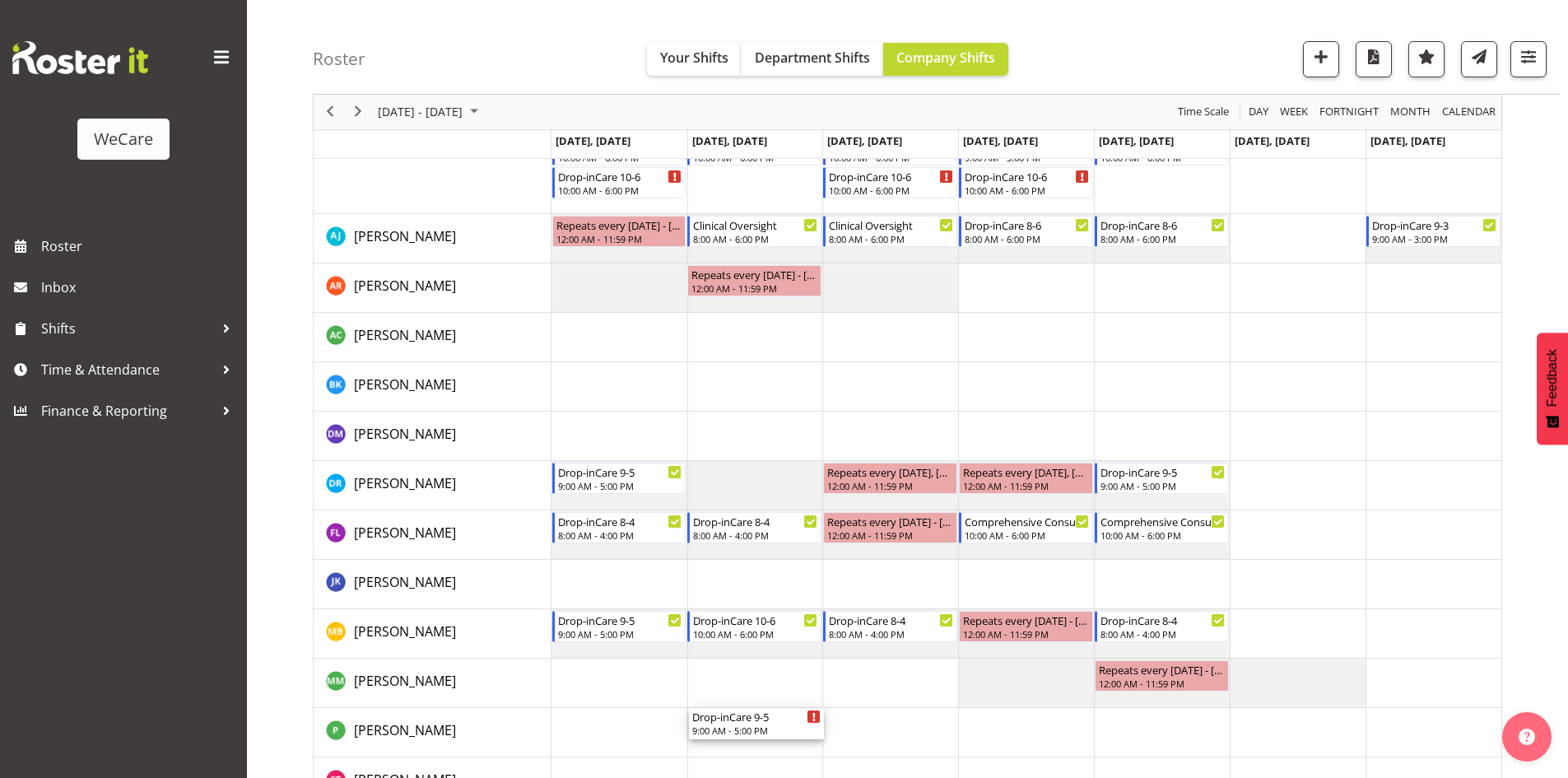
drag, startPoint x: 741, startPoint y: 272, endPoint x: 735, endPoint y: 724, distance: 452.0
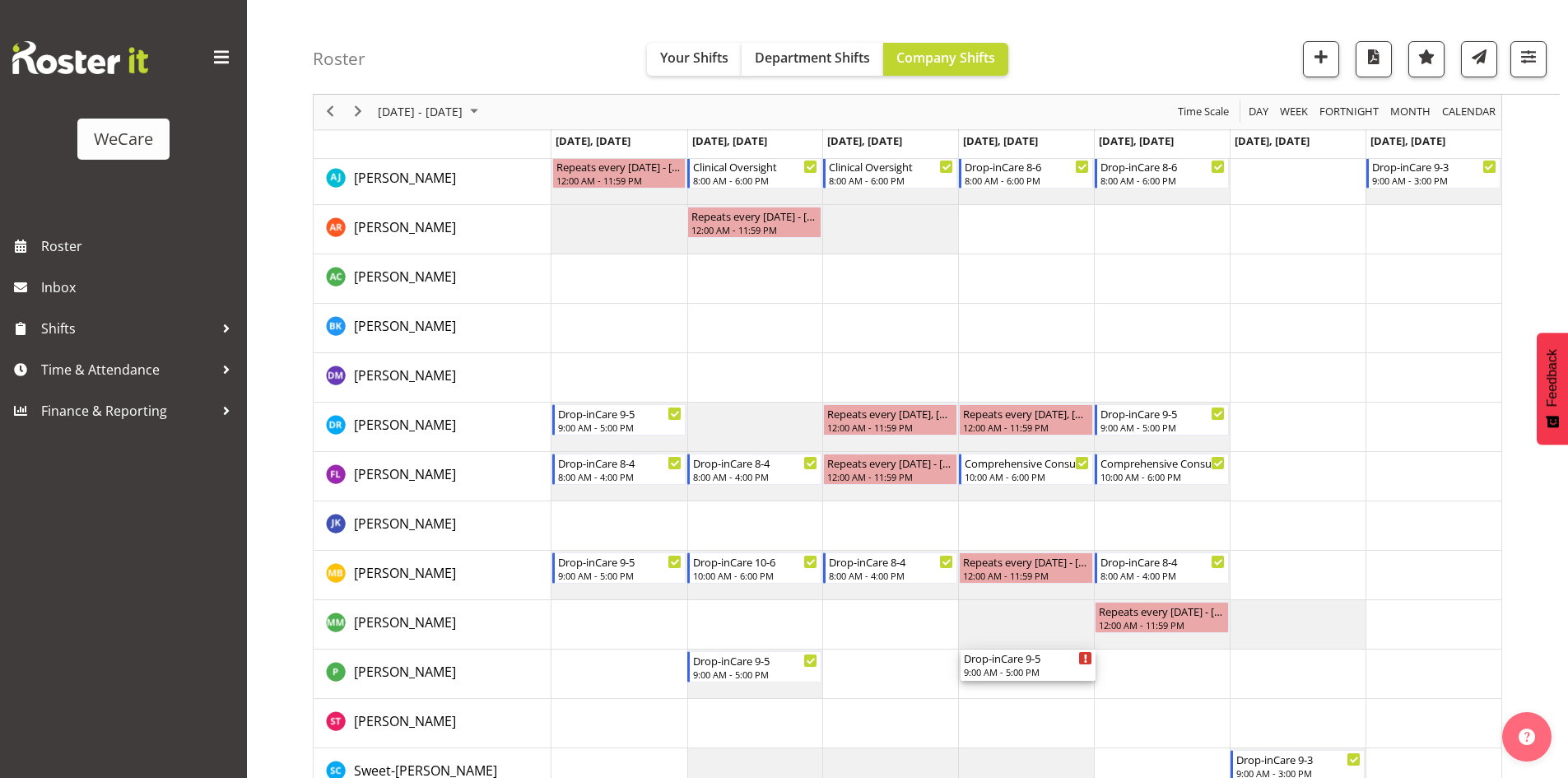
drag, startPoint x: 1022, startPoint y: 225, endPoint x: 1037, endPoint y: 652, distance: 427.3
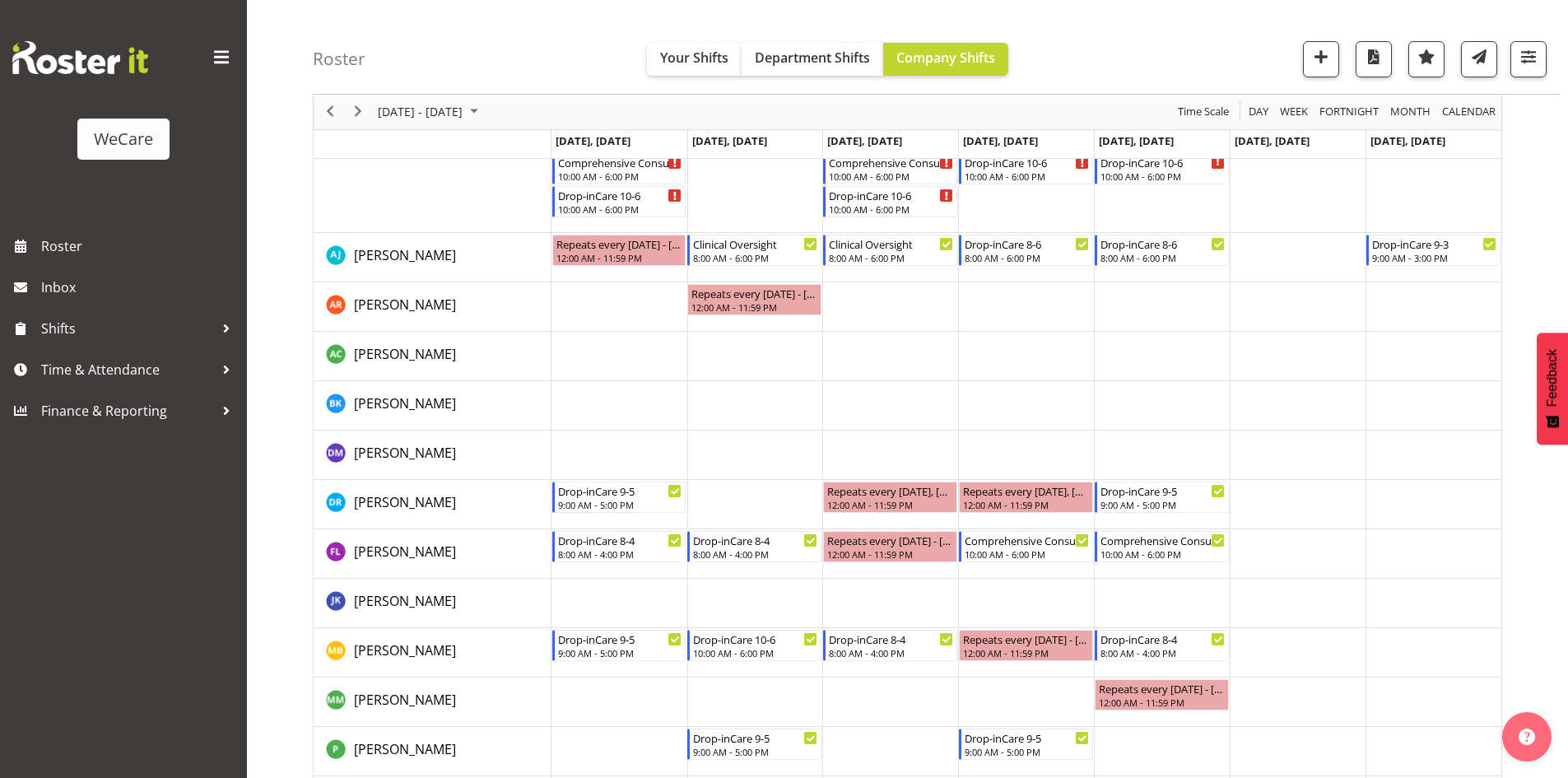
scroll to position [339, 0]
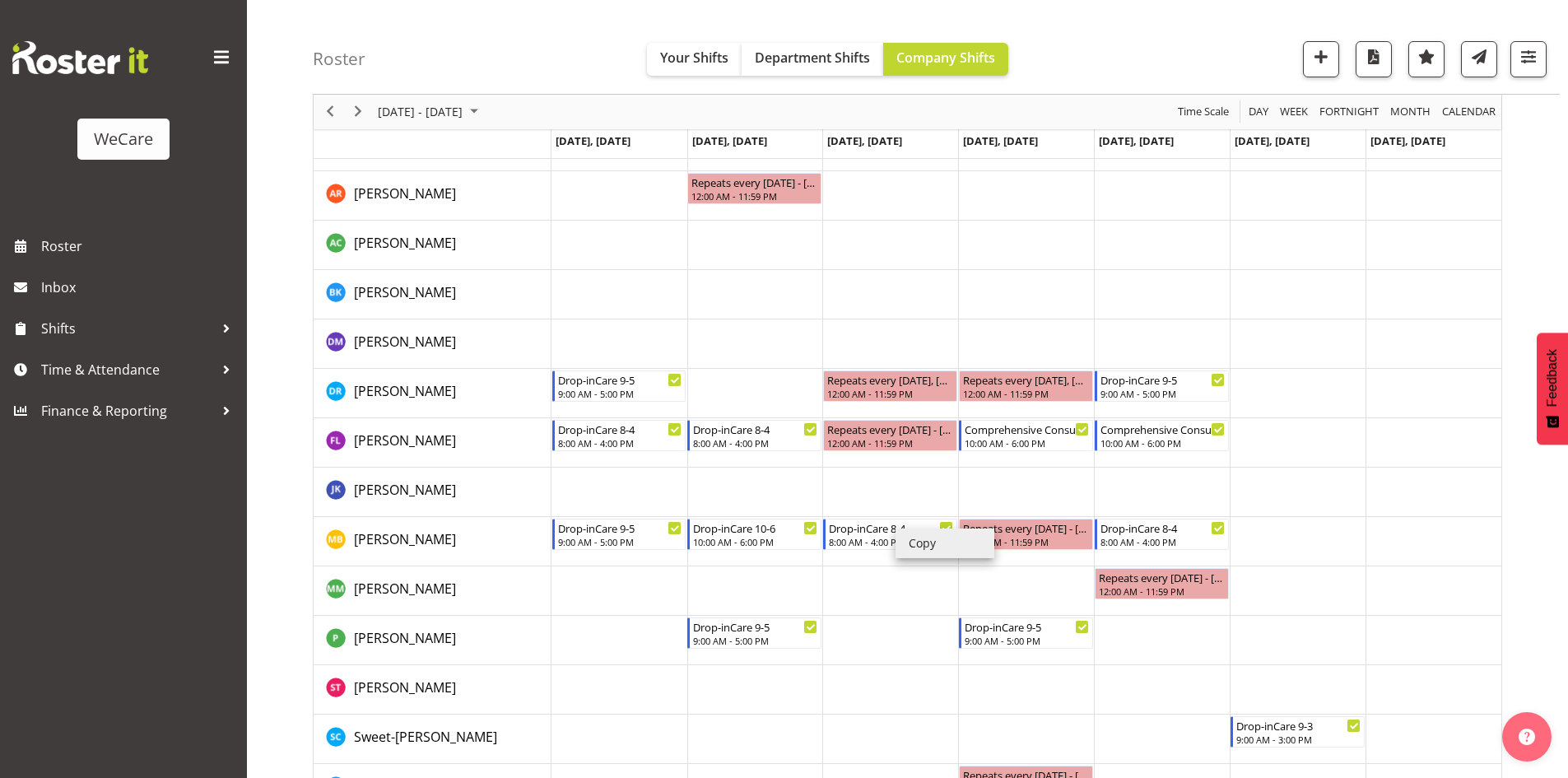
click at [921, 542] on li "Copy" at bounding box center [944, 544] width 98 height 30
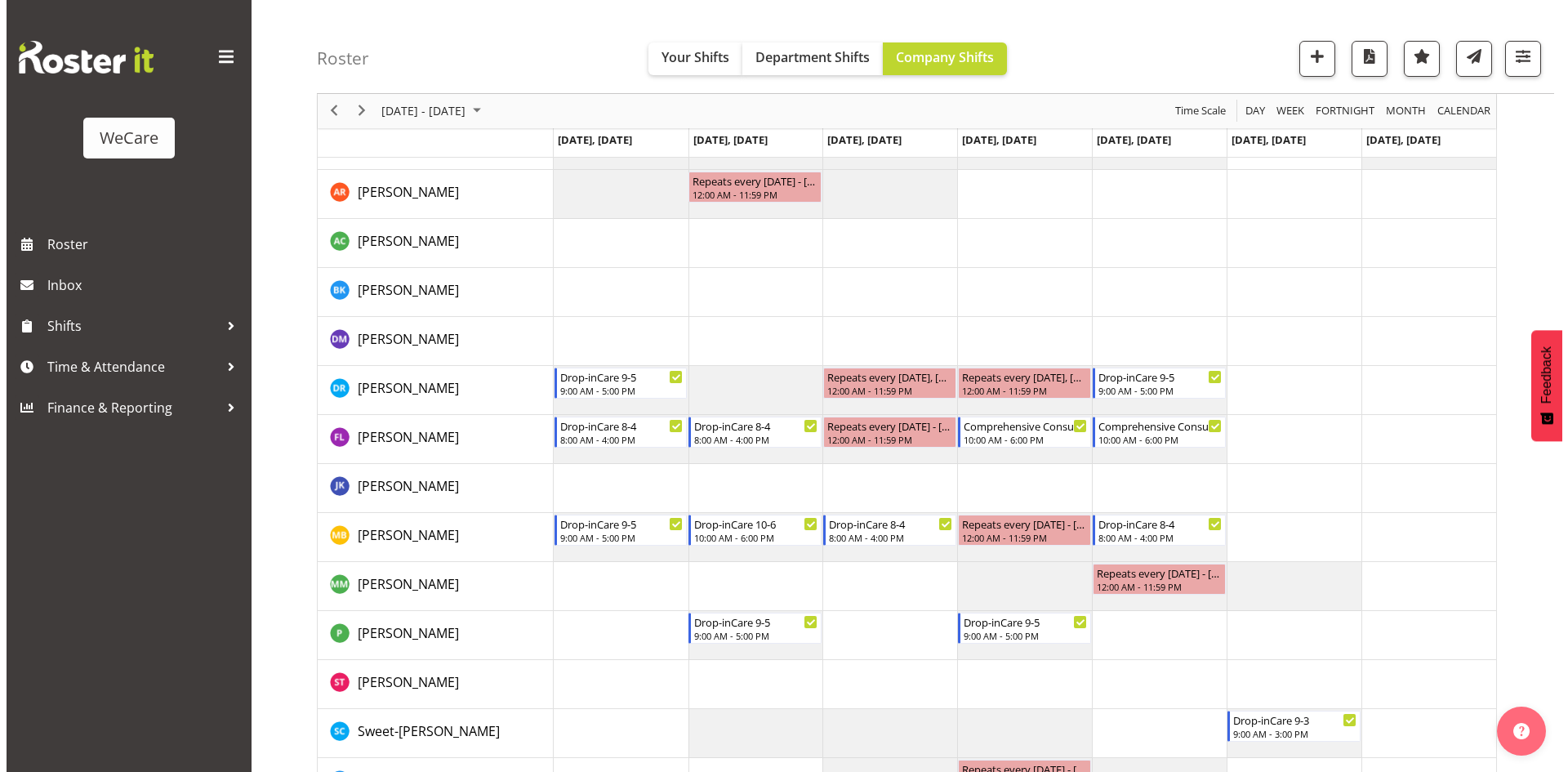
scroll to position [255, 0]
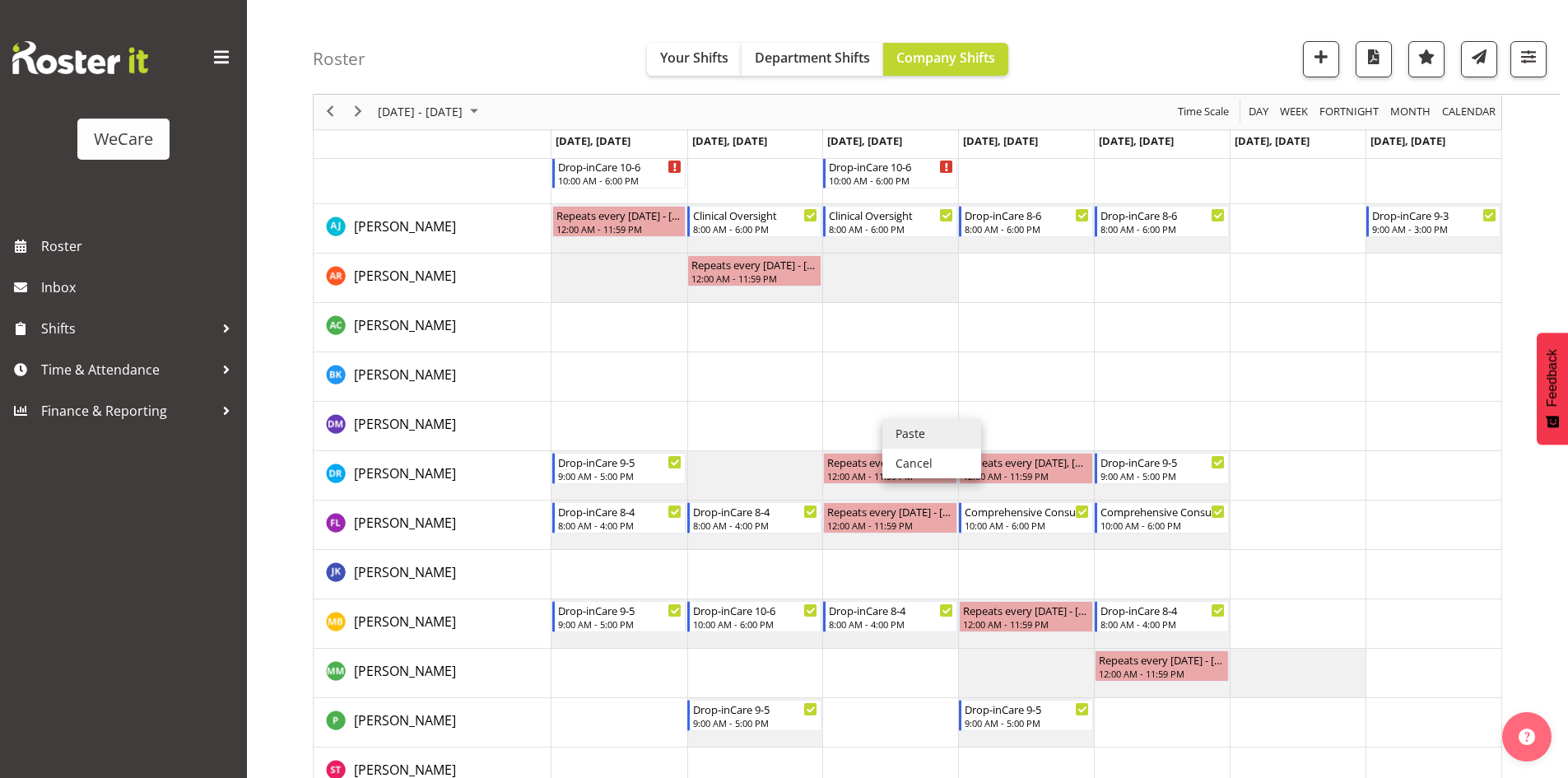
click at [906, 422] on li "Paste" at bounding box center [930, 434] width 98 height 30
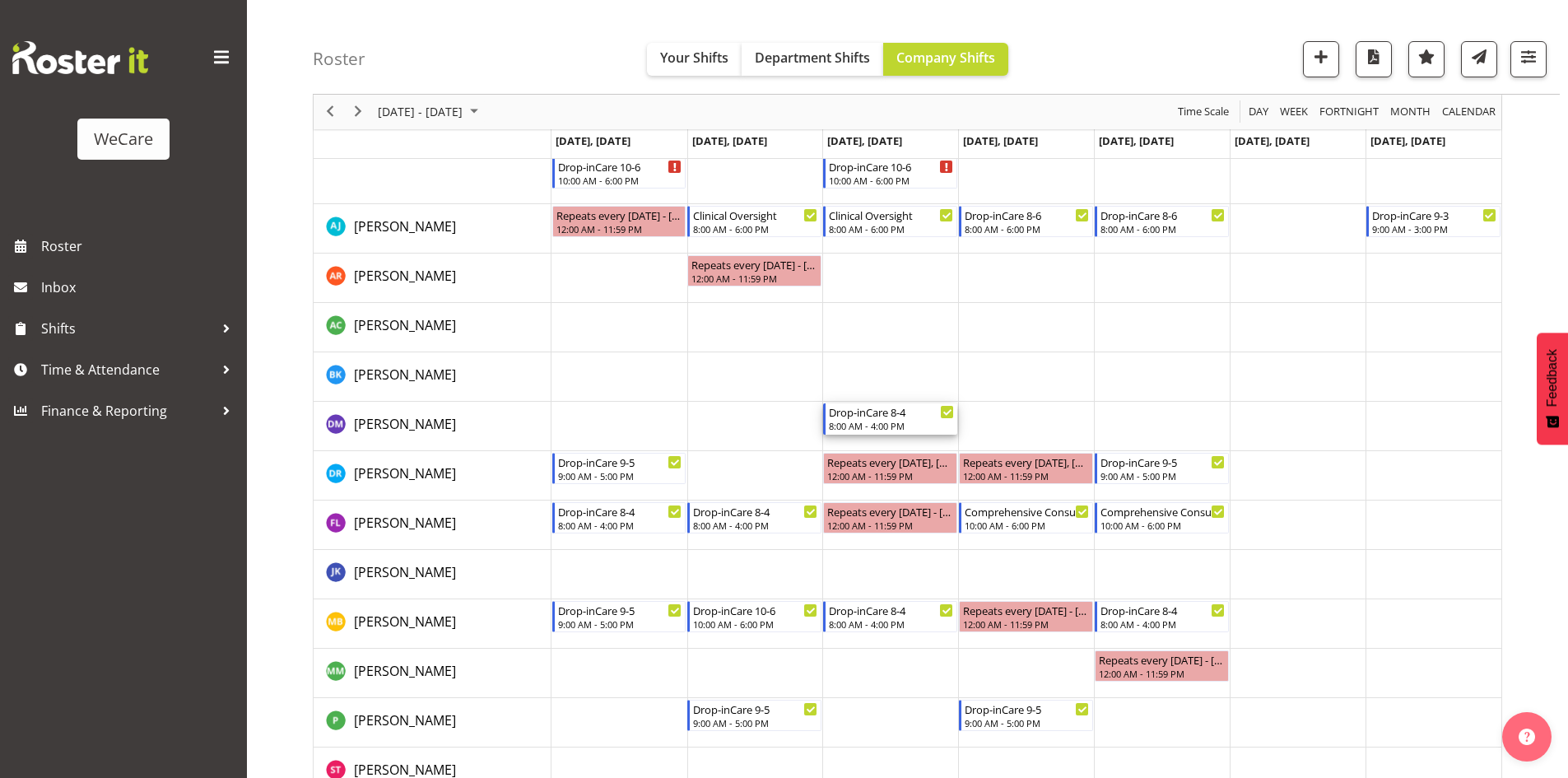
click at [872, 425] on div "8:00 AM - 4:00 PM" at bounding box center [892, 425] width 125 height 13
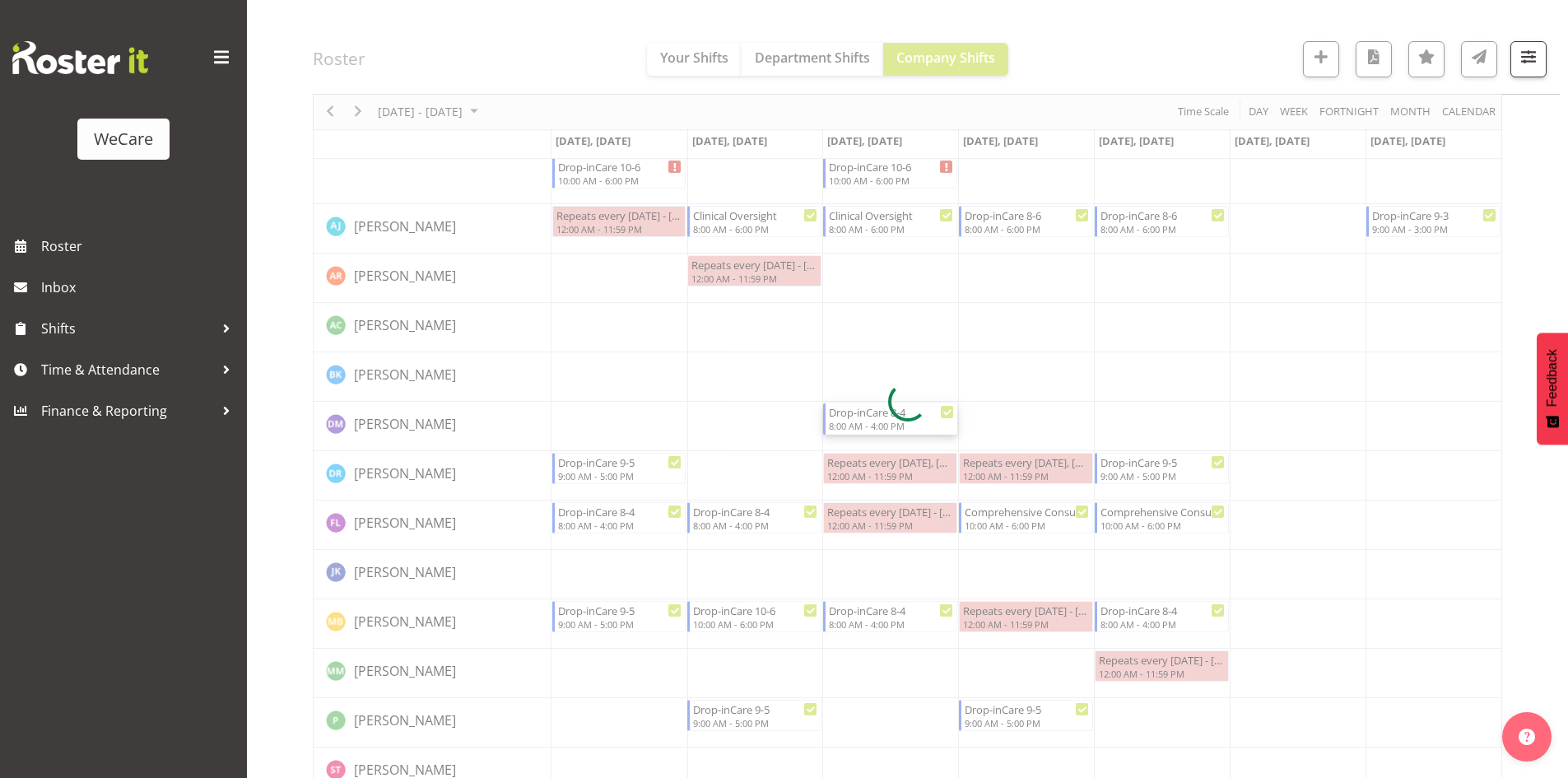
select select "10"
select select "2025"
select select "16"
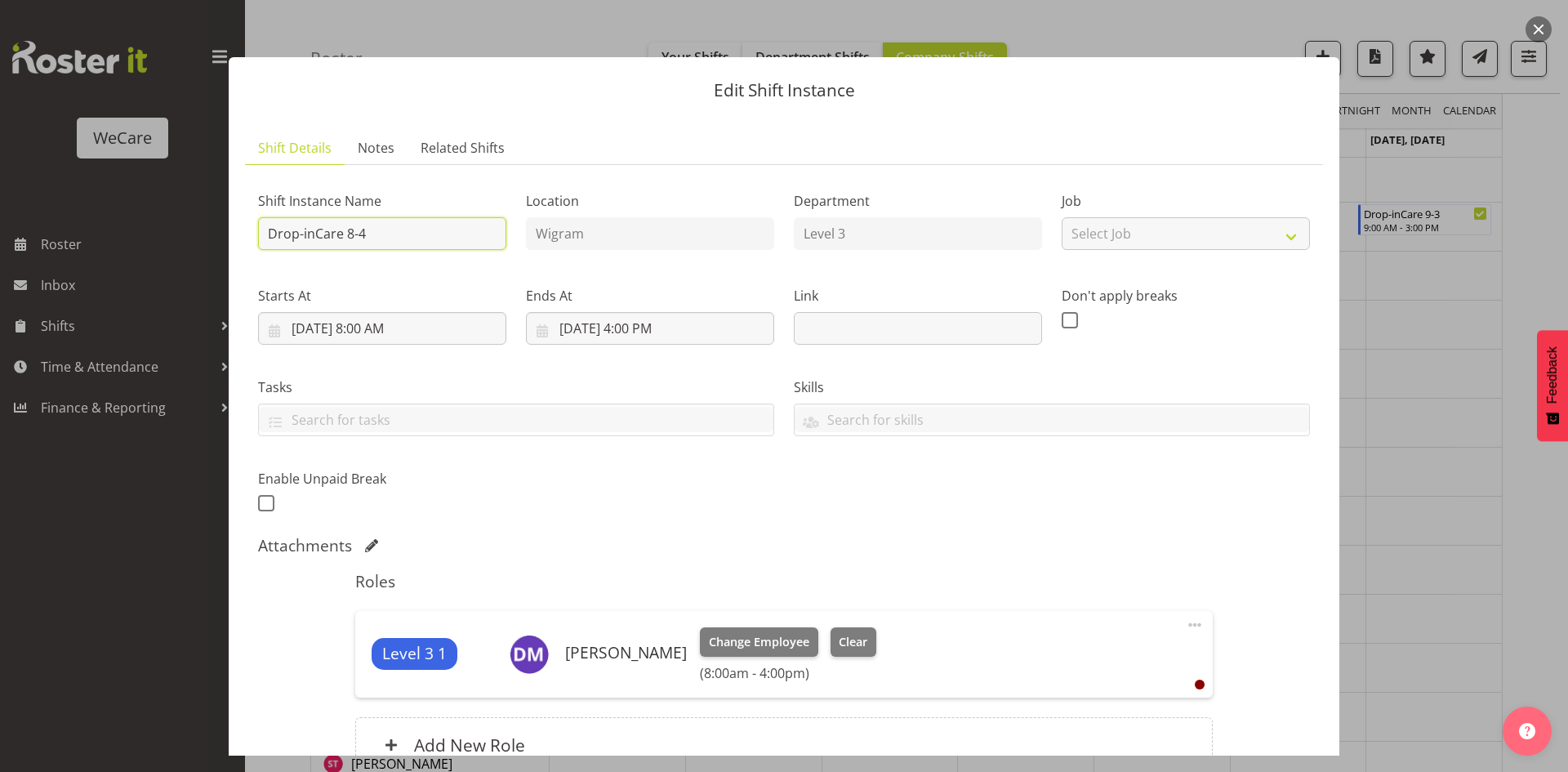
click at [395, 246] on input "Drop-inCare 8-4" at bounding box center [382, 233] width 248 height 33
type input "Drop-inCare 8-12"
click at [646, 325] on input "[DATE] 4:00 PM" at bounding box center [650, 328] width 248 height 33
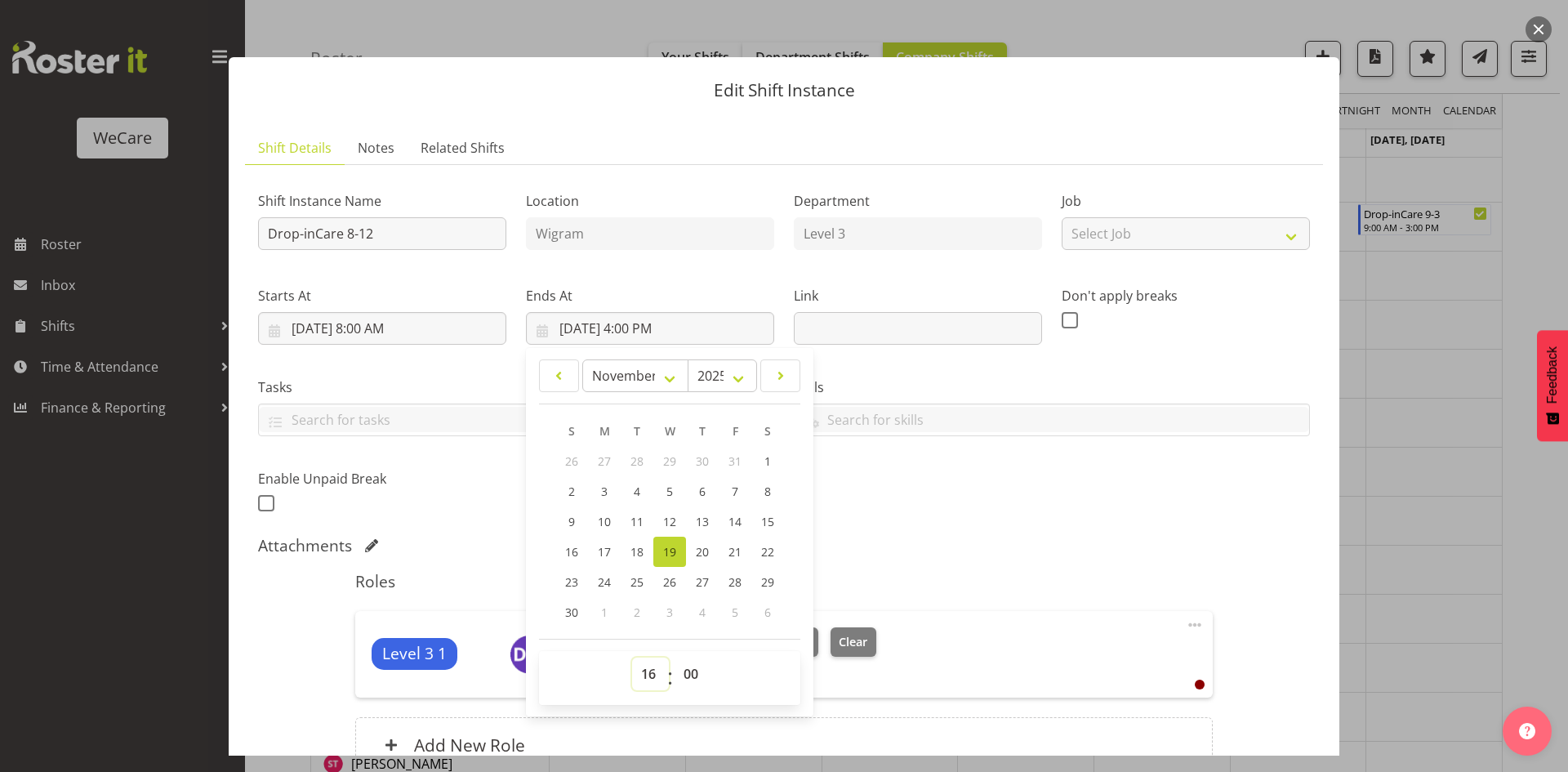
click at [653, 676] on select "00 01 02 03 04 05 06 07 08 09 10 11 12 13 14 15 16 17 18 19 20 21 22 23" at bounding box center [650, 673] width 36 height 33
select select "12"
click at [1091, 438] on div "Skills Acute Care Comprehensive Consults WCN 10 WCN 15 Reception Communication …" at bounding box center [1053, 400] width 536 height 92
type input "[DATE] 12:00 PM"
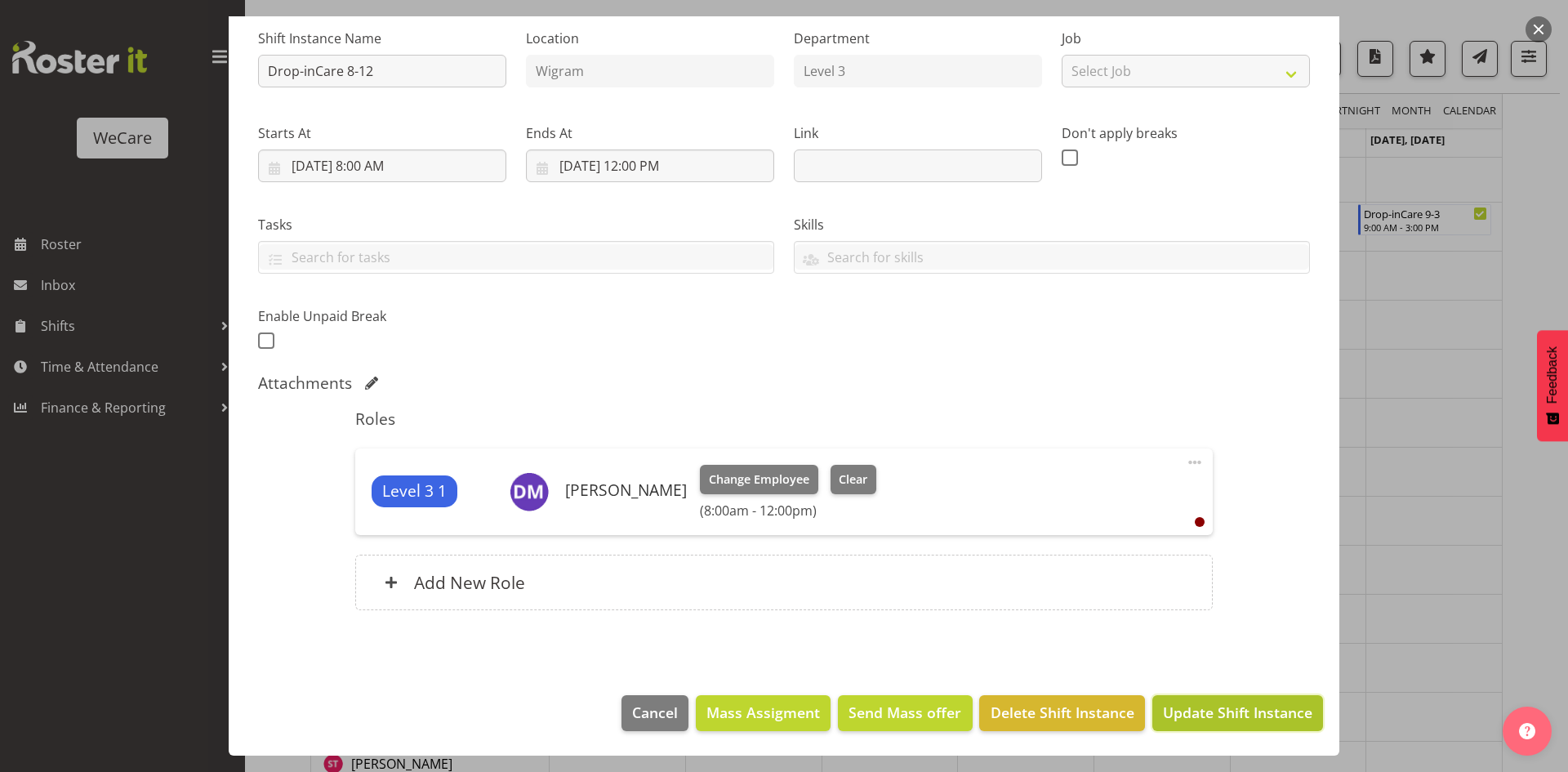
click at [1266, 700] on button "Update Shift Instance" at bounding box center [1237, 713] width 170 height 35
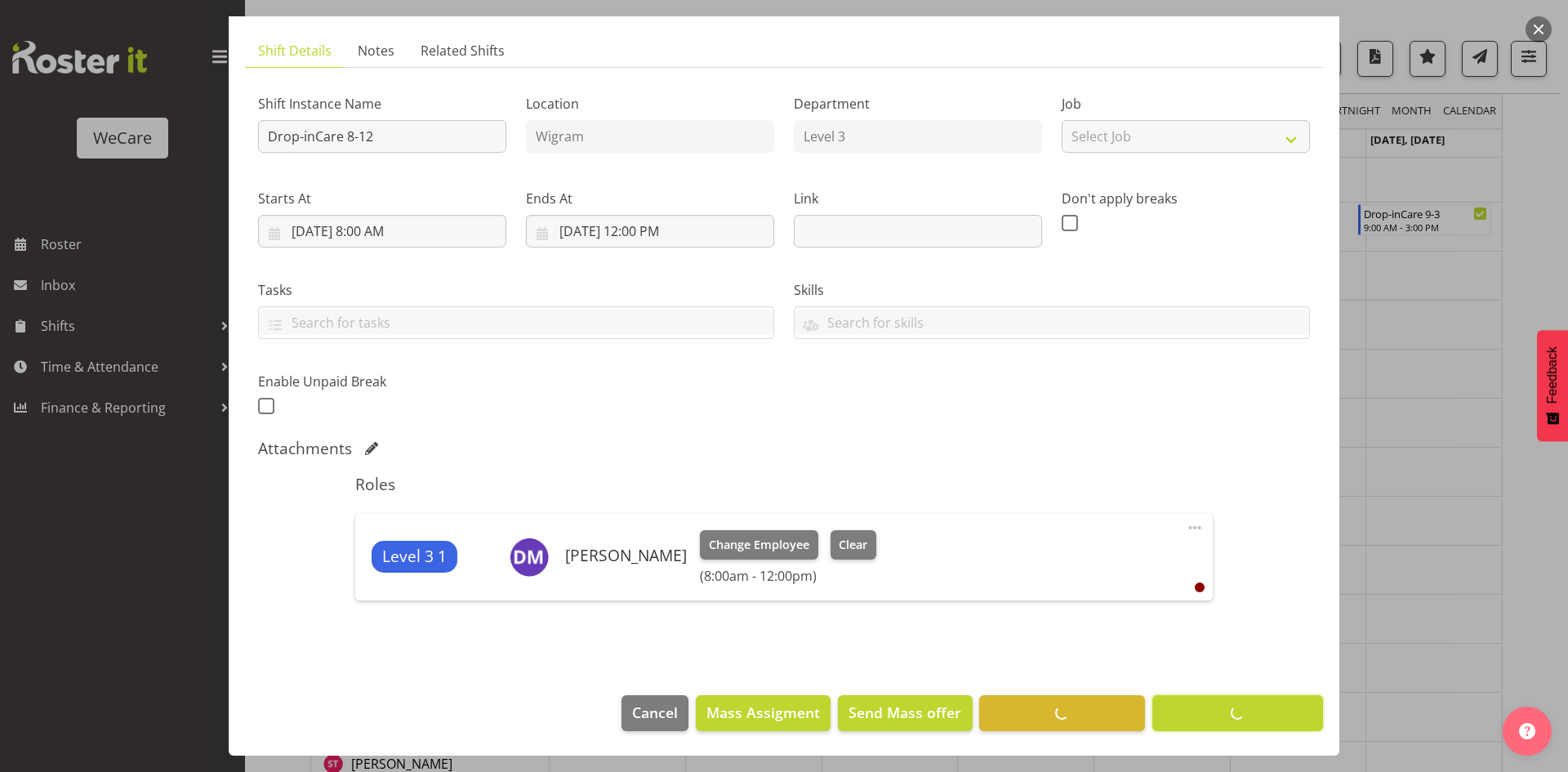
scroll to position [98, 0]
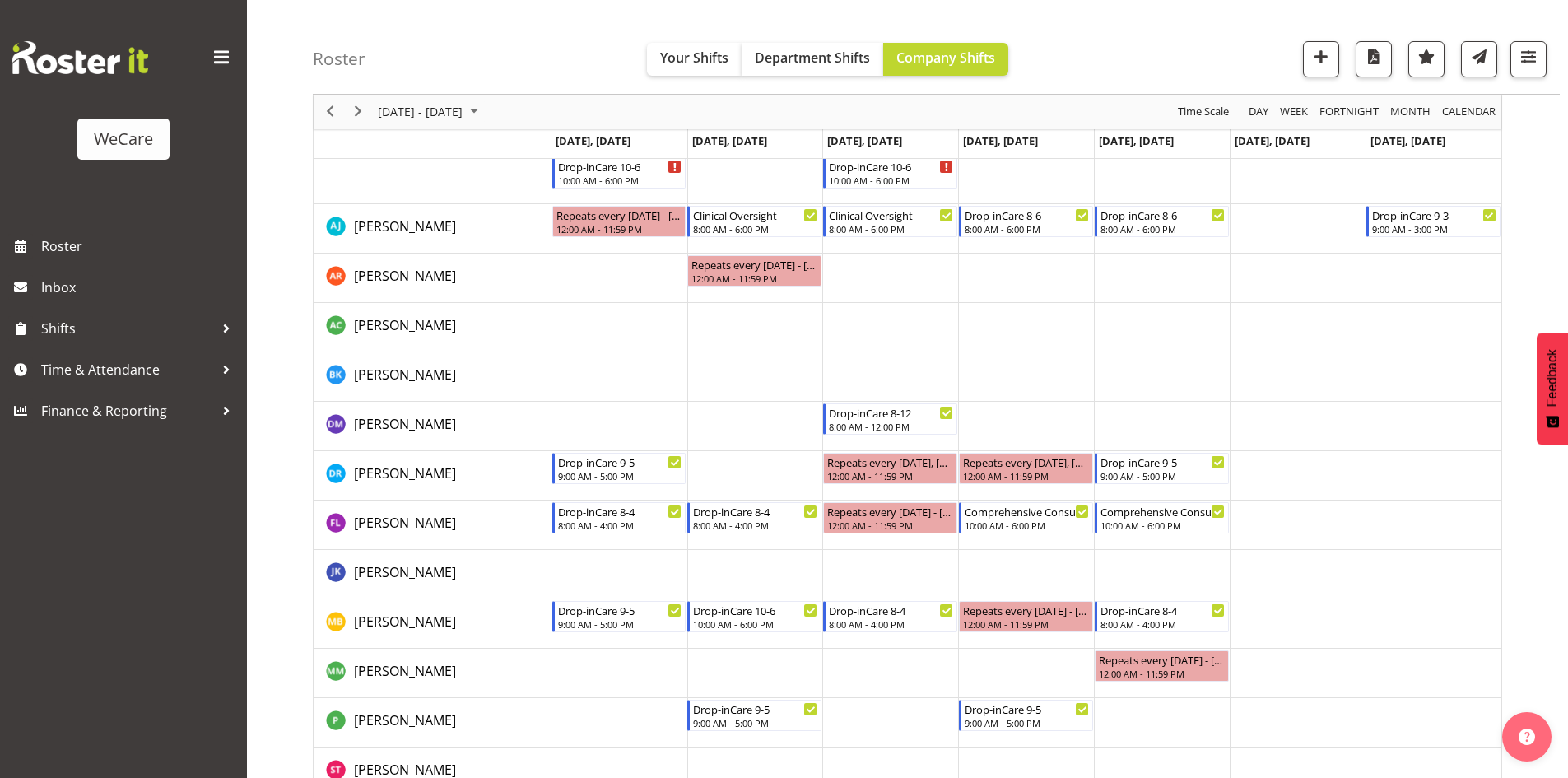
click at [864, 441] on td "Timeline Week of November 17, 2025" at bounding box center [890, 426] width 136 height 50
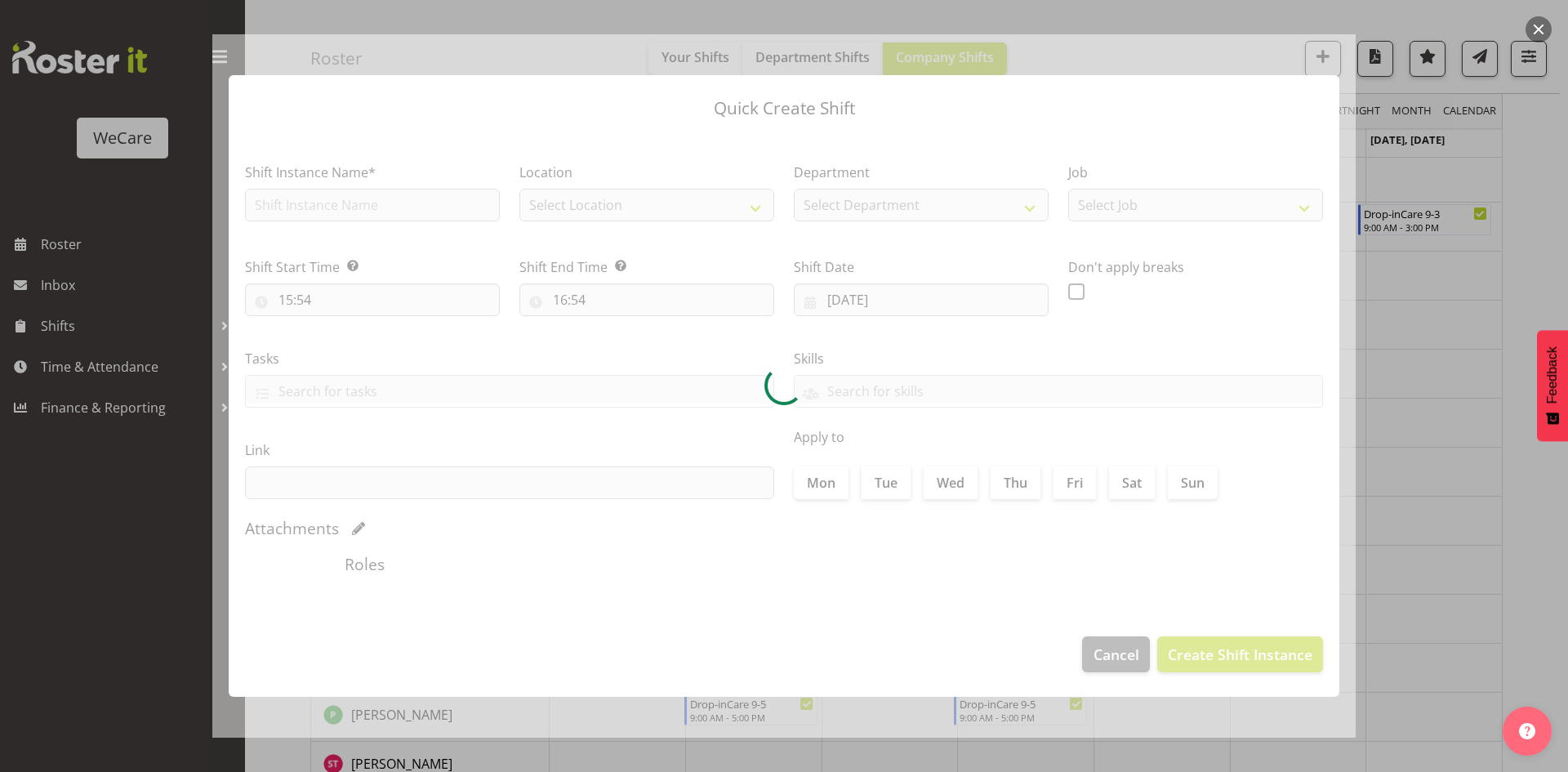
click at [384, 206] on div at bounding box center [784, 386] width 1143 height 704
type input "[DATE]"
checkbox input "true"
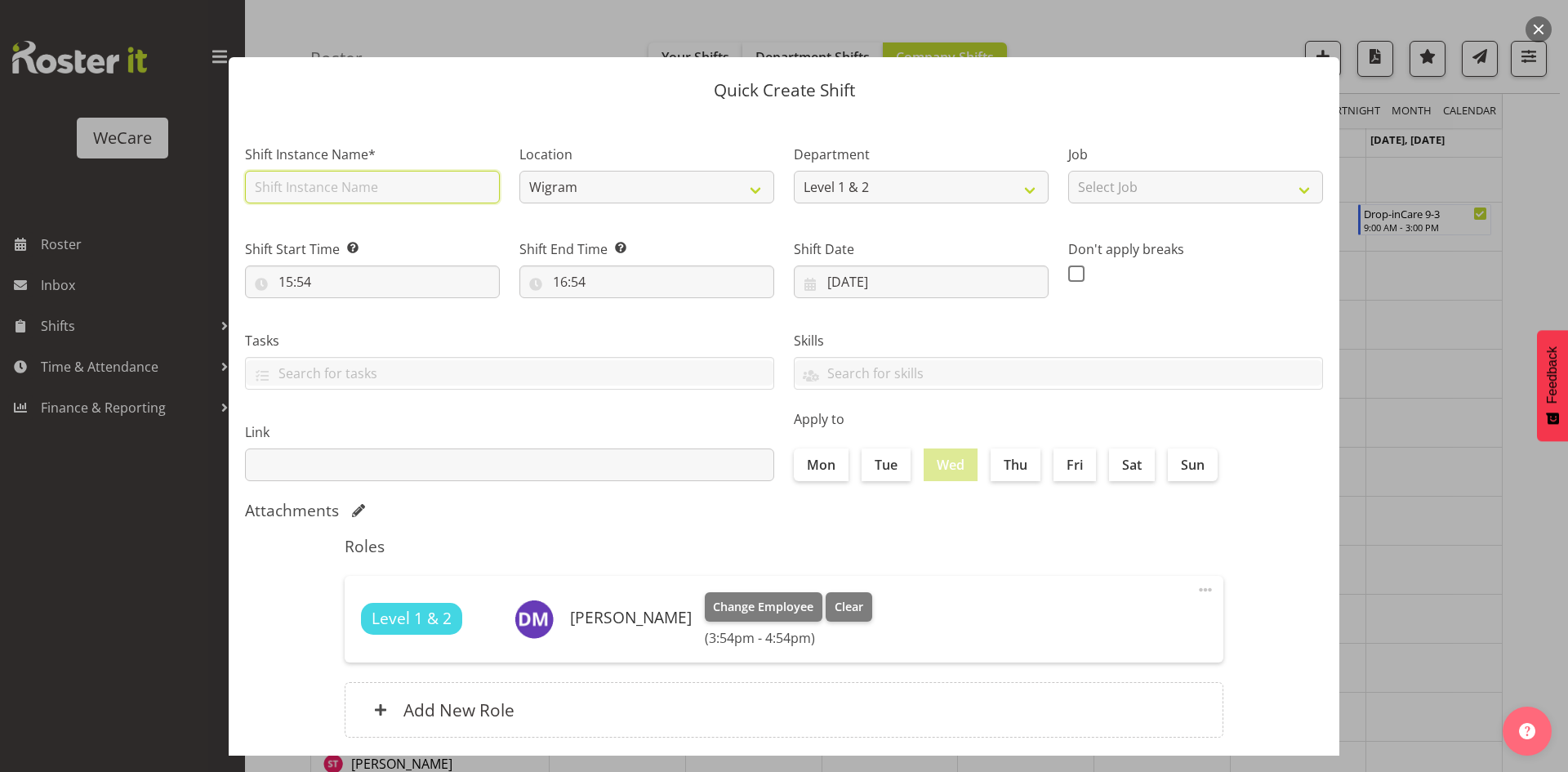
click at [376, 197] on input "text" at bounding box center [373, 186] width 255 height 33
type input "Non Clinic Time 12-4"
click at [291, 283] on input "15:54" at bounding box center [373, 281] width 255 height 33
click at [357, 327] on select "00 01 02 03 04 05 06 07 08 09 10 11 12 13 14 15 16 17 18 19 20 21 22 23" at bounding box center [356, 323] width 36 height 33
select select "12"
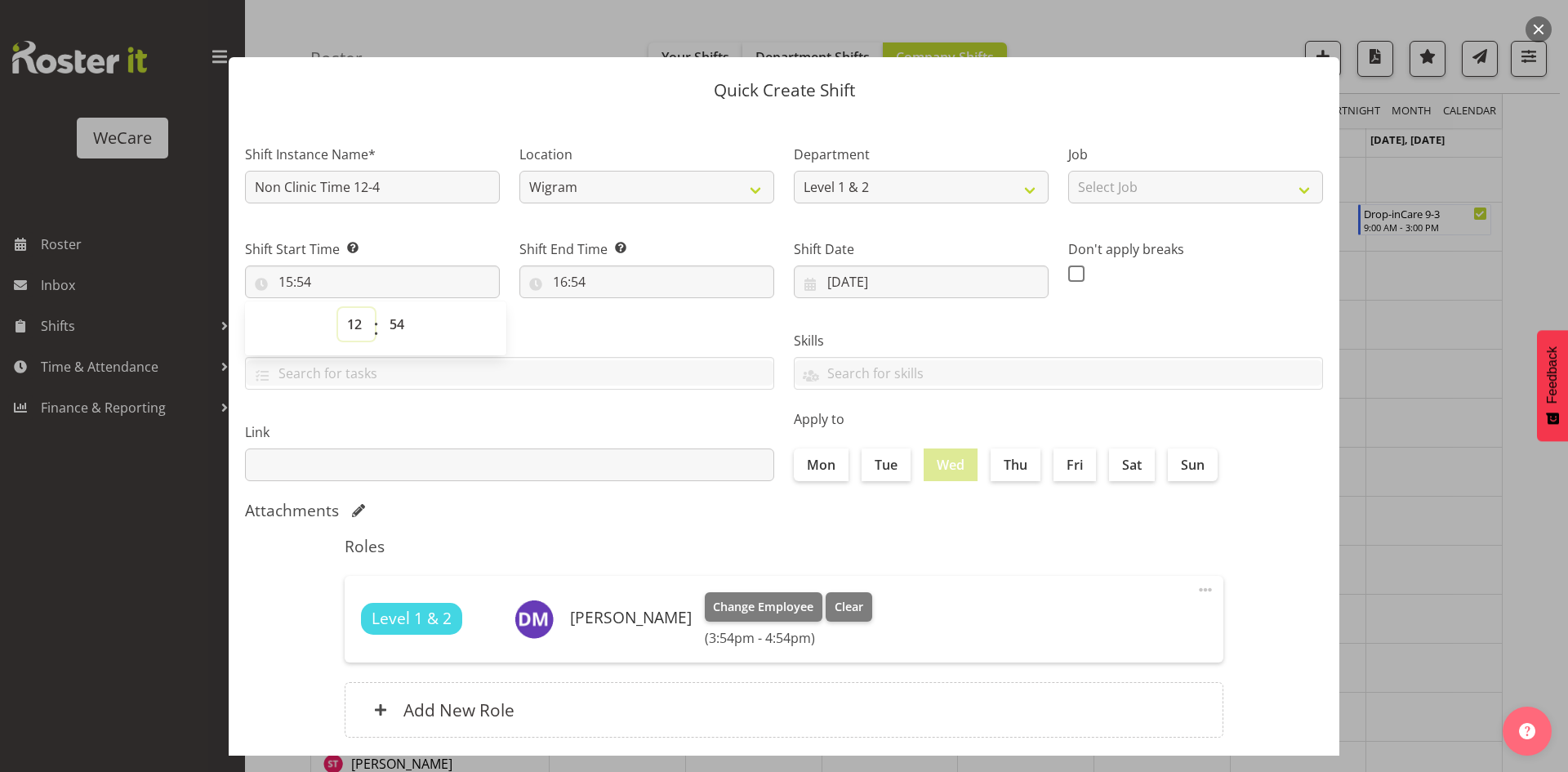
click at [338, 308] on select "00 01 02 03 04 05 06 07 08 09 10 11 12 13 14 15 16 17 18 19 20 21 22 23" at bounding box center [356, 323] width 36 height 33
type input "12:54"
select select "0"
type input "12:00"
click at [583, 274] on input "16:54" at bounding box center [647, 281] width 255 height 33
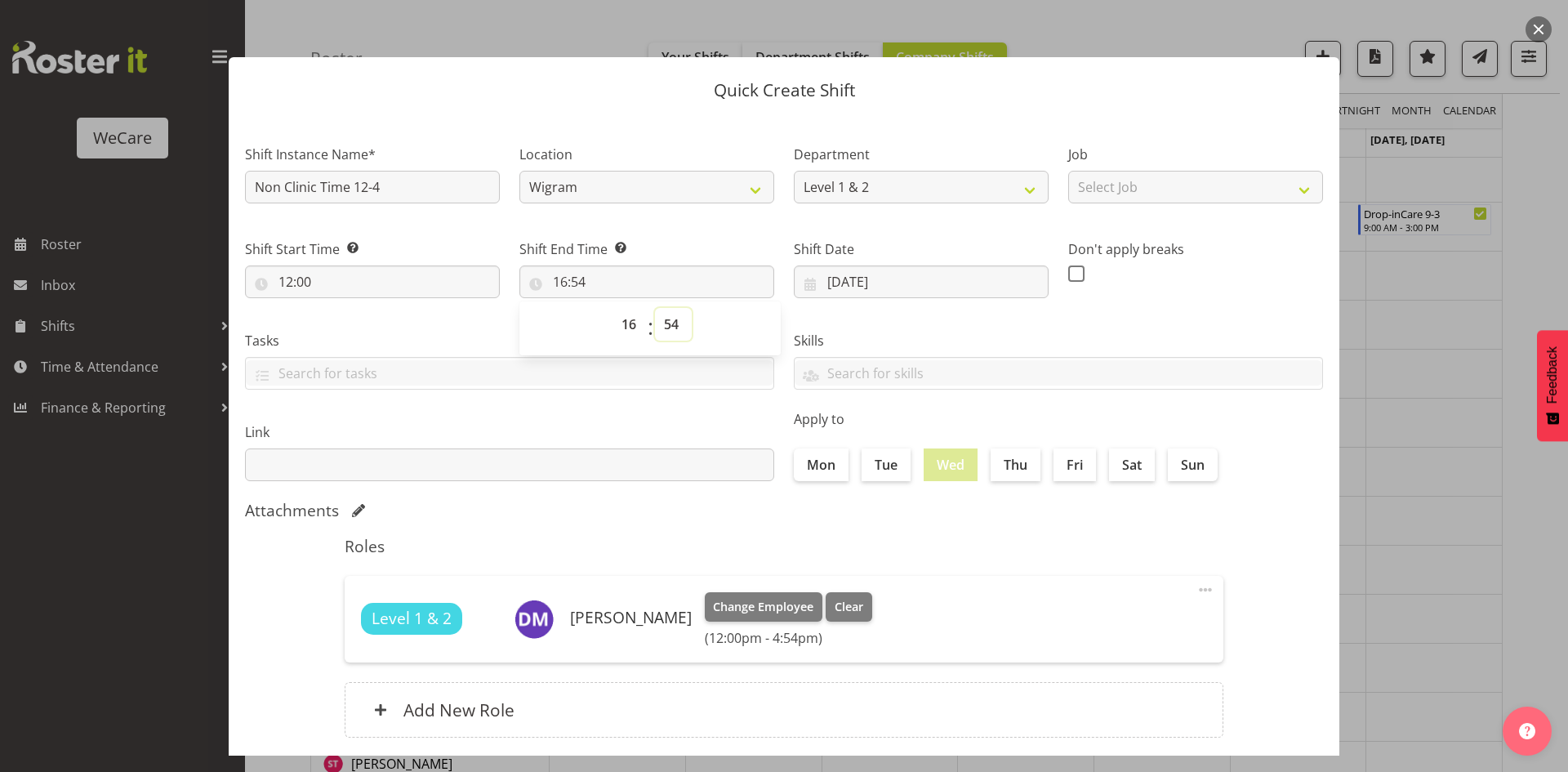
click at [677, 327] on select "00 01 02 03 04 05 06 07 08 09 10 11 12 13 14 15 16 17 18 19 20 21 22 23 24 25 2…" at bounding box center [673, 323] width 36 height 33
select select "0"
type input "16:00"
click at [824, 176] on select "Level 1 & 2 Level 3" at bounding box center [921, 186] width 255 height 33
click at [794, 171] on select "Level 1 & 2 Level 3" at bounding box center [921, 186] width 255 height 33
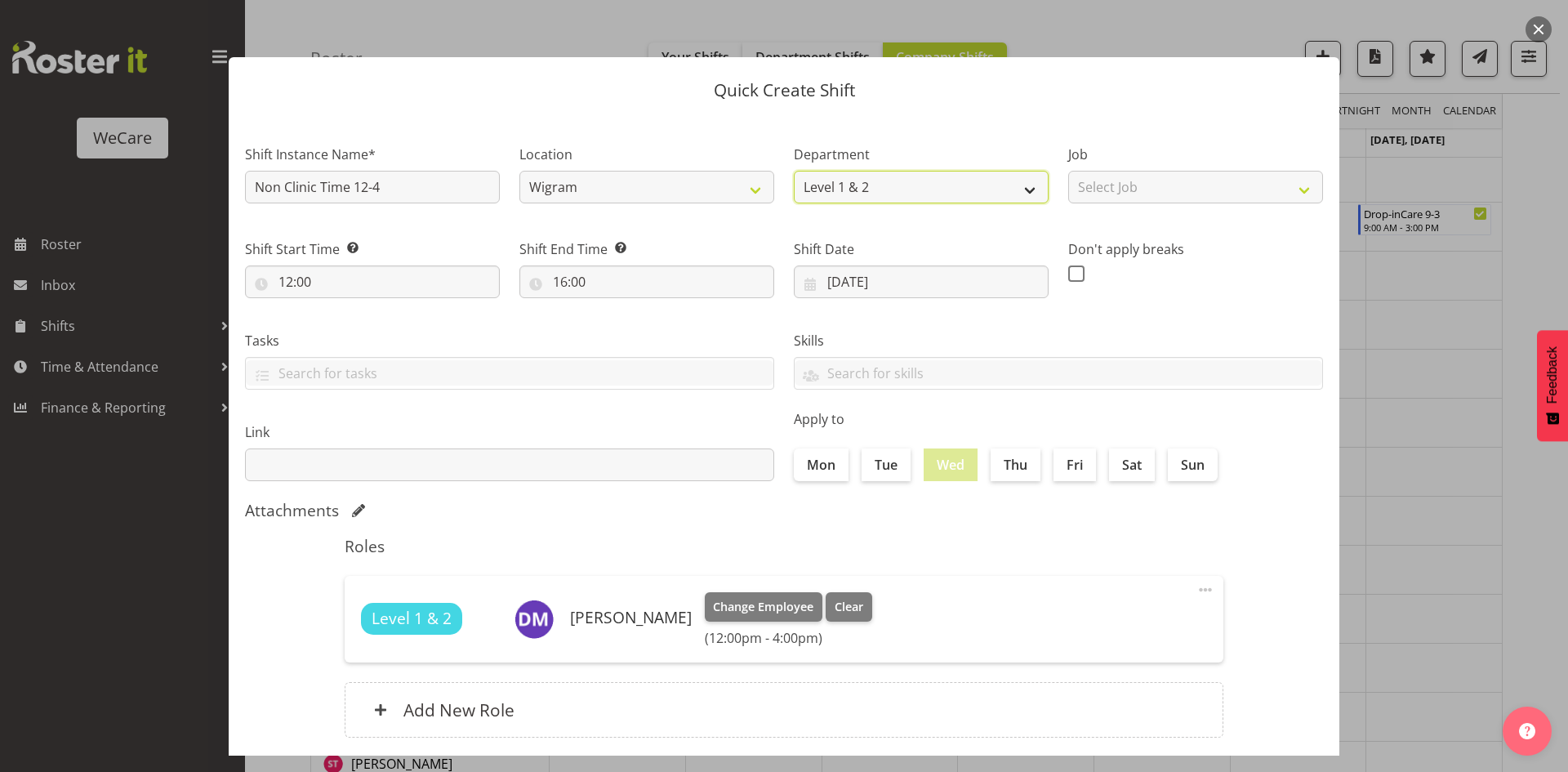
click at [842, 201] on select "Level 1 & 2 Level 3" at bounding box center [921, 186] width 255 height 33
select select "868"
click at [794, 171] on select "Level 1 & 2 Level 3" at bounding box center [921, 186] width 255 height 33
click at [696, 534] on div "Roles Level 1 & 2 [PERSON_NAME] Change Employee Clear (12:00pm - 4:00pm) Edit D…" at bounding box center [784, 643] width 899 height 231
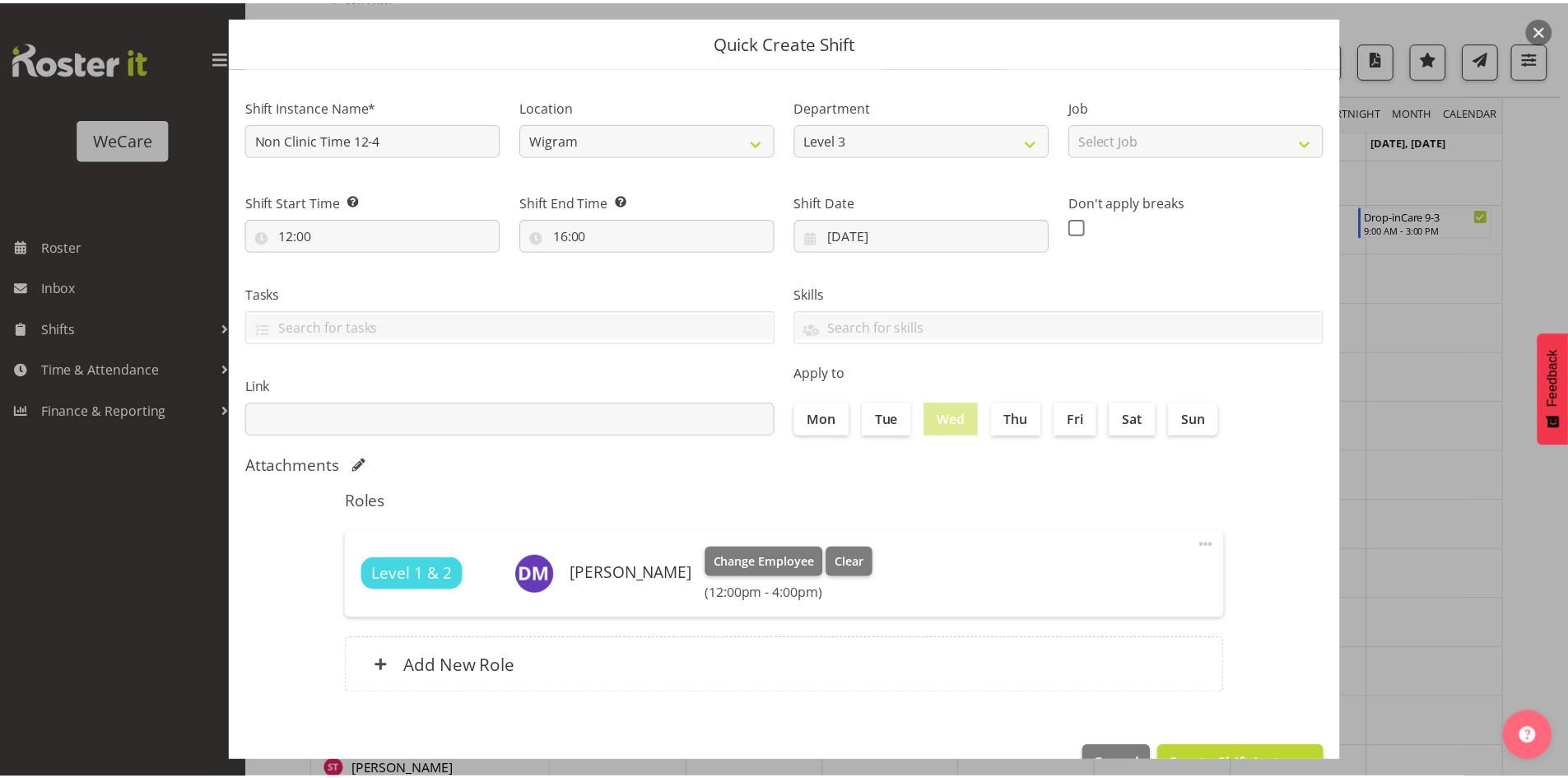
scroll to position [95, 0]
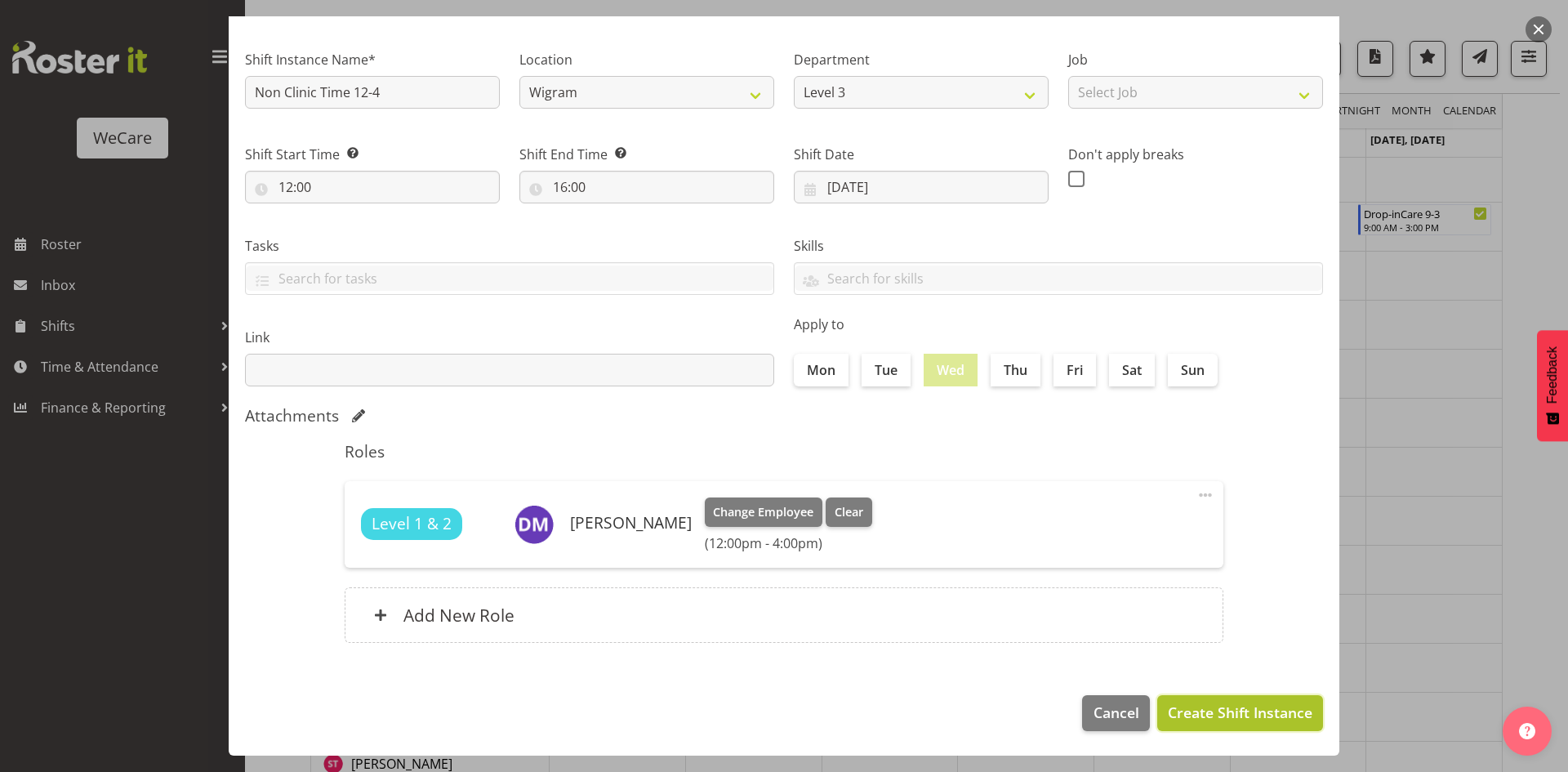
click at [1270, 715] on span "Create Shift Instance" at bounding box center [1240, 713] width 145 height 22
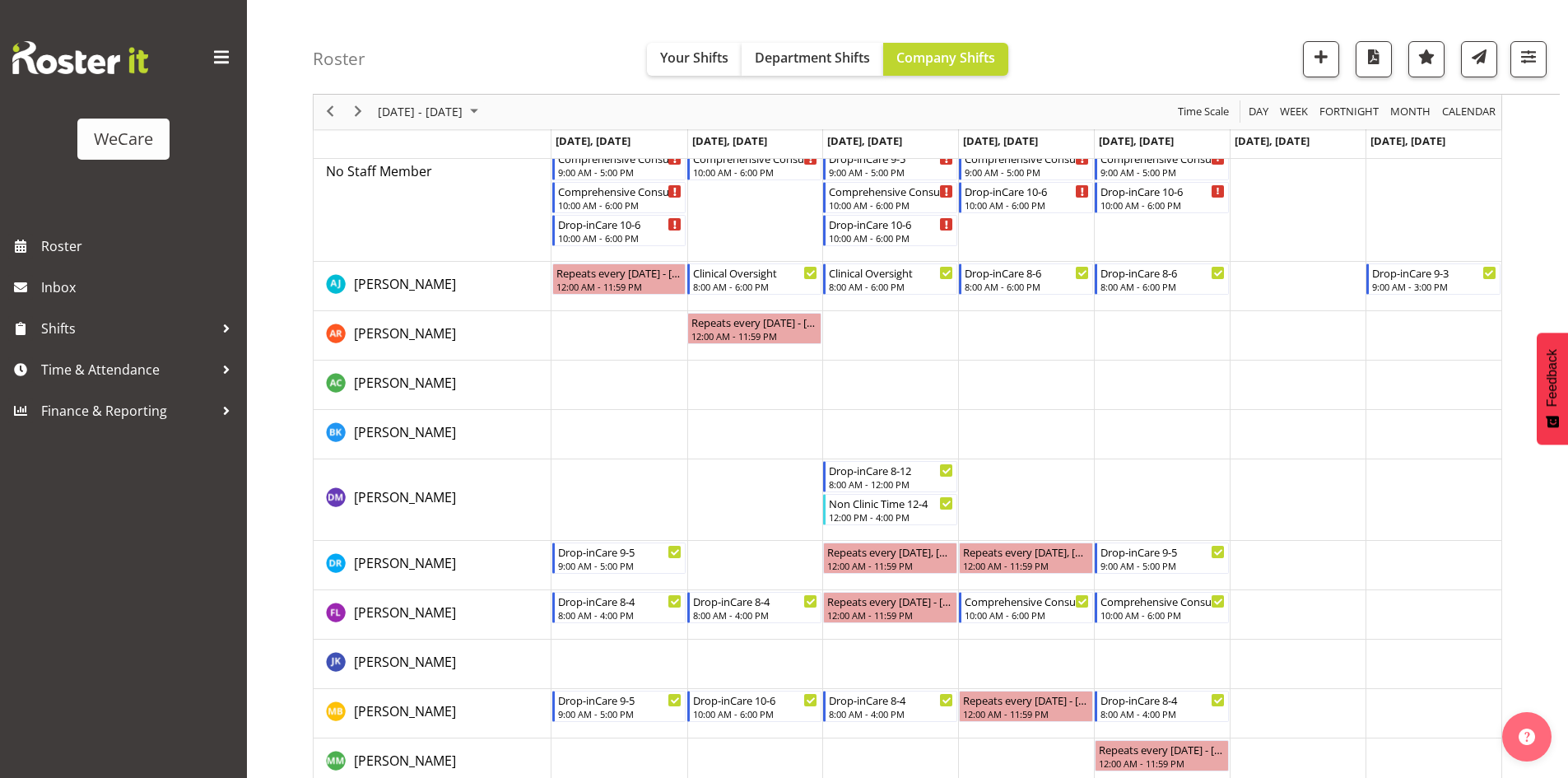
scroll to position [175, 0]
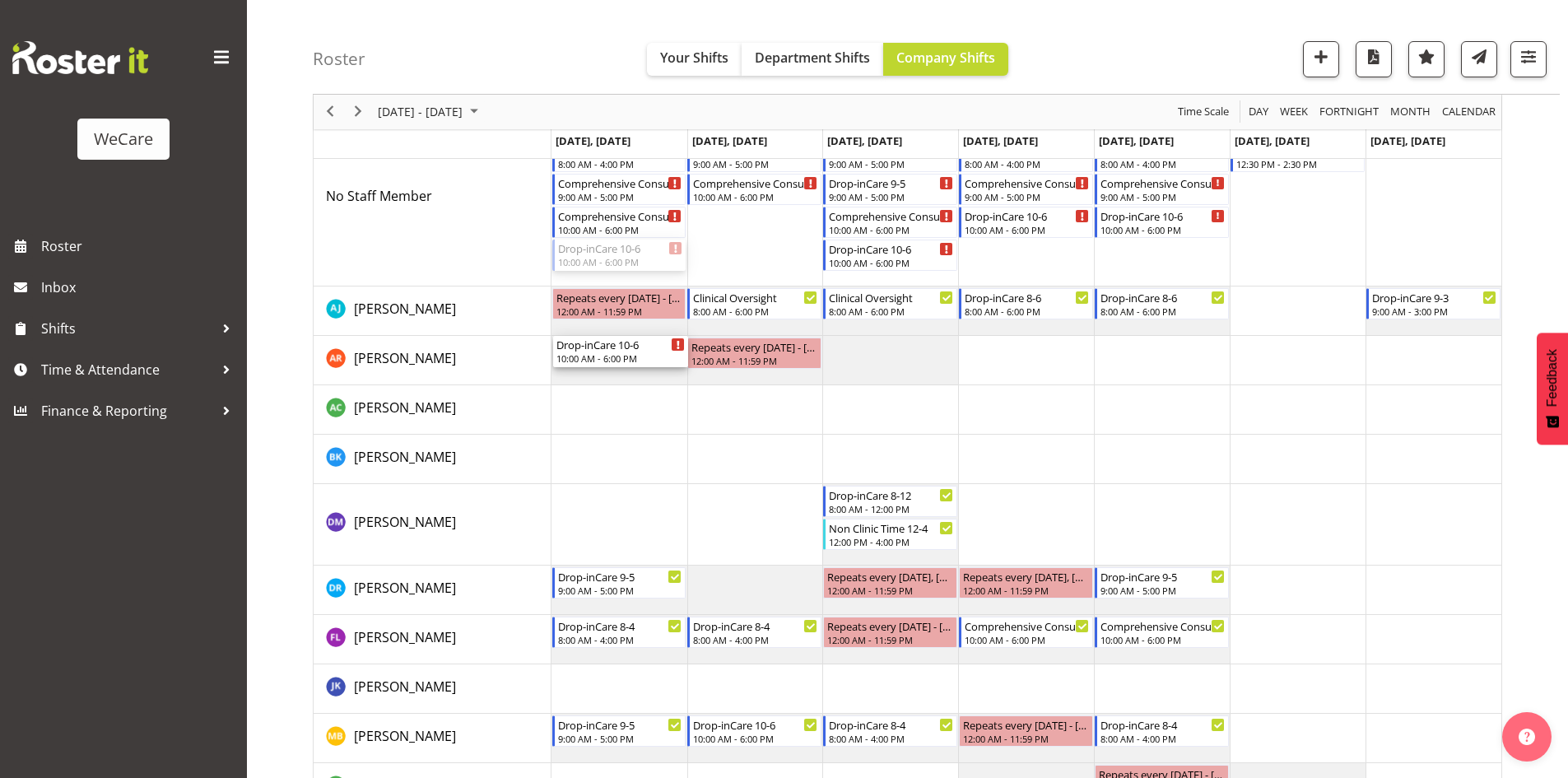
drag, startPoint x: 613, startPoint y: 253, endPoint x: 594, endPoint y: 352, distance: 100.8
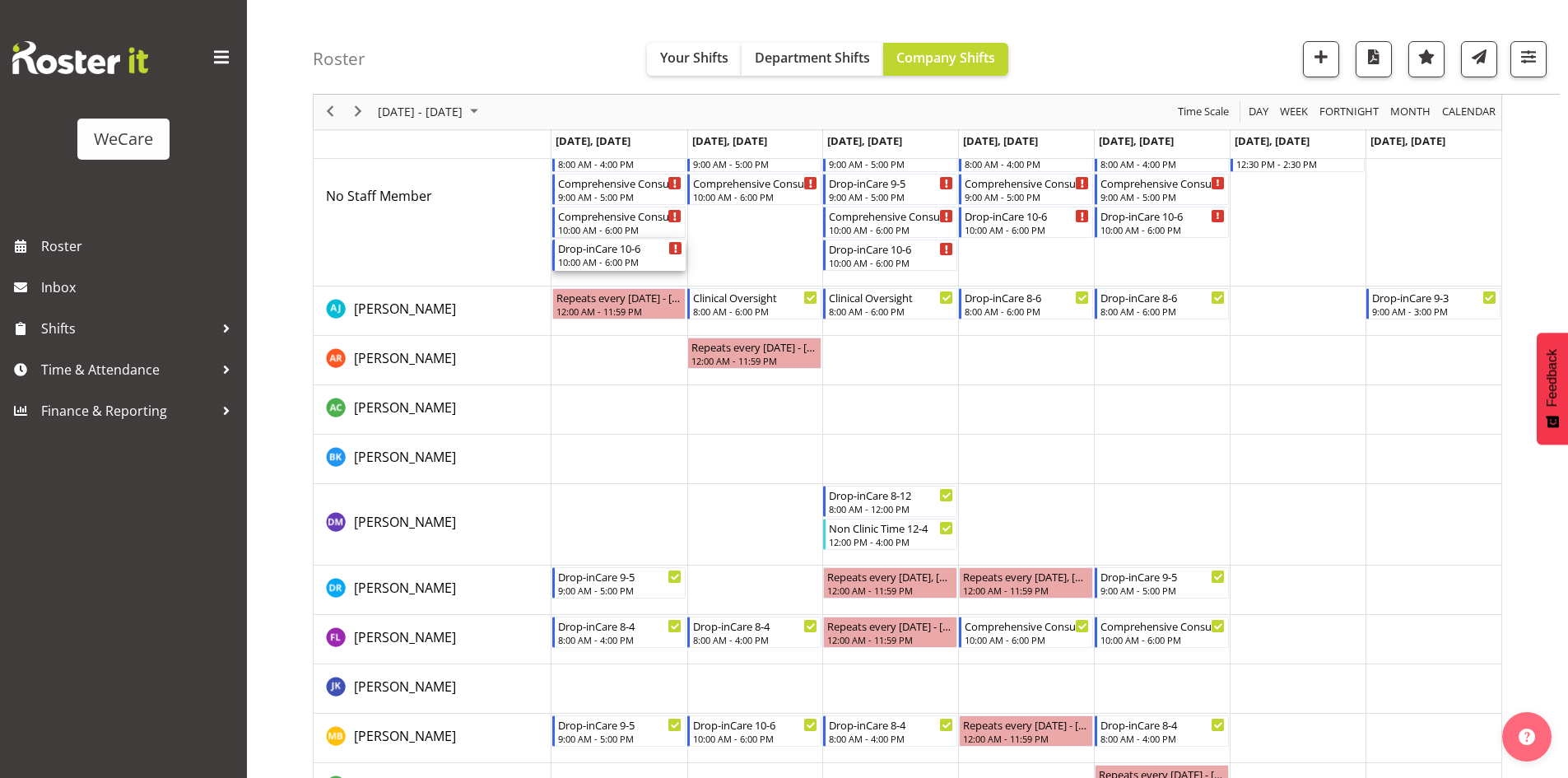
click at [615, 247] on div "Drop-inCare 10-6" at bounding box center [621, 247] width 125 height 17
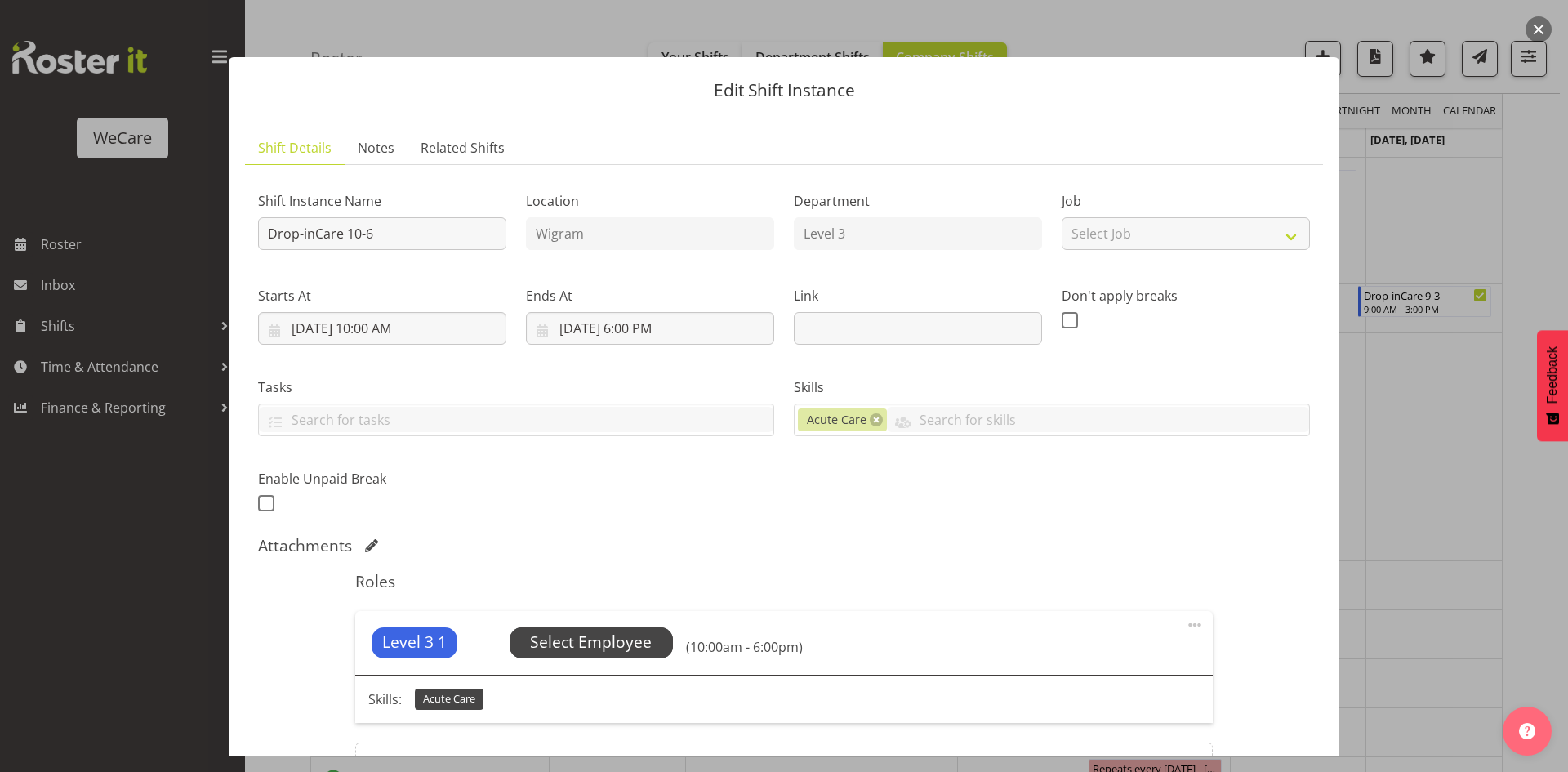
click at [559, 639] on span "Select Employee" at bounding box center [590, 643] width 121 height 24
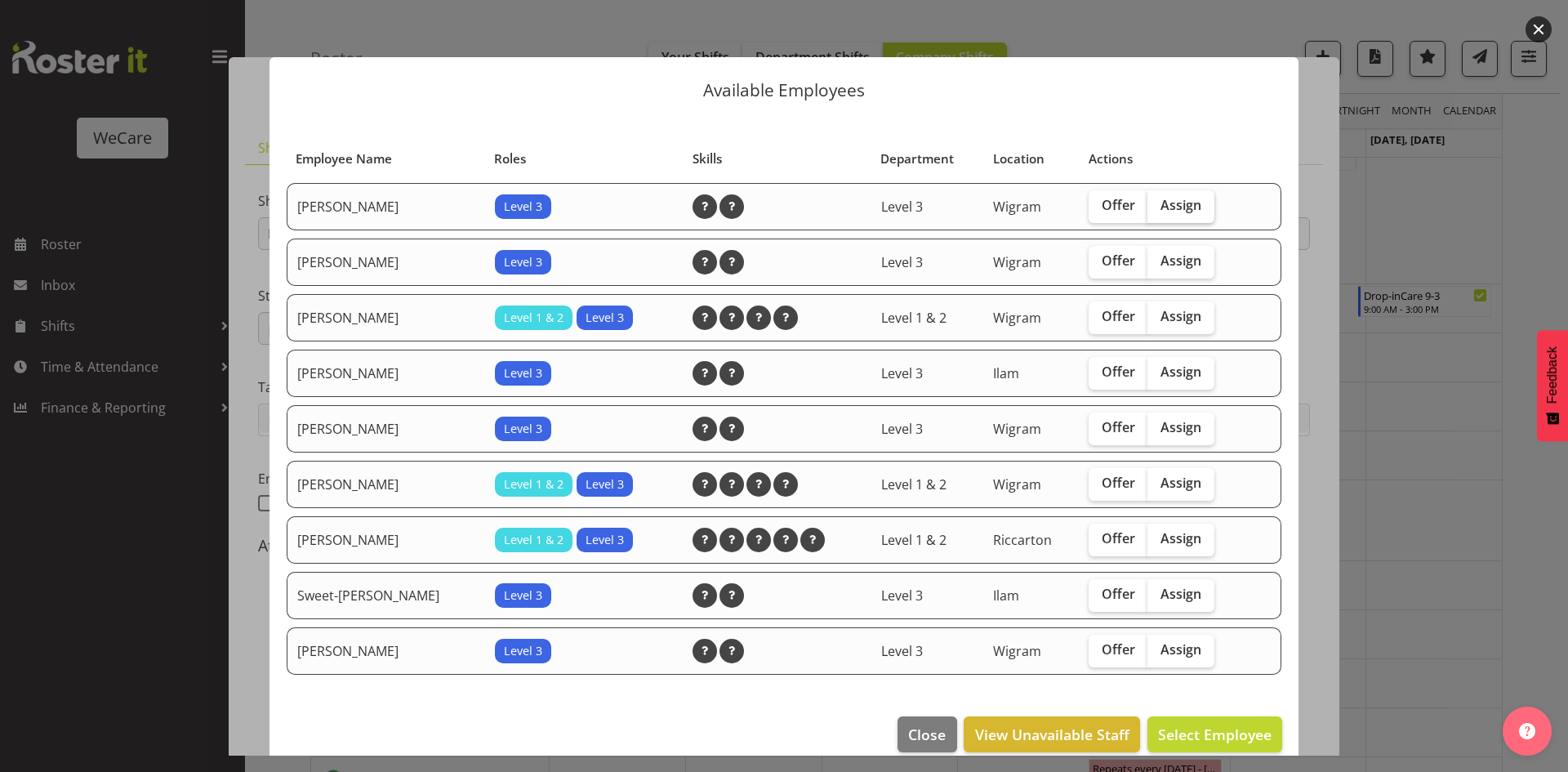
click at [1167, 207] on span "Assign" at bounding box center [1181, 205] width 40 height 17
click at [1158, 207] on input "Assign" at bounding box center [1152, 205] width 11 height 11
checkbox input "true"
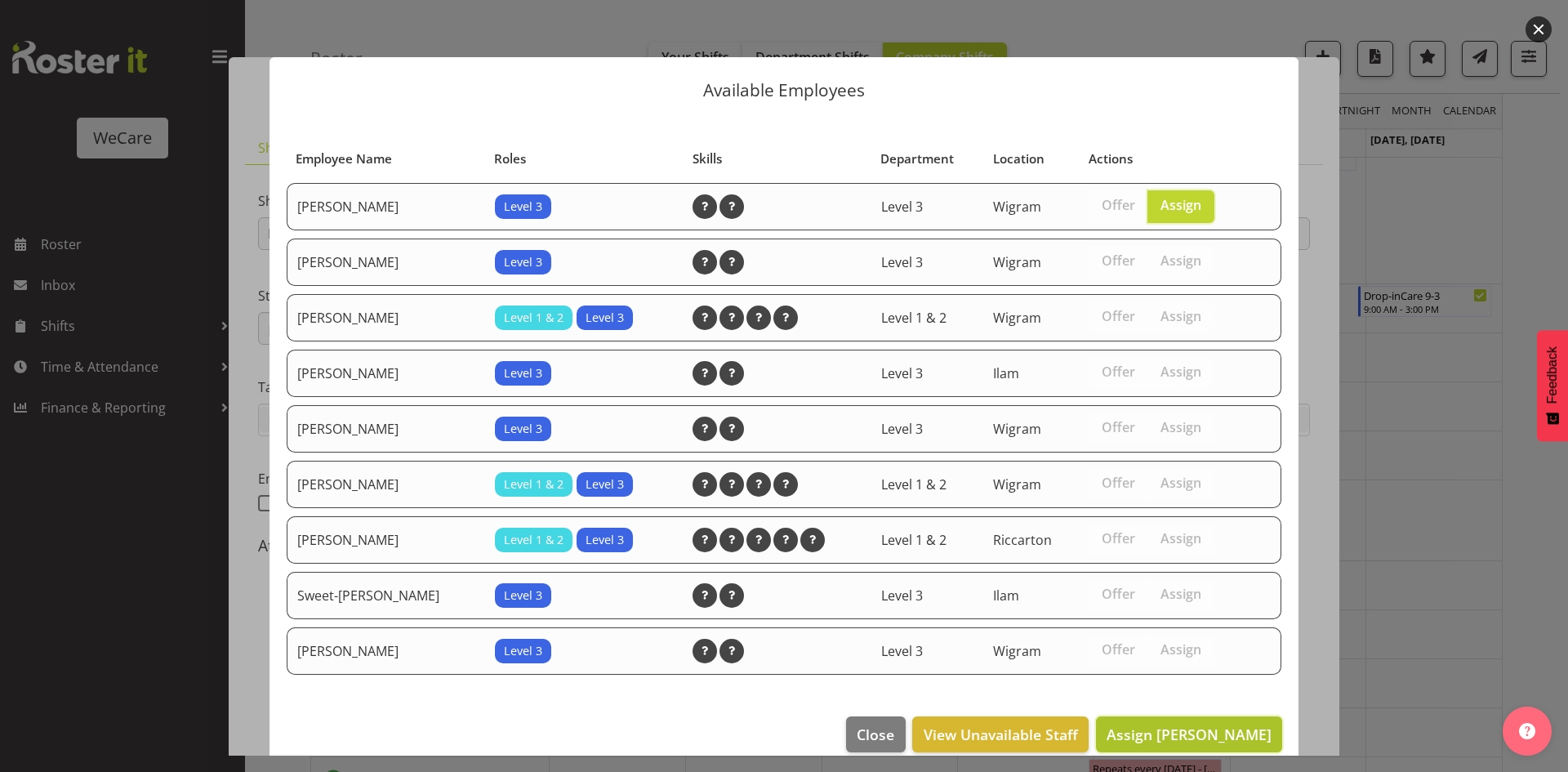
click at [1204, 733] on span "Assign [PERSON_NAME]" at bounding box center [1189, 735] width 165 height 20
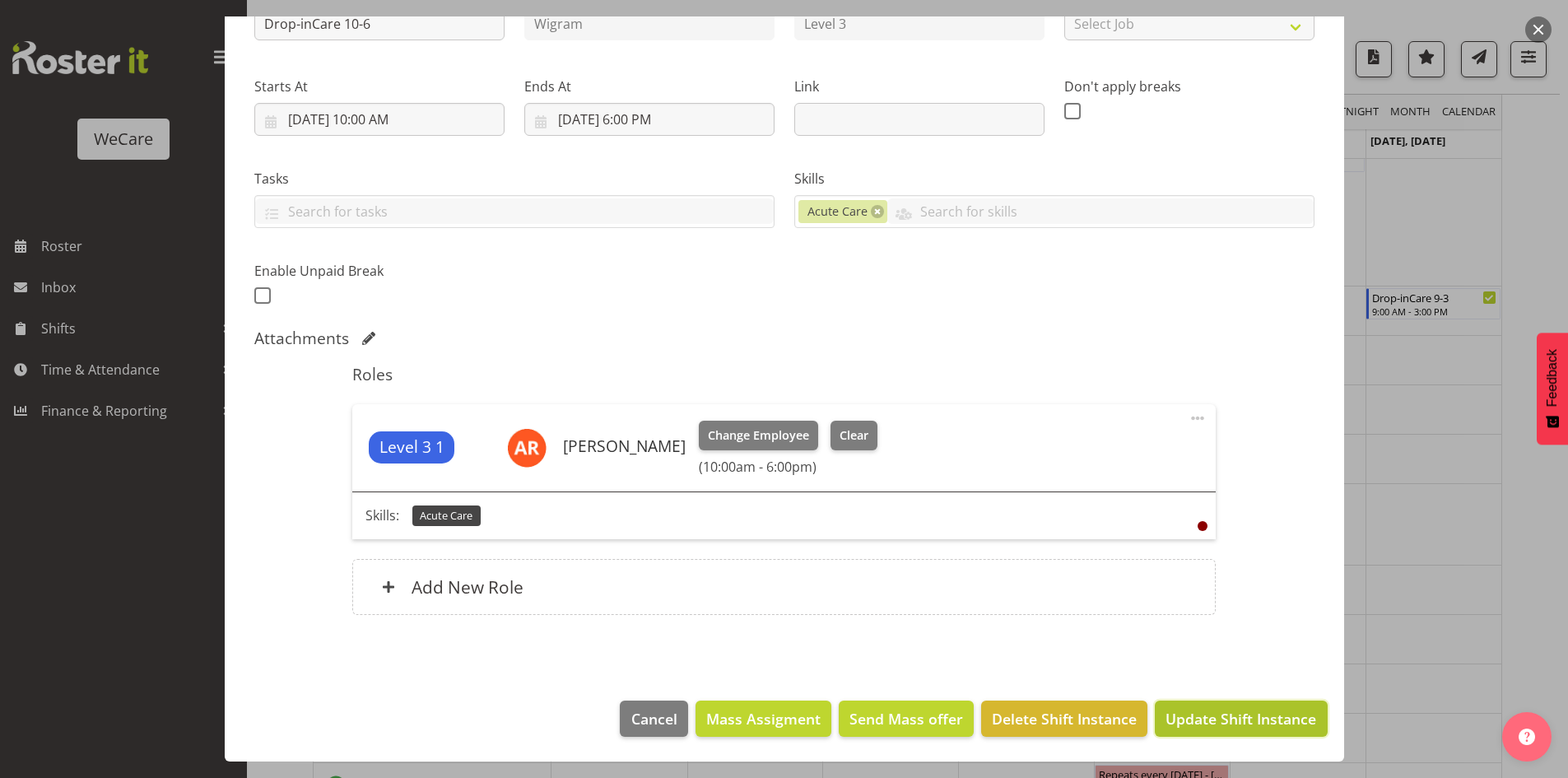
click at [1222, 719] on span "Update Shift Instance" at bounding box center [1241, 719] width 151 height 22
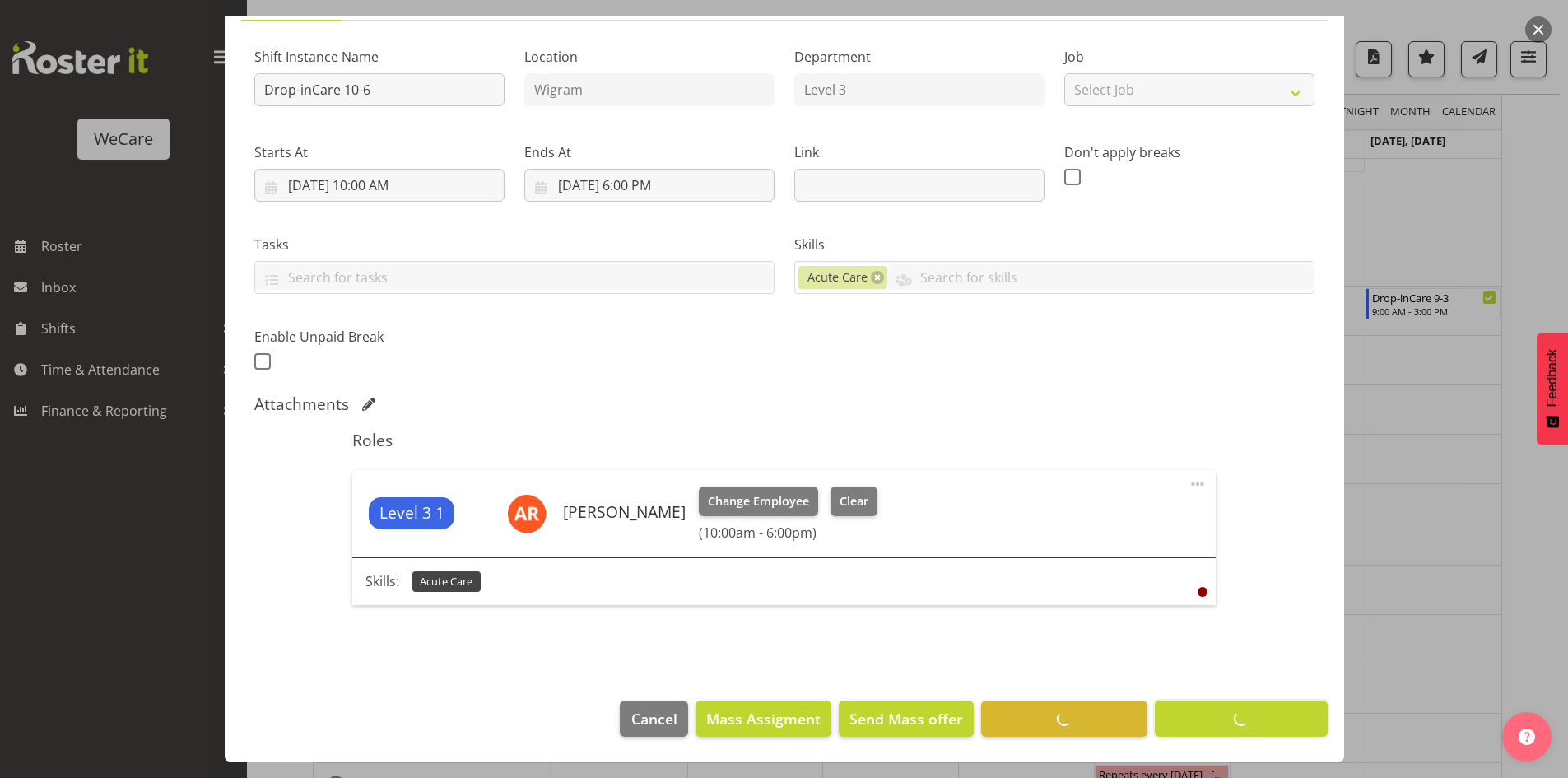
scroll to position [146, 0]
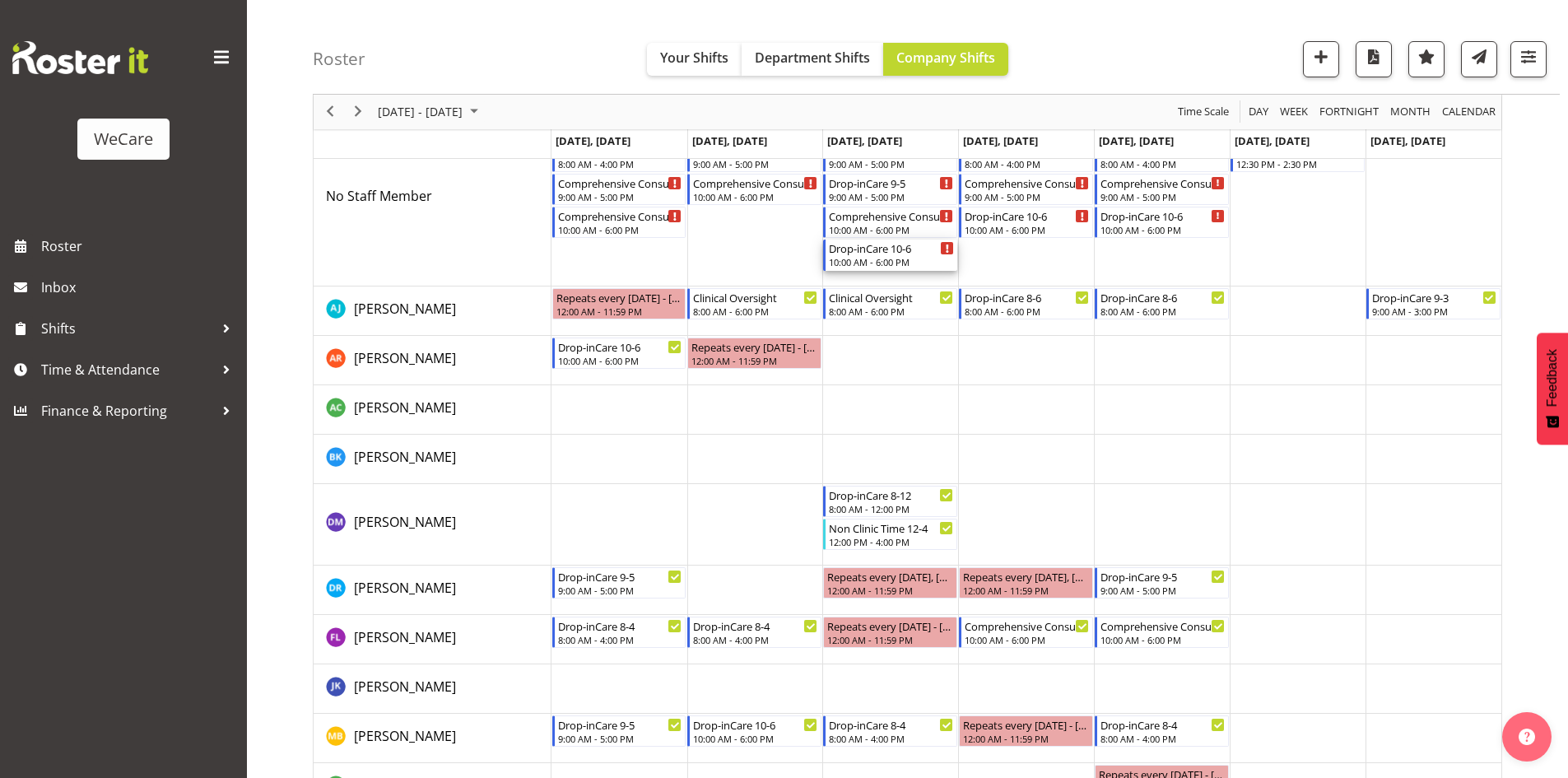
click at [907, 246] on div "Drop-inCare 10-6" at bounding box center [892, 247] width 125 height 17
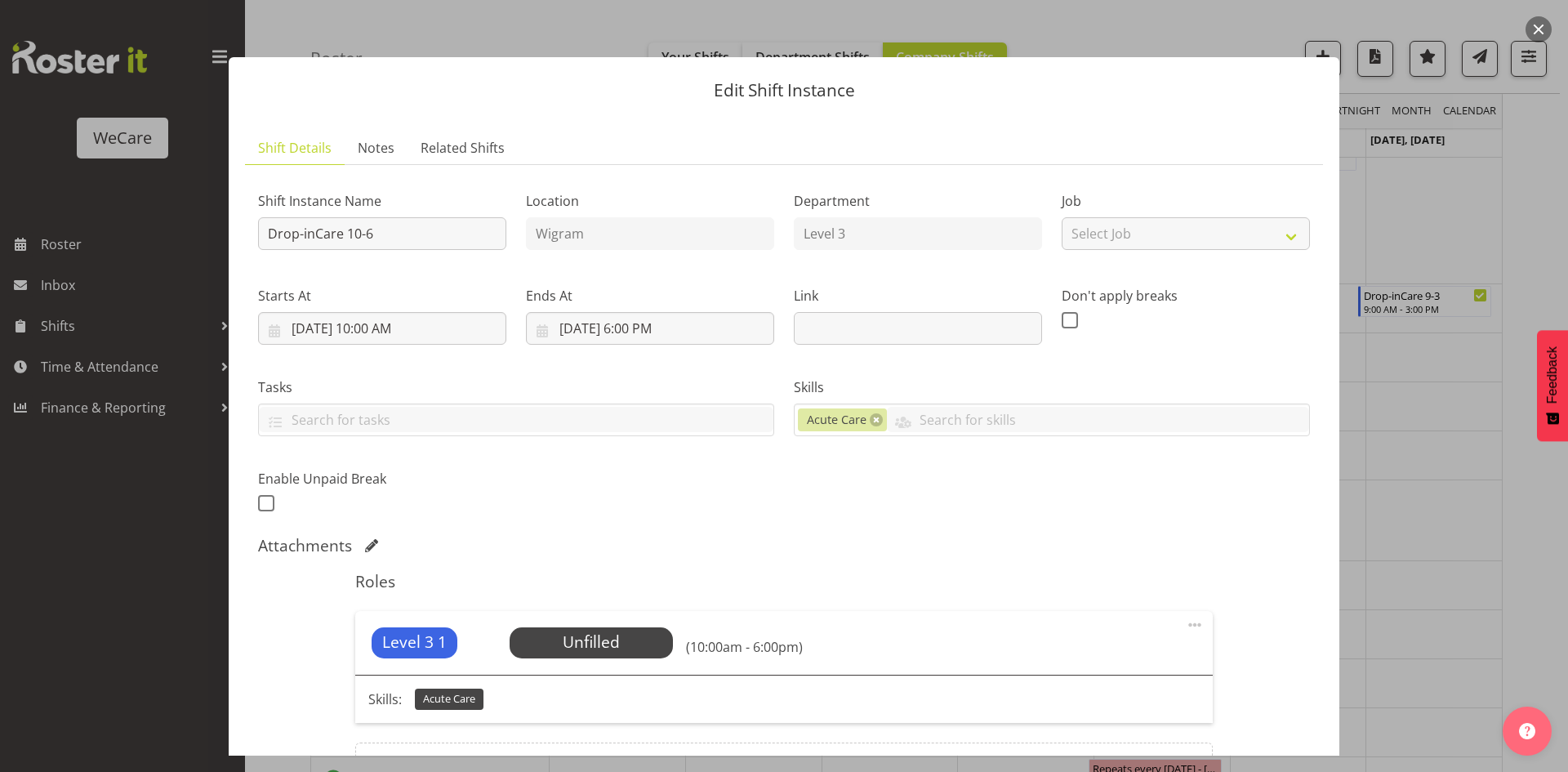
click at [599, 621] on div "Level 3 1 Unfilled Select Employee (10:00am - 6:00pm)" at bounding box center [784, 643] width 856 height 64
click at [556, 667] on div "Level 3 1 Unfilled Select Employee (10:00am - 6:00pm)" at bounding box center [784, 643] width 856 height 64
click at [555, 665] on div "Level 3 1 Unfilled Select Employee (10:00am - 6:00pm)" at bounding box center [784, 643] width 856 height 64
click at [554, 658] on span "Select Employee" at bounding box center [591, 643] width 164 height 31
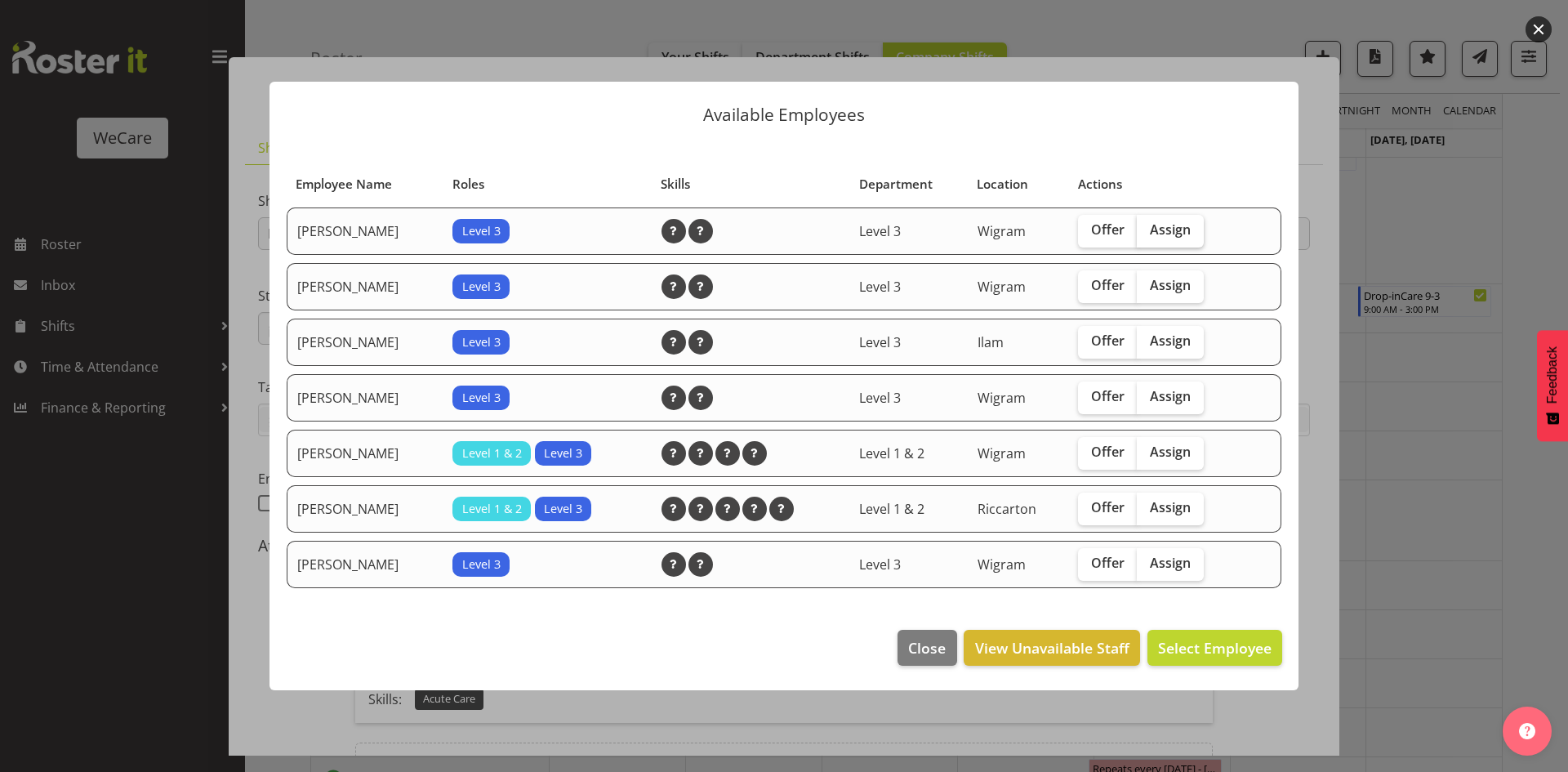
click at [1191, 222] on span "Assign" at bounding box center [1170, 230] width 40 height 17
click at [1147, 225] on input "Assign" at bounding box center [1142, 230] width 11 height 11
checkbox input "true"
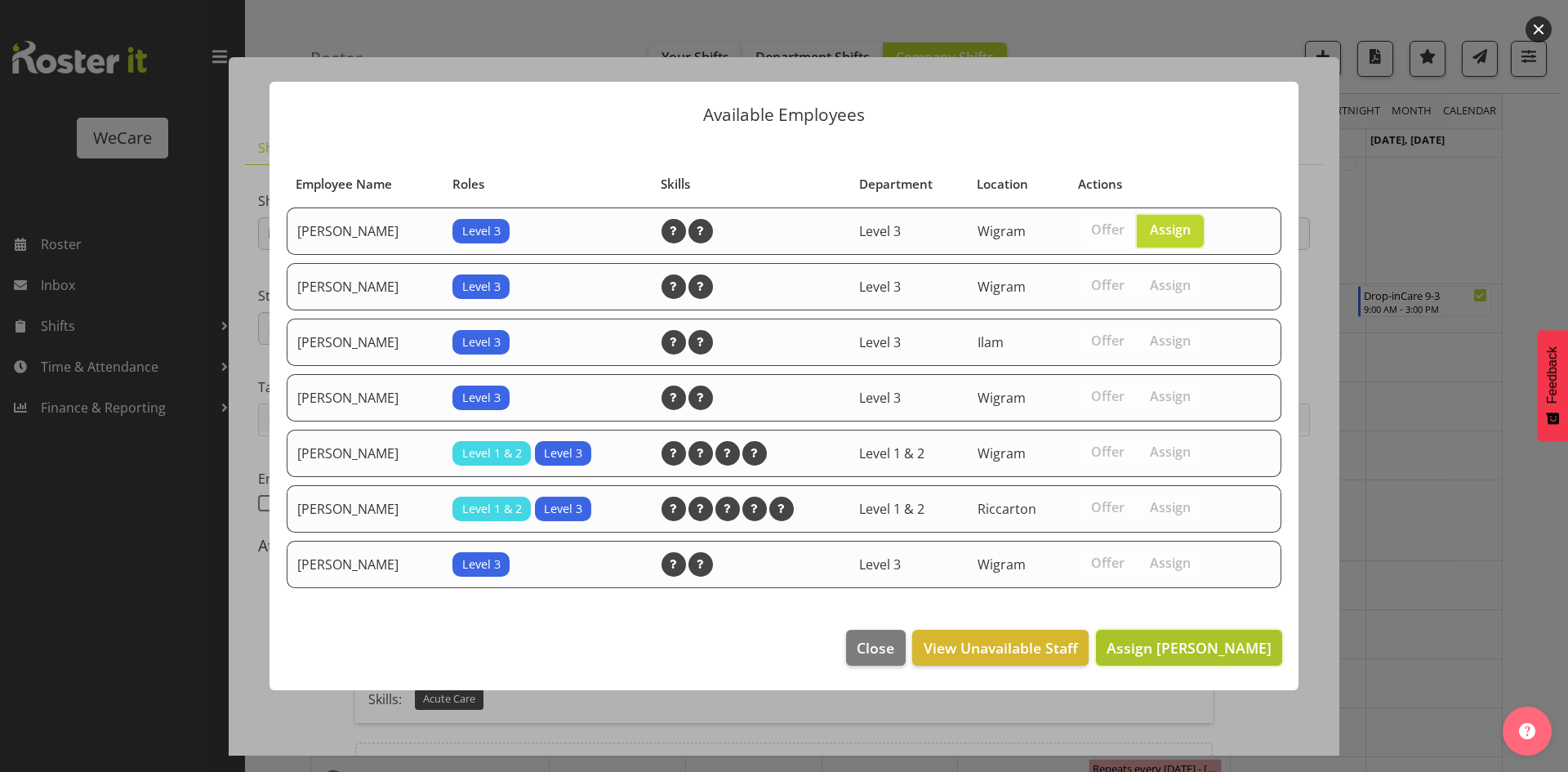
click at [1207, 644] on span "Assign [PERSON_NAME]" at bounding box center [1189, 648] width 165 height 20
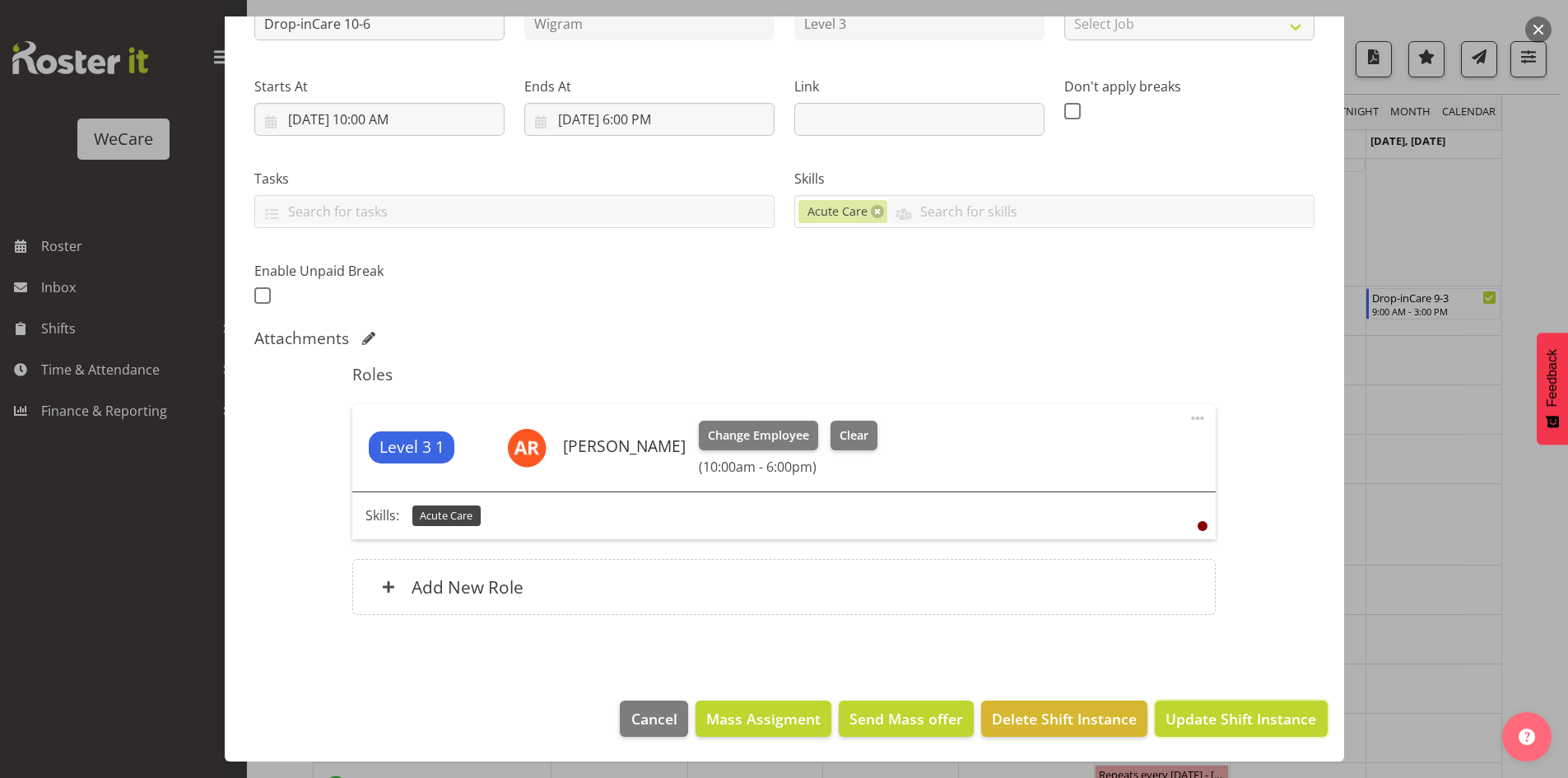
click at [1251, 733] on button "Update Shift Instance" at bounding box center [1240, 718] width 172 height 36
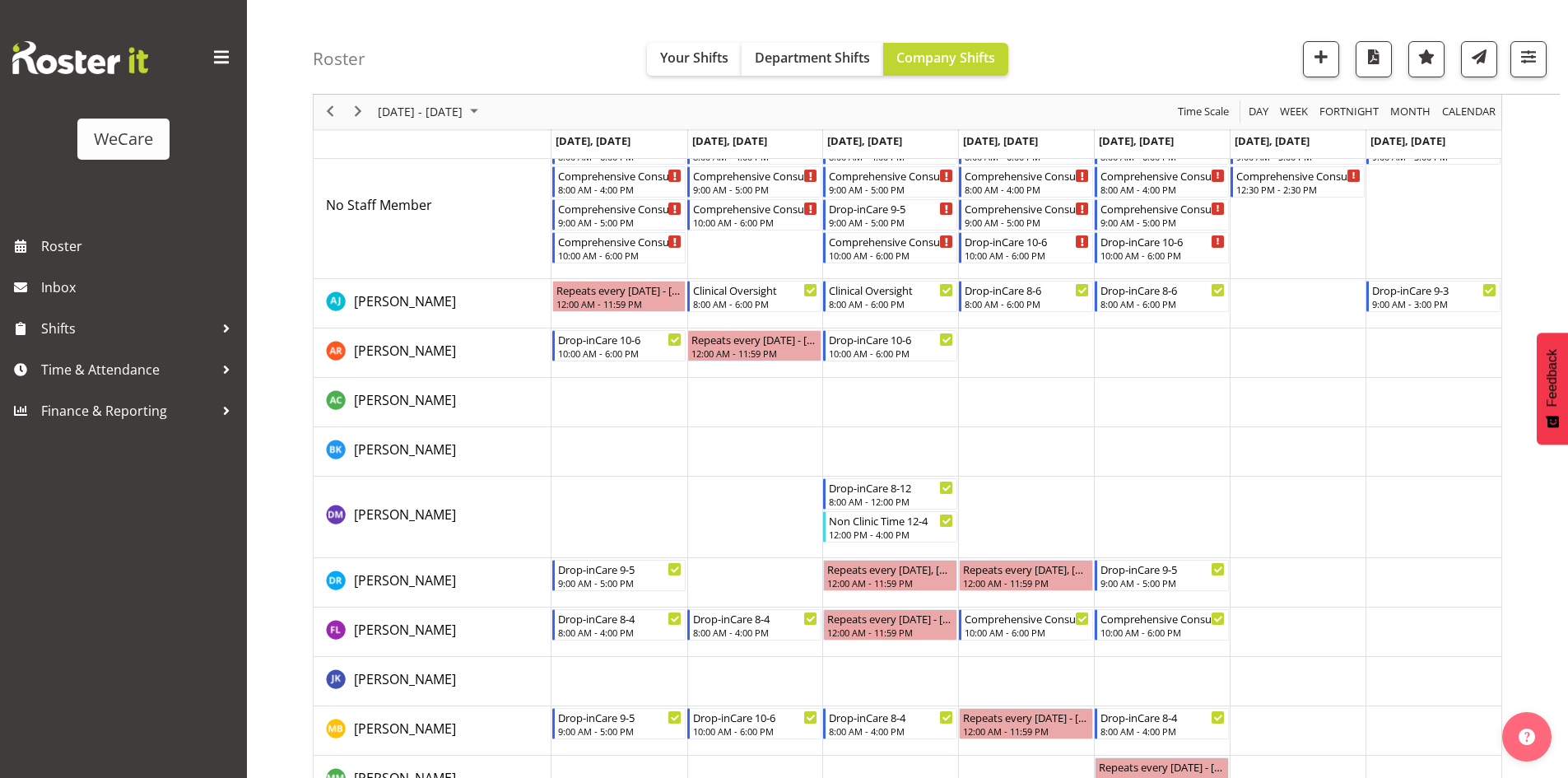
scroll to position [175, 0]
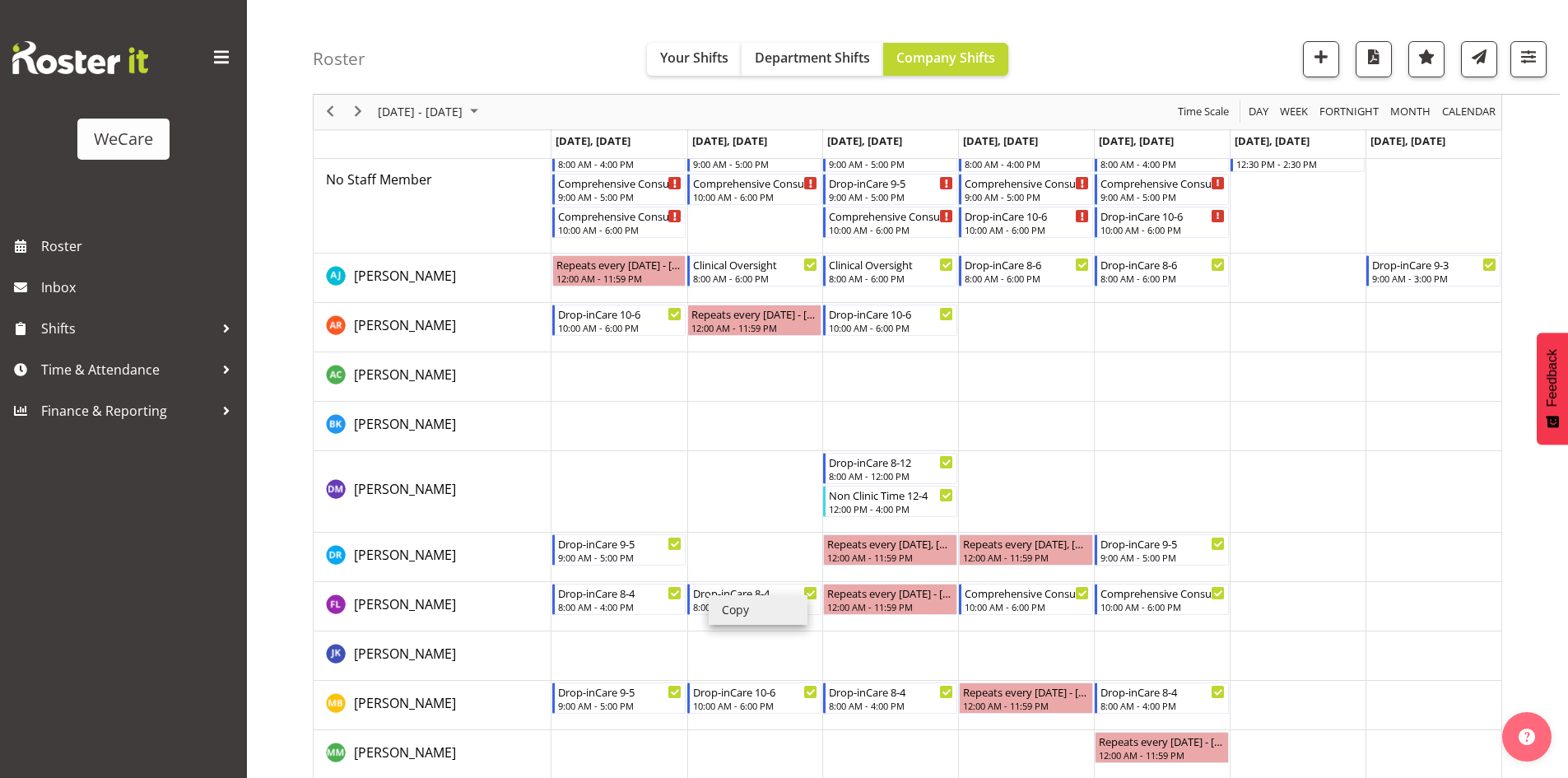
click at [742, 606] on li "Copy" at bounding box center [758, 610] width 98 height 30
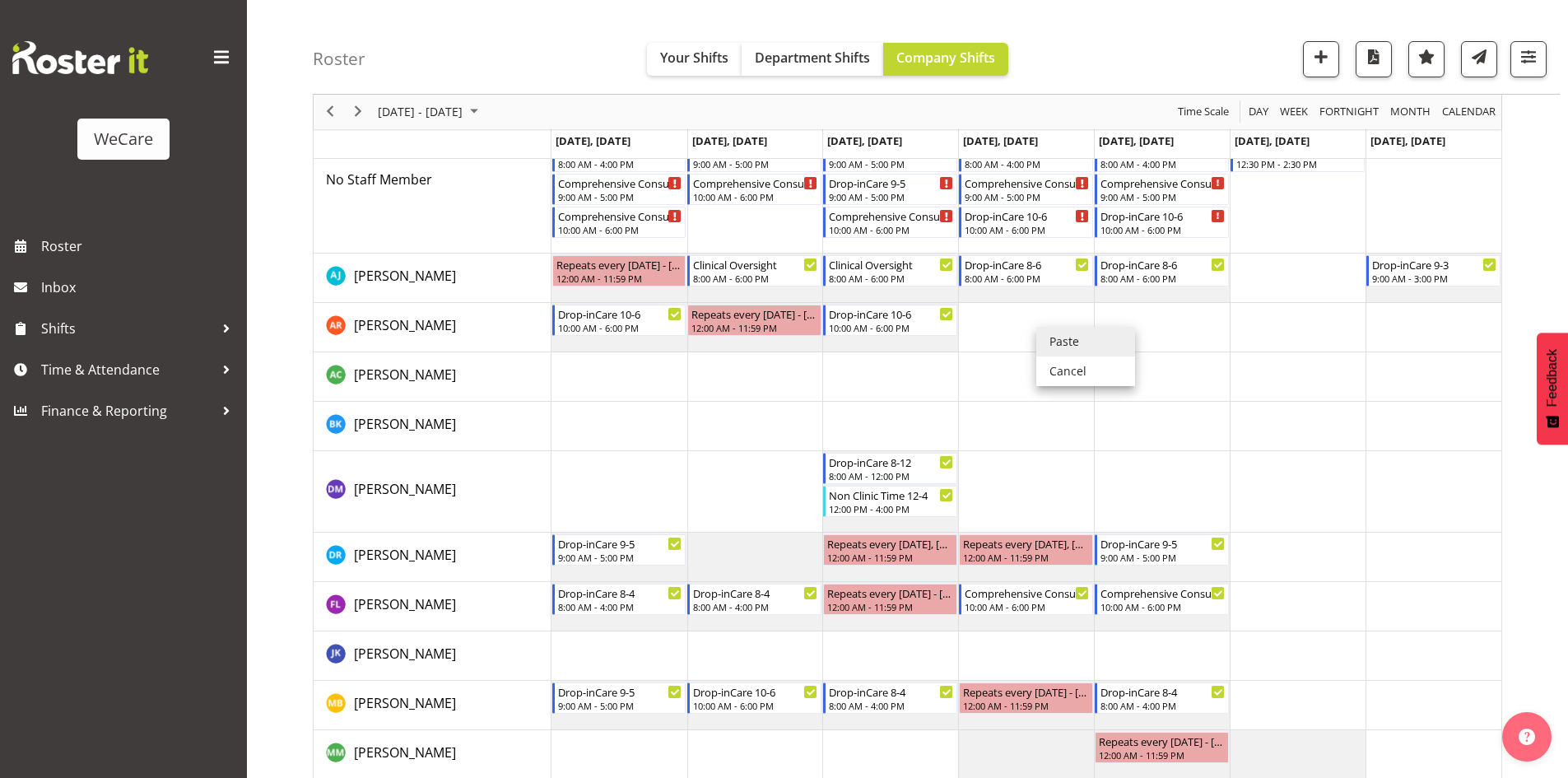
click at [1062, 330] on li "Paste" at bounding box center [1084, 342] width 98 height 30
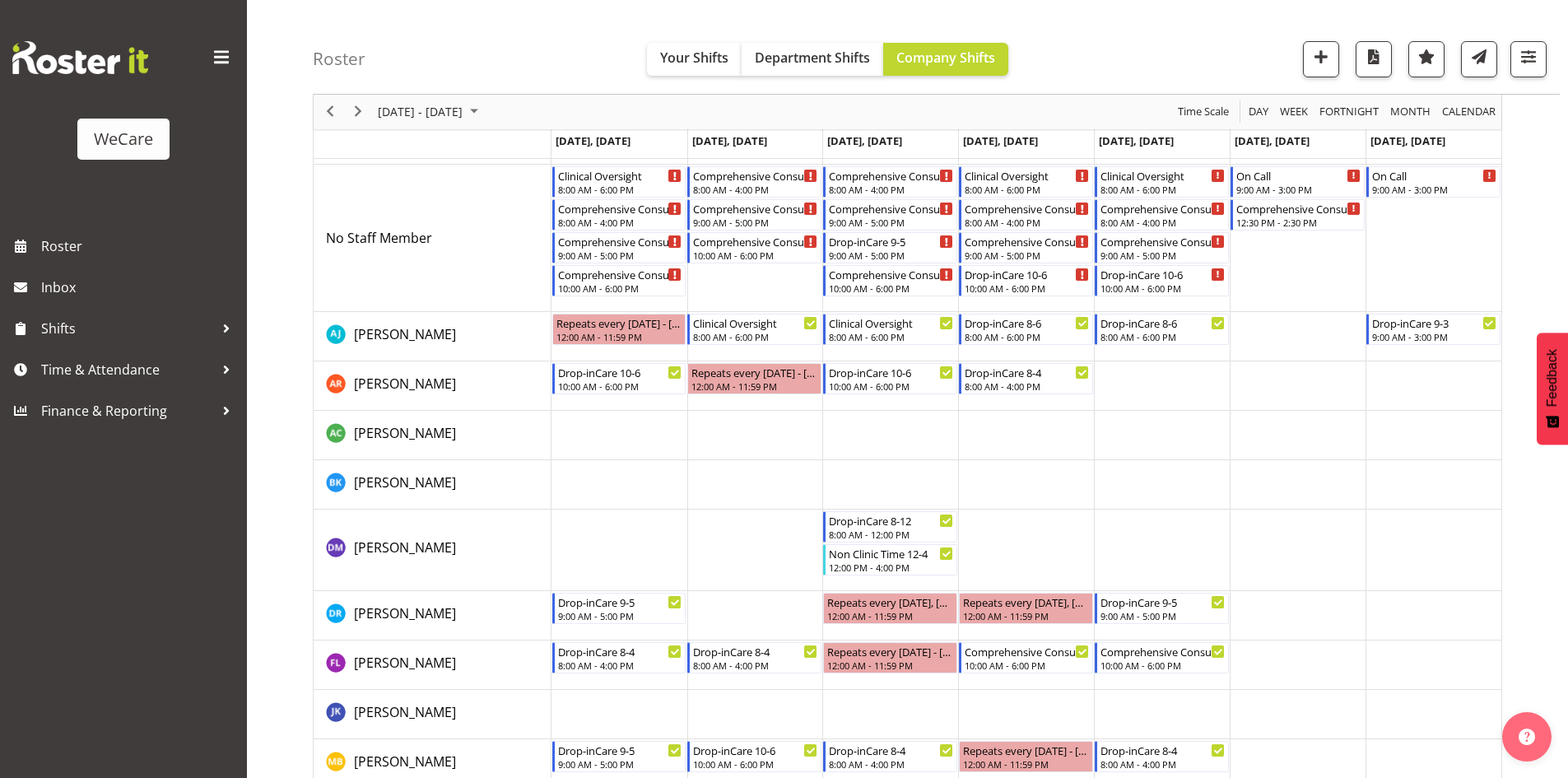
scroll to position [92, 0]
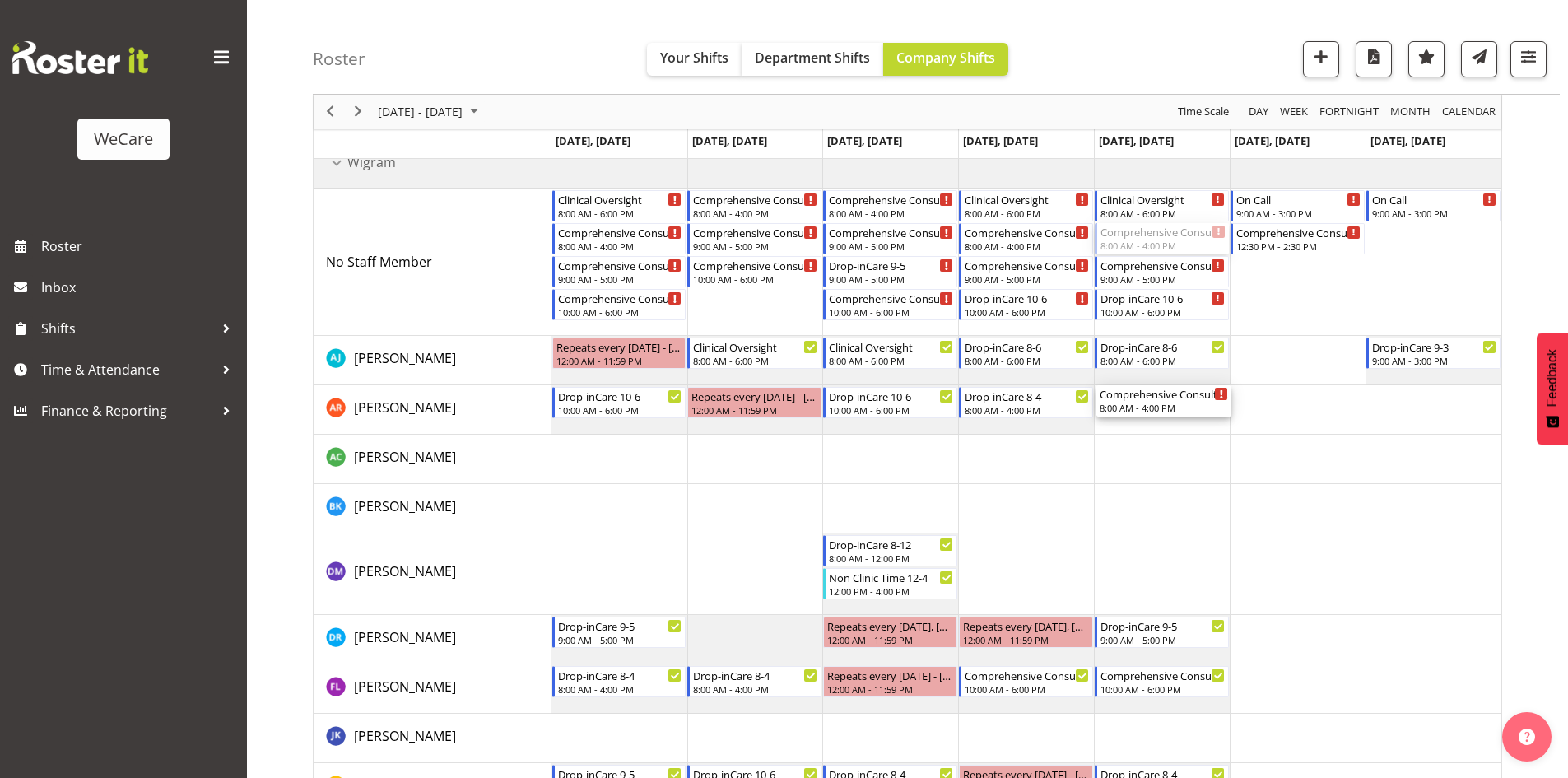
drag, startPoint x: 1140, startPoint y: 238, endPoint x: 1144, endPoint y: 401, distance: 163.0
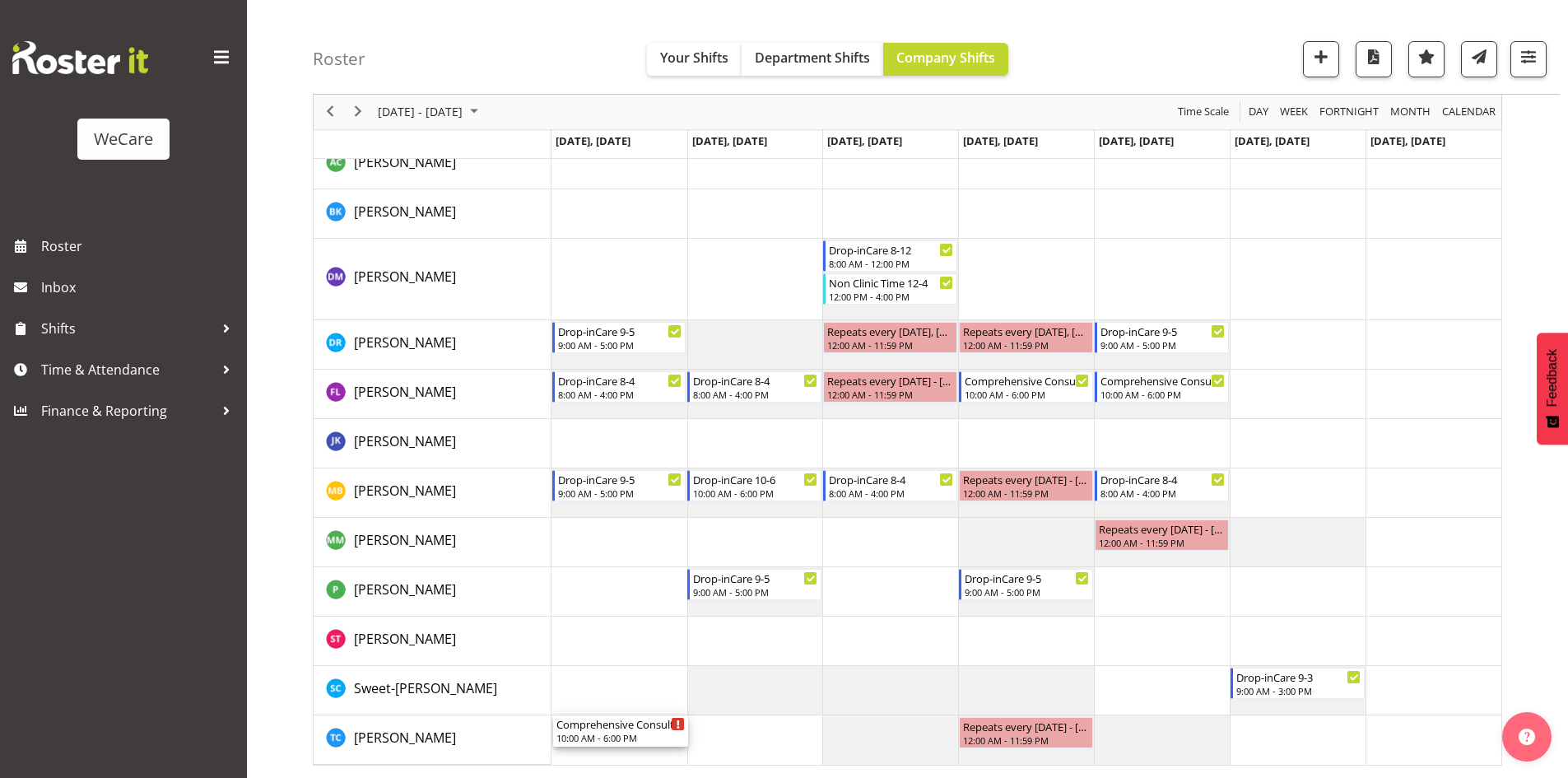
drag, startPoint x: 618, startPoint y: 310, endPoint x: 628, endPoint y: 752, distance: 442.1
click at [628, 752] on div "Clinical Oversight 8:00 AM - 6:00 PM Comprehensive Consult [DATE] 8:00 AM - 4:0…" at bounding box center [1026, 304] width 949 height 921
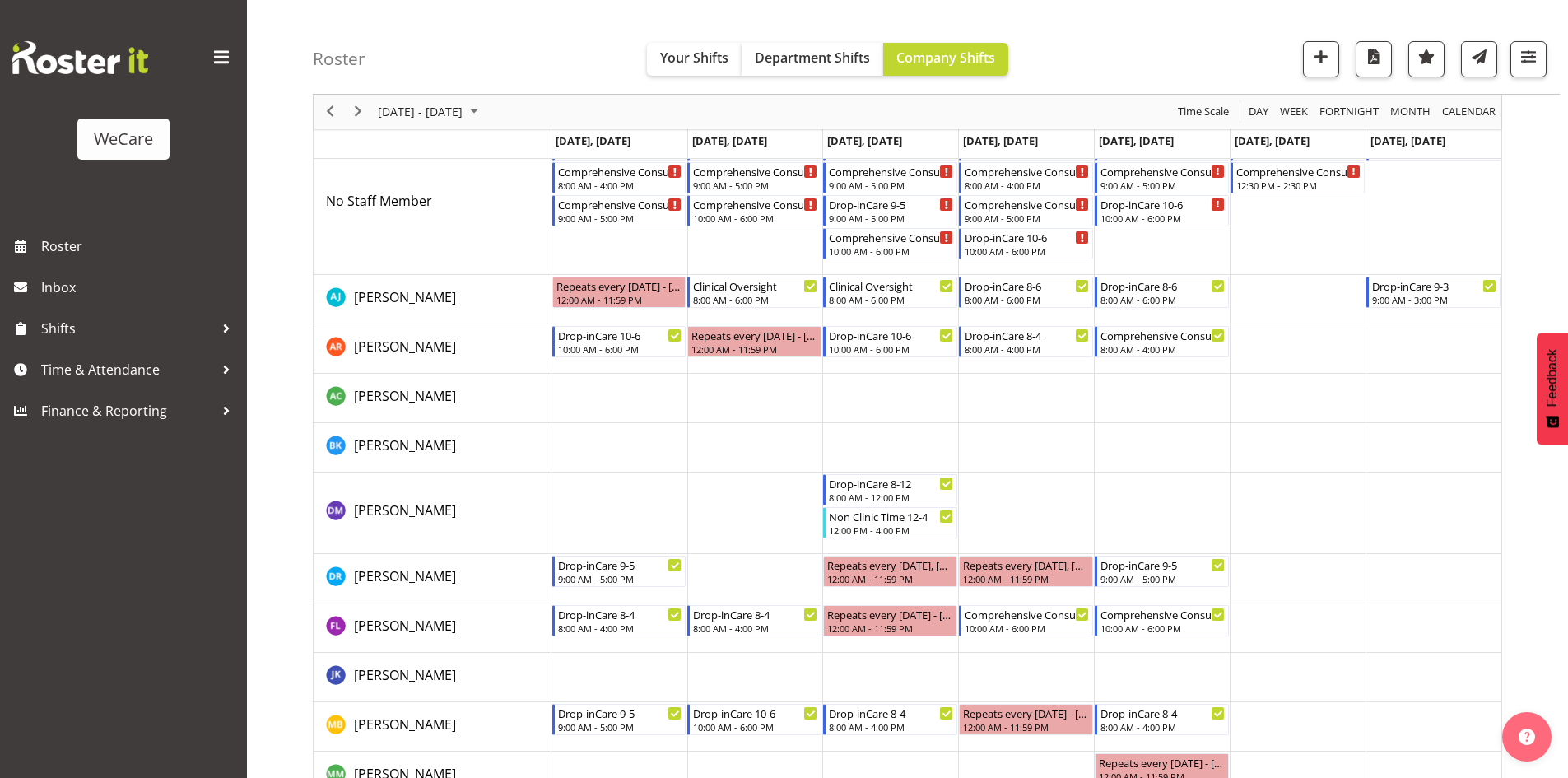
scroll to position [140, 0]
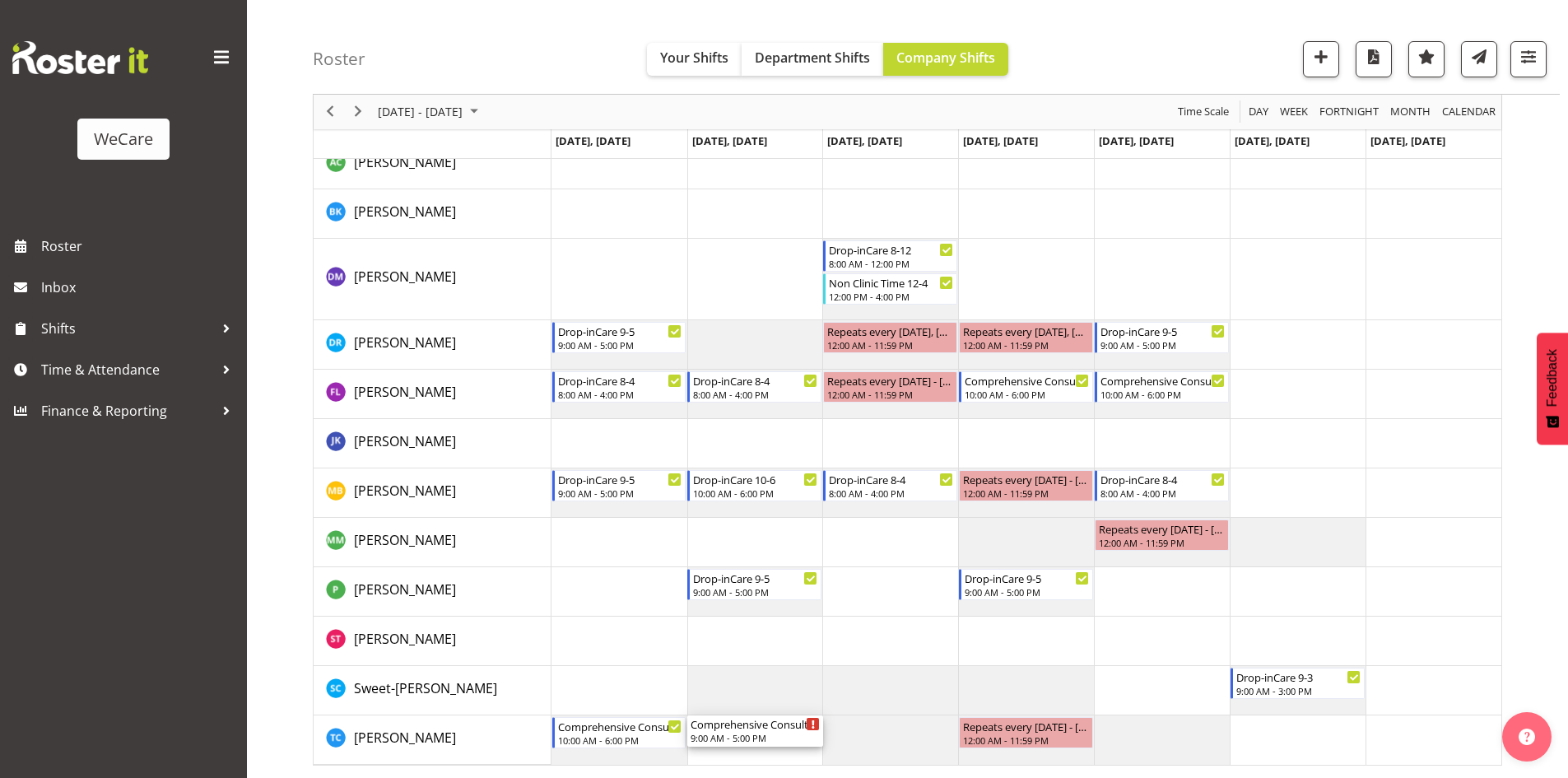
drag, startPoint x: 742, startPoint y: 193, endPoint x: 794, endPoint y: 762, distance: 571.4
click at [794, 762] on div "Clinical Oversight 8:00 AM - 6:00 PM Comprehensive Consult [DATE] 8:00 AM - 4:0…" at bounding box center [1026, 304] width 949 height 921
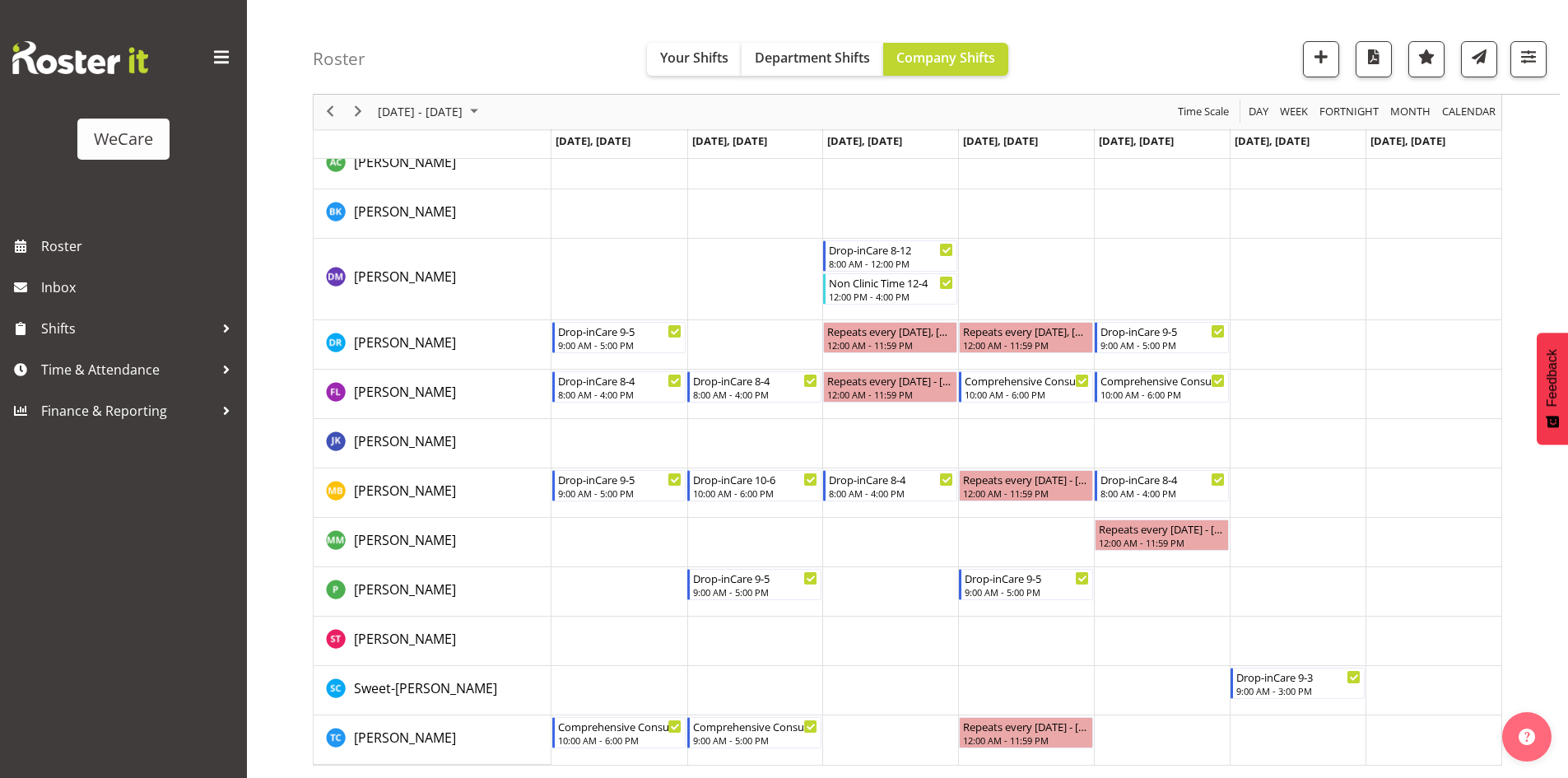
scroll to position [257, 0]
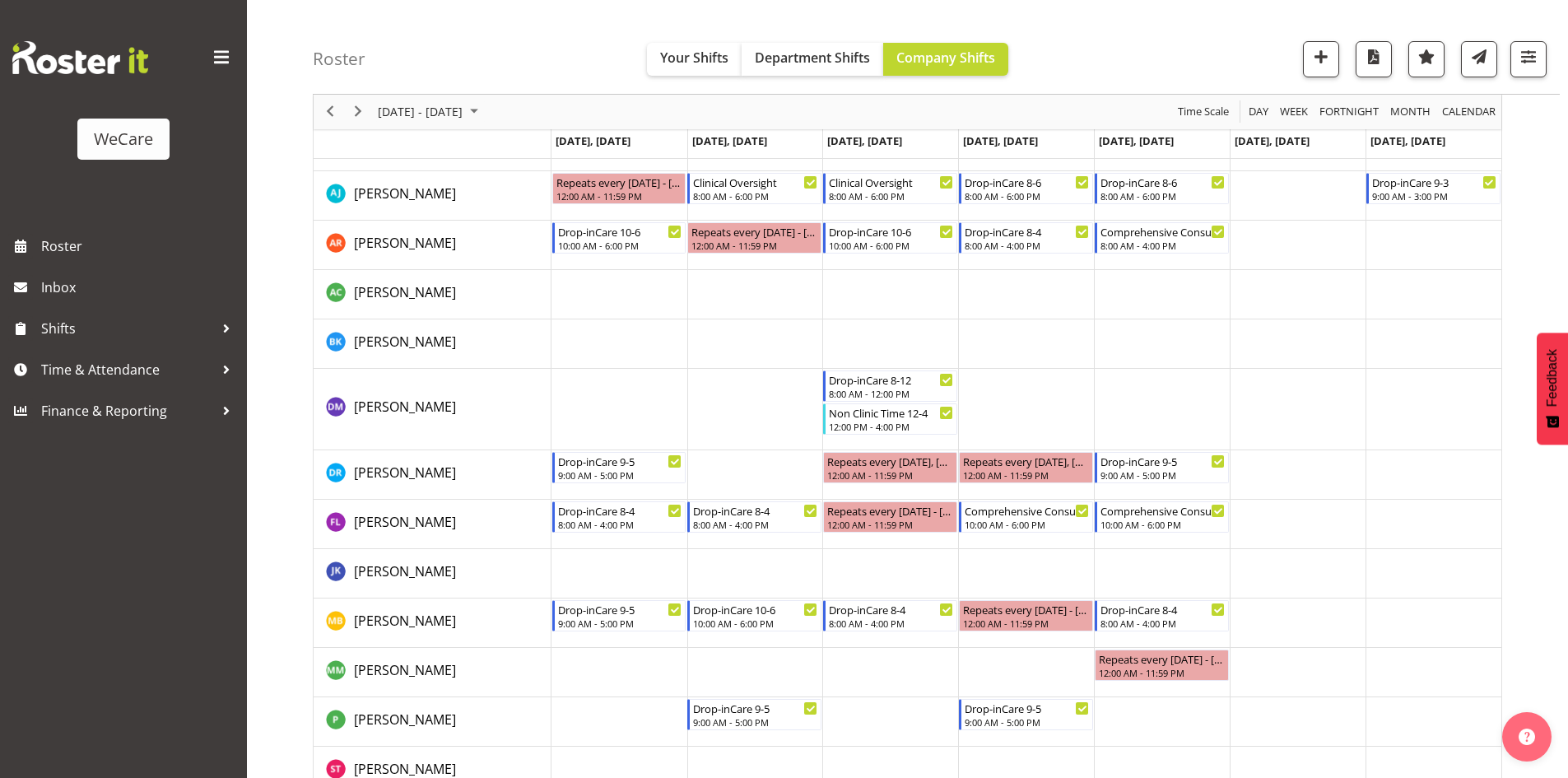
drag, startPoint x: 812, startPoint y: 733, endPoint x: 842, endPoint y: 776, distance: 52.4
click at [822, 731] on tr "Timeline Week of November 17, 2025" at bounding box center [1026, 722] width 949 height 50
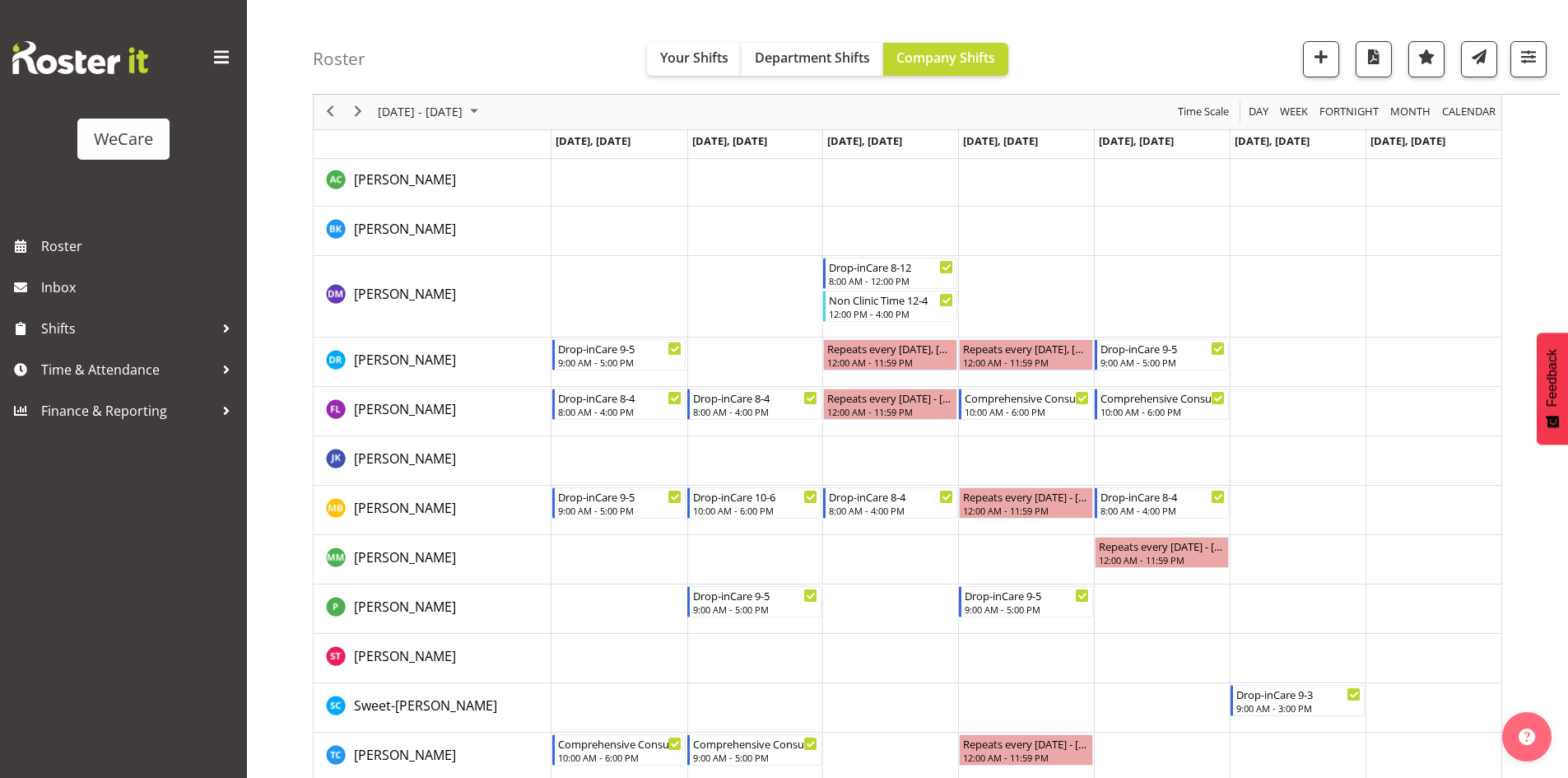
scroll to position [0, 0]
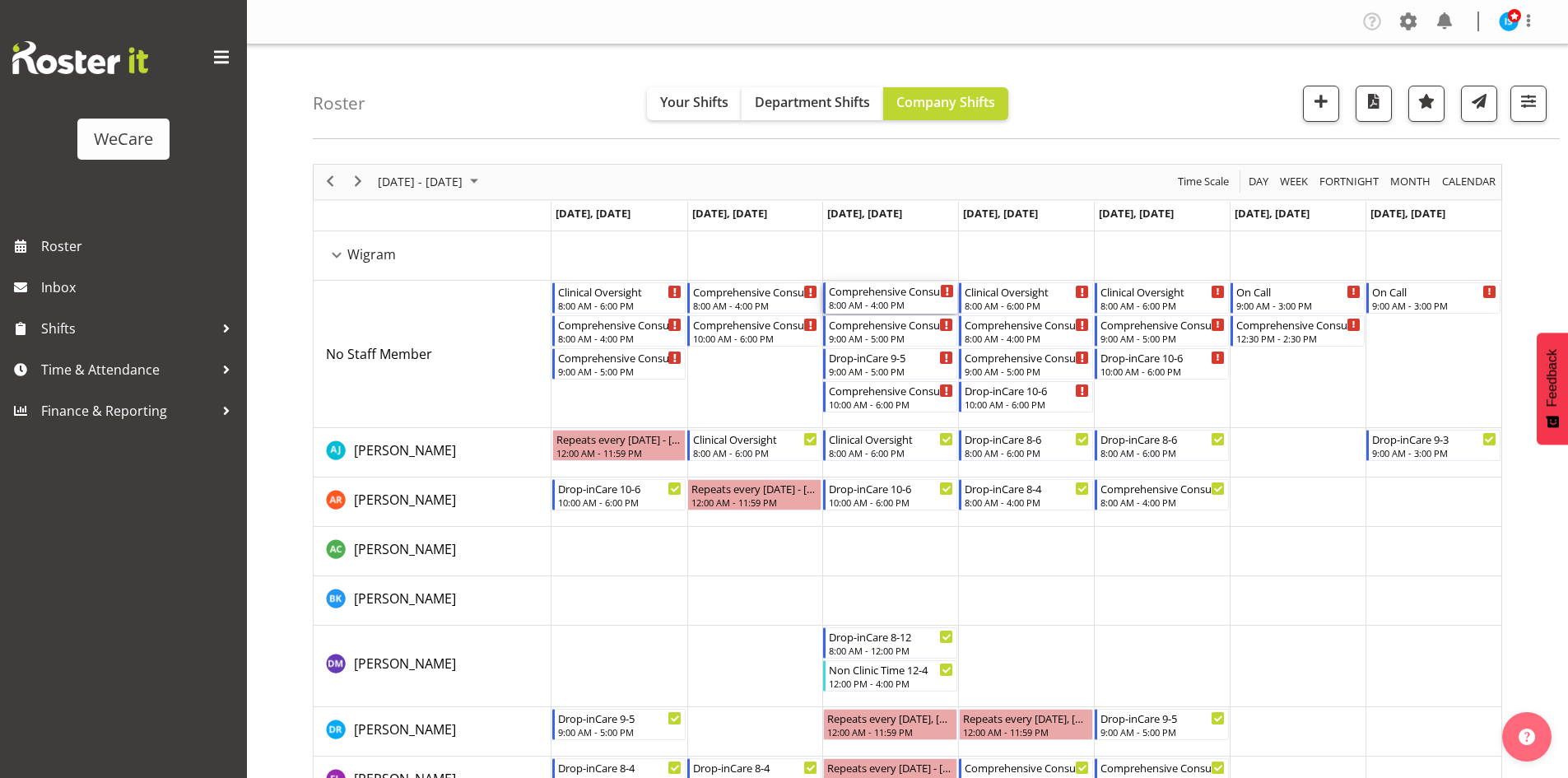
click at [840, 305] on div "8:00 AM - 4:00 PM" at bounding box center [892, 304] width 125 height 13
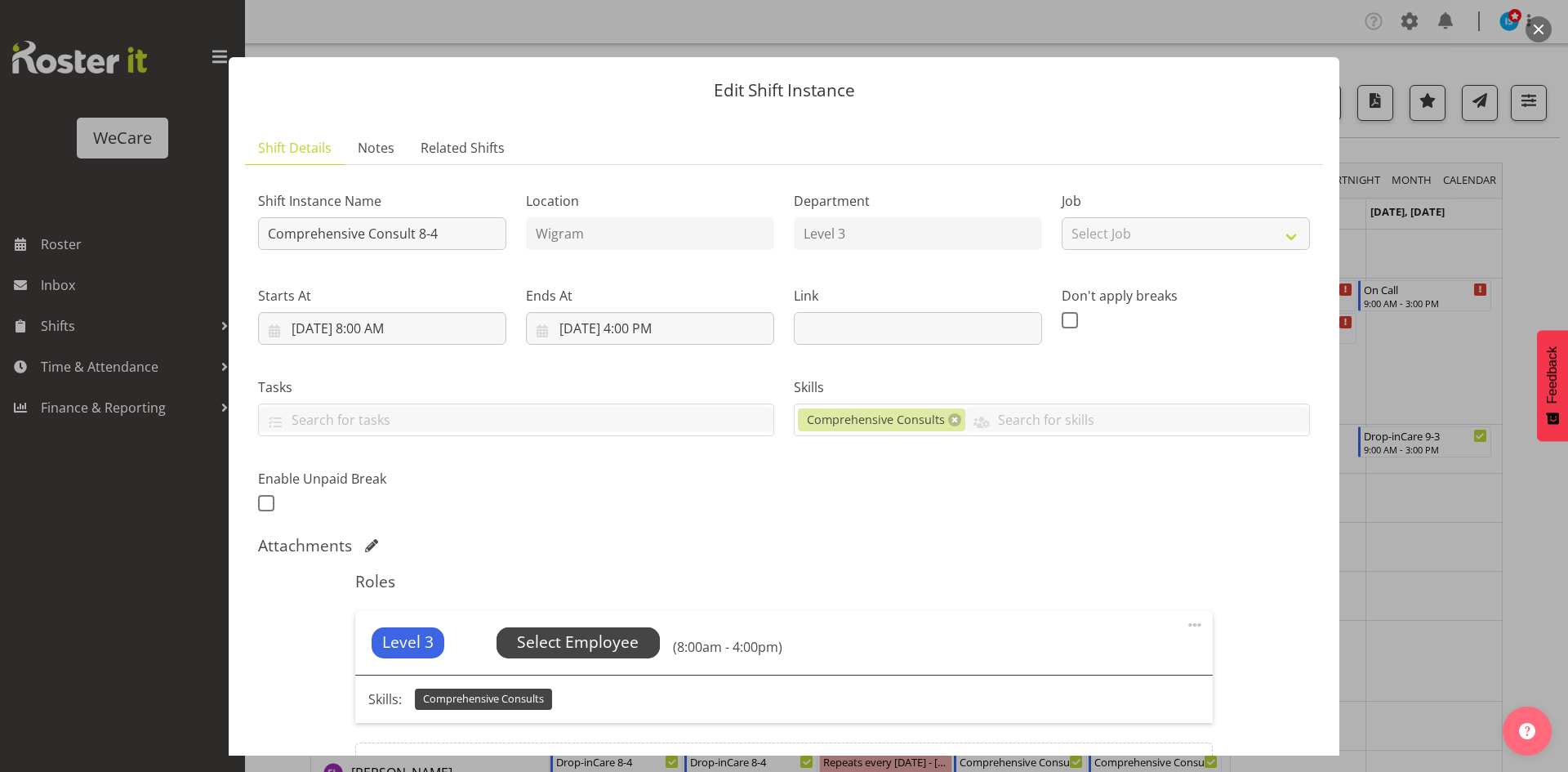
click at [603, 632] on span "Select Employee" at bounding box center [578, 643] width 121 height 24
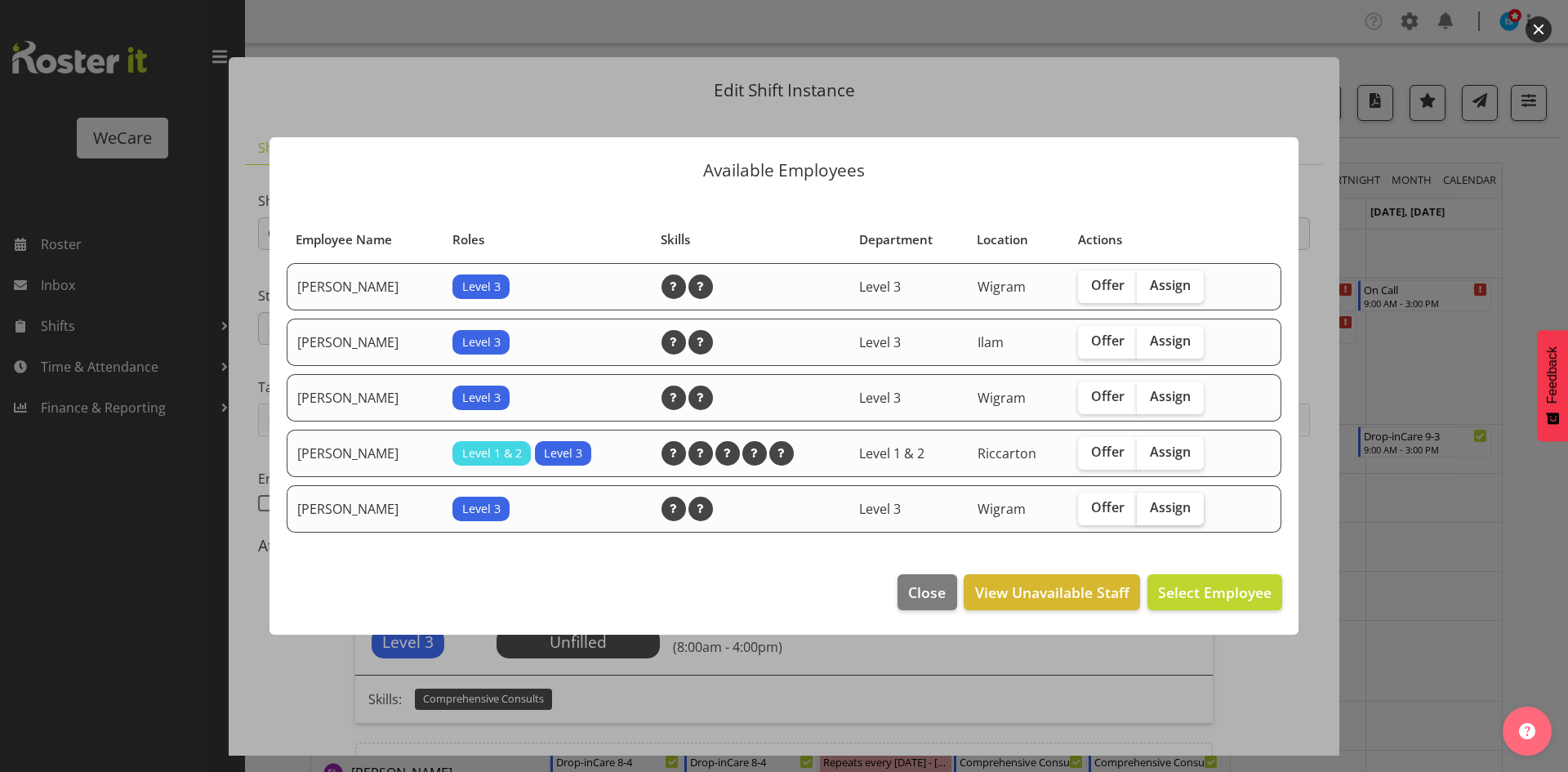
click at [1191, 507] on span "Assign" at bounding box center [1170, 507] width 40 height 17
click at [1147, 507] on input "Assign" at bounding box center [1142, 508] width 11 height 11
checkbox input "true"
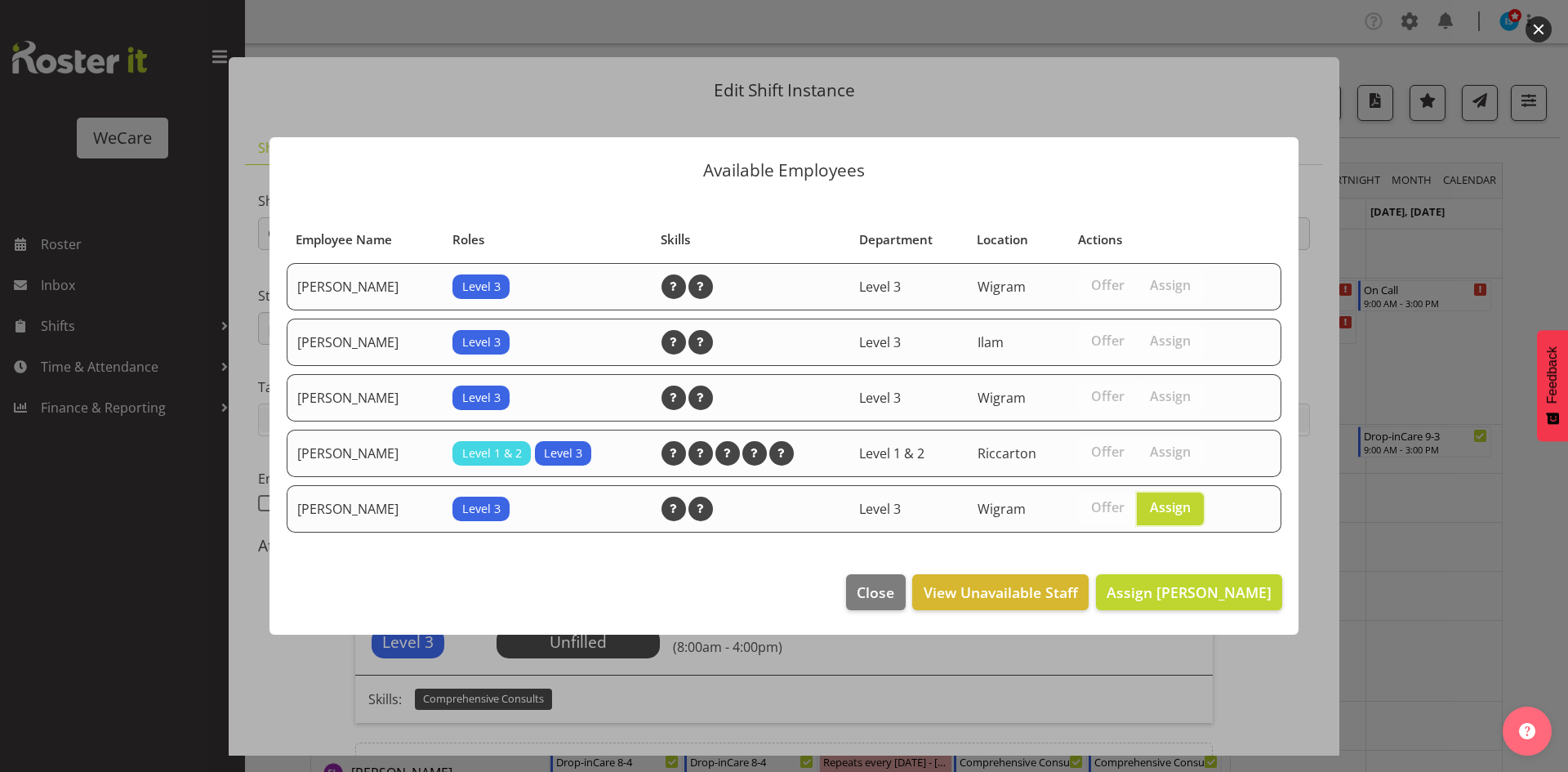
click at [1207, 563] on footer "Close View Unavailable Staff Assign [PERSON_NAME]" at bounding box center [784, 597] width 1029 height 77
click at [1209, 587] on span "Assign [PERSON_NAME]" at bounding box center [1189, 593] width 165 height 20
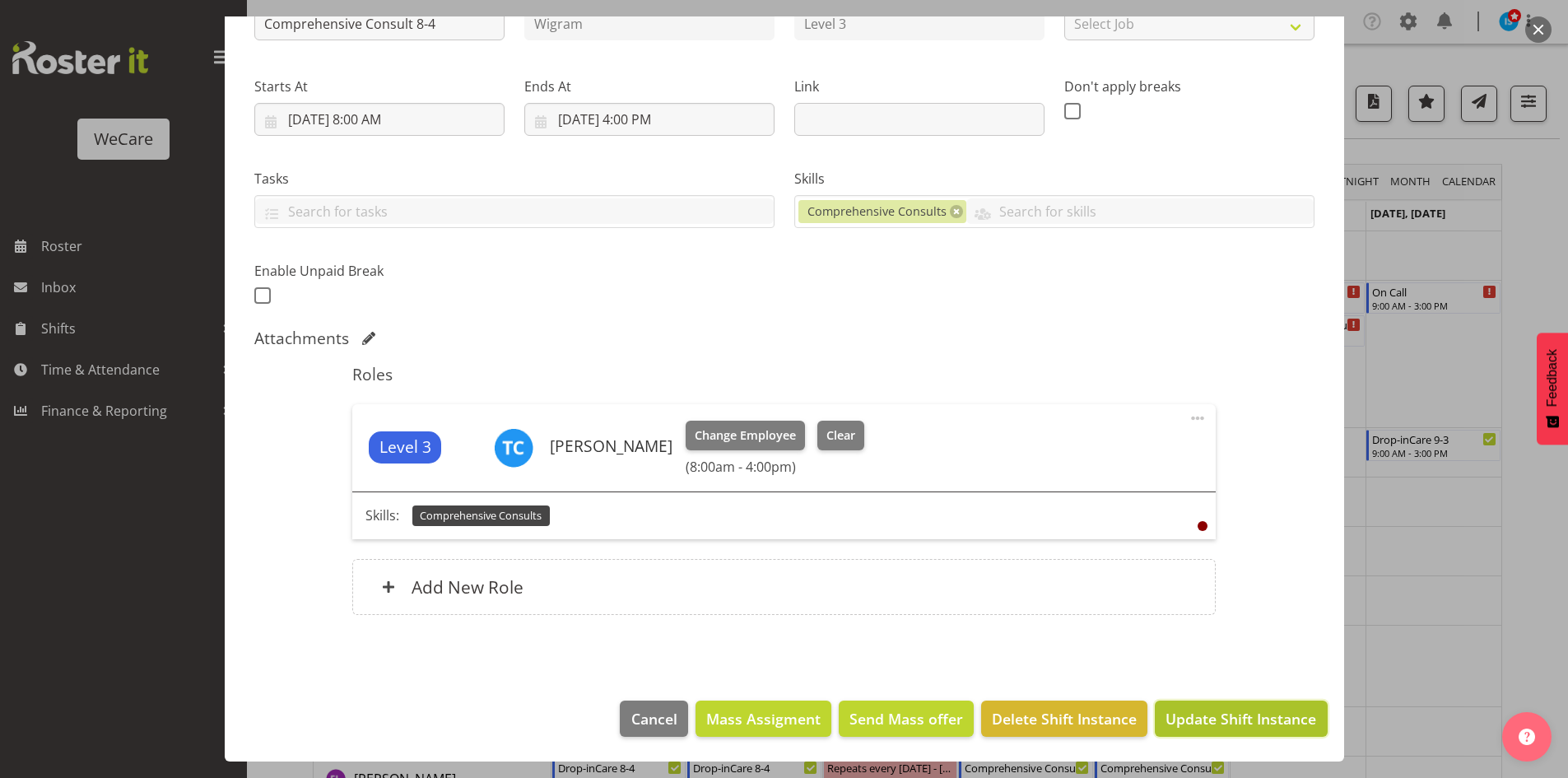
click at [1254, 712] on span "Update Shift Instance" at bounding box center [1241, 719] width 151 height 22
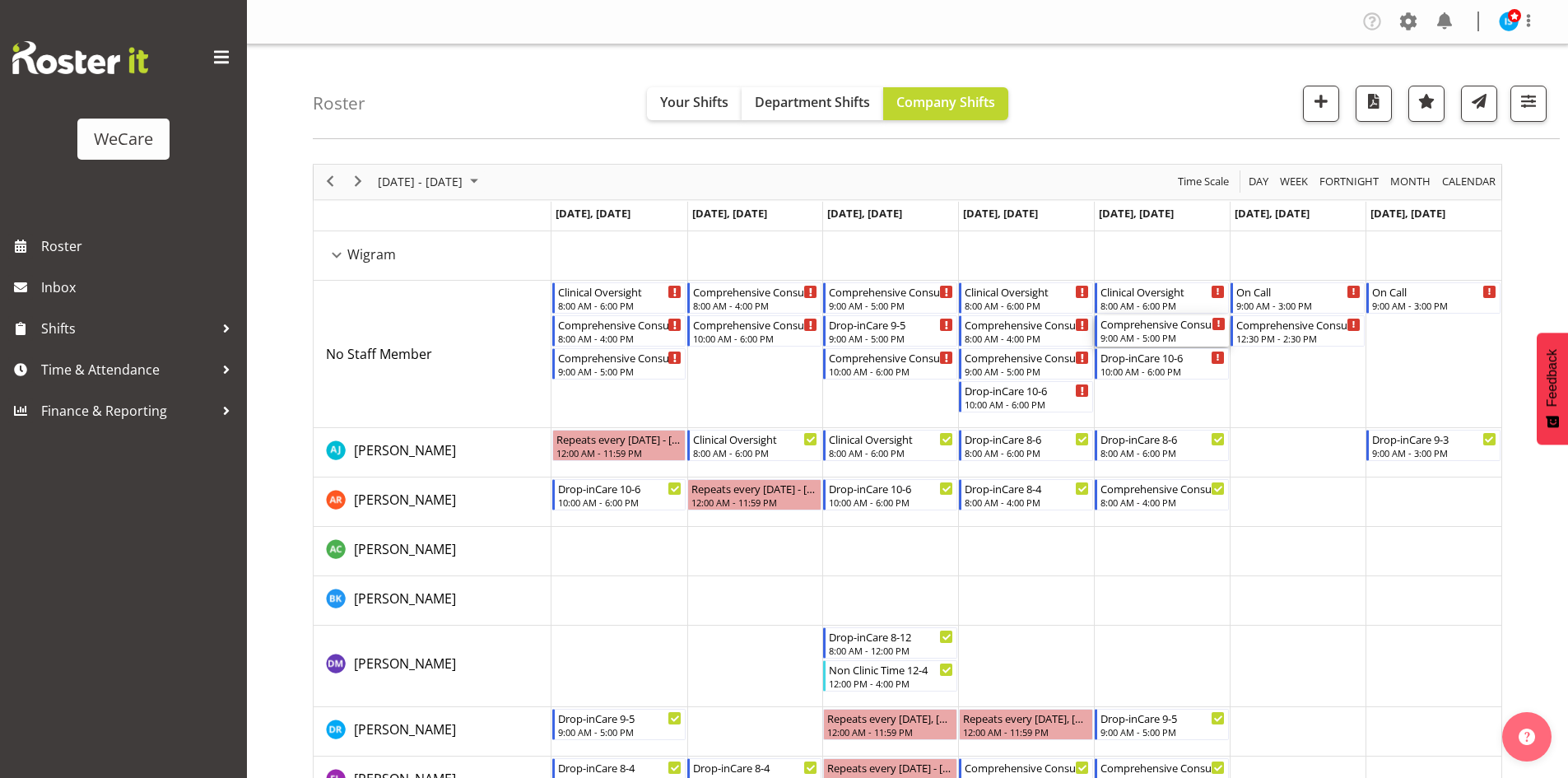
click at [1176, 330] on div "Comprehensive Consult 9-5" at bounding box center [1163, 323] width 125 height 17
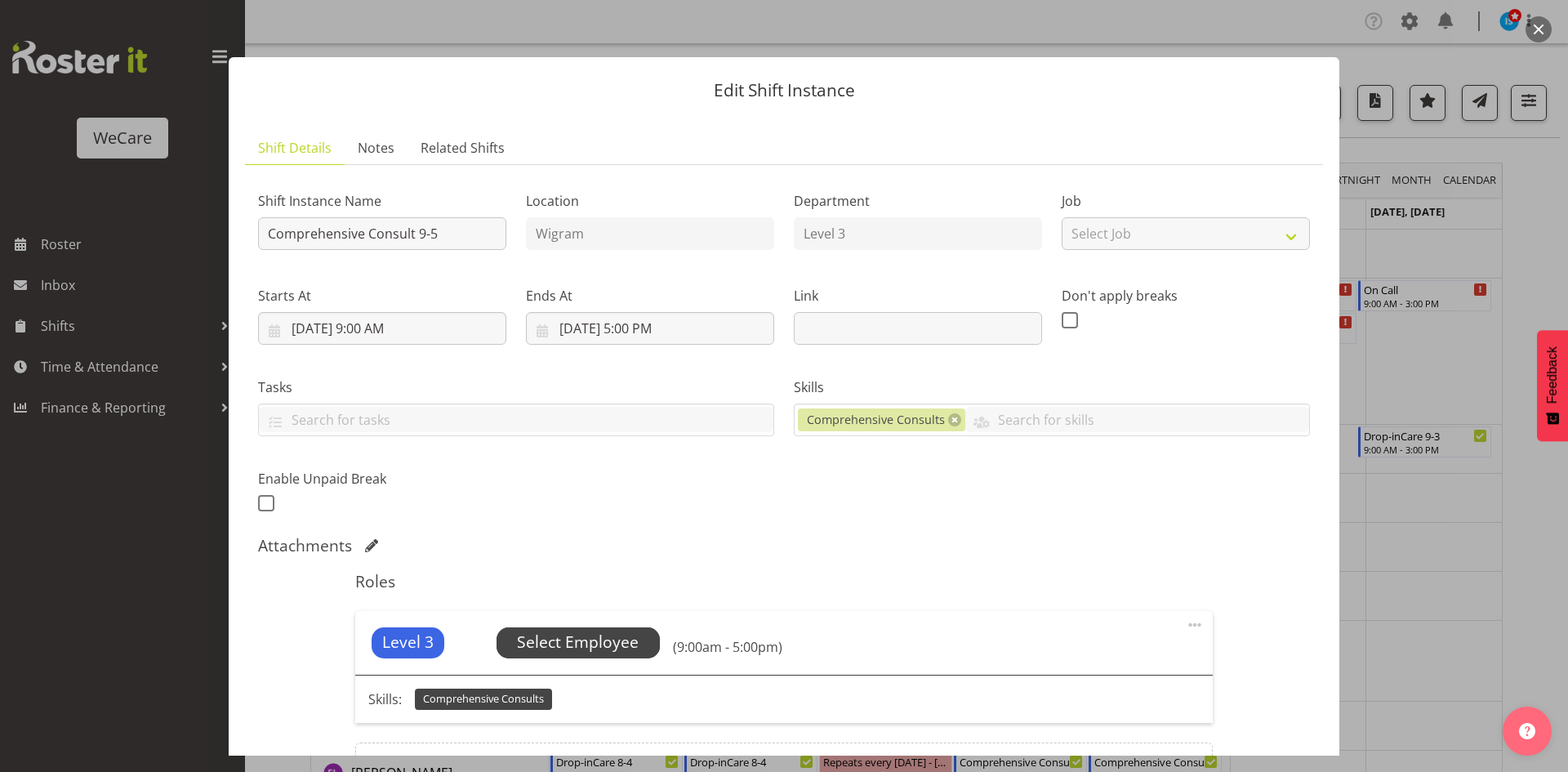
click at [608, 628] on span "Select Employee" at bounding box center [579, 643] width 164 height 31
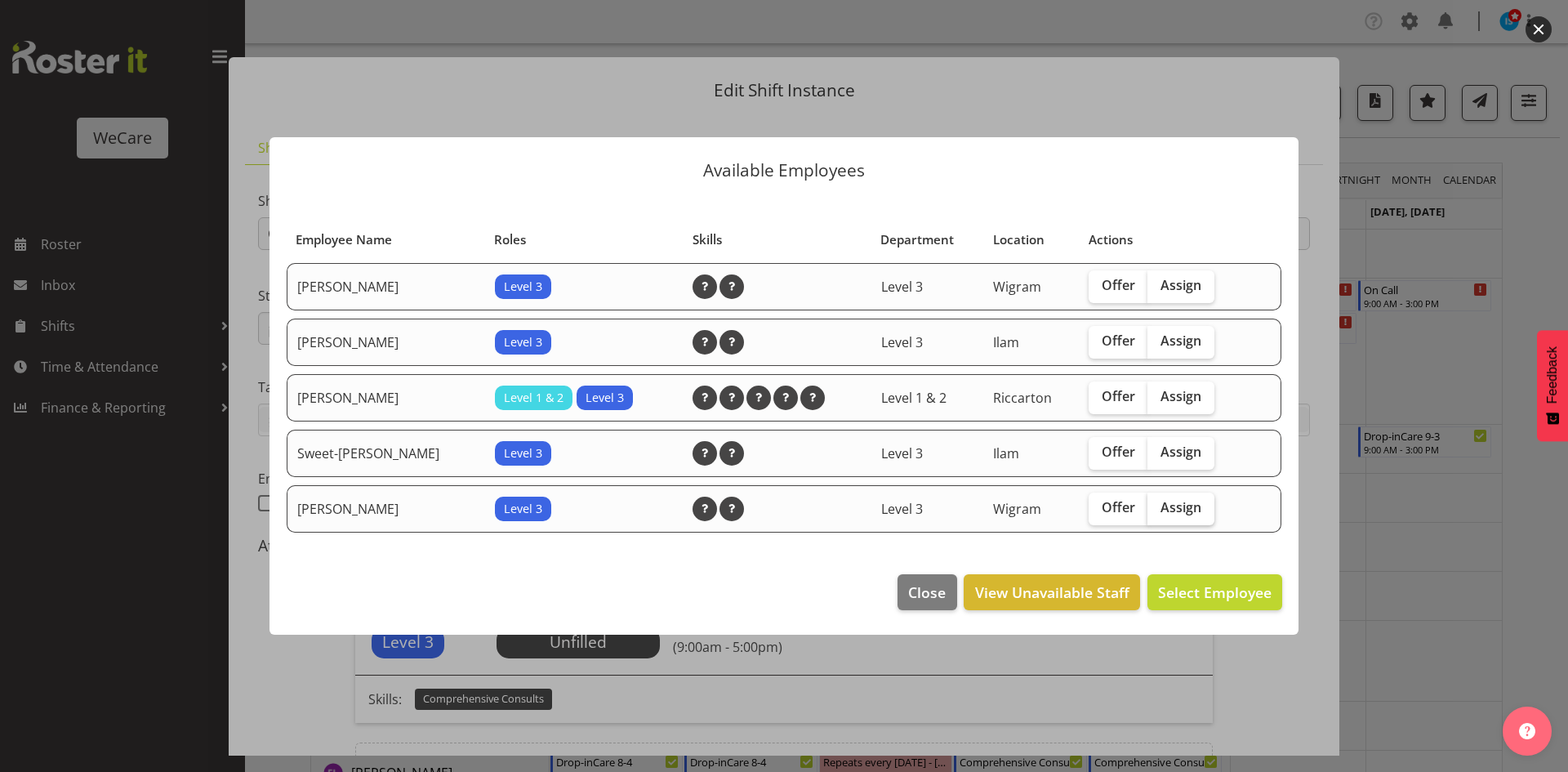
click at [1190, 519] on label "Assign" at bounding box center [1181, 509] width 67 height 33
click at [1158, 513] on input "Assign" at bounding box center [1152, 508] width 11 height 11
checkbox input "true"
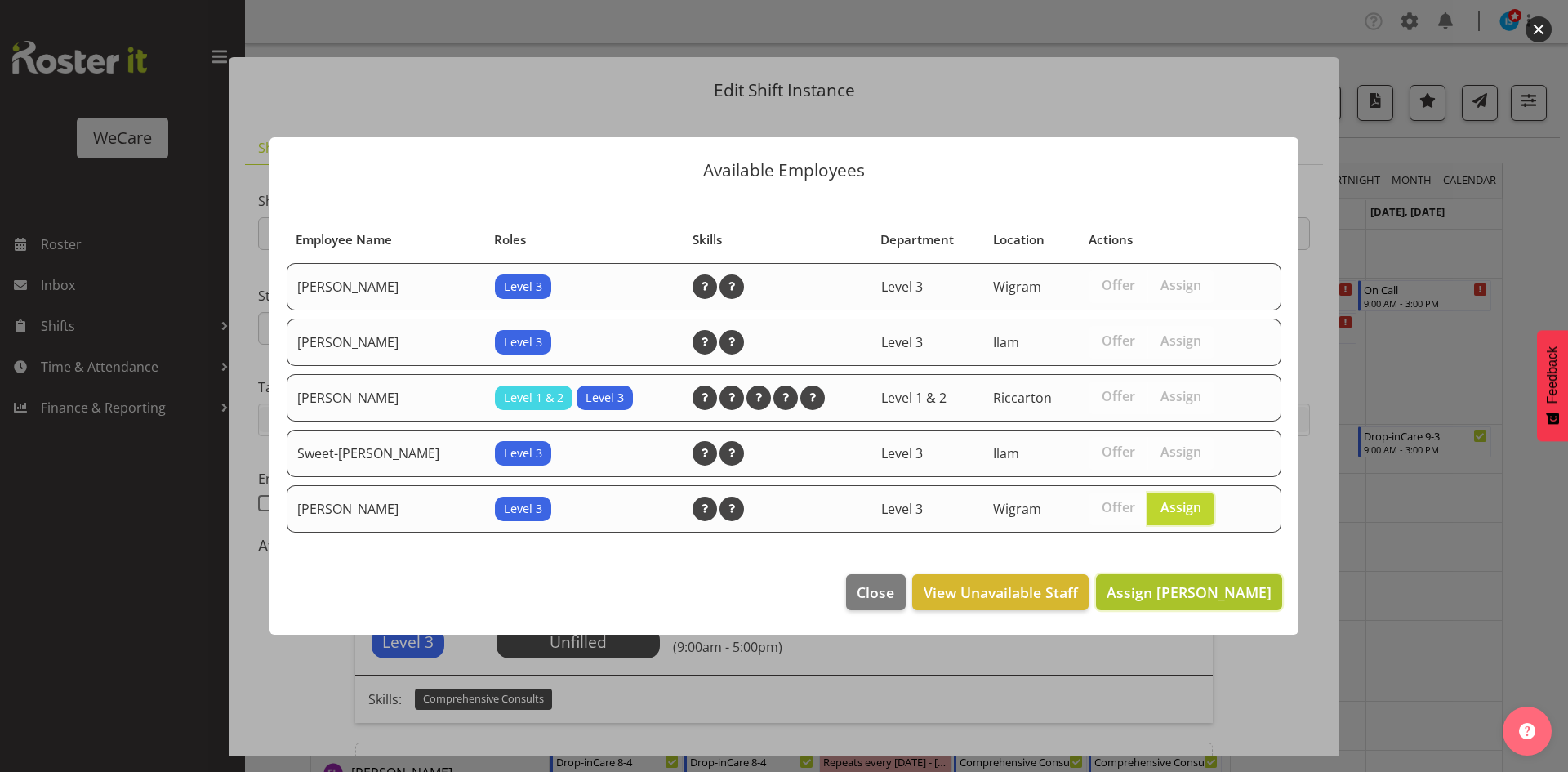
click at [1197, 599] on span "Assign [PERSON_NAME]" at bounding box center [1189, 593] width 165 height 20
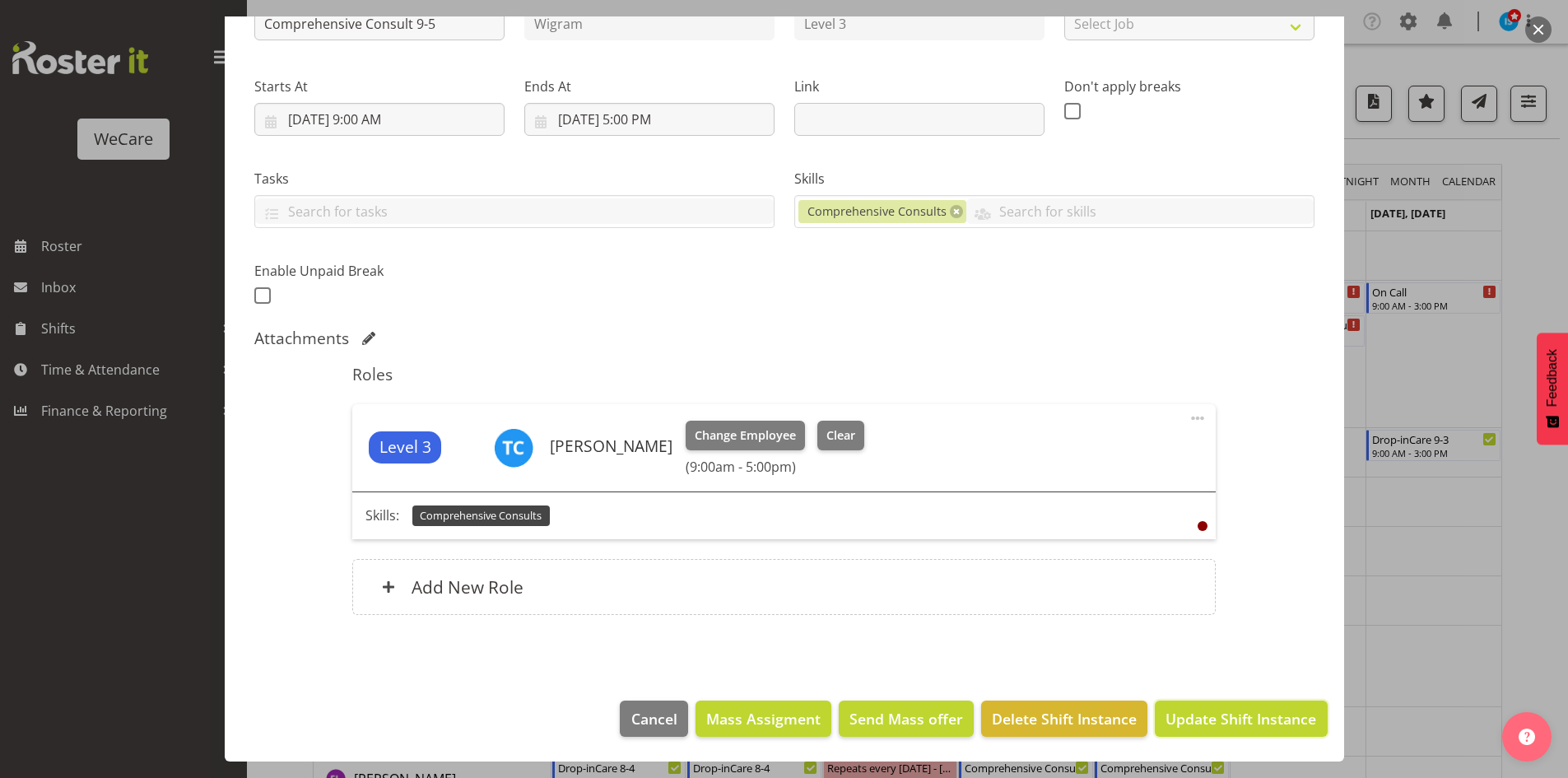
click at [1195, 708] on span "Update Shift Instance" at bounding box center [1241, 719] width 151 height 22
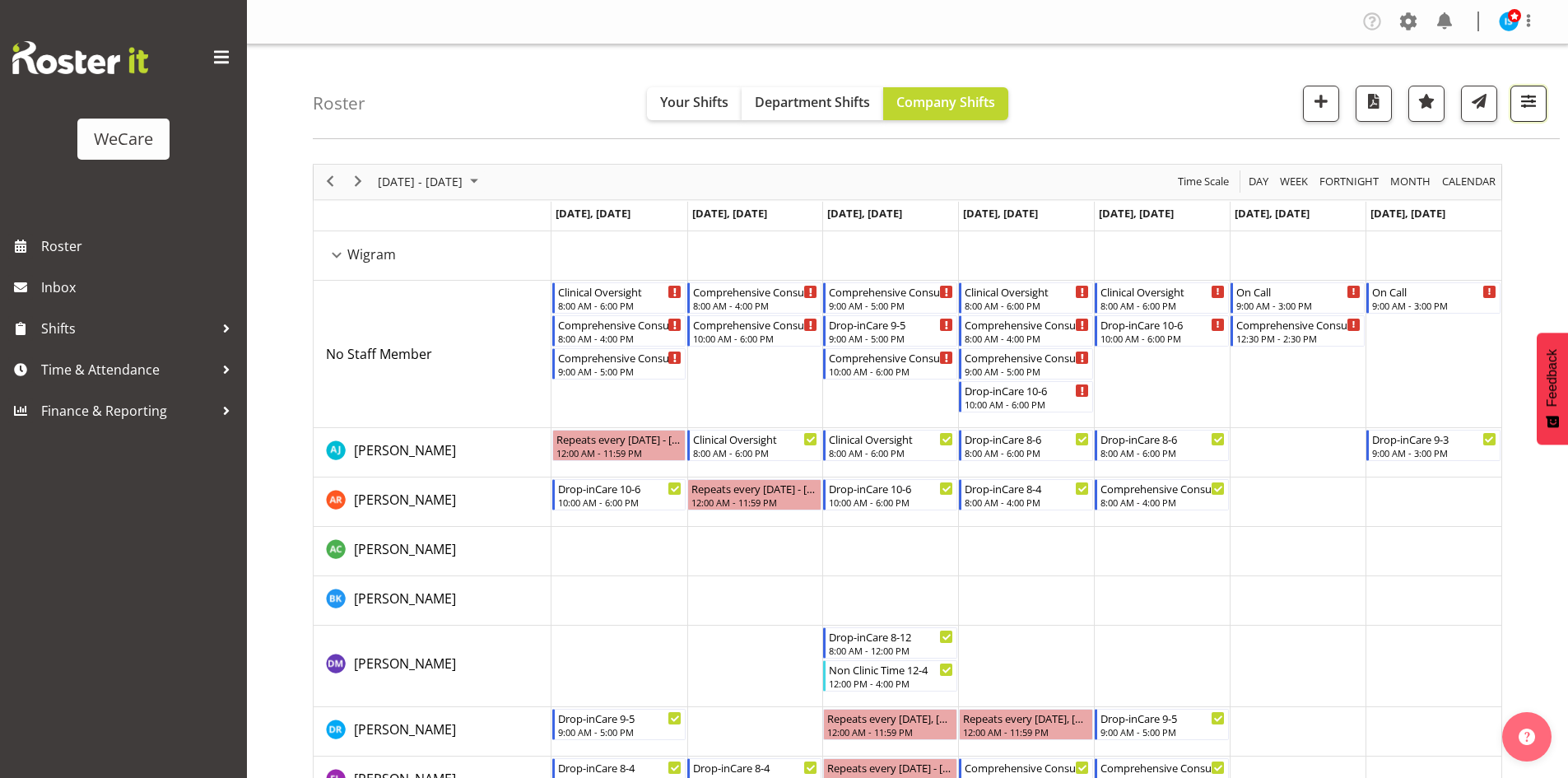
click at [1518, 85] on button "button" at bounding box center [1528, 103] width 36 height 36
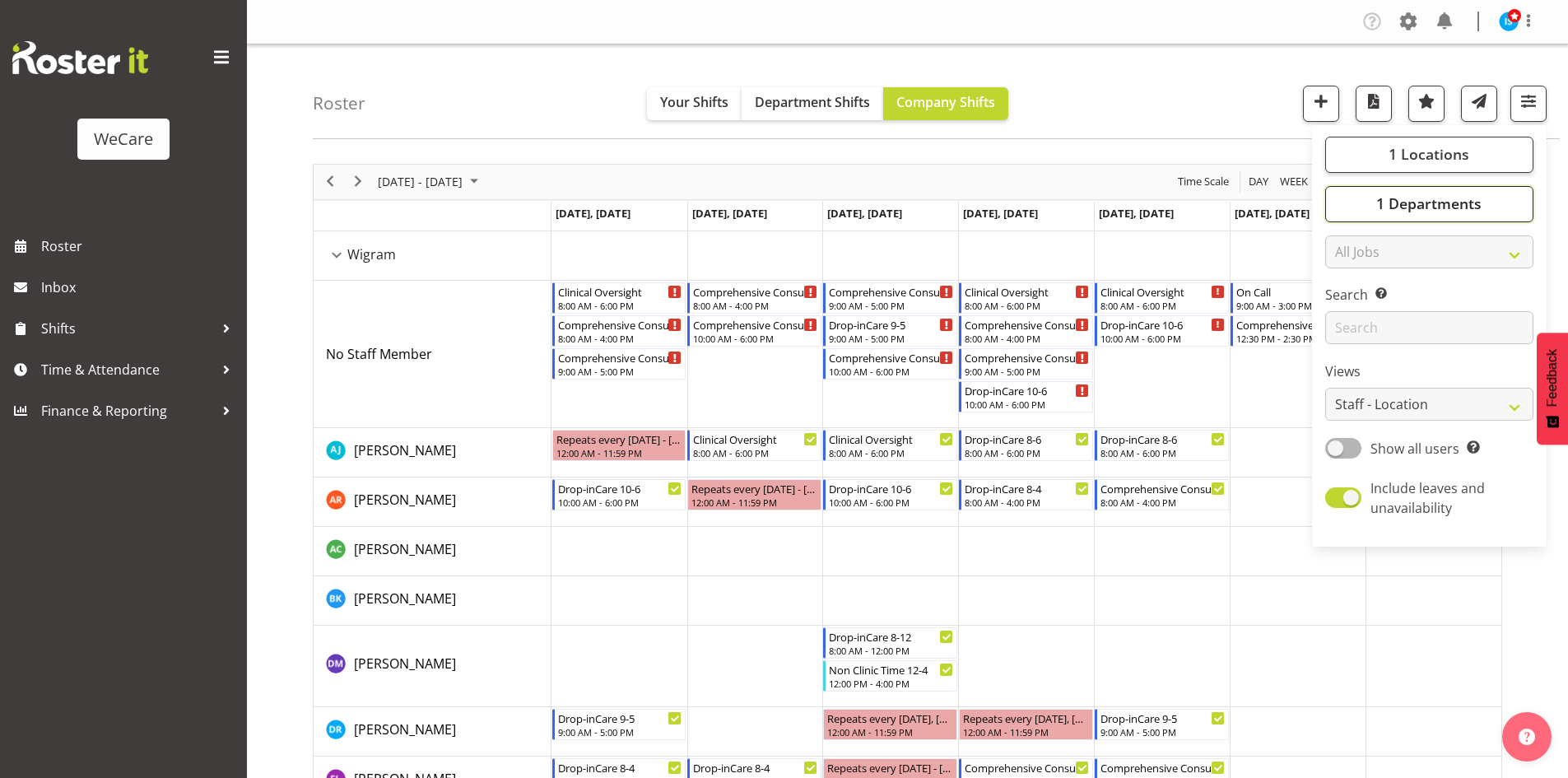
click at [1406, 210] on span "1 Departments" at bounding box center [1429, 204] width 105 height 20
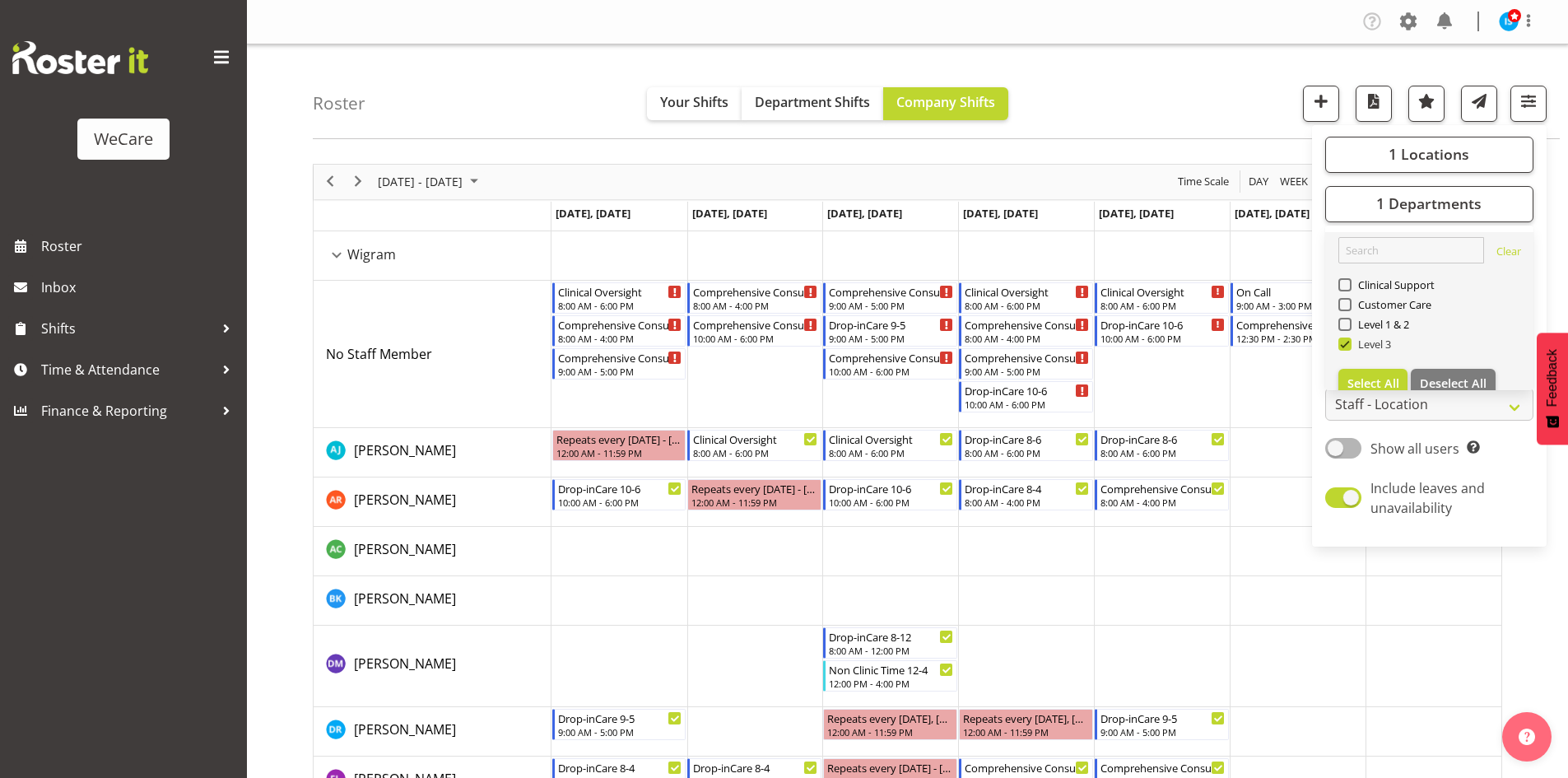
click at [1377, 344] on span "Level 3" at bounding box center [1371, 344] width 41 height 13
click at [1349, 344] on input "Level 3" at bounding box center [1344, 344] width 11 height 11
checkbox input "false"
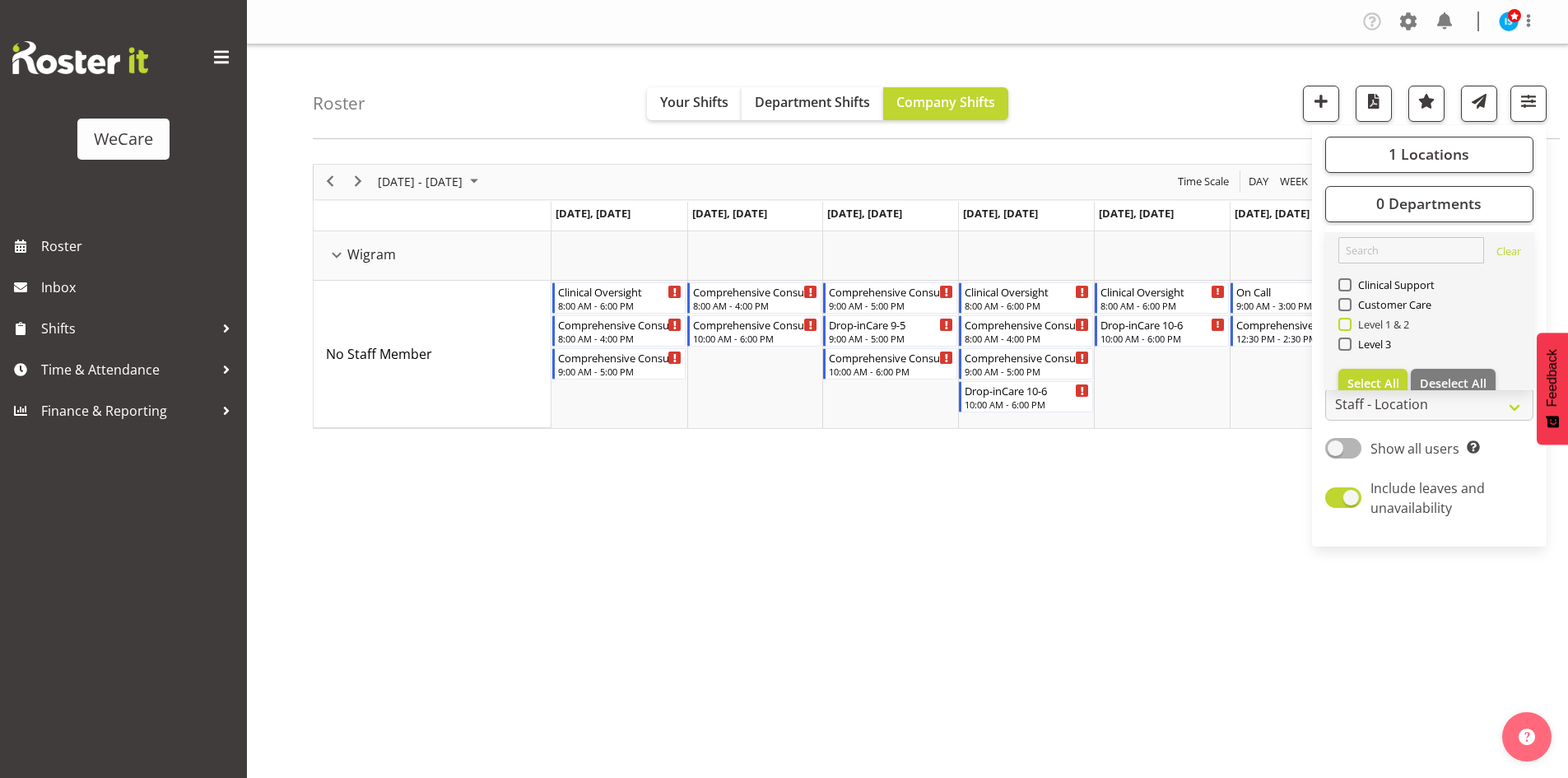
click at [1365, 327] on span "Level 1 & 2" at bounding box center [1380, 324] width 59 height 13
click at [1349, 327] on input "Level 1 & 2" at bounding box center [1344, 324] width 11 height 11
checkbox input "true"
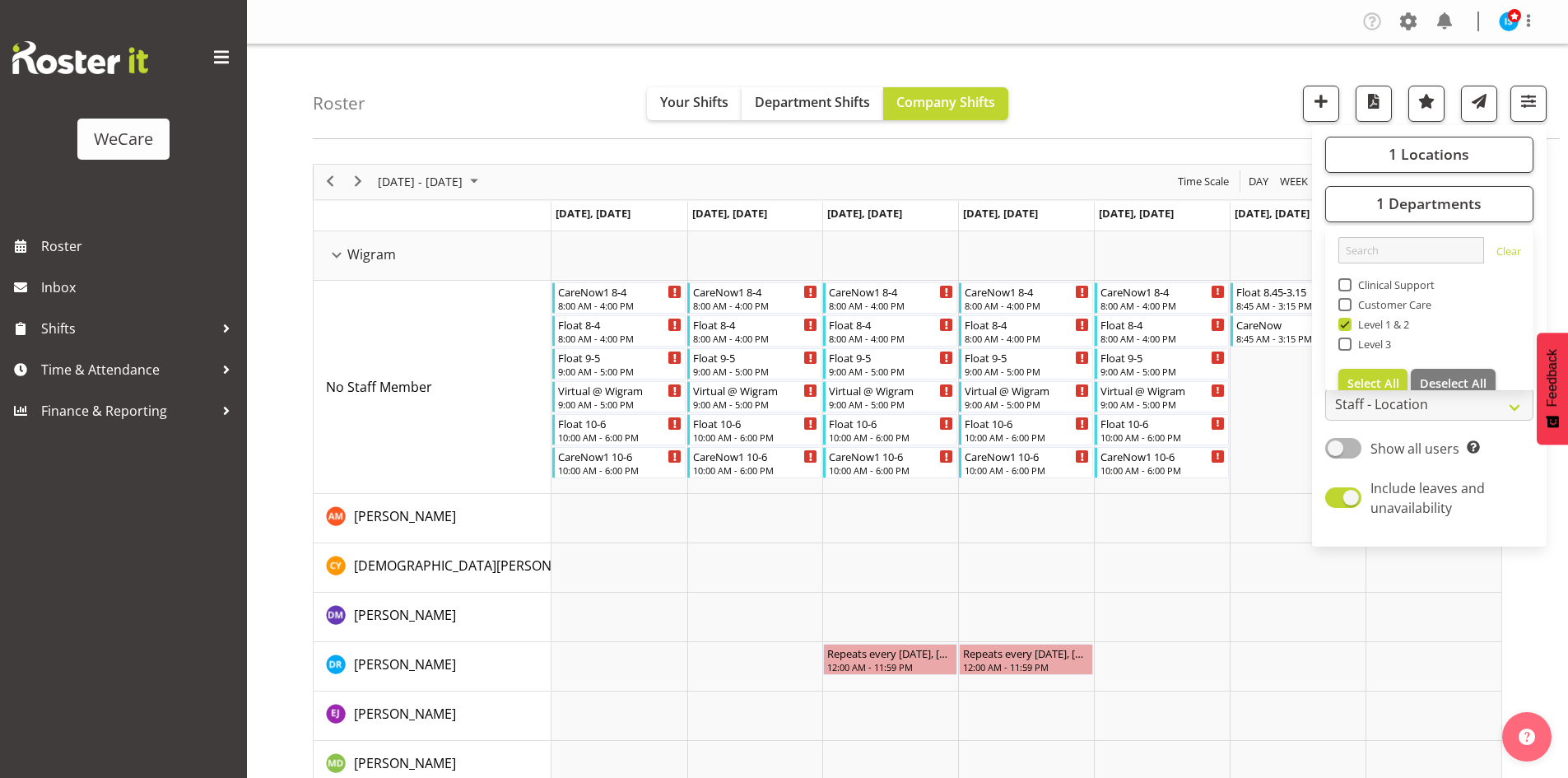
click at [454, 113] on div "Roster Your Shifts Department Shifts Company Shifts 1 Locations Clear Business …" at bounding box center [936, 91] width 1247 height 94
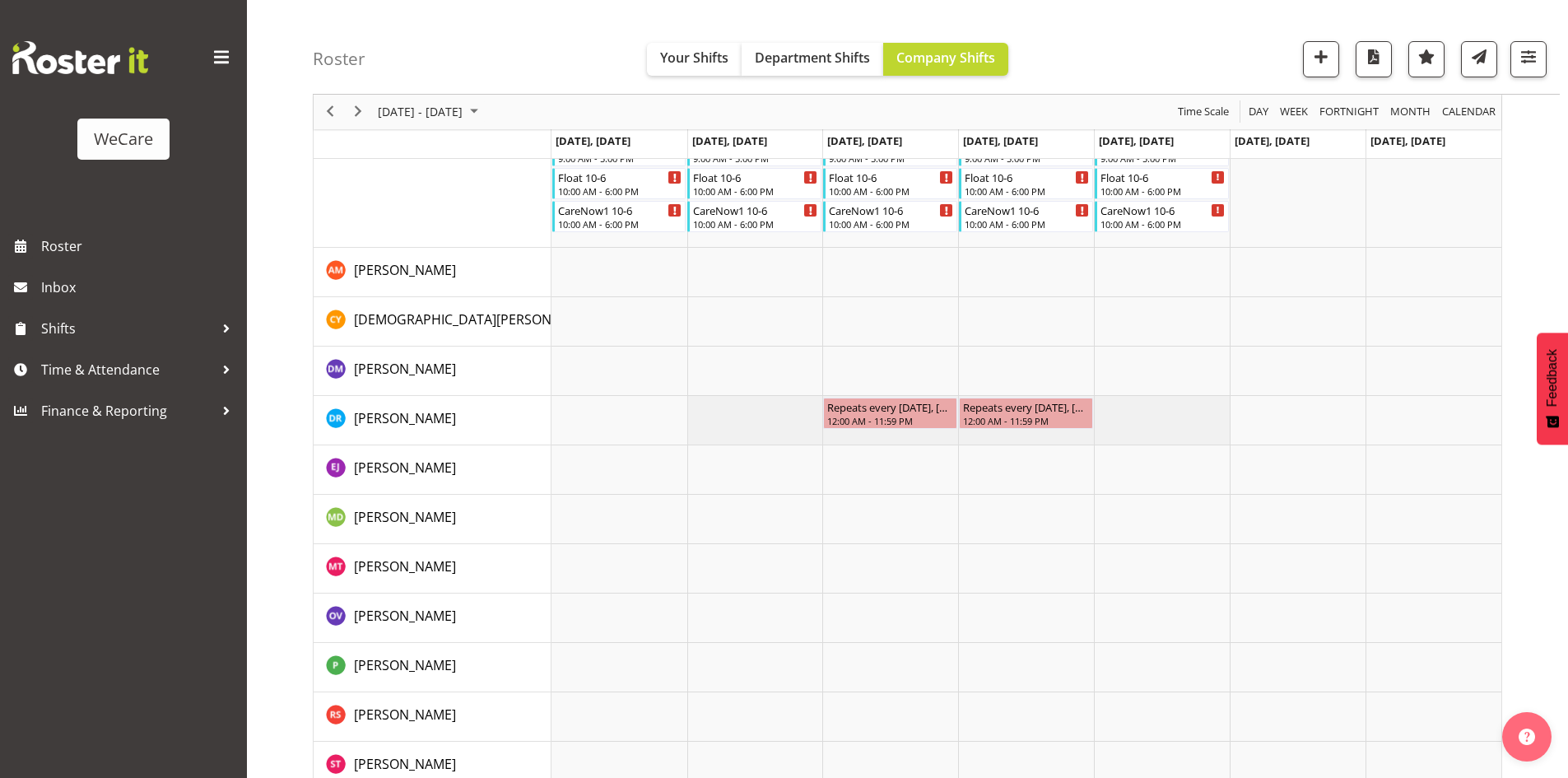
scroll to position [247, 0]
drag, startPoint x: 608, startPoint y: 297, endPoint x: 610, endPoint y: 613, distance: 316.0
drag, startPoint x: 850, startPoint y: 206, endPoint x: 856, endPoint y: 593, distance: 387.0
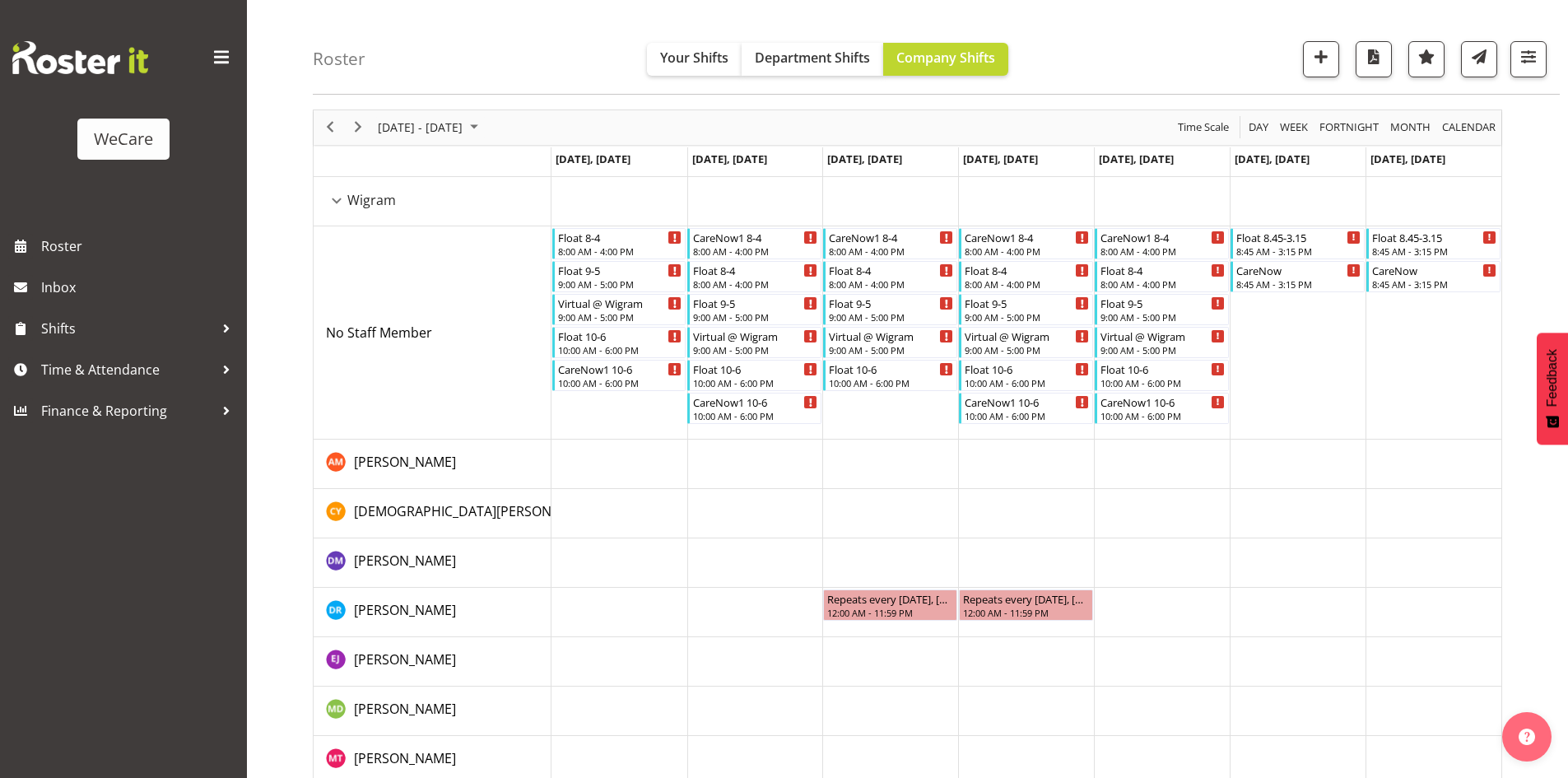
scroll to position [0, 0]
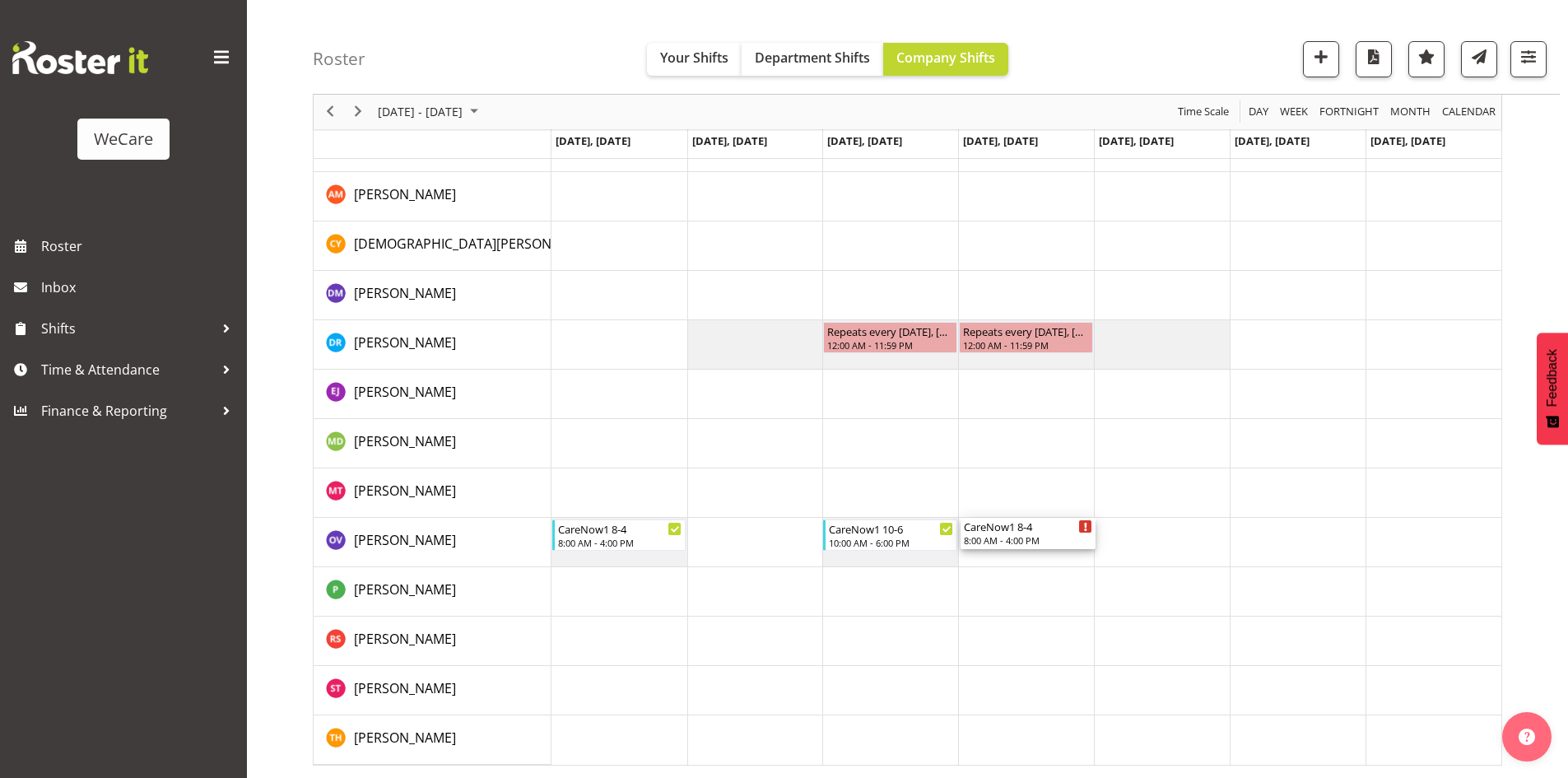
drag, startPoint x: 1024, startPoint y: 290, endPoint x: 1042, endPoint y: 518, distance: 228.7
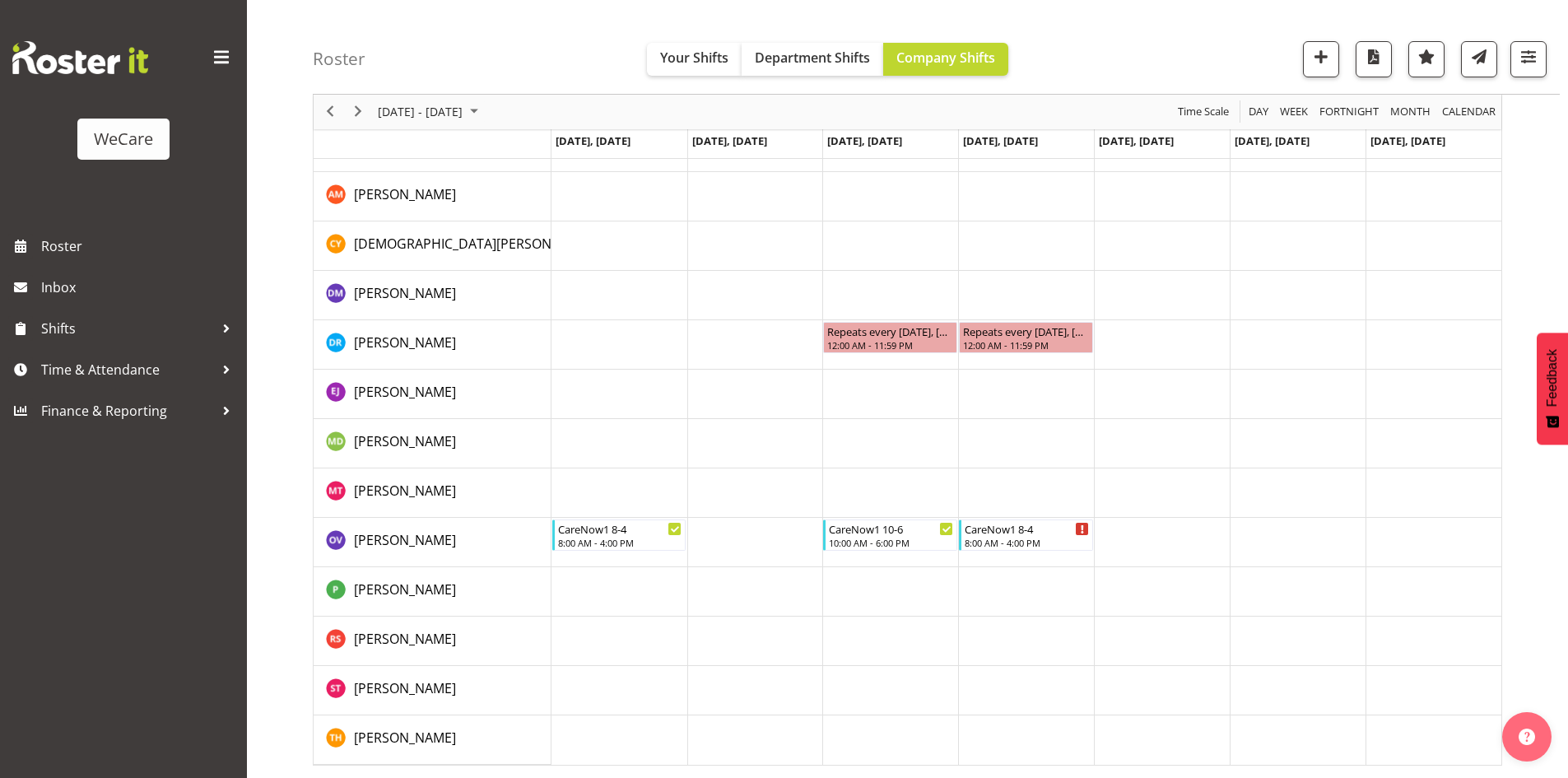
scroll to position [158, 0]
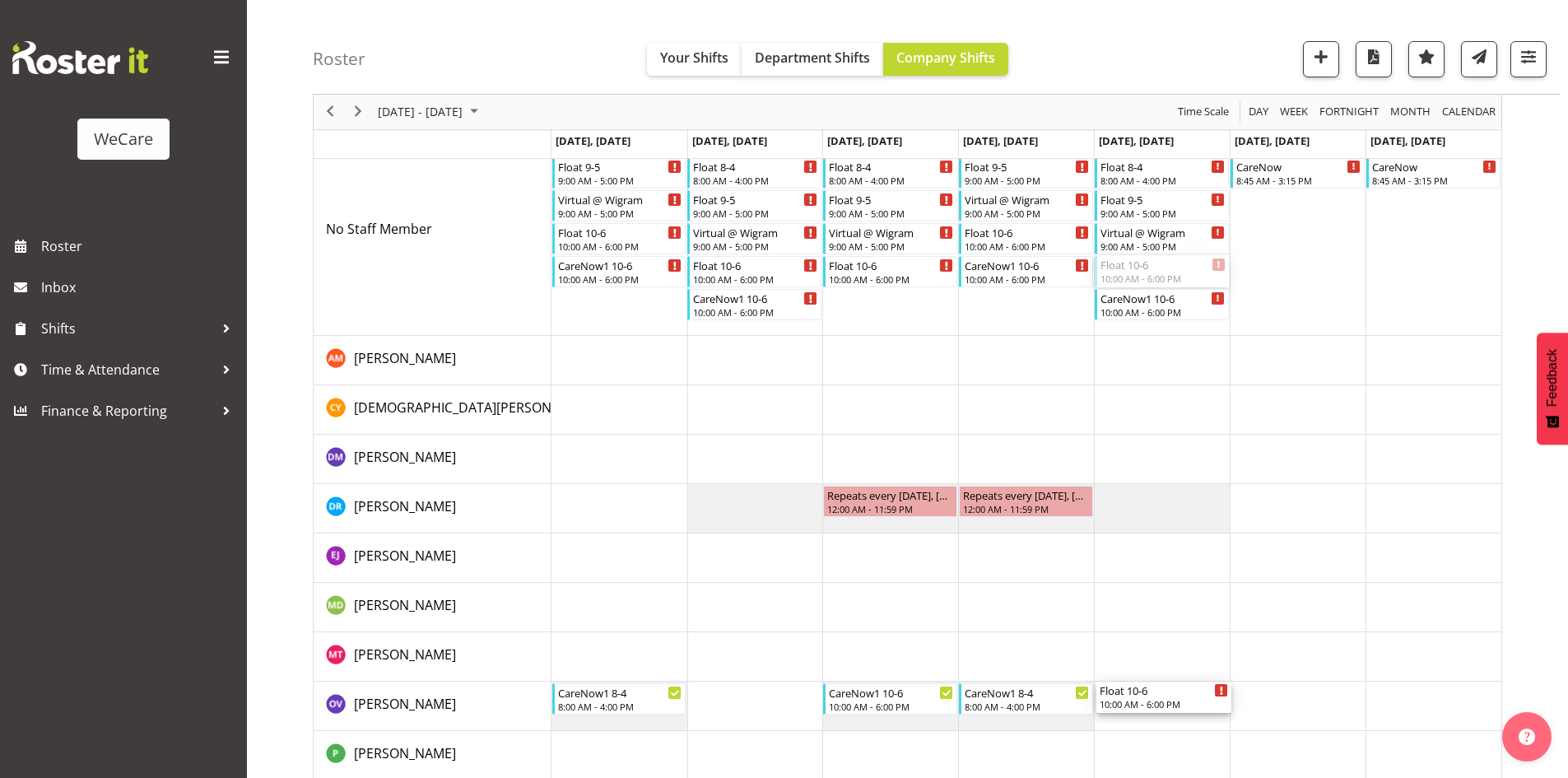
drag, startPoint x: 1184, startPoint y: 267, endPoint x: 1147, endPoint y: 711, distance: 445.5
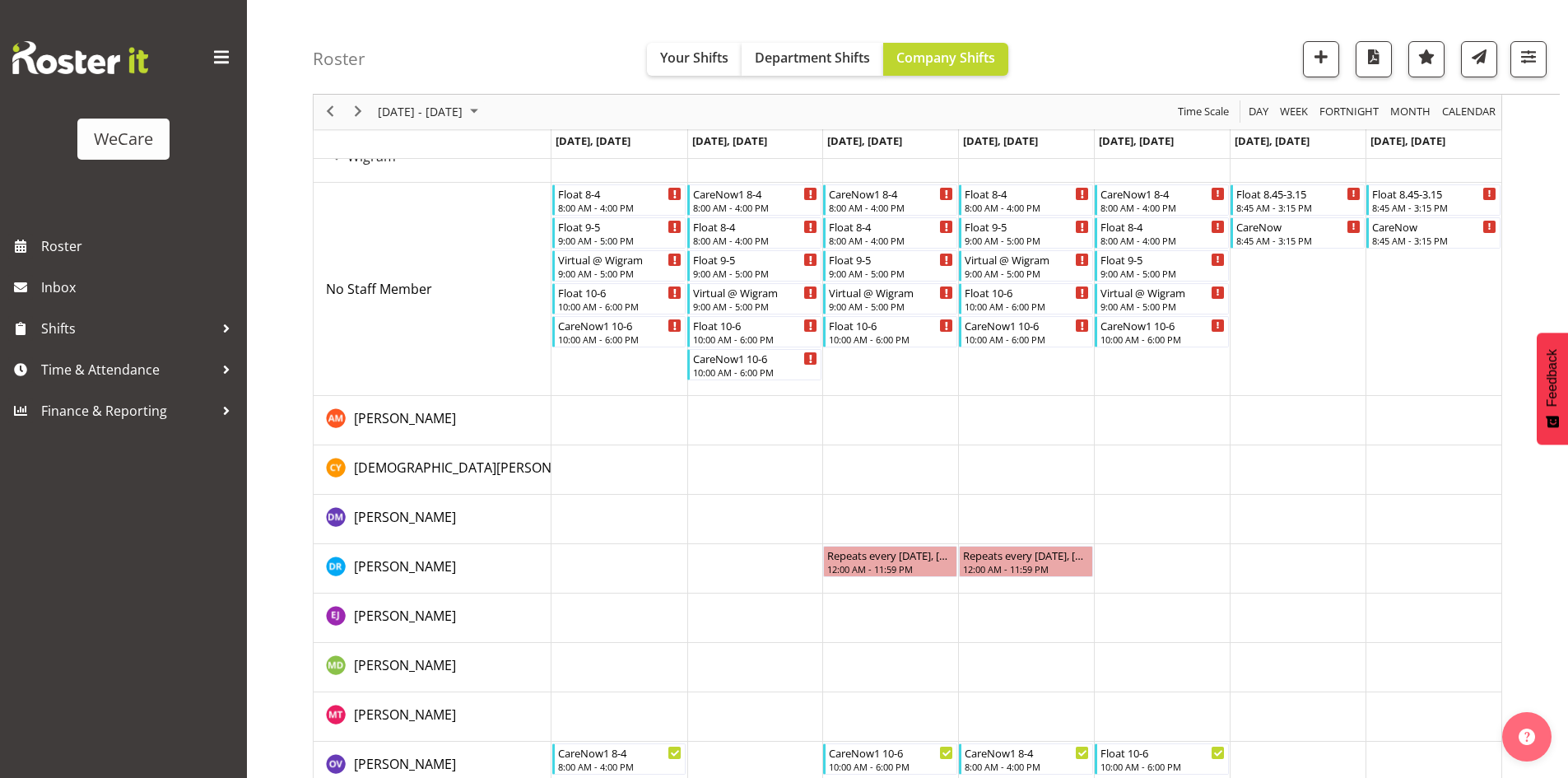
scroll to position [76, 0]
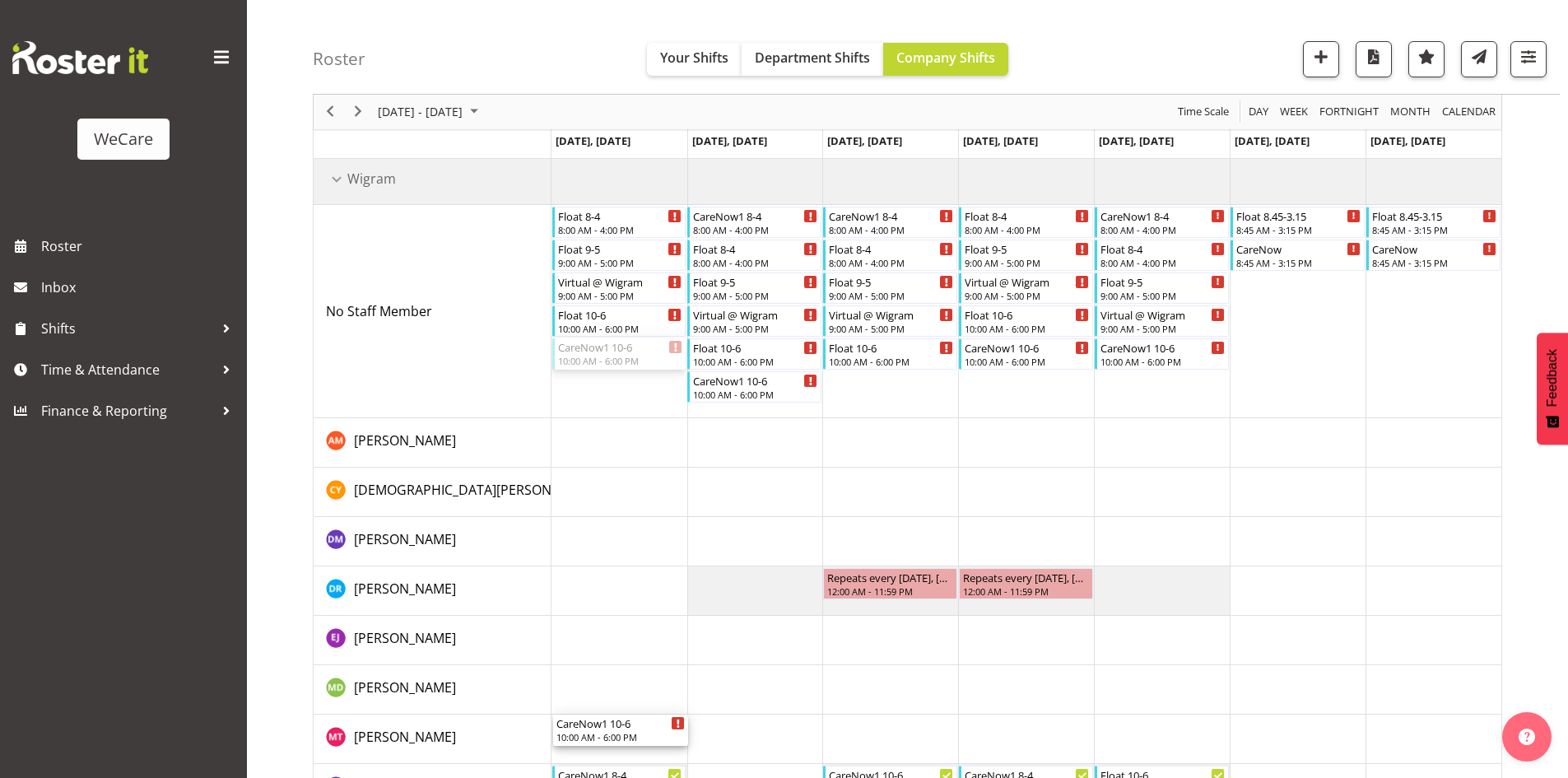
drag, startPoint x: 626, startPoint y: 352, endPoint x: 626, endPoint y: 751, distance: 399.0
click at [626, 751] on div "Float [DATE] 8:00 AM - 4:00 PM Float [DATE] 9:00 AM - 5:00 PM Virtual @ Wigram …" at bounding box center [1026, 583] width 949 height 856
drag, startPoint x: 897, startPoint y: 350, endPoint x: 939, endPoint y: 750, distance: 402.2
click at [939, 750] on div "Float [DATE] 8:00 AM - 4:00 PM Float [DATE] 9:00 AM - 5:00 PM Virtual @ Wigram …" at bounding box center [1026, 583] width 949 height 856
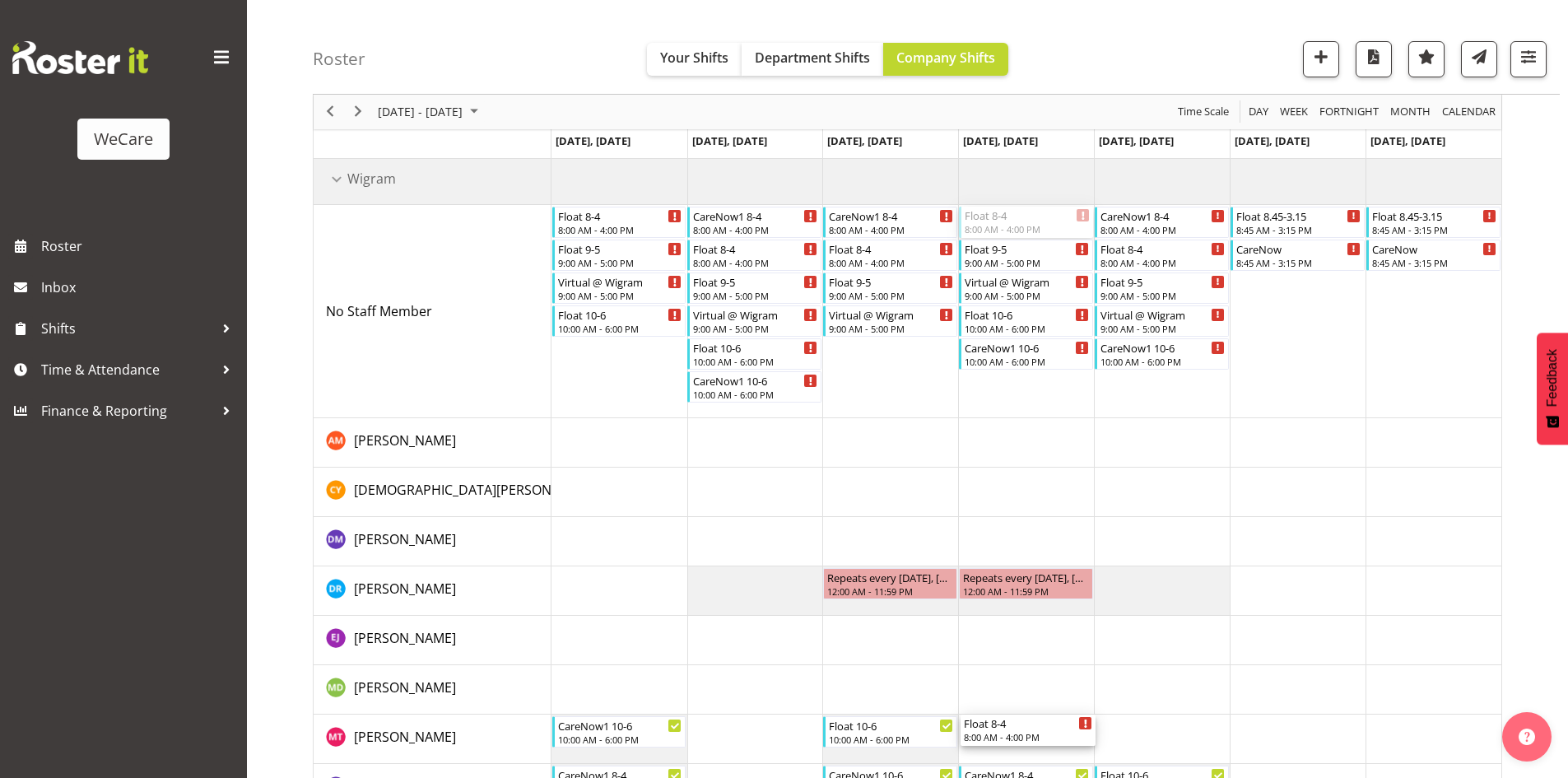
drag, startPoint x: 1010, startPoint y: 229, endPoint x: 1026, endPoint y: 752, distance: 523.2
click at [1026, 752] on div "Float [DATE] 8:00 AM - 4:00 PM Float [DATE] 9:00 AM - 5:00 PM Virtual @ Wigram …" at bounding box center [1026, 583] width 949 height 856
drag, startPoint x: 1179, startPoint y: 224, endPoint x: 1174, endPoint y: 729, distance: 505.0
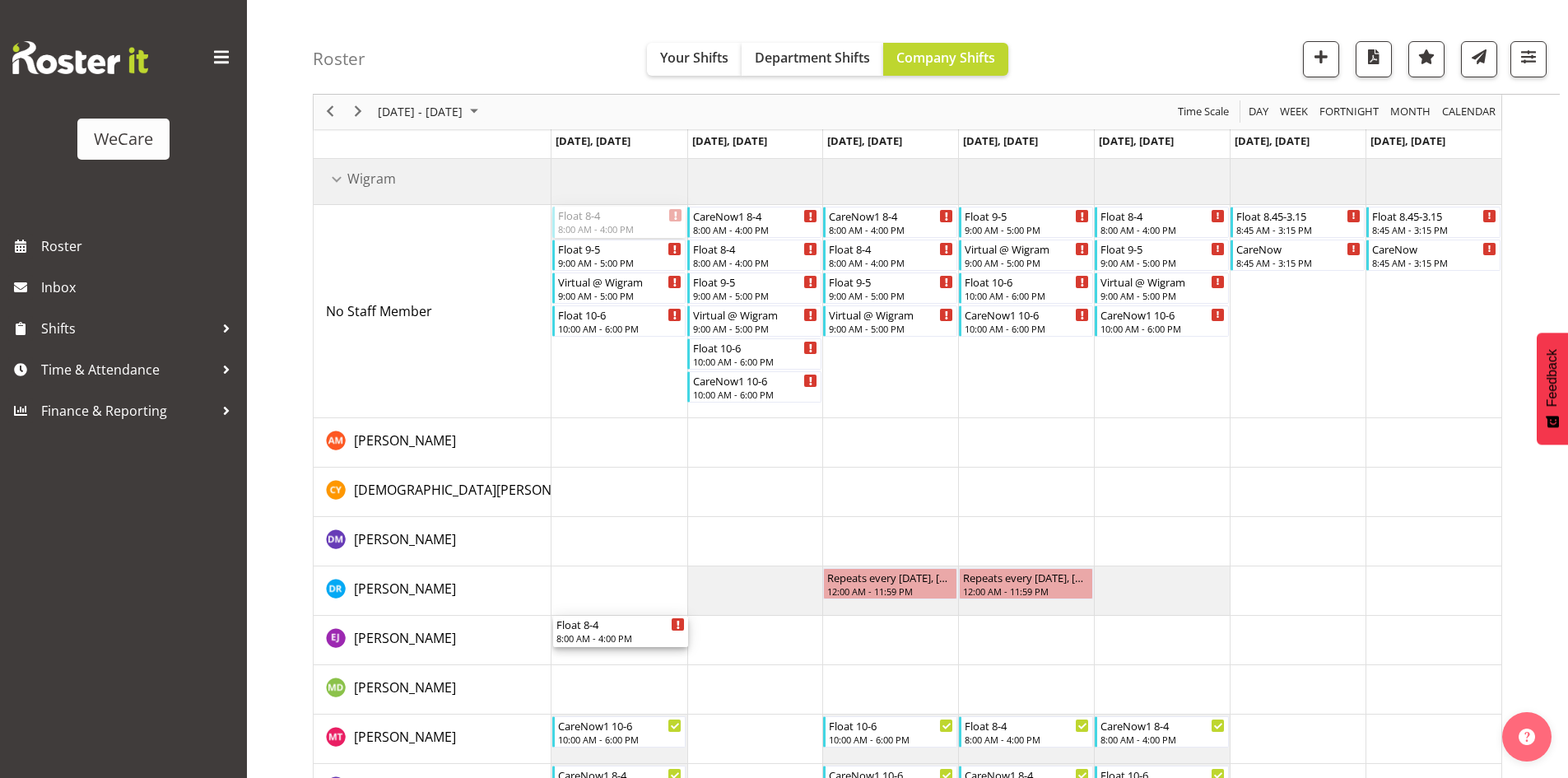
drag, startPoint x: 641, startPoint y: 219, endPoint x: 623, endPoint y: 629, distance: 410.4
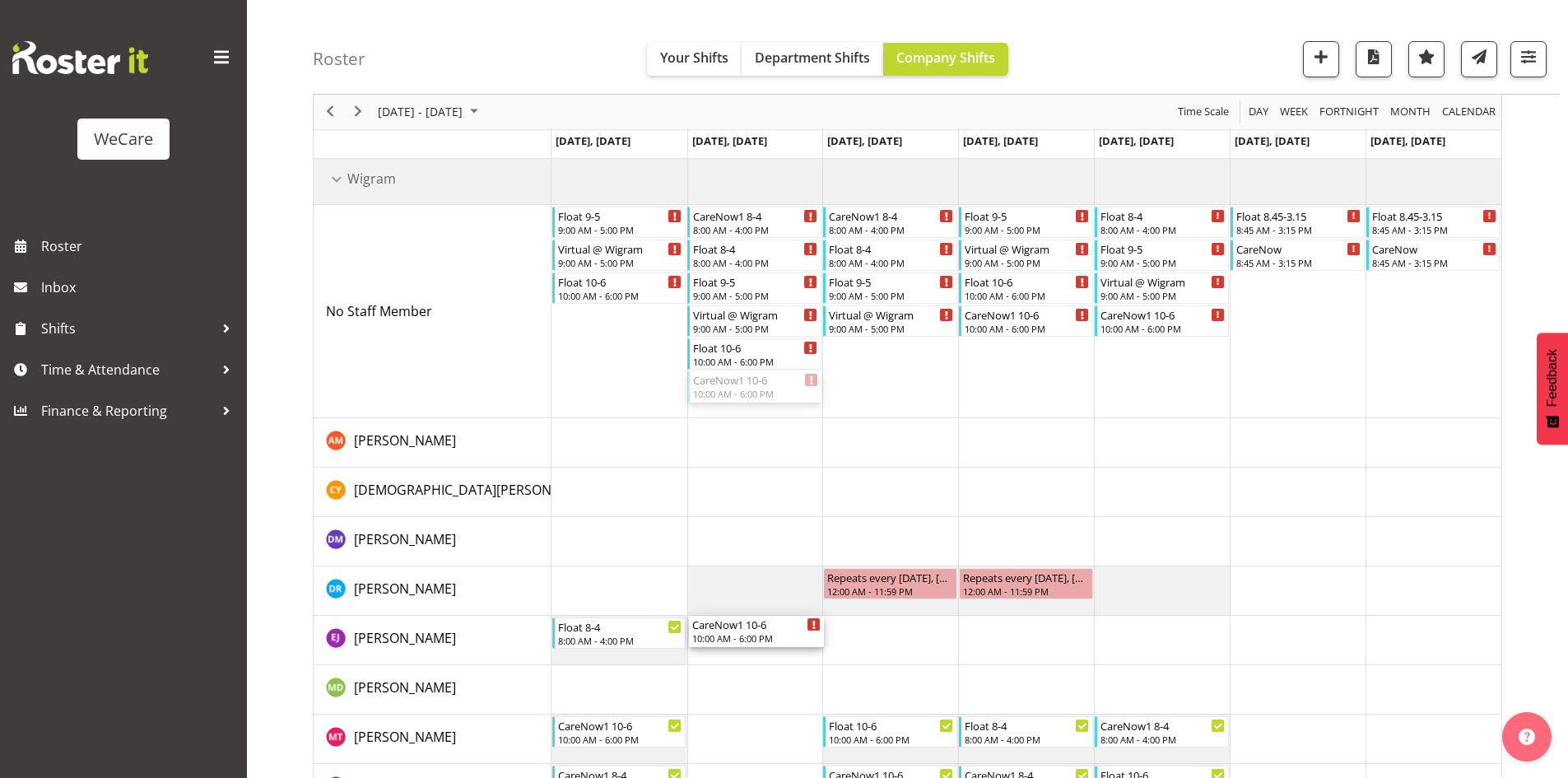
drag, startPoint x: 762, startPoint y: 386, endPoint x: 755, endPoint y: 628, distance: 242.1
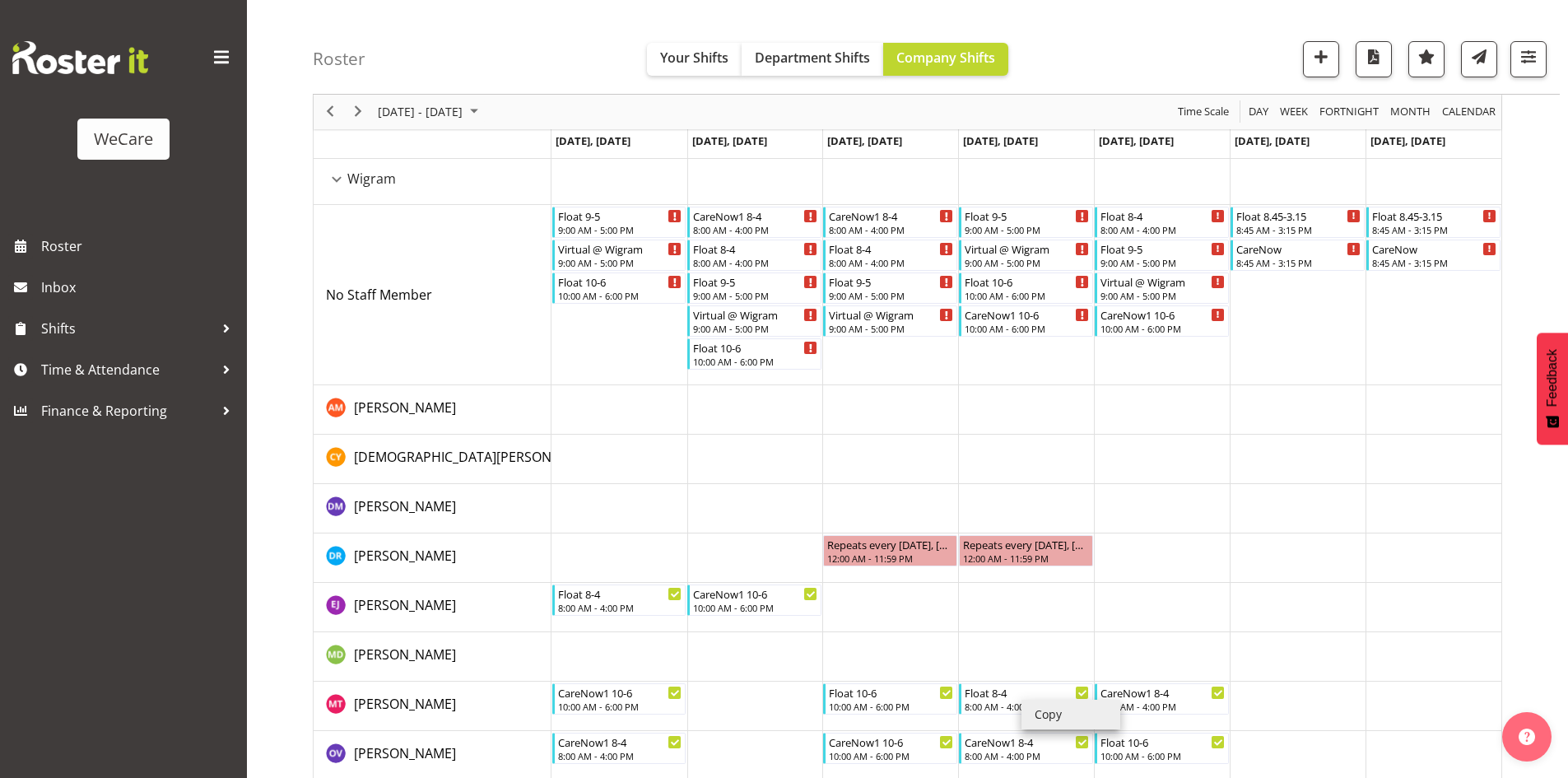
click at [1038, 708] on li "Copy" at bounding box center [1070, 714] width 98 height 30
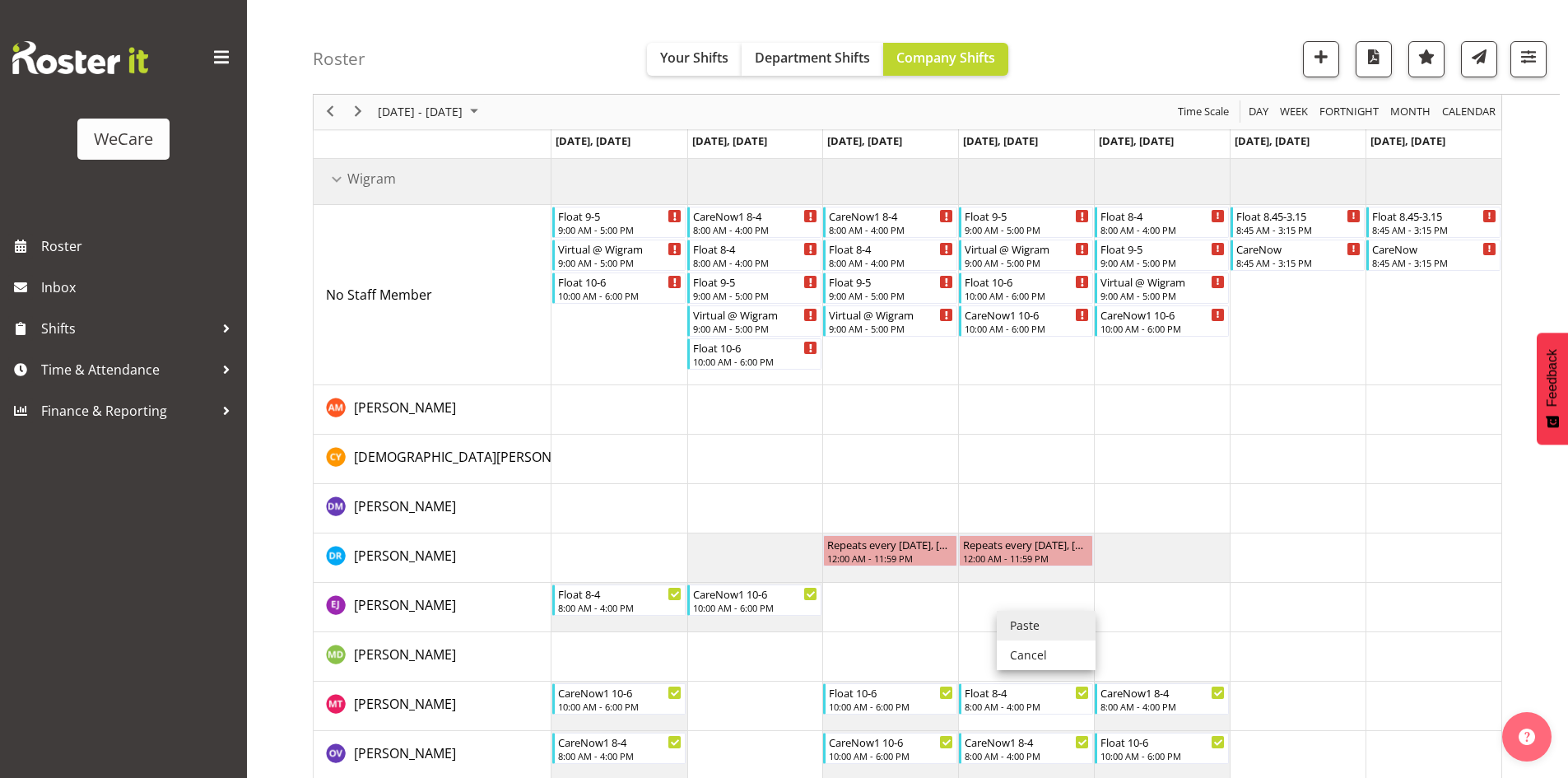
click at [1023, 619] on li "Paste" at bounding box center [1046, 626] width 98 height 30
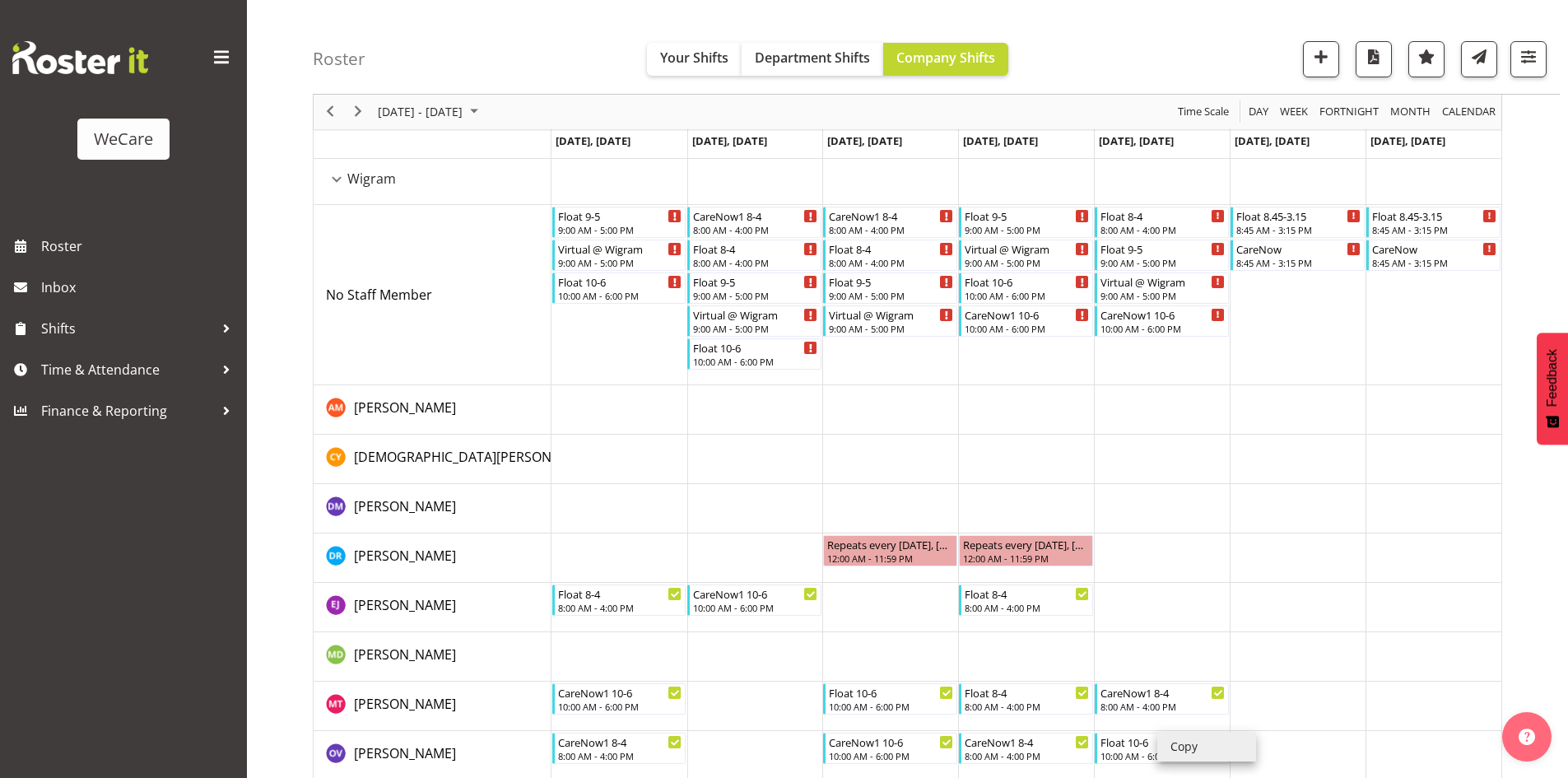
click at [1195, 744] on li "Copy" at bounding box center [1206, 747] width 98 height 30
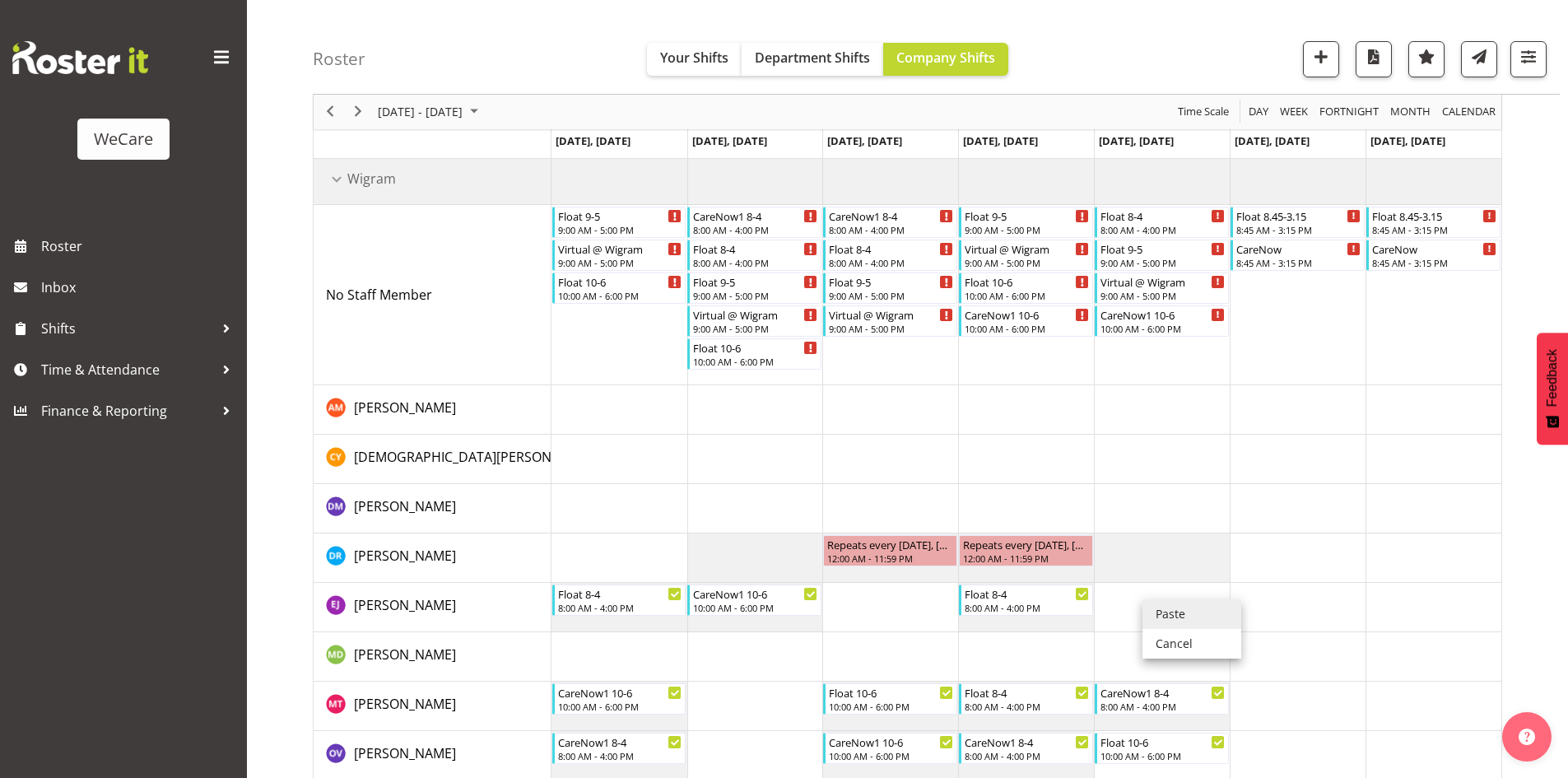
click at [1161, 607] on li "Paste" at bounding box center [1191, 614] width 98 height 30
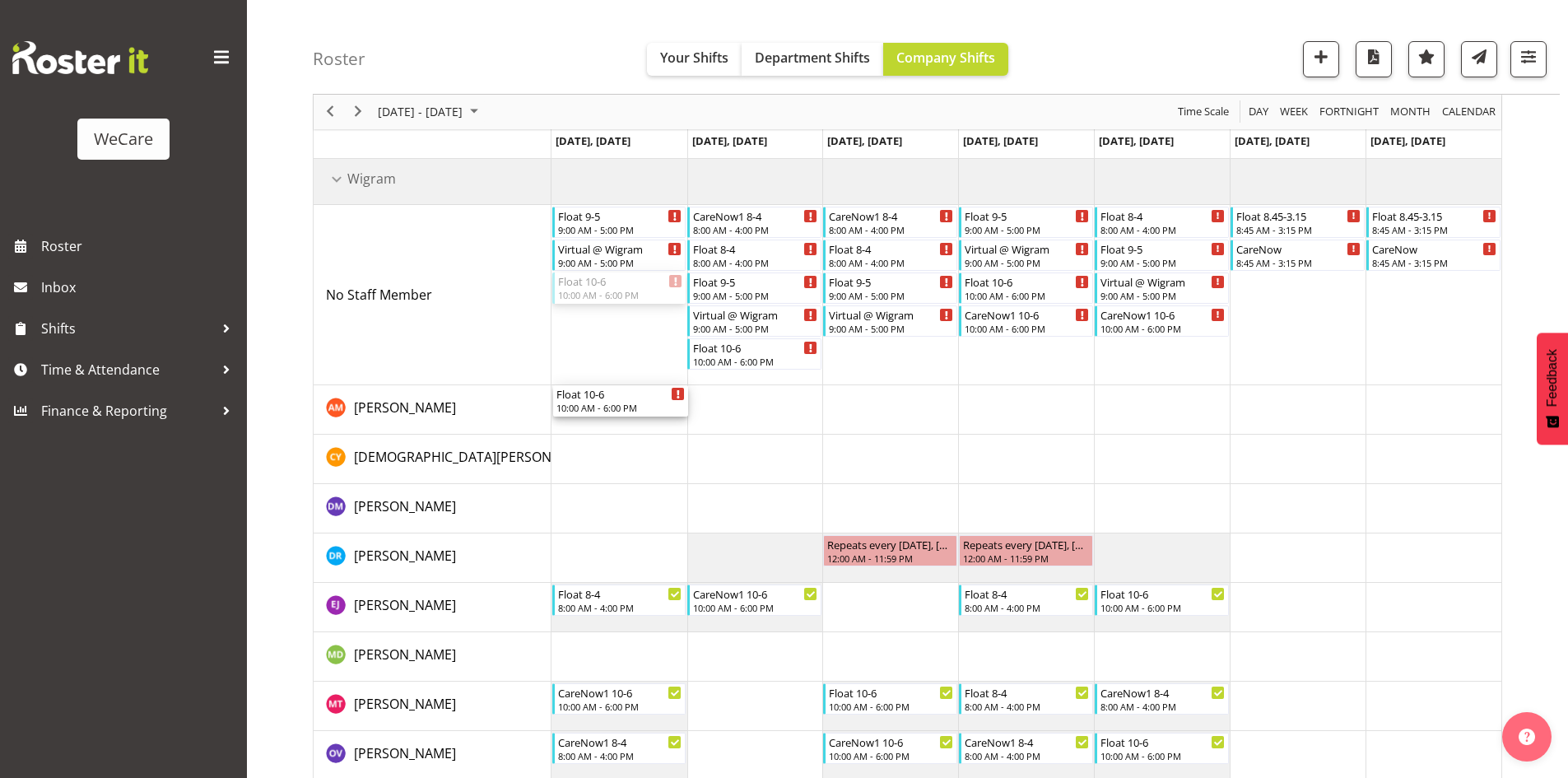
drag, startPoint x: 620, startPoint y: 283, endPoint x: 609, endPoint y: 404, distance: 121.5
drag, startPoint x: 874, startPoint y: 252, endPoint x: 864, endPoint y: 404, distance: 152.3
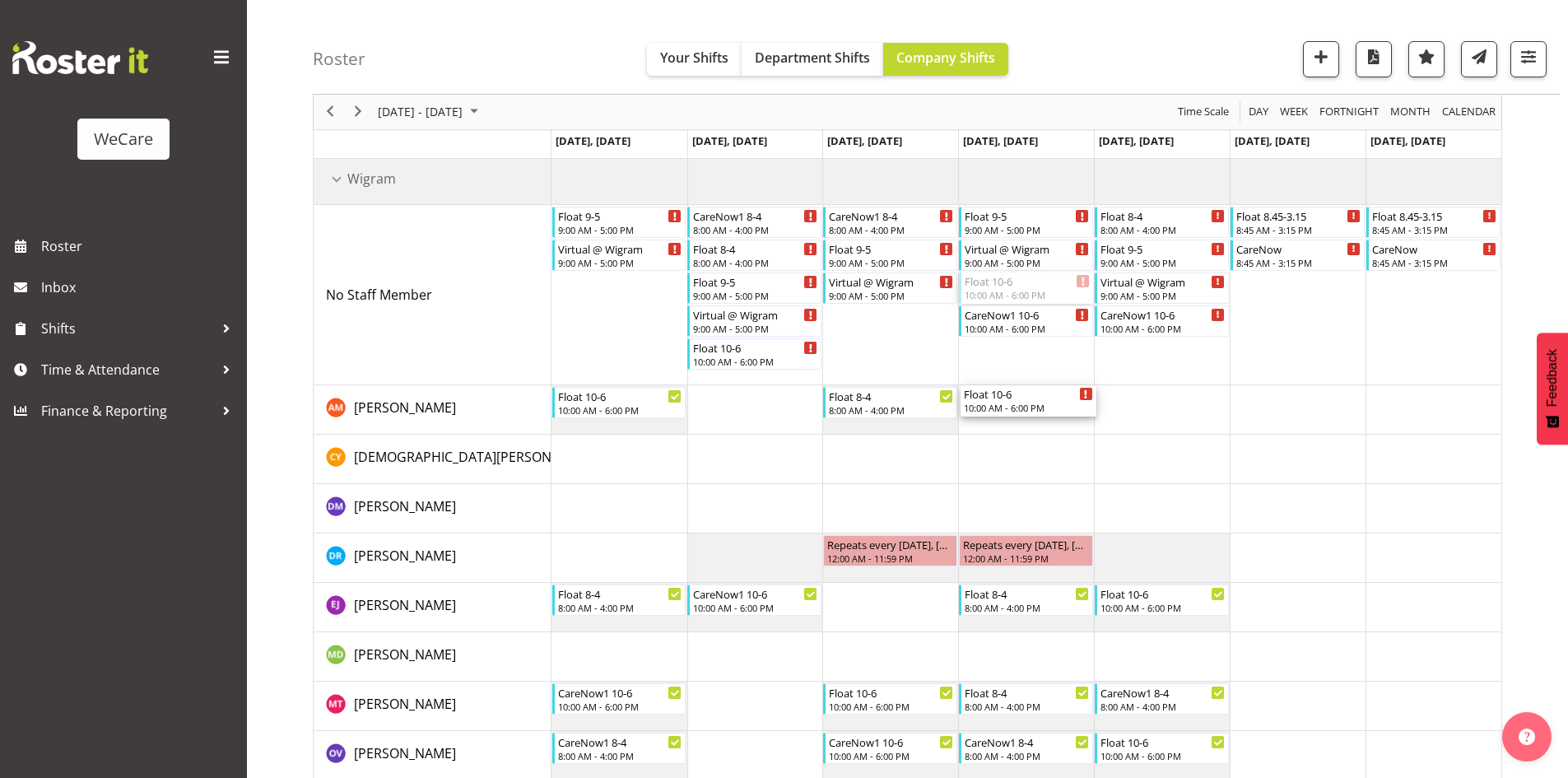
drag, startPoint x: 1040, startPoint y: 294, endPoint x: 1029, endPoint y: 392, distance: 98.6
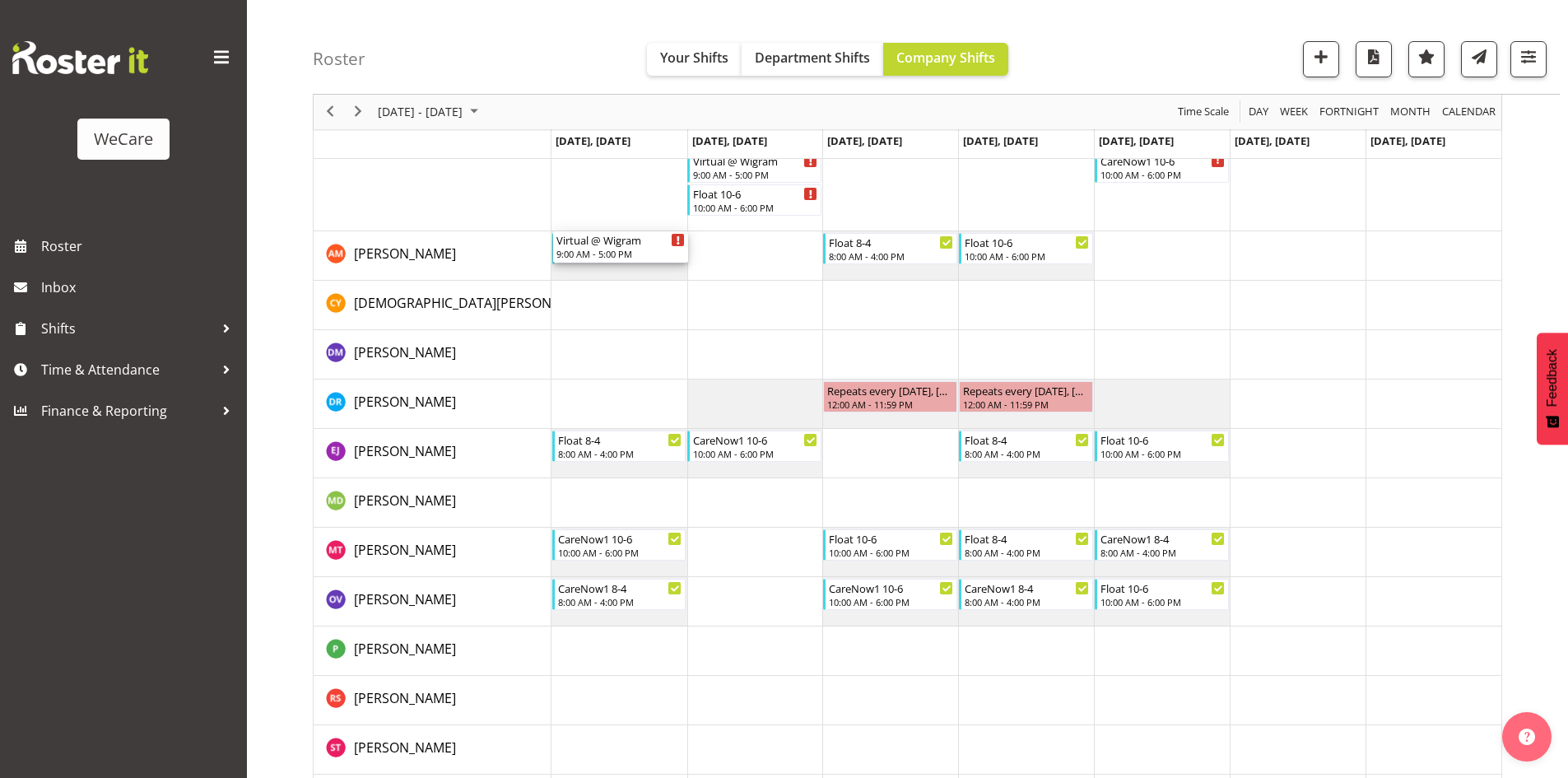
scroll to position [240, 0]
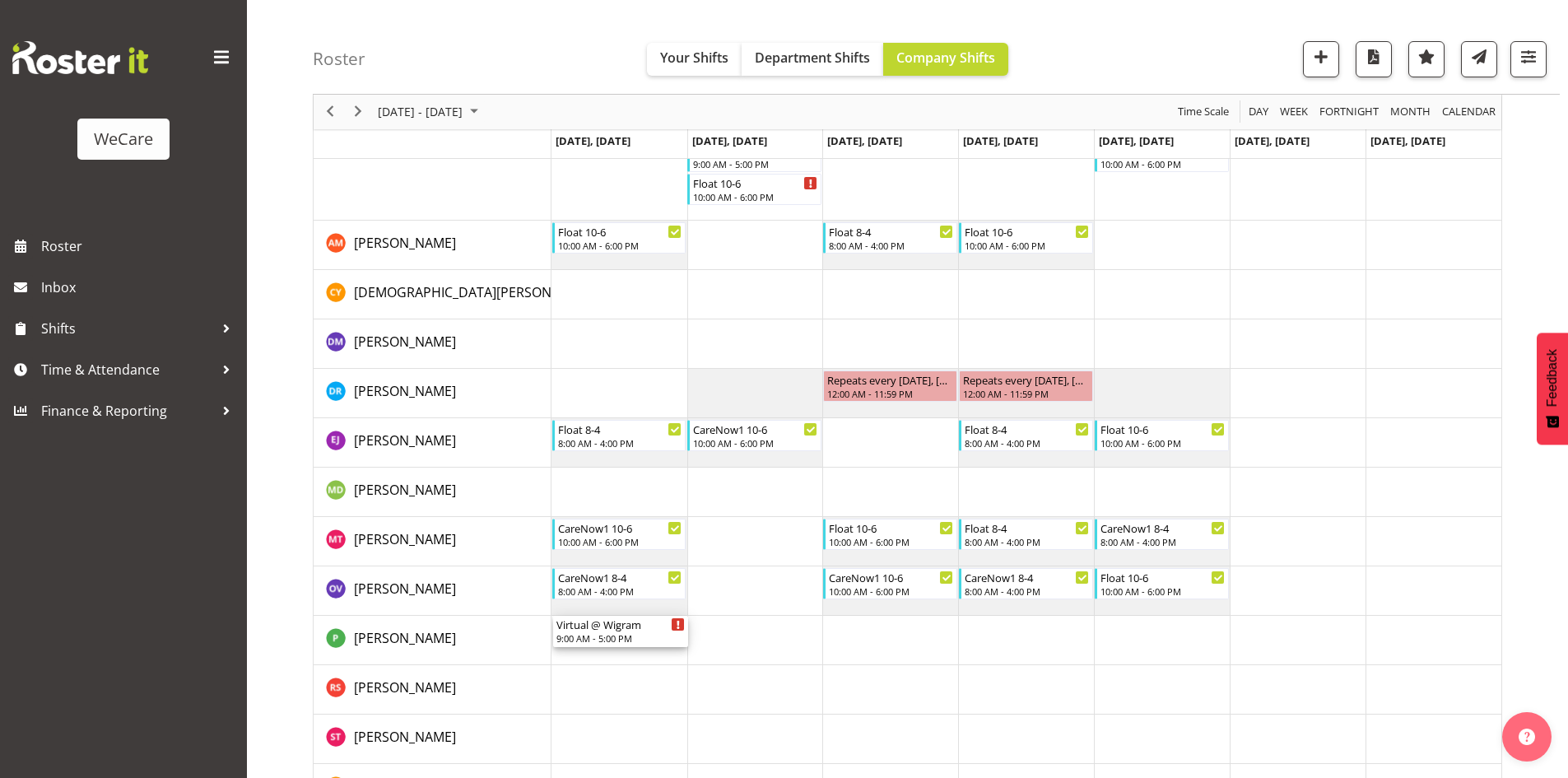
drag, startPoint x: 628, startPoint y: 250, endPoint x: 578, endPoint y: 628, distance: 381.3
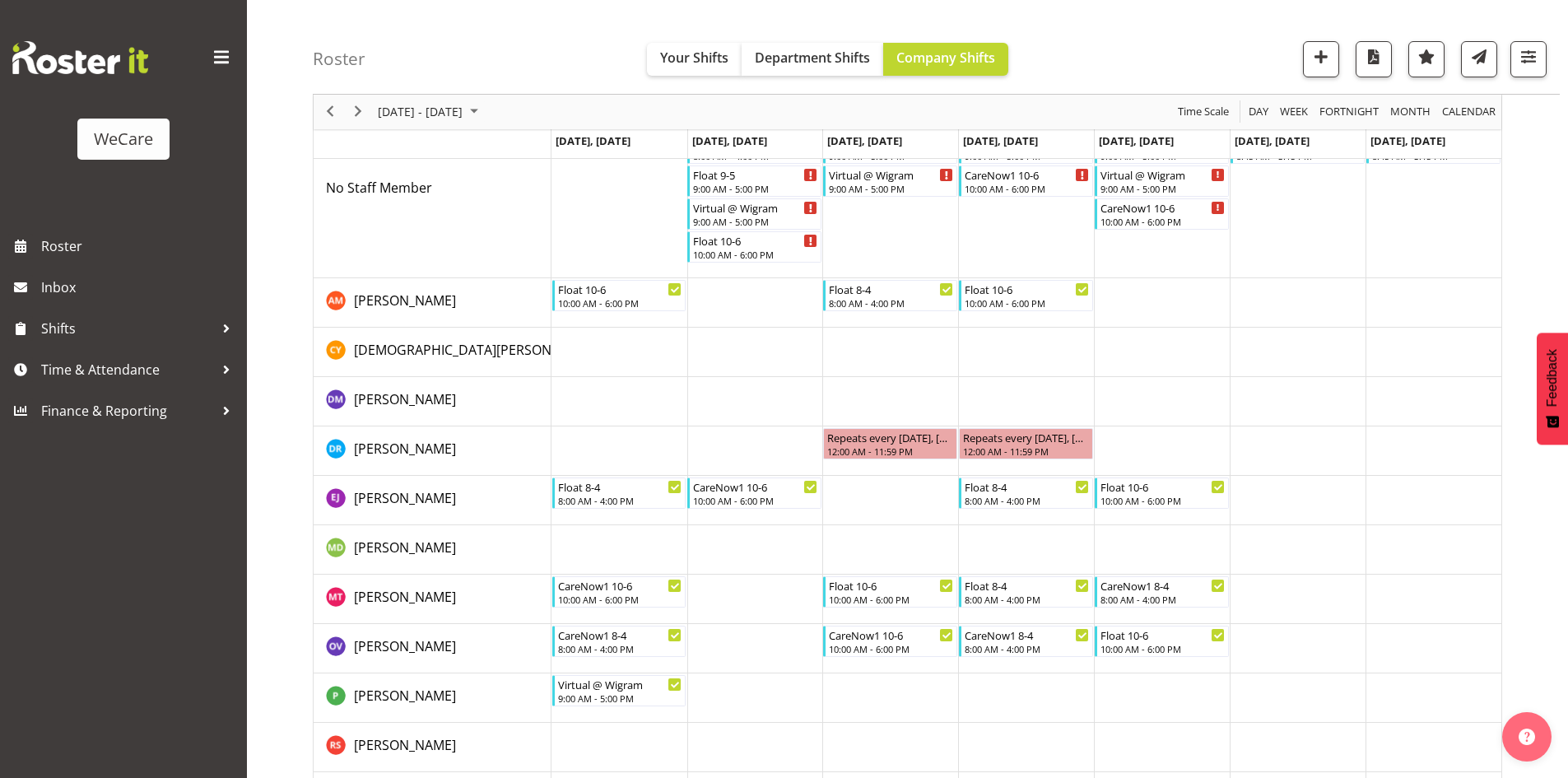
scroll to position [158, 0]
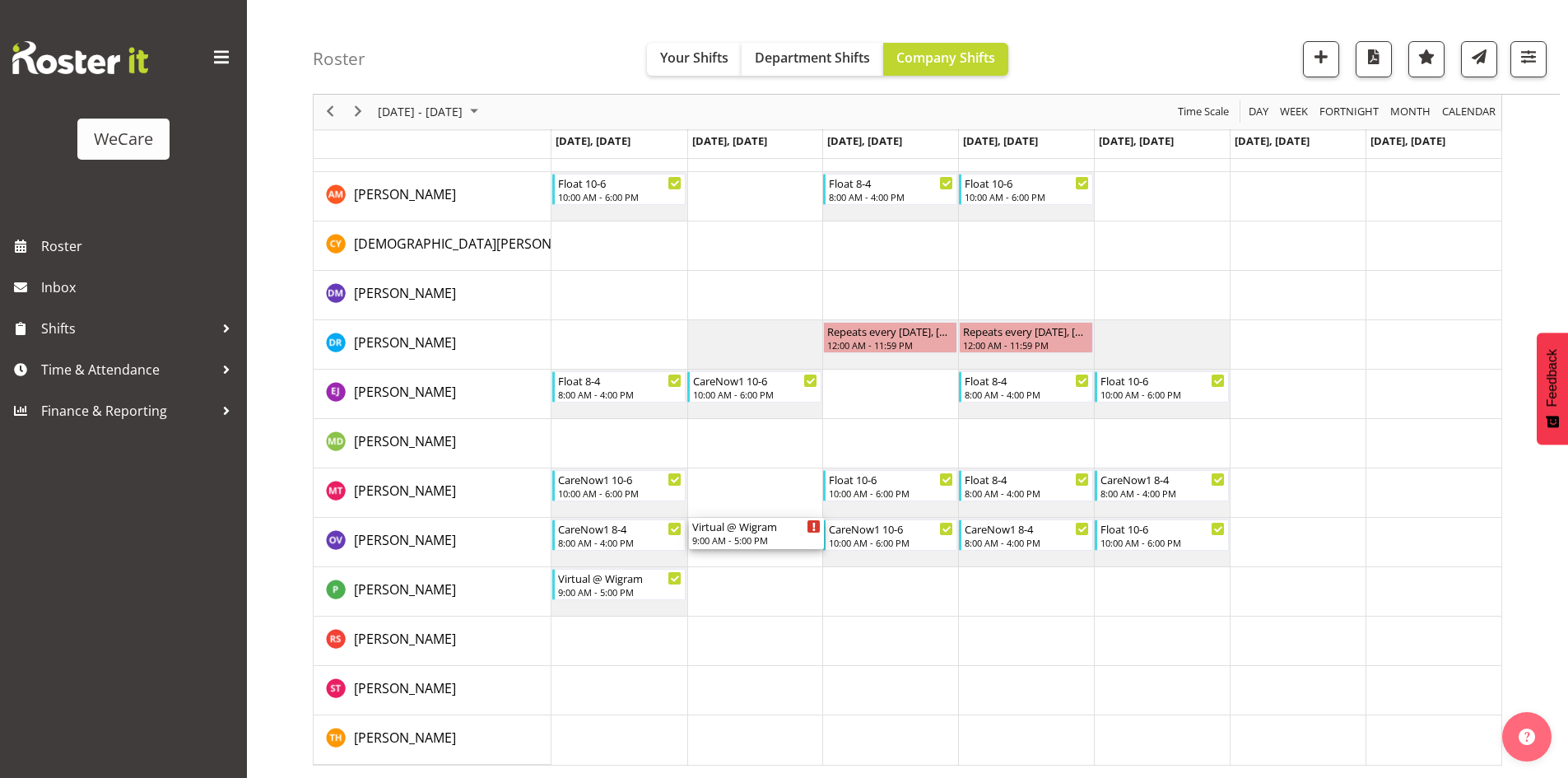
drag, startPoint x: 736, startPoint y: 231, endPoint x: 753, endPoint y: 582, distance: 351.4
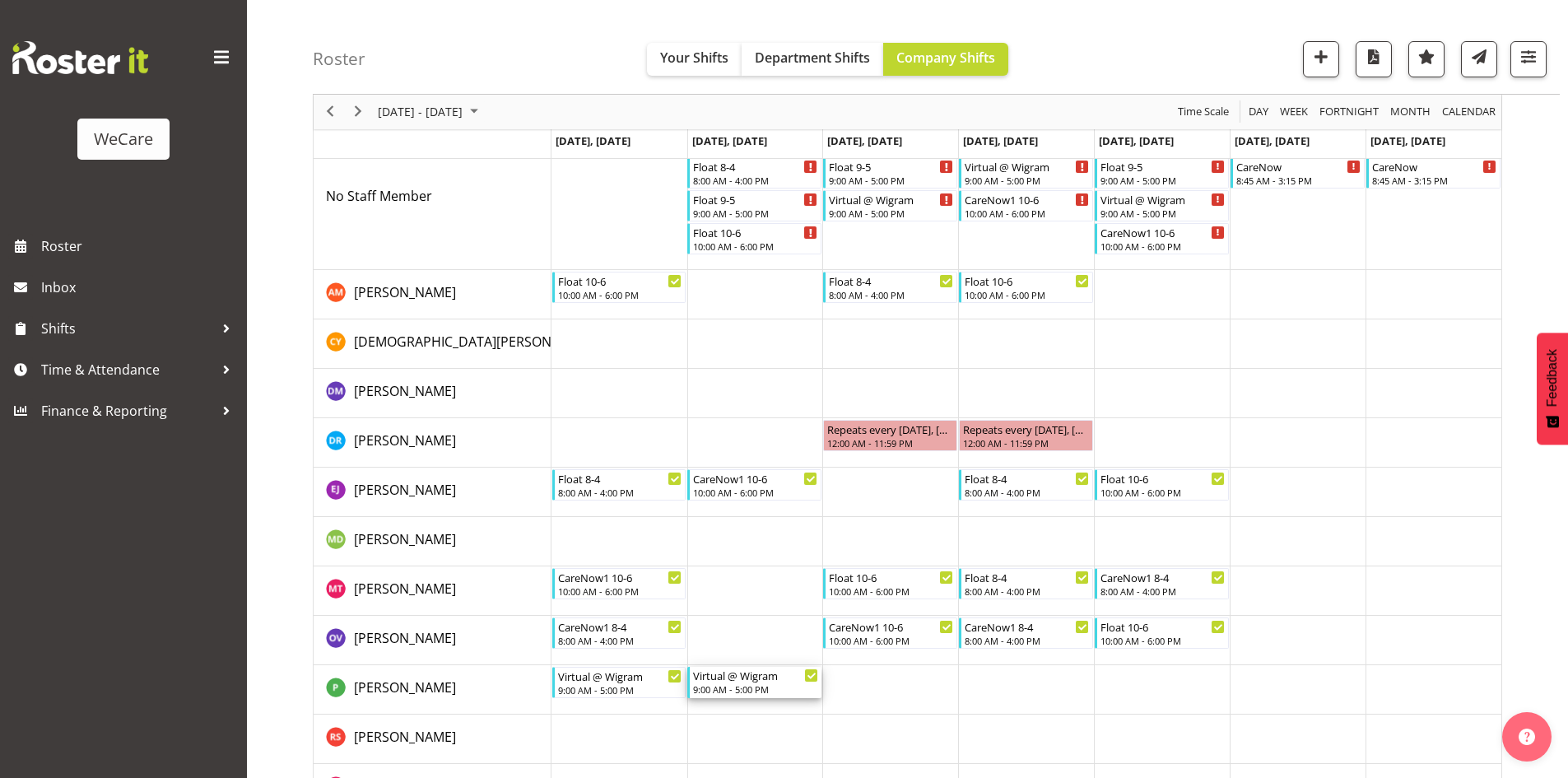
click at [752, 681] on div "Virtual @ Wigram" at bounding box center [756, 675] width 125 height 17
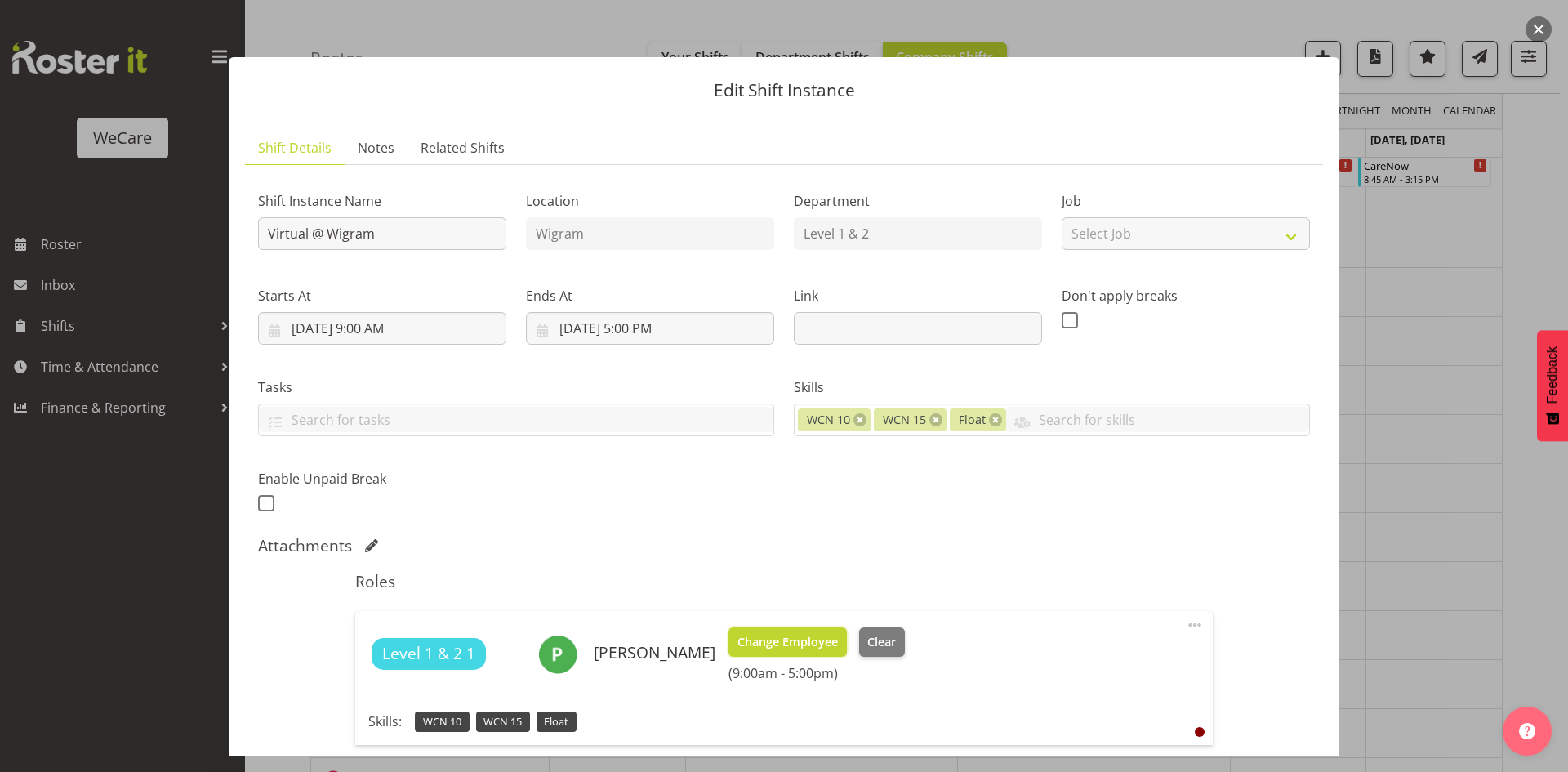
click at [773, 635] on span "Change Employee" at bounding box center [787, 642] width 101 height 18
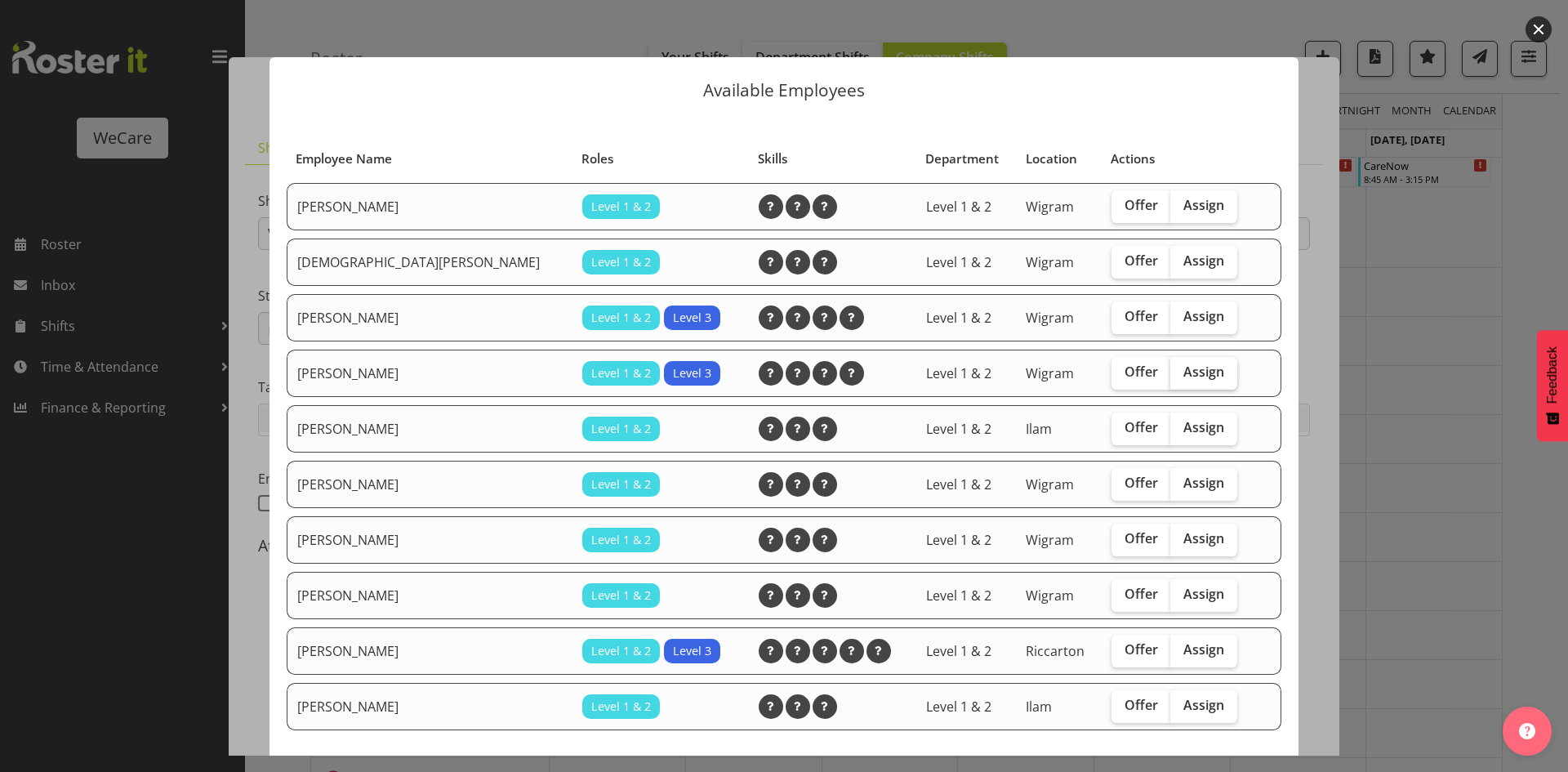
click at [1205, 374] on label "Assign" at bounding box center [1204, 373] width 67 height 33
click at [1181, 374] on input "Assign" at bounding box center [1176, 372] width 11 height 11
checkbox input "true"
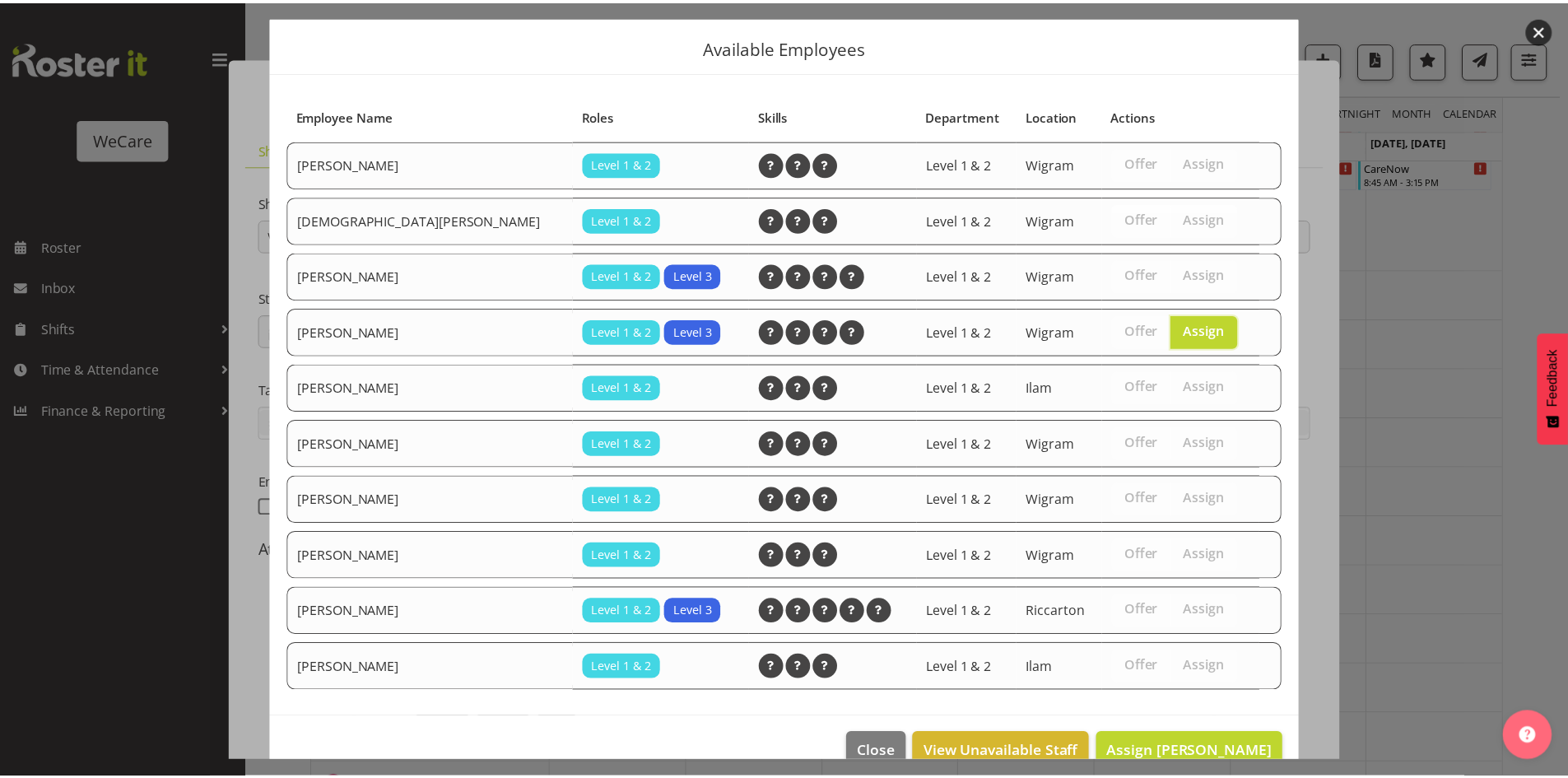
scroll to position [78, 0]
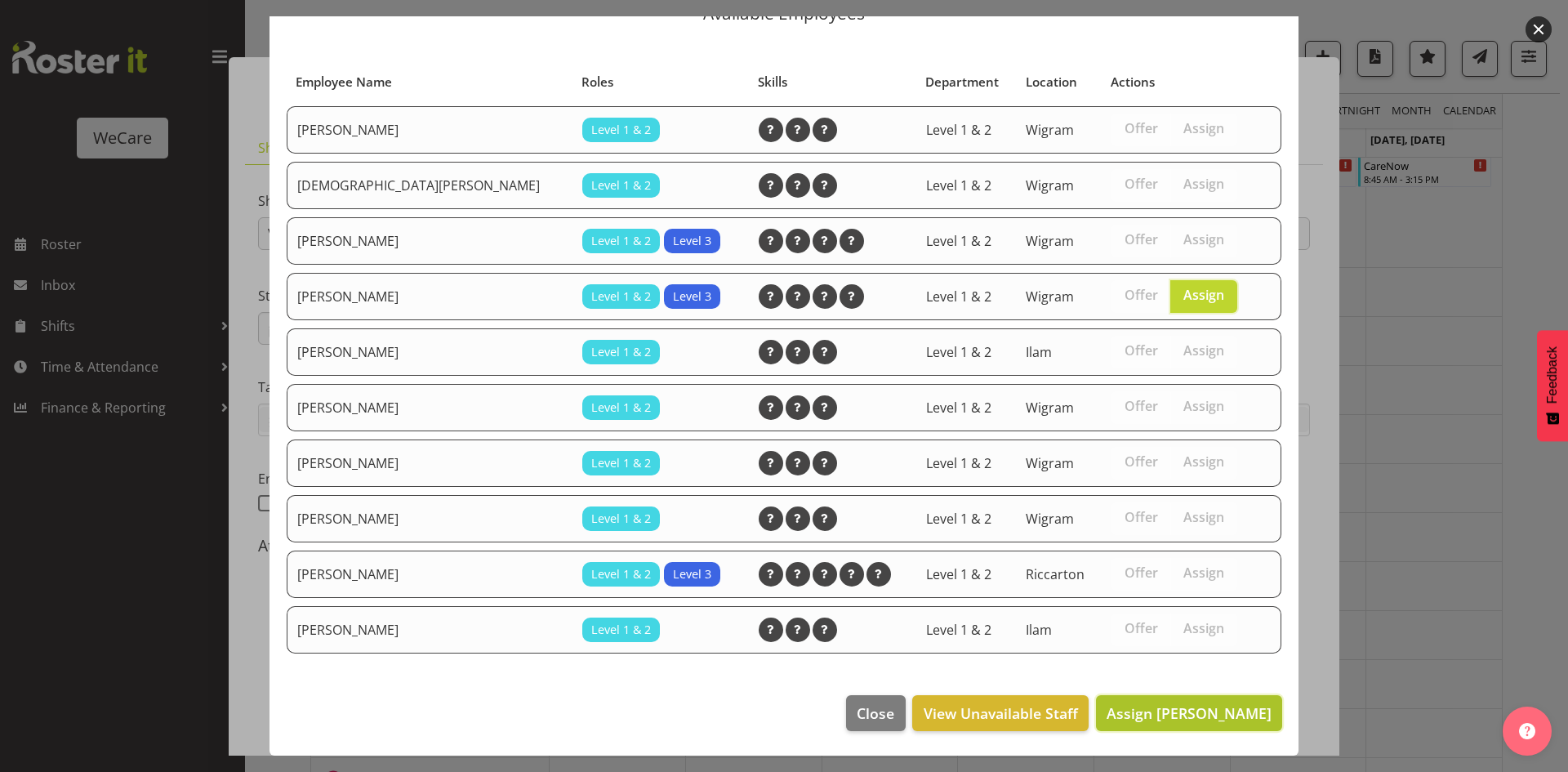
click at [1200, 724] on button "Assign [PERSON_NAME]" at bounding box center [1189, 713] width 186 height 35
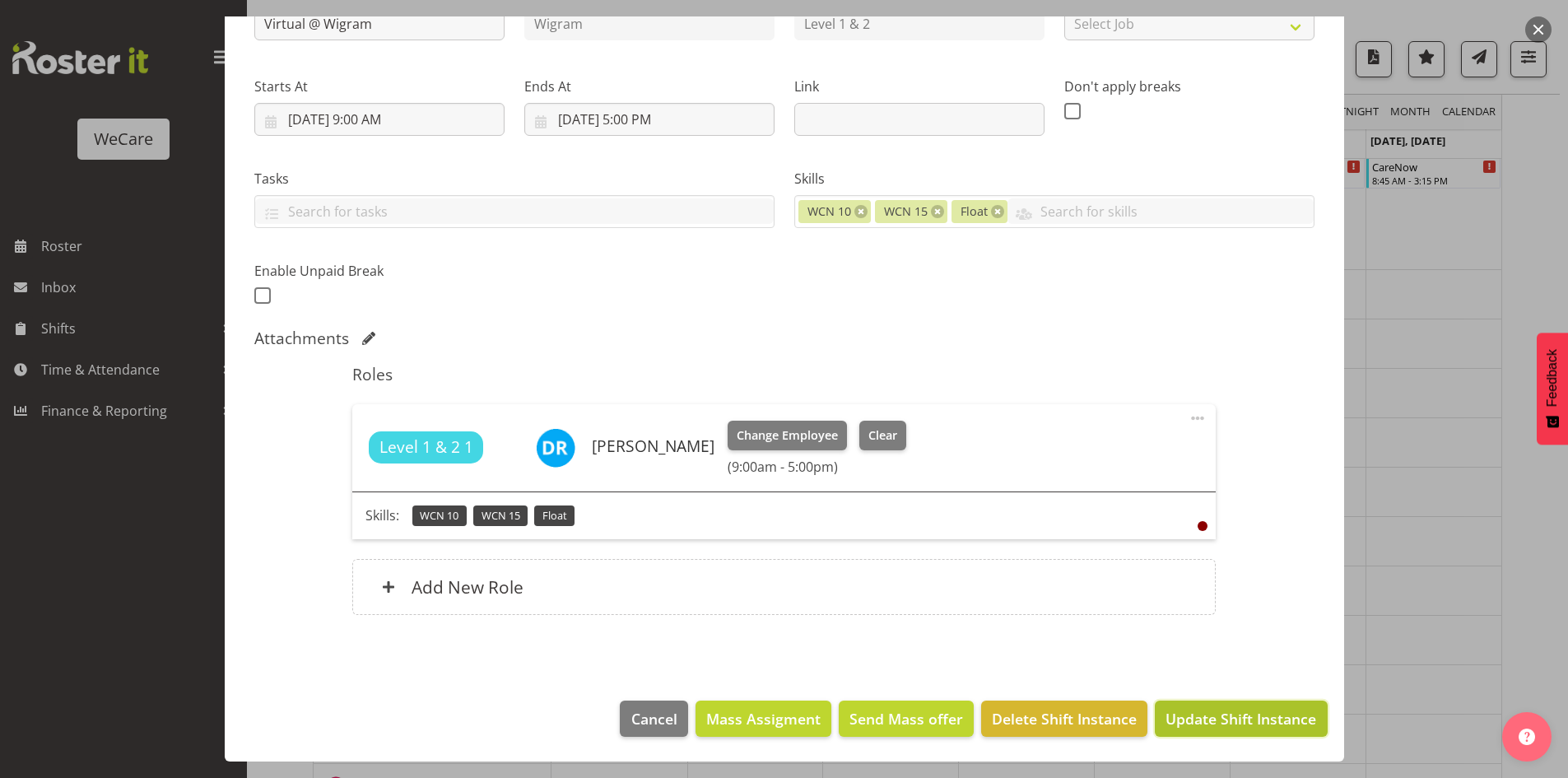
click at [1203, 708] on button "Update Shift Instance" at bounding box center [1240, 718] width 172 height 36
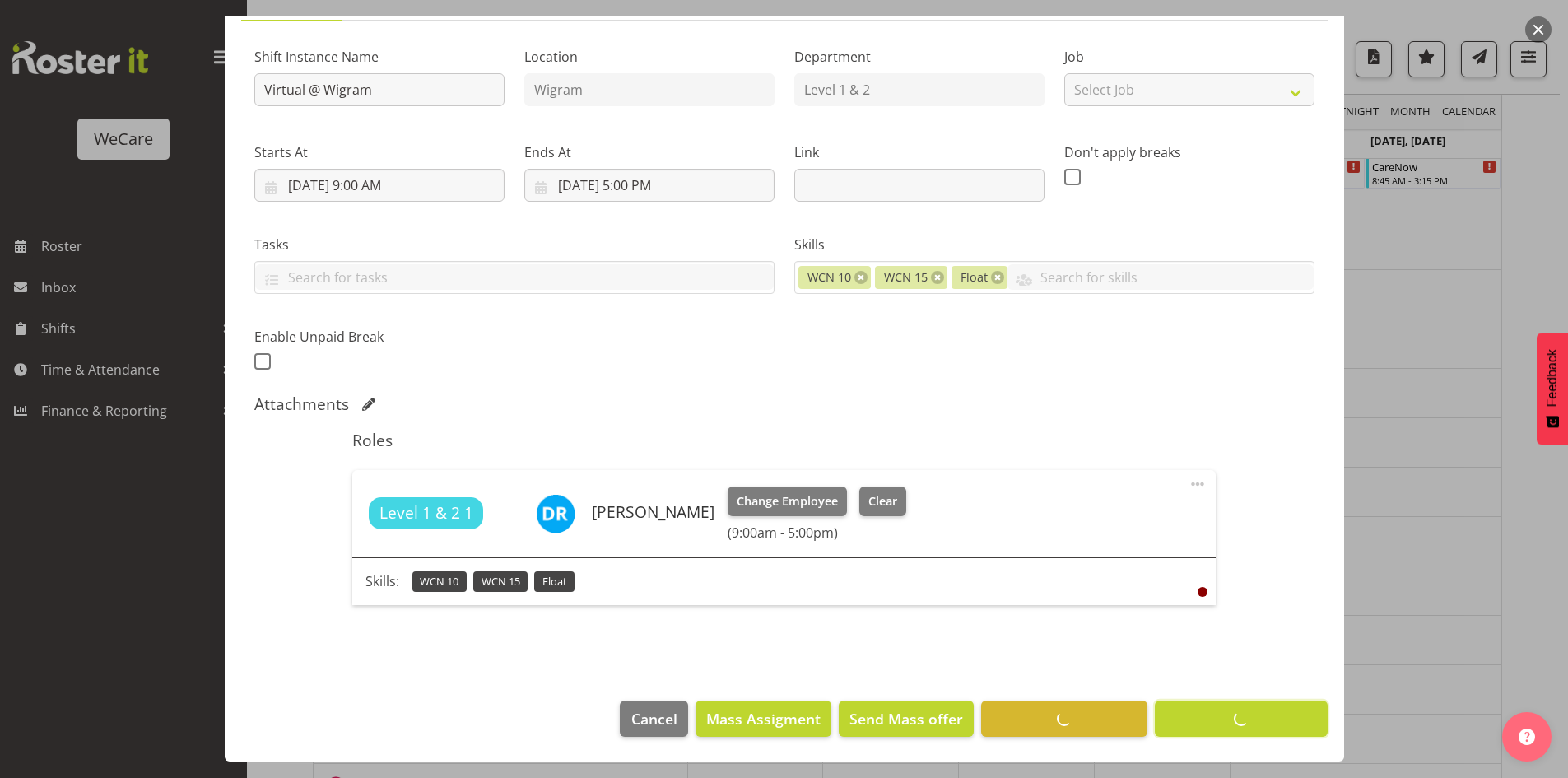
scroll to position [146, 0]
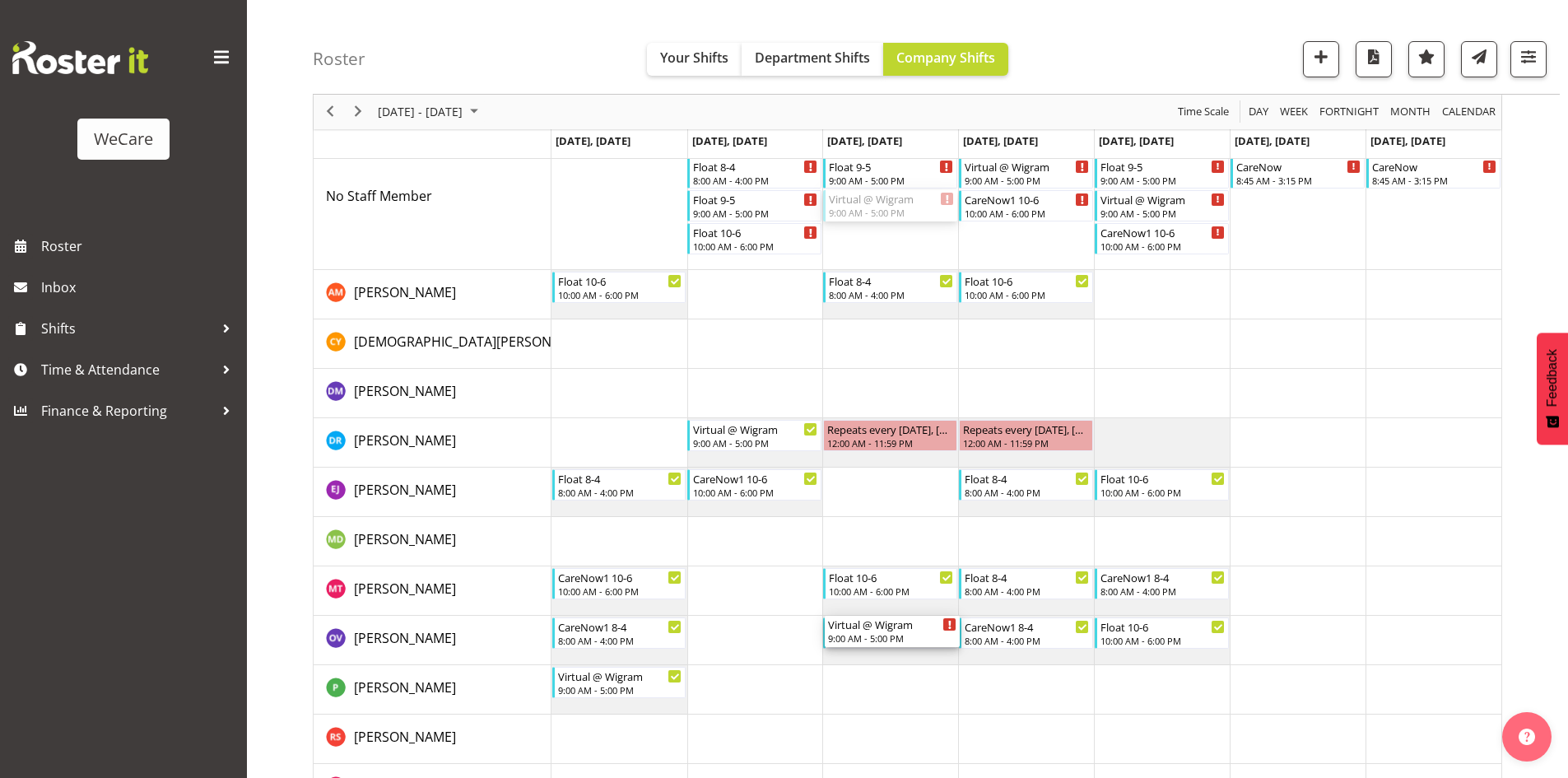
drag, startPoint x: 887, startPoint y: 200, endPoint x: 913, endPoint y: 674, distance: 474.7
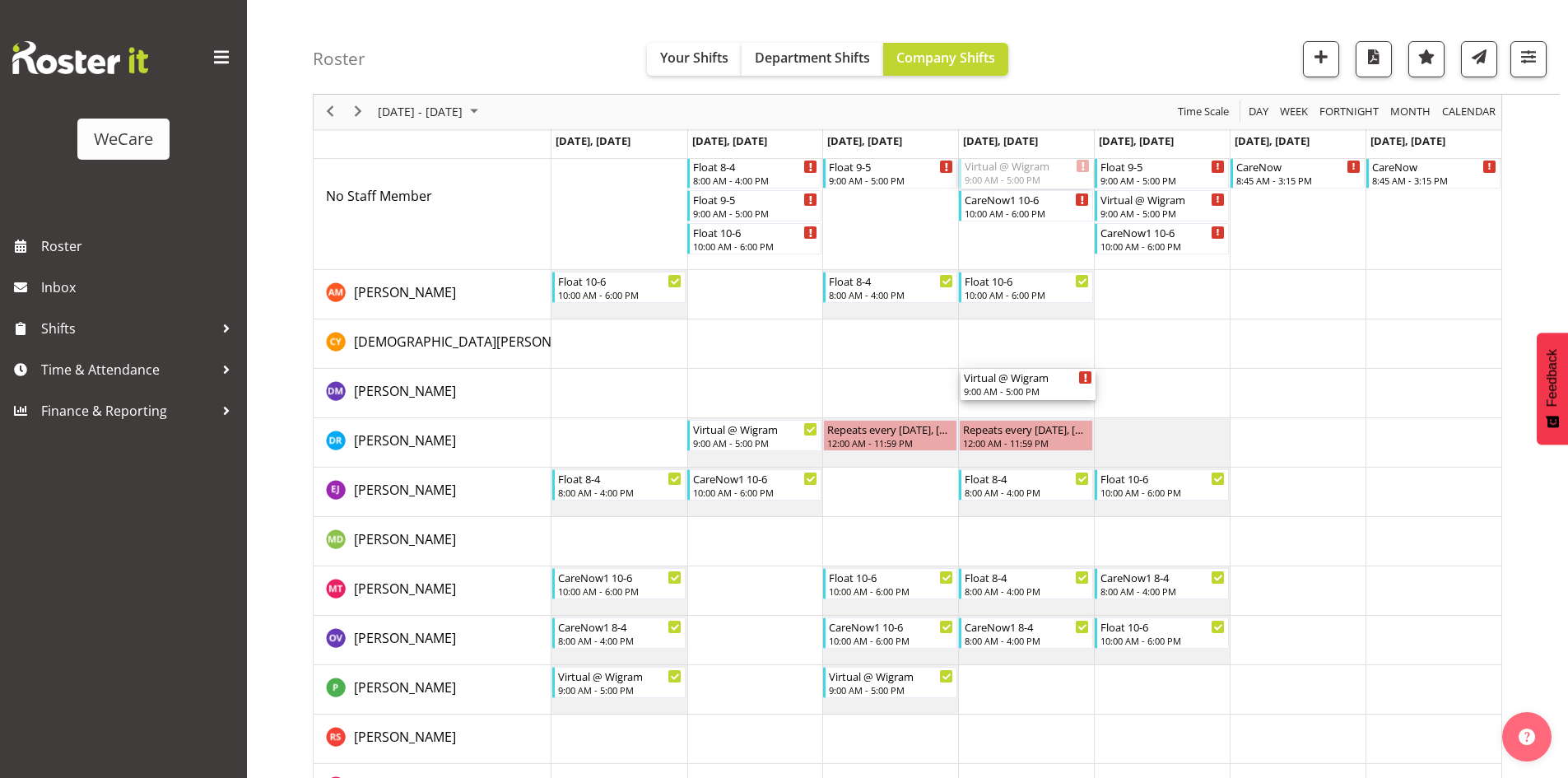
drag, startPoint x: 1036, startPoint y: 173, endPoint x: 1038, endPoint y: 392, distance: 219.0
drag, startPoint x: 1132, startPoint y: 197, endPoint x: 1161, endPoint y: 405, distance: 210.0
click at [1161, 405] on div "Float [DATE] 9:00 AM - 5:00 PM CareNow1 [DATE] 8:00 AM - 4:00 PM Float [DATE] 8…" at bounding box center [1026, 468] width 949 height 790
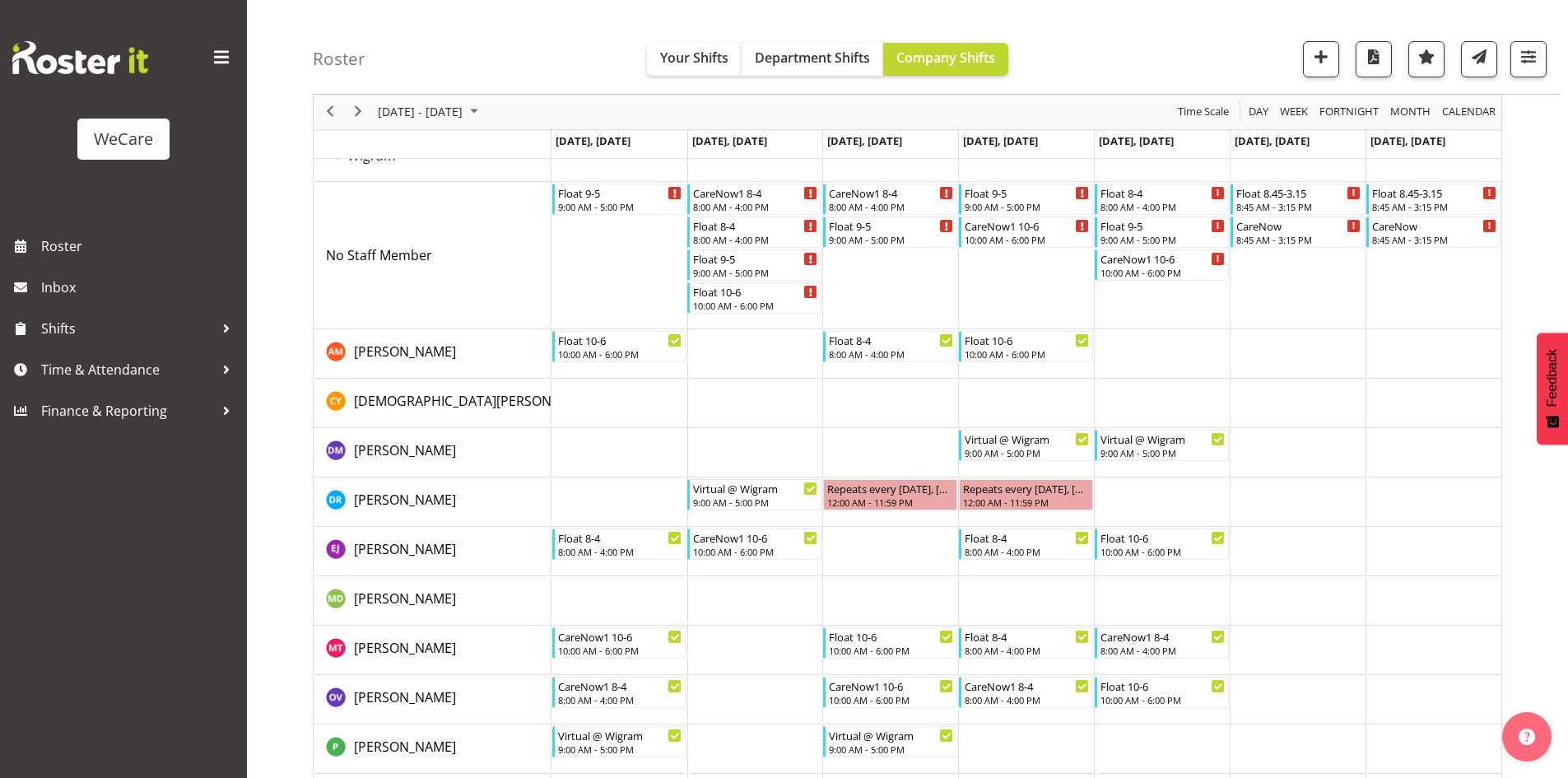
scroll to position [76, 0]
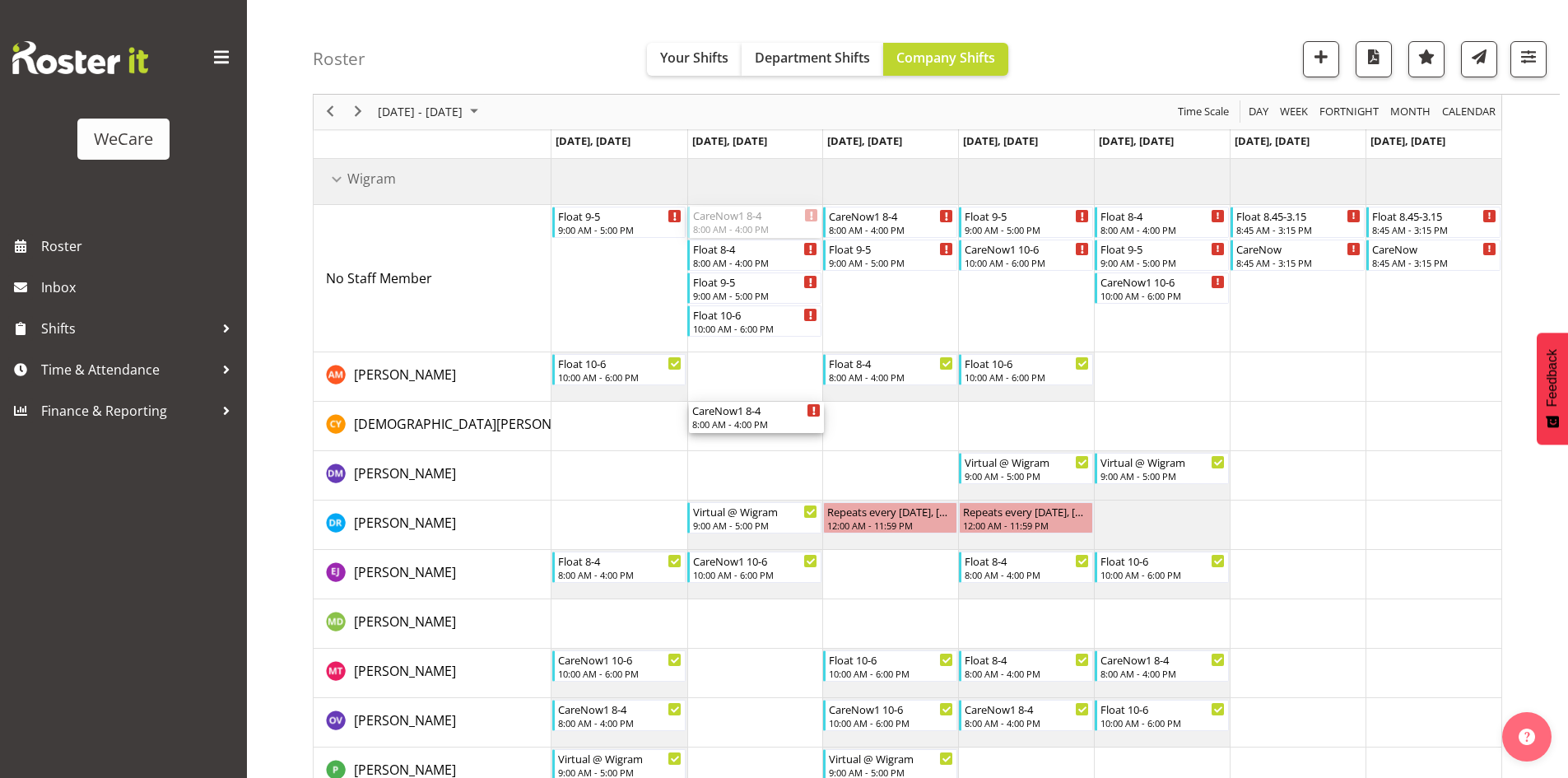
drag, startPoint x: 762, startPoint y: 220, endPoint x: 753, endPoint y: 417, distance: 197.2
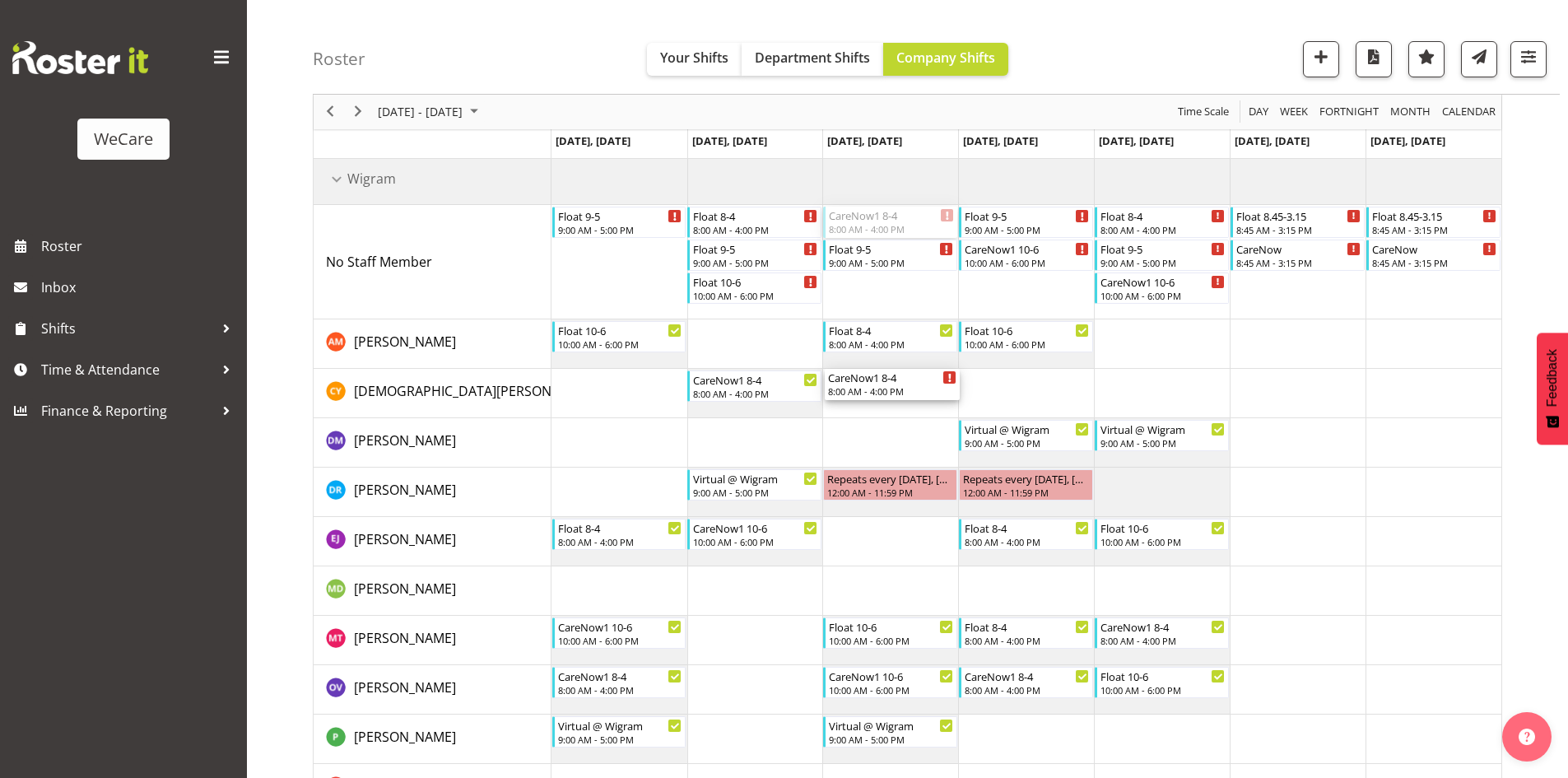
drag, startPoint x: 880, startPoint y: 219, endPoint x: 872, endPoint y: 391, distance: 172.2
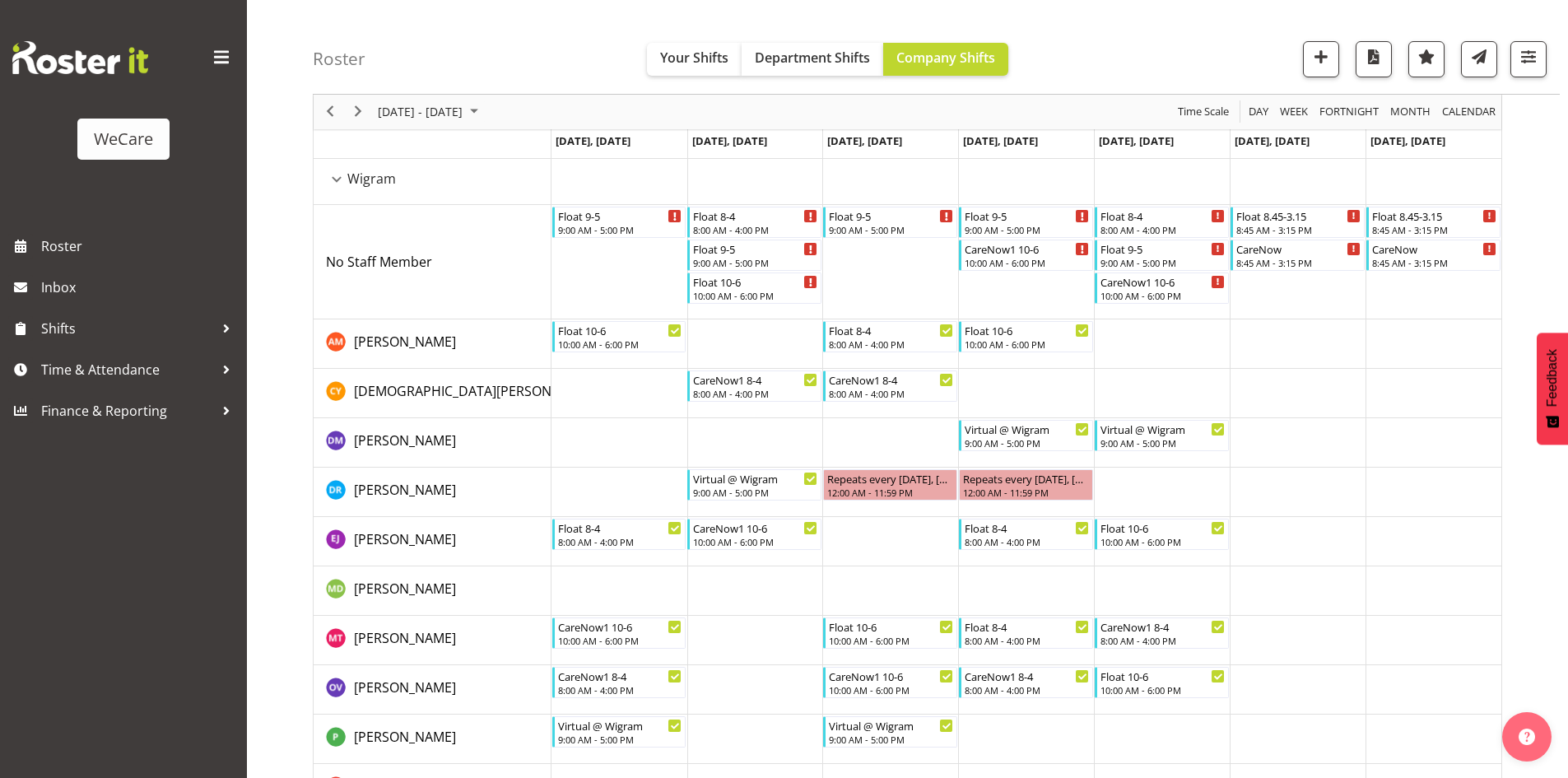
drag, startPoint x: 997, startPoint y: 275, endPoint x: 997, endPoint y: 300, distance: 25.0
click at [997, 300] on td "Timeline Week of November 17, 2025" at bounding box center [1026, 261] width 136 height 114
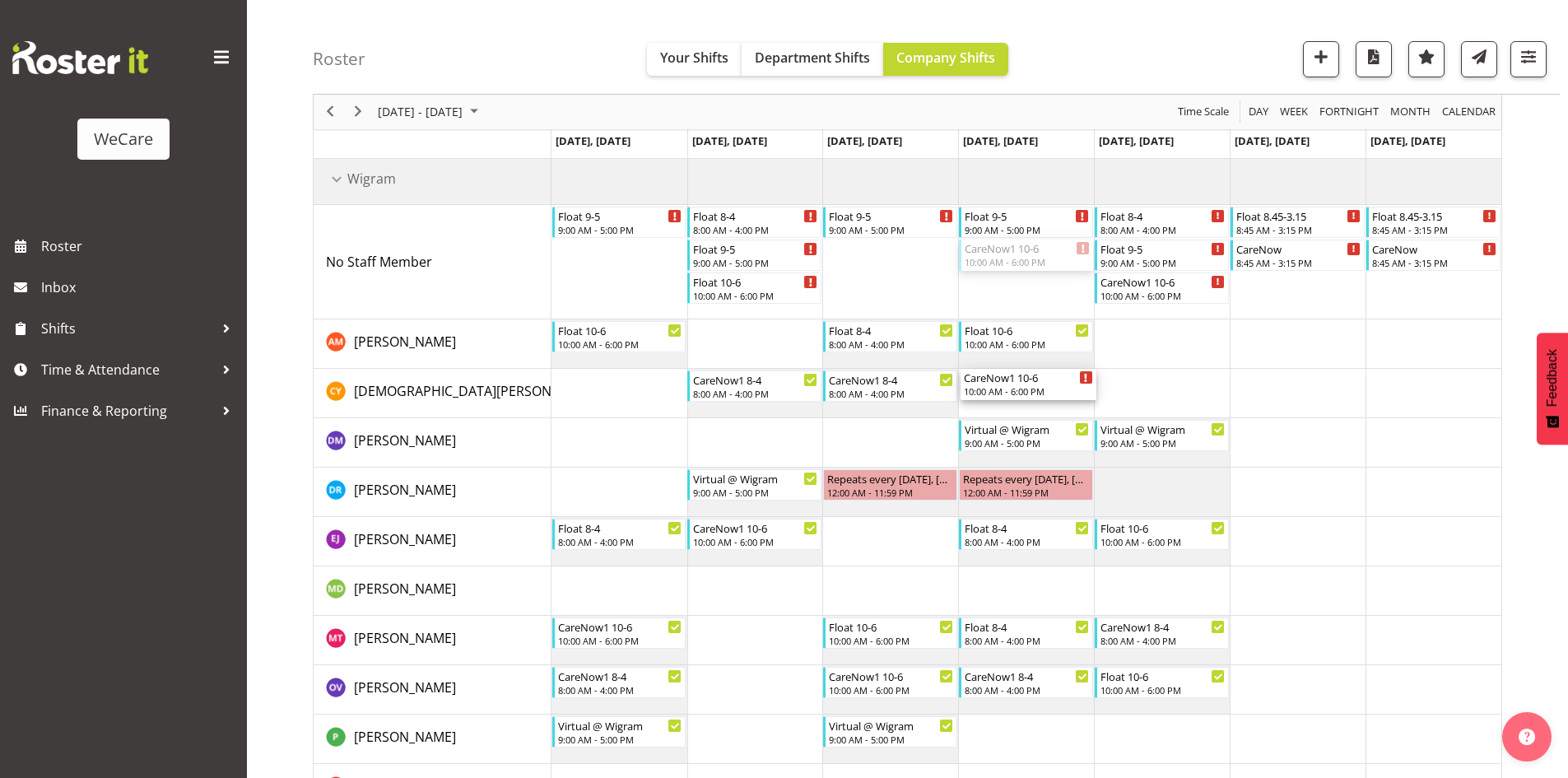
click at [1001, 408] on div "Float [DATE] 9:00 AM - 5:00 PM Float [DATE] 8:00 AM - 4:00 PM Float [DATE] 9:00…" at bounding box center [1026, 535] width 949 height 757
drag, startPoint x: 1144, startPoint y: 288, endPoint x: 1138, endPoint y: 374, distance: 86.2
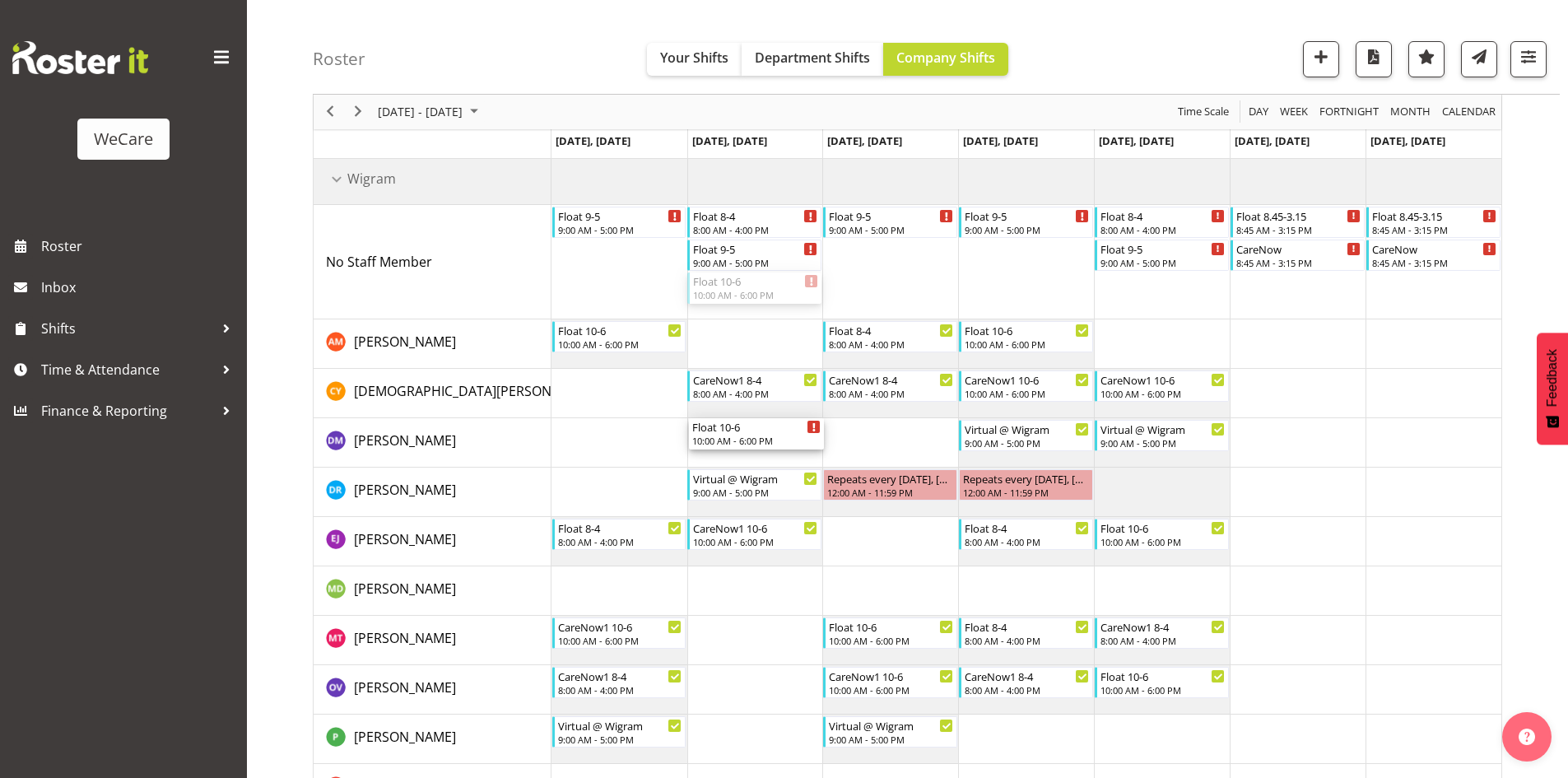
drag, startPoint x: 729, startPoint y: 290, endPoint x: 746, endPoint y: 435, distance: 146.0
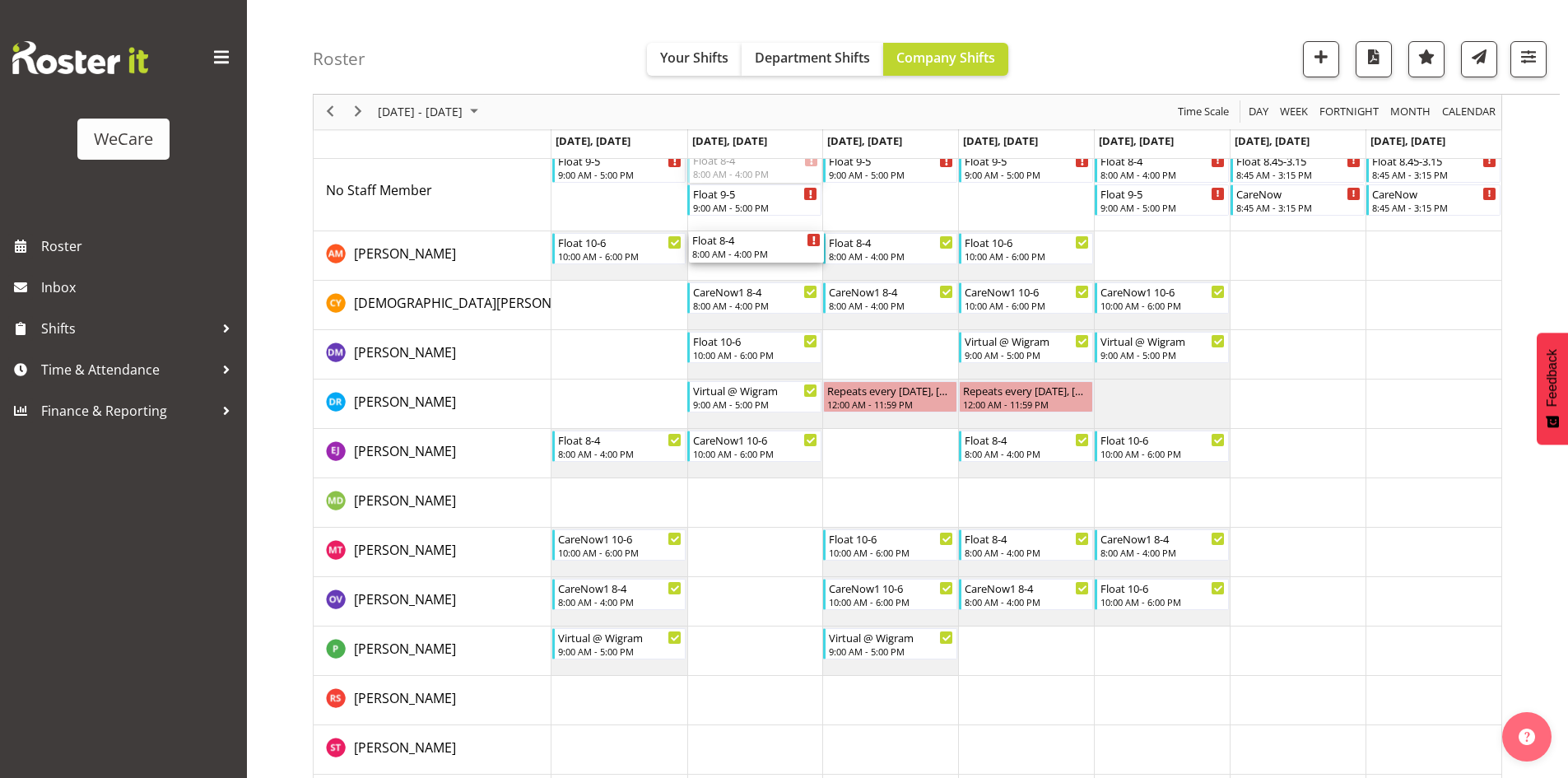
scroll to position [158, 0]
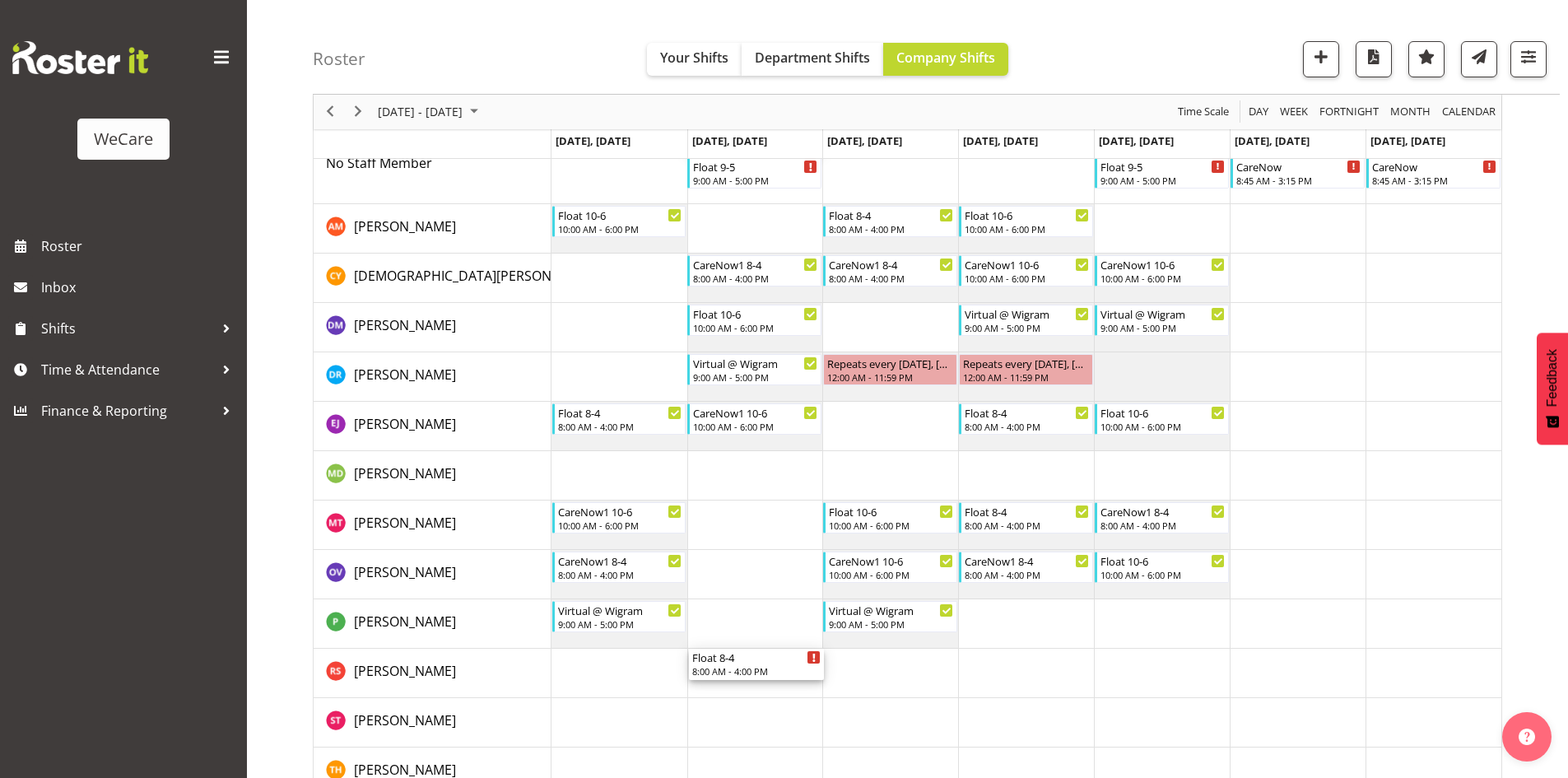
drag, startPoint x: 745, startPoint y: 214, endPoint x: 781, endPoint y: 677, distance: 464.4
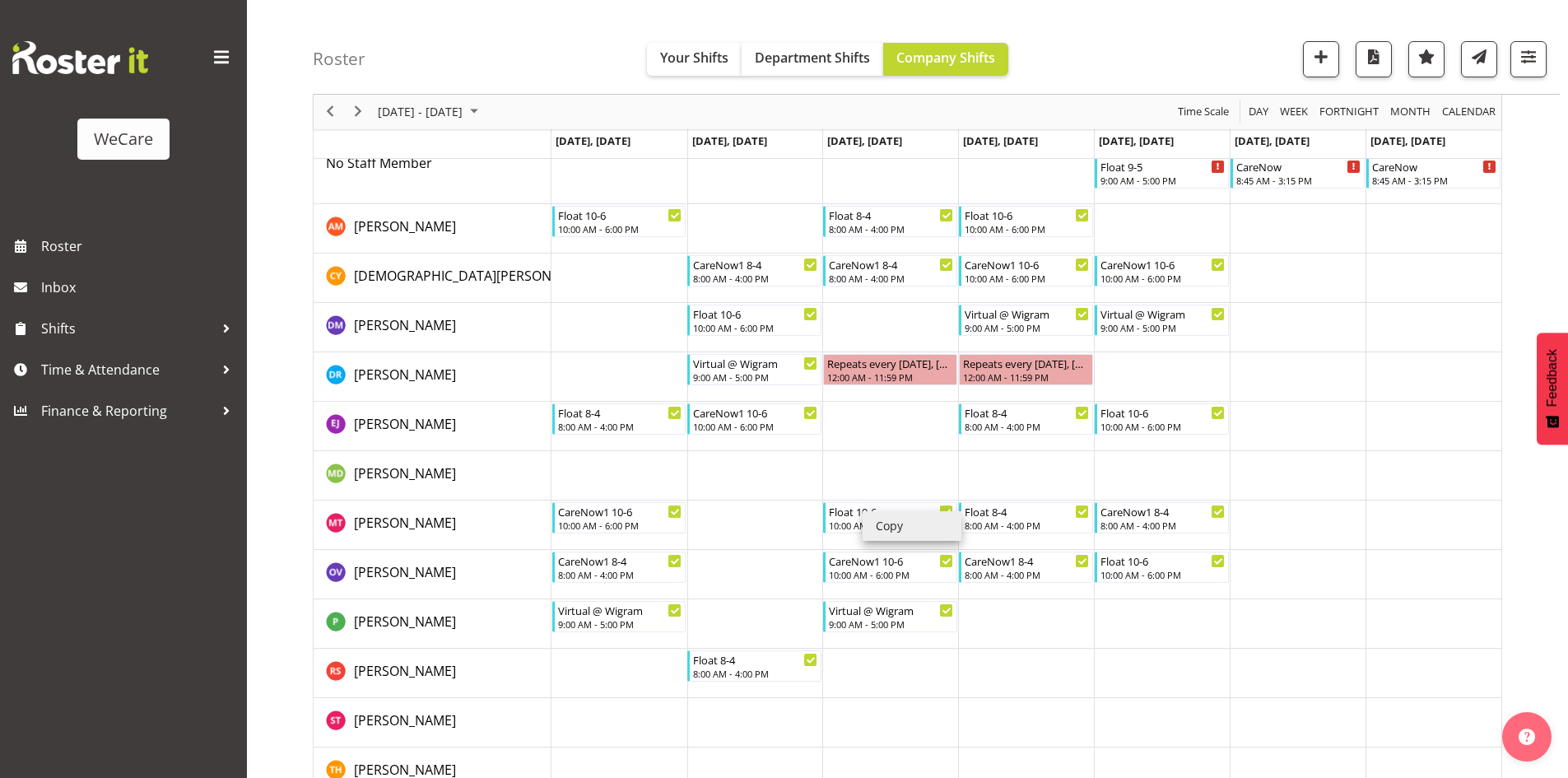
click at [878, 517] on li "Copy" at bounding box center [912, 527] width 98 height 30
drag, startPoint x: 959, startPoint y: 518, endPoint x: 927, endPoint y: 516, distance: 32.1
click at [894, 530] on li "Copy" at bounding box center [927, 532] width 98 height 30
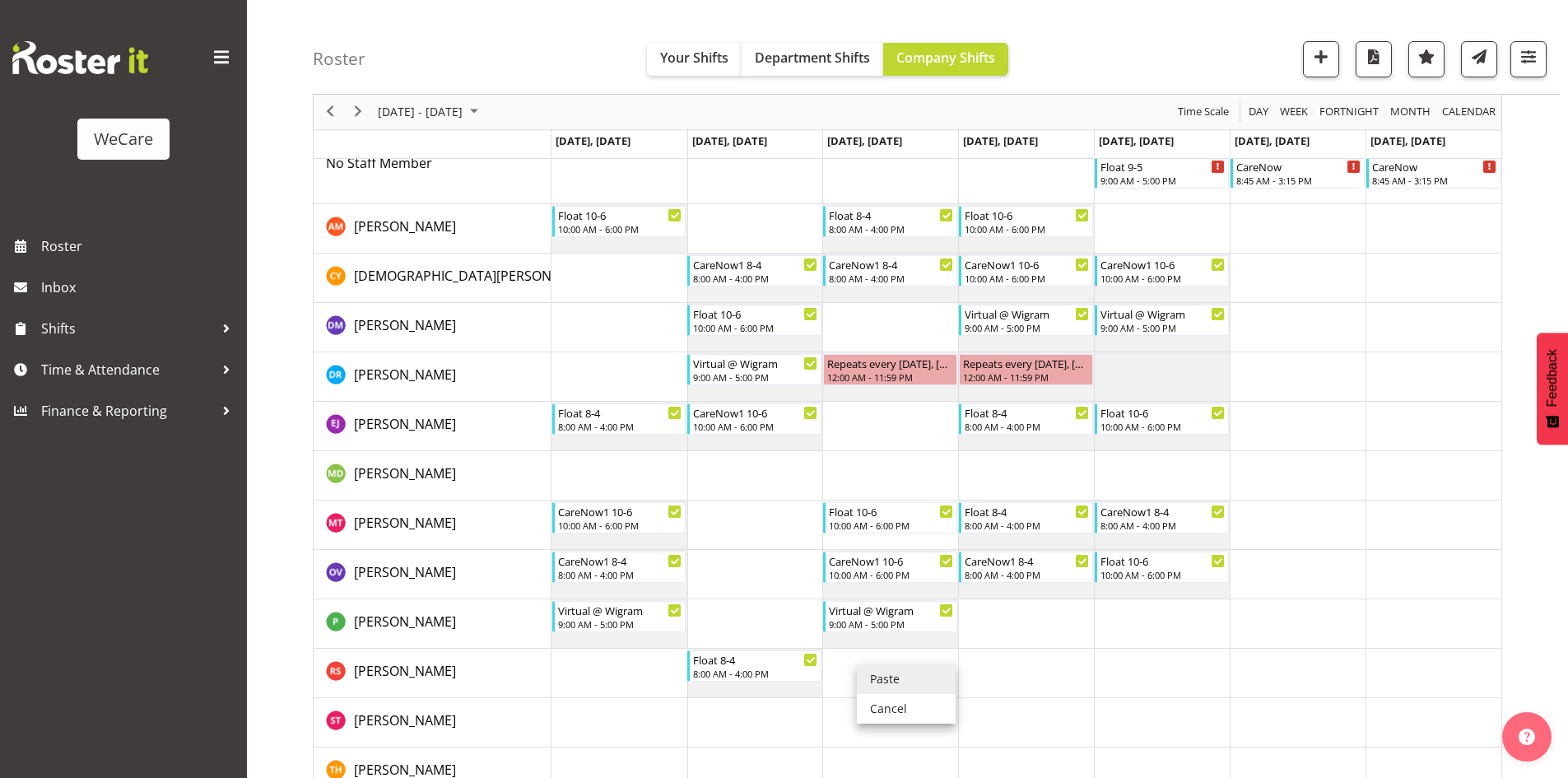
drag, startPoint x: 878, startPoint y: 672, endPoint x: 889, endPoint y: 656, distance: 19.4
click at [878, 672] on li "Paste" at bounding box center [906, 680] width 98 height 30
drag, startPoint x: 1134, startPoint y: 223, endPoint x: 1152, endPoint y: 655, distance: 432.4
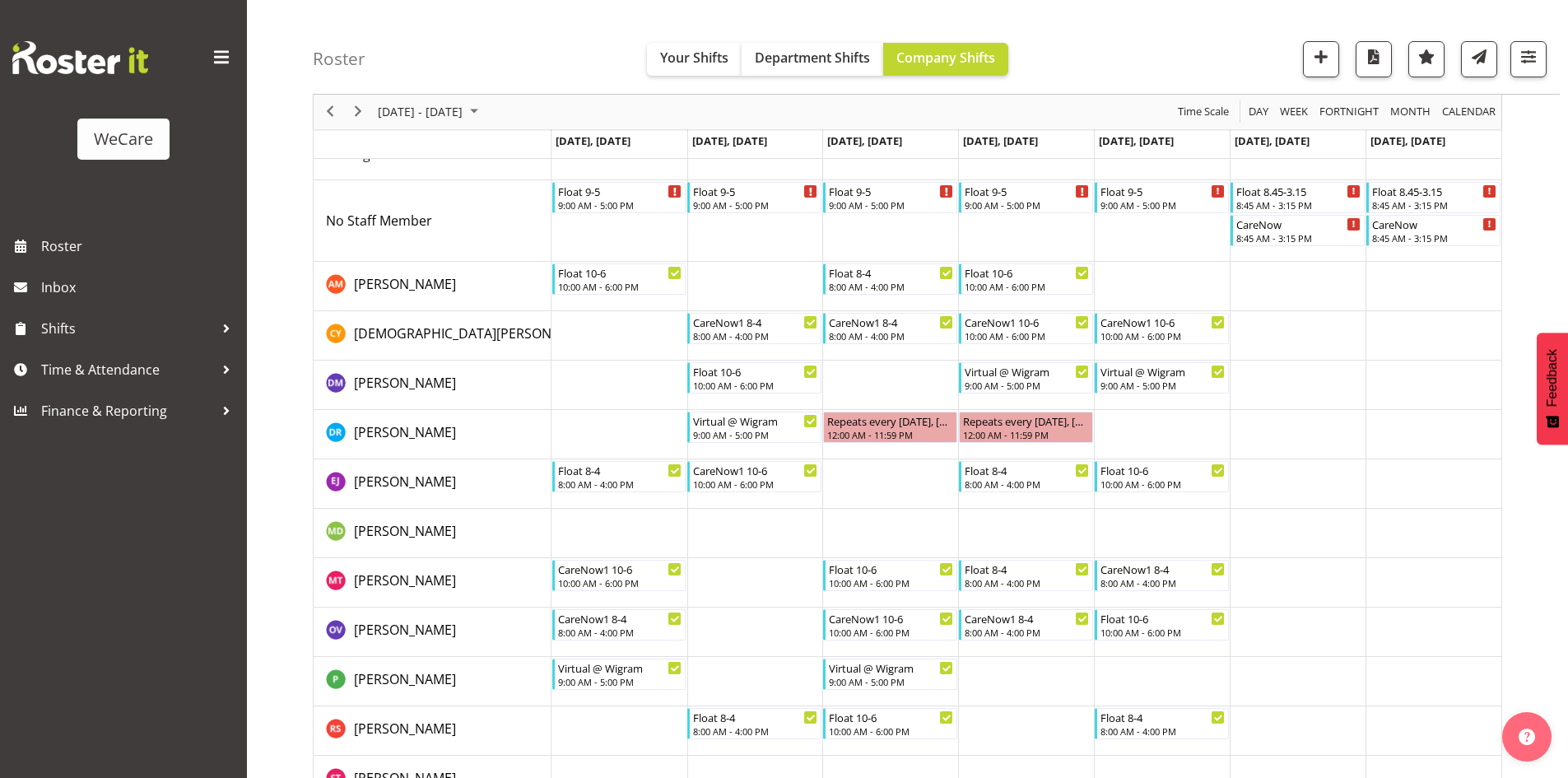
scroll to position [76, 0]
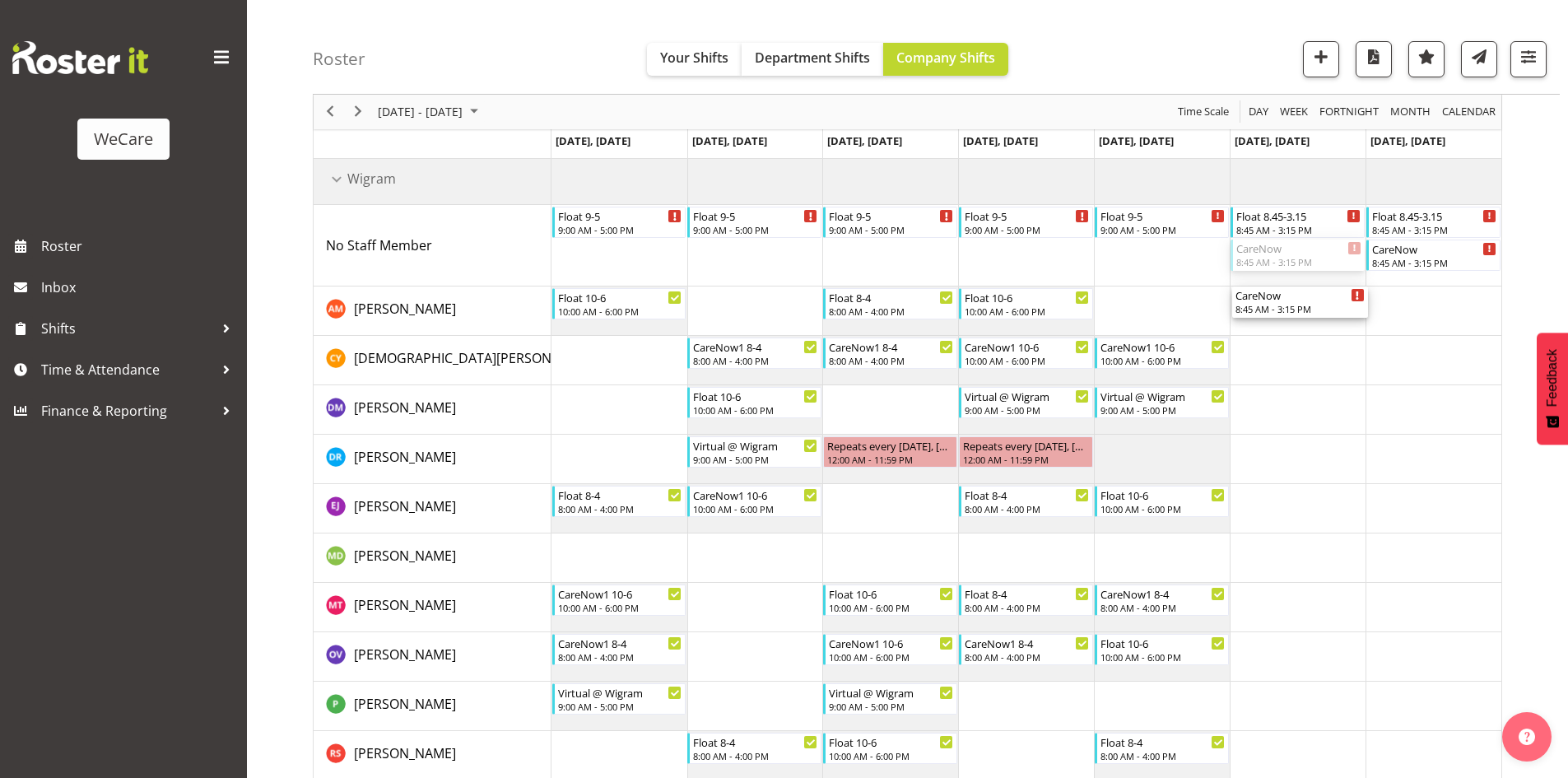
drag, startPoint x: 1276, startPoint y: 261, endPoint x: 1285, endPoint y: 319, distance: 58.7
click at [1284, 319] on div "Float [DATE] 9:00 AM - 5:00 PM Float [DATE] 9:00 AM - 5:00 PM Float [DATE] 9:00…" at bounding box center [1026, 518] width 949 height 724
drag, startPoint x: 1421, startPoint y: 274, endPoint x: 1443, endPoint y: 498, distance: 225.1
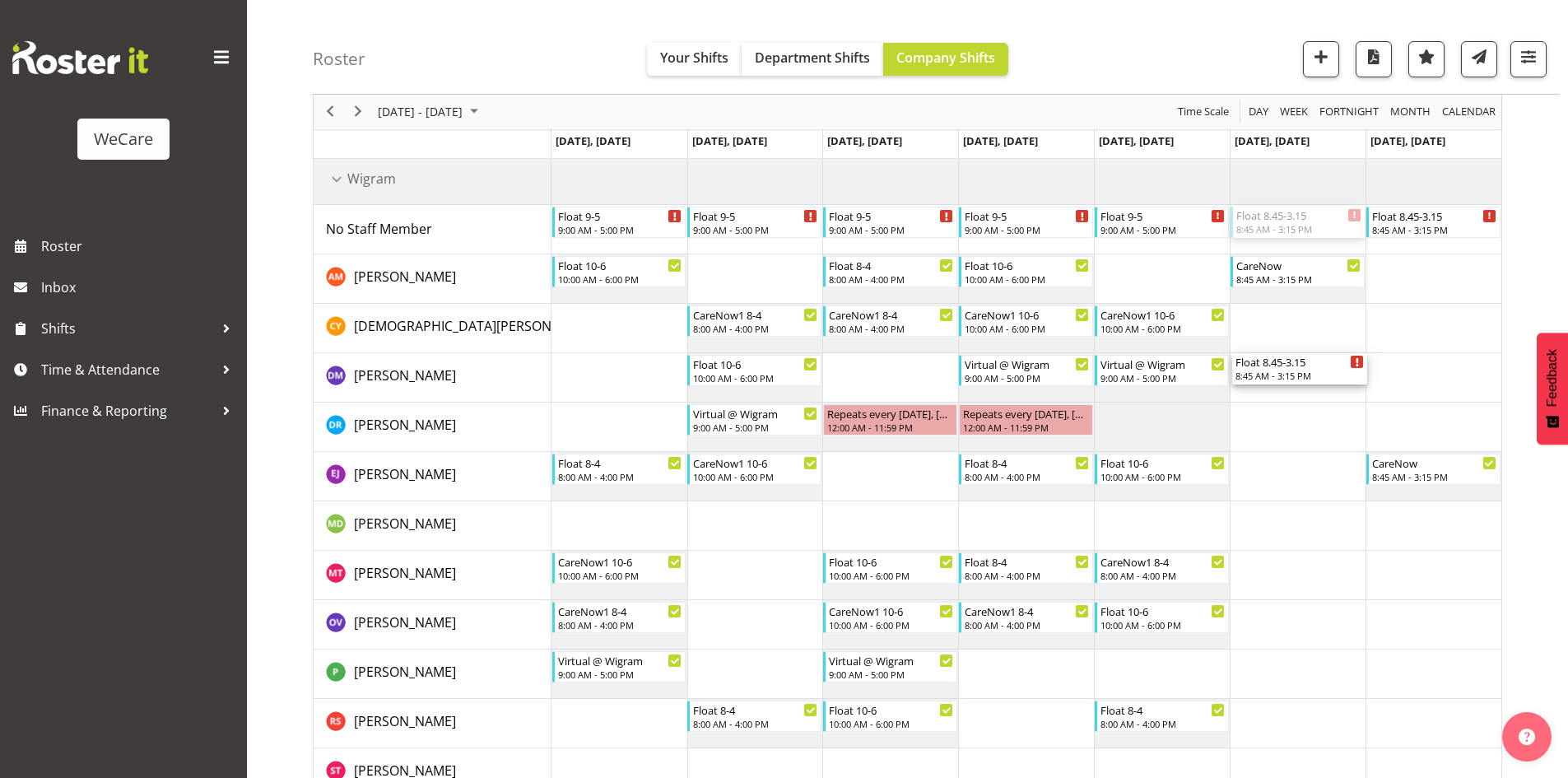
drag, startPoint x: 1285, startPoint y: 219, endPoint x: 1303, endPoint y: 373, distance: 155.0
drag, startPoint x: 1398, startPoint y: 233, endPoint x: 1449, endPoint y: 737, distance: 506.6
click at [1441, 740] on div "Float [DATE] 9:00 AM - 5:00 PM Float [DATE] 9:00 AM - 5:00 PM Float [DATE] 9:00…" at bounding box center [1026, 502] width 949 height 692
